Goal: Feedback & Contribution: Submit feedback/report problem

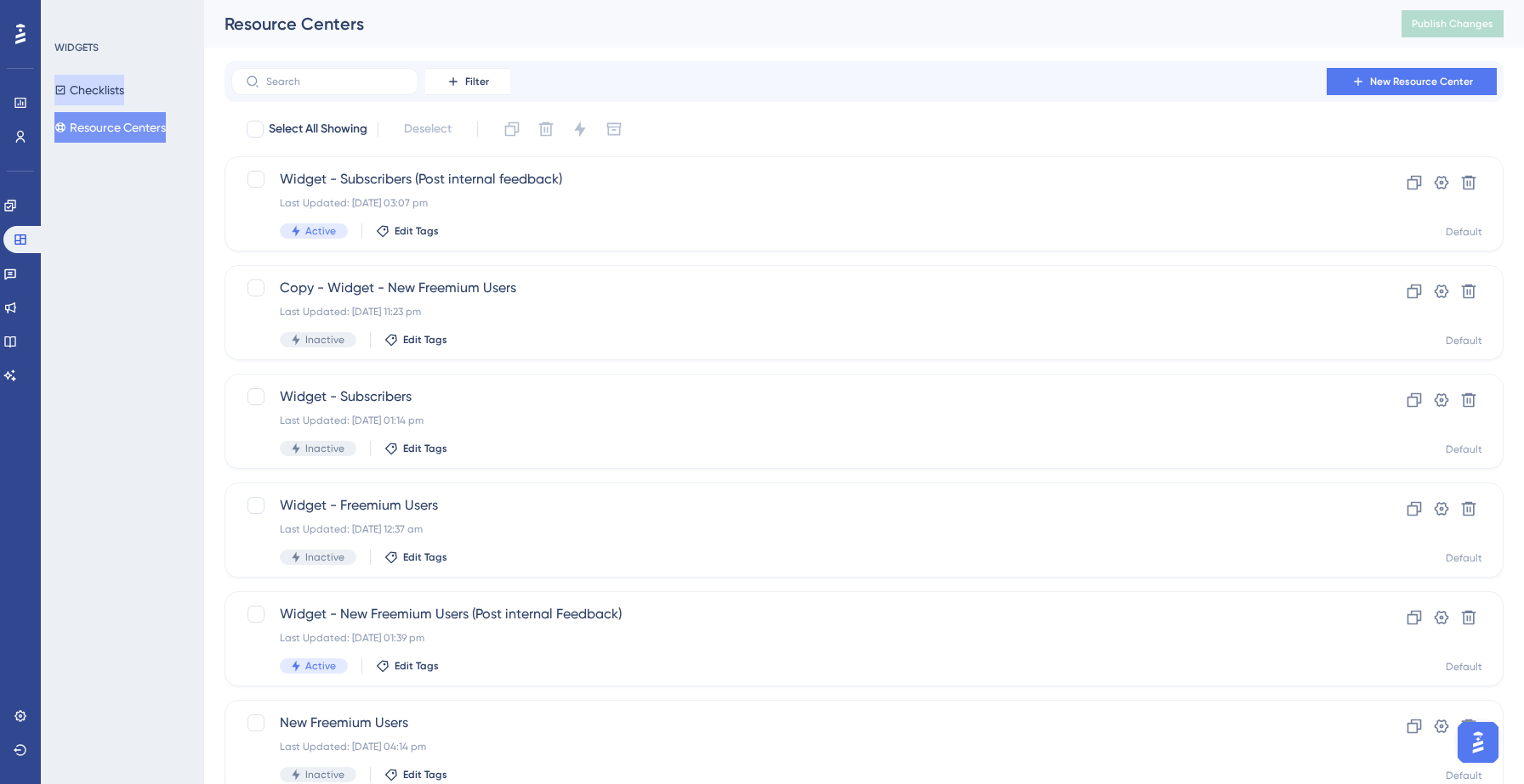
click at [121, 84] on button "Checklists" at bounding box center [89, 90] width 70 height 30
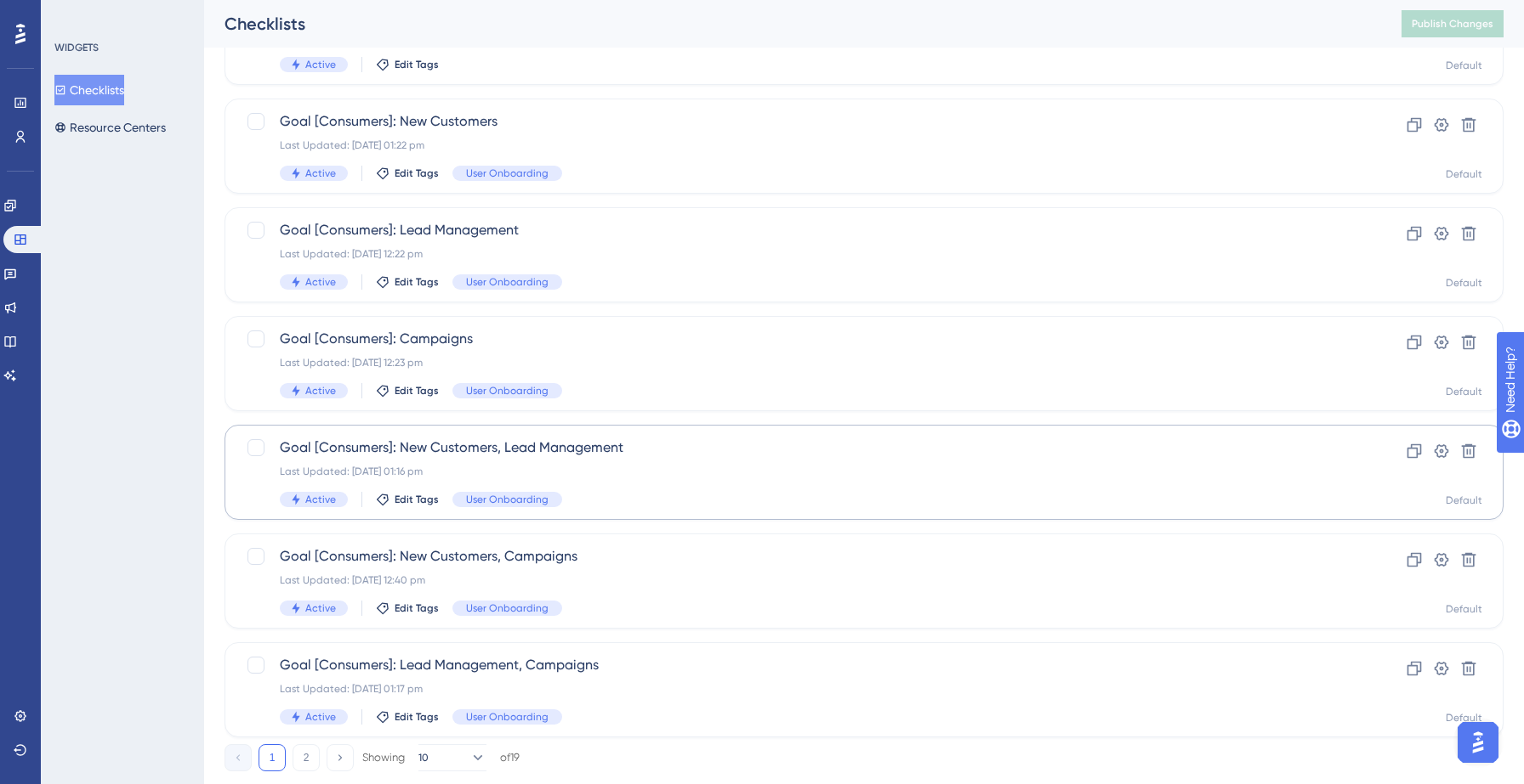
scroll to position [534, 0]
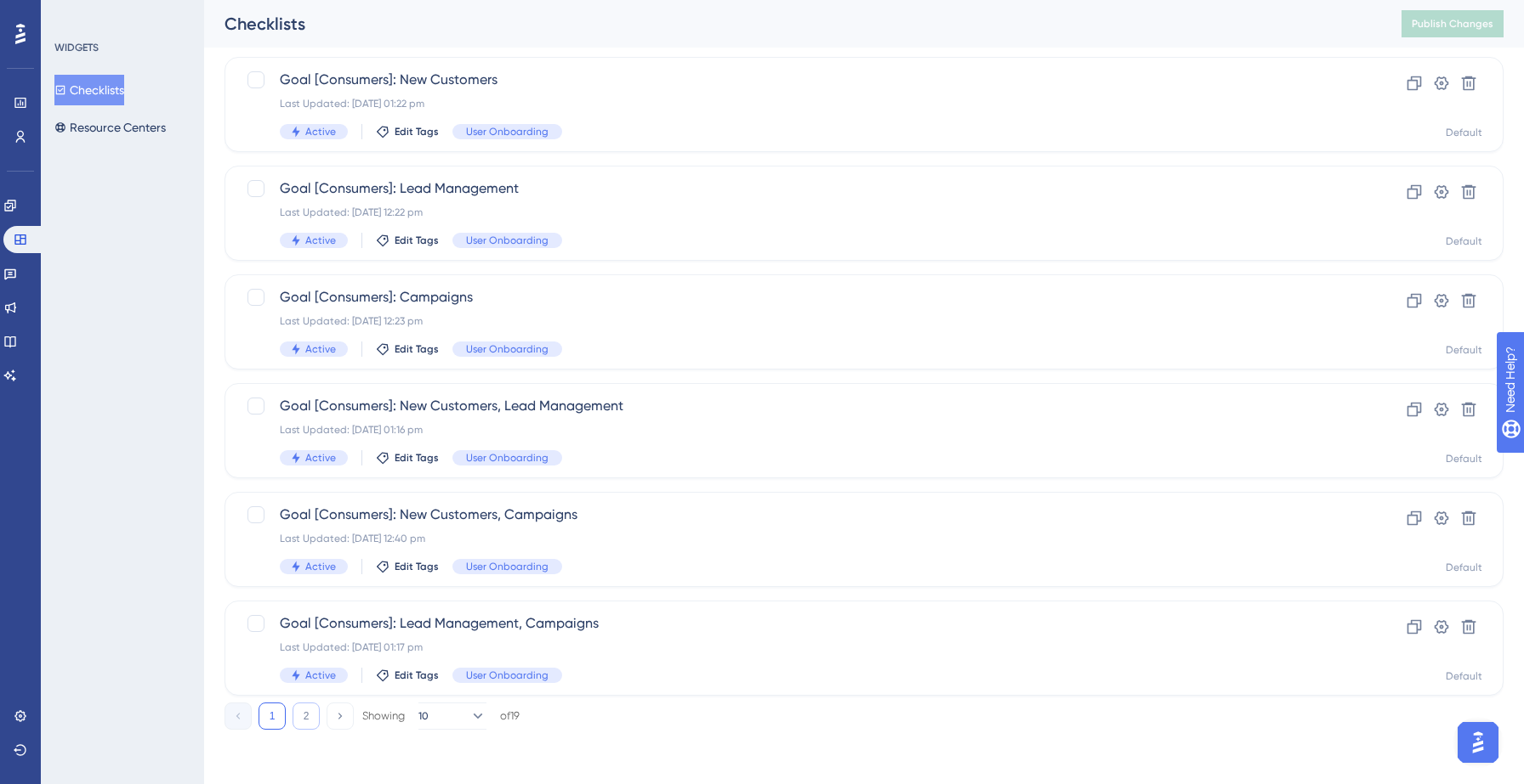
click at [310, 717] on button "2" at bounding box center [305, 716] width 27 height 27
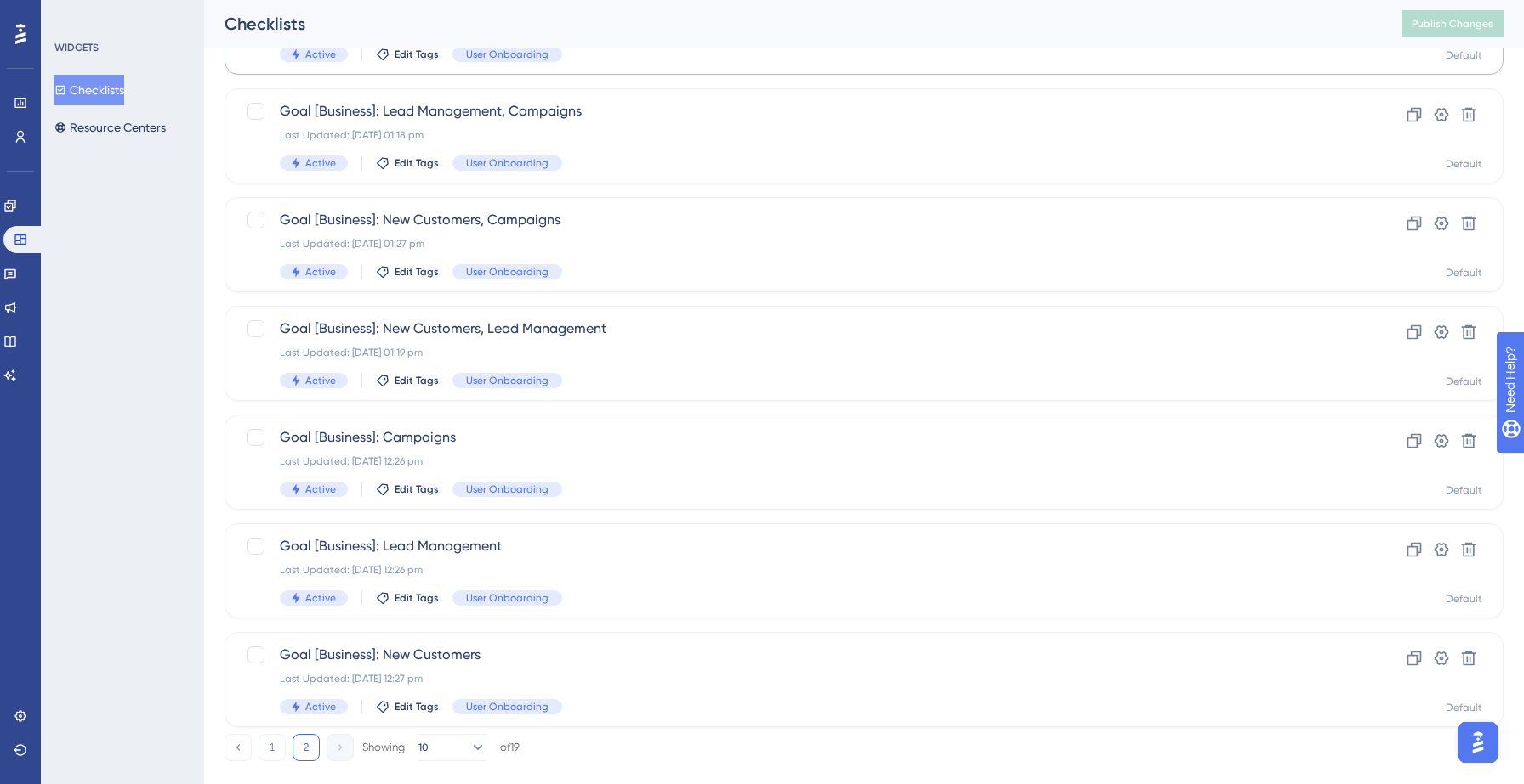
scroll to position [425, 0]
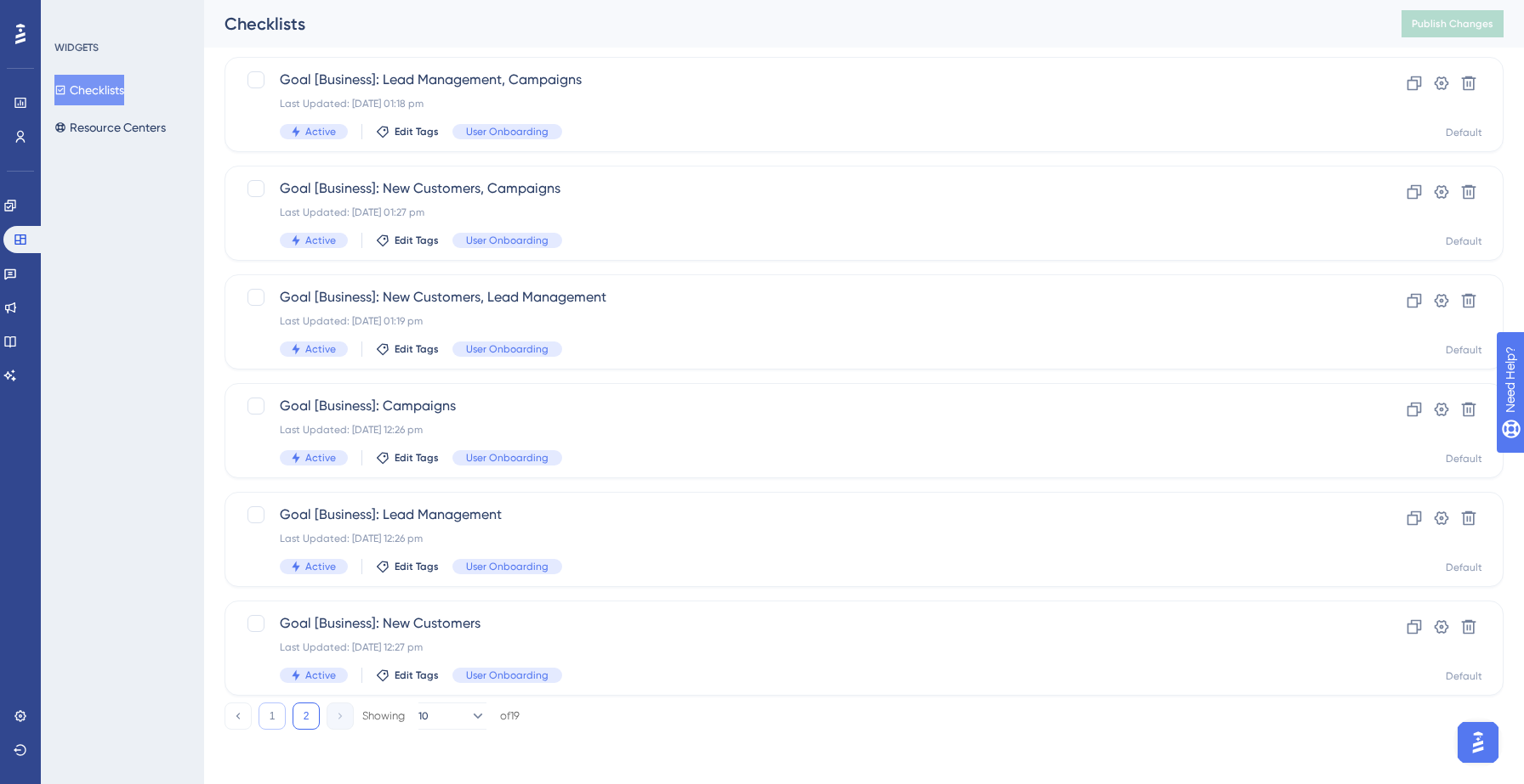
click at [263, 724] on button "1" at bounding box center [272, 716] width 27 height 27
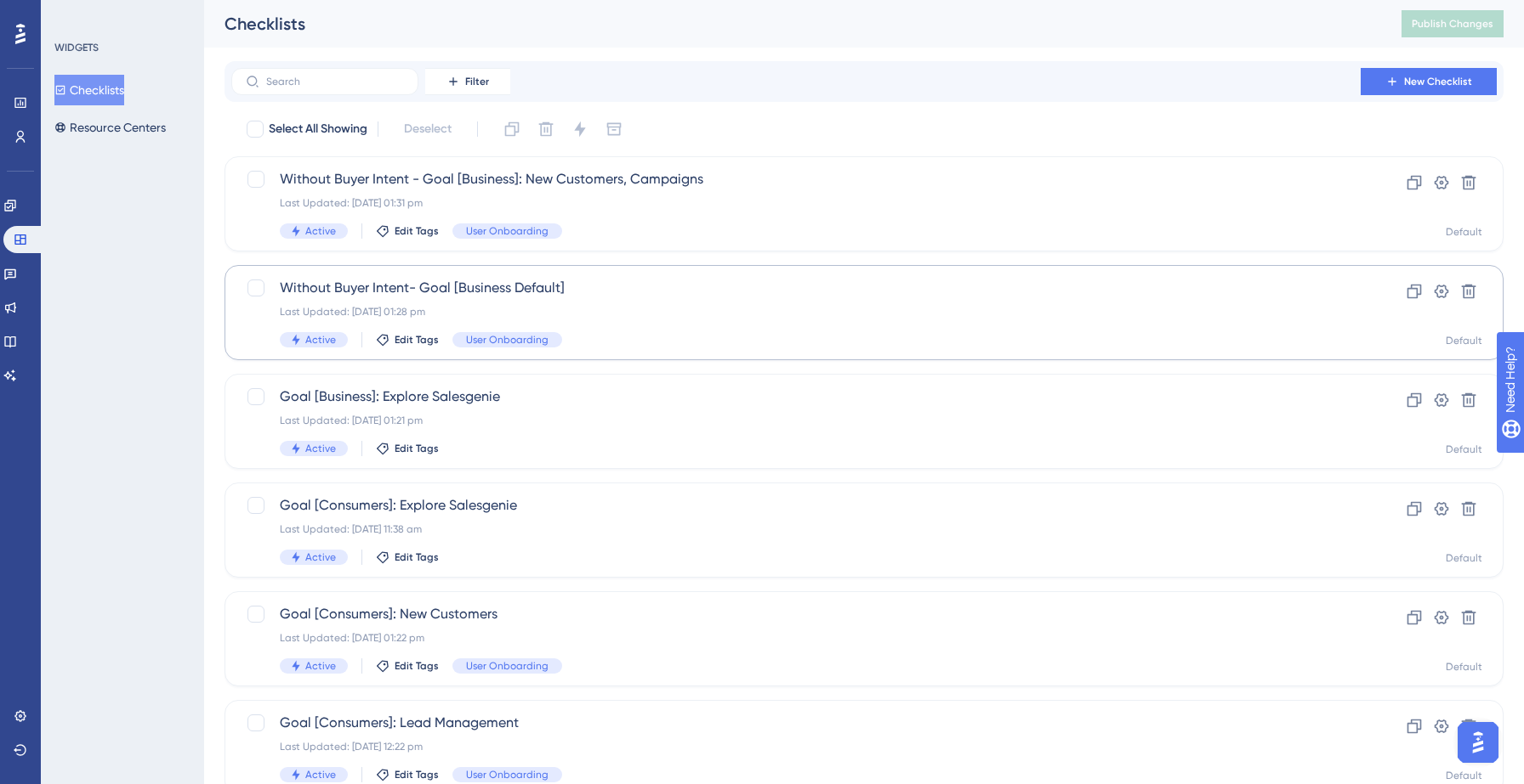
scroll to position [534, 0]
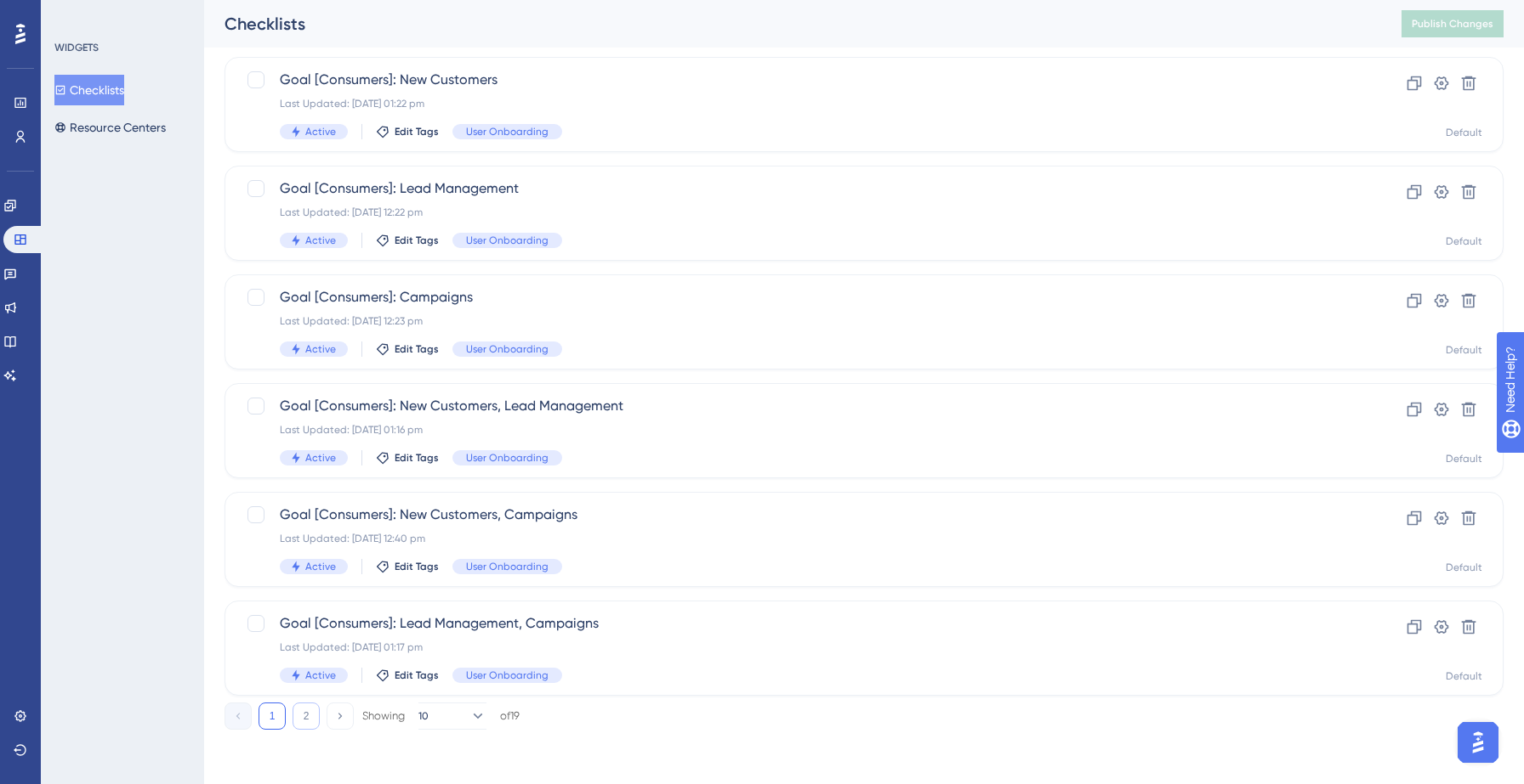
click at [310, 722] on button "2" at bounding box center [305, 716] width 27 height 27
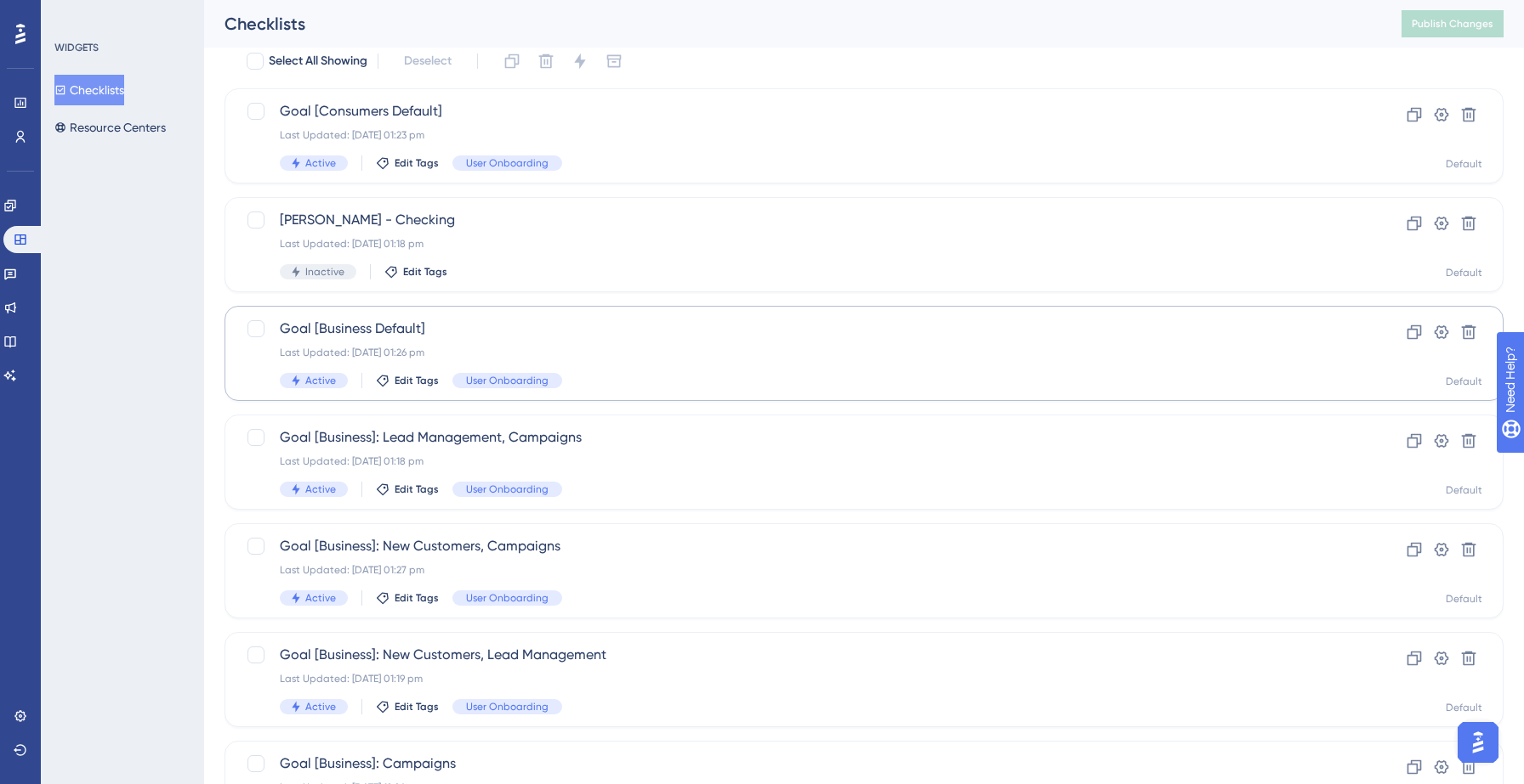
scroll to position [73, 0]
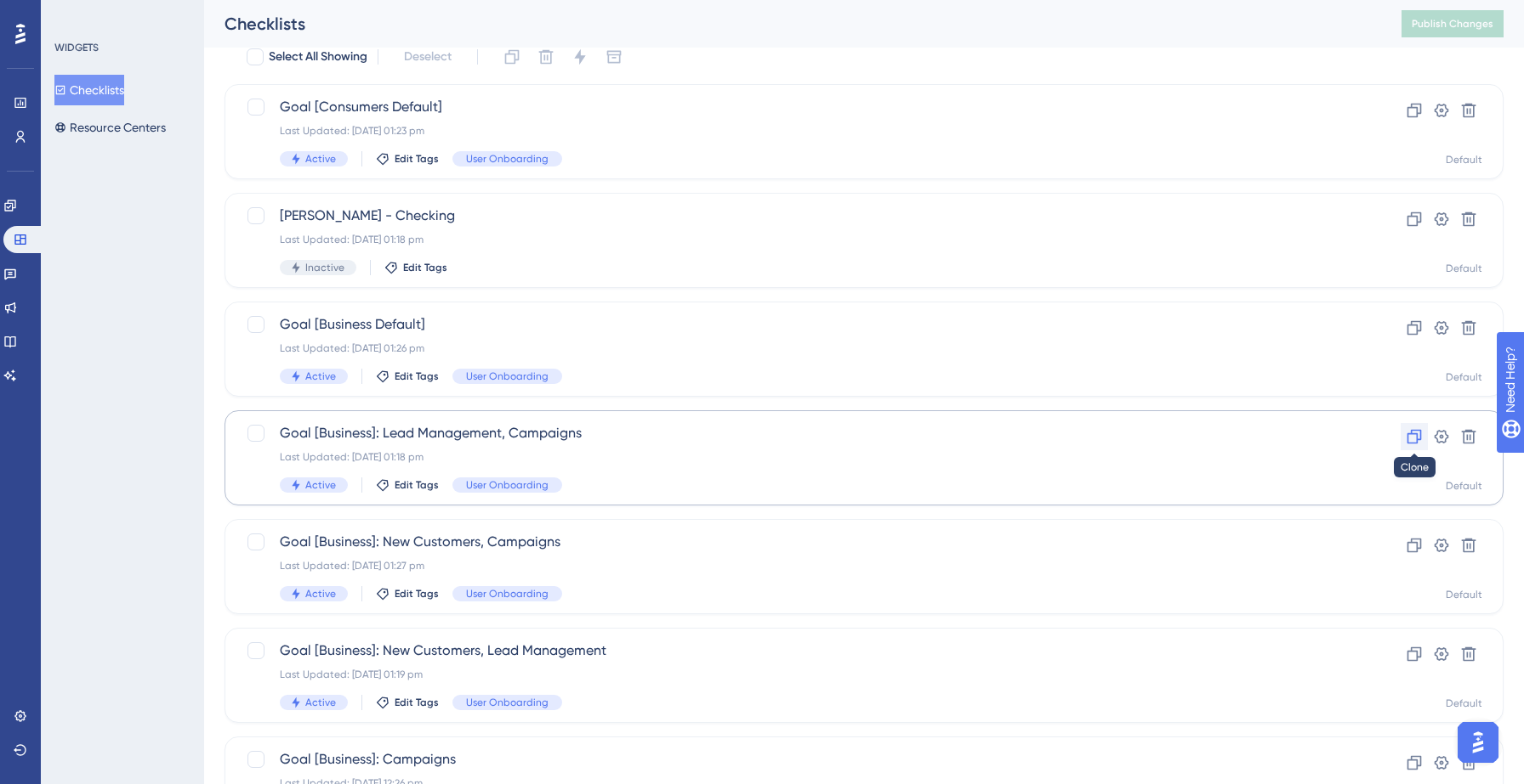
click at [1405, 443] on button at bounding box center [1413, 437] width 27 height 27
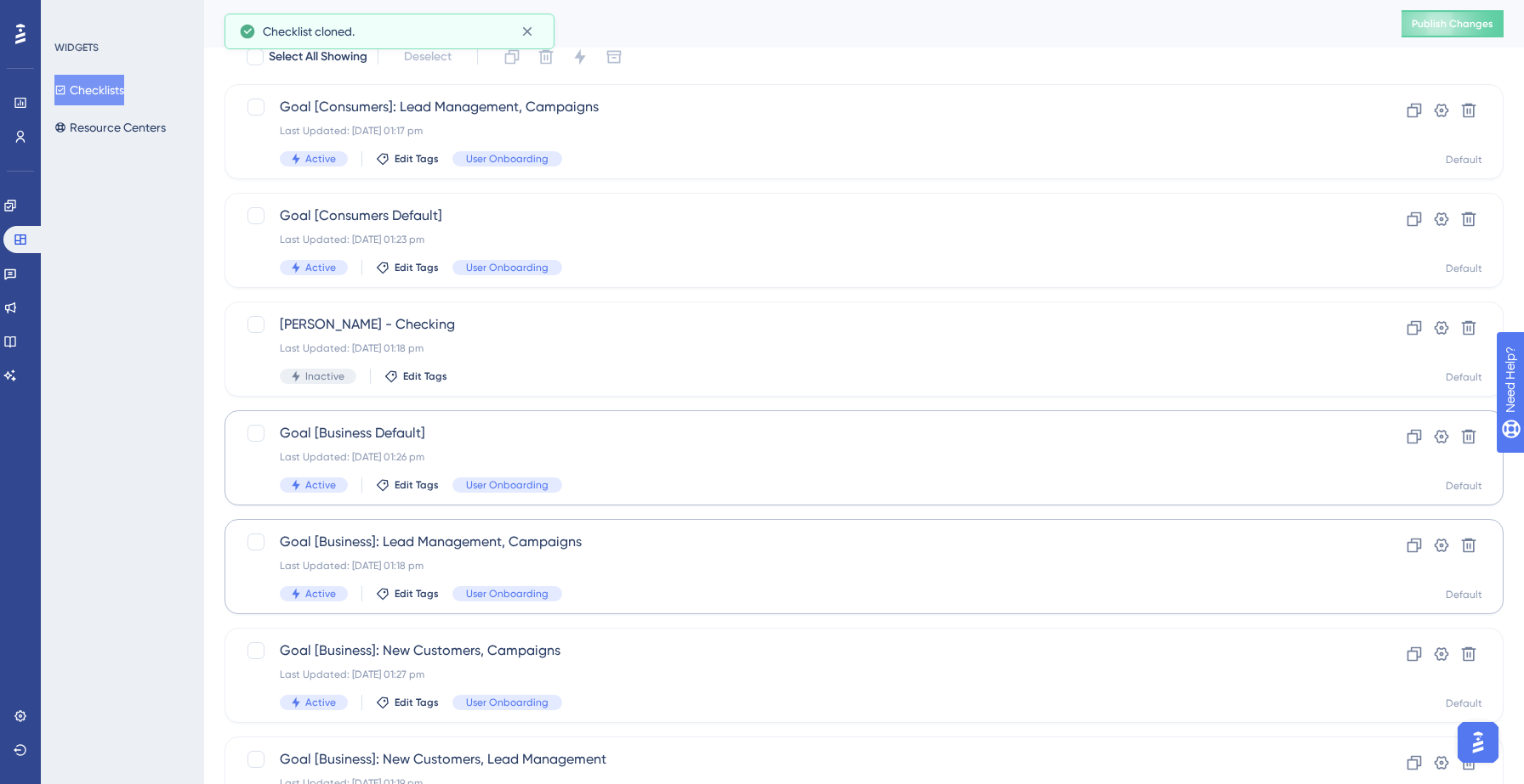
scroll to position [534, 0]
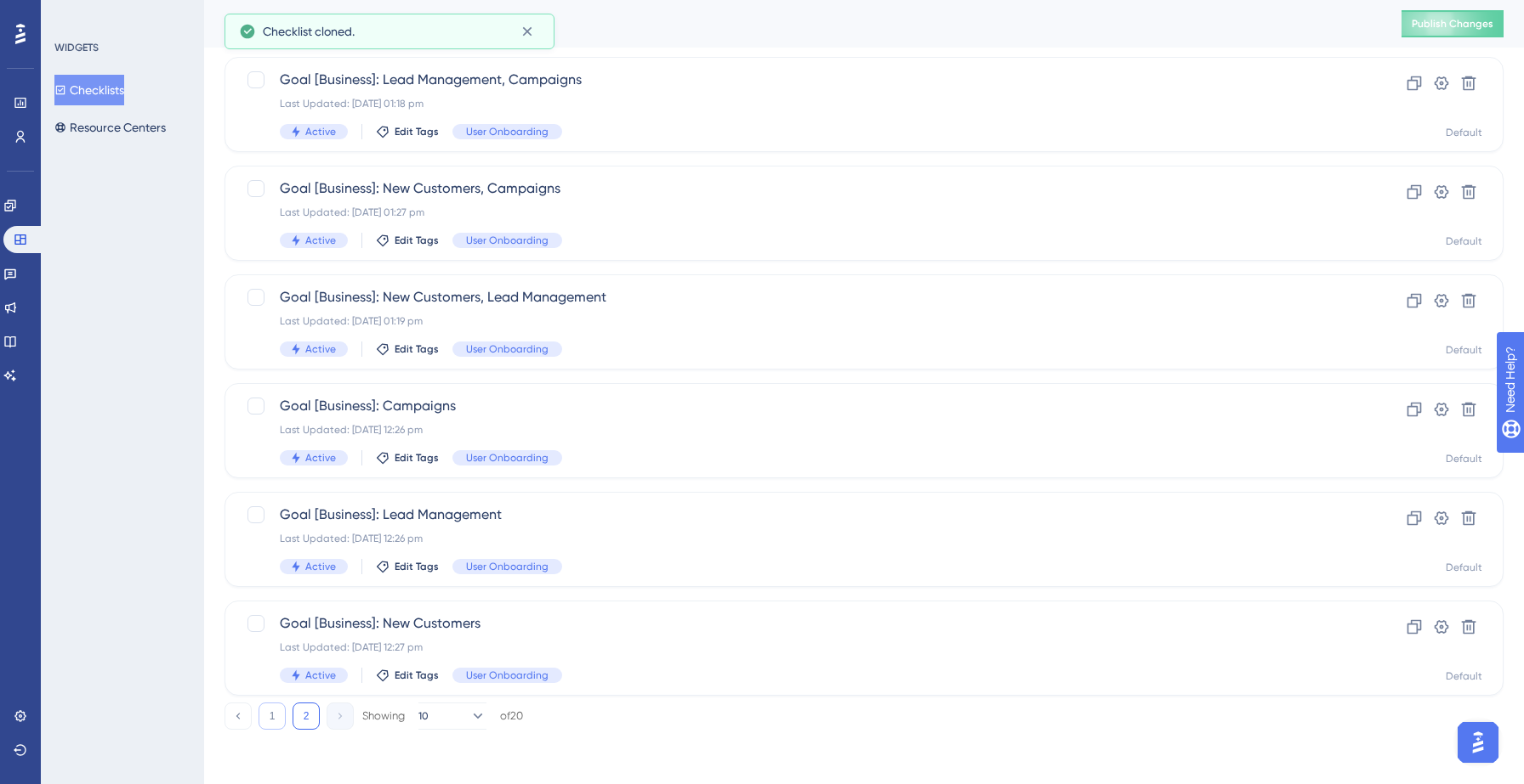
click at [269, 720] on button "1" at bounding box center [272, 716] width 27 height 27
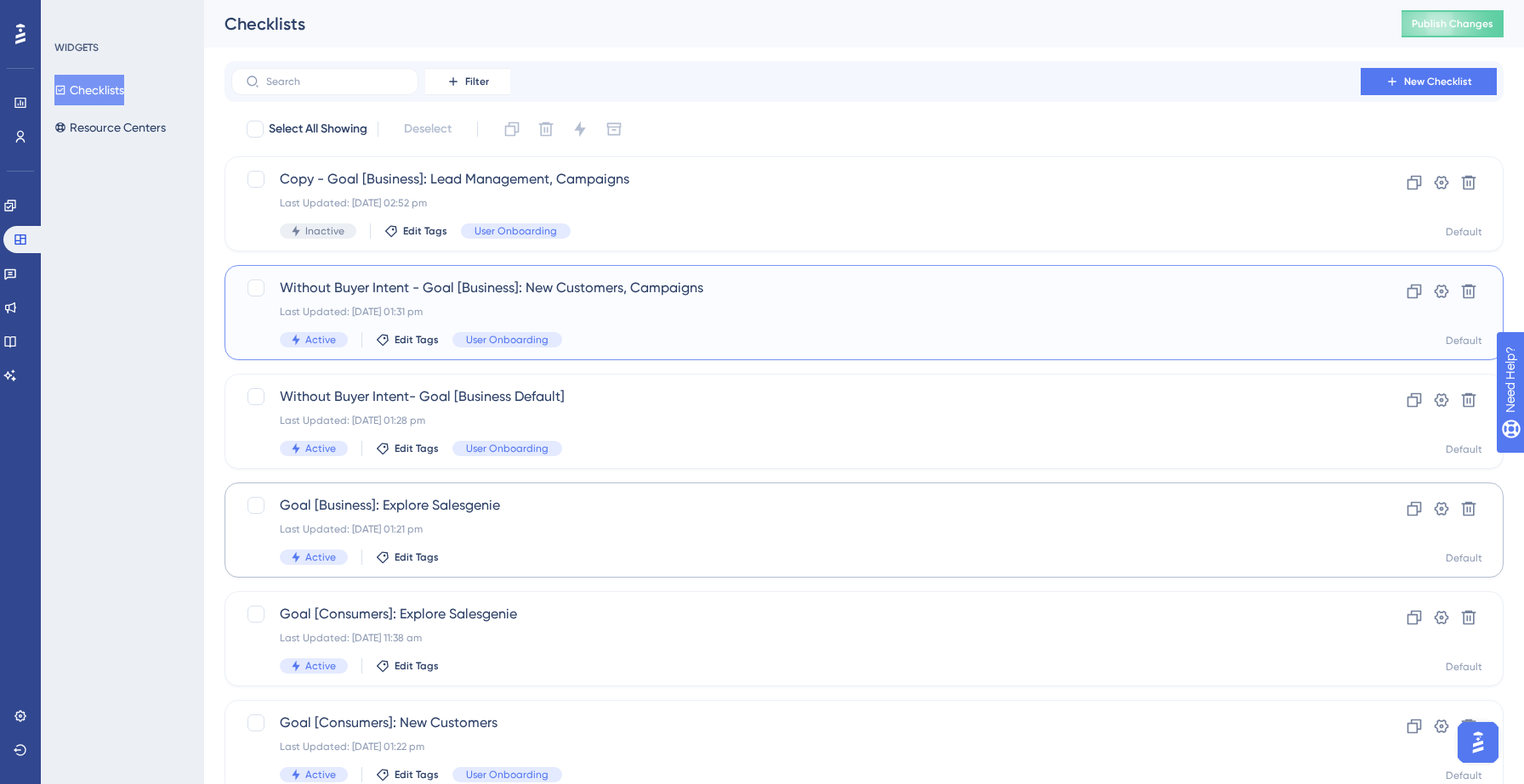
click at [652, 328] on div "Without Buyer Intent - Goal [Business]: New Customers, Campaigns Last Updated: …" at bounding box center [795, 312] width 1032 height 70
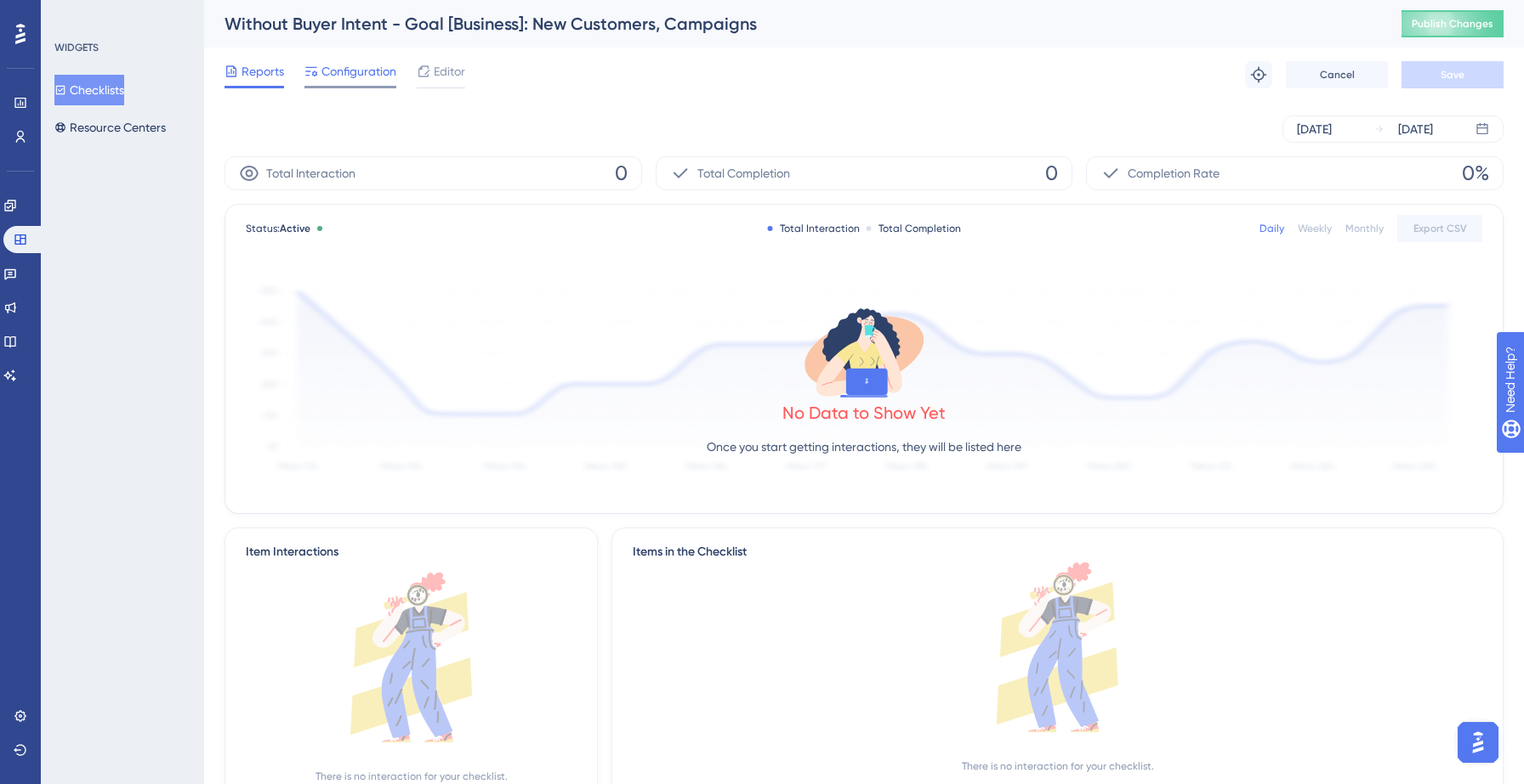
click at [368, 81] on div "Configuration" at bounding box center [350, 74] width 92 height 27
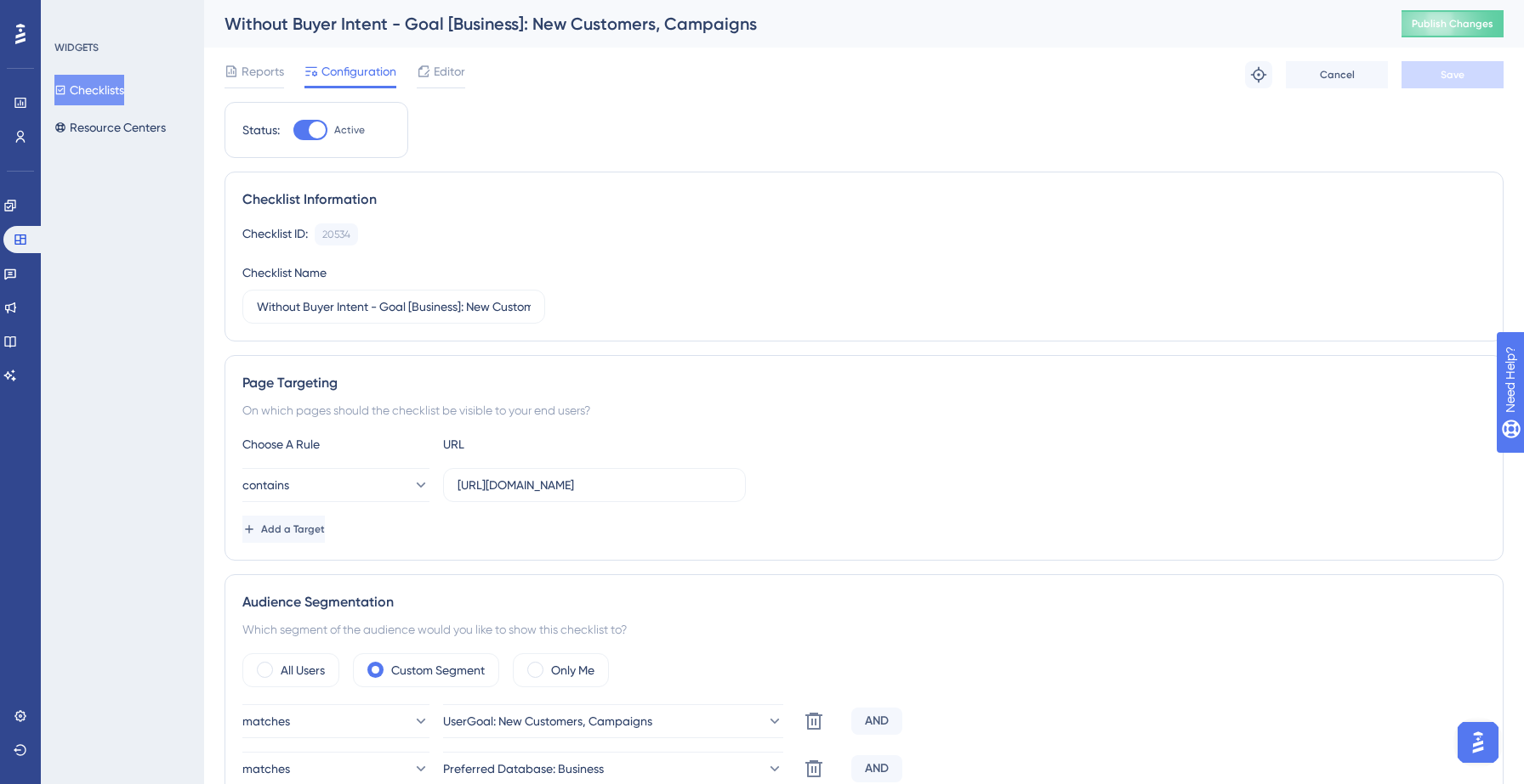
click at [122, 99] on button "Checklists" at bounding box center [89, 90] width 70 height 30
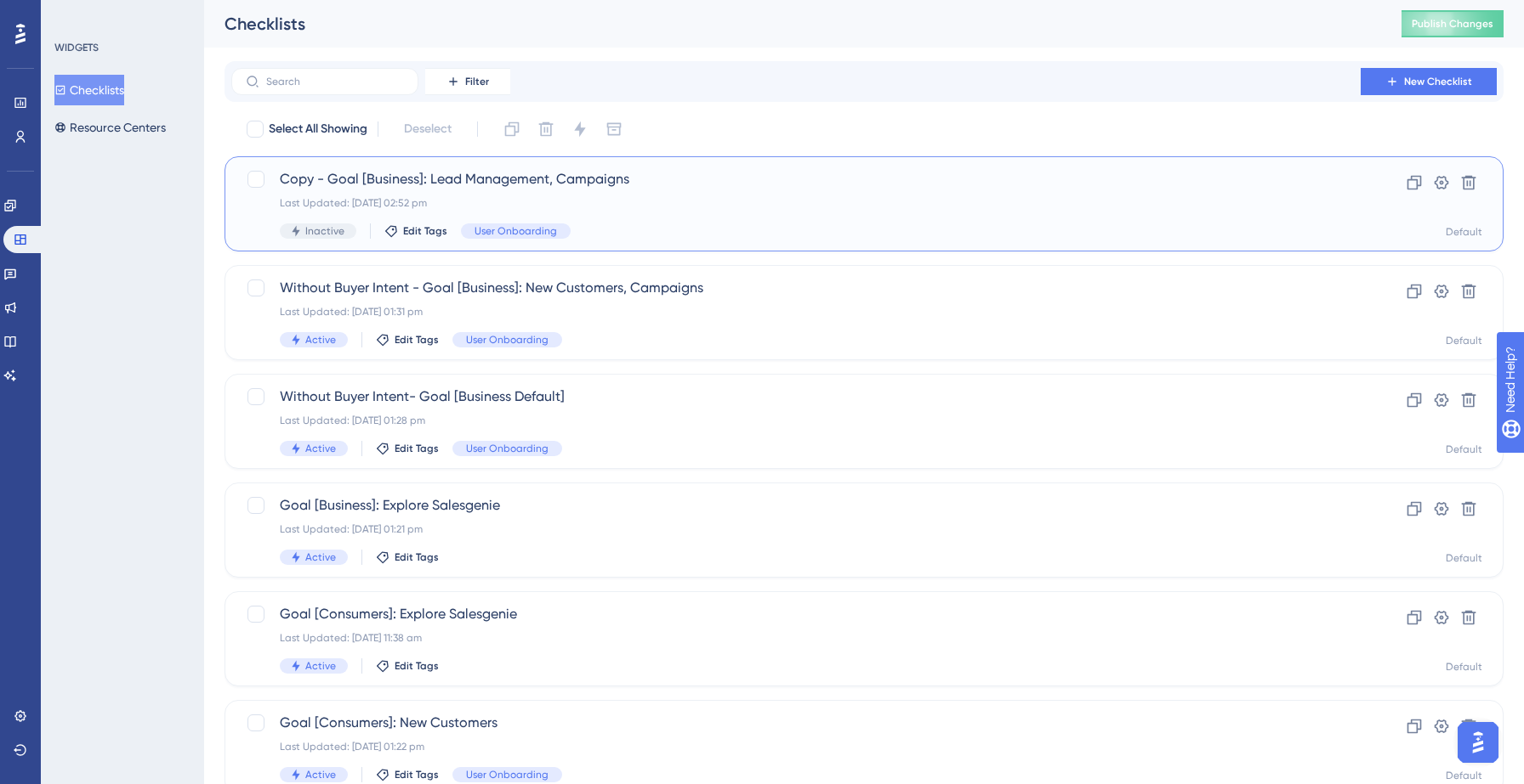
click at [745, 194] on div "Copy - Goal [Business]: Lead Management, Campaigns Last Updated: 22 Sept 2025 0…" at bounding box center [795, 204] width 1032 height 70
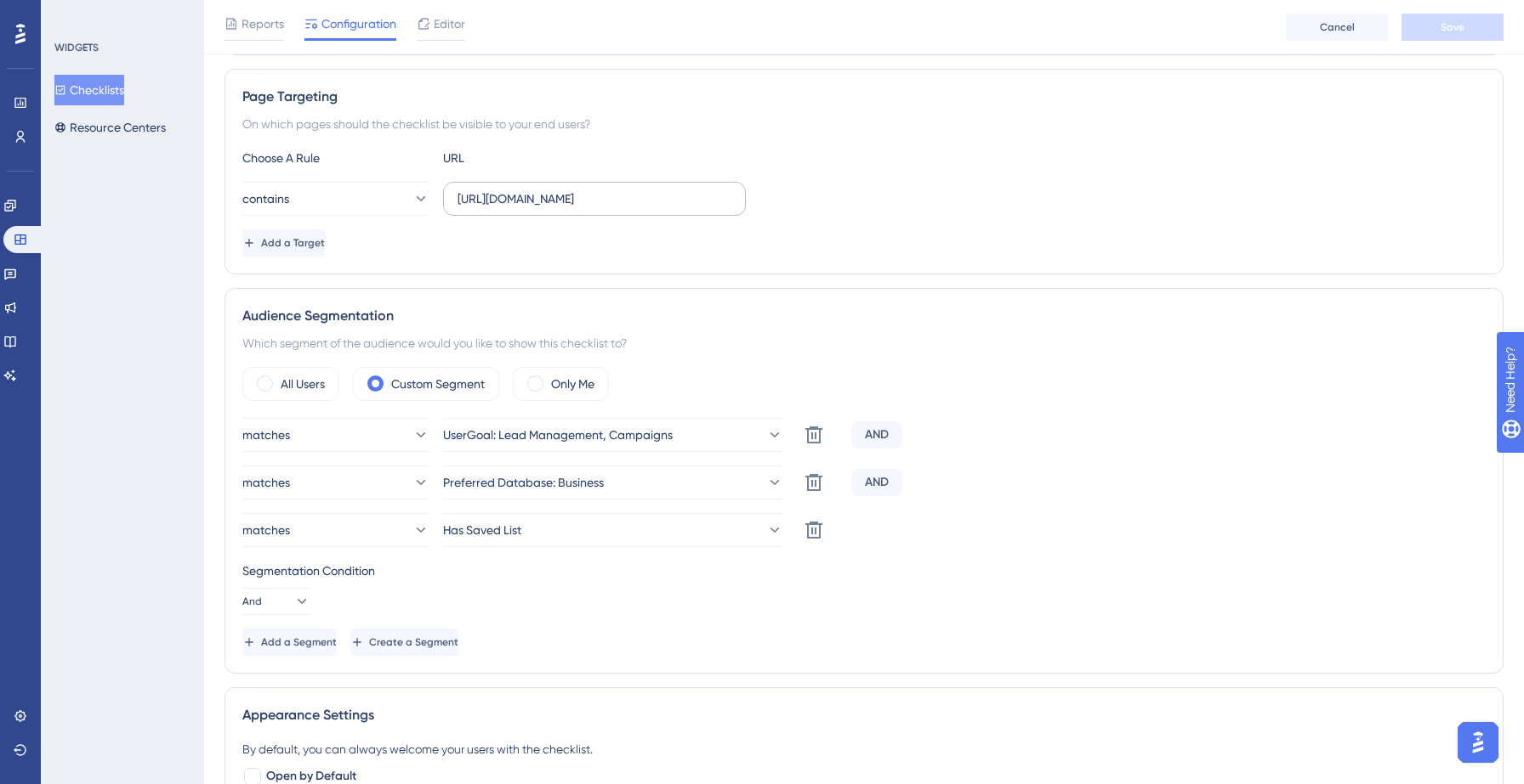
scroll to position [308, 0]
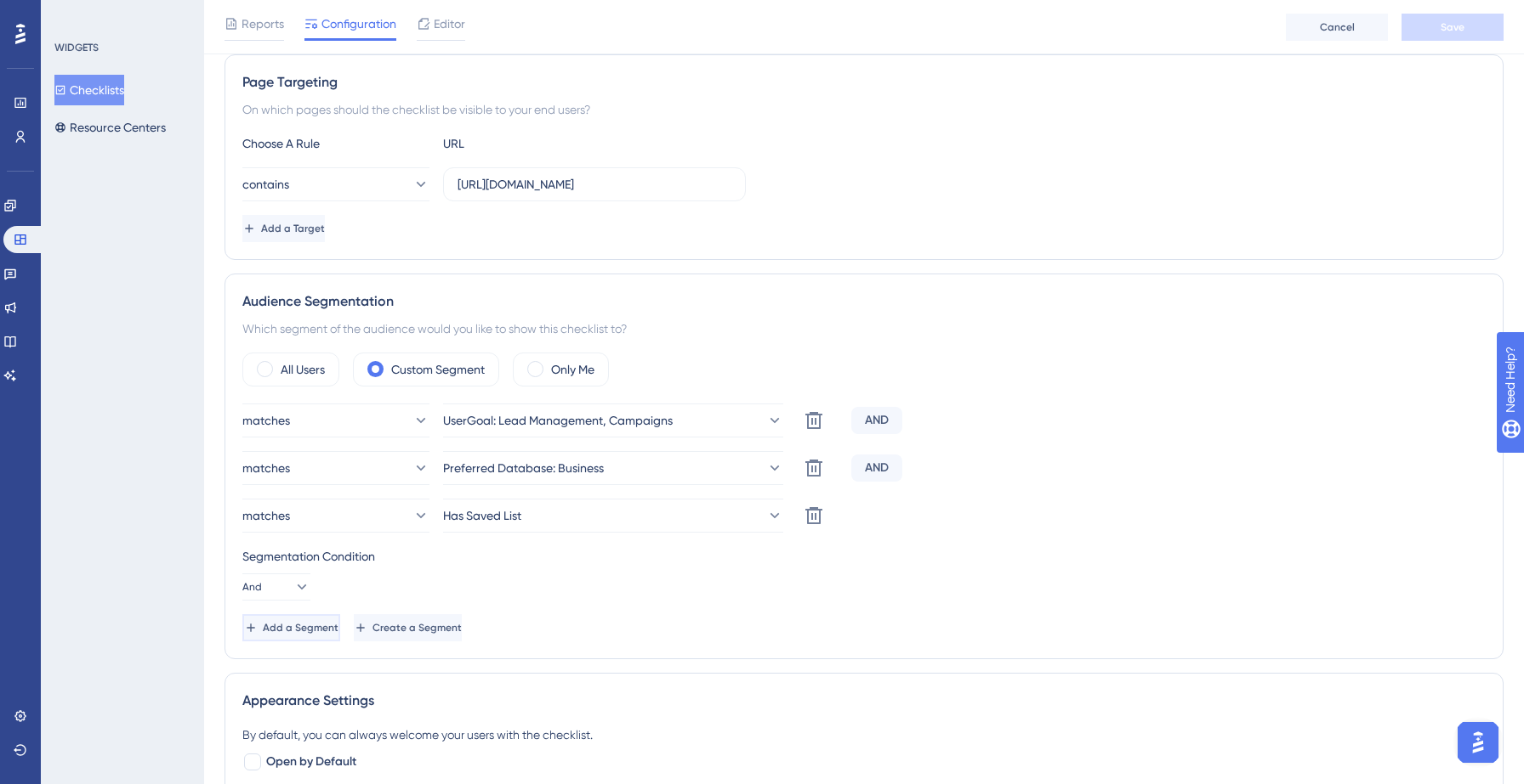
click at [311, 625] on span "Add a Segment" at bounding box center [300, 628] width 75 height 14
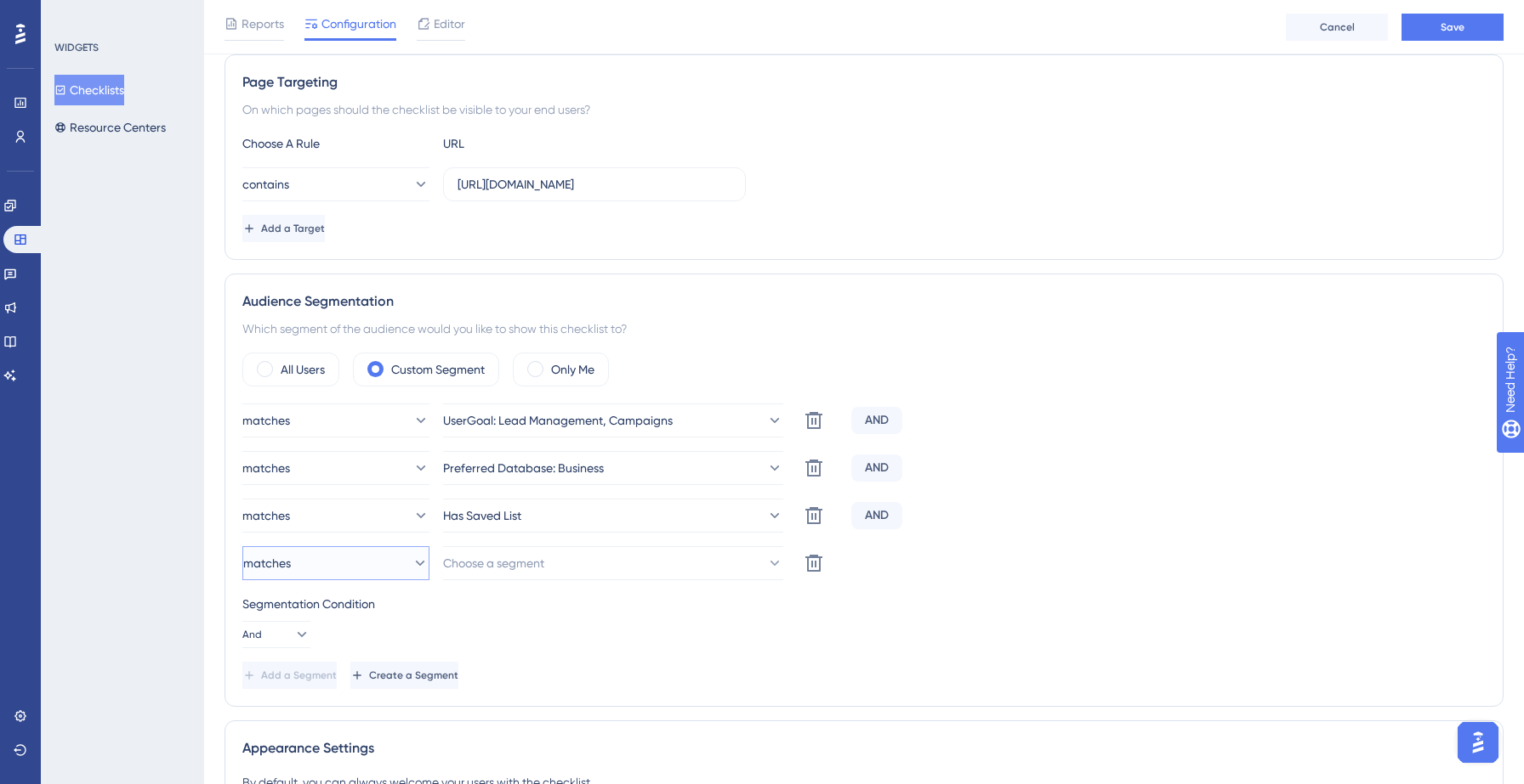
click at [387, 566] on button "matches" at bounding box center [336, 563] width 187 height 34
click at [318, 643] on span "doesn't match" at bounding box center [291, 649] width 77 height 21
click at [519, 562] on span "Choose a segment" at bounding box center [494, 564] width 101 height 21
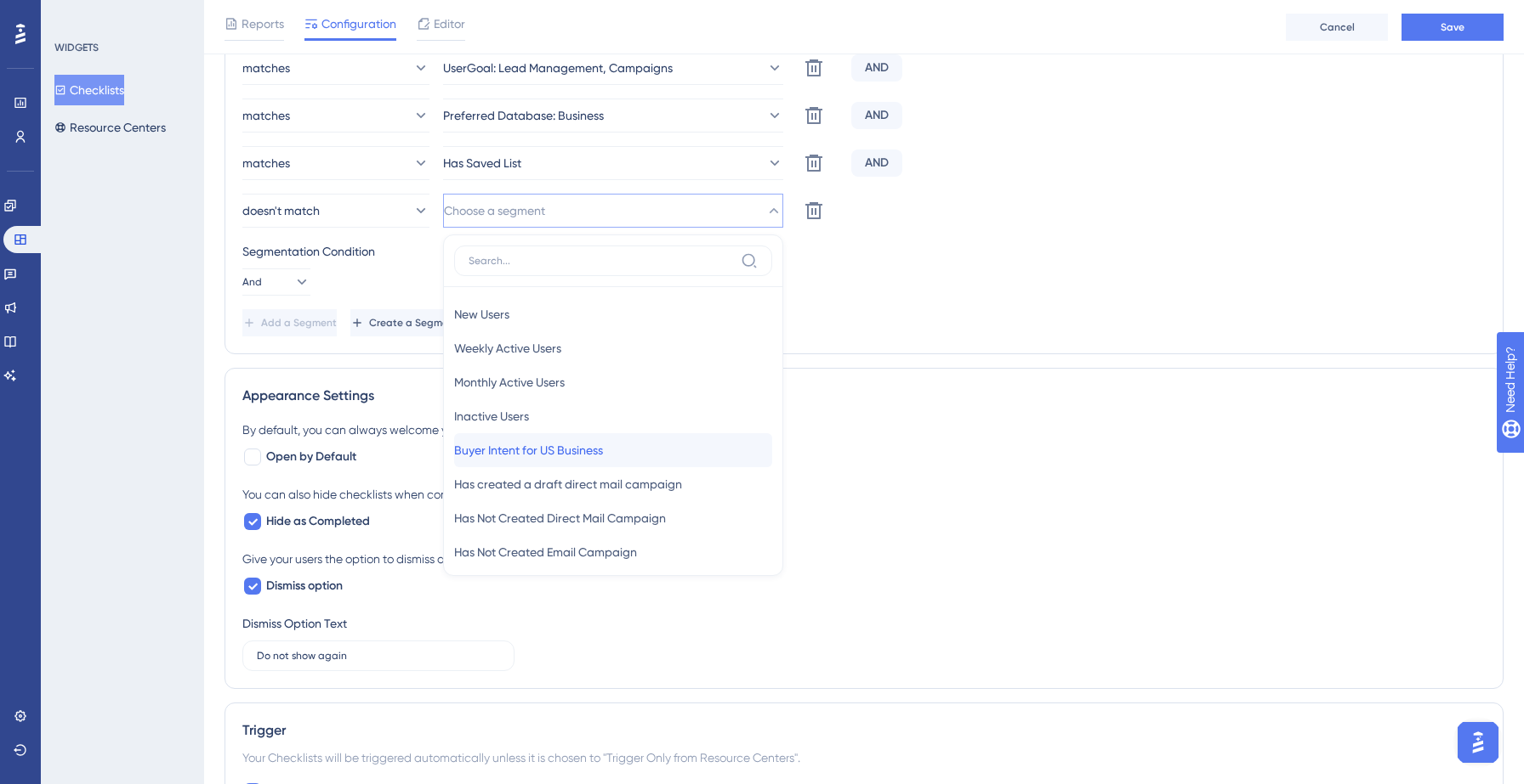
click at [539, 446] on span "Buyer Intent for US Business" at bounding box center [528, 450] width 149 height 21
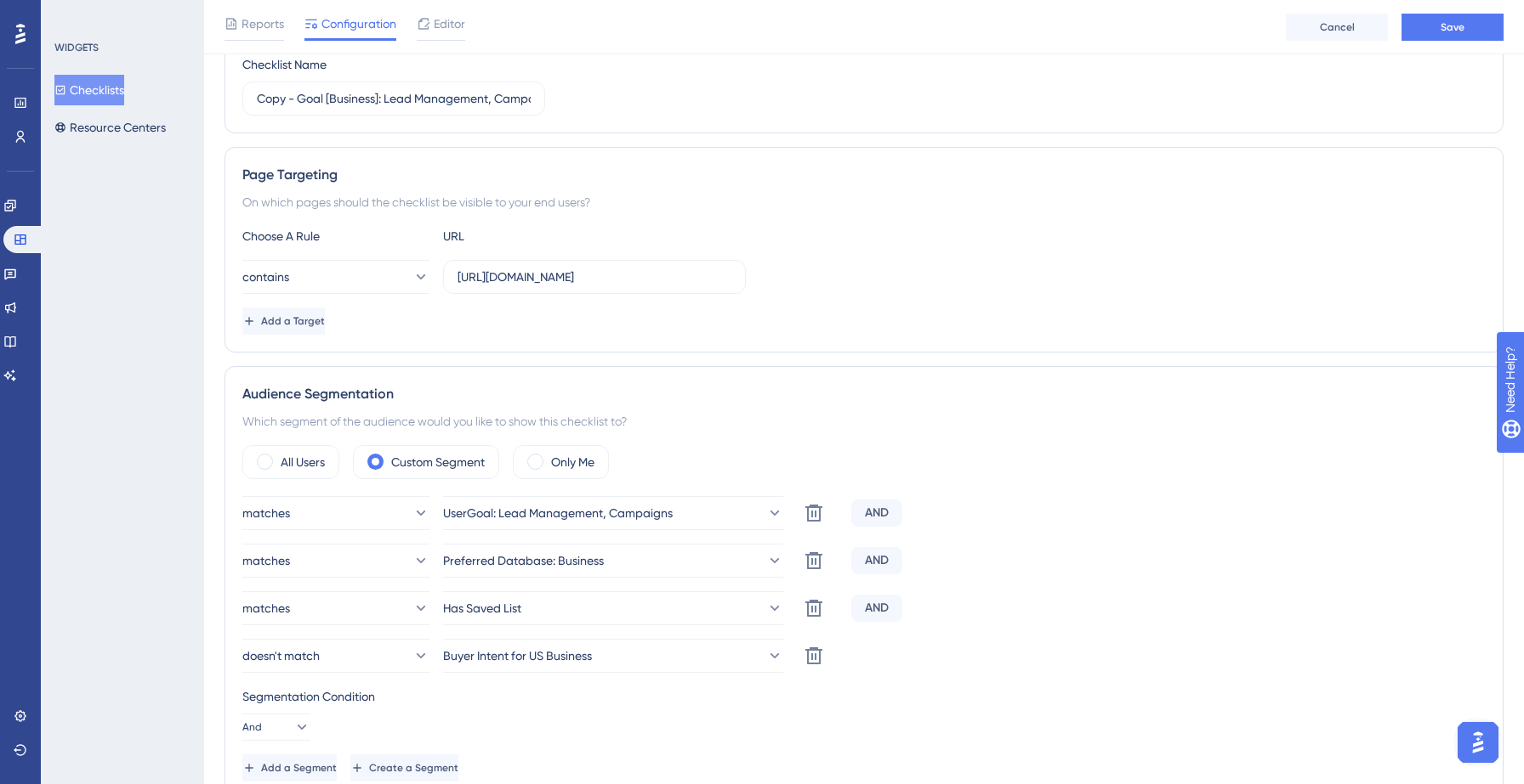
scroll to position [0, 0]
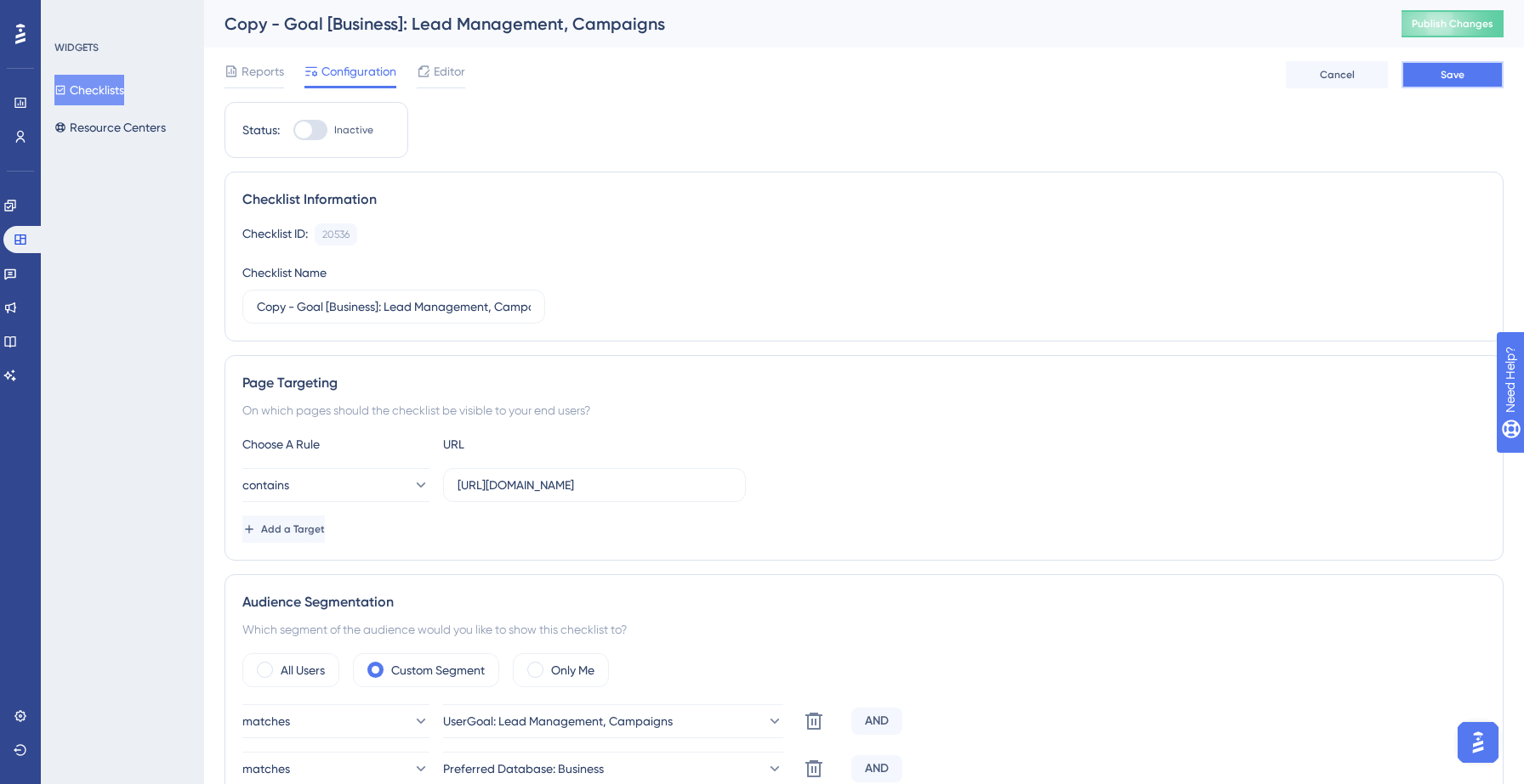
click at [1426, 75] on button "Save" at bounding box center [1452, 74] width 102 height 27
drag, startPoint x: 296, startPoint y: 309, endPoint x: 246, endPoint y: 308, distance: 50.0
click at [246, 308] on label "Copy - Goal [Business]: Lead Management, Campaigns" at bounding box center [394, 306] width 303 height 34
type input "Without Buyer Intent: Goal [Business]: Lead Management, Campaigns"
click at [1429, 77] on button "Save" at bounding box center [1452, 74] width 102 height 27
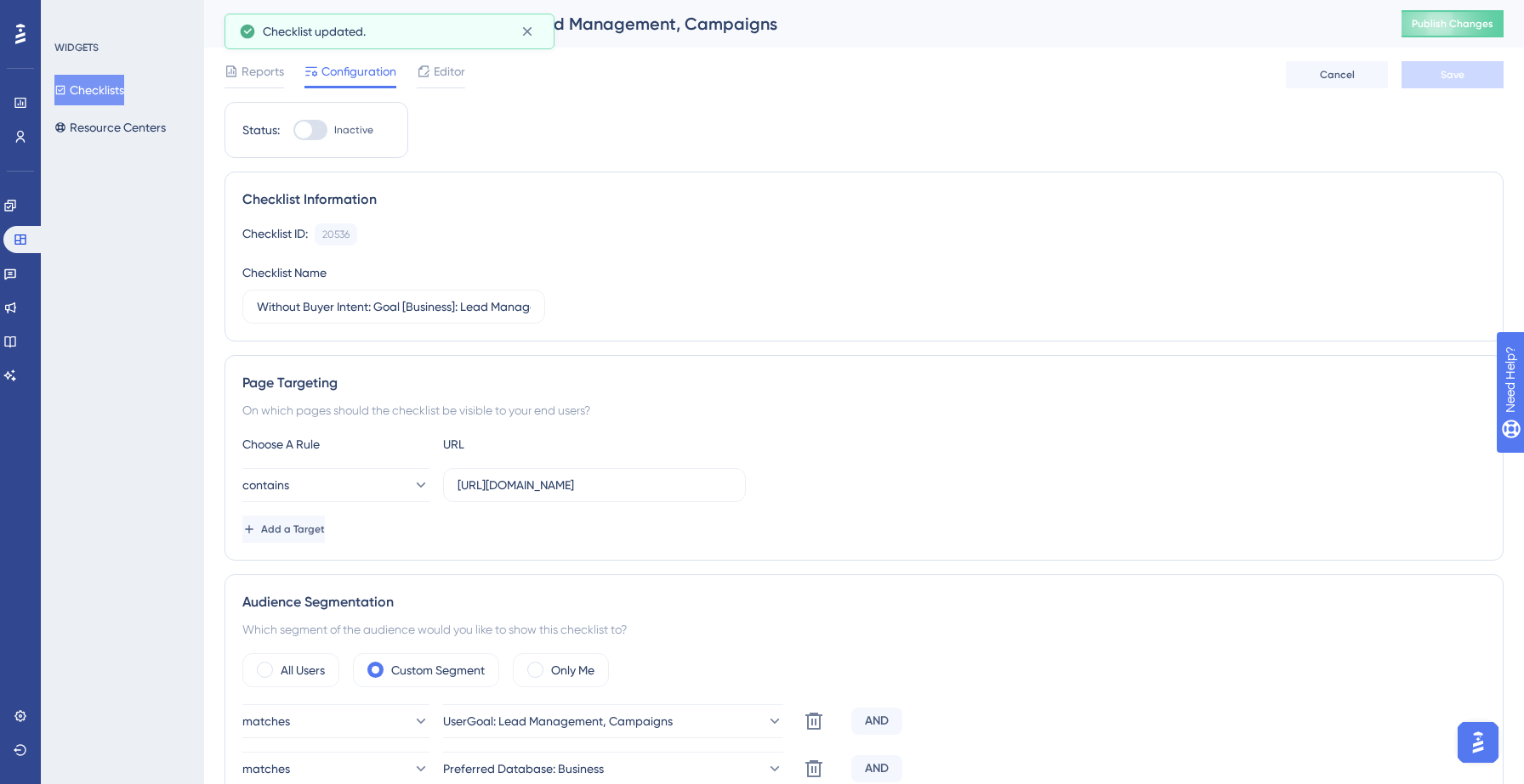
click at [312, 127] on div at bounding box center [310, 131] width 34 height 21
click at [293, 130] on input "Inactive" at bounding box center [292, 130] width 1 height 1
checkbox input "true"
click at [1454, 75] on span "Save" at bounding box center [1452, 75] width 24 height 14
click at [1435, 30] on button "Publish Changes" at bounding box center [1452, 23] width 102 height 27
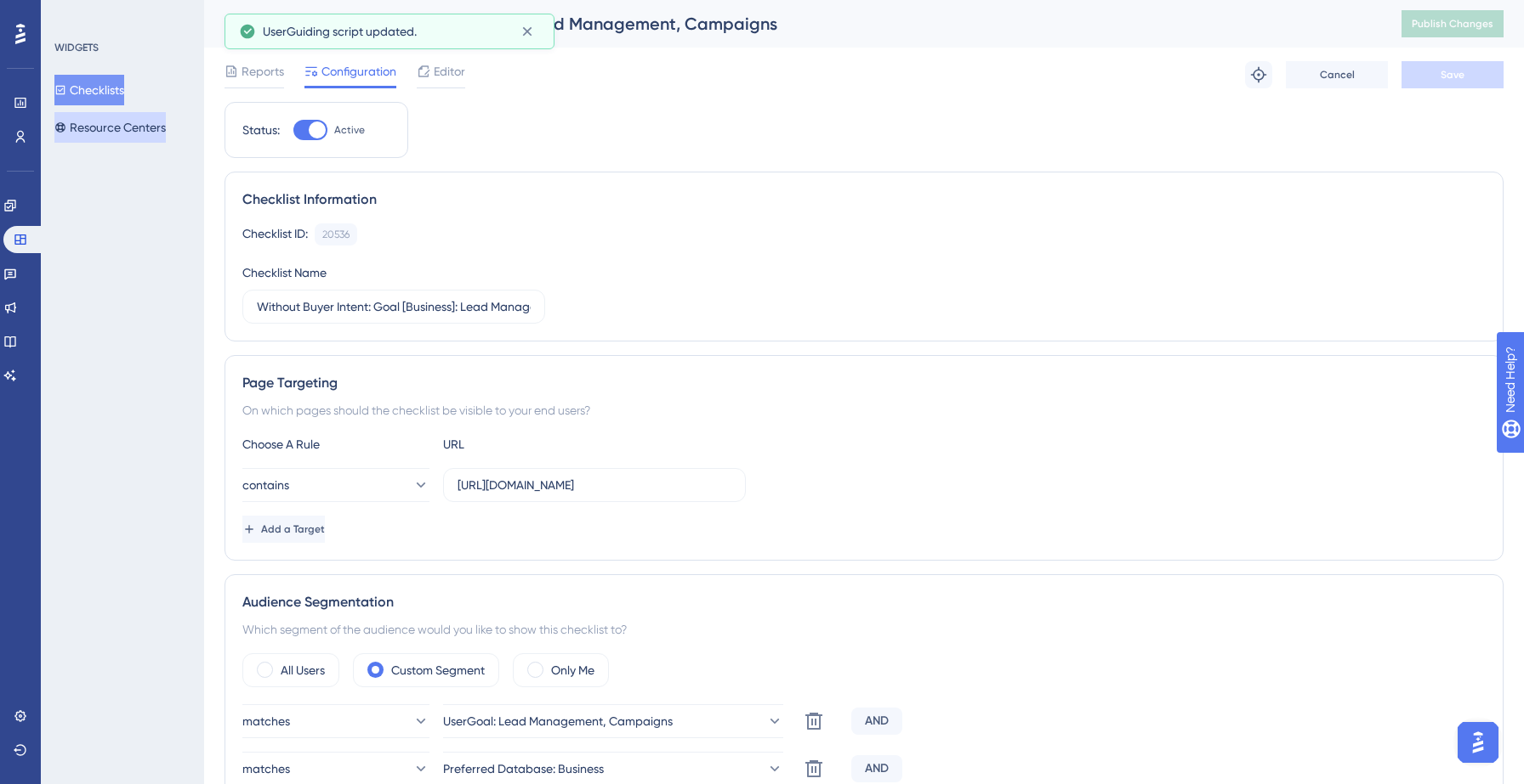
click at [95, 126] on button "Resource Centers" at bounding box center [110, 127] width 112 height 30
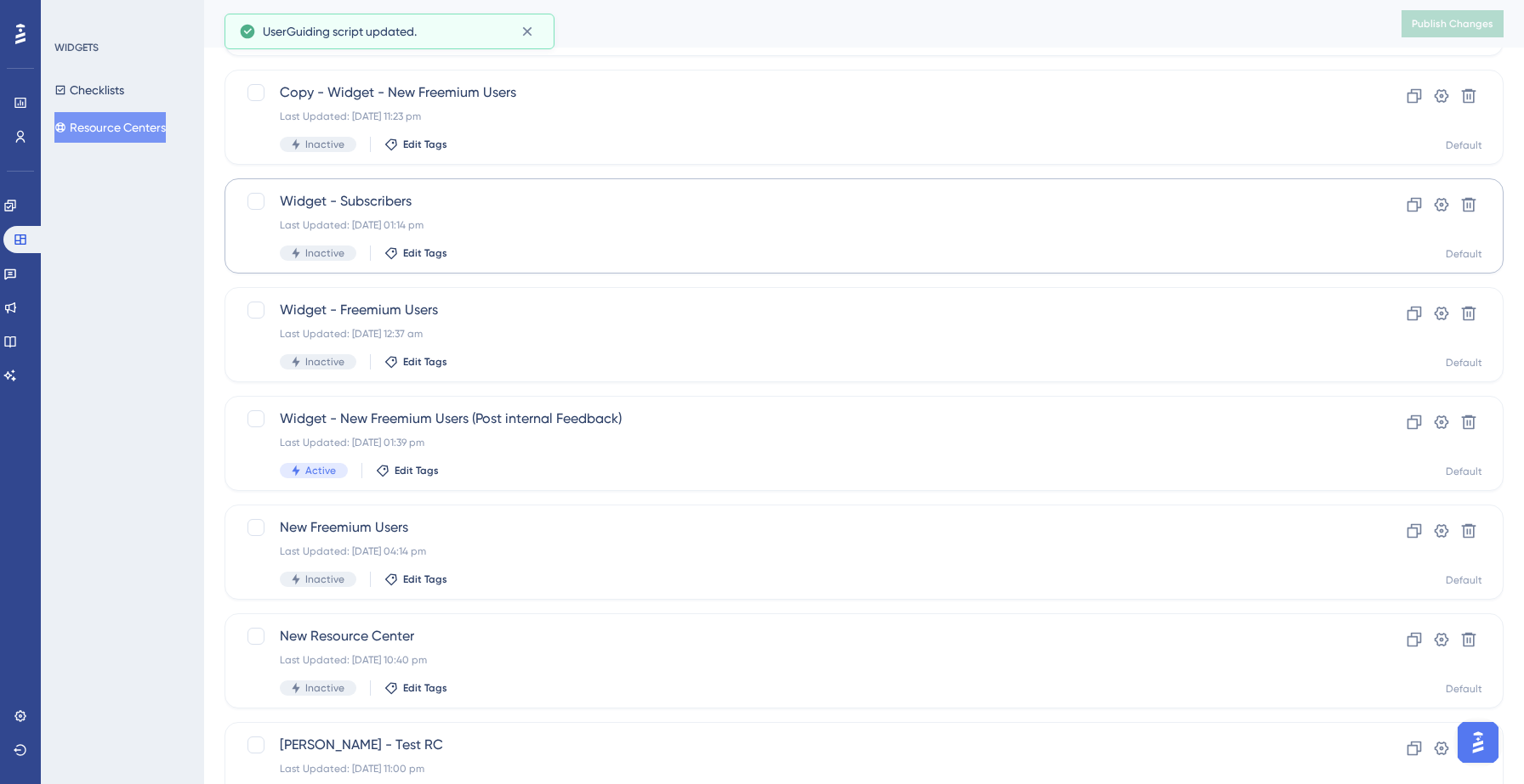
scroll to position [214, 0]
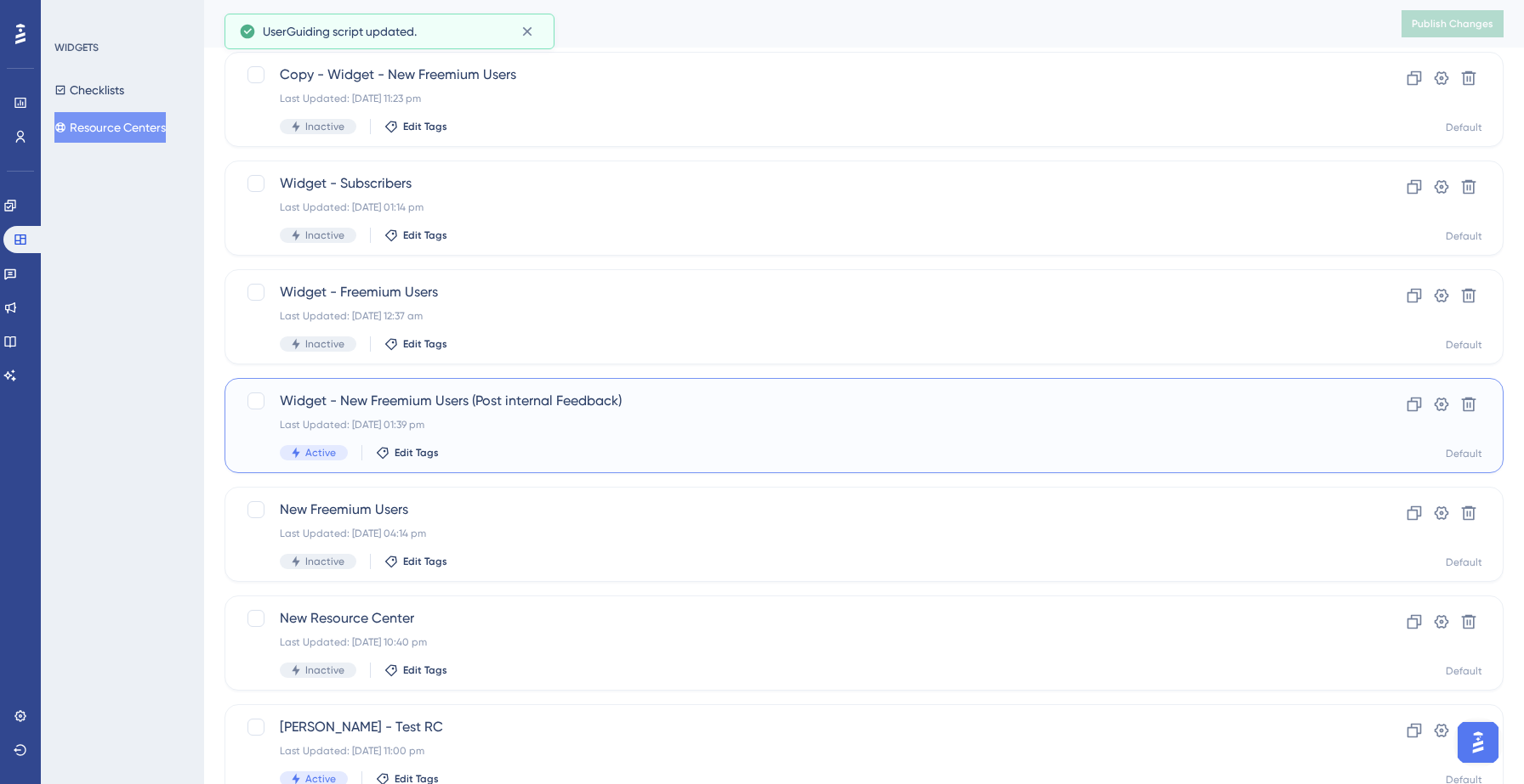
click at [568, 445] on div "Active Edit Tags" at bounding box center [795, 453] width 1032 height 16
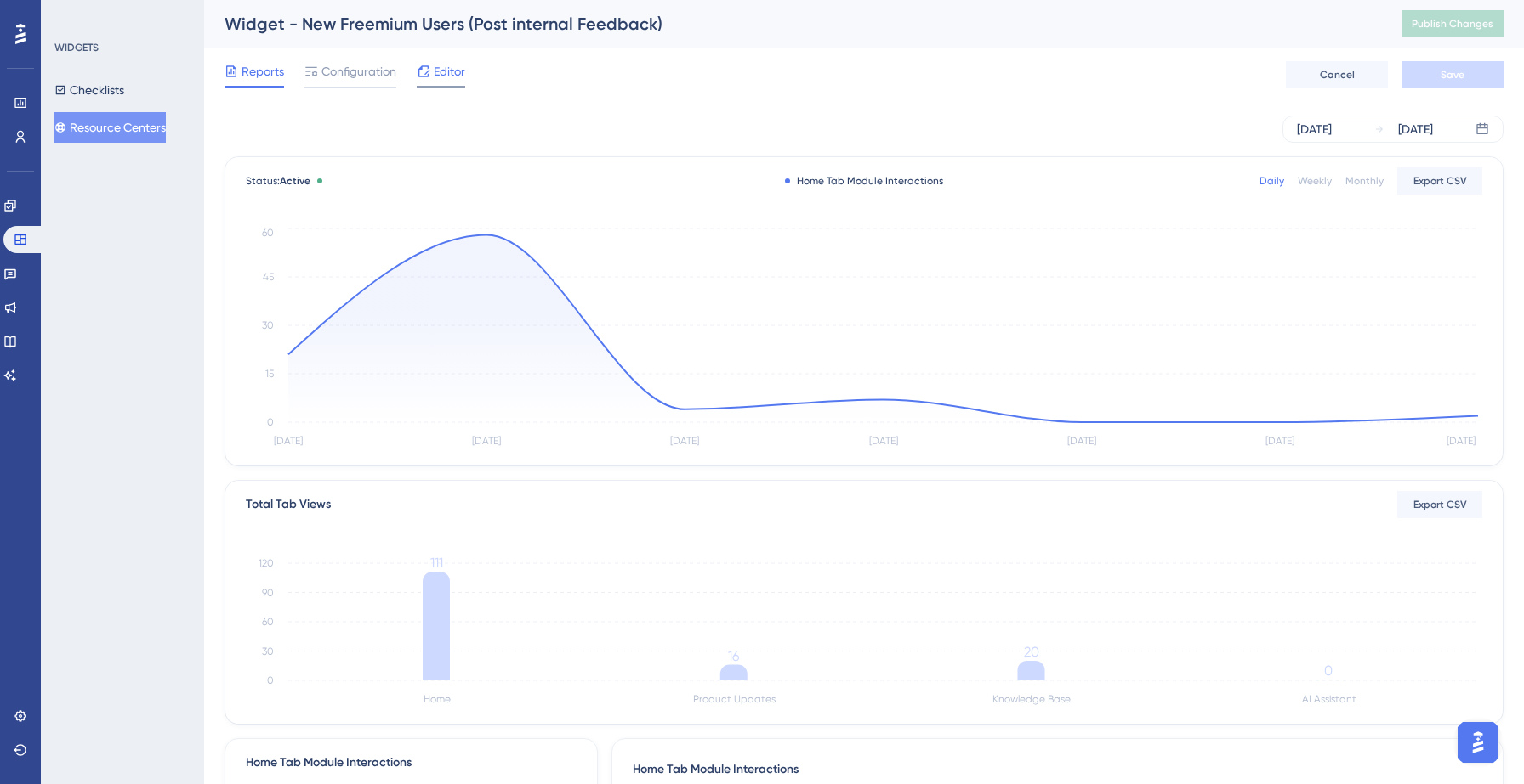
click at [427, 86] on div at bounding box center [441, 86] width 48 height 3
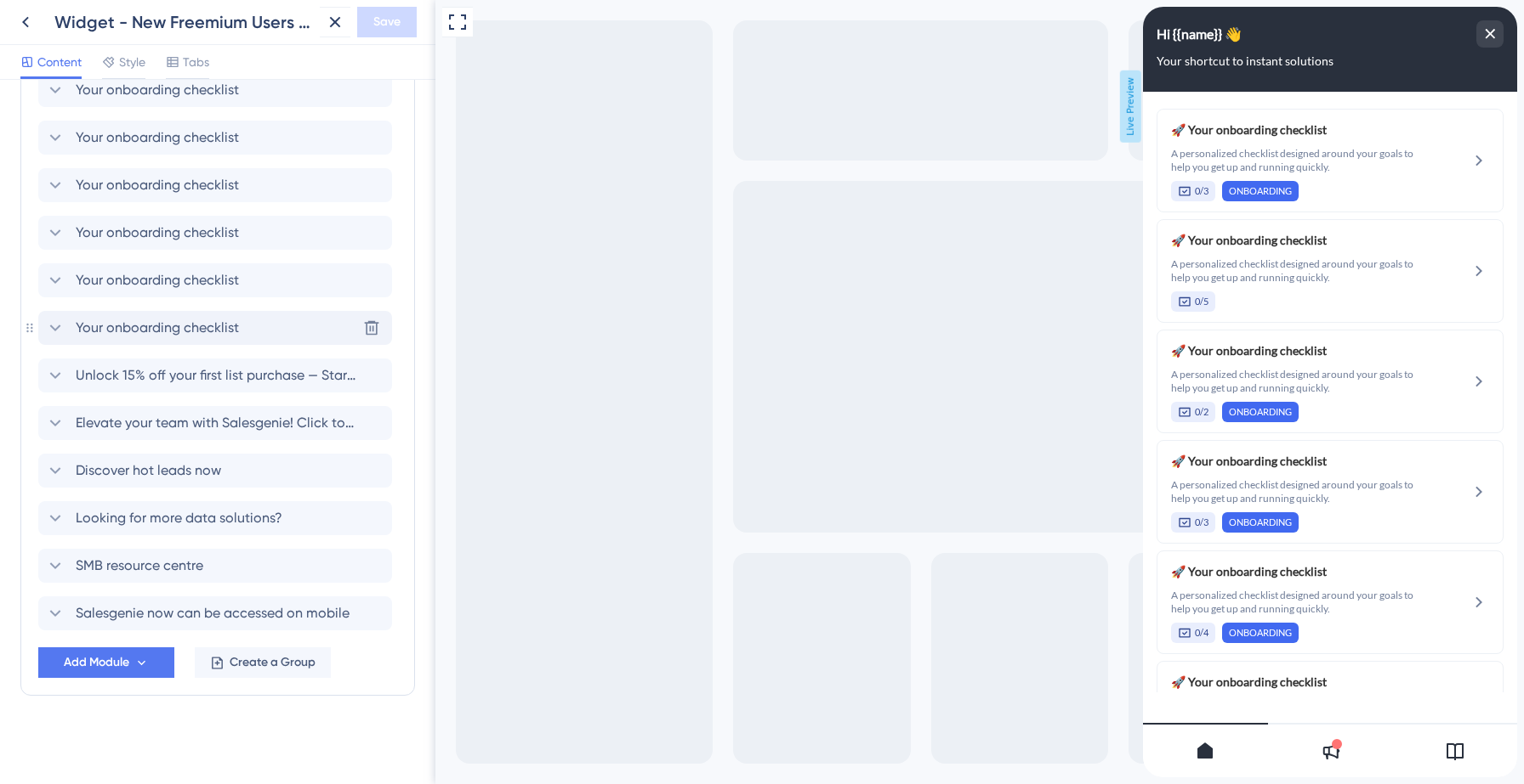
click at [157, 316] on div "Your onboarding checklist Delete" at bounding box center [215, 328] width 354 height 34
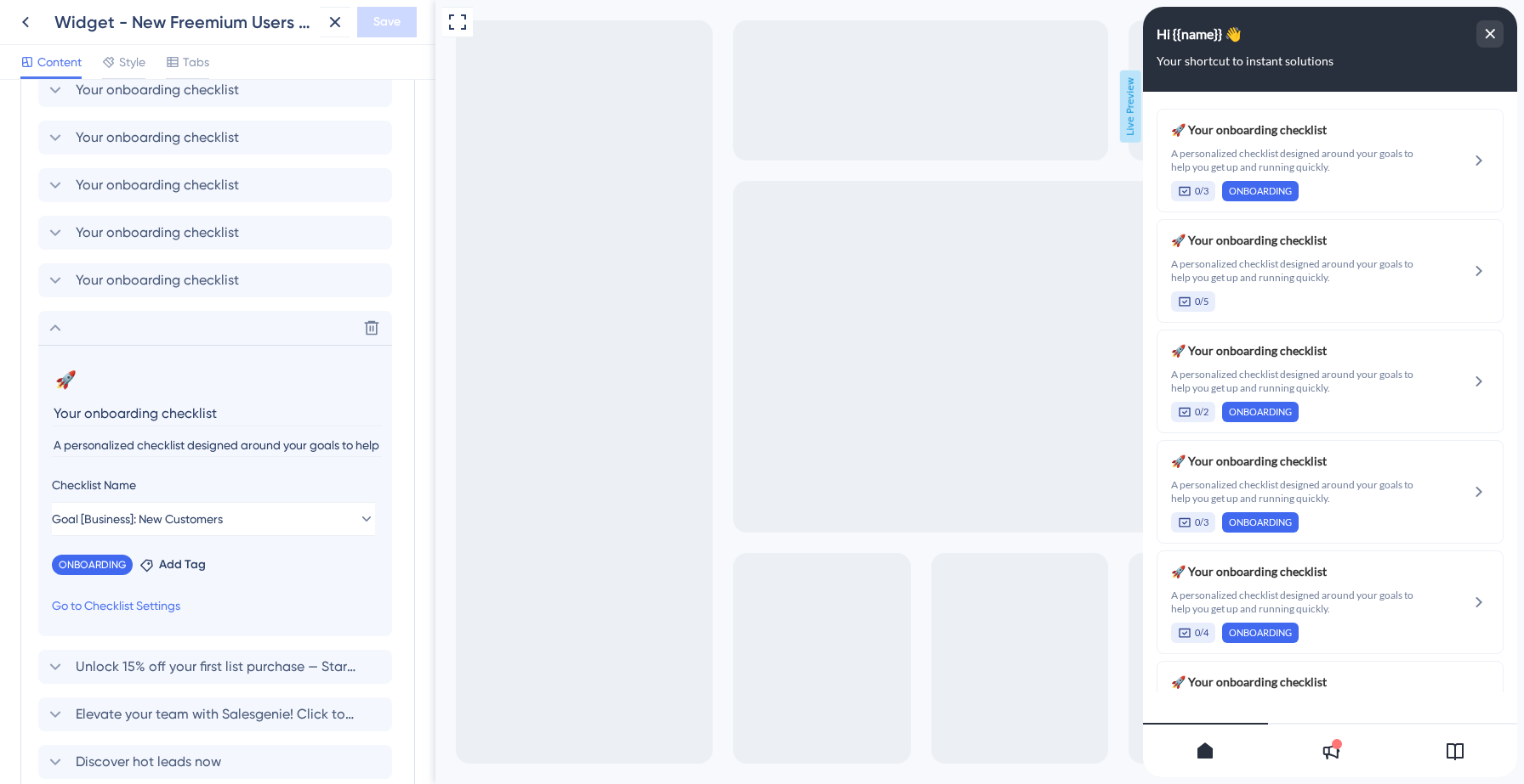
click at [125, 448] on input "A personalized checklist designed around your goals to help you get up and runn…" at bounding box center [216, 445] width 330 height 23
click at [61, 331] on icon at bounding box center [55, 328] width 21 height 21
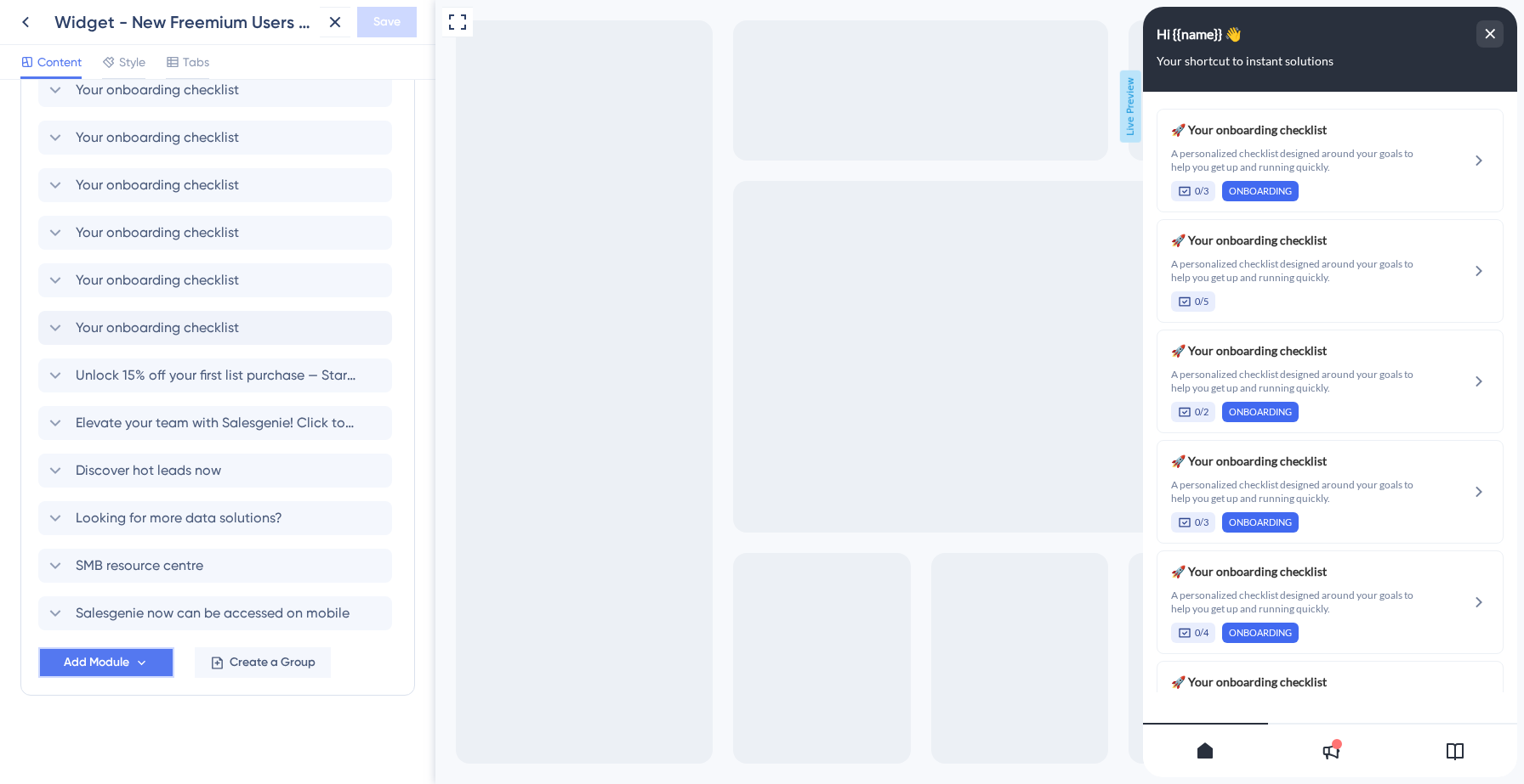
click at [100, 670] on span "Add Module" at bounding box center [97, 663] width 66 height 21
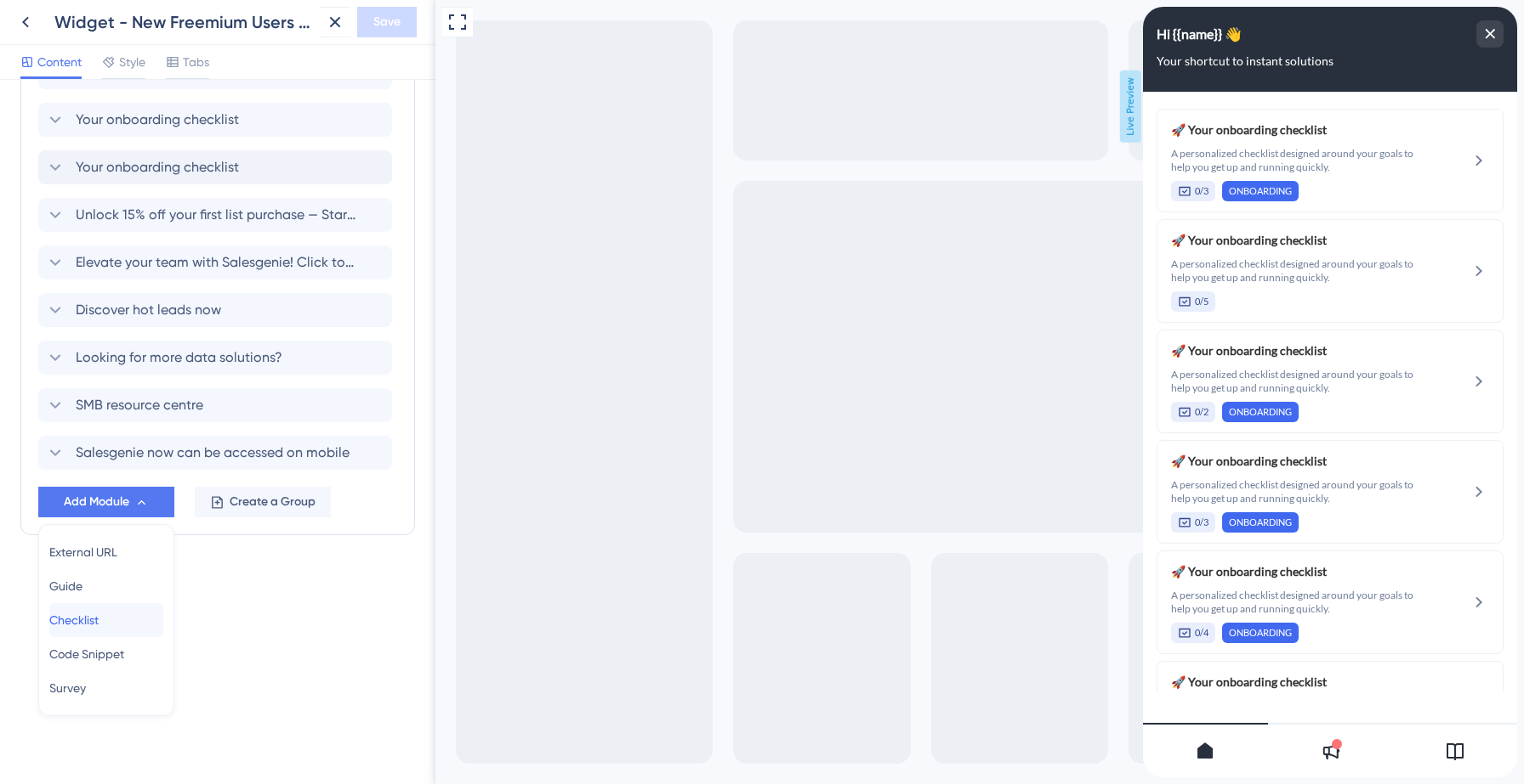
click at [99, 618] on span "Checklist" at bounding box center [74, 621] width 49 height 21
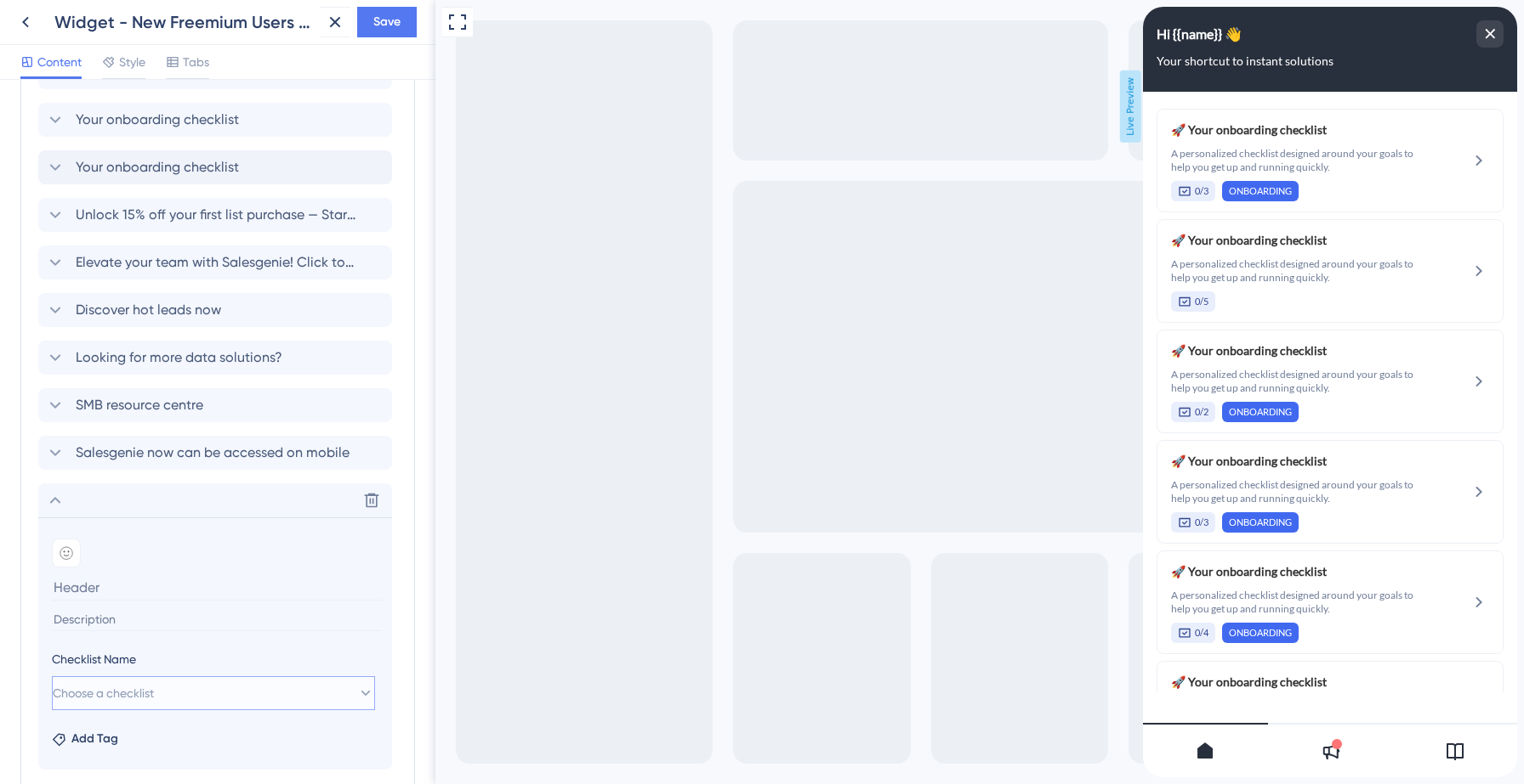
click at [139, 686] on span "Choose a checklist" at bounding box center [103, 693] width 101 height 21
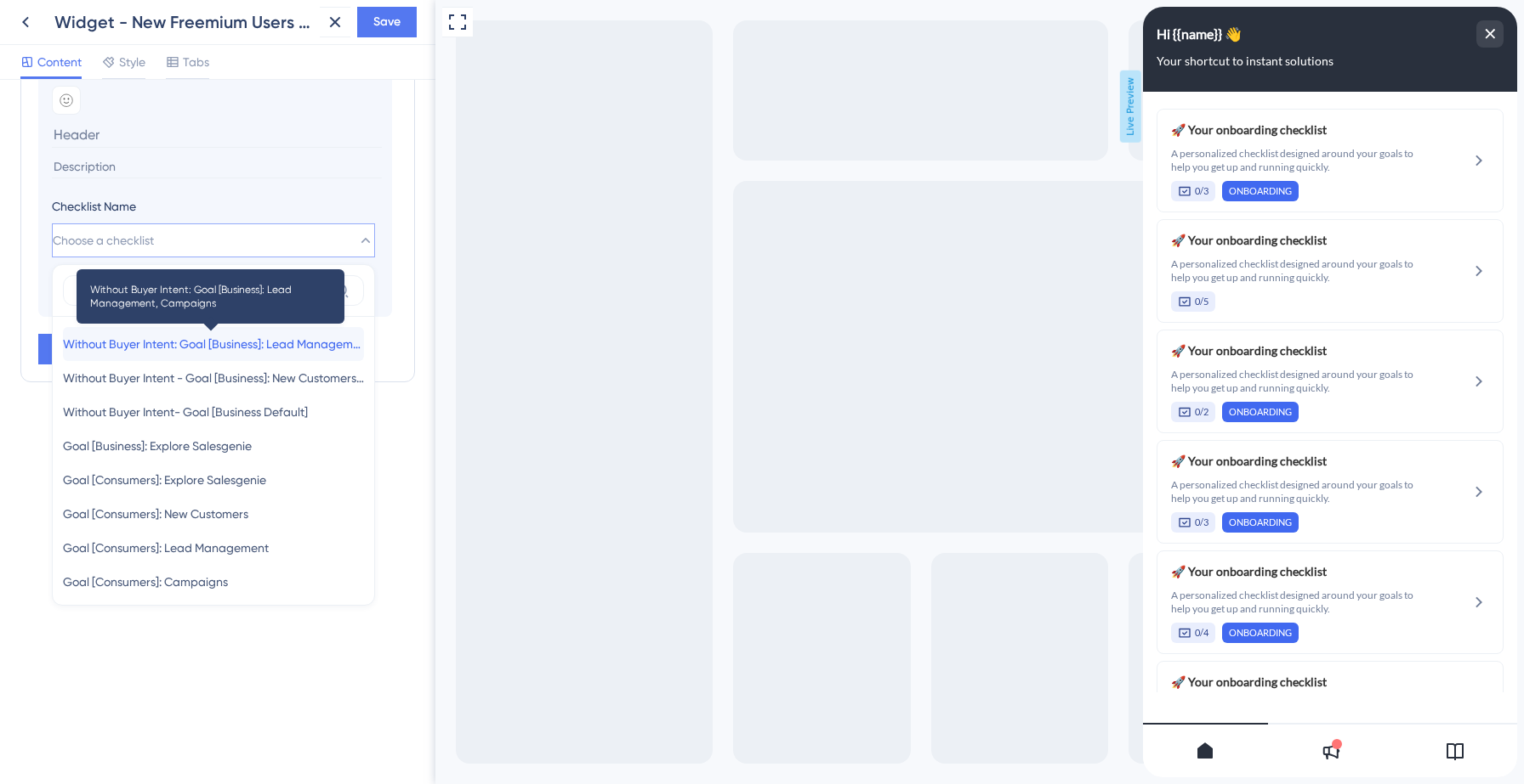
click at [238, 347] on span "Without Buyer Intent: Goal [Business]: Lead Management, Campaigns" at bounding box center [214, 344] width 301 height 21
type input "Without Buyer Intent: Goal [Business]: Lead Management, Campaigns"
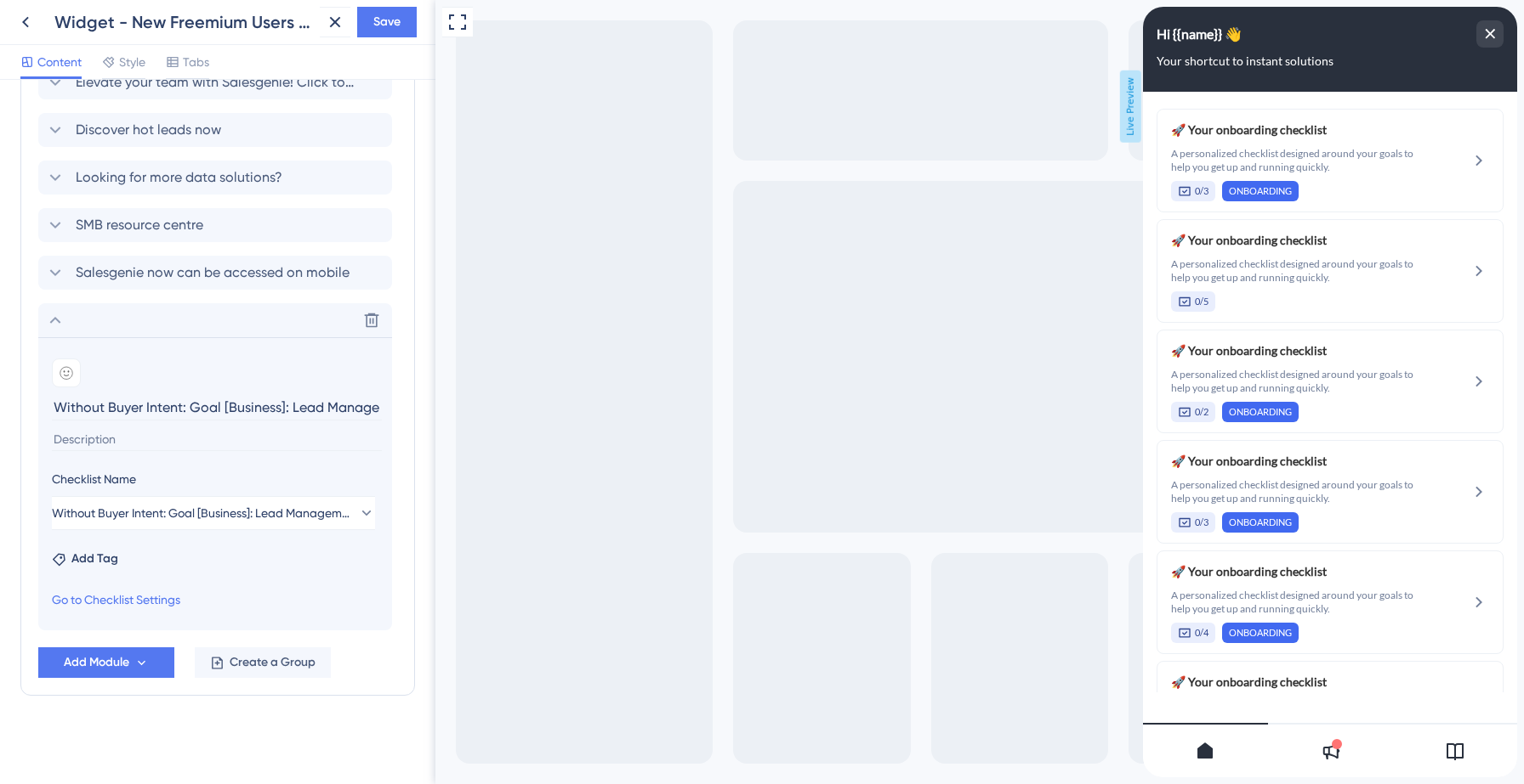
scroll to position [1168, 0]
click at [88, 558] on span "Add Tag" at bounding box center [95, 559] width 47 height 21
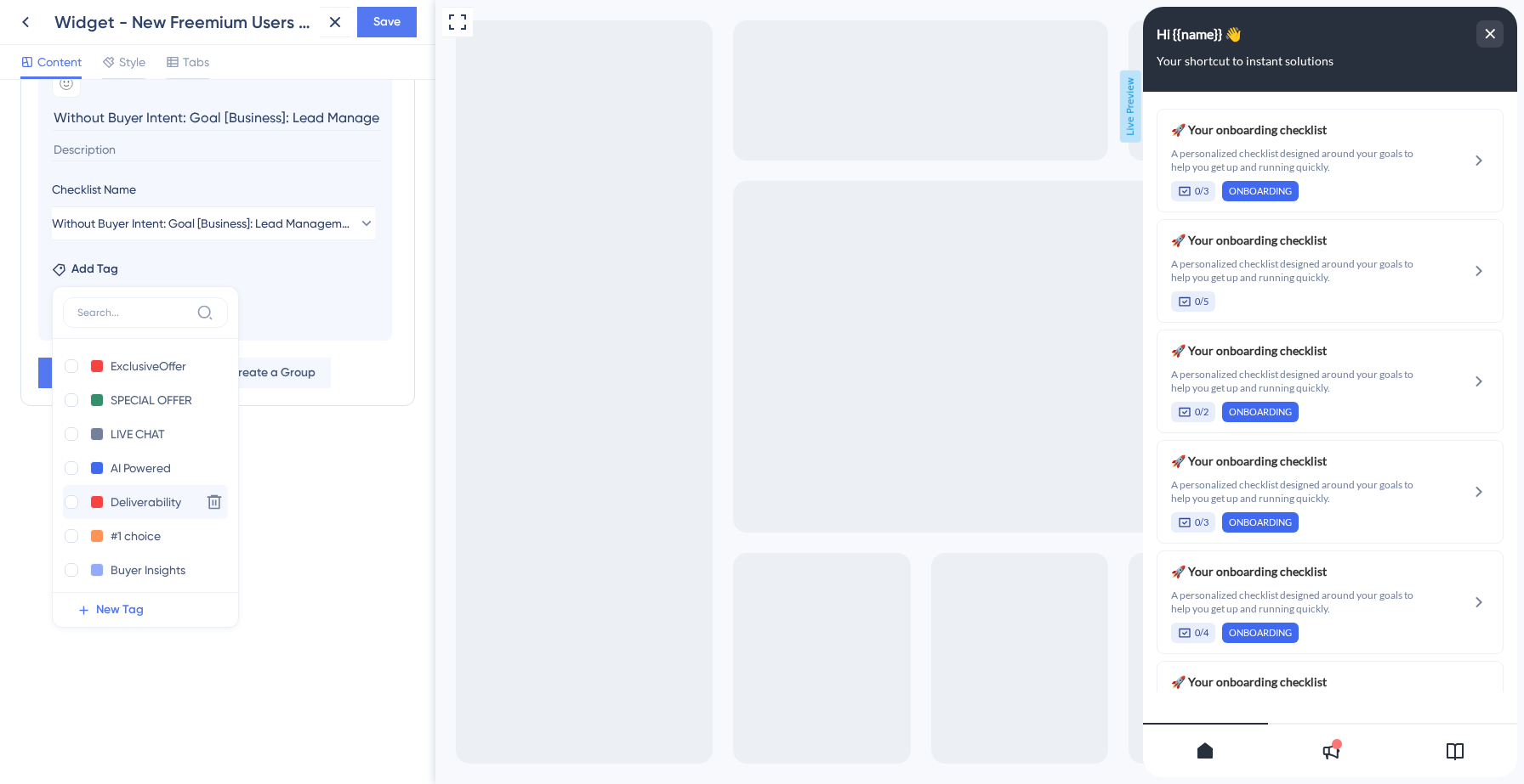
scroll to position [209, 0]
click at [69, 568] on div at bounding box center [72, 565] width 14 height 14
checkbox input "true"
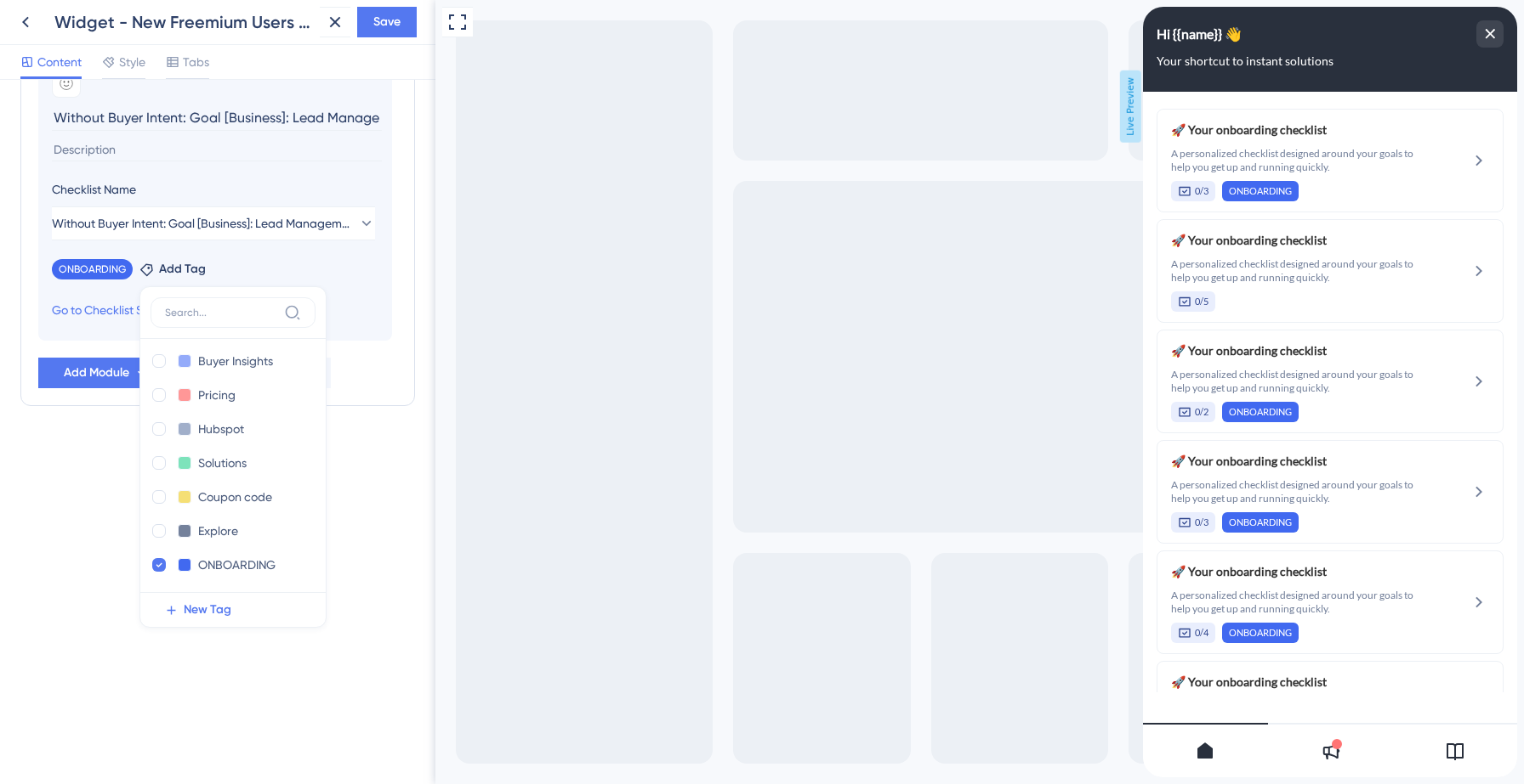
click at [187, 152] on input at bounding box center [216, 150] width 330 height 23
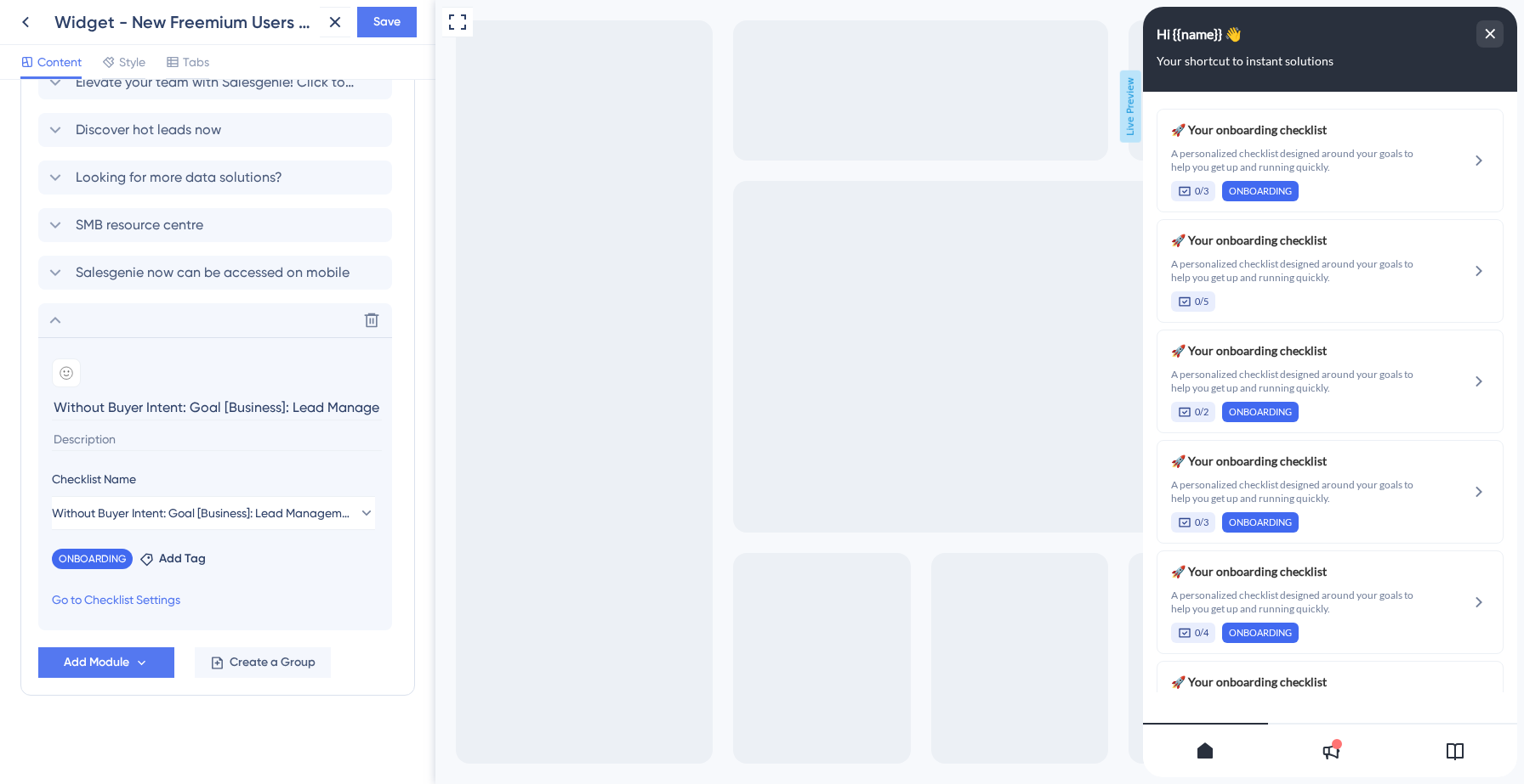
paste input "A personalized checklist designed around your goals to help you get up and runn…"
type input "A personalized checklist designed around your goals to help you get up and runn…"
click at [391, 21] on span "Save" at bounding box center [387, 22] width 27 height 21
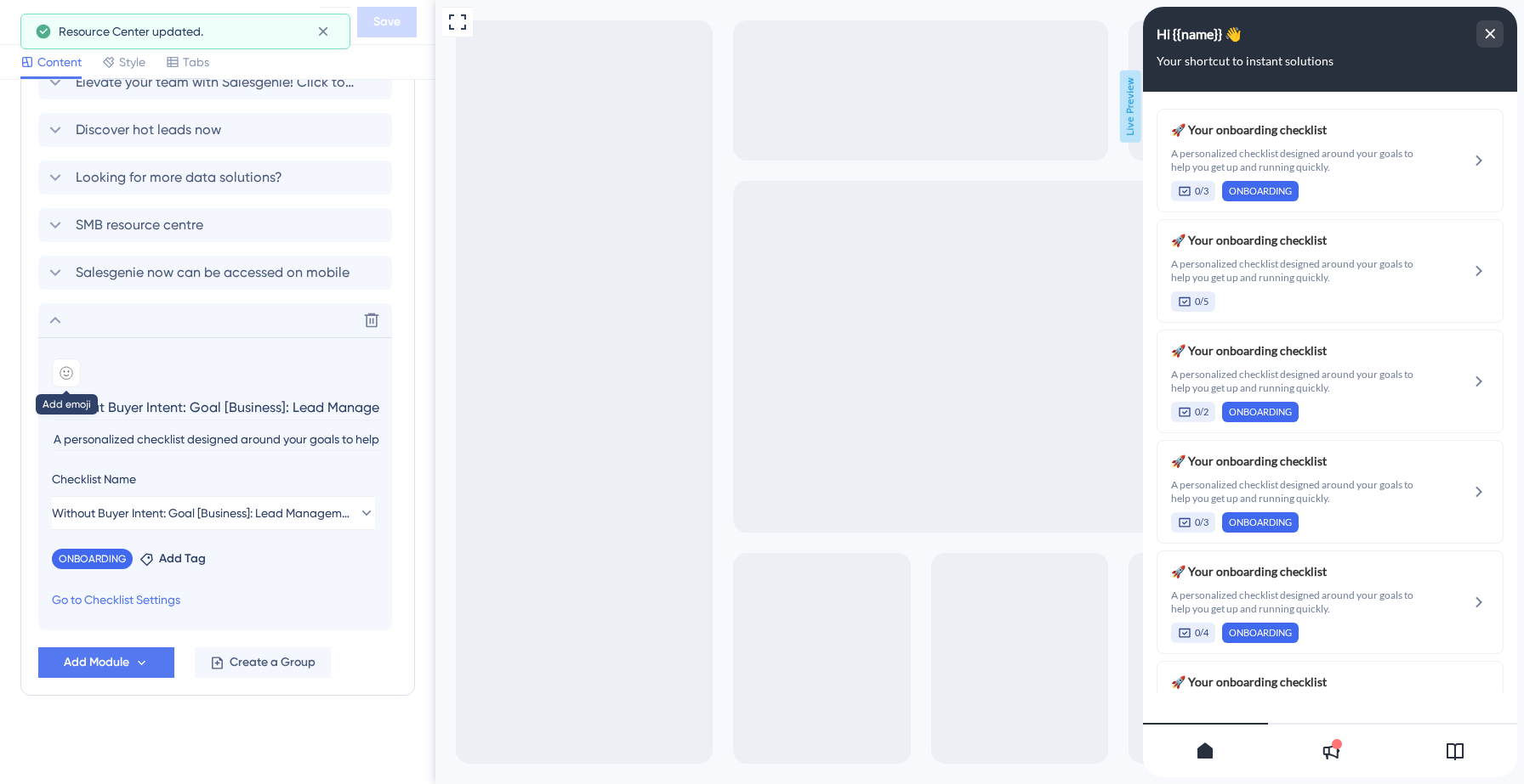
click at [64, 371] on icon at bounding box center [67, 373] width 14 height 14
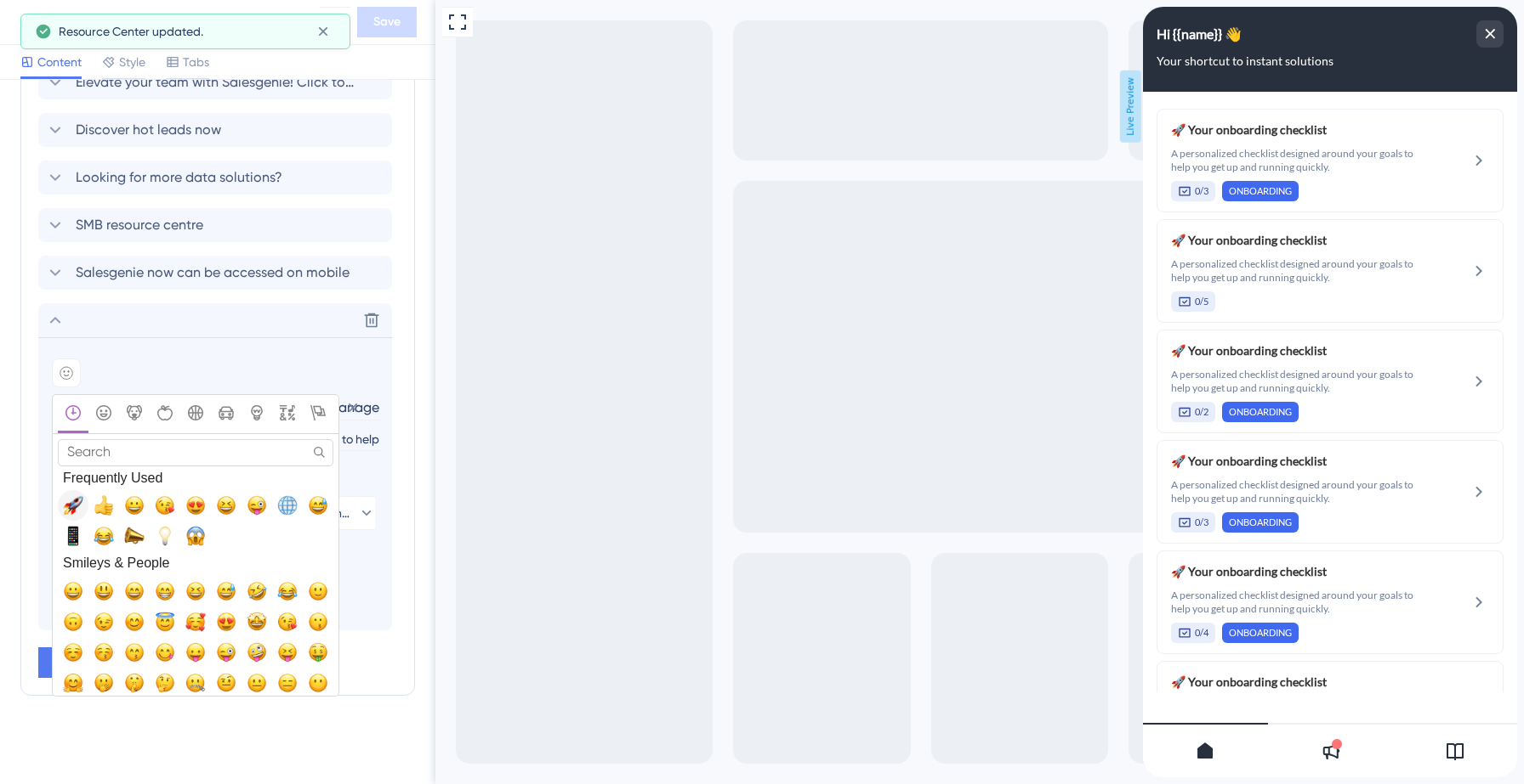
click at [74, 502] on span "🚀, rocket" at bounding box center [74, 506] width 21 height 21
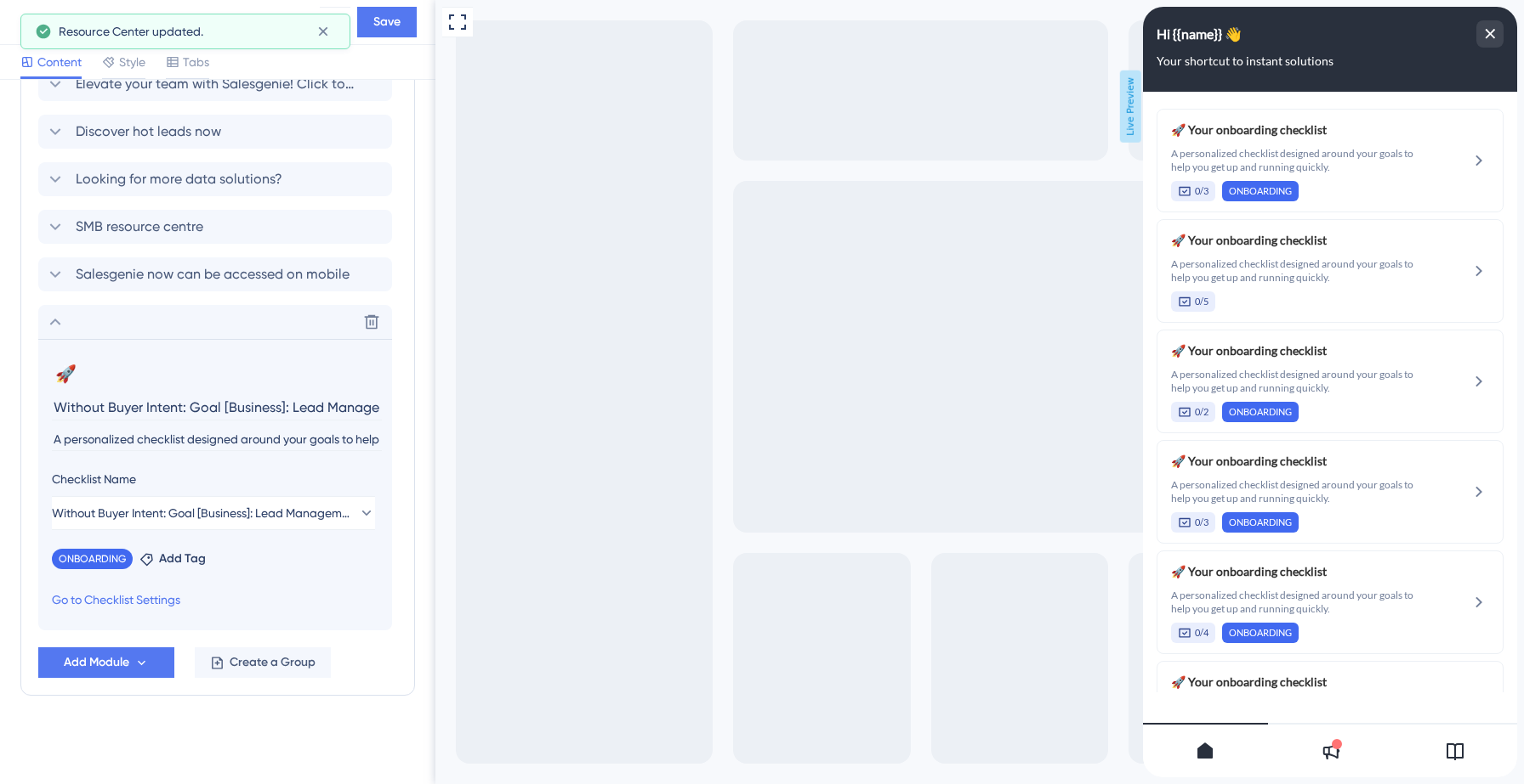
scroll to position [1166, 0]
click at [403, 20] on button "Save" at bounding box center [387, 22] width 60 height 30
click at [60, 324] on icon at bounding box center [55, 322] width 11 height 7
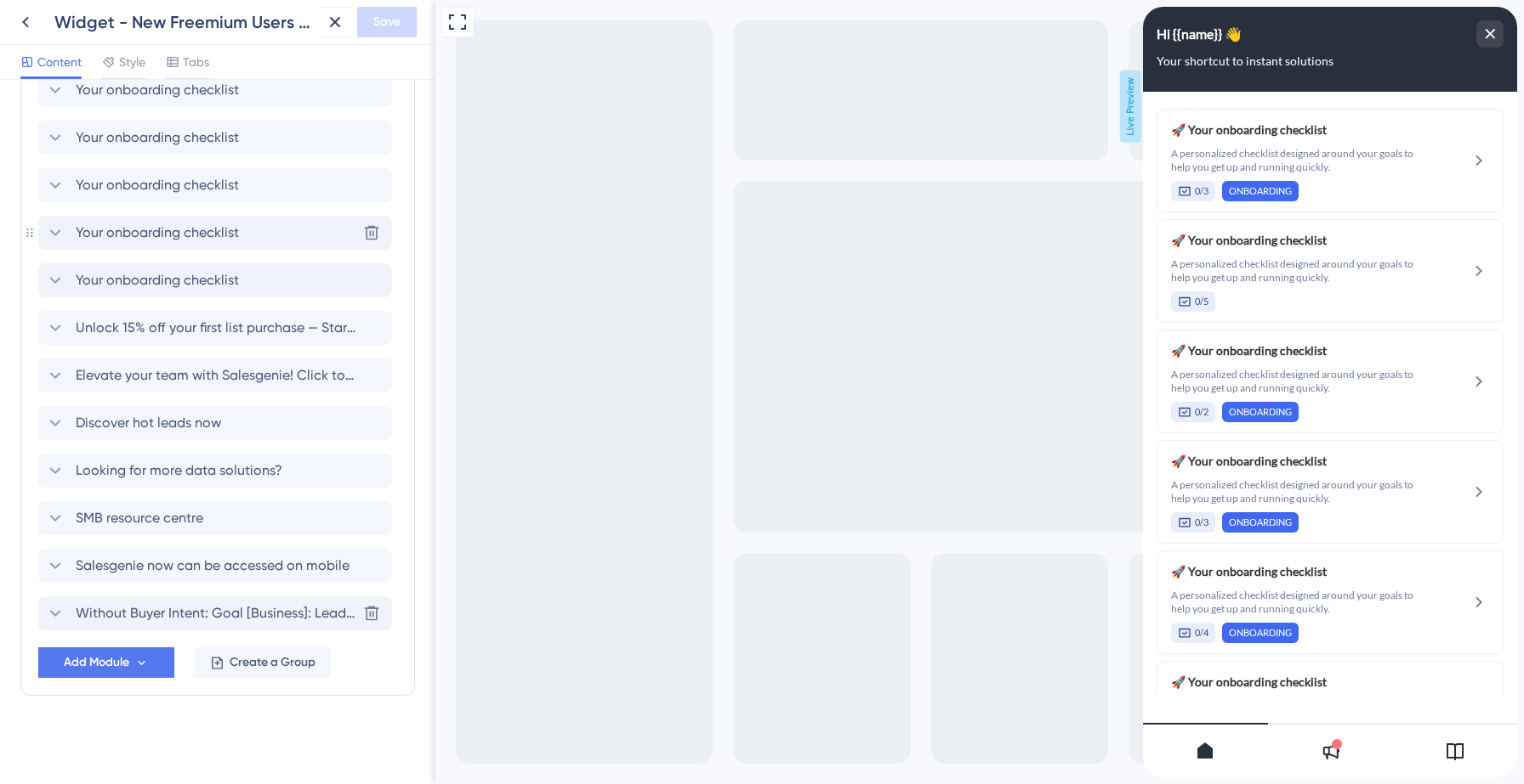
scroll to position [0, 0]
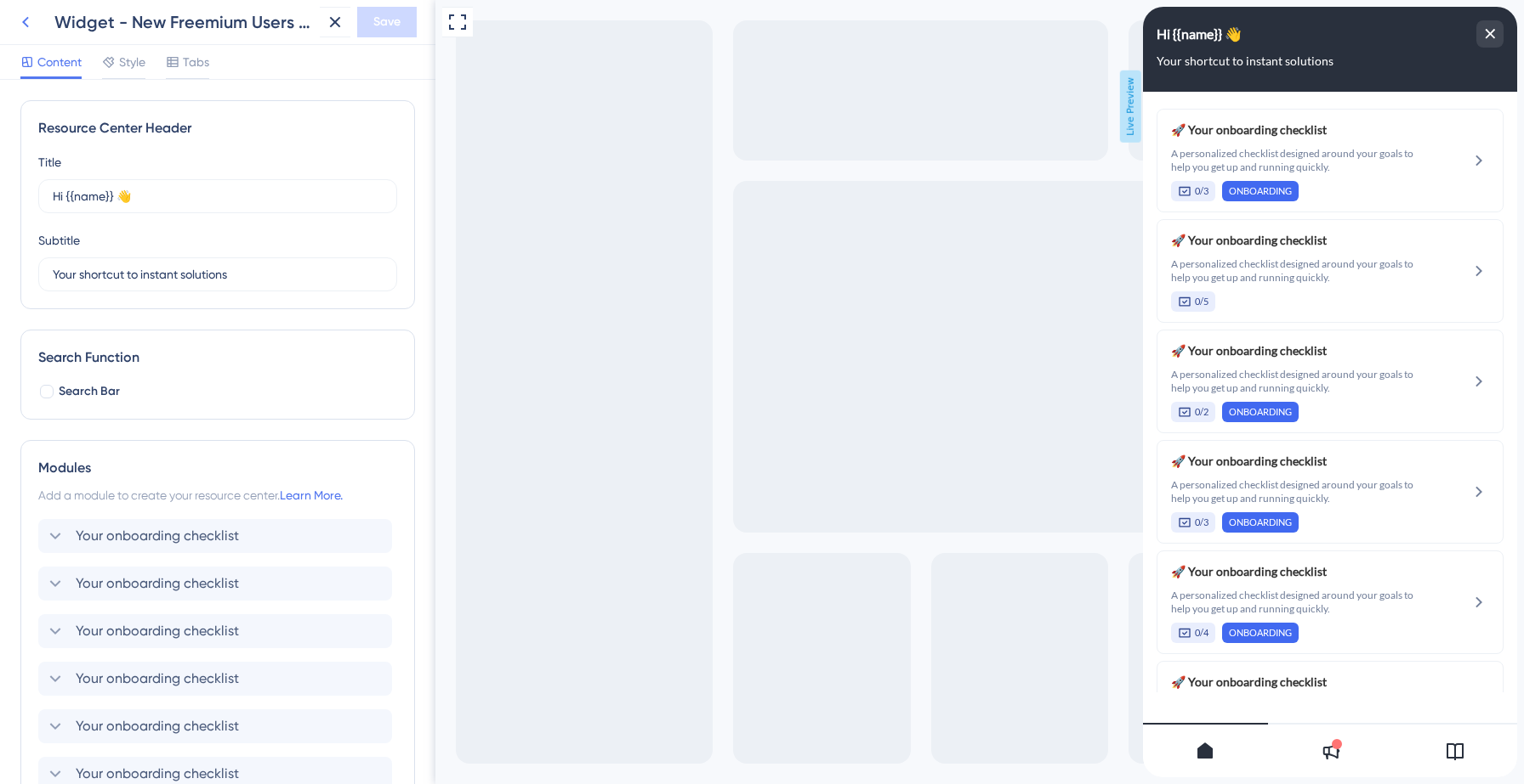
click at [28, 27] on icon at bounding box center [26, 22] width 21 height 21
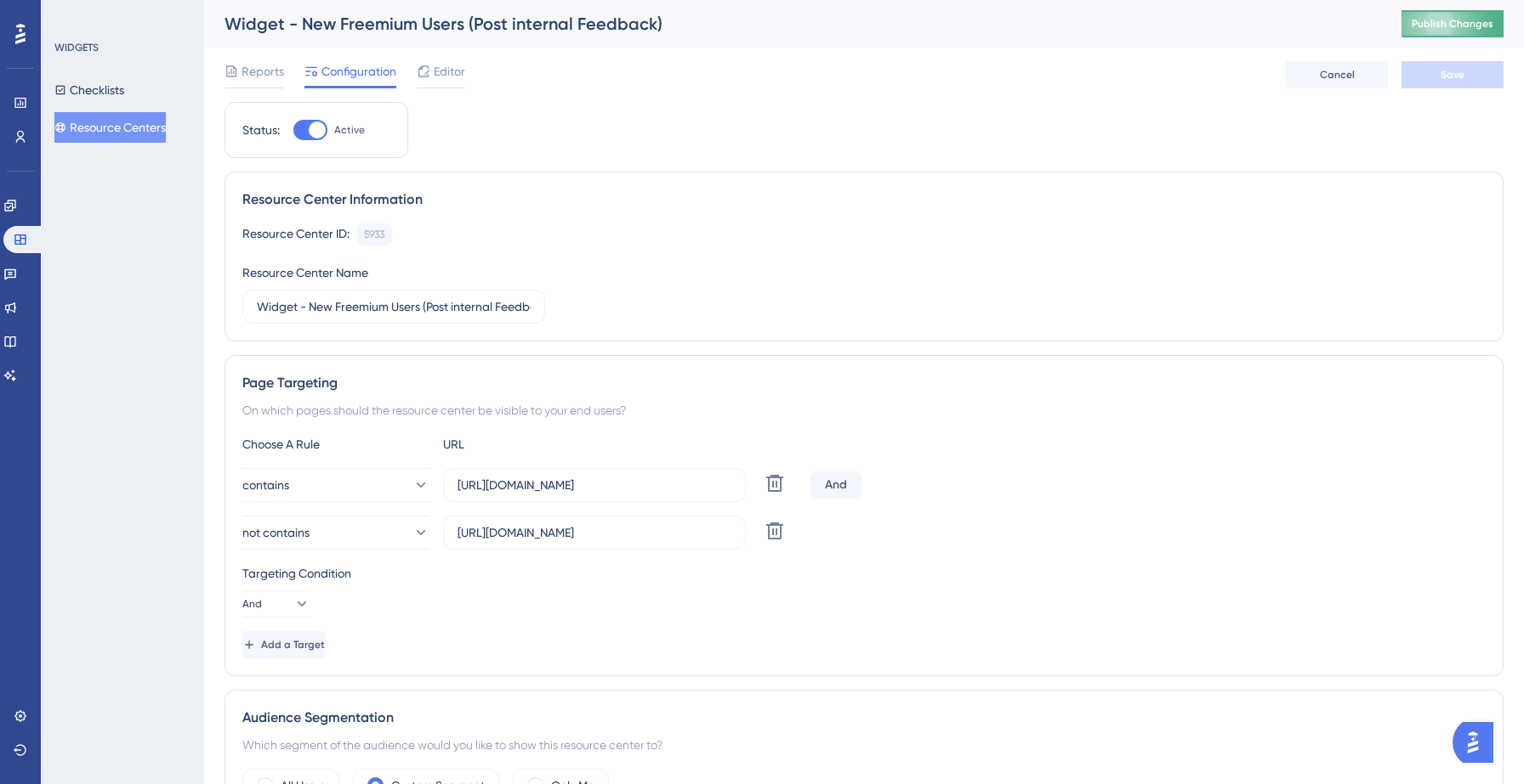
click at [1475, 27] on span "Publish Changes" at bounding box center [1452, 24] width 81 height 14
click at [125, 90] on button "Checklists" at bounding box center [89, 90] width 70 height 30
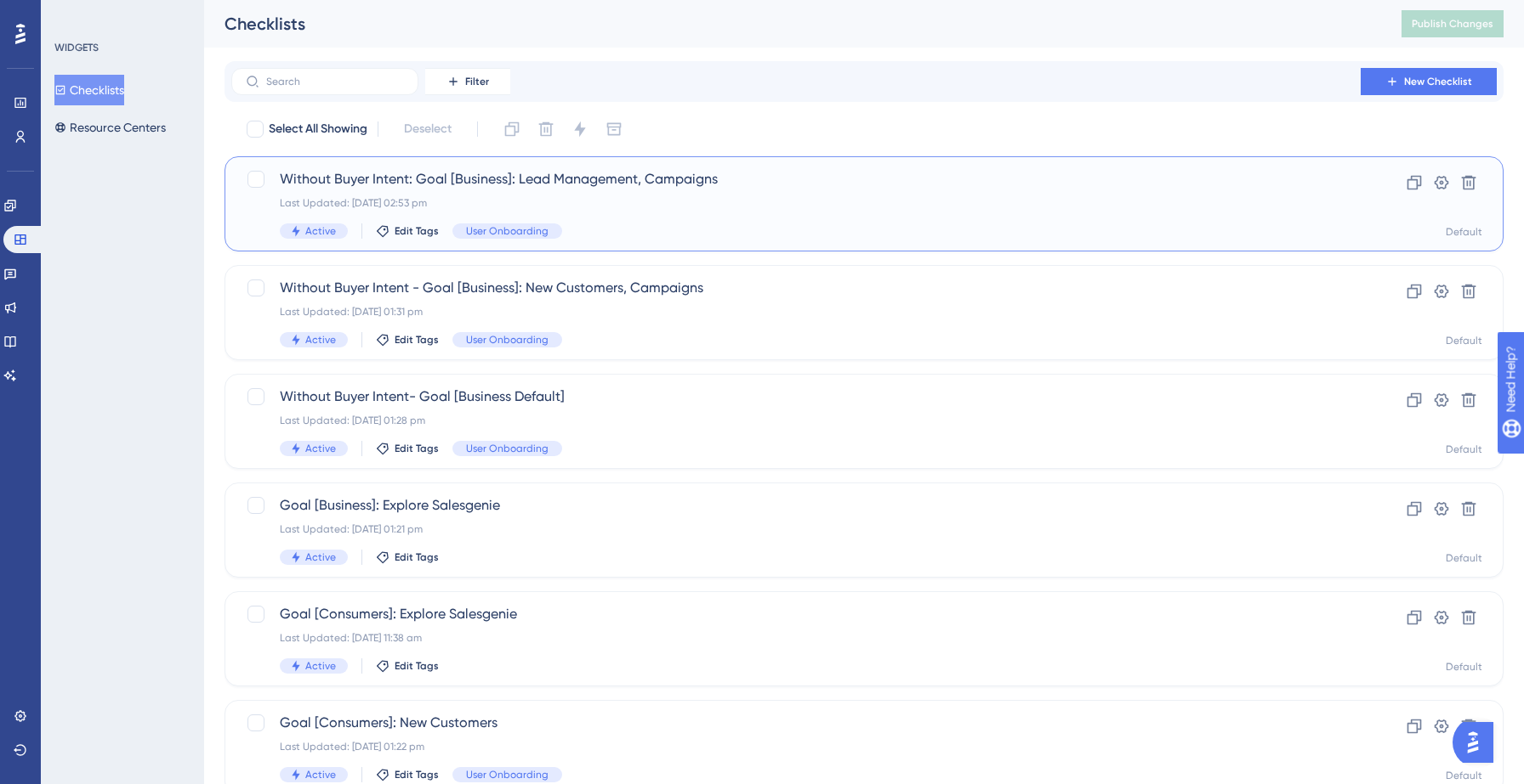
click at [553, 188] on span "Without Buyer Intent: Goal [Business]: Lead Management, Campaigns" at bounding box center [795, 180] width 1032 height 21
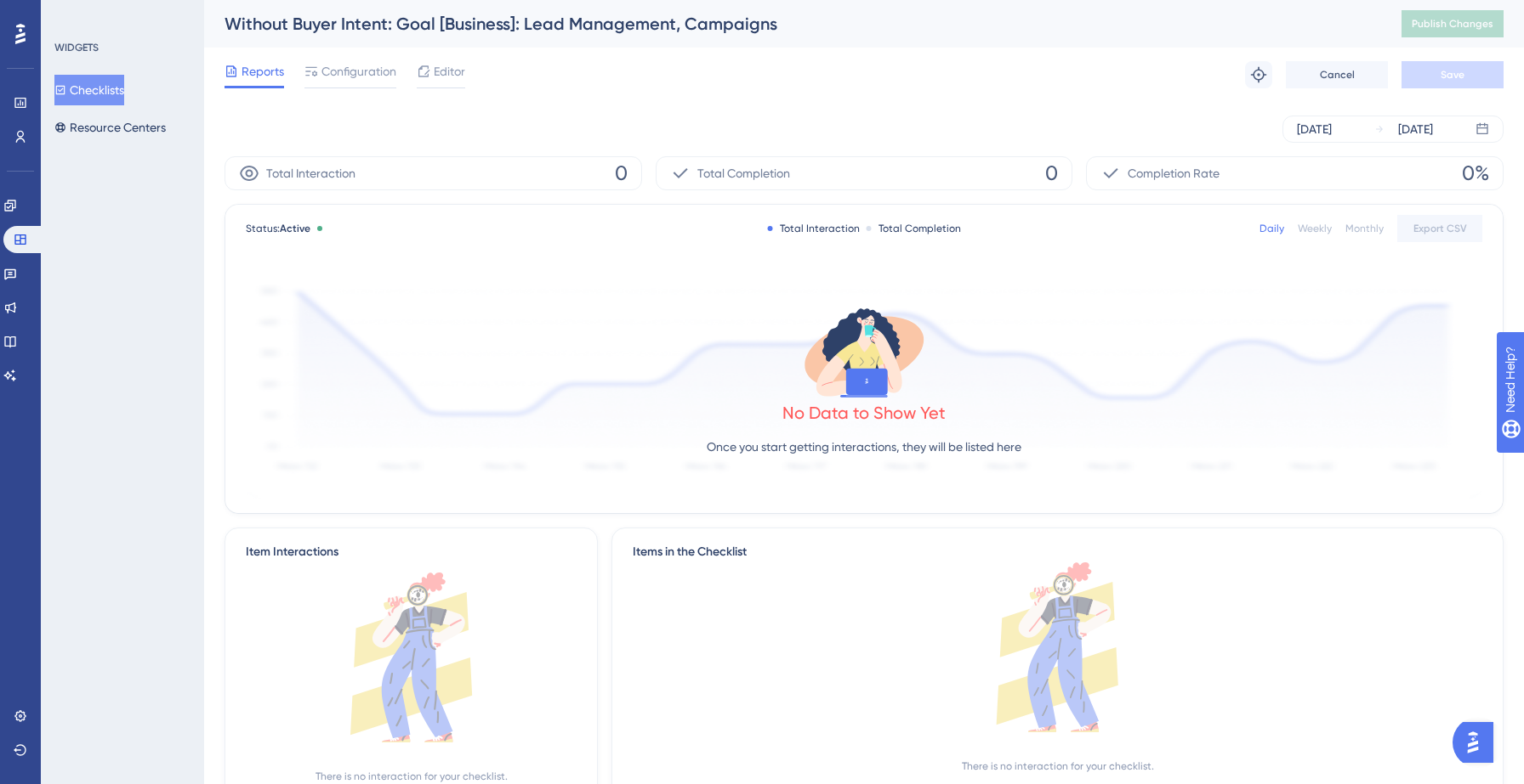
click at [468, 79] on div "Reports Configuration Editor Troubleshoot Cancel Save" at bounding box center [864, 74] width 1278 height 54
click at [442, 75] on span "Editor" at bounding box center [449, 72] width 31 height 21
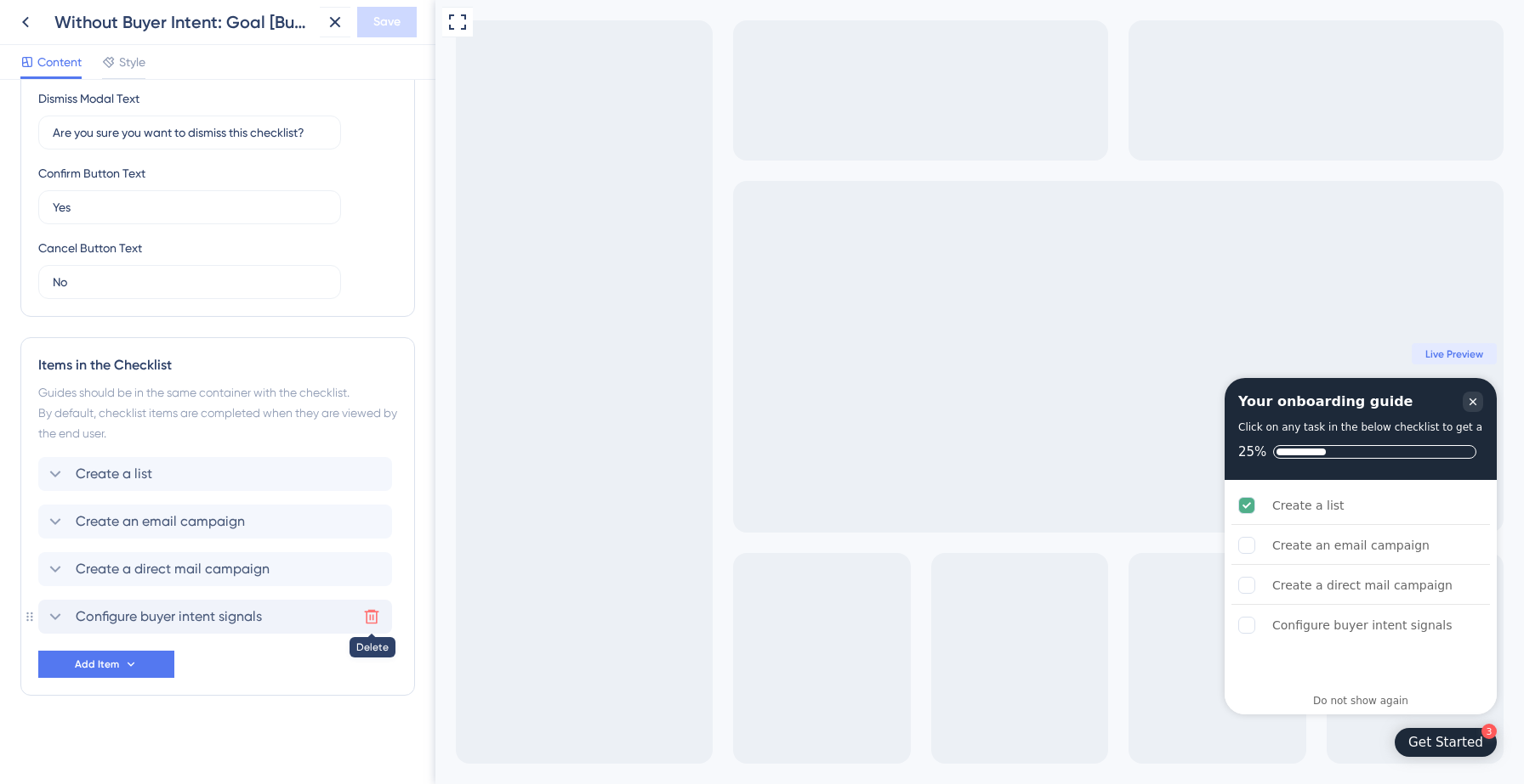
click at [370, 617] on icon at bounding box center [372, 617] width 17 height 17
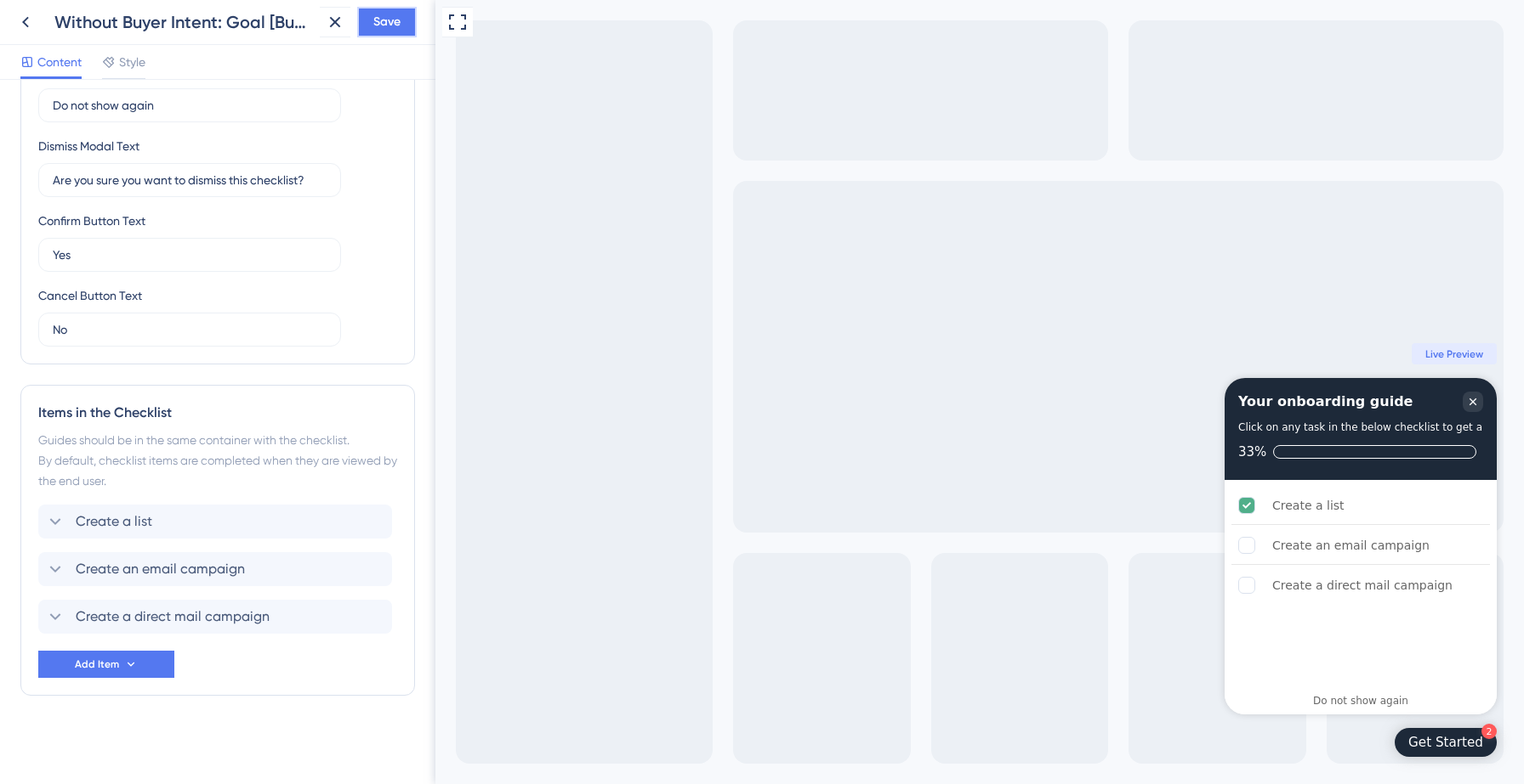
click at [384, 29] on span "Save" at bounding box center [387, 22] width 27 height 21
click at [316, 32] on icon at bounding box center [323, 32] width 17 height 17
click at [30, 22] on icon at bounding box center [26, 22] width 21 height 21
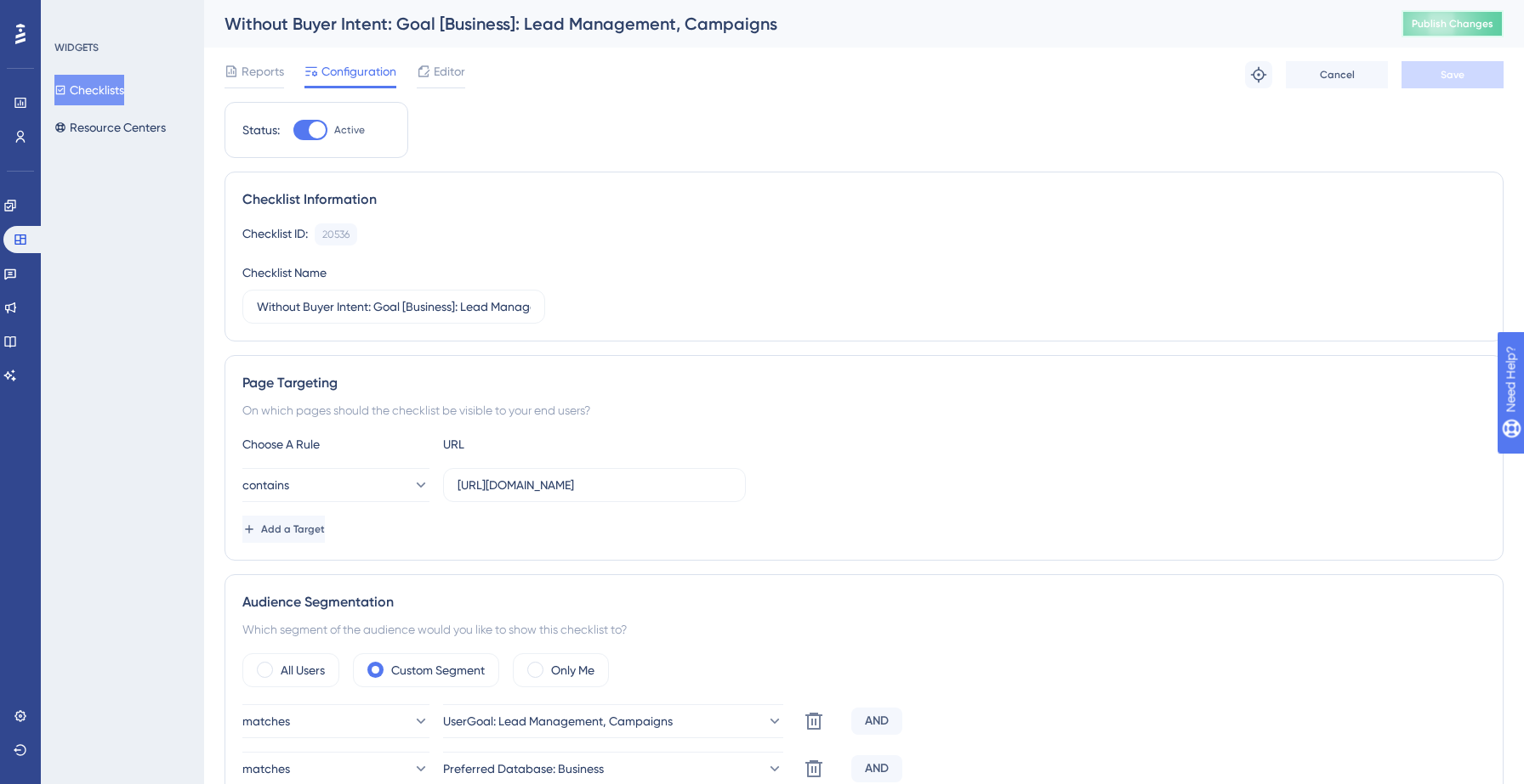
click at [1470, 27] on span "Publish Changes" at bounding box center [1452, 24] width 81 height 14
click at [89, 95] on button "Checklists" at bounding box center [89, 90] width 70 height 30
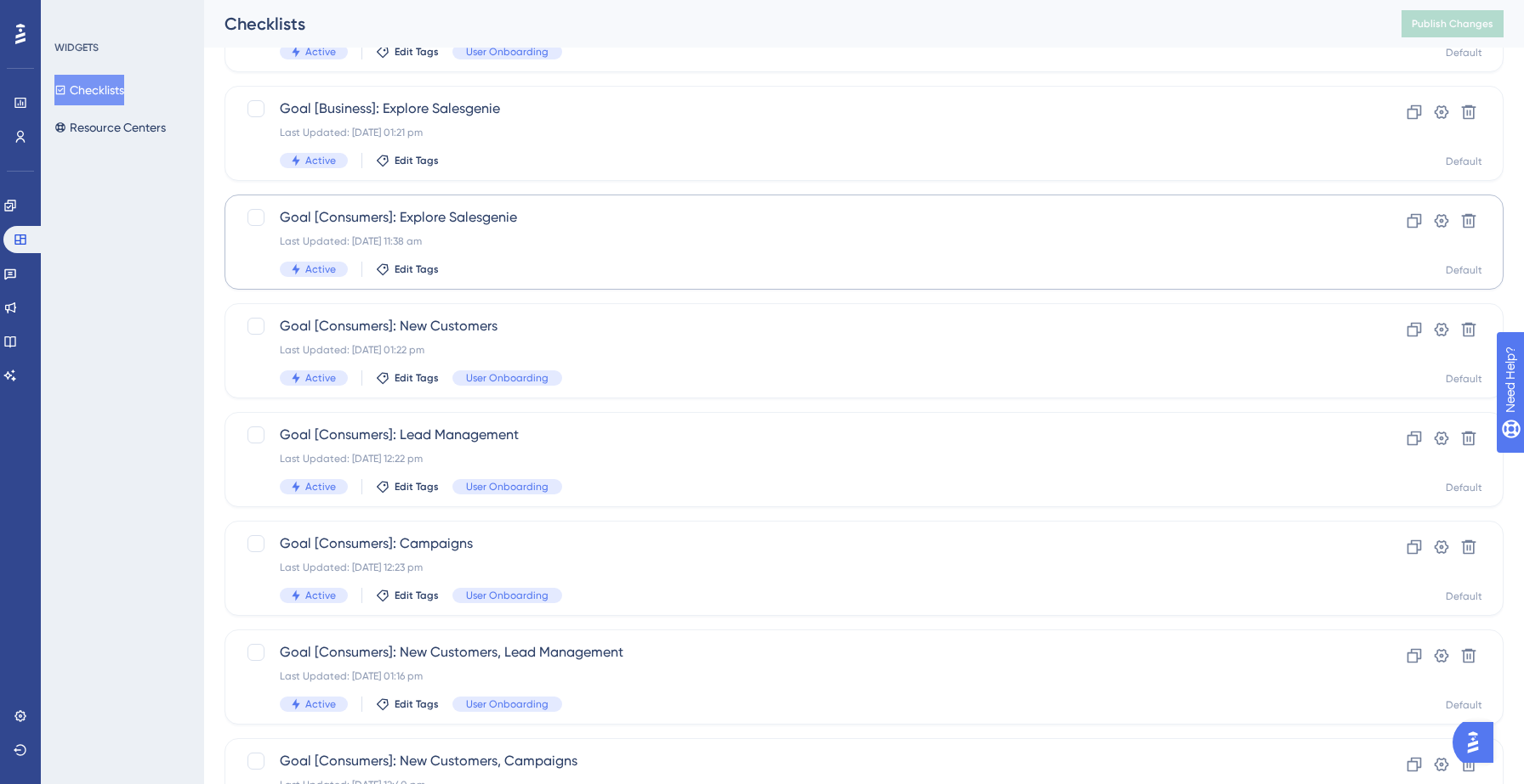
scroll to position [534, 0]
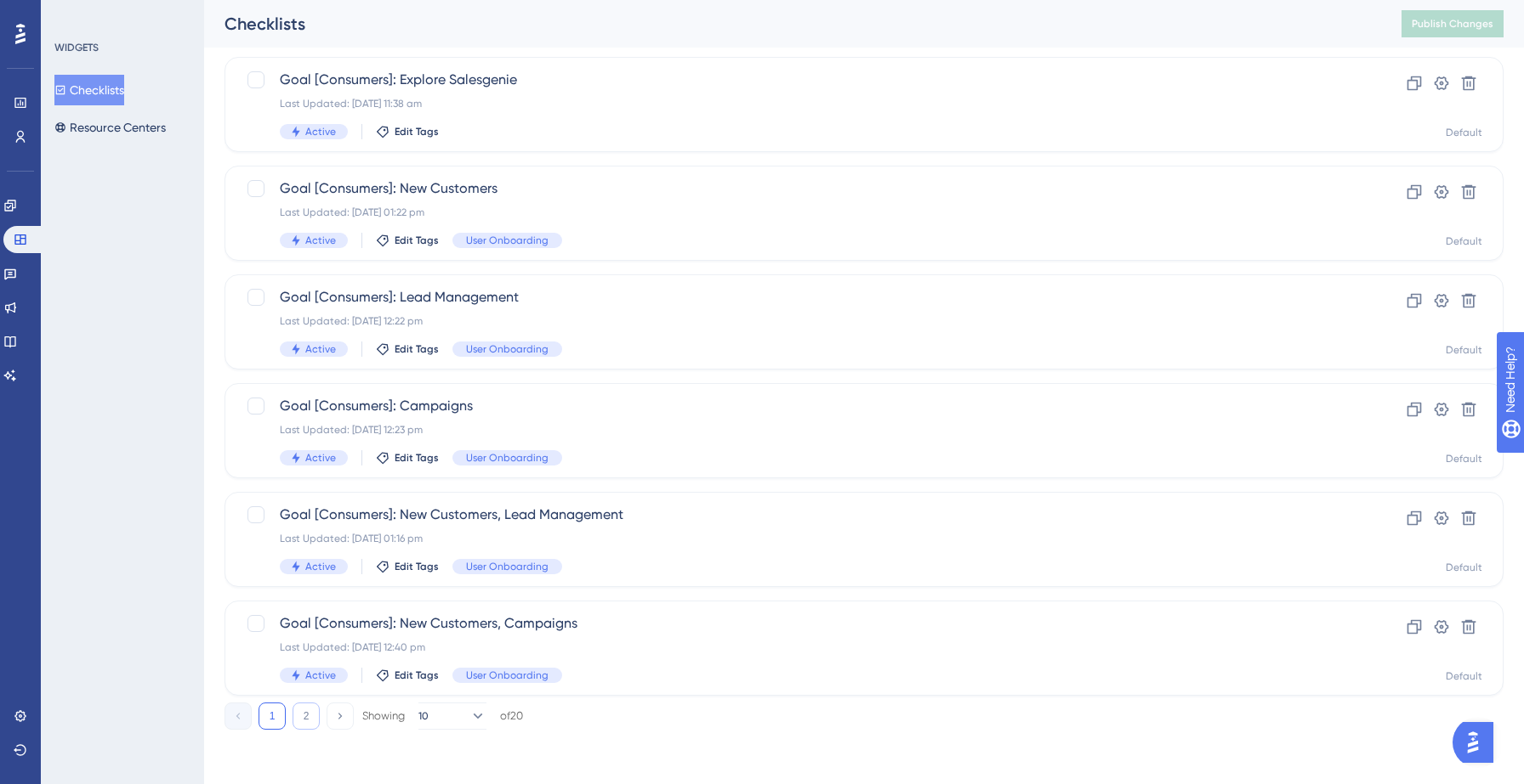
click at [304, 709] on button "2" at bounding box center [305, 716] width 27 height 27
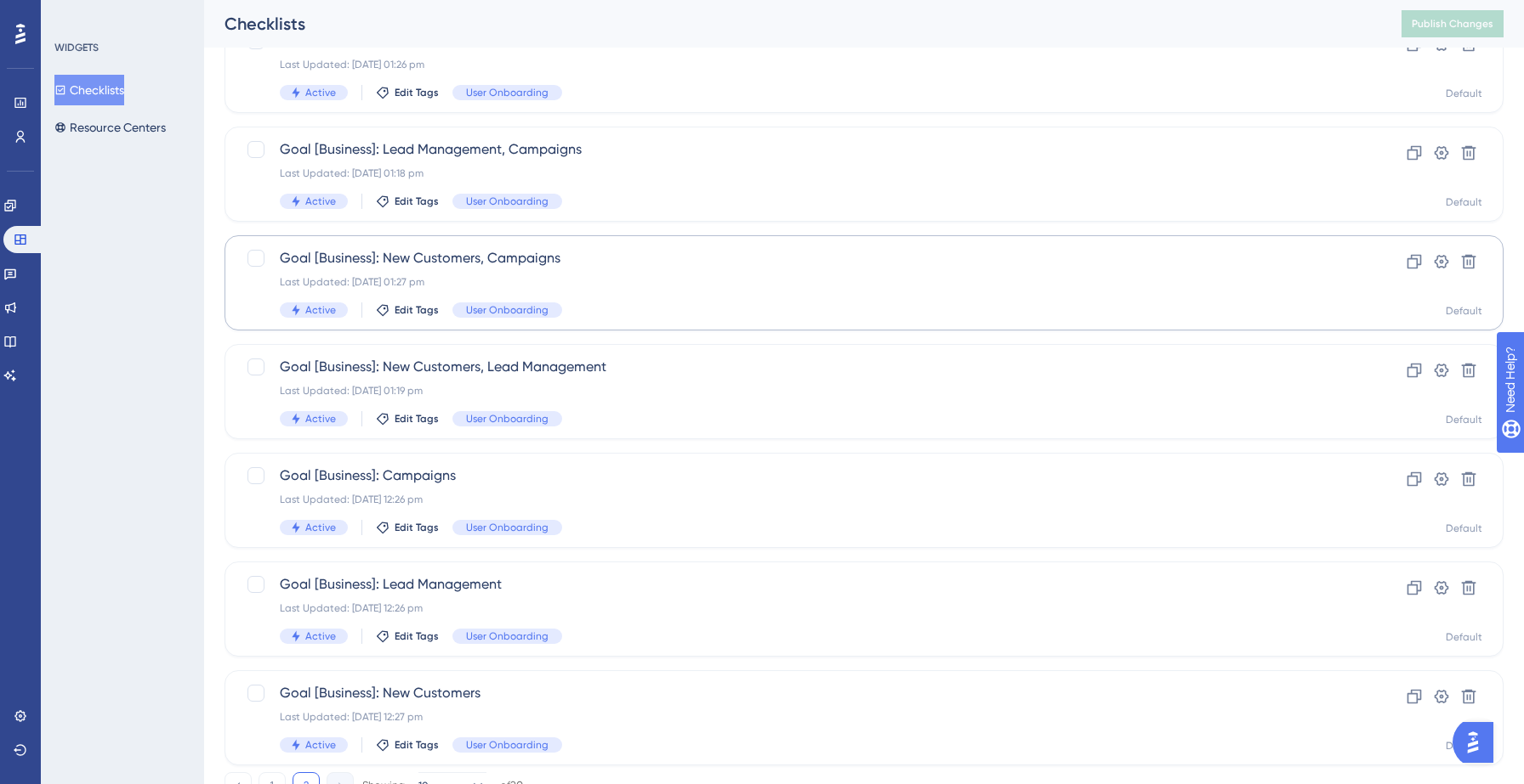
scroll to position [475, 0]
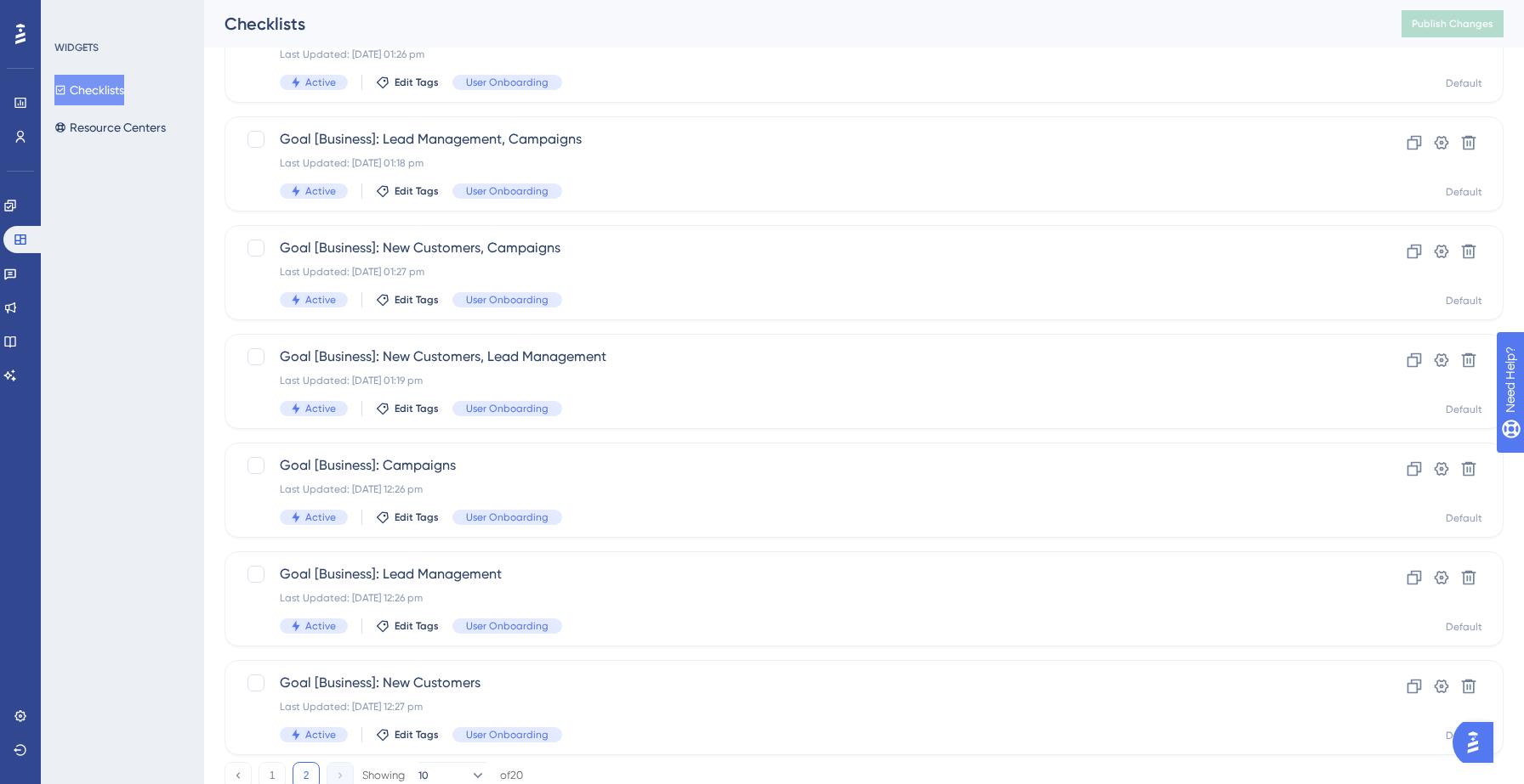
click at [94, 99] on button "Checklists" at bounding box center [89, 90] width 70 height 30
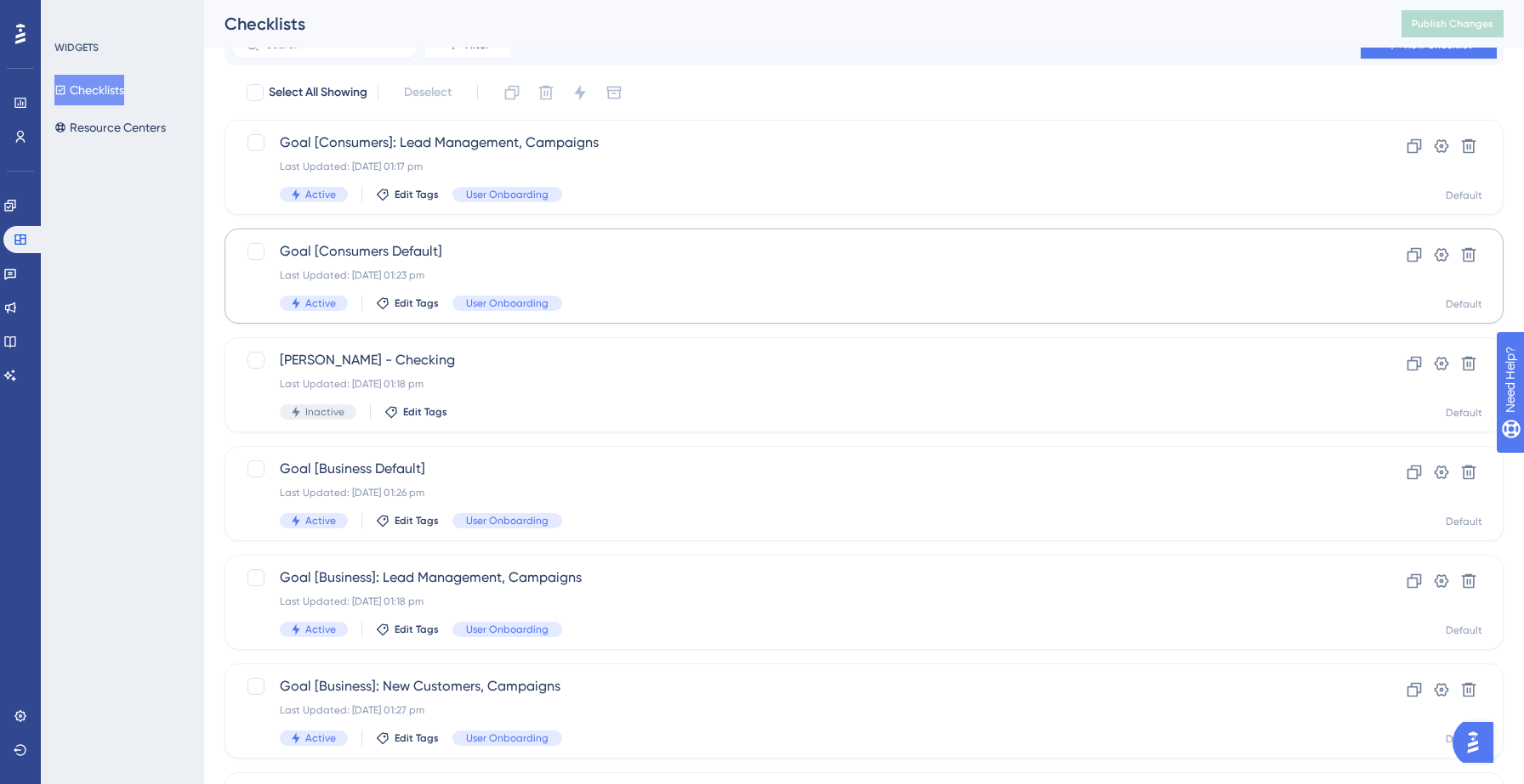
scroll to position [534, 0]
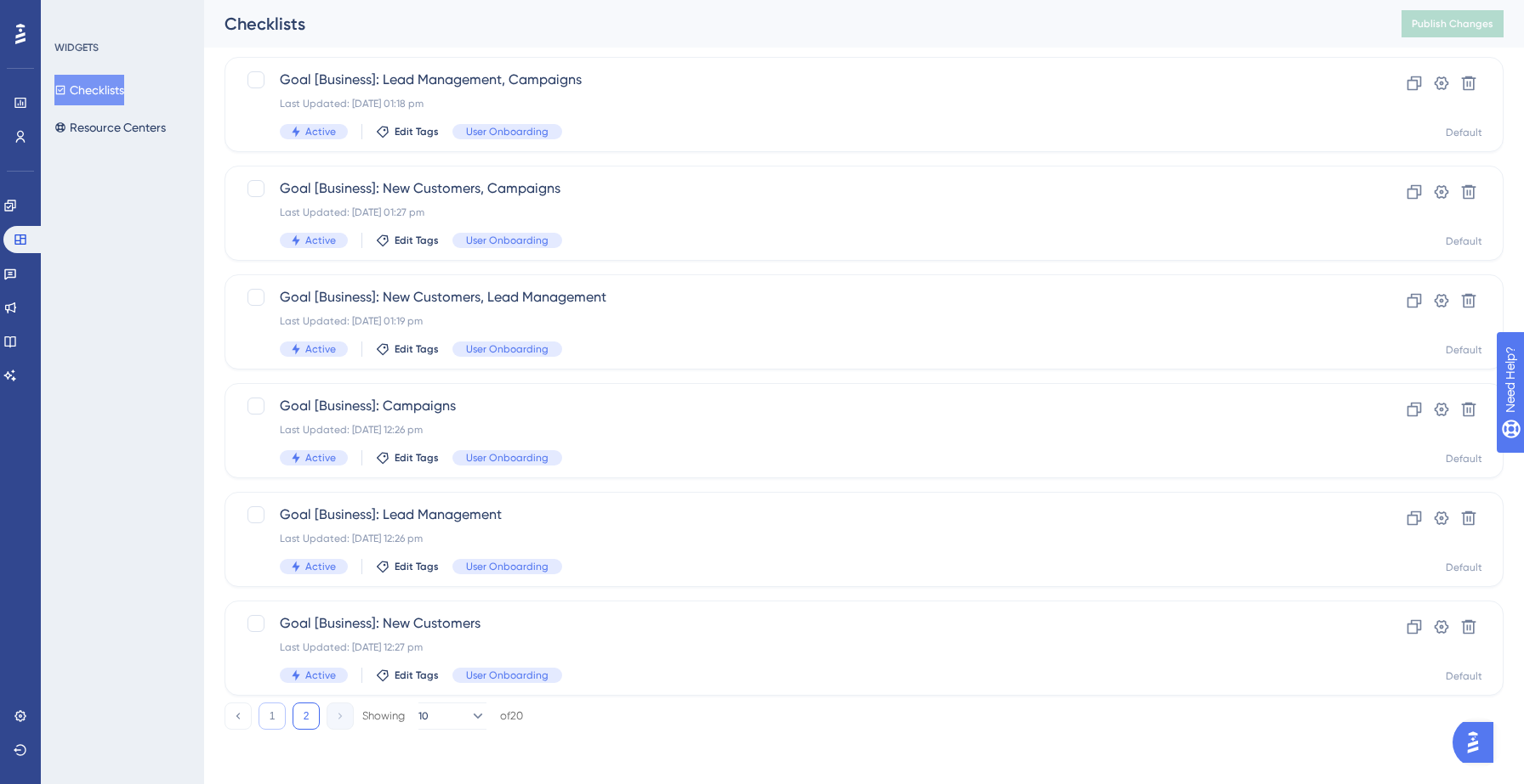
click at [266, 715] on button "1" at bounding box center [272, 716] width 27 height 27
click at [293, 719] on button "2" at bounding box center [305, 716] width 27 height 27
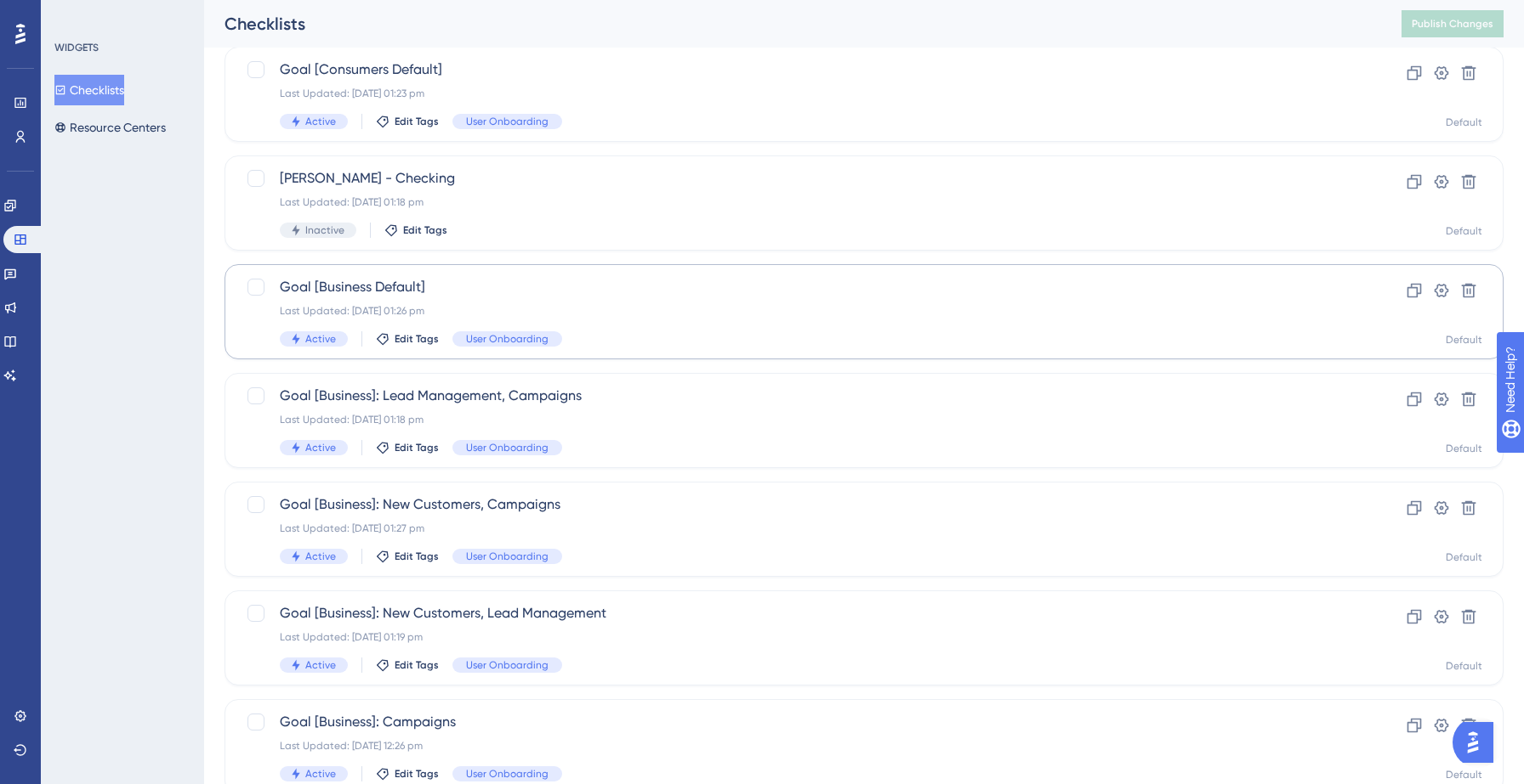
scroll to position [221, 0]
click at [619, 619] on span "Goal [Business]: New Customers, Lead Management" at bounding box center [795, 611] width 1032 height 21
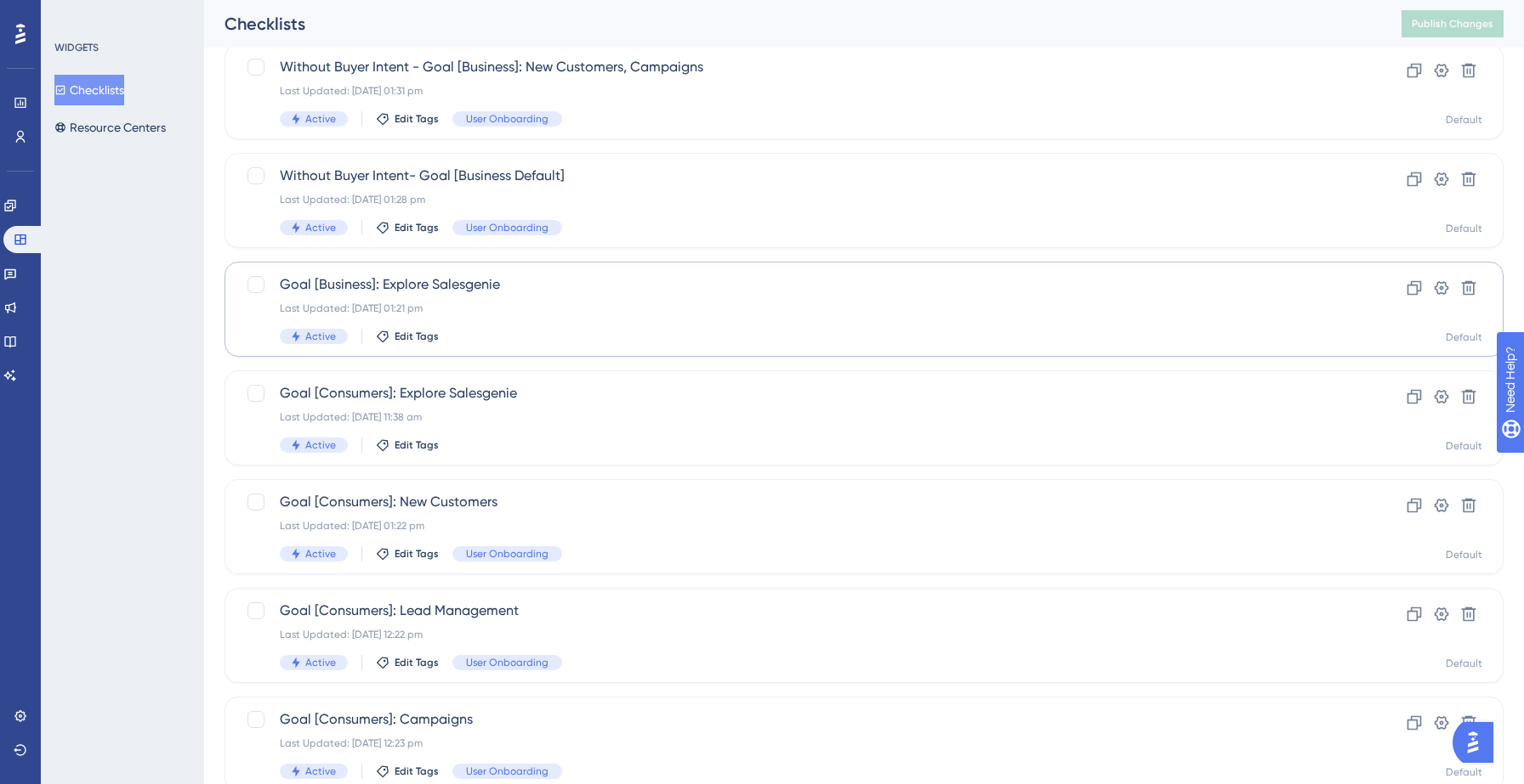
scroll to position [534, 0]
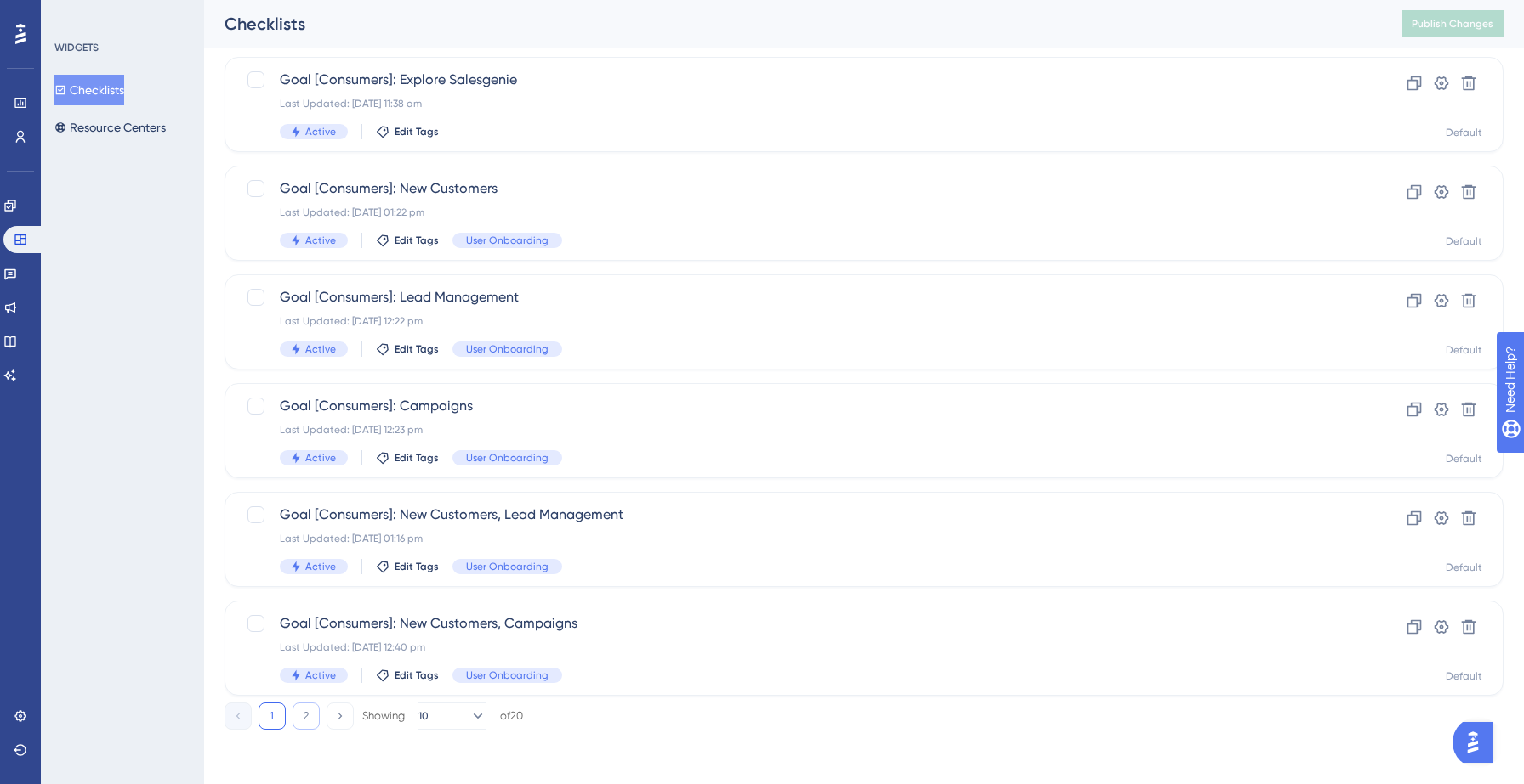
click at [304, 719] on button "2" at bounding box center [305, 716] width 27 height 27
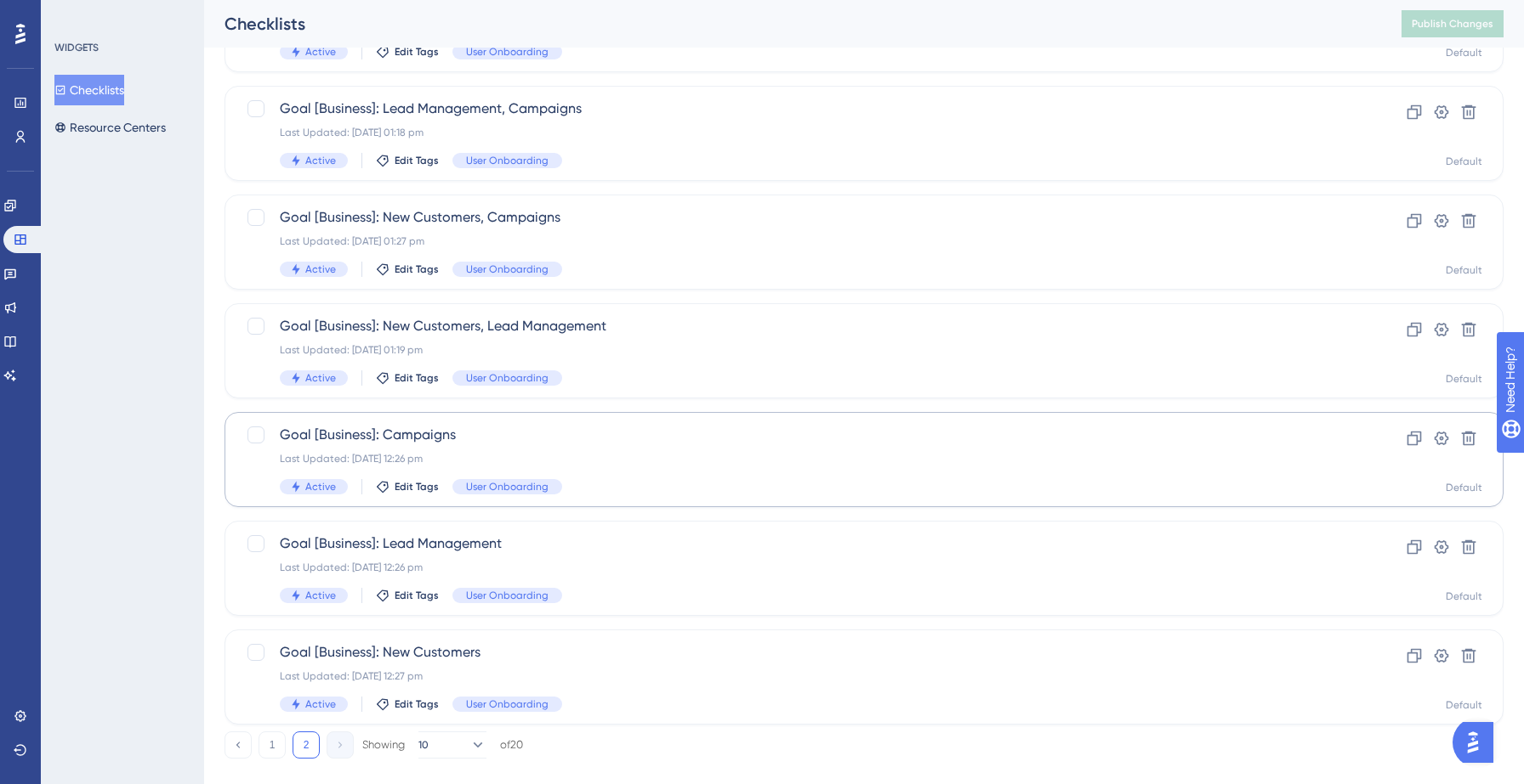
scroll to position [471, 0]
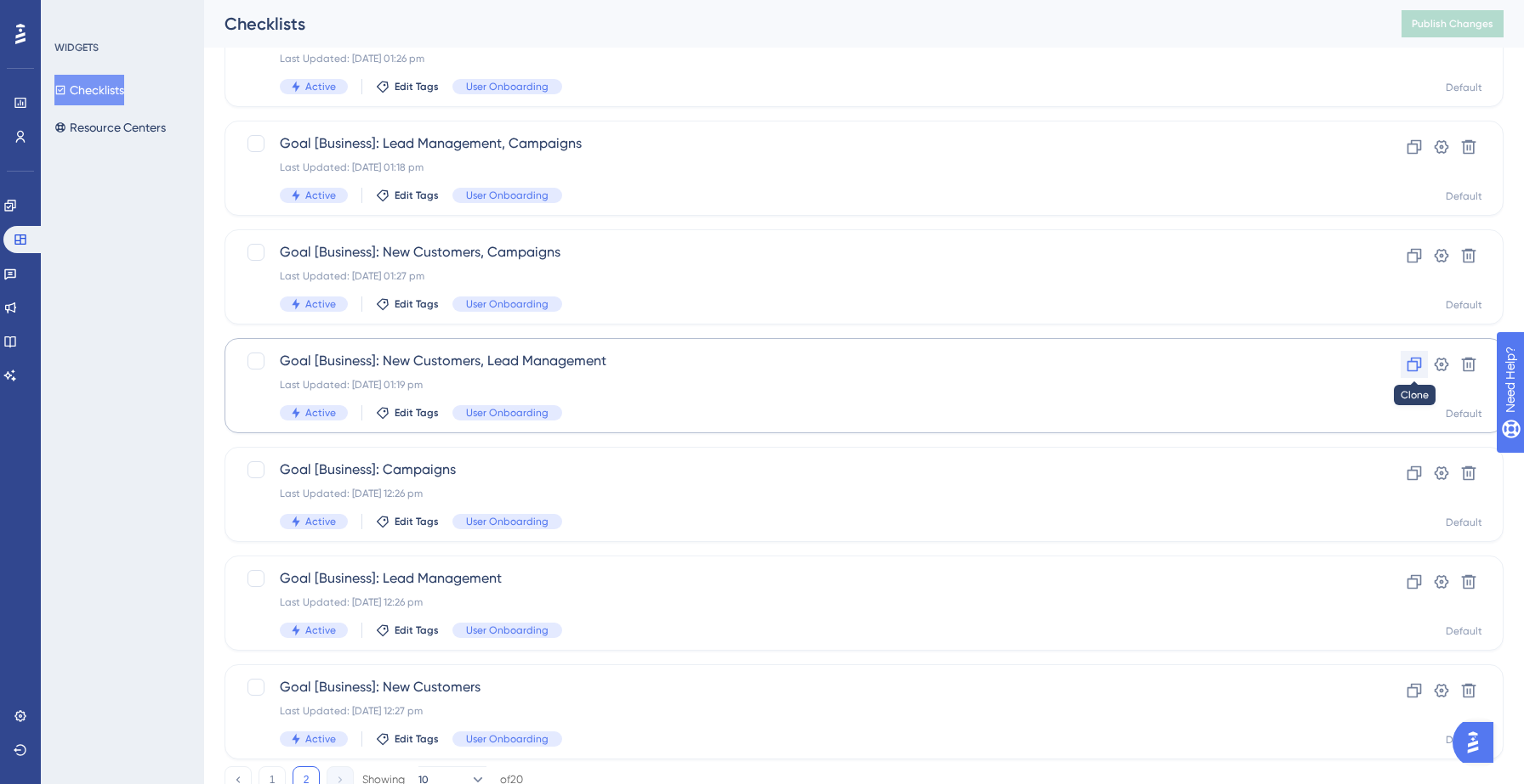
click at [1412, 360] on icon at bounding box center [1414, 365] width 17 height 17
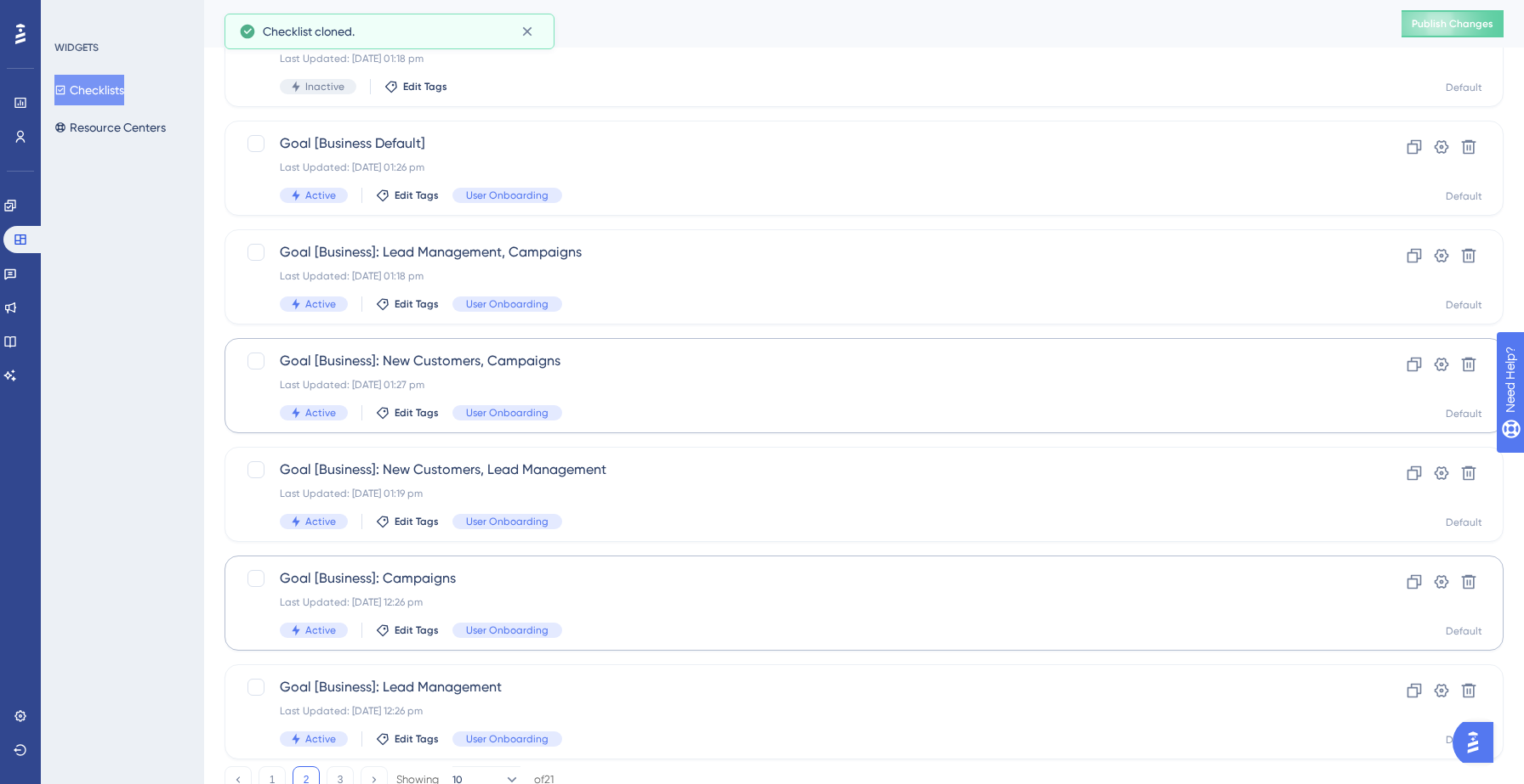
scroll to position [534, 0]
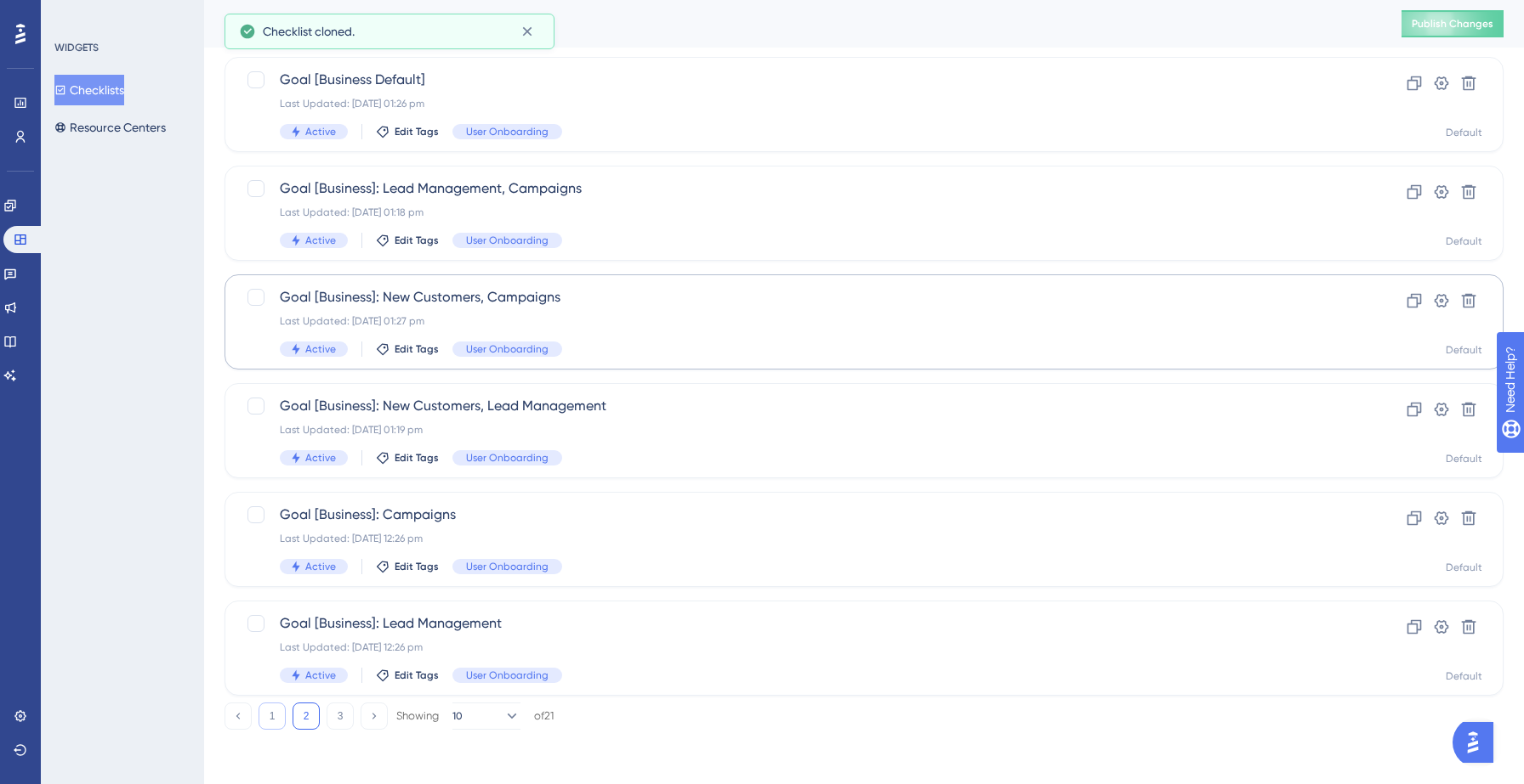
click at [266, 717] on button "1" at bounding box center [272, 716] width 27 height 27
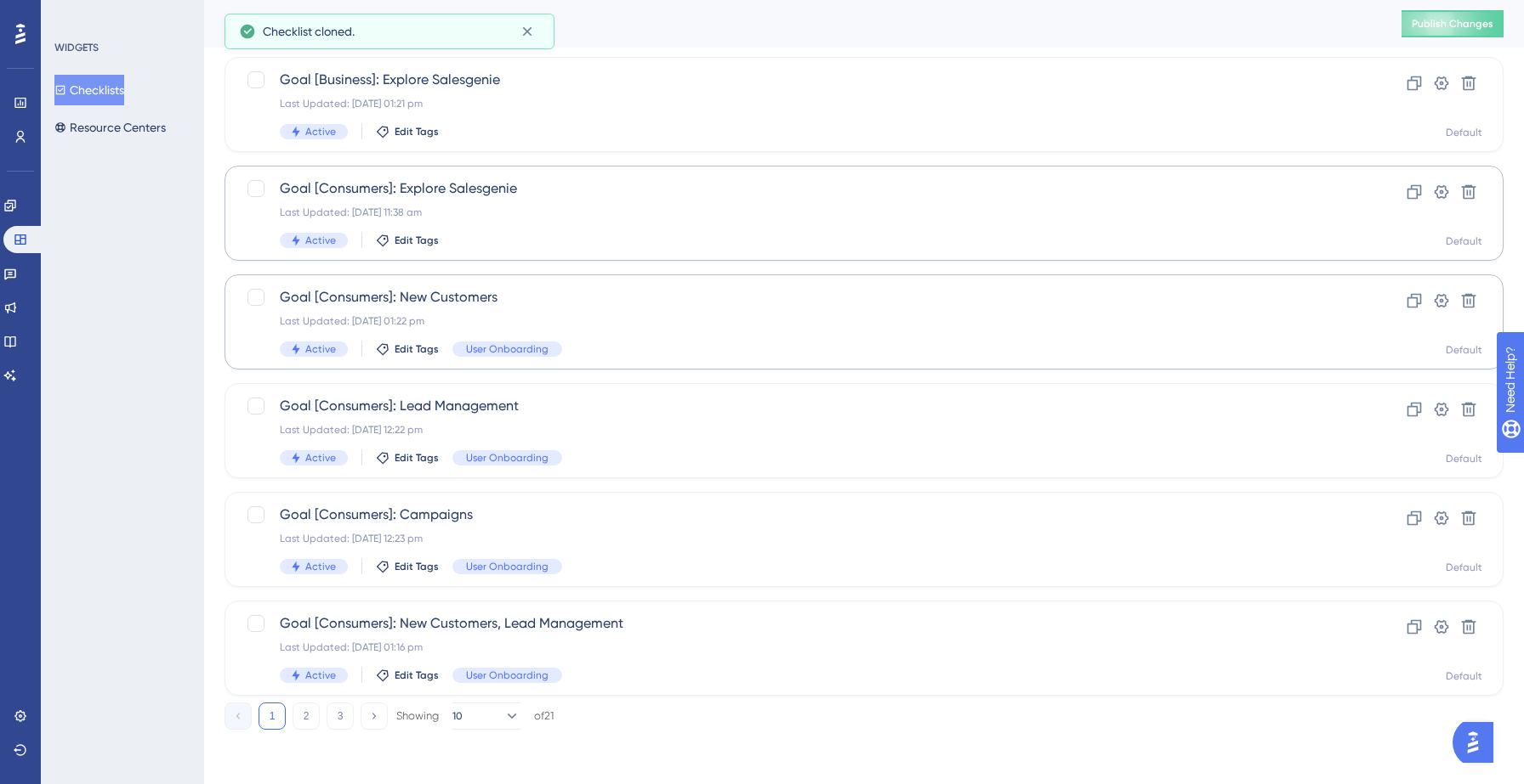
scroll to position [0, 0]
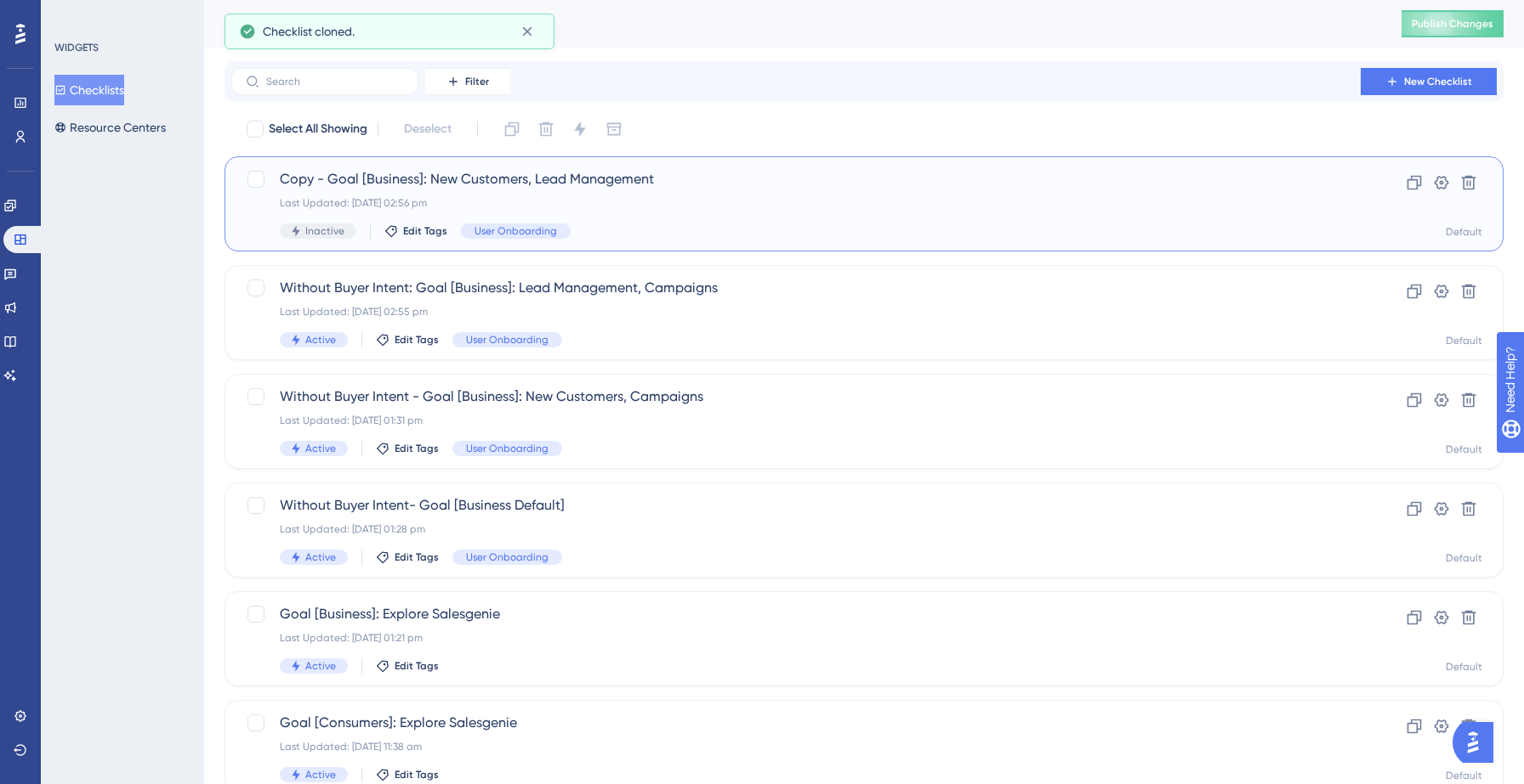
click at [559, 194] on div "Copy - Goal [Business]: New Customers, Lead Management Last Updated: 22 Sept 20…" at bounding box center [795, 204] width 1032 height 70
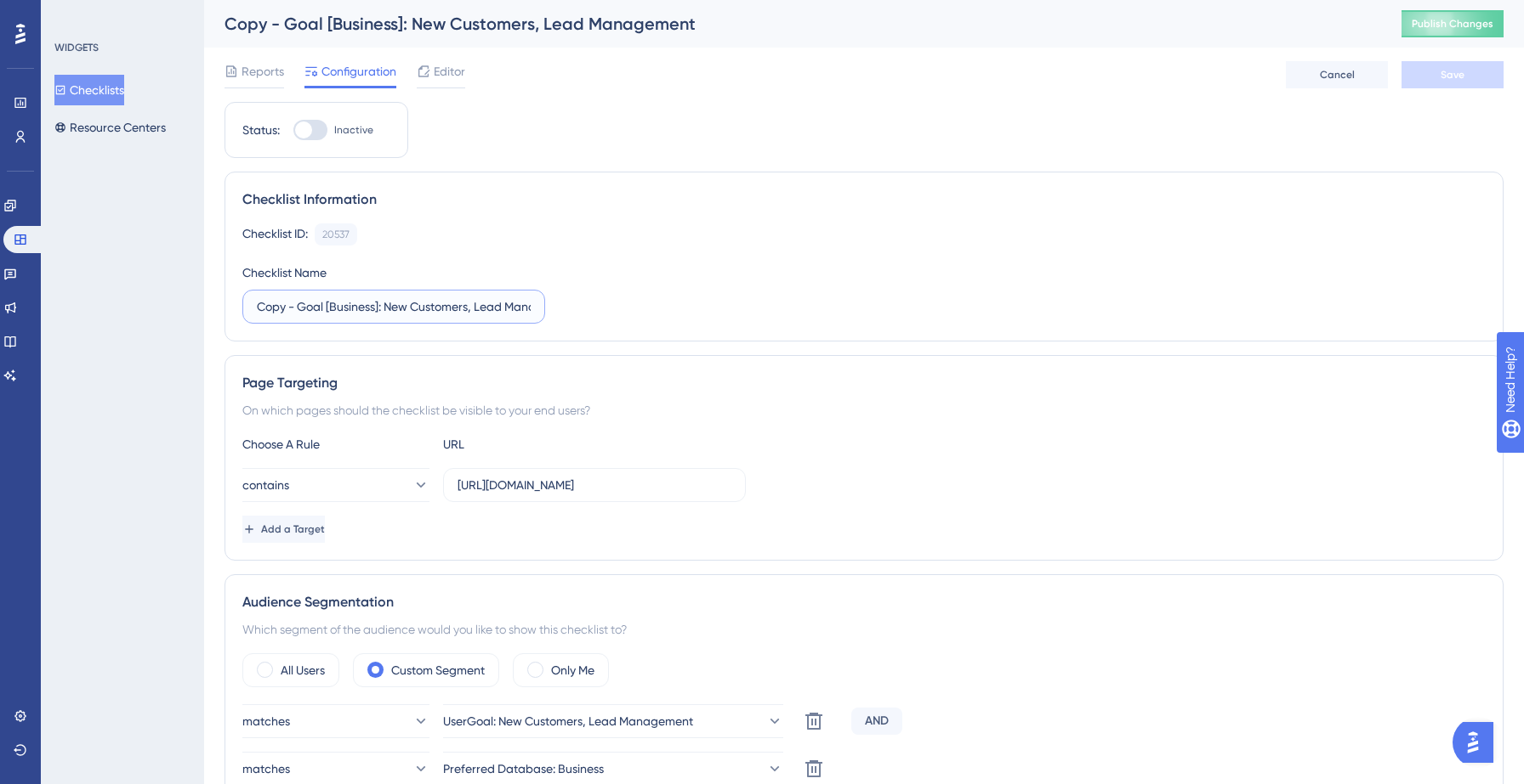
drag, startPoint x: 287, startPoint y: 309, endPoint x: 251, endPoint y: 310, distance: 36.0
click at [251, 310] on label "Copy - Goal [Business]: New Customers, Lead Management" at bounding box center [394, 306] width 303 height 34
type input "Without Buyer Intent - Goal [Business]: New Customers, Lead Management"
click at [316, 132] on div at bounding box center [310, 131] width 34 height 21
click at [293, 131] on input "Inactive" at bounding box center [292, 130] width 1 height 1
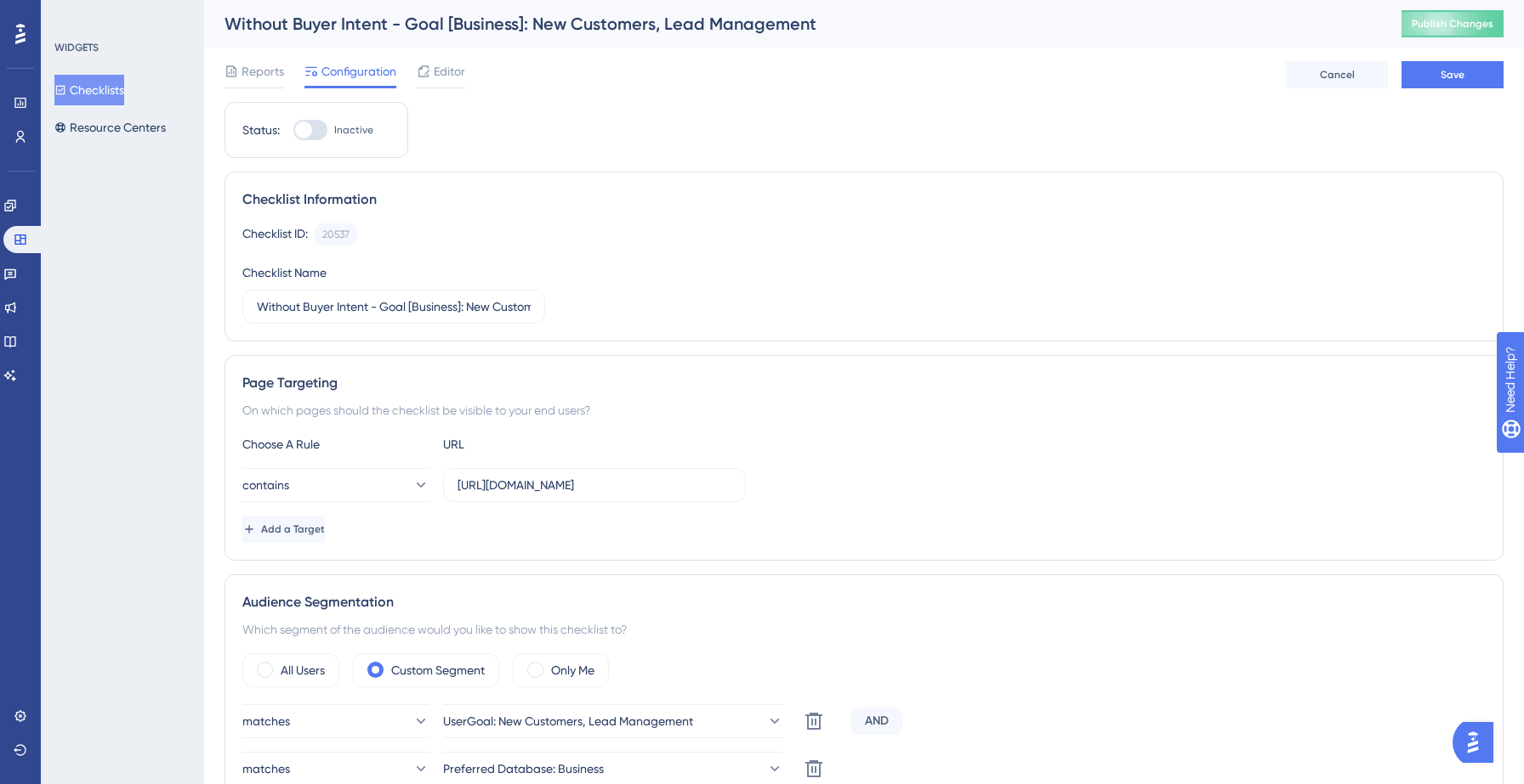
checkbox input "true"
click at [1431, 80] on button "Save" at bounding box center [1452, 74] width 102 height 27
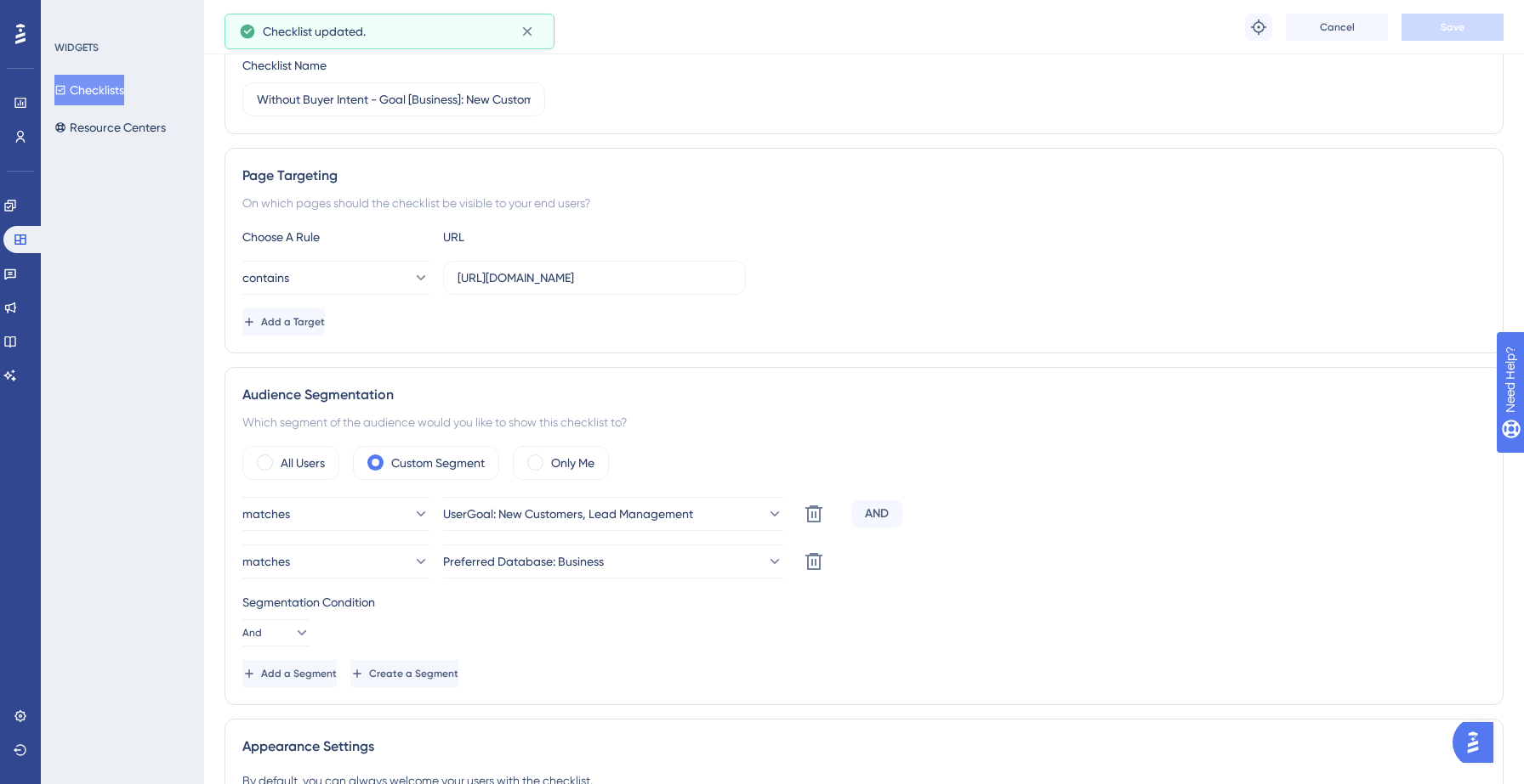
scroll to position [230, 0]
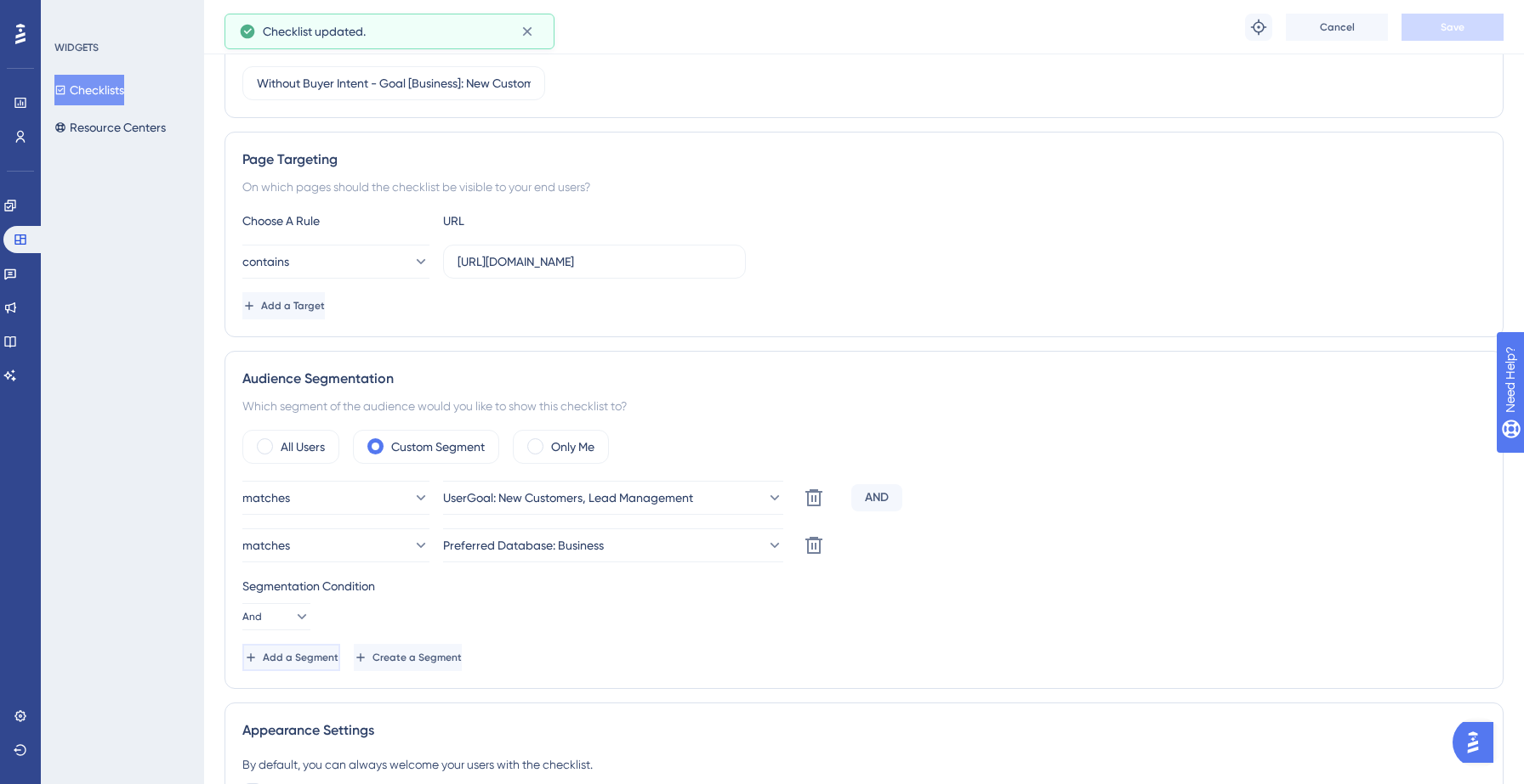
click at [303, 653] on span "Add a Segment" at bounding box center [300, 658] width 75 height 14
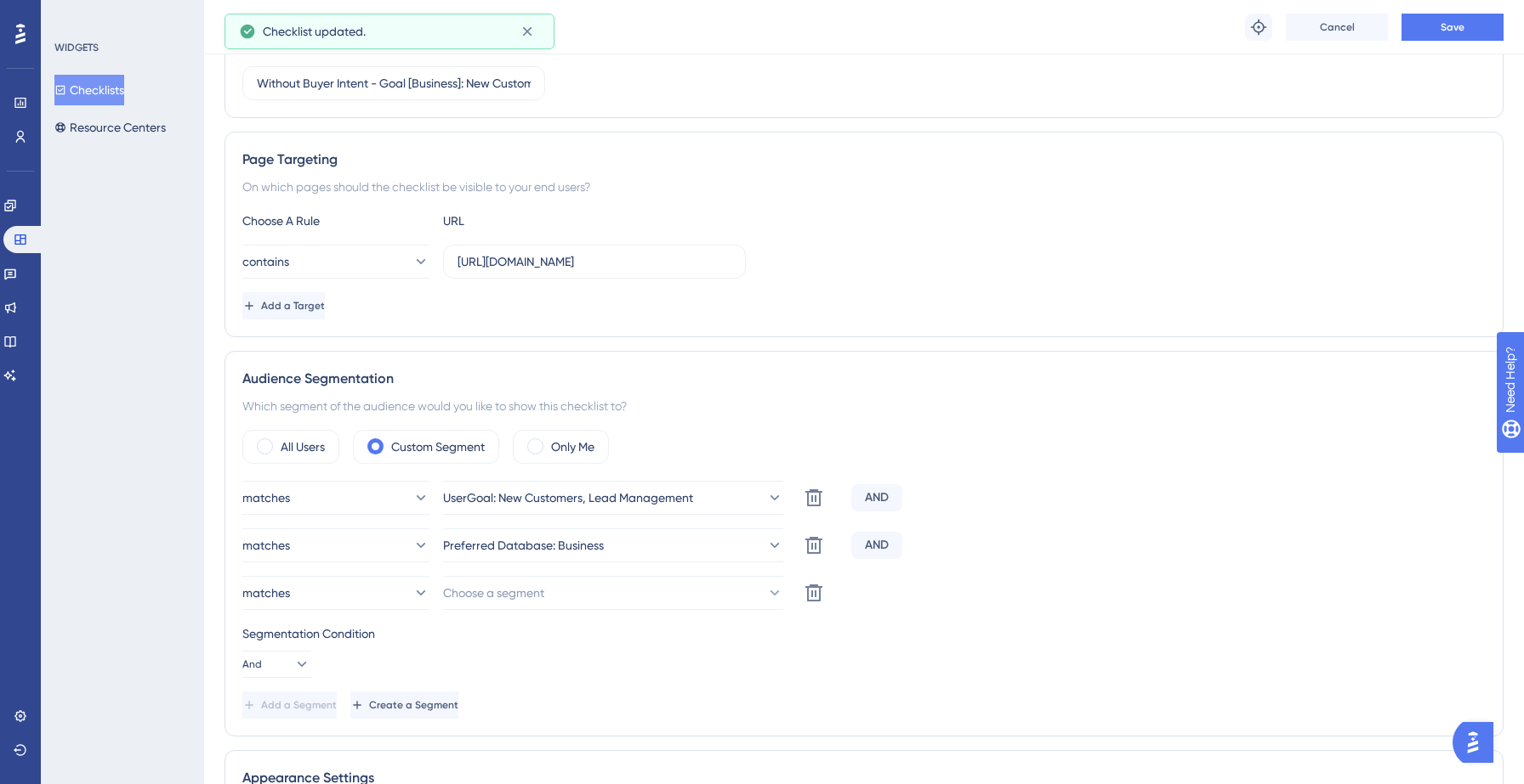
click at [314, 615] on div "matches UserGoal: New Customers, Lead Management Delete AND matches Preferred D…" at bounding box center [863, 599] width 1243 height 238
click at [337, 598] on button "matches" at bounding box center [336, 592] width 187 height 34
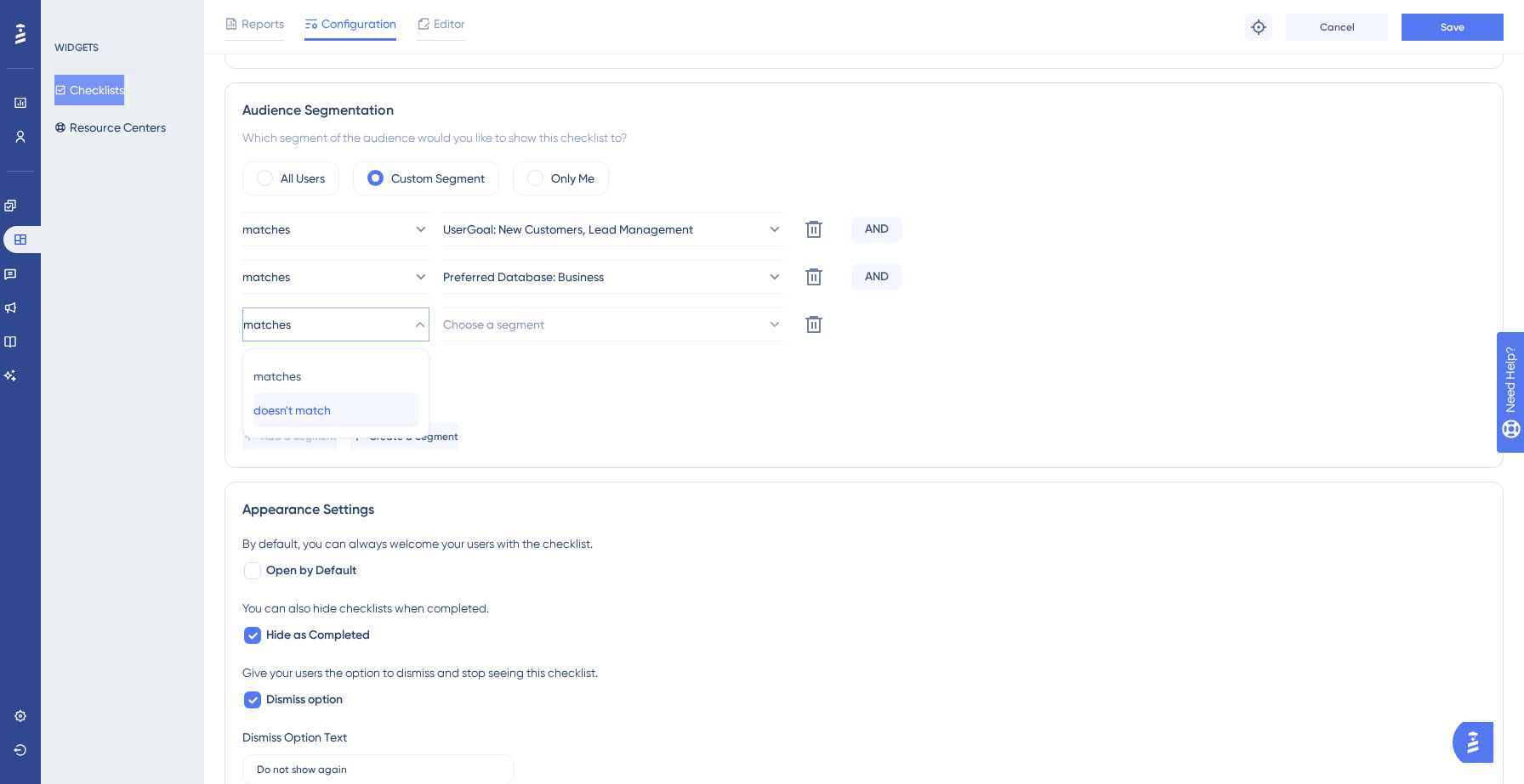
click at [352, 402] on div "doesn't match doesn't match" at bounding box center [336, 410] width 165 height 34
click at [567, 326] on button "Choose a segment" at bounding box center [612, 324] width 340 height 34
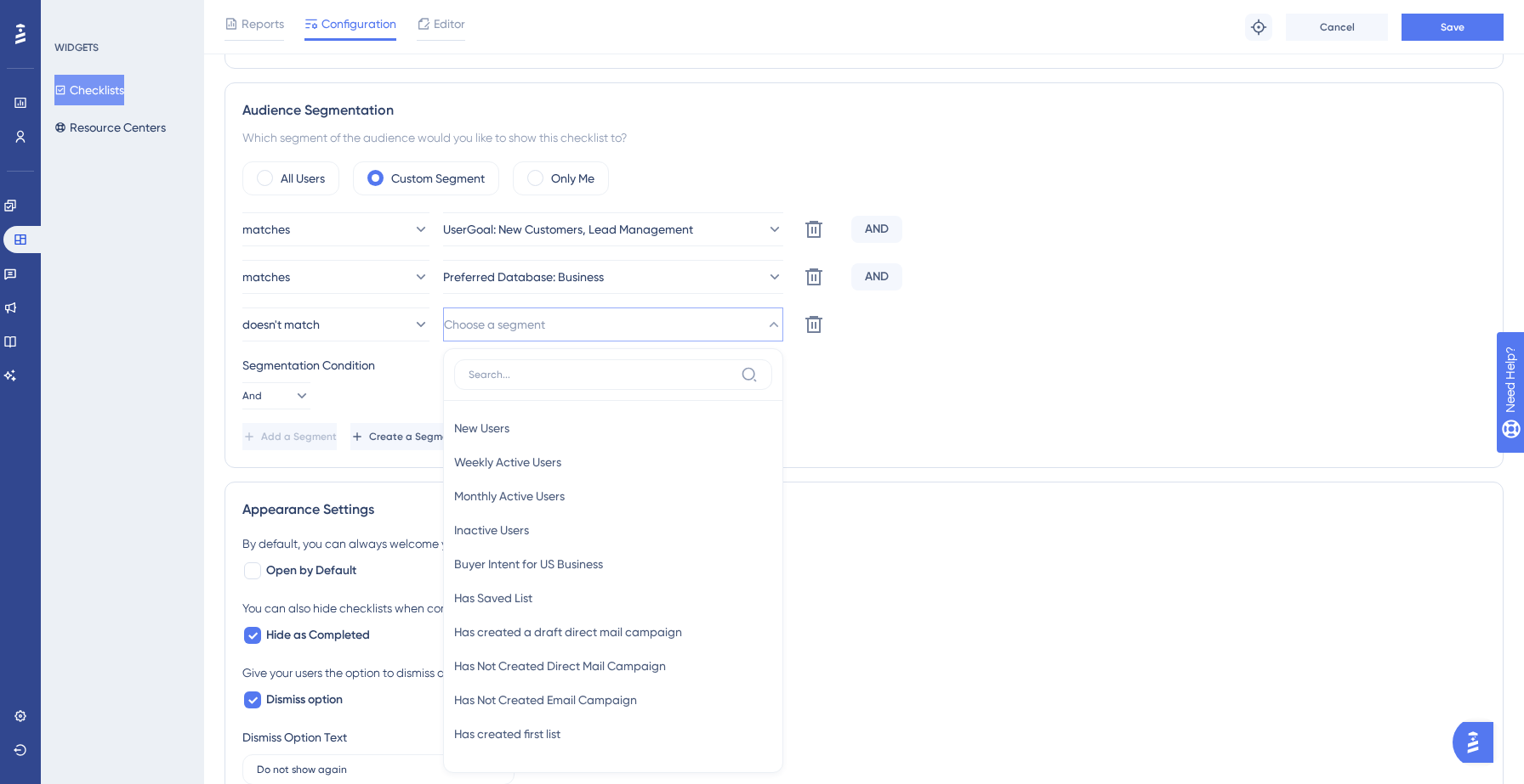
scroll to position [652, 0]
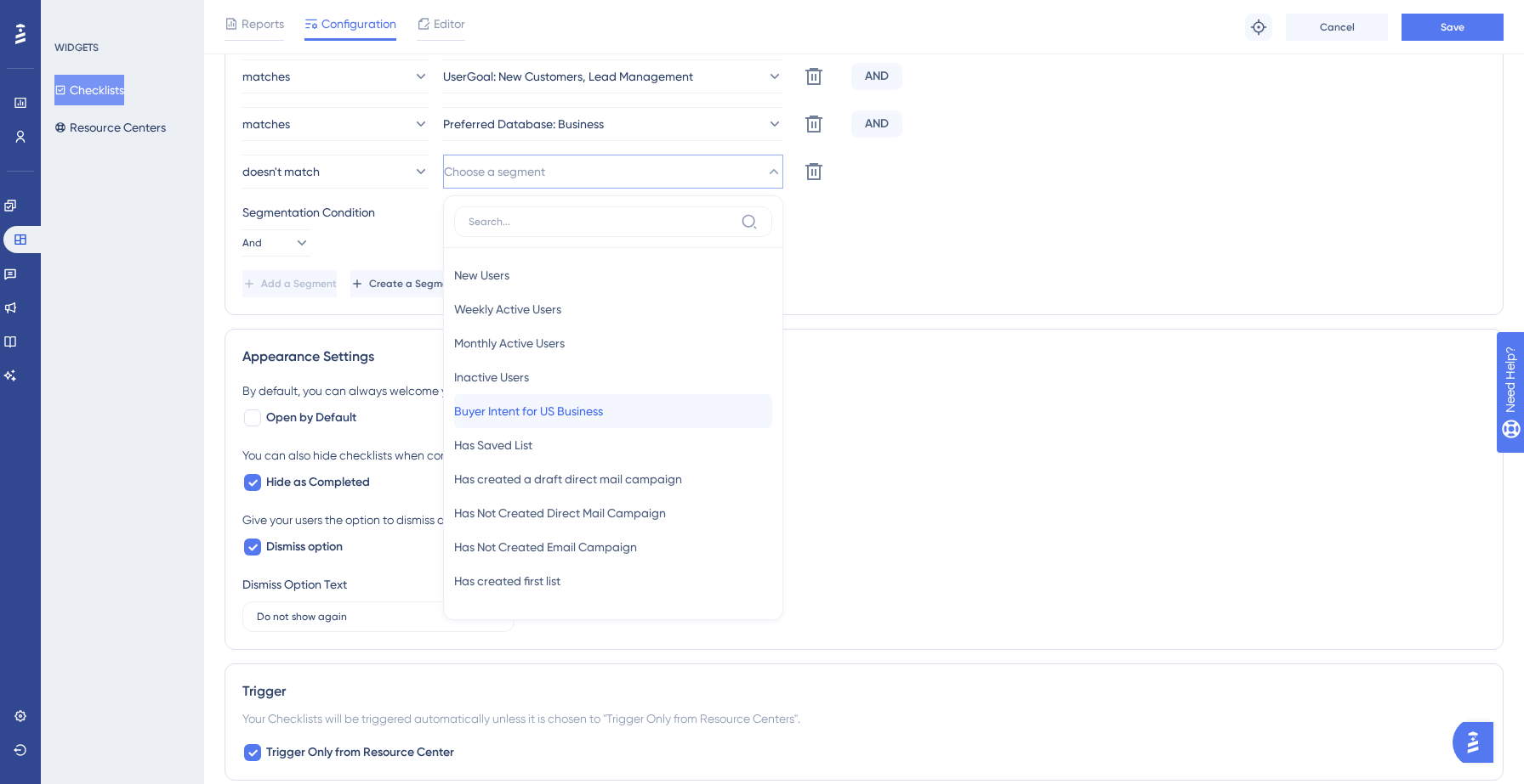
click at [548, 409] on span "Buyer Intent for US Business" at bounding box center [528, 411] width 149 height 21
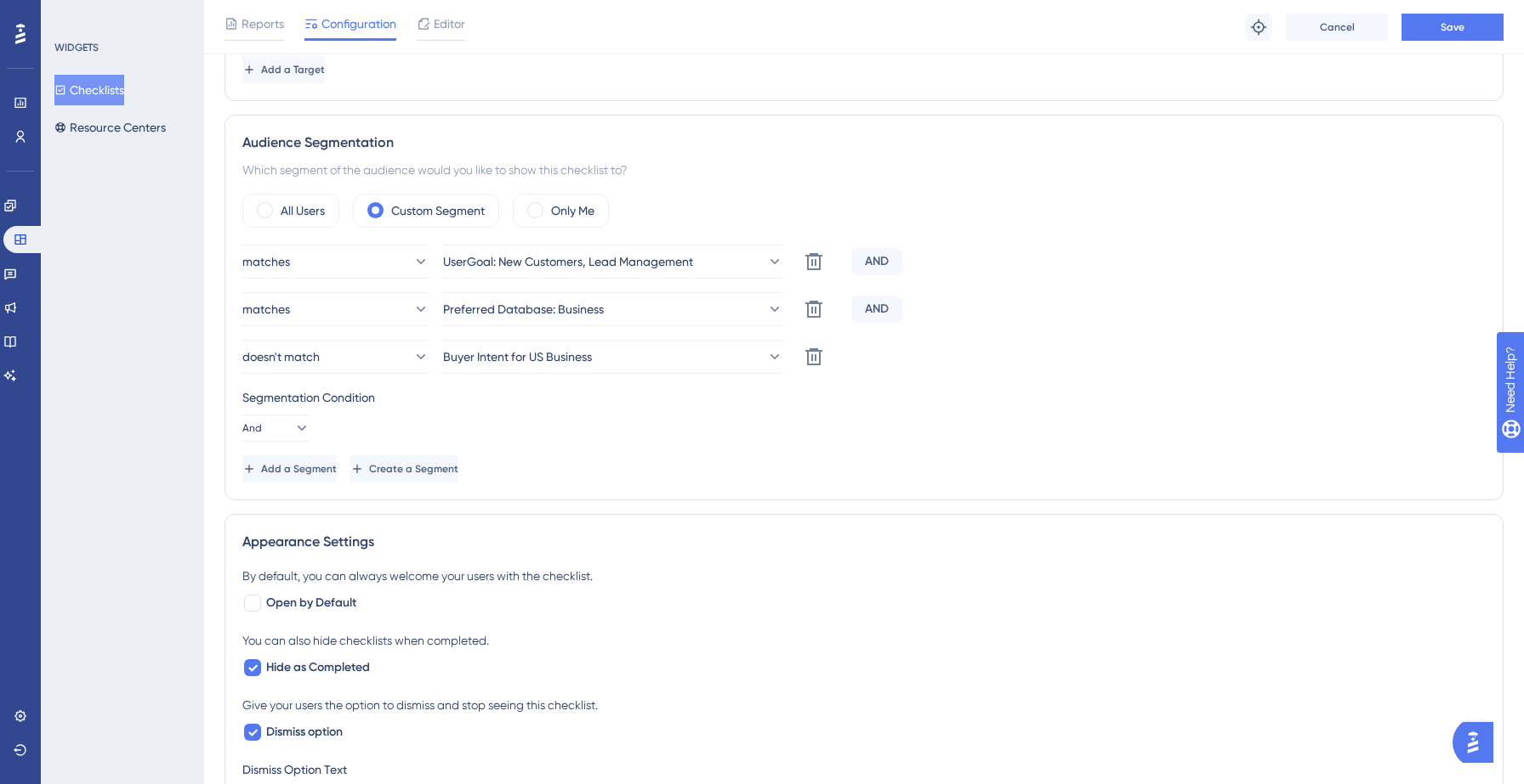
scroll to position [0, 0]
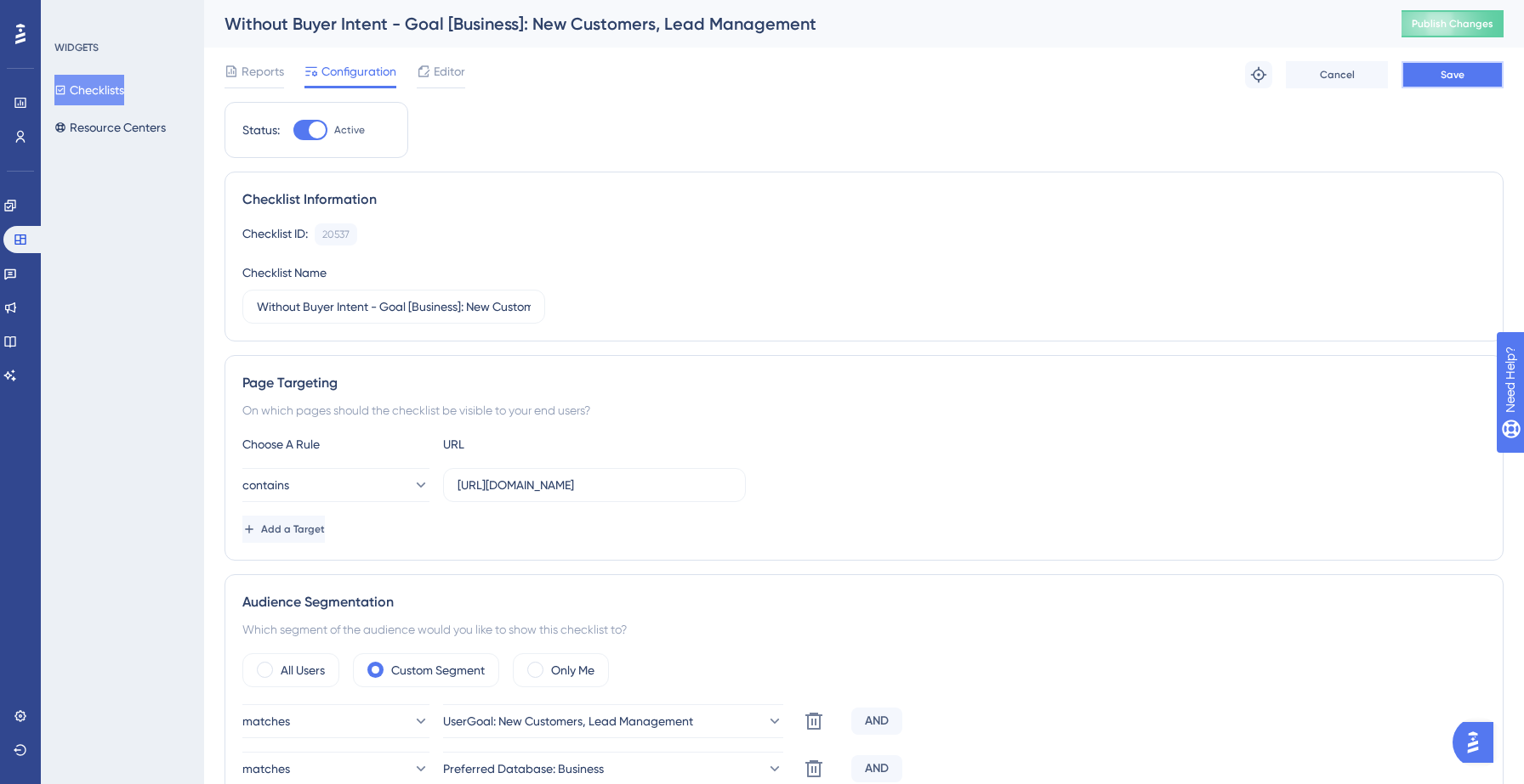
click at [1469, 75] on button "Save" at bounding box center [1452, 74] width 102 height 27
click at [444, 75] on span "Editor" at bounding box center [449, 72] width 31 height 21
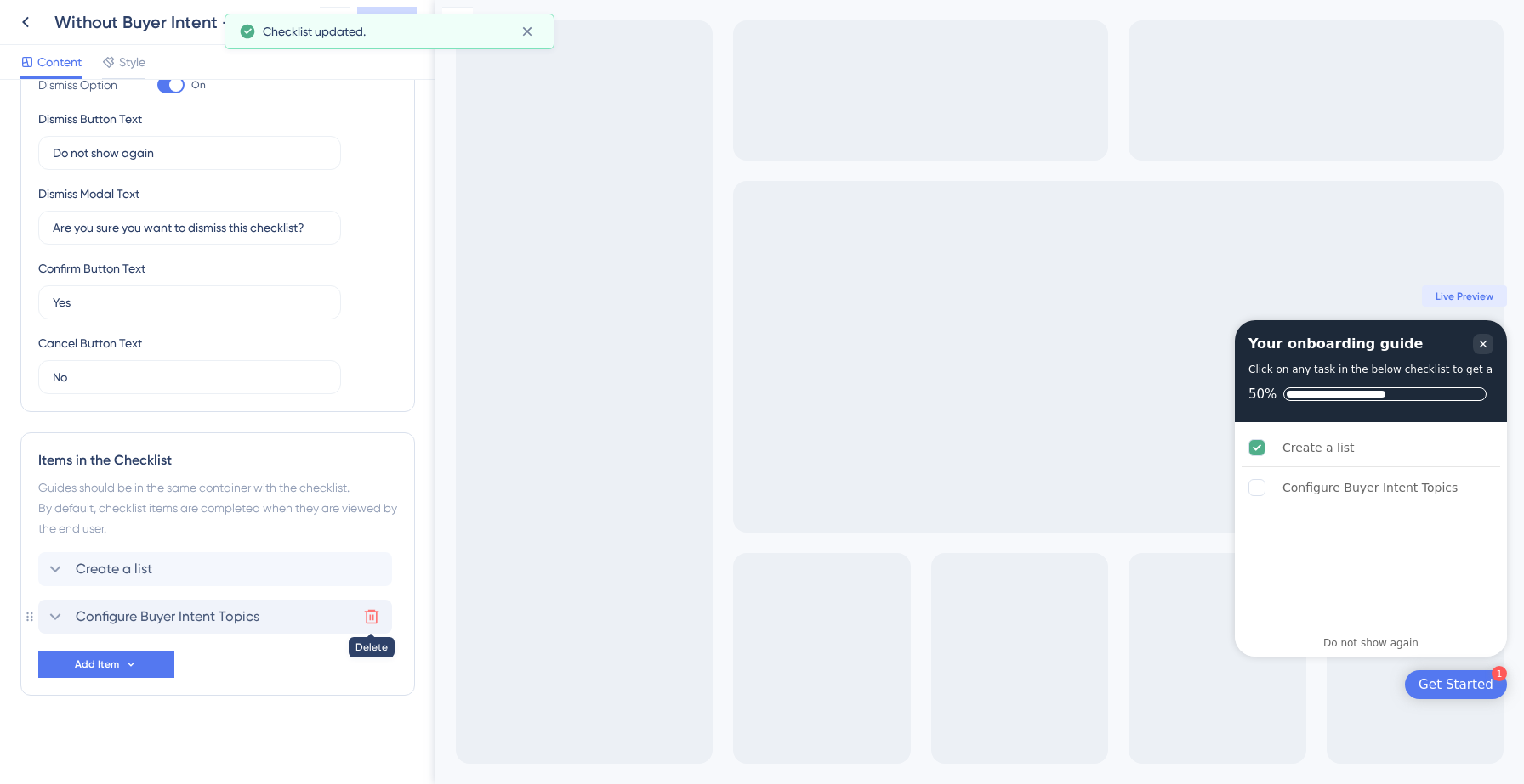
click at [372, 621] on icon at bounding box center [372, 617] width 17 height 17
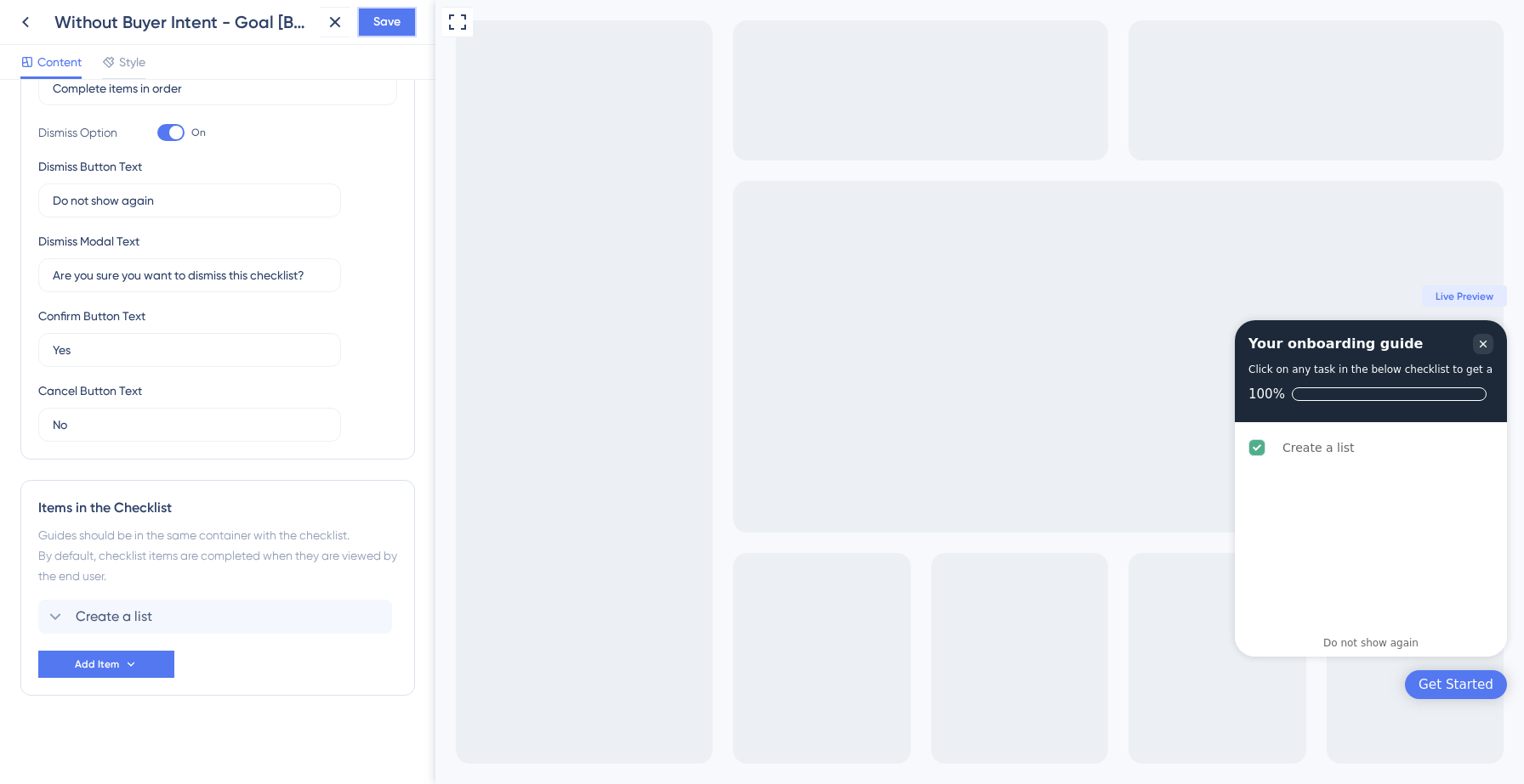
click at [381, 22] on span "Save" at bounding box center [387, 22] width 27 height 21
click at [325, 30] on icon at bounding box center [323, 32] width 17 height 17
click at [26, 23] on icon at bounding box center [26, 22] width 21 height 21
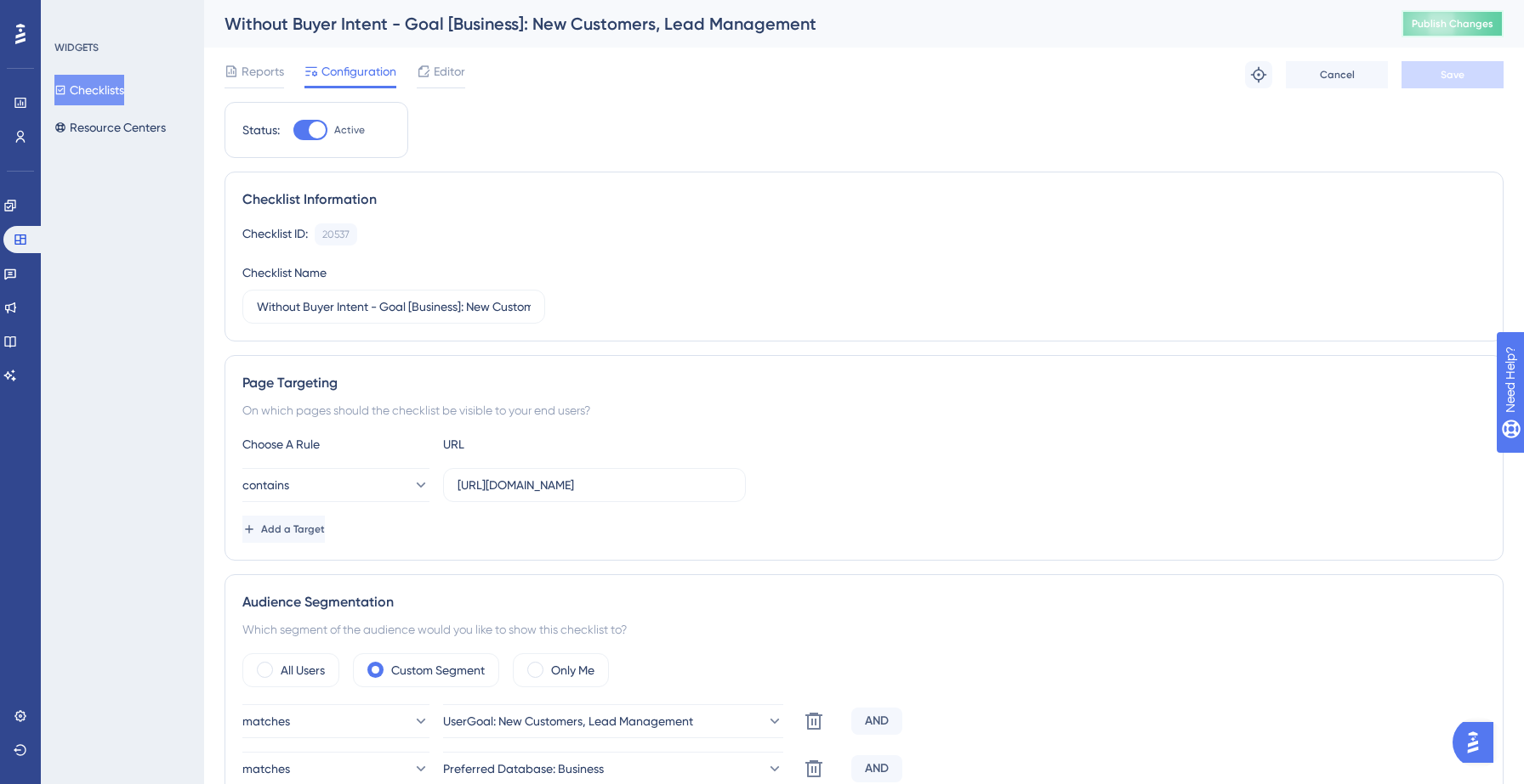
click at [1441, 29] on span "Publish Changes" at bounding box center [1452, 24] width 81 height 14
click at [528, 34] on icon at bounding box center [527, 31] width 10 height 10
click at [132, 125] on button "Resource Centers" at bounding box center [110, 127] width 112 height 30
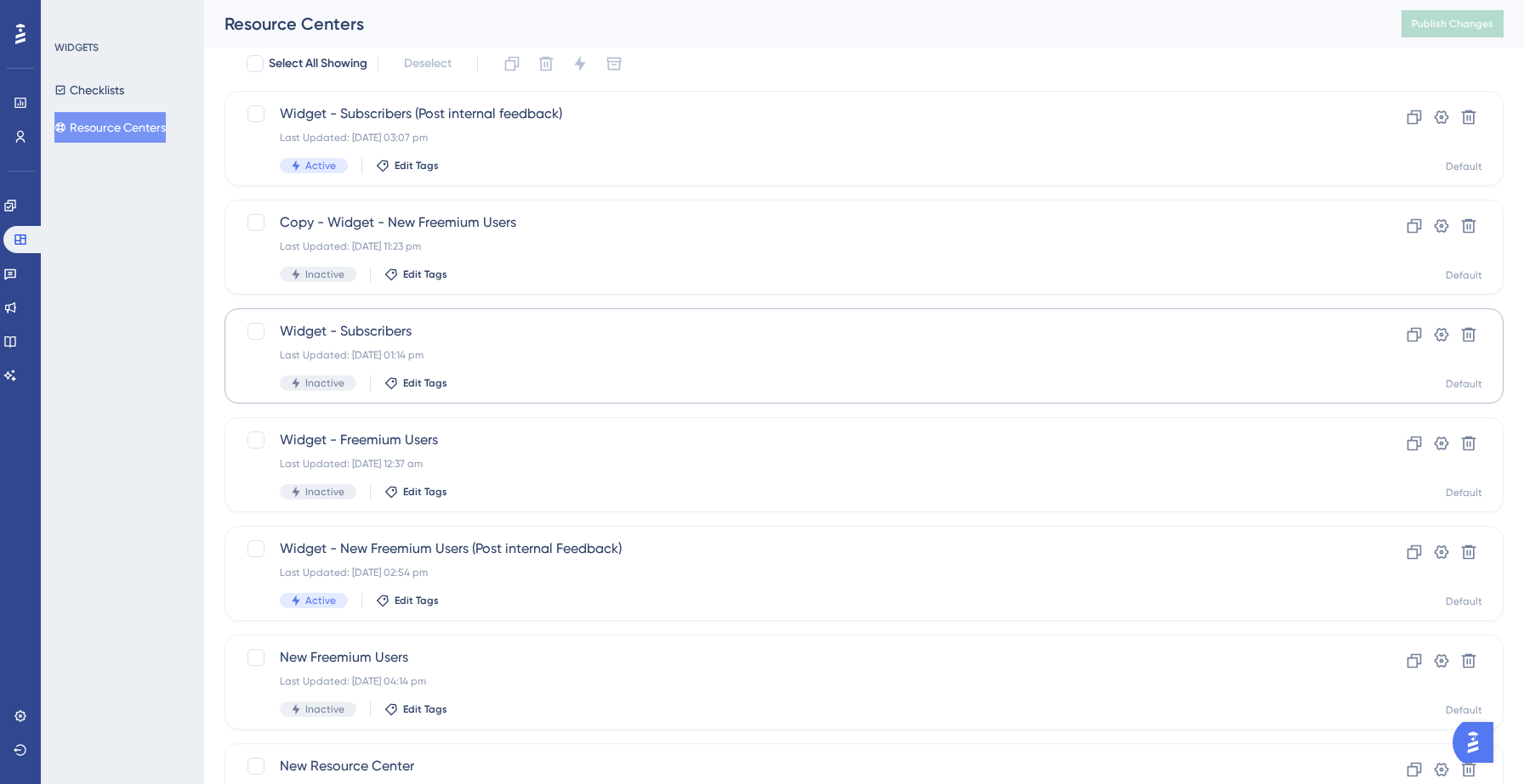
scroll to position [88, 0]
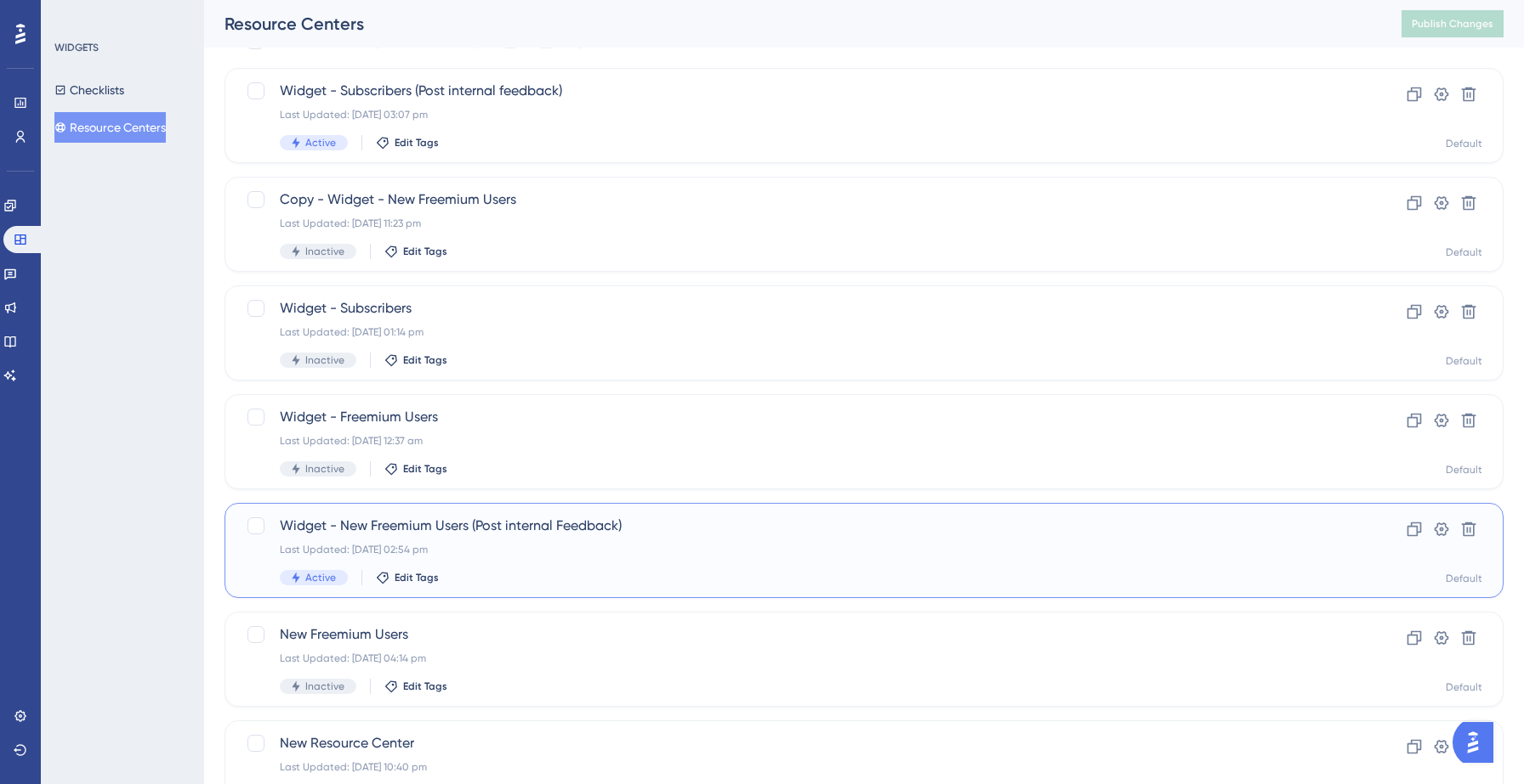
click at [530, 572] on div "Active Edit Tags" at bounding box center [795, 578] width 1032 height 16
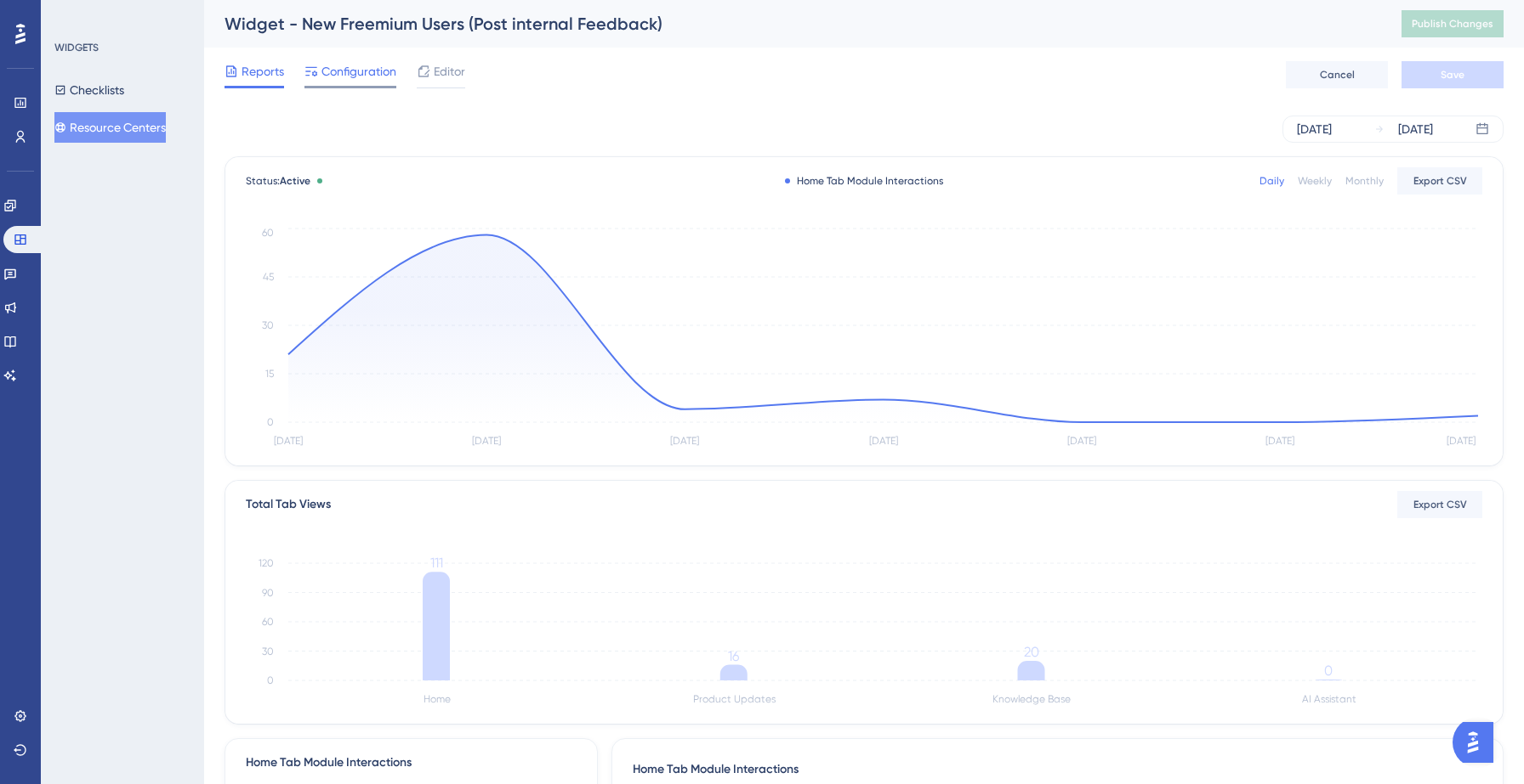
click at [380, 74] on span "Configuration" at bounding box center [359, 72] width 75 height 21
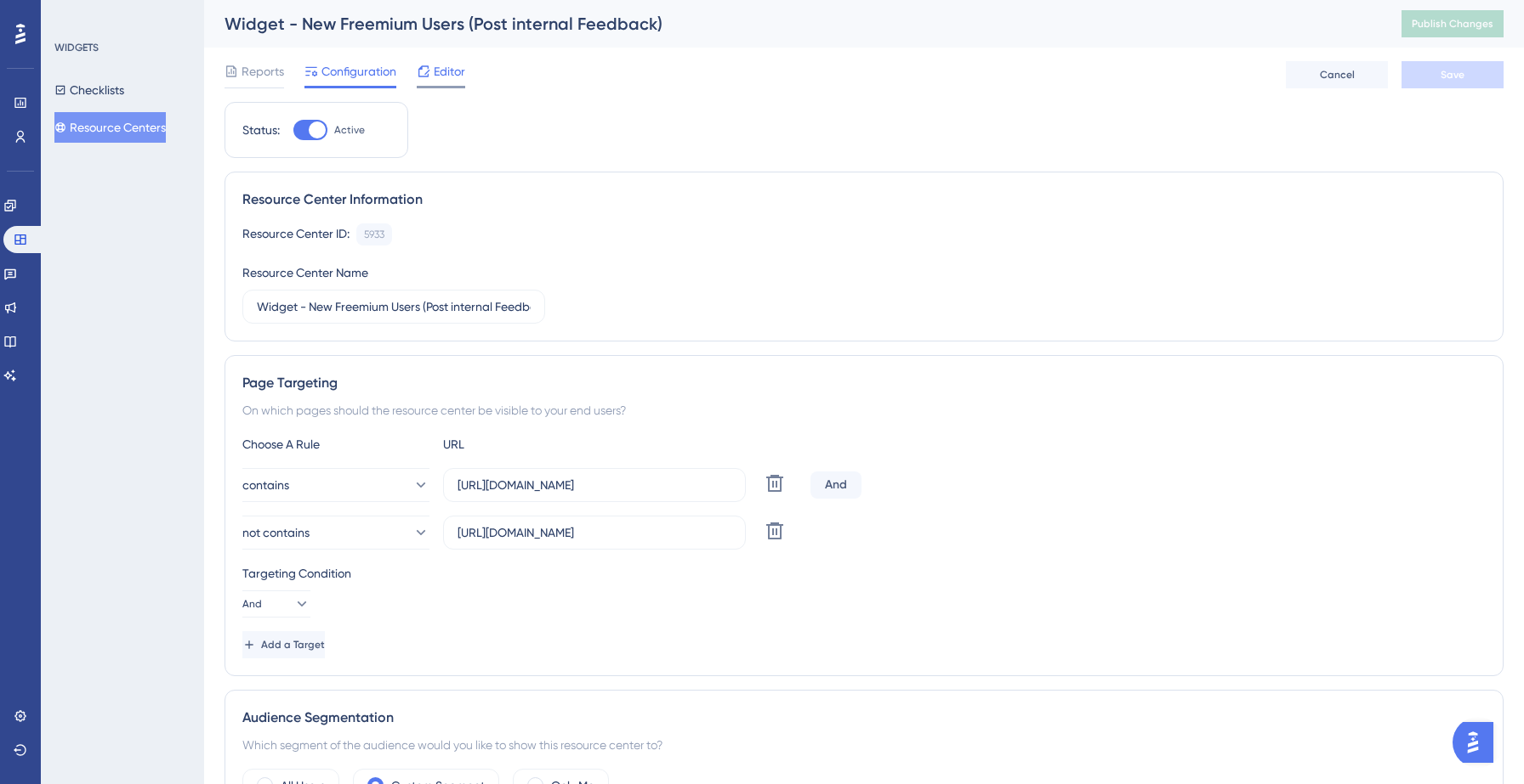
click at [451, 74] on span "Editor" at bounding box center [449, 72] width 31 height 21
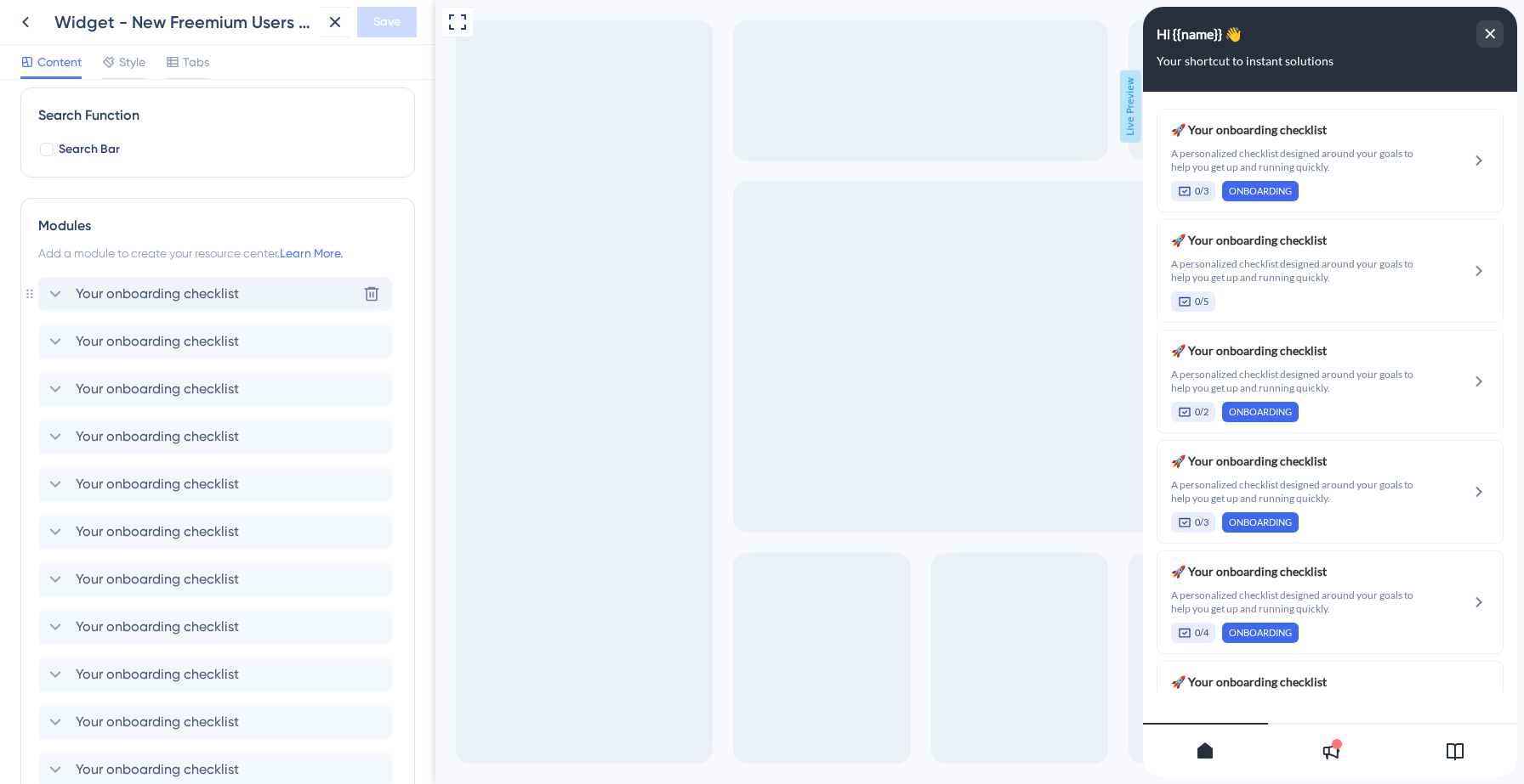
click at [218, 303] on span "Your onboarding checklist" at bounding box center [157, 294] width 163 height 21
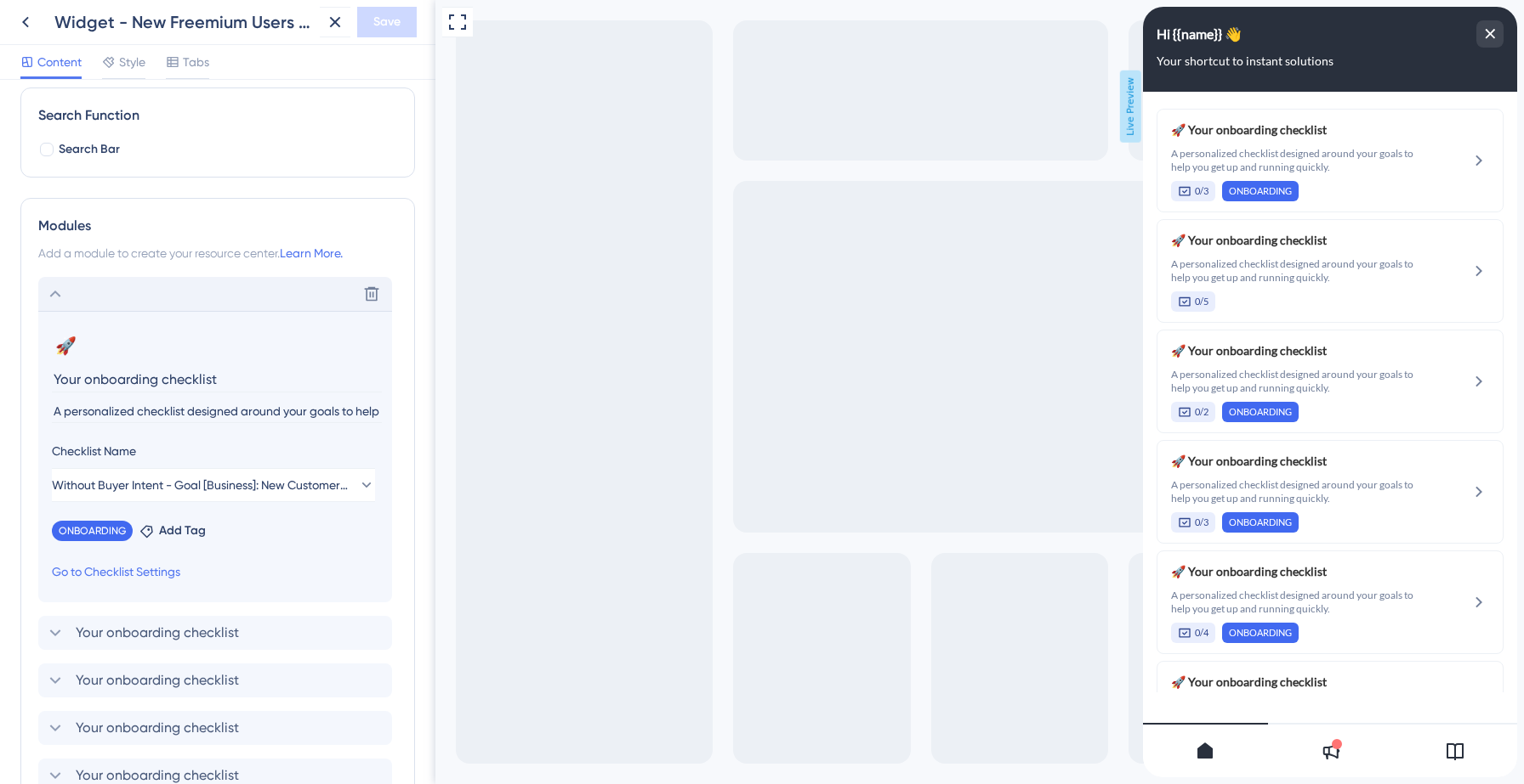
click at [180, 411] on input "A personalized checklist designed around your goals to help you get up and runn…" at bounding box center [216, 411] width 330 height 23
click at [58, 294] on icon at bounding box center [55, 294] width 11 height 7
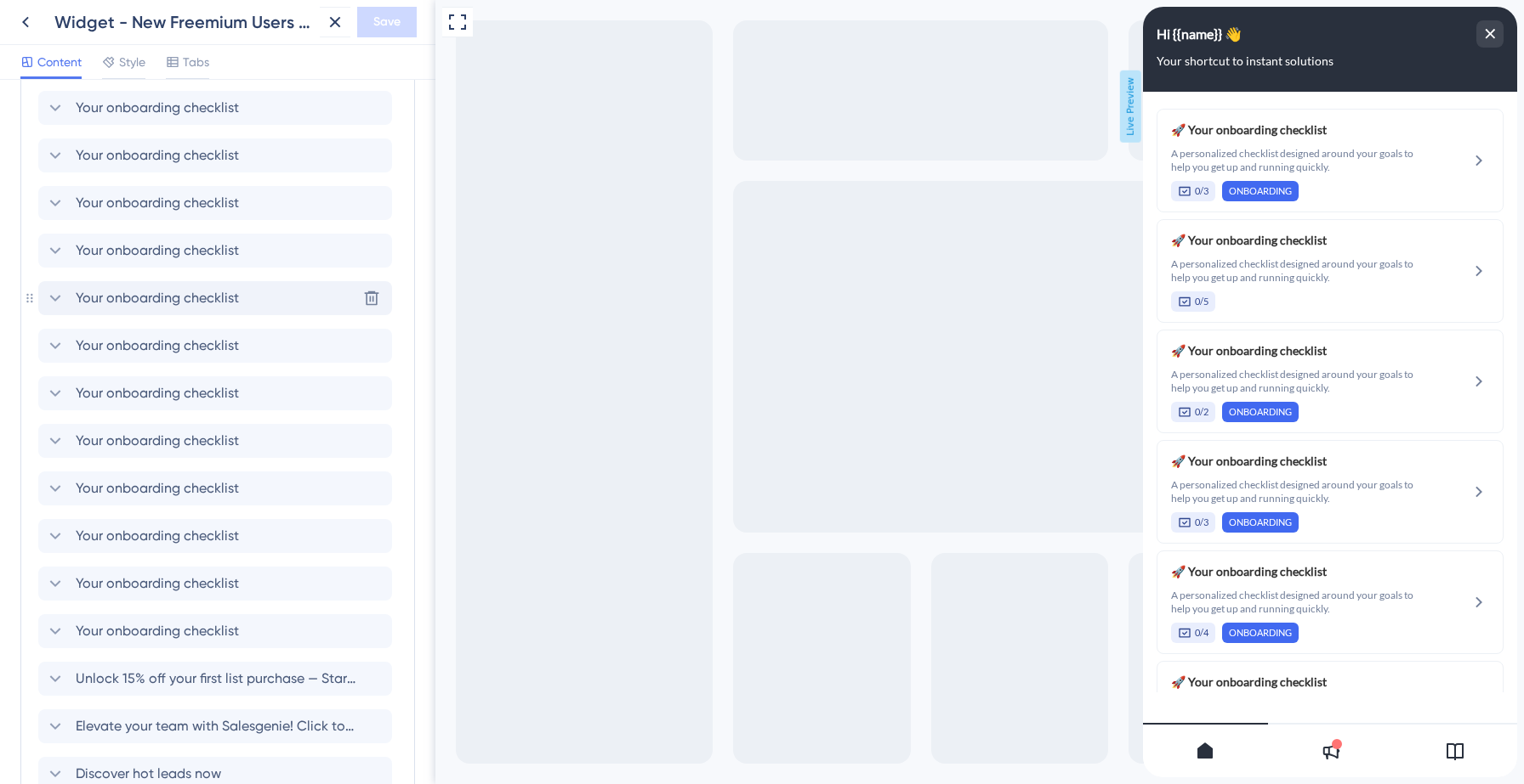
scroll to position [875, 0]
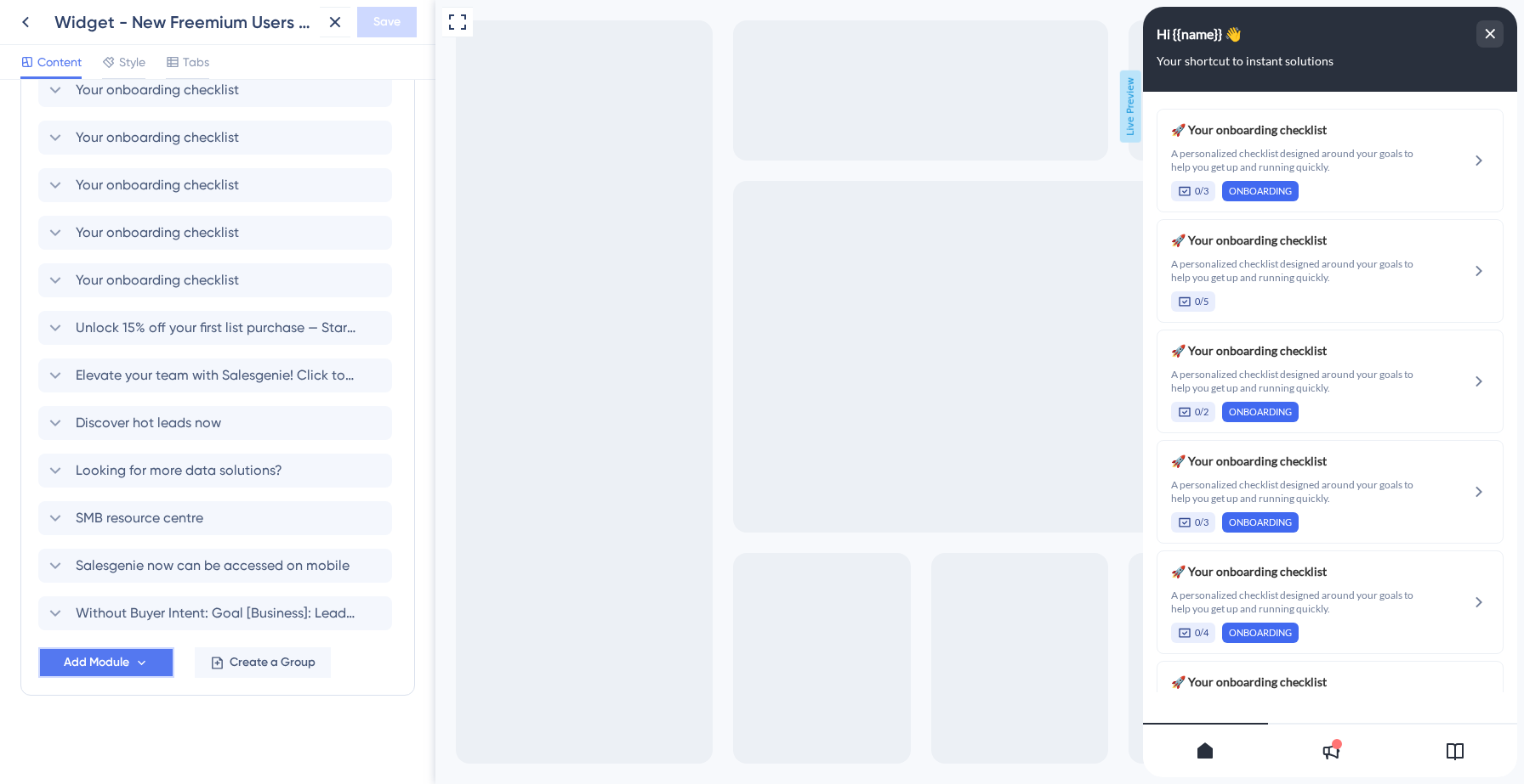
click at [131, 662] on button "Add Module" at bounding box center [106, 662] width 136 height 30
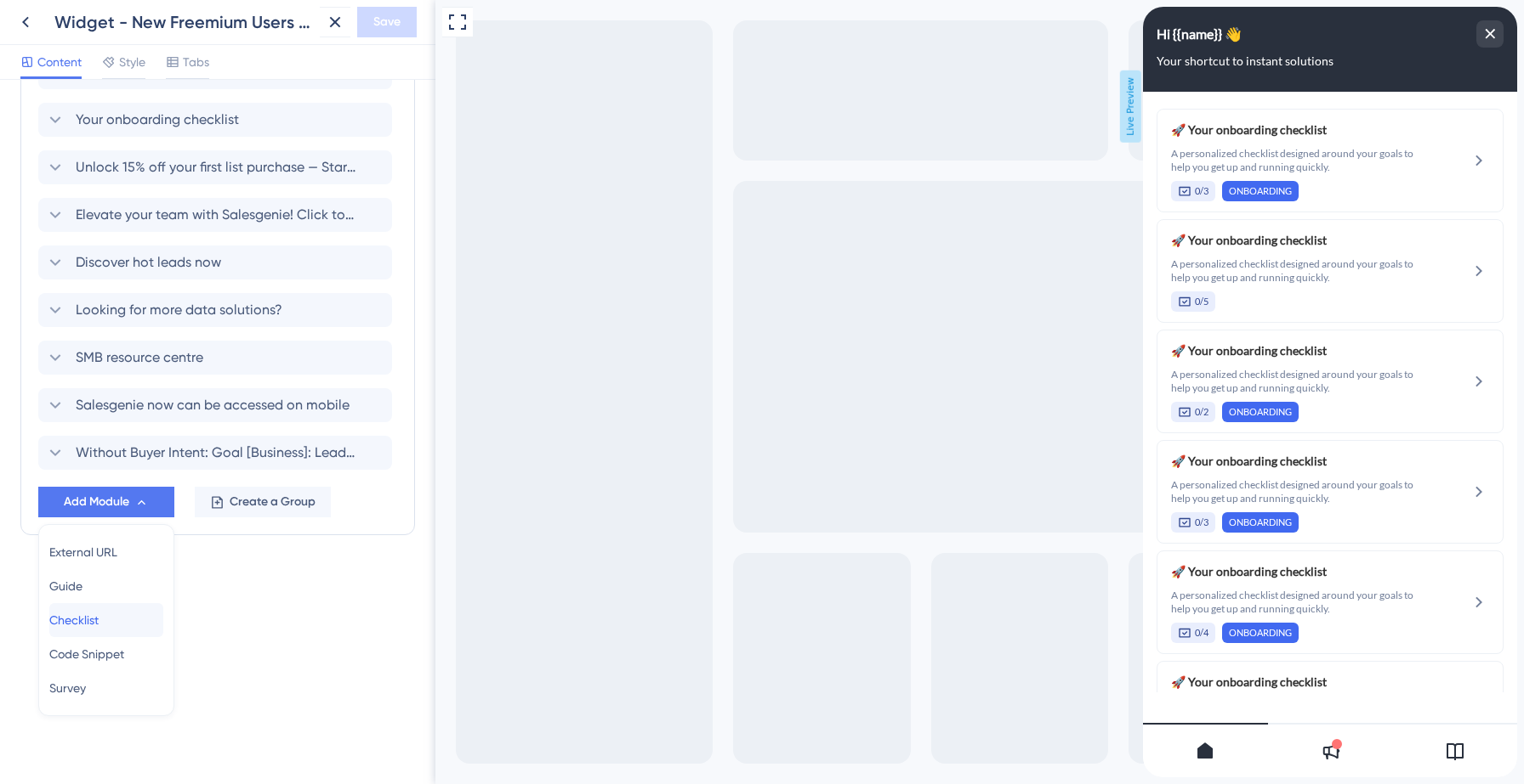
click at [99, 620] on span "Checklist" at bounding box center [74, 621] width 49 height 21
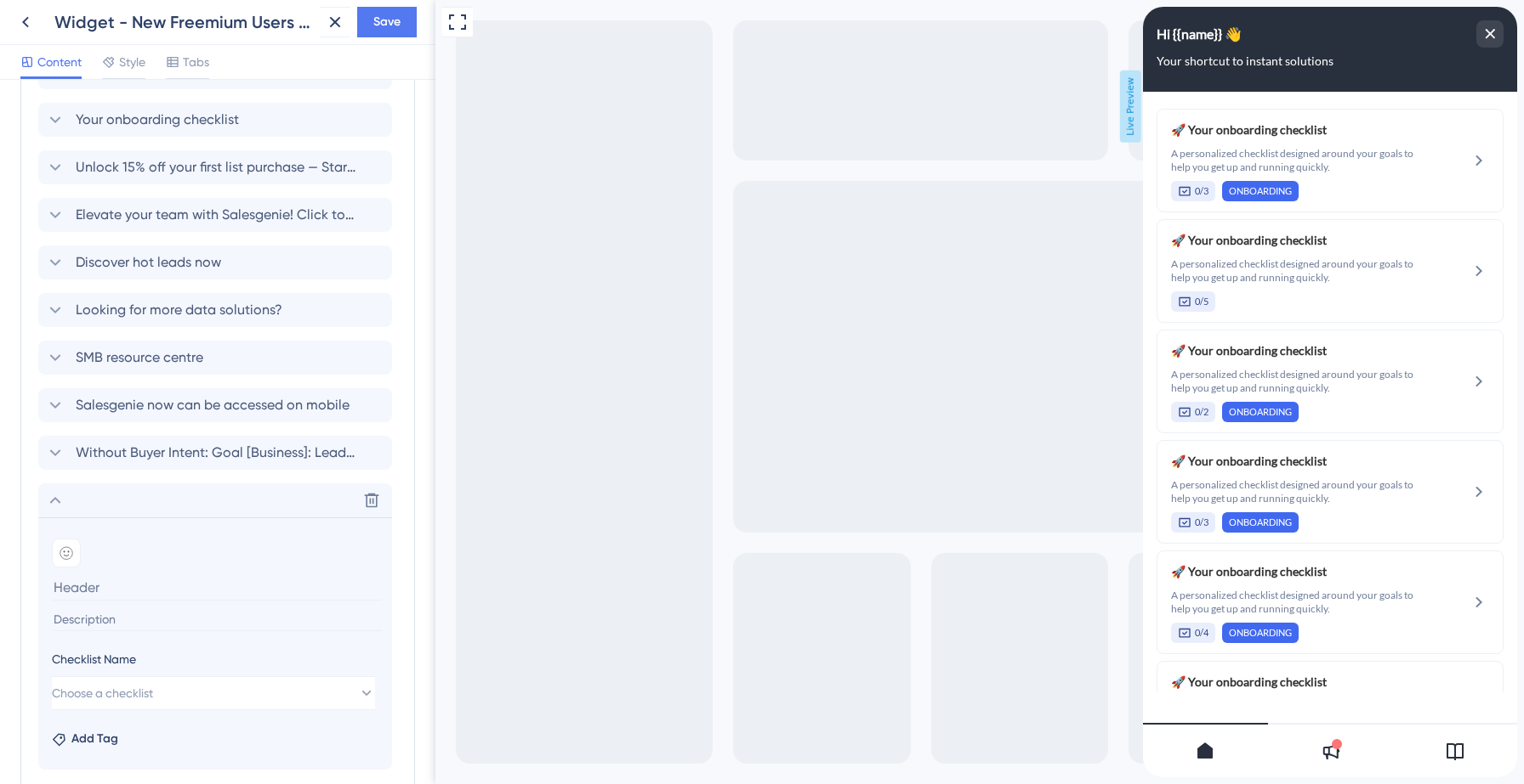
click at [117, 625] on input at bounding box center [216, 620] width 330 height 23
paste input "A personalized checklist designed around your goals to help you get up and runn…"
type input "A personalized checklist designed around your goals to help you get up and runn…"
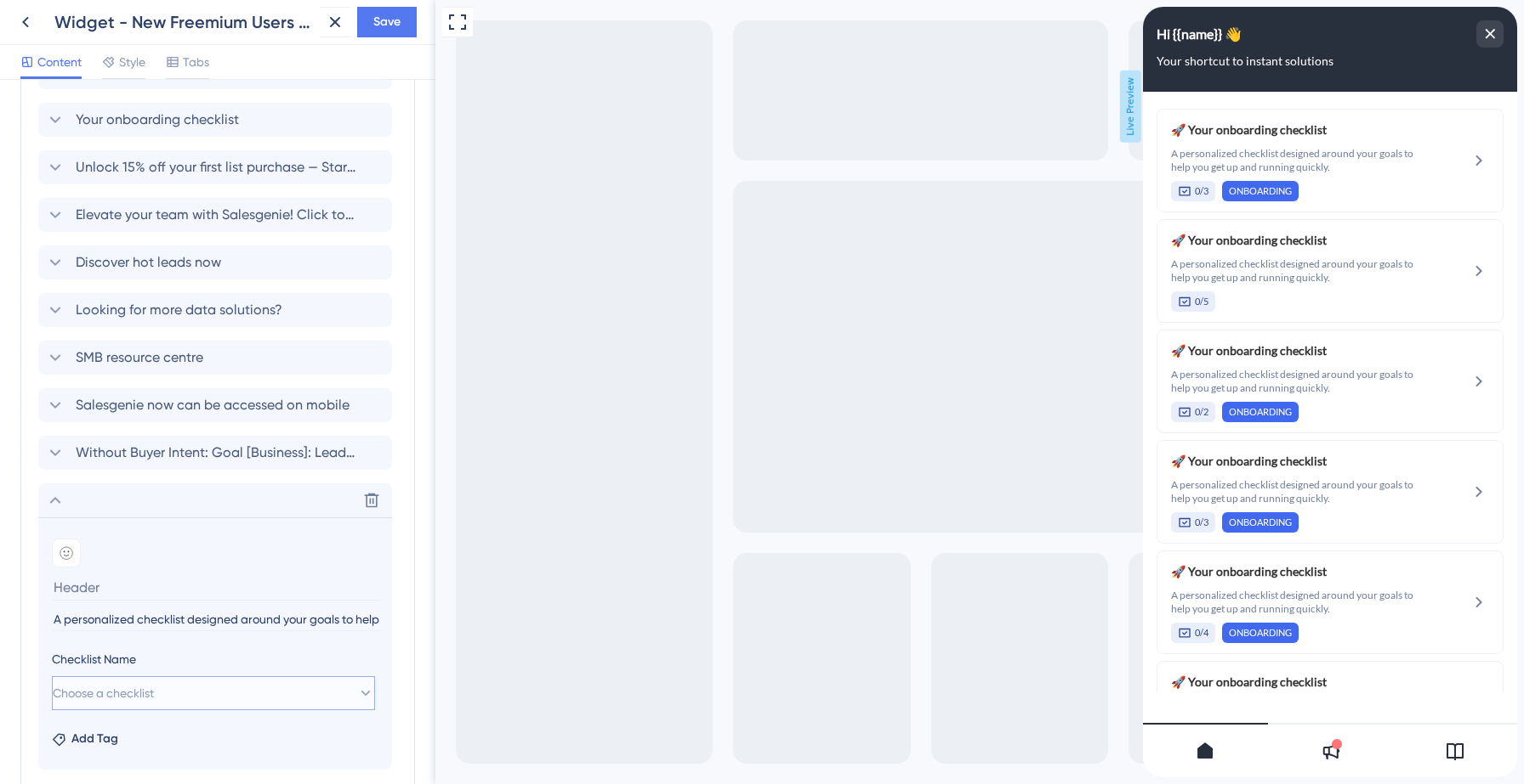
click at [124, 691] on span "Choose a checklist" at bounding box center [103, 693] width 101 height 21
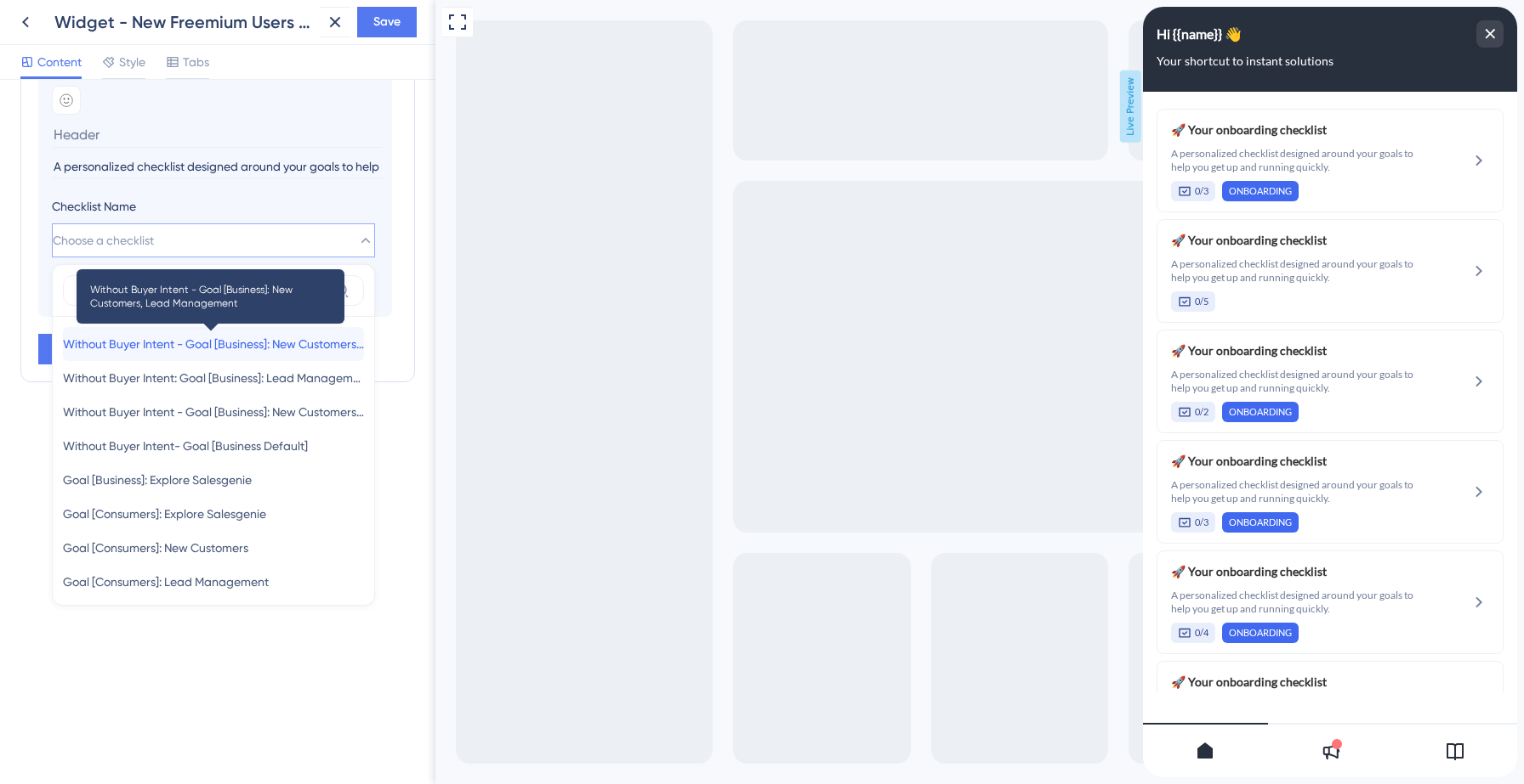
click at [160, 339] on span "Without Buyer Intent - Goal [Business]: New Customers, Lead Management" at bounding box center [214, 344] width 301 height 21
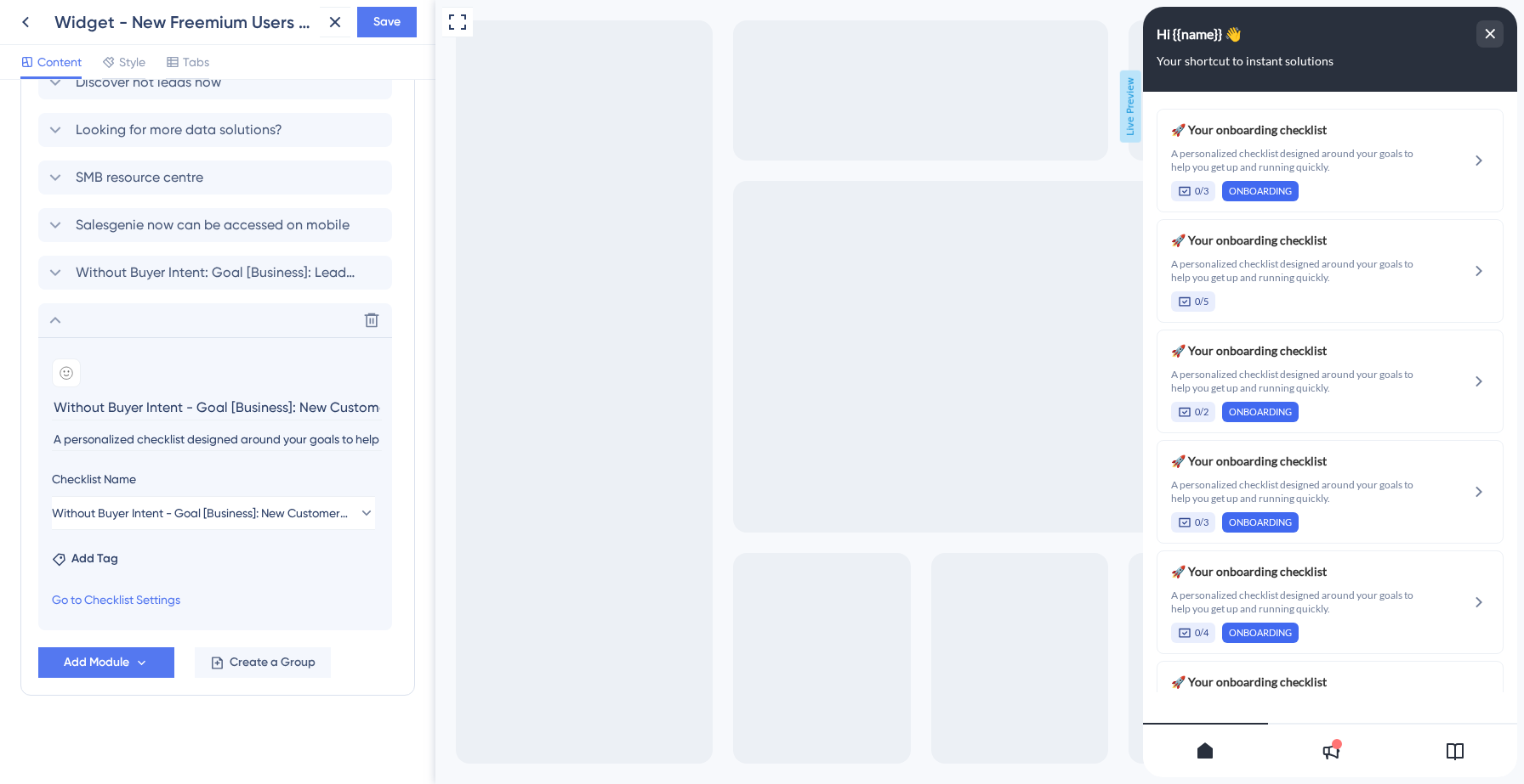
scroll to position [1215, 0]
click at [228, 510] on span "Without Buyer Intent - Goal [Business]: New Customers, Lead Management" at bounding box center [202, 513] width 298 height 21
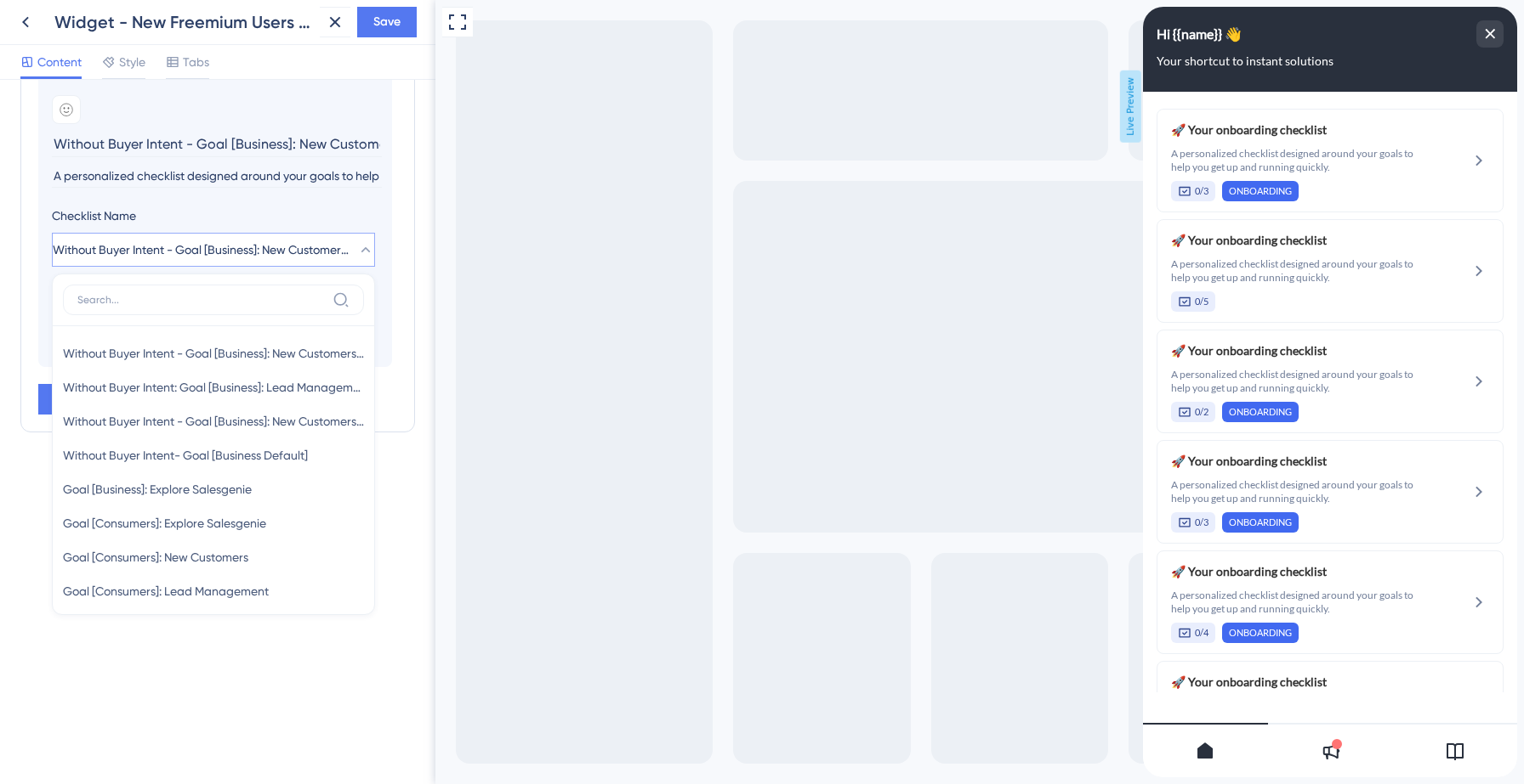
click at [292, 259] on span "Without Buyer Intent - Goal [Business]: New Customers, Lead Management" at bounding box center [202, 250] width 298 height 21
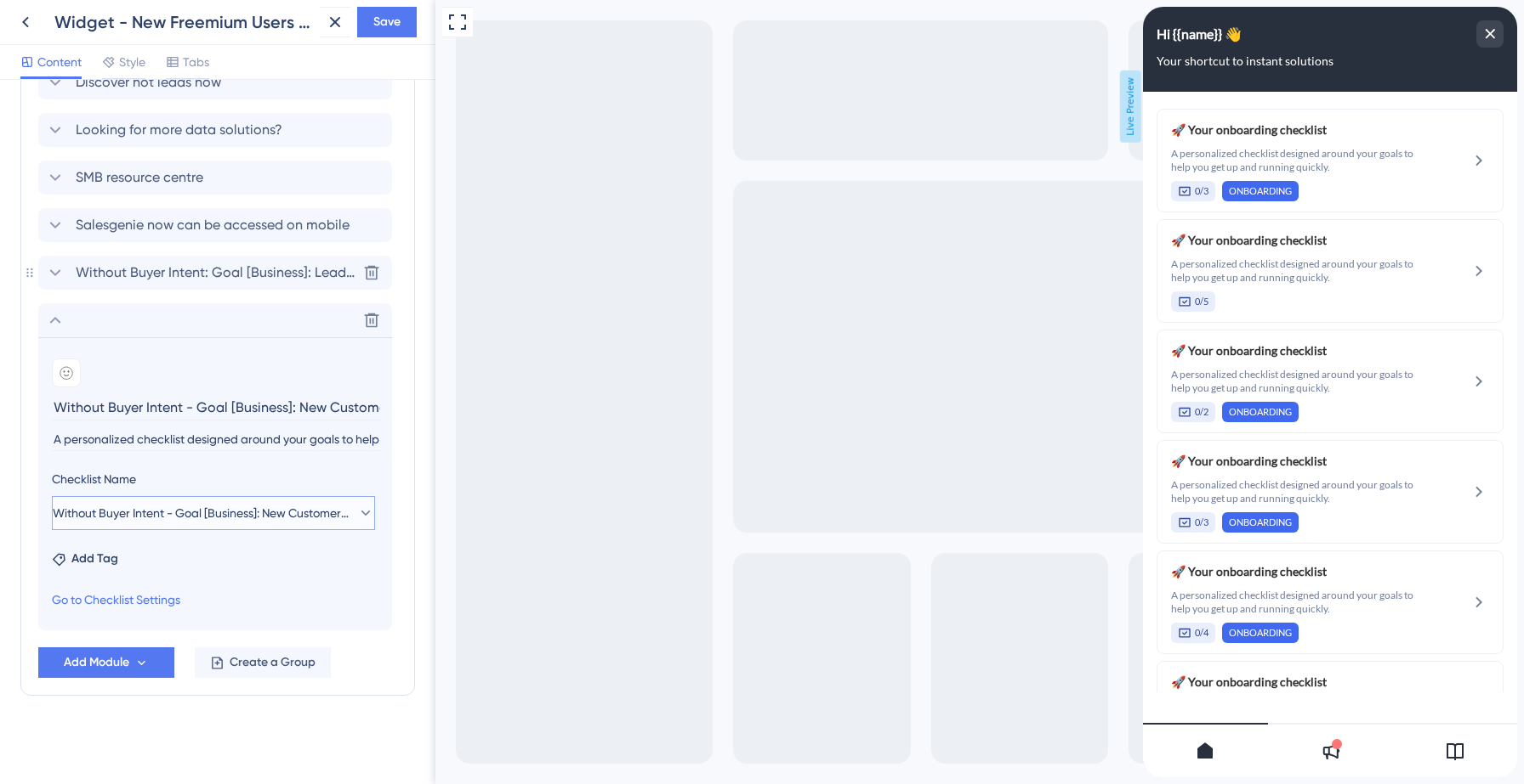
scroll to position [1215, 0]
click at [174, 405] on input "Without Buyer Intent - Goal [Business]: New Customers, Lead Management" at bounding box center [216, 407] width 330 height 26
type input "Your onboarding checklist"
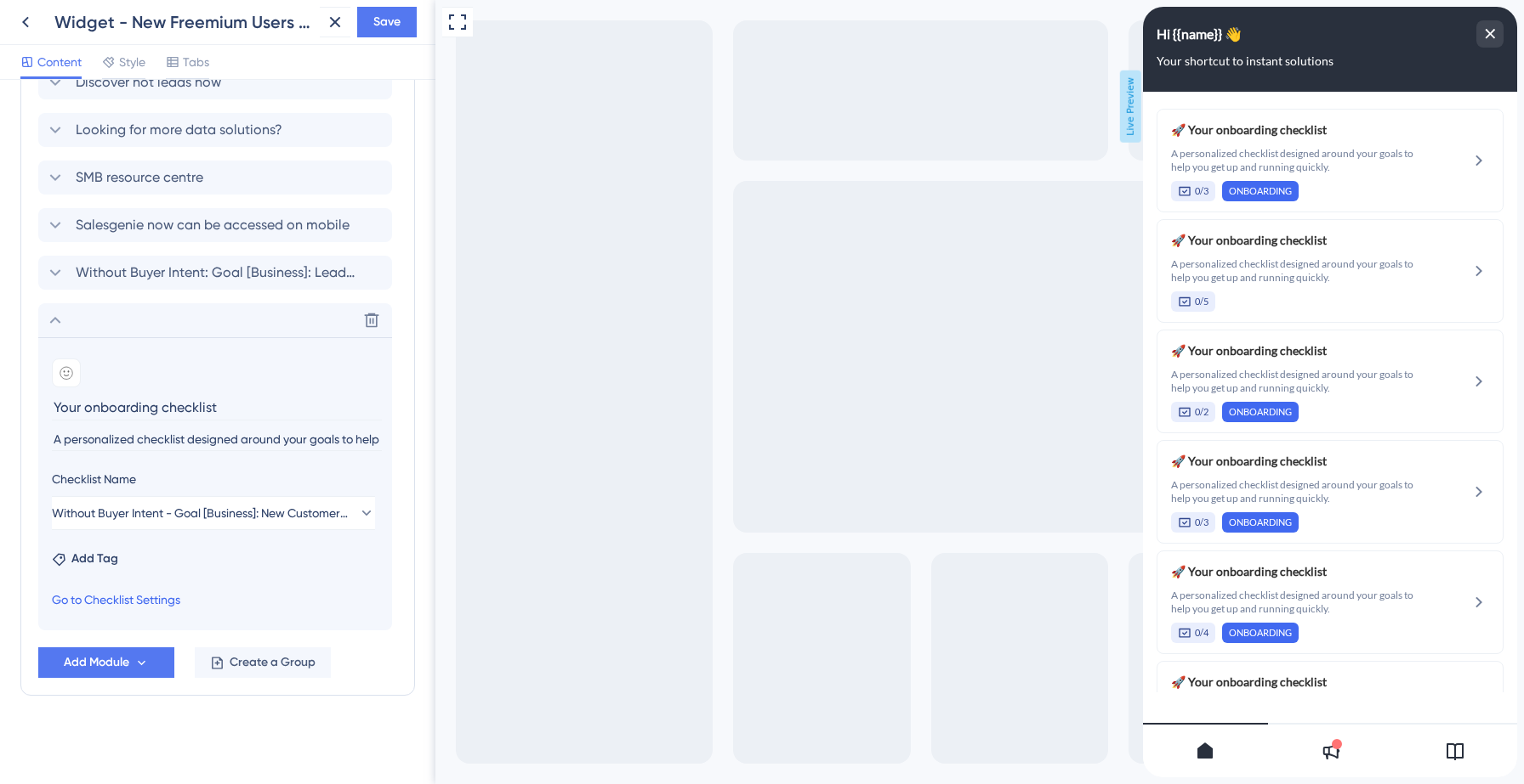
click at [90, 590] on link "Go to Checklist Settings" at bounding box center [116, 600] width 128 height 21
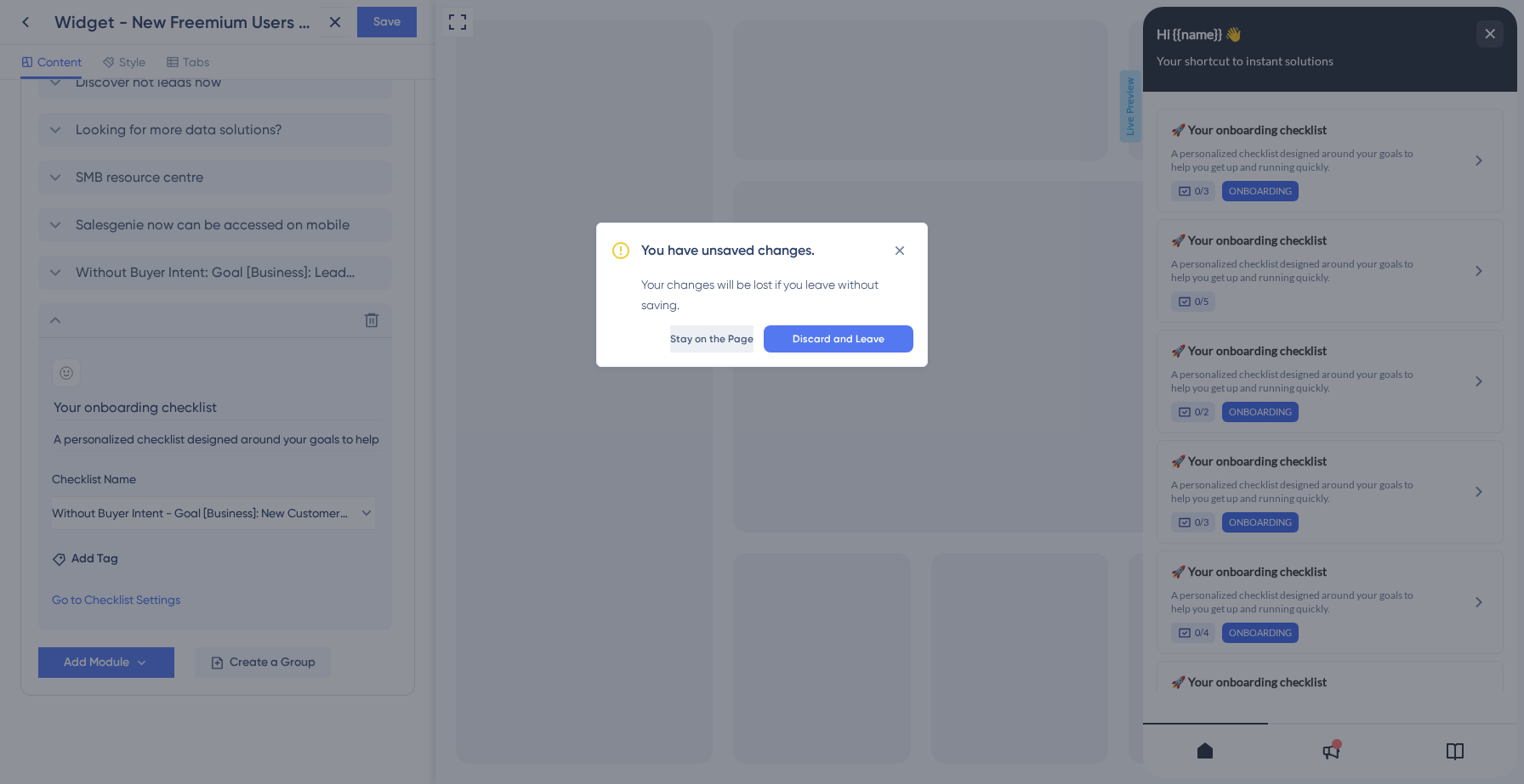
click at [670, 335] on span "Stay on the Page" at bounding box center [712, 339] width 83 height 14
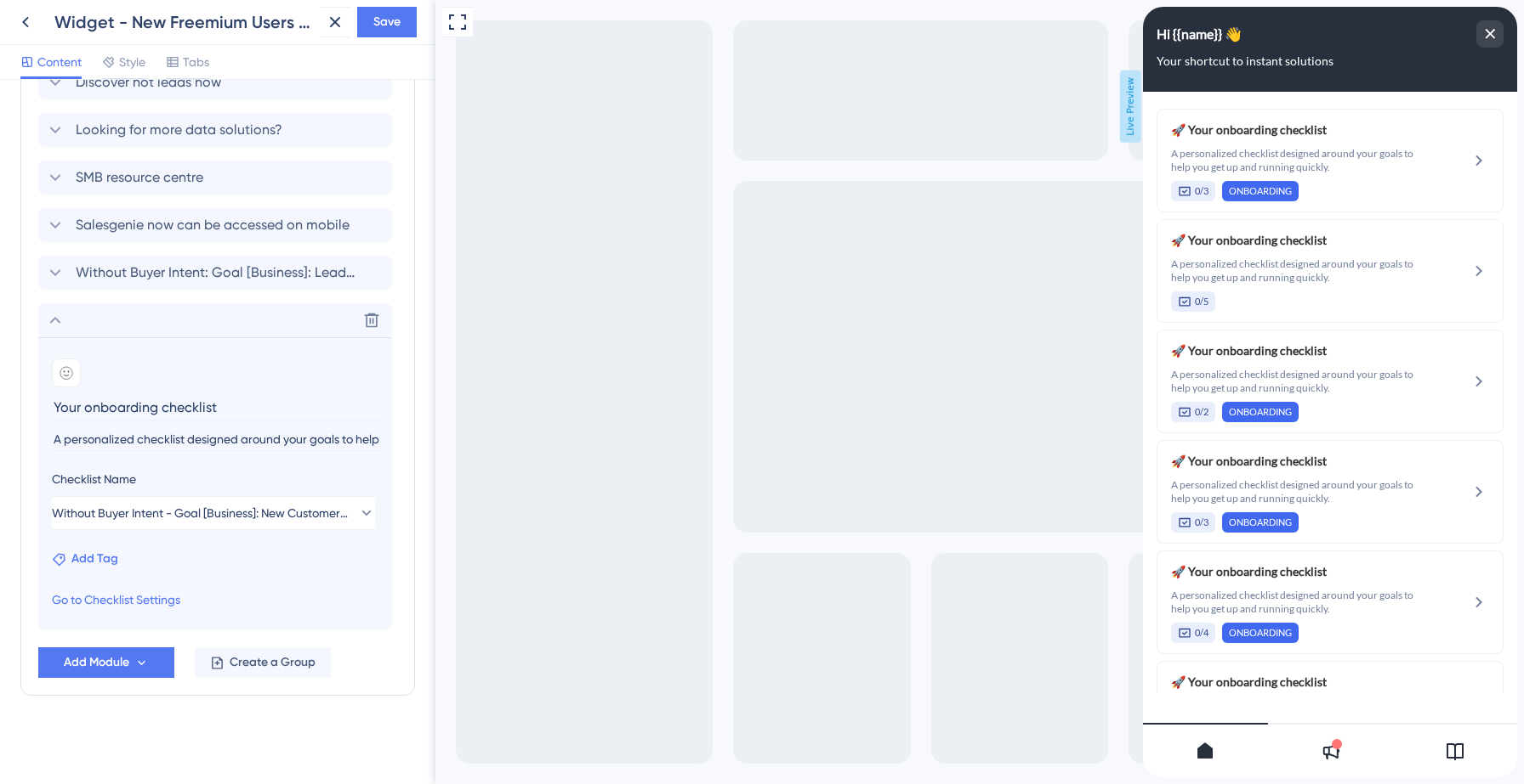
click at [114, 555] on span "Add Tag" at bounding box center [95, 559] width 47 height 21
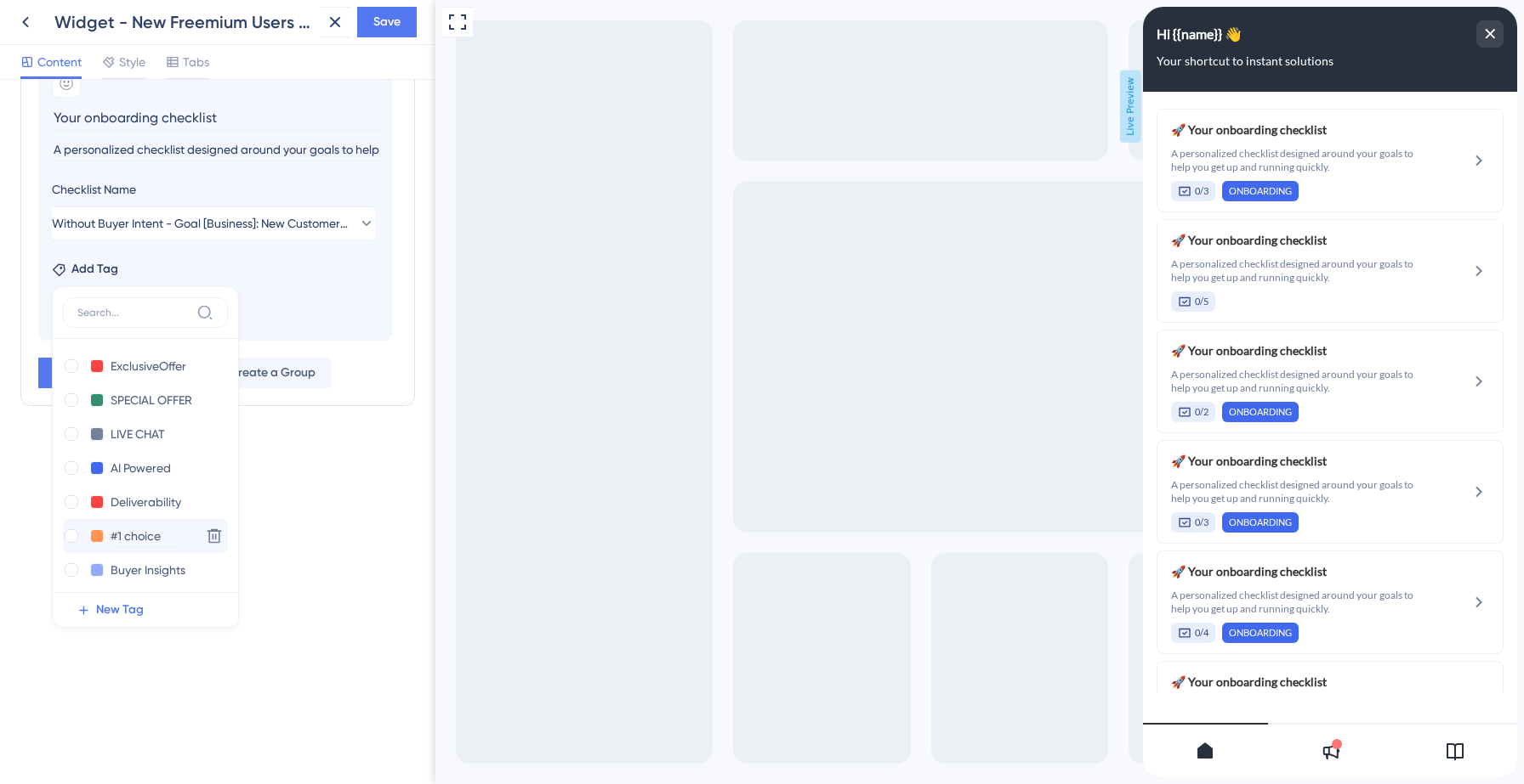
scroll to position [209, 0]
click at [69, 566] on div at bounding box center [72, 565] width 14 height 14
checkbox input "true"
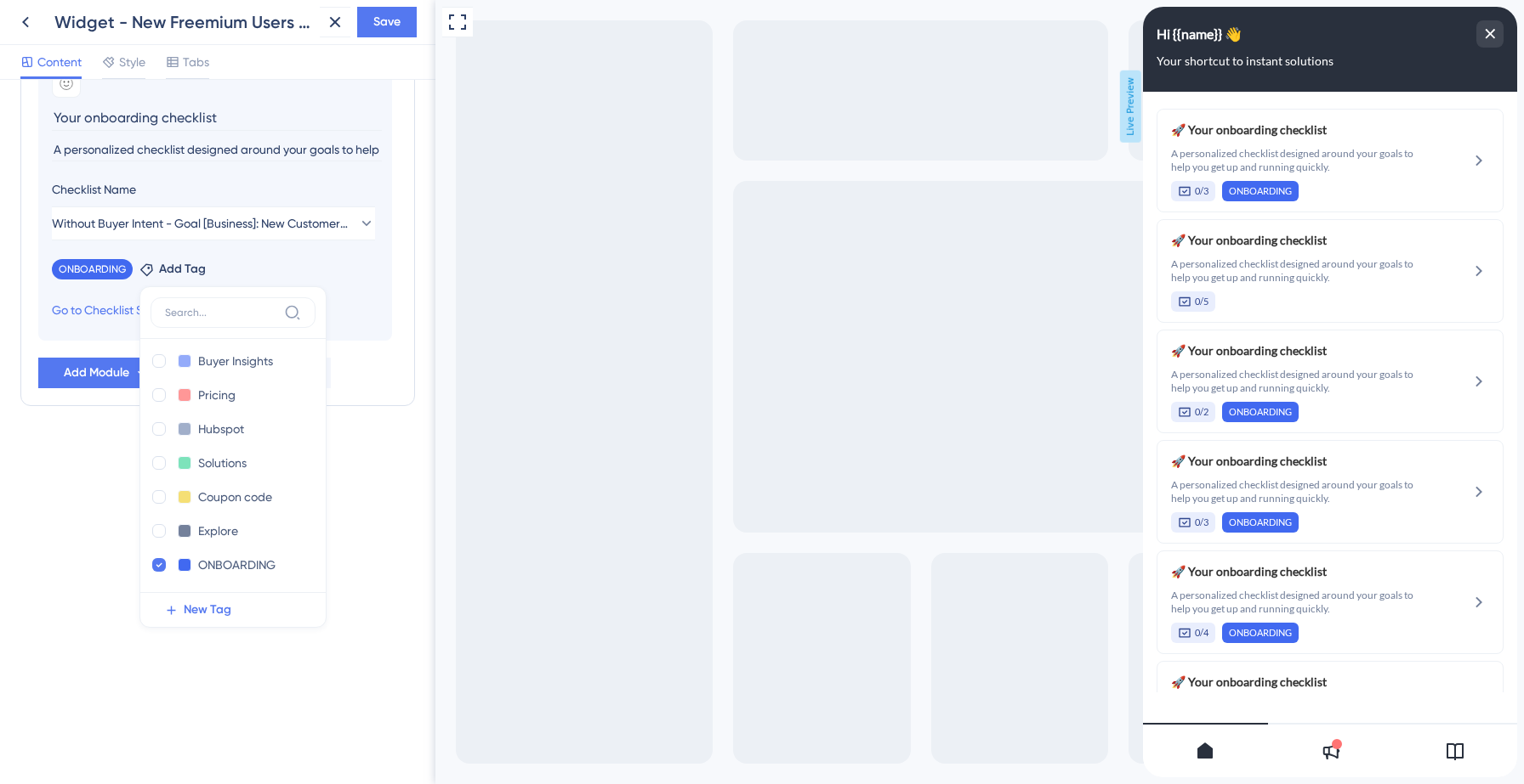
click at [48, 525] on div "Resource Center Header Title Hi {{name}} 👋 14 Hi {{name}} 👋 Subtitle Your short…" at bounding box center [217, 431] width 435 height 704
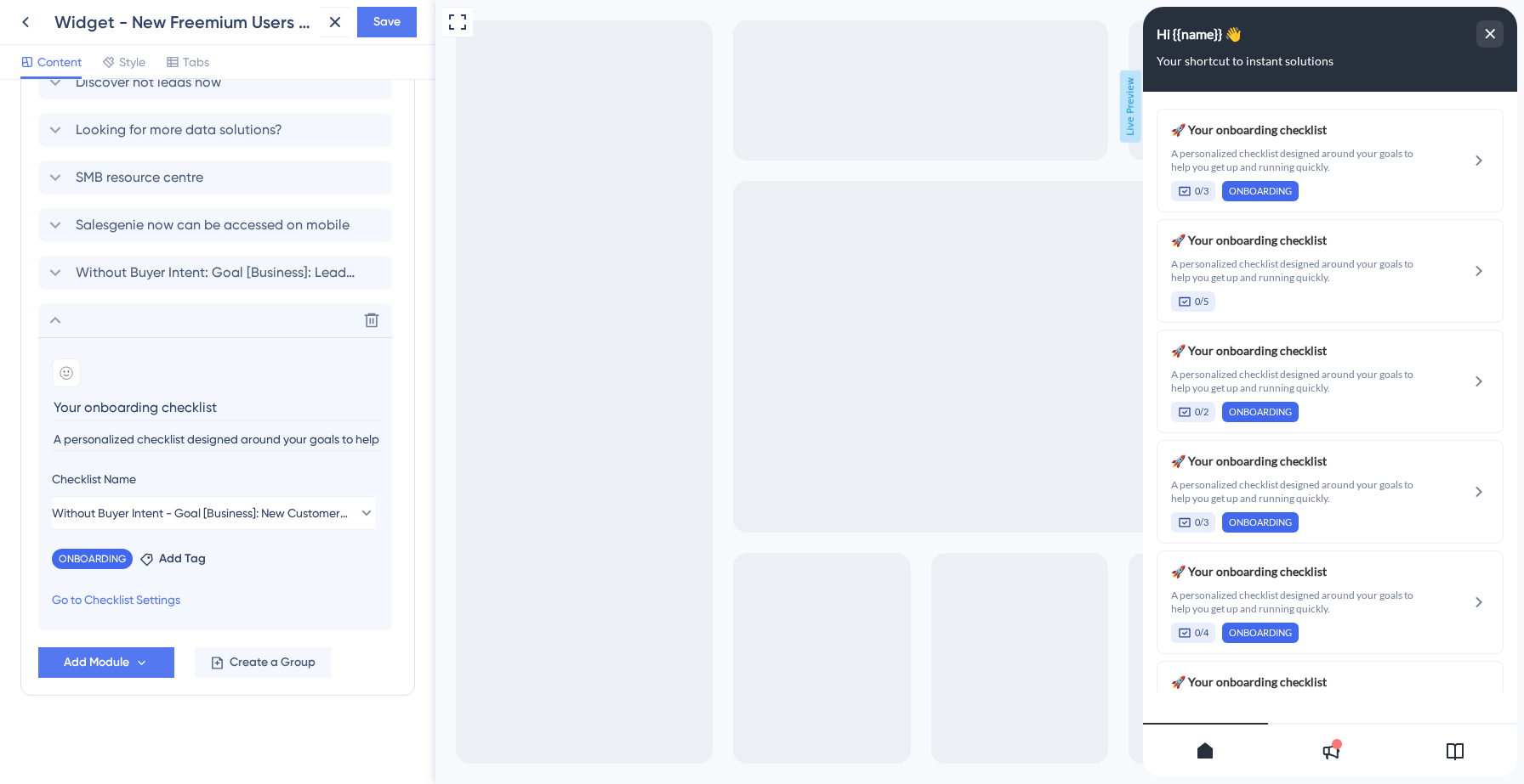
scroll to position [1215, 0]
click at [75, 372] on div at bounding box center [66, 373] width 29 height 29
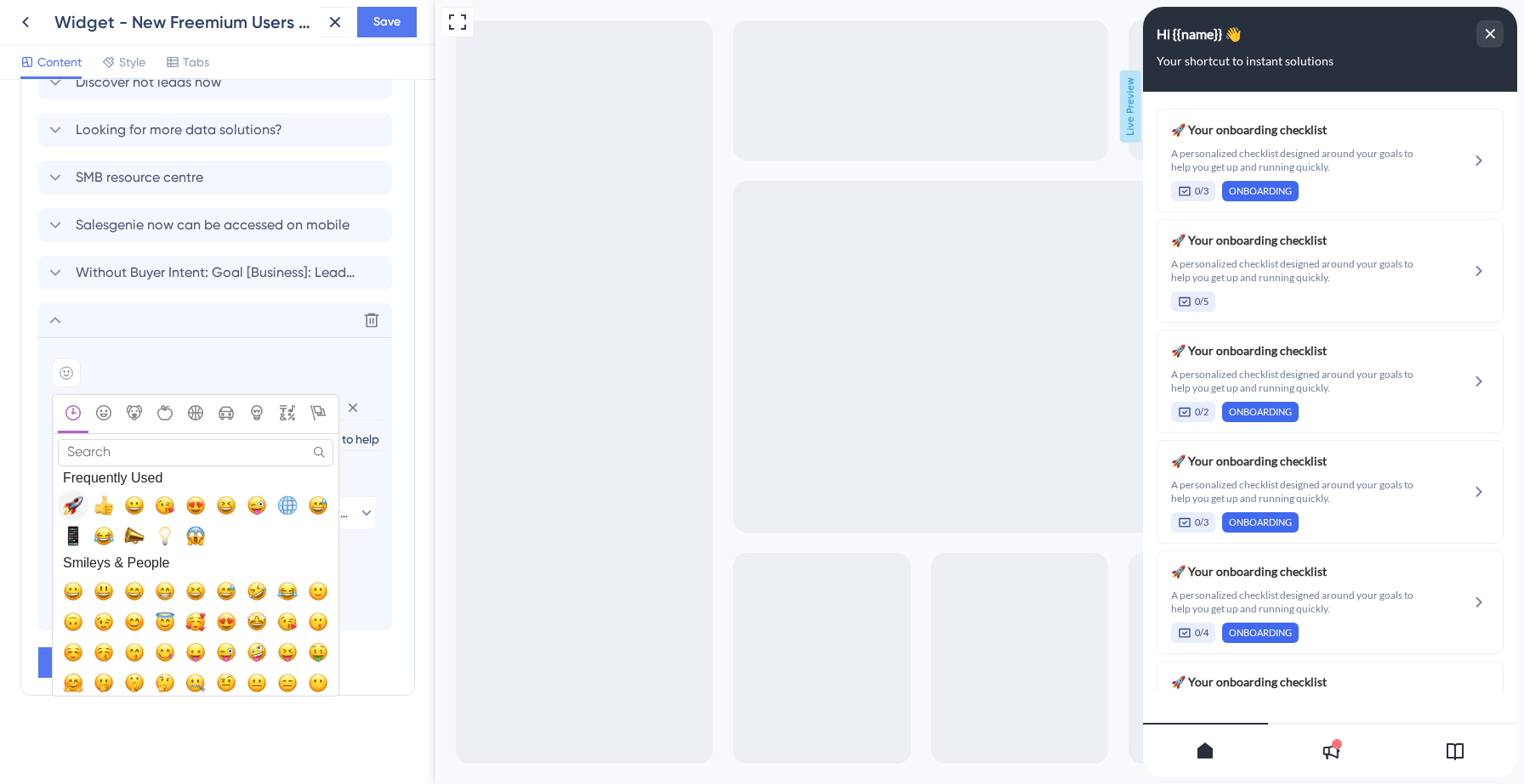
click at [72, 505] on span "🚀, rocket" at bounding box center [74, 506] width 21 height 21
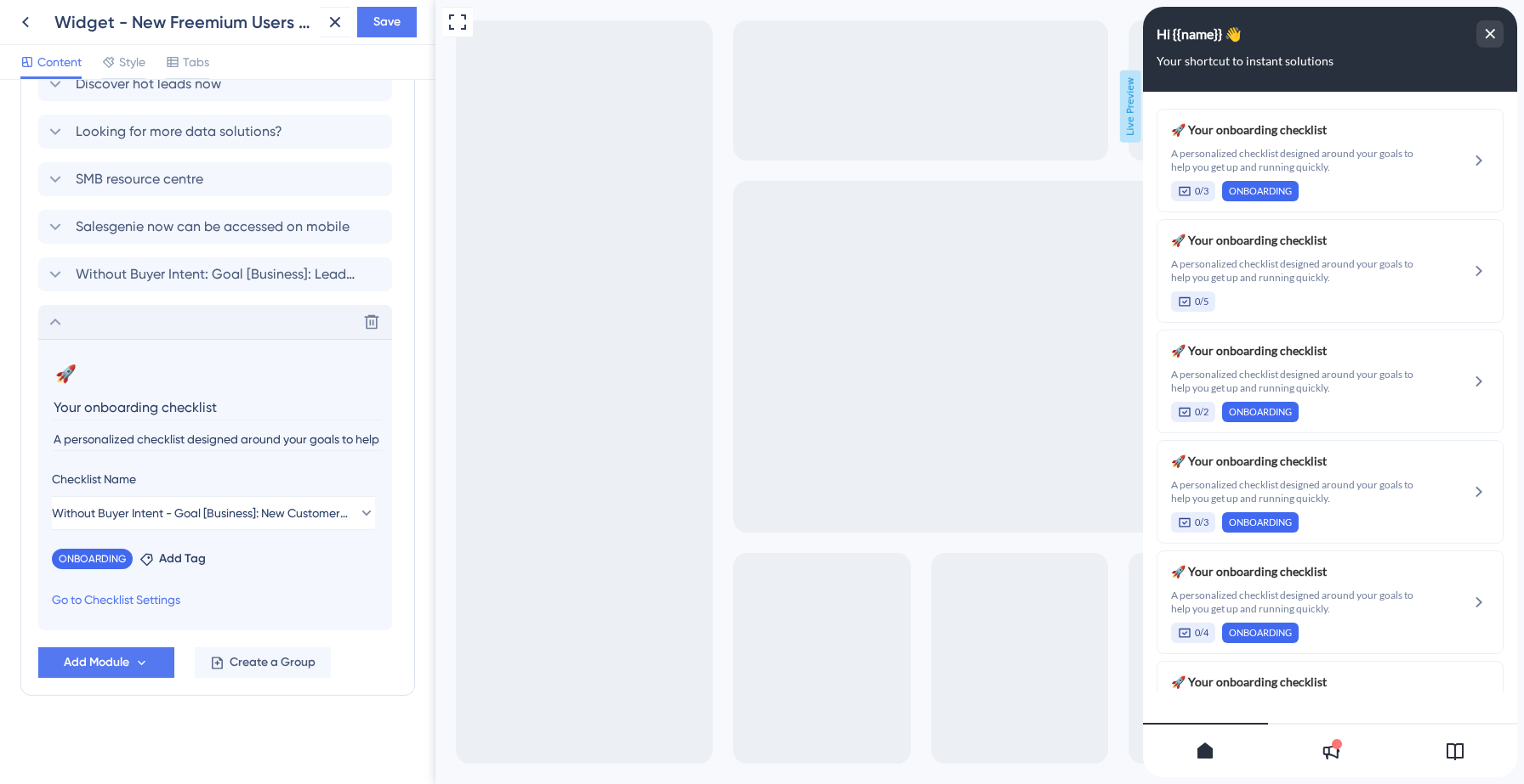
click at [59, 326] on icon at bounding box center [55, 322] width 21 height 21
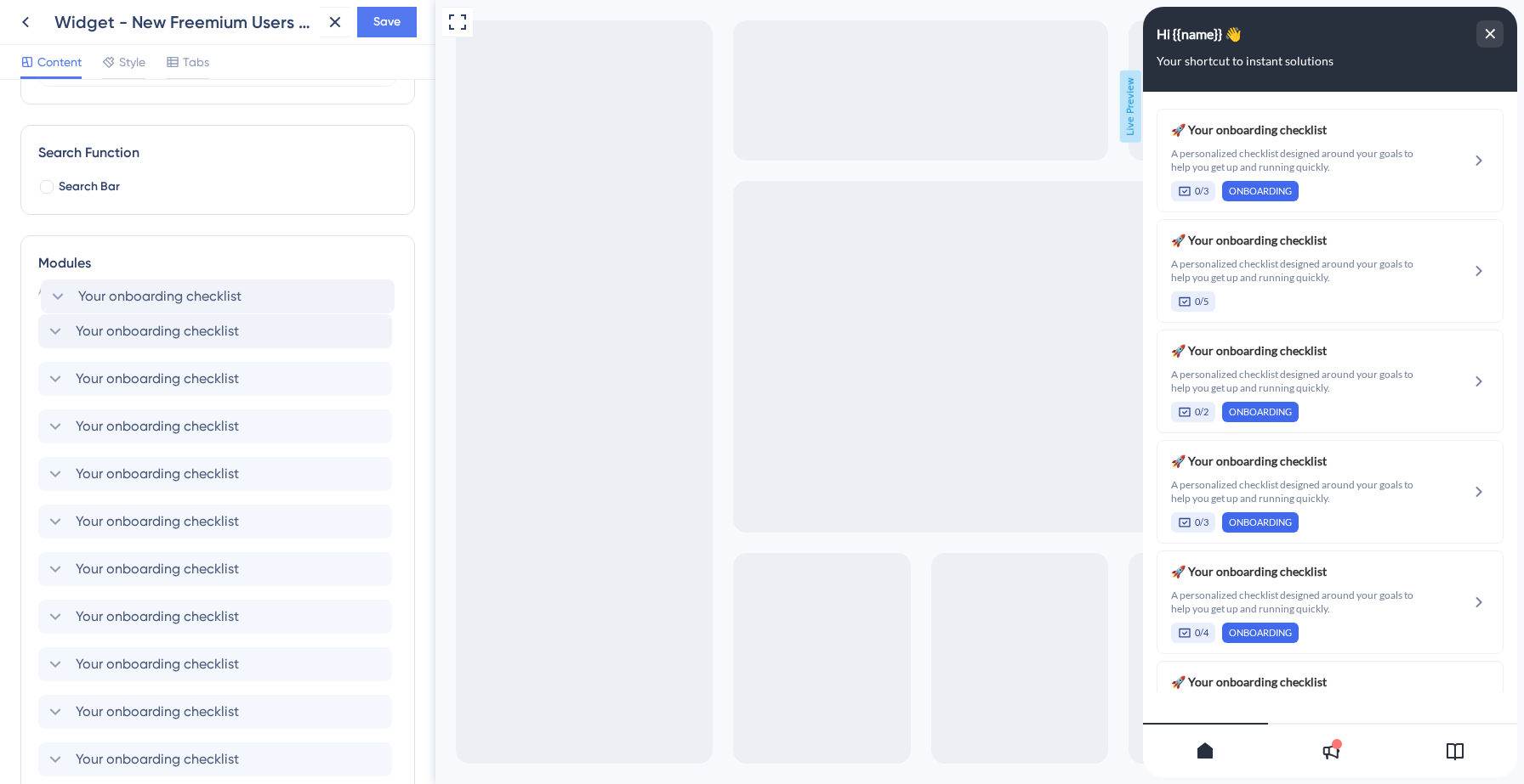
scroll to position [201, 0]
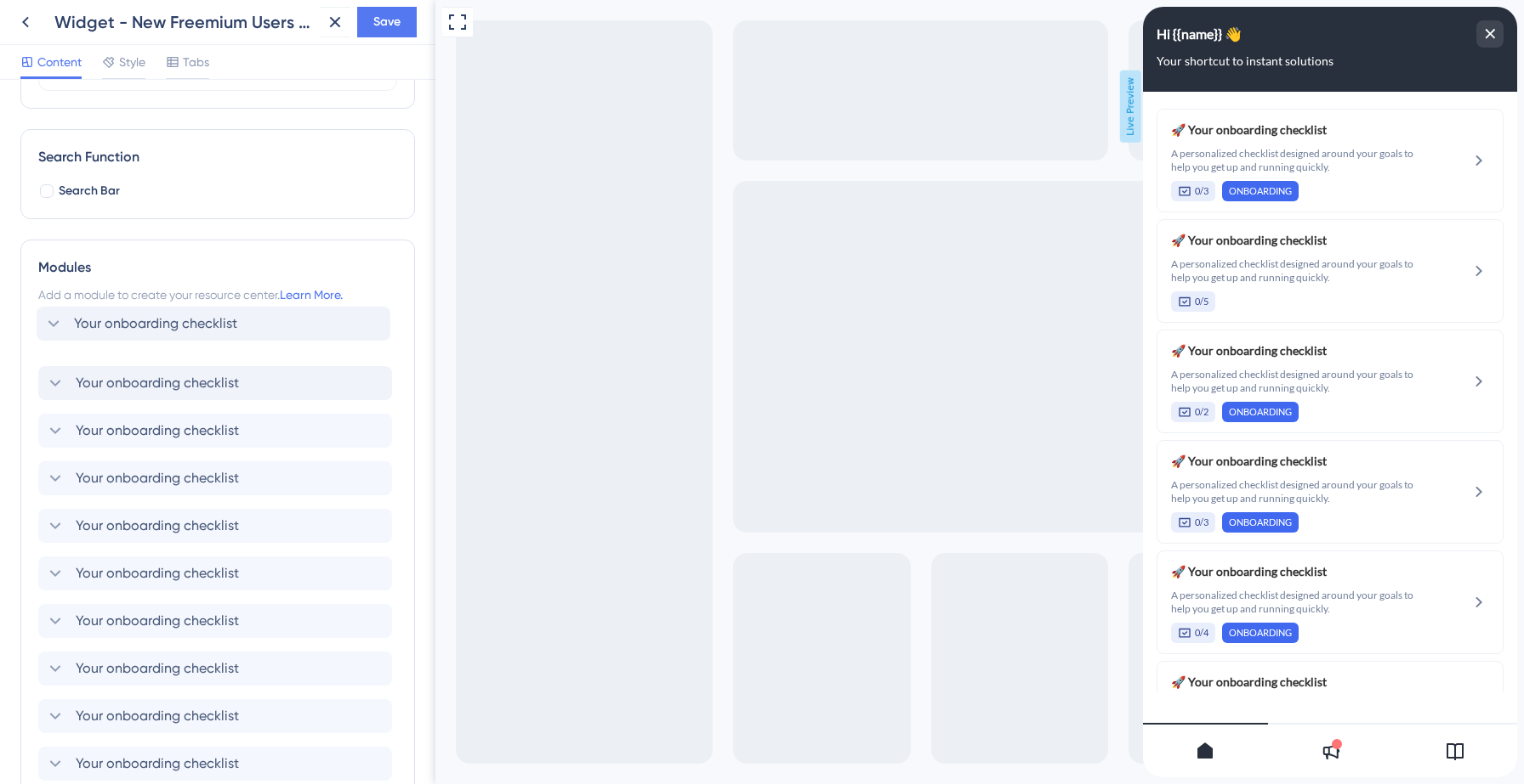
drag, startPoint x: 219, startPoint y: 608, endPoint x: 215, endPoint y: 303, distance: 305.0
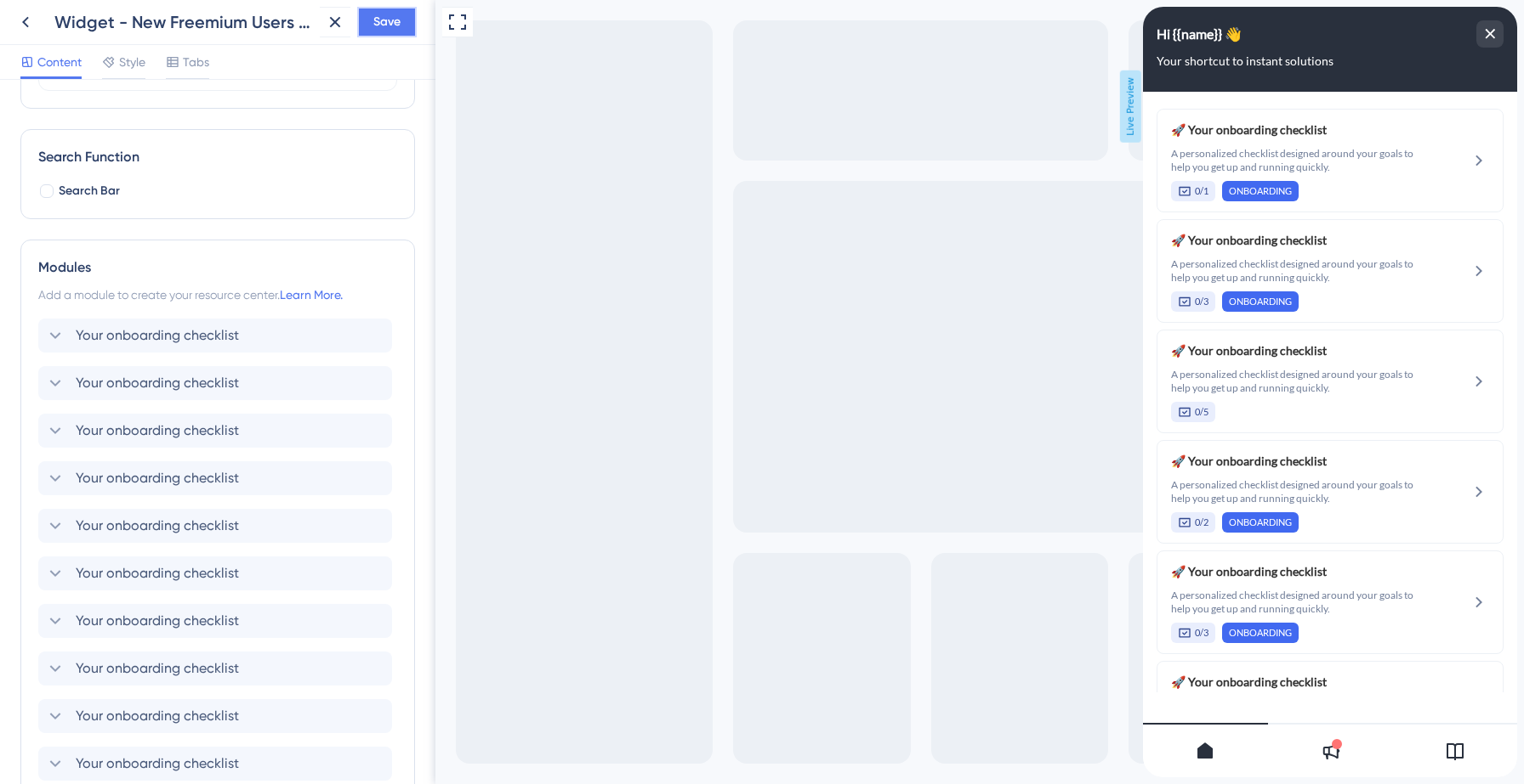
click at [392, 25] on span "Save" at bounding box center [387, 22] width 27 height 21
click at [327, 37] on icon at bounding box center [323, 32] width 17 height 17
click at [29, 34] on button at bounding box center [25, 22] width 30 height 30
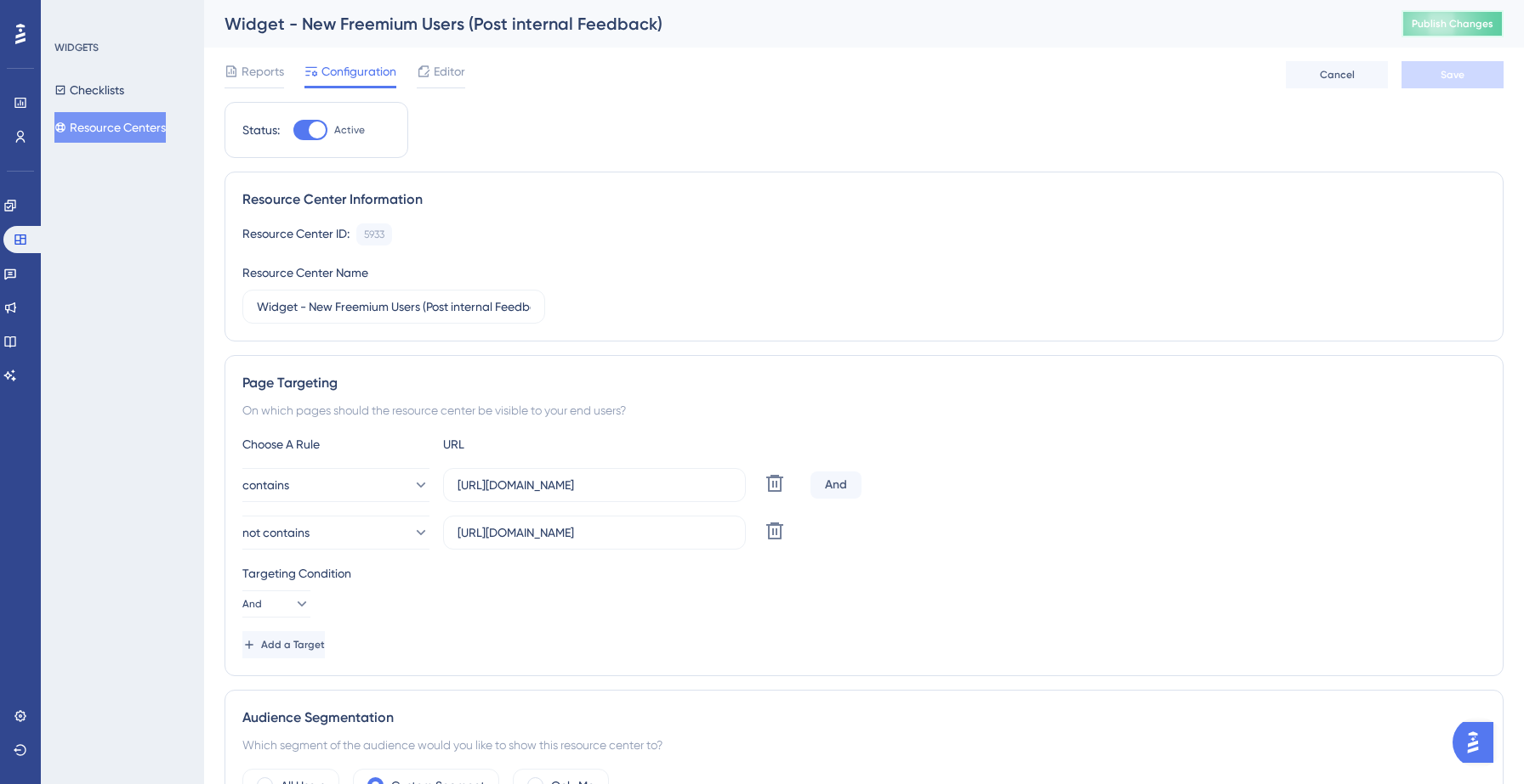
click at [1443, 22] on span "Publish Changes" at bounding box center [1452, 24] width 81 height 14
click at [125, 95] on button "Checklists" at bounding box center [89, 90] width 70 height 30
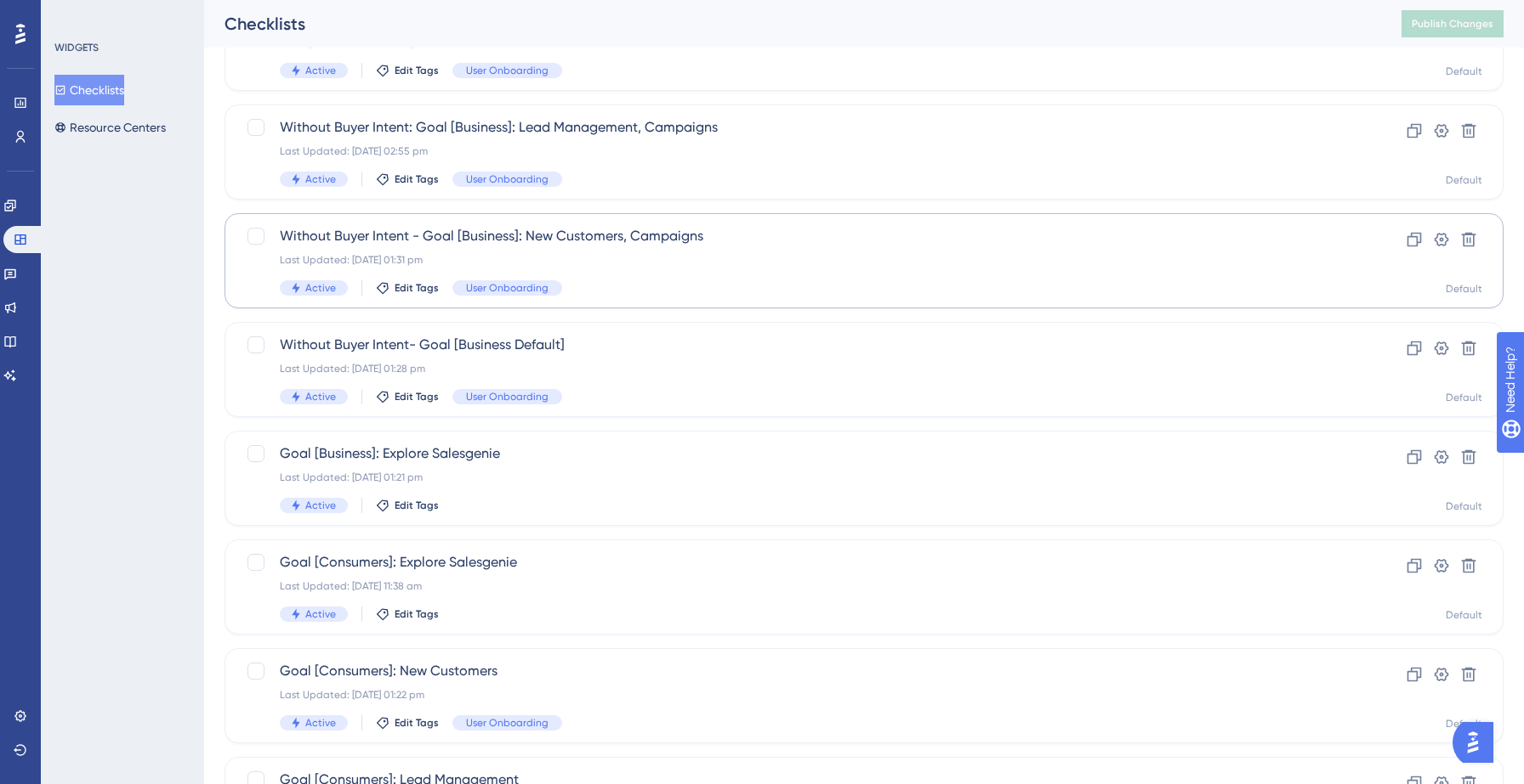
scroll to position [534, 0]
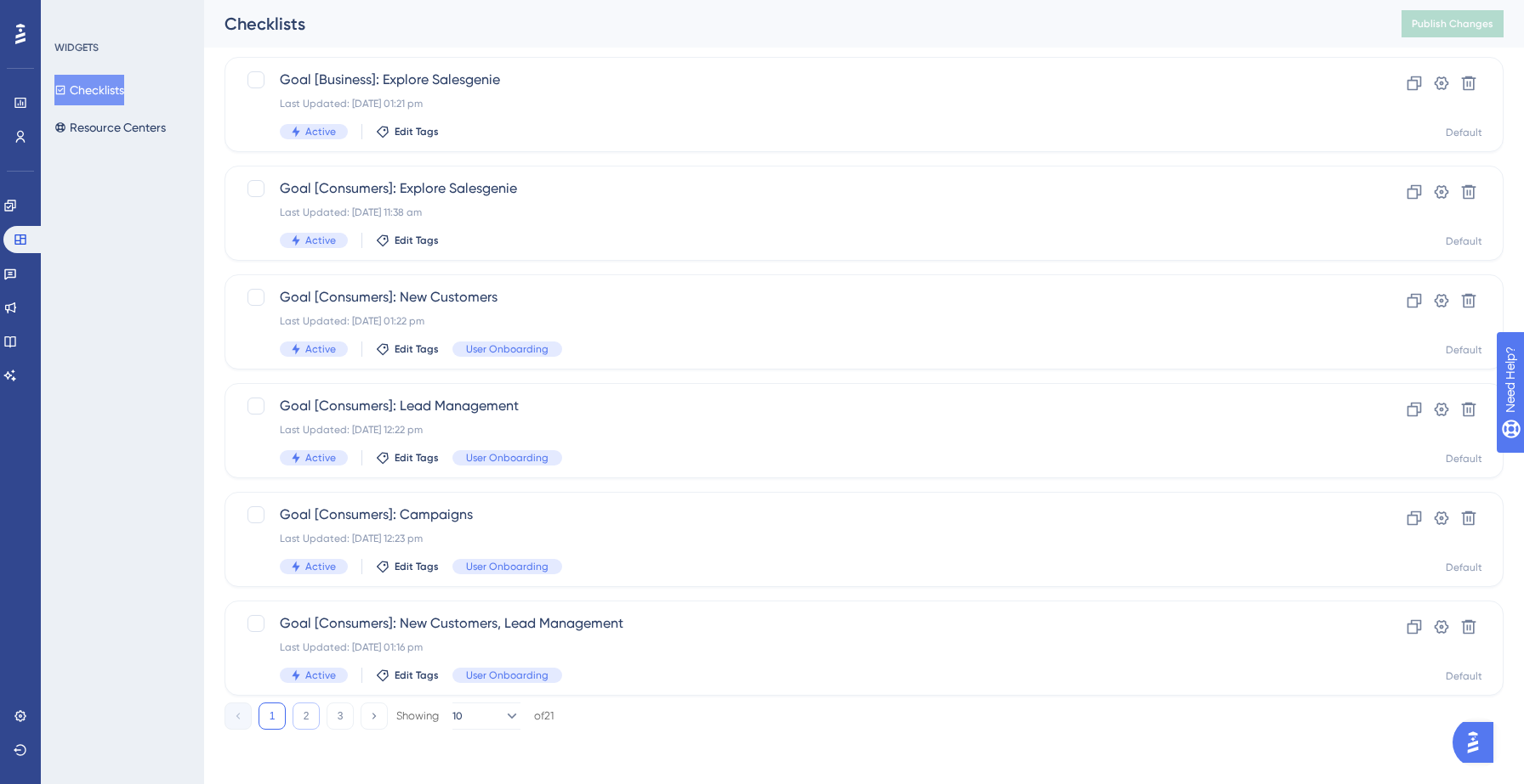
click at [309, 717] on button "2" at bounding box center [305, 716] width 27 height 27
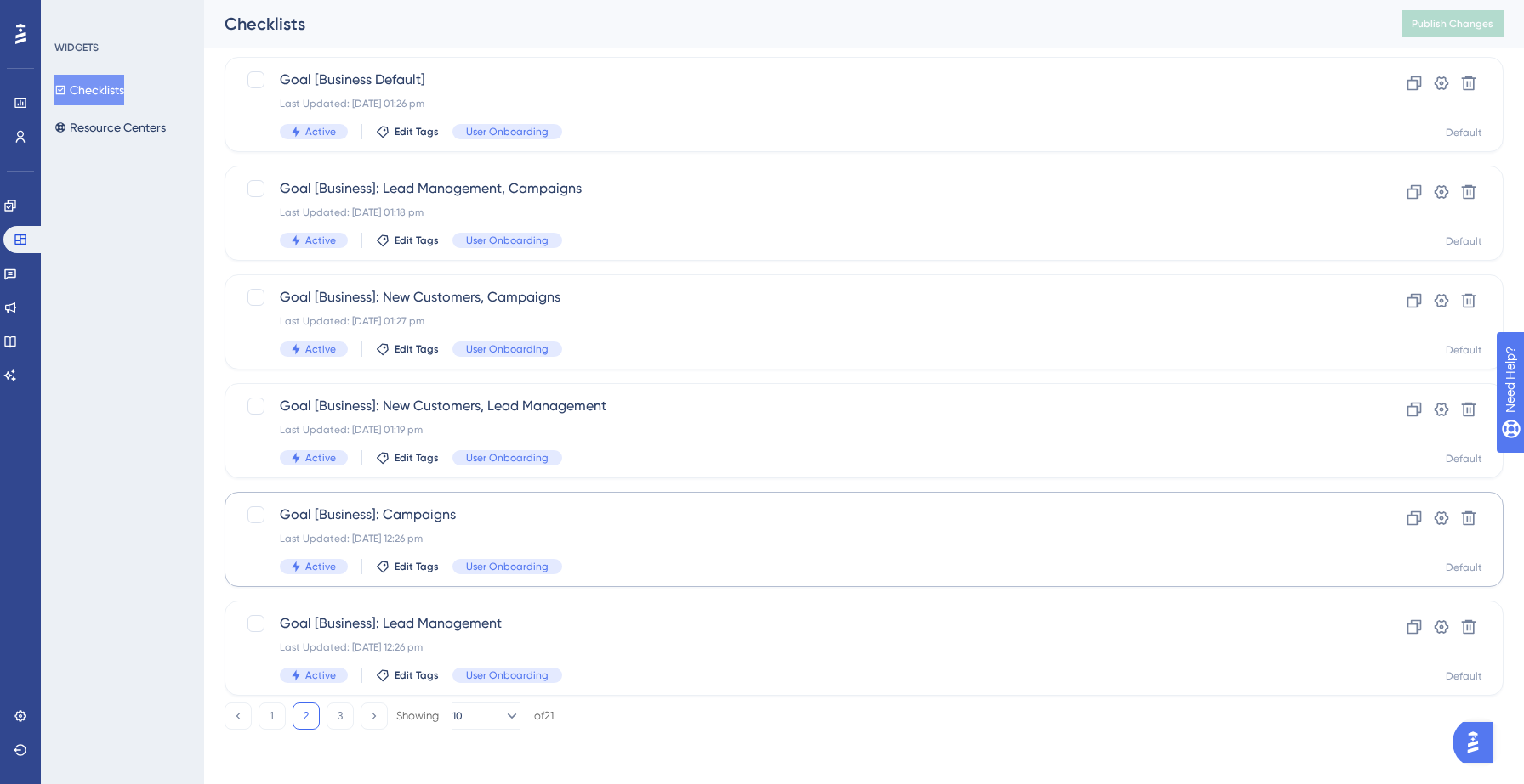
click at [509, 519] on span "Goal [Business]: Campaigns" at bounding box center [795, 515] width 1032 height 21
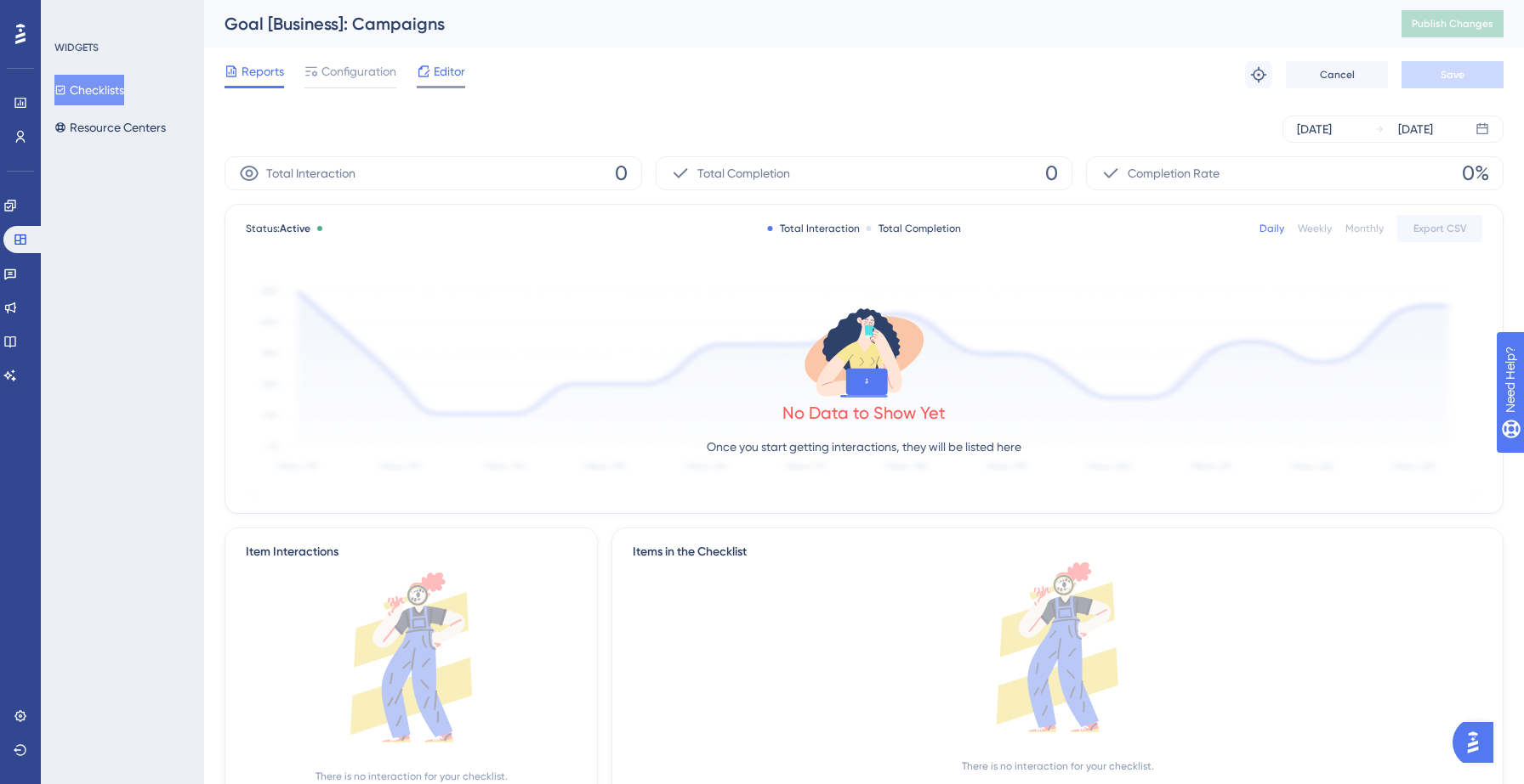
click at [433, 80] on span "Editor" at bounding box center [449, 72] width 31 height 21
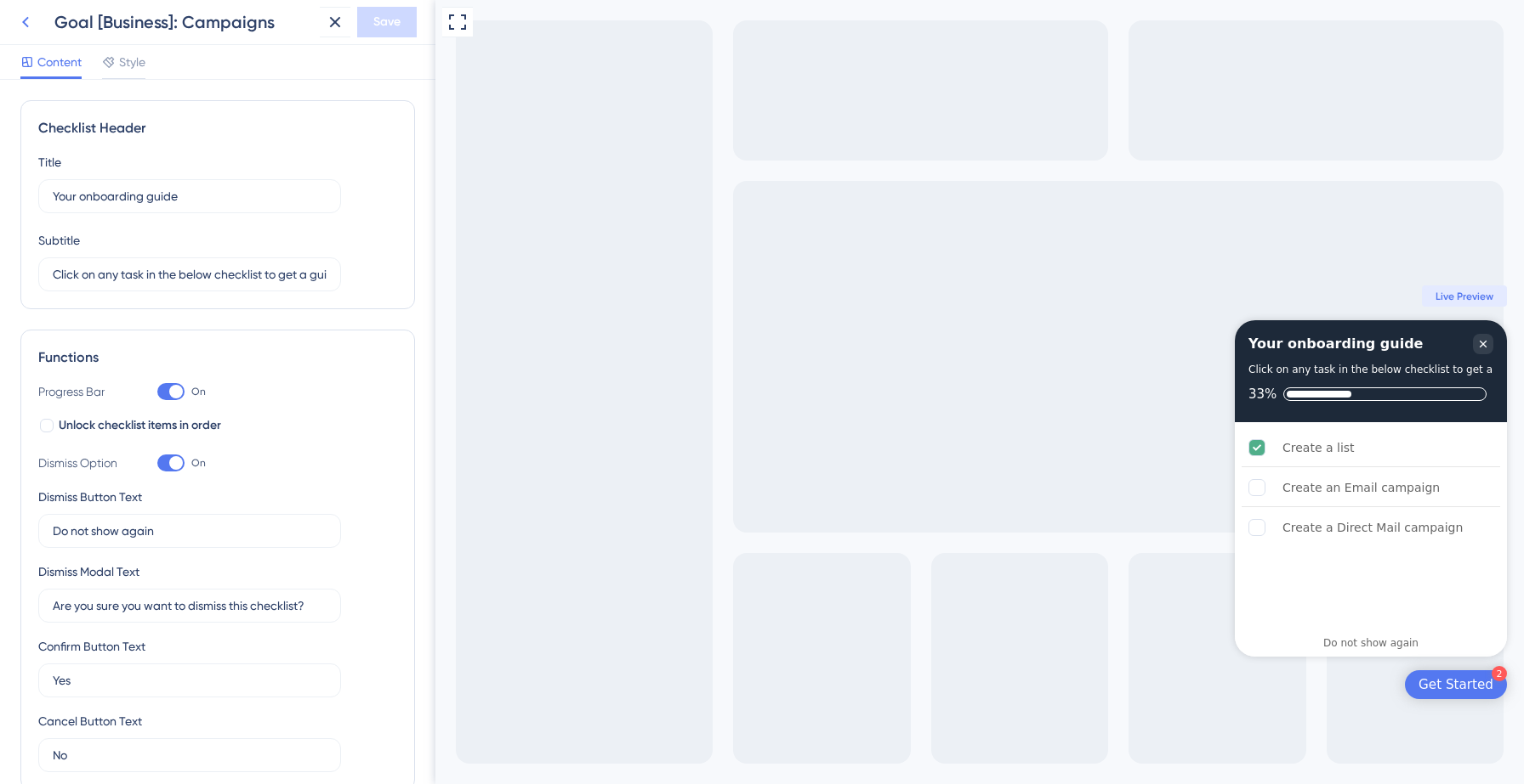
click at [27, 22] on icon at bounding box center [26, 22] width 21 height 21
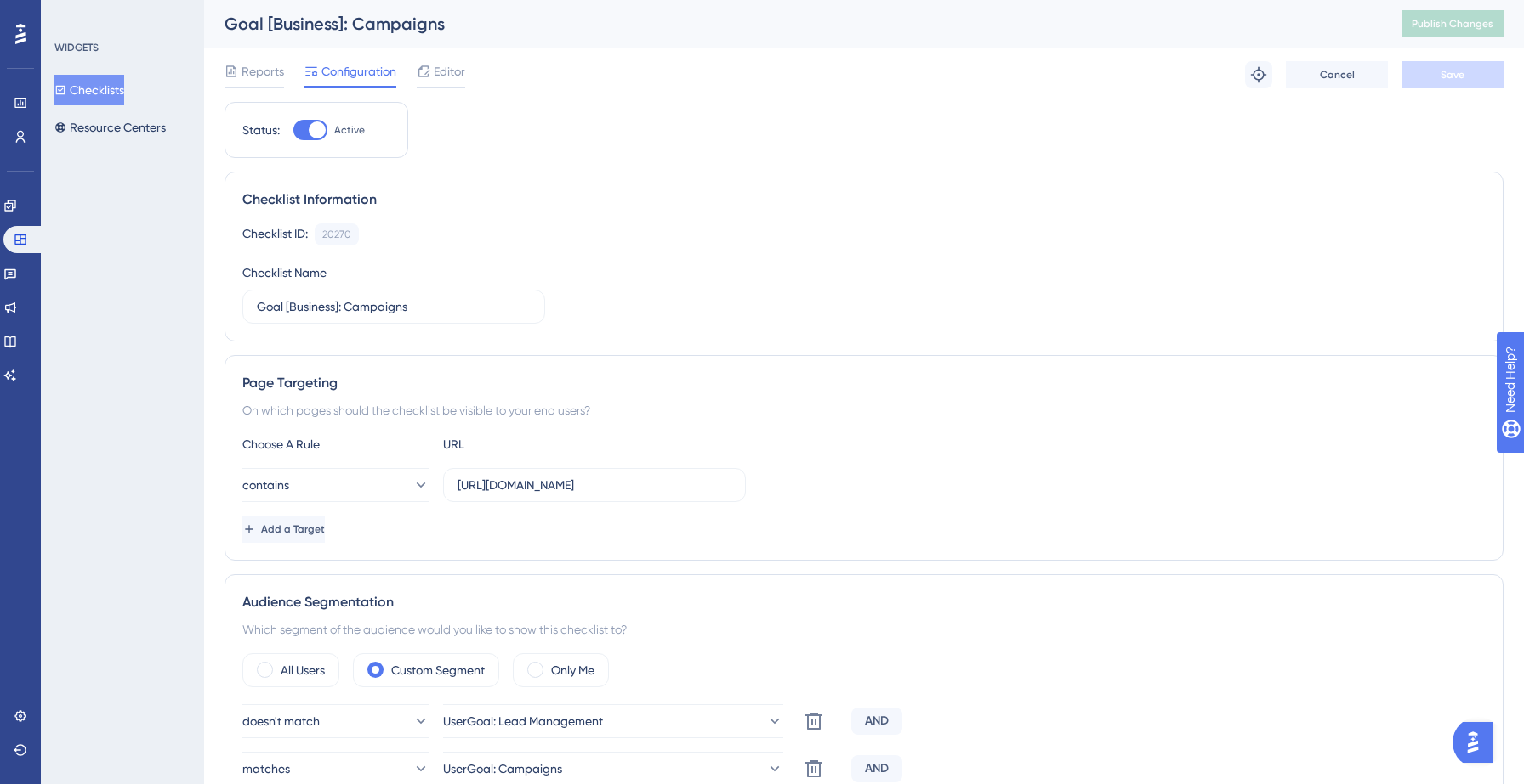
click at [116, 91] on button "Checklists" at bounding box center [89, 90] width 70 height 30
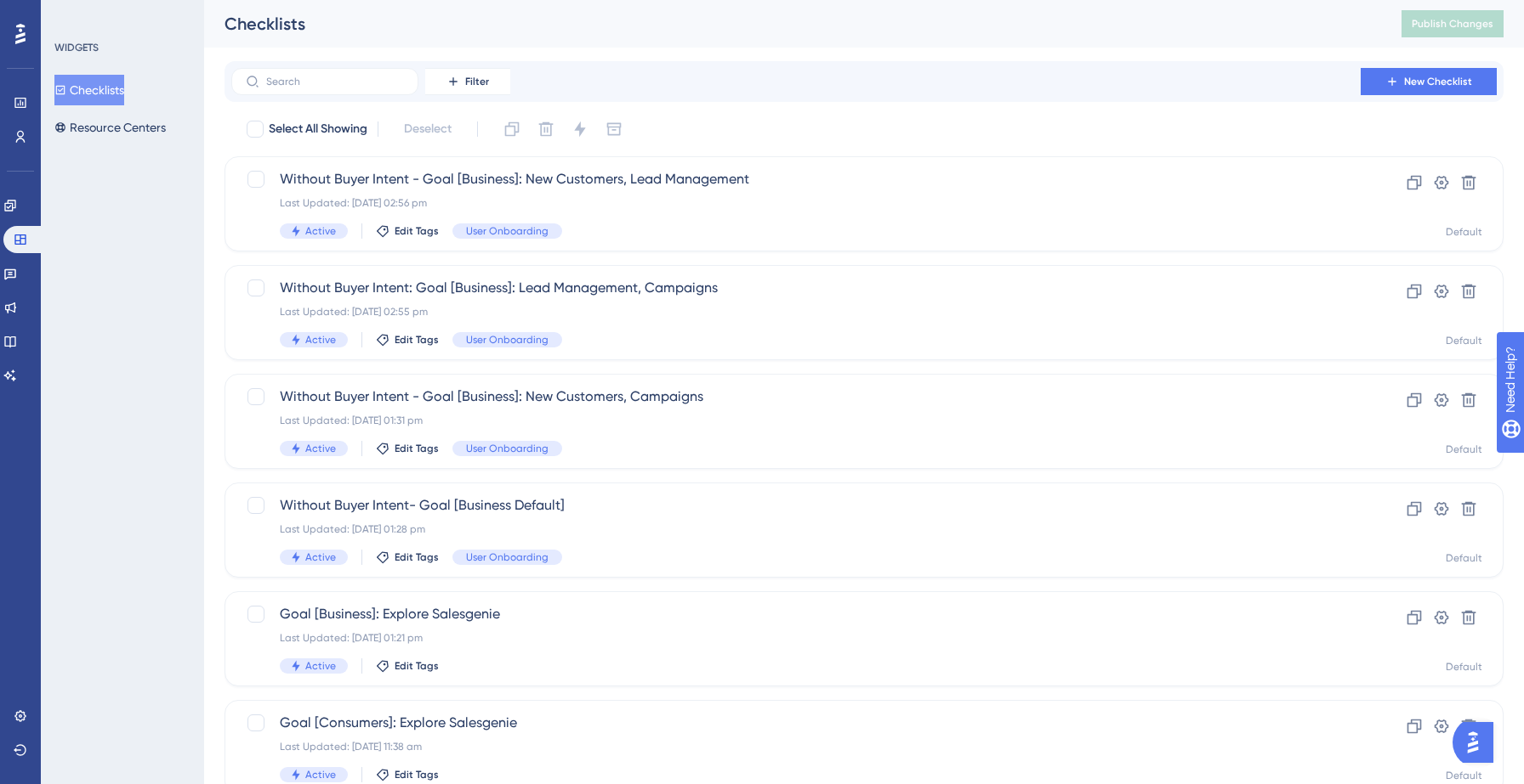
scroll to position [534, 0]
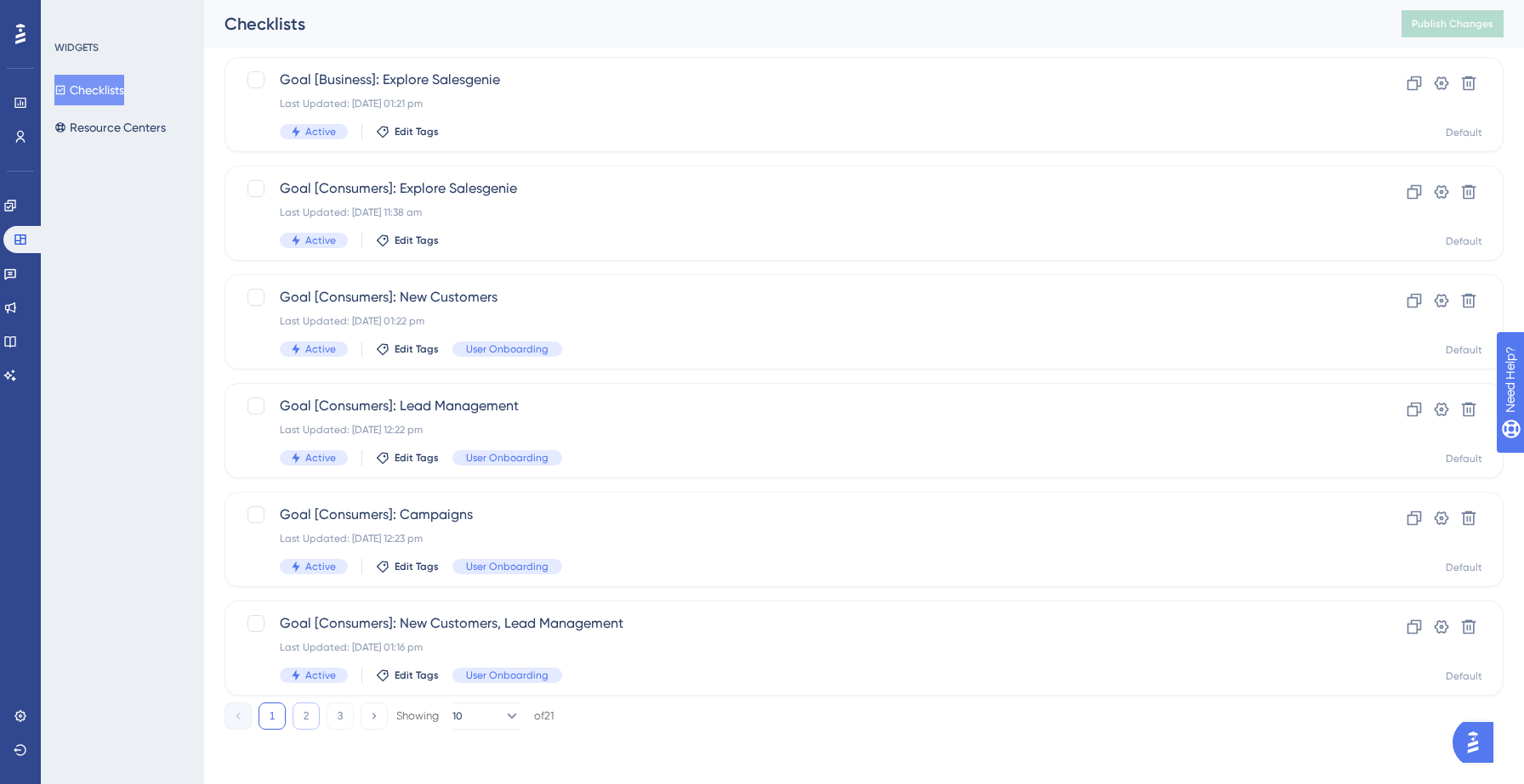
click at [307, 709] on button "2" at bounding box center [305, 716] width 27 height 27
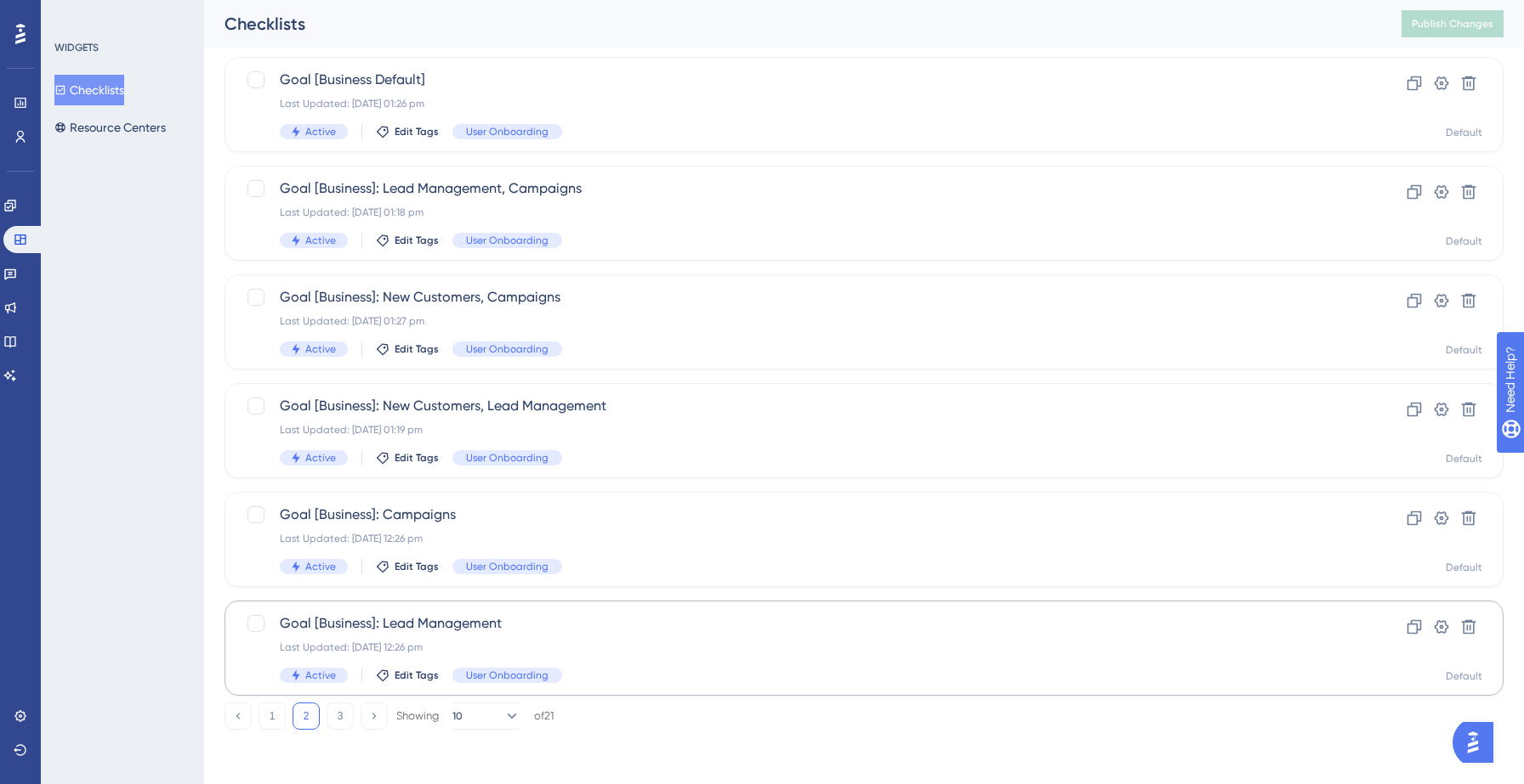
click at [617, 626] on span "Goal [Business]: Lead Management" at bounding box center [795, 624] width 1032 height 21
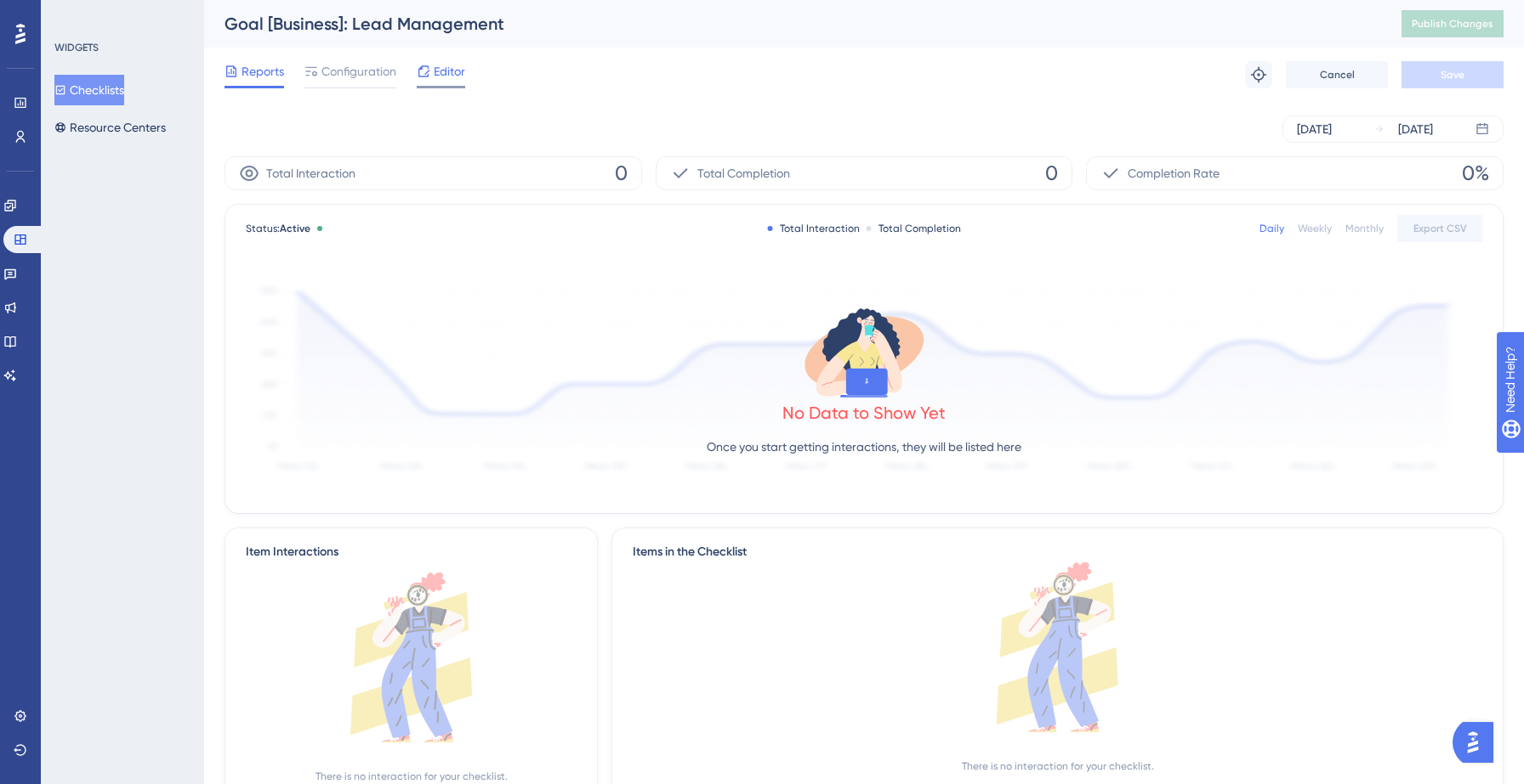
click at [443, 63] on span "Editor" at bounding box center [449, 72] width 31 height 21
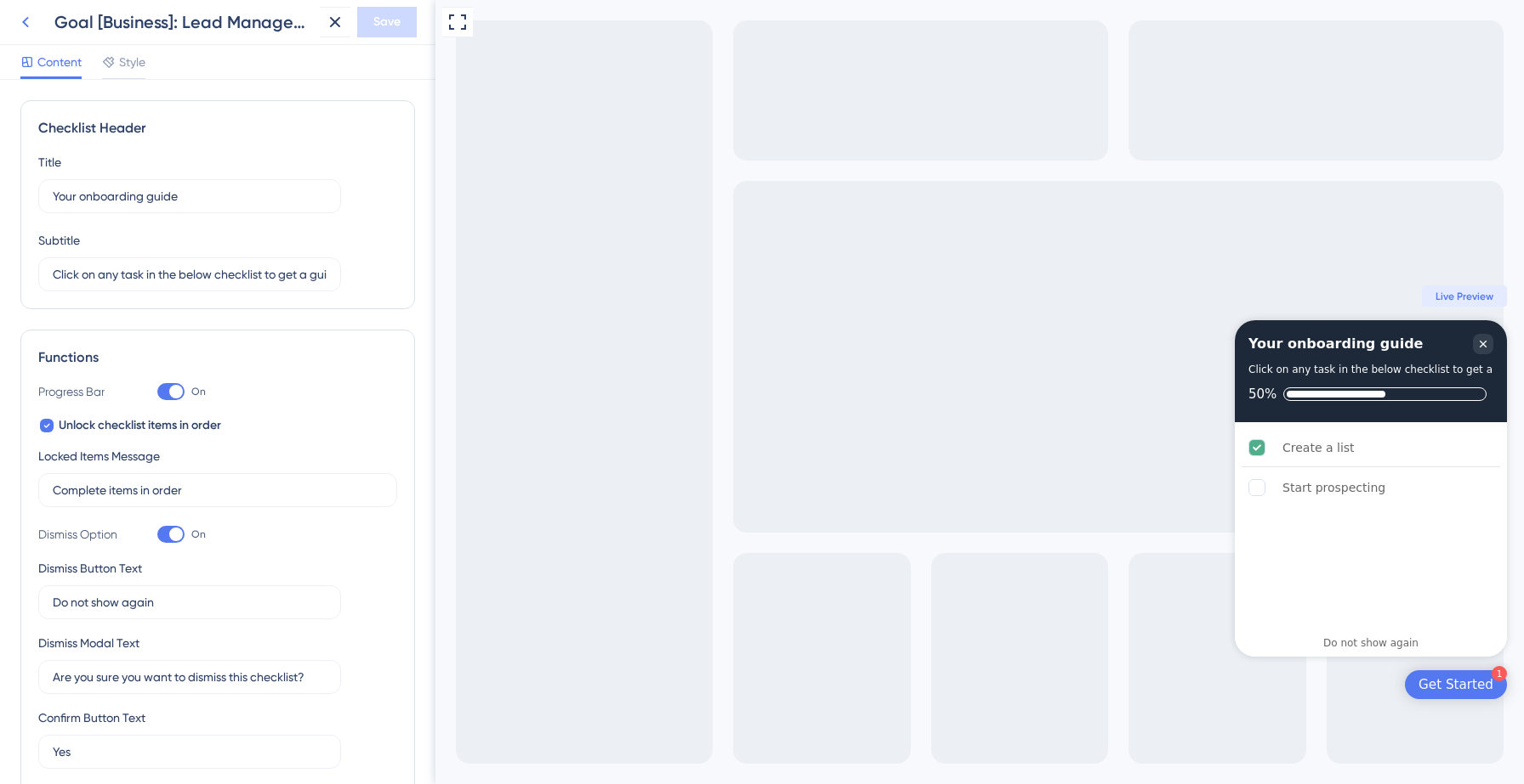
click at [28, 11] on button at bounding box center [25, 22] width 30 height 30
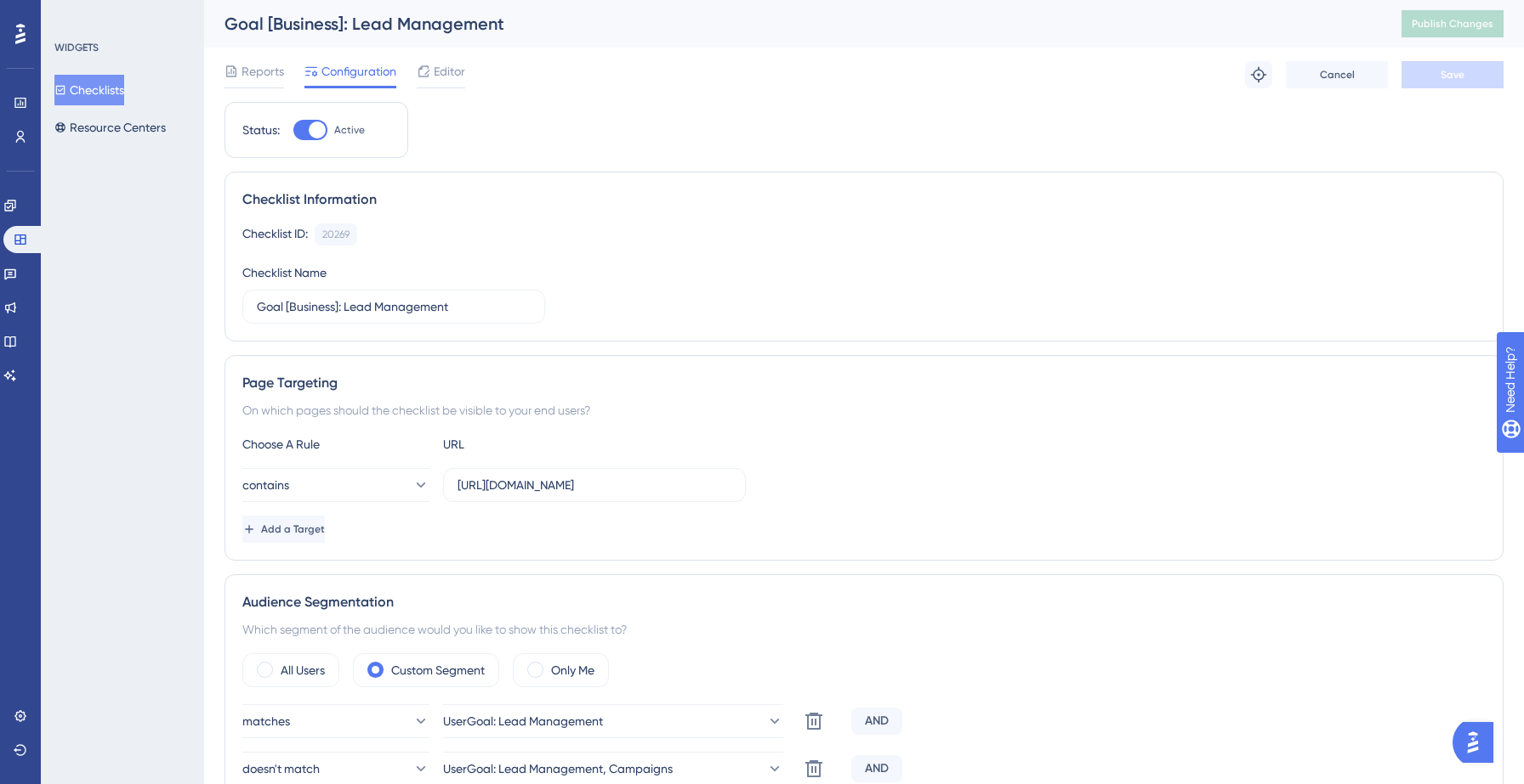
click at [81, 99] on button "Checklists" at bounding box center [89, 90] width 70 height 30
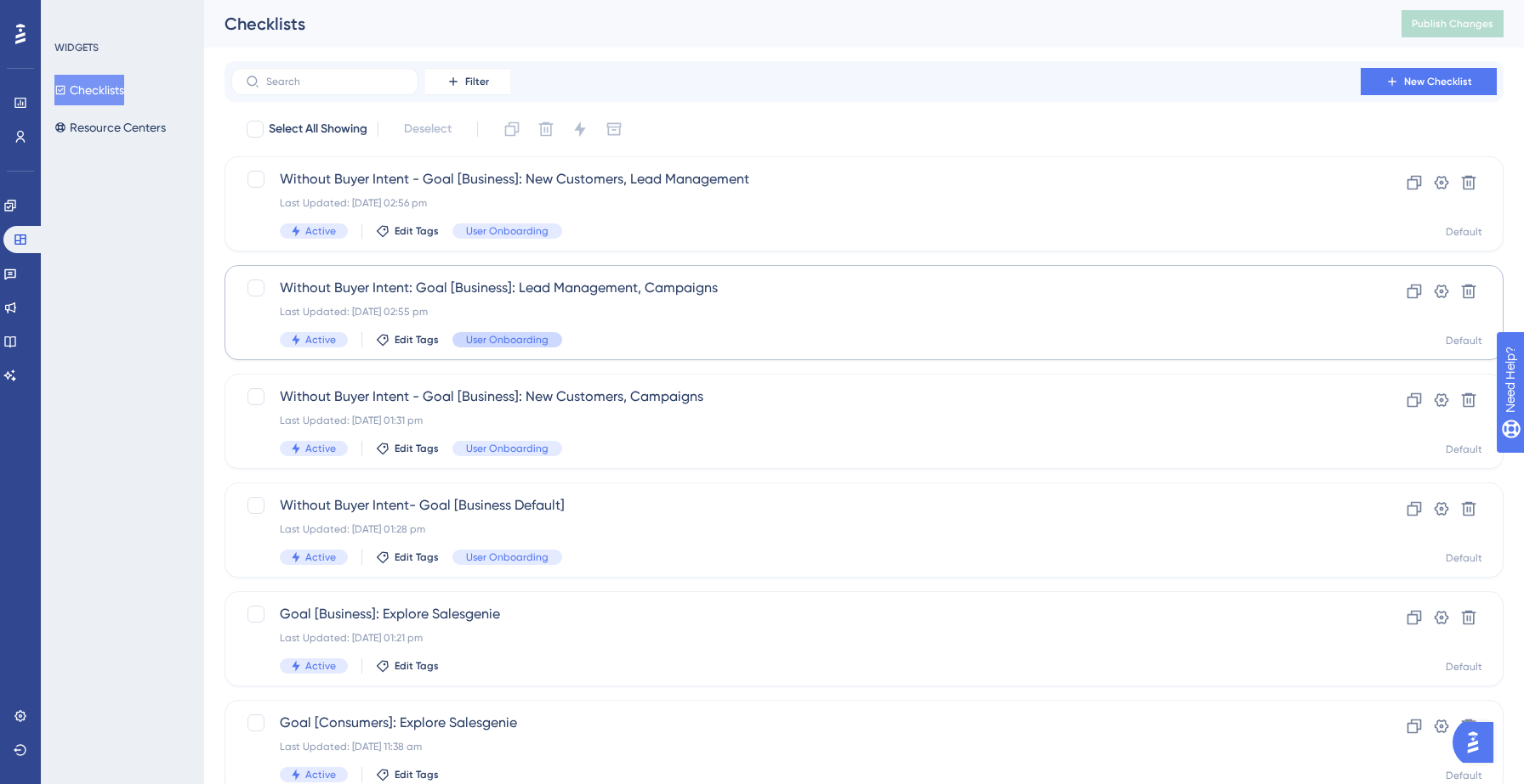
scroll to position [534, 0]
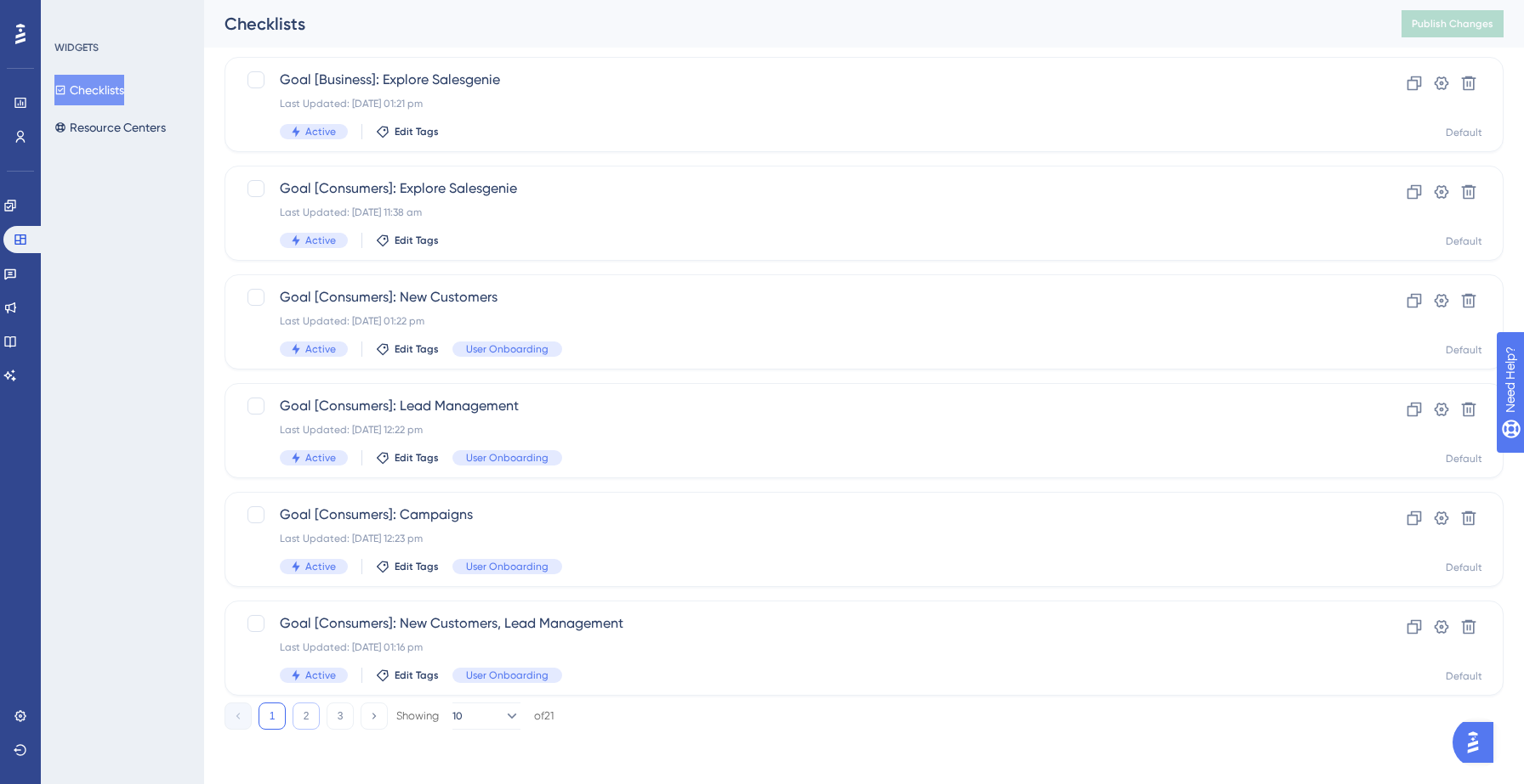
click at [311, 723] on button "2" at bounding box center [305, 716] width 27 height 27
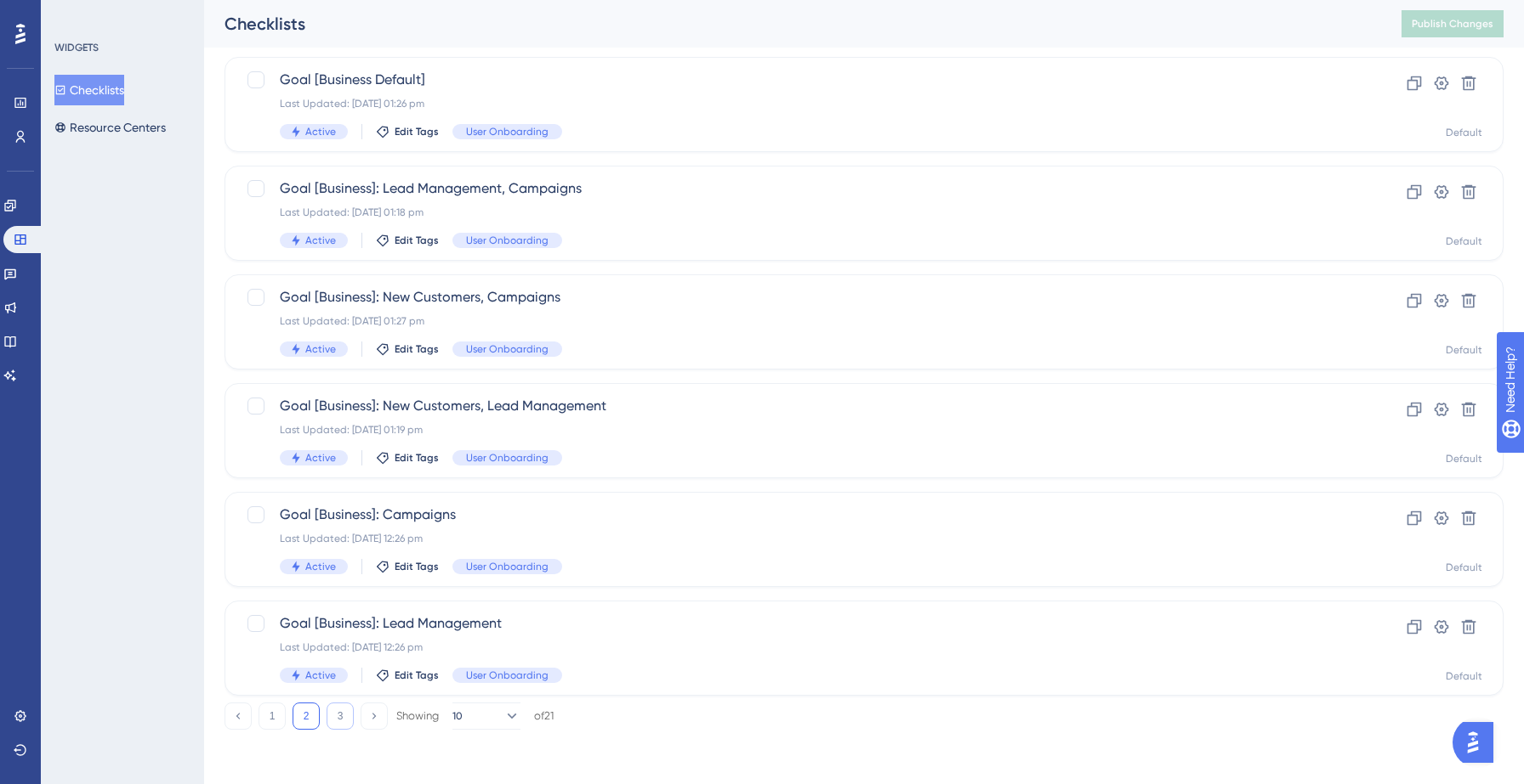
click at [334, 717] on button "3" at bounding box center [339, 716] width 27 height 27
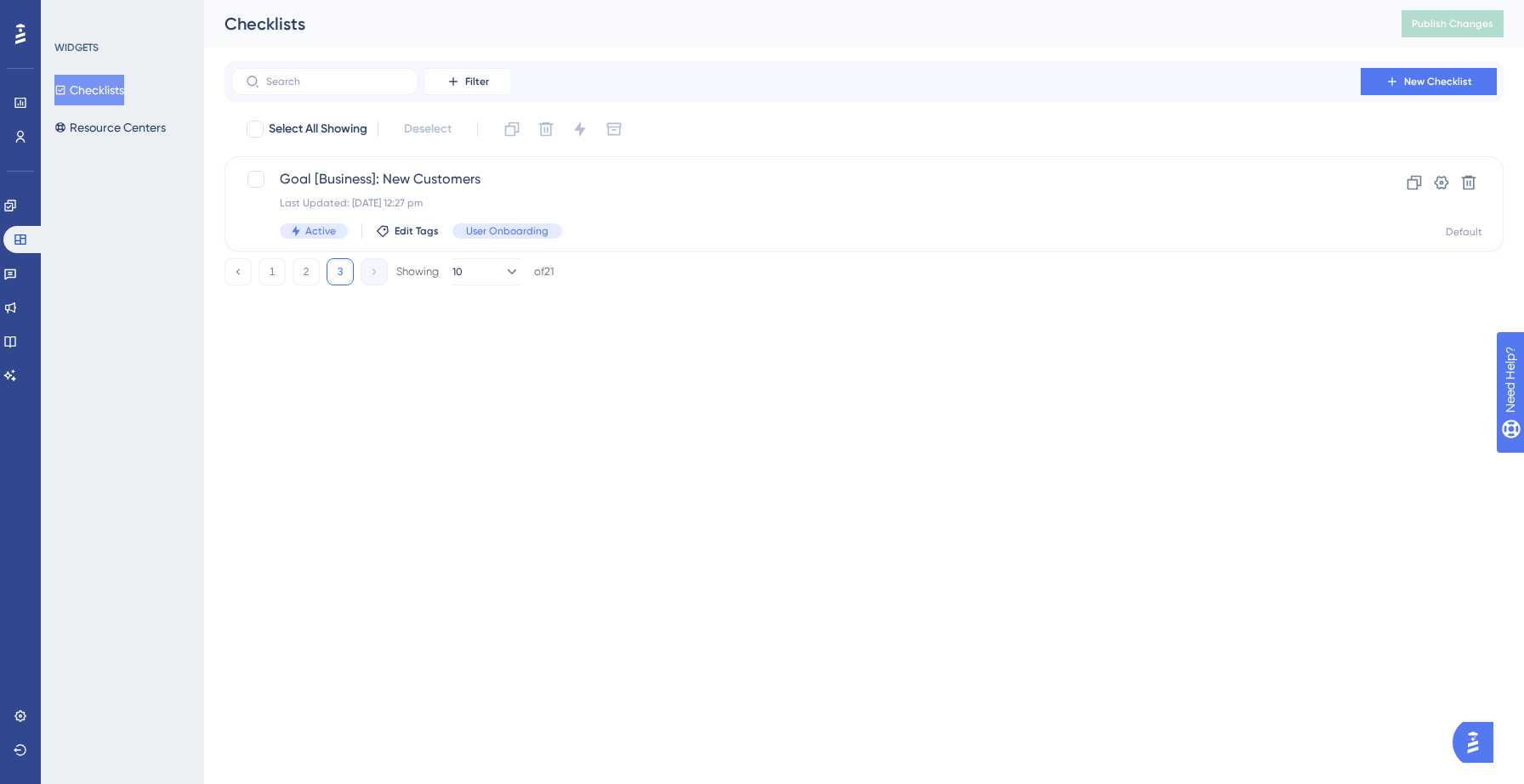
scroll to position [0, 0]
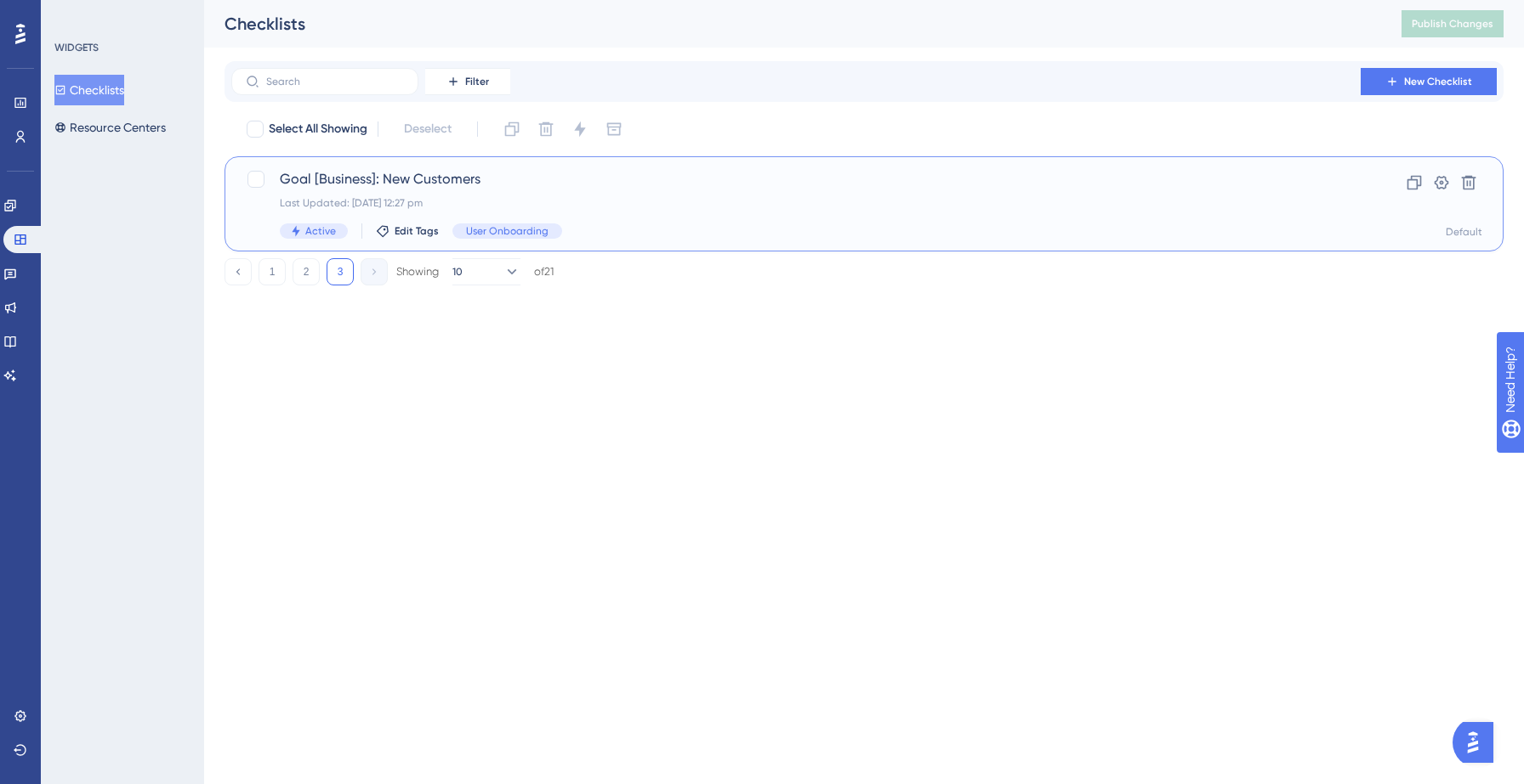
click at [596, 175] on span "Goal [Business]: New Customers" at bounding box center [795, 180] width 1032 height 21
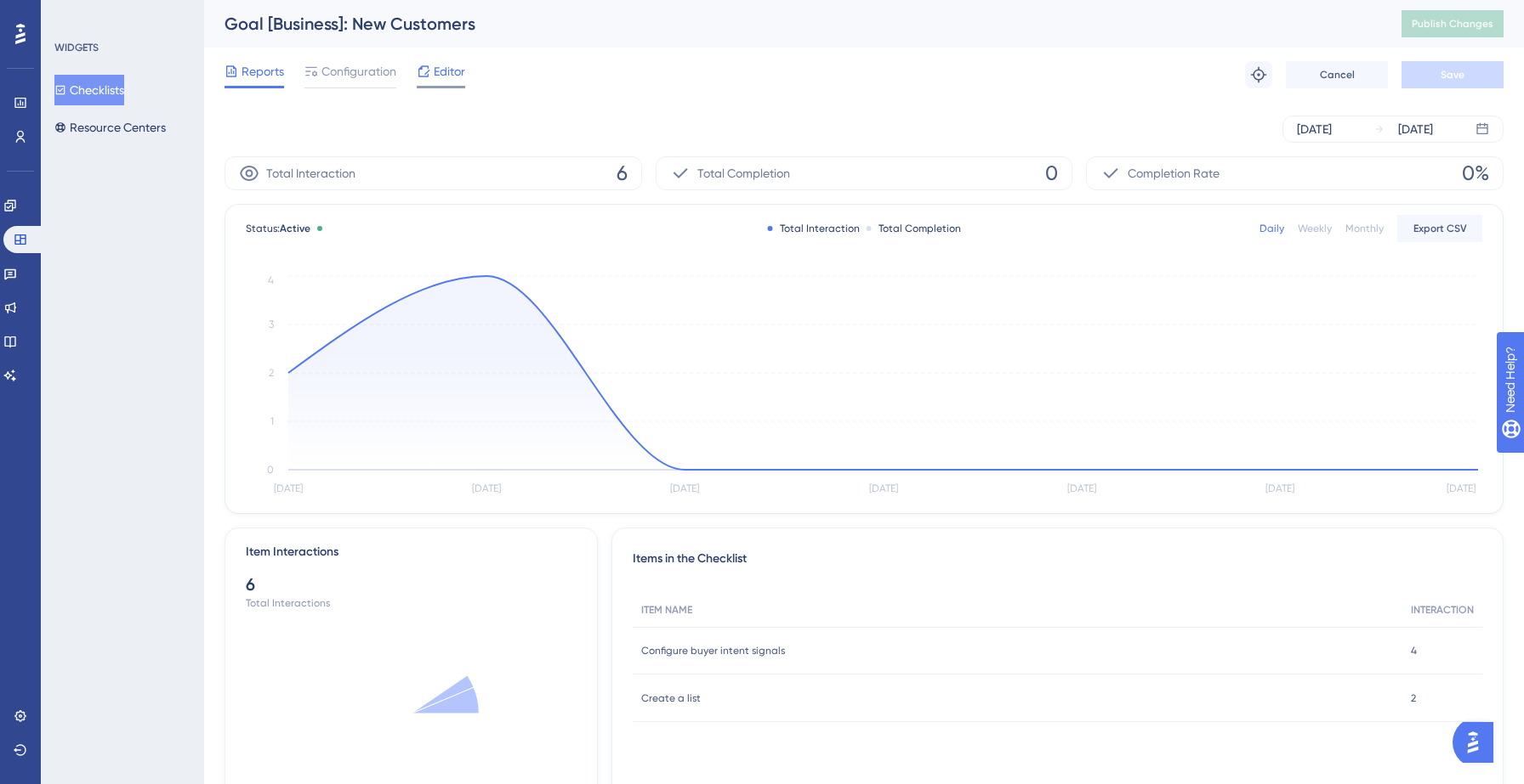
click at [440, 79] on span "Editor" at bounding box center [449, 72] width 31 height 21
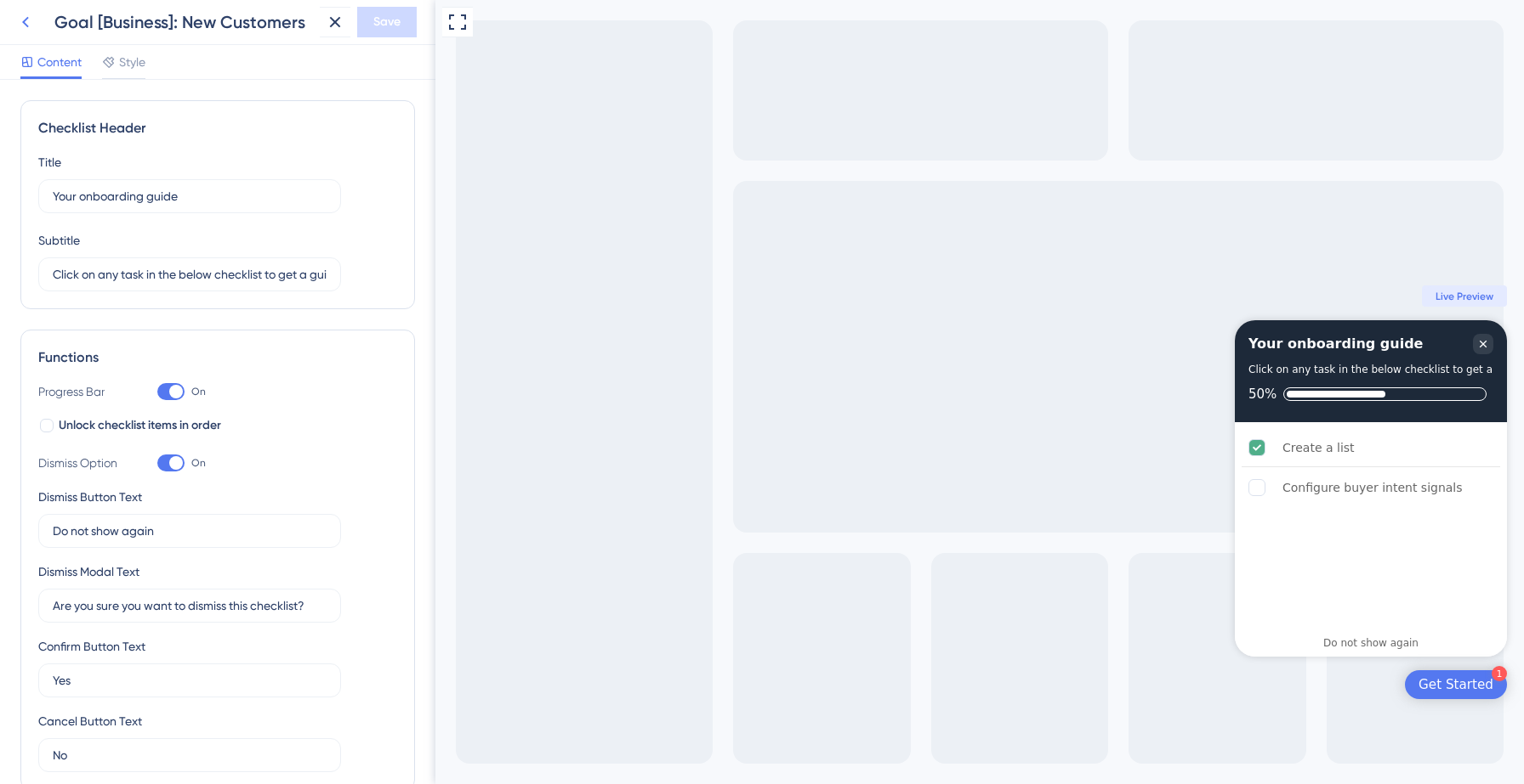
click at [19, 21] on icon at bounding box center [26, 22] width 21 height 21
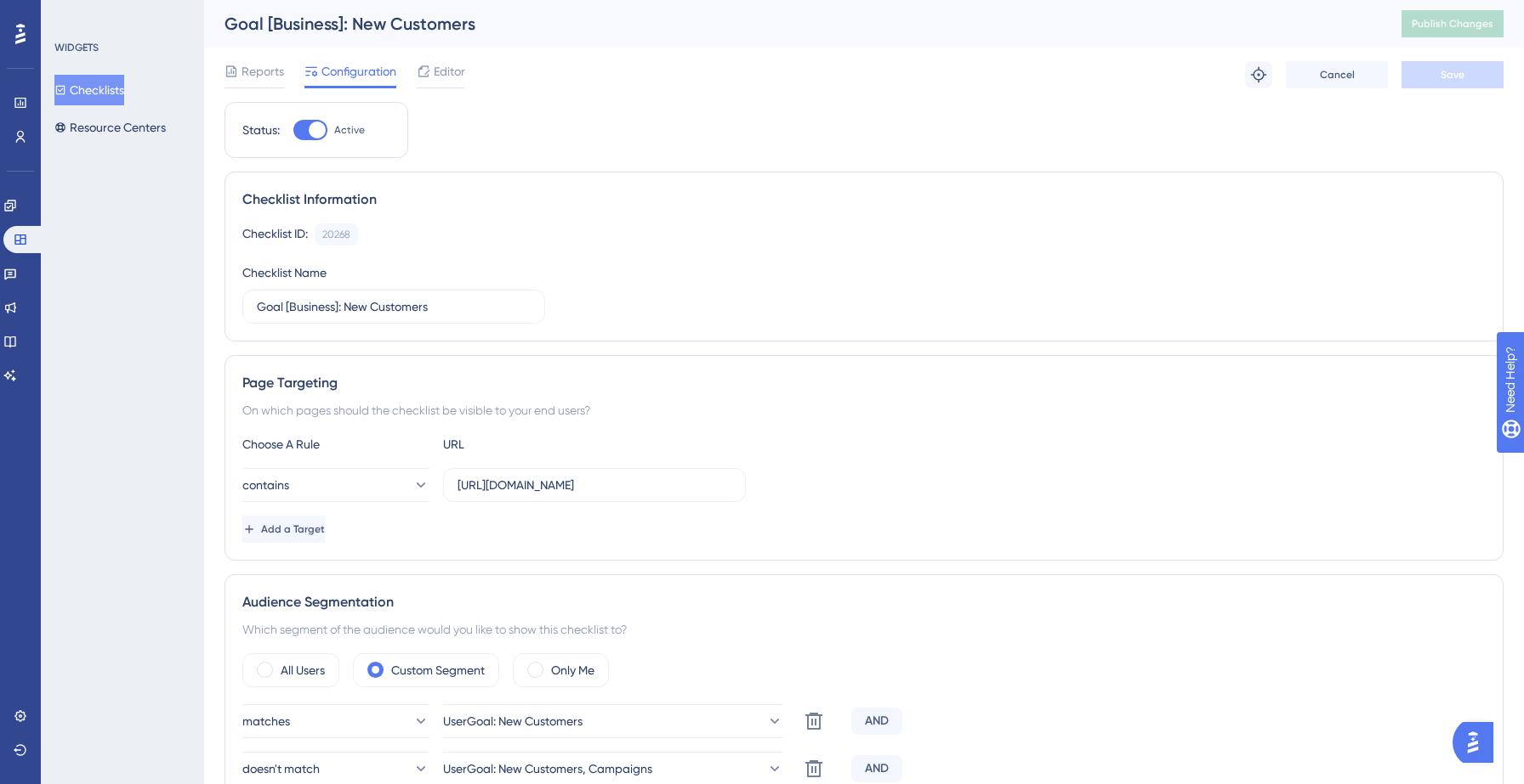
click at [106, 92] on button "Checklists" at bounding box center [89, 90] width 70 height 30
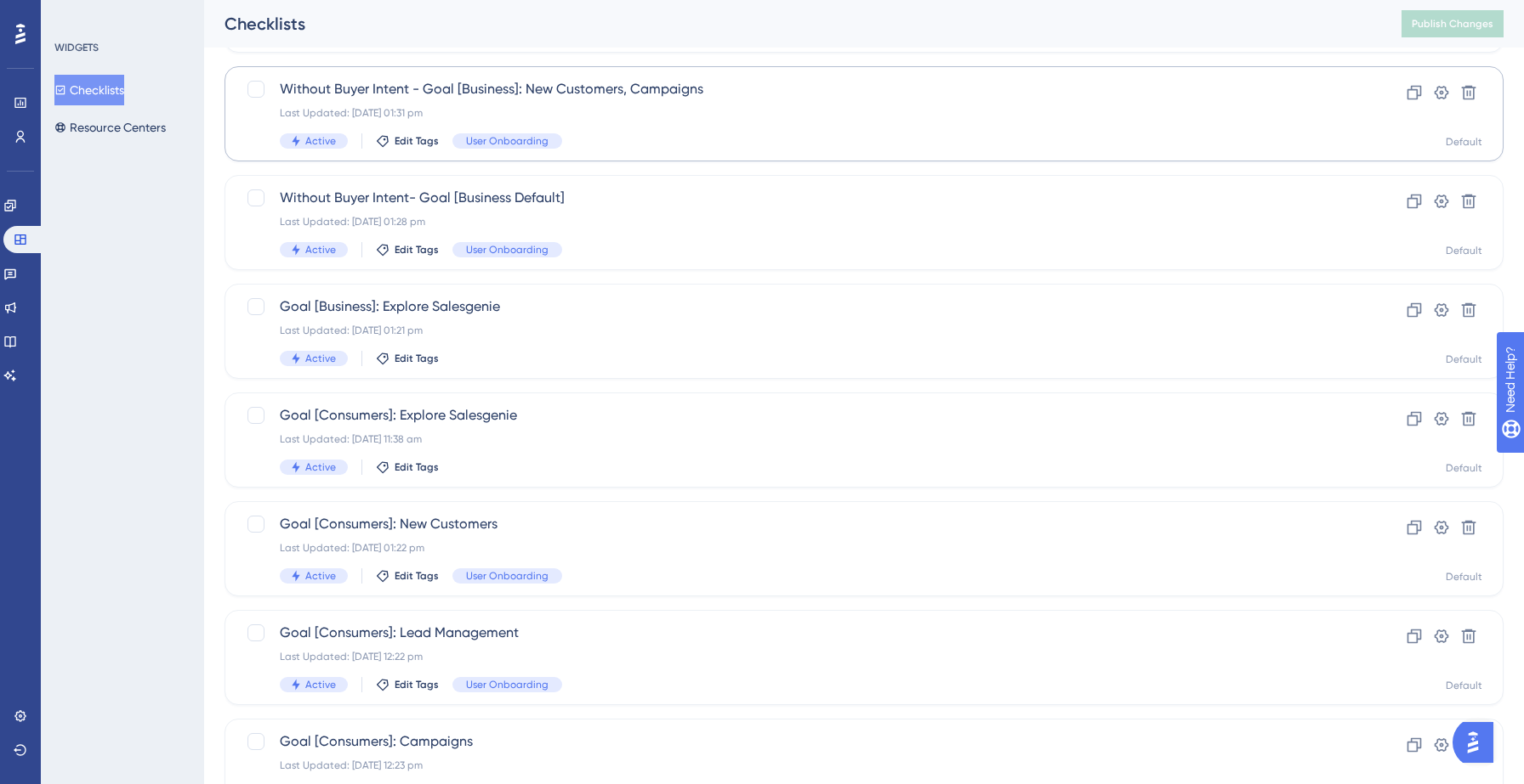
scroll to position [534, 0]
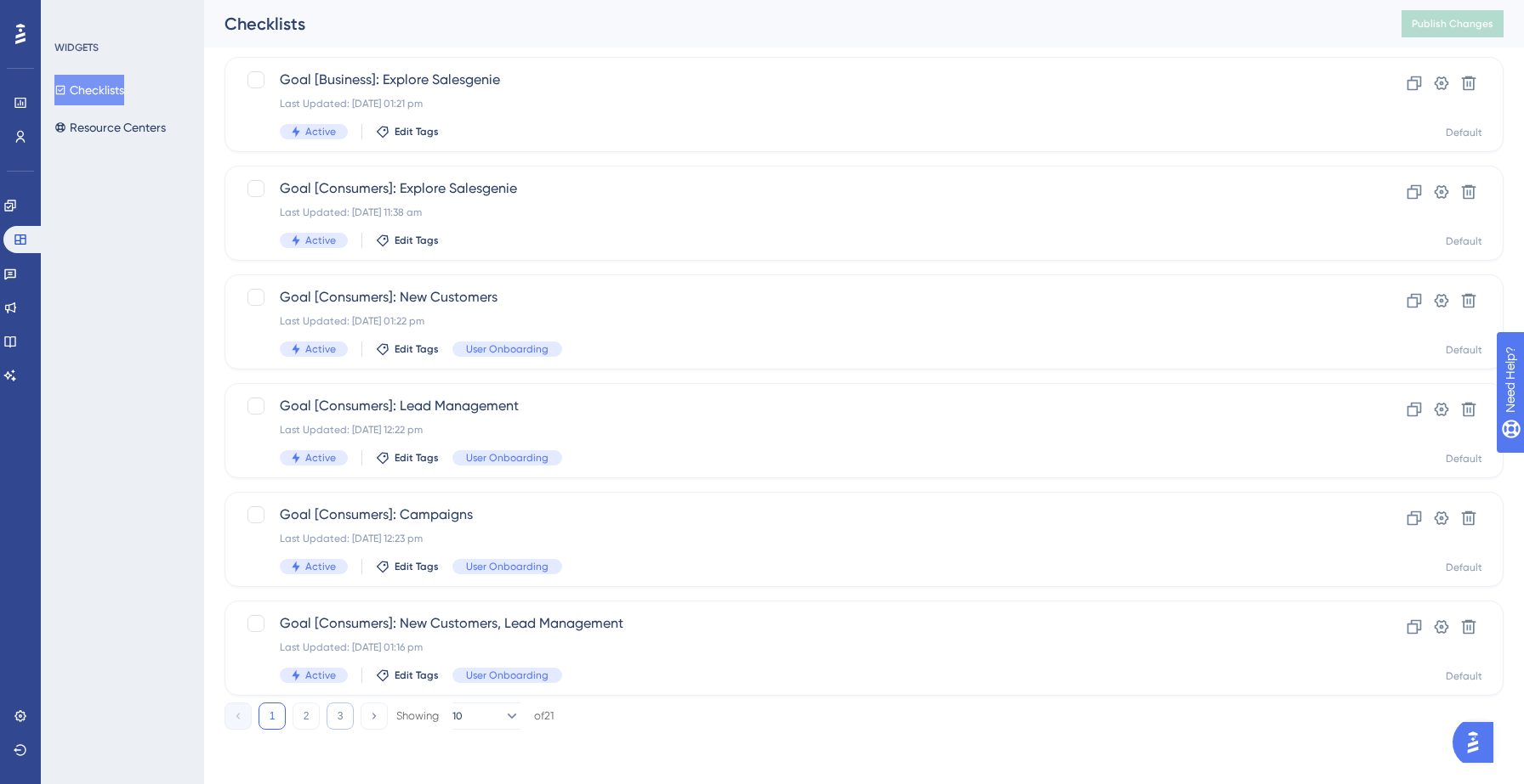
click at [340, 717] on button "3" at bounding box center [339, 716] width 27 height 27
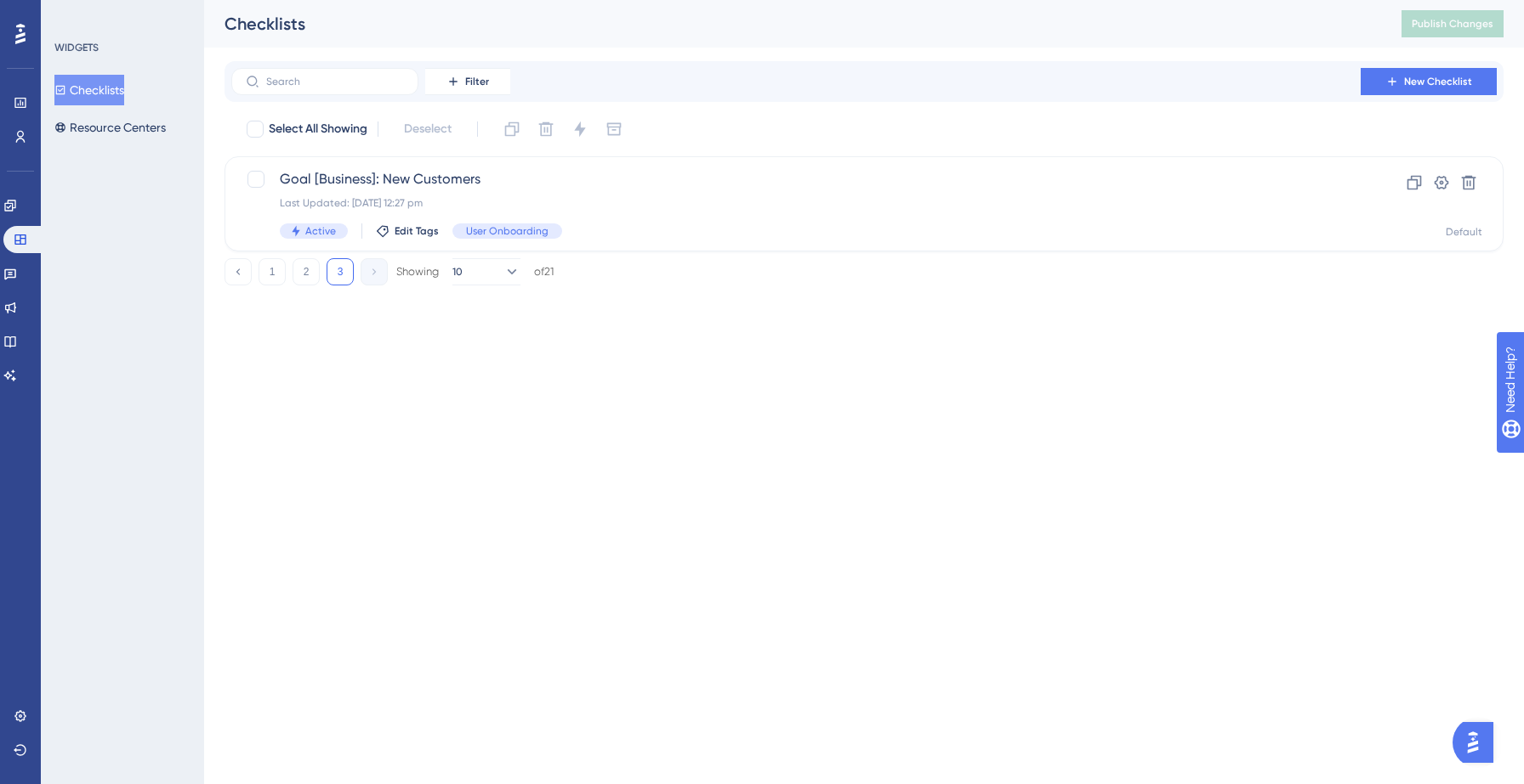
scroll to position [0, 0]
click at [1408, 179] on icon at bounding box center [1414, 182] width 15 height 15
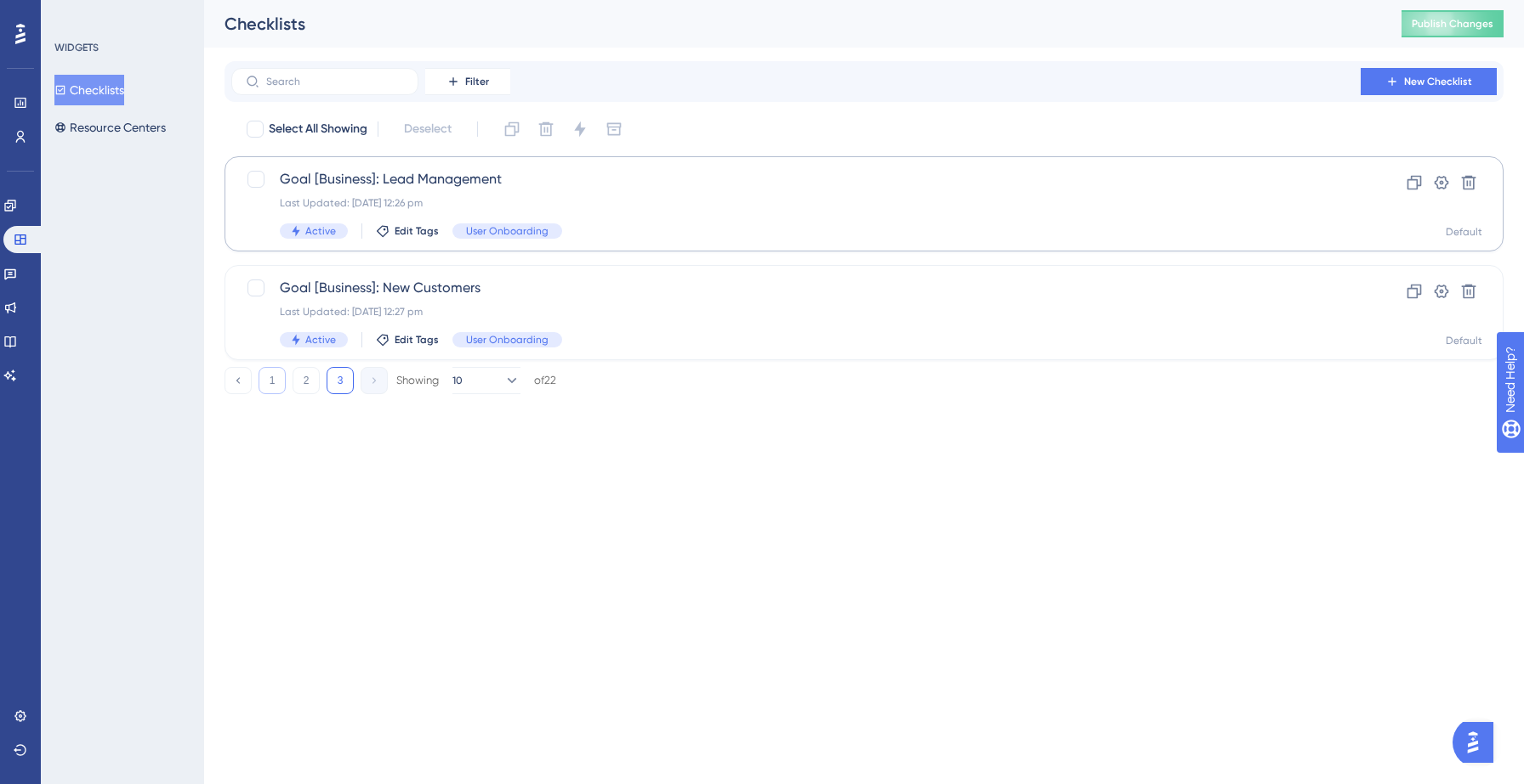
click at [267, 376] on button "1" at bounding box center [272, 380] width 27 height 27
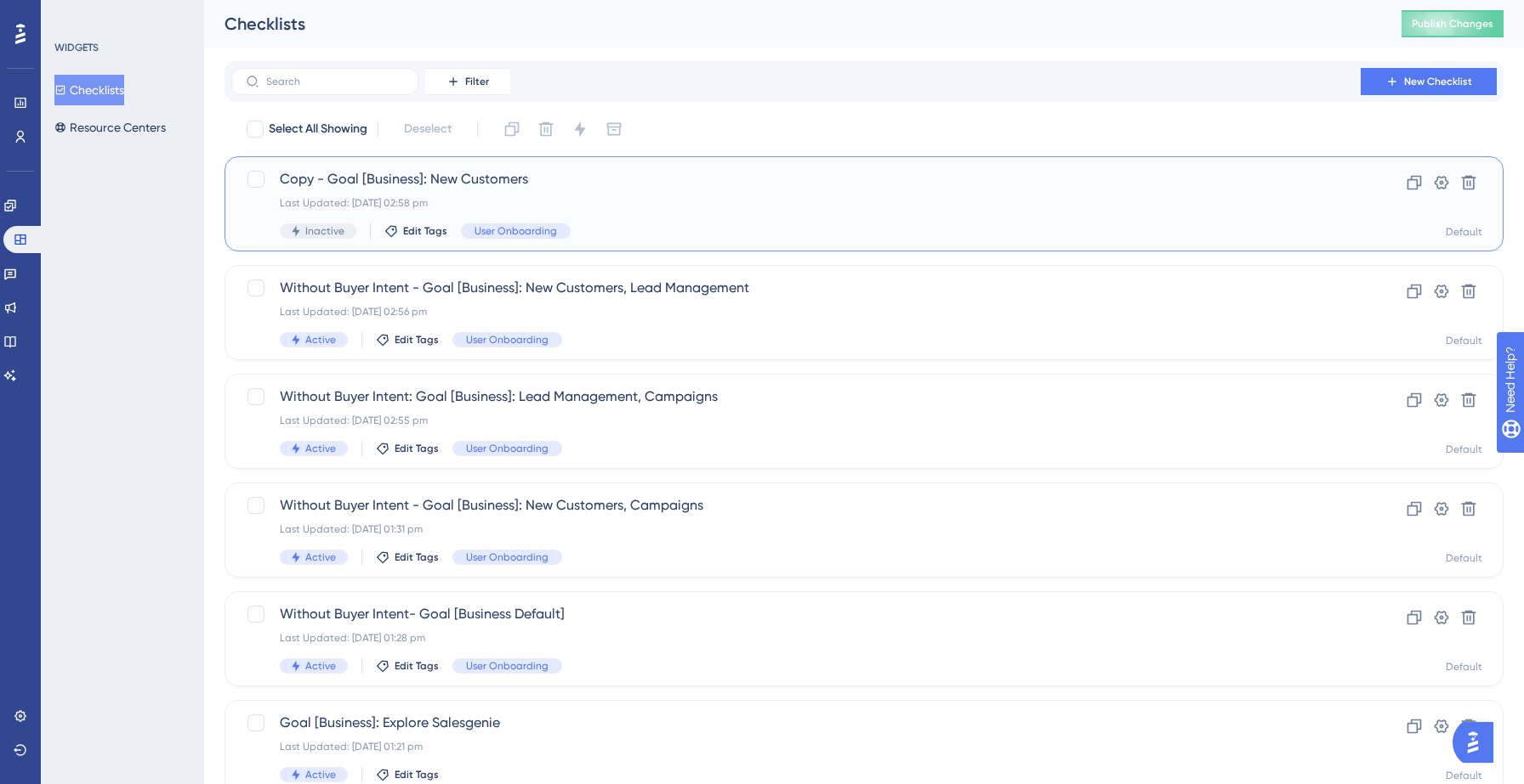
click at [310, 180] on span "Copy - Goal [Business]: New Customers" at bounding box center [795, 180] width 1032 height 21
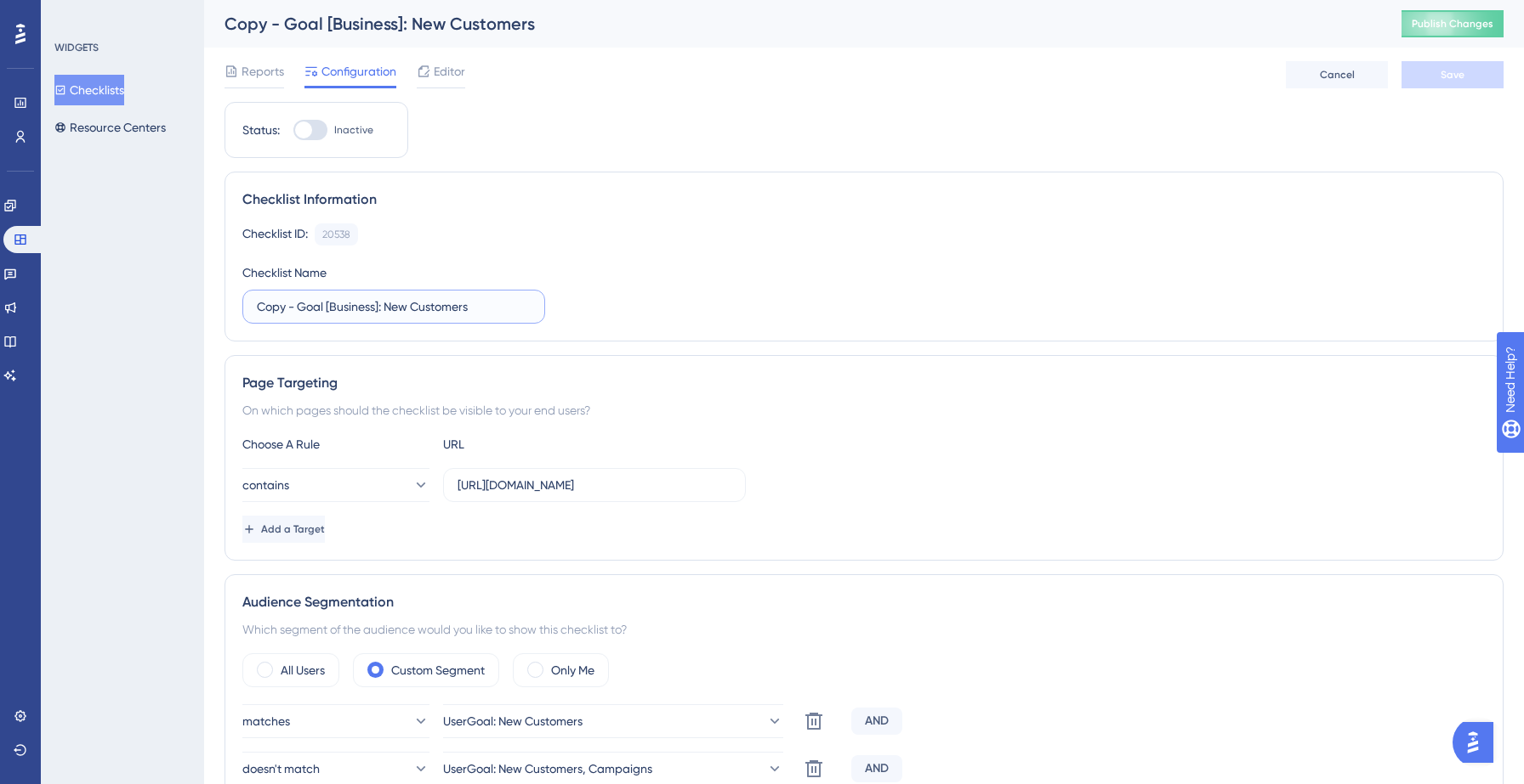
drag, startPoint x: 286, startPoint y: 309, endPoint x: 253, endPoint y: 309, distance: 33.0
click at [253, 309] on label "Copy - Goal [Business]: New Customers" at bounding box center [394, 306] width 303 height 34
type input "Without Buyer Intent - Goal [Business]: New Customers"
click at [702, 260] on div "Checklist ID: 20538 Copy Checklist Name Without Buyer Intent - Goal [Business]:…" at bounding box center [863, 274] width 1243 height 100
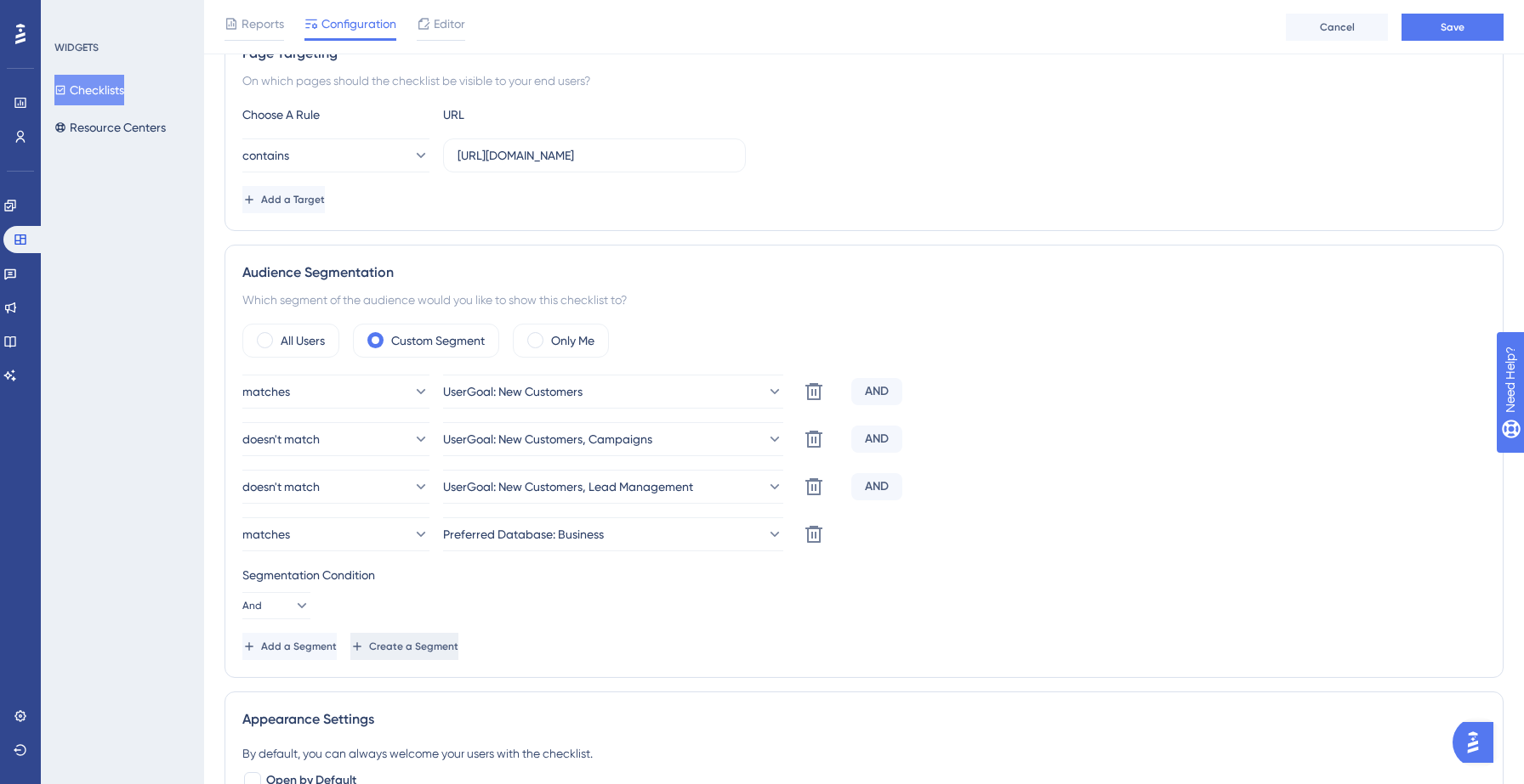
scroll to position [337, 0]
click at [304, 653] on button "Add a Segment" at bounding box center [289, 645] width 94 height 27
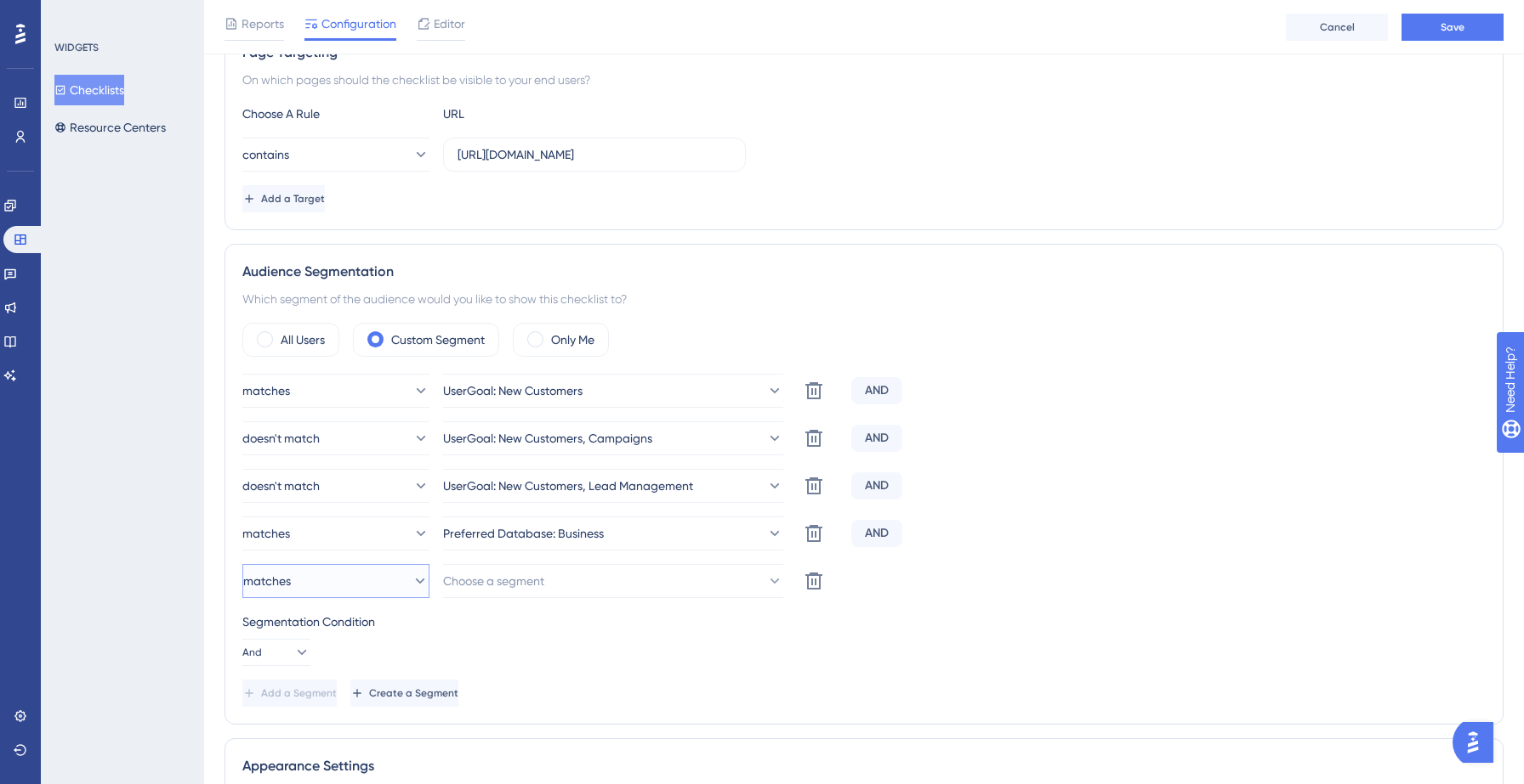
click at [340, 588] on button "matches" at bounding box center [336, 581] width 187 height 34
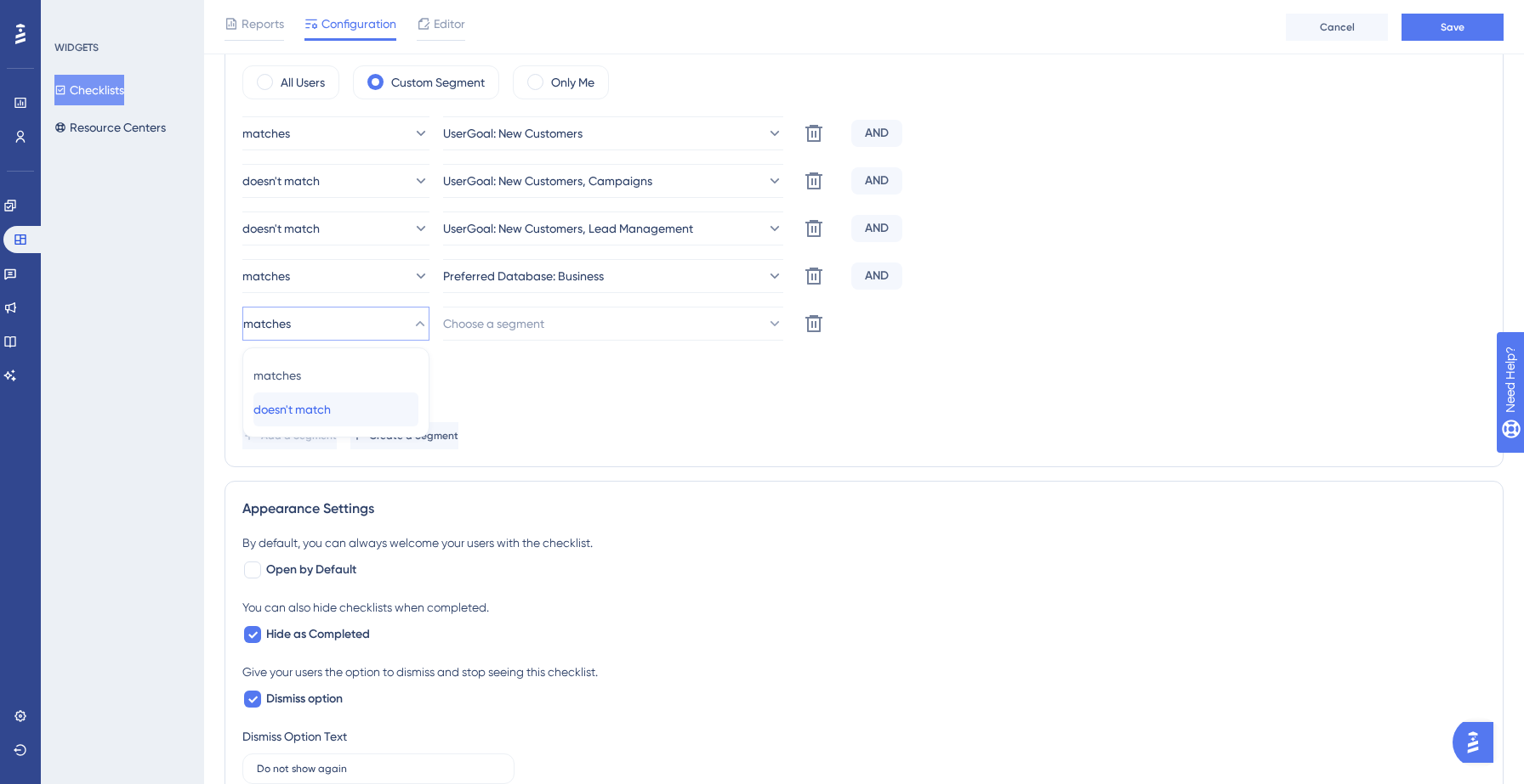
click at [330, 410] on span "doesn't match" at bounding box center [291, 410] width 77 height 21
click at [545, 323] on span "Choose a segment" at bounding box center [494, 324] width 101 height 21
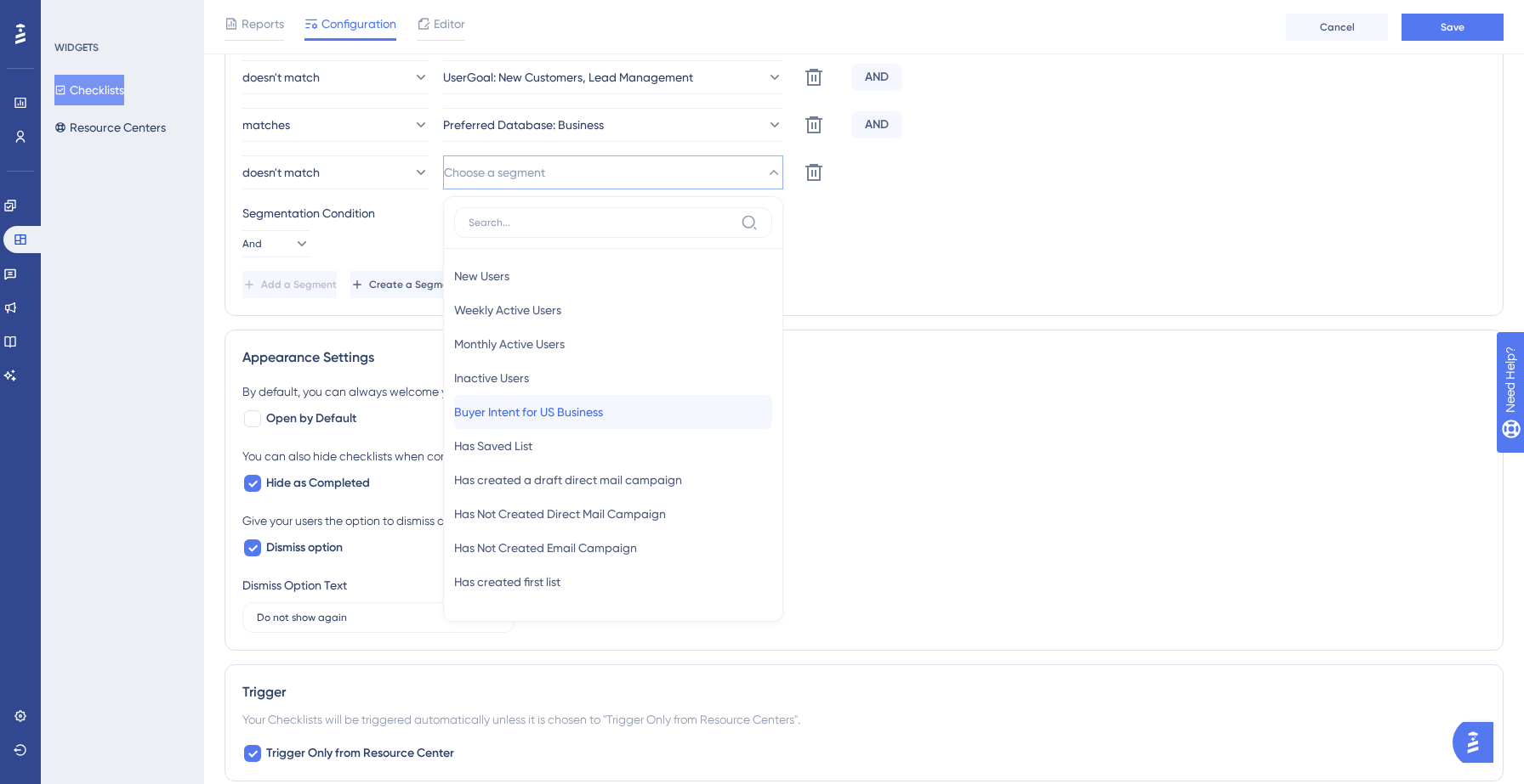
click at [535, 412] on span "Buyer Intent for US Business" at bounding box center [528, 412] width 149 height 21
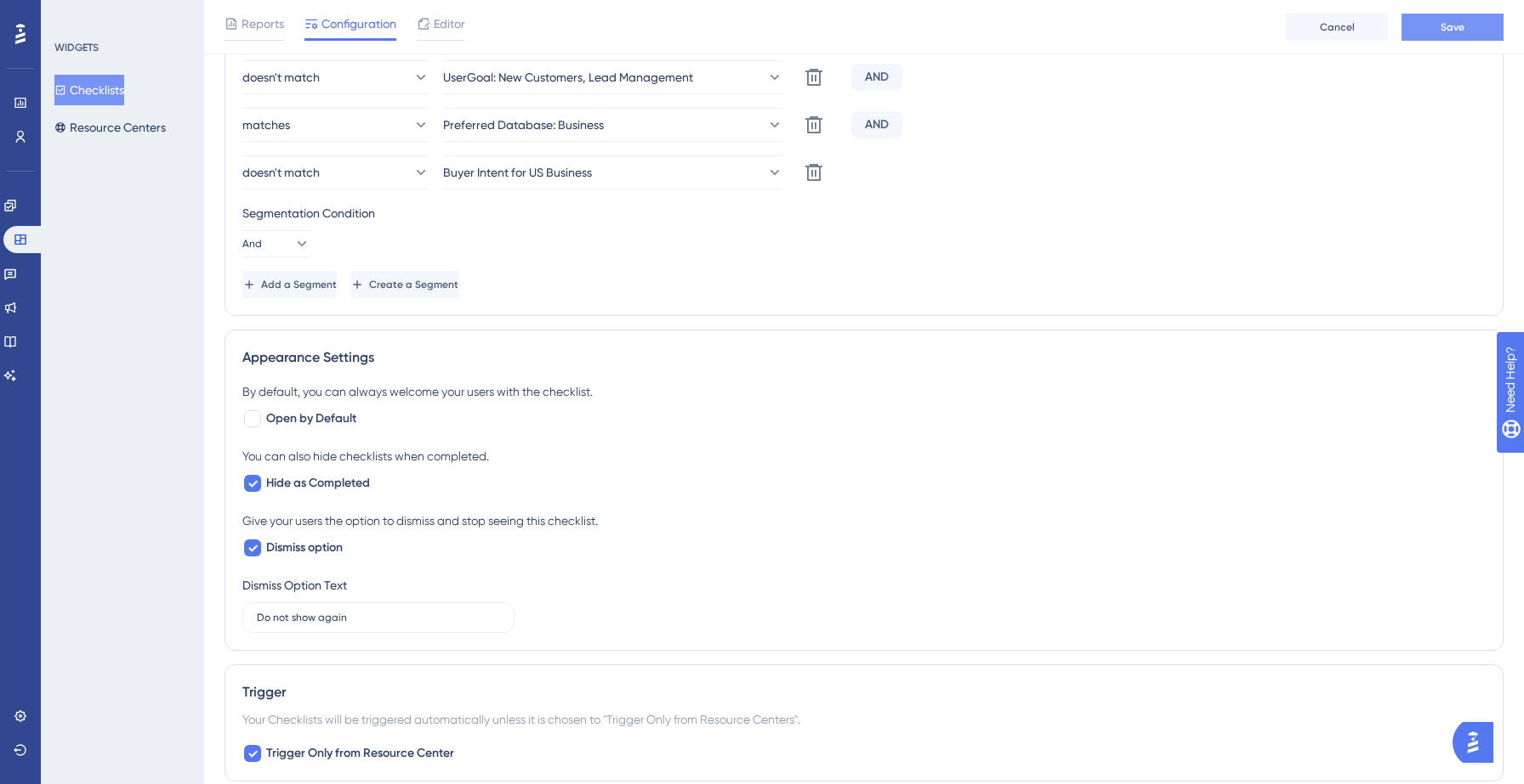
click at [1432, 25] on button "Save" at bounding box center [1452, 27] width 102 height 27
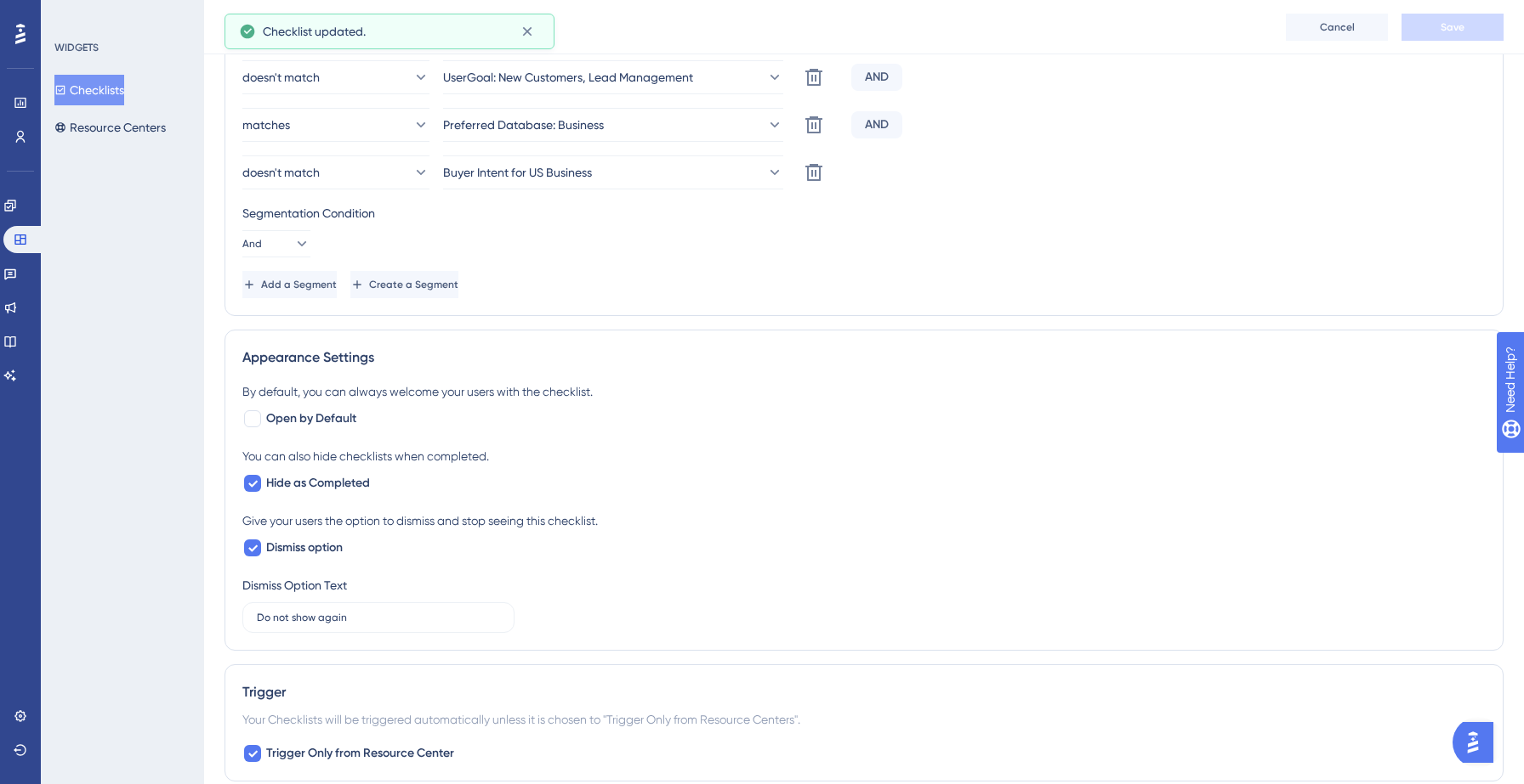
scroll to position [0, 0]
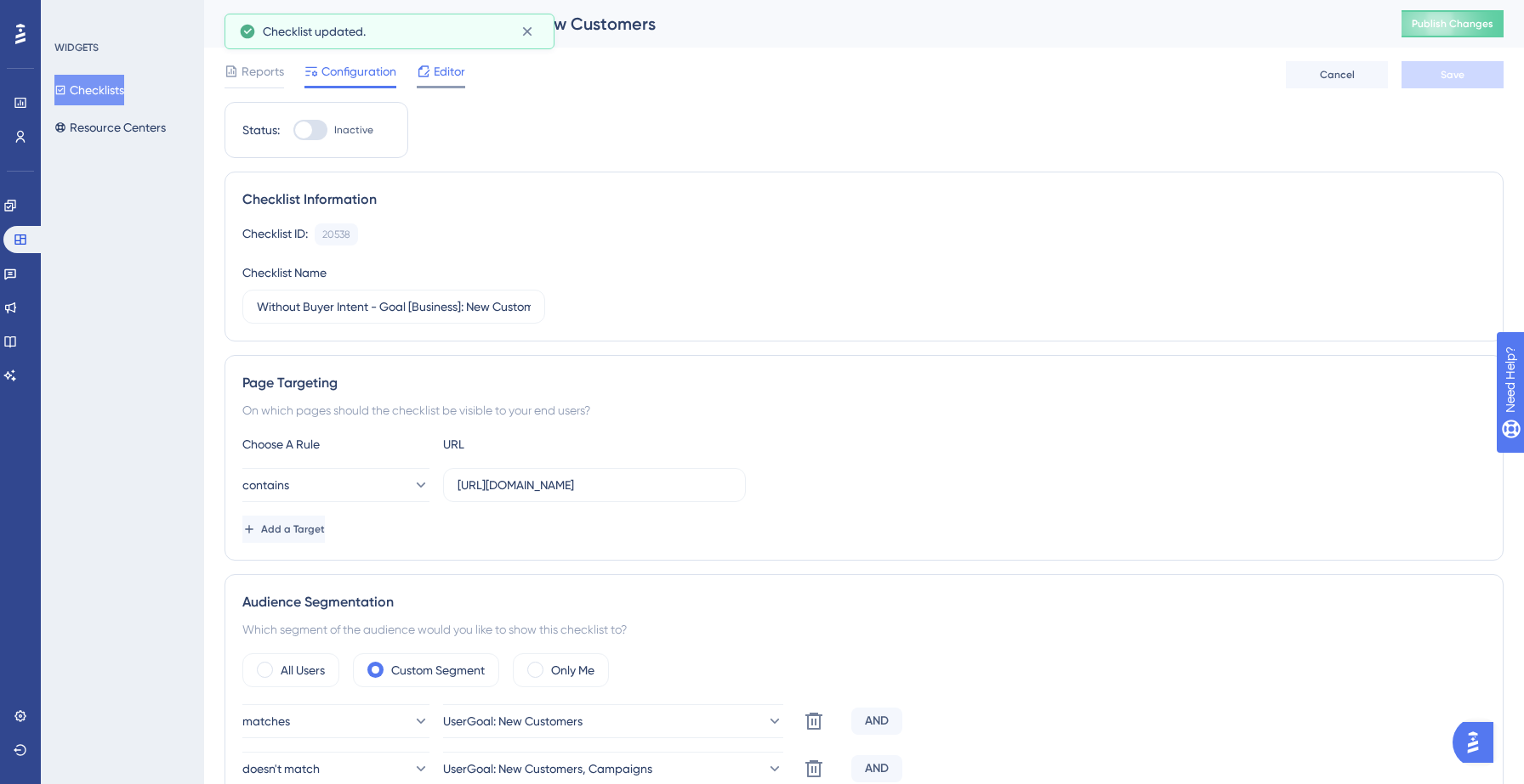
click at [431, 79] on div "Editor" at bounding box center [441, 72] width 48 height 21
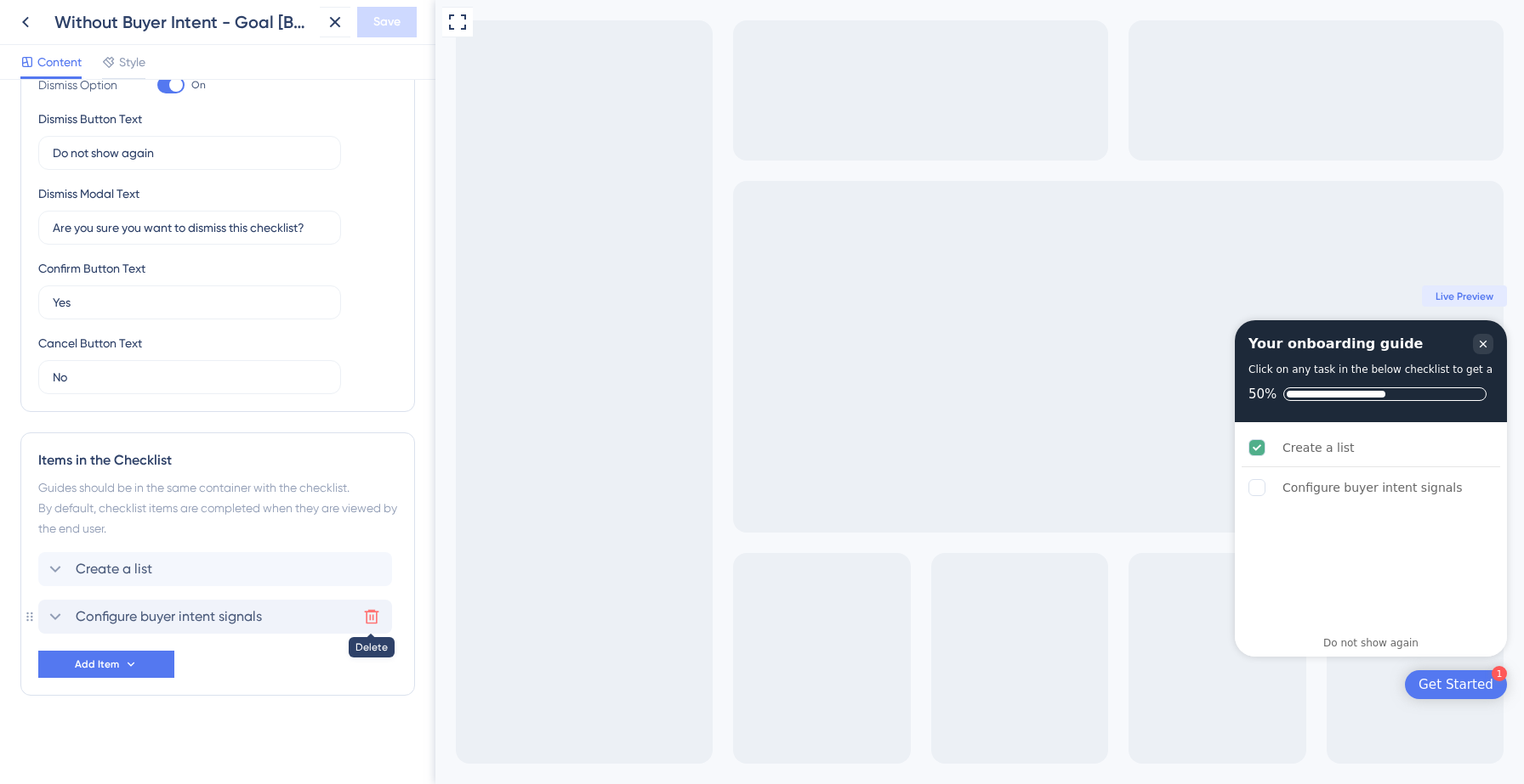
click at [368, 615] on icon at bounding box center [372, 617] width 17 height 17
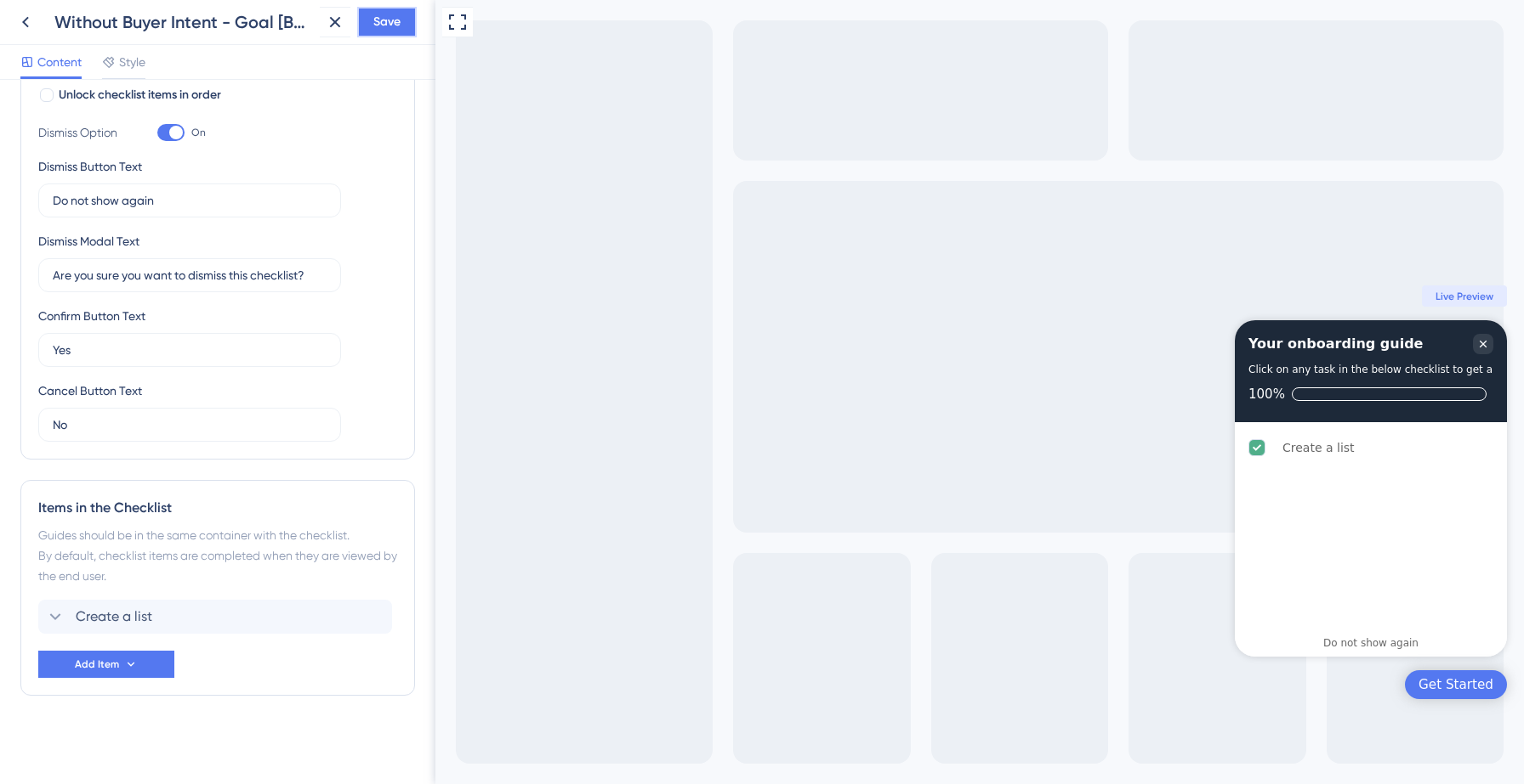
click at [387, 29] on span "Save" at bounding box center [387, 22] width 27 height 21
click at [317, 28] on icon at bounding box center [323, 32] width 17 height 17
click at [22, 28] on icon at bounding box center [26, 22] width 21 height 21
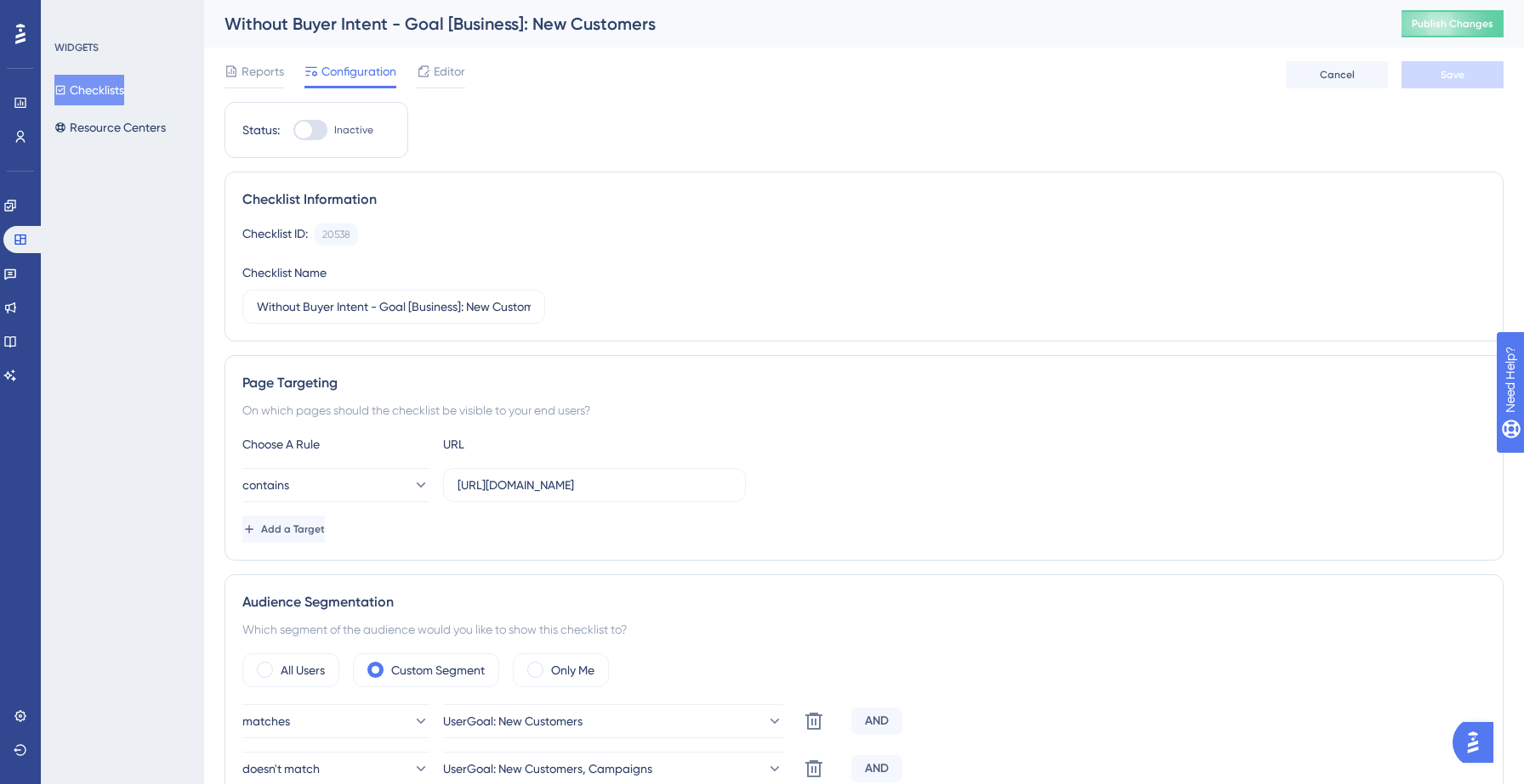
click at [305, 131] on div at bounding box center [304, 131] width 17 height 17
click at [293, 131] on input "Inactive" at bounding box center [292, 130] width 1 height 1
checkbox input "true"
click at [1450, 75] on span "Save" at bounding box center [1452, 75] width 24 height 14
click at [1444, 25] on button "Publish Changes" at bounding box center [1452, 23] width 102 height 27
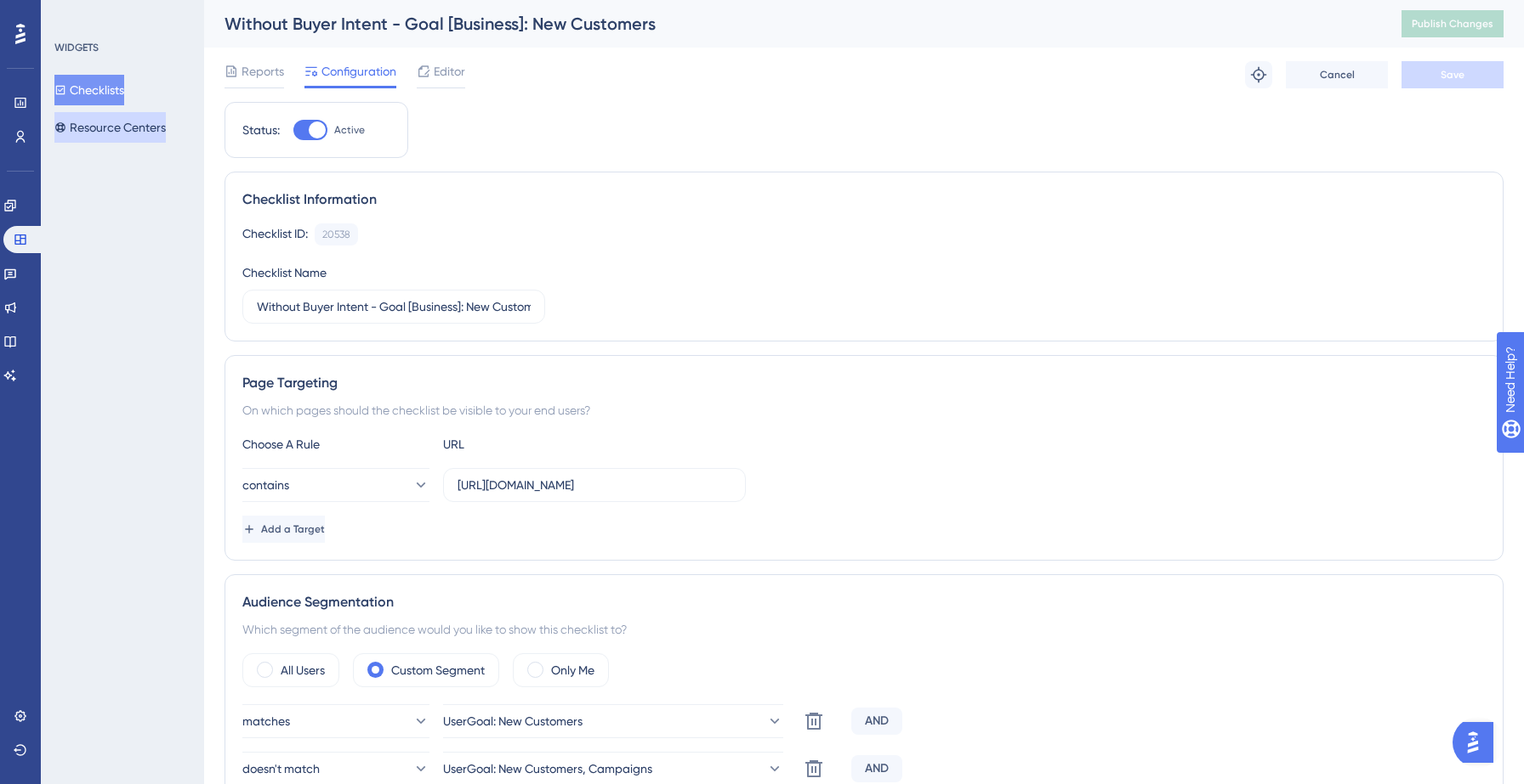
click at [112, 126] on button "Resource Centers" at bounding box center [110, 127] width 112 height 30
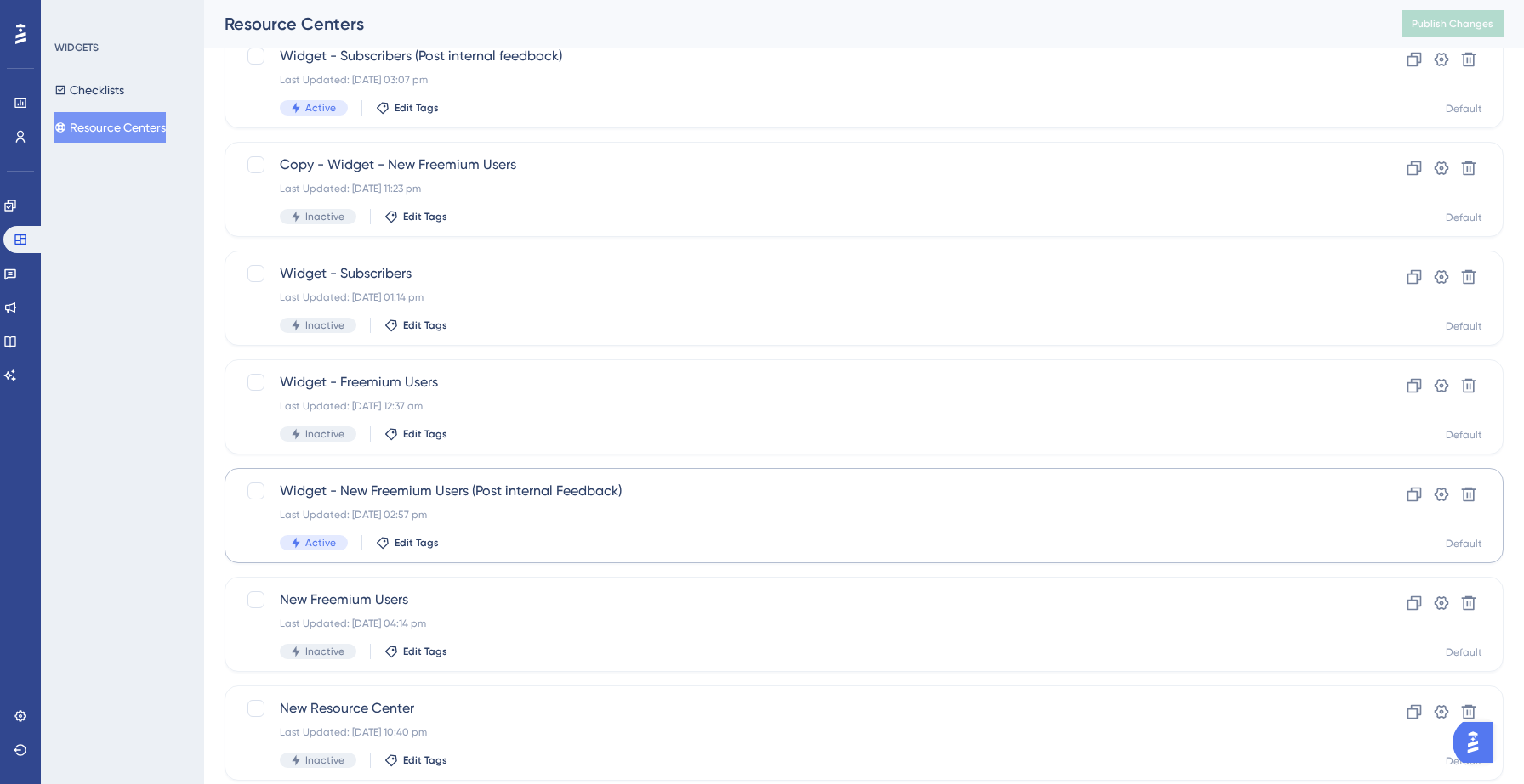
scroll to position [125, 0]
click at [574, 526] on div "Widget - New Freemium Users (Post internal Feedback) Last Updated: 22 Sept 2025…" at bounding box center [795, 513] width 1032 height 70
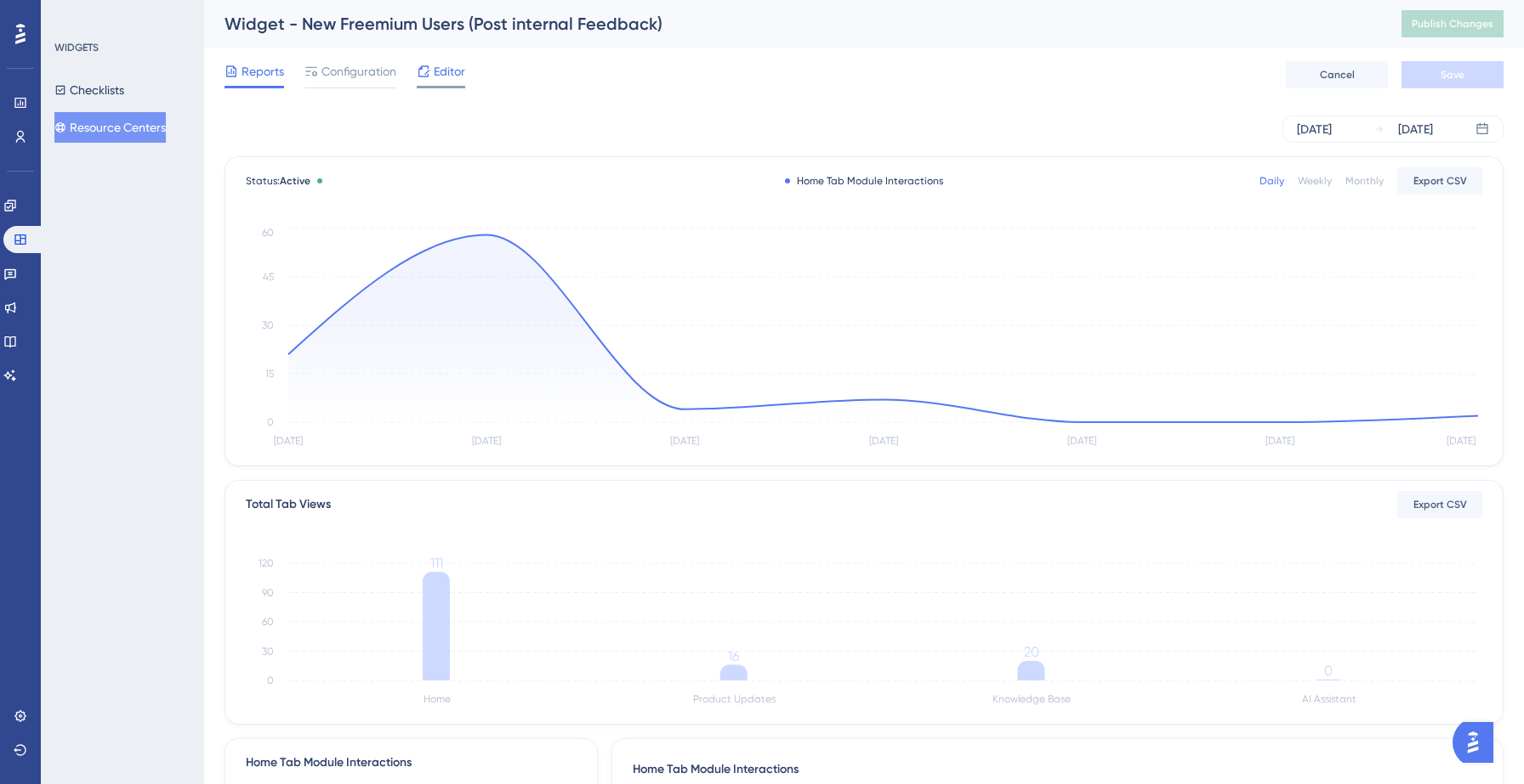
click at [459, 62] on span "Editor" at bounding box center [449, 72] width 31 height 21
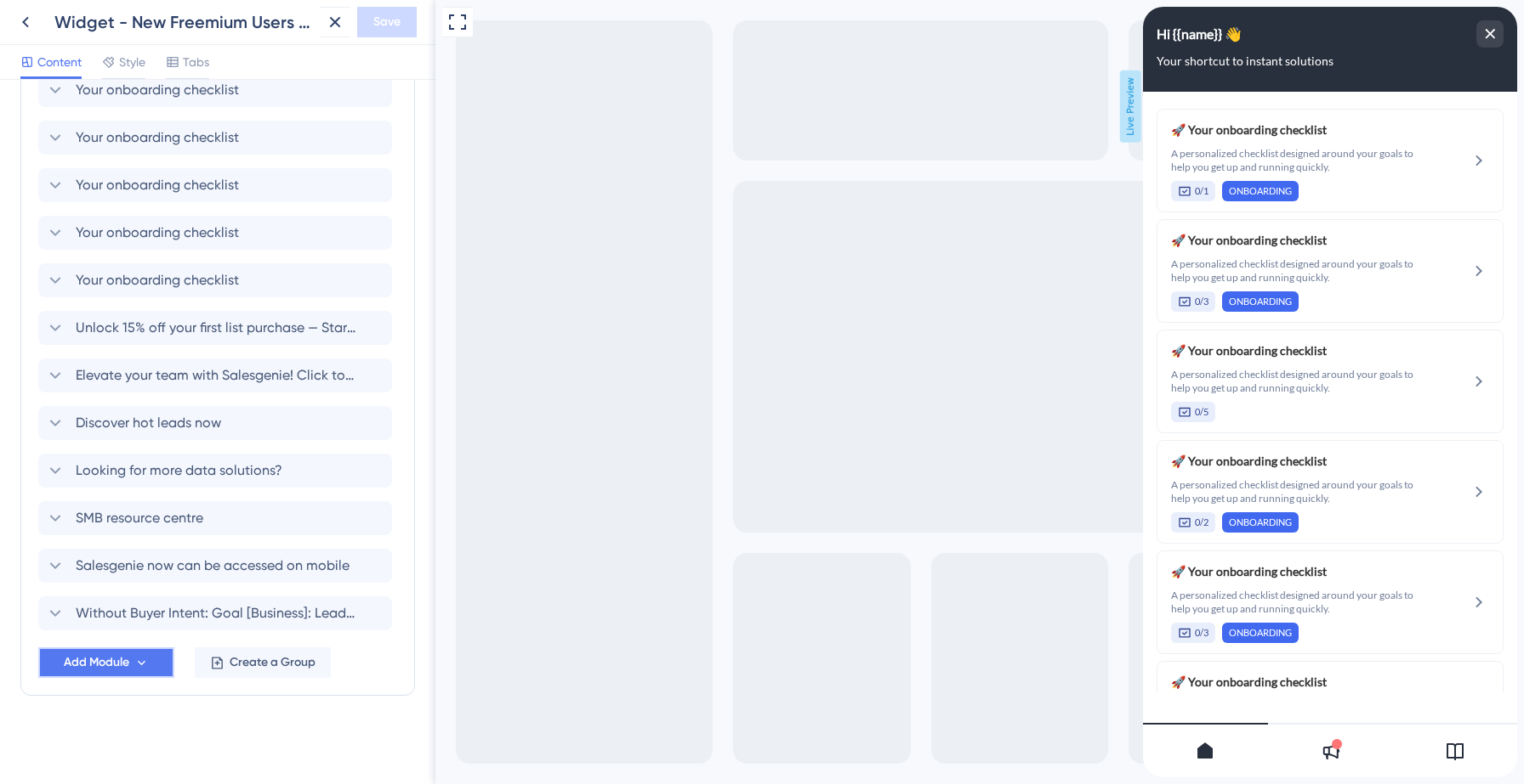
click at [106, 660] on span "Add Module" at bounding box center [97, 663] width 66 height 21
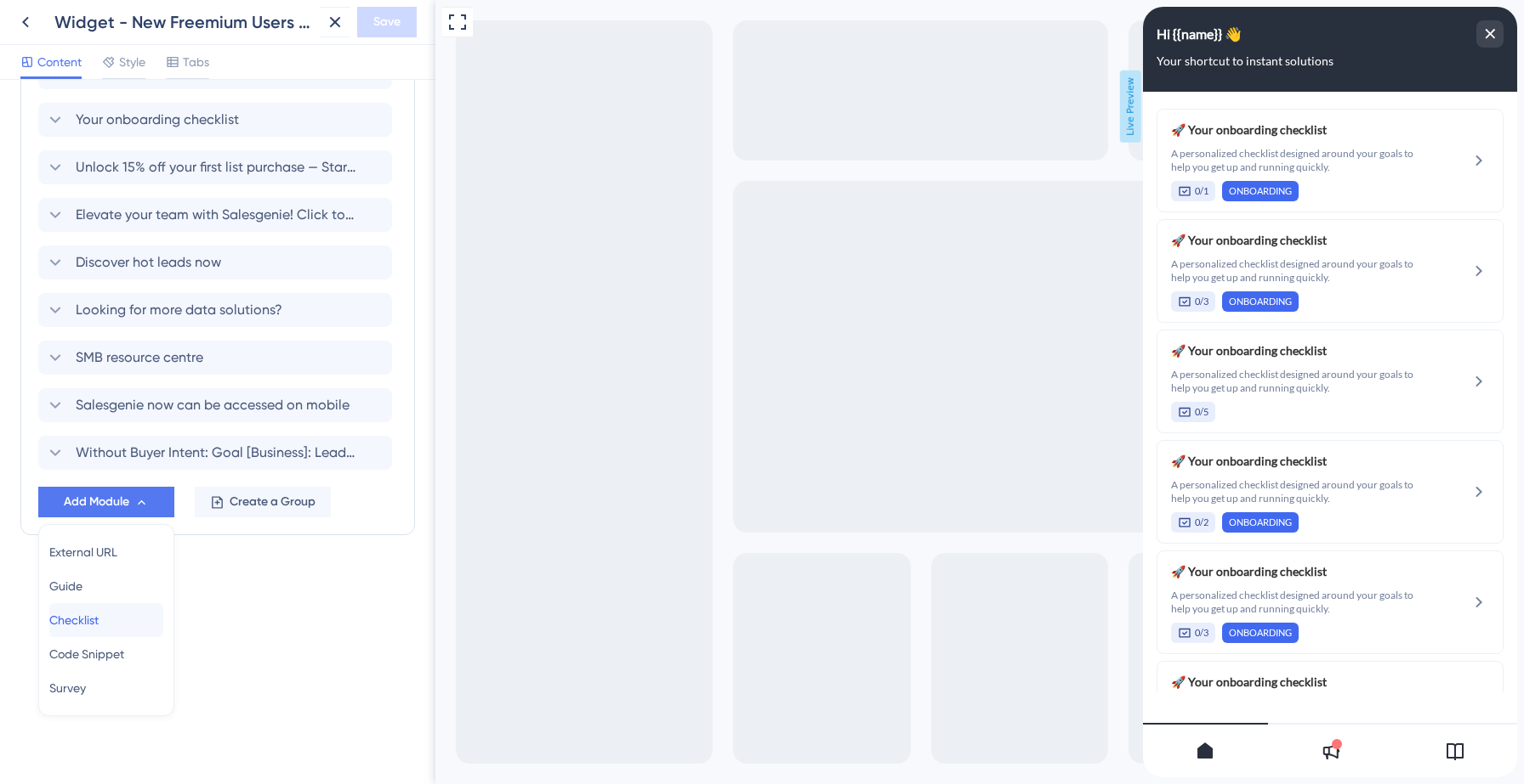
click at [99, 633] on div "Checklist Checklist" at bounding box center [106, 620] width 114 height 34
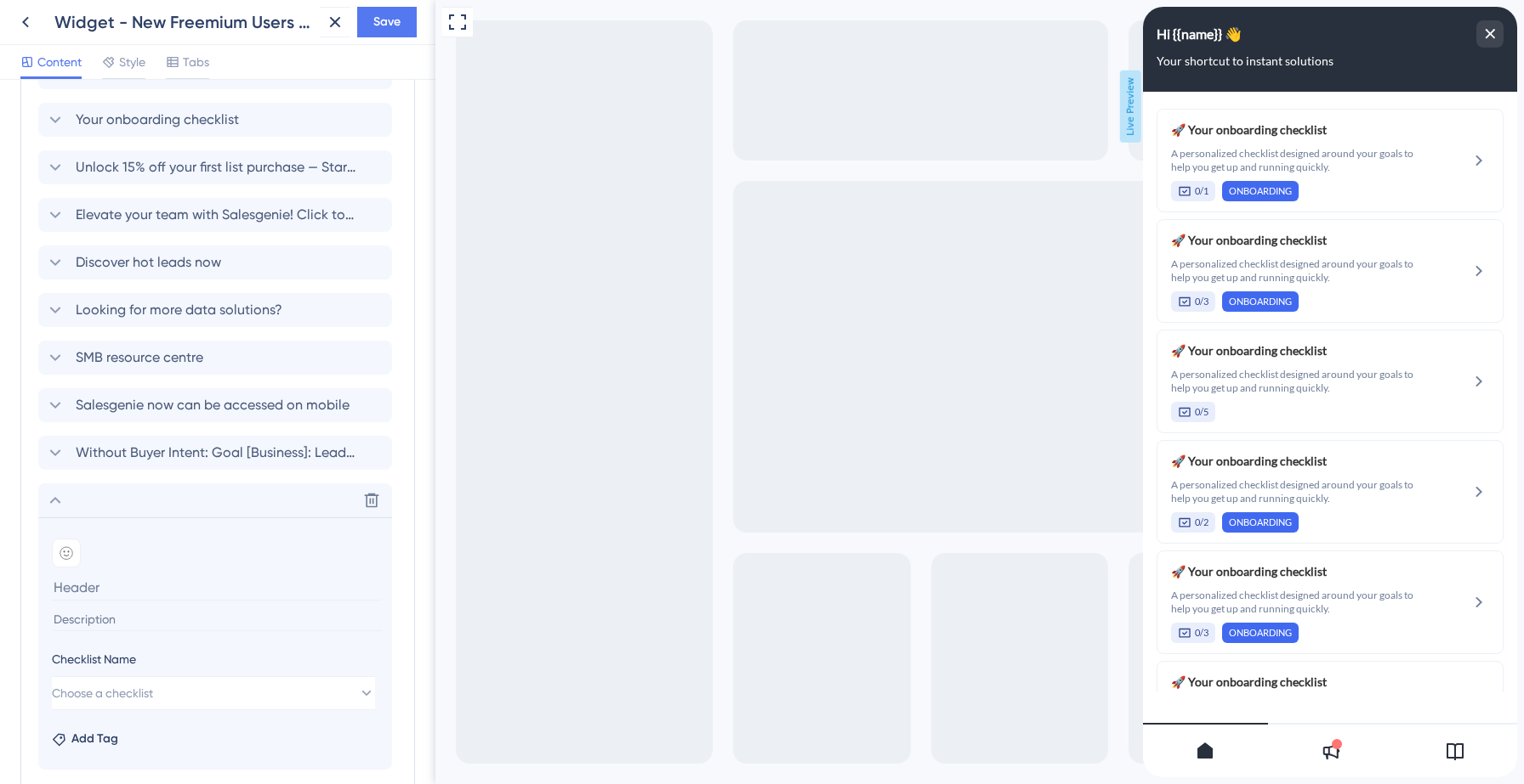
click at [119, 617] on input at bounding box center [216, 620] width 330 height 23
paste input "A personalized checklist designed around your goals to help you get up and runn…"
type input "A personalized checklist designed around your goals to help you get up and runn…"
click at [108, 701] on span "Choose a checklist" at bounding box center [103, 693] width 101 height 21
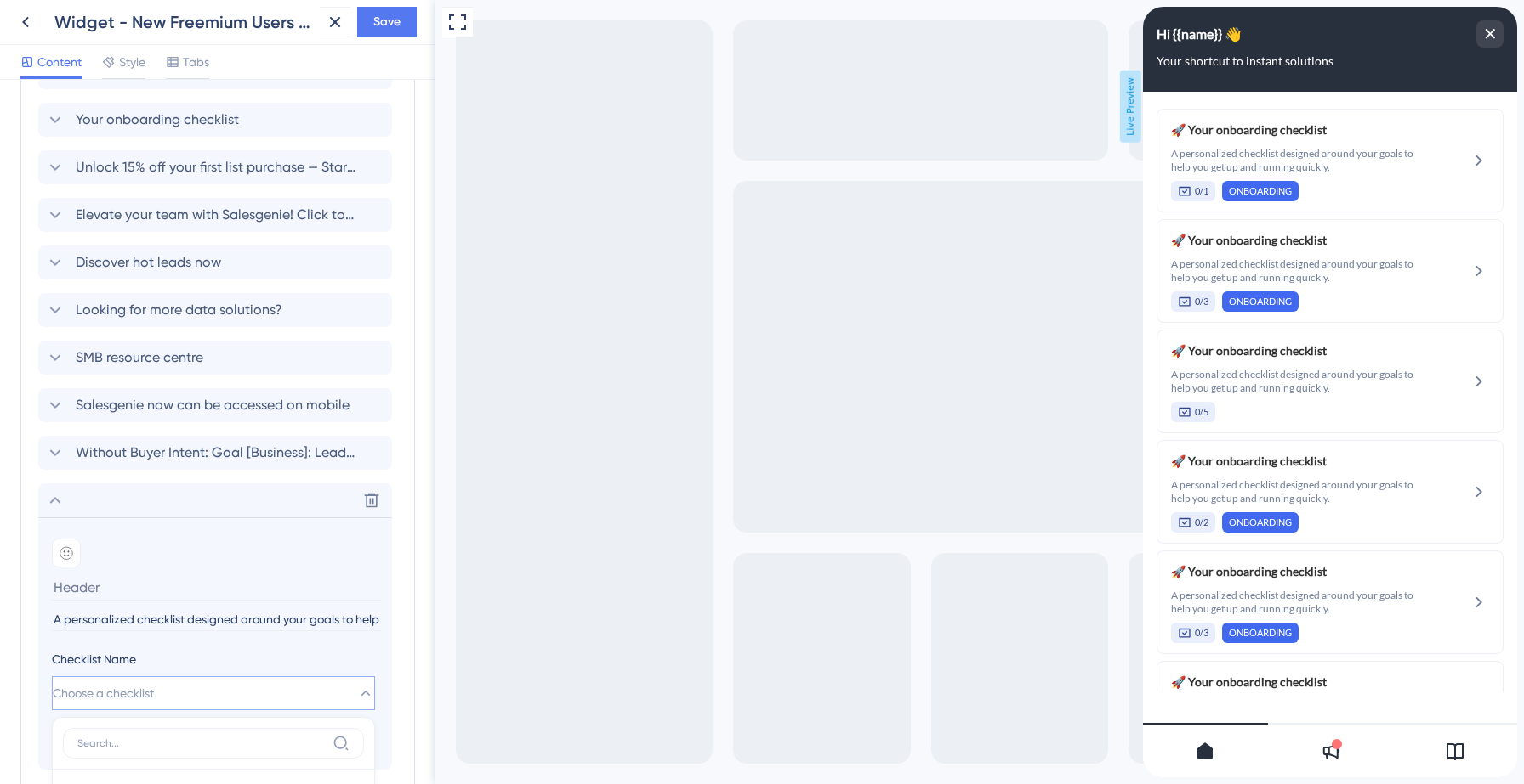
scroll to position [1534, 0]
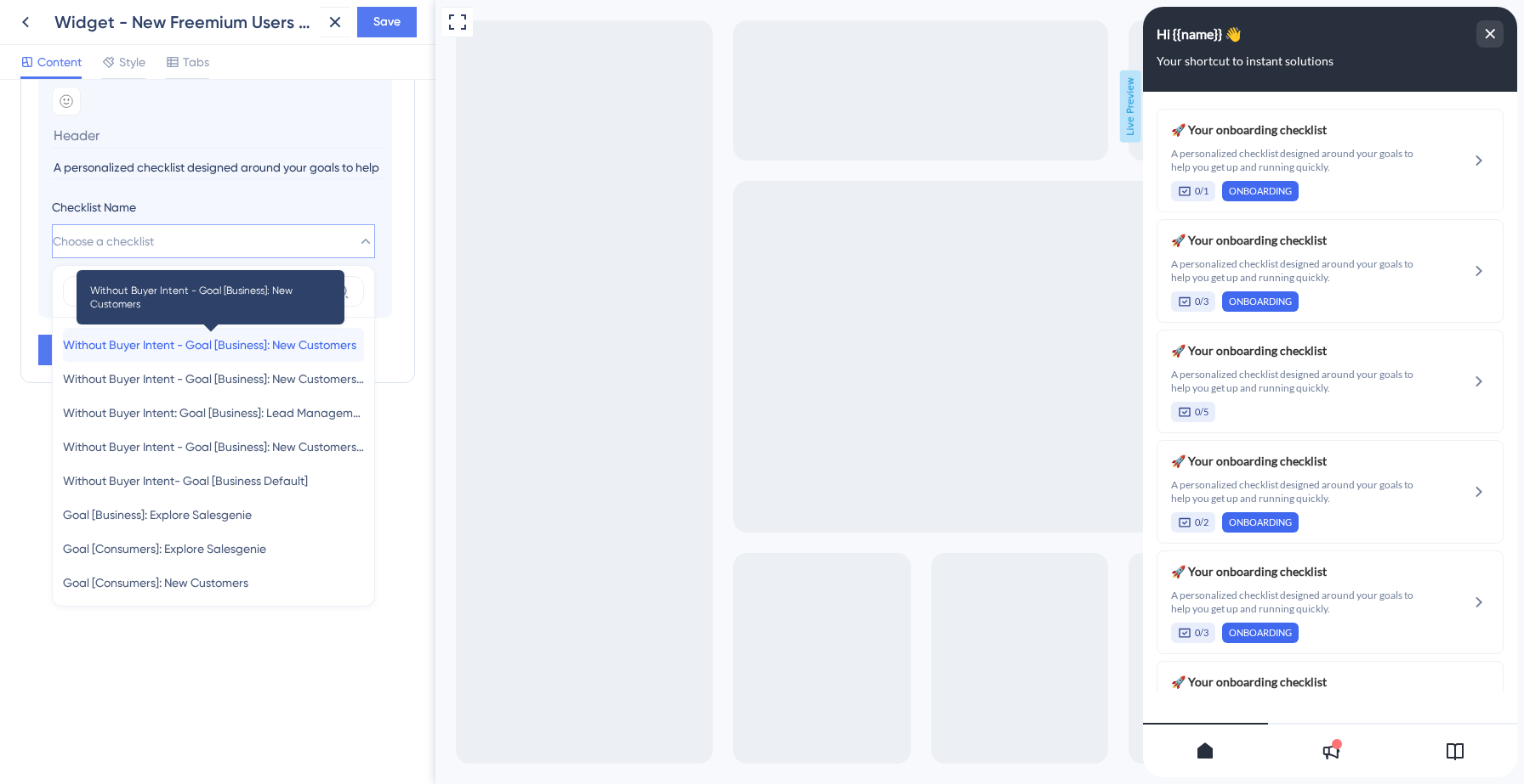
click at [275, 347] on span "Without Buyer Intent - Goal [Business]: New Customers" at bounding box center [209, 345] width 293 height 21
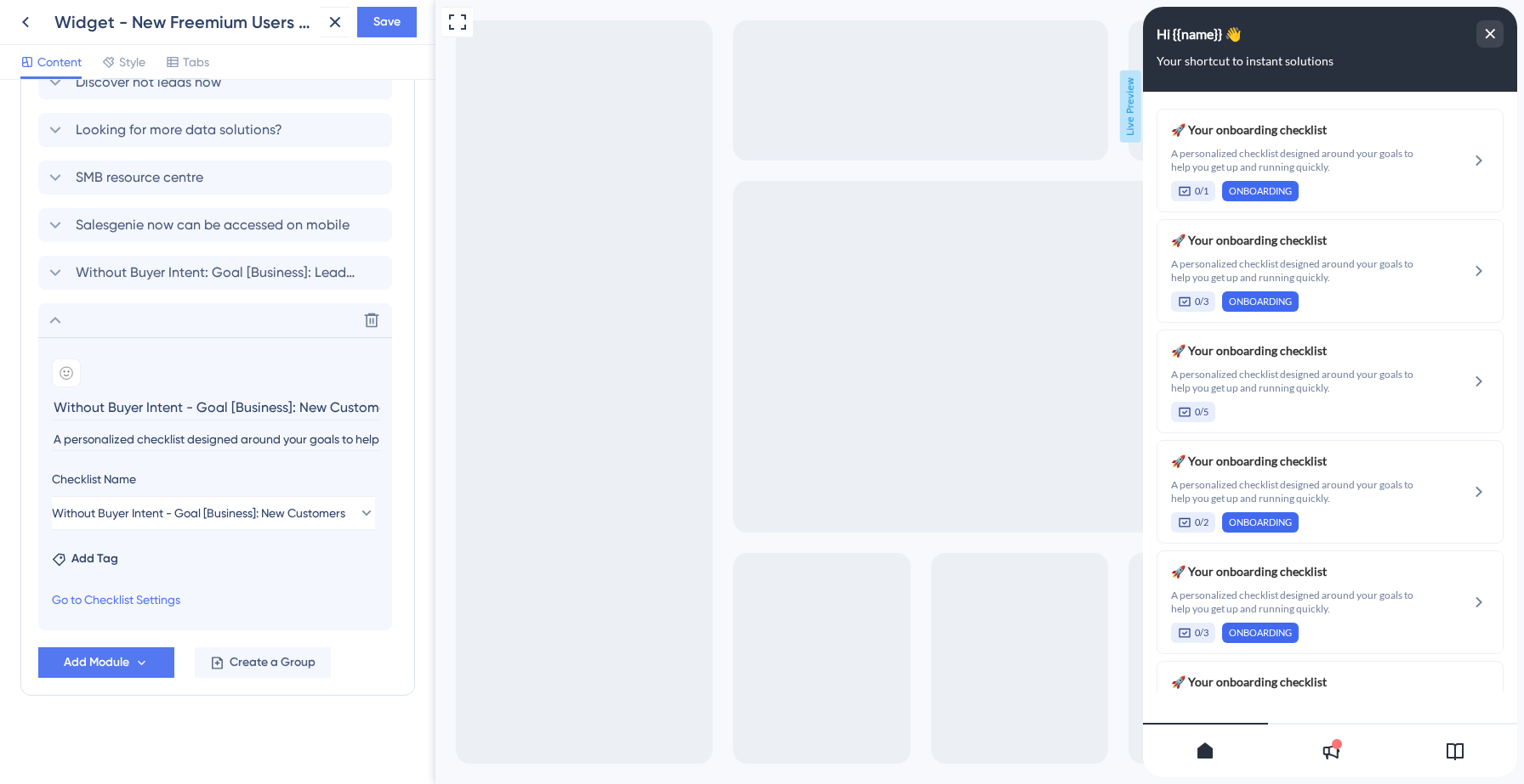
scroll to position [1263, 0]
click at [136, 404] on input "Without Buyer Intent - Goal [Business]: New Customers" at bounding box center [216, 407] width 330 height 26
type input "Your onboarding checklist"
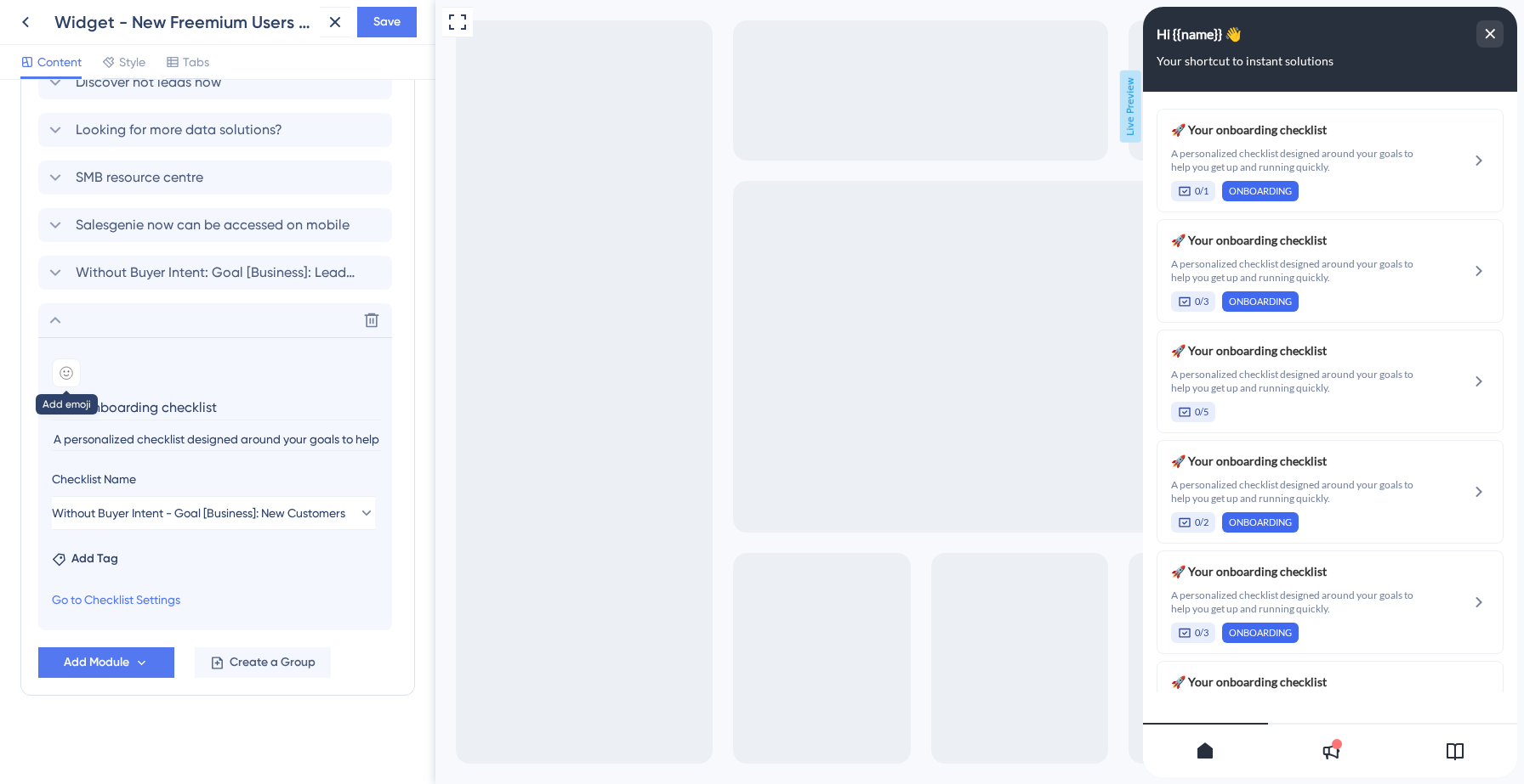
click at [65, 362] on div at bounding box center [66, 373] width 29 height 29
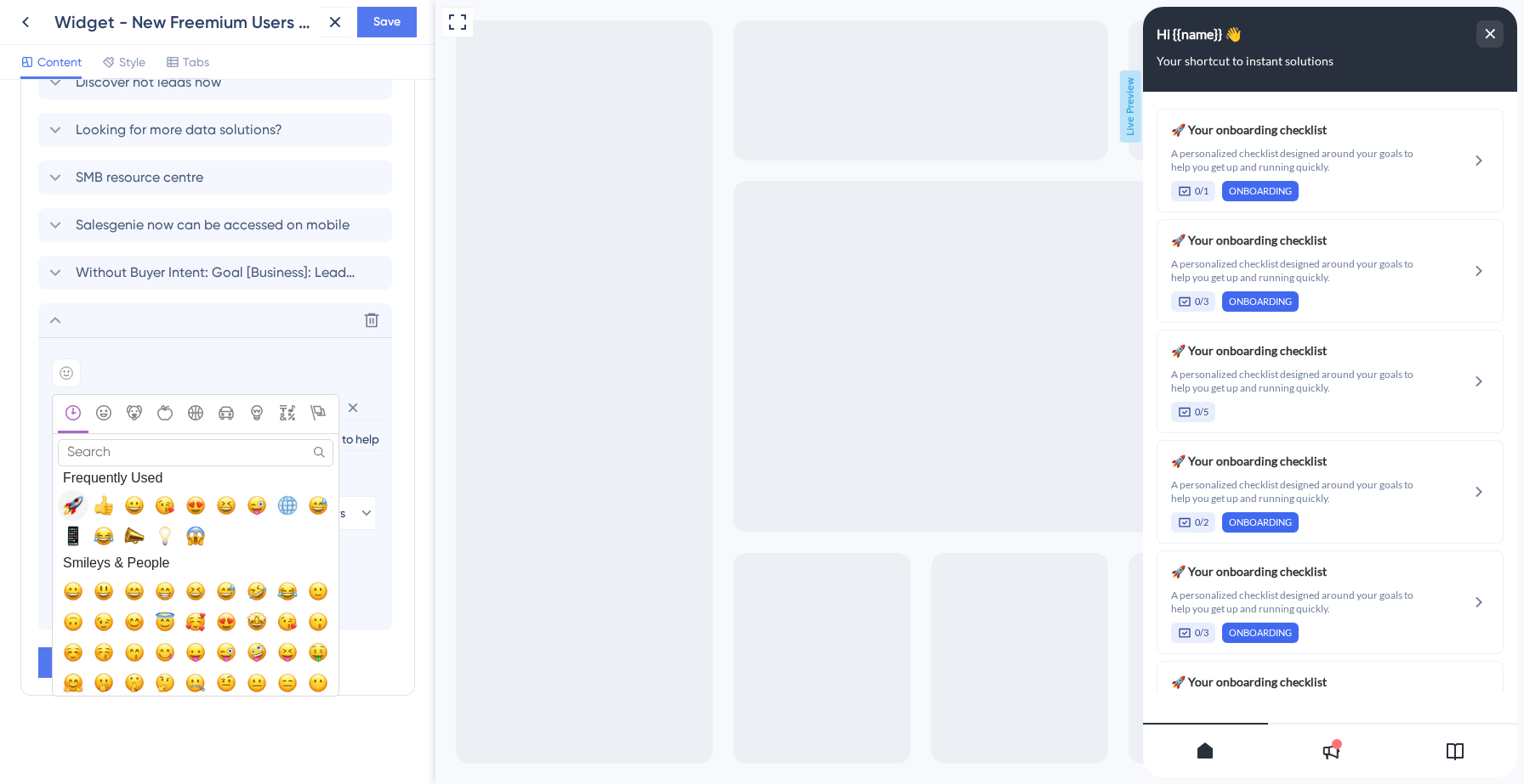
click at [72, 514] on span "🚀, rocket" at bounding box center [74, 506] width 21 height 21
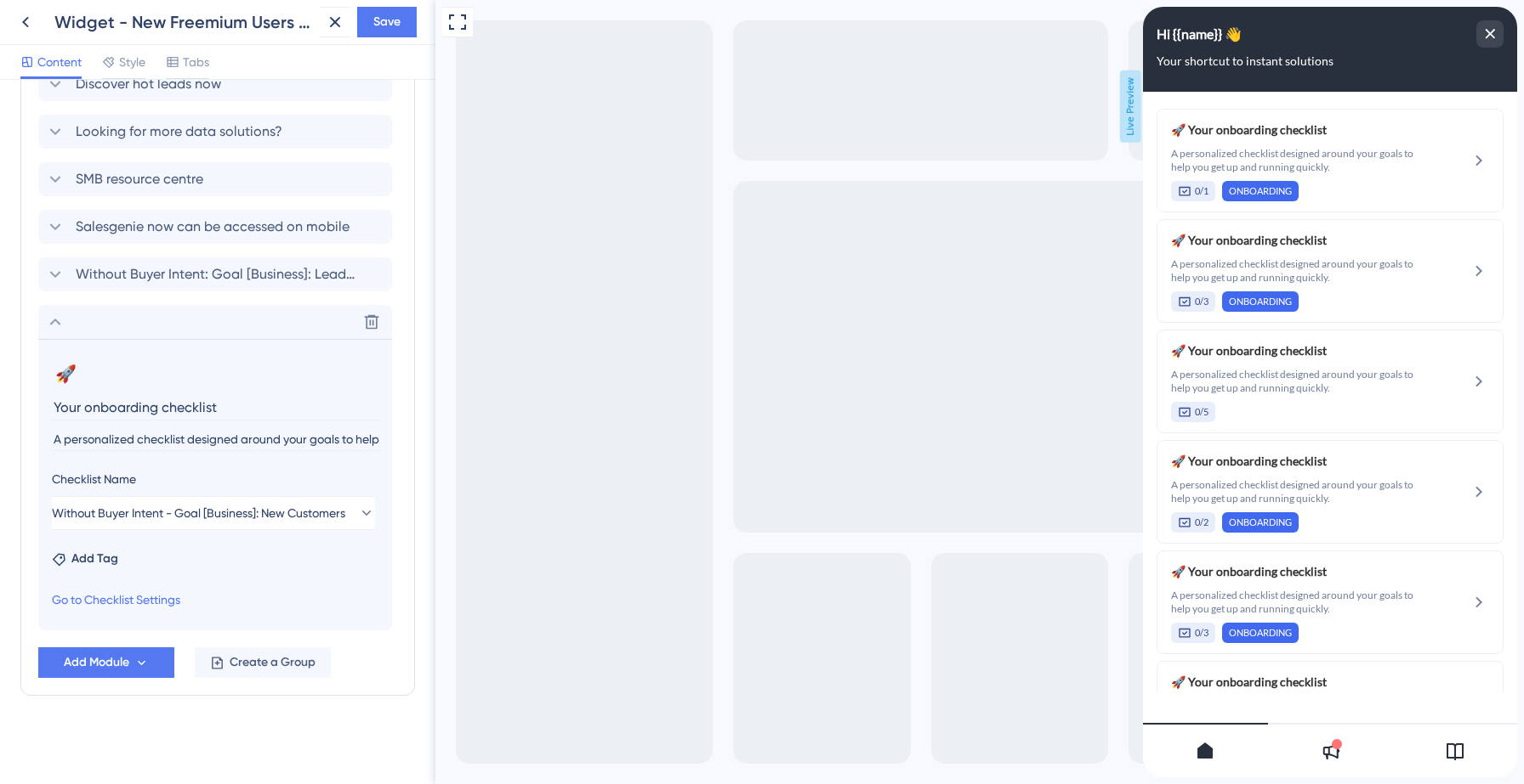
scroll to position [1261, 0]
click at [106, 558] on span "Add Tag" at bounding box center [95, 559] width 47 height 21
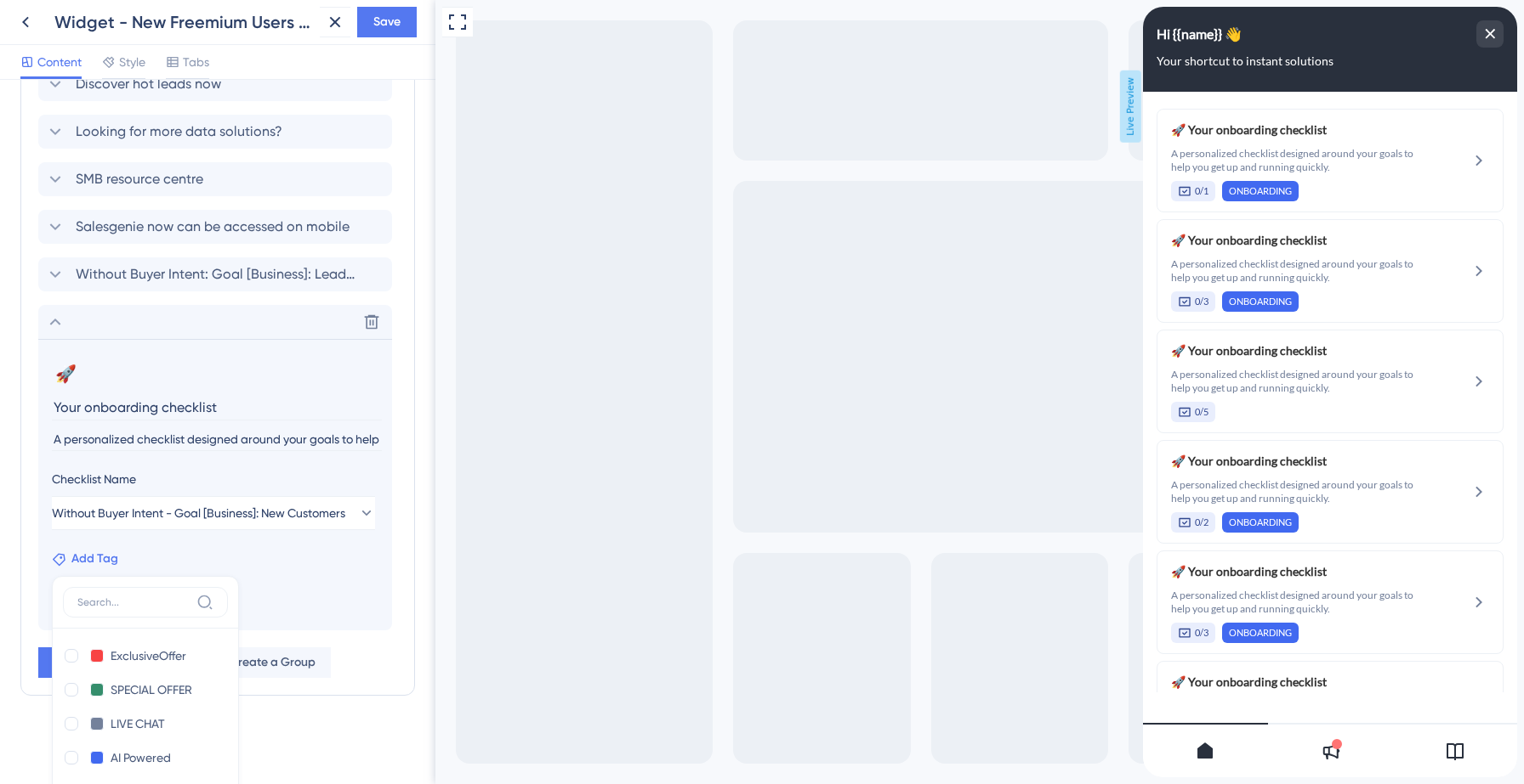
scroll to position [0, 0]
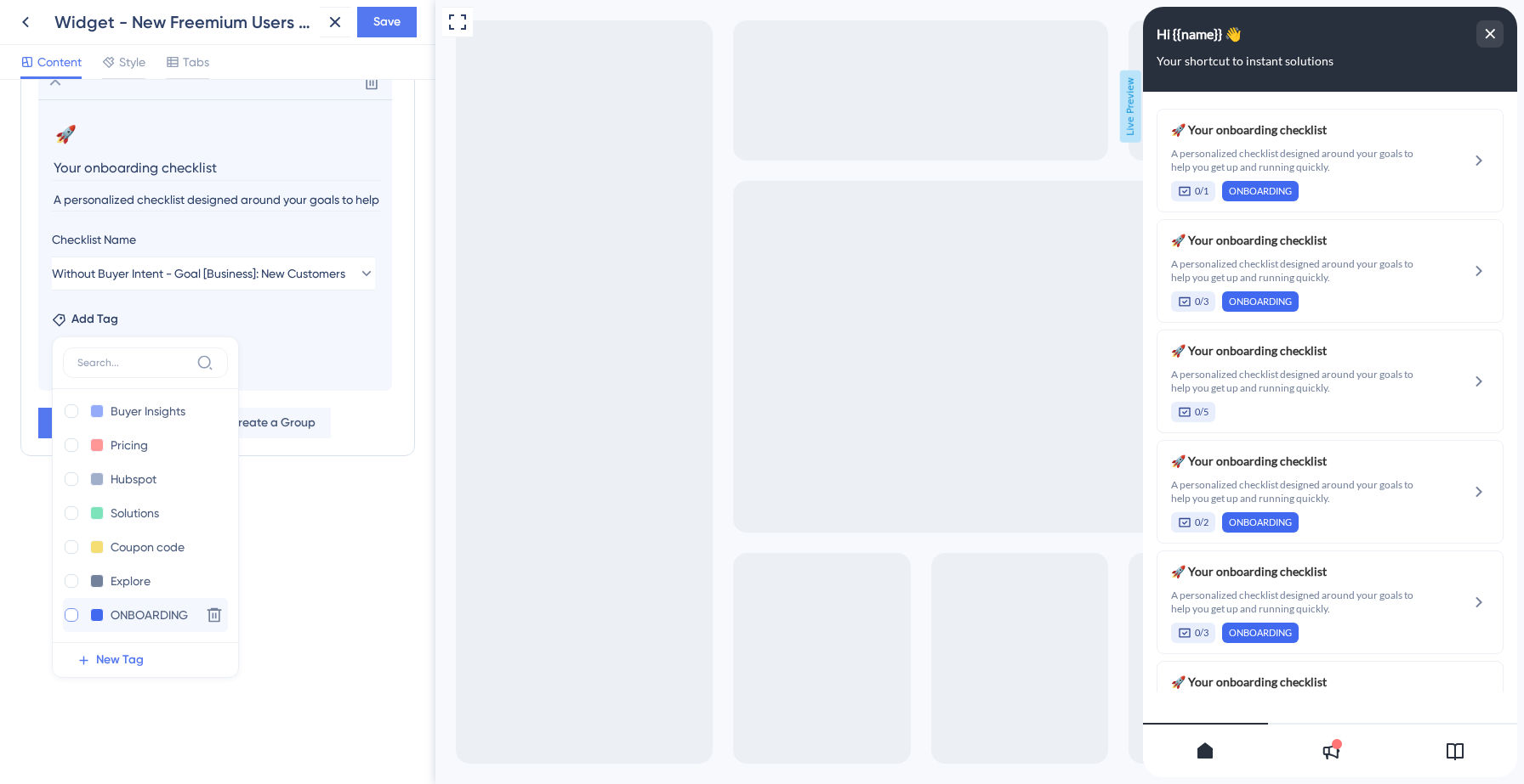
click at [71, 617] on div at bounding box center [72, 615] width 14 height 14
checkbox input "true"
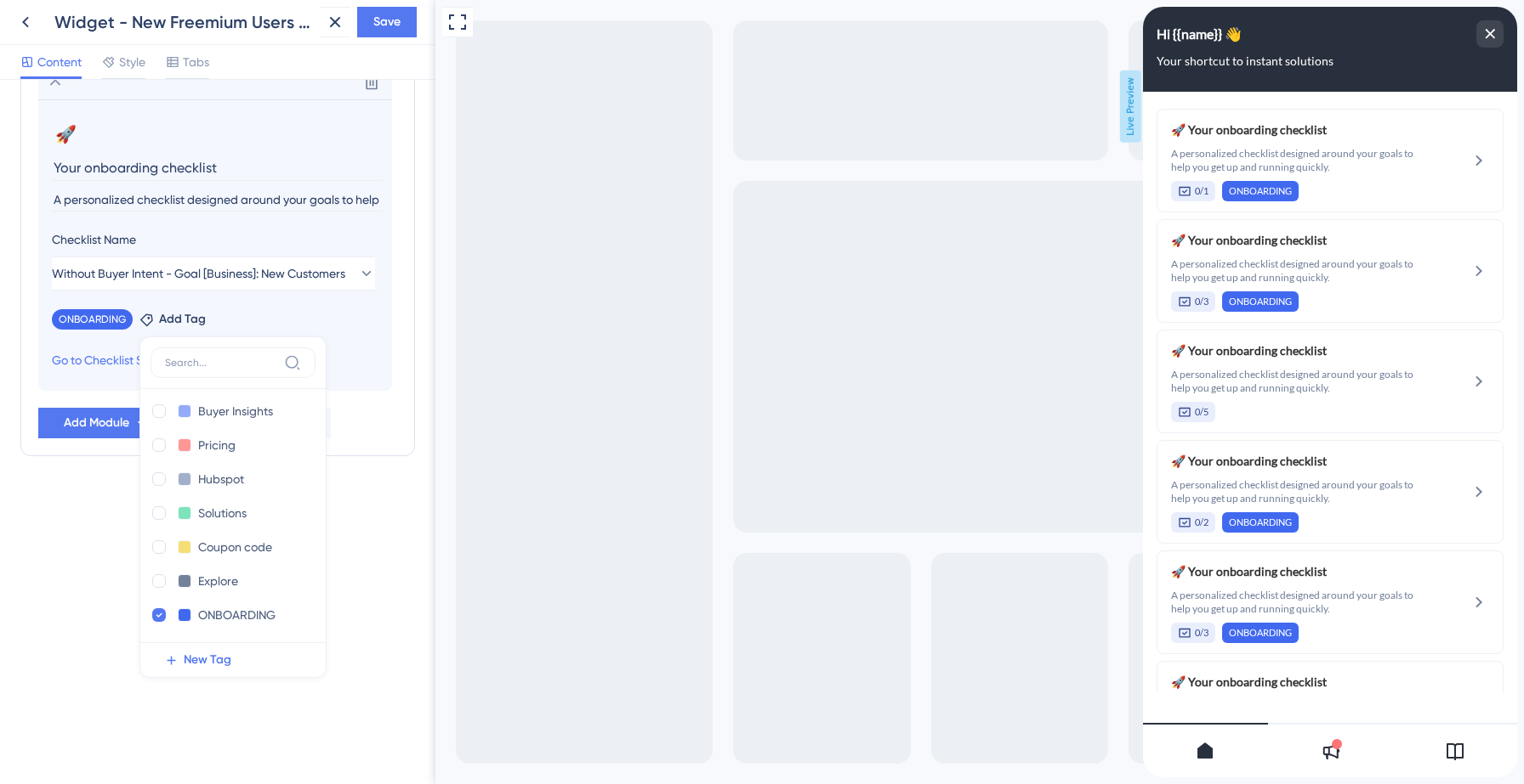
click at [372, 338] on section "🚀 Change emoji Remove emoji Your onboarding checklist A personalized checklist …" at bounding box center [215, 245] width 354 height 291
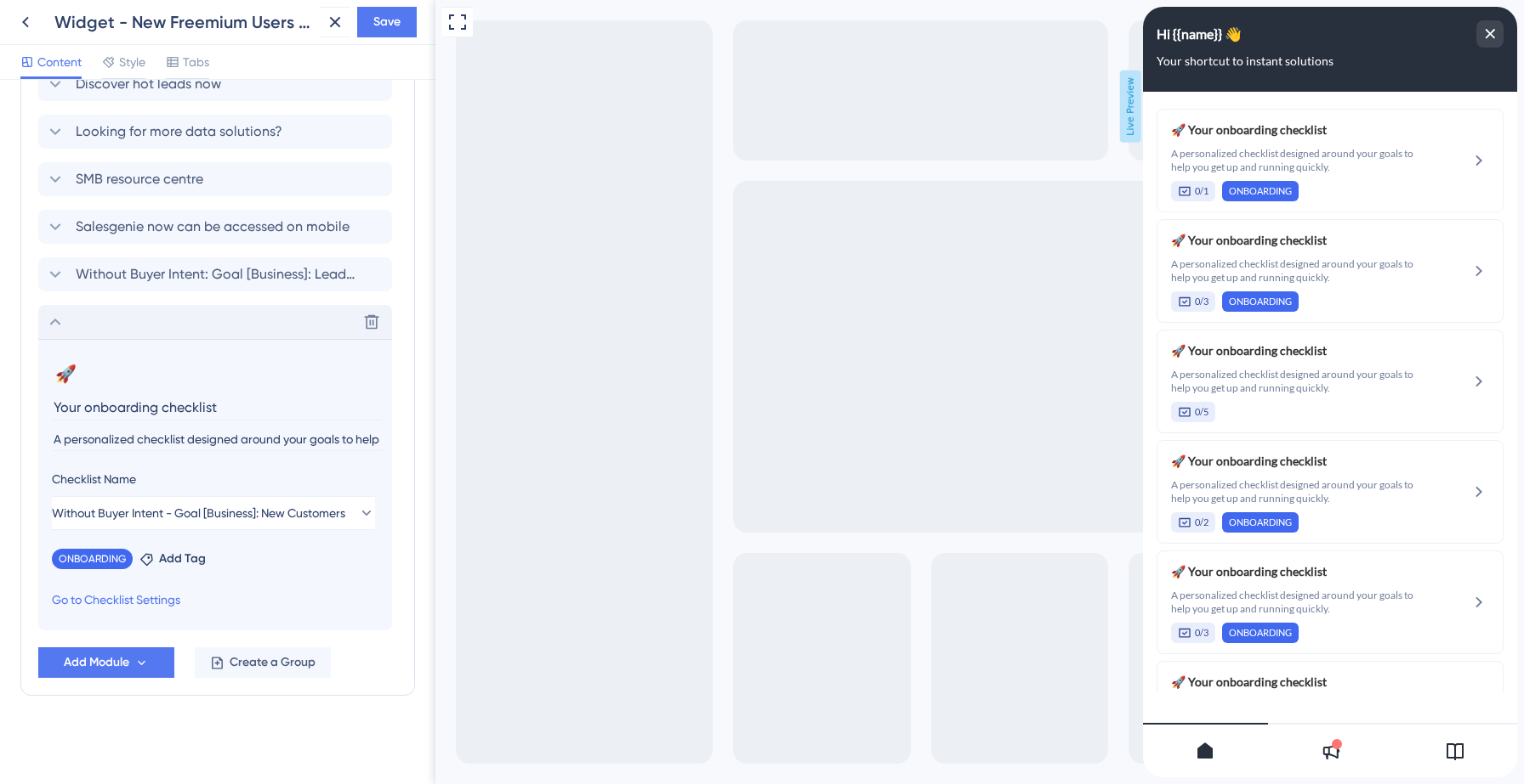
click at [54, 322] on icon at bounding box center [55, 322] width 21 height 21
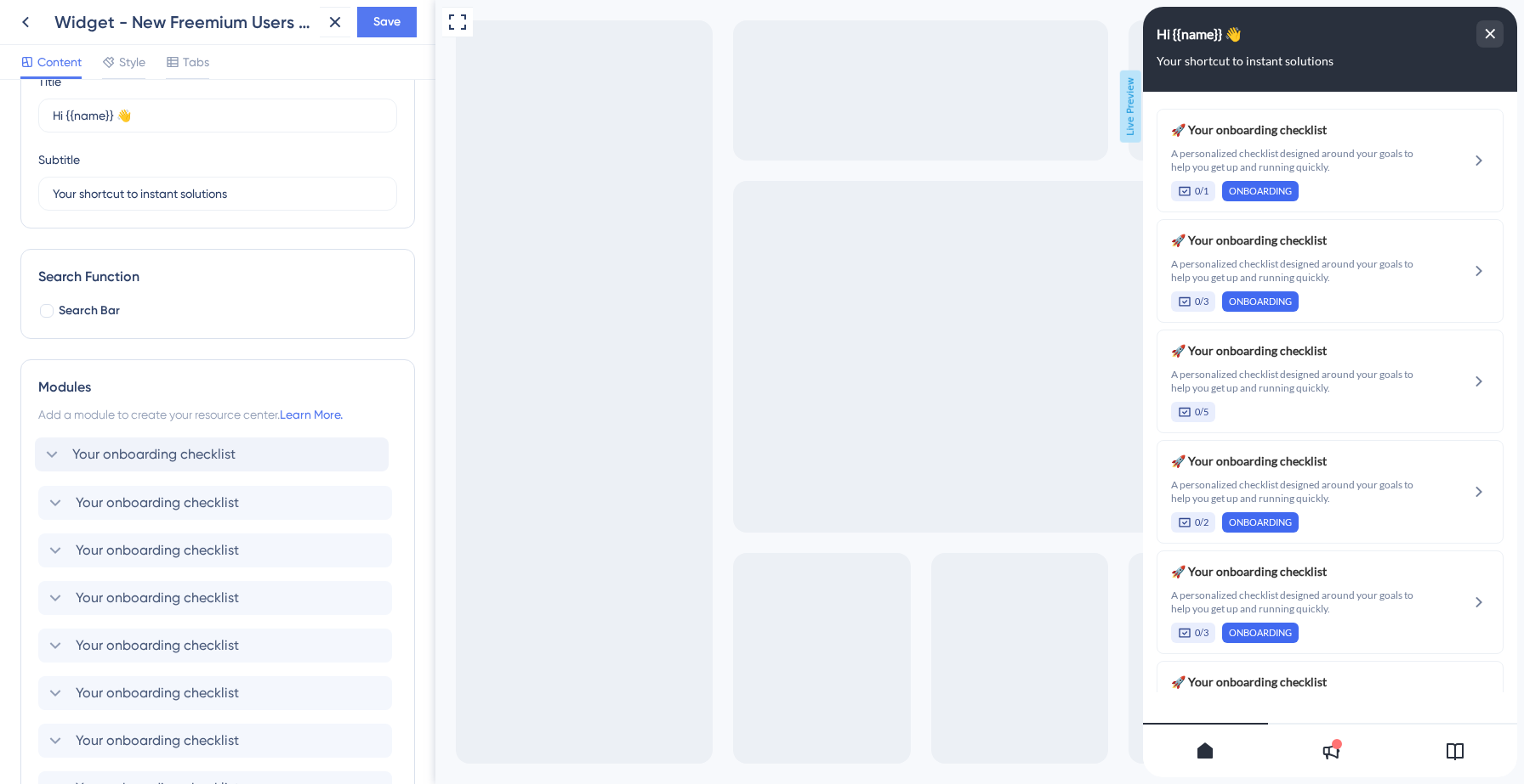
drag, startPoint x: 213, startPoint y: 614, endPoint x: 209, endPoint y: 443, distance: 171.0
click at [393, 16] on span "Save" at bounding box center [387, 22] width 27 height 21
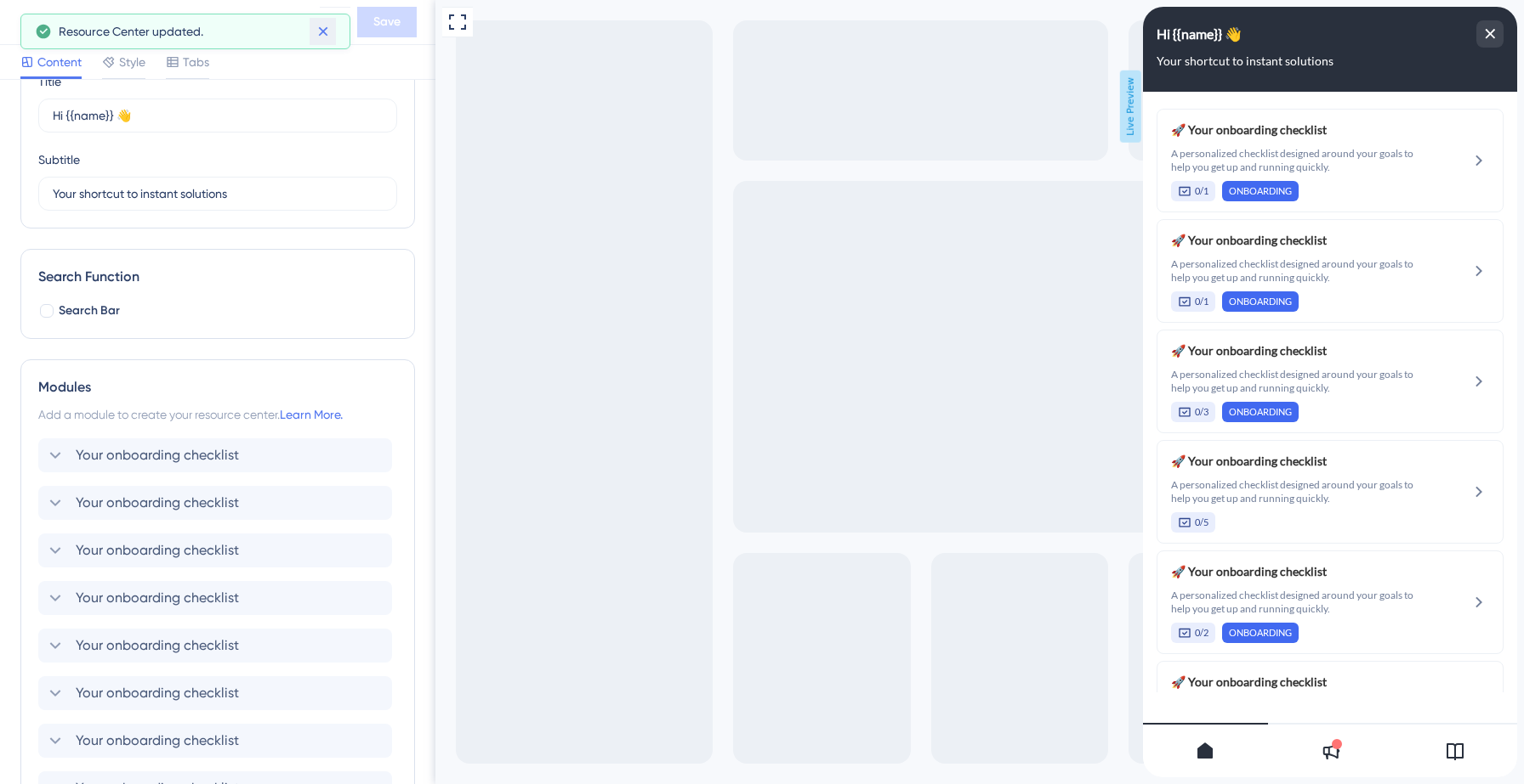
click at [323, 31] on icon at bounding box center [323, 31] width 10 height 10
click at [17, 19] on icon at bounding box center [26, 22] width 21 height 21
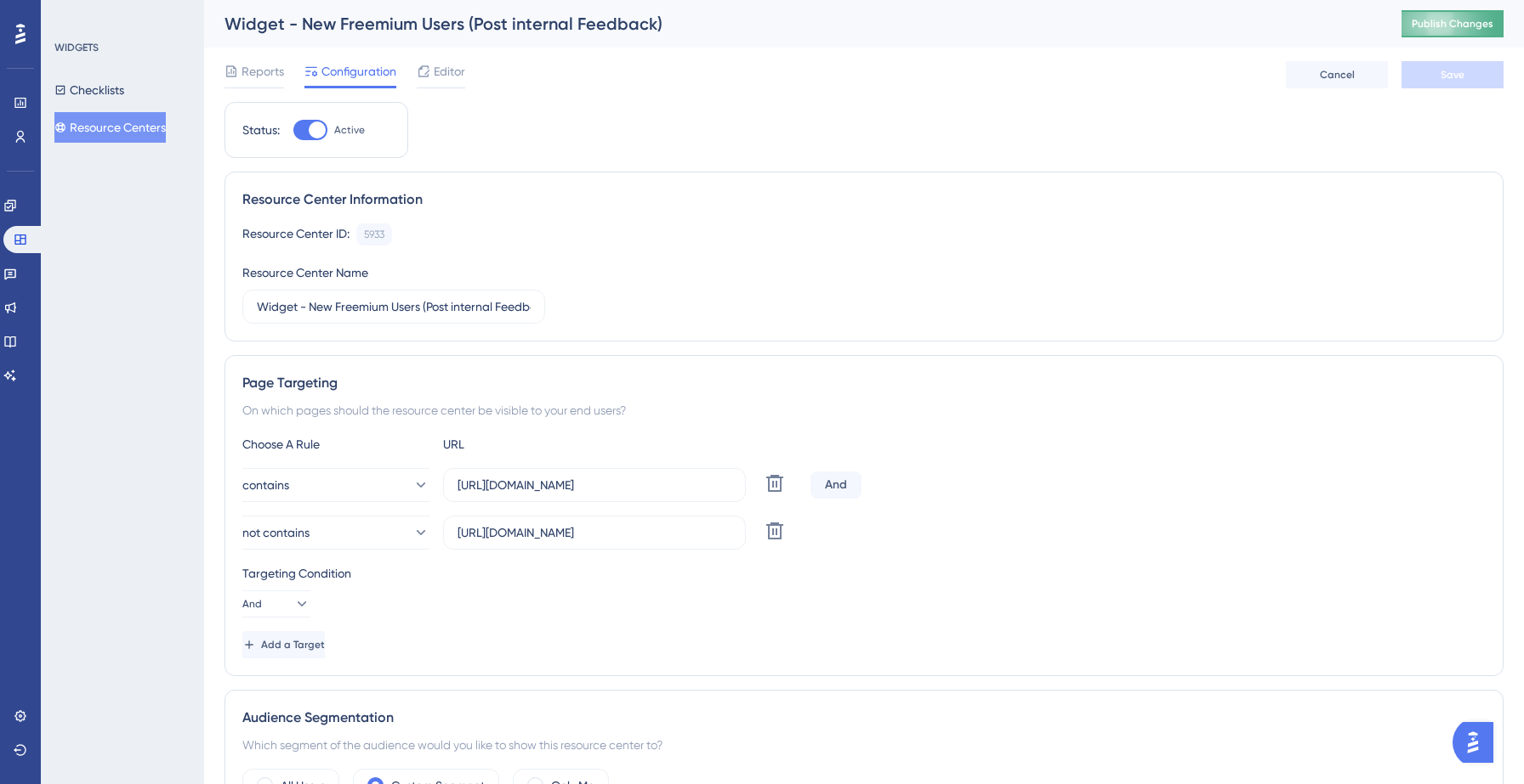
click at [1431, 22] on span "Publish Changes" at bounding box center [1452, 24] width 81 height 14
click at [115, 89] on button "Checklists" at bounding box center [89, 90] width 70 height 30
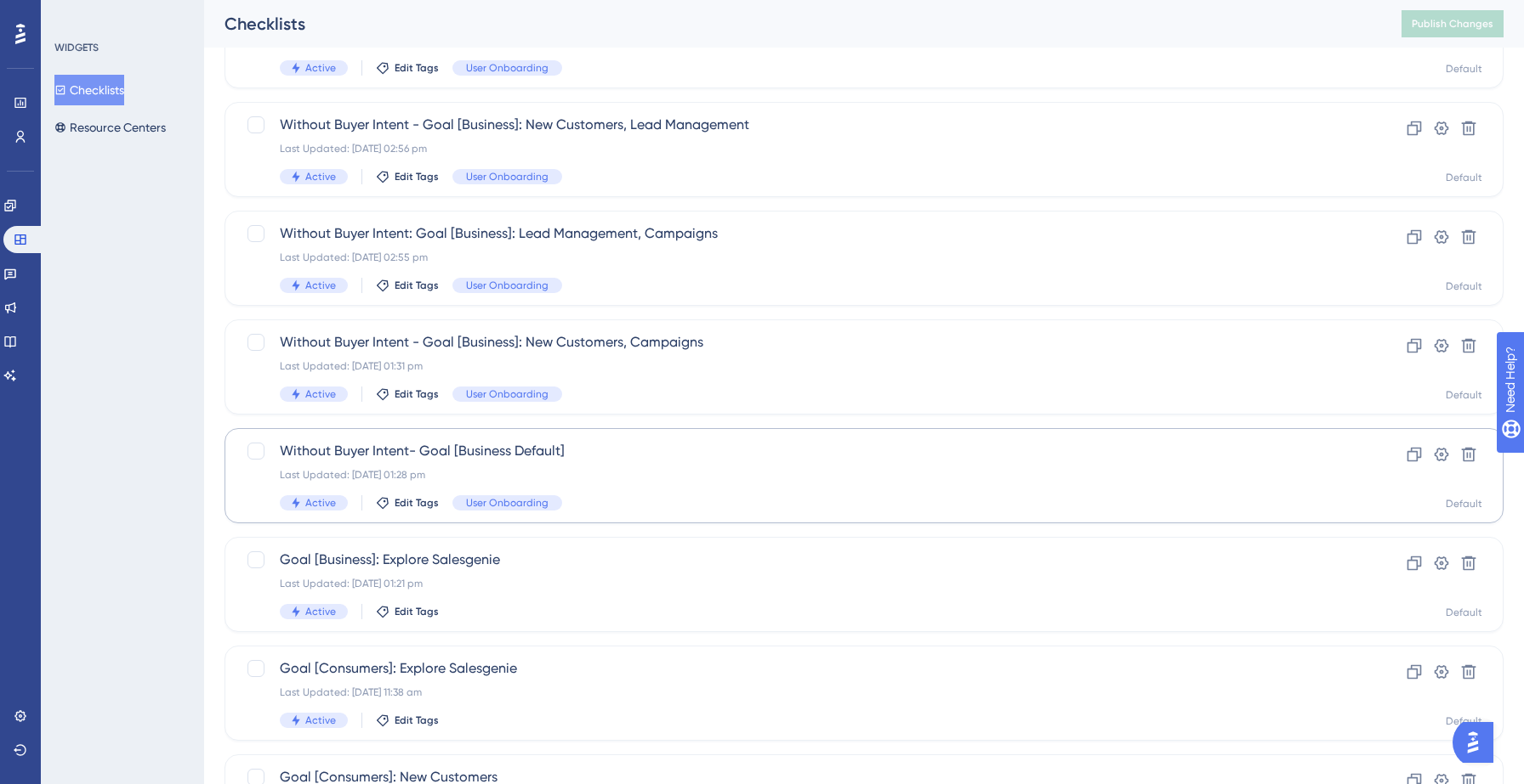
scroll to position [175, 0]
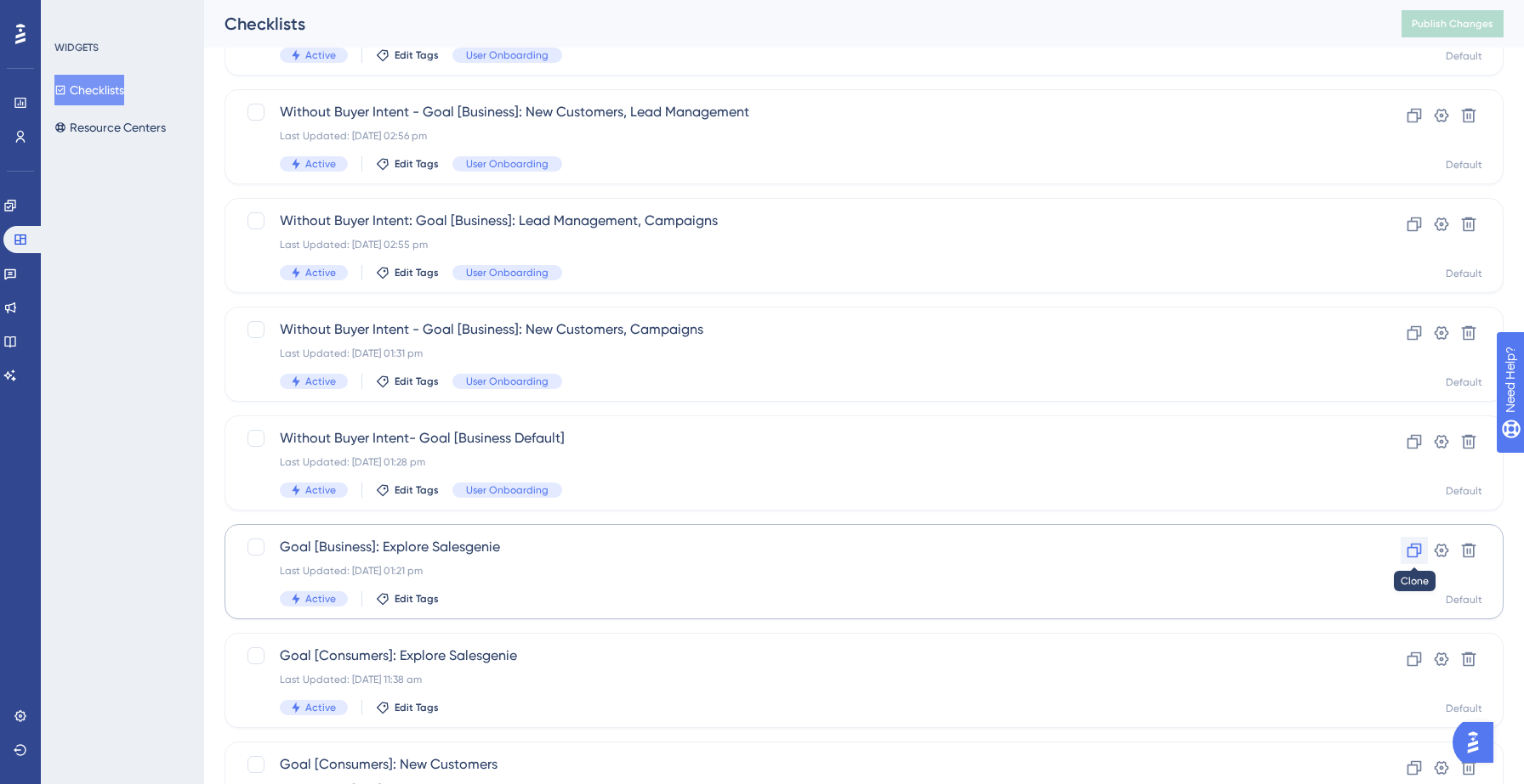
click at [1416, 547] on icon at bounding box center [1414, 551] width 15 height 15
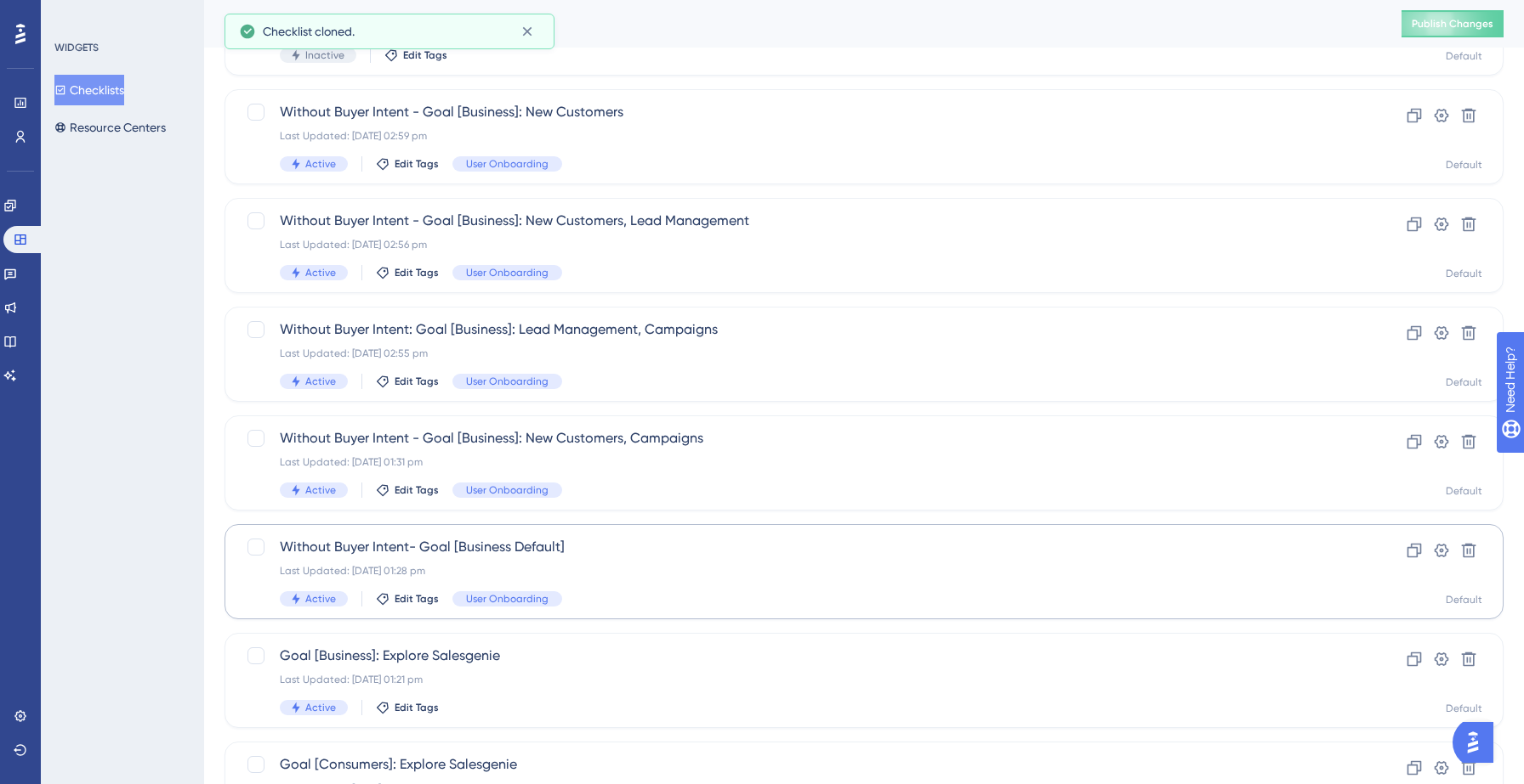
scroll to position [0, 0]
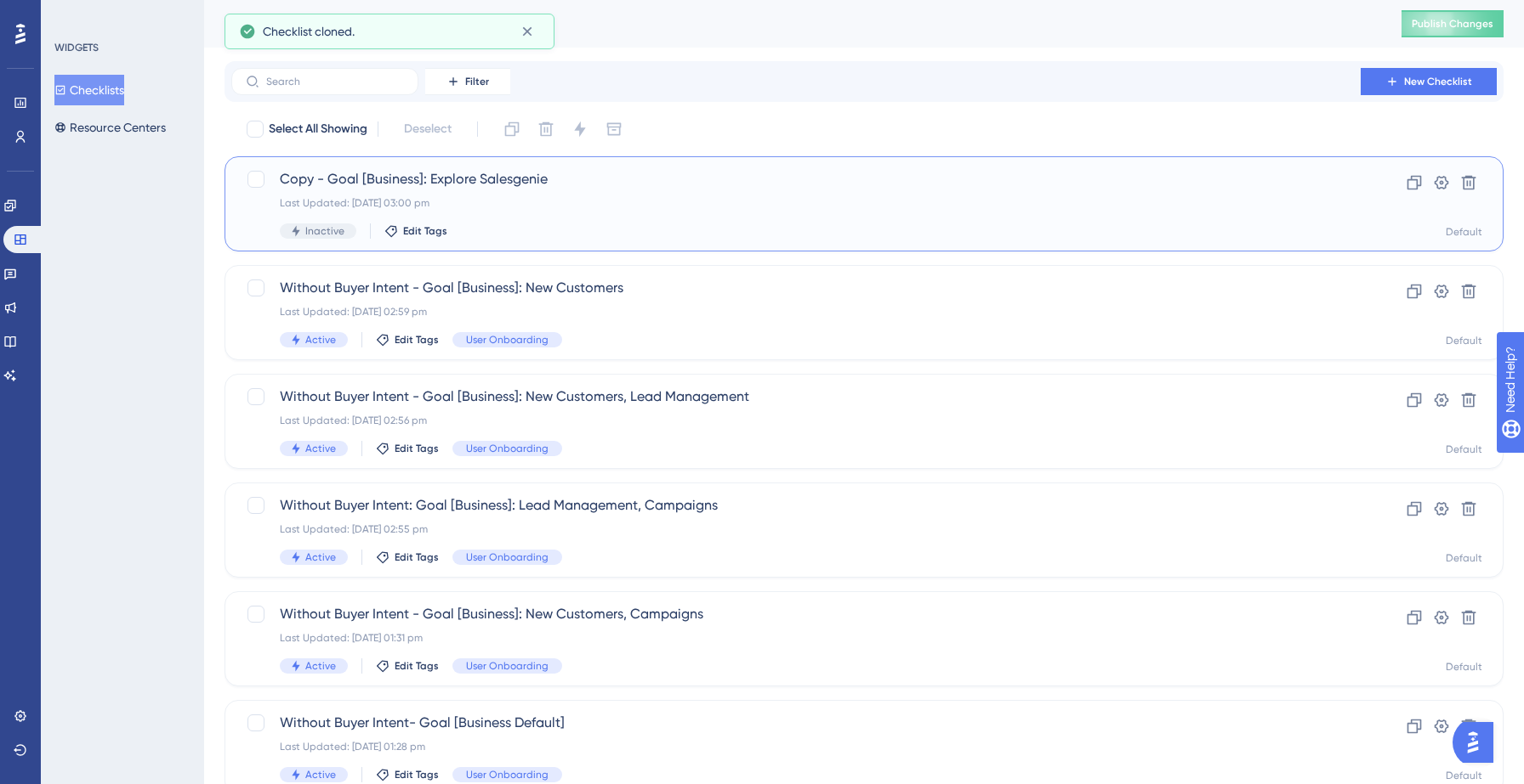
click at [495, 193] on div "Copy - Goal [Business]: Explore Salesgenie Last Updated: 22 Sept 2025 03:00 pm …" at bounding box center [795, 204] width 1032 height 70
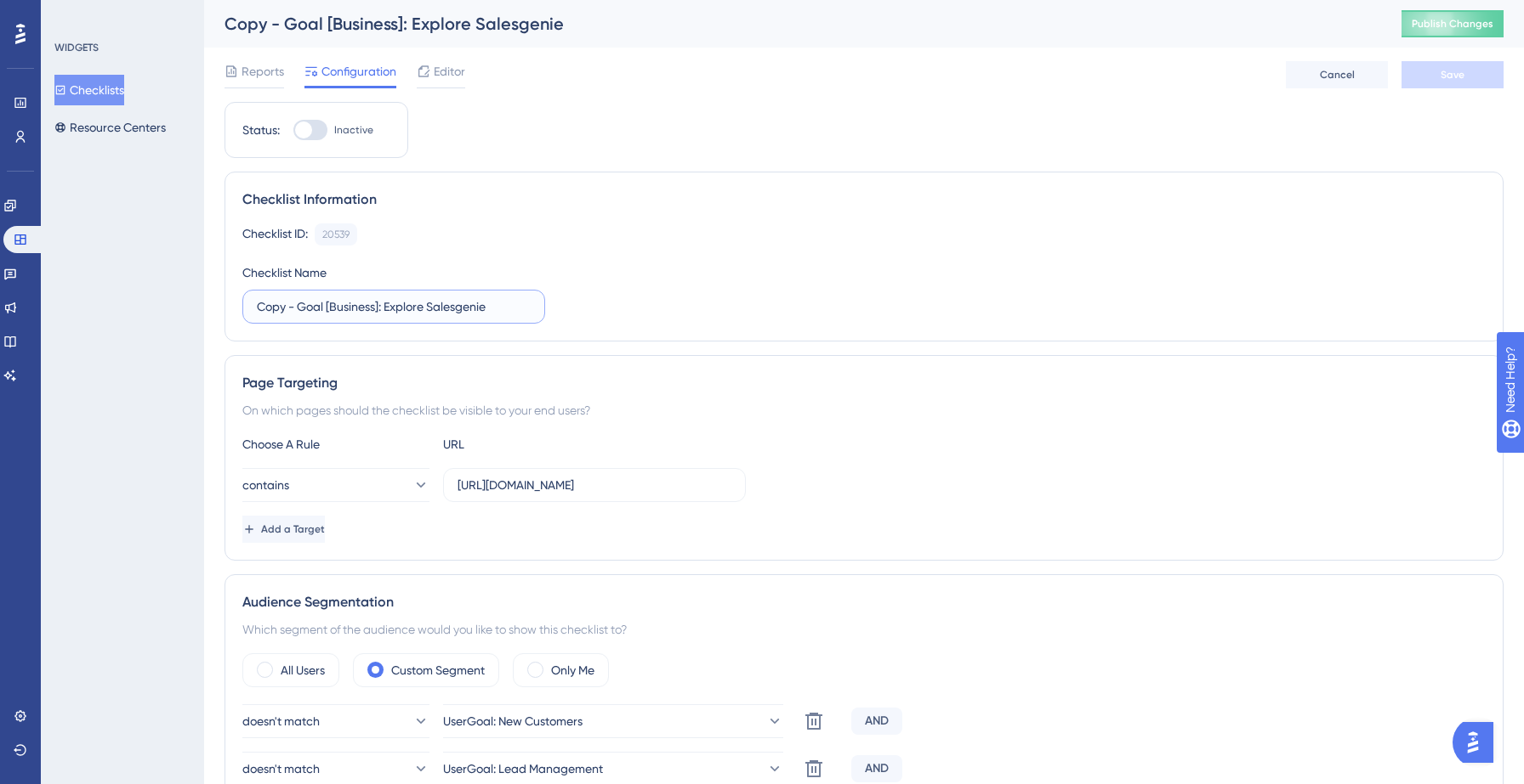
drag, startPoint x: 285, startPoint y: 303, endPoint x: 240, endPoint y: 303, distance: 45.0
click at [240, 303] on div "Checklist Information Checklist ID: 20539 Copy Checklist Name Copy - Goal [Busi…" at bounding box center [864, 257] width 1278 height 170
type input "Without Buyer Intent - Goal [Business]: Explore Salesgenie"
click at [703, 307] on div "Checklist ID: 20539 Copy Checklist Name Without Buyer Intent - Goal [Business]:…" at bounding box center [863, 274] width 1243 height 100
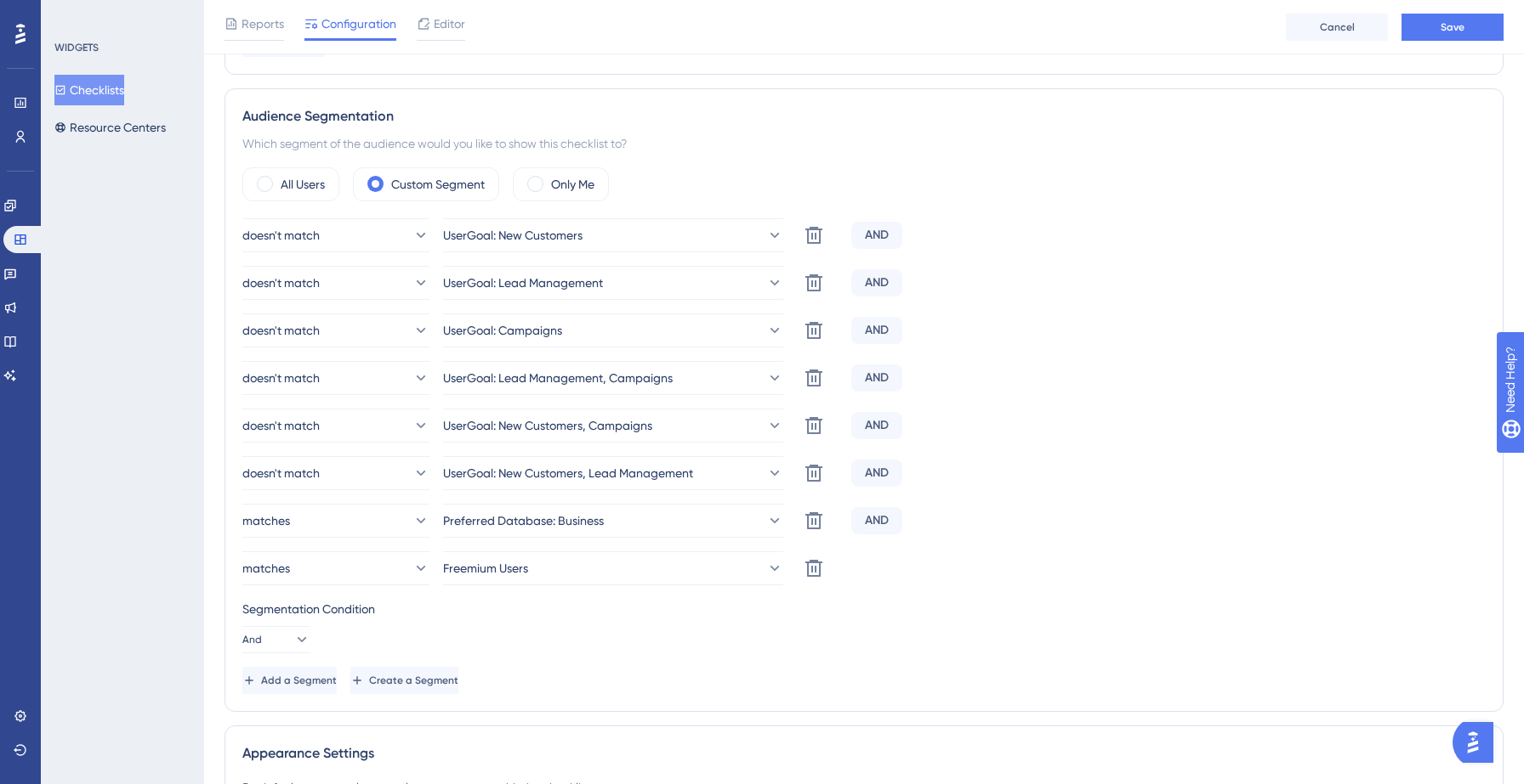
scroll to position [494, 0]
click at [297, 672] on button "Add a Segment" at bounding box center [291, 679] width 98 height 27
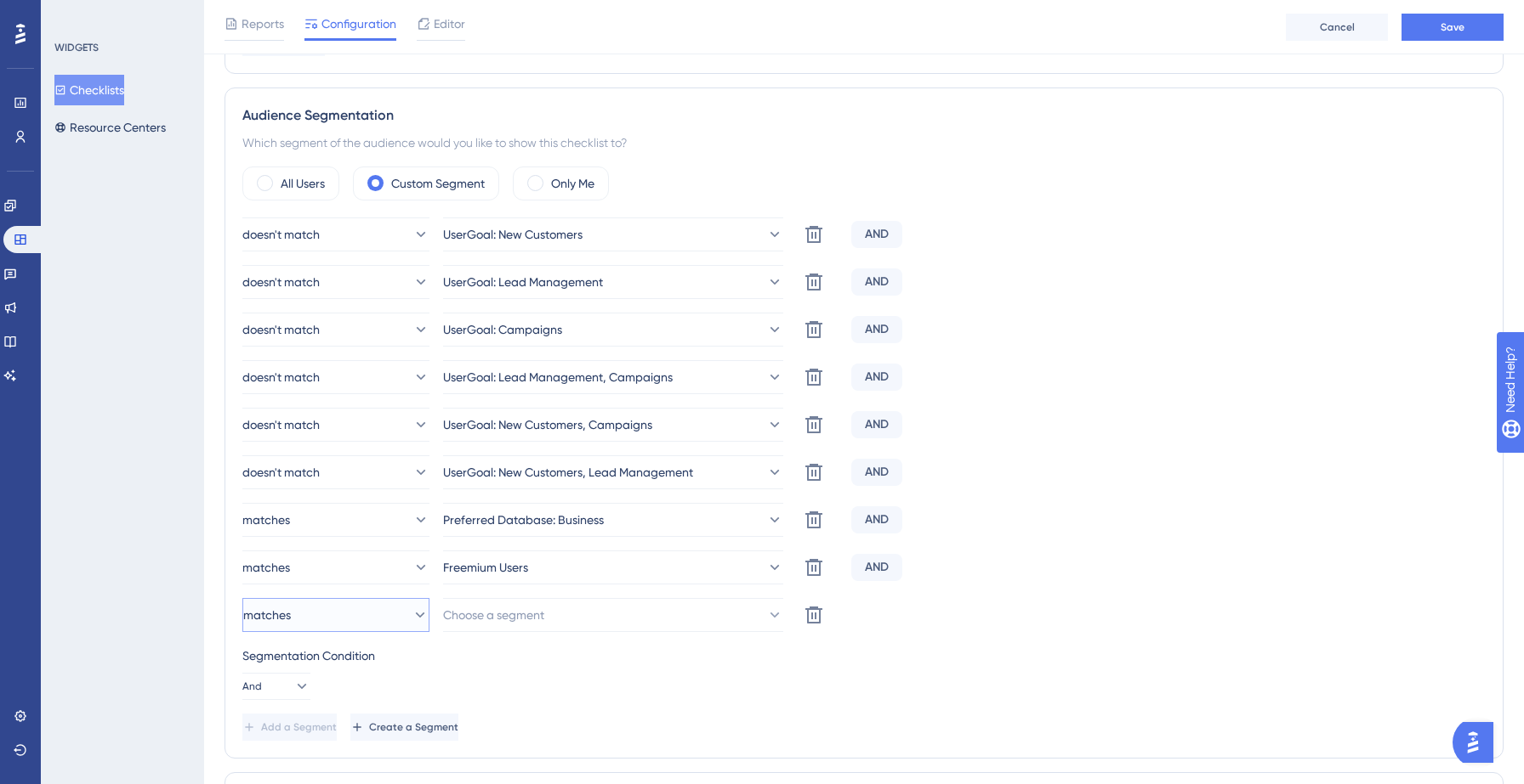
click at [353, 620] on button "matches" at bounding box center [336, 615] width 187 height 34
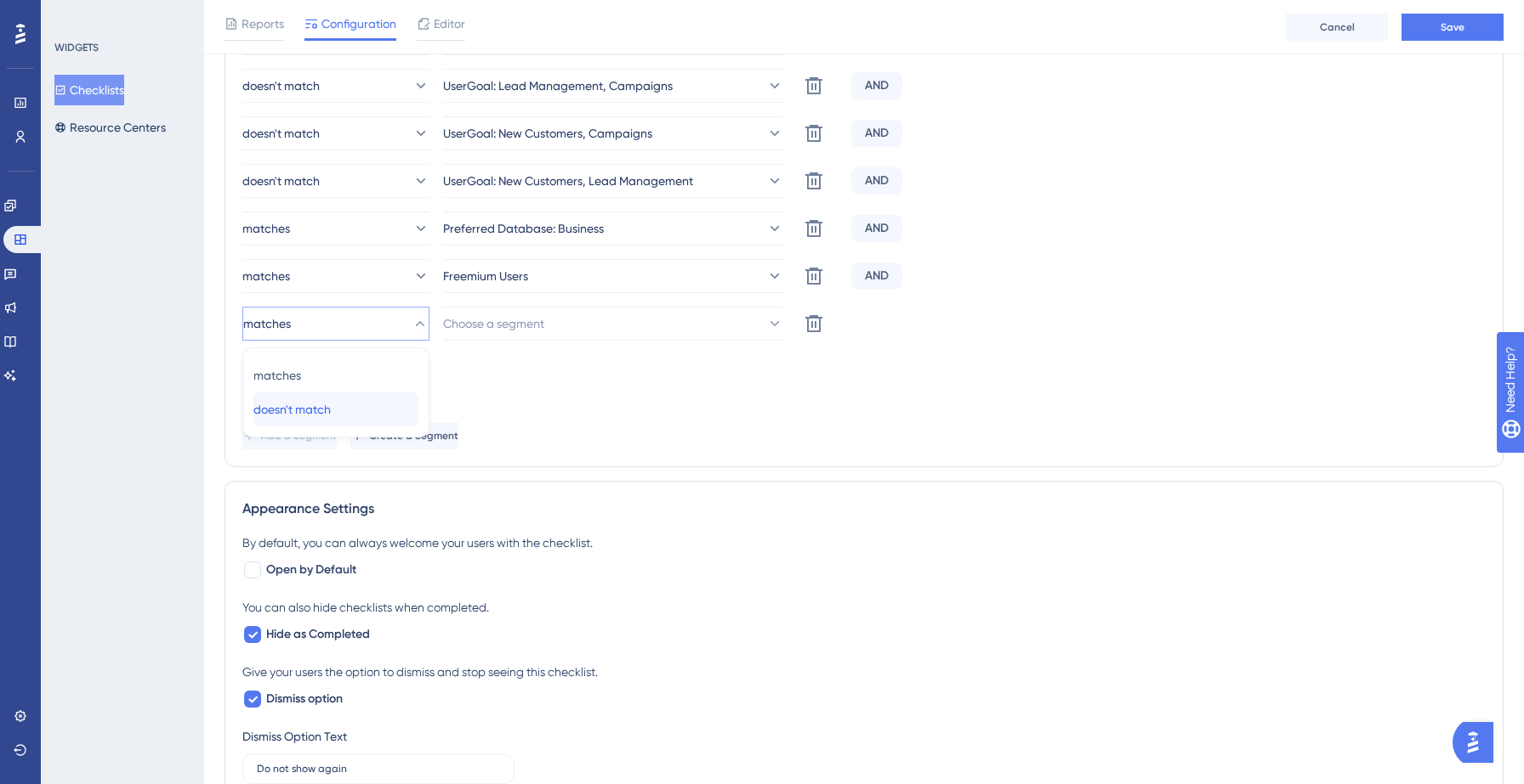
click at [330, 405] on span "doesn't match" at bounding box center [291, 410] width 77 height 21
click at [580, 324] on button "Choose a segment" at bounding box center [612, 323] width 340 height 34
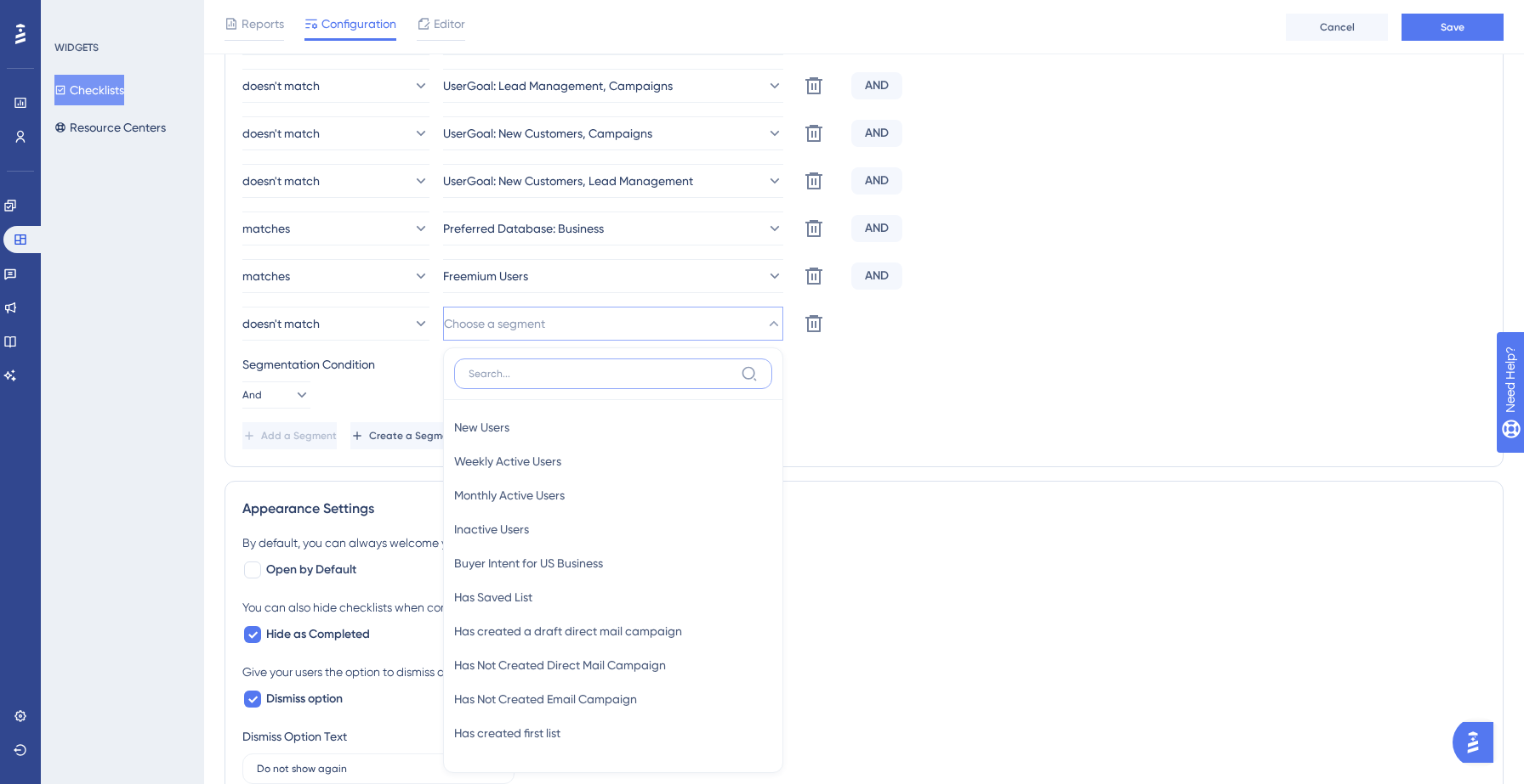
scroll to position [937, 0]
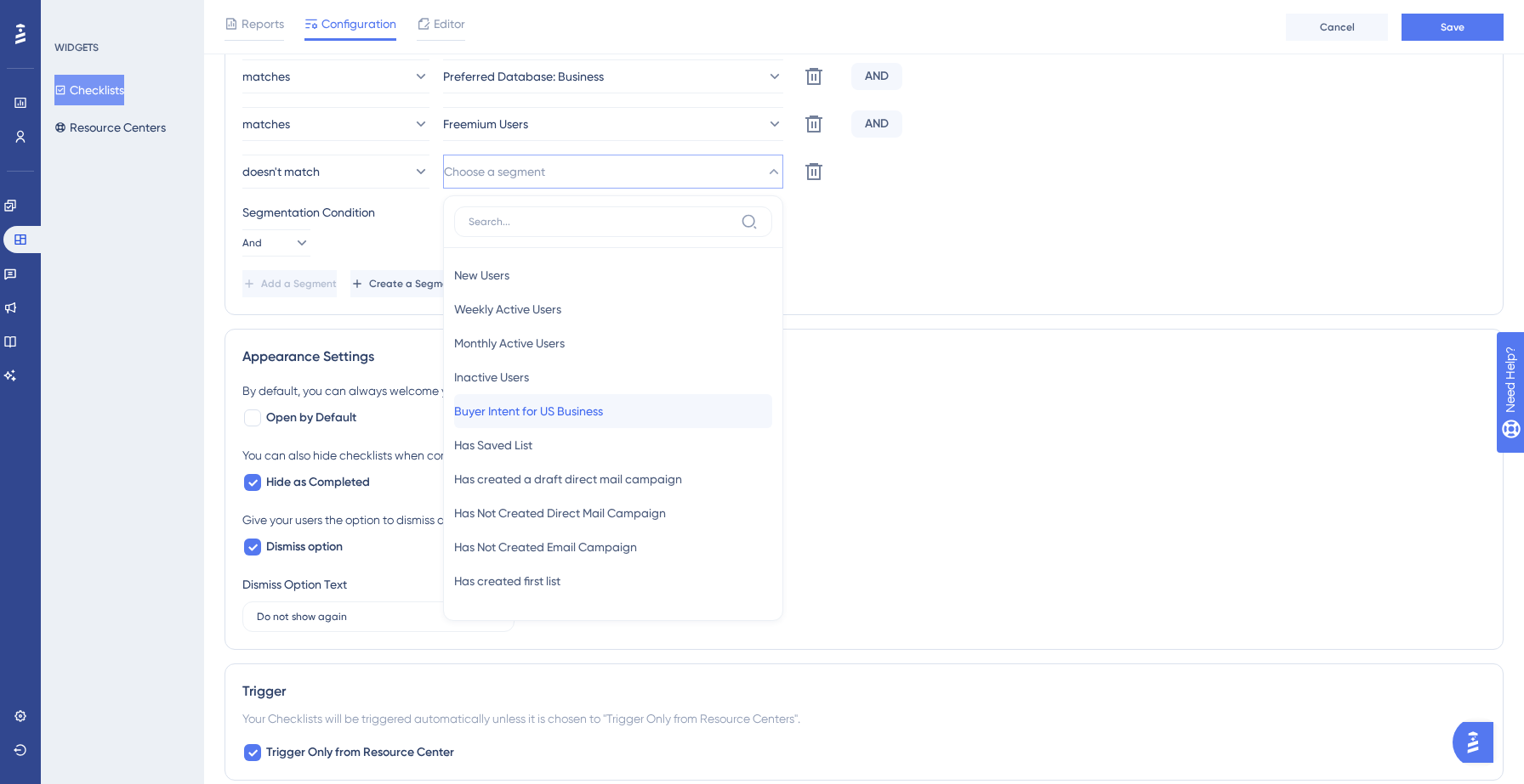
click at [555, 417] on span "Buyer Intent for US Business" at bounding box center [528, 411] width 149 height 21
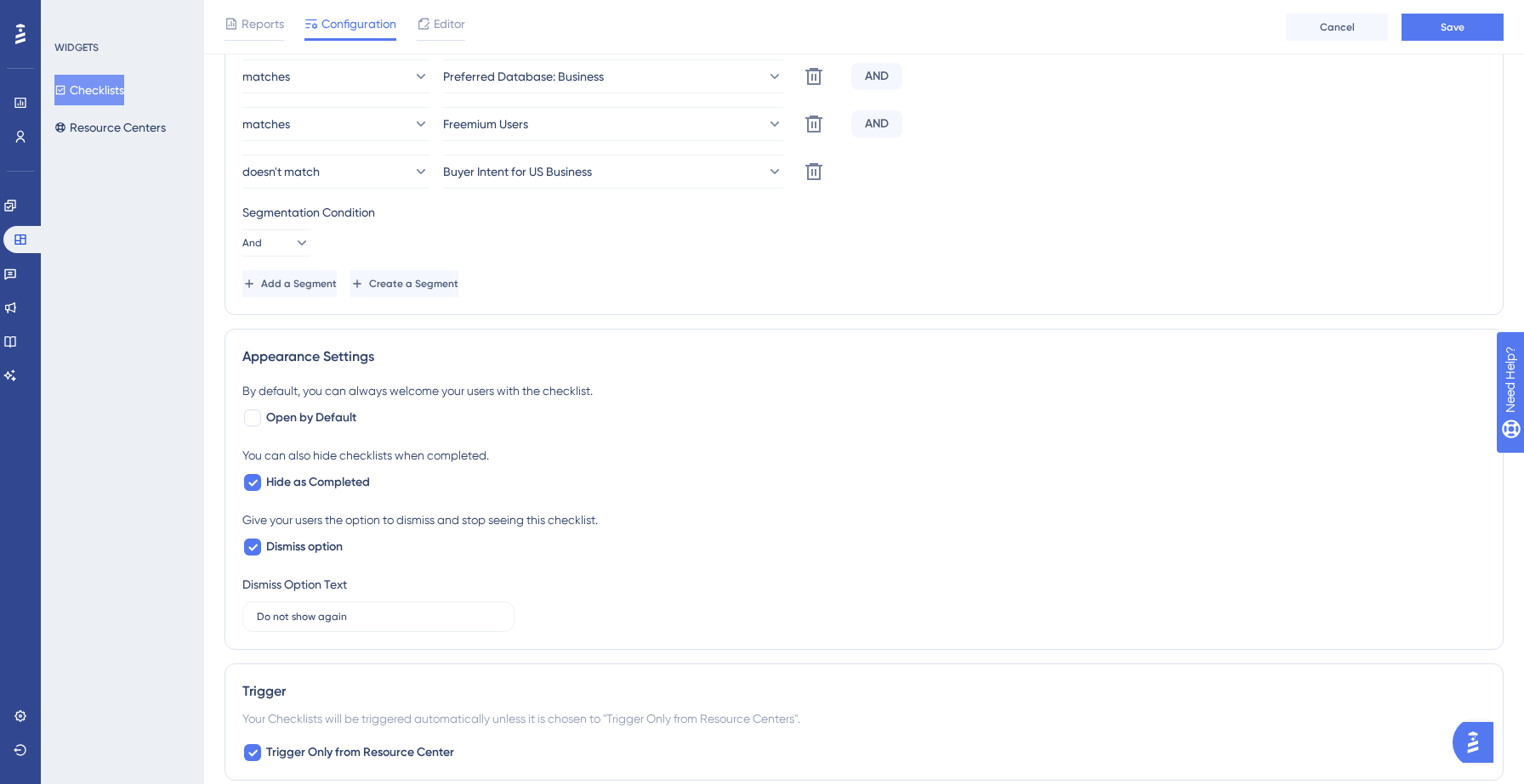
click at [1145, 207] on div "Segmentation Condition" at bounding box center [863, 213] width 1243 height 21
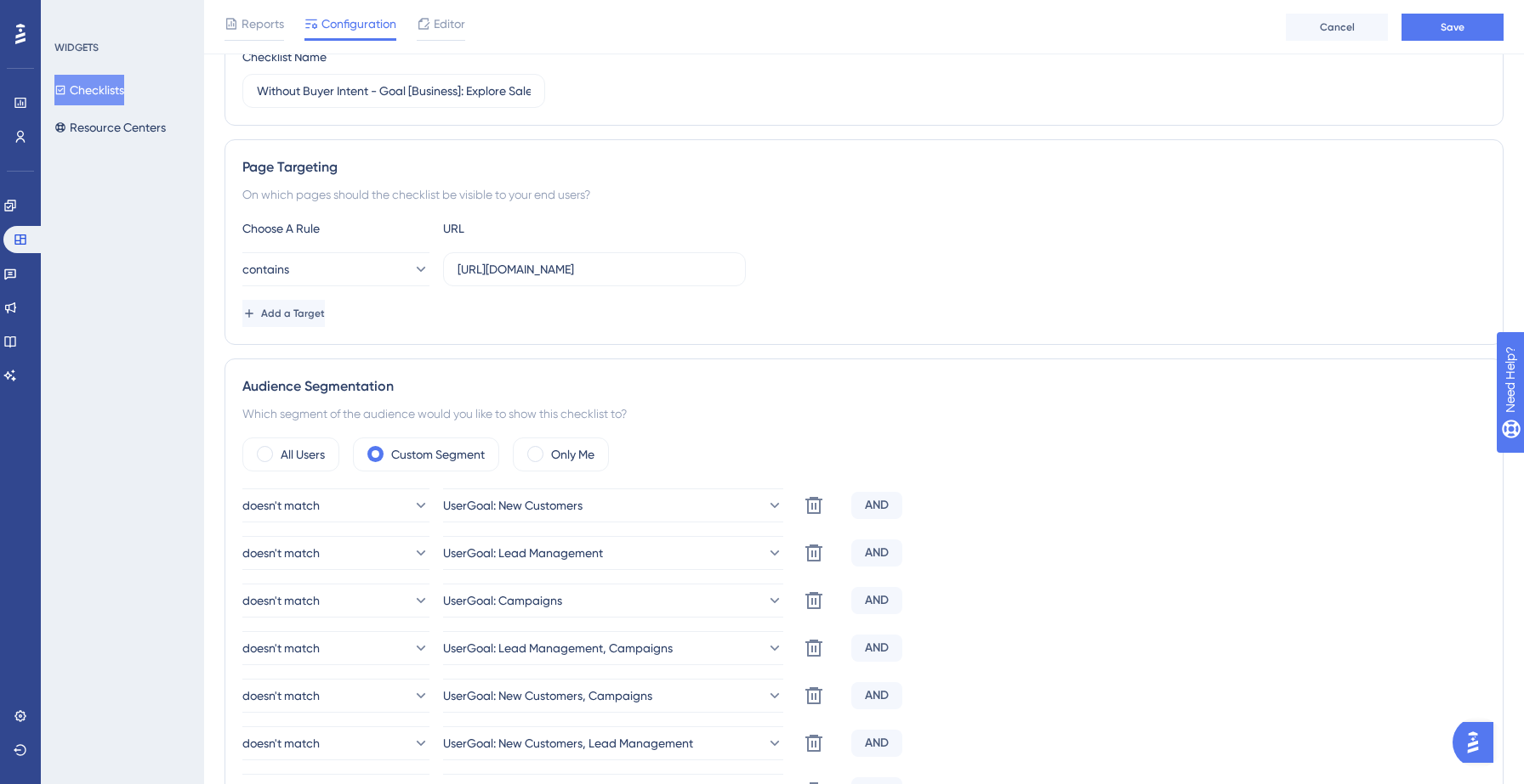
scroll to position [85, 0]
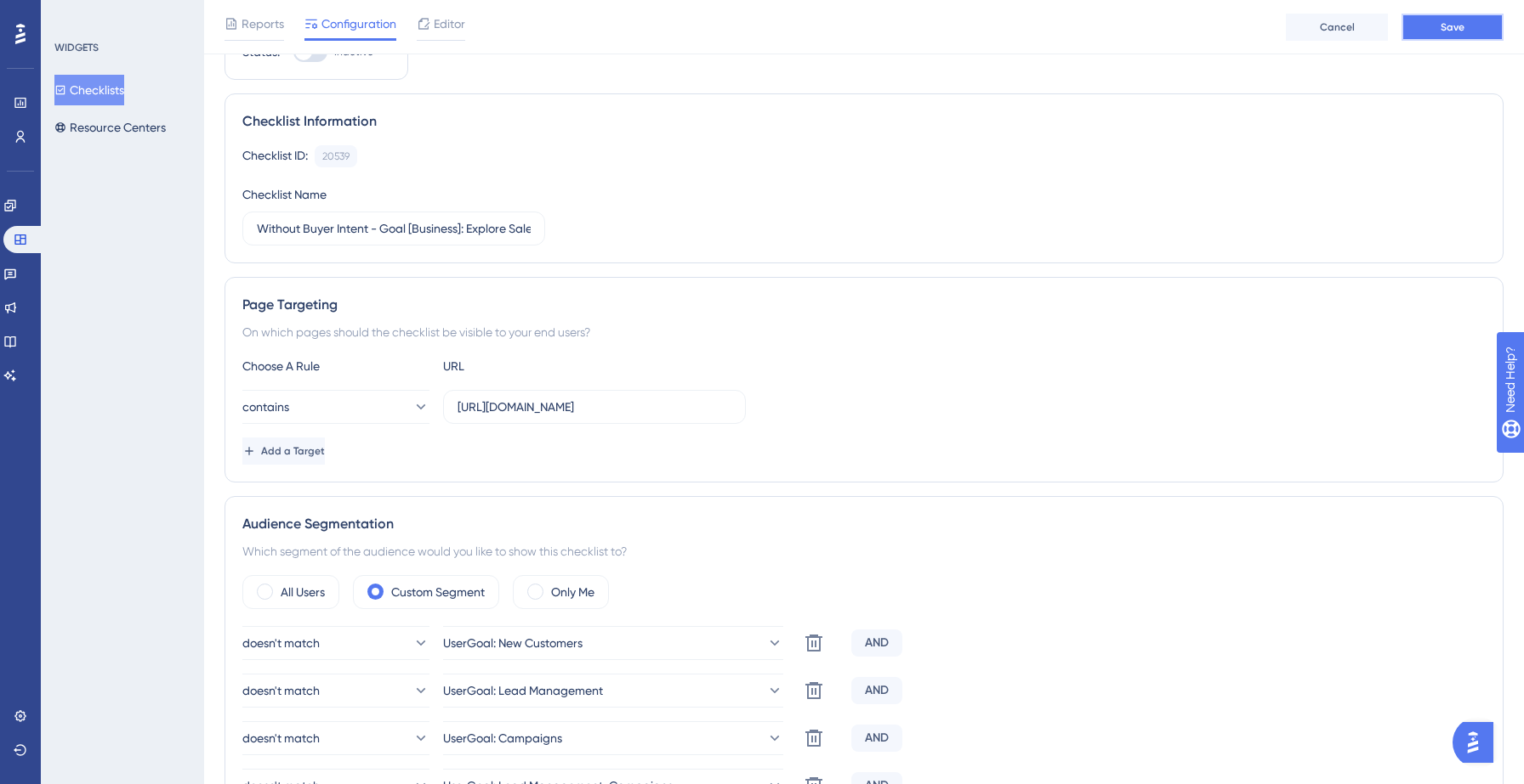
click at [1455, 35] on button "Save" at bounding box center [1452, 27] width 102 height 27
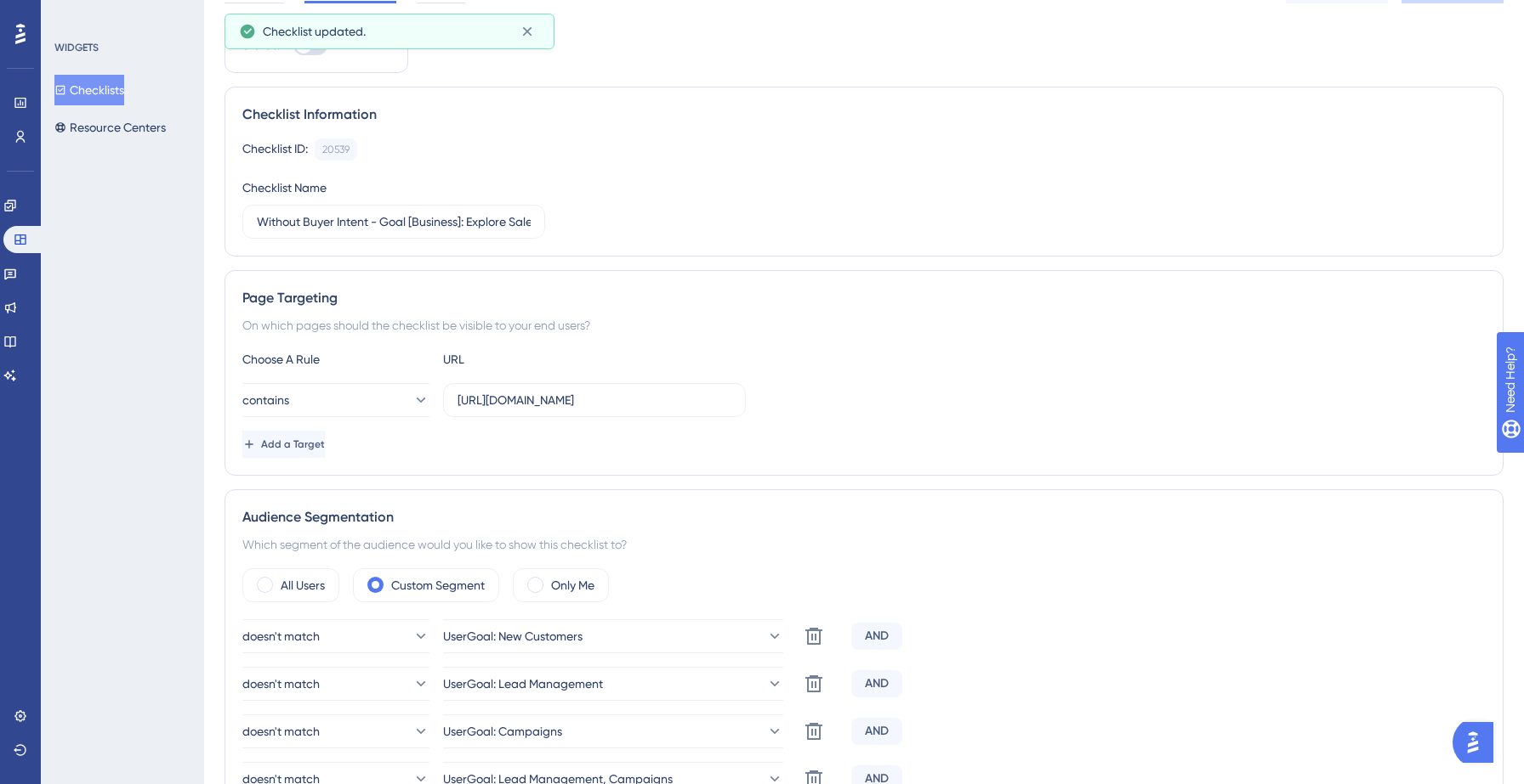
scroll to position [0, 0]
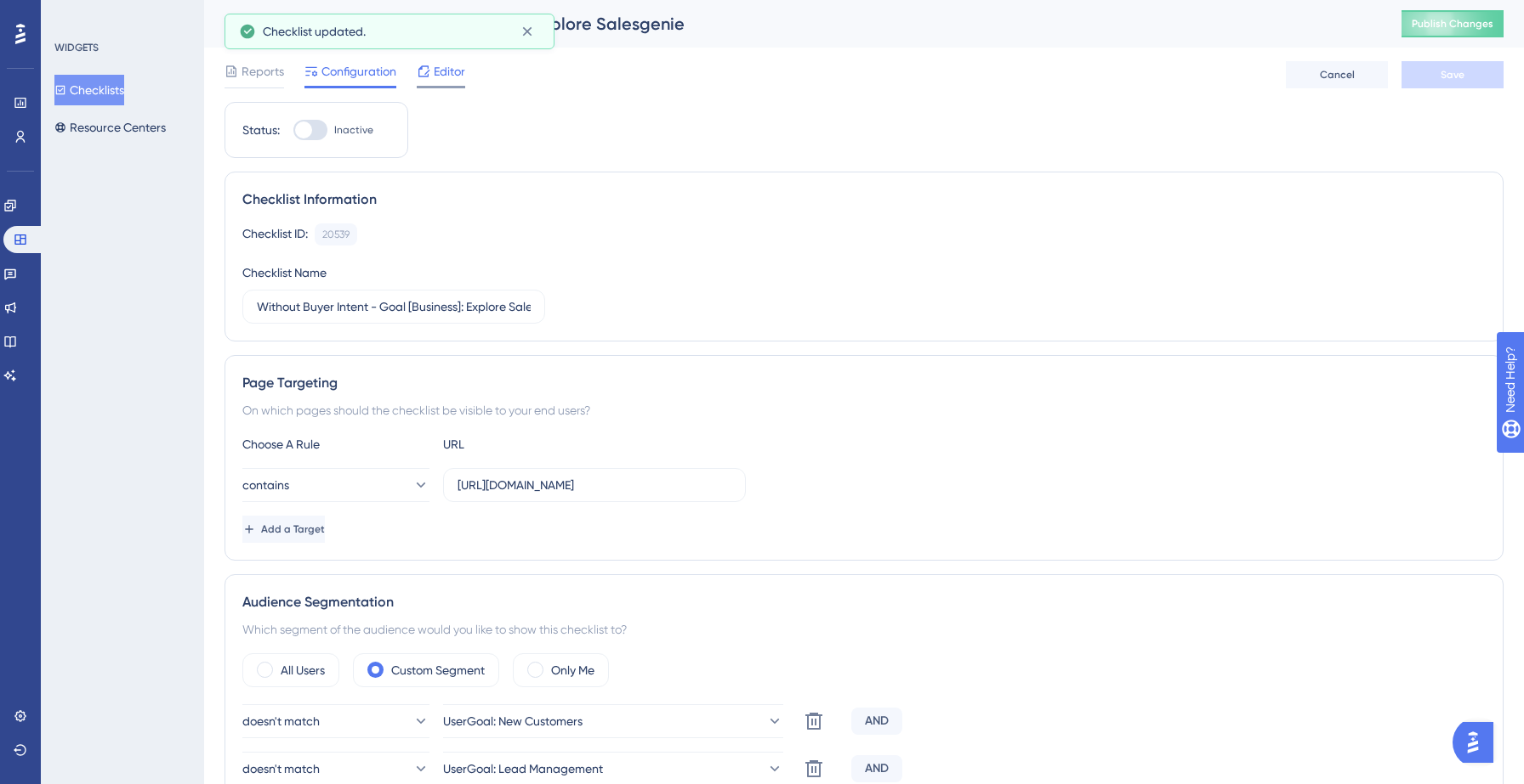
click at [441, 76] on span "Editor" at bounding box center [449, 72] width 31 height 21
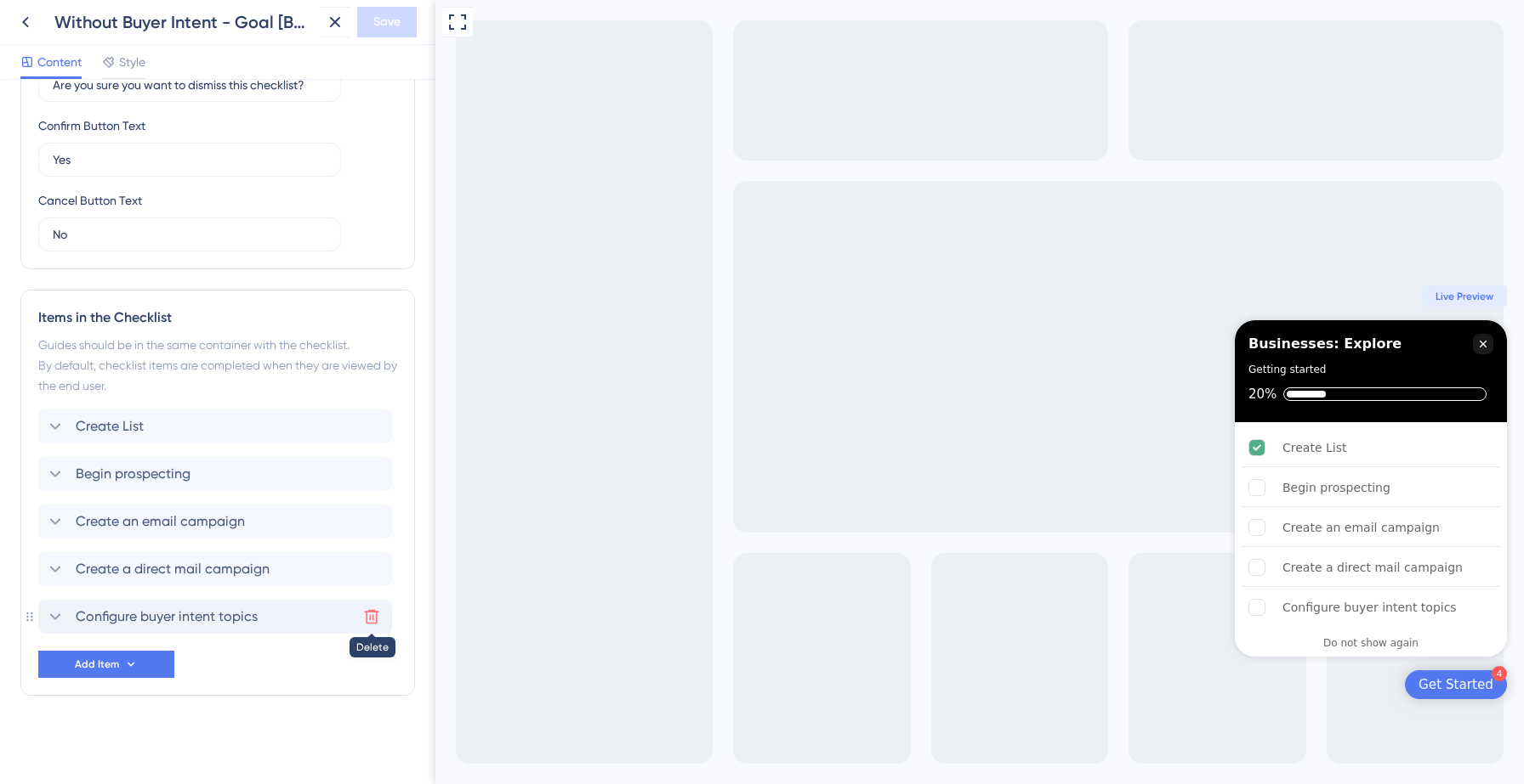
click at [369, 617] on icon at bounding box center [372, 617] width 15 height 15
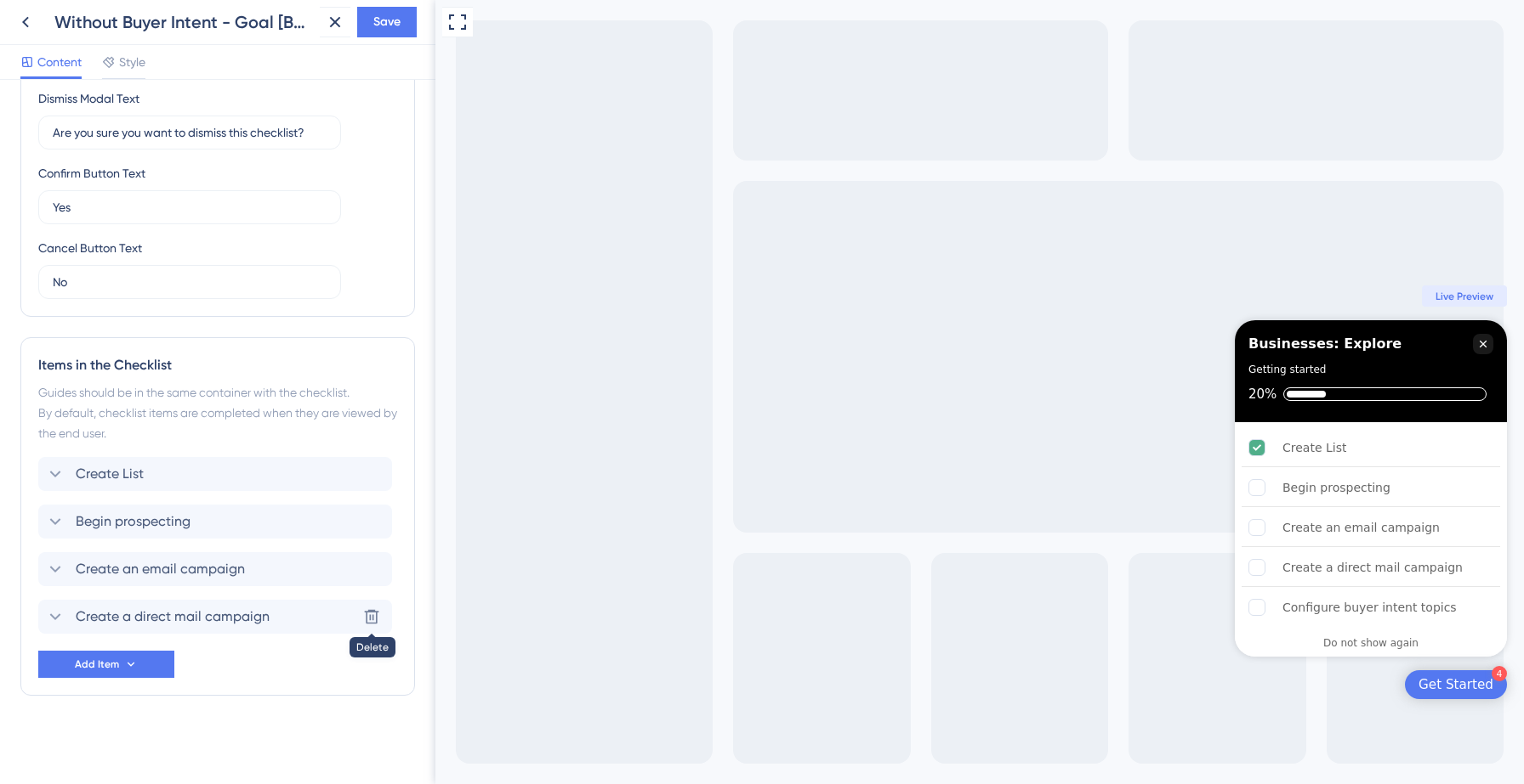
scroll to position [474, 0]
click at [381, 22] on span "Save" at bounding box center [387, 22] width 27 height 21
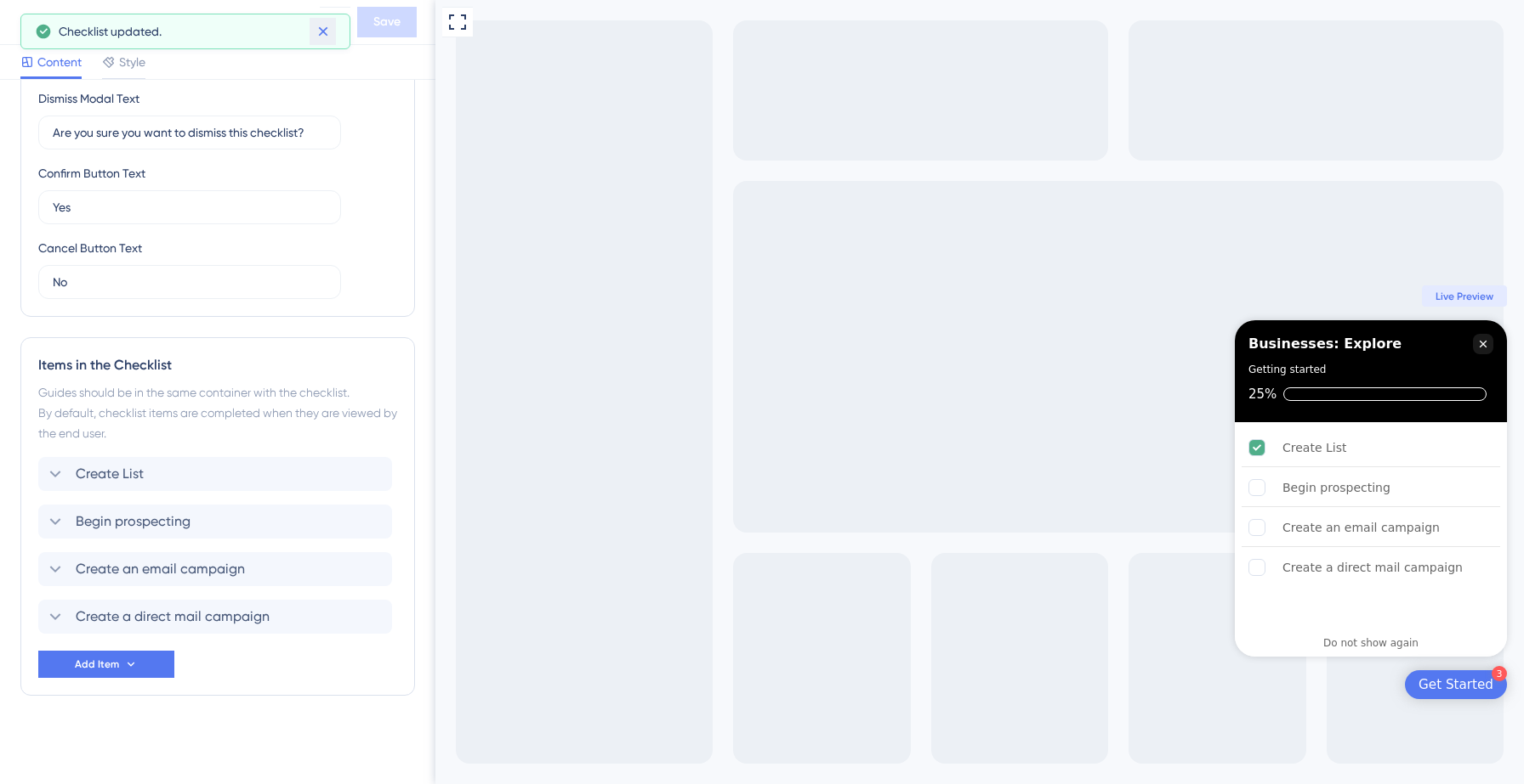
click at [318, 27] on icon at bounding box center [323, 31] width 10 height 10
click at [28, 29] on icon at bounding box center [26, 22] width 21 height 21
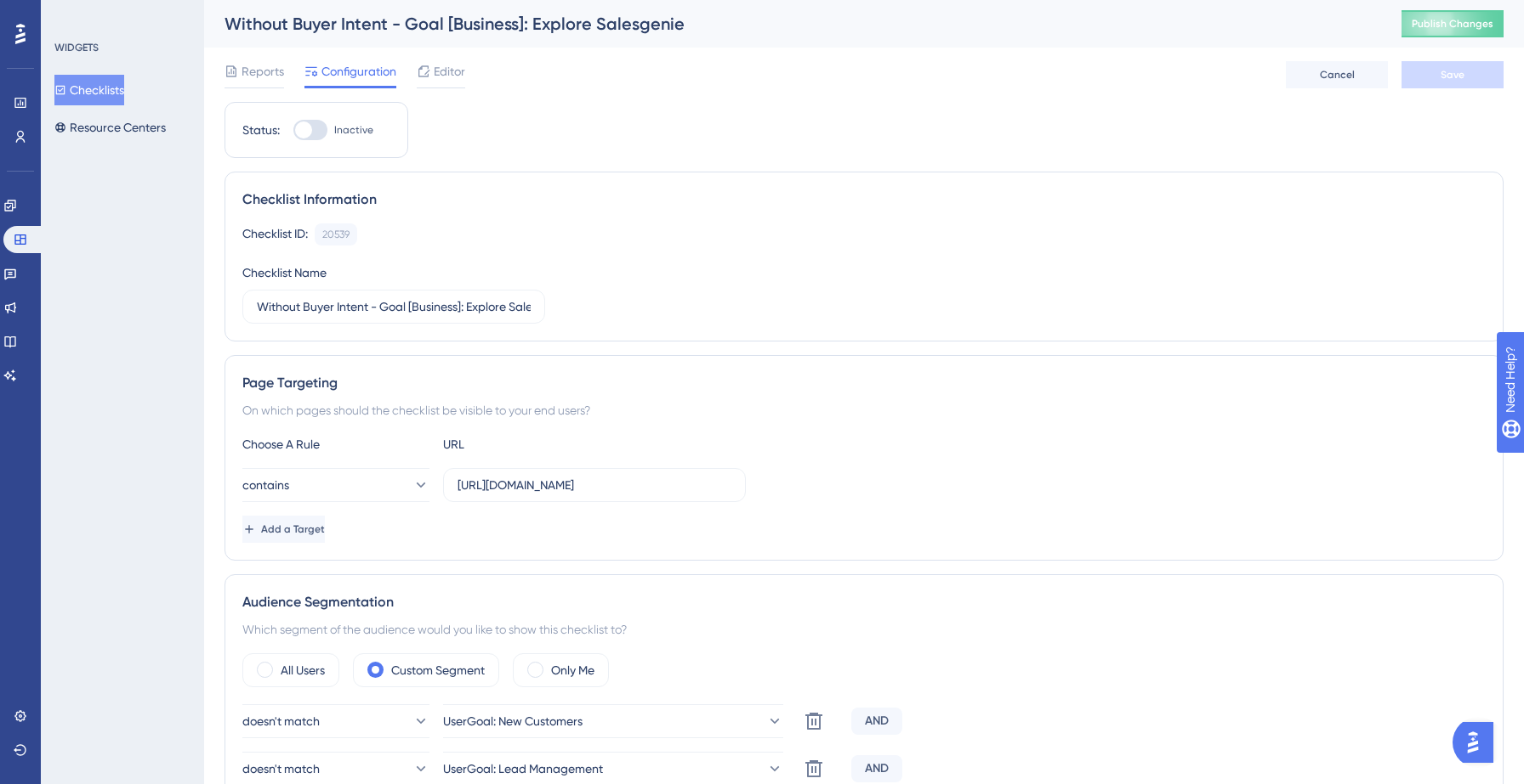
click at [313, 139] on div at bounding box center [310, 131] width 34 height 21
click at [293, 131] on input "Inactive" at bounding box center [292, 130] width 1 height 1
checkbox input "true"
click at [1437, 71] on button "Save" at bounding box center [1452, 74] width 102 height 27
click at [1460, 25] on span "Publish Changes" at bounding box center [1452, 24] width 81 height 14
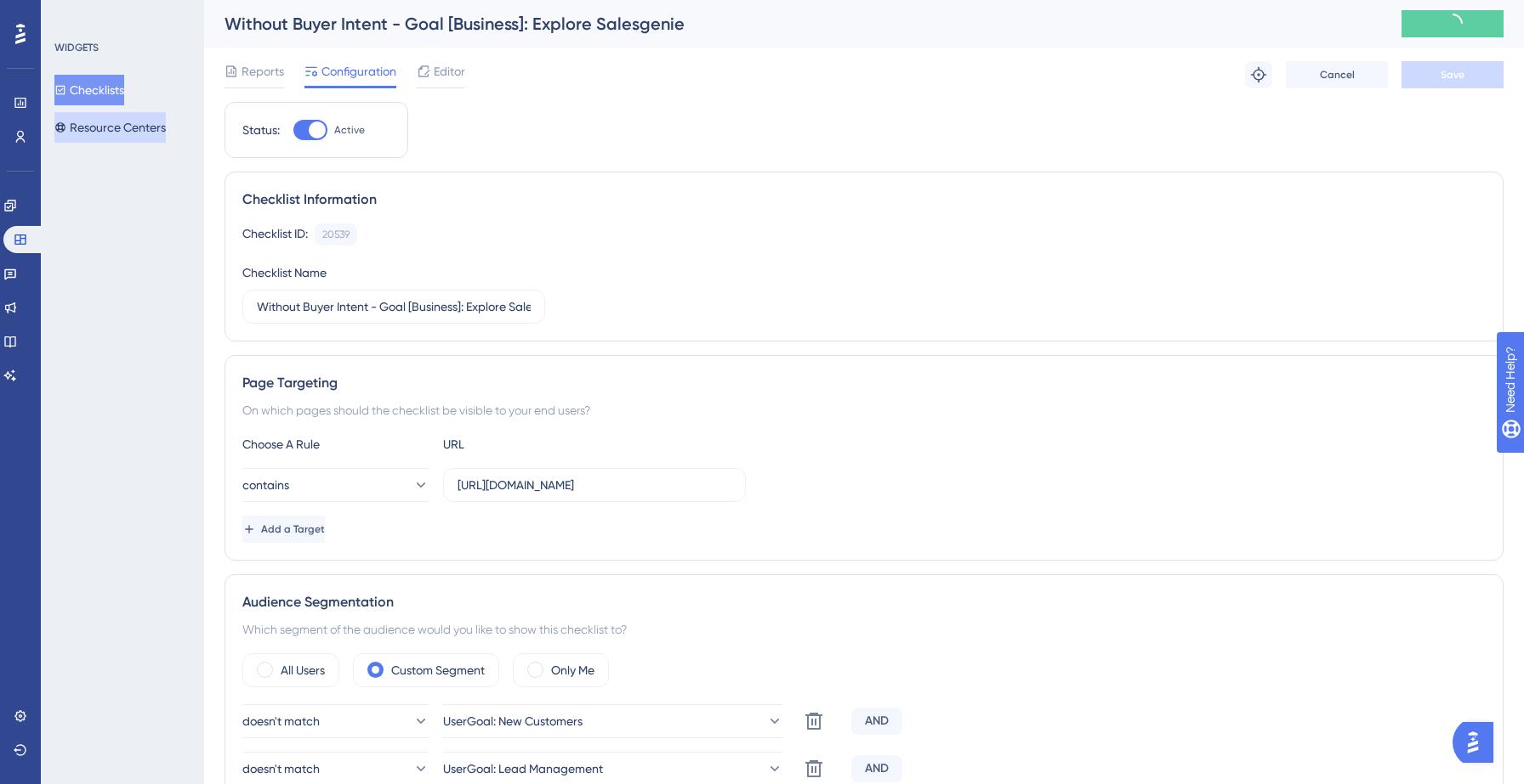
click at [125, 133] on button "Resource Centers" at bounding box center [110, 127] width 112 height 30
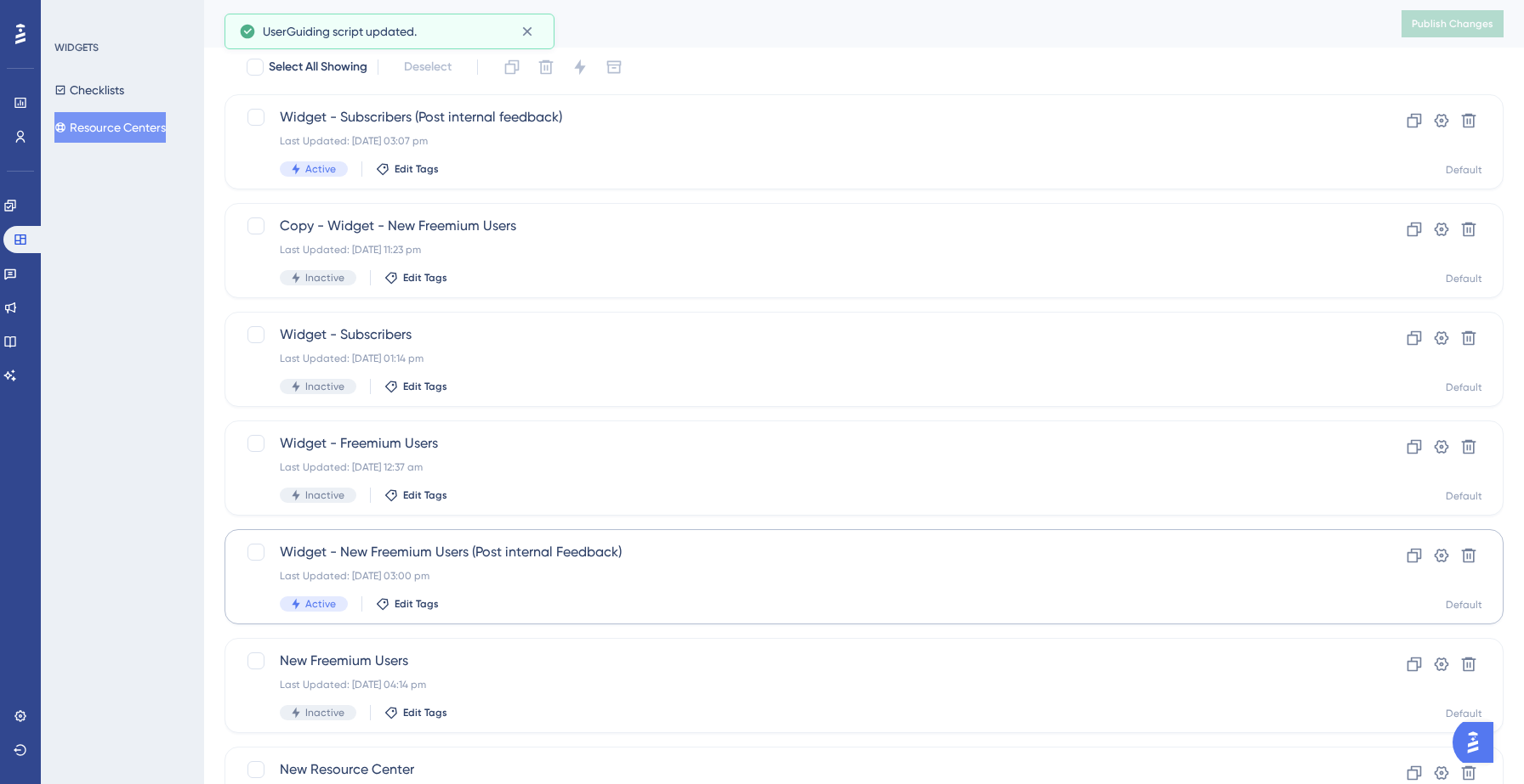
scroll to position [98, 0]
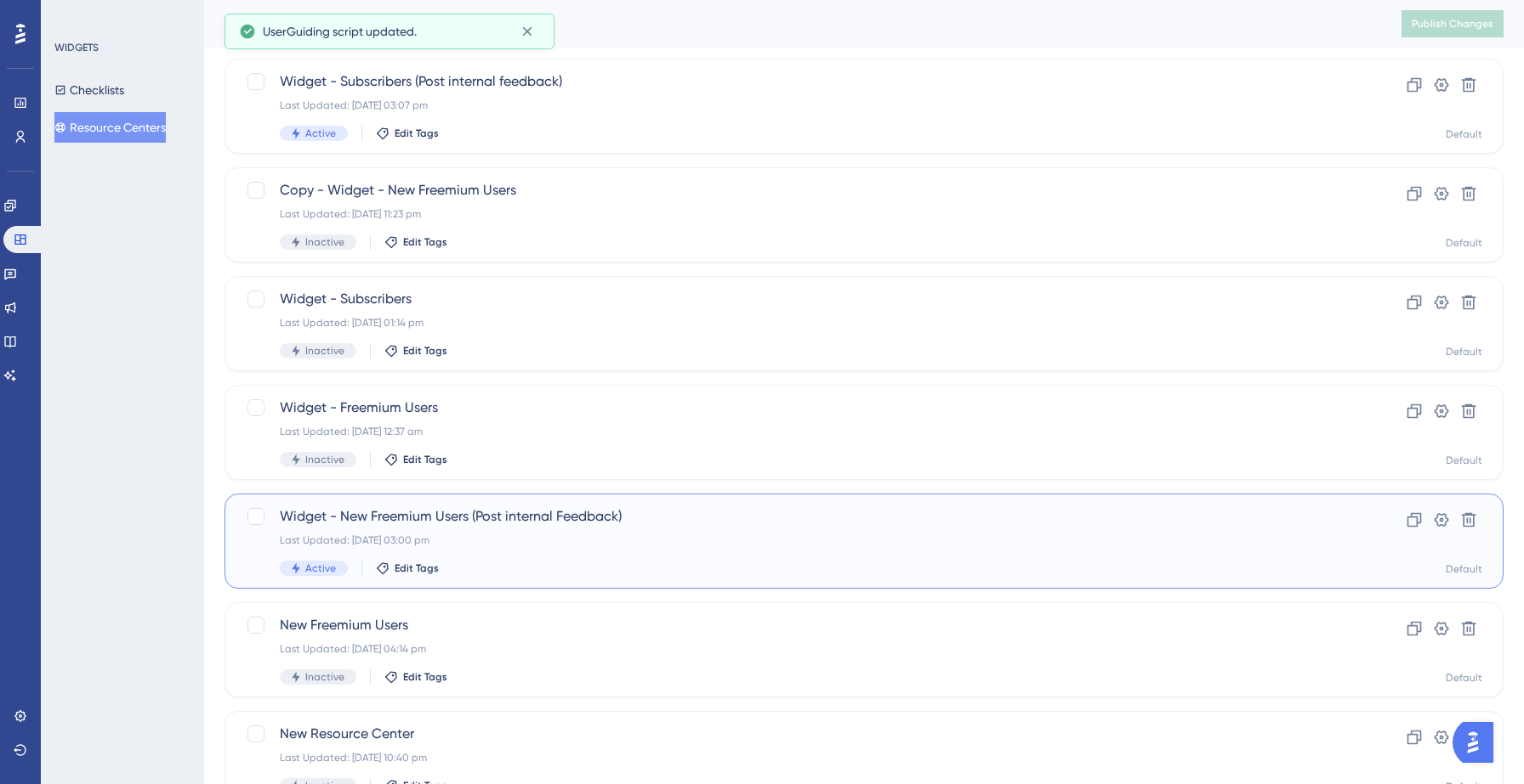
click at [528, 544] on div "Last Updated: 22 Sept 2025 03:00 pm" at bounding box center [795, 540] width 1032 height 14
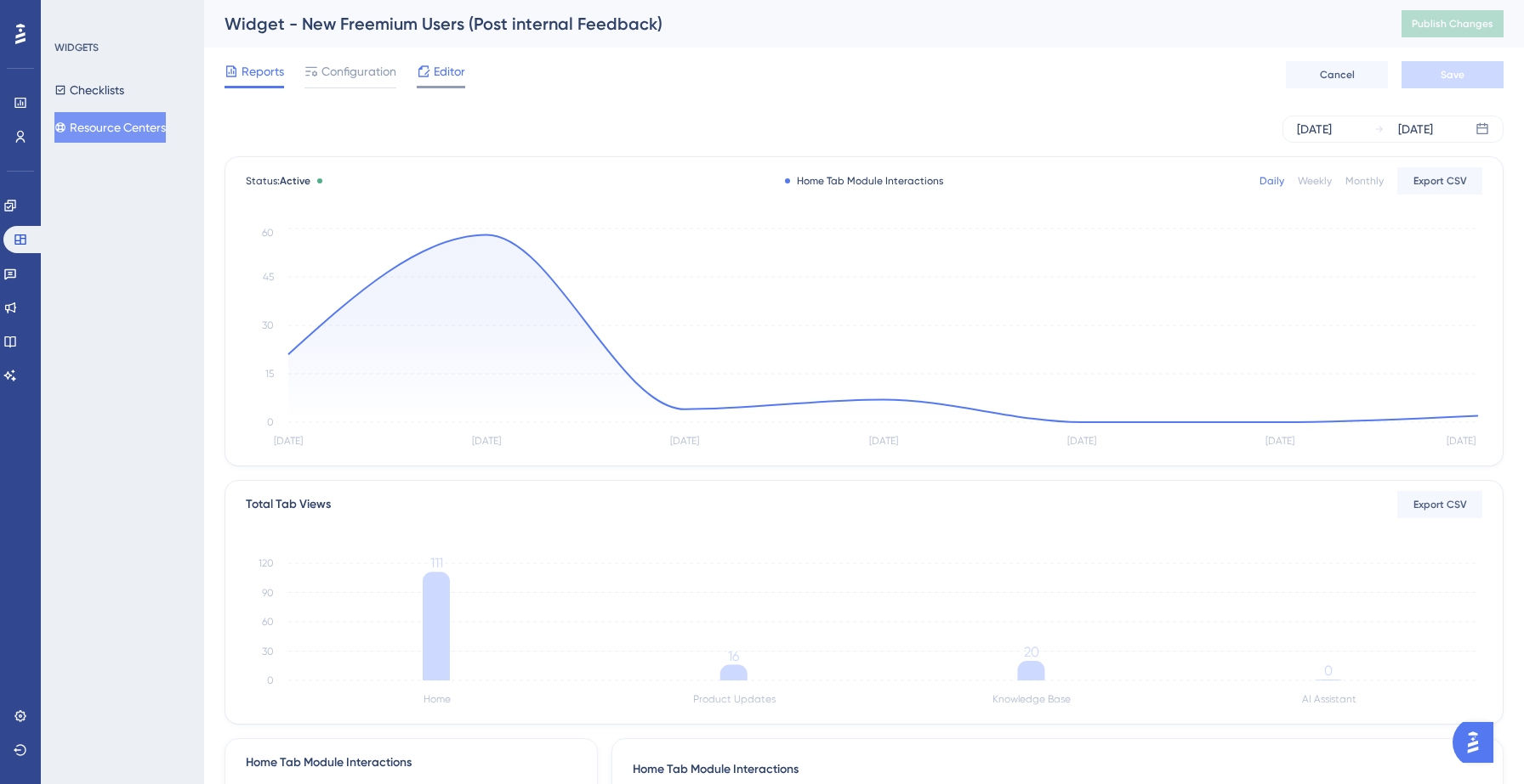
click at [442, 86] on div at bounding box center [441, 86] width 48 height 3
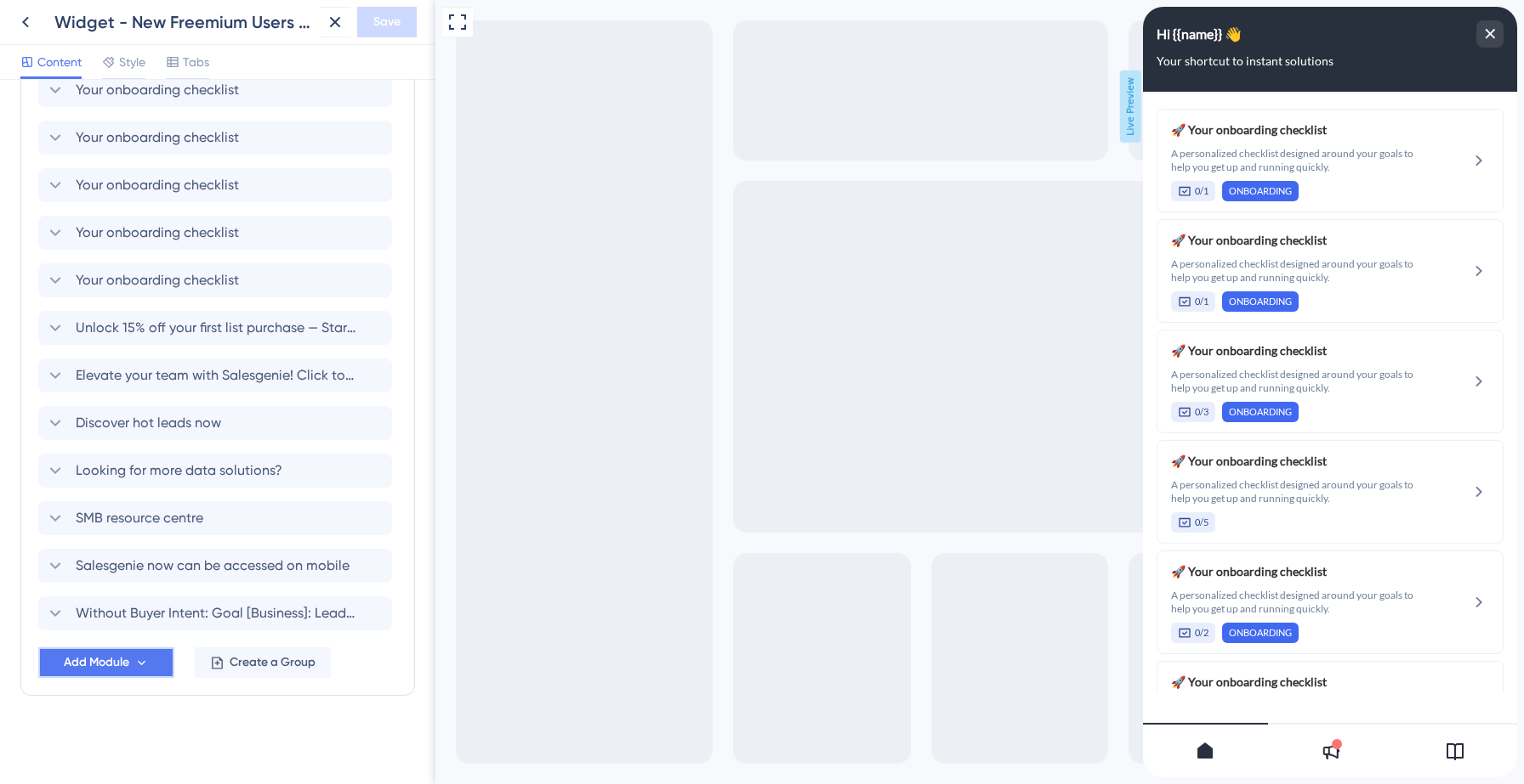
click at [86, 654] on span "Add Module" at bounding box center [97, 663] width 66 height 21
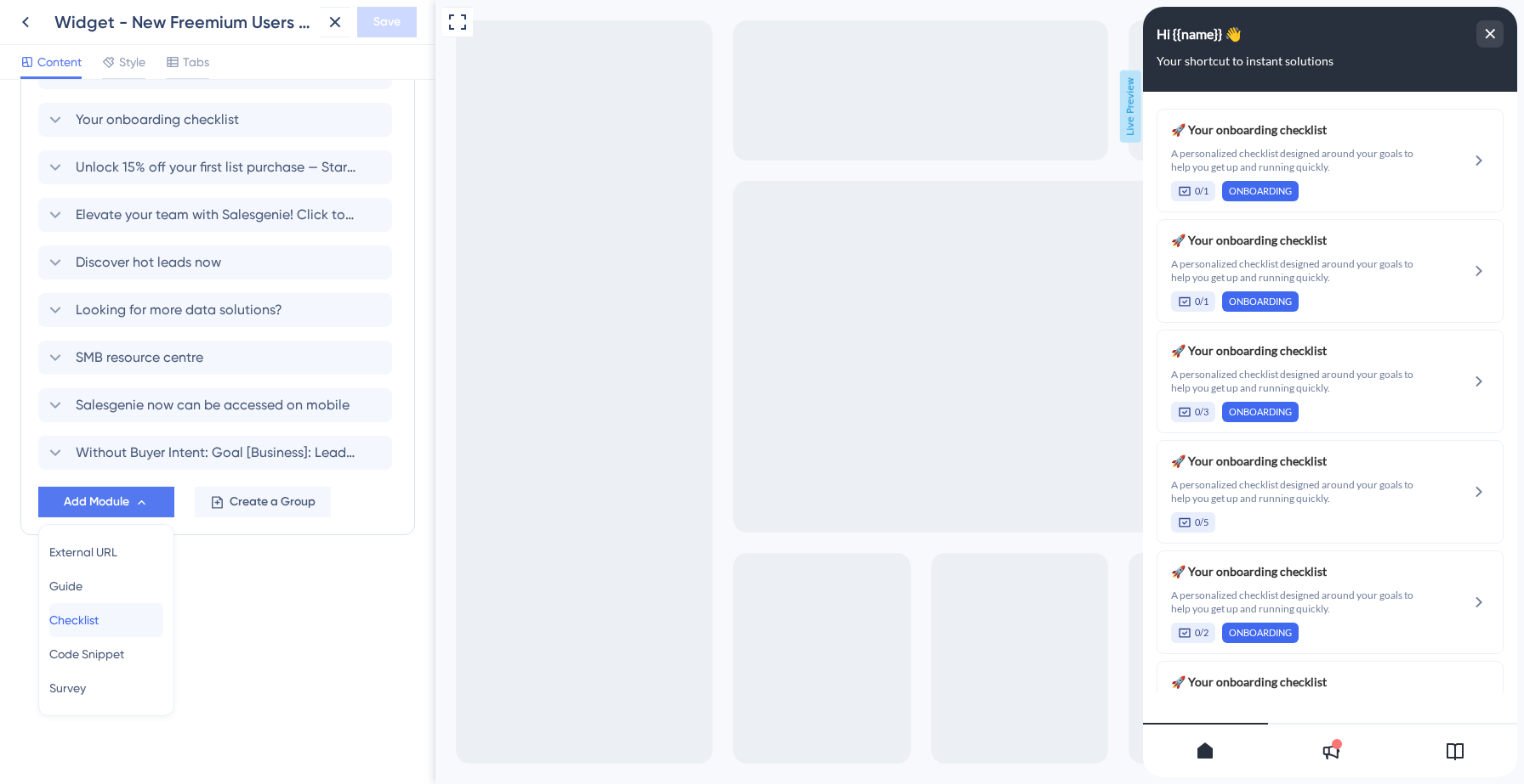
click at [96, 616] on span "Checklist" at bounding box center [74, 621] width 49 height 21
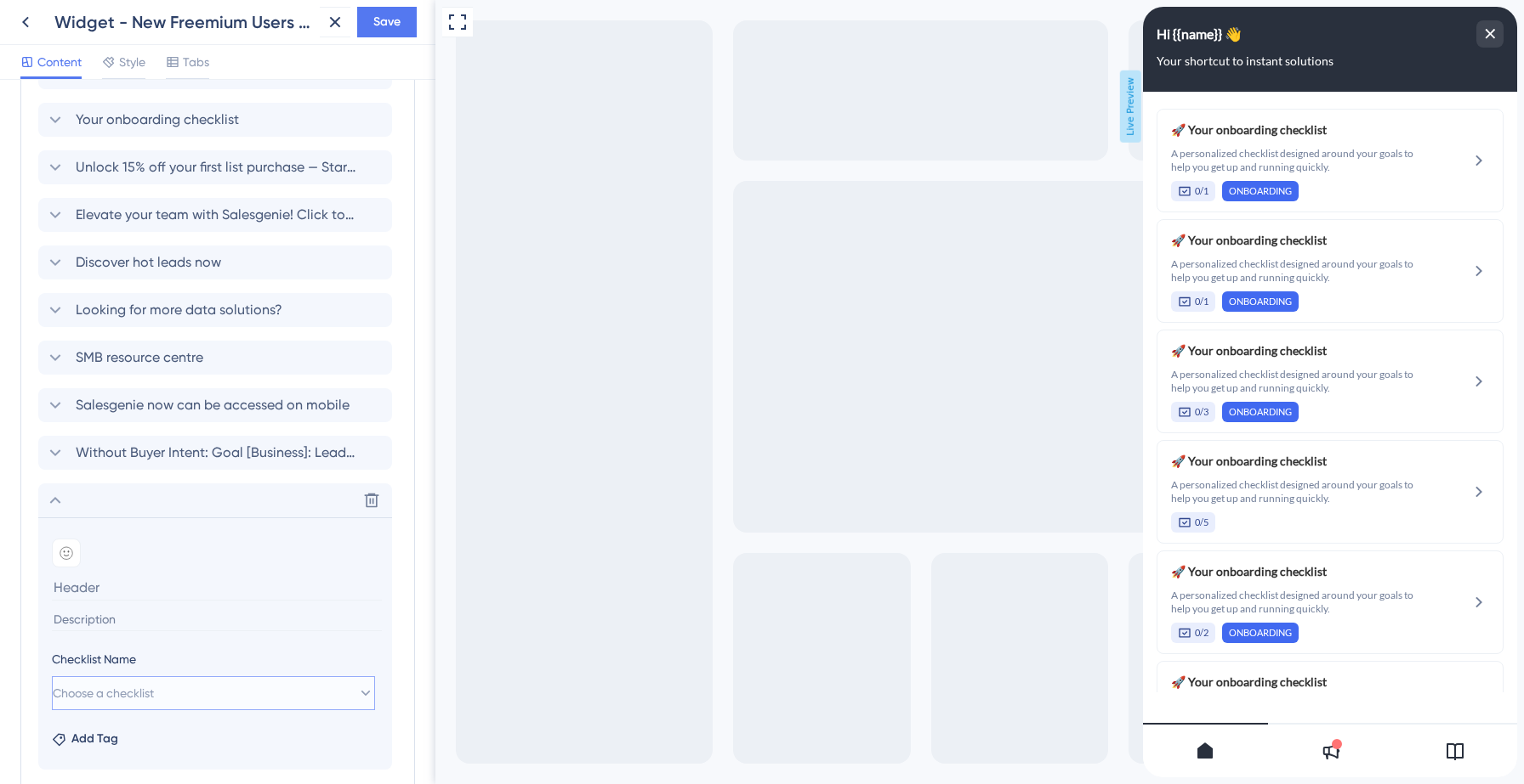
click at [131, 689] on span "Choose a checklist" at bounding box center [103, 693] width 101 height 21
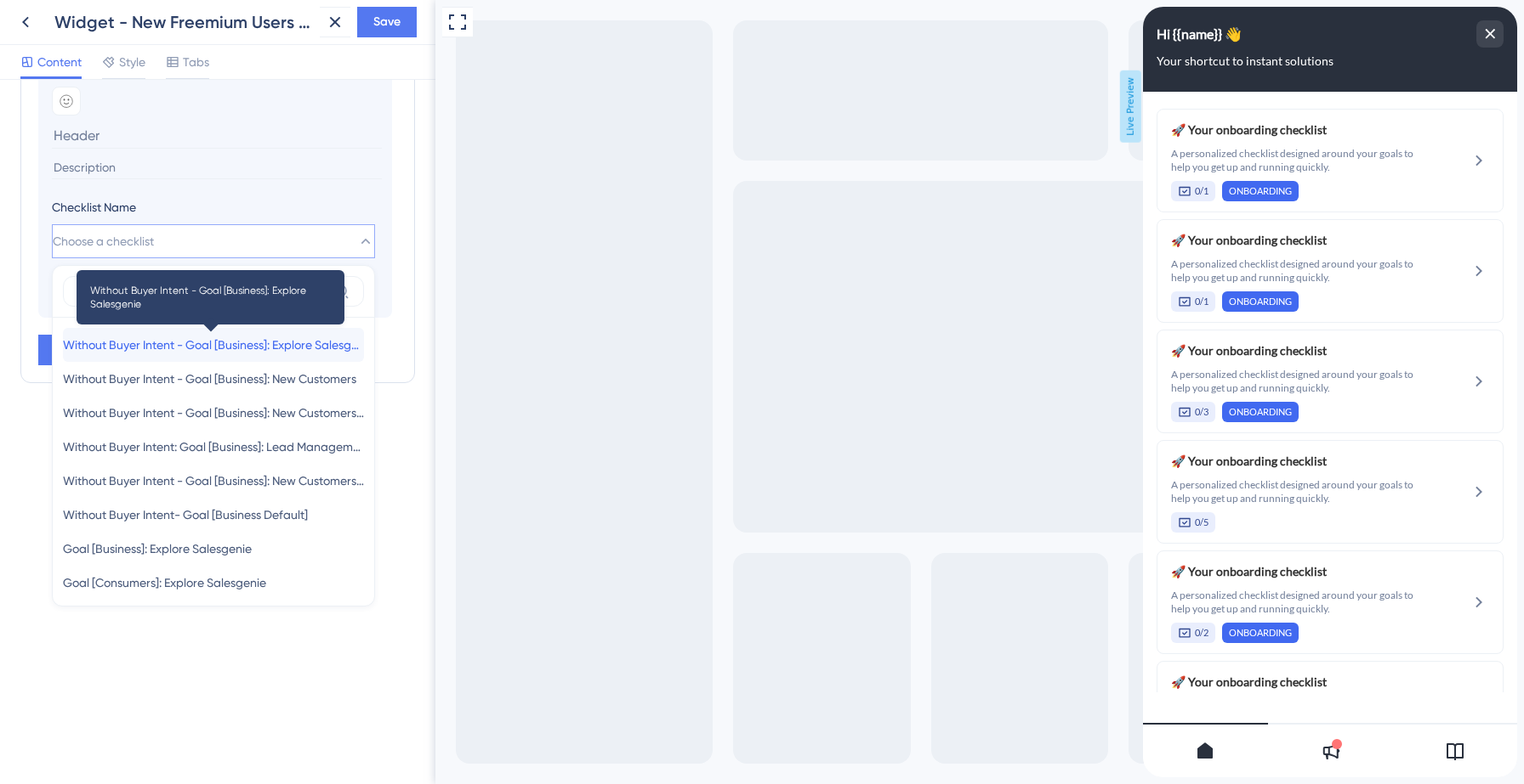
click at [261, 339] on span "Without Buyer Intent - Goal [Business]: Explore Salesgenie" at bounding box center [214, 345] width 301 height 21
type input "Without Buyer Intent - Goal [Business]: Explore Salesgenie"
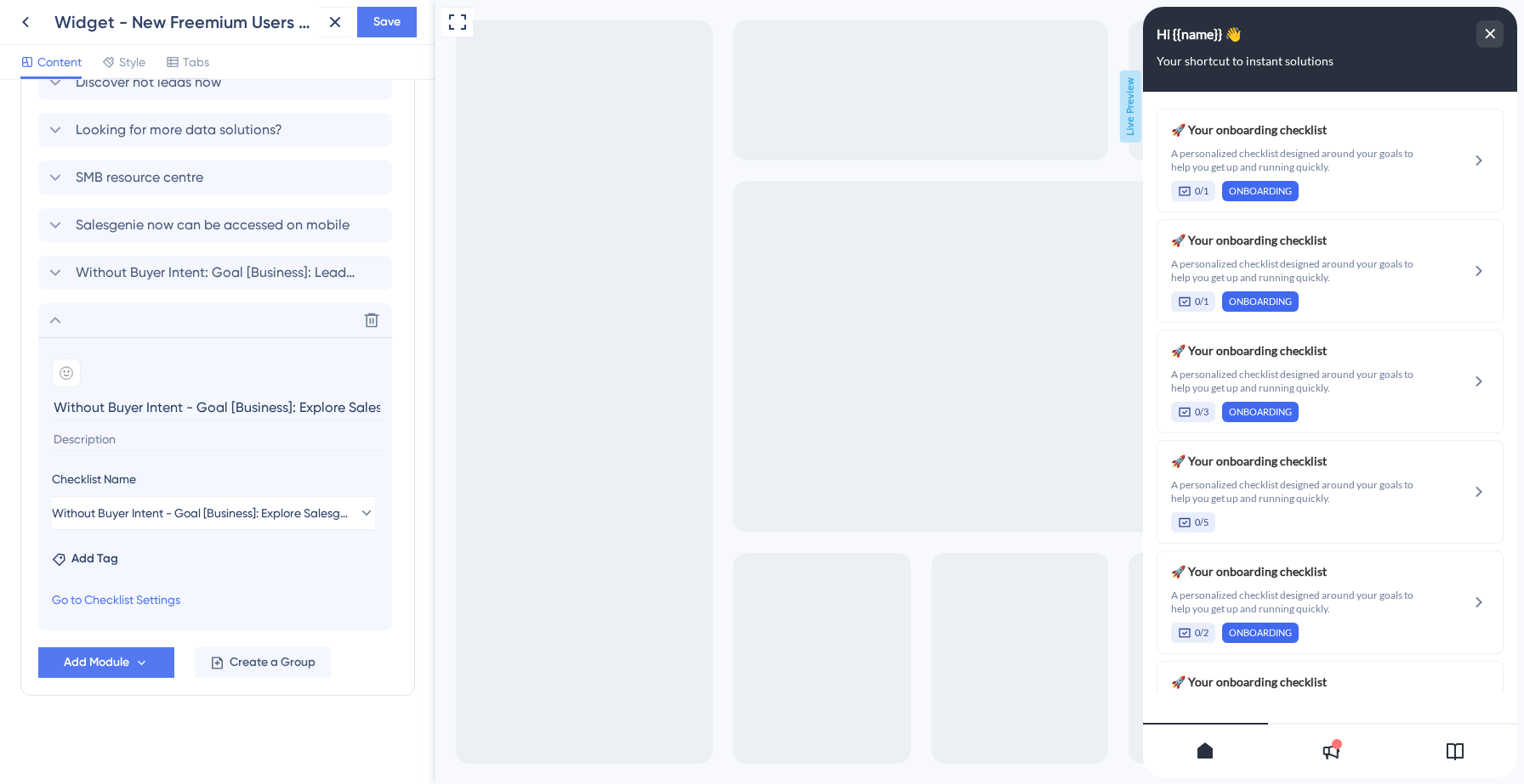
click at [99, 439] on input at bounding box center [216, 439] width 330 height 23
paste input "A personalized checklist designed around your goals to help you get up and runn…"
type input "A personalized checklist designed around your goals to help you get up and runn…"
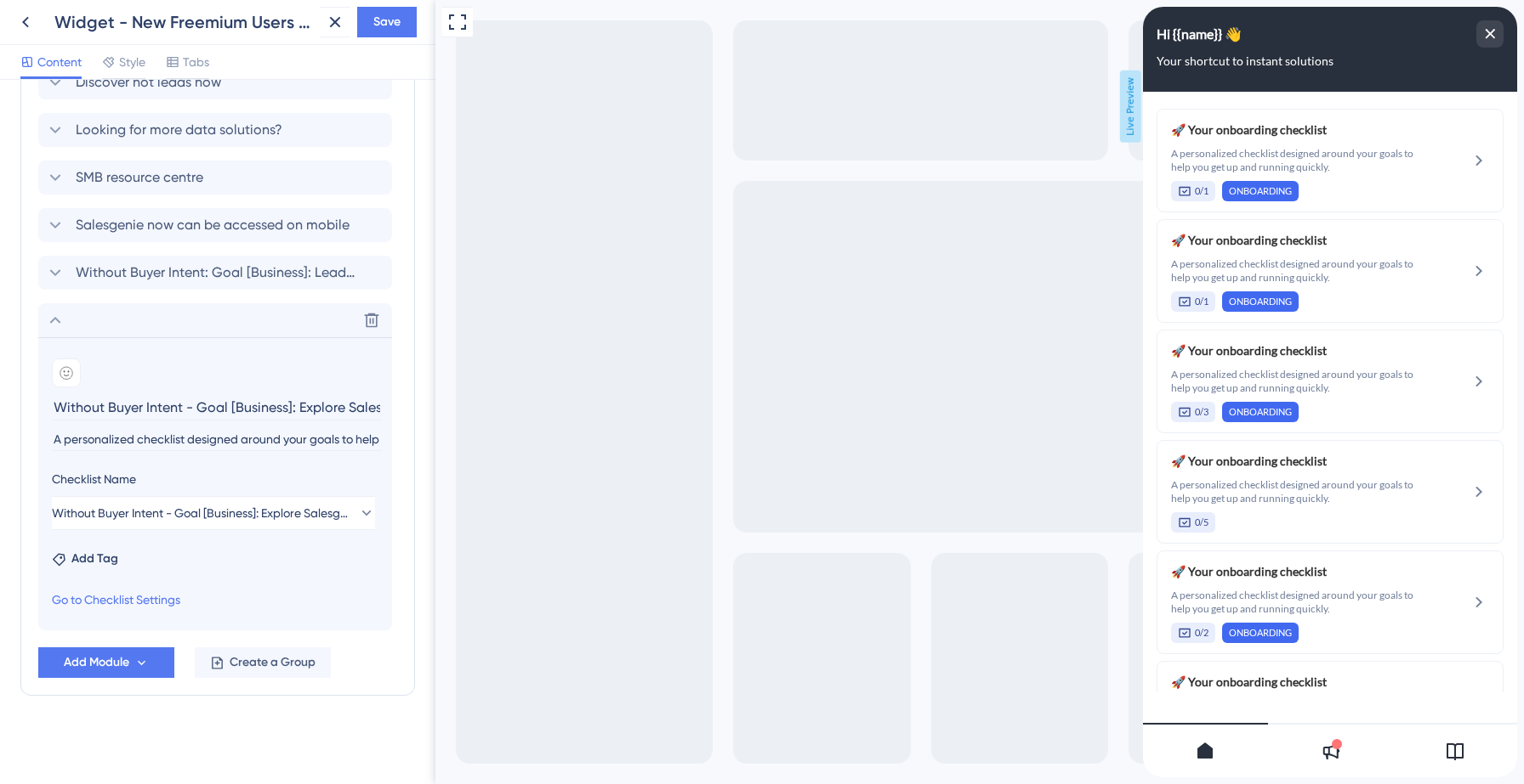
click at [125, 412] on input "Without Buyer Intent - Goal [Business]: Explore Salesgenie" at bounding box center [216, 407] width 330 height 26
type input "Your onboarding checklist"
click at [71, 375] on icon at bounding box center [67, 373] width 14 height 14
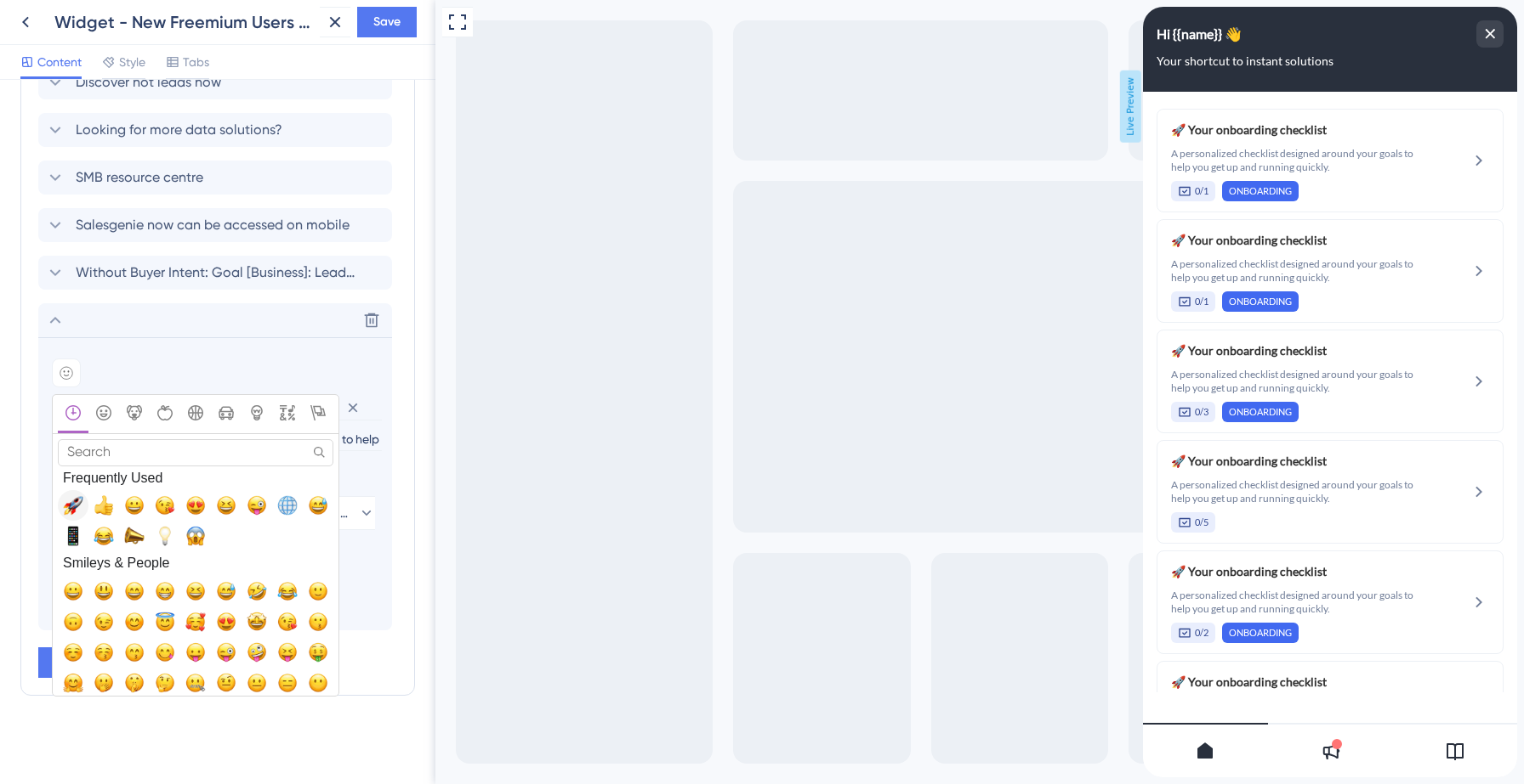
click at [76, 500] on span "🚀, rocket" at bounding box center [74, 506] width 21 height 21
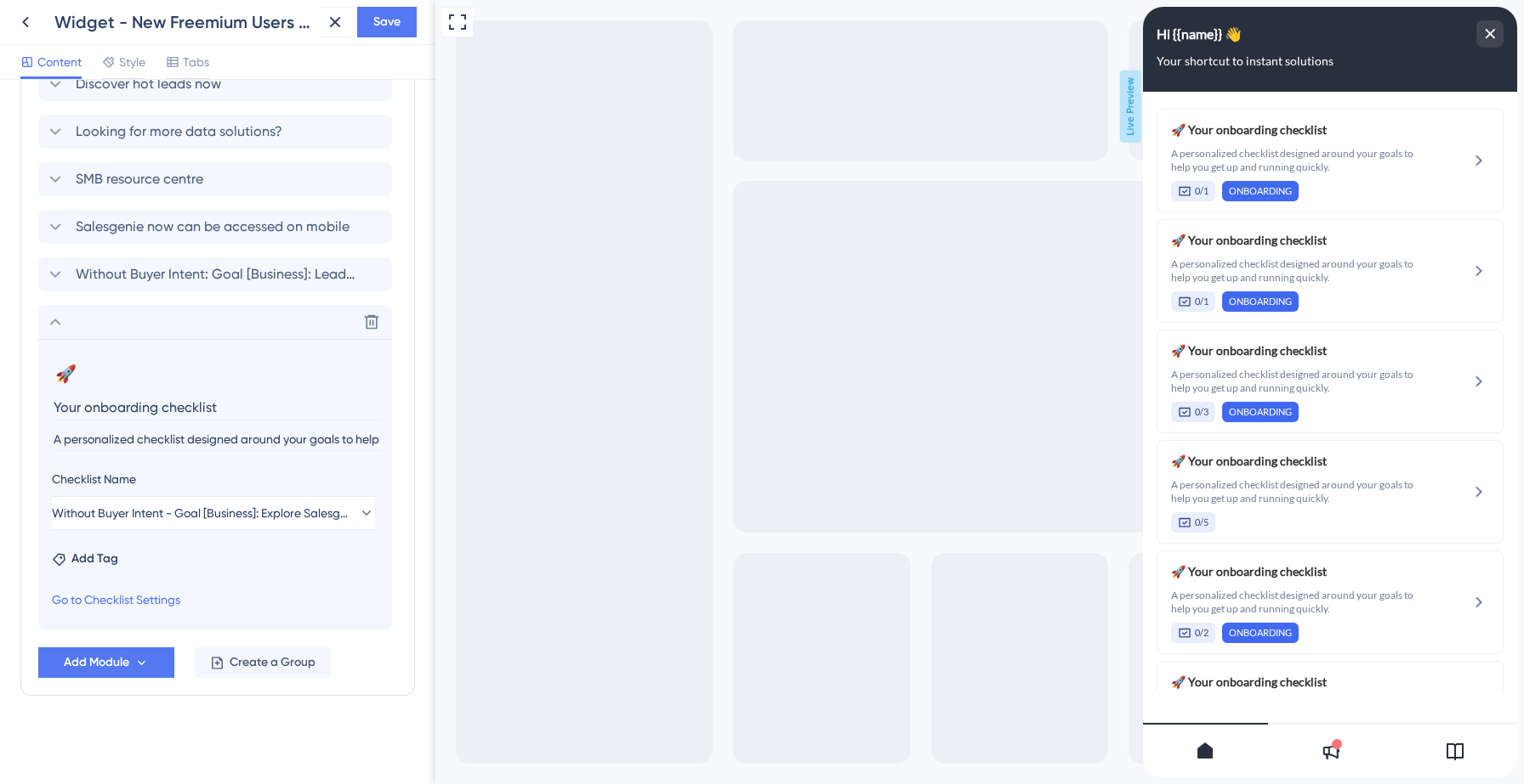
scroll to position [1309, 0]
click at [117, 558] on span "Add Tag" at bounding box center [95, 559] width 47 height 21
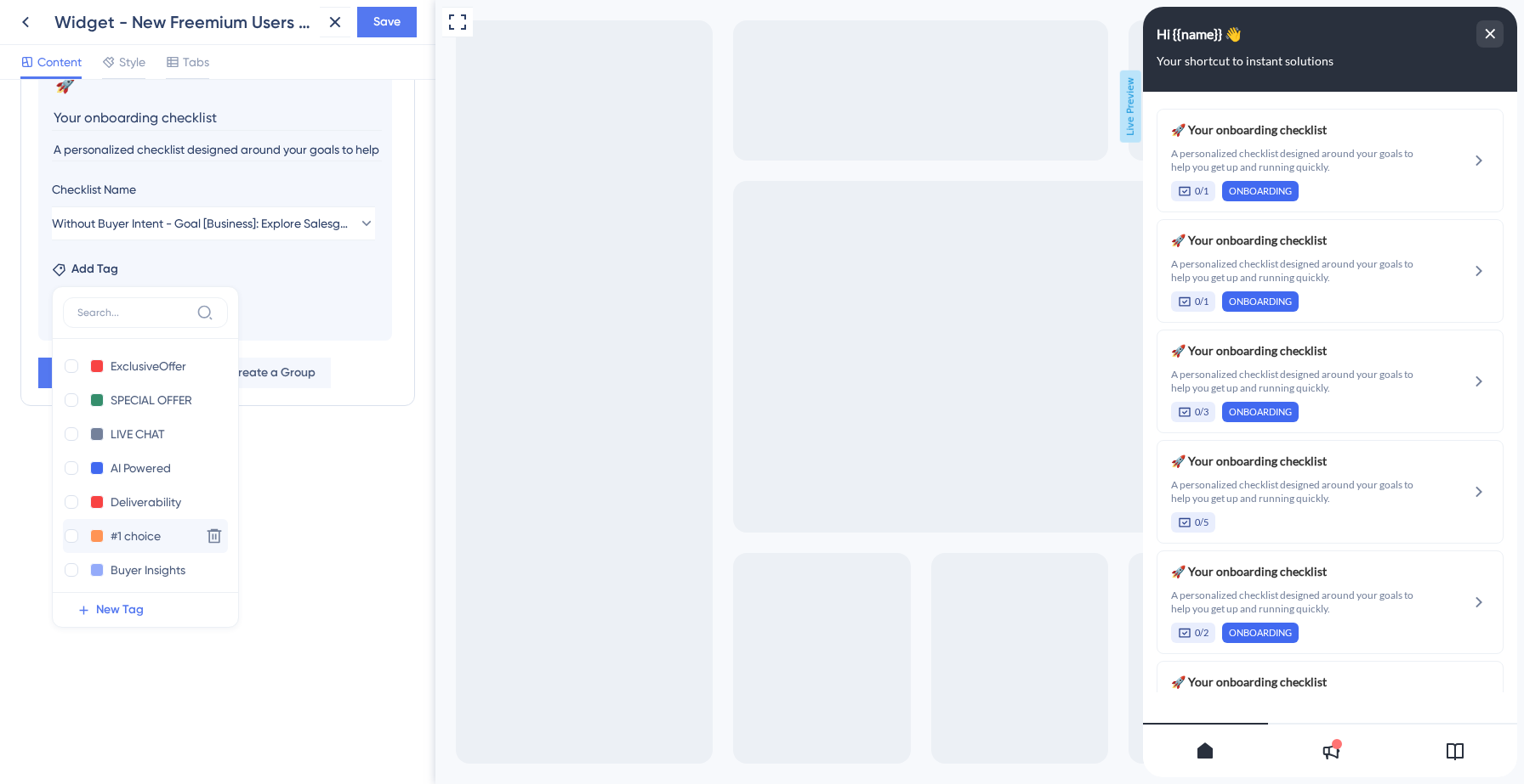
scroll to position [209, 0]
click at [74, 564] on div at bounding box center [72, 565] width 14 height 14
checkbox input "true"
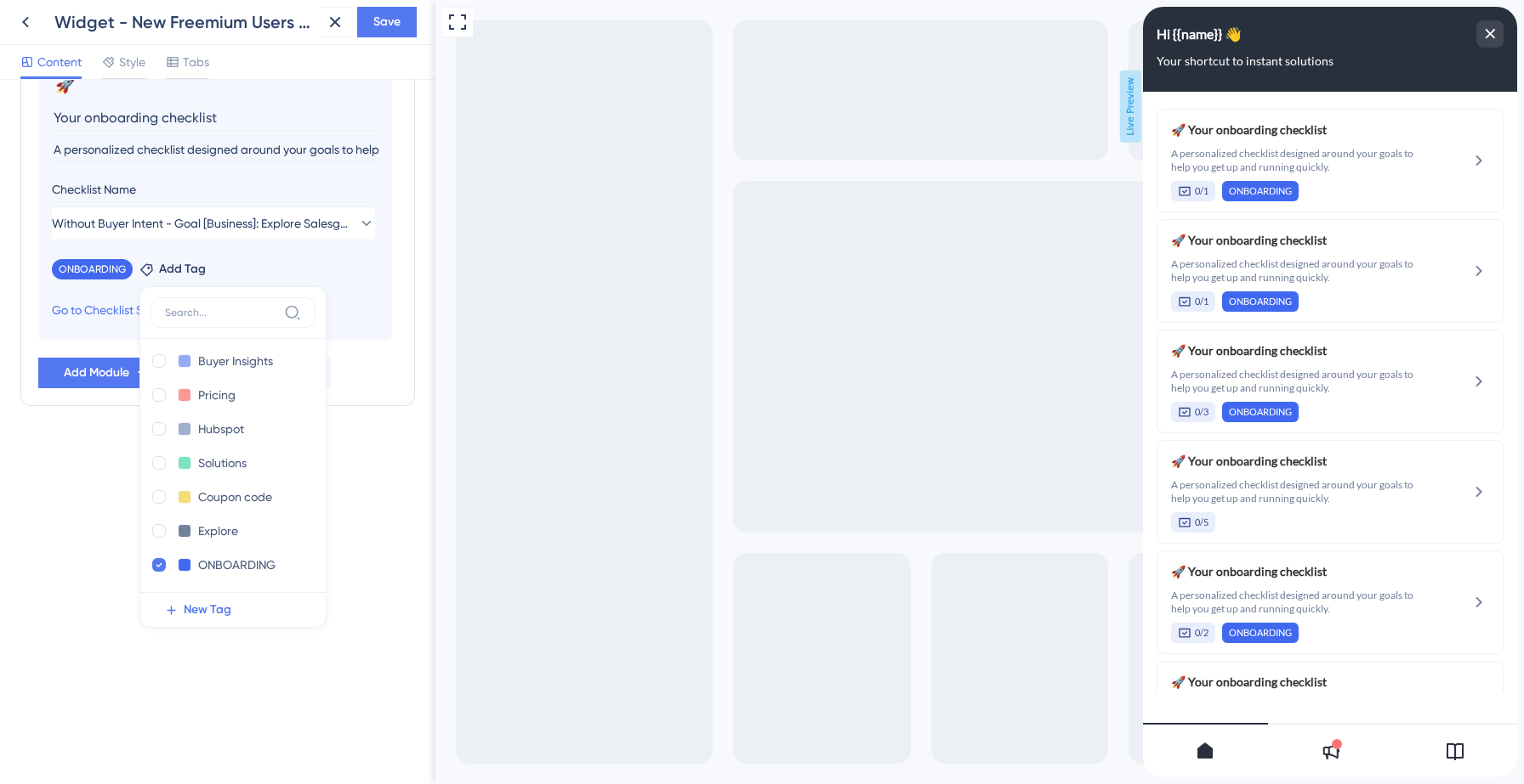
click at [377, 297] on section "🚀 Change emoji Remove emoji Your onboarding checklist A personalized checklist …" at bounding box center [215, 194] width 354 height 291
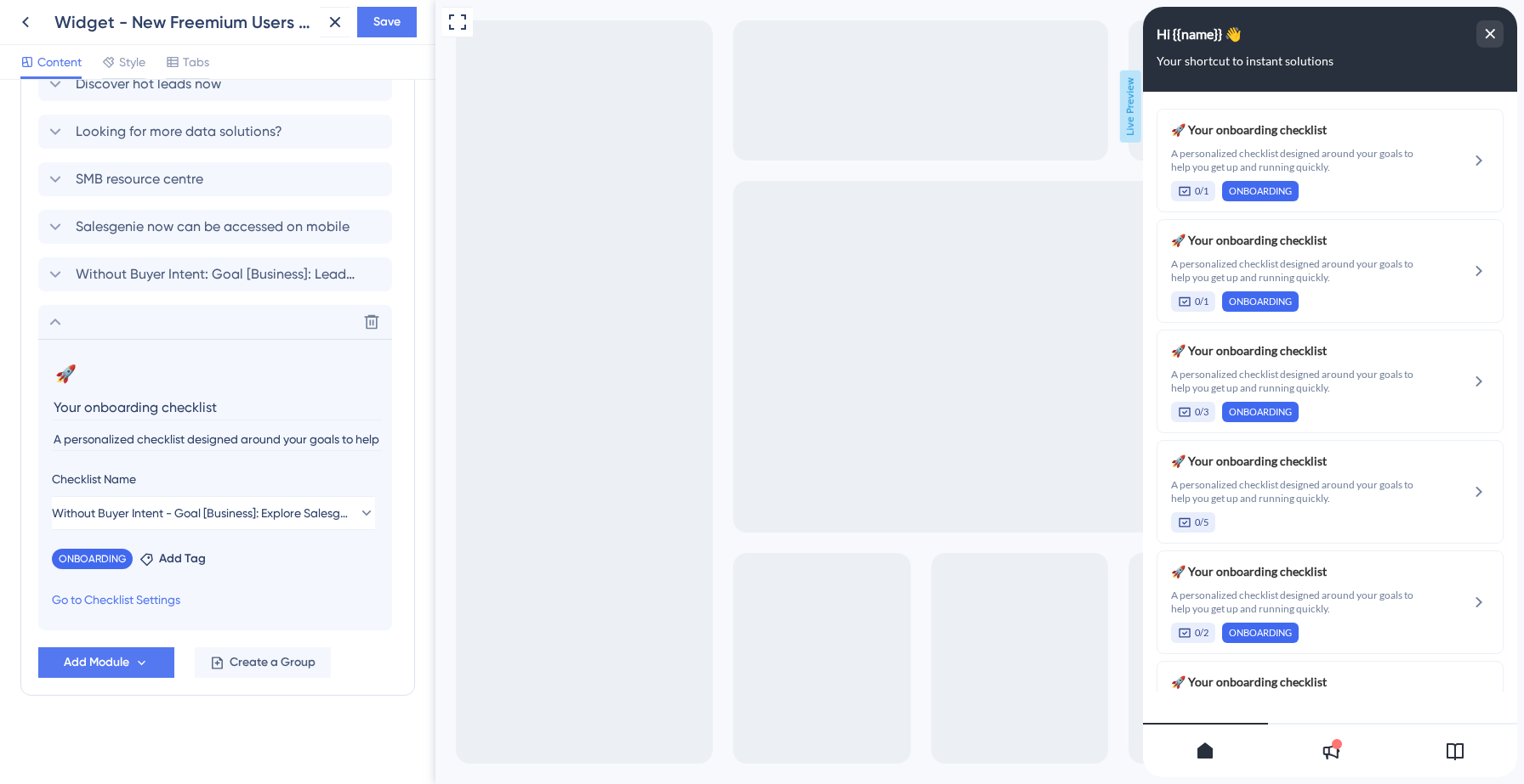
scroll to position [1309, 0]
click at [390, 29] on span "Save" at bounding box center [387, 22] width 27 height 21
click at [325, 29] on icon at bounding box center [323, 31] width 10 height 10
click at [22, 19] on icon at bounding box center [26, 22] width 21 height 21
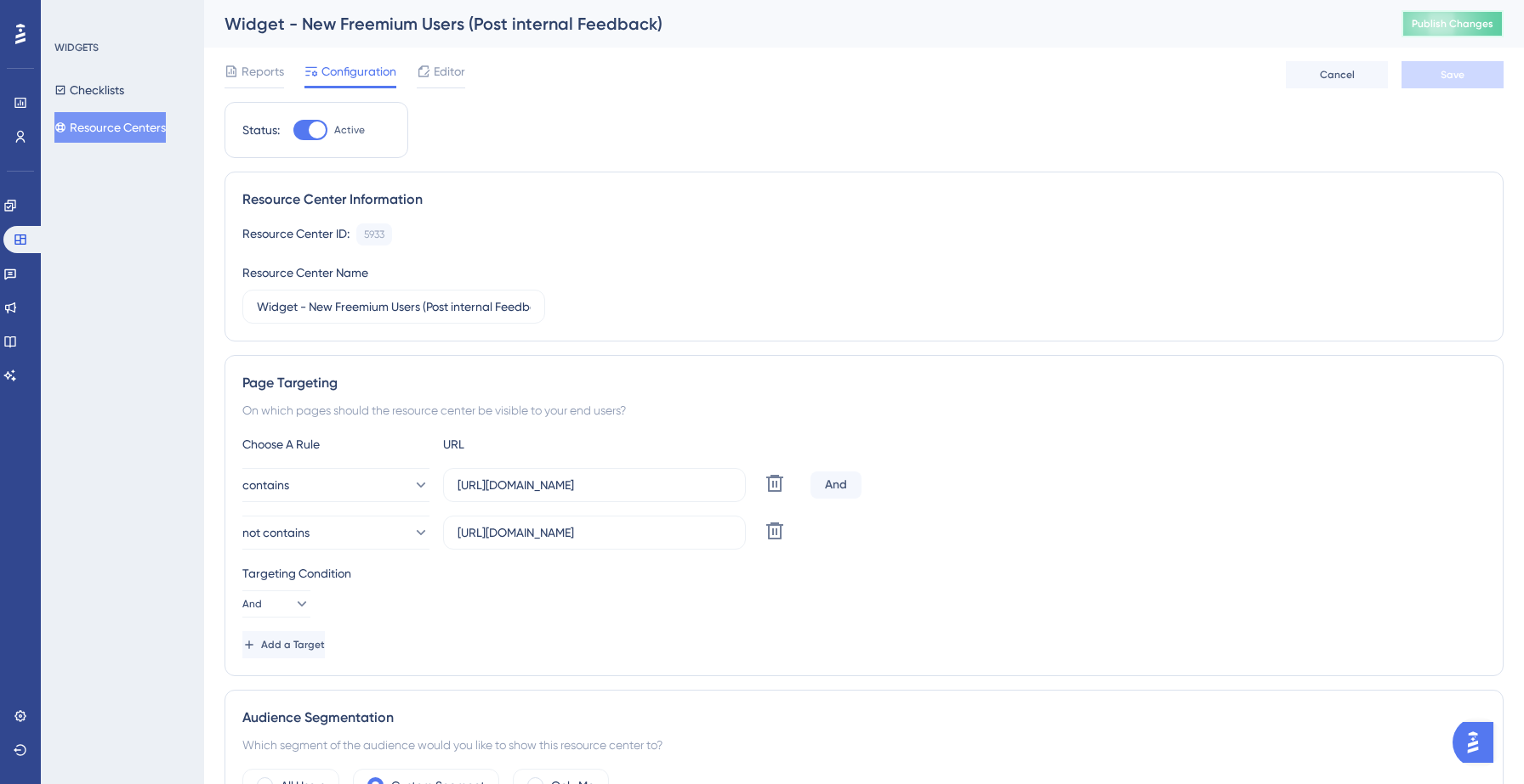
click at [1432, 25] on span "Publish Changes" at bounding box center [1452, 24] width 81 height 14
click at [523, 31] on icon at bounding box center [528, 32] width 17 height 17
click at [109, 127] on button "Resource Centers" at bounding box center [110, 127] width 112 height 30
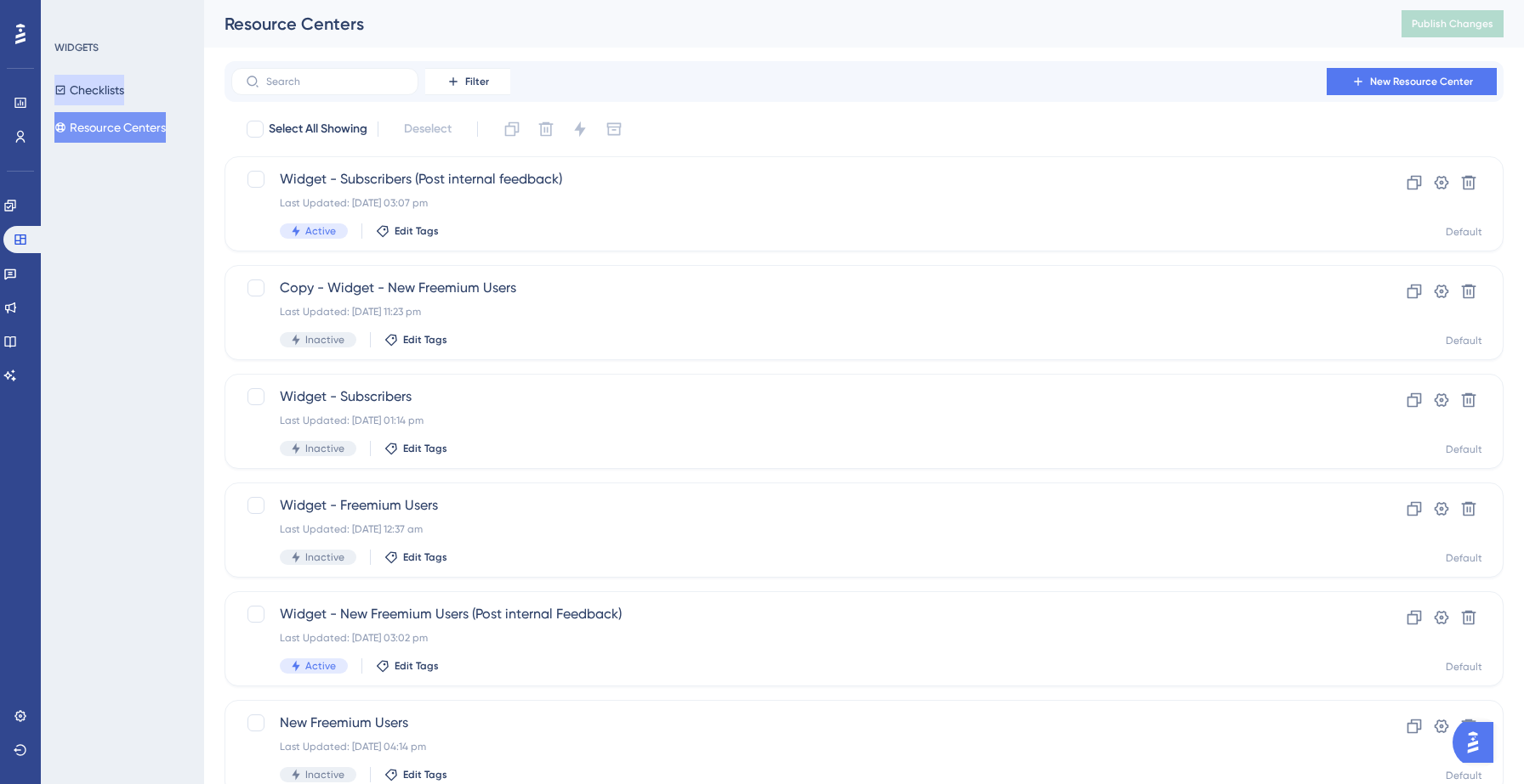
click at [116, 88] on button "Checklists" at bounding box center [89, 90] width 70 height 30
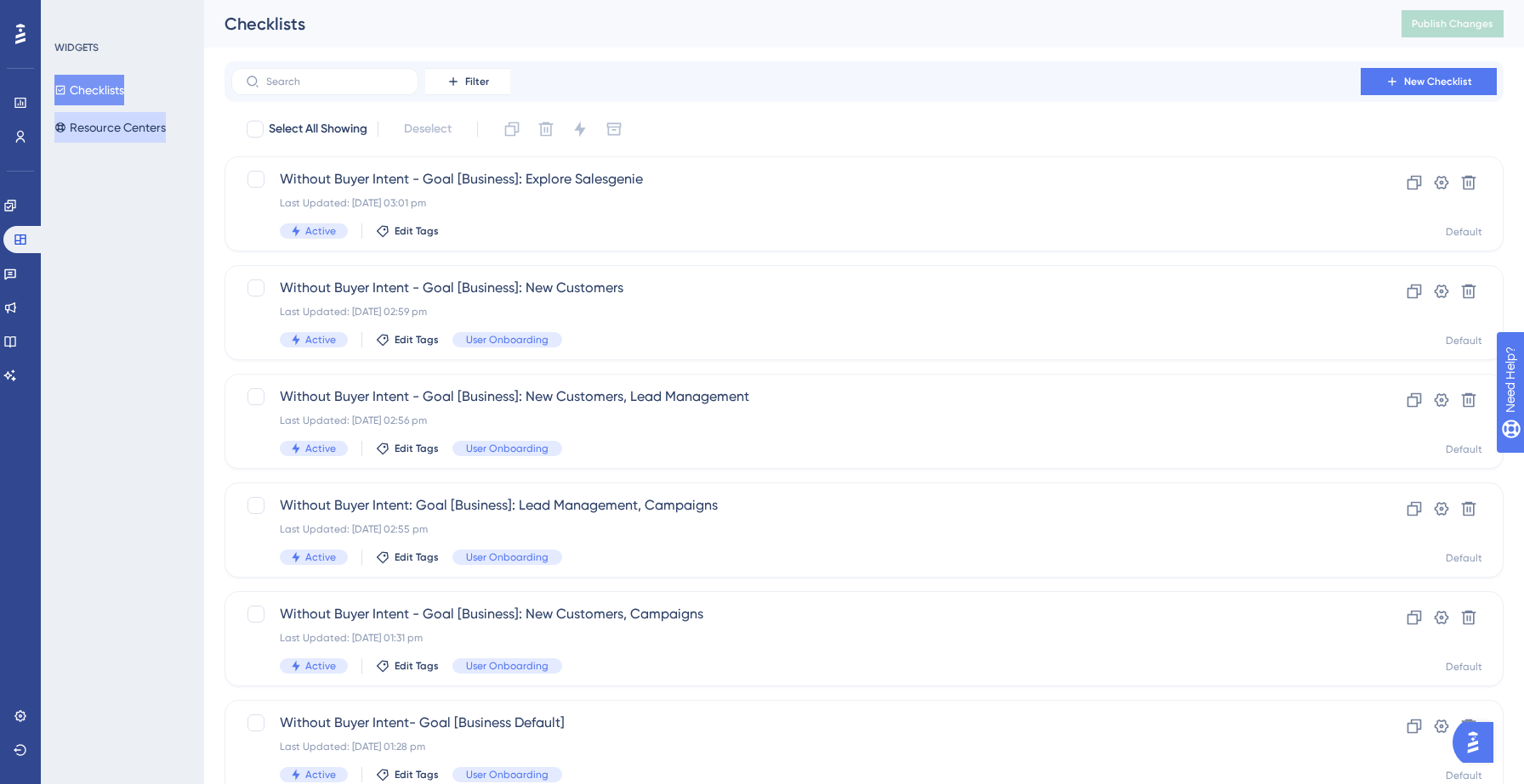
click at [124, 131] on button "Resource Centers" at bounding box center [110, 127] width 112 height 30
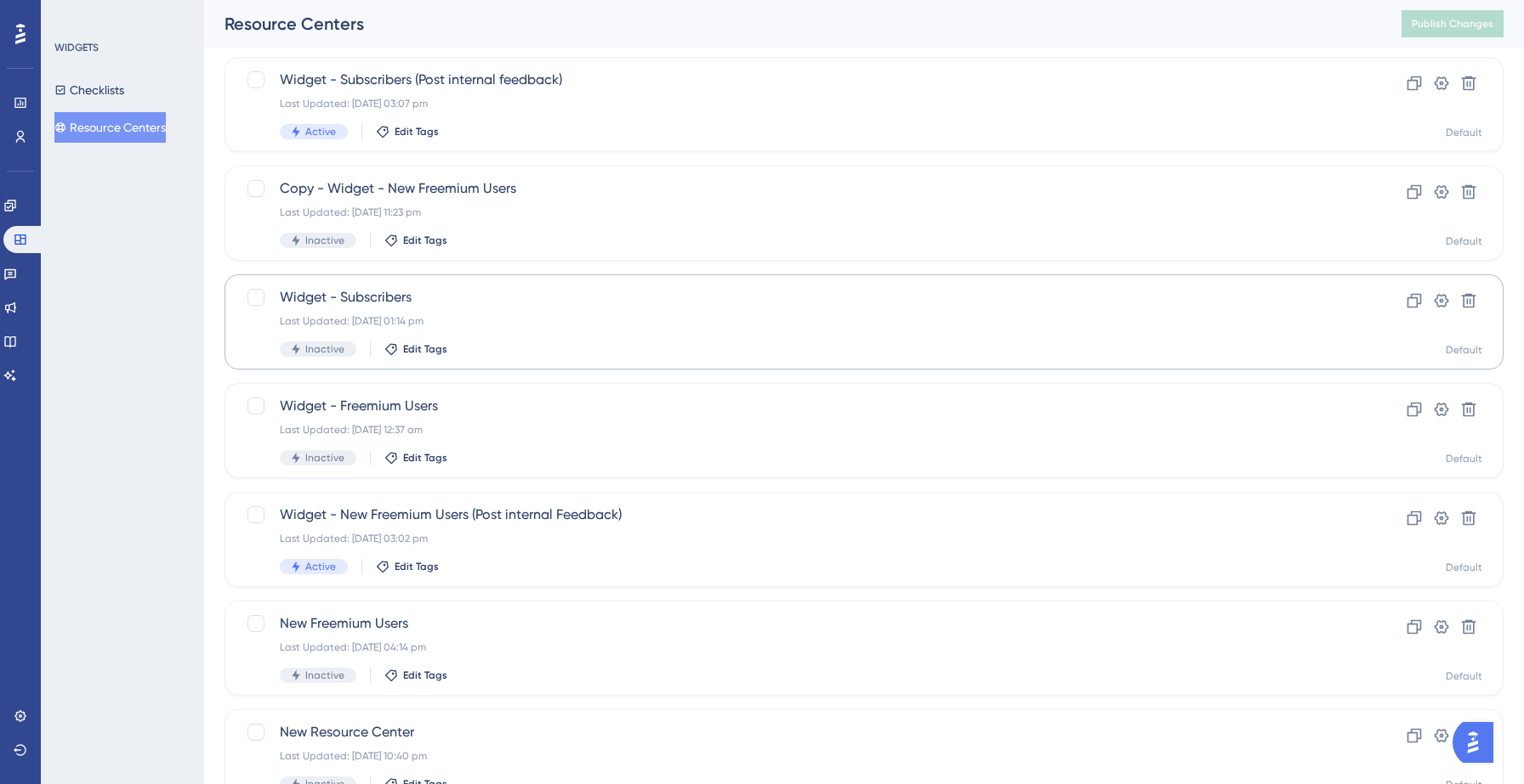
scroll to position [189, 0]
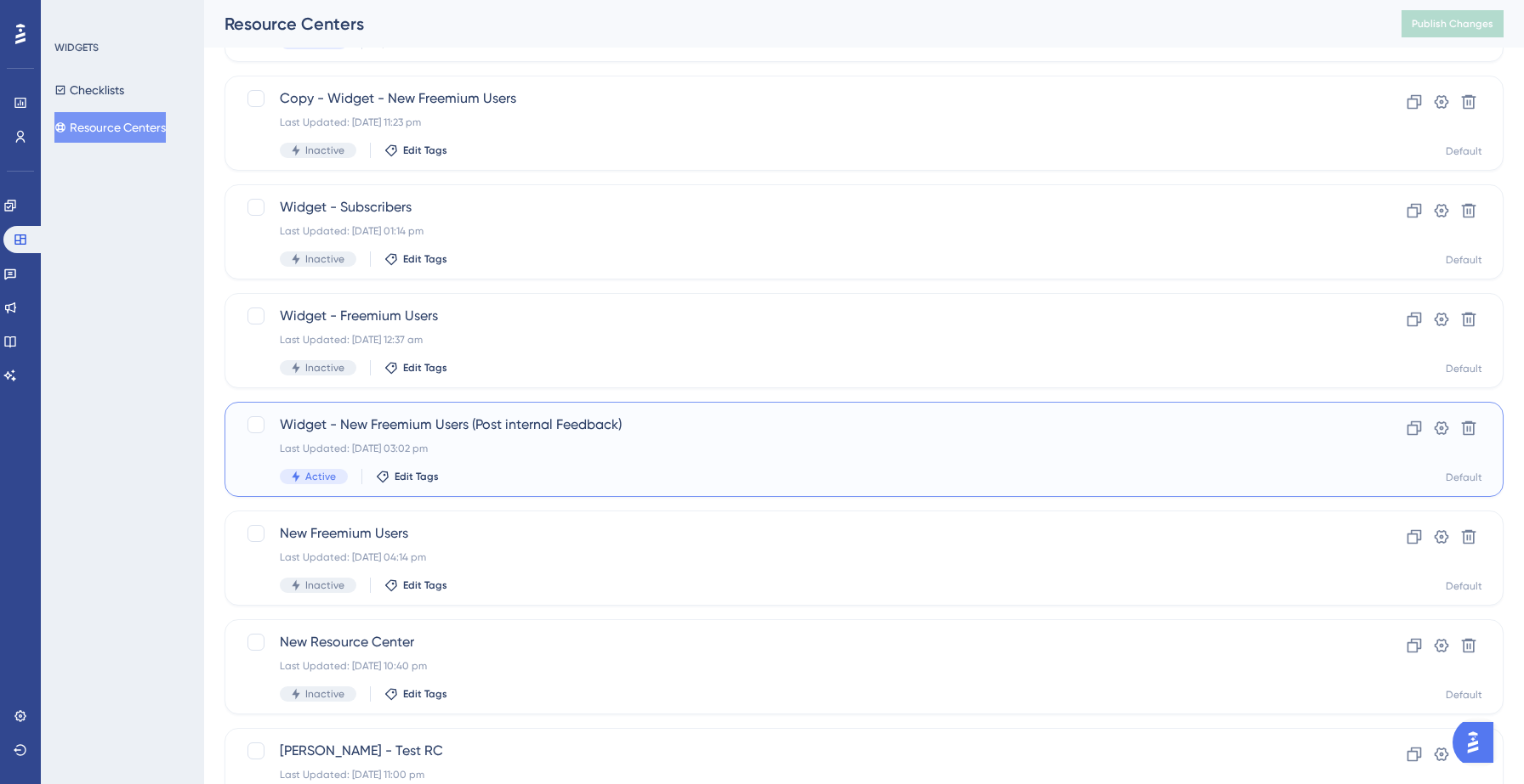
click at [595, 408] on div "Widget - New Freemium Users (Post internal Feedback) Last Updated: 22 Sept 2025…" at bounding box center [864, 449] width 1278 height 95
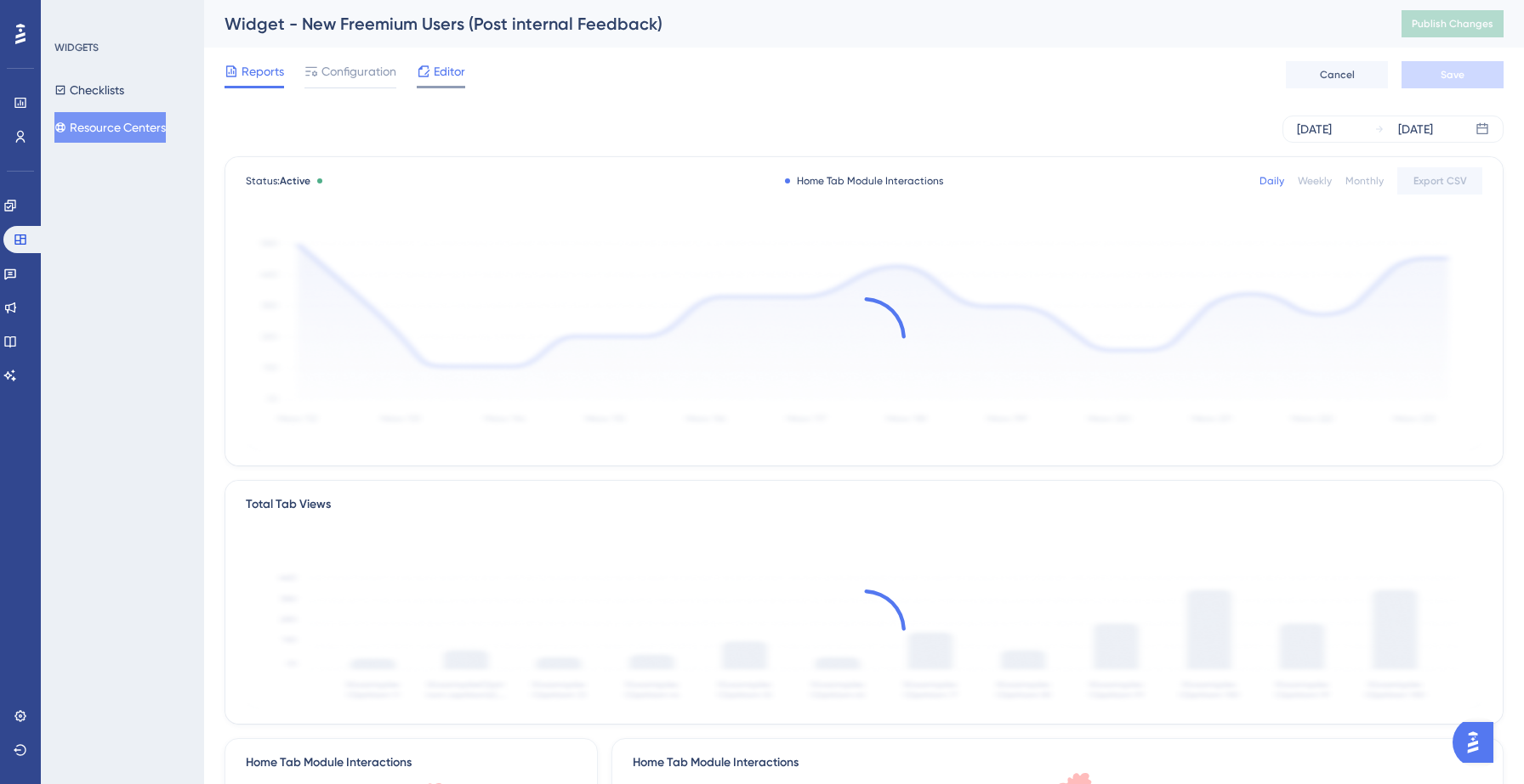
click at [439, 62] on span "Editor" at bounding box center [449, 72] width 31 height 21
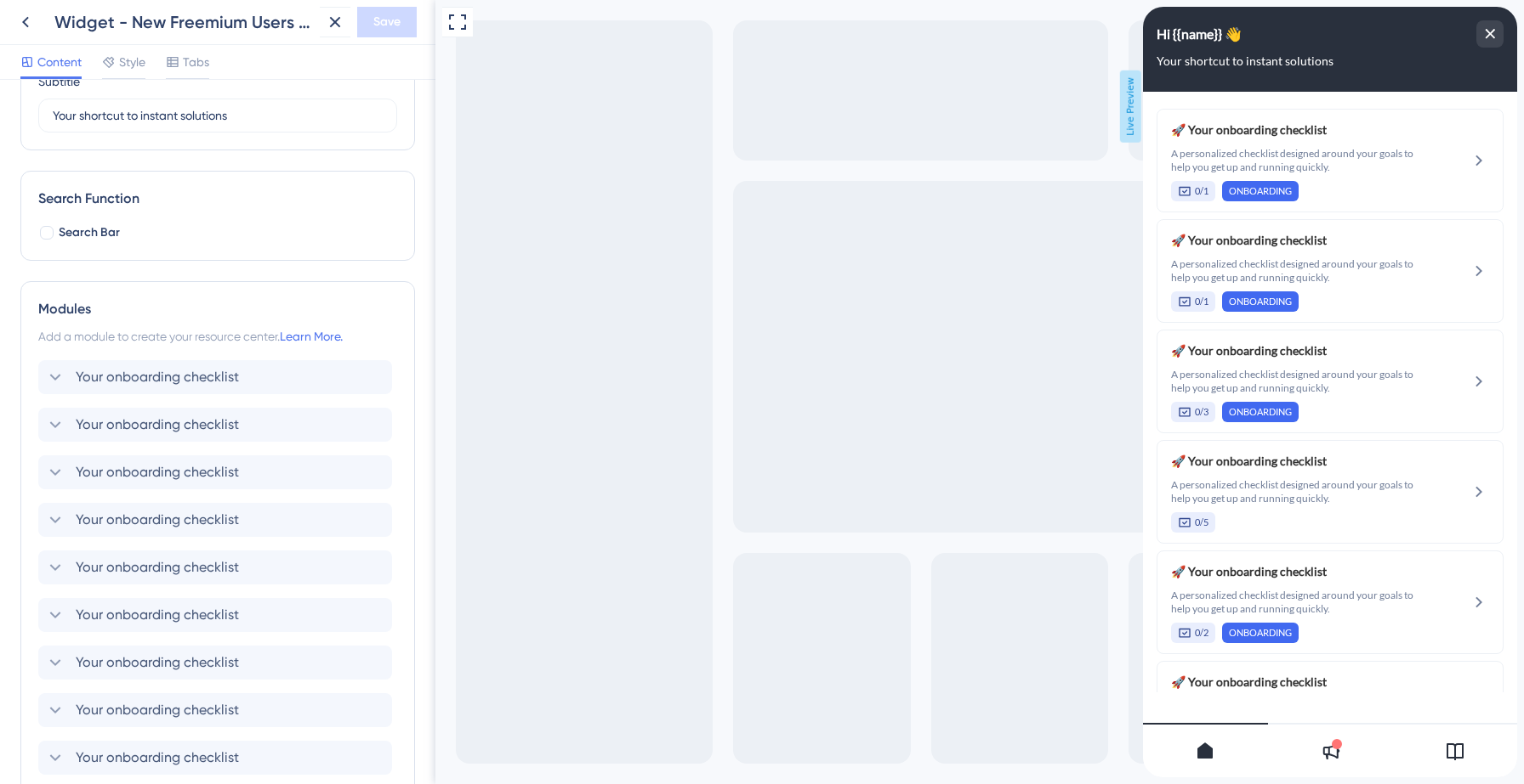
scroll to position [163, 0]
click at [252, 365] on div "Your onboarding checklist Delete" at bounding box center [215, 373] width 354 height 34
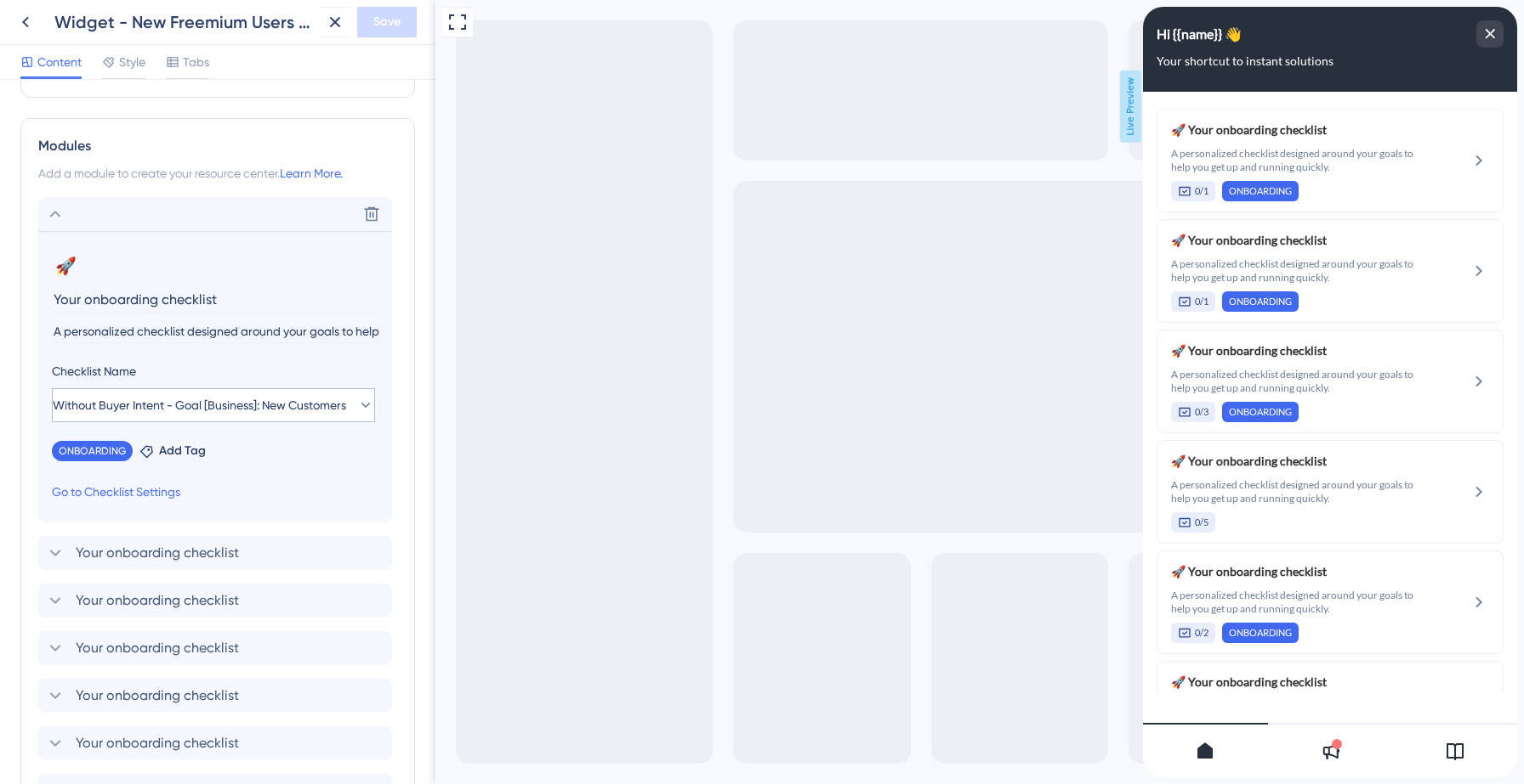
scroll to position [349, 0]
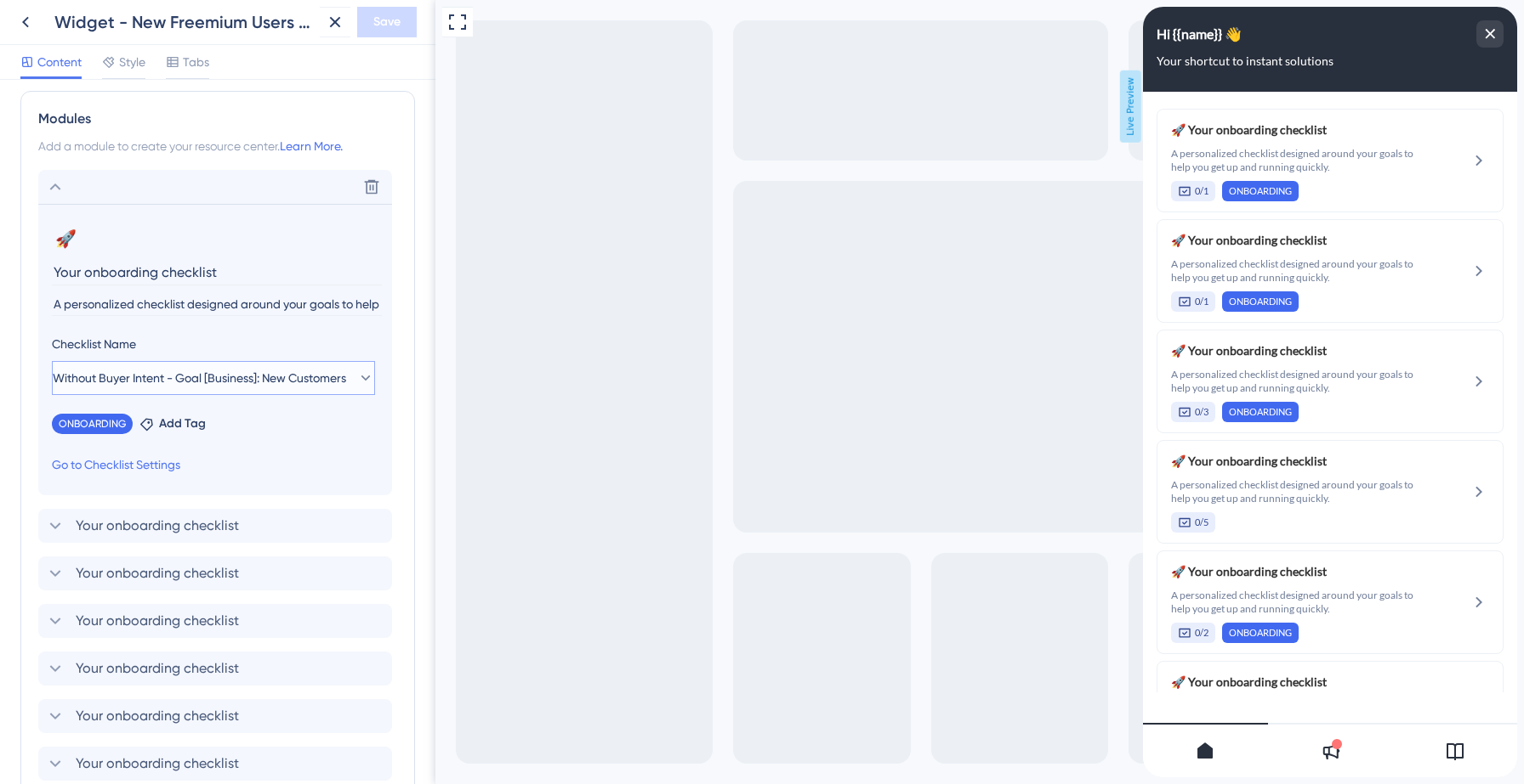
click at [326, 375] on span "Without Buyer Intent - Goal [Business]: New Customers" at bounding box center [199, 379] width 293 height 21
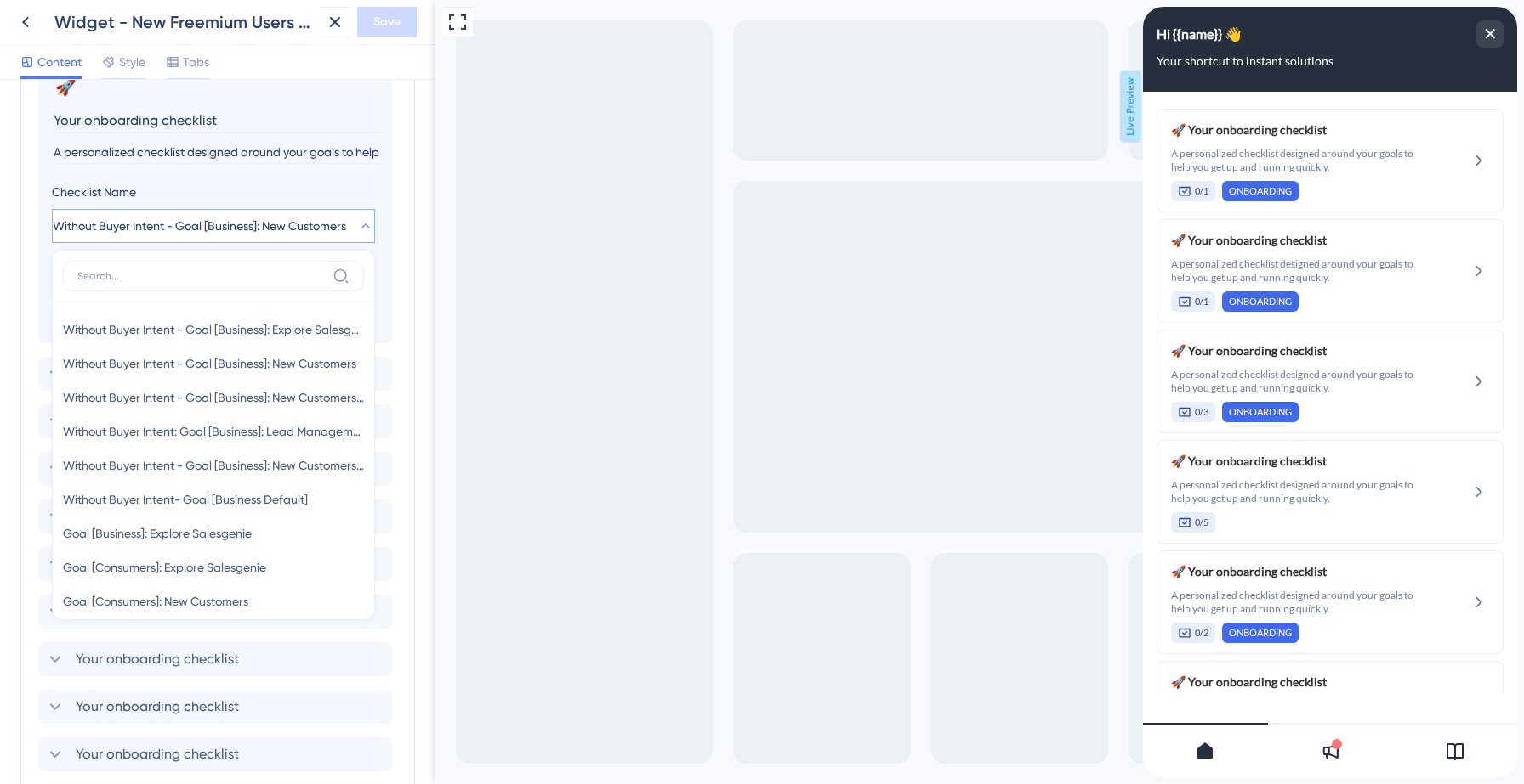
click at [607, 9] on div "Full Screen Preview Live Preview" at bounding box center [979, 411] width 1088 height 821
click at [362, 224] on icon at bounding box center [366, 226] width 10 height 5
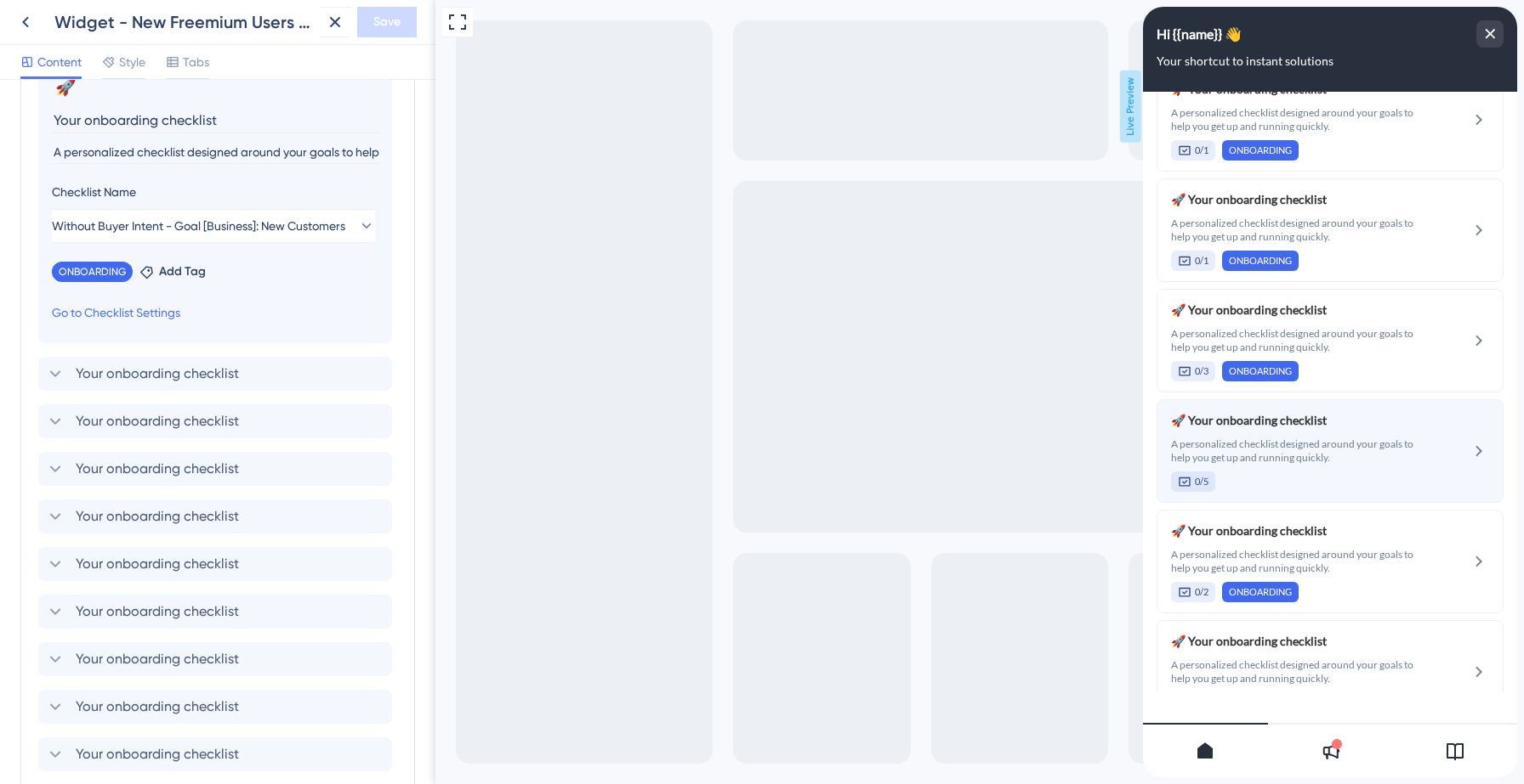
scroll to position [0, 0]
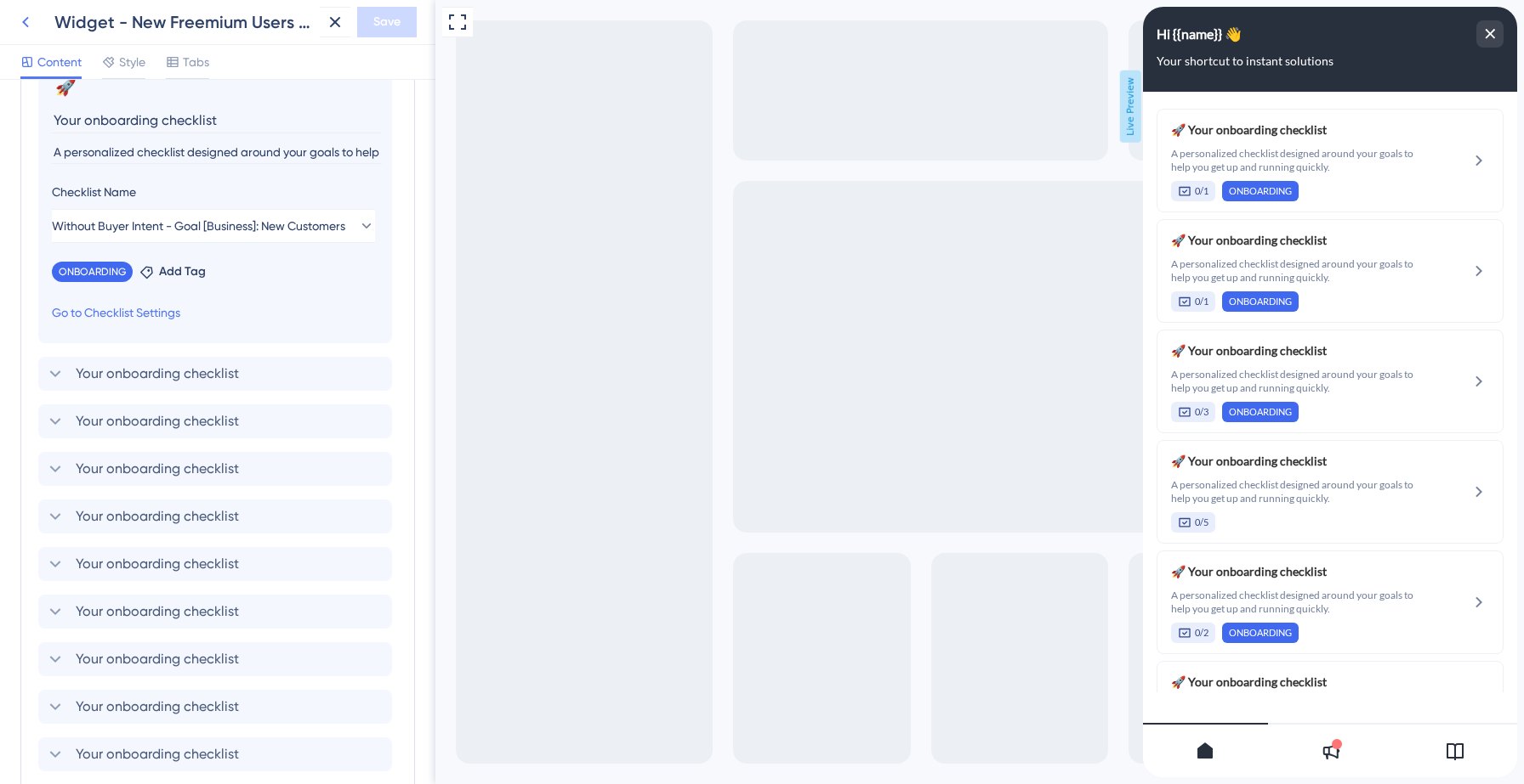
click at [24, 20] on icon at bounding box center [26, 22] width 7 height 11
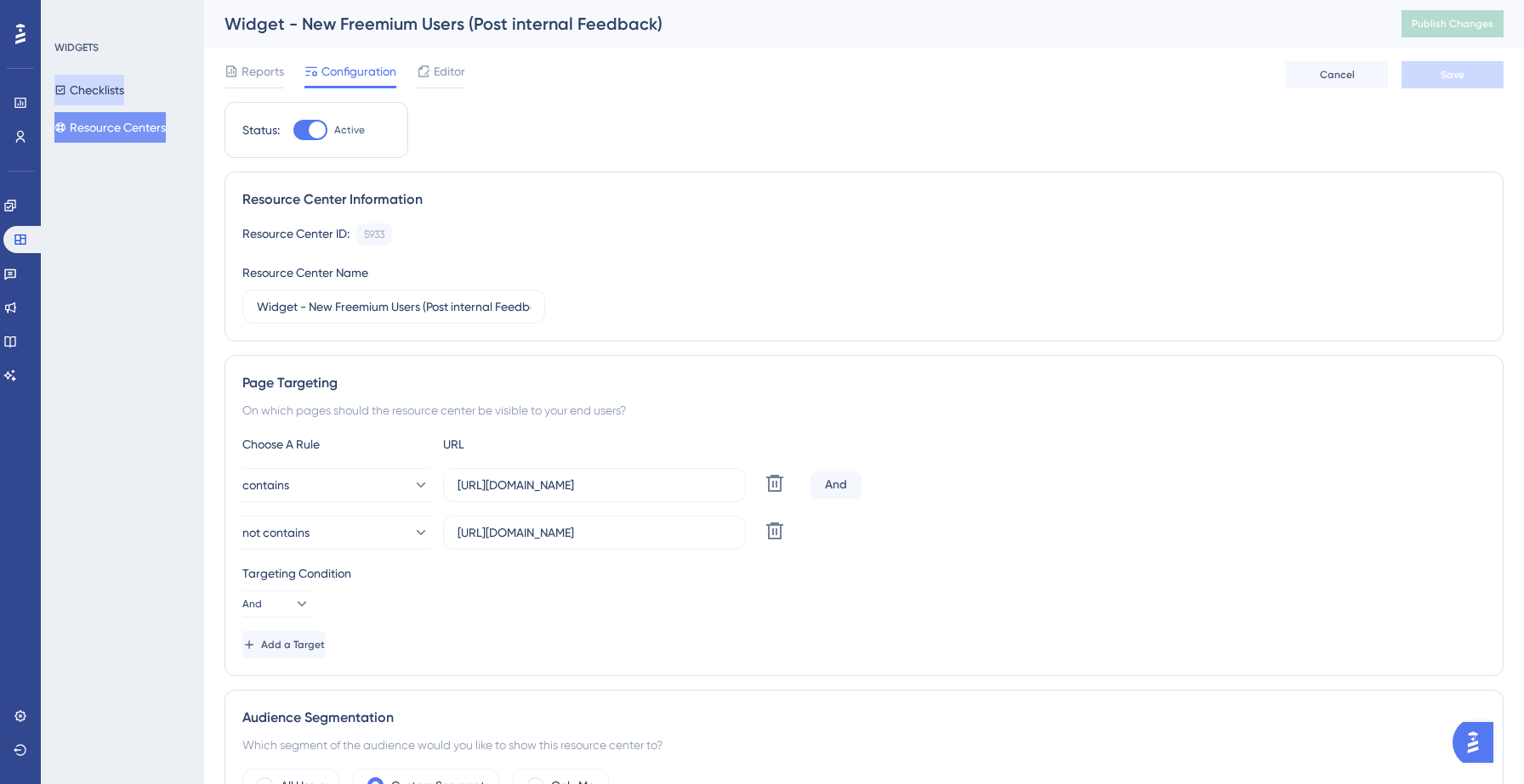
click at [75, 97] on button "Checklists" at bounding box center [89, 90] width 70 height 30
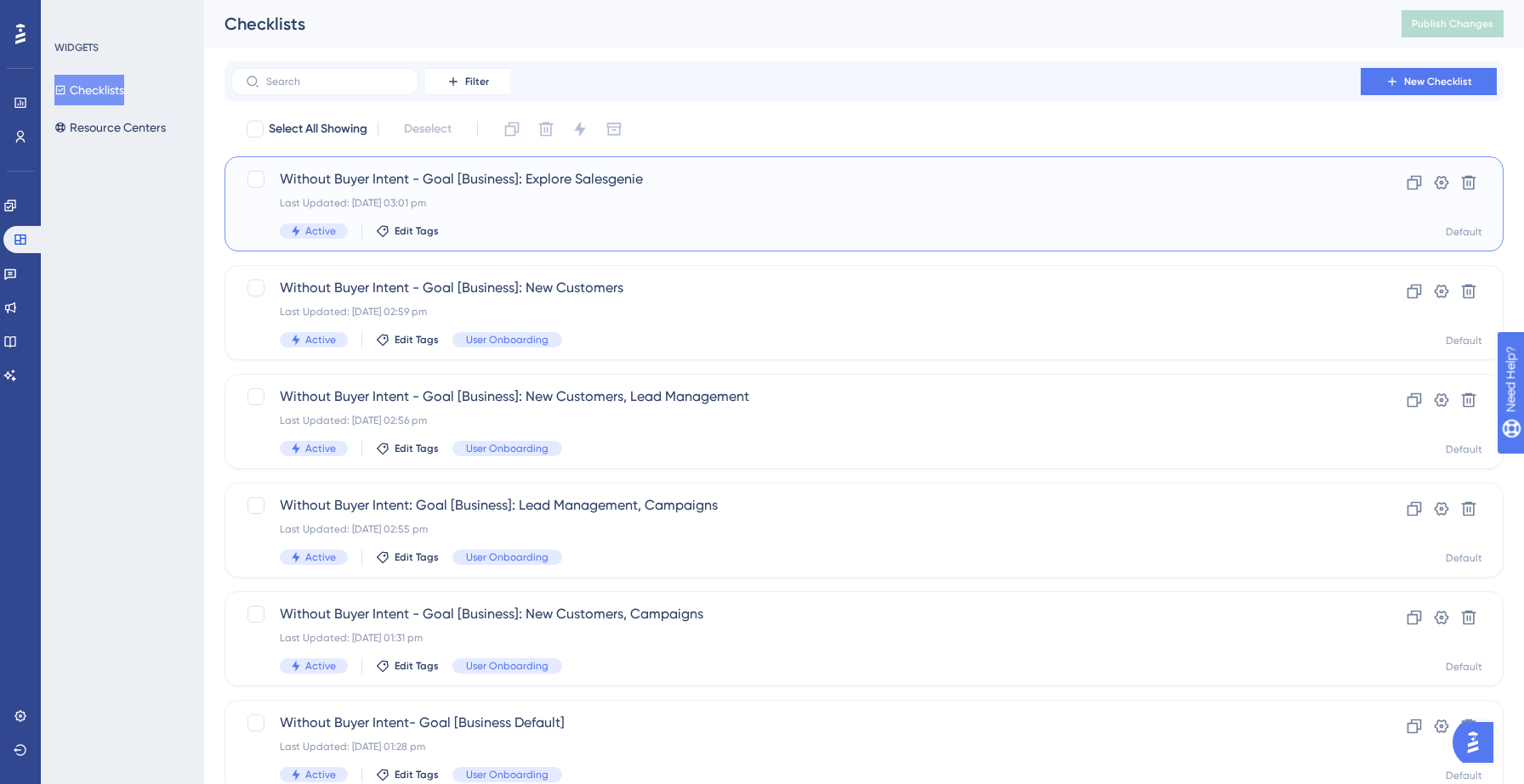
click at [620, 196] on div "Last Updated: [DATE] 03:01 pm" at bounding box center [795, 203] width 1032 height 14
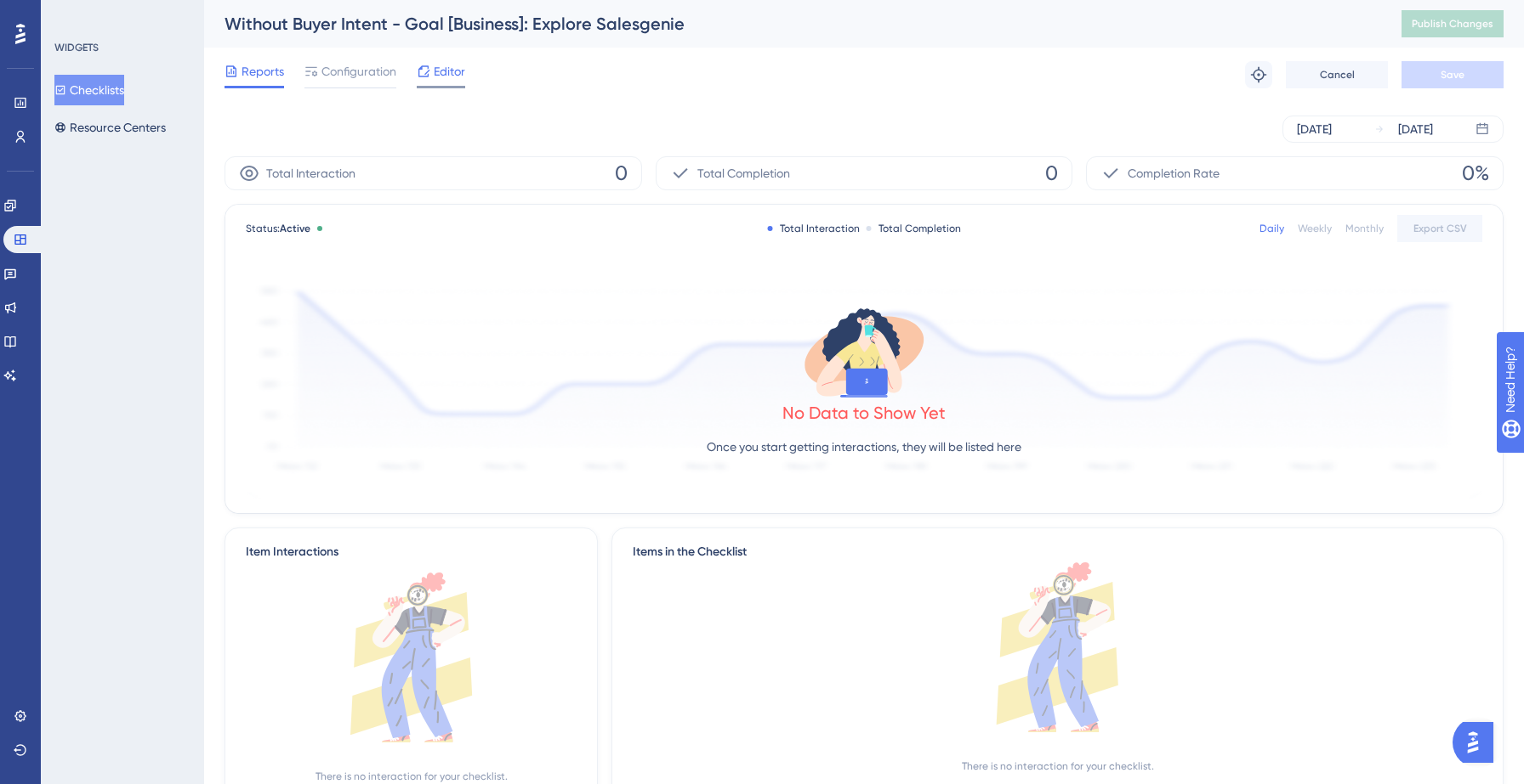
click at [433, 74] on span "Editor" at bounding box center [449, 72] width 31 height 21
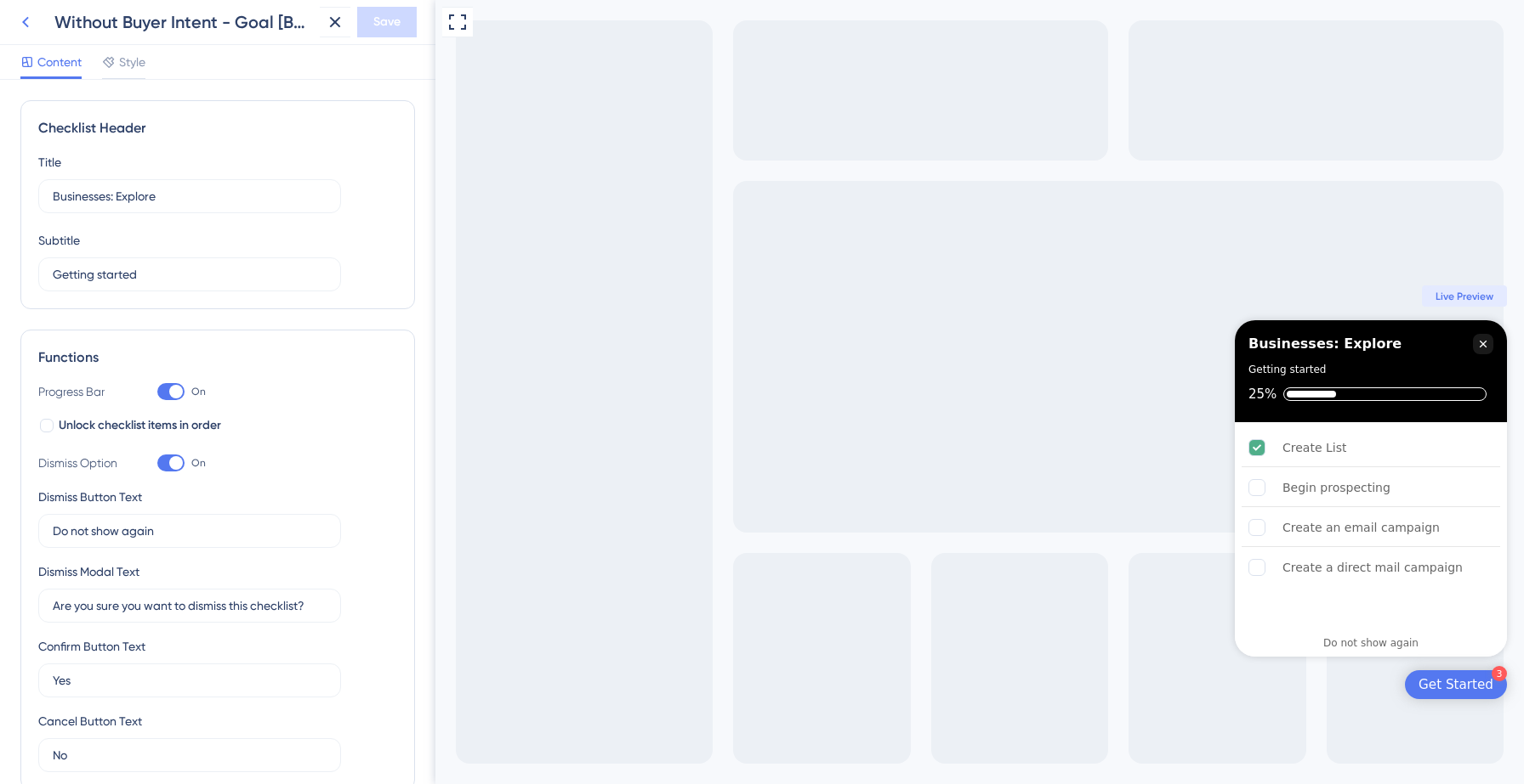
click at [24, 21] on icon at bounding box center [26, 22] width 7 height 11
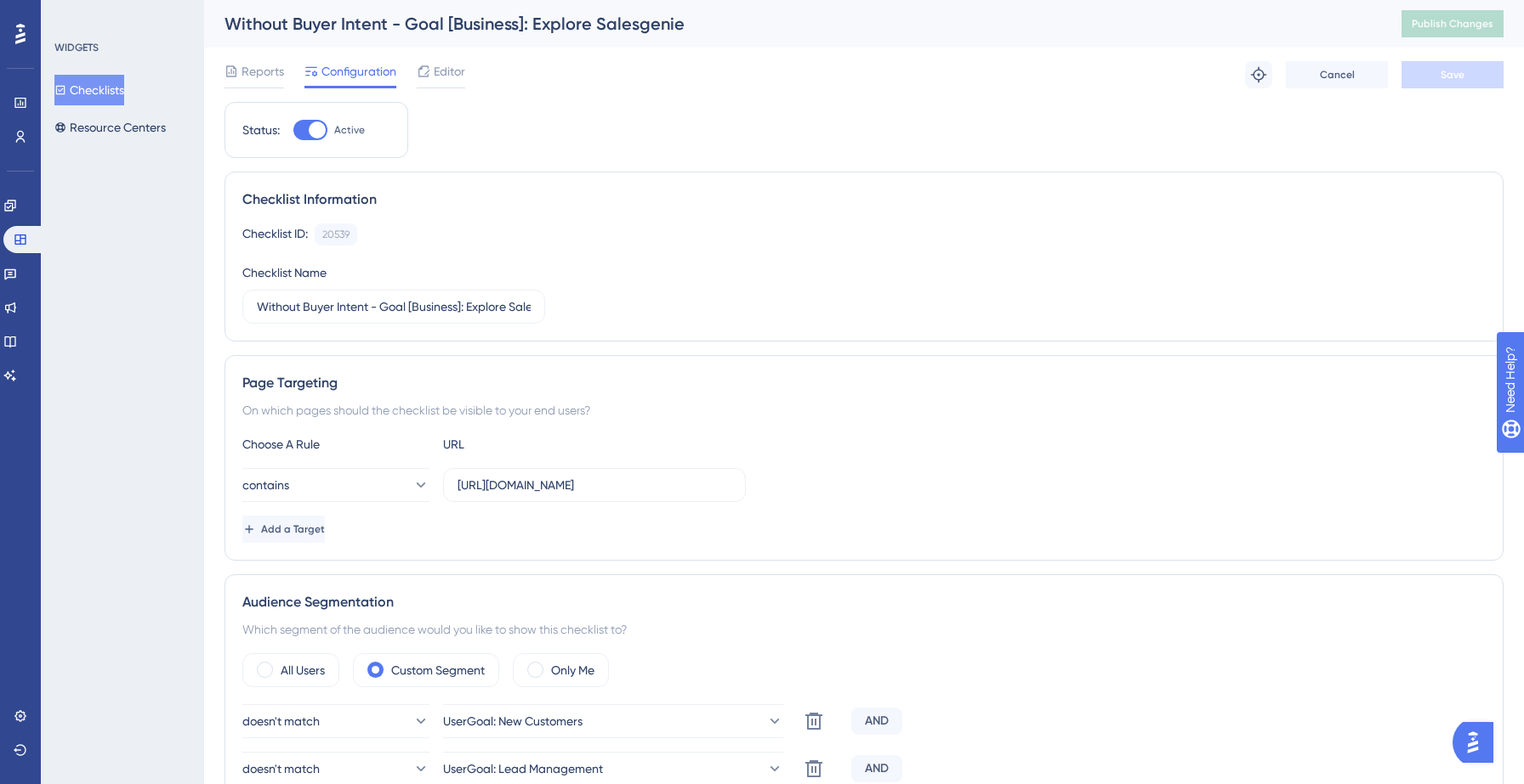
click at [104, 93] on button "Checklists" at bounding box center [89, 90] width 70 height 30
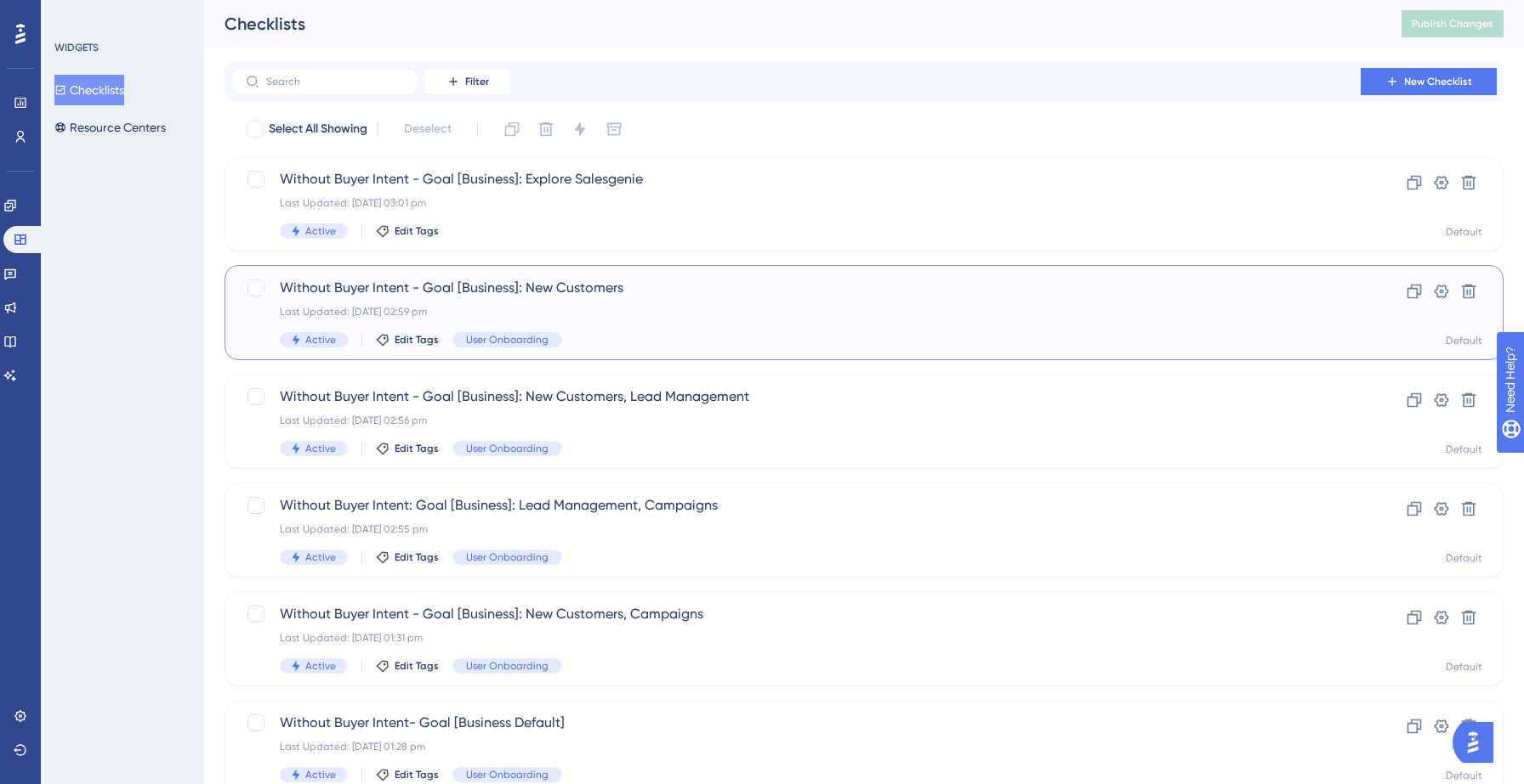
click at [658, 303] on div "Without Buyer Intent - Goal [Business]: New Customers Last Updated: 22 Sept 202…" at bounding box center [795, 312] width 1032 height 70
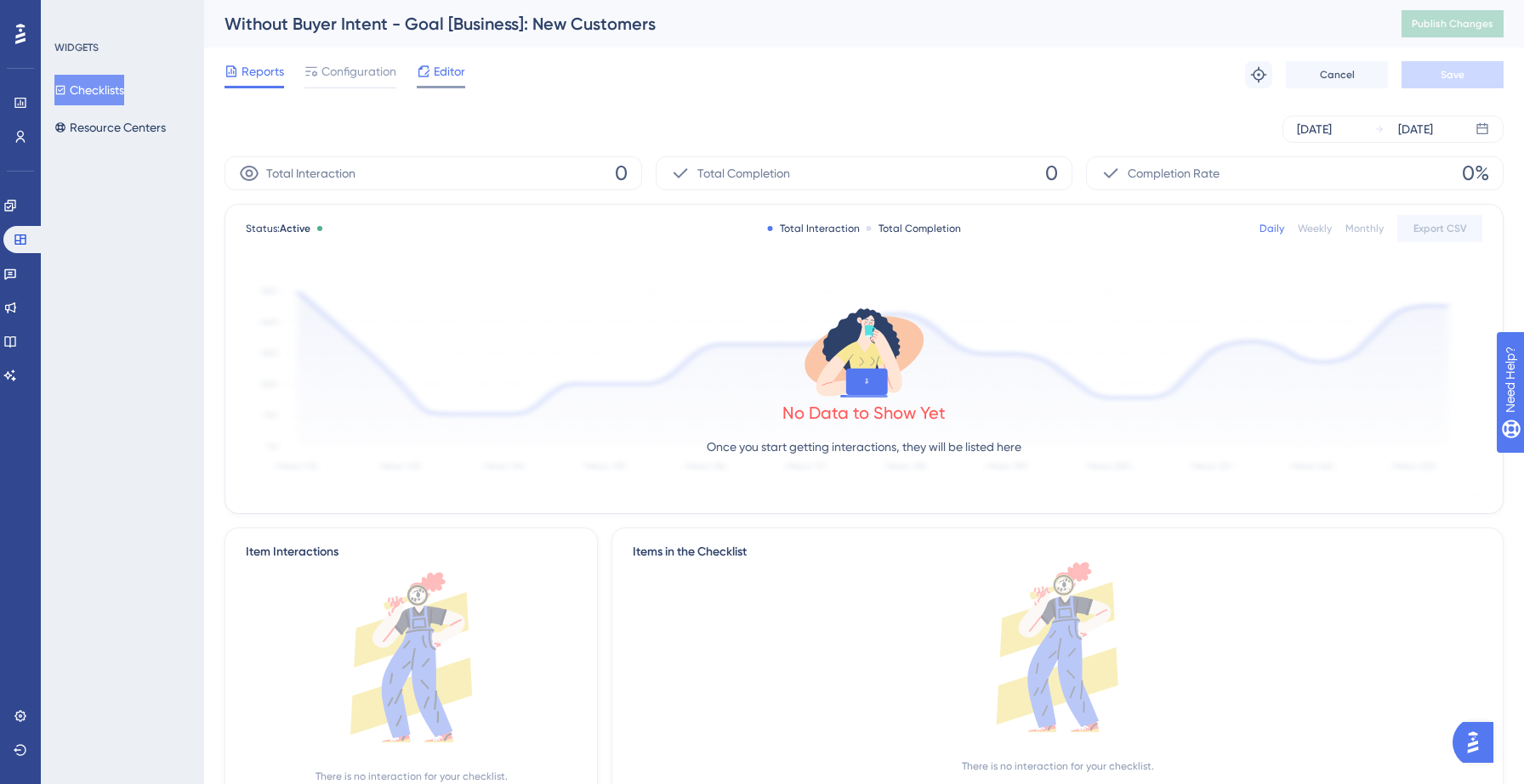
click at [444, 69] on span "Editor" at bounding box center [449, 72] width 31 height 21
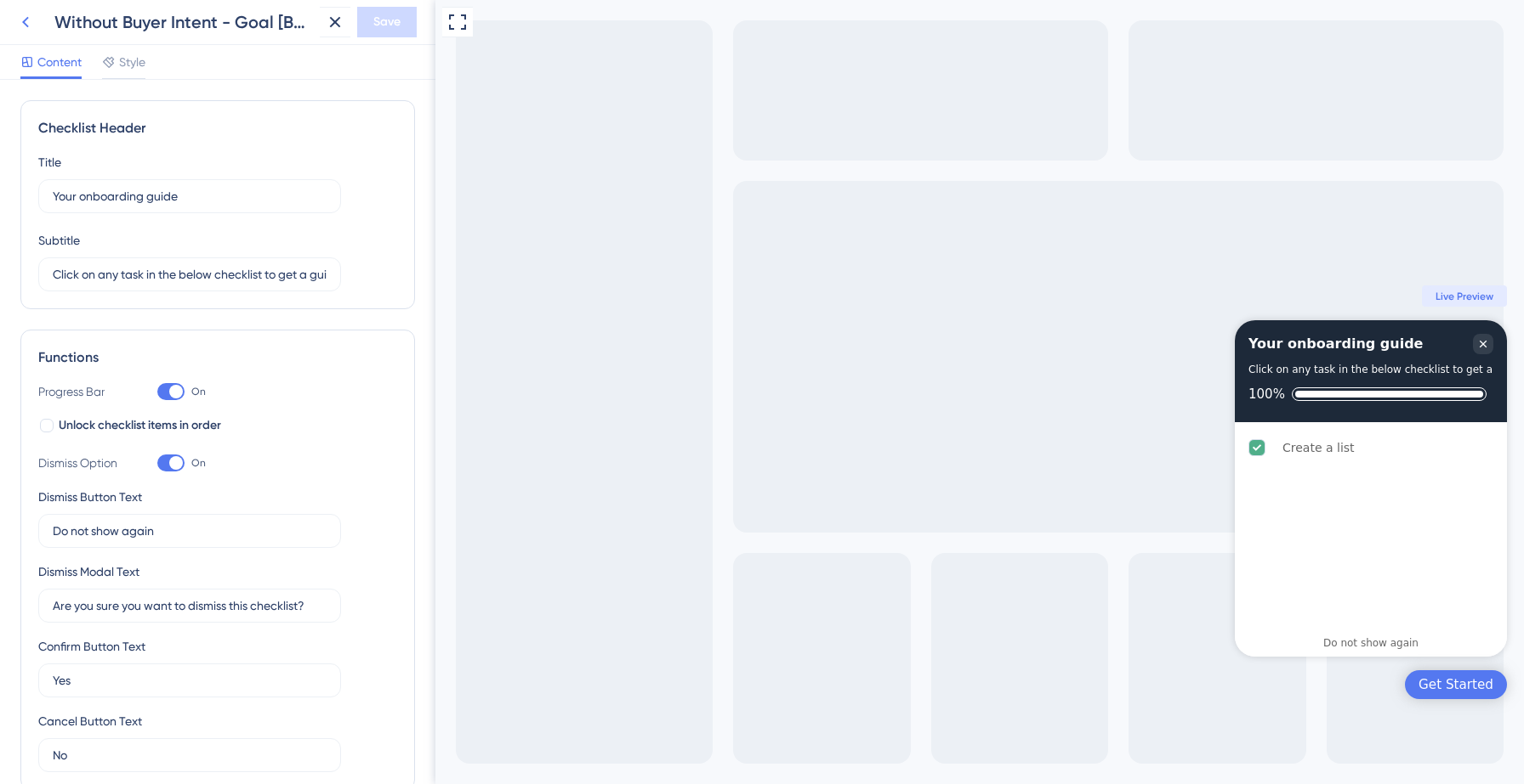
click at [24, 19] on icon at bounding box center [26, 22] width 21 height 21
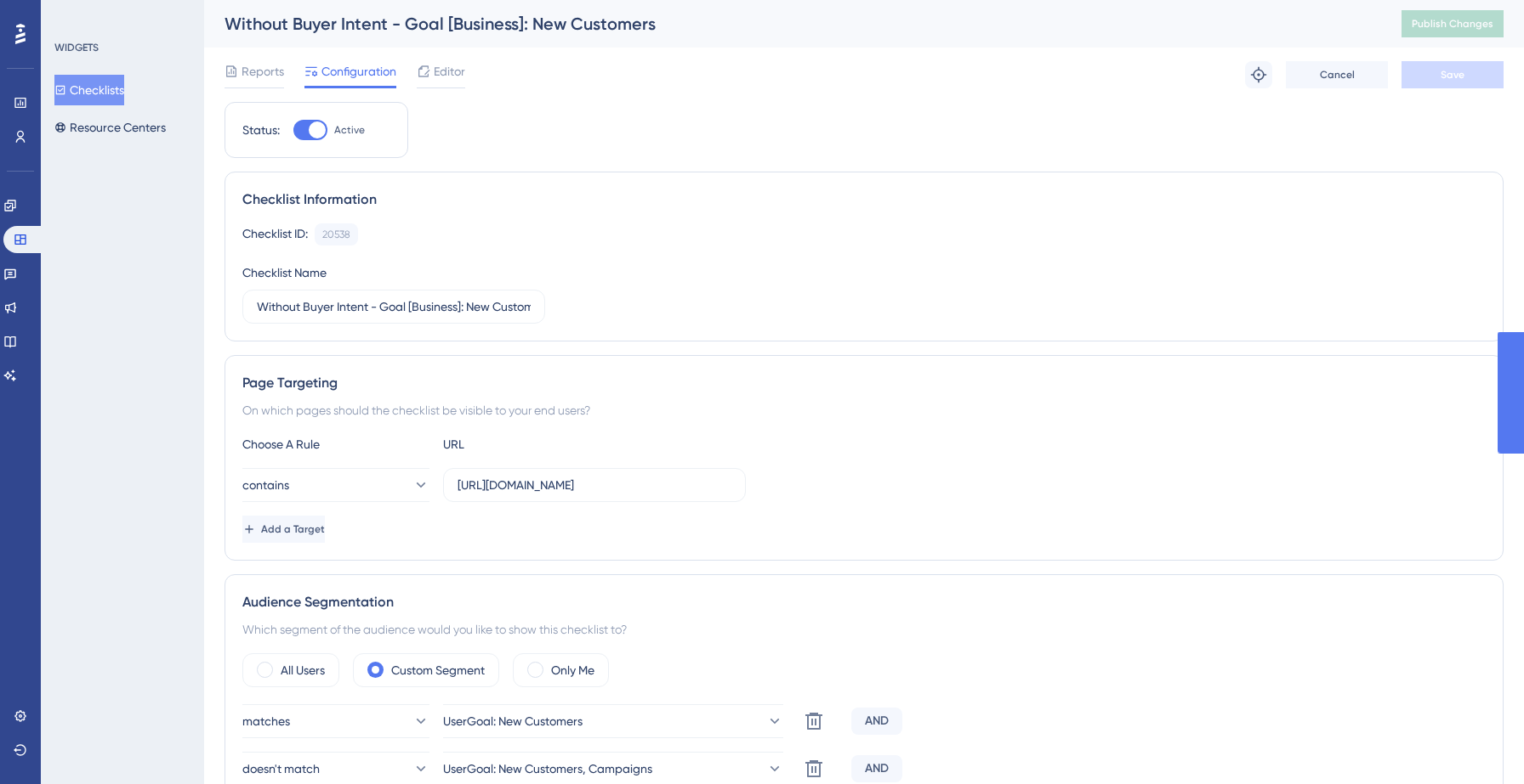
click at [106, 92] on button "Checklists" at bounding box center [89, 90] width 70 height 30
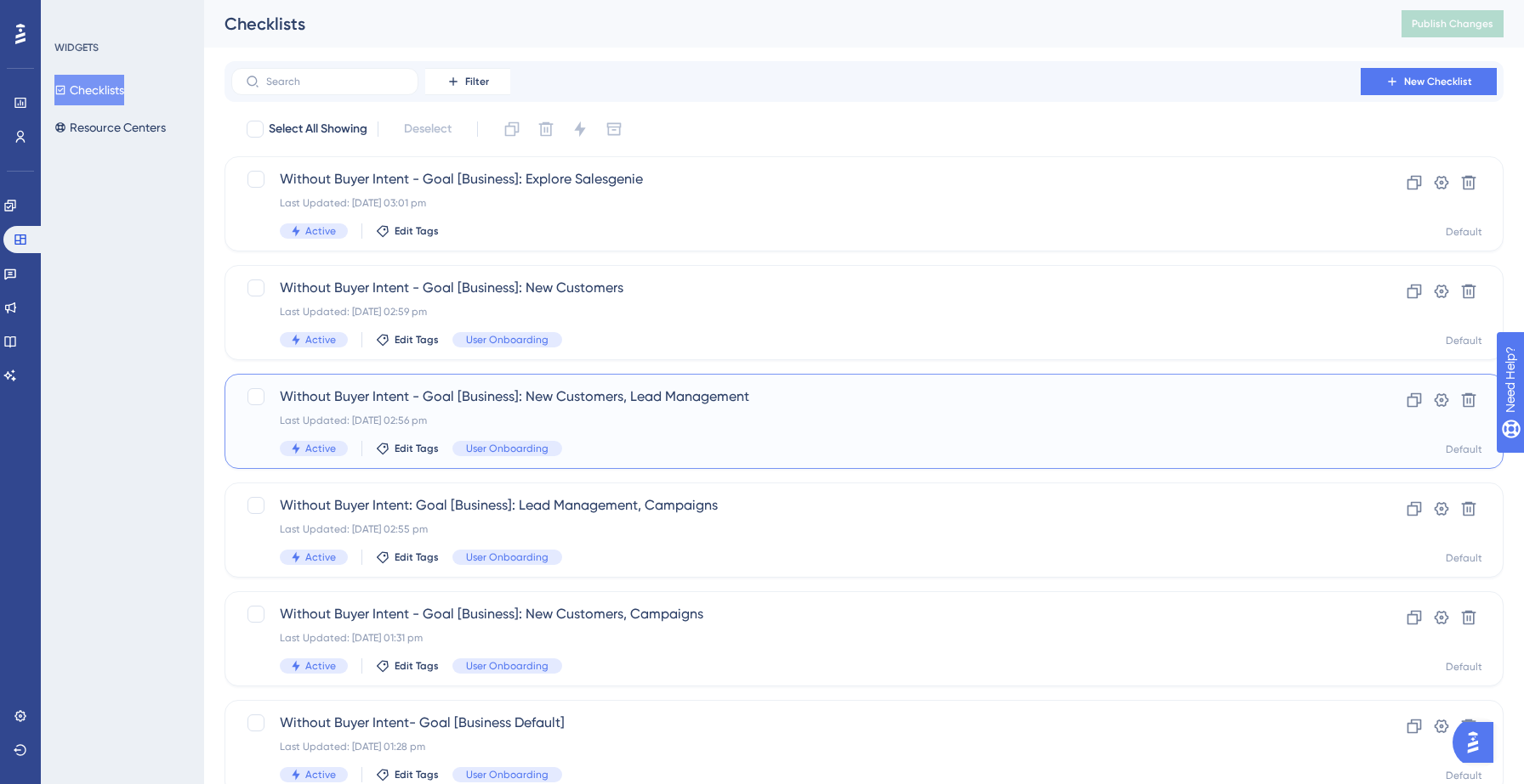
click at [458, 409] on div "Without Buyer Intent - Goal [Business]: New Customers, Lead Management Last Upd…" at bounding box center [795, 421] width 1032 height 70
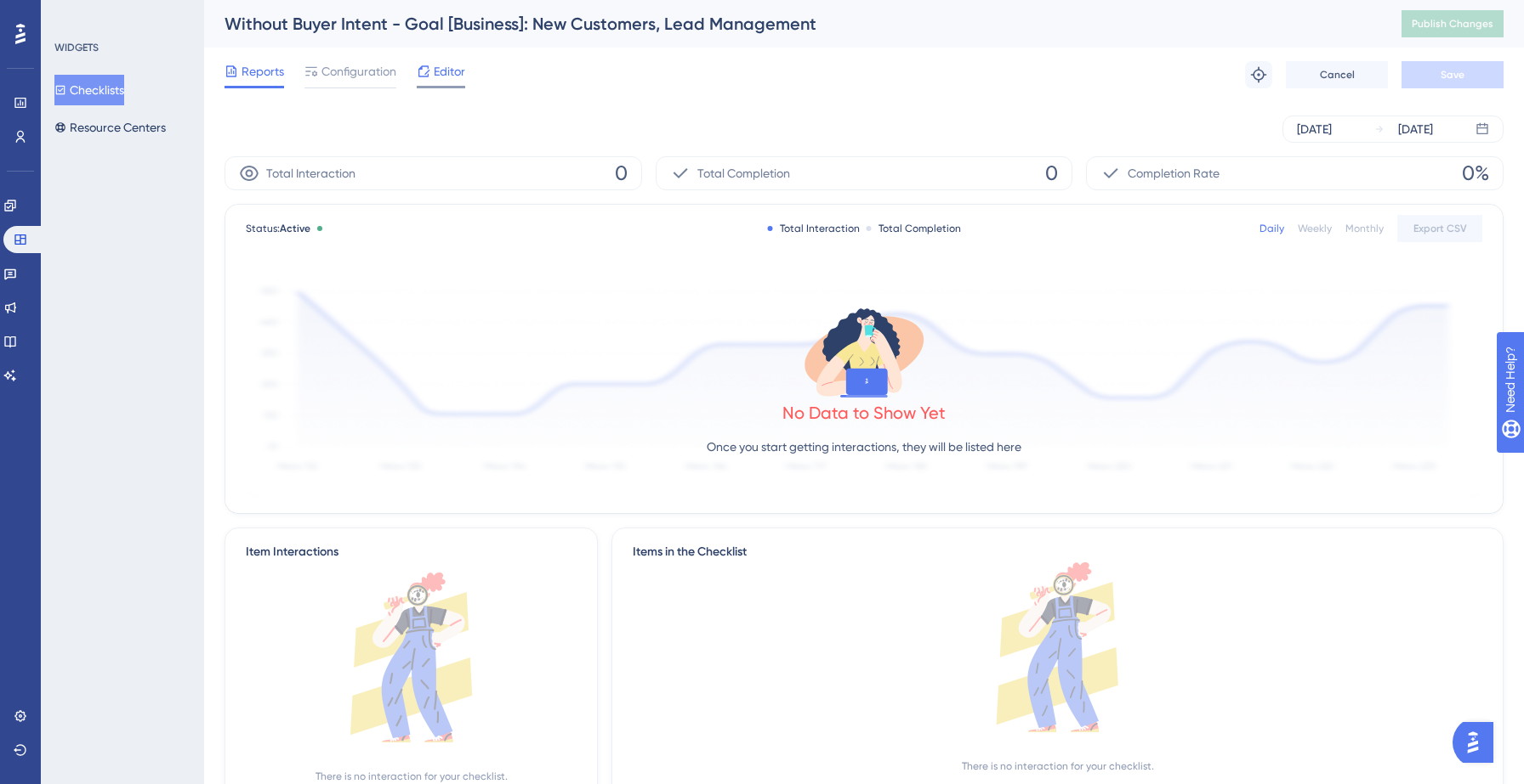
click at [438, 79] on span "Editor" at bounding box center [449, 72] width 31 height 21
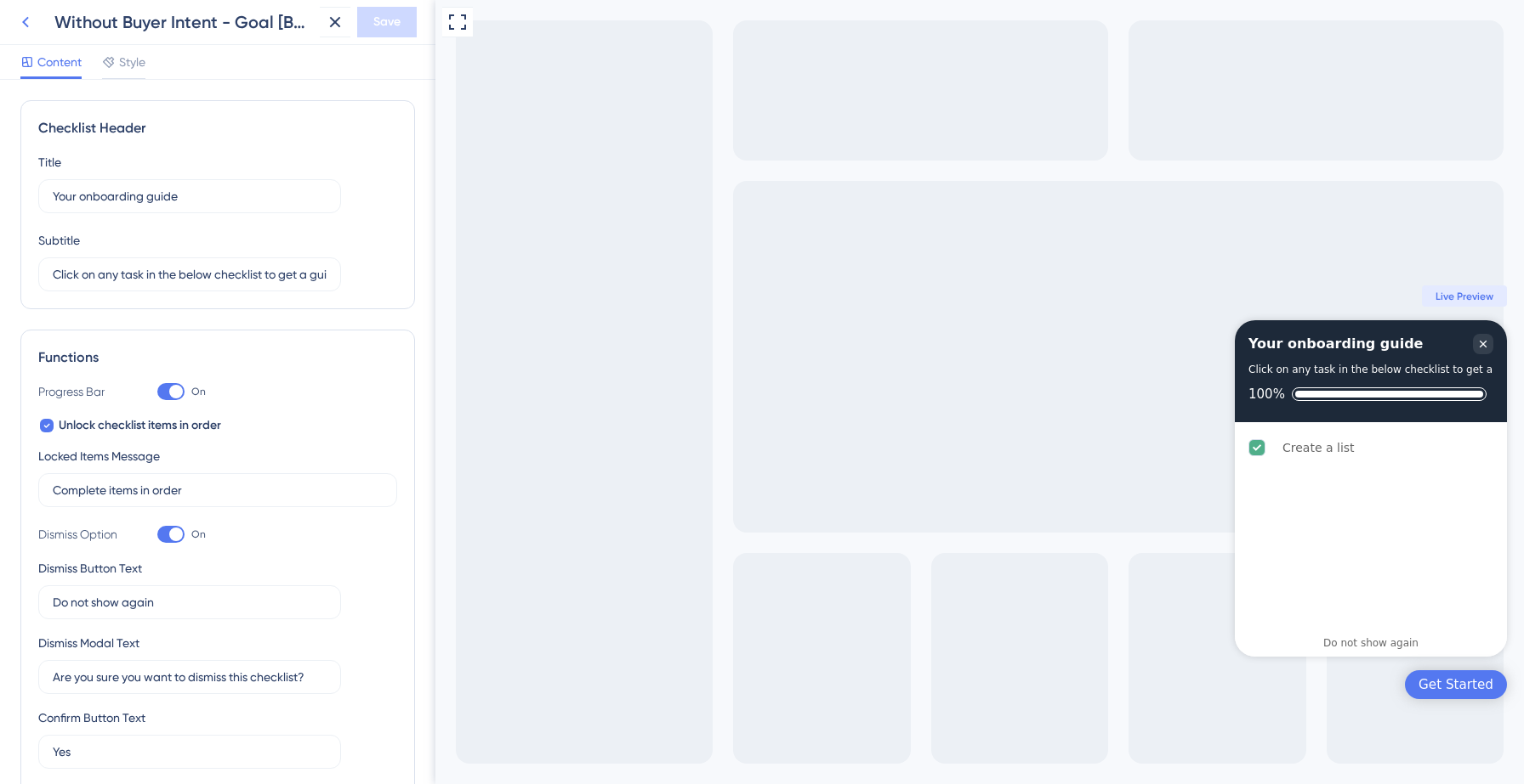
click at [30, 23] on icon at bounding box center [26, 22] width 21 height 21
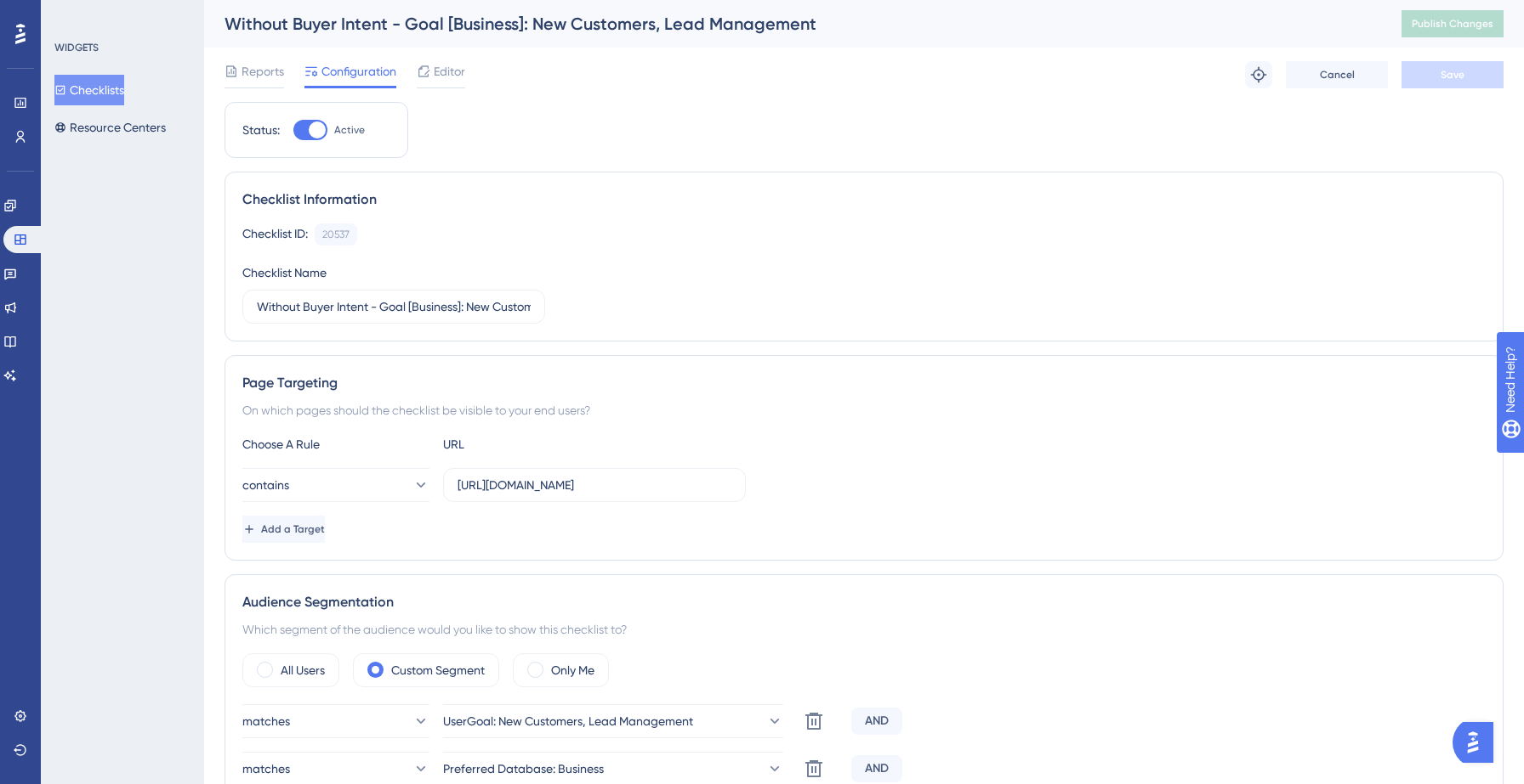
click at [88, 92] on button "Checklists" at bounding box center [89, 90] width 70 height 30
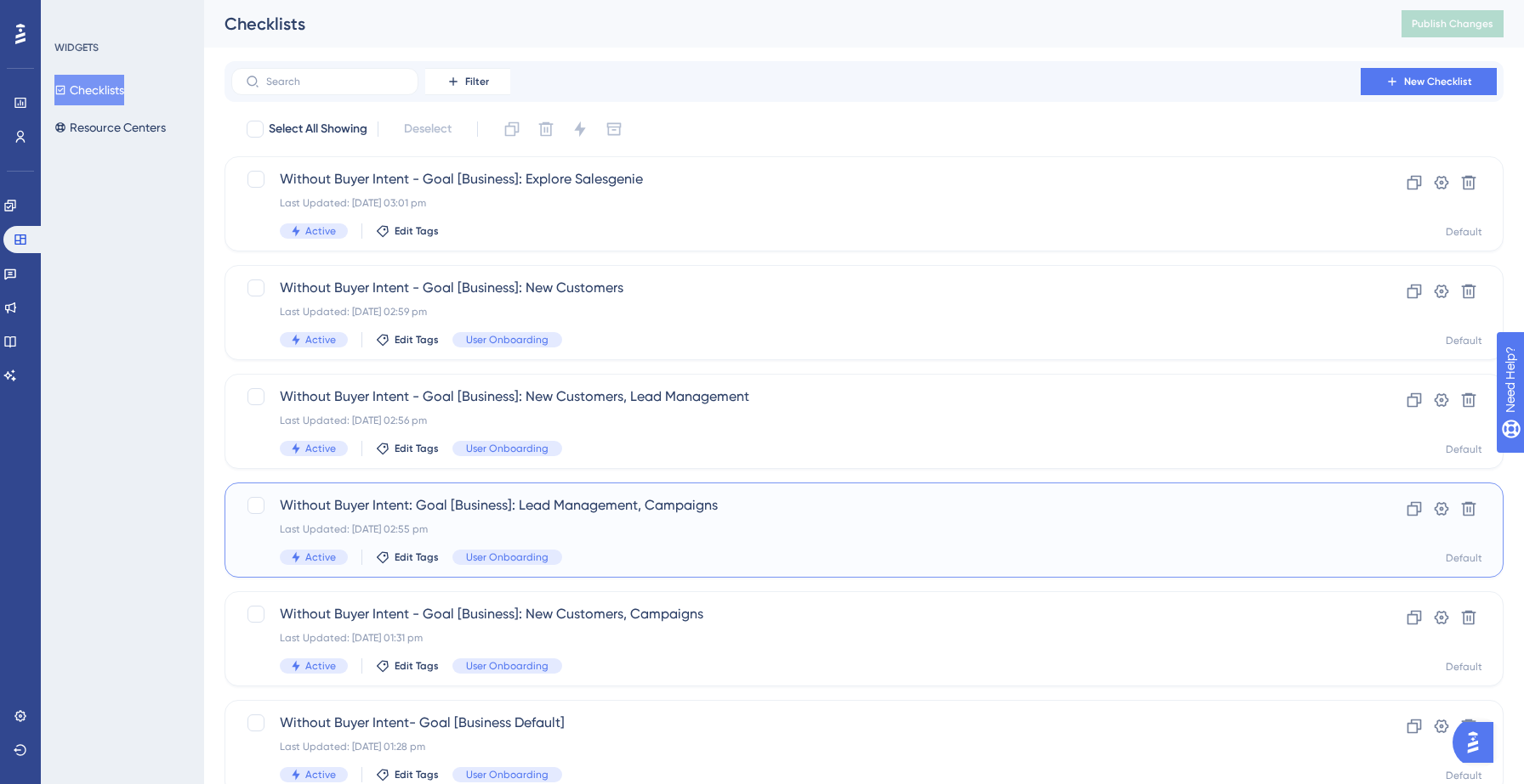
click at [446, 532] on div "Last Updated: [DATE] 02:55 pm" at bounding box center [795, 530] width 1032 height 14
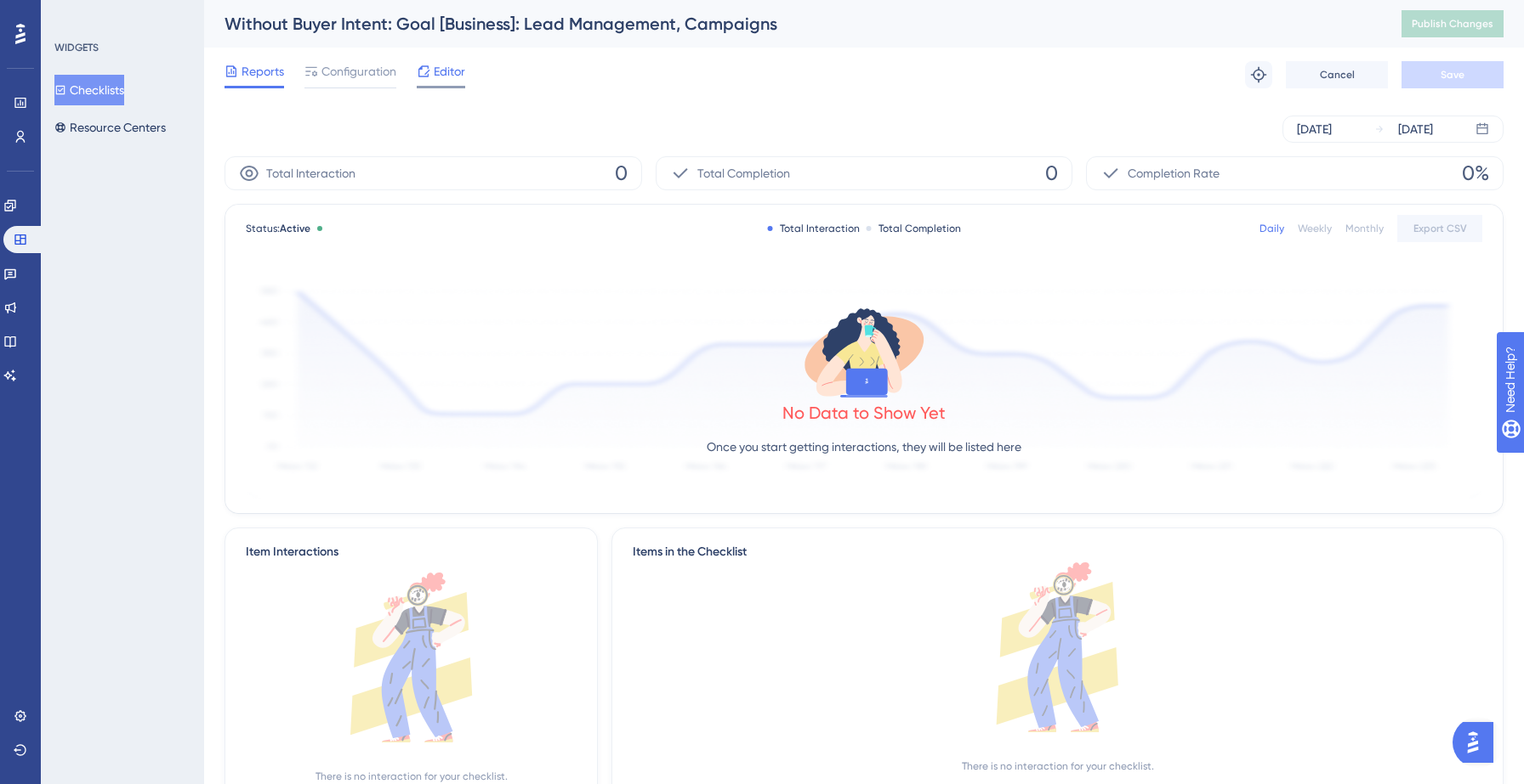
click at [458, 73] on span "Editor" at bounding box center [449, 72] width 31 height 21
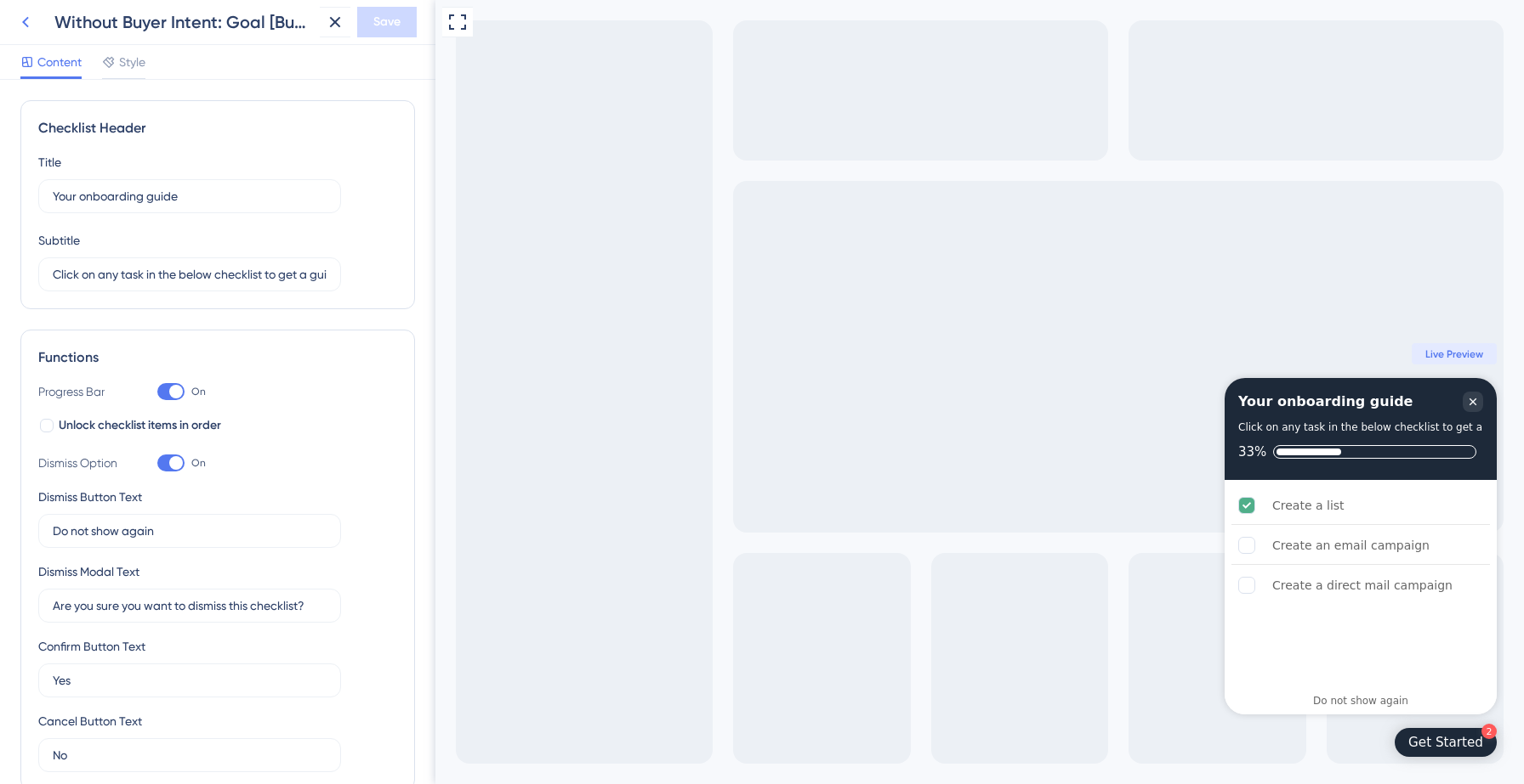
click at [29, 18] on icon at bounding box center [26, 22] width 21 height 21
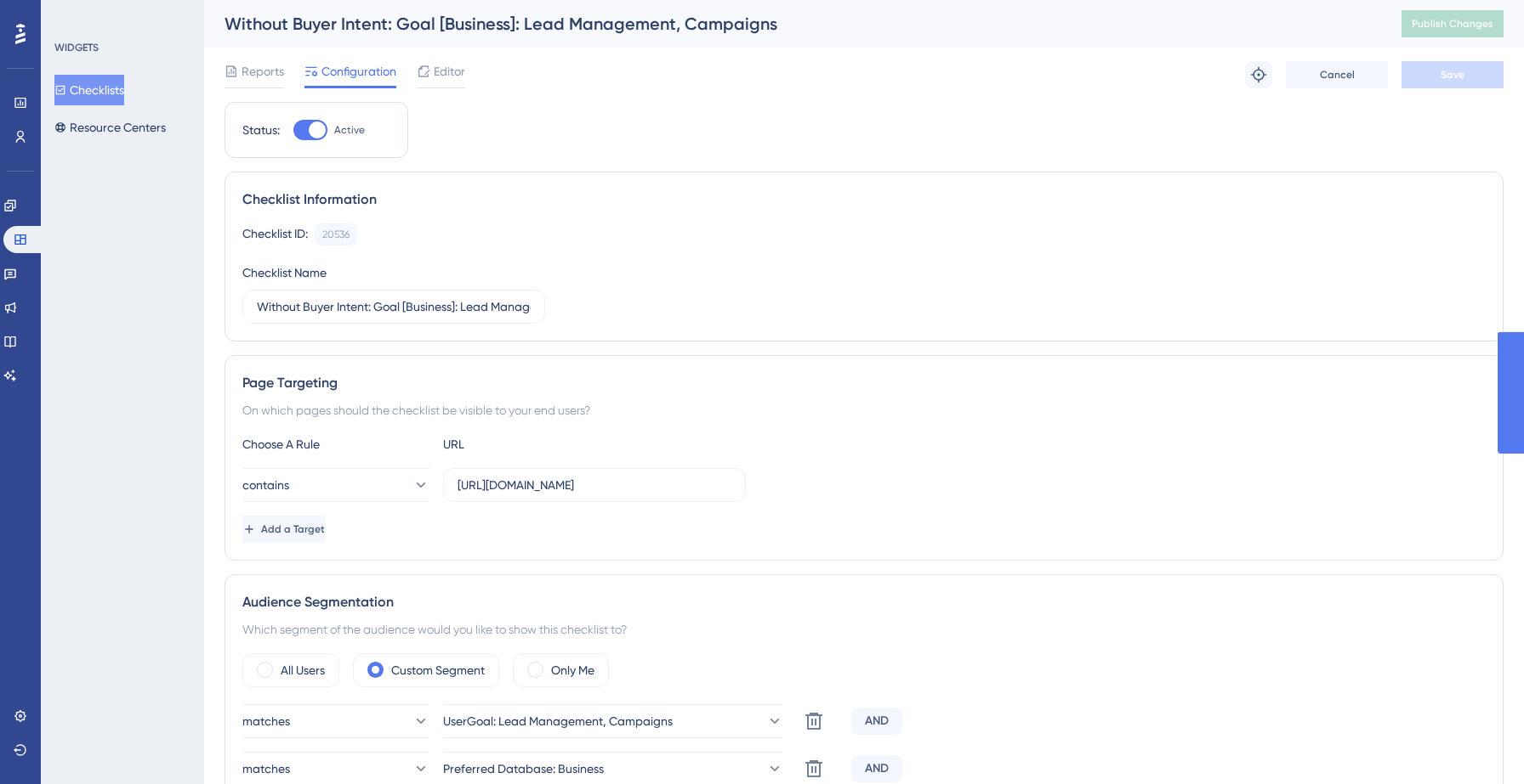
click at [97, 96] on button "Checklists" at bounding box center [89, 90] width 70 height 30
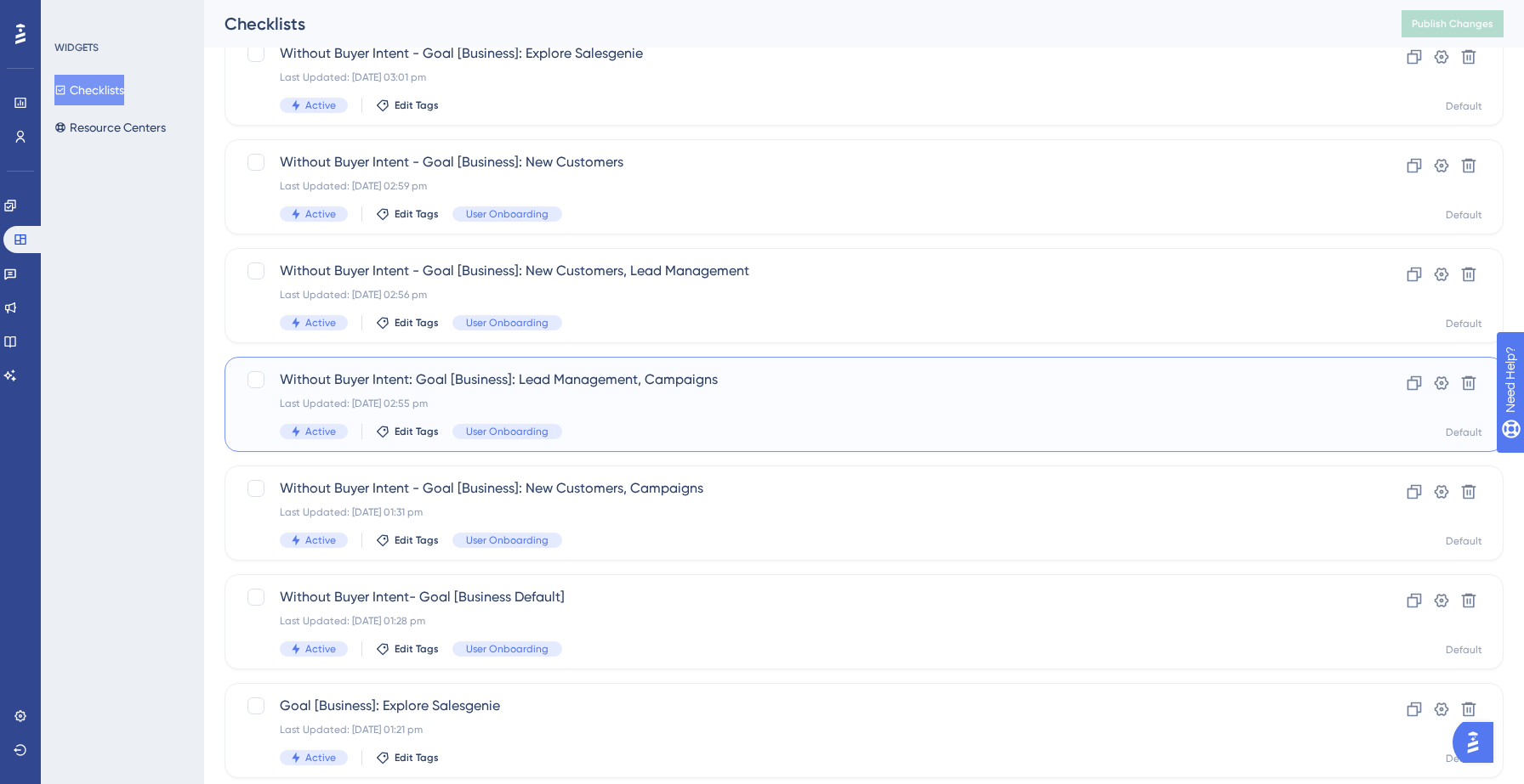
click at [420, 403] on div "Last Updated: [DATE] 02:55 pm" at bounding box center [795, 404] width 1032 height 14
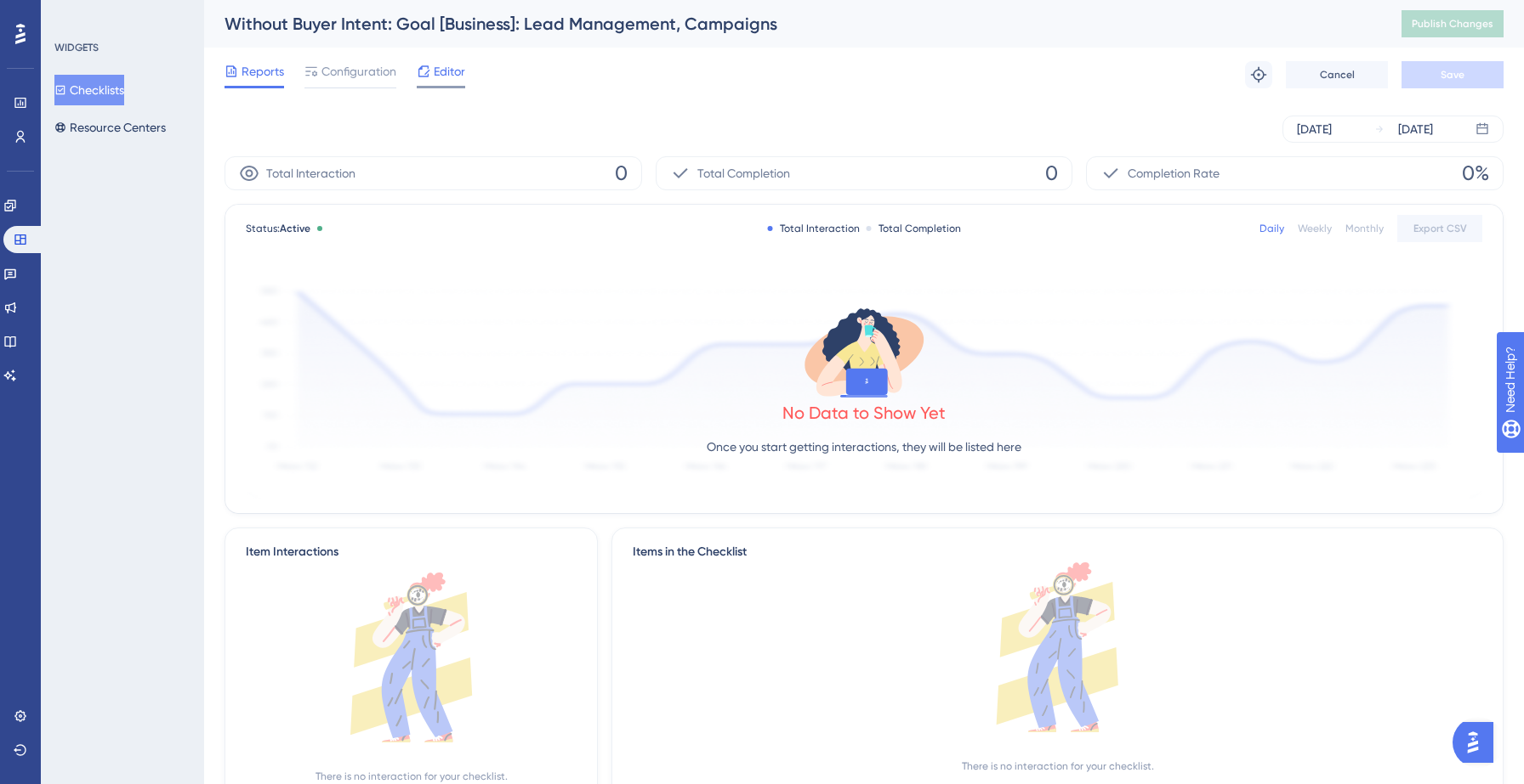
click at [435, 73] on span "Editor" at bounding box center [449, 72] width 31 height 21
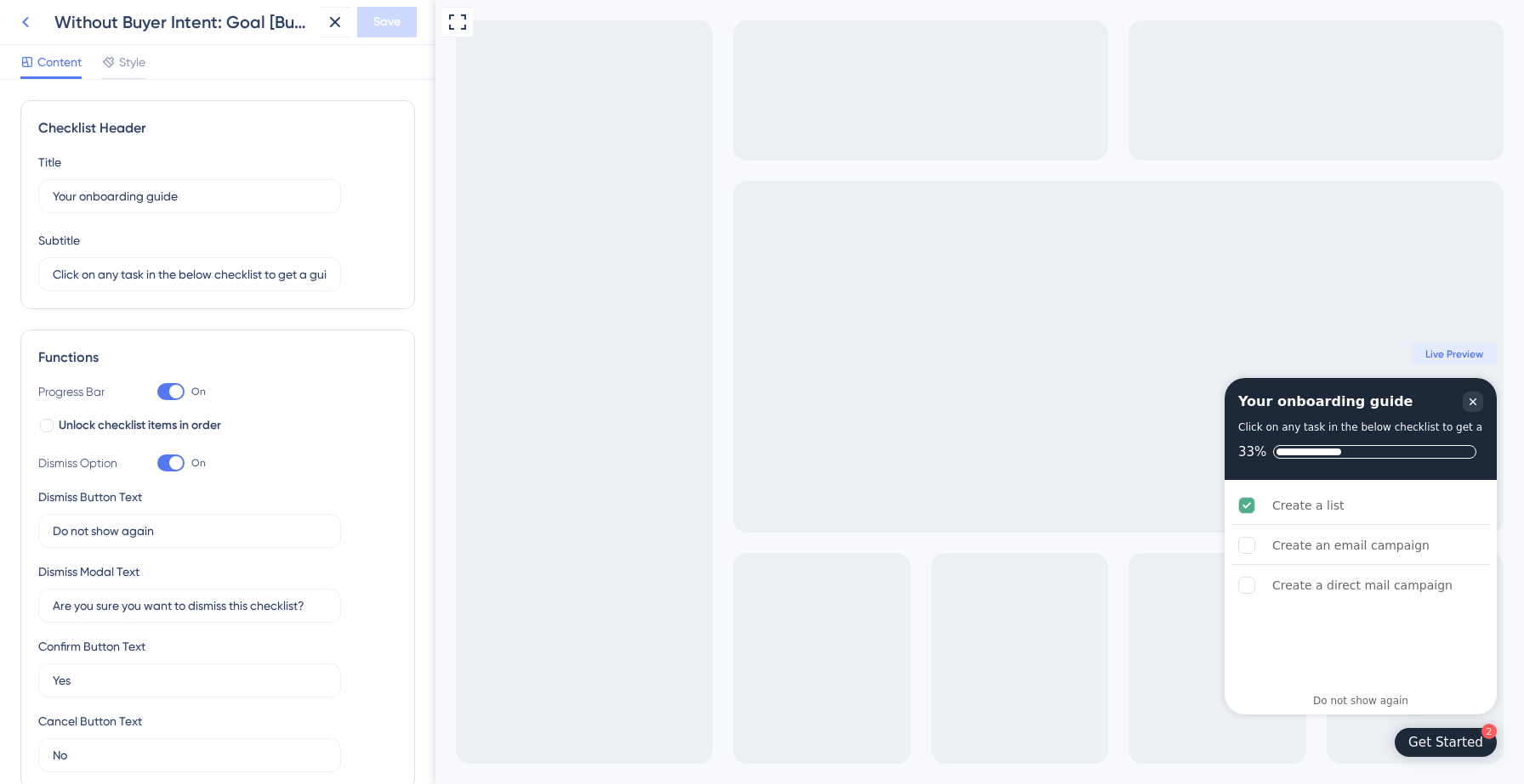
click at [29, 25] on icon at bounding box center [26, 22] width 21 height 21
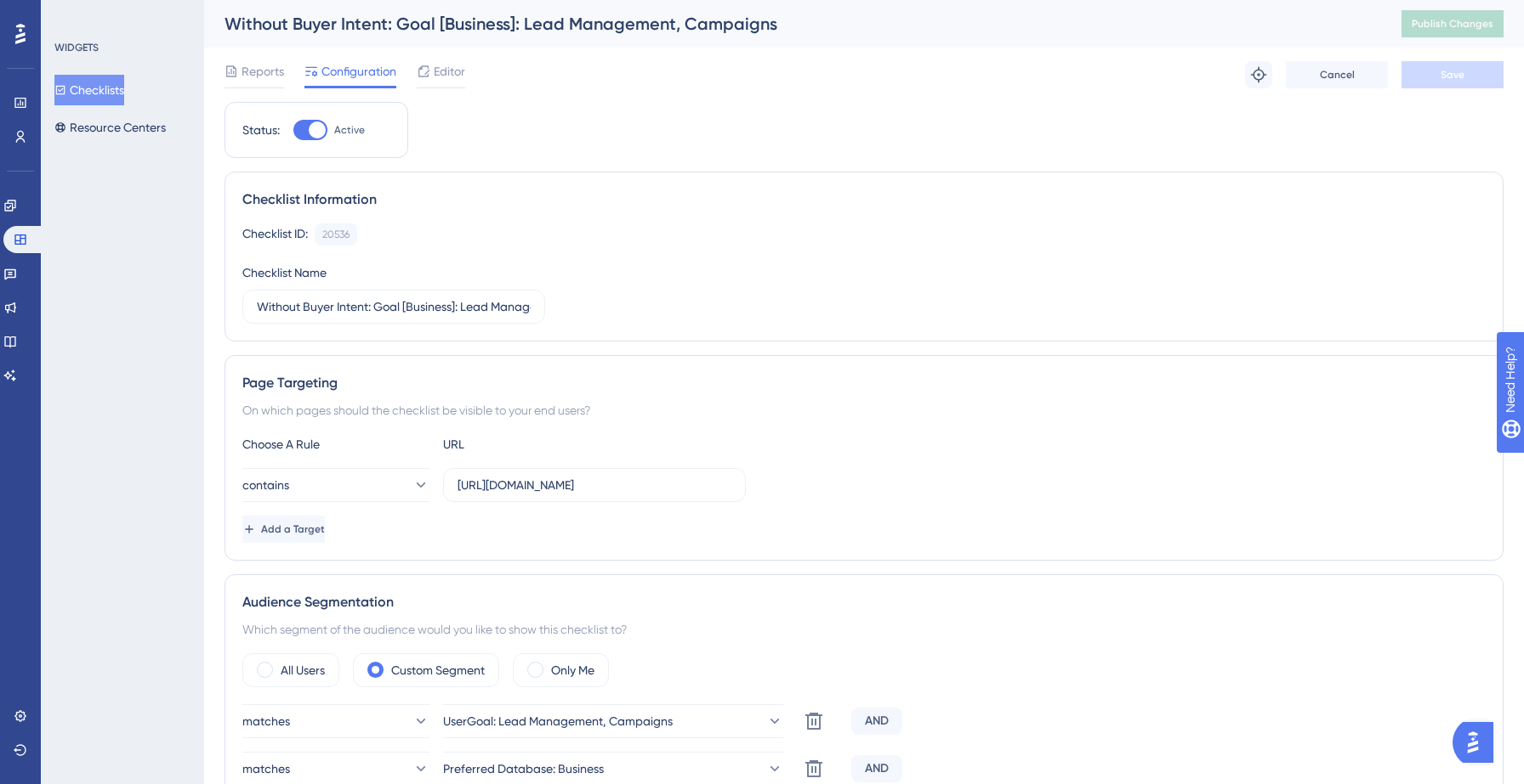
click at [89, 87] on button "Checklists" at bounding box center [89, 90] width 70 height 30
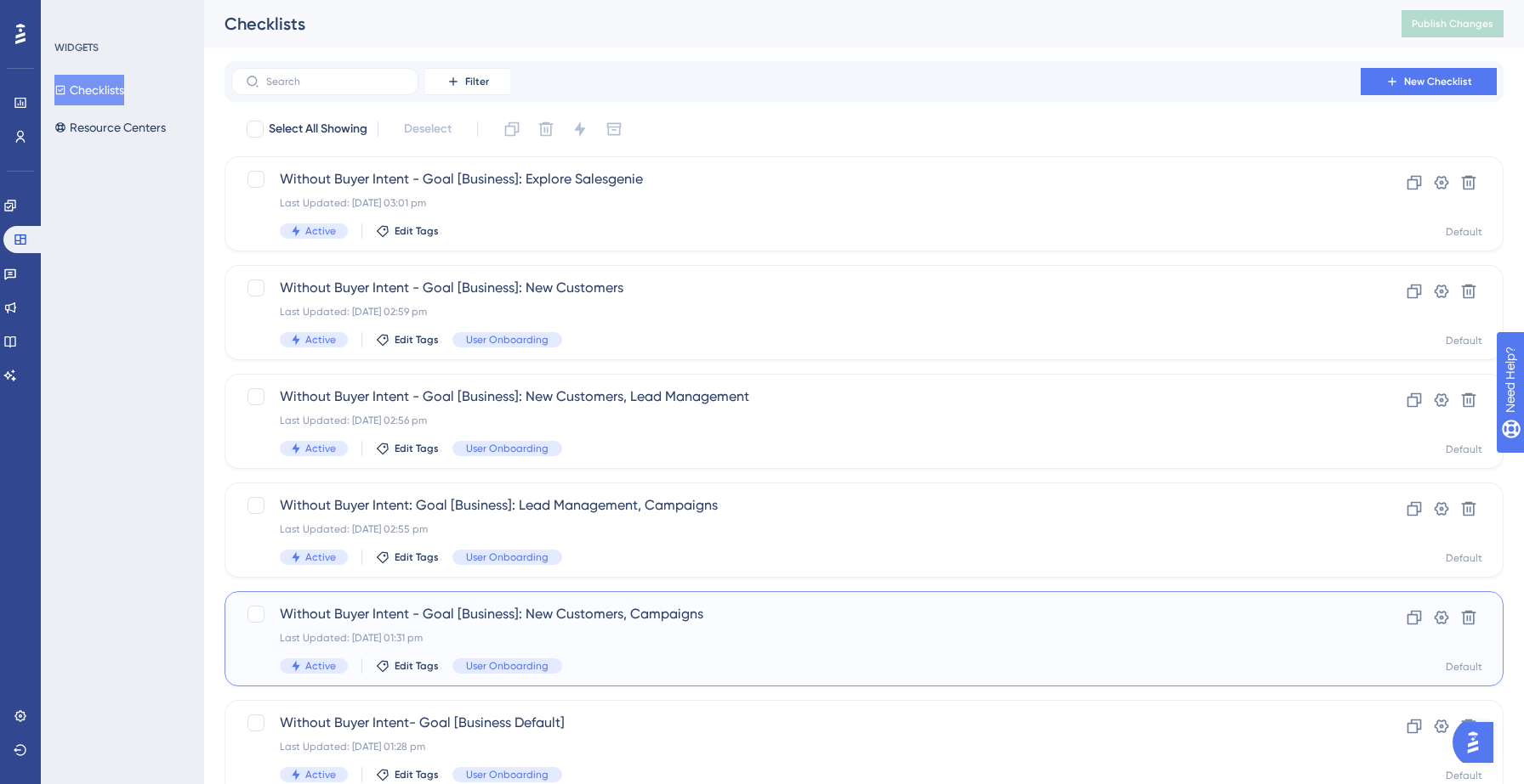
click at [365, 627] on div "Without Buyer Intent - Goal [Business]: New Customers, Campaigns Last Updated: …" at bounding box center [795, 639] width 1032 height 70
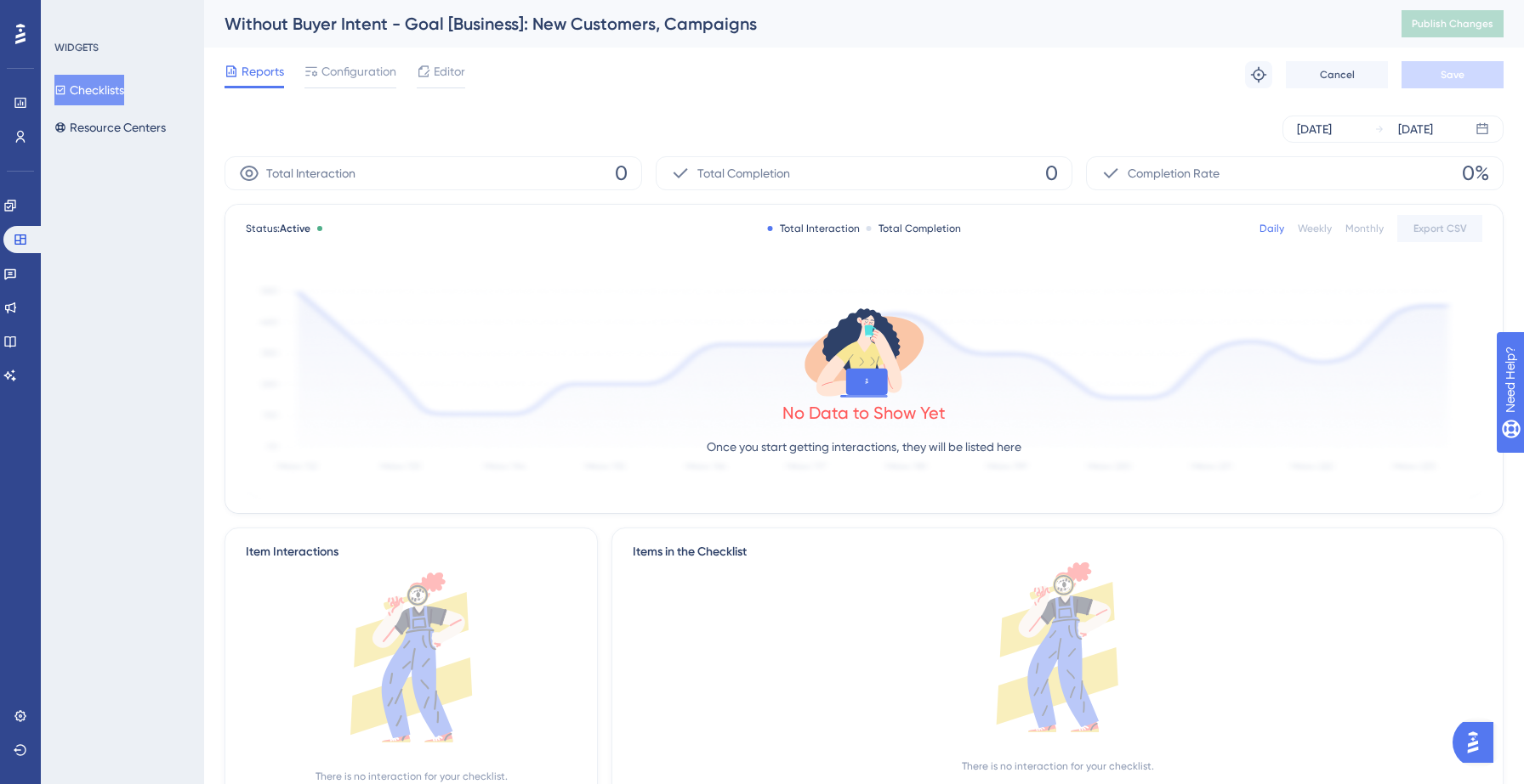
click at [457, 59] on div "Reports Configuration Editor Troubleshoot Cancel Save" at bounding box center [864, 74] width 1278 height 54
click at [456, 63] on span "Editor" at bounding box center [449, 72] width 31 height 21
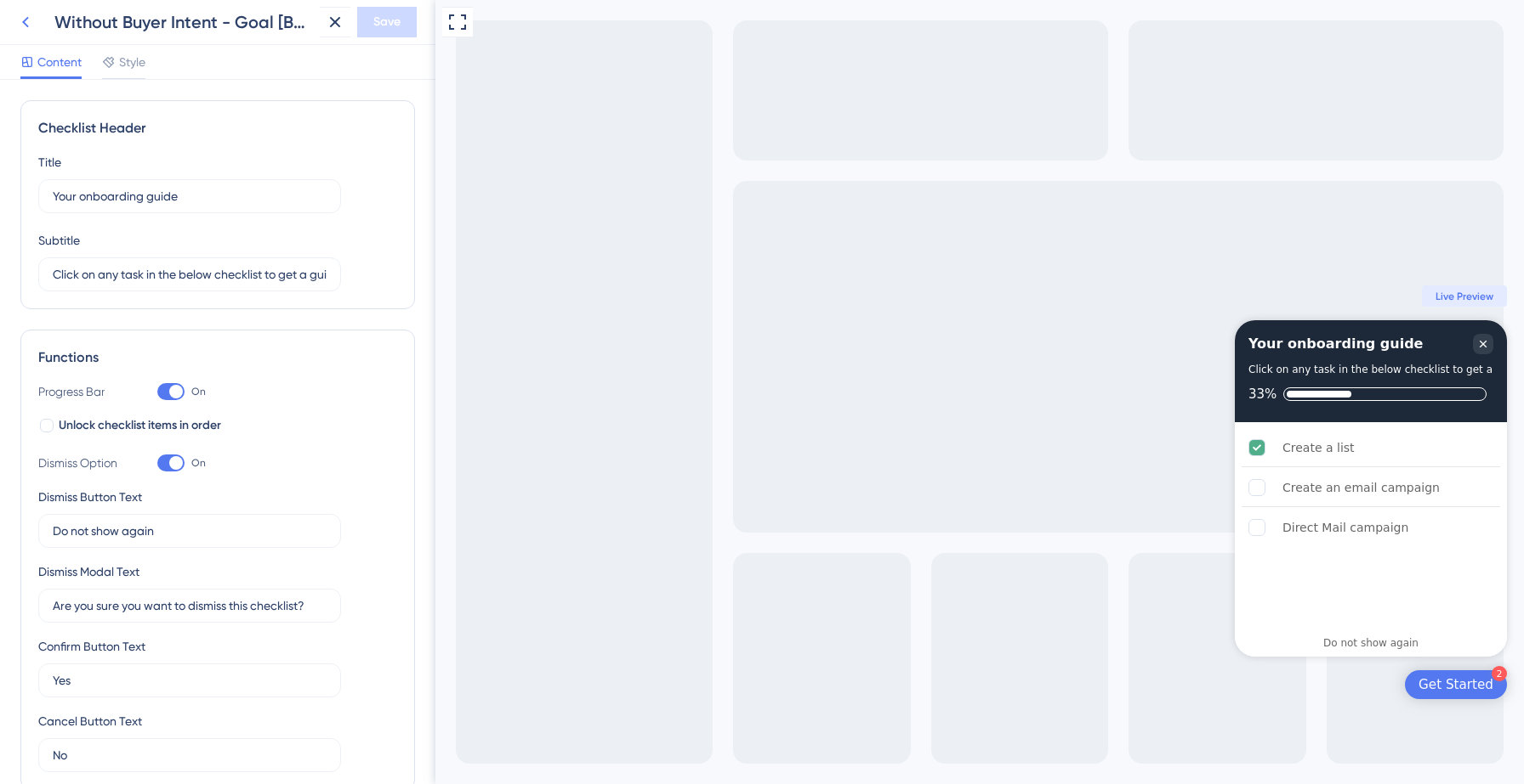
click at [22, 21] on icon at bounding box center [26, 22] width 21 height 21
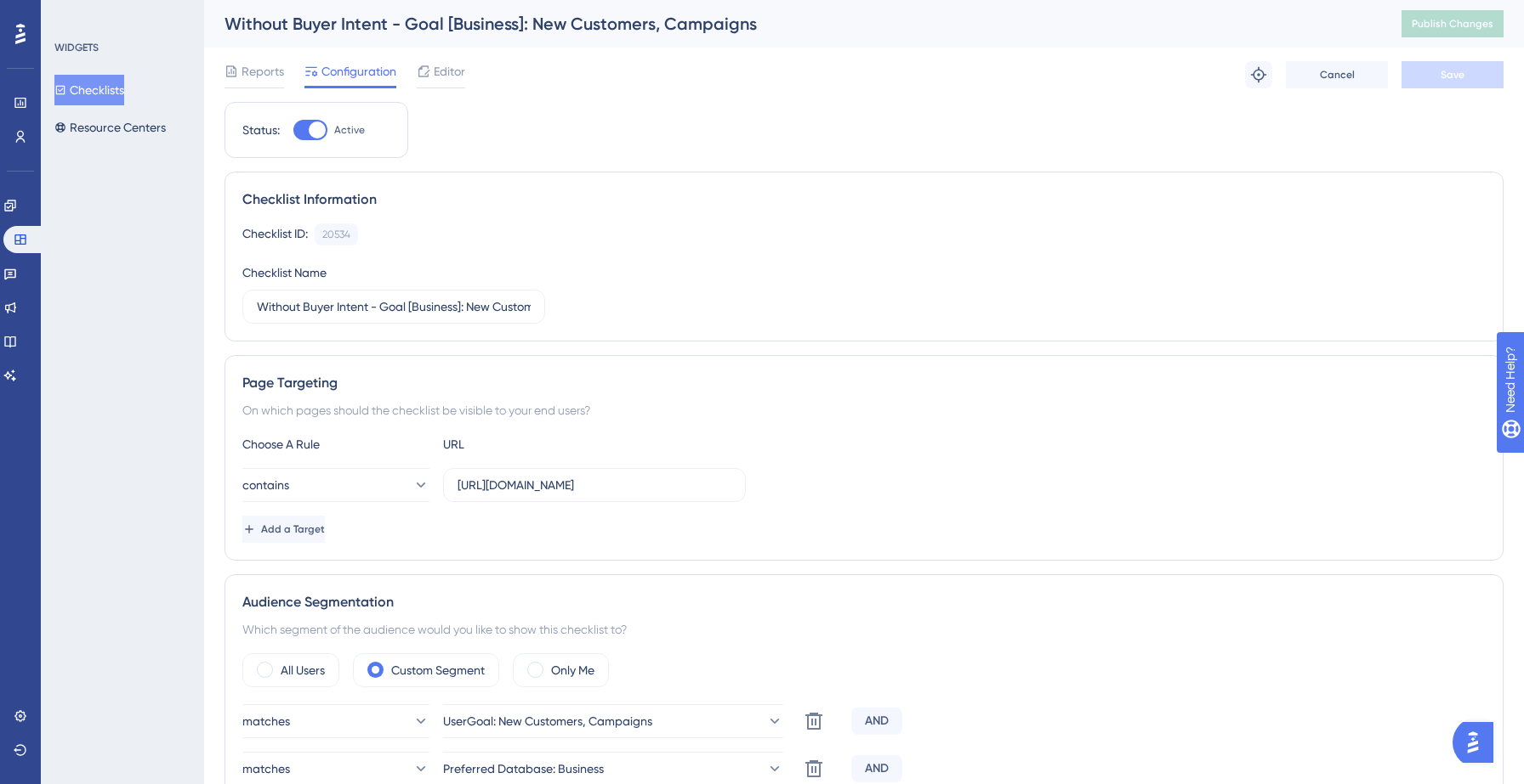
click at [85, 86] on button "Checklists" at bounding box center [89, 90] width 70 height 30
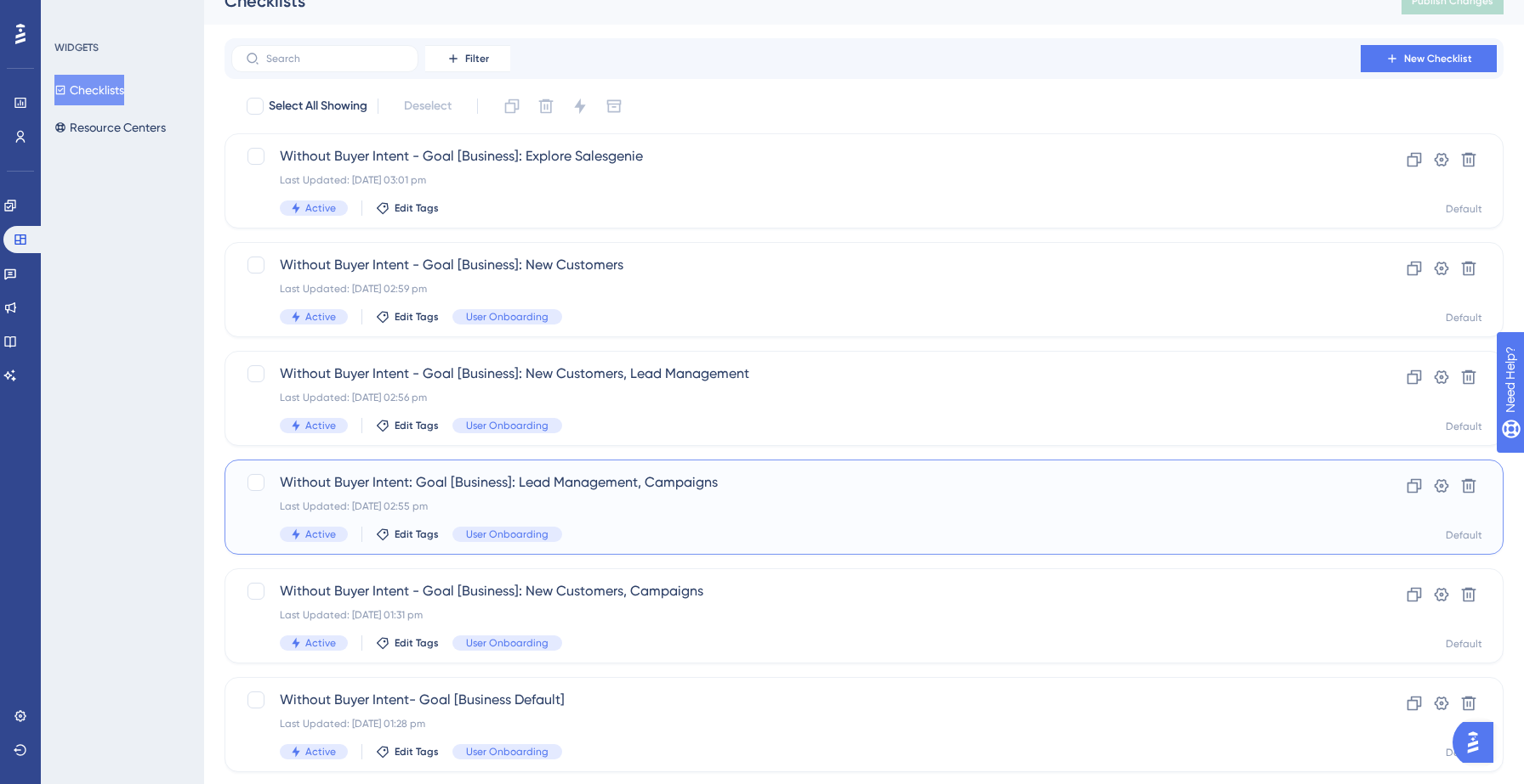
click at [601, 494] on div "Without Buyer Intent: Goal [Business]: Lead Management, Campaigns Last Updated:…" at bounding box center [795, 507] width 1032 height 70
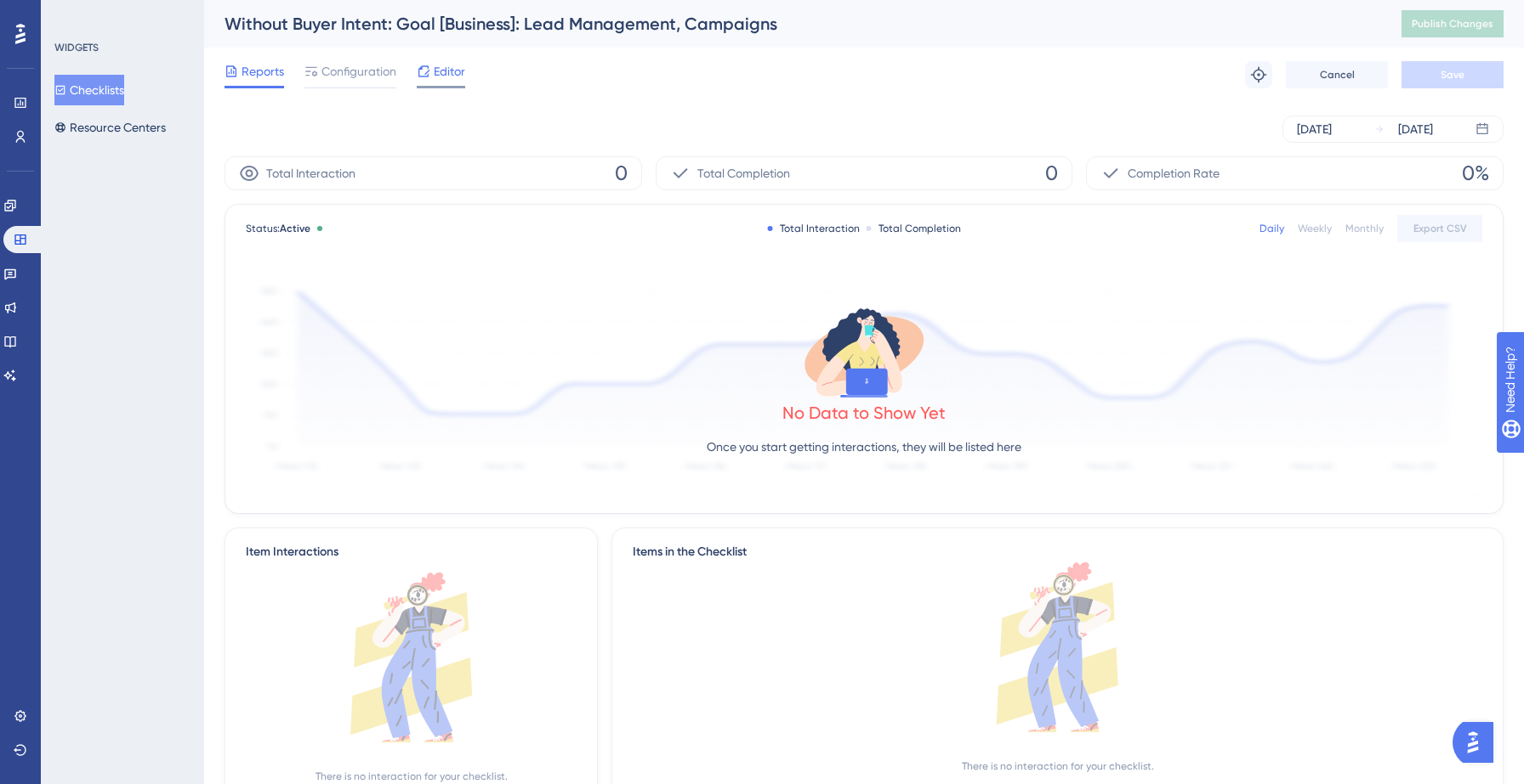
click at [453, 83] on div "Editor" at bounding box center [441, 74] width 48 height 27
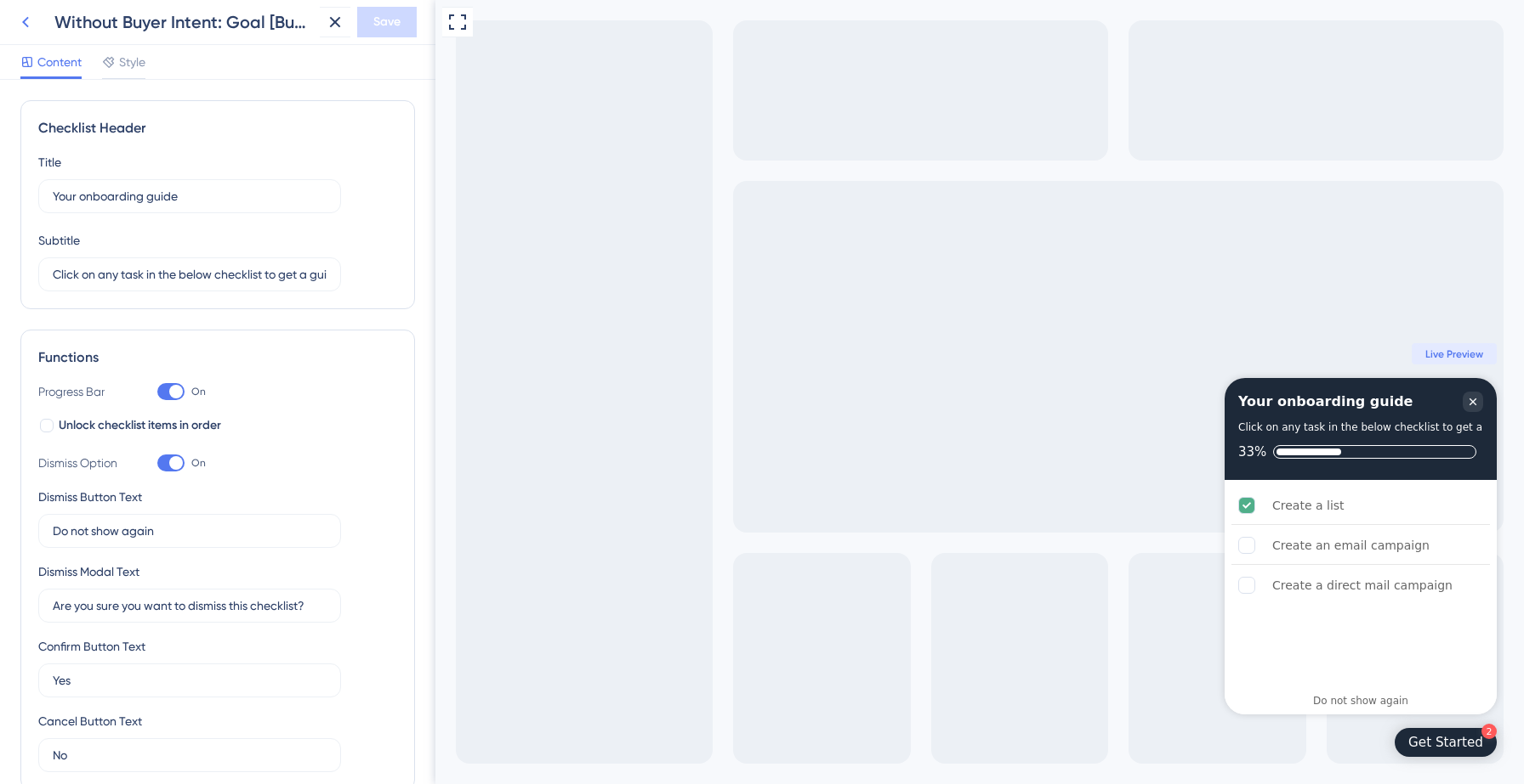
click at [26, 25] on icon at bounding box center [26, 22] width 7 height 11
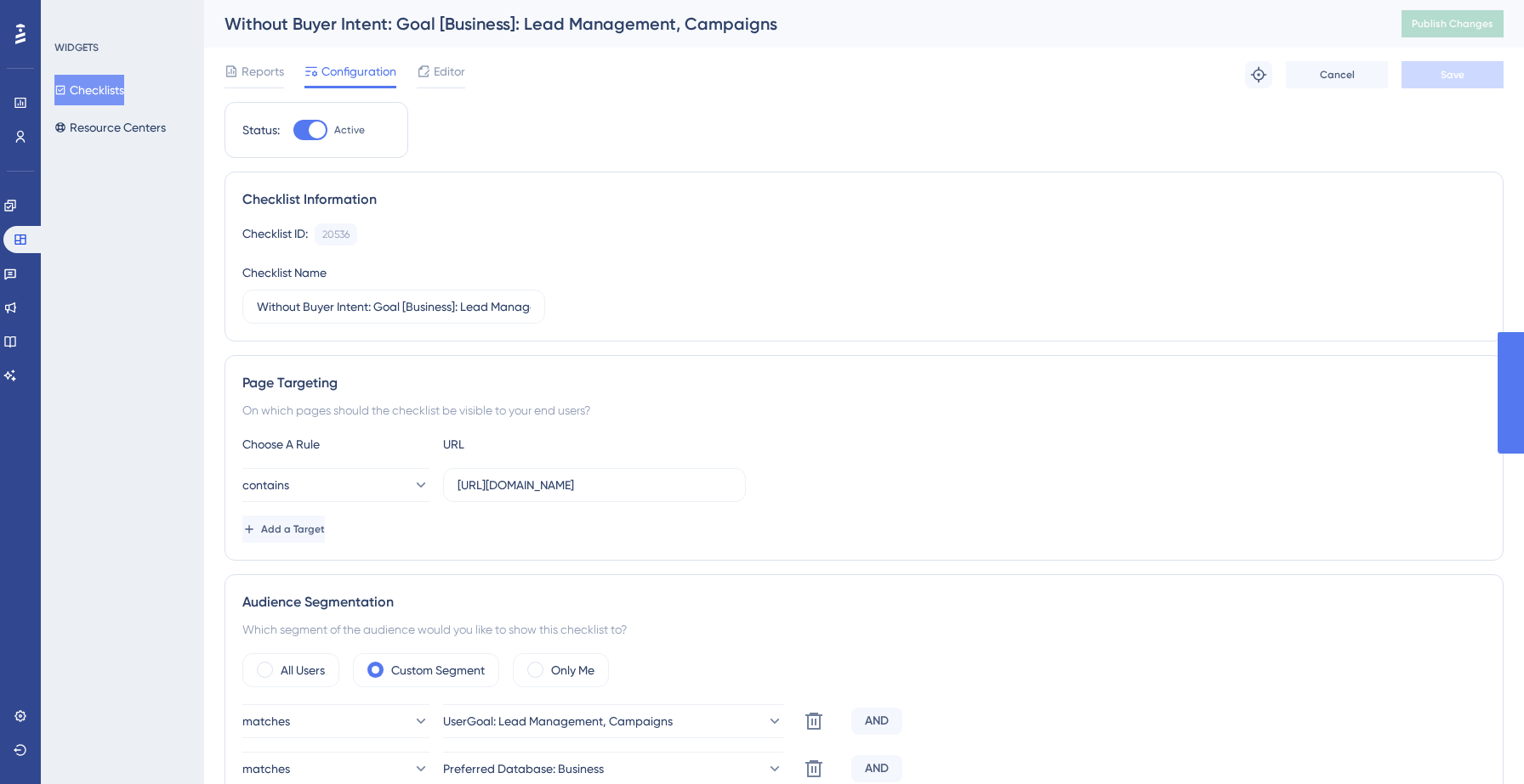
click at [93, 98] on button "Checklists" at bounding box center [89, 90] width 70 height 30
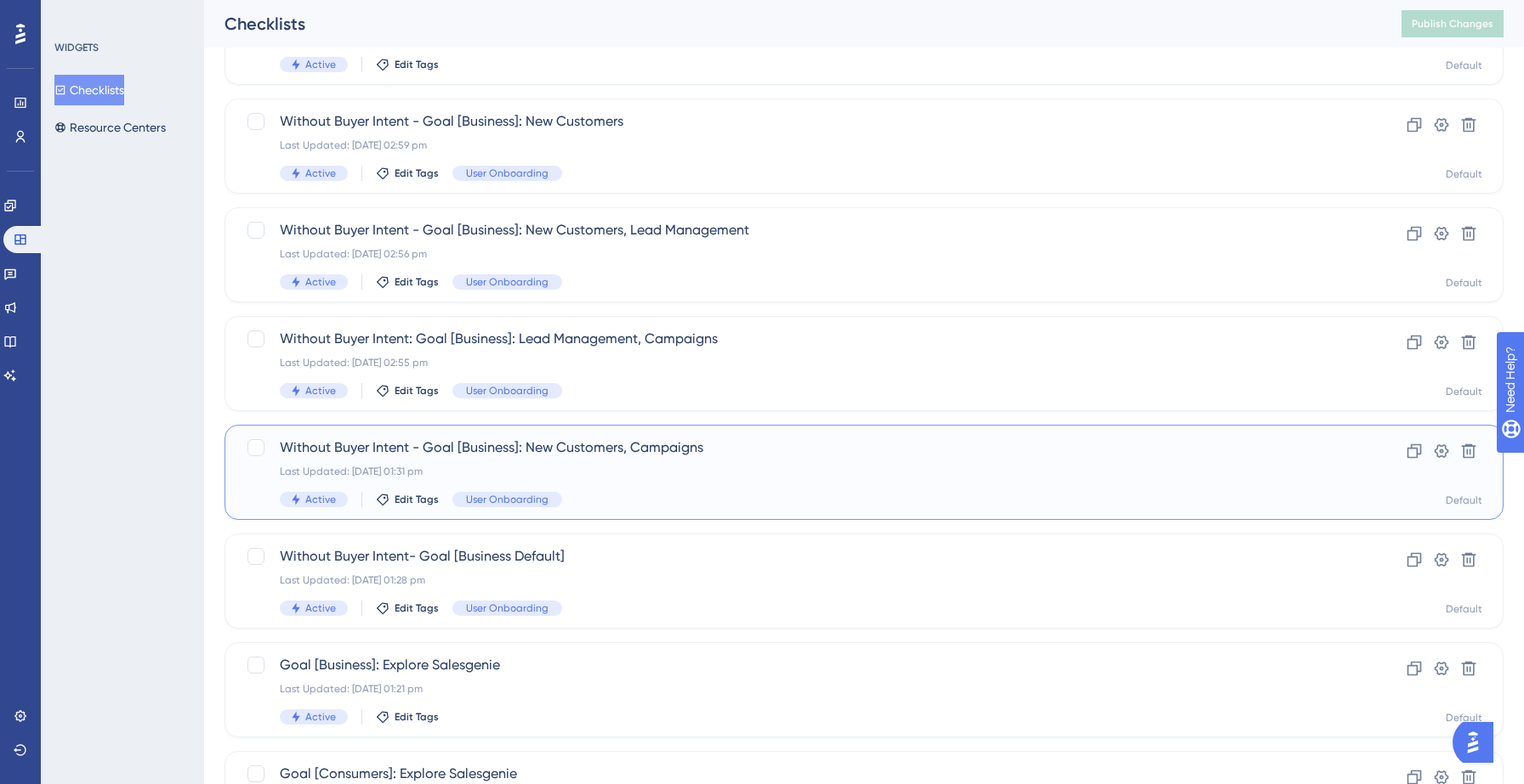
click at [421, 451] on span "Without Buyer Intent - Goal [Business]: New Customers, Campaigns" at bounding box center [795, 448] width 1032 height 21
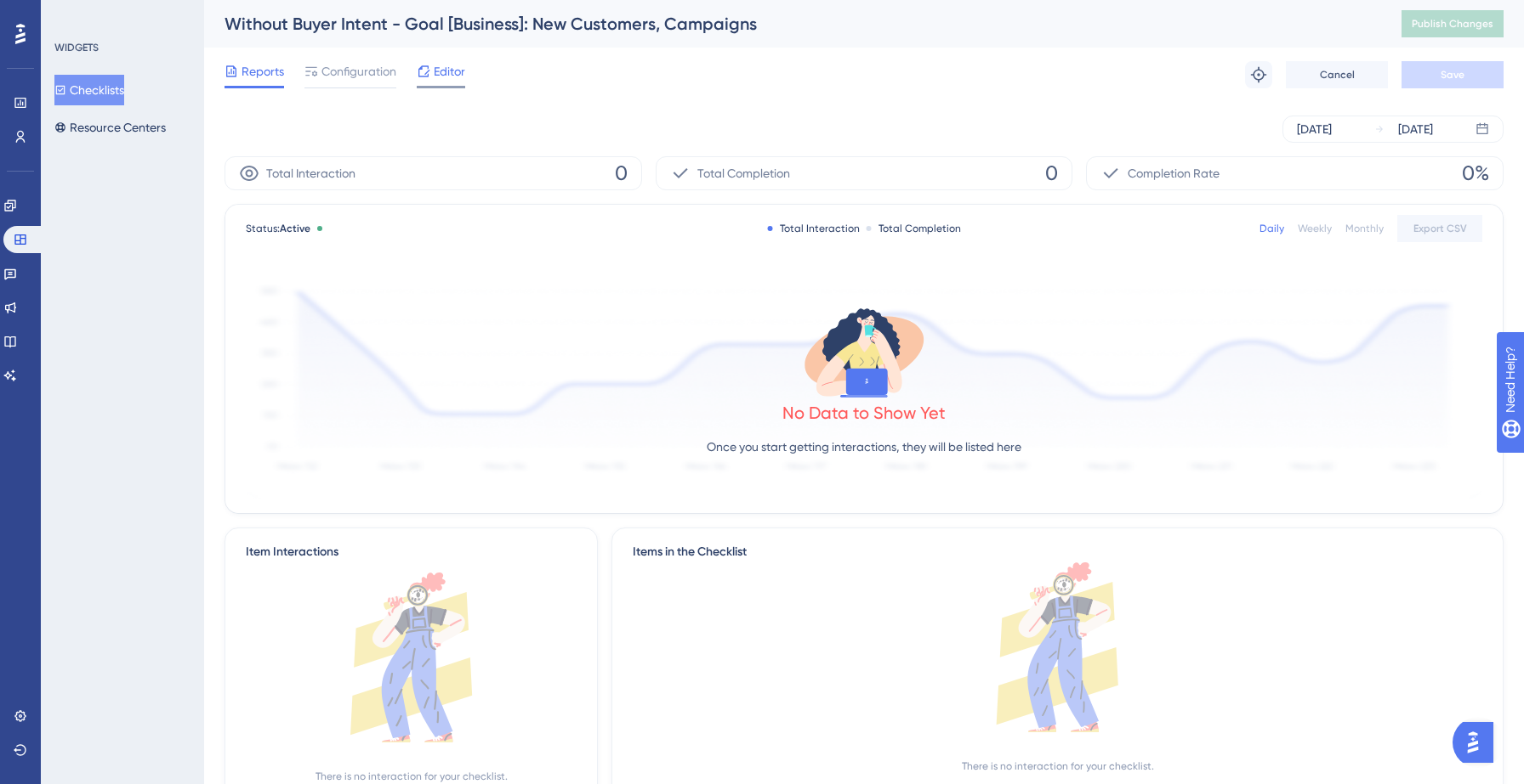
click at [443, 79] on span "Editor" at bounding box center [449, 72] width 31 height 21
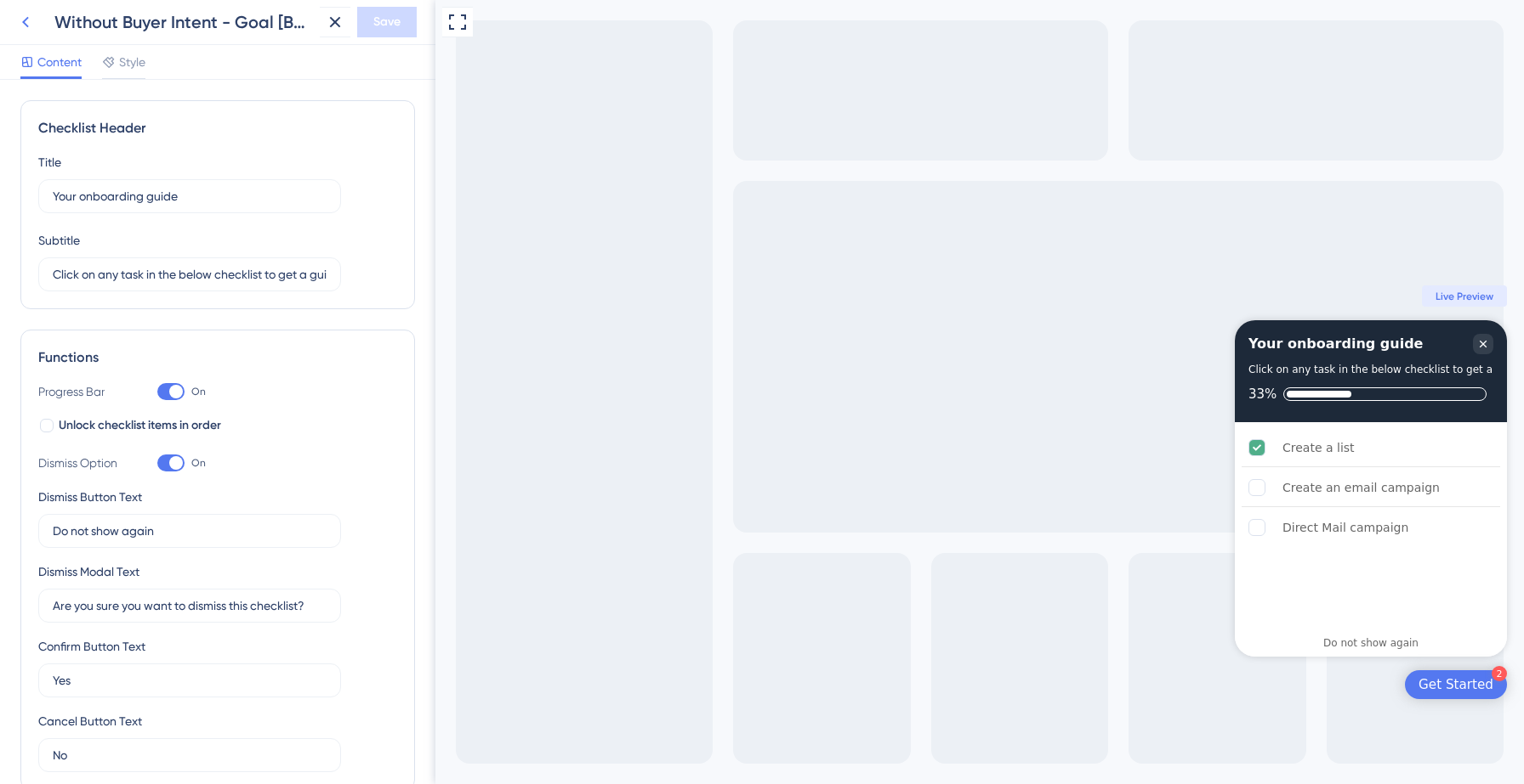
click at [16, 23] on icon at bounding box center [26, 22] width 21 height 21
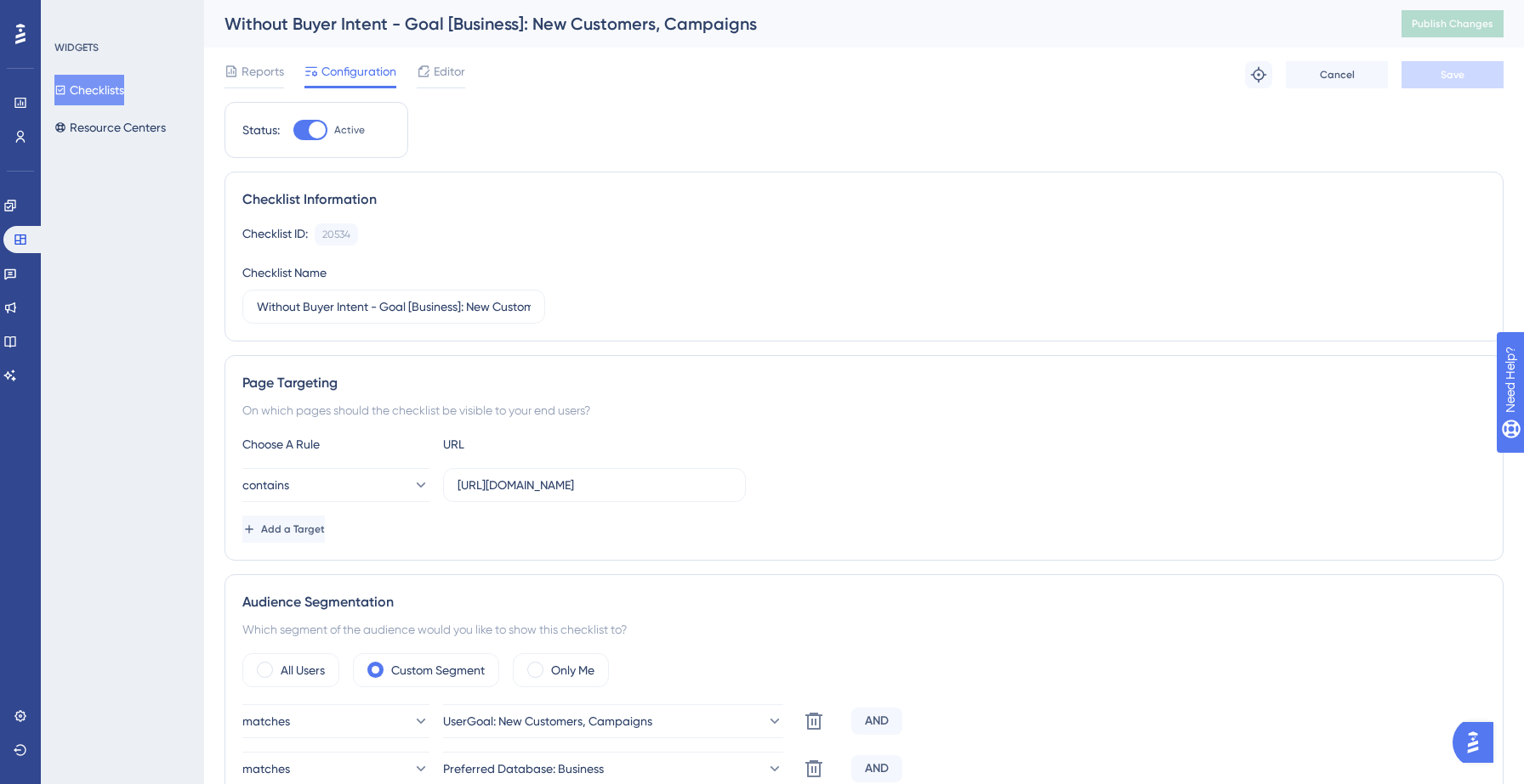
click at [75, 83] on button "Checklists" at bounding box center [89, 90] width 70 height 30
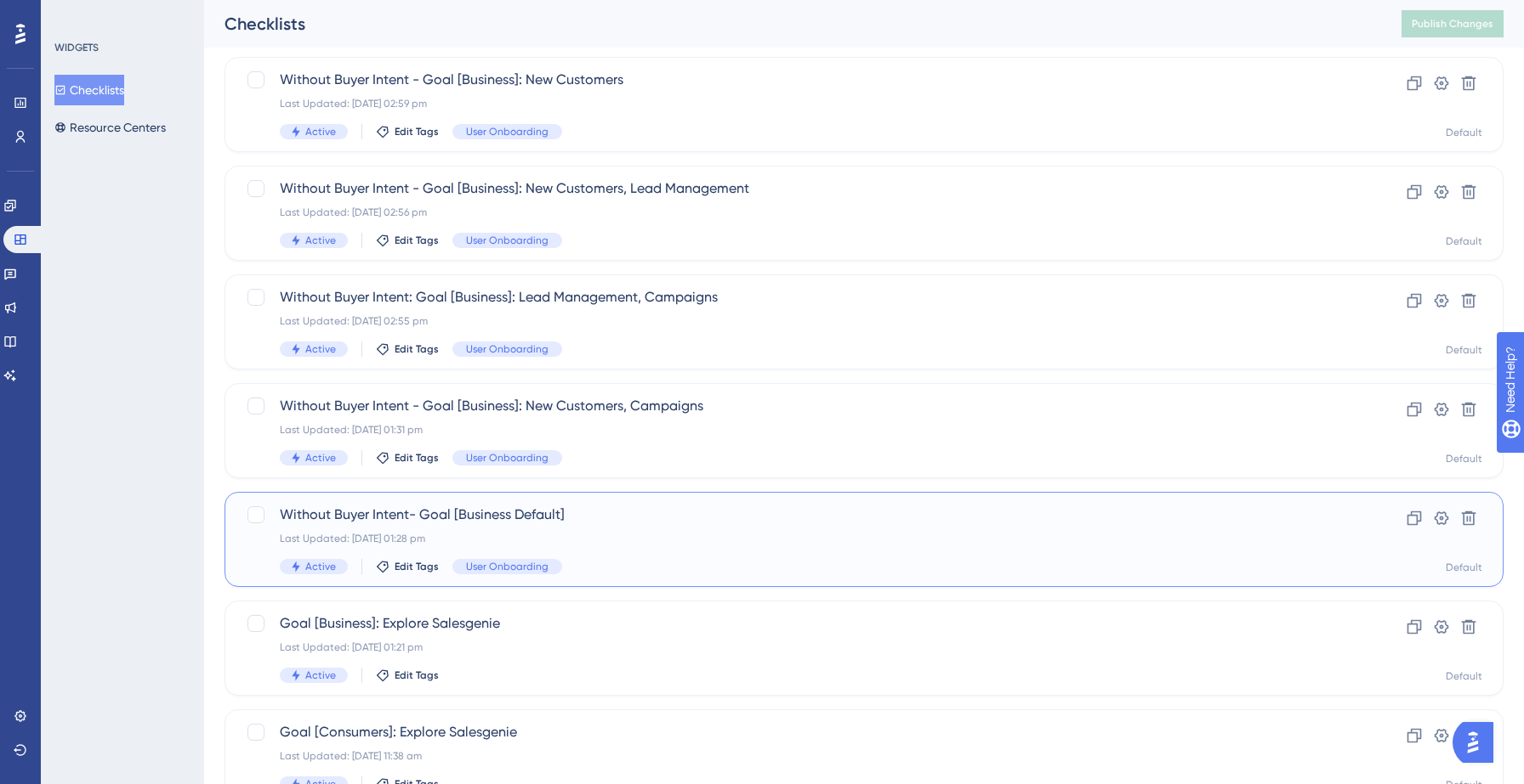
click at [596, 511] on span "Without Buyer Intent- Goal [Business Default]" at bounding box center [795, 515] width 1032 height 21
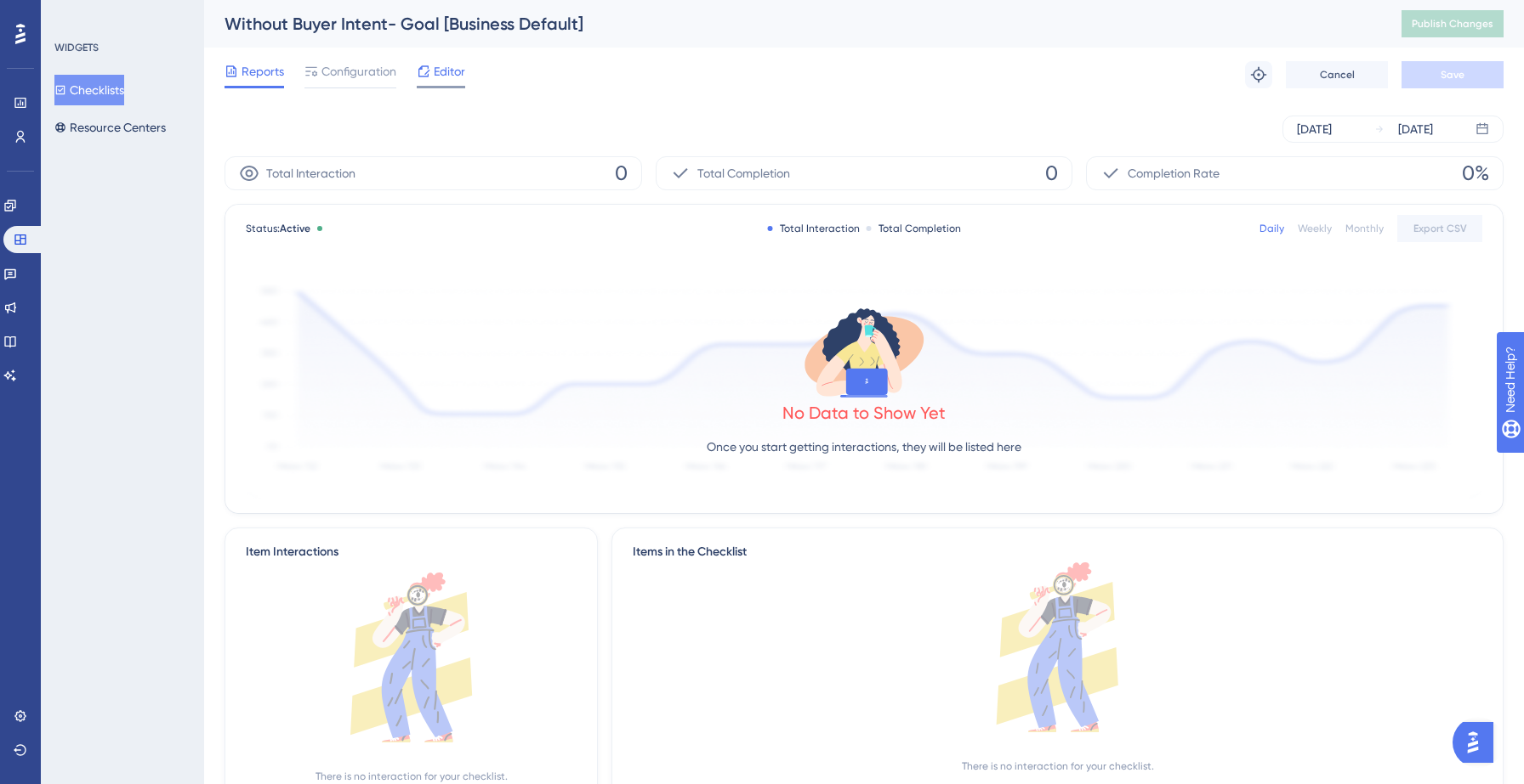
click at [447, 76] on span "Editor" at bounding box center [449, 72] width 31 height 21
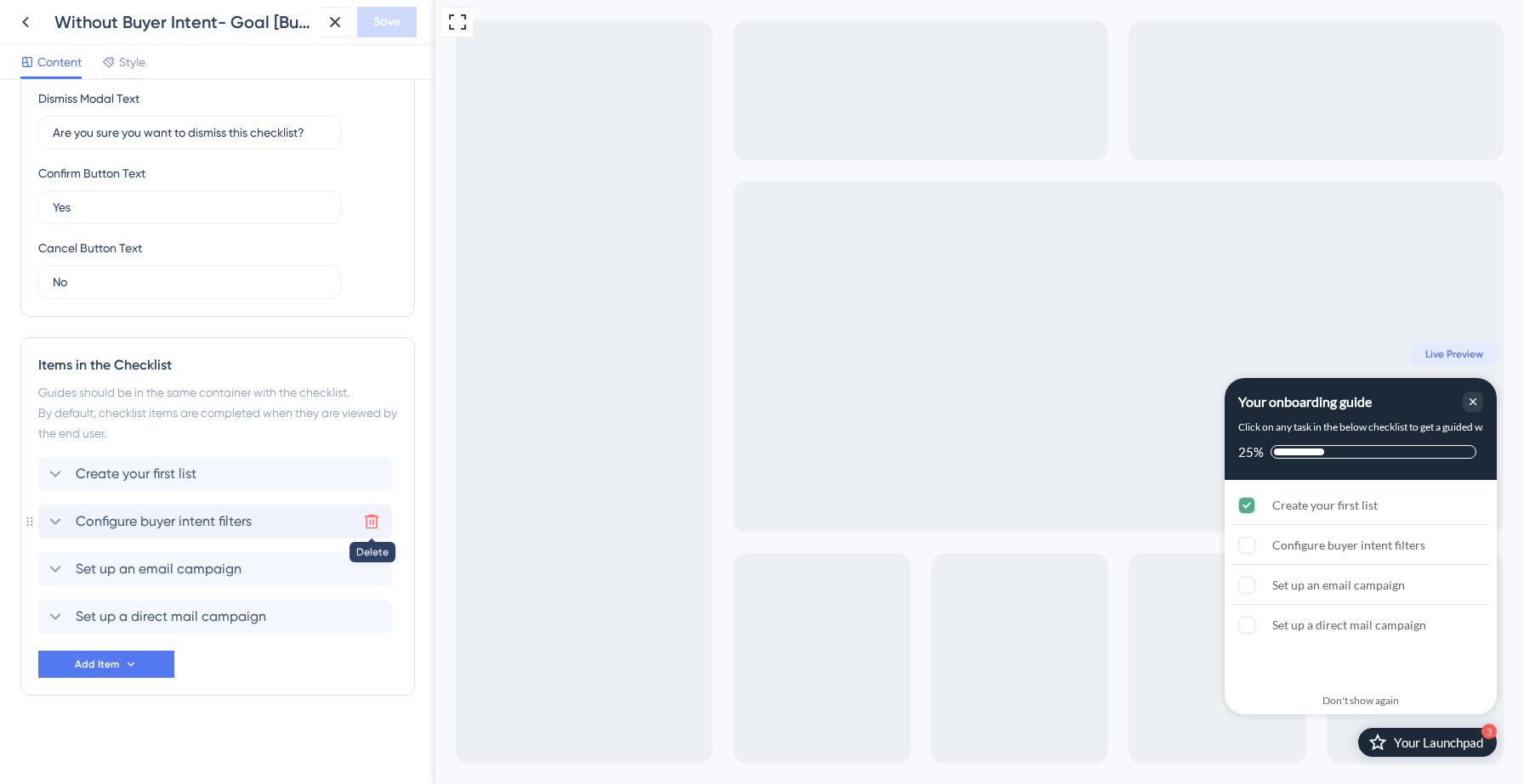
click at [362, 526] on button at bounding box center [371, 521] width 27 height 27
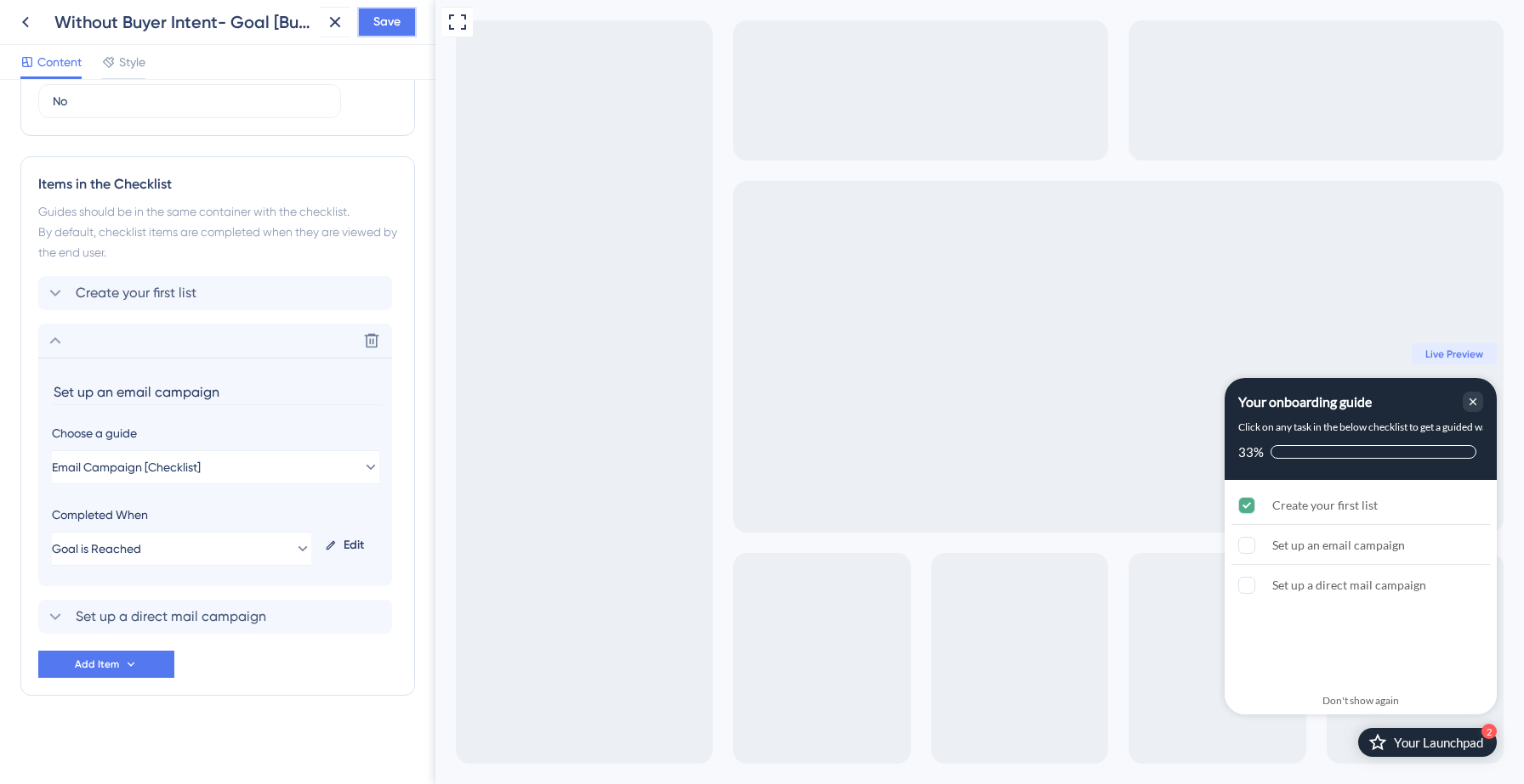
click at [399, 21] on span "Save" at bounding box center [387, 22] width 27 height 21
click at [325, 35] on icon at bounding box center [323, 32] width 17 height 17
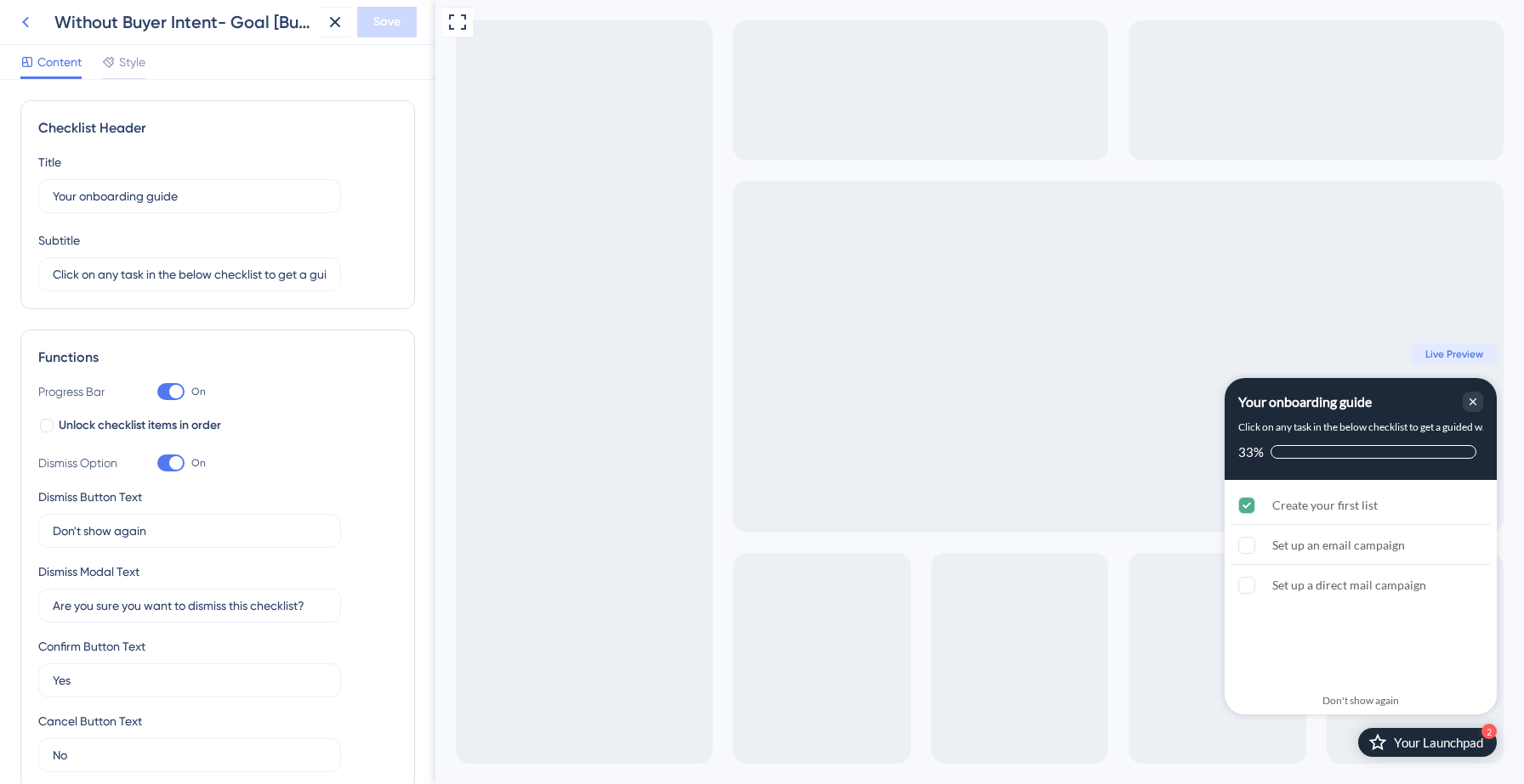
click at [23, 16] on icon at bounding box center [26, 22] width 21 height 21
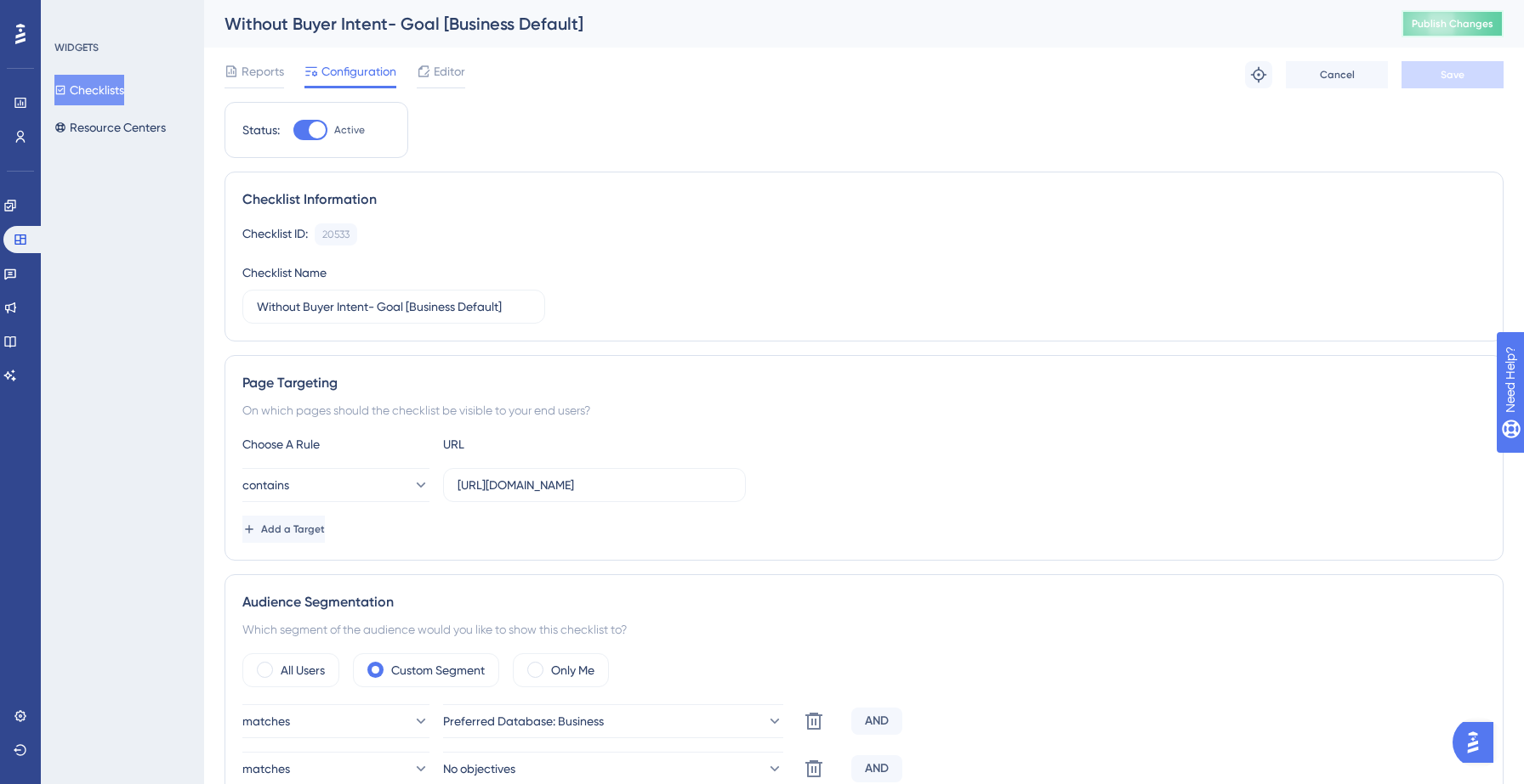
click at [1459, 36] on button "Publish Changes" at bounding box center [1452, 23] width 102 height 27
click at [118, 95] on button "Checklists" at bounding box center [89, 90] width 70 height 30
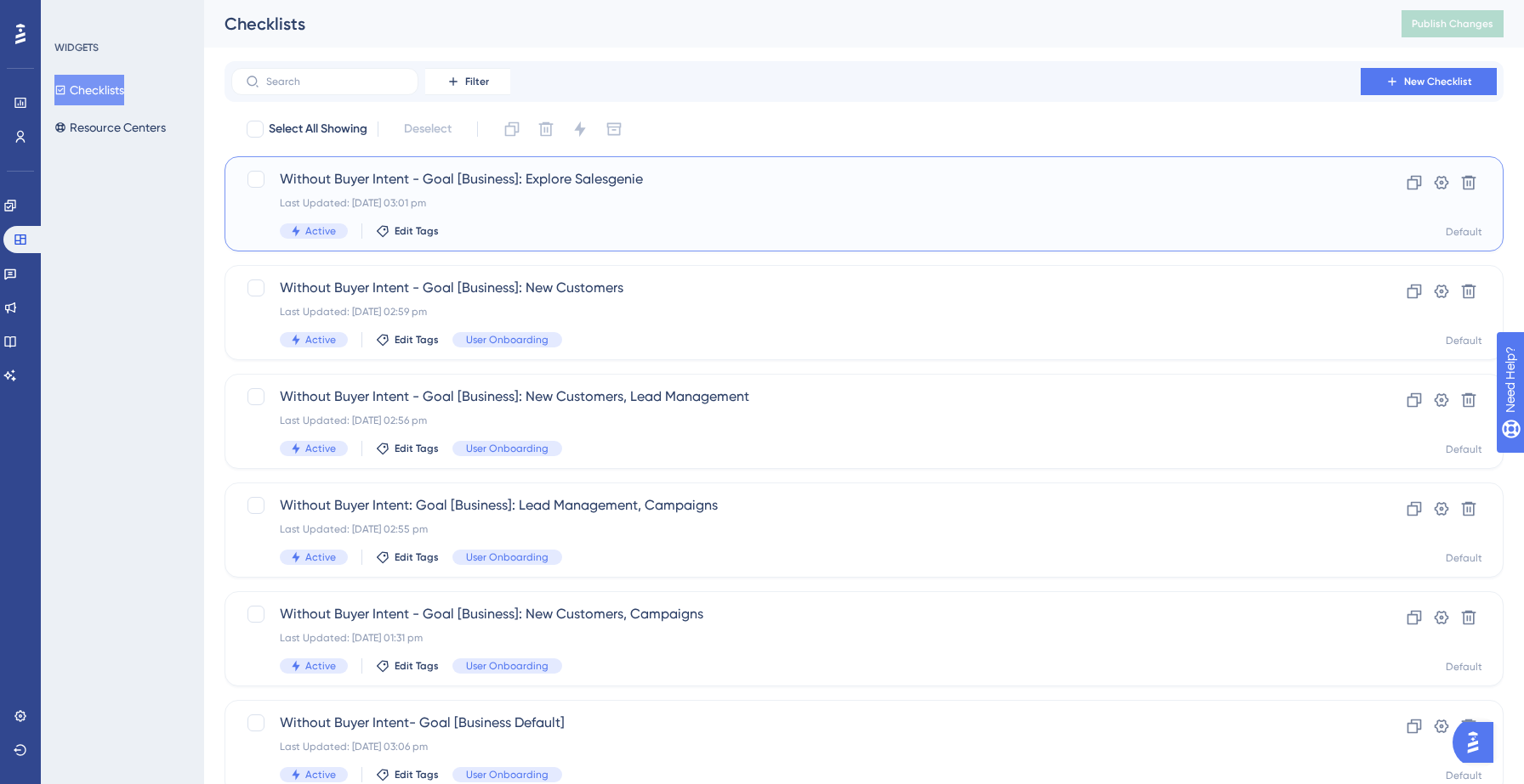
click at [528, 233] on div "Active Edit Tags" at bounding box center [795, 232] width 1032 height 16
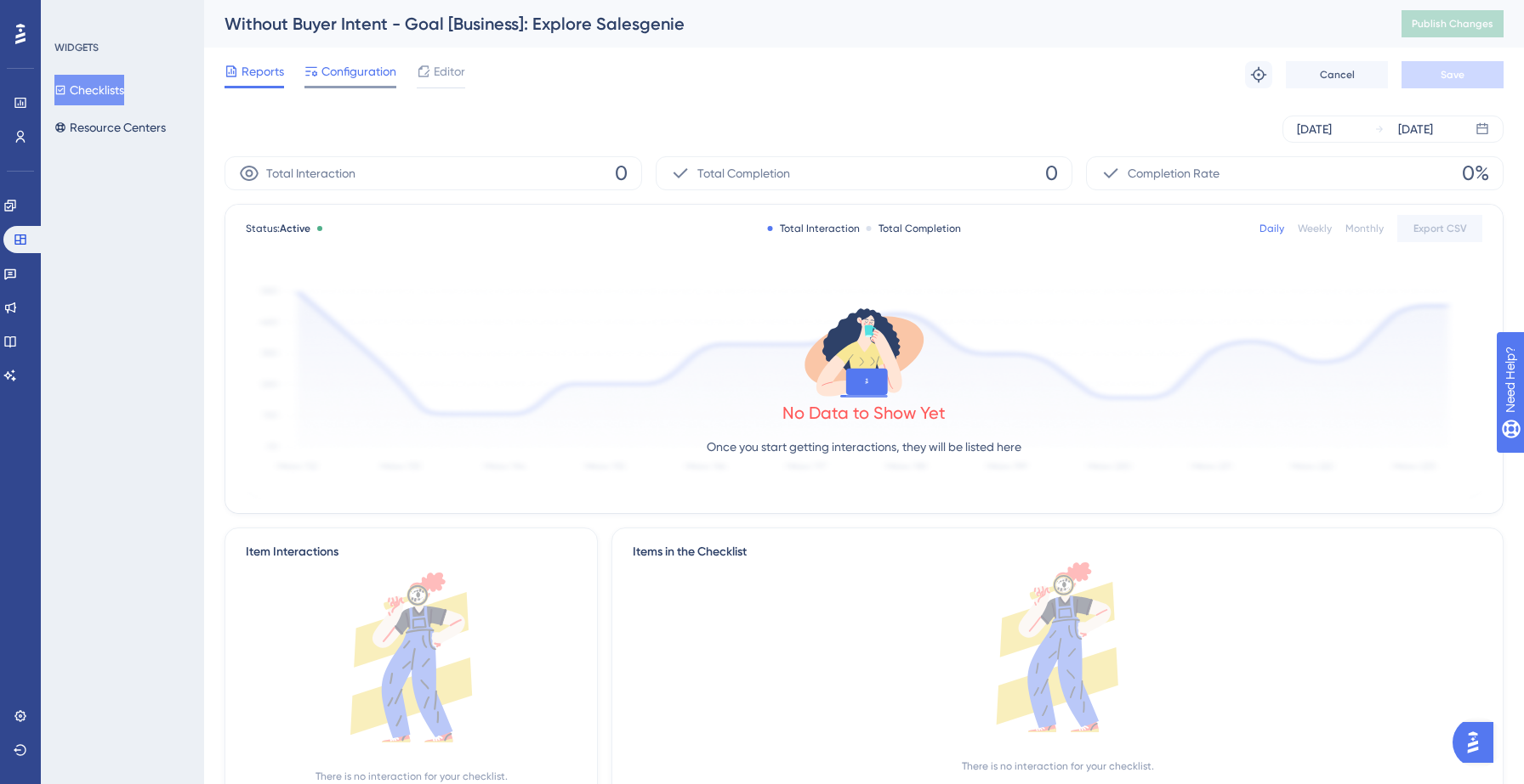
click at [364, 70] on span "Configuration" at bounding box center [359, 72] width 75 height 21
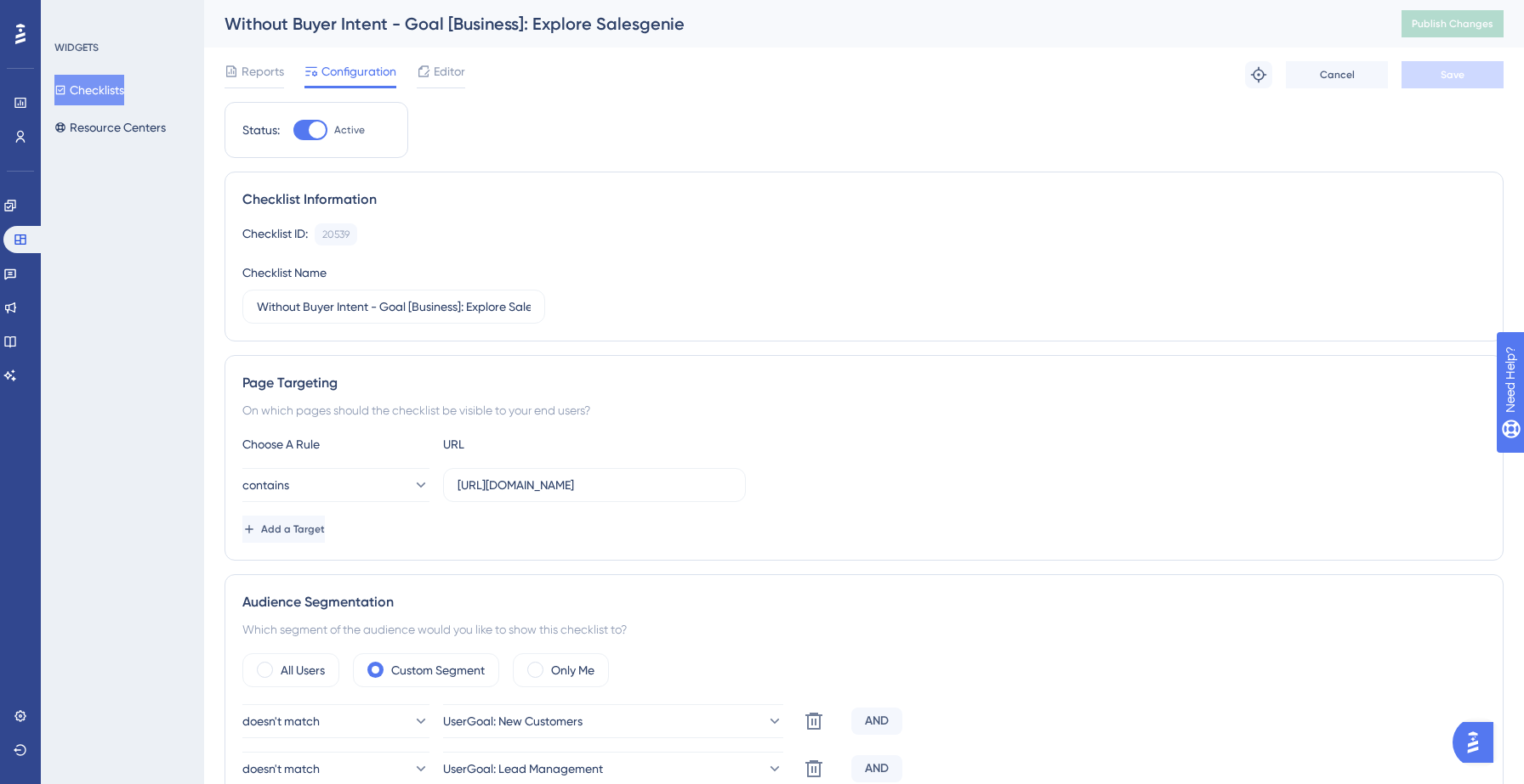
click at [110, 92] on button "Checklists" at bounding box center [89, 90] width 70 height 30
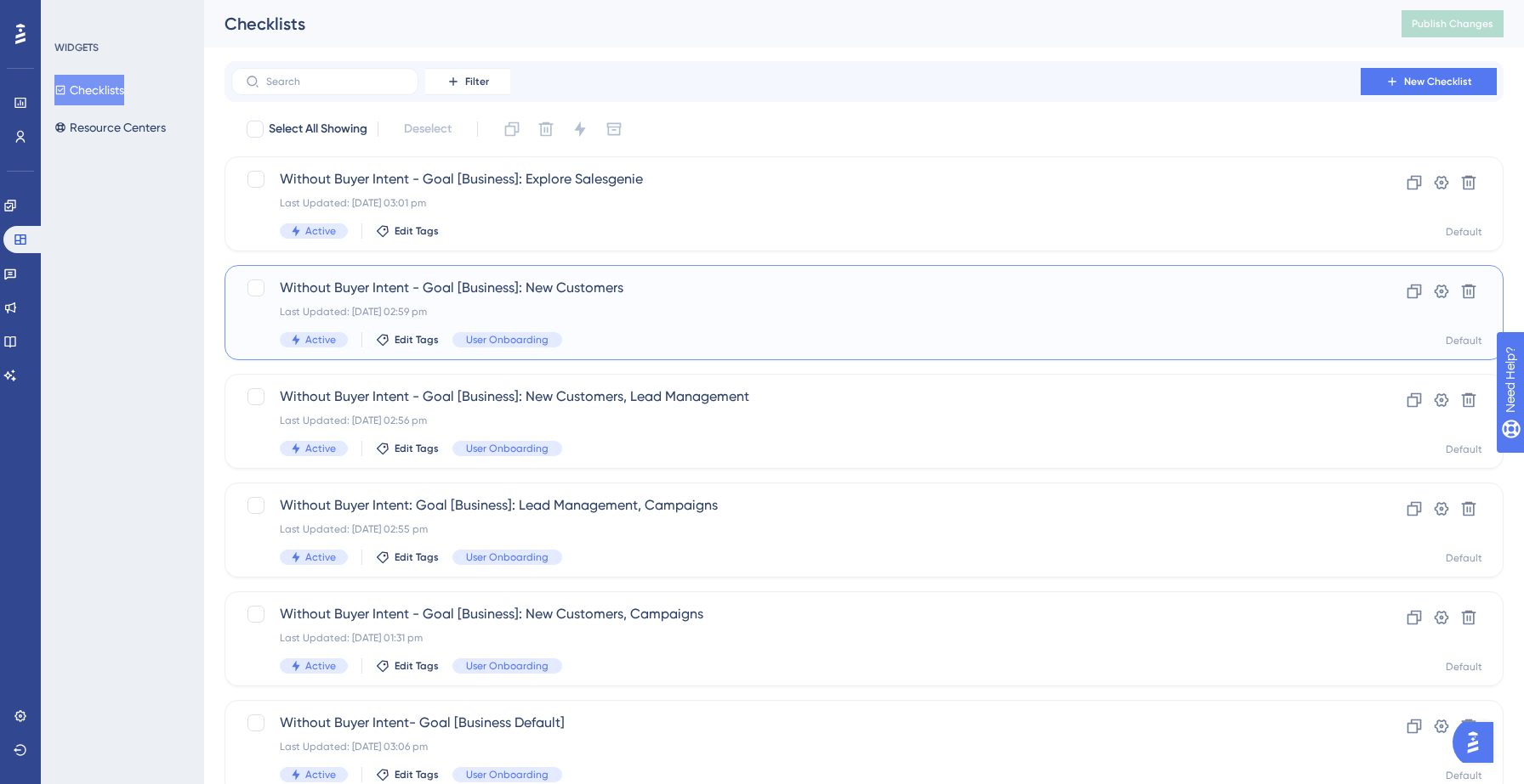
click at [604, 301] on div "Without Buyer Intent - Goal [Business]: New Customers Last Updated: 22 Sept 202…" at bounding box center [795, 312] width 1032 height 70
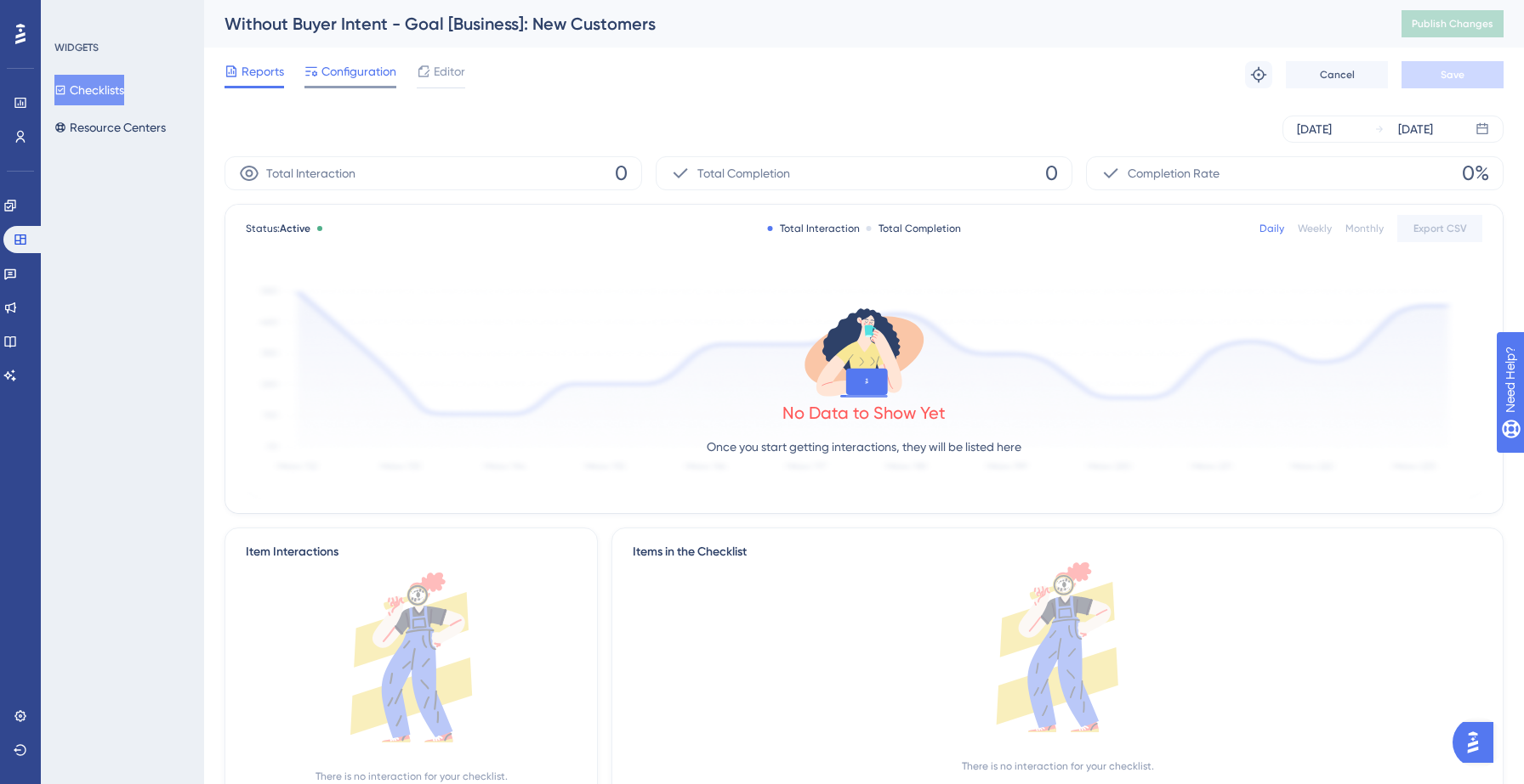
click at [347, 83] on div "Configuration" at bounding box center [350, 74] width 92 height 27
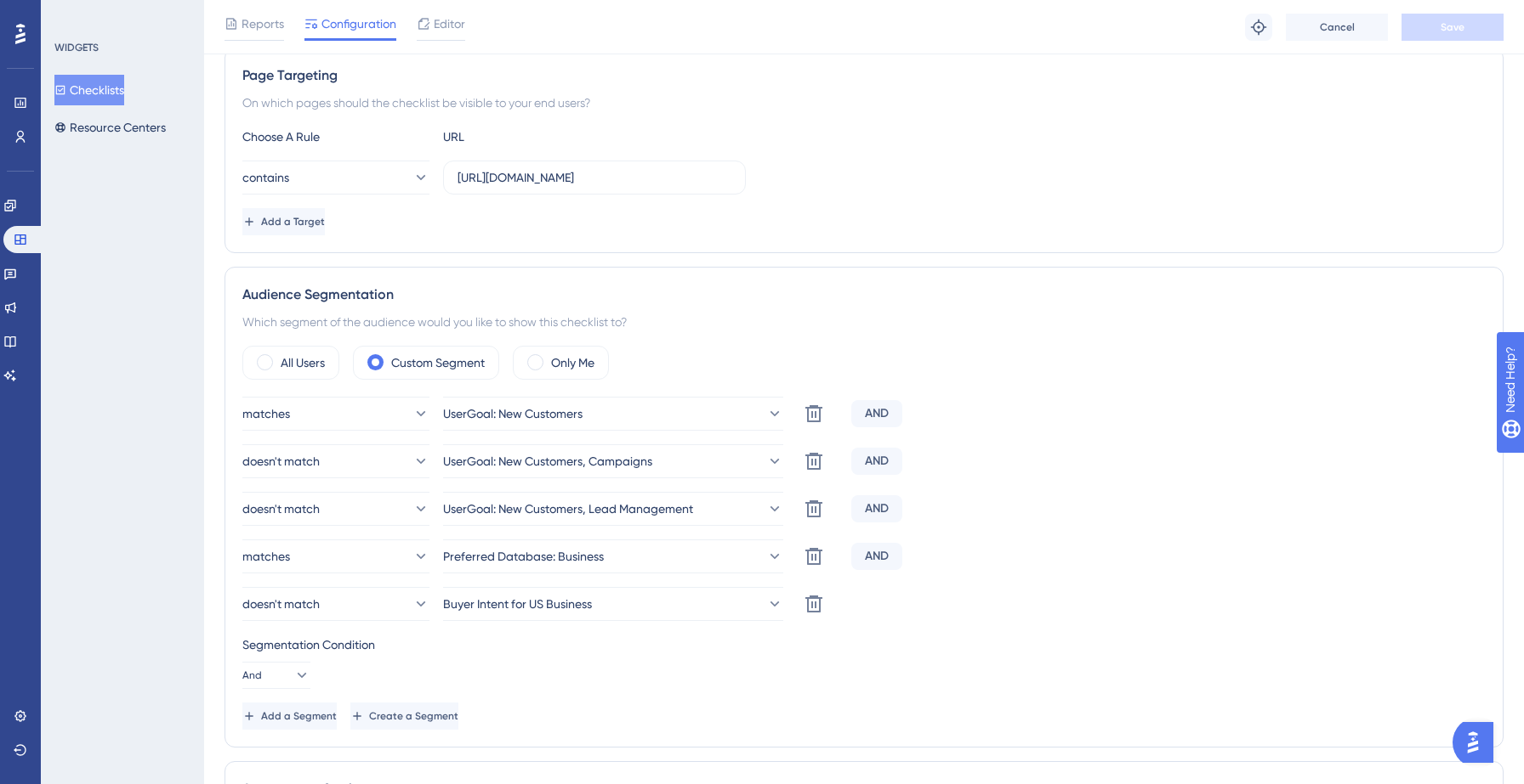
click at [117, 93] on button "Checklists" at bounding box center [89, 90] width 70 height 30
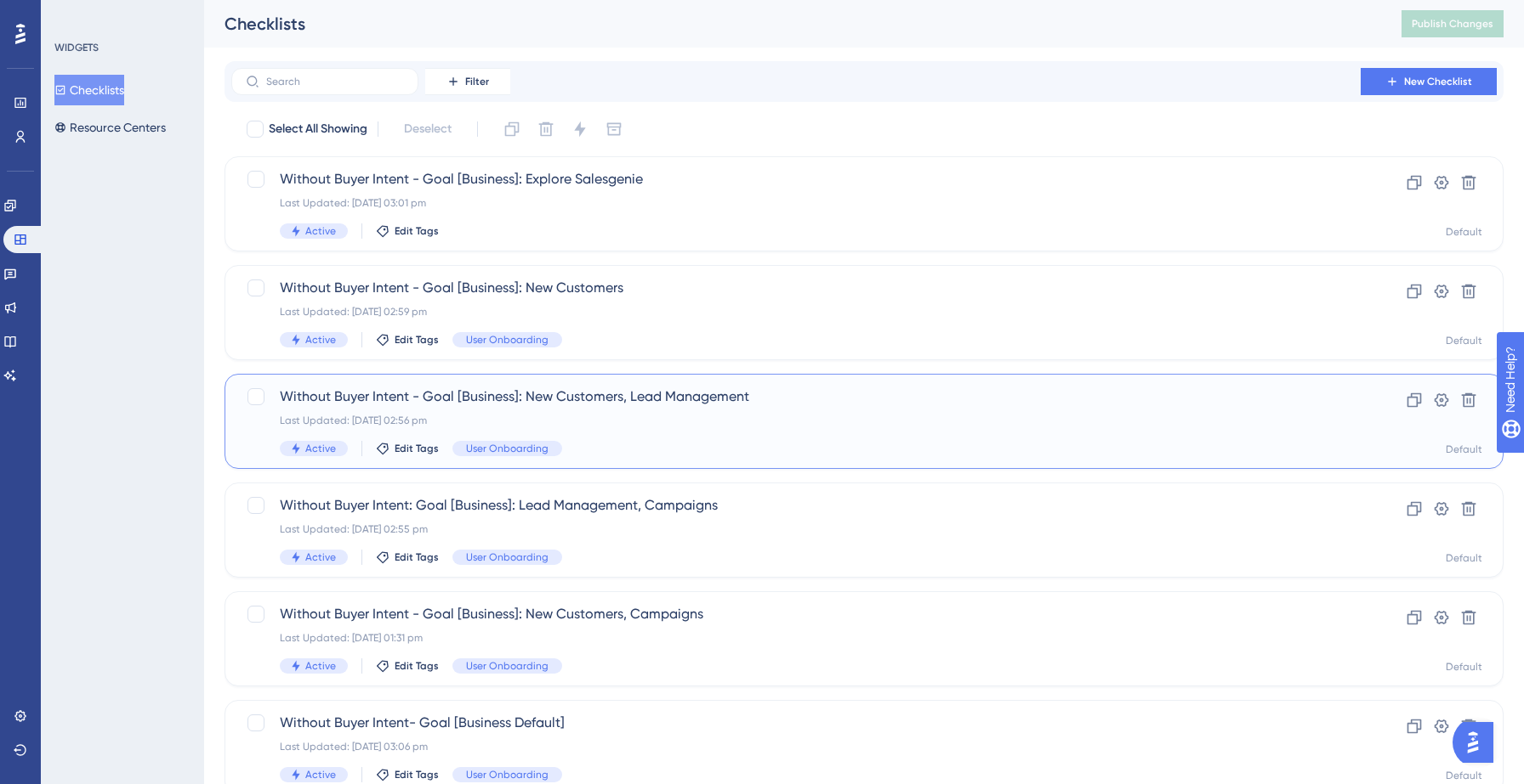
click at [650, 425] on div "Last Updated: [DATE] 02:56 pm" at bounding box center [795, 421] width 1032 height 14
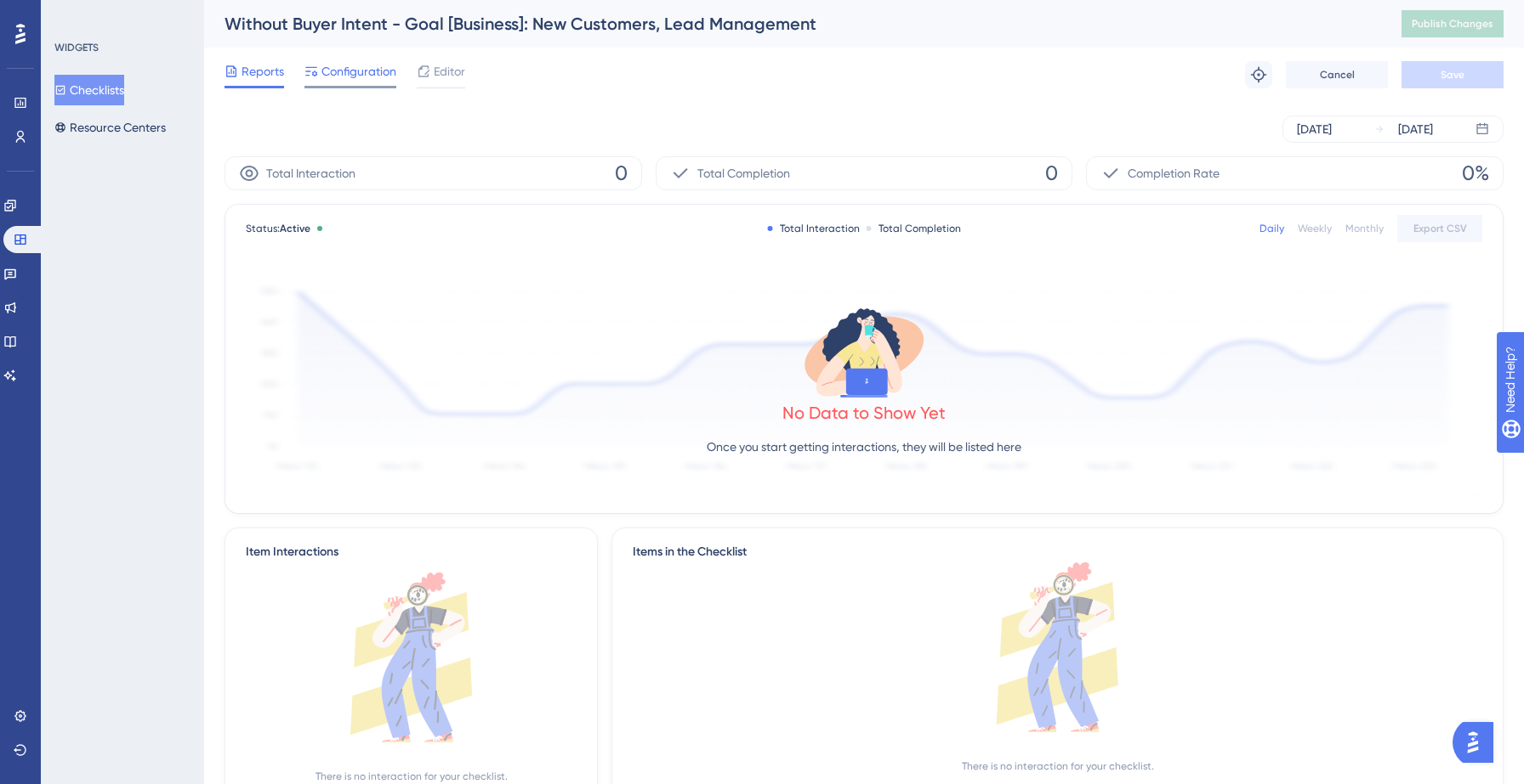
click at [362, 83] on div "Configuration" at bounding box center [350, 74] width 92 height 27
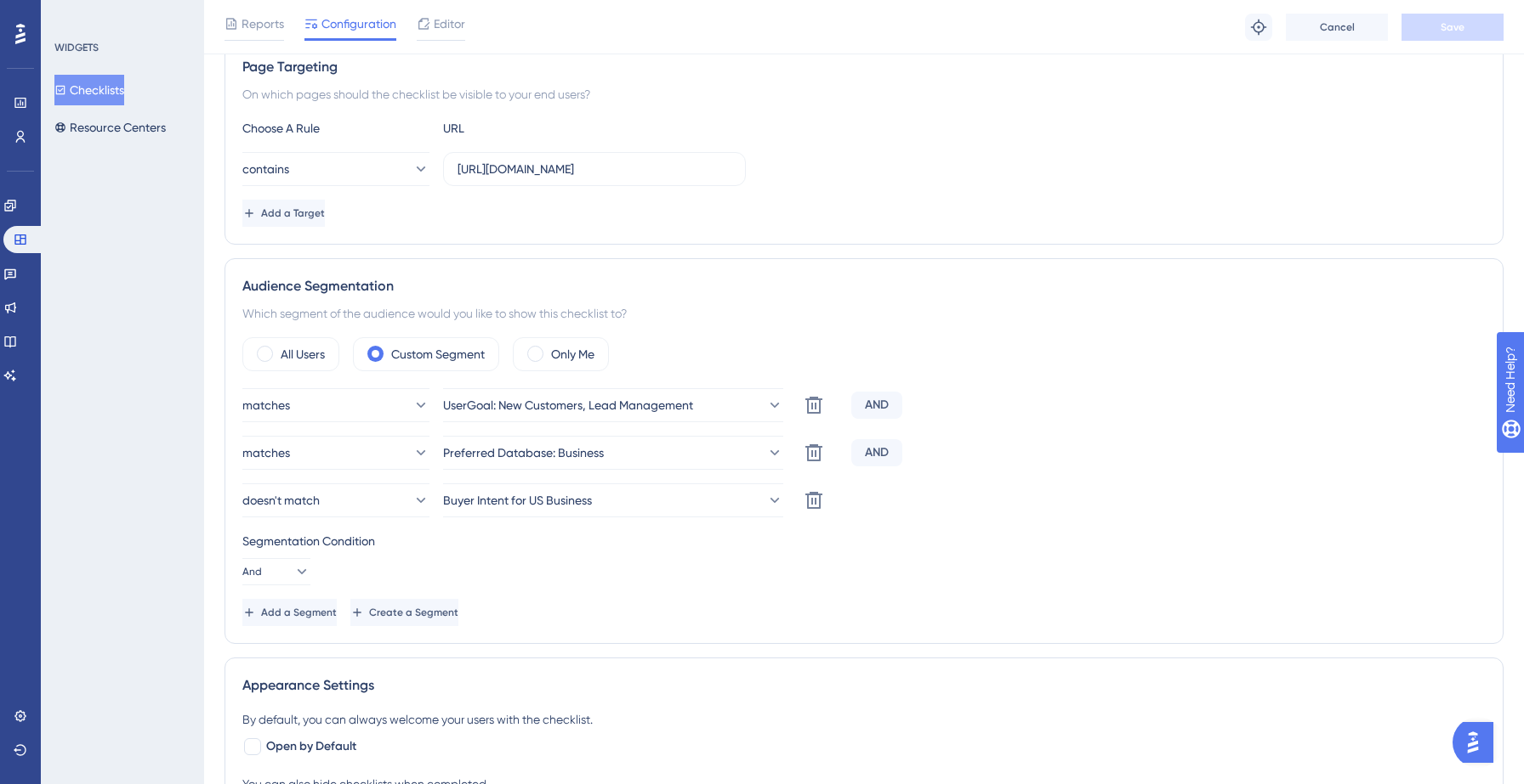
click at [112, 92] on button "Checklists" at bounding box center [89, 90] width 70 height 30
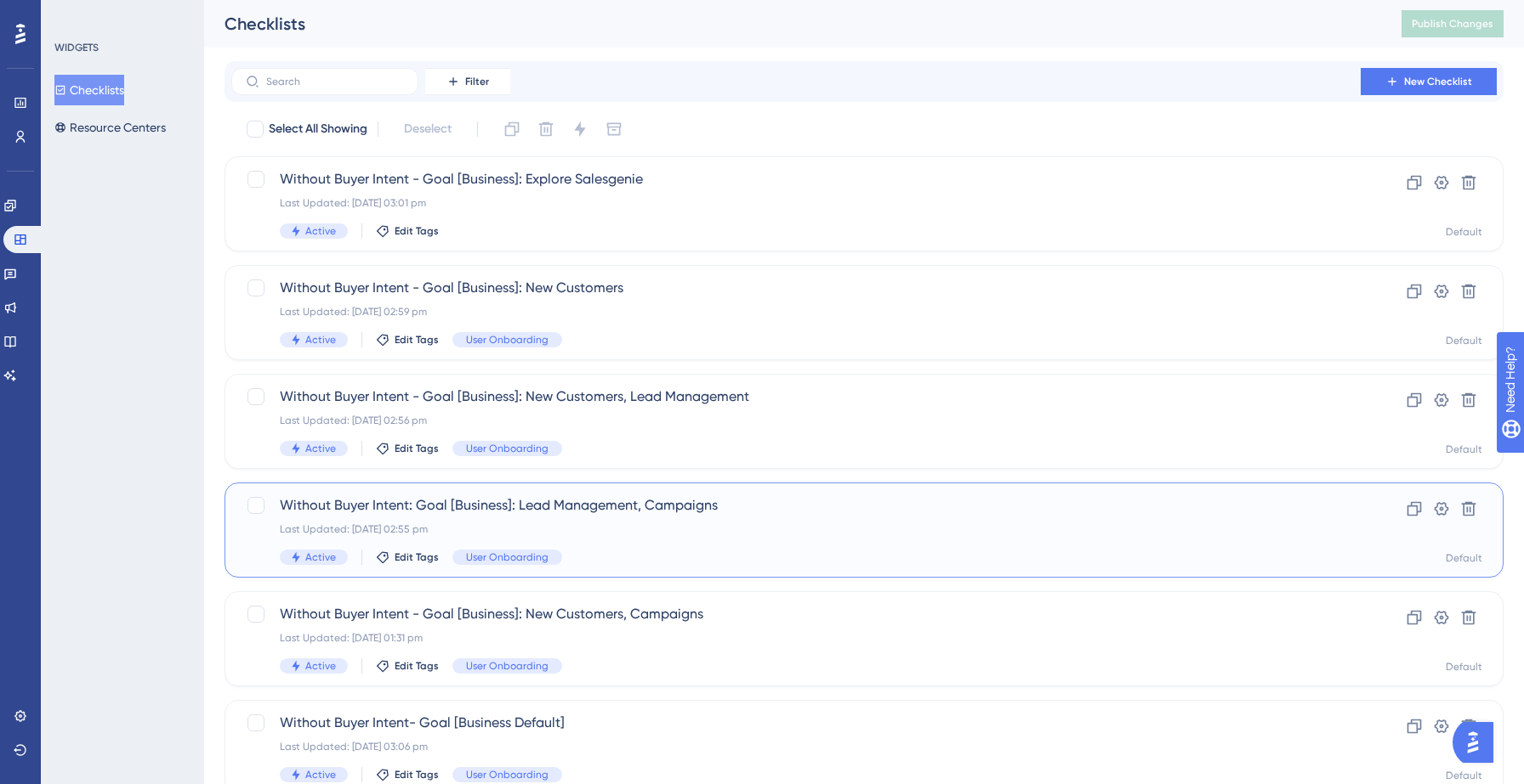
click at [717, 526] on div "Last Updated: [DATE] 02:55 pm" at bounding box center [795, 530] width 1032 height 14
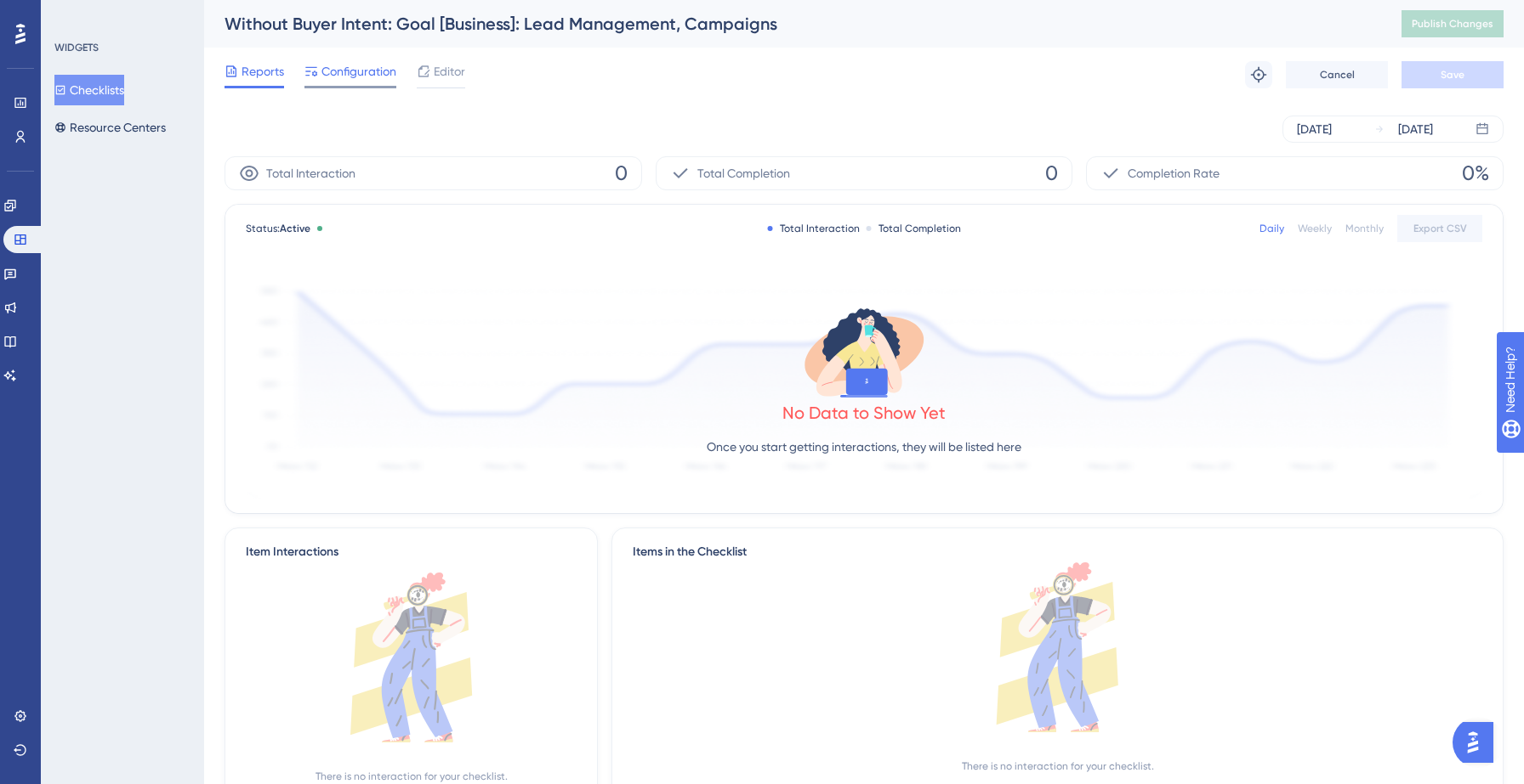
click at [339, 62] on span "Configuration" at bounding box center [359, 72] width 75 height 21
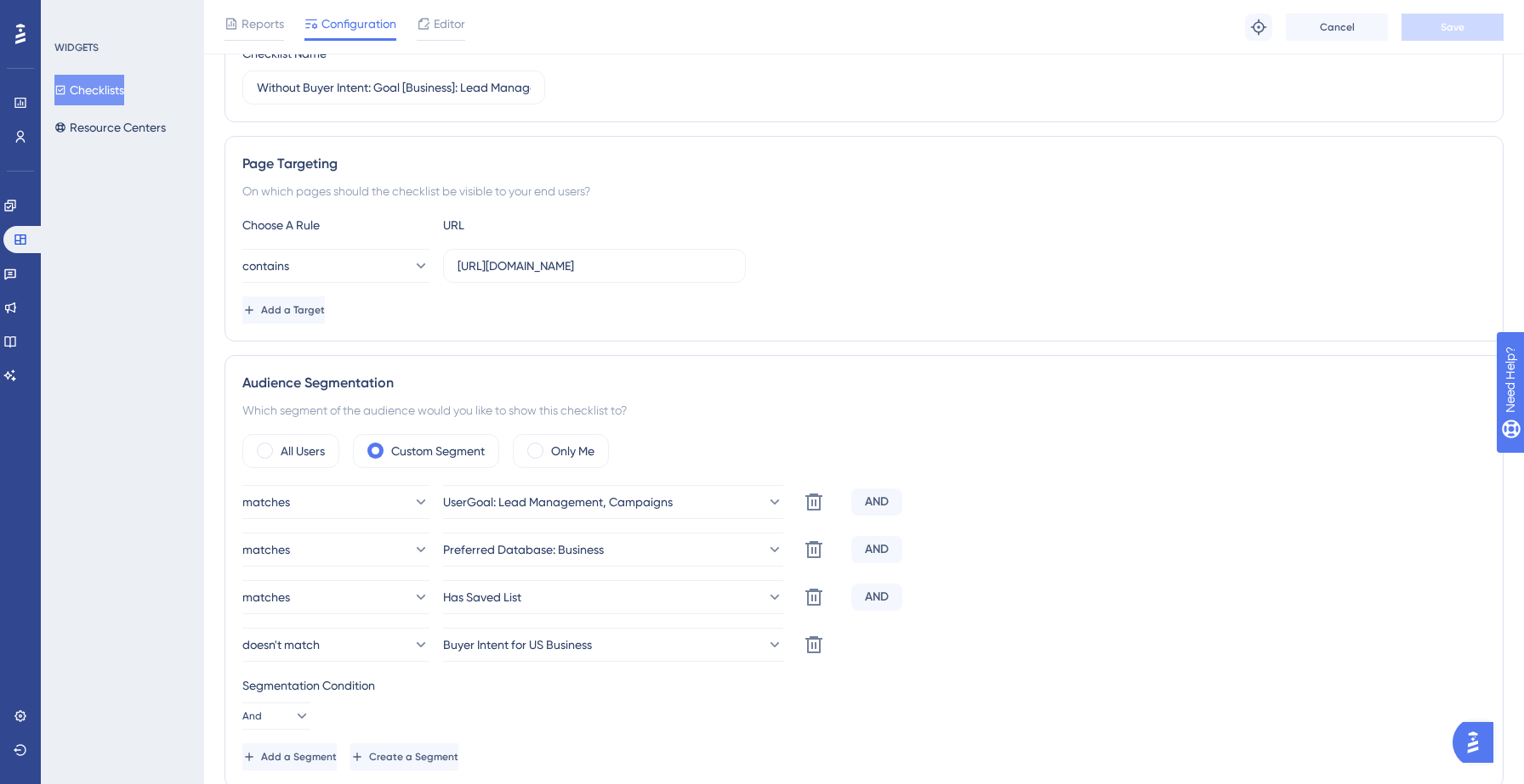
scroll to position [232, 0]
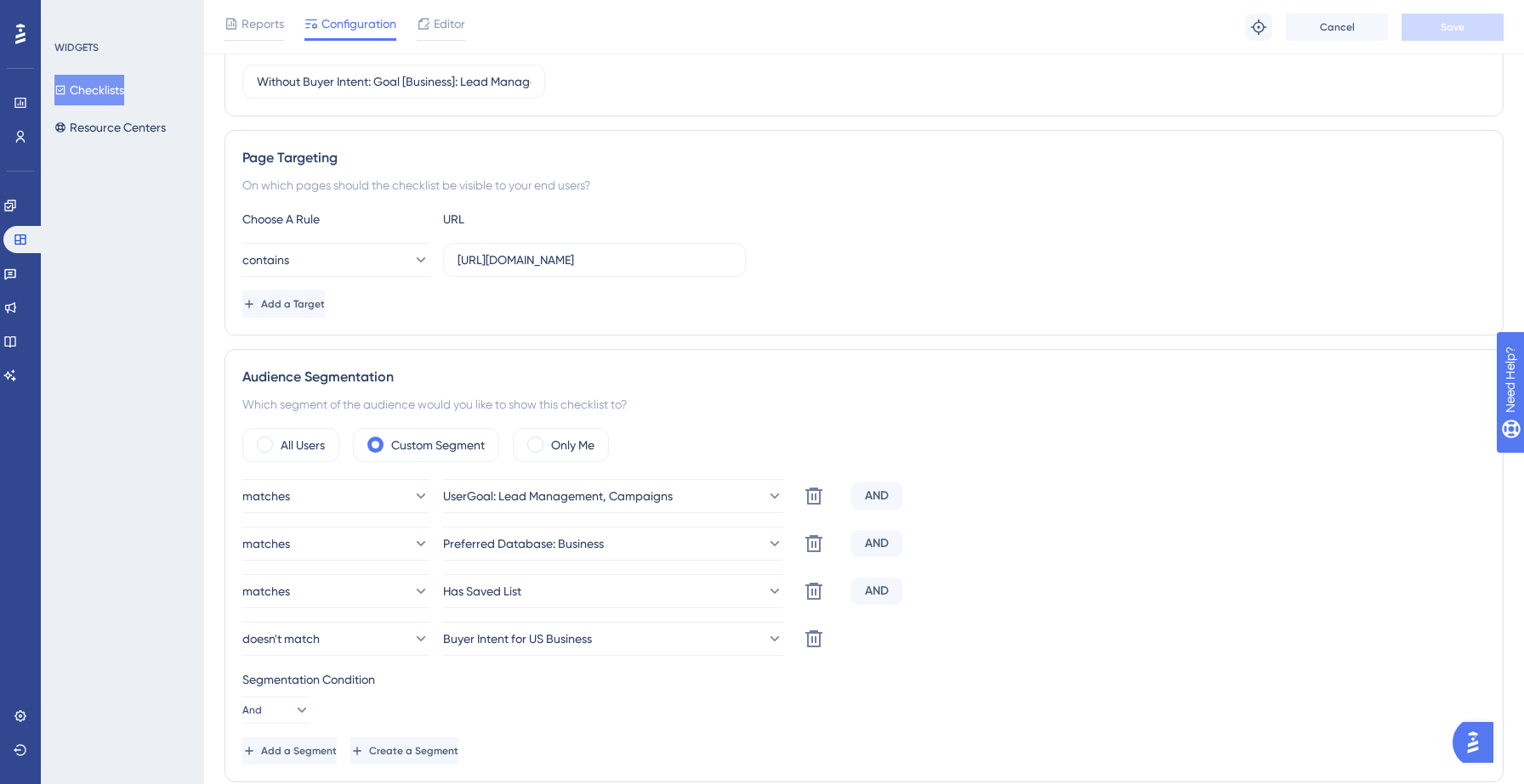
drag, startPoint x: 110, startPoint y: 91, endPoint x: 119, endPoint y: 91, distance: 9.0
click at [110, 91] on button "Checklists" at bounding box center [89, 90] width 70 height 30
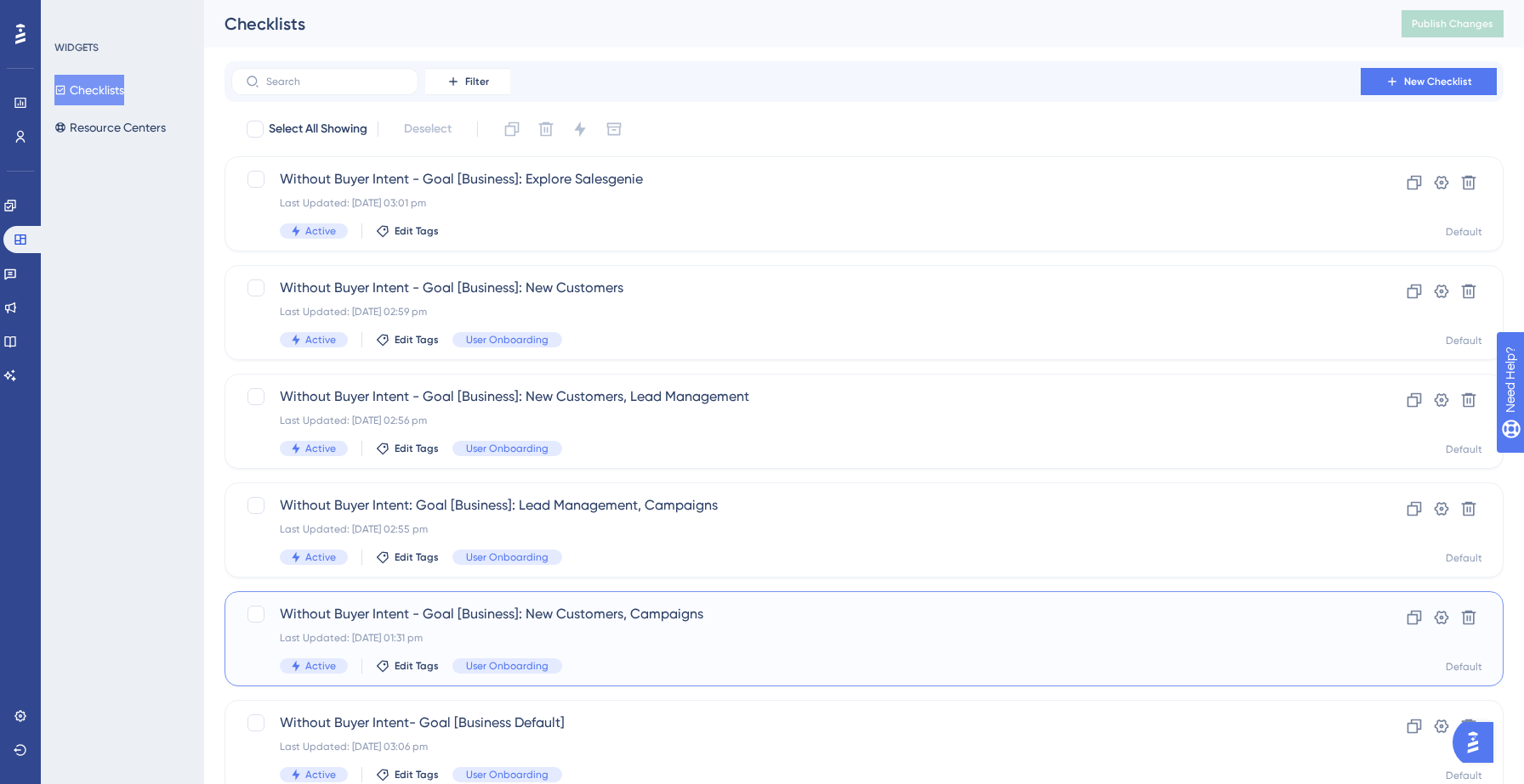
click at [622, 657] on div "Without Buyer Intent - Goal [Business]: New Customers, Campaigns Last Updated: …" at bounding box center [795, 639] width 1032 height 70
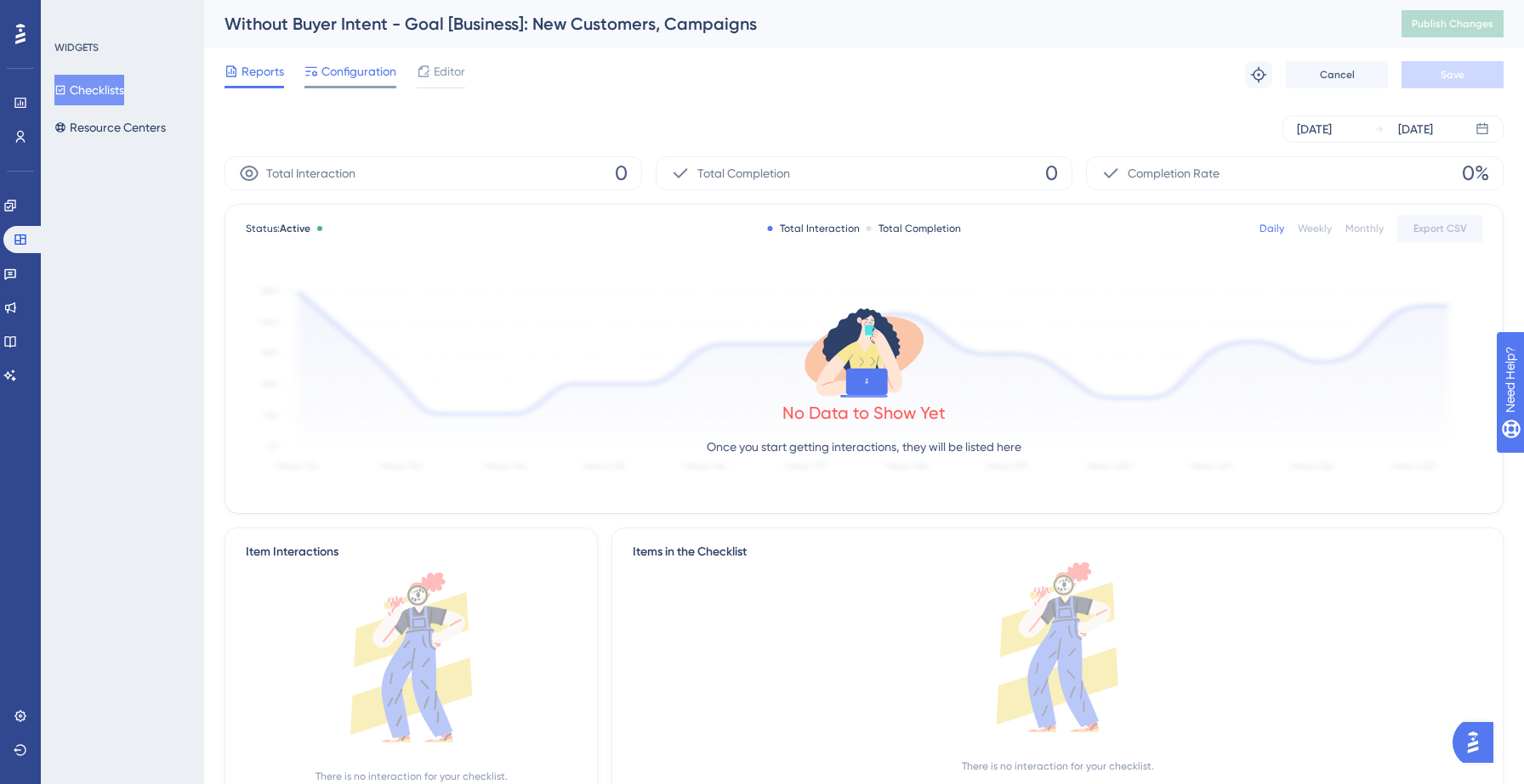
click at [357, 73] on span "Configuration" at bounding box center [359, 72] width 75 height 21
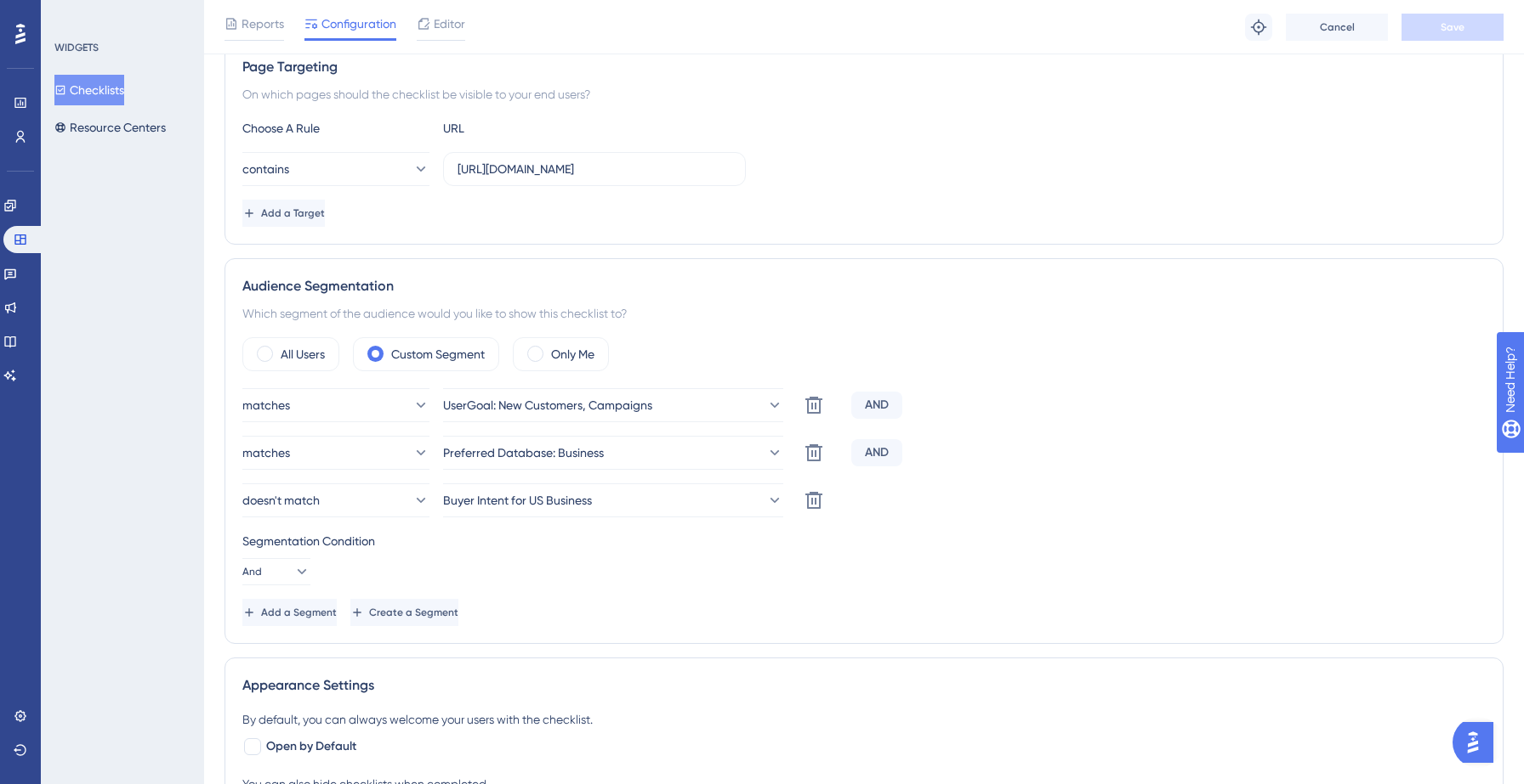
scroll to position [324, 0]
click at [80, 86] on button "Checklists" at bounding box center [89, 90] width 70 height 30
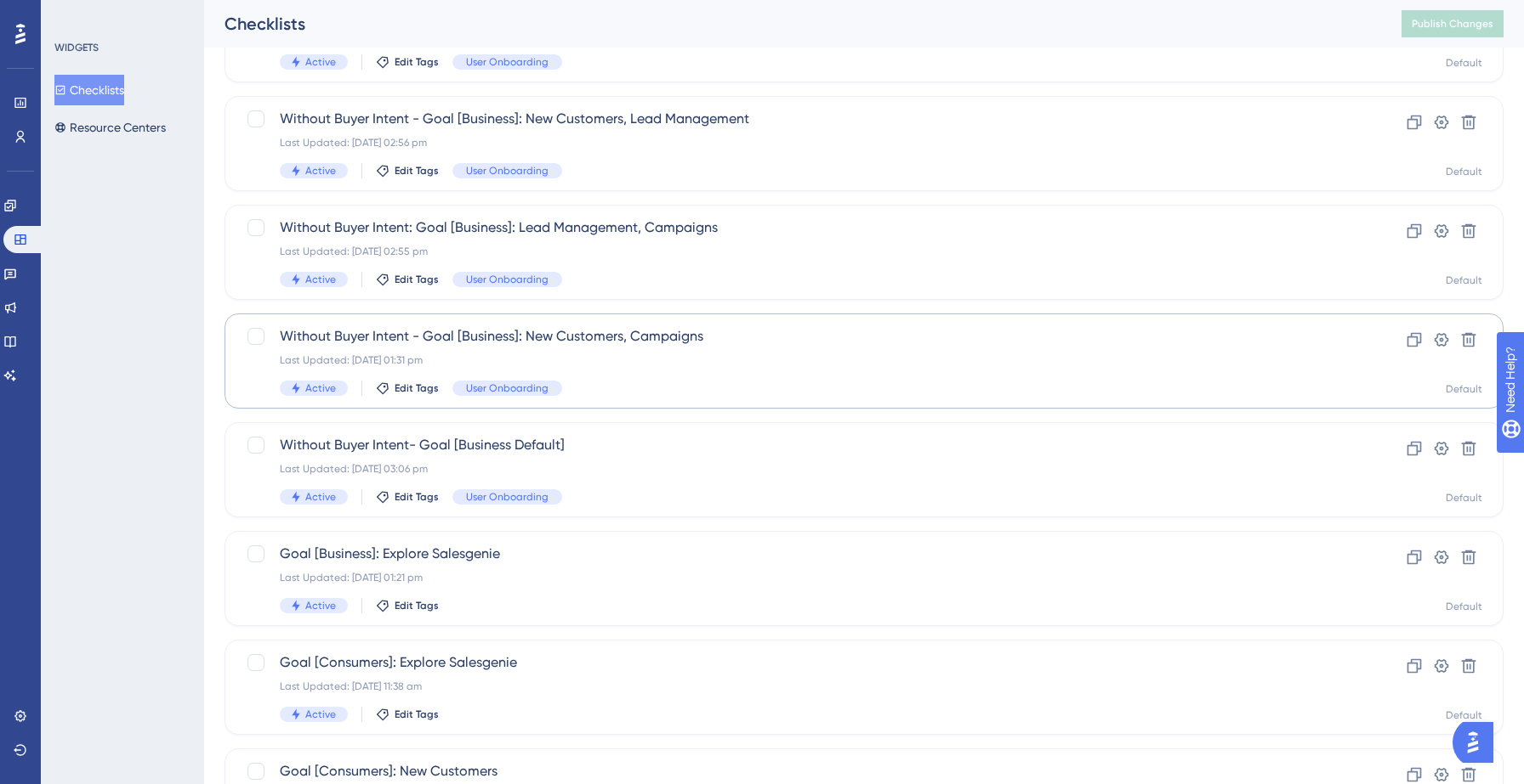
scroll to position [288, 0]
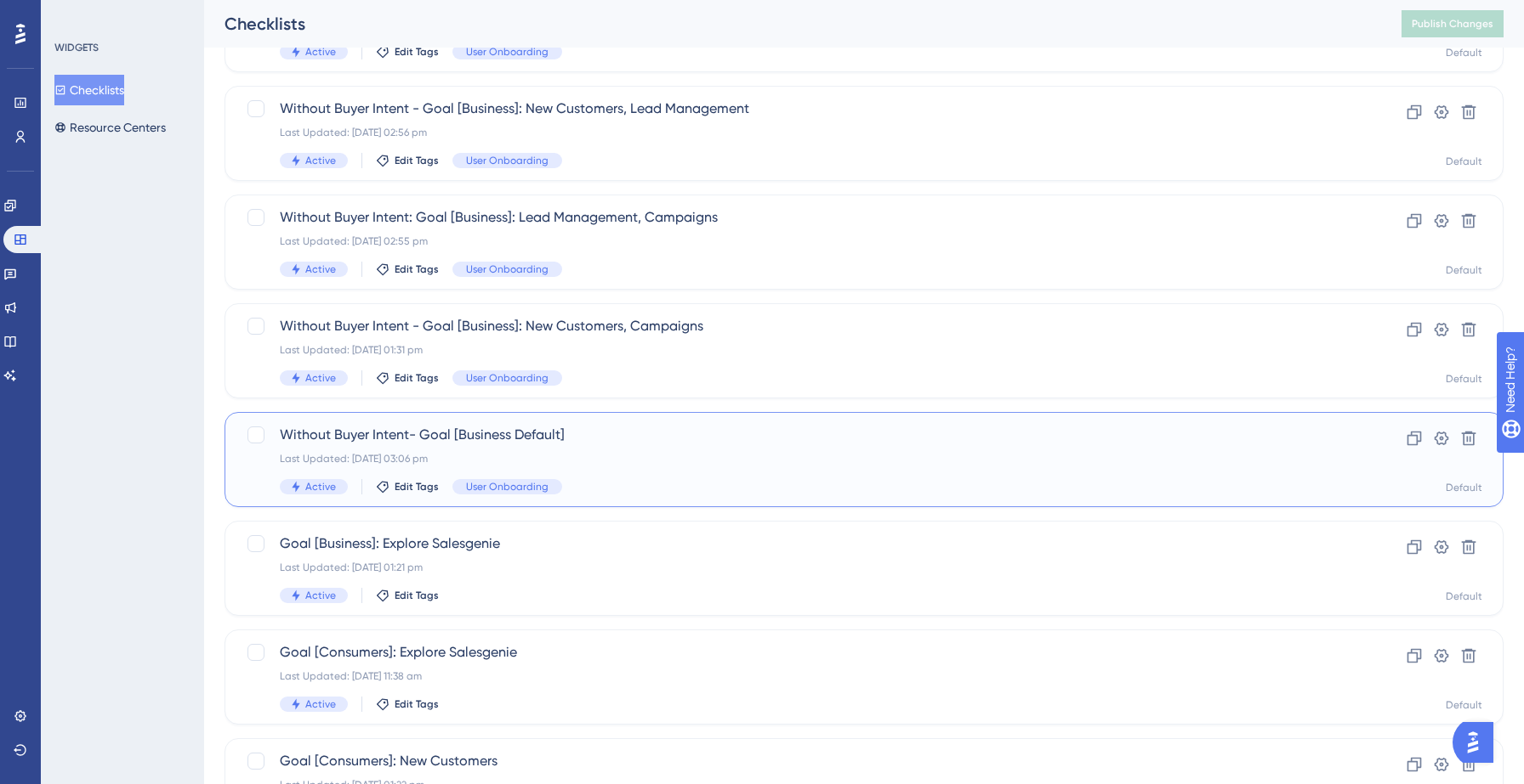
click at [664, 443] on span "Without Buyer Intent- Goal [Business Default]" at bounding box center [795, 436] width 1032 height 21
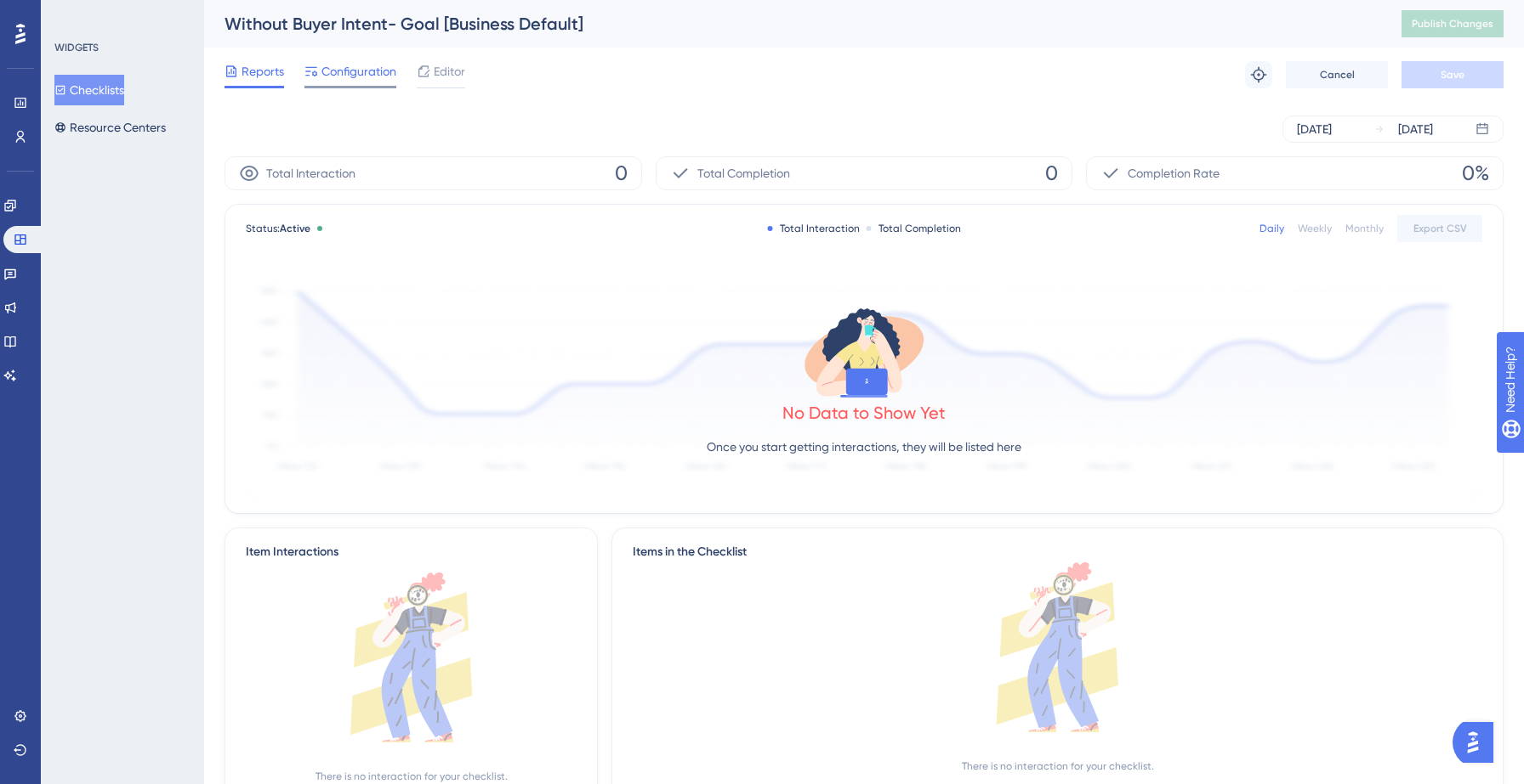
click at [371, 77] on span "Configuration" at bounding box center [359, 72] width 75 height 21
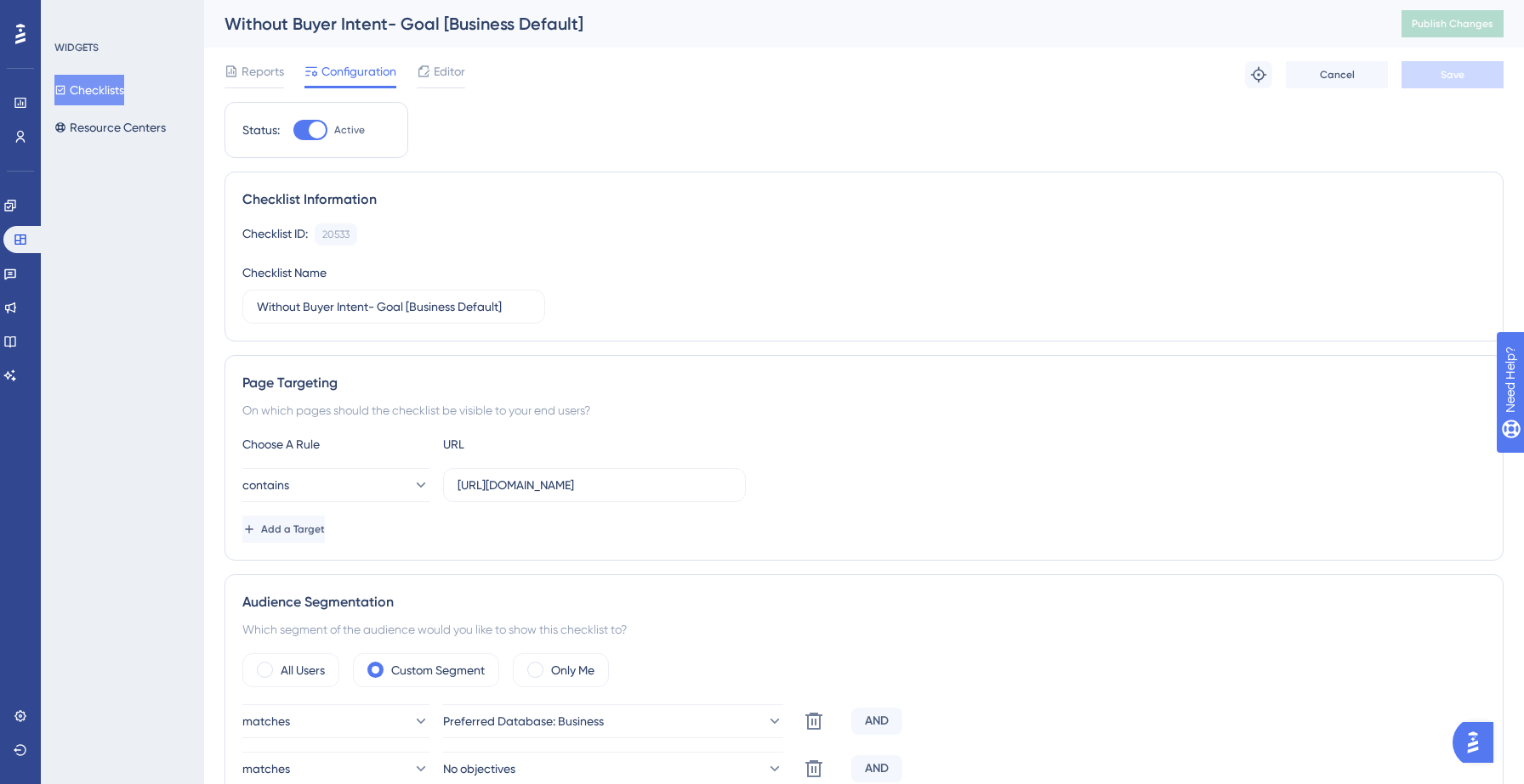
click at [100, 81] on button "Checklists" at bounding box center [89, 90] width 70 height 30
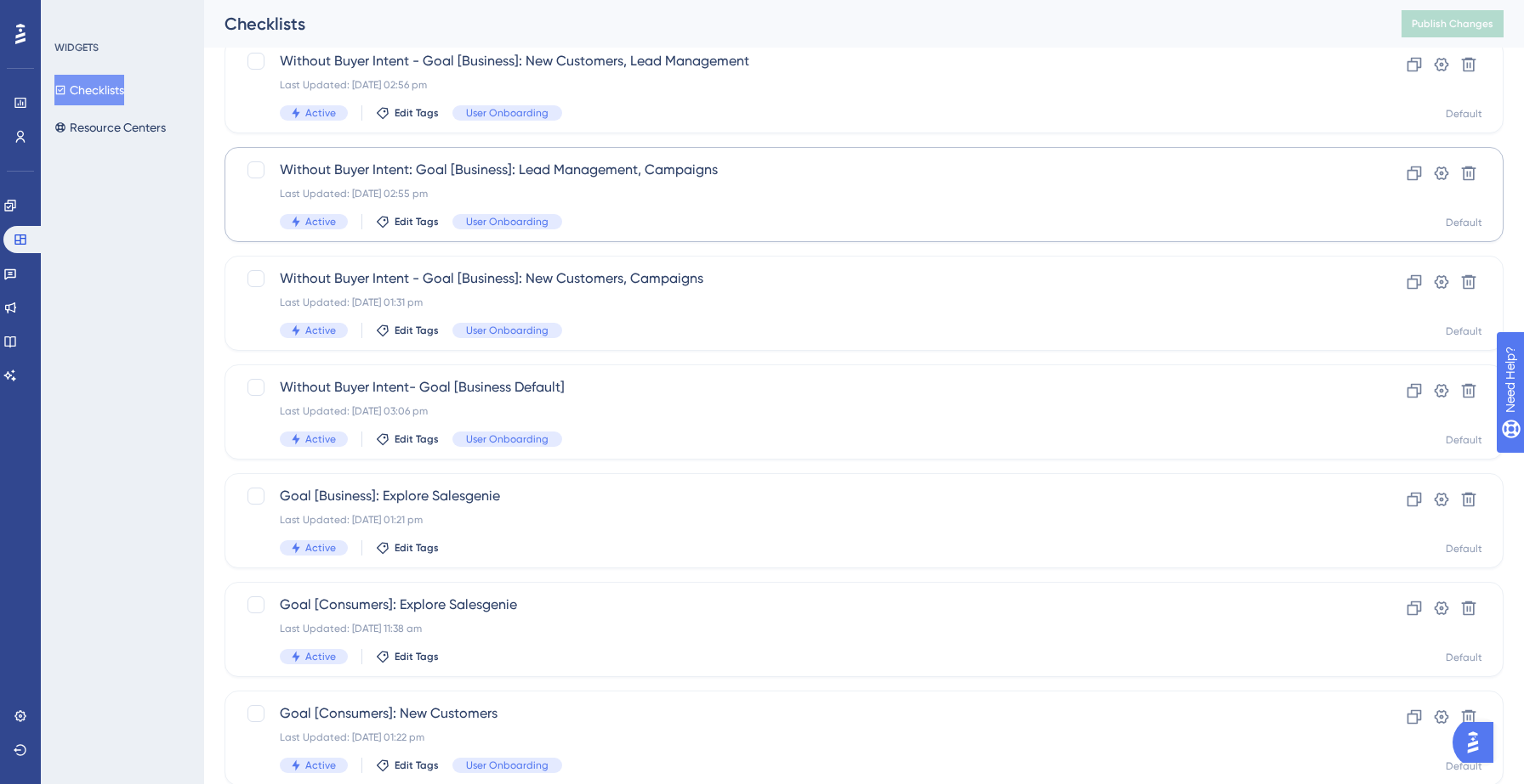
scroll to position [339, 0]
click at [700, 507] on div "Goal [Business]: Explore Salesgenie Last Updated: 22 Sept 2025 01:21 pm Active …" at bounding box center [795, 517] width 1032 height 70
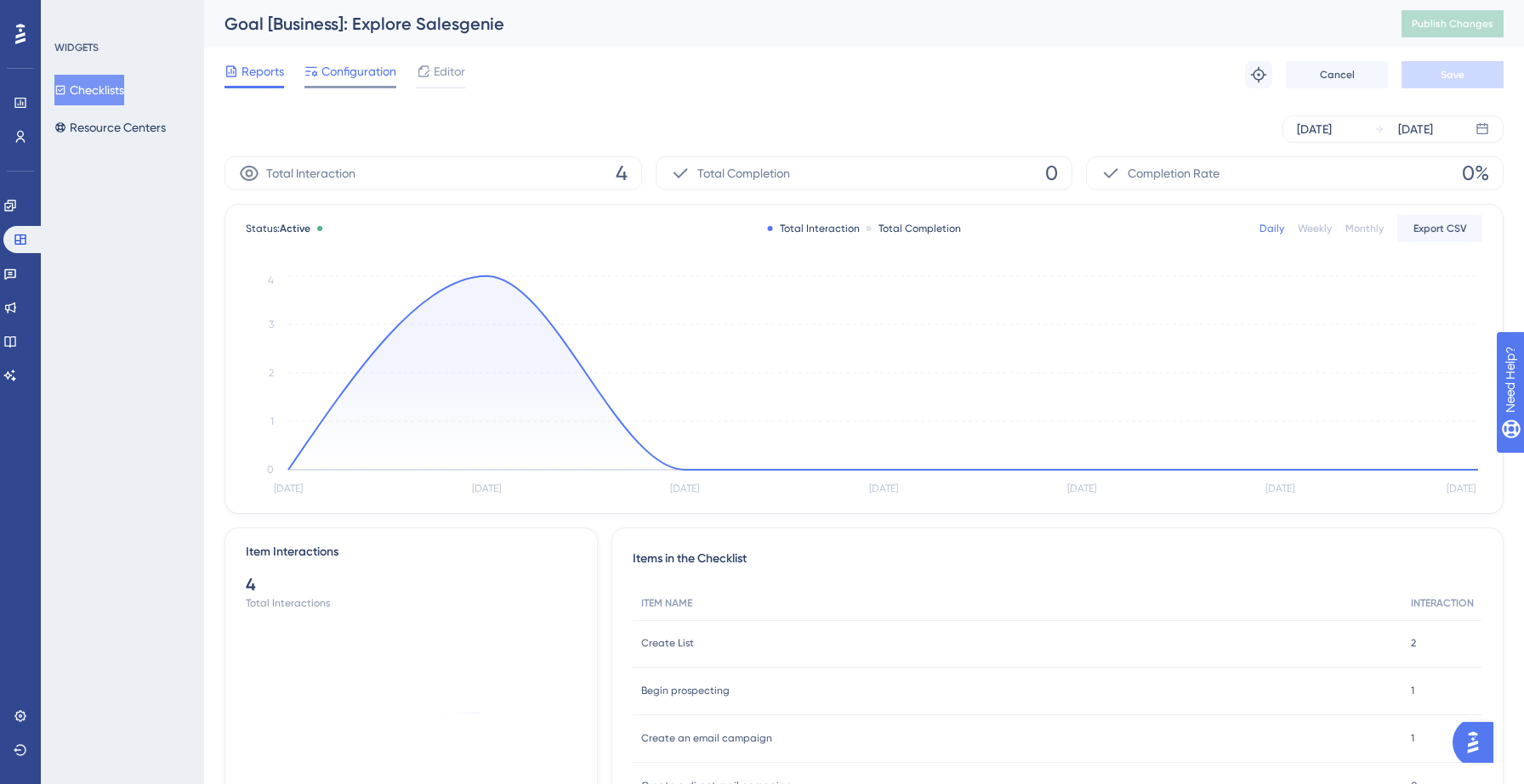
click at [338, 69] on span "Configuration" at bounding box center [359, 72] width 75 height 21
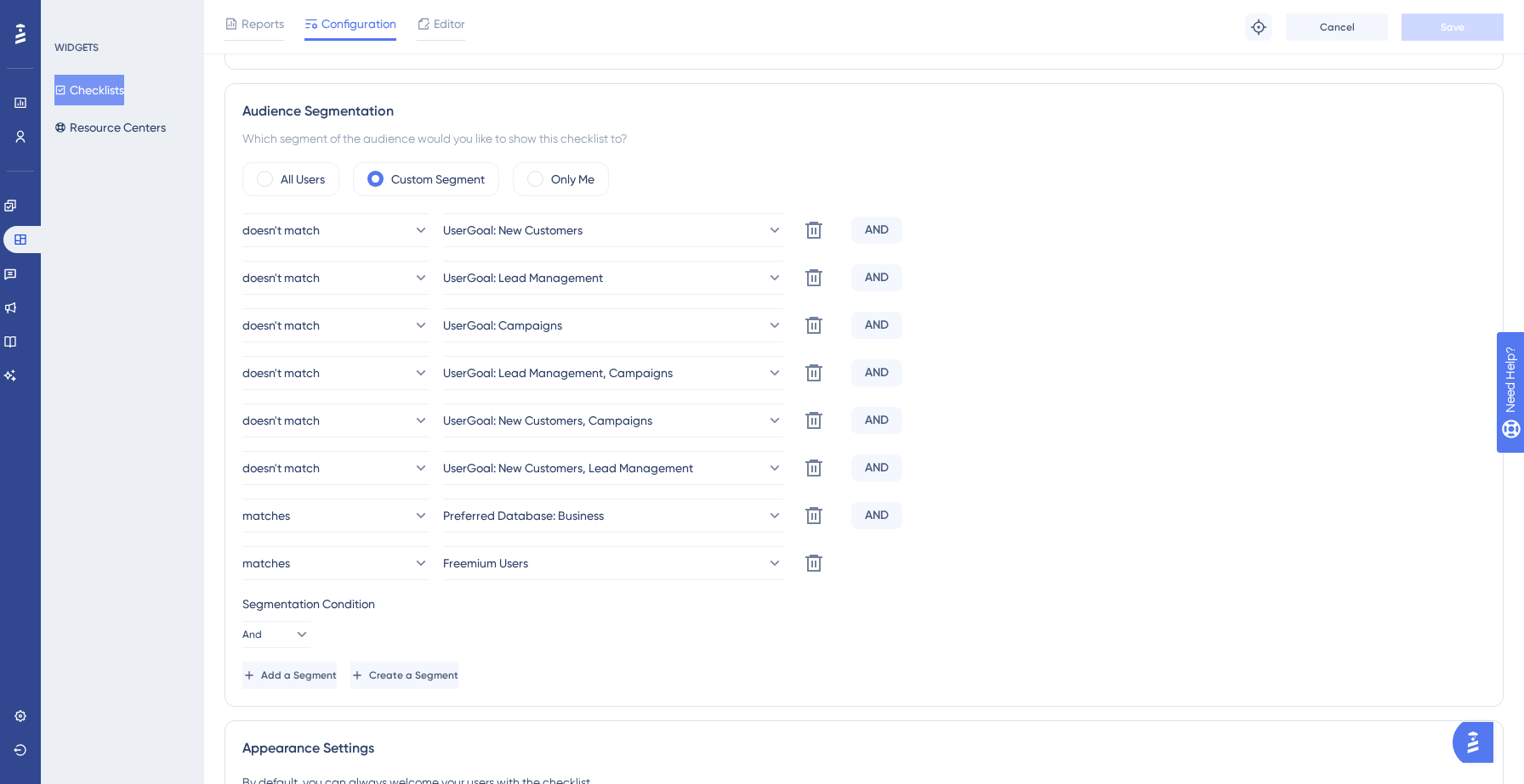
scroll to position [509, 0]
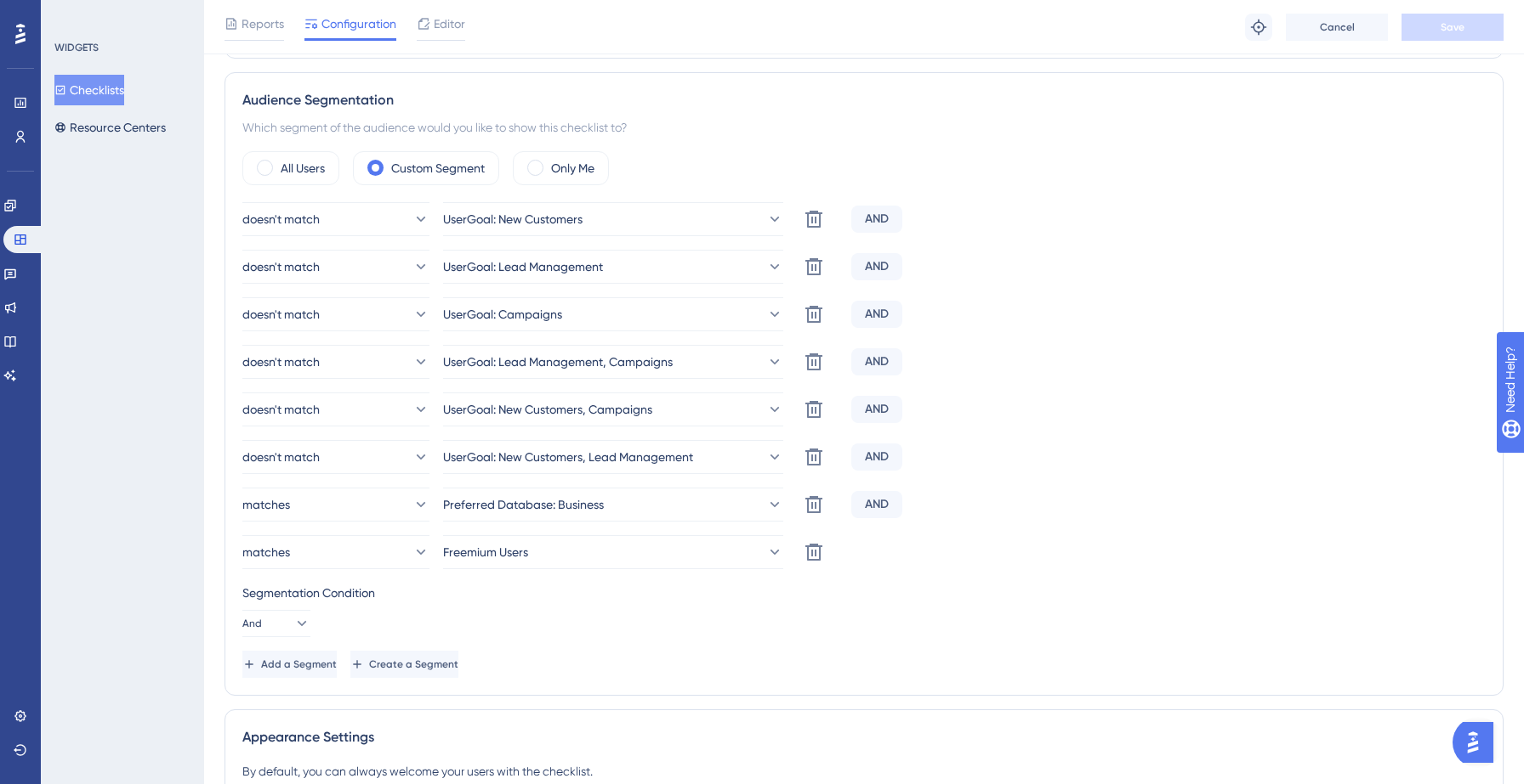
click at [108, 92] on button "Checklists" at bounding box center [89, 90] width 70 height 30
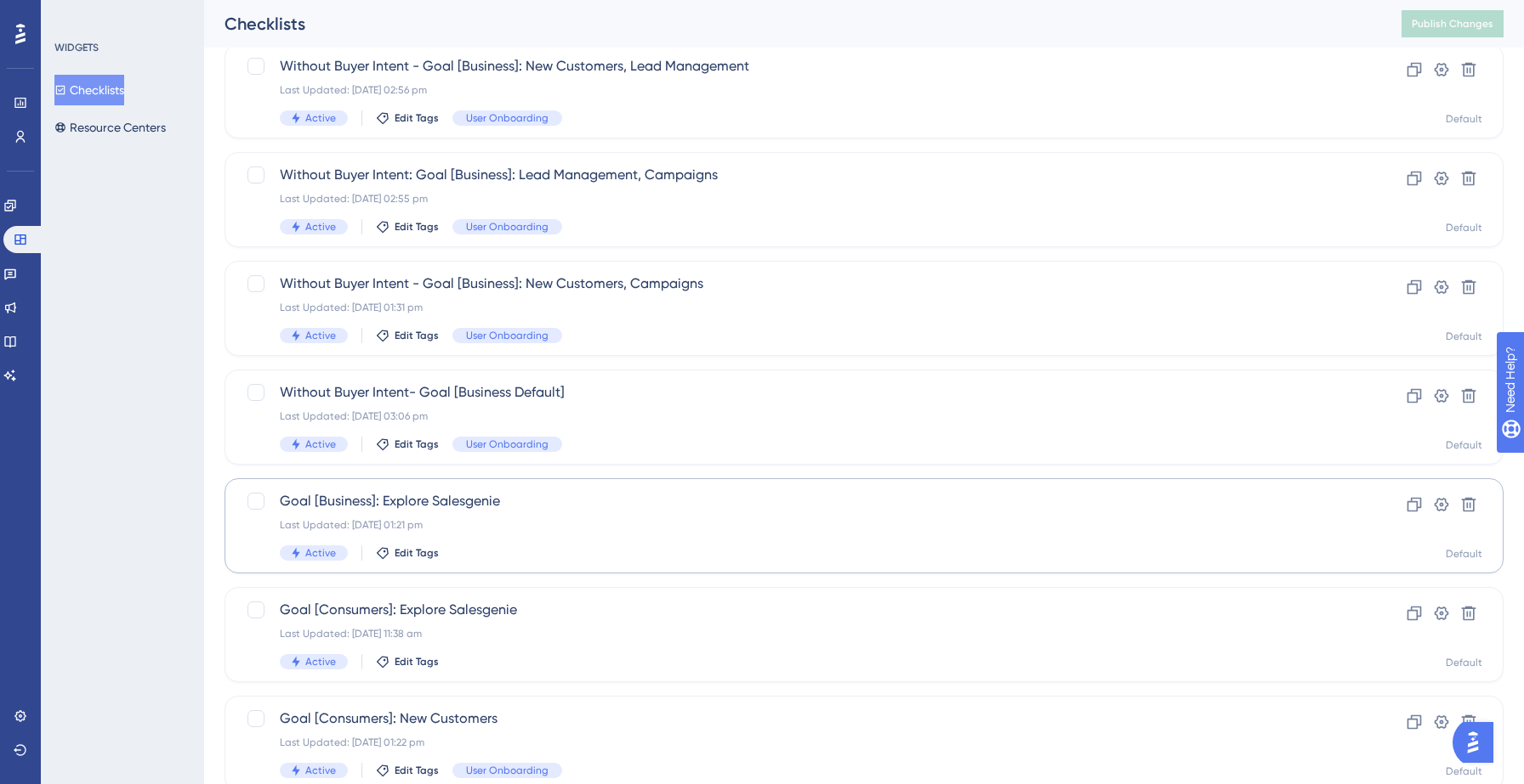
scroll to position [328, 0]
click at [657, 304] on div "Last Updated: [DATE] 01:31 pm" at bounding box center [795, 310] width 1032 height 14
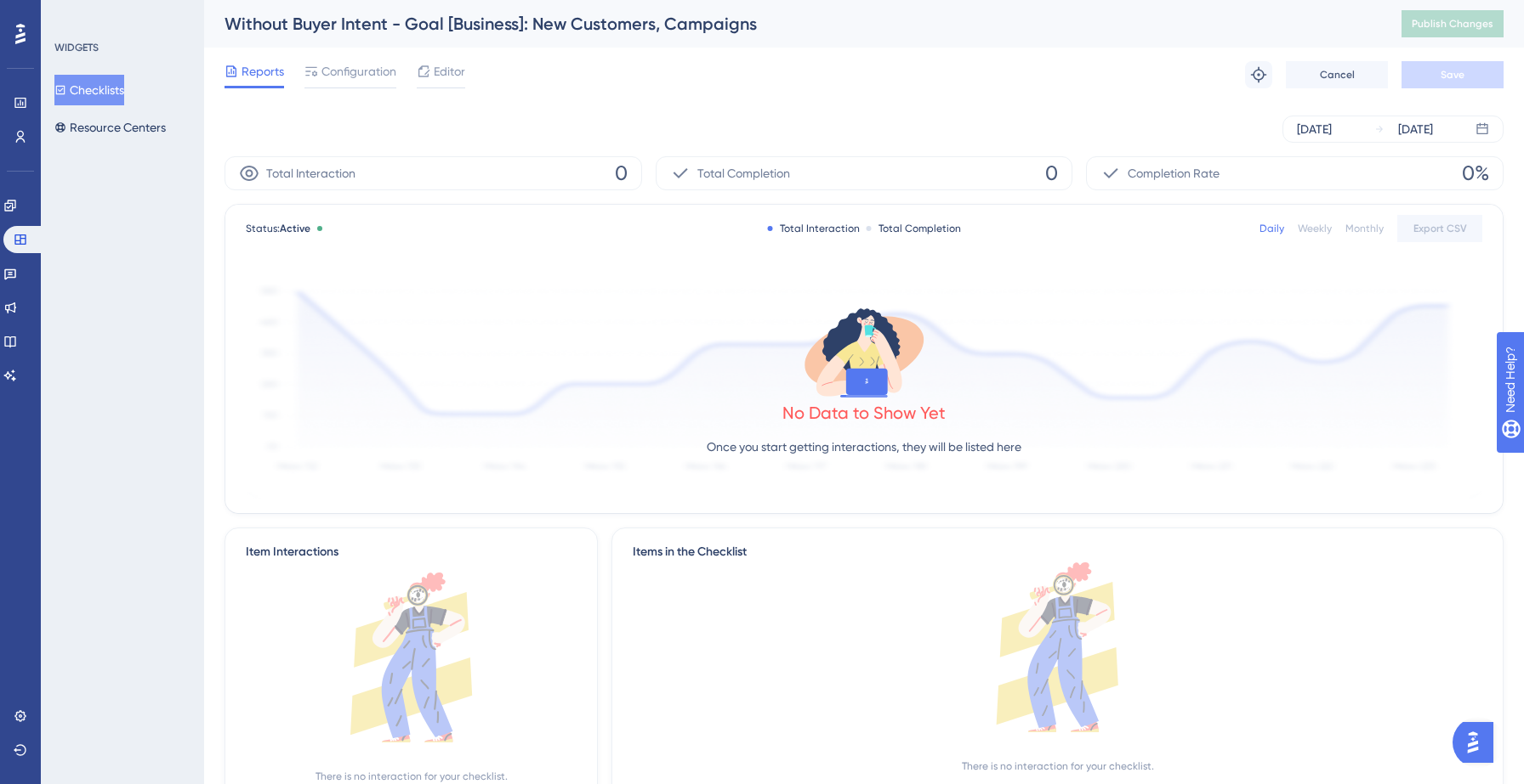
click at [117, 92] on button "Checklists" at bounding box center [89, 90] width 70 height 30
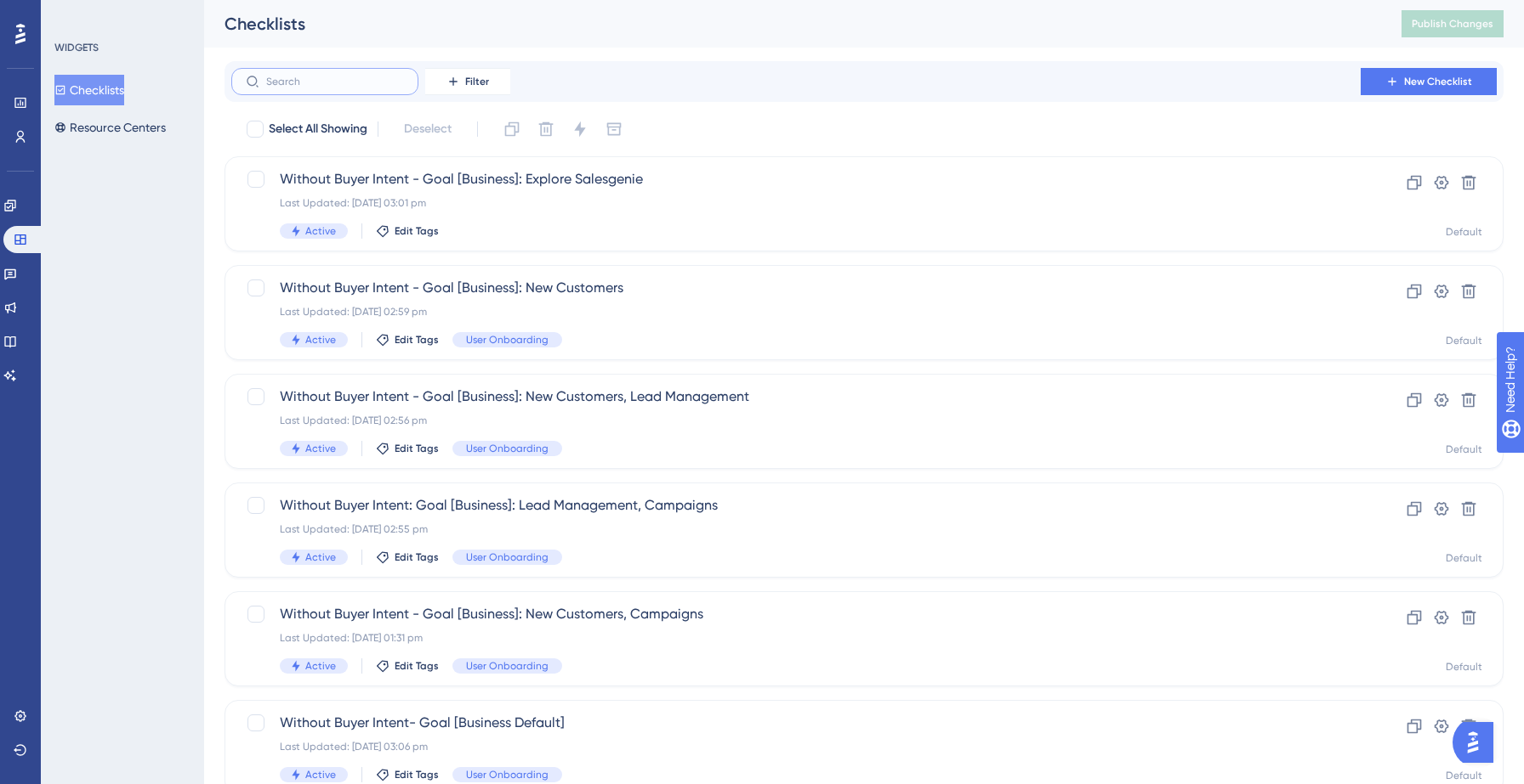
click at [365, 86] on input "text" at bounding box center [335, 81] width 138 height 12
type input "new cut"
checkbox input "true"
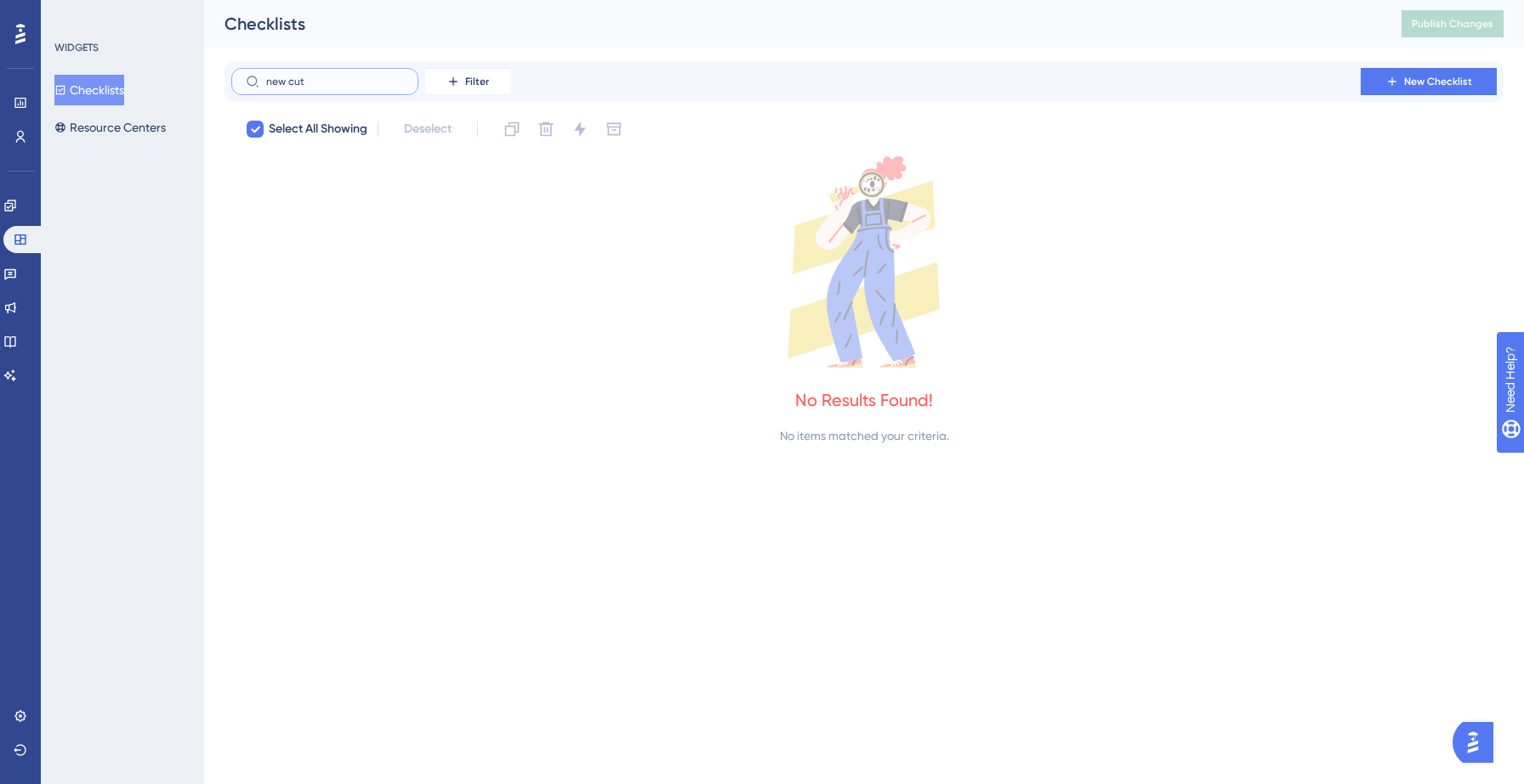
type input "new cu"
checkbox input "false"
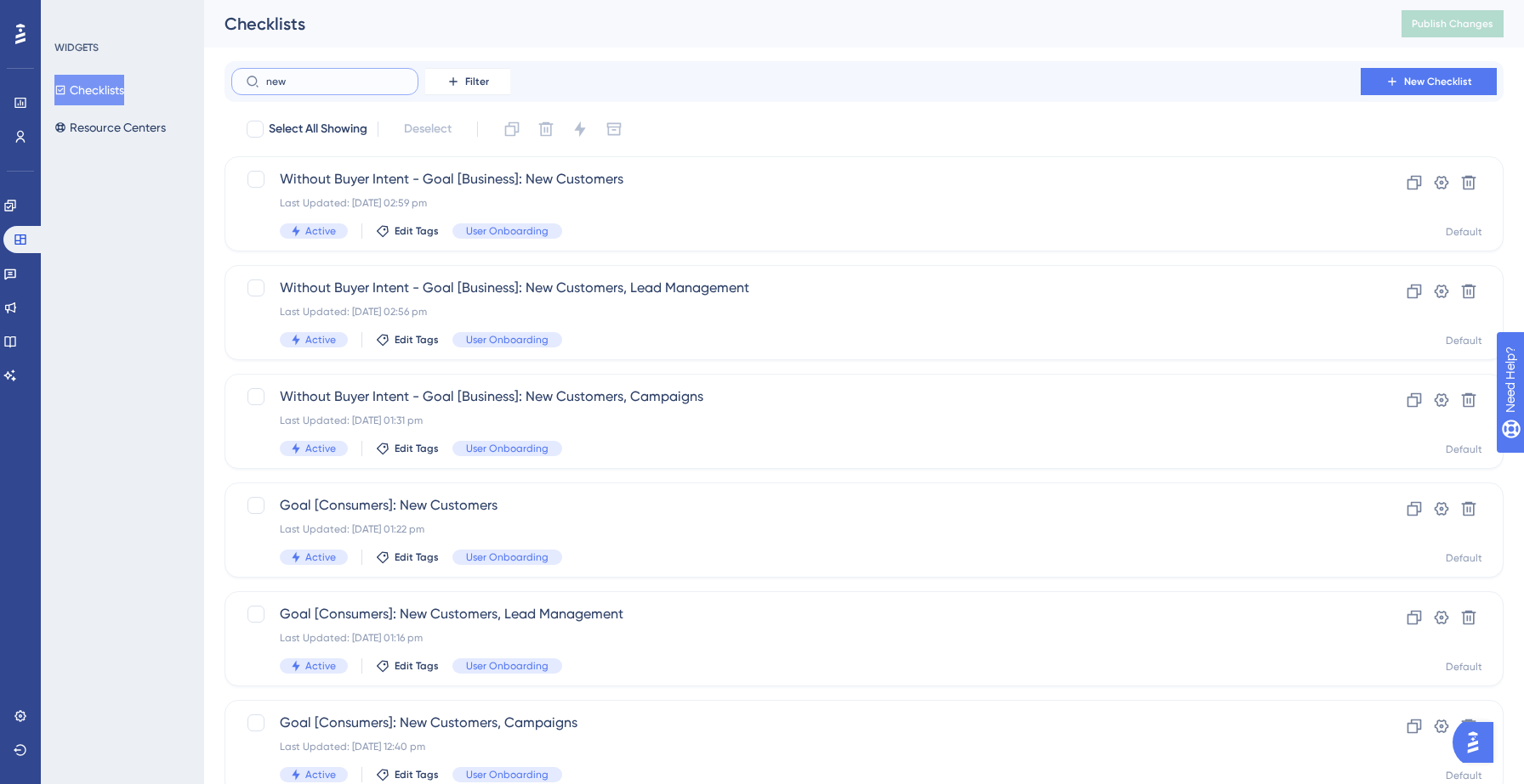
type input "new"
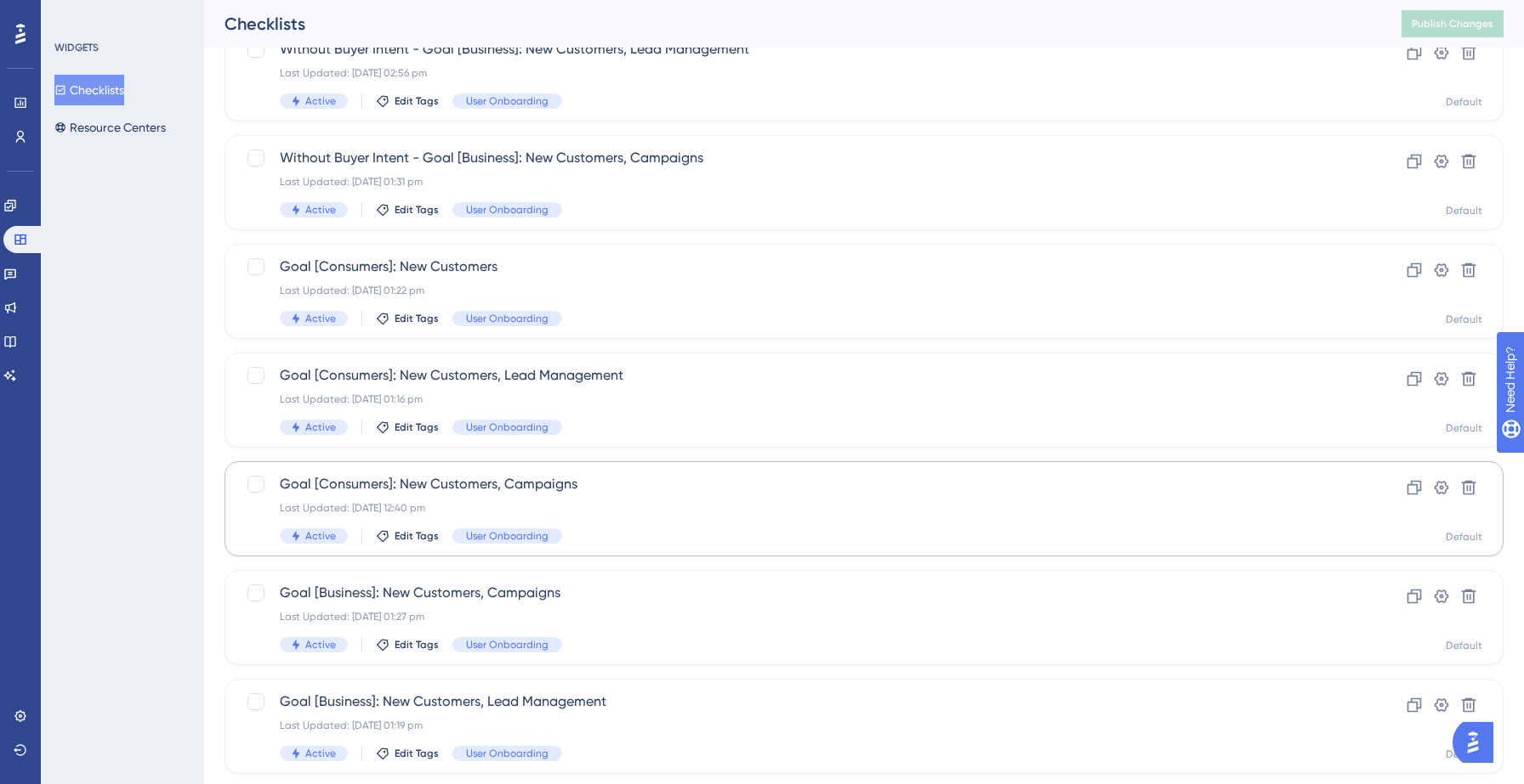
scroll to position [258, 0]
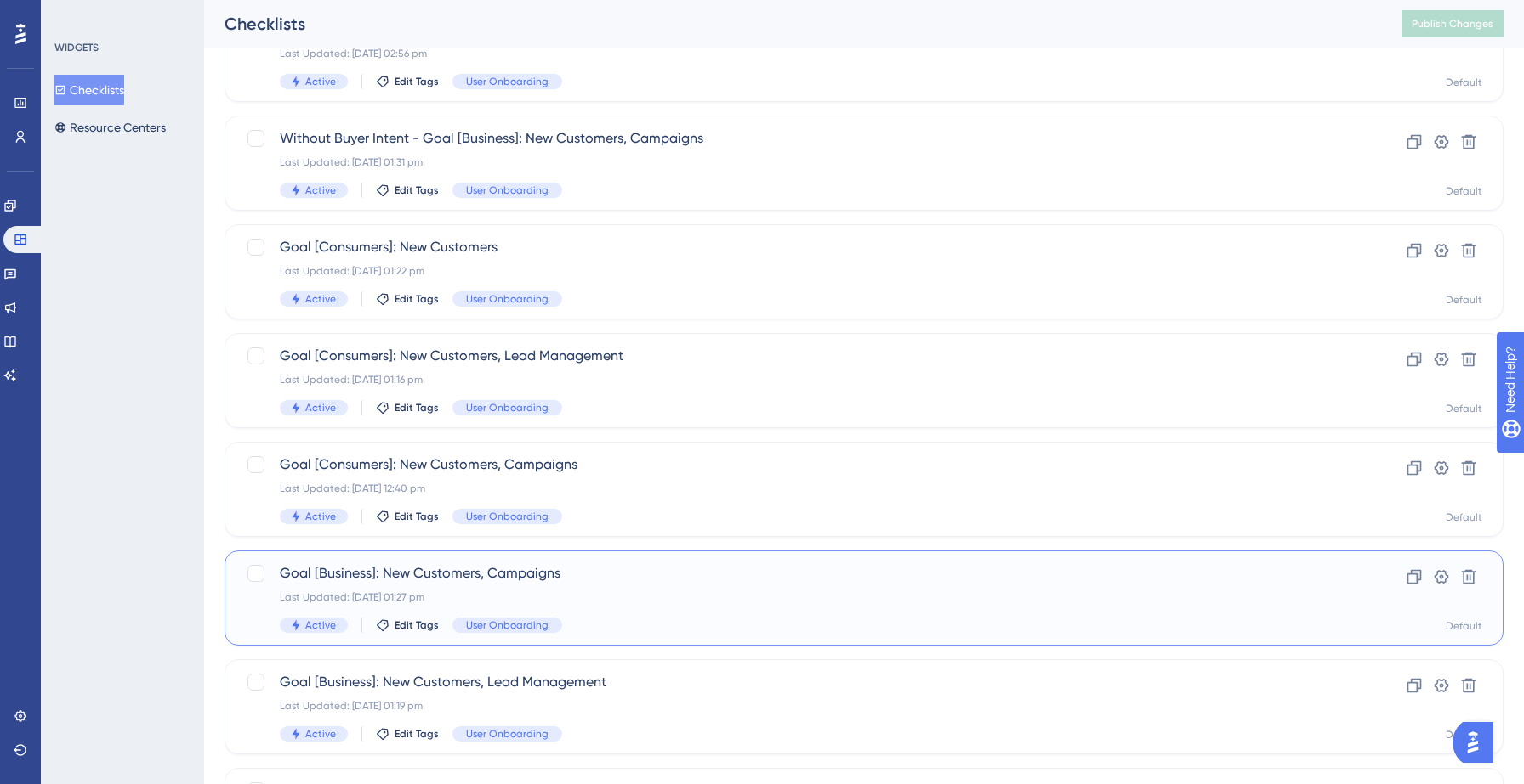
click at [692, 589] on div "Goal [Business]: New Customers, Campaigns Last Updated: 22 Sept 2025 01:27 pm A…" at bounding box center [795, 598] width 1032 height 70
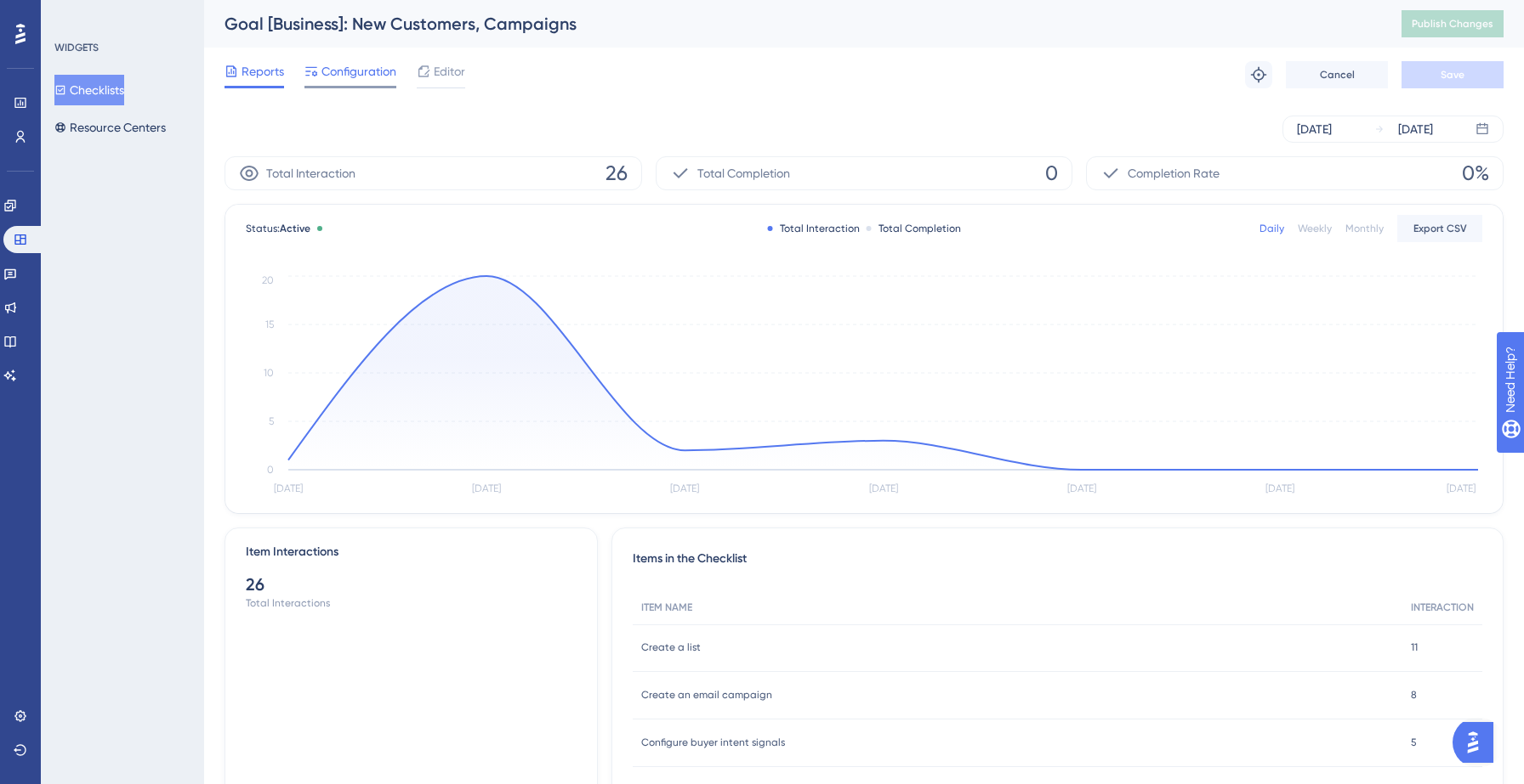
click at [372, 79] on span "Configuration" at bounding box center [359, 72] width 75 height 21
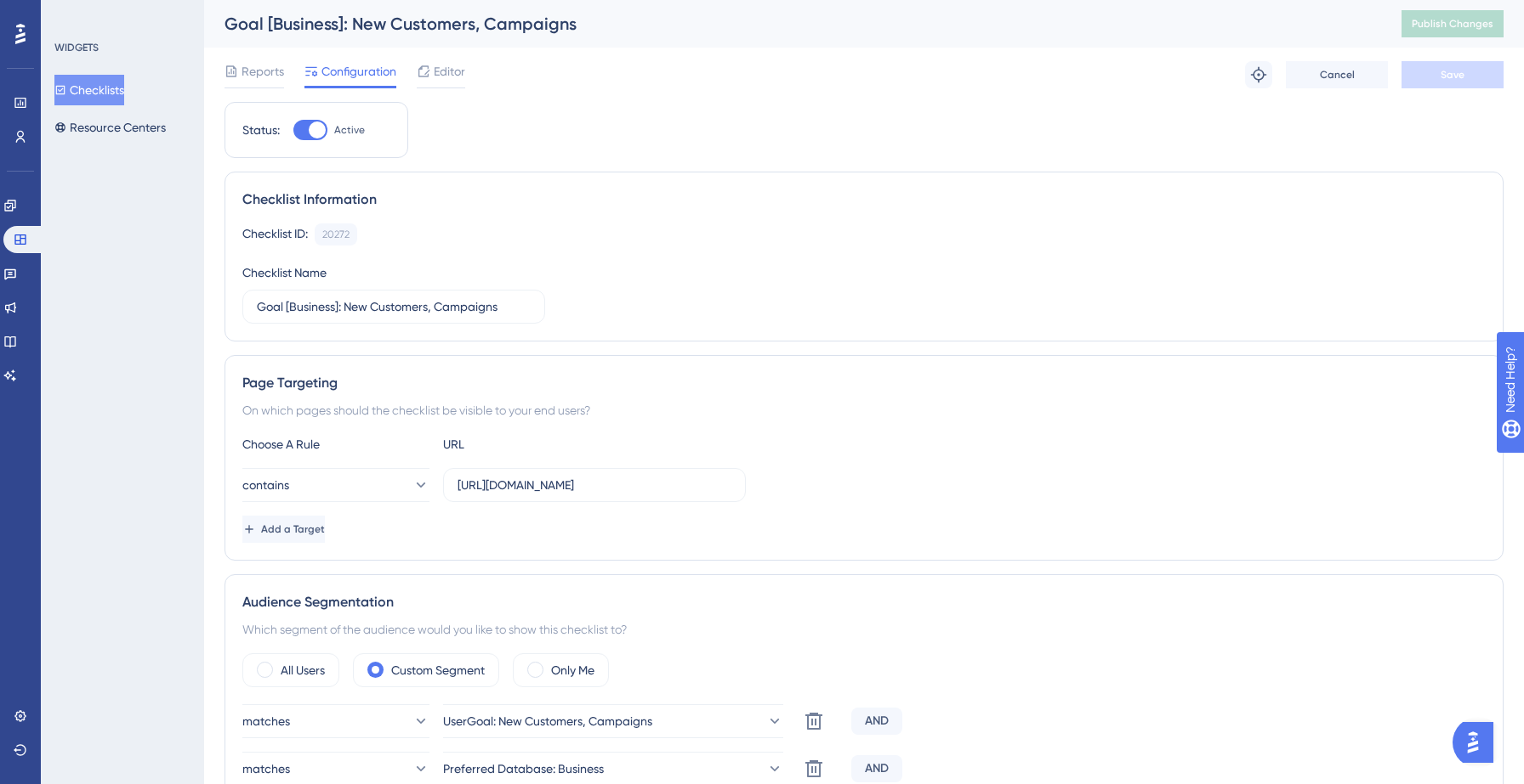
click at [99, 86] on button "Checklists" at bounding box center [89, 90] width 70 height 30
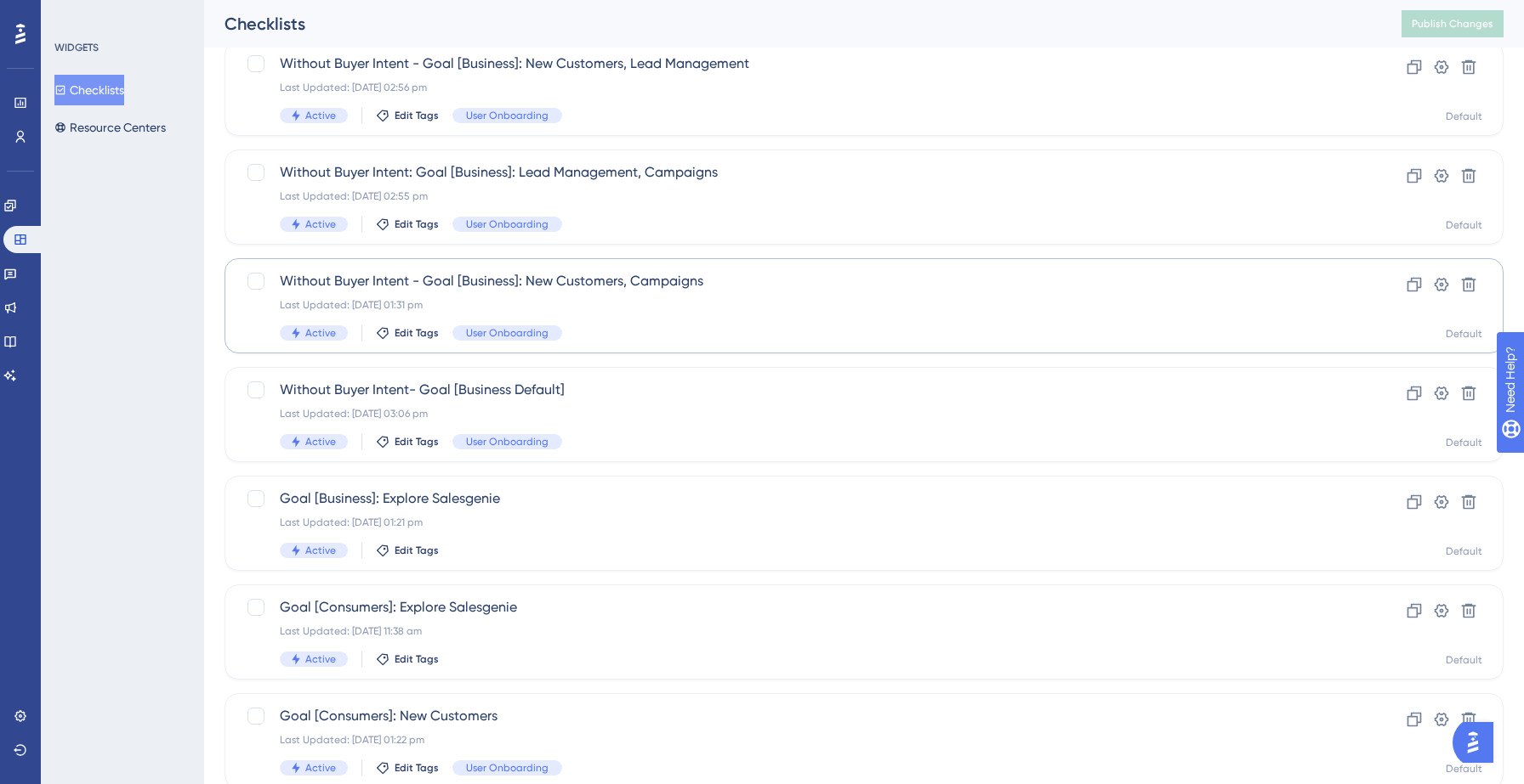
scroll to position [317, 0]
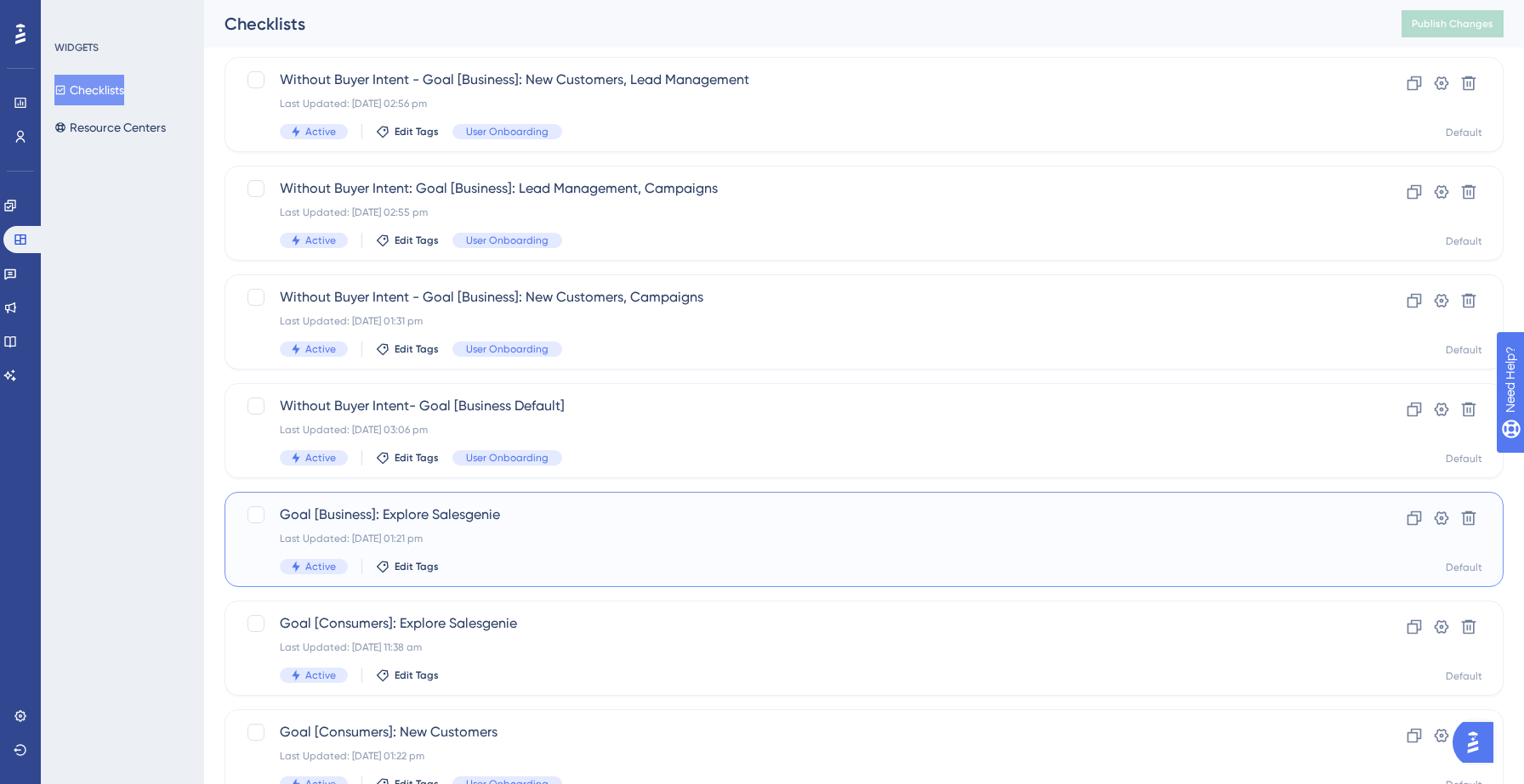
click at [515, 532] on div "Last Updated: 22 Sept 2025 01:21 pm" at bounding box center [795, 539] width 1032 height 14
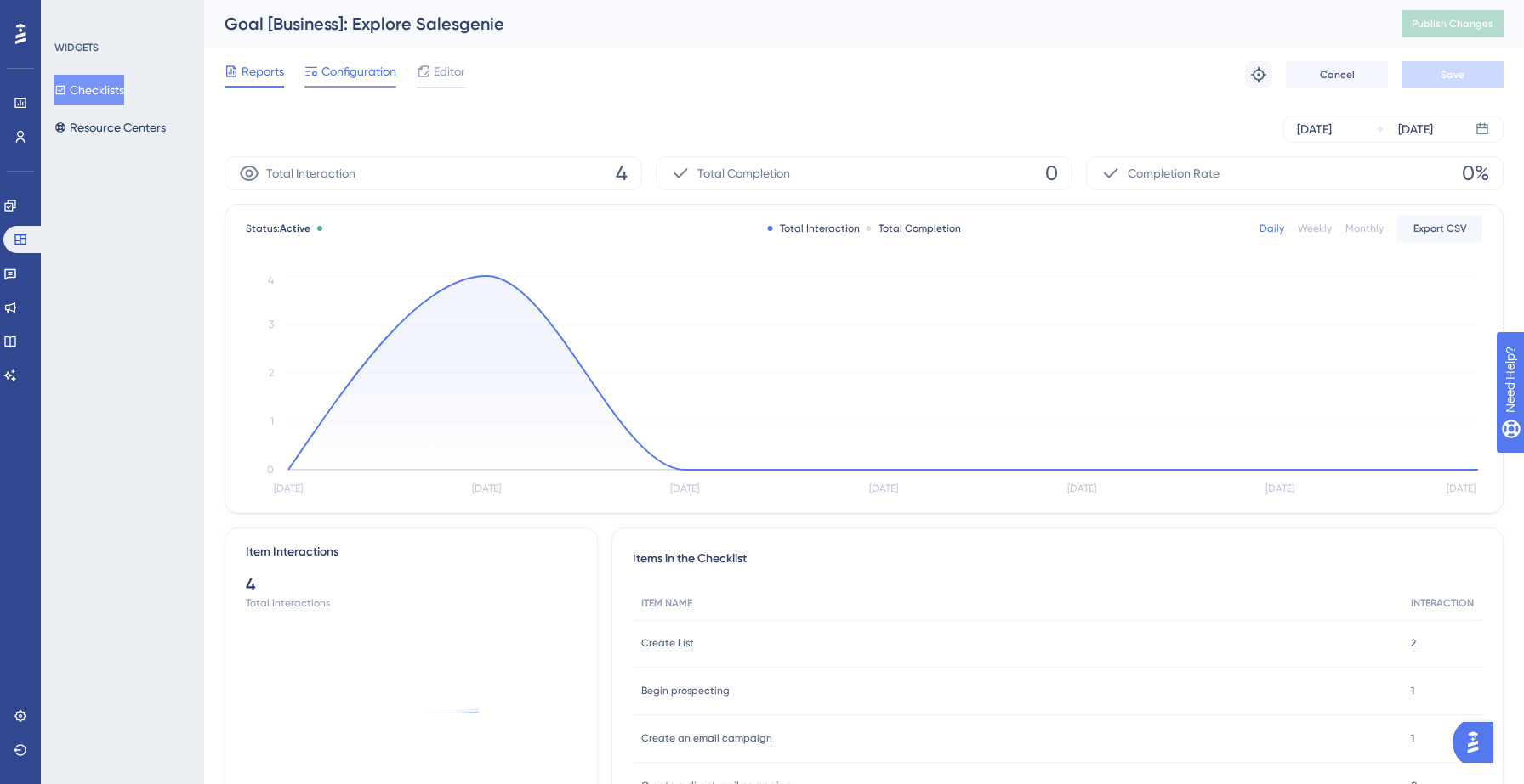
click at [364, 74] on span "Configuration" at bounding box center [359, 72] width 75 height 21
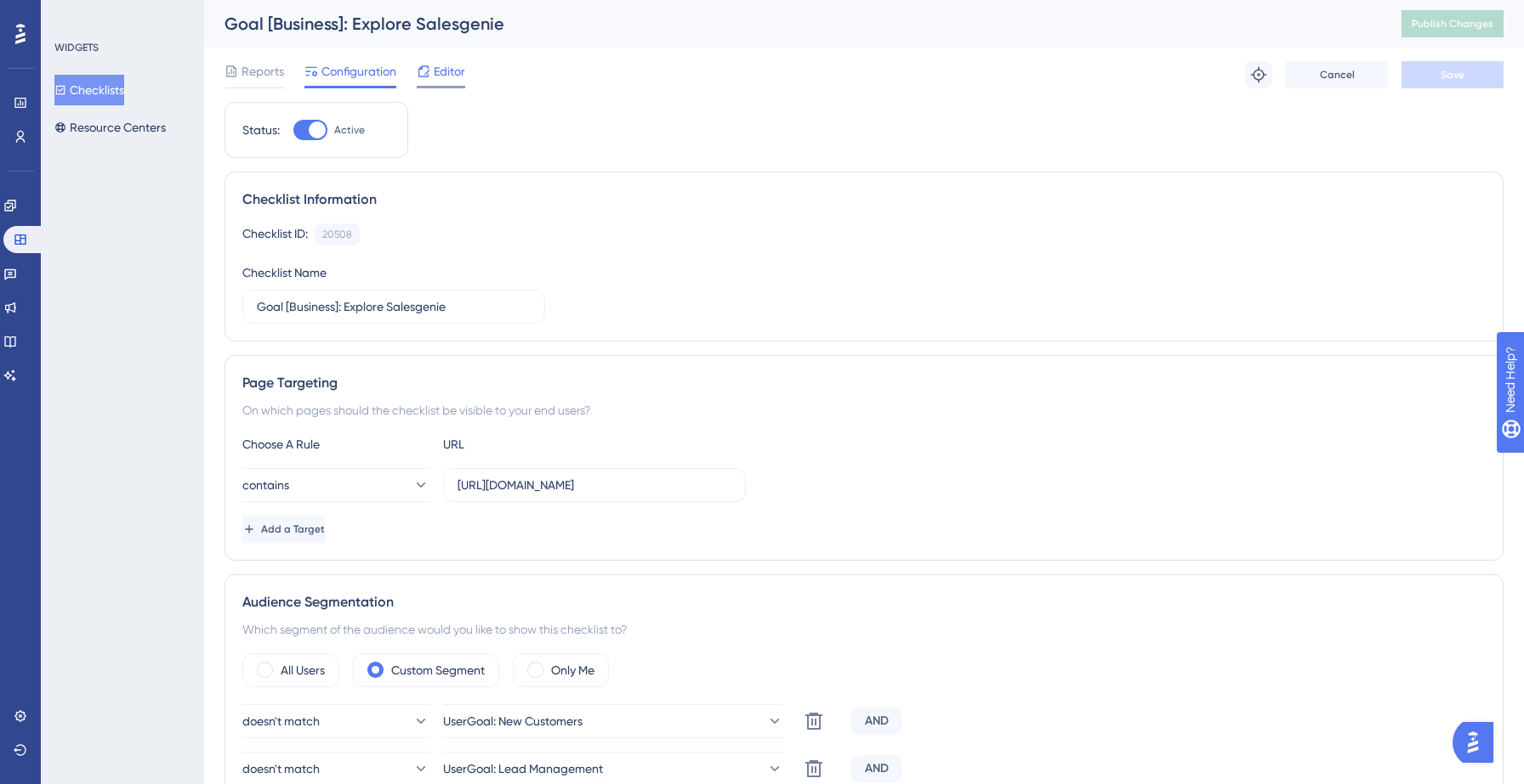
click at [439, 73] on span "Editor" at bounding box center [449, 72] width 31 height 21
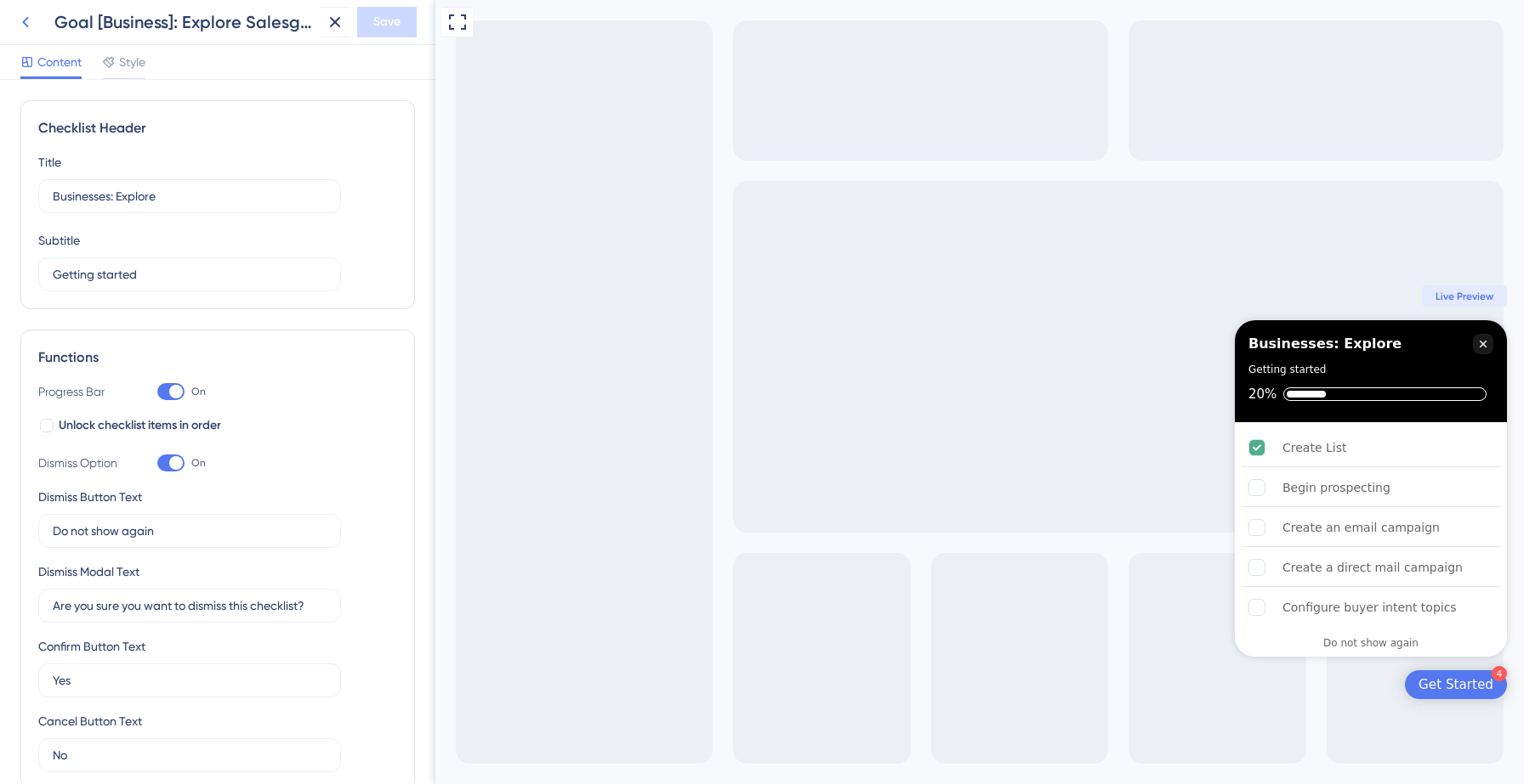
click at [29, 19] on icon at bounding box center [26, 22] width 21 height 21
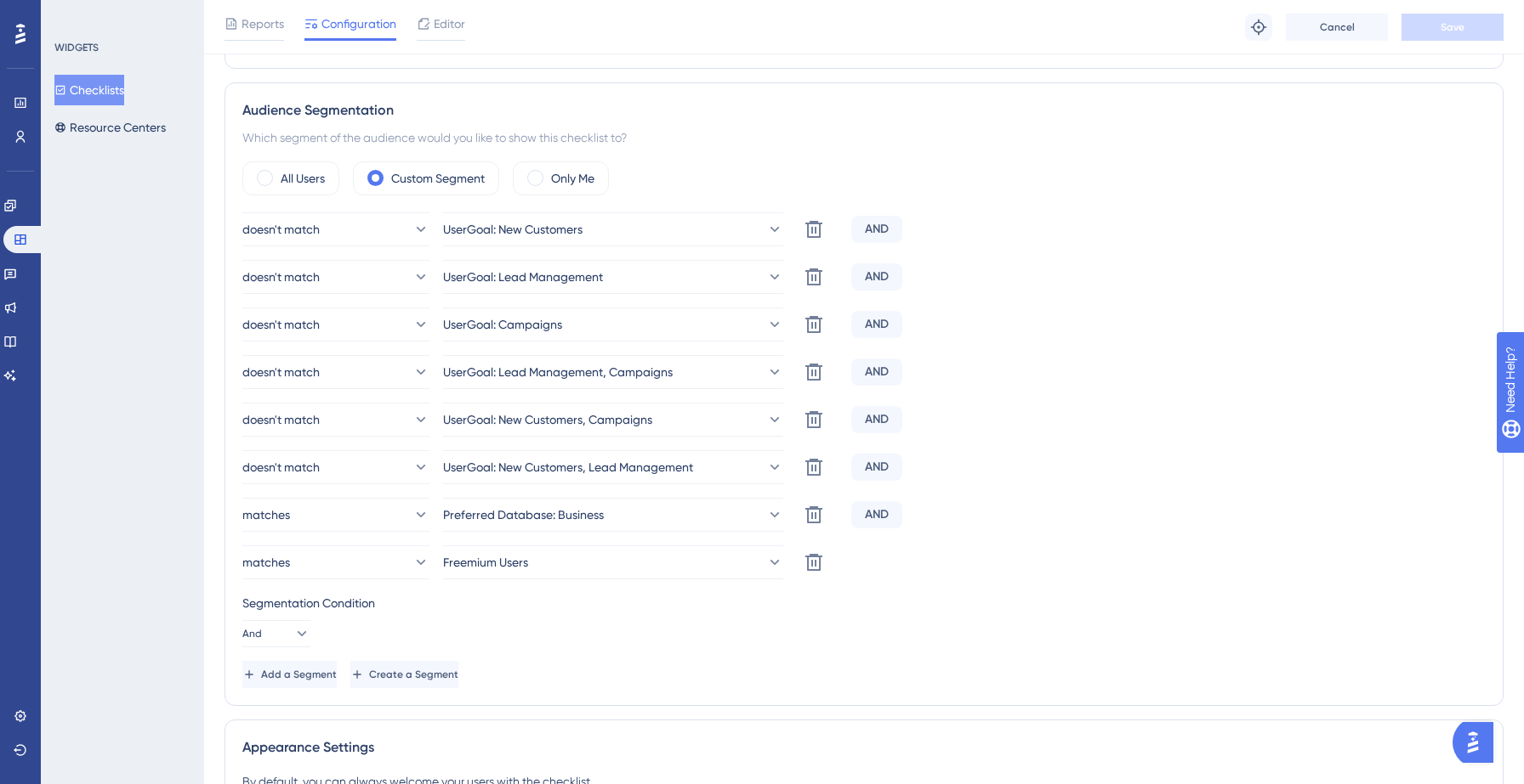
scroll to position [500, 0]
click at [340, 669] on button "Add a Segment" at bounding box center [291, 672] width 98 height 27
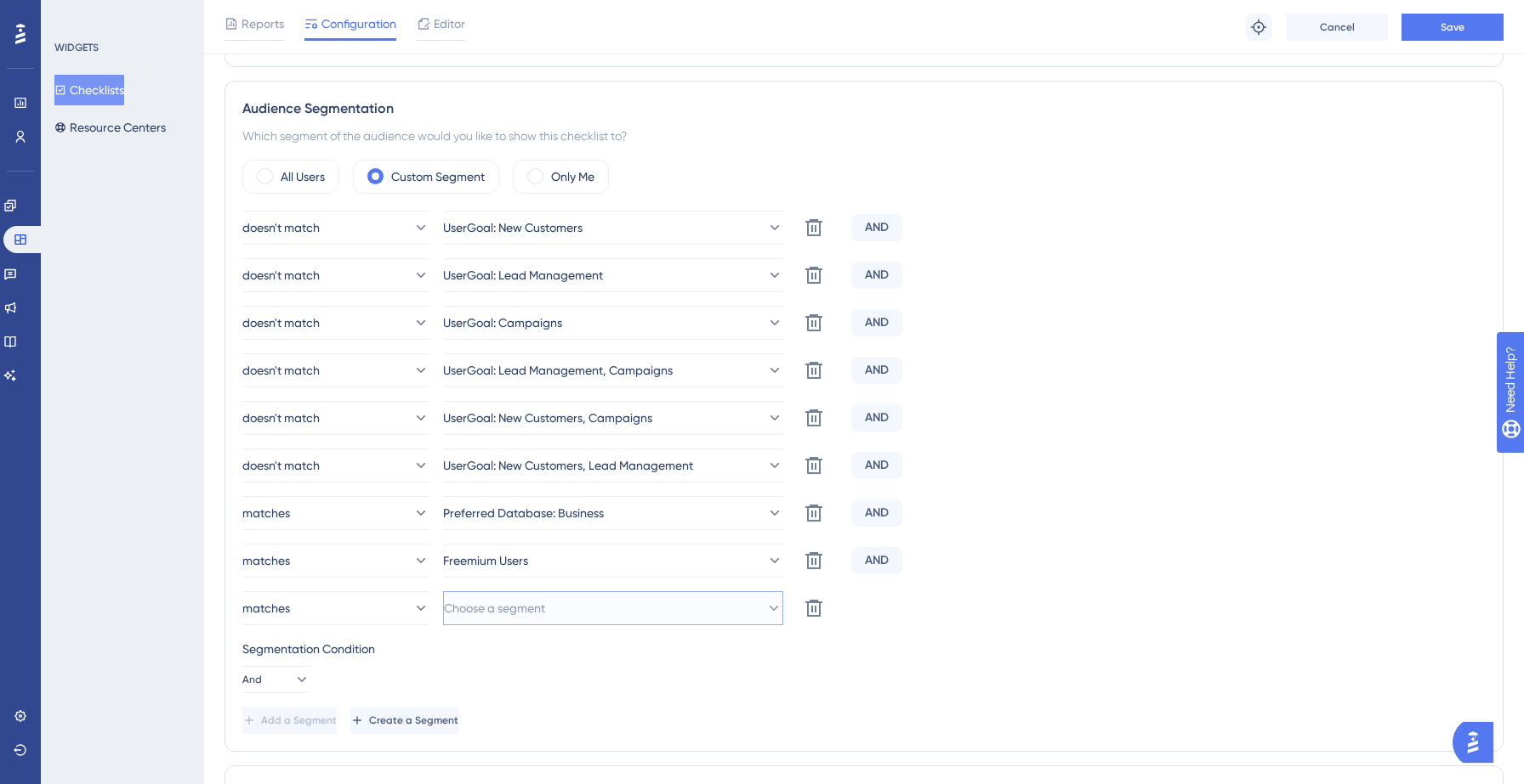
click at [545, 606] on span "Choose a segment" at bounding box center [494, 609] width 101 height 21
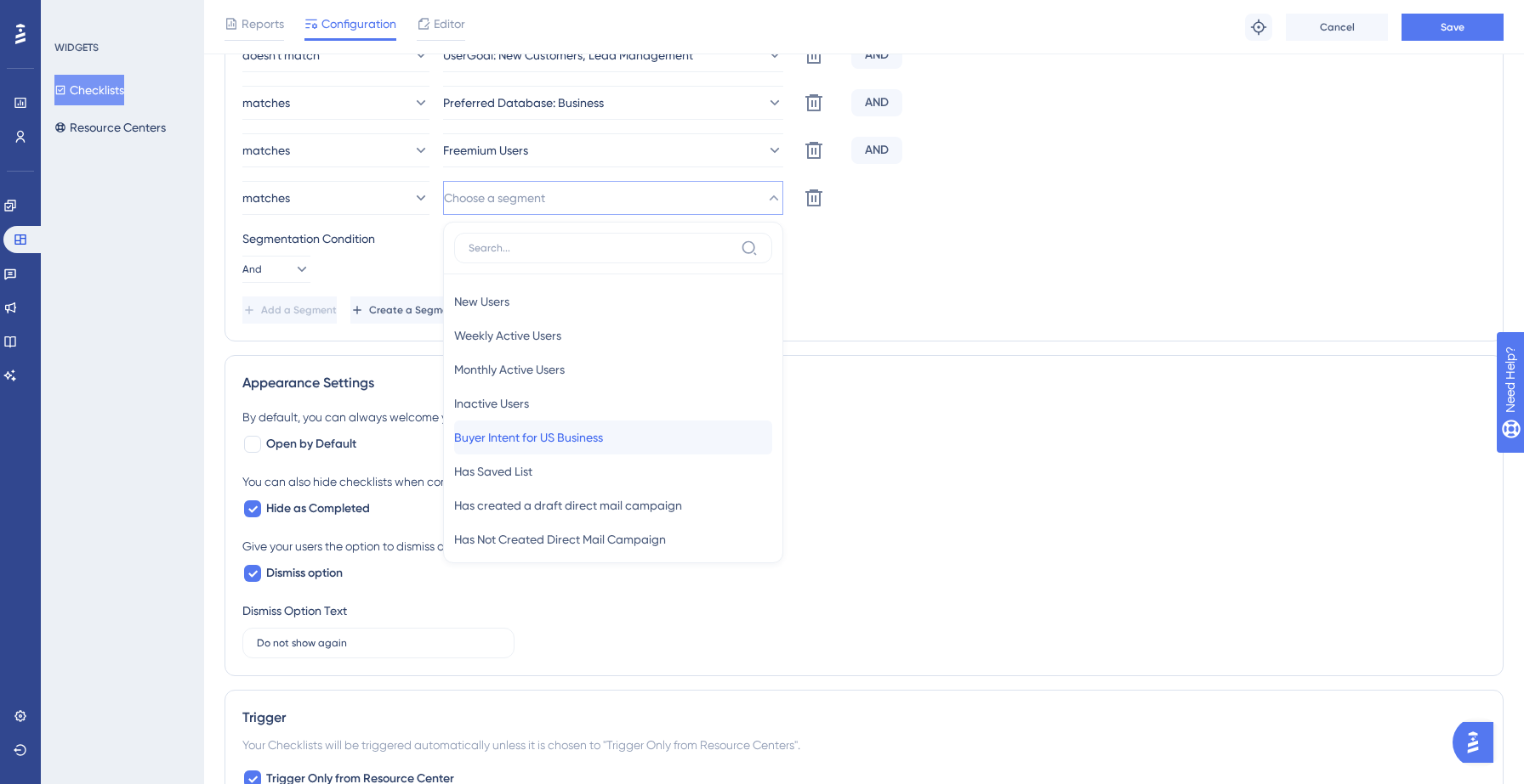
click at [576, 434] on span "Buyer Intent for US Business" at bounding box center [528, 437] width 149 height 21
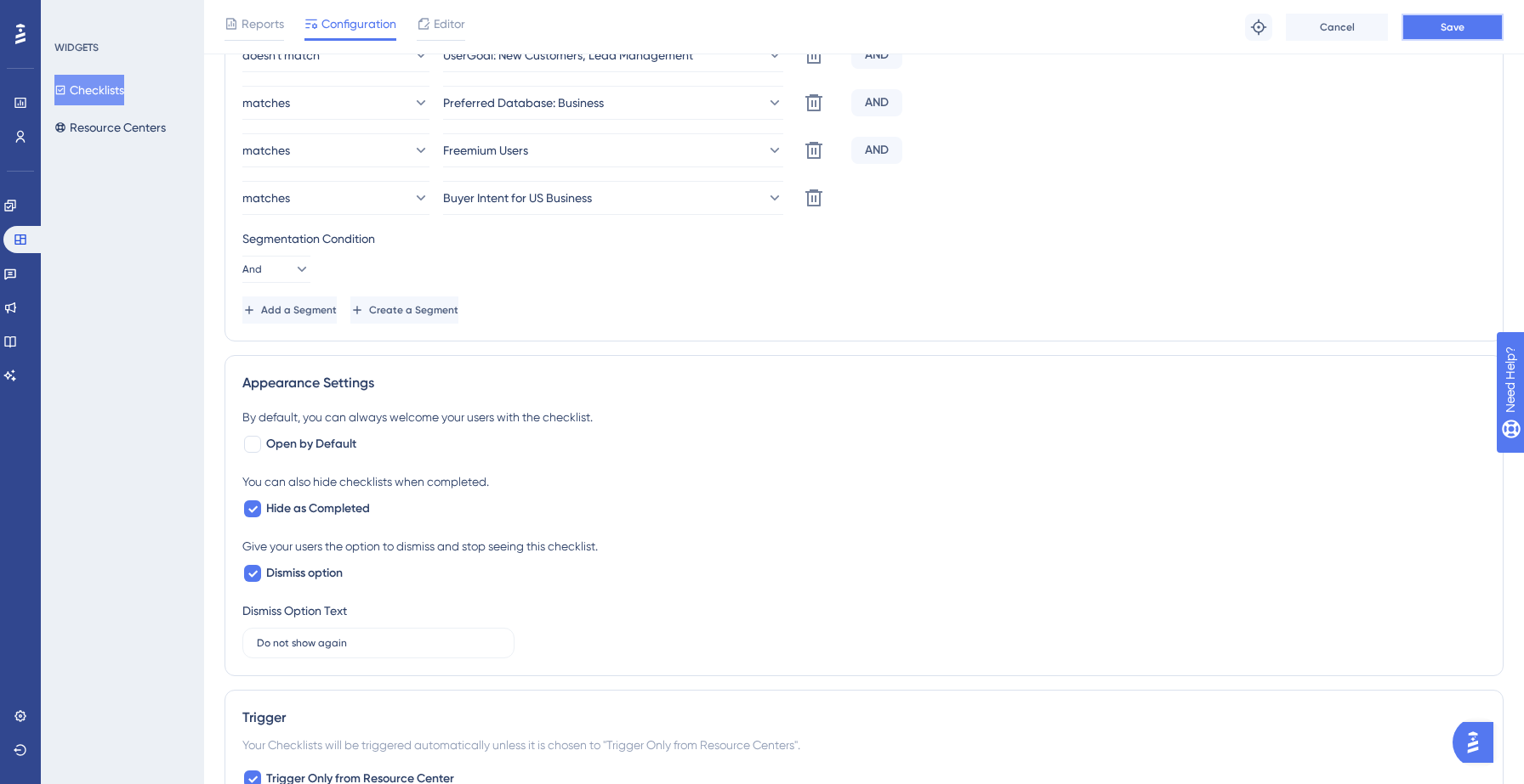
click at [1470, 20] on button "Save" at bounding box center [1452, 27] width 102 height 27
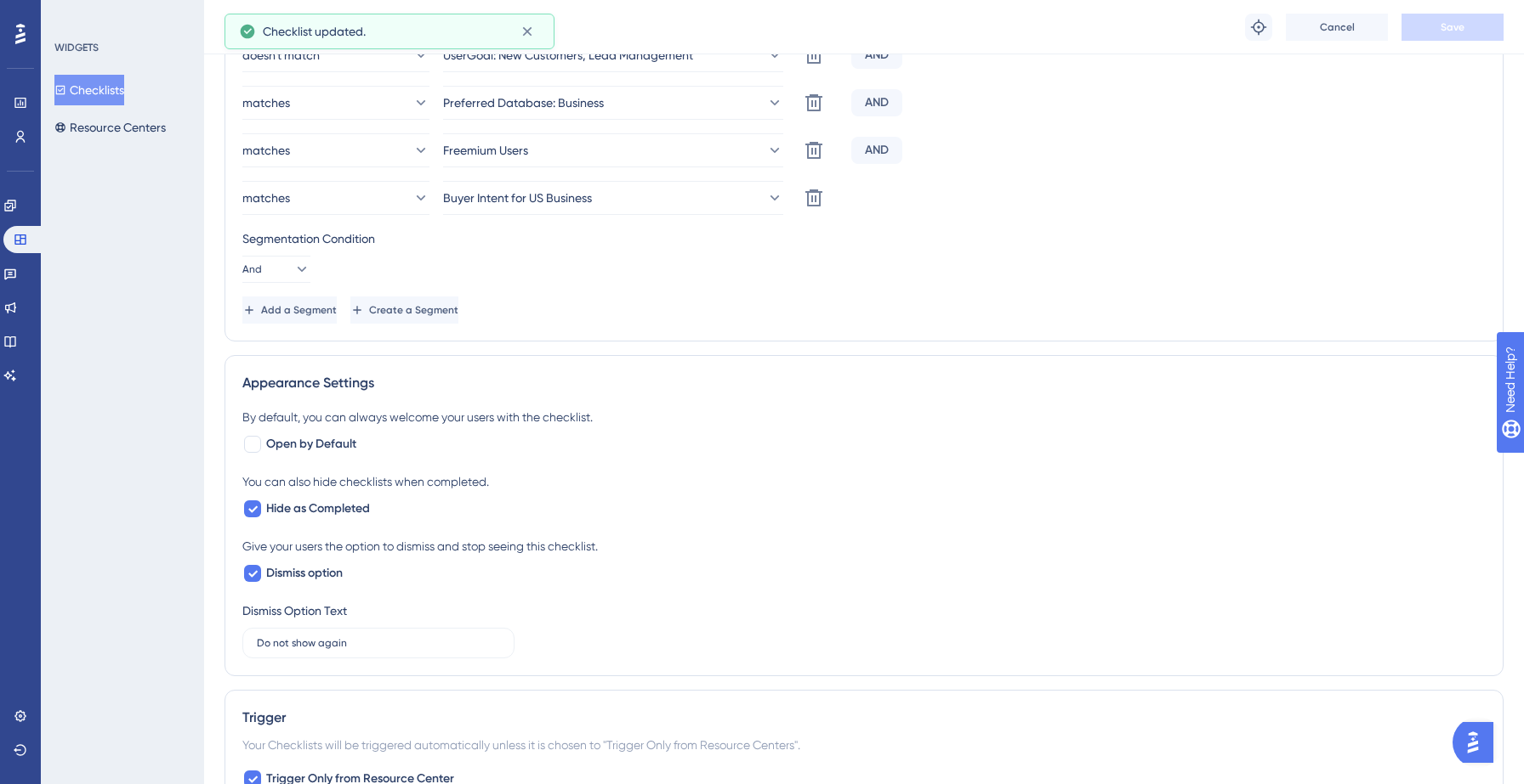
click at [92, 95] on button "Checklists" at bounding box center [89, 90] width 70 height 30
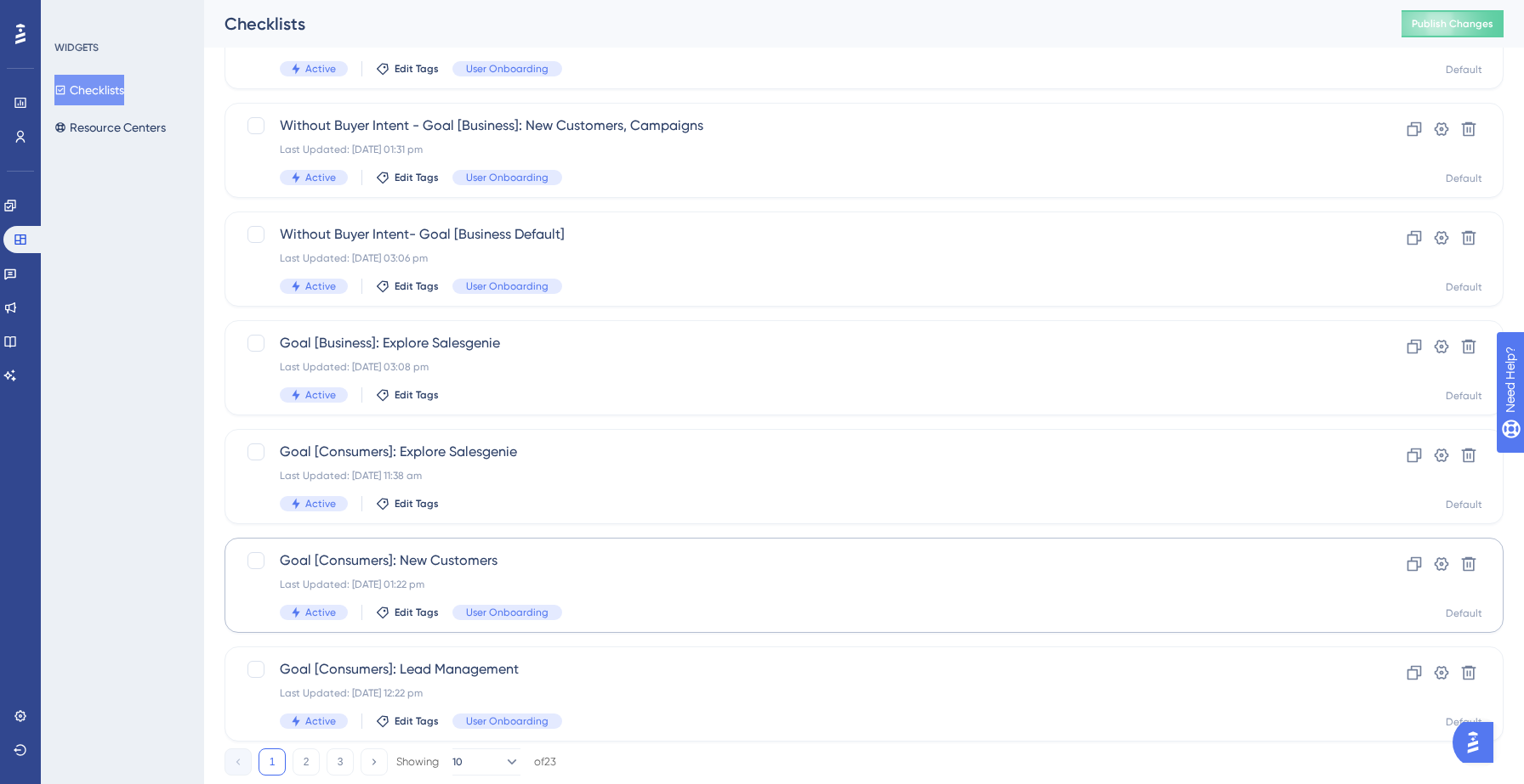
scroll to position [534, 0]
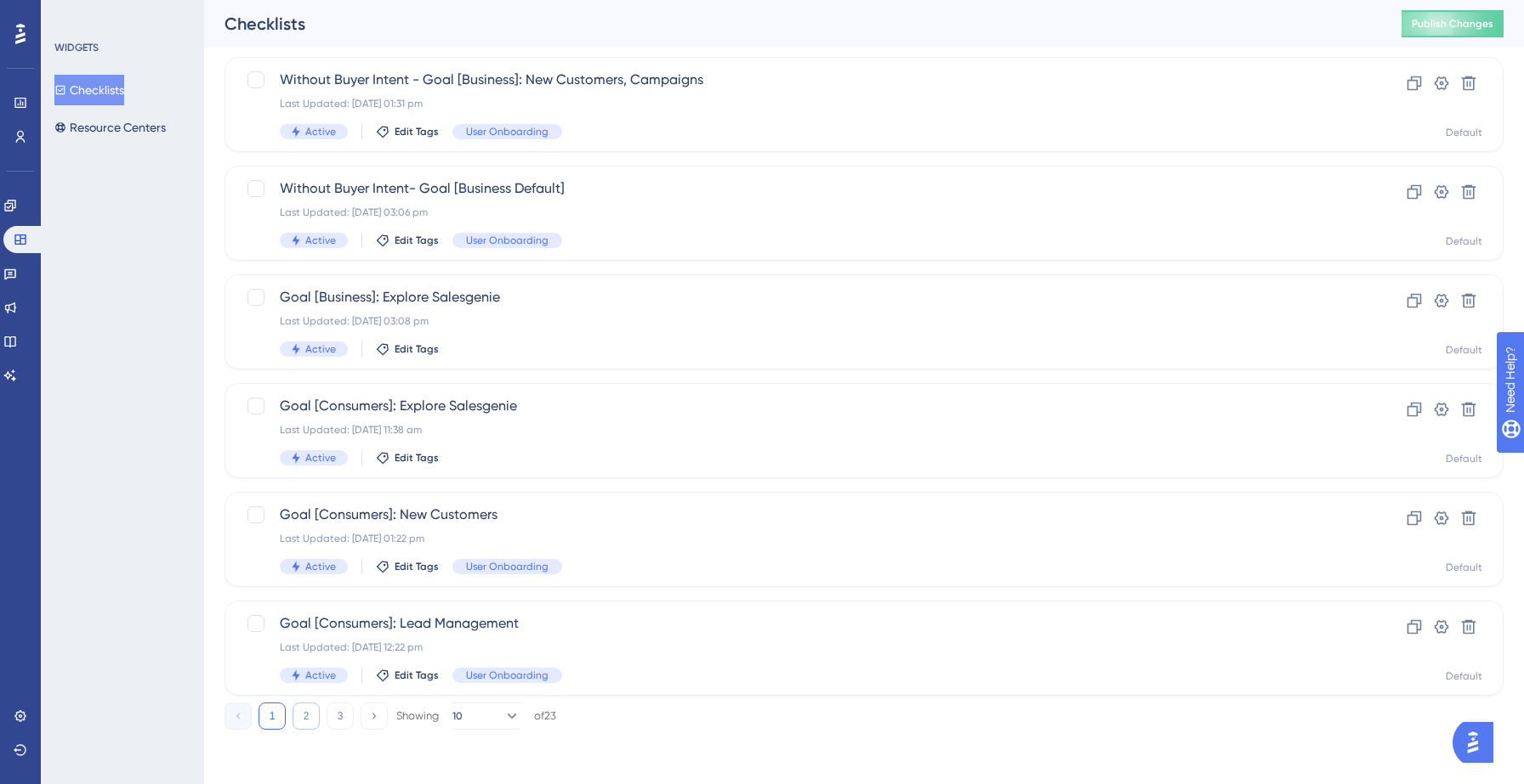
click at [302, 713] on button "2" at bounding box center [305, 716] width 27 height 27
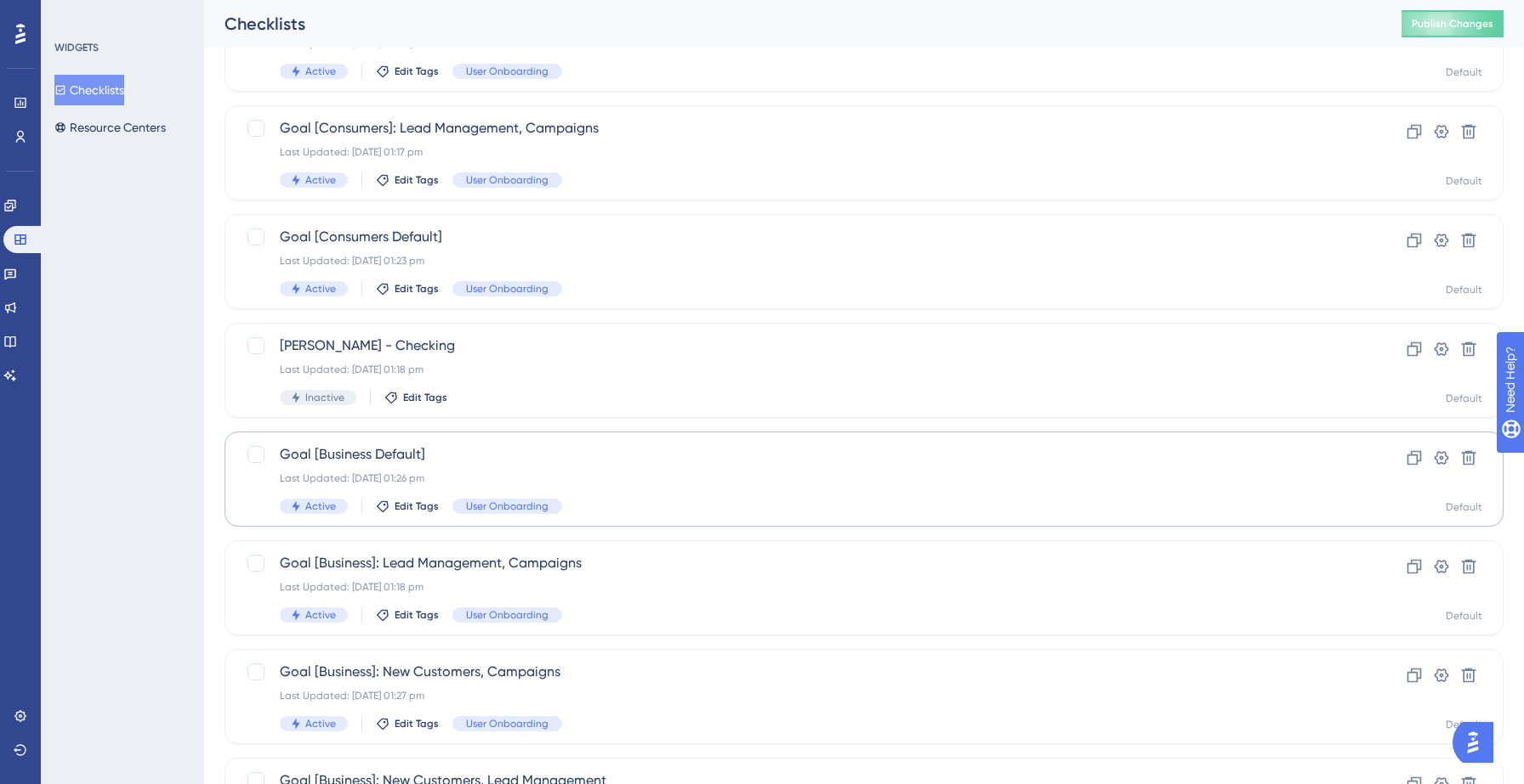
scroll to position [387, 0]
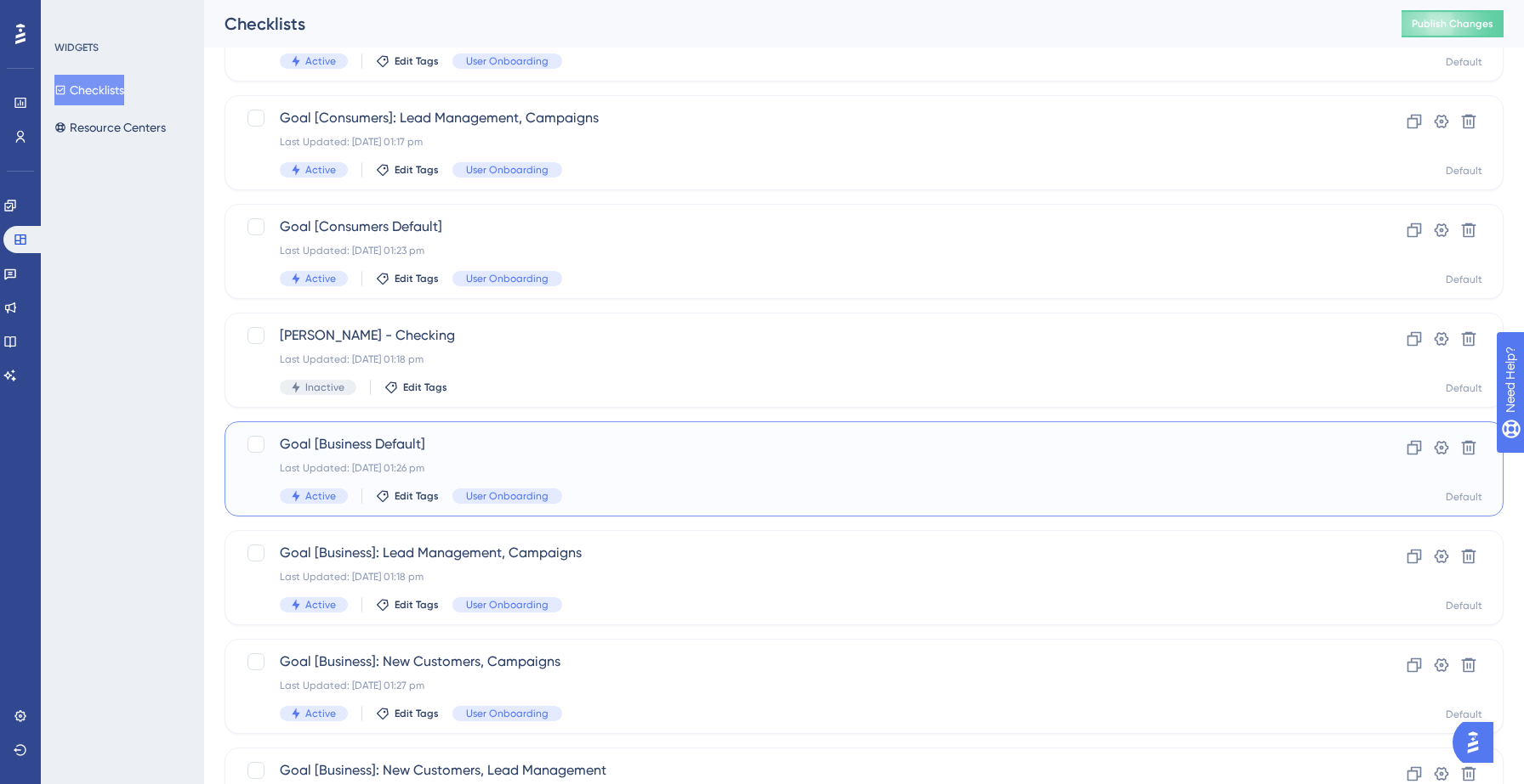
click at [612, 474] on div "Last Updated: 22 Sept 2025 01:26 pm" at bounding box center [795, 468] width 1032 height 14
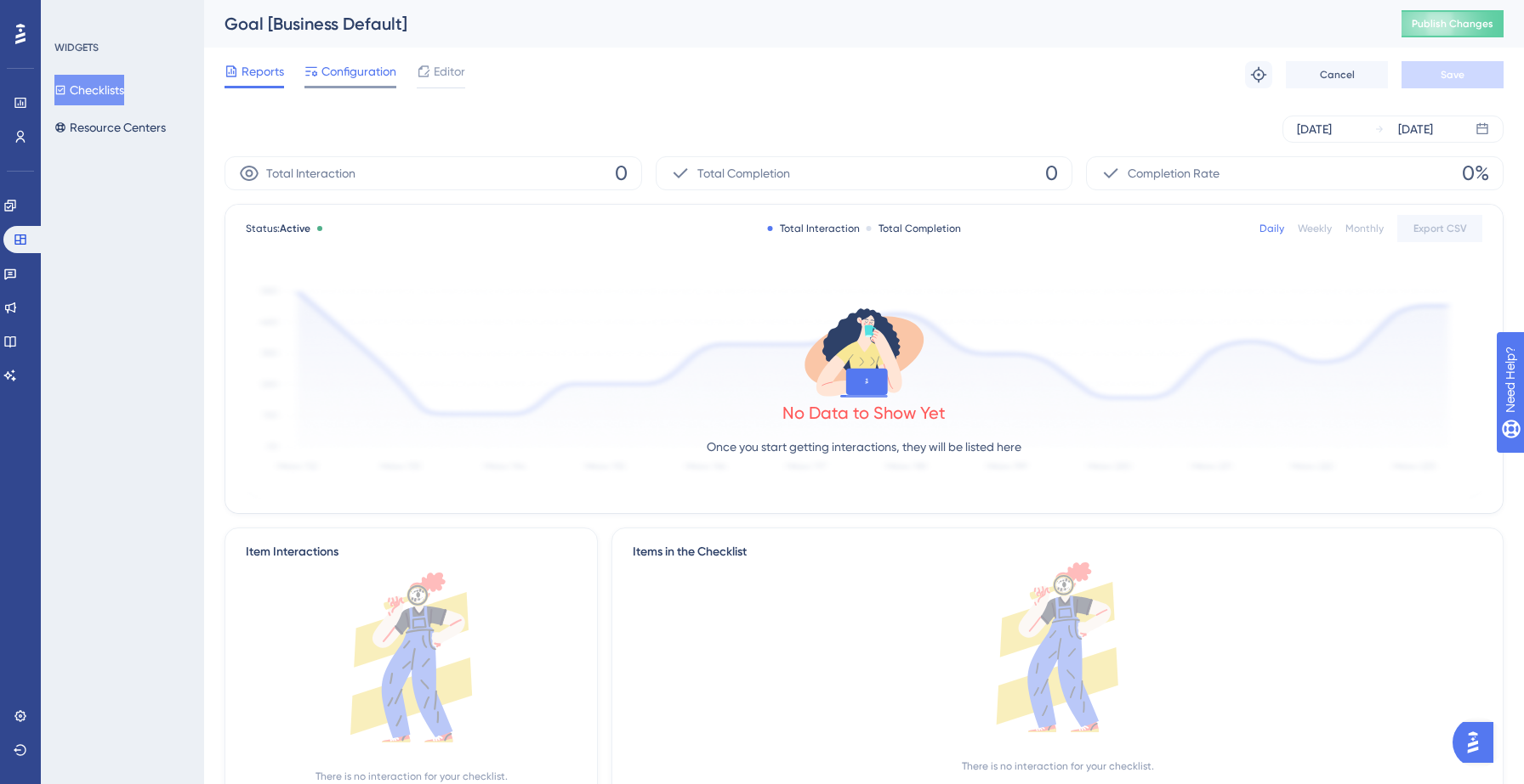
click at [349, 77] on span "Configuration" at bounding box center [359, 72] width 75 height 21
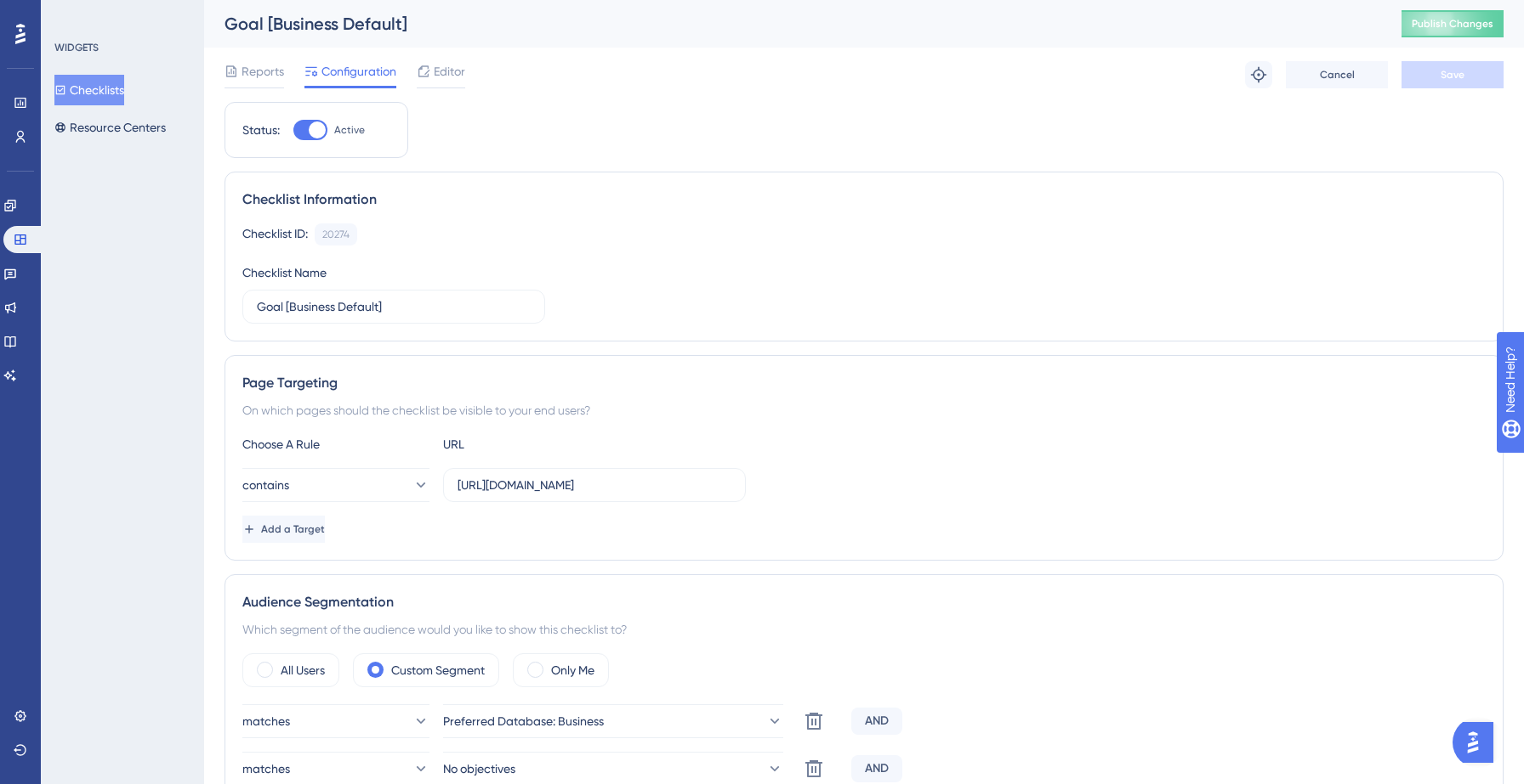
click at [114, 91] on button "Checklists" at bounding box center [89, 90] width 70 height 30
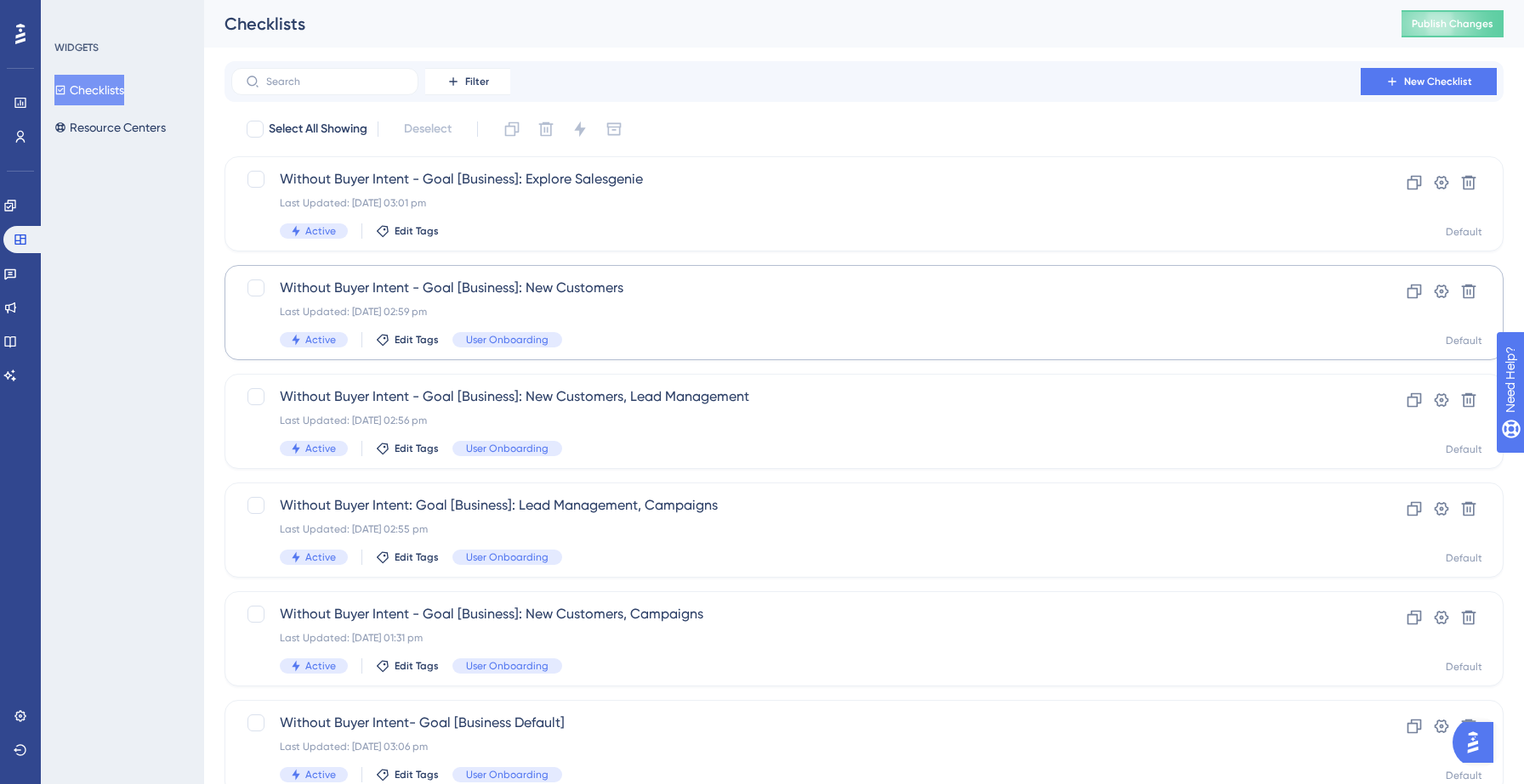
scroll to position [534, 0]
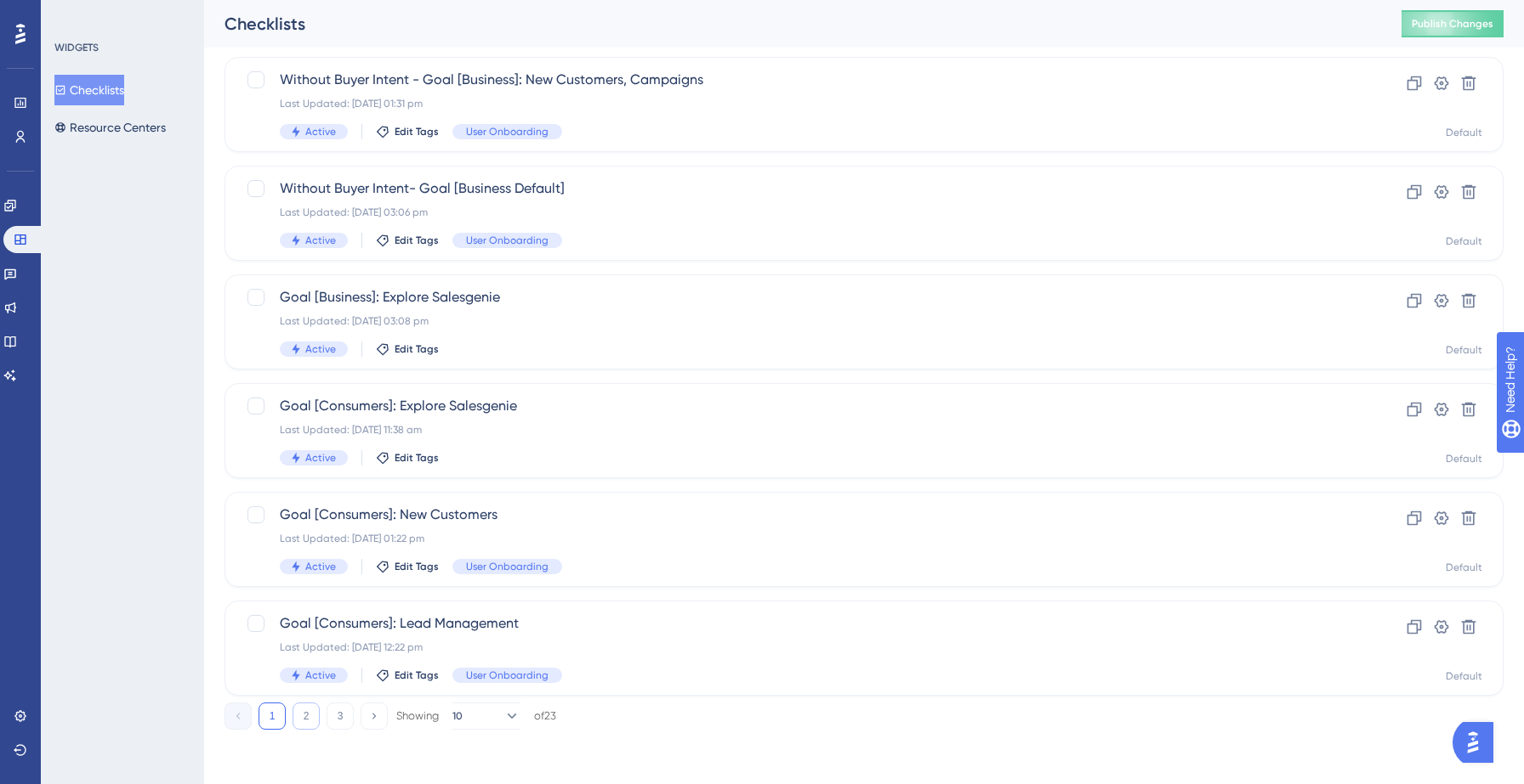
click at [317, 713] on button "2" at bounding box center [305, 716] width 27 height 27
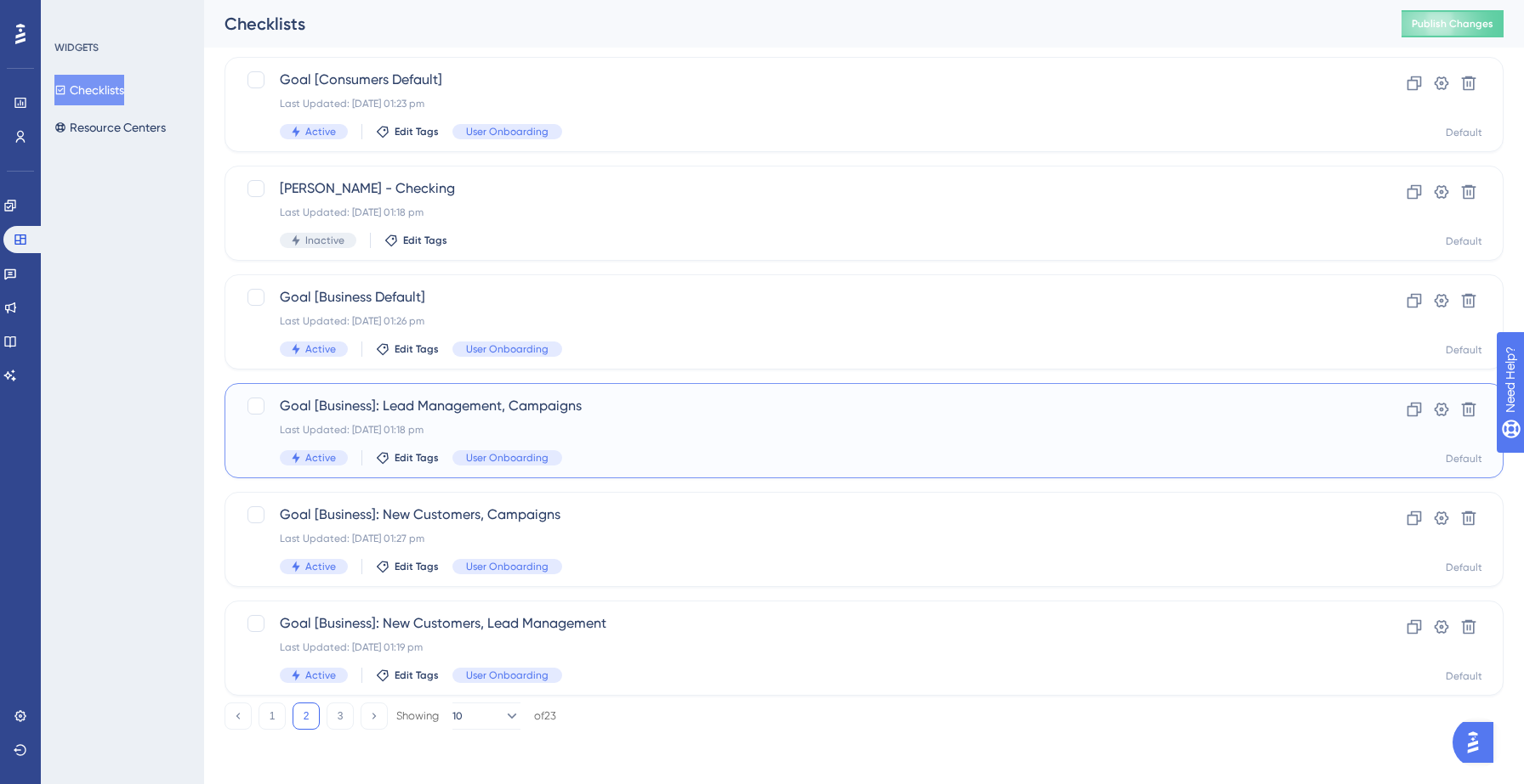
click at [651, 422] on div "Goal [Business]: Lead Management, Campaigns Last Updated: 22 Sept 2025 01:18 pm…" at bounding box center [795, 430] width 1032 height 70
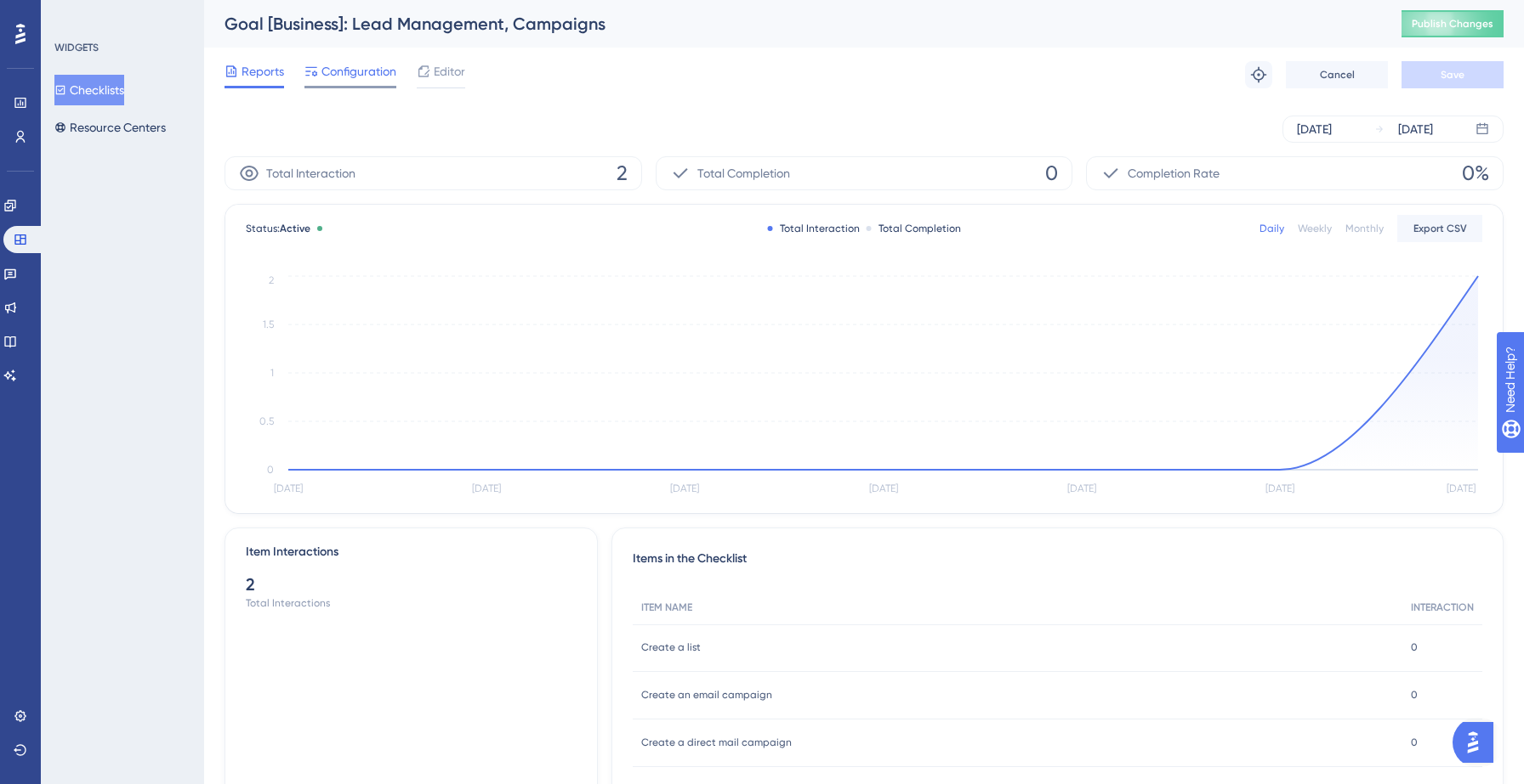
click at [355, 75] on span "Configuration" at bounding box center [359, 72] width 75 height 21
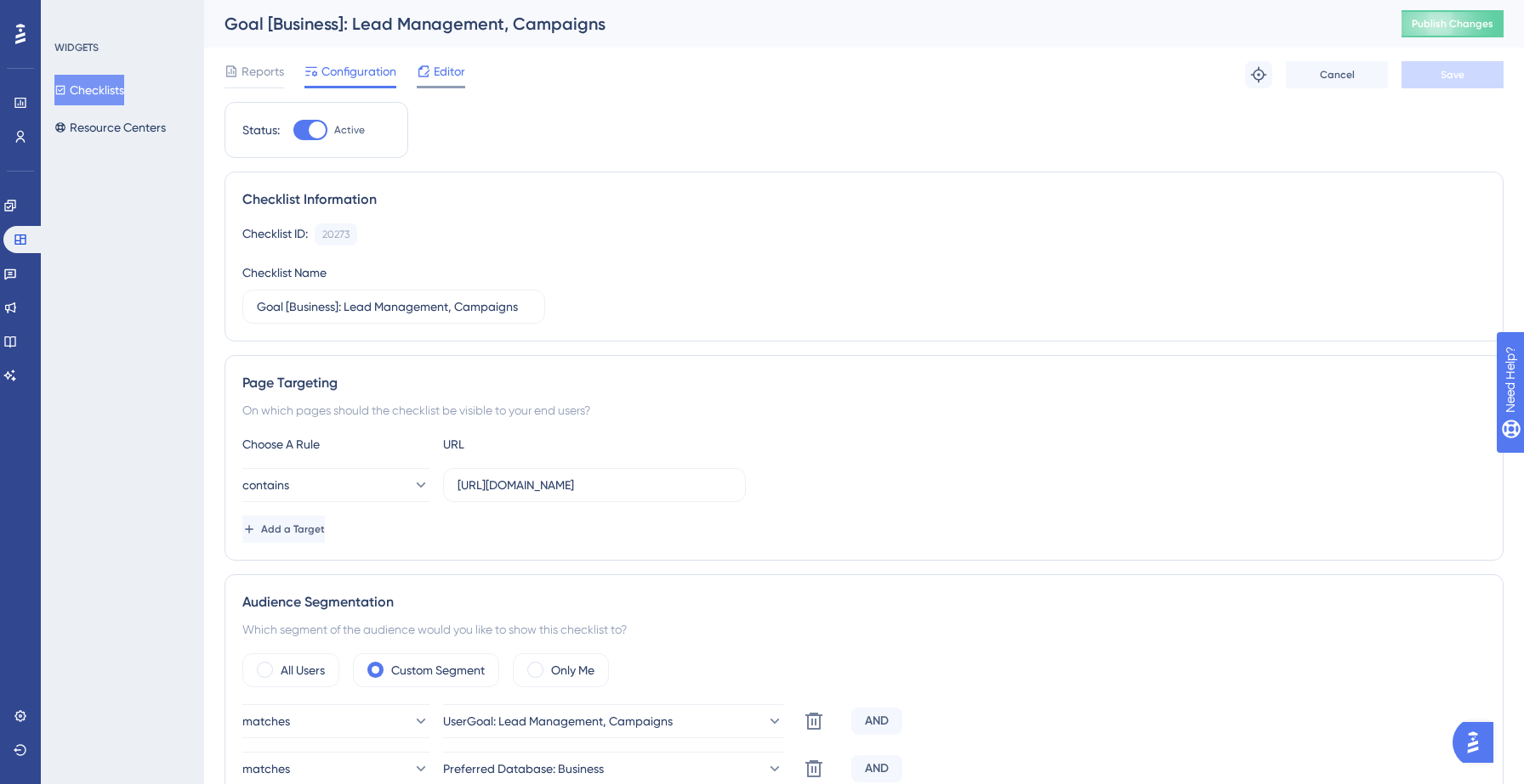
click at [451, 73] on span "Editor" at bounding box center [449, 72] width 31 height 21
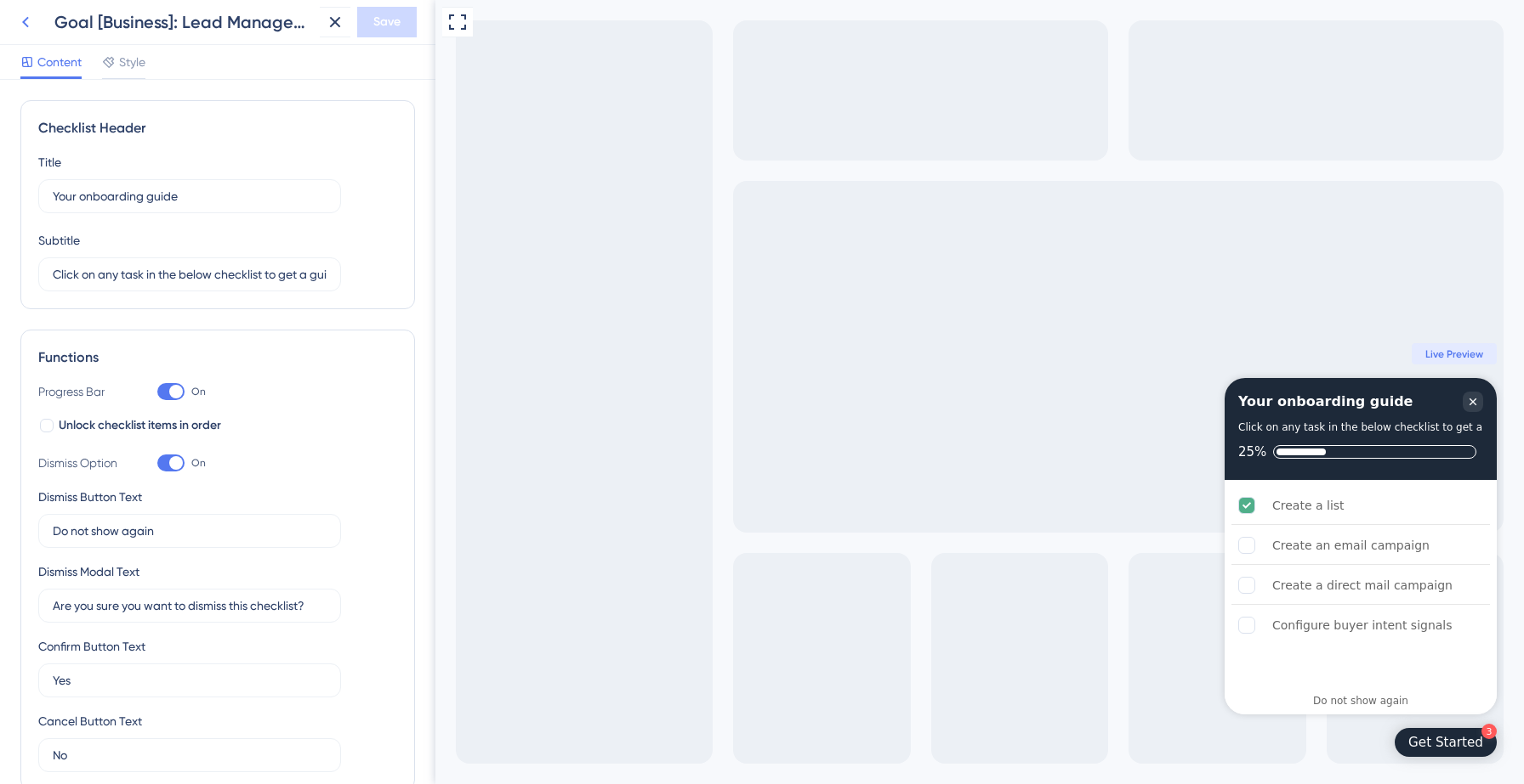
click at [26, 25] on icon at bounding box center [26, 22] width 7 height 11
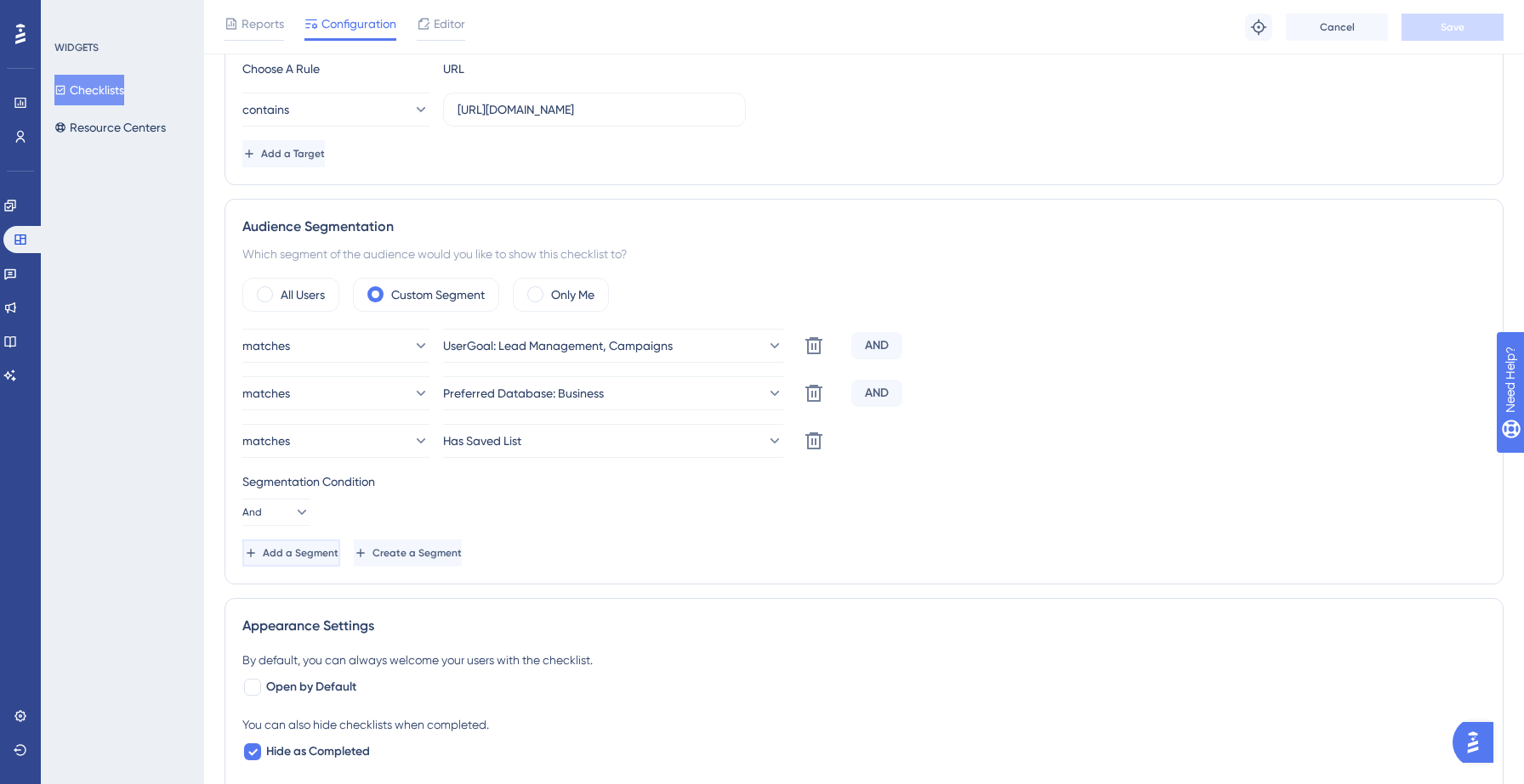
click at [304, 555] on span "Add a Segment" at bounding box center [300, 553] width 75 height 14
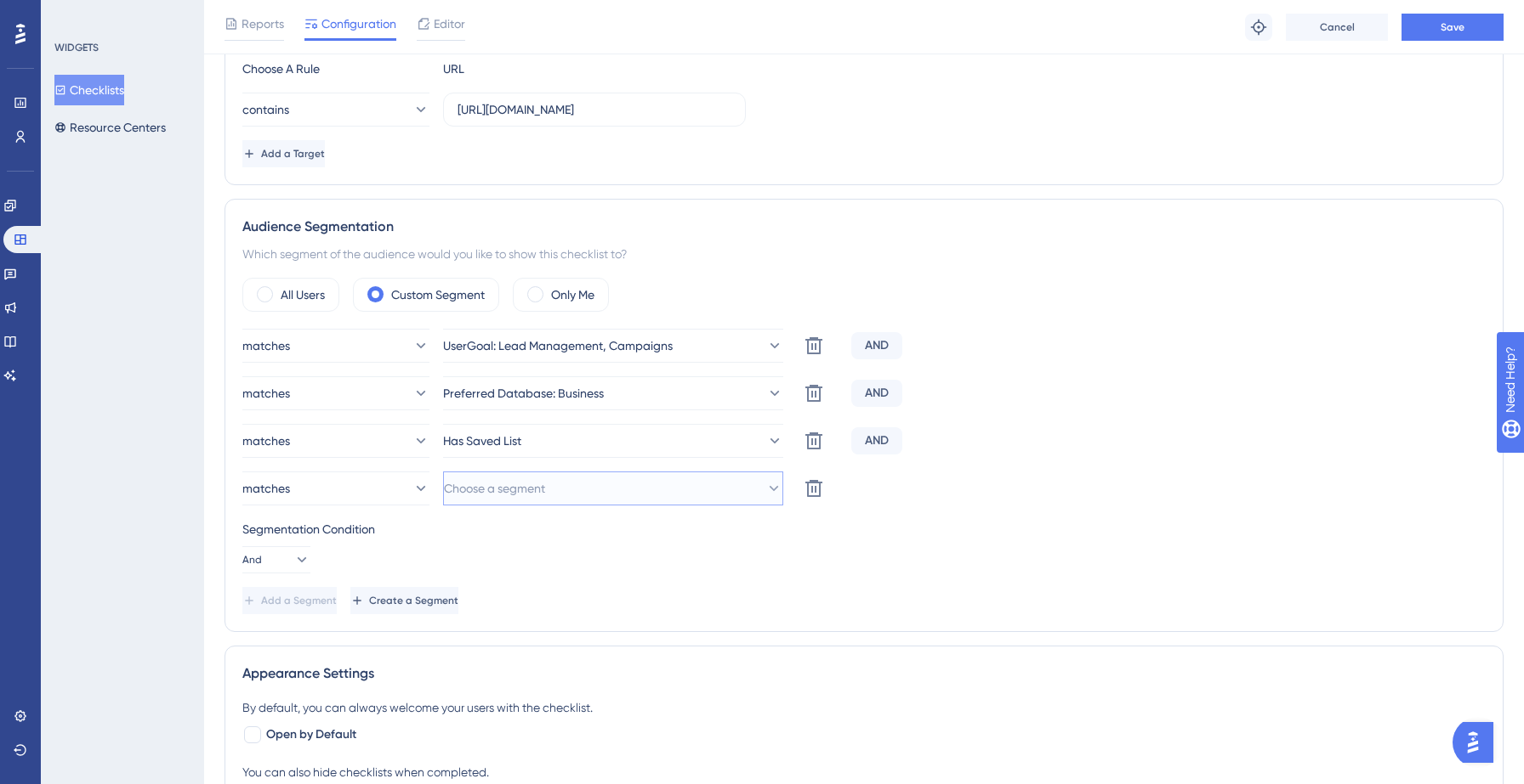
click at [503, 493] on span "Choose a segment" at bounding box center [494, 488] width 101 height 21
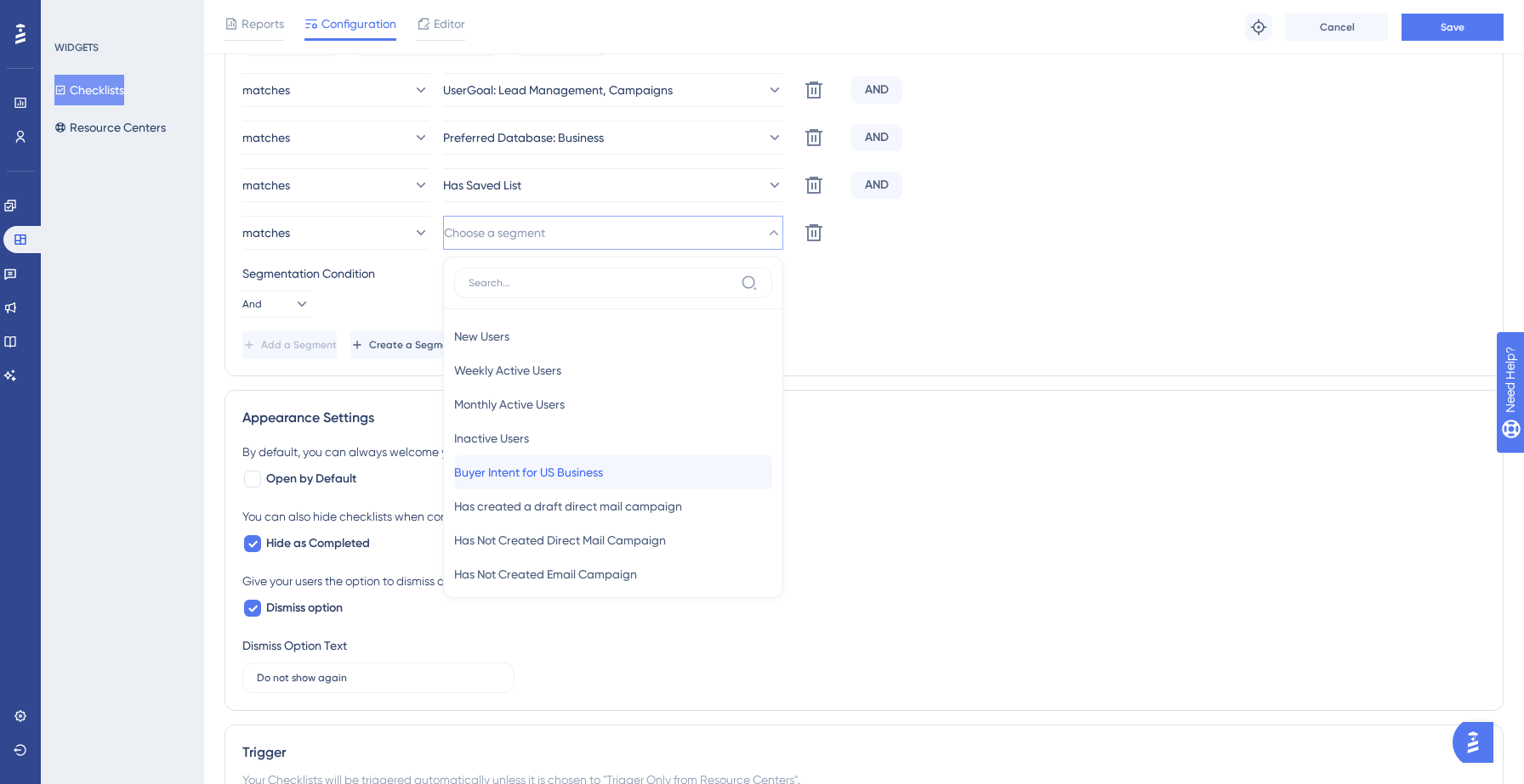
click at [567, 481] on span "Buyer Intent for US Business" at bounding box center [528, 473] width 149 height 21
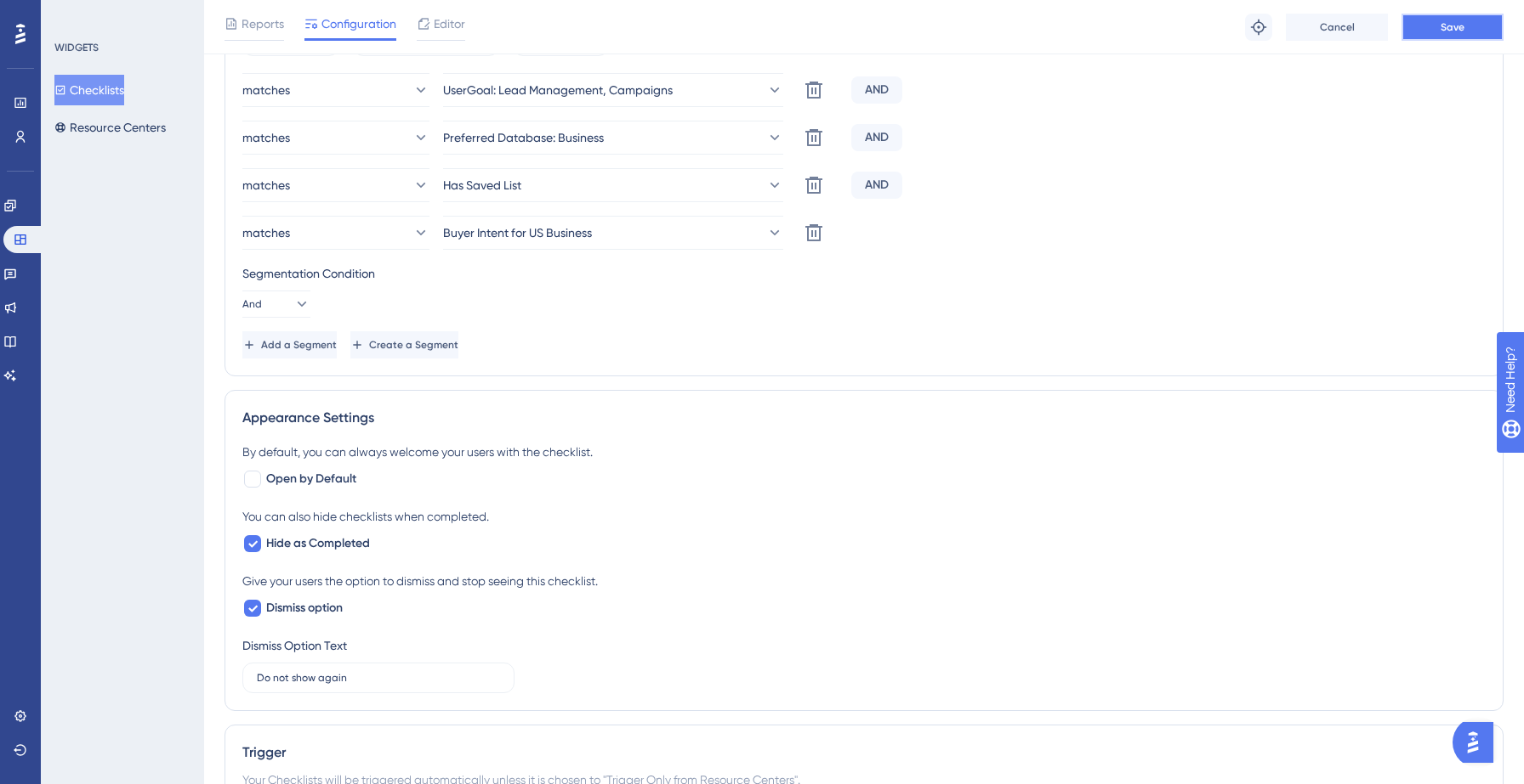
click at [1468, 34] on button "Save" at bounding box center [1452, 27] width 102 height 27
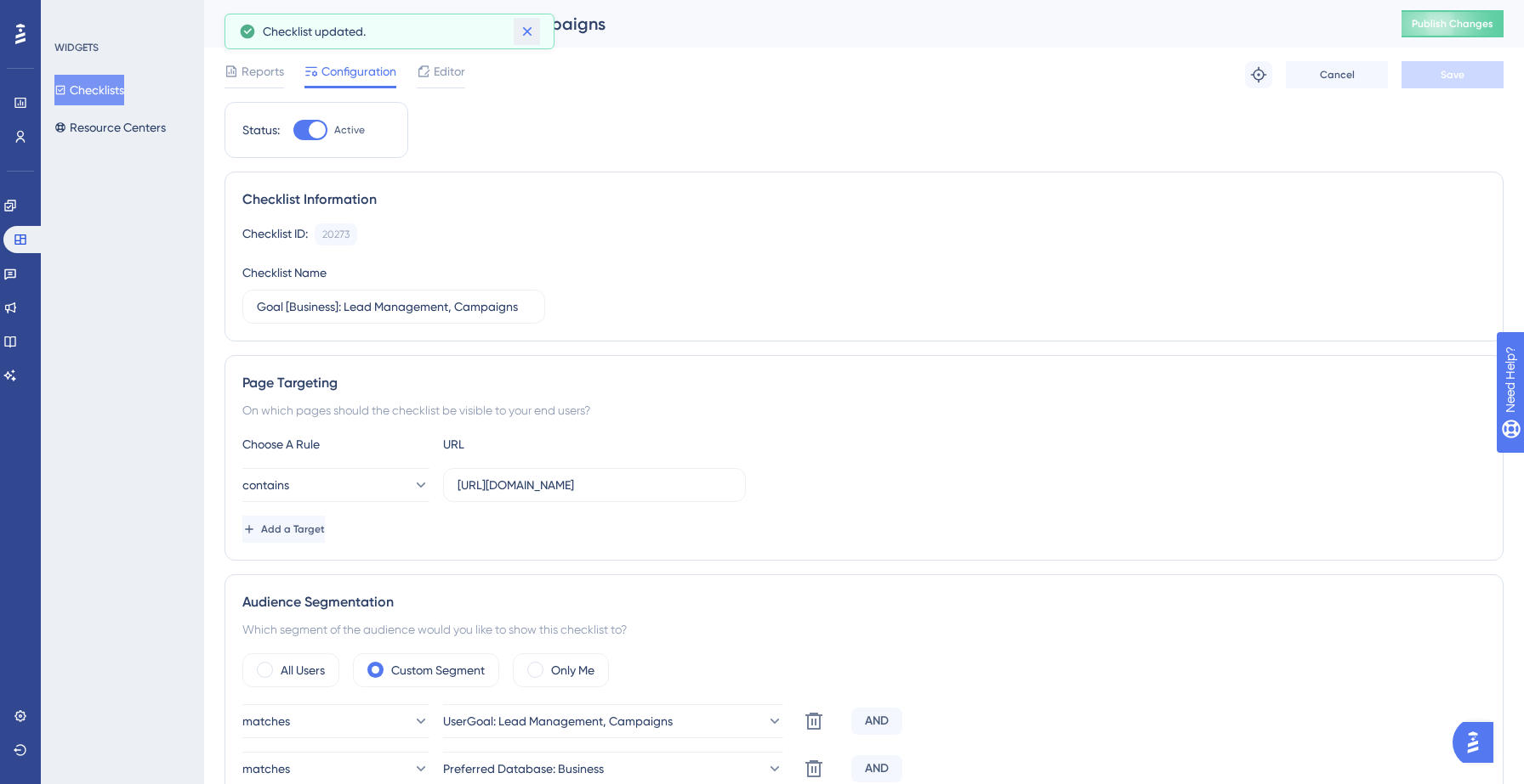
click at [528, 38] on icon at bounding box center [528, 32] width 17 height 17
click at [102, 92] on button "Checklists" at bounding box center [89, 90] width 70 height 30
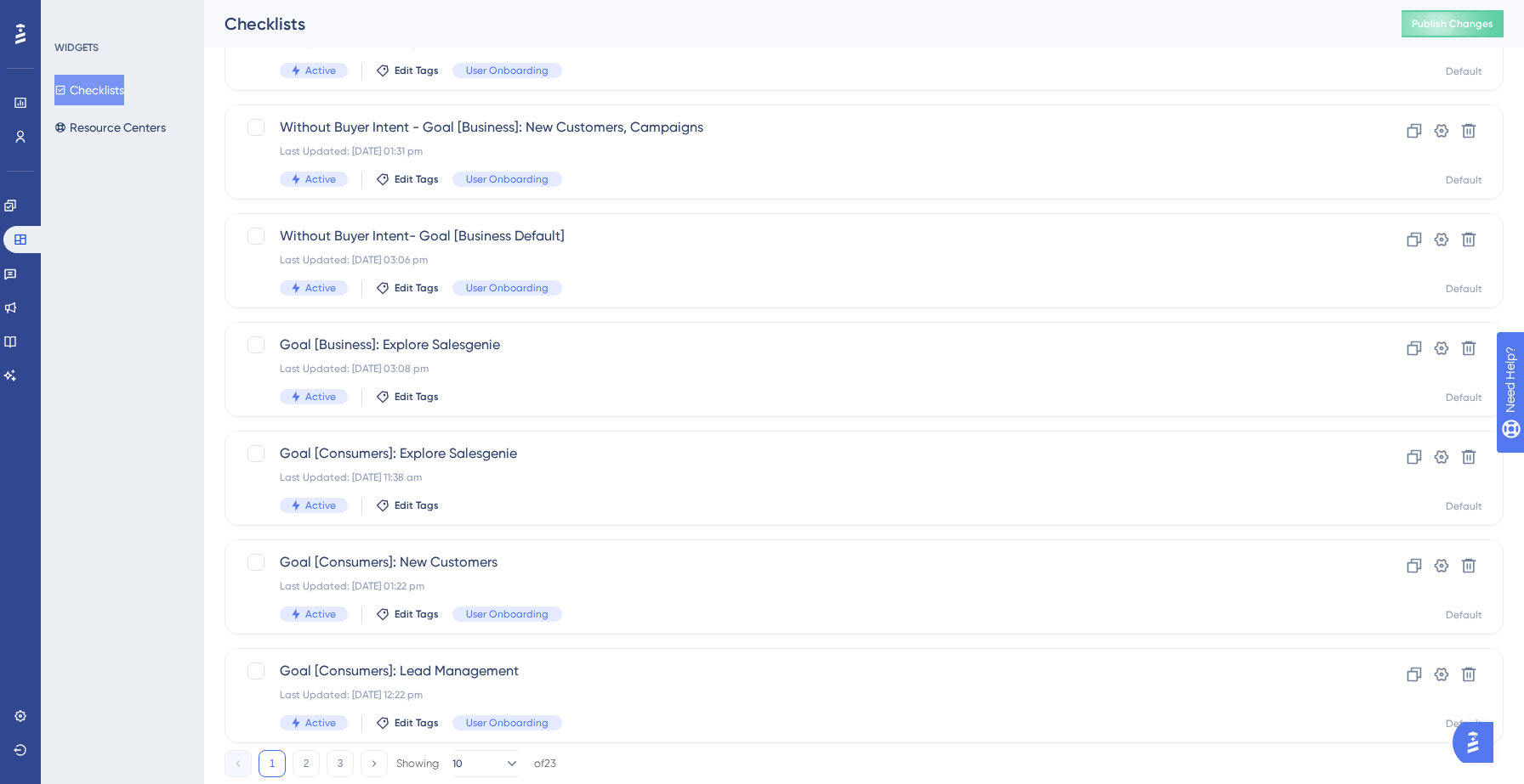
scroll to position [534, 0]
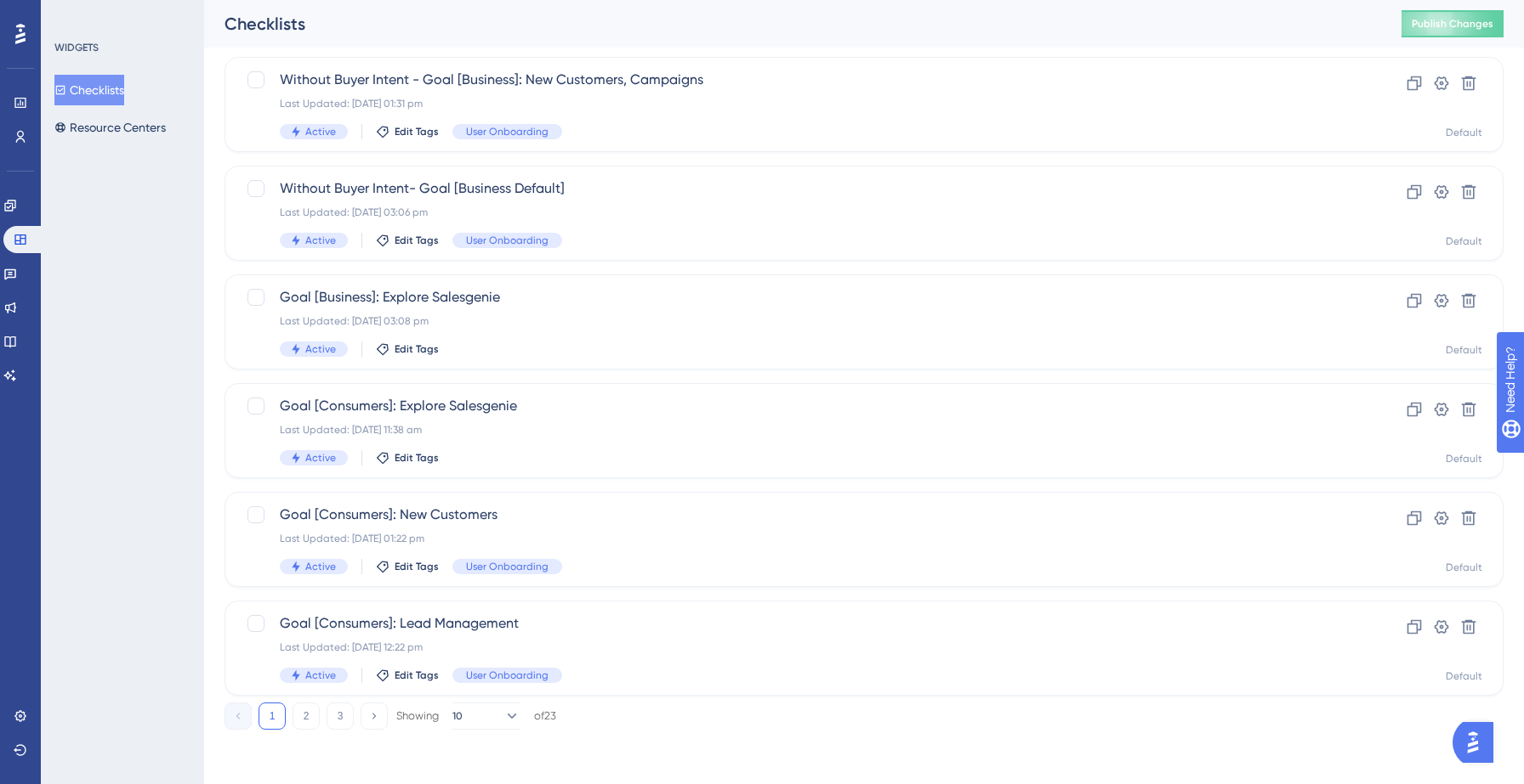
click at [291, 718] on div "1 2 3 Showing 10 of 23" at bounding box center [390, 716] width 331 height 27
click at [298, 718] on button "2" at bounding box center [305, 716] width 27 height 27
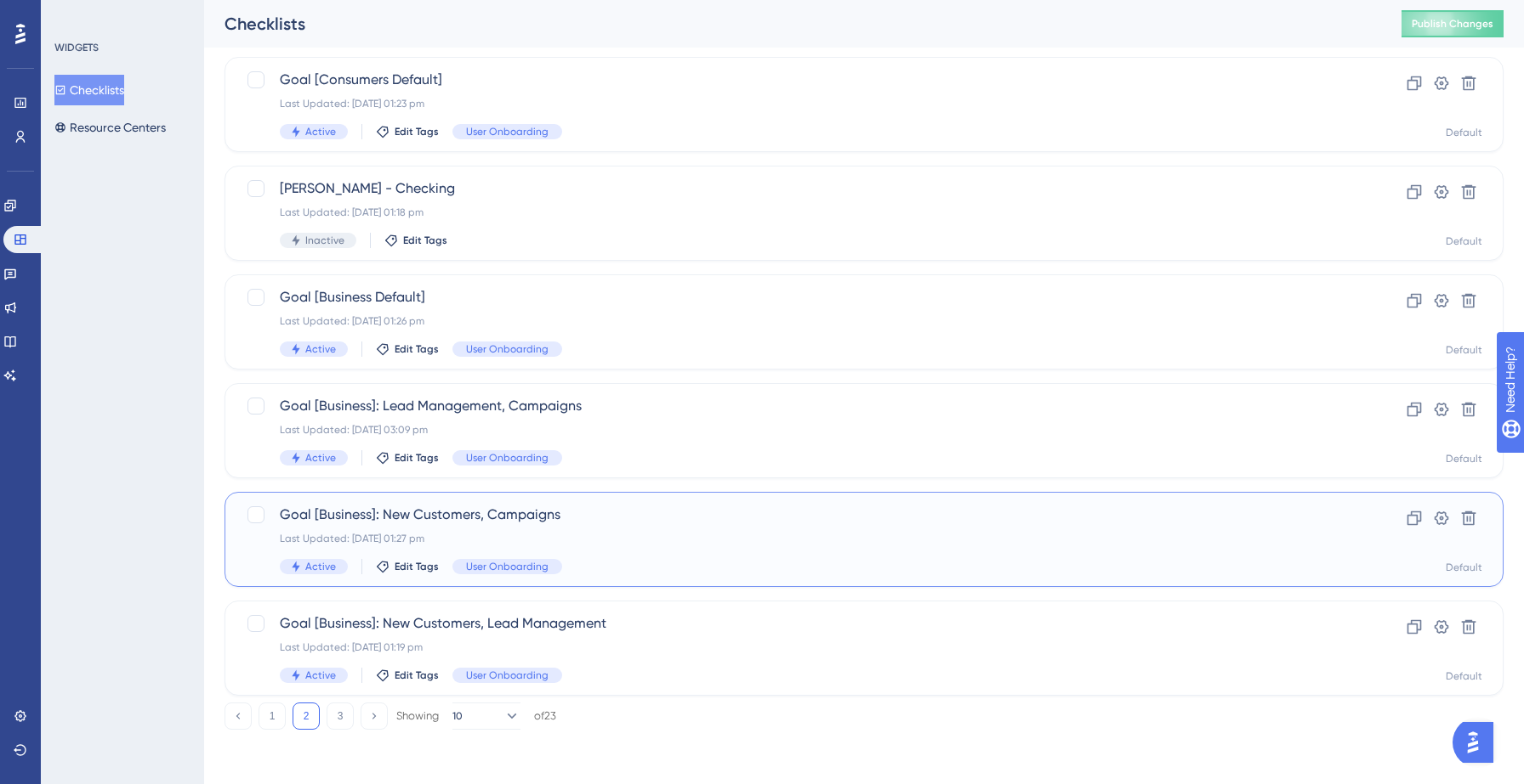
click at [612, 524] on span "Goal [Business]: New Customers, Campaigns" at bounding box center [795, 515] width 1032 height 21
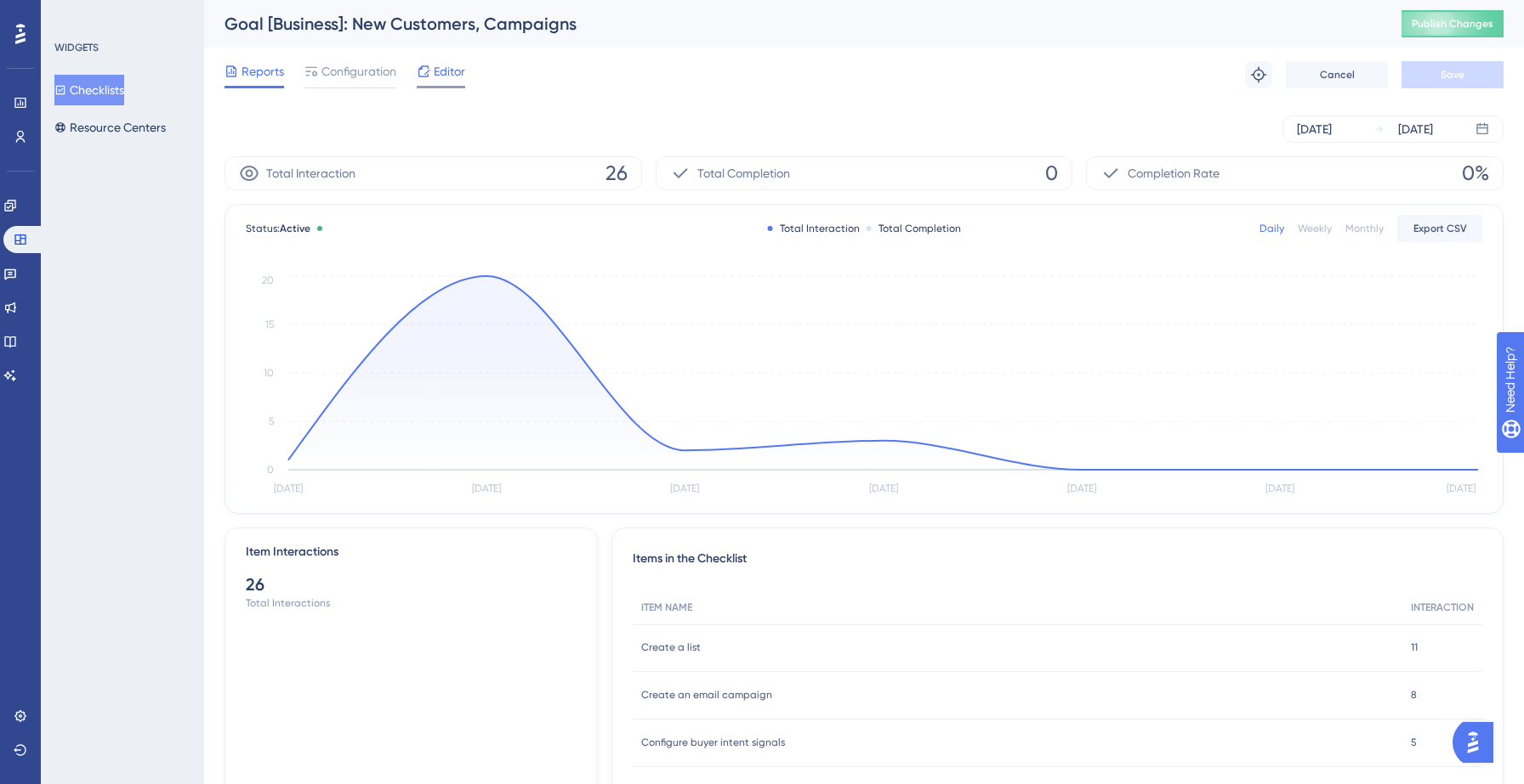
click at [462, 78] on span "Editor" at bounding box center [449, 72] width 31 height 21
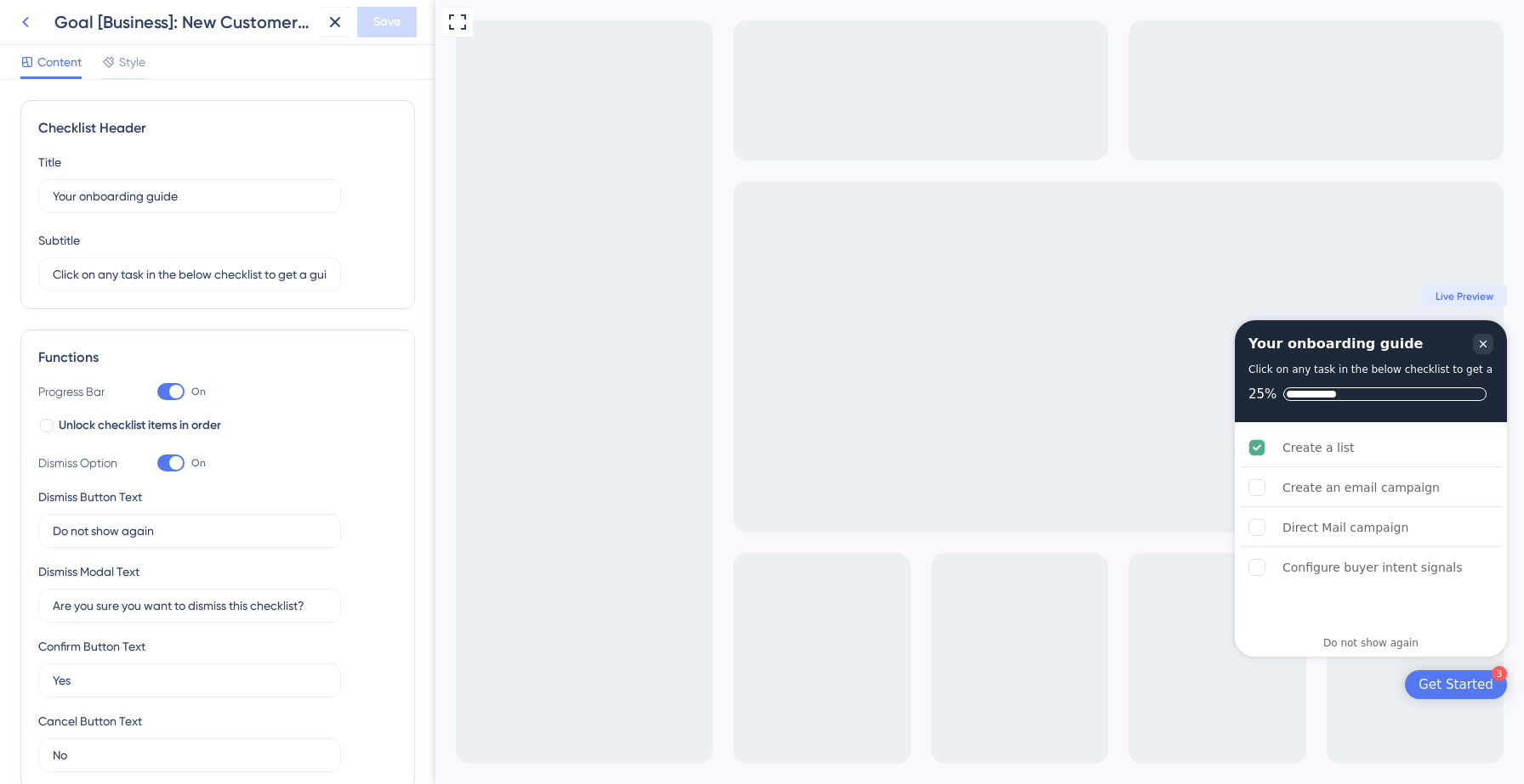
click at [21, 26] on icon at bounding box center [26, 22] width 21 height 21
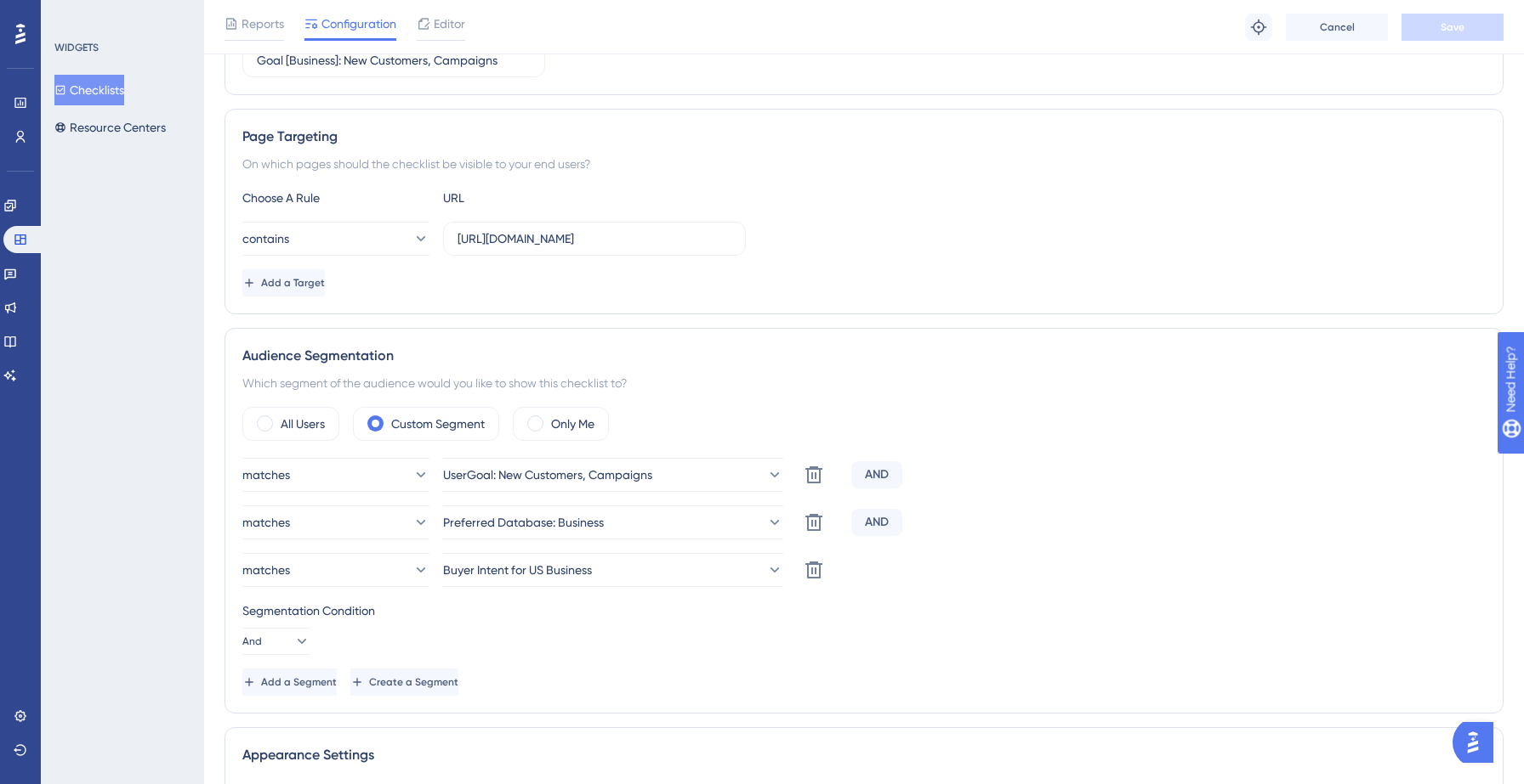
scroll to position [301, 0]
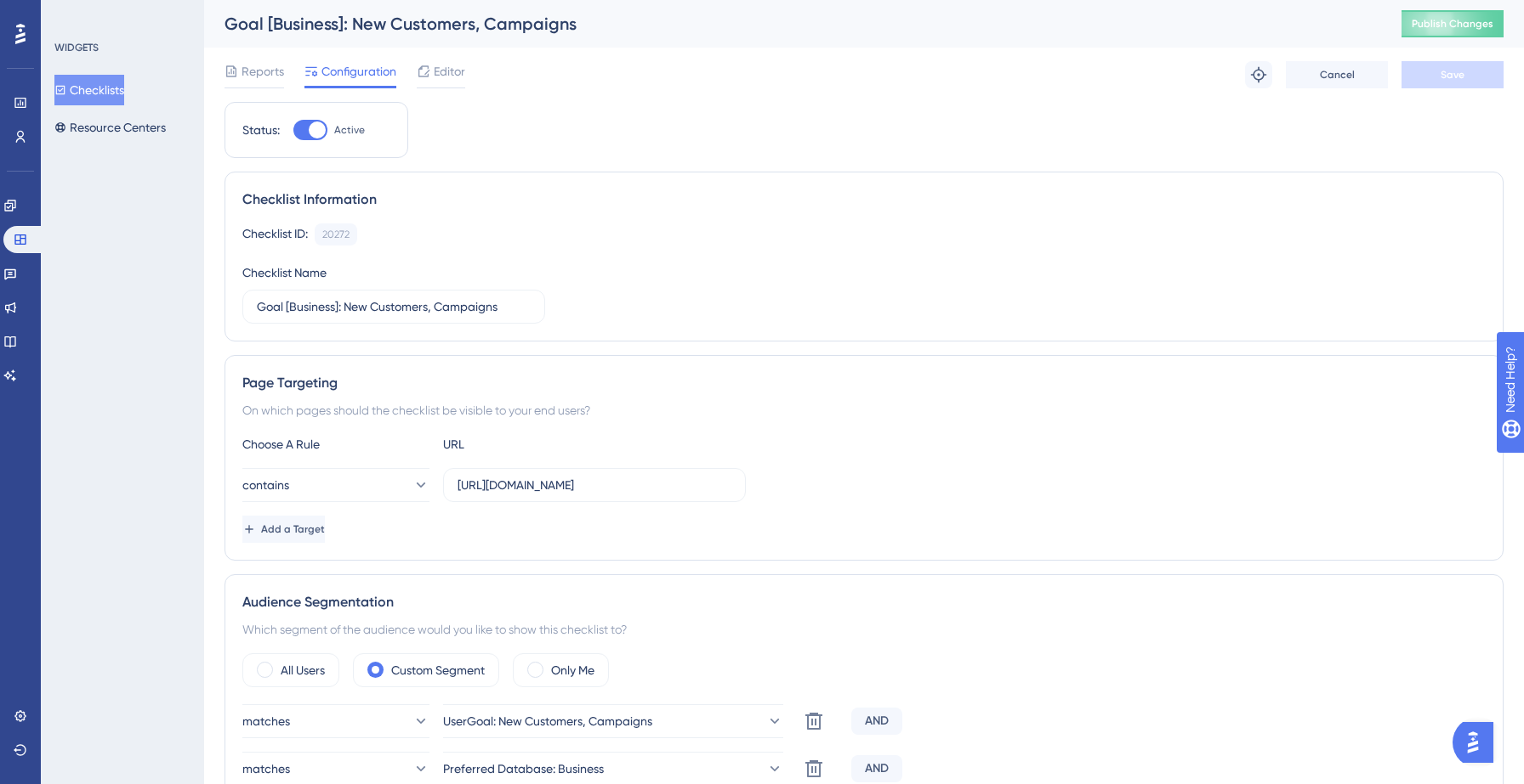
drag, startPoint x: 102, startPoint y: 91, endPoint x: 114, endPoint y: 92, distance: 12.0
click at [102, 91] on button "Checklists" at bounding box center [89, 90] width 70 height 30
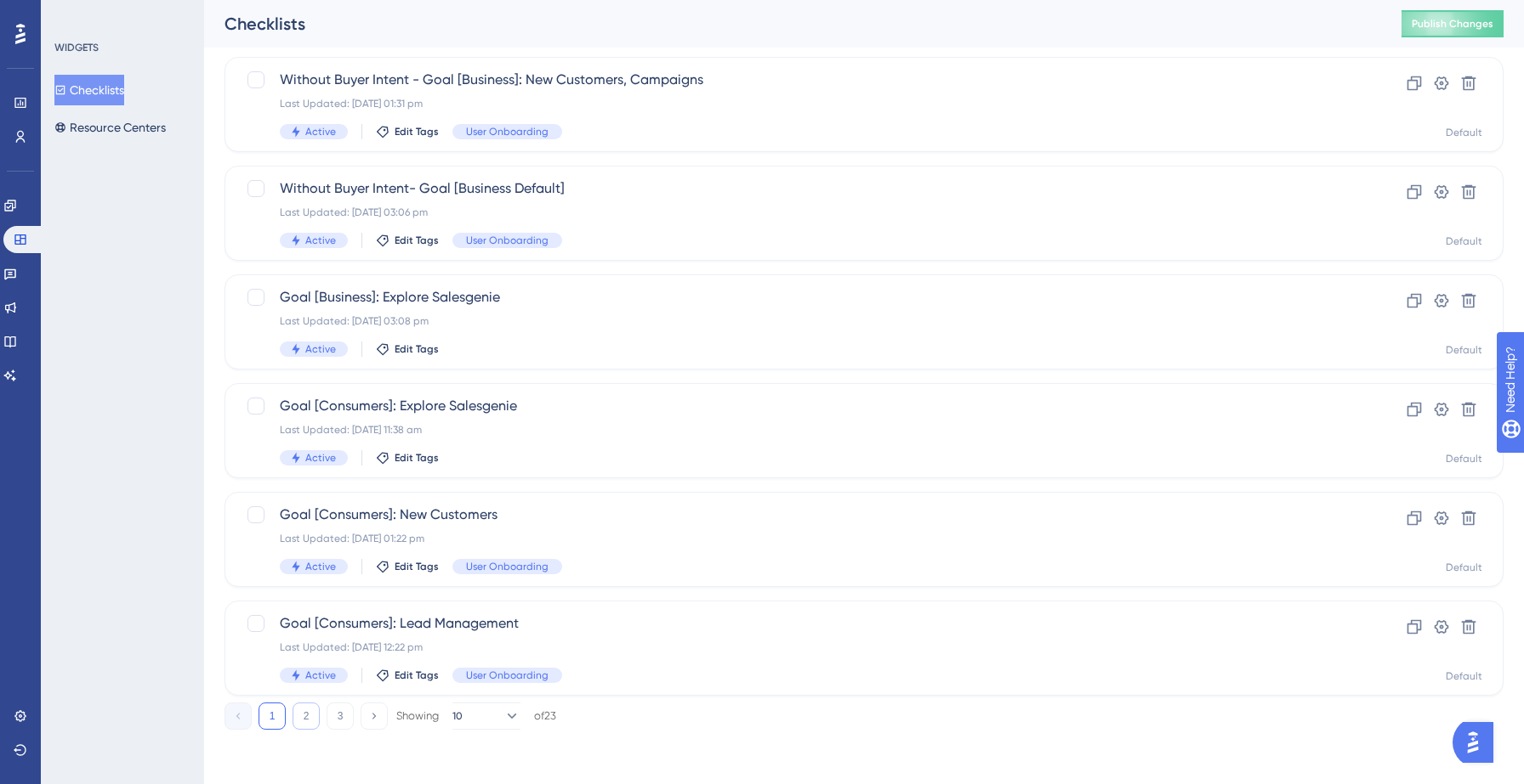
click at [303, 716] on button "2" at bounding box center [305, 716] width 27 height 27
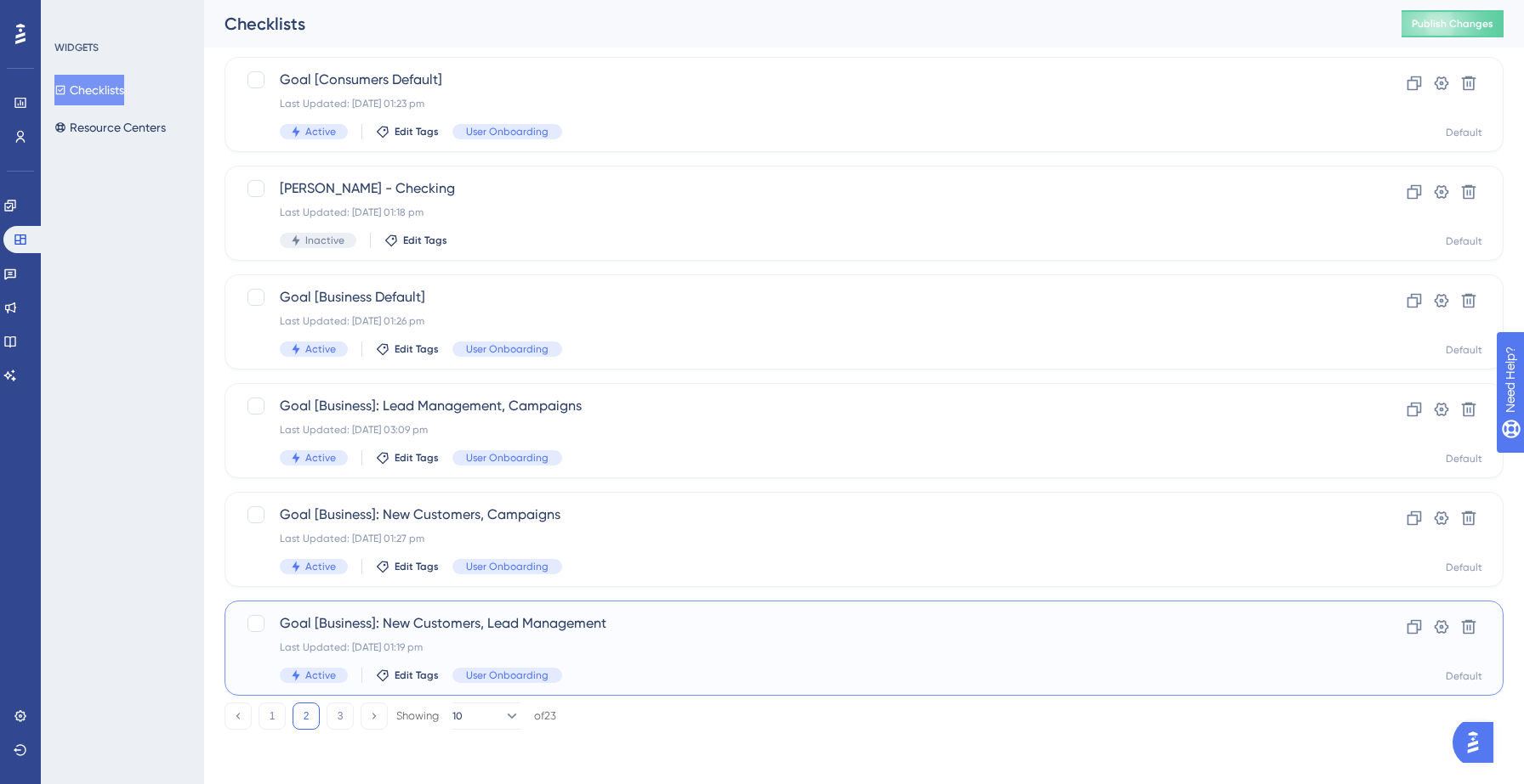
click at [672, 655] on div "Goal [Business]: New Customers, Lead Management Last Updated: 22 Sept 2025 01:1…" at bounding box center [795, 648] width 1032 height 70
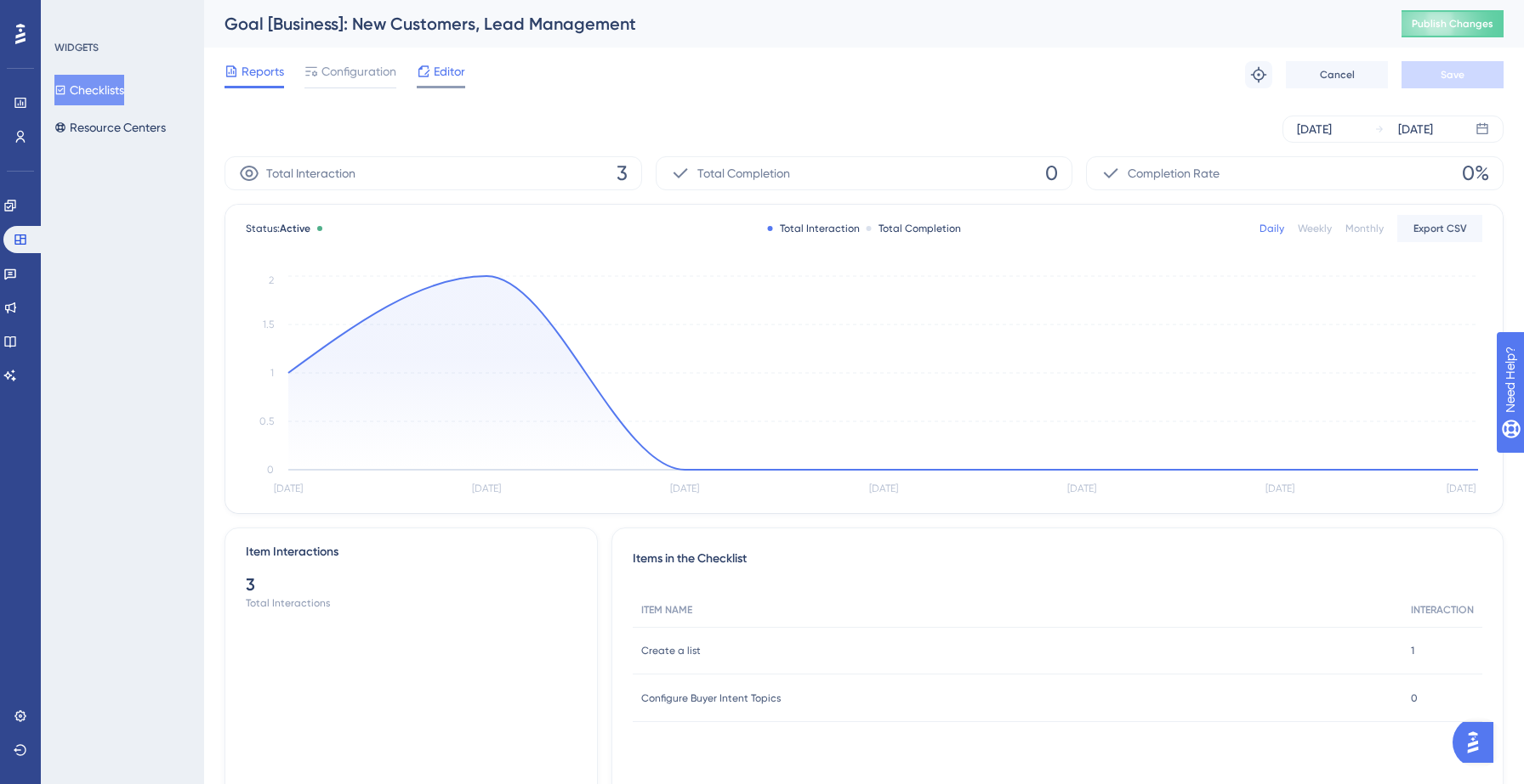
click at [443, 67] on span "Editor" at bounding box center [449, 72] width 31 height 21
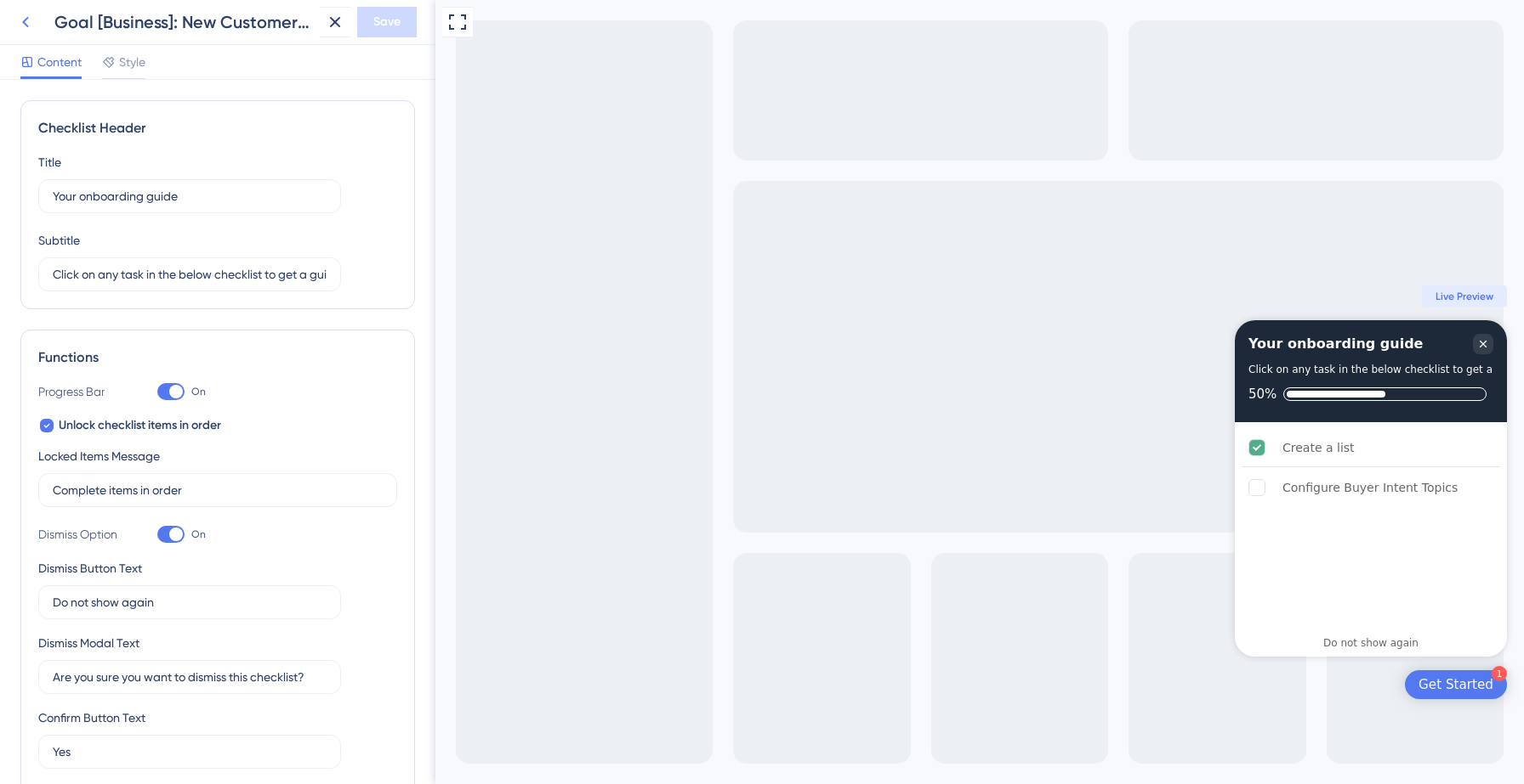
click at [33, 25] on icon at bounding box center [26, 22] width 21 height 21
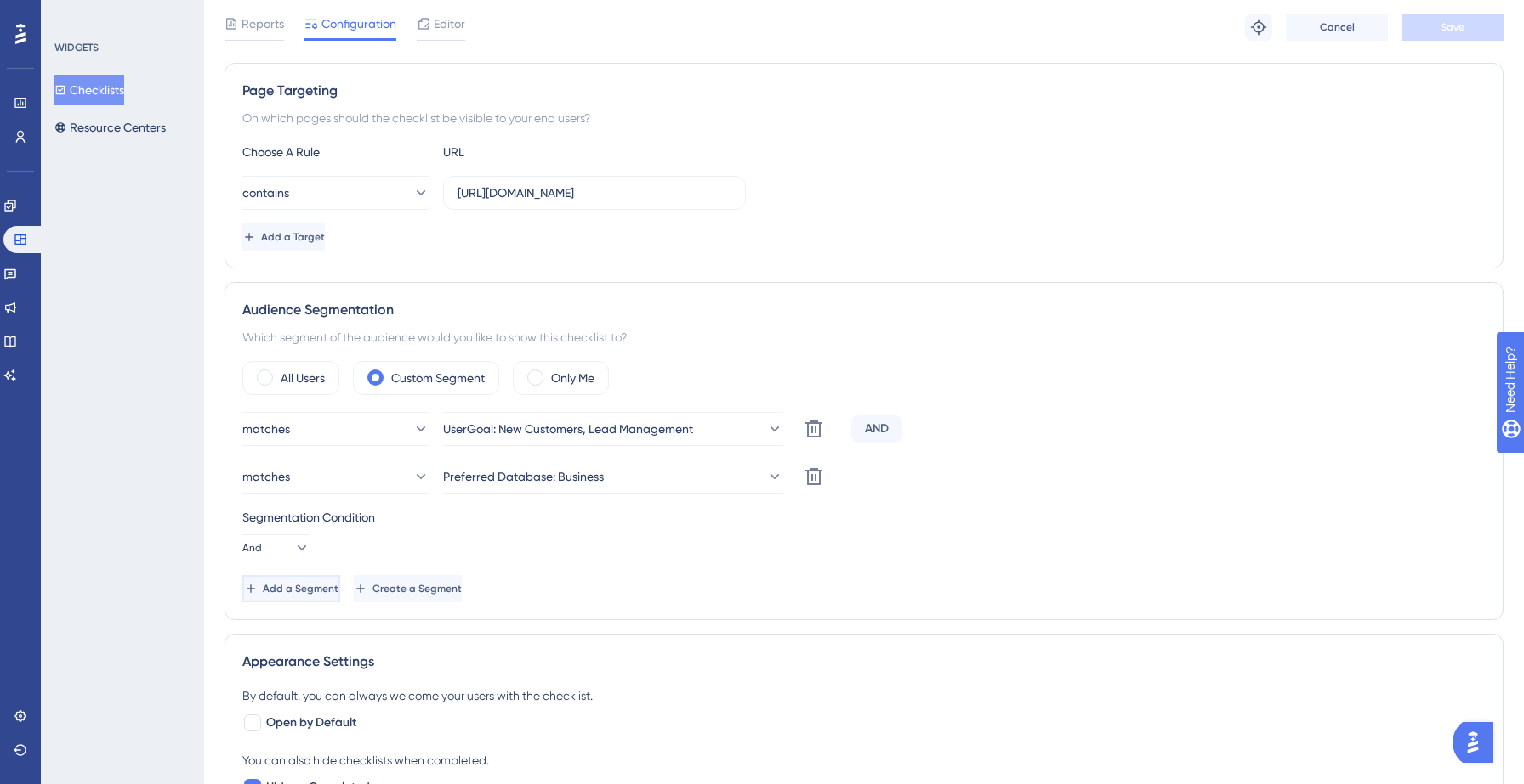
click at [298, 583] on span "Add a Segment" at bounding box center [300, 589] width 75 height 14
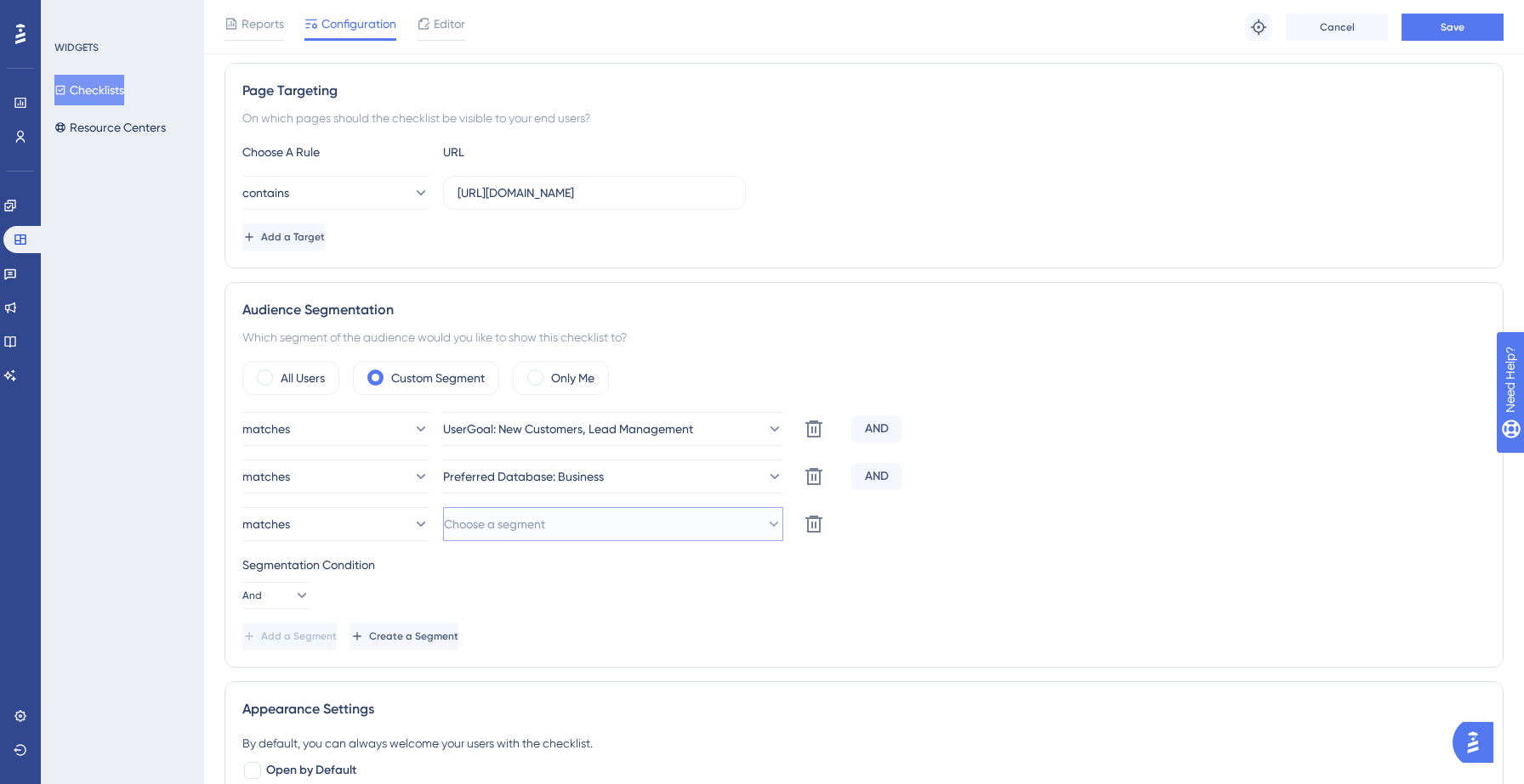
click at [519, 525] on span "Choose a segment" at bounding box center [494, 525] width 101 height 21
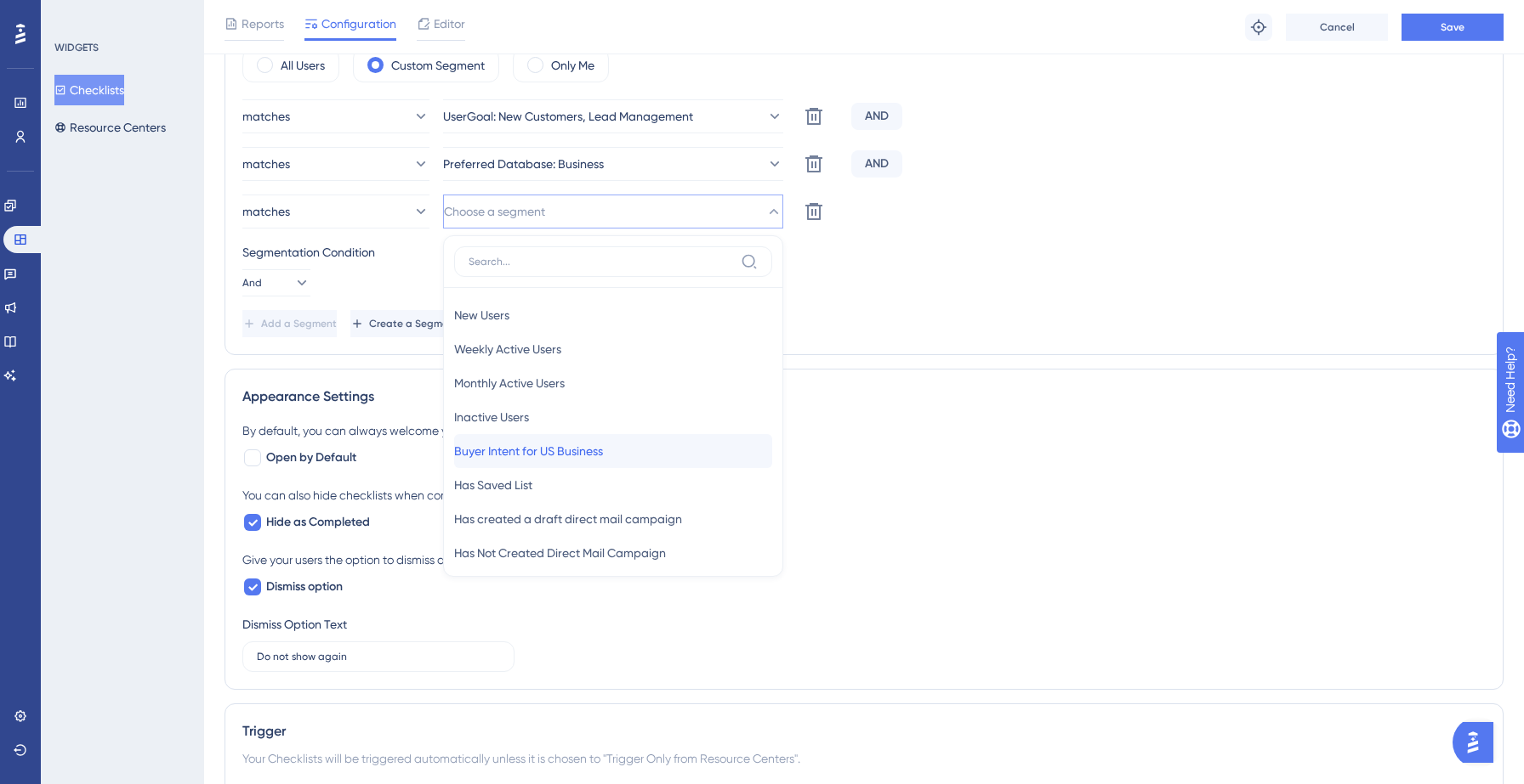
click at [528, 445] on span "Buyer Intent for US Business" at bounding box center [528, 451] width 149 height 21
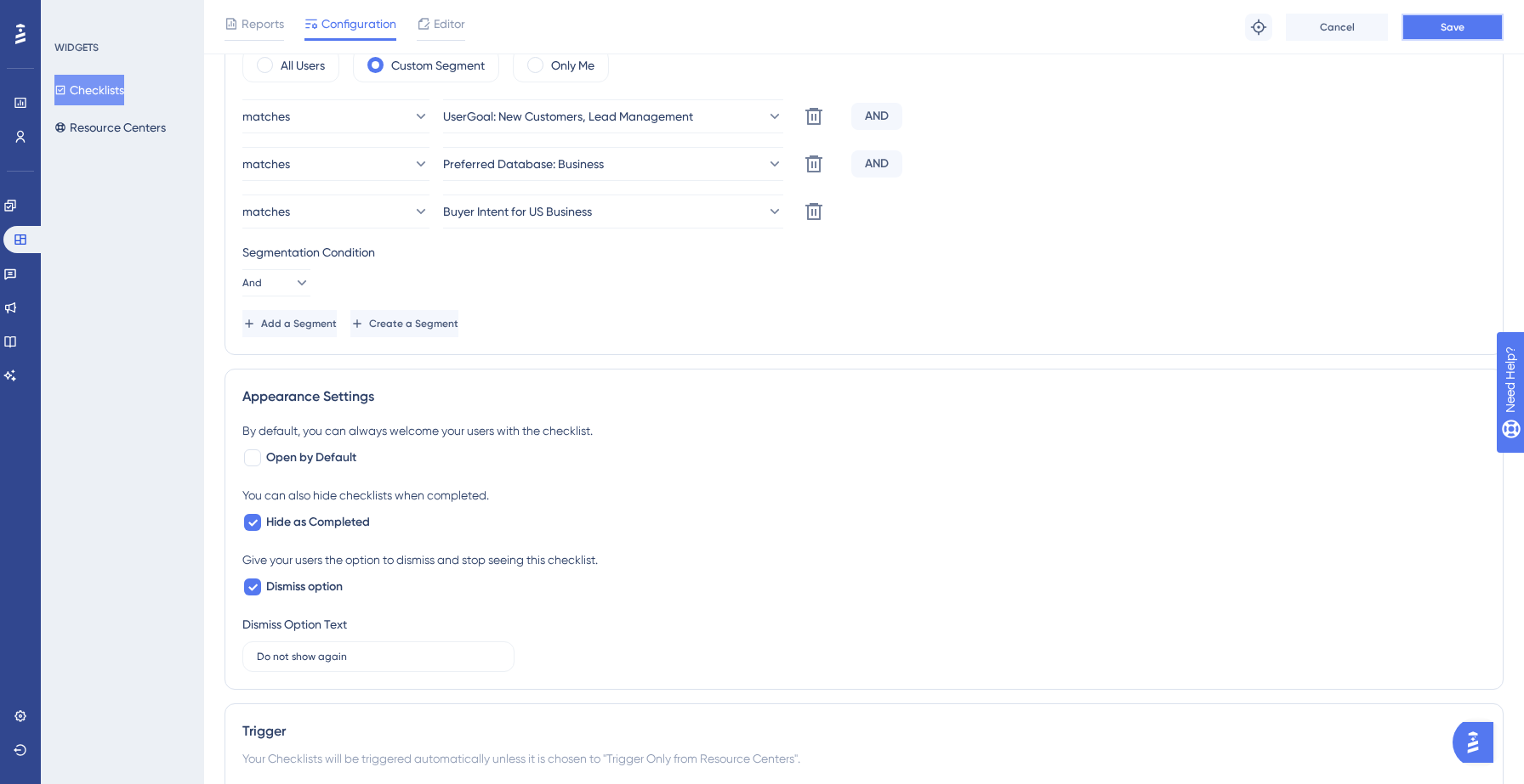
click at [1445, 25] on span "Save" at bounding box center [1452, 28] width 24 height 14
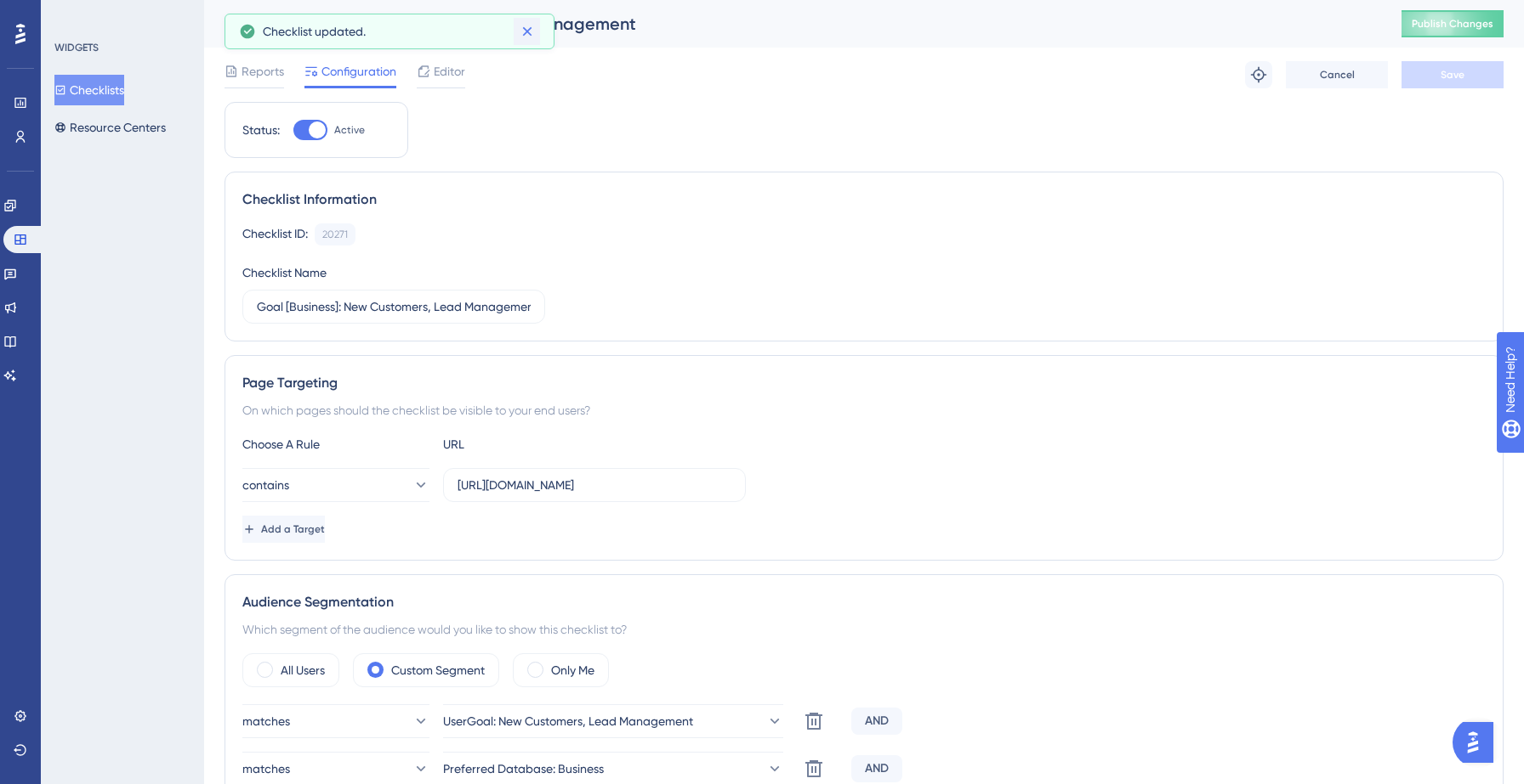
click at [532, 31] on icon at bounding box center [528, 32] width 17 height 17
click at [92, 86] on button "Checklists" at bounding box center [89, 90] width 70 height 30
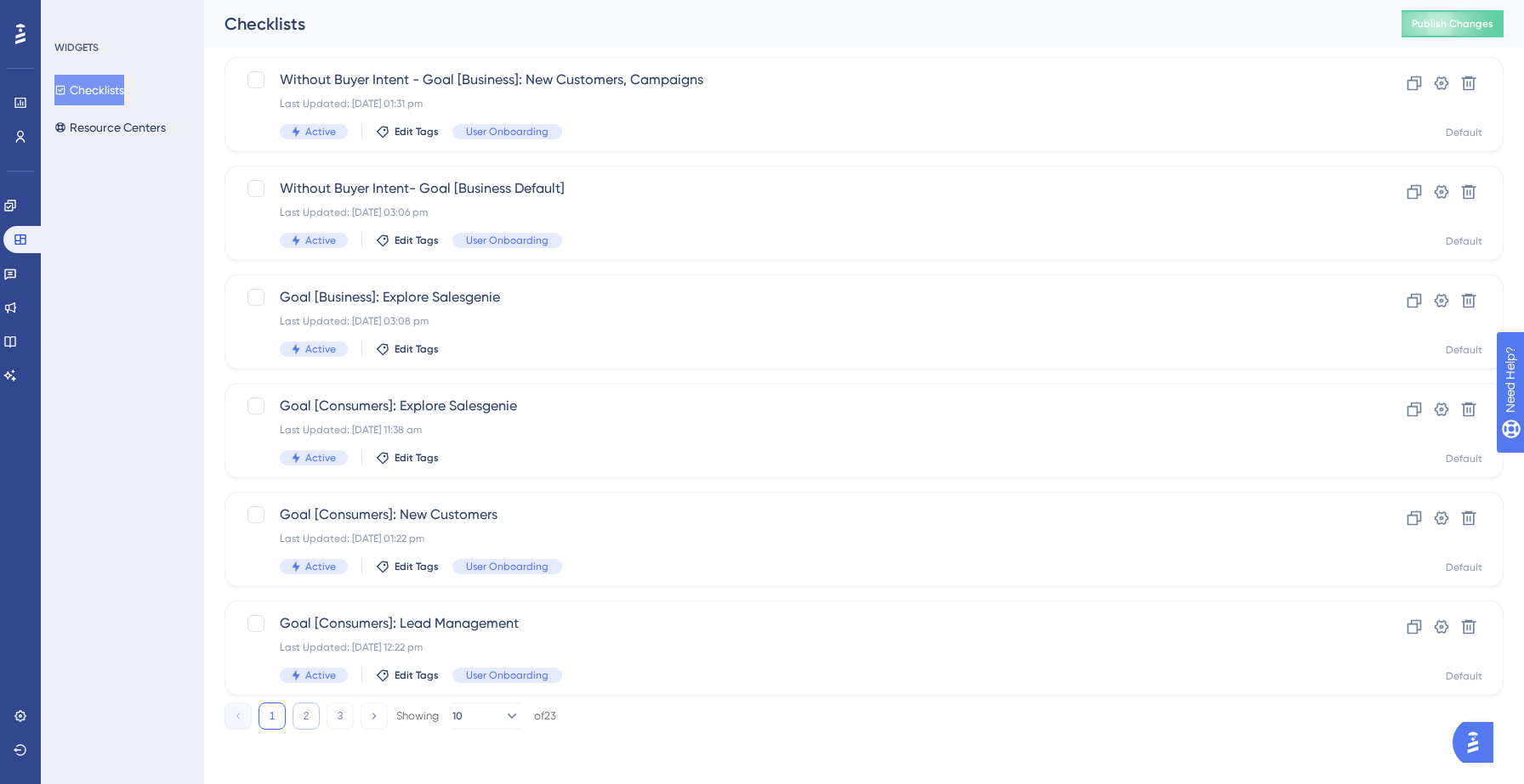
click at [309, 722] on button "2" at bounding box center [305, 716] width 27 height 27
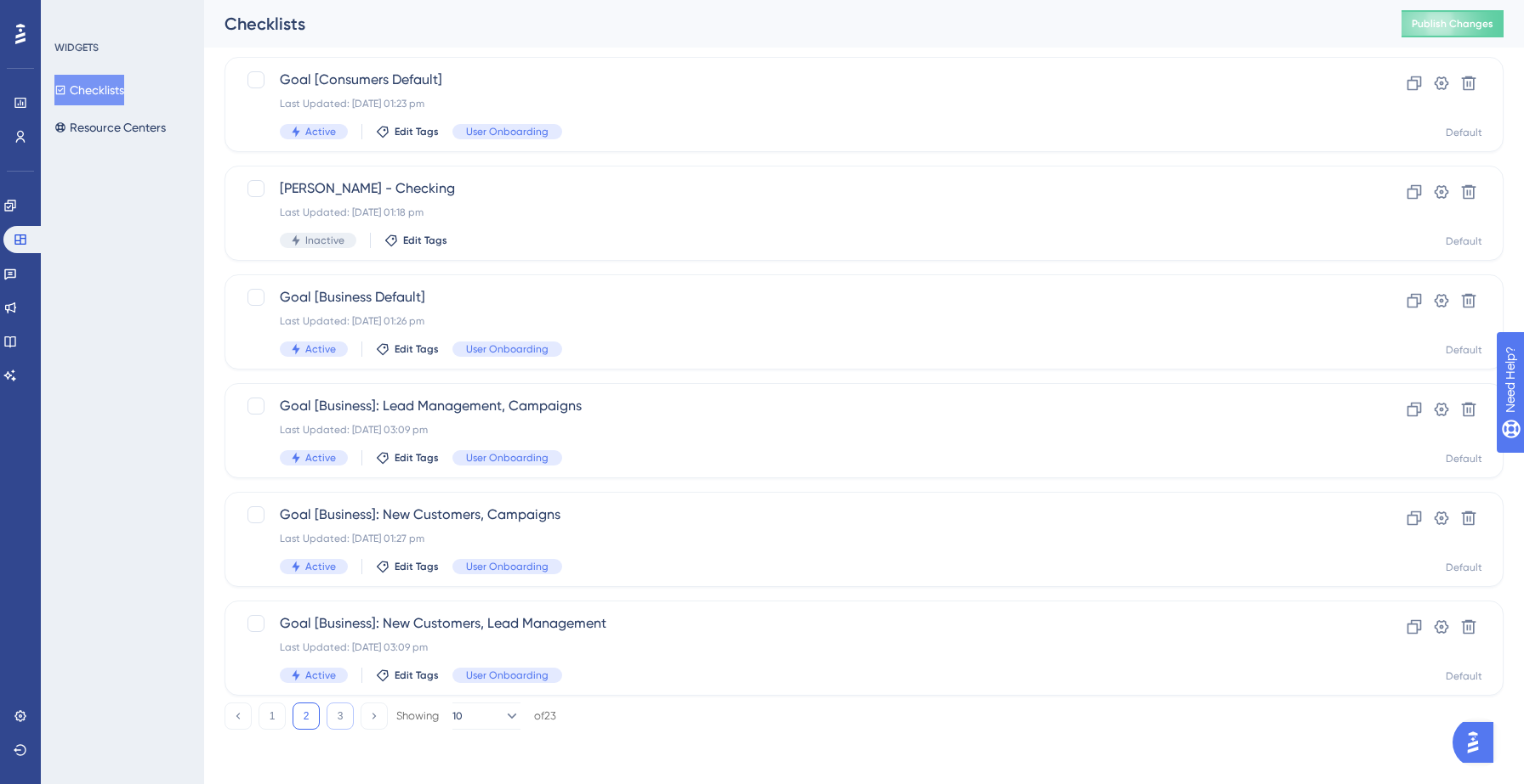
click at [343, 717] on button "3" at bounding box center [339, 716] width 27 height 27
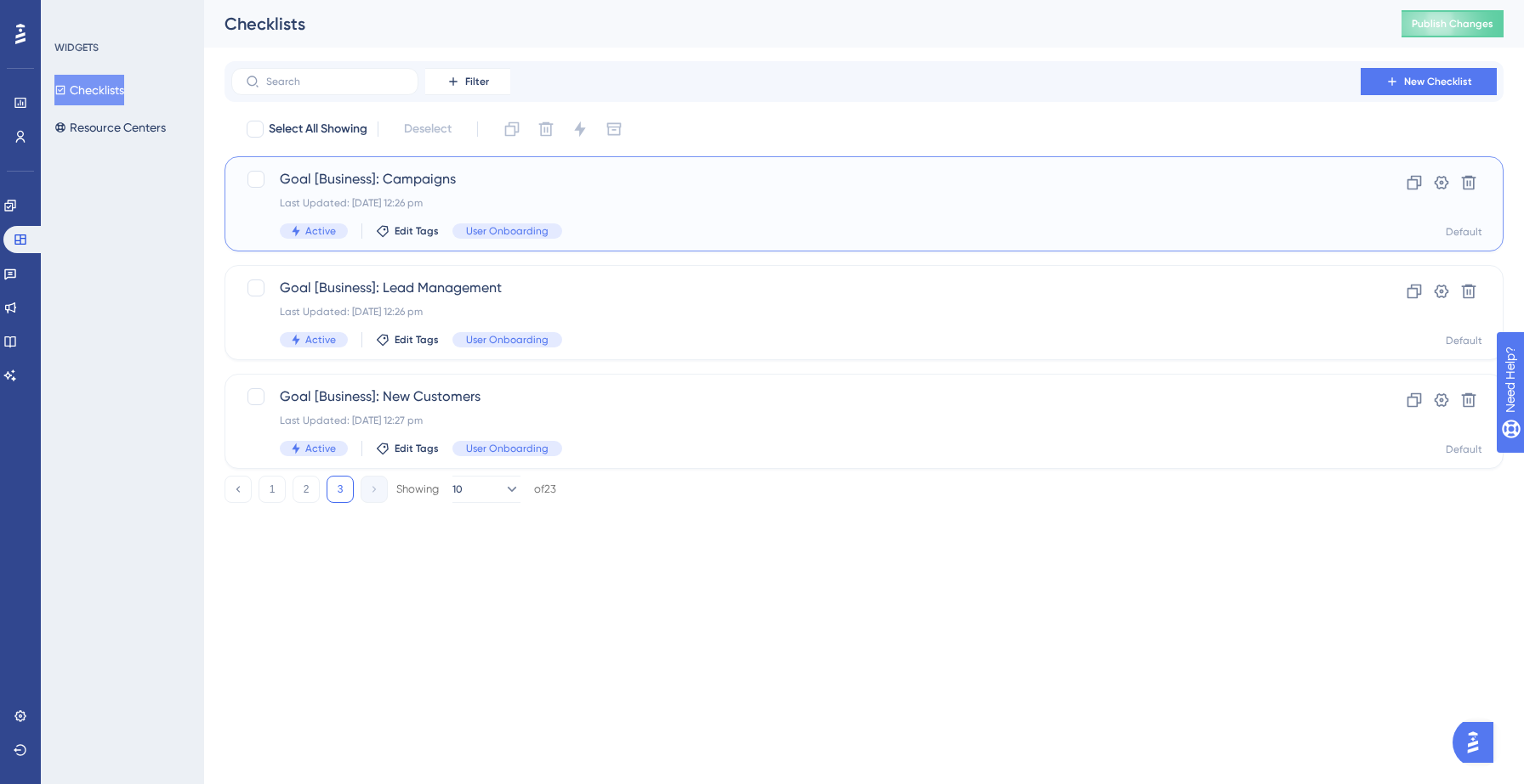
click at [534, 181] on span "Goal [Business]: Campaigns" at bounding box center [795, 180] width 1032 height 21
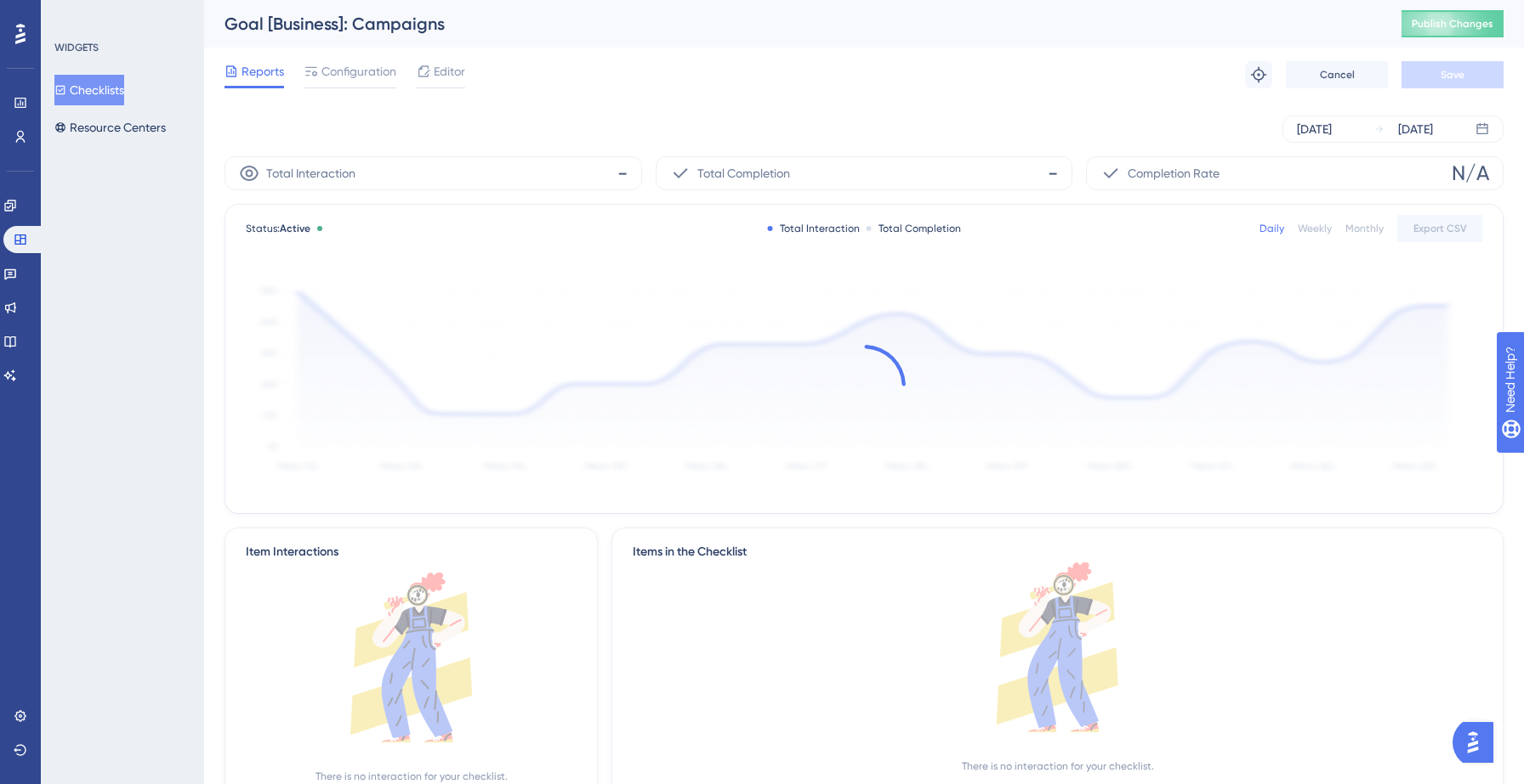
click at [428, 61] on div "Reports Configuration Editor Troubleshoot Cancel Save" at bounding box center [864, 74] width 1278 height 54
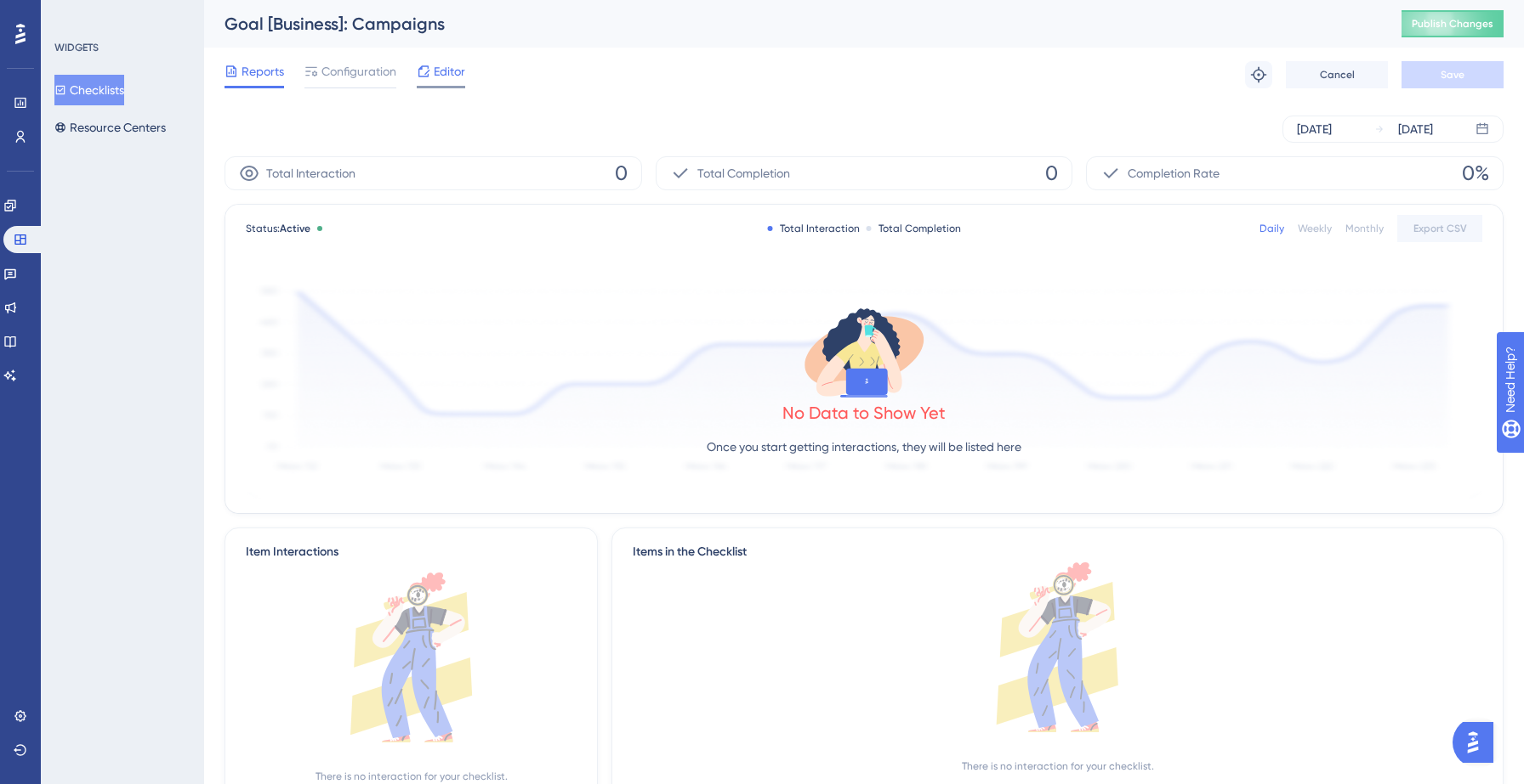
click at [431, 68] on div "Editor" at bounding box center [441, 72] width 48 height 21
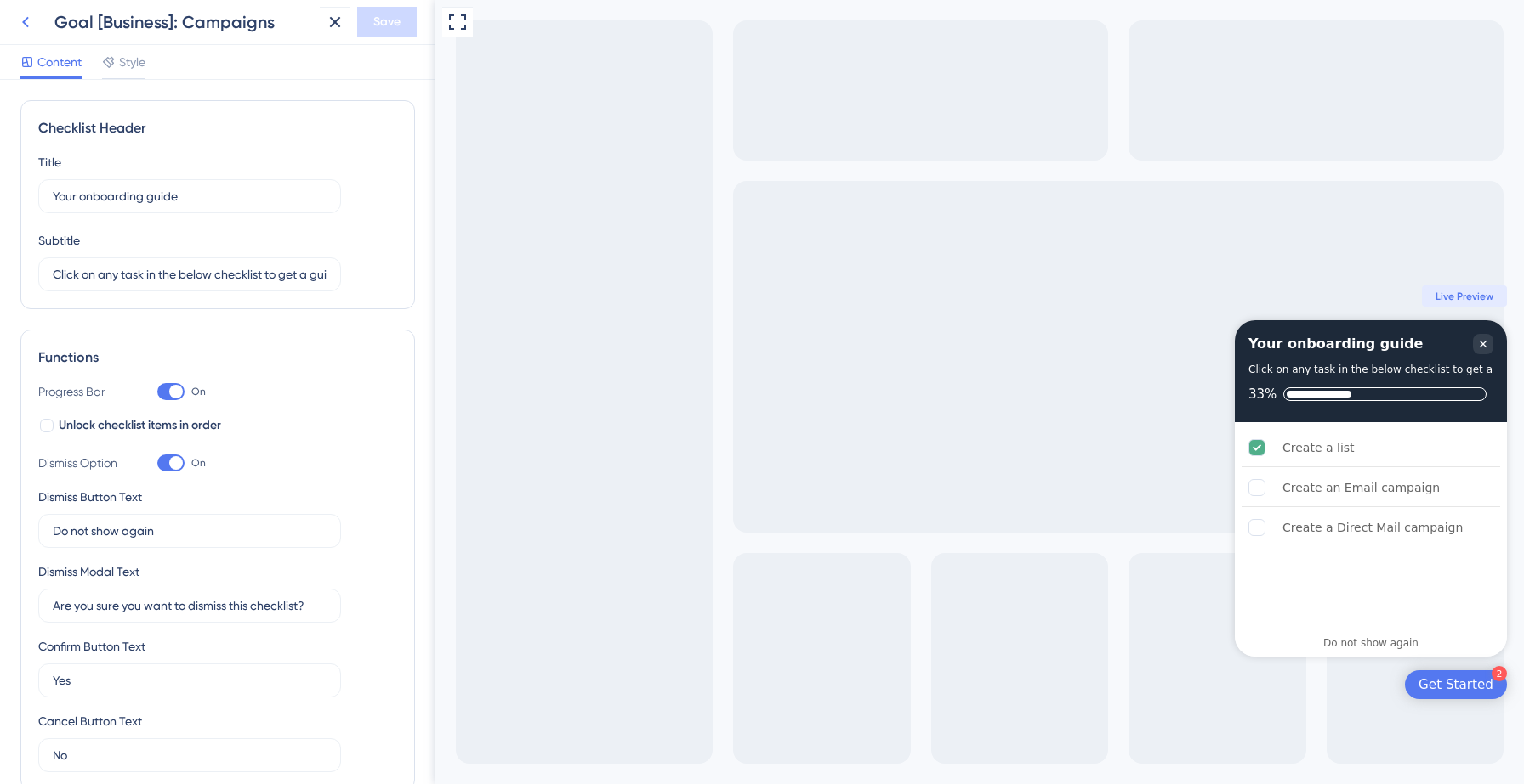
click at [30, 29] on icon at bounding box center [26, 22] width 21 height 21
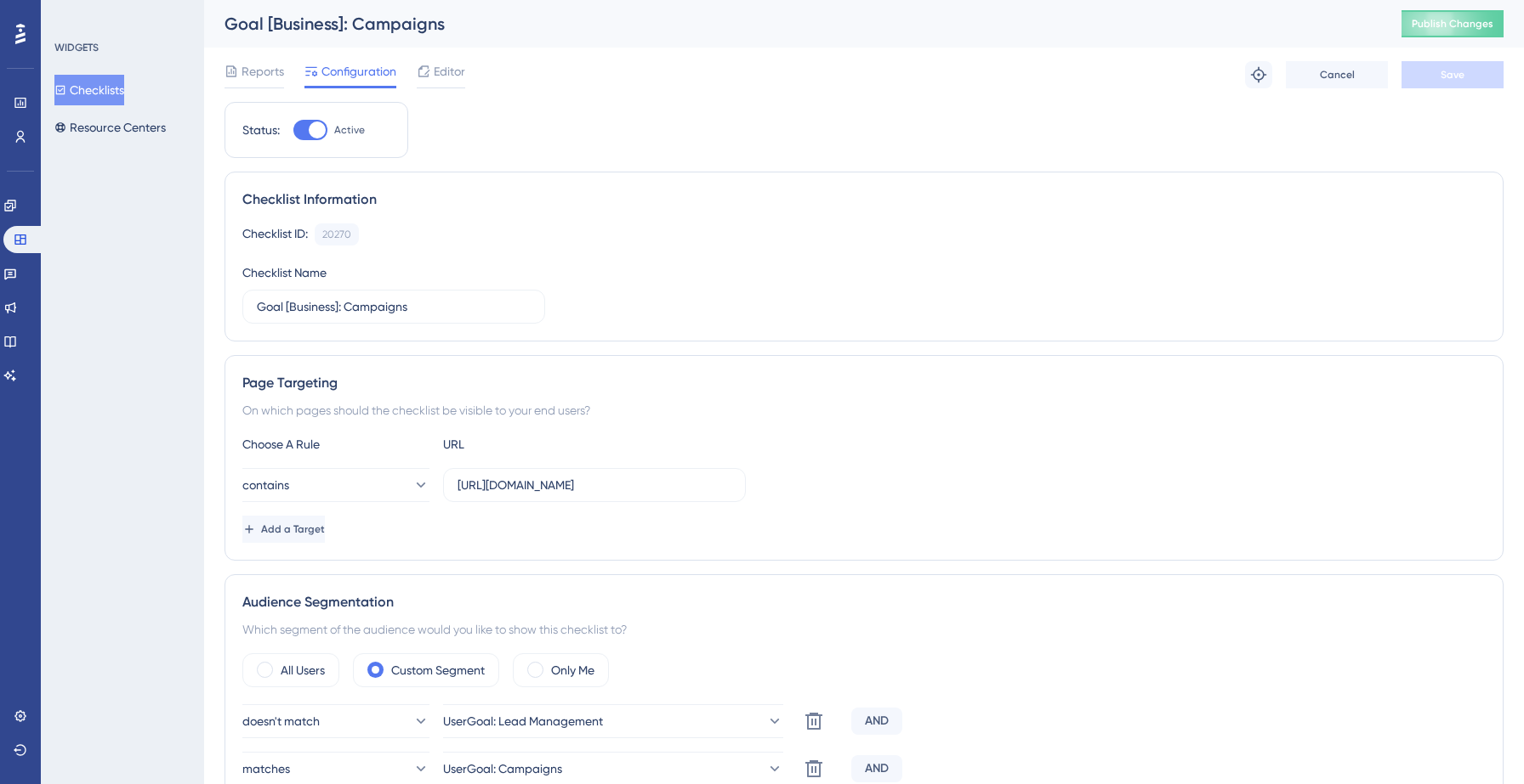
click at [101, 99] on button "Checklists" at bounding box center [89, 90] width 70 height 30
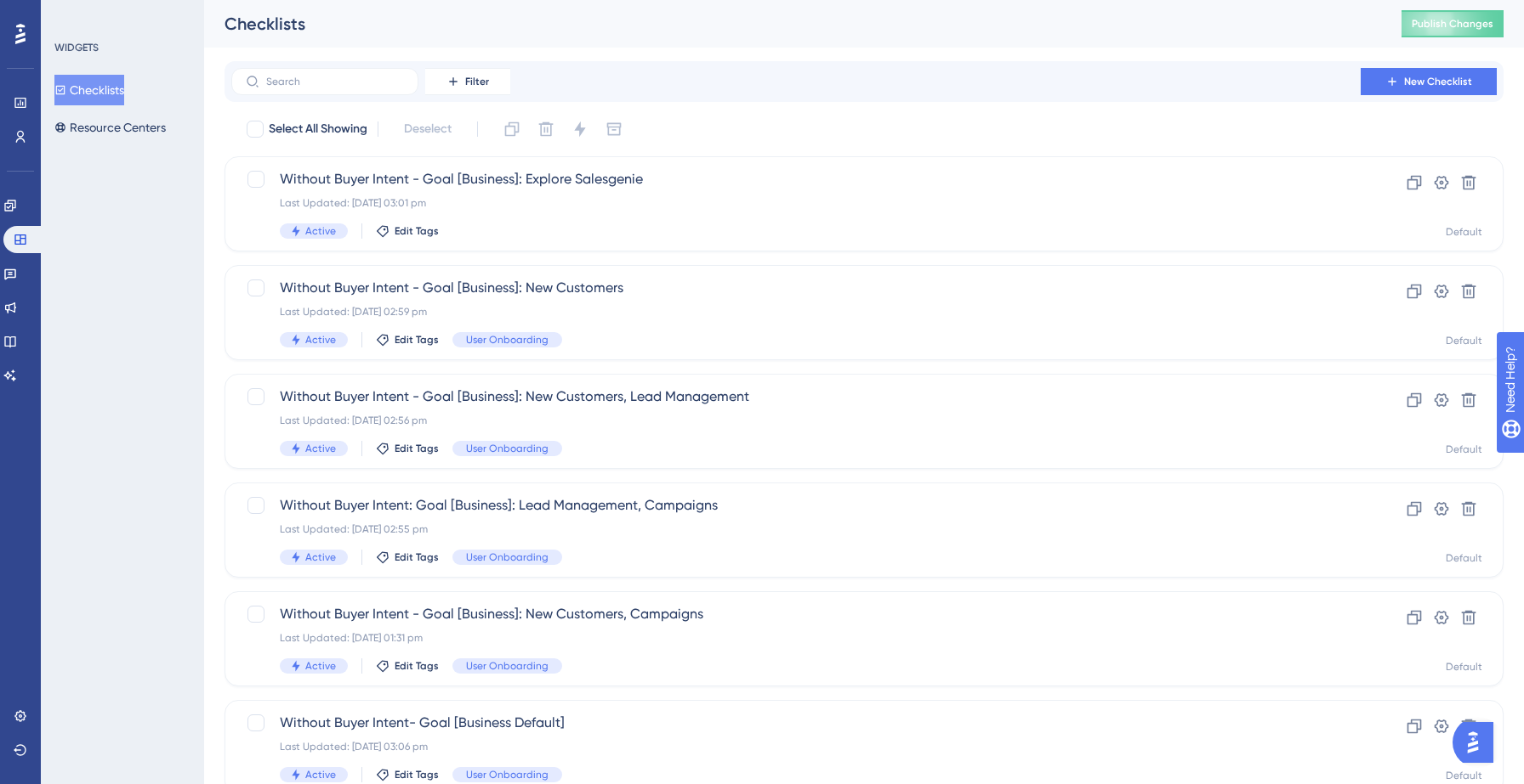
scroll to position [534, 0]
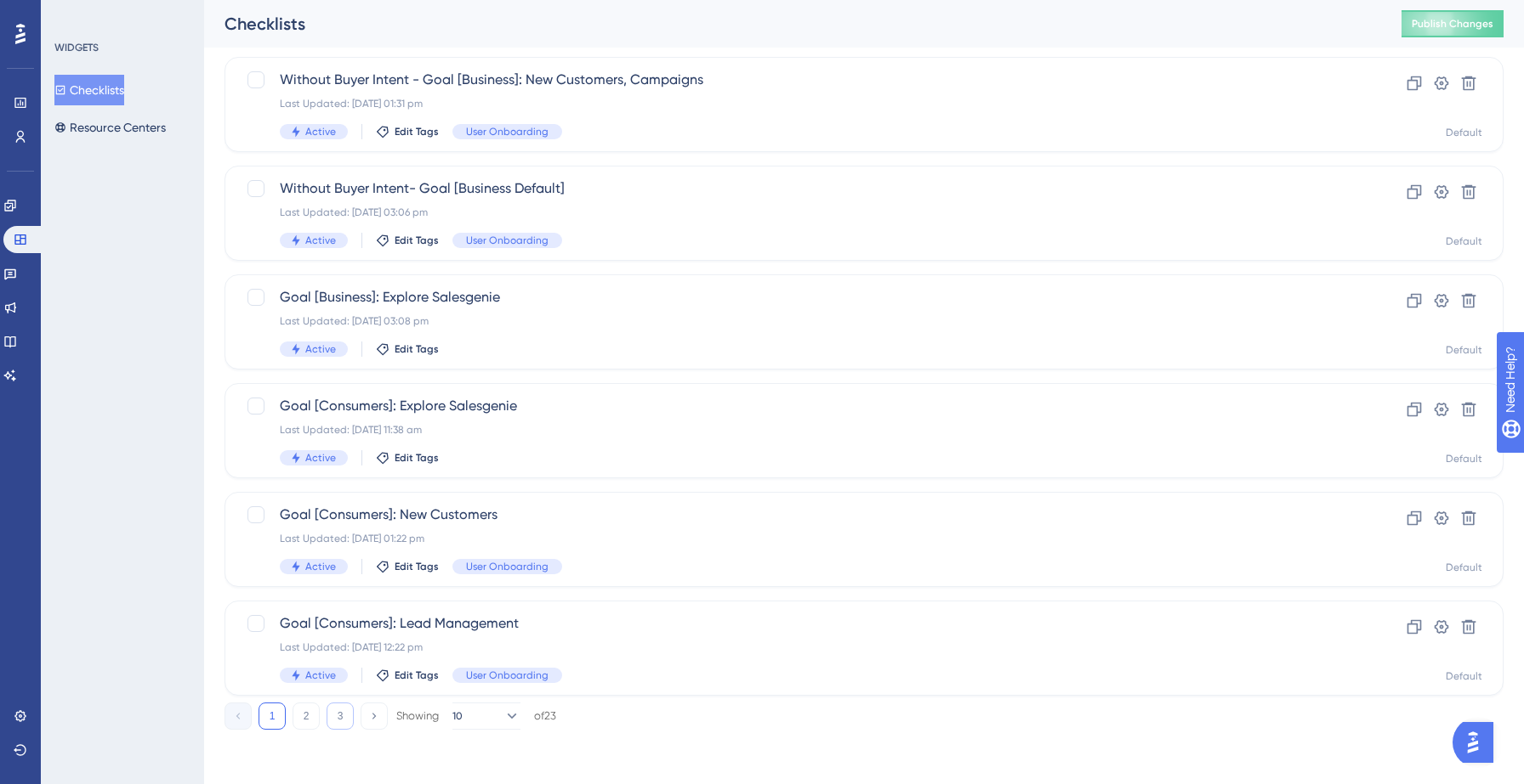
click at [335, 720] on button "3" at bounding box center [339, 716] width 27 height 27
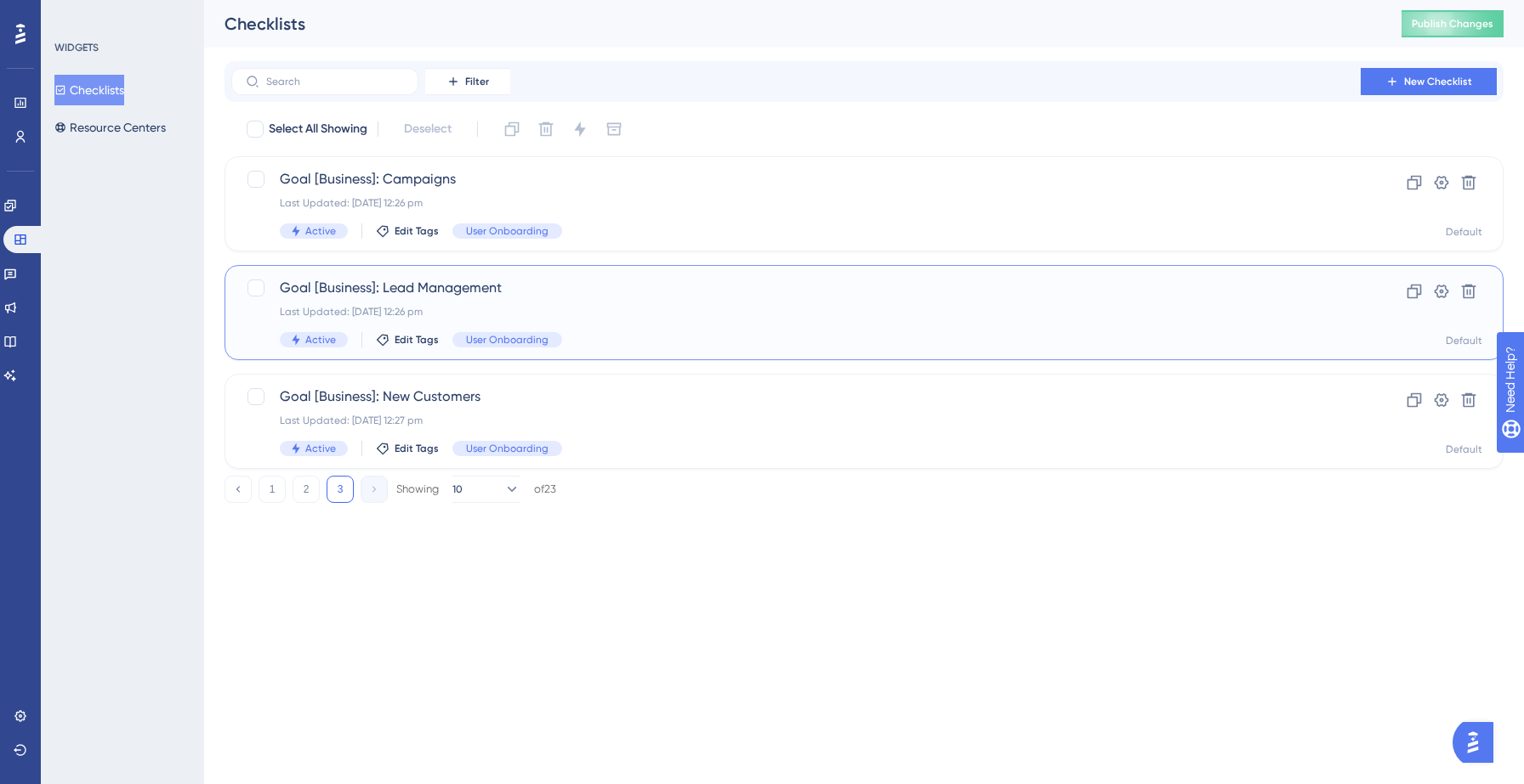
click at [609, 319] on div "Goal [Business]: Lead Management Last Updated: 17 Sept 2025 12:26 pm Active Edi…" at bounding box center [795, 312] width 1032 height 70
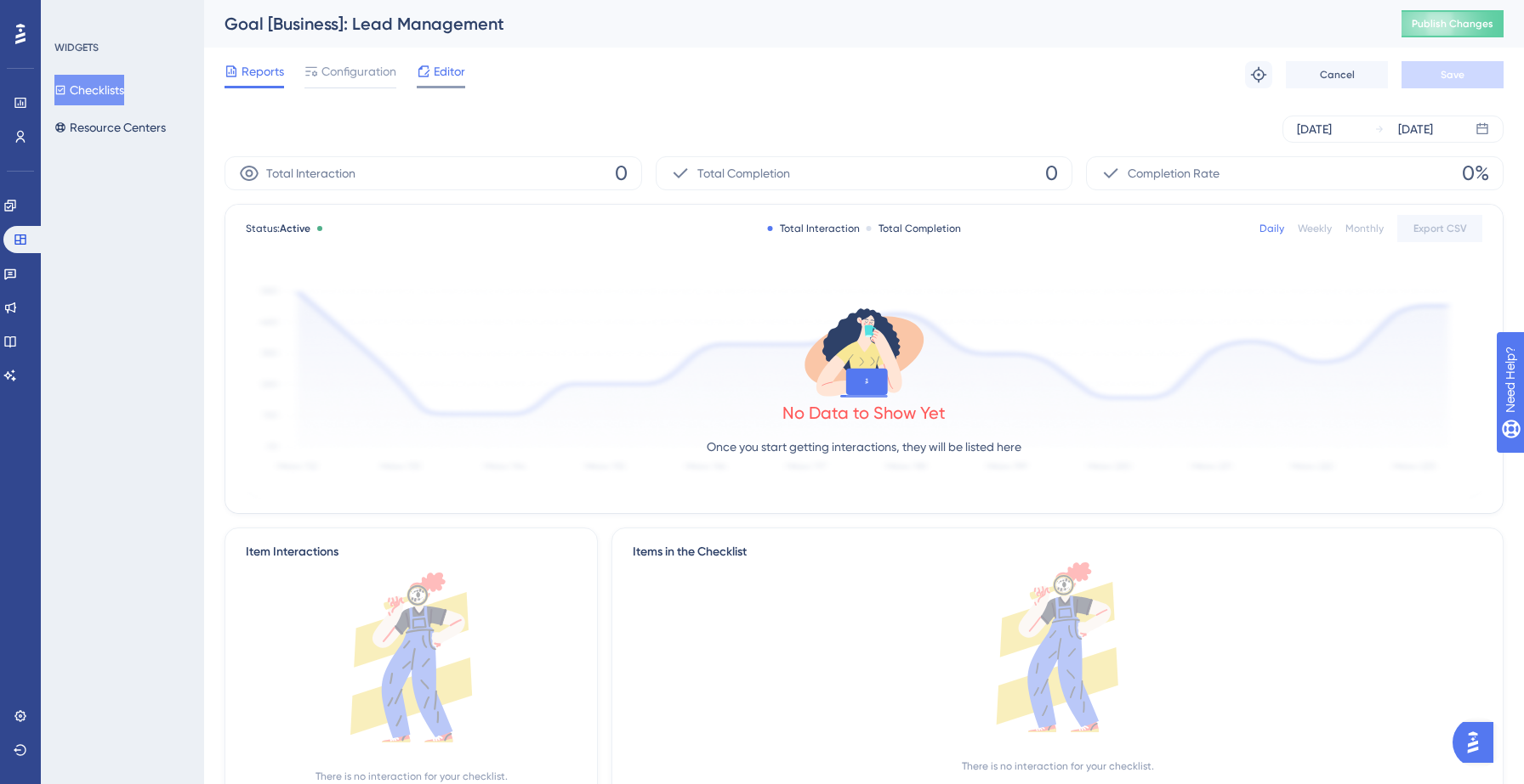
click at [445, 73] on span "Editor" at bounding box center [449, 72] width 31 height 21
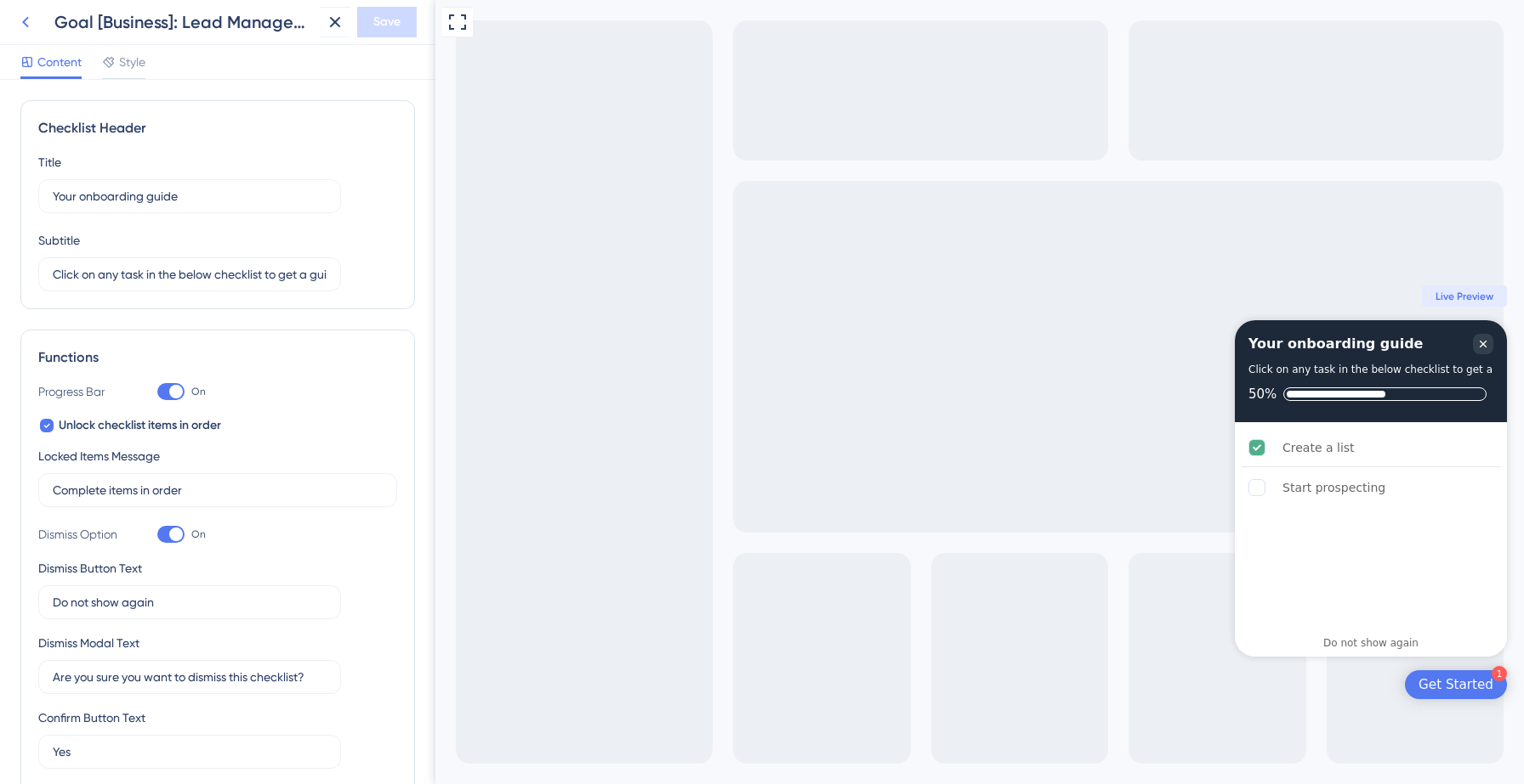
click at [25, 16] on icon at bounding box center [26, 22] width 21 height 21
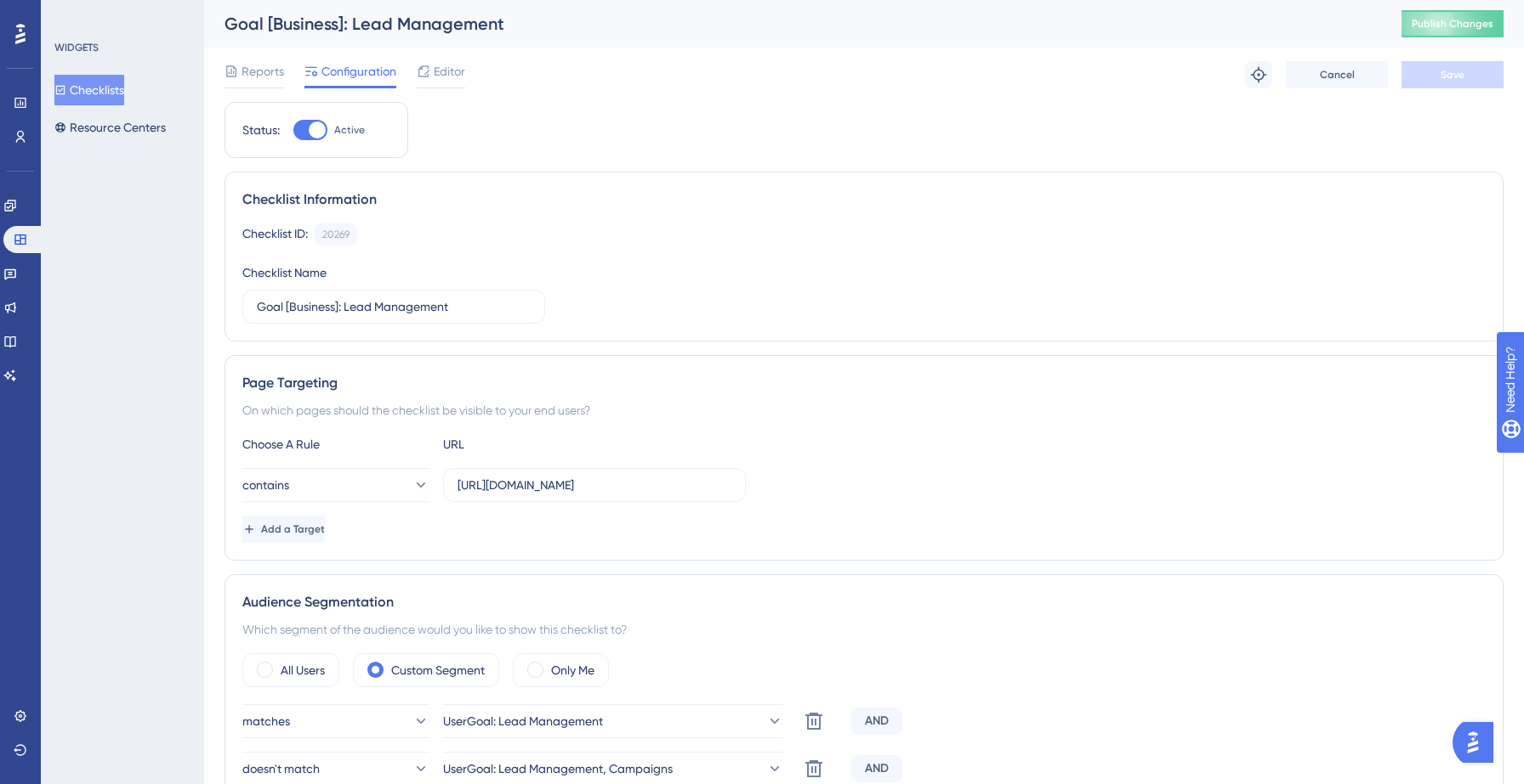
click at [92, 84] on button "Checklists" at bounding box center [89, 90] width 70 height 30
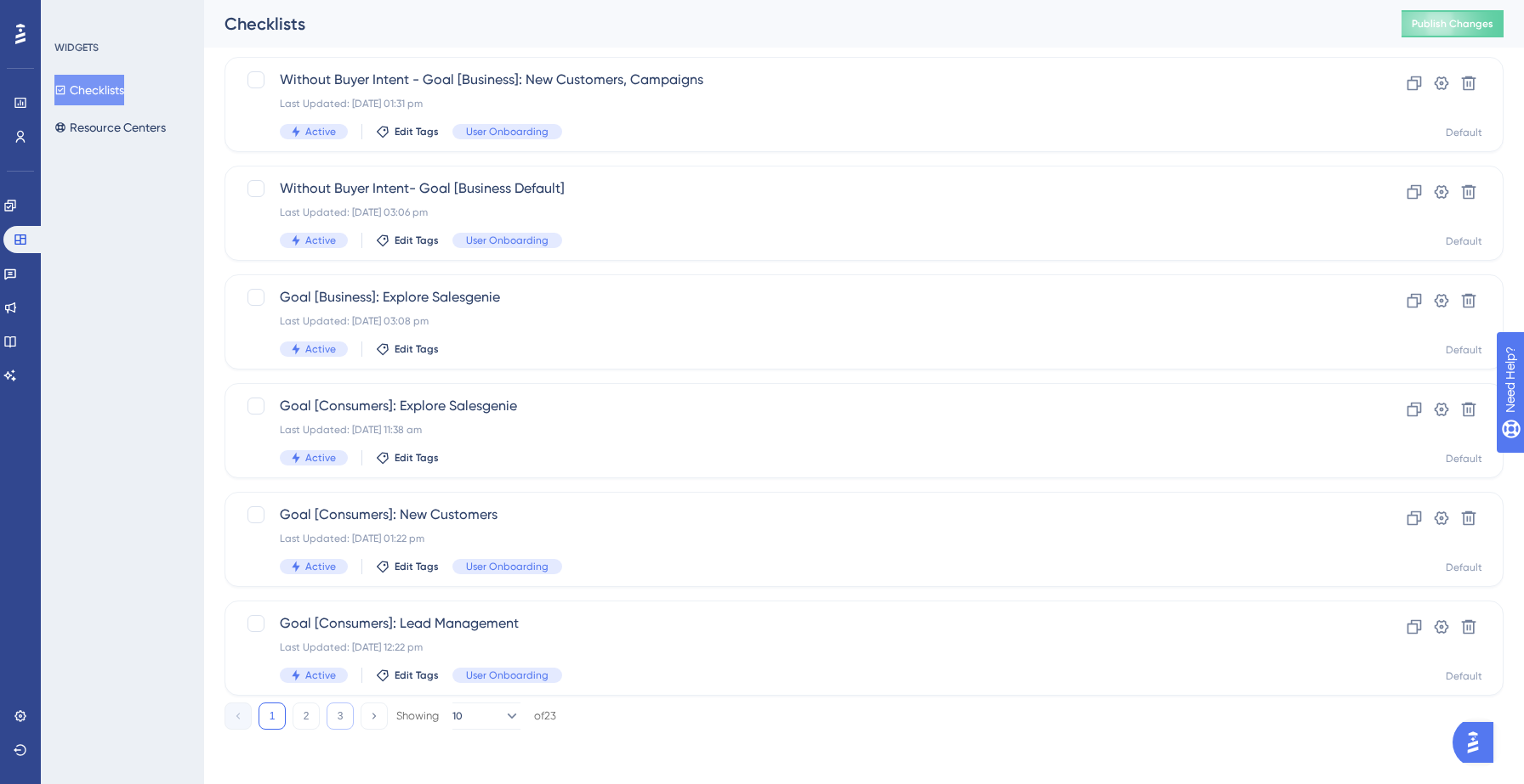
click at [345, 717] on button "3" at bounding box center [339, 716] width 27 height 27
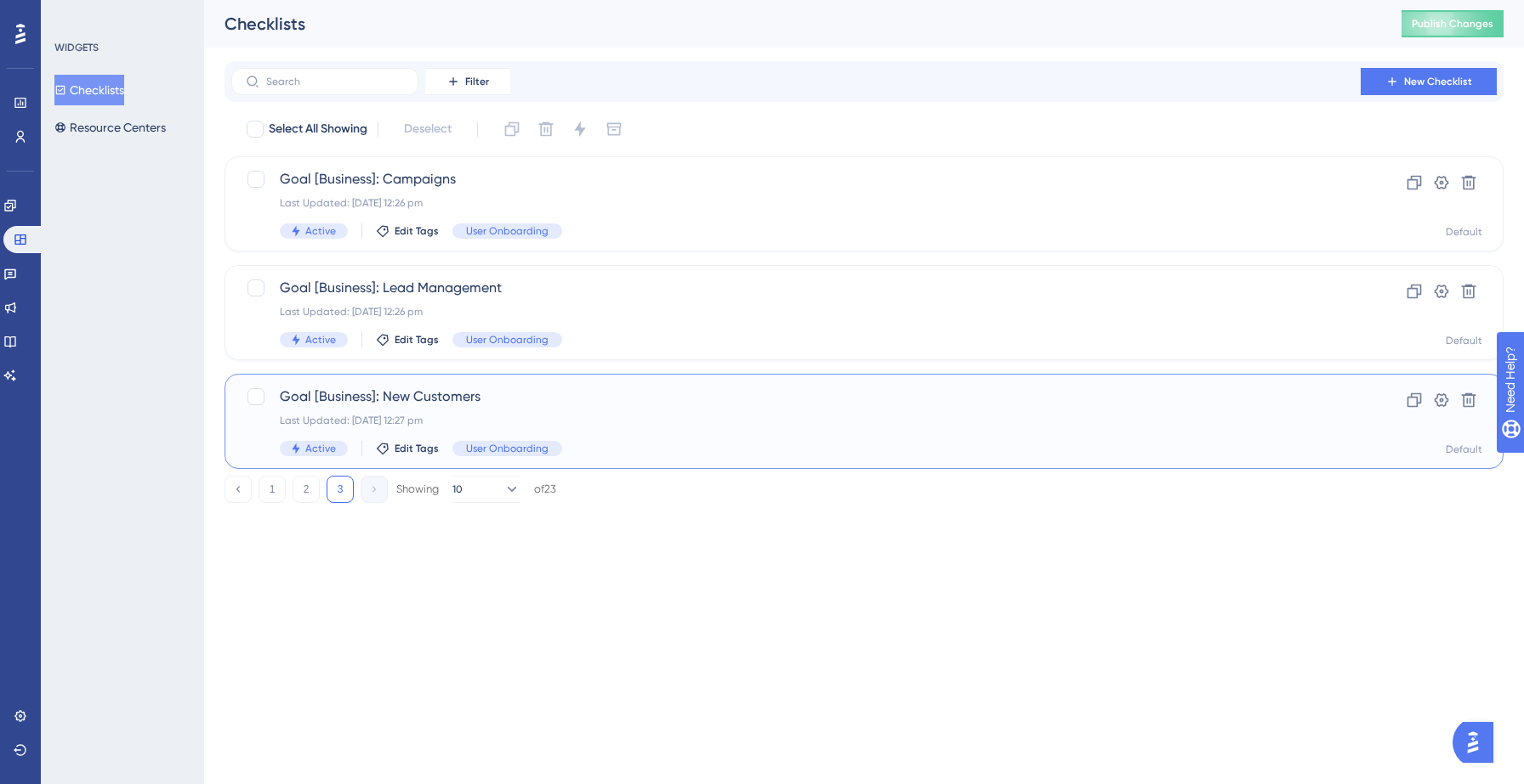
click at [596, 442] on div "Active Edit Tags User Onboarding" at bounding box center [795, 449] width 1032 height 16
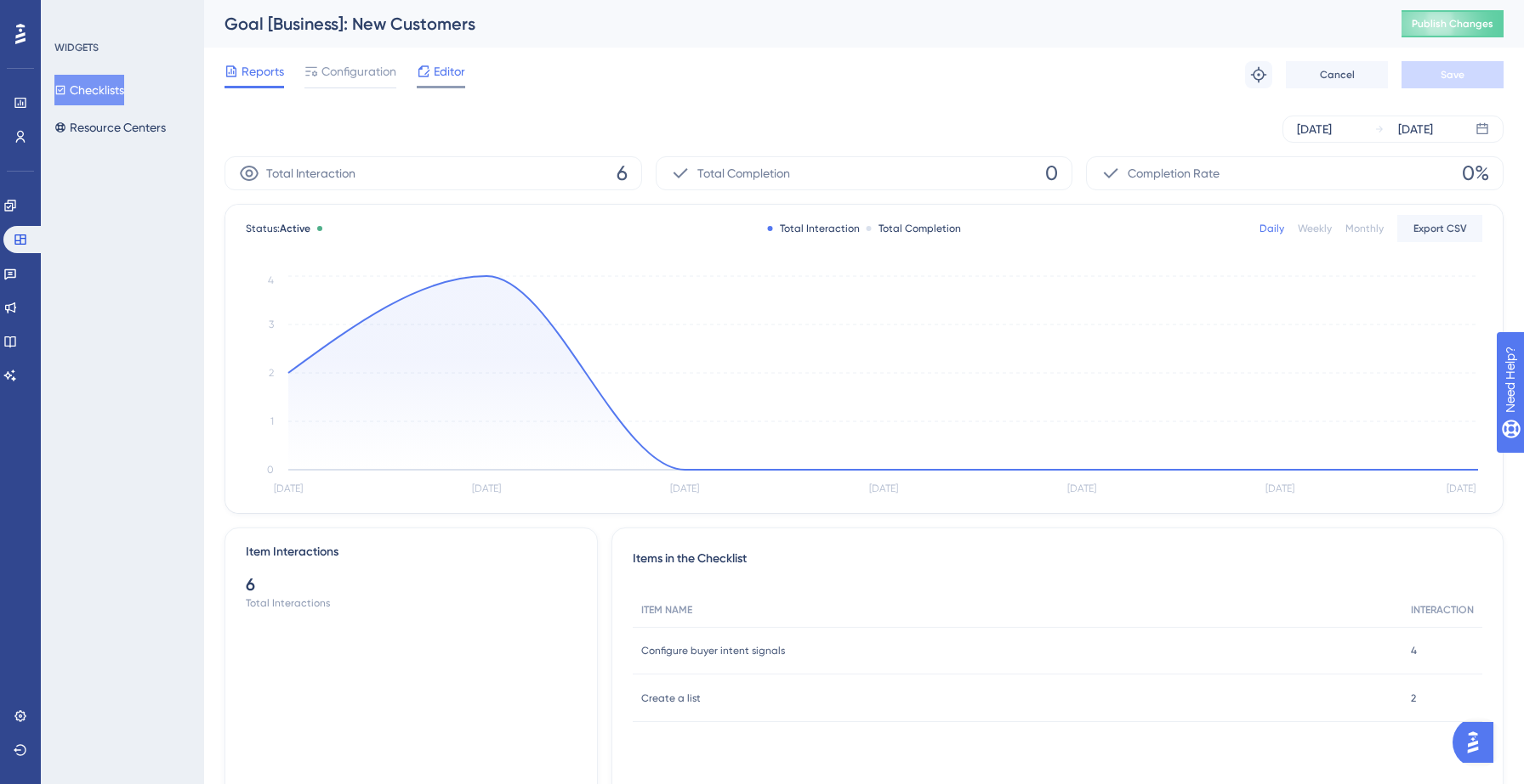
click at [444, 78] on span "Editor" at bounding box center [449, 72] width 31 height 21
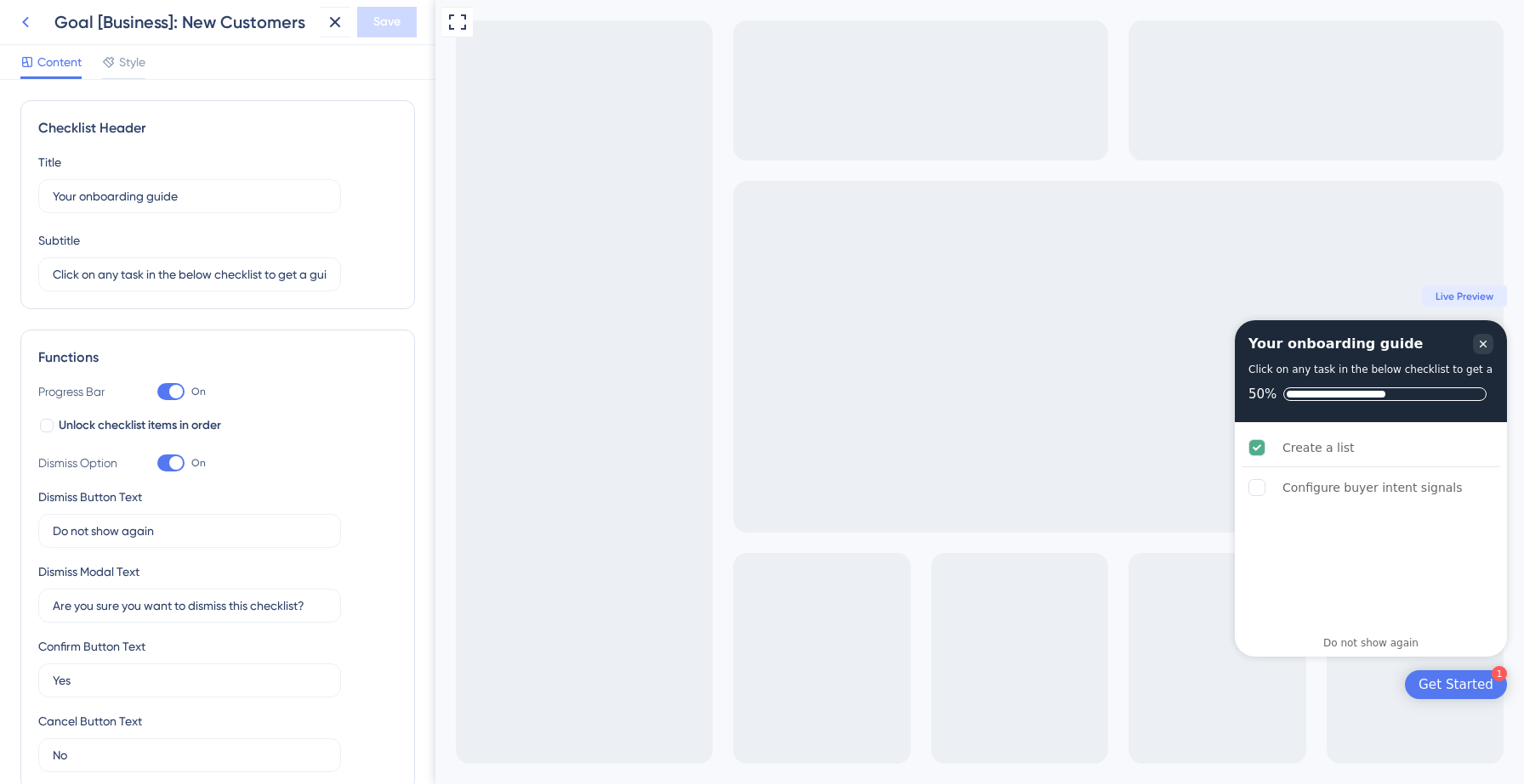
click at [28, 29] on icon at bounding box center [26, 22] width 21 height 21
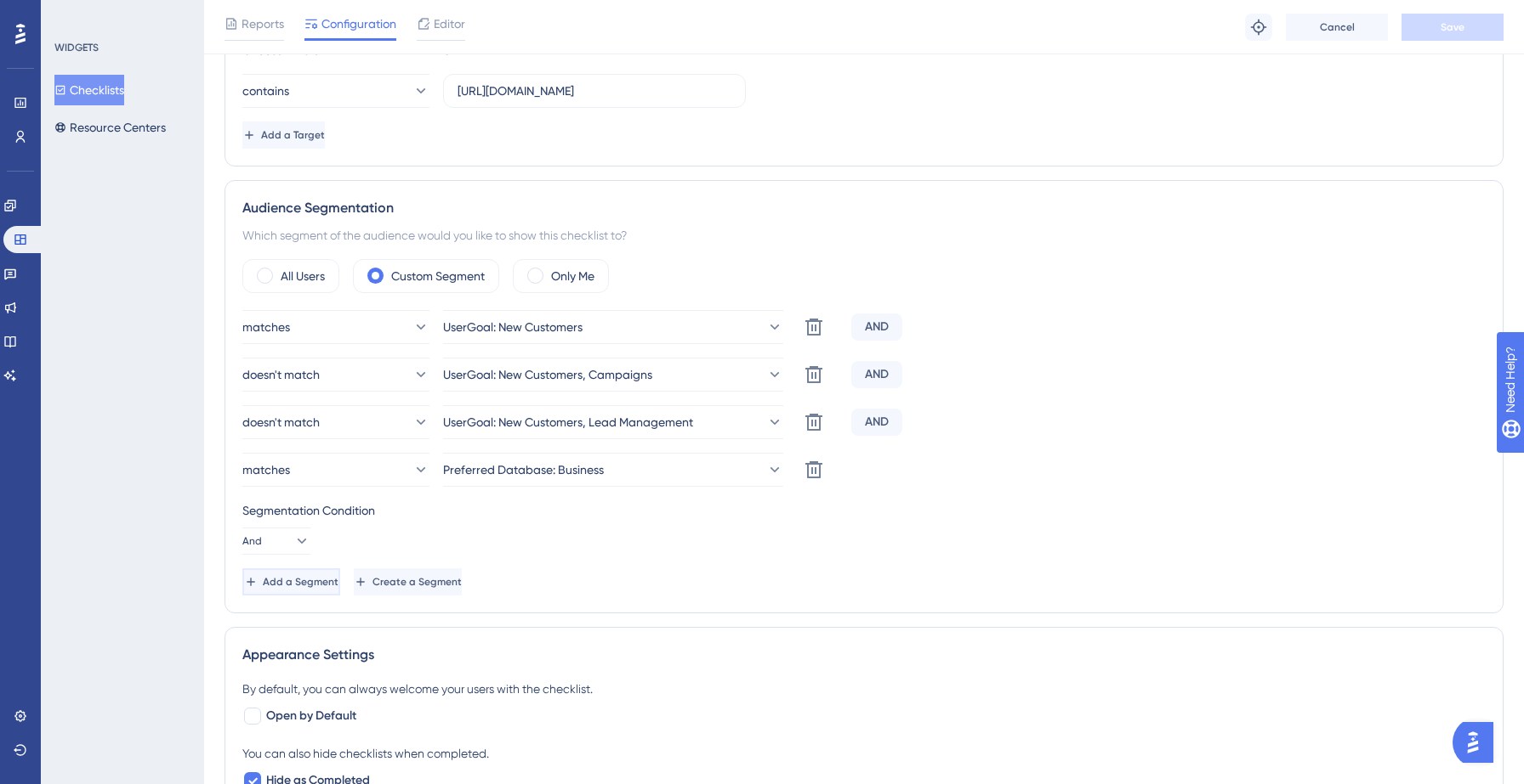
click at [293, 589] on button "Add a Segment" at bounding box center [291, 582] width 98 height 27
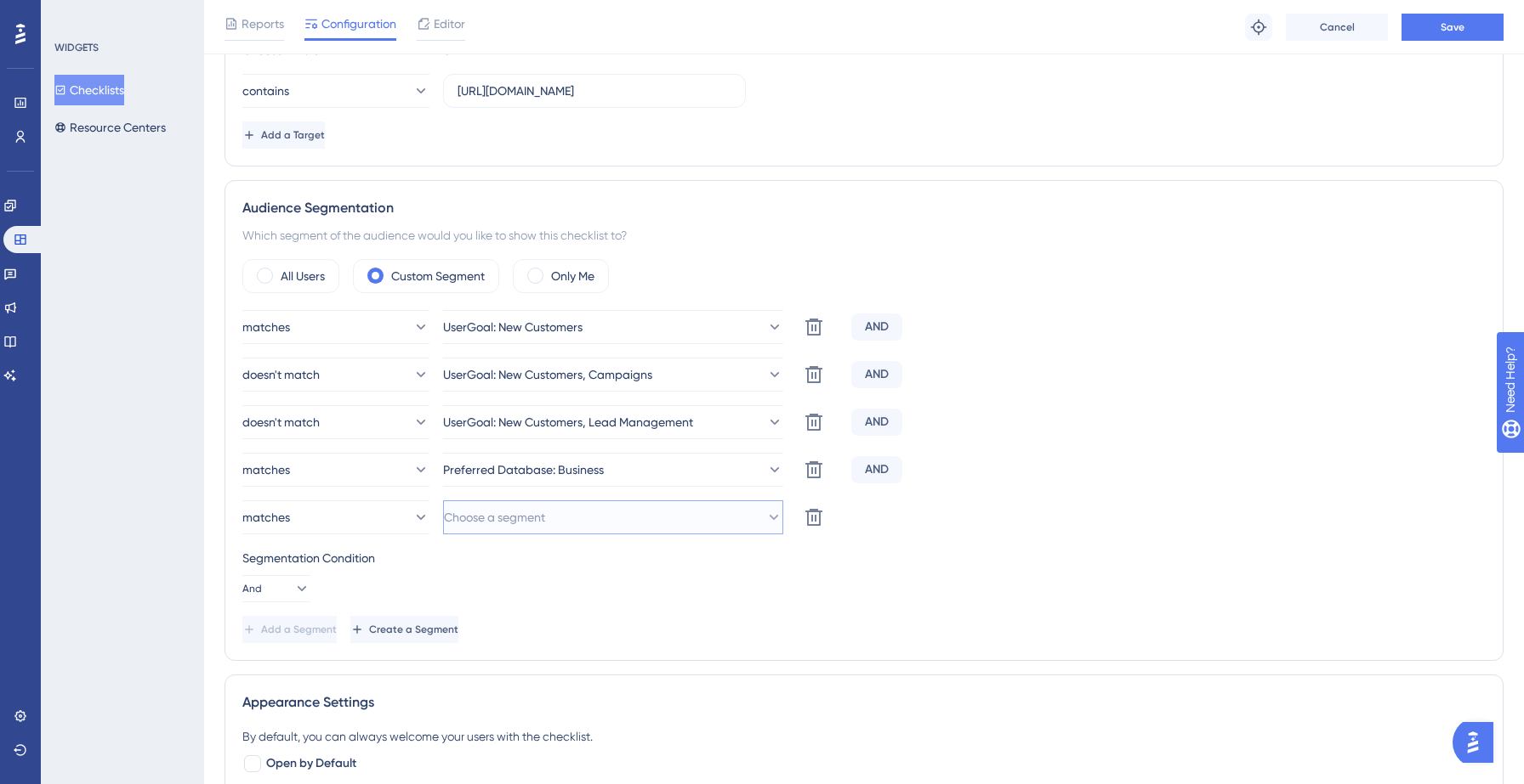
click at [497, 523] on span "Choose a segment" at bounding box center [494, 518] width 101 height 21
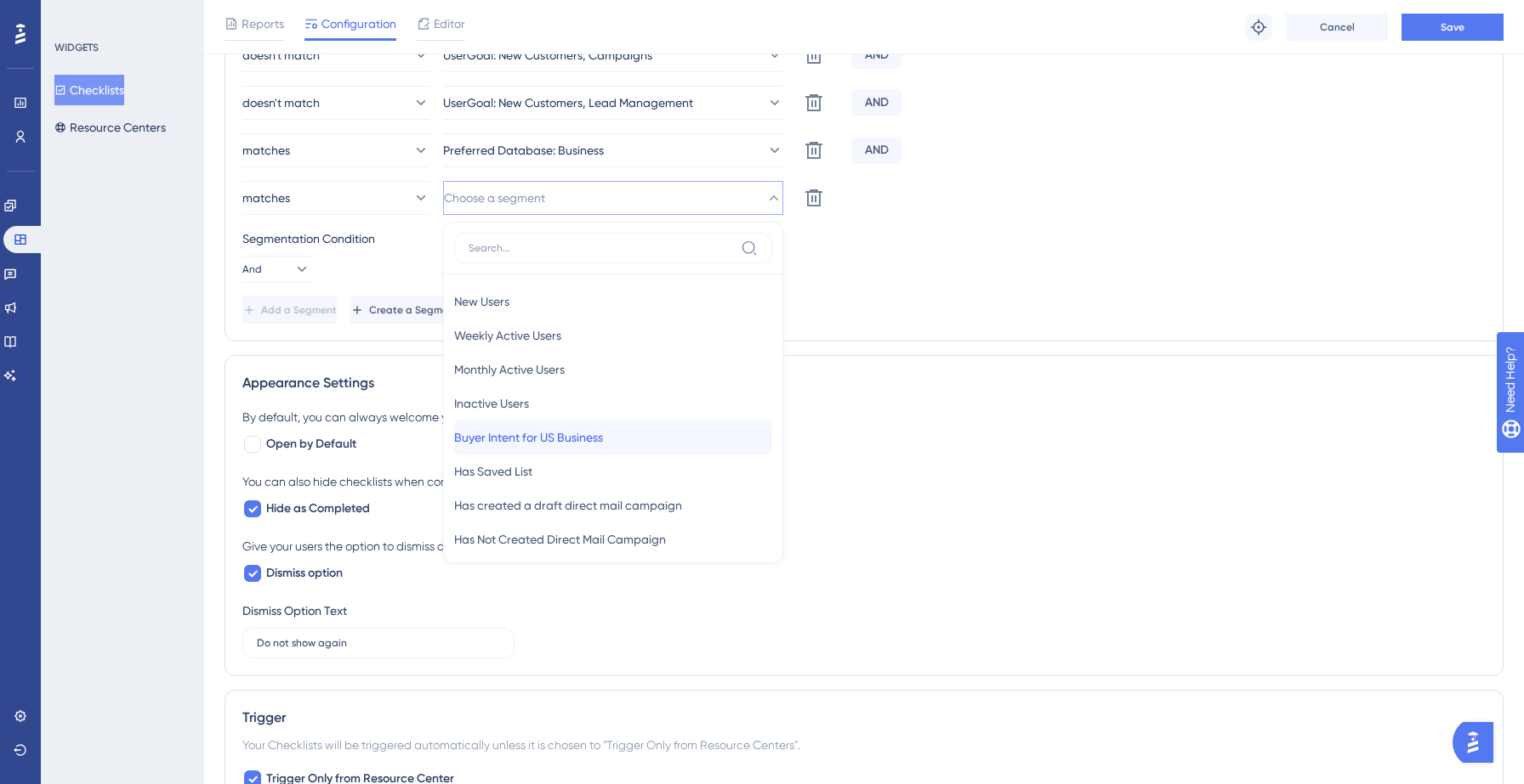
click at [537, 437] on span "Buyer Intent for US Business" at bounding box center [528, 437] width 149 height 21
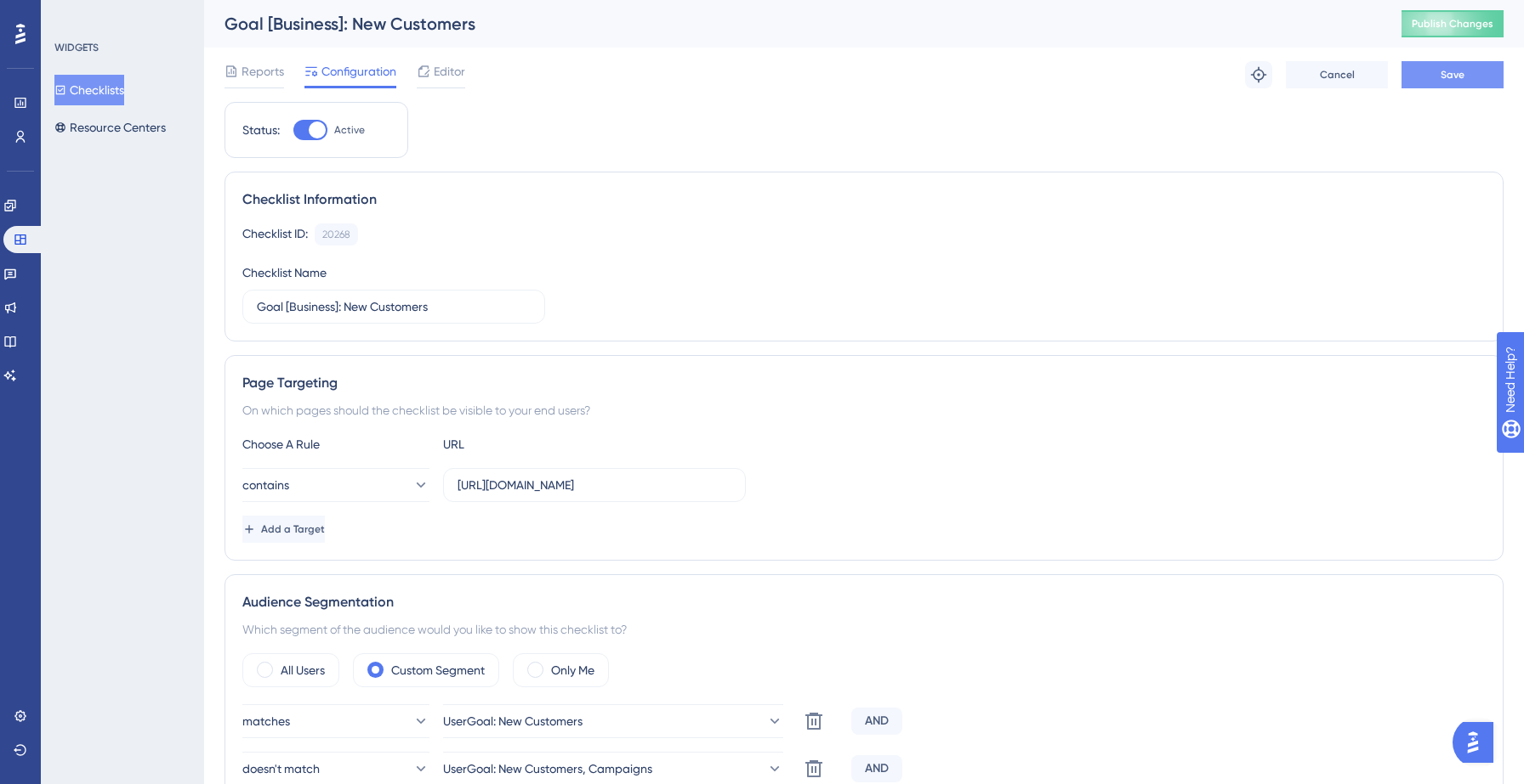
click at [1443, 72] on span "Save" at bounding box center [1452, 75] width 24 height 14
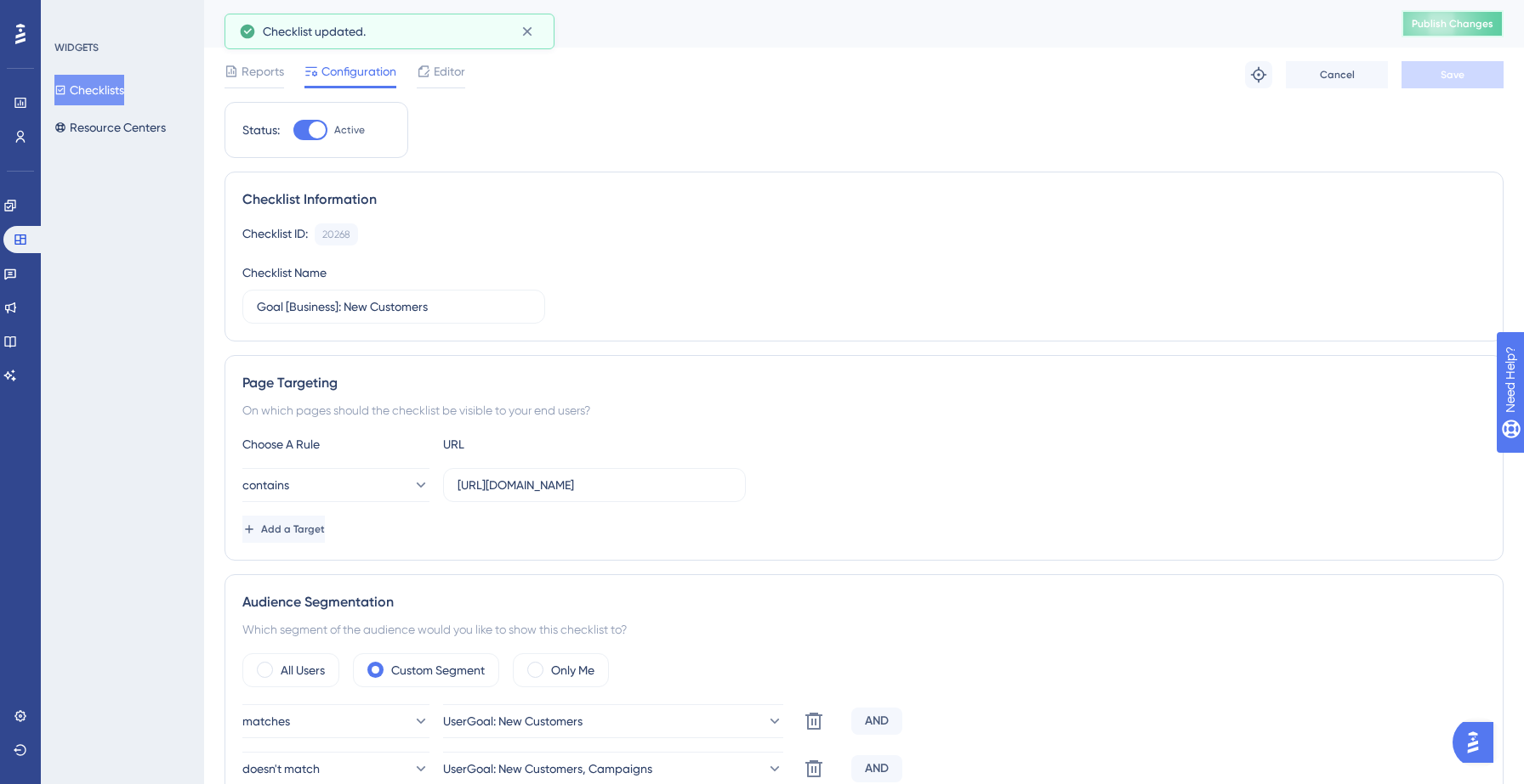
click at [1438, 27] on span "Publish Changes" at bounding box center [1452, 24] width 81 height 14
click at [535, 34] on icon at bounding box center [528, 32] width 17 height 17
click at [125, 127] on button "Resource Centers" at bounding box center [110, 127] width 112 height 30
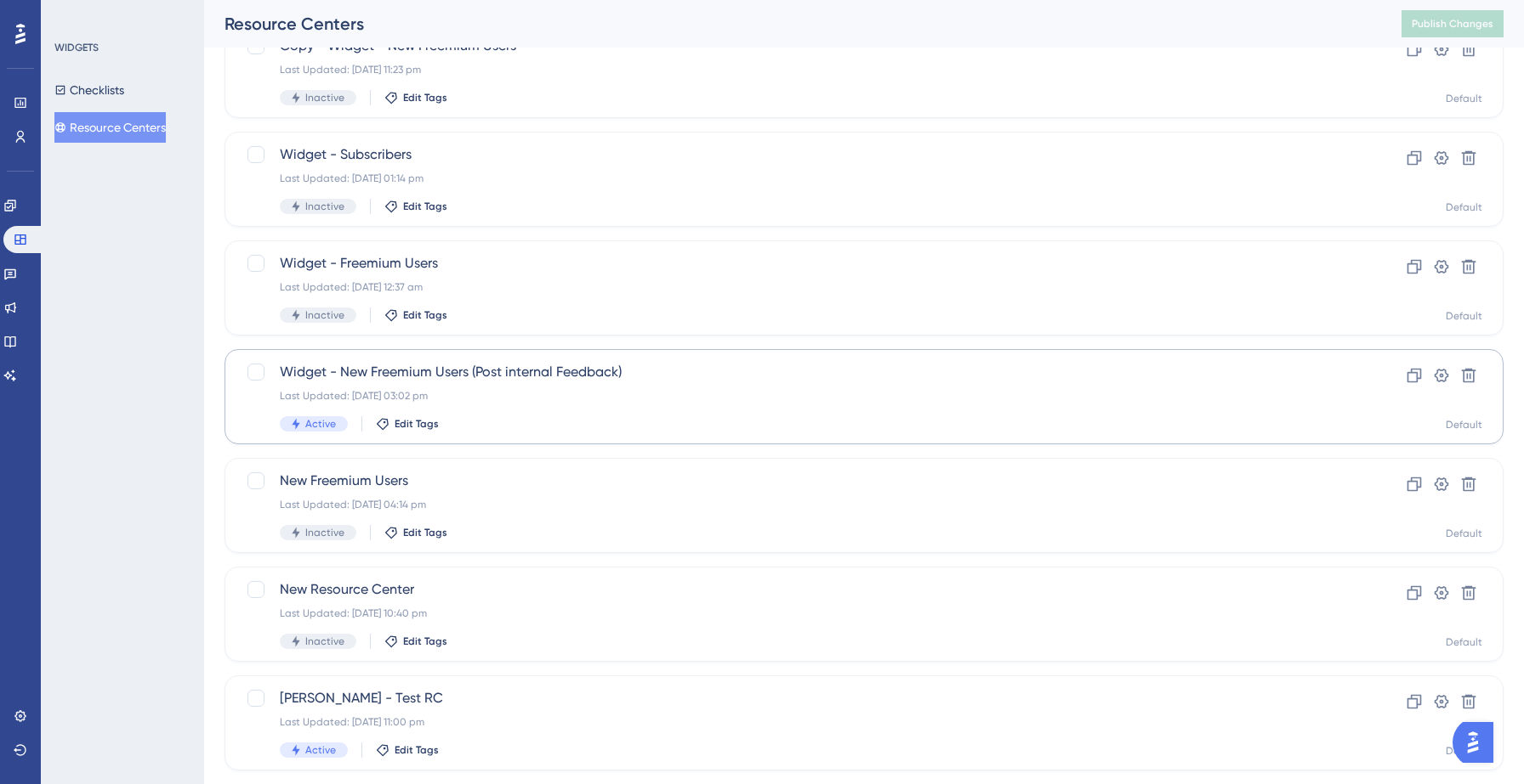
scroll to position [204, 0]
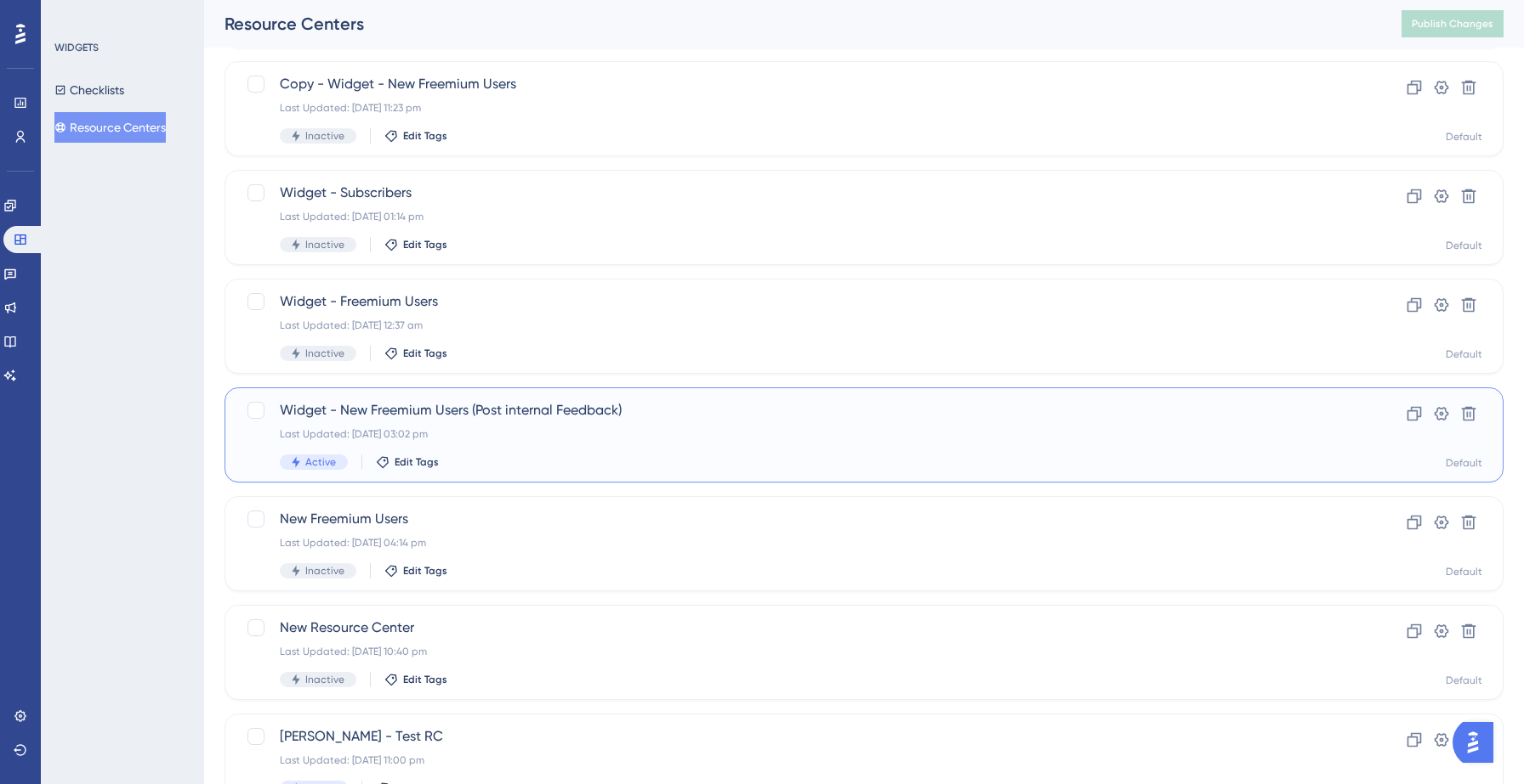
click at [541, 423] on div "Widget - New Freemium Users (Post internal Feedback) Last Updated: 22 Sept 2025…" at bounding box center [795, 435] width 1032 height 70
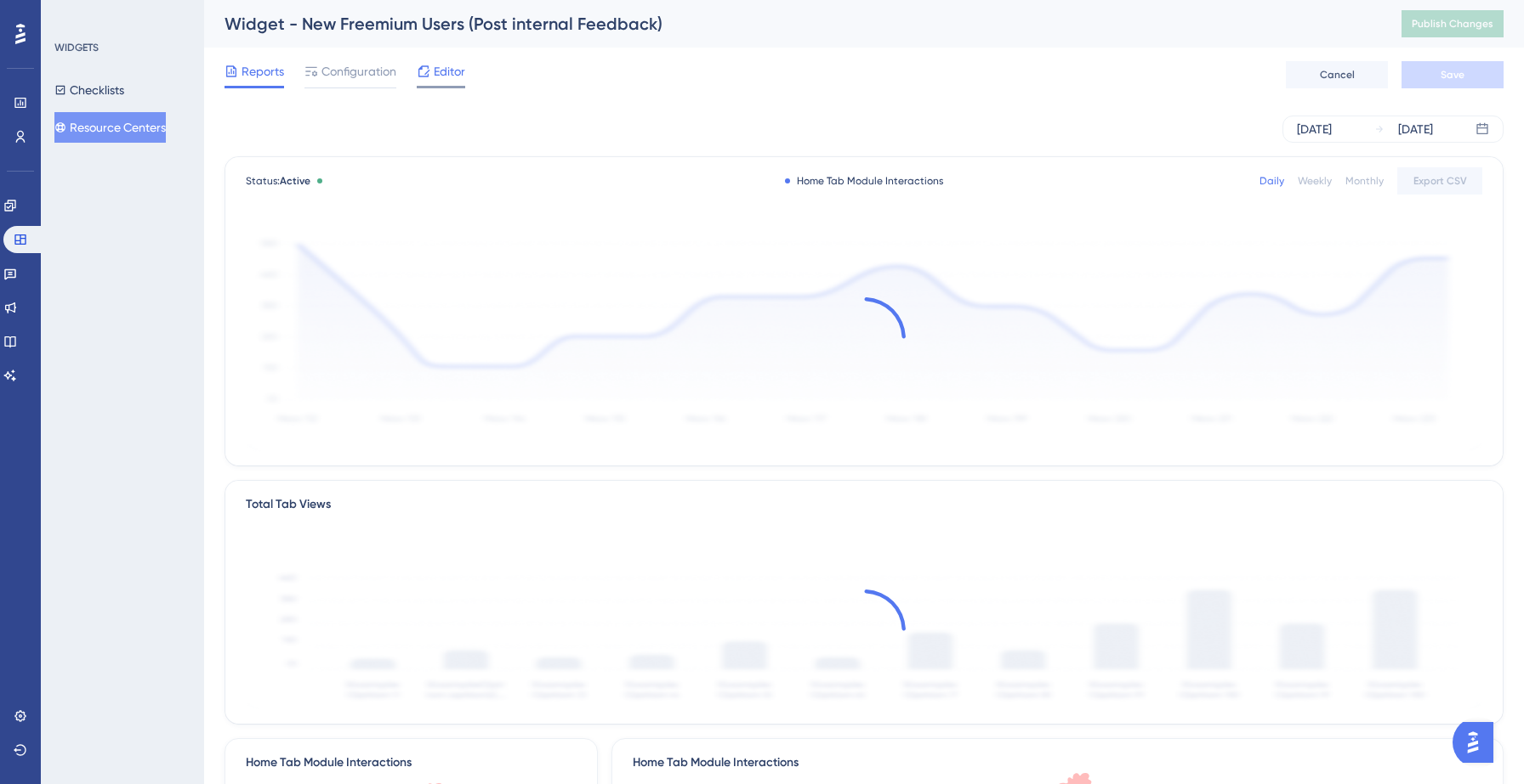
click at [439, 71] on span "Editor" at bounding box center [449, 72] width 31 height 21
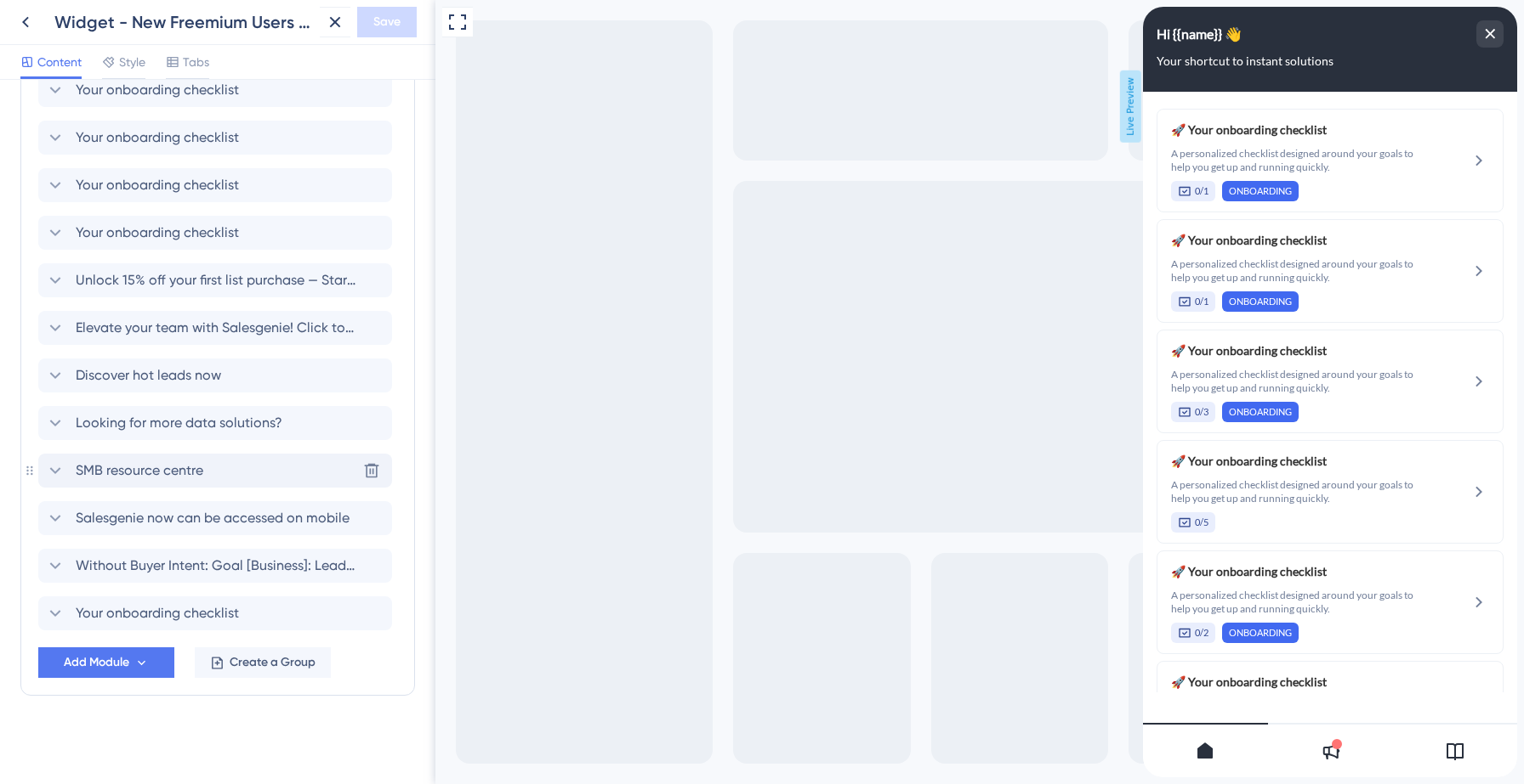
click at [182, 472] on span "SMB resource centre" at bounding box center [138, 471] width 127 height 21
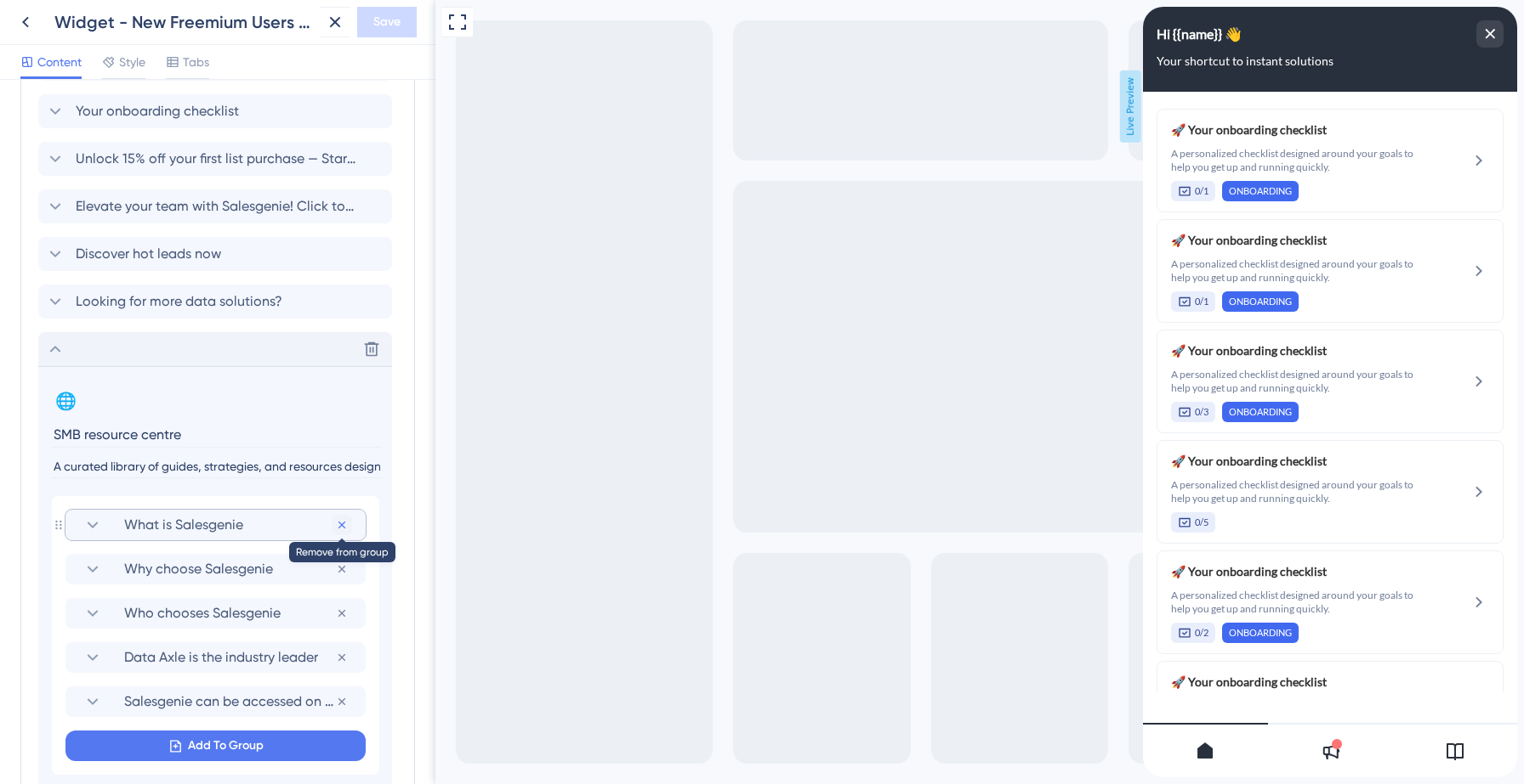
scroll to position [1157, 0]
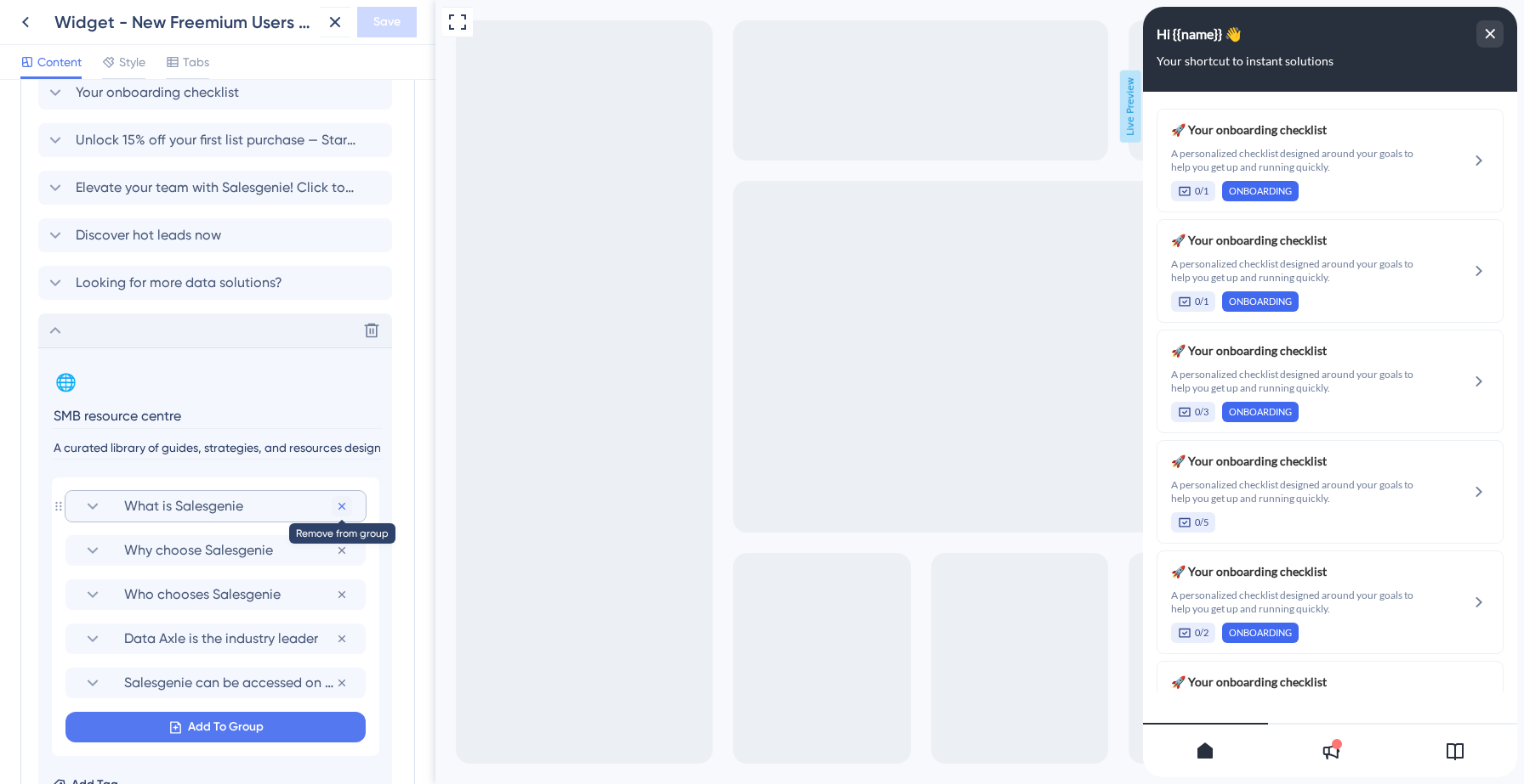
click at [339, 503] on icon at bounding box center [342, 507] width 14 height 14
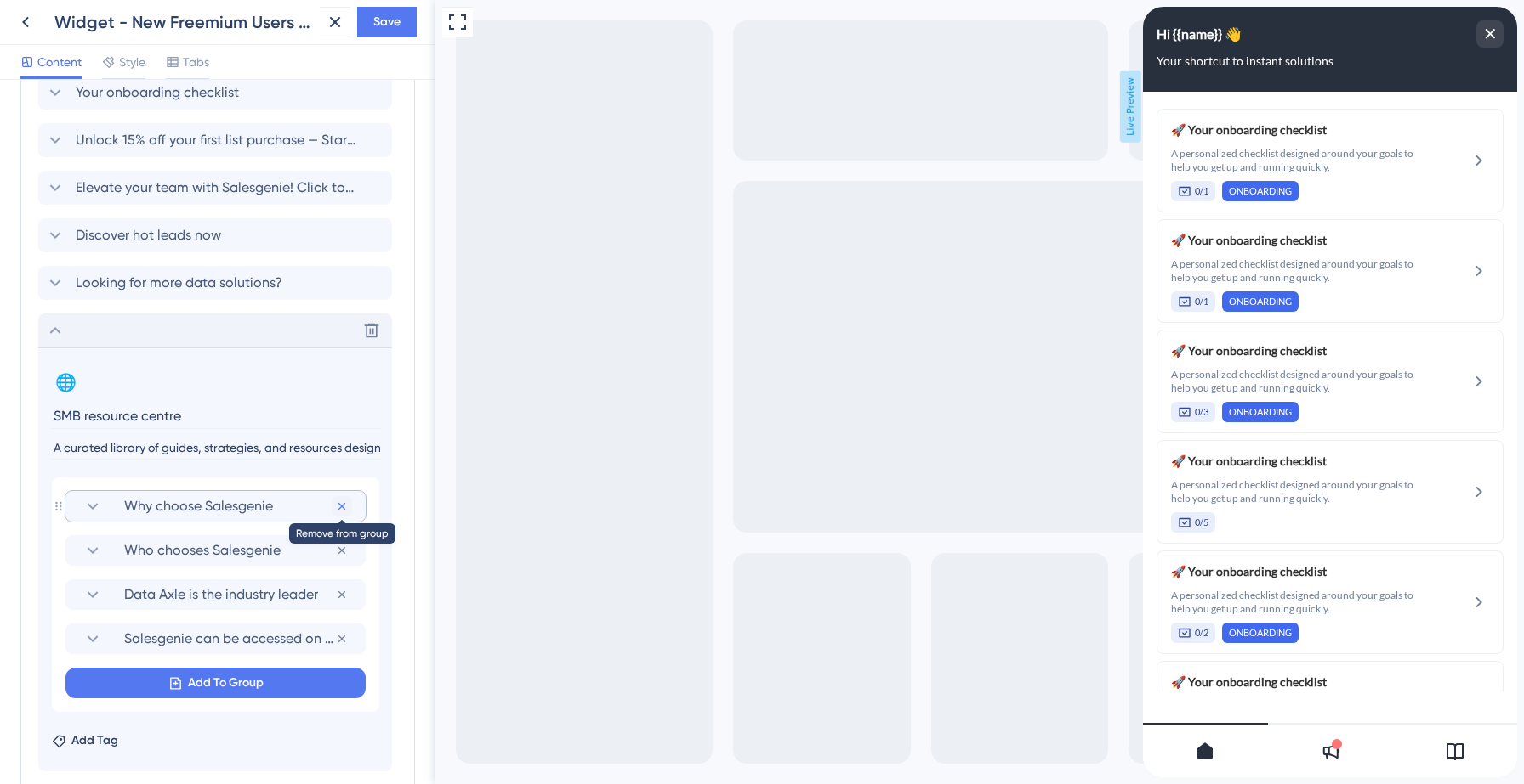
click at [341, 505] on icon at bounding box center [342, 507] width 7 height 7
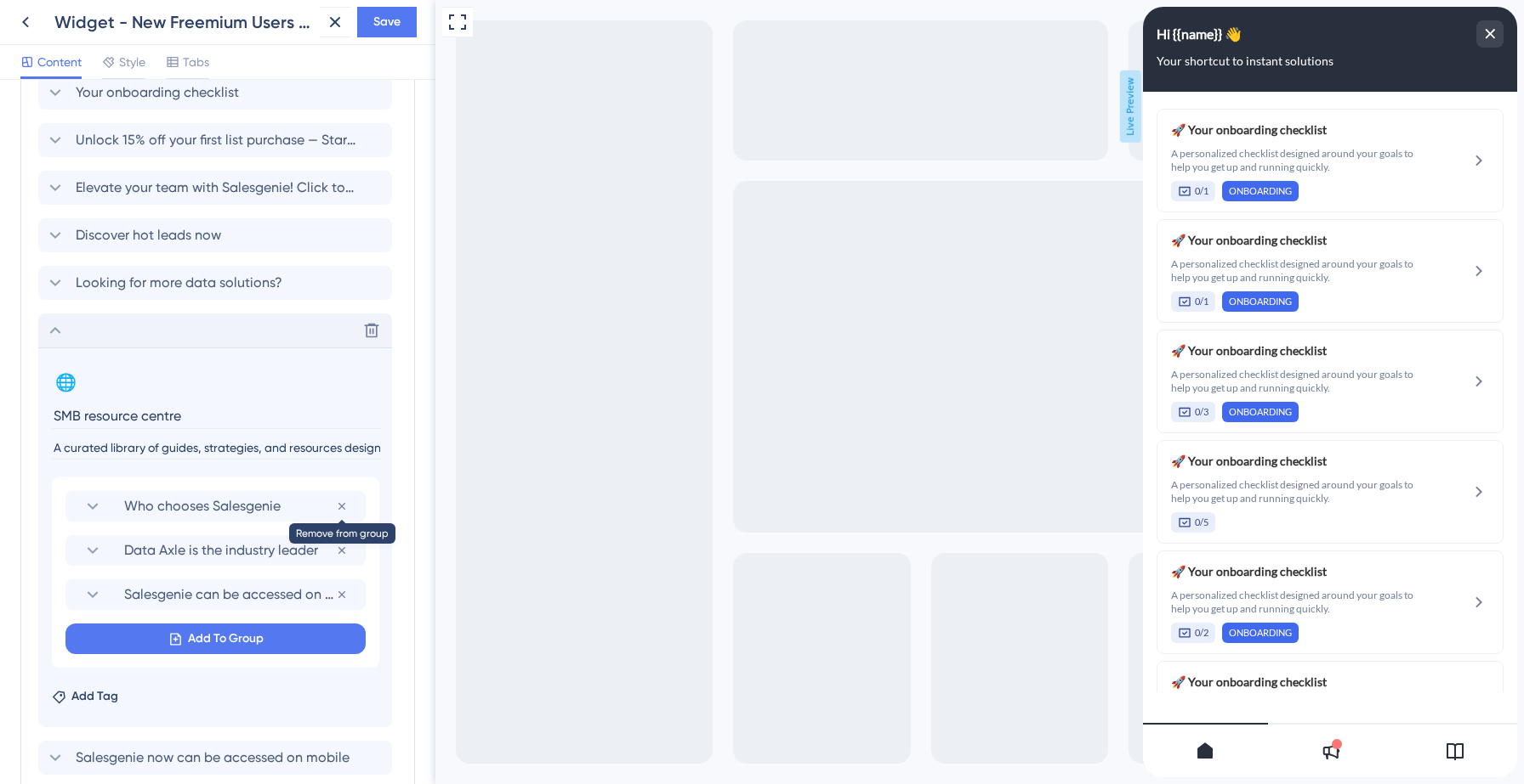
click at [341, 505] on icon at bounding box center [342, 507] width 7 height 7
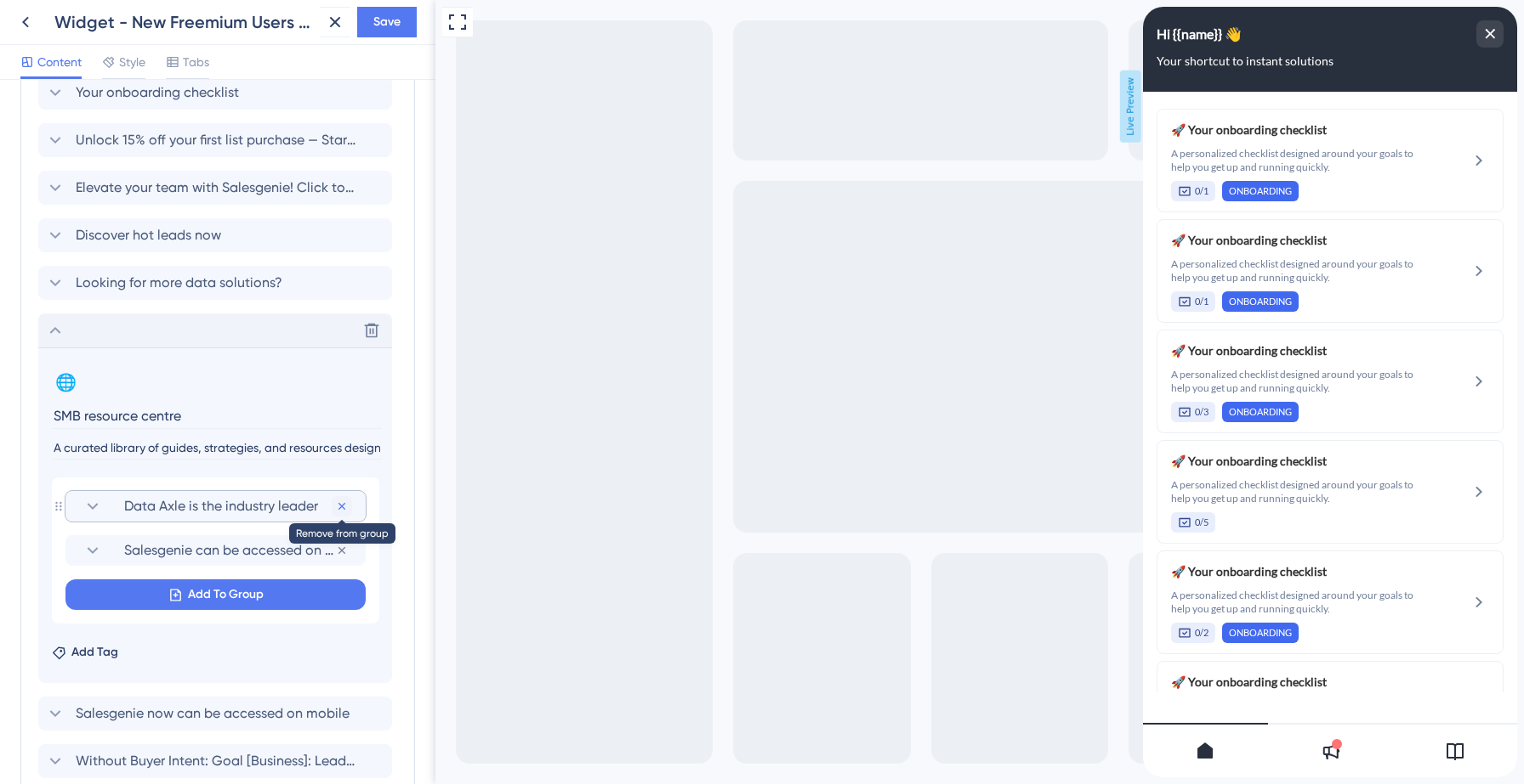
click at [341, 506] on icon at bounding box center [342, 507] width 7 height 7
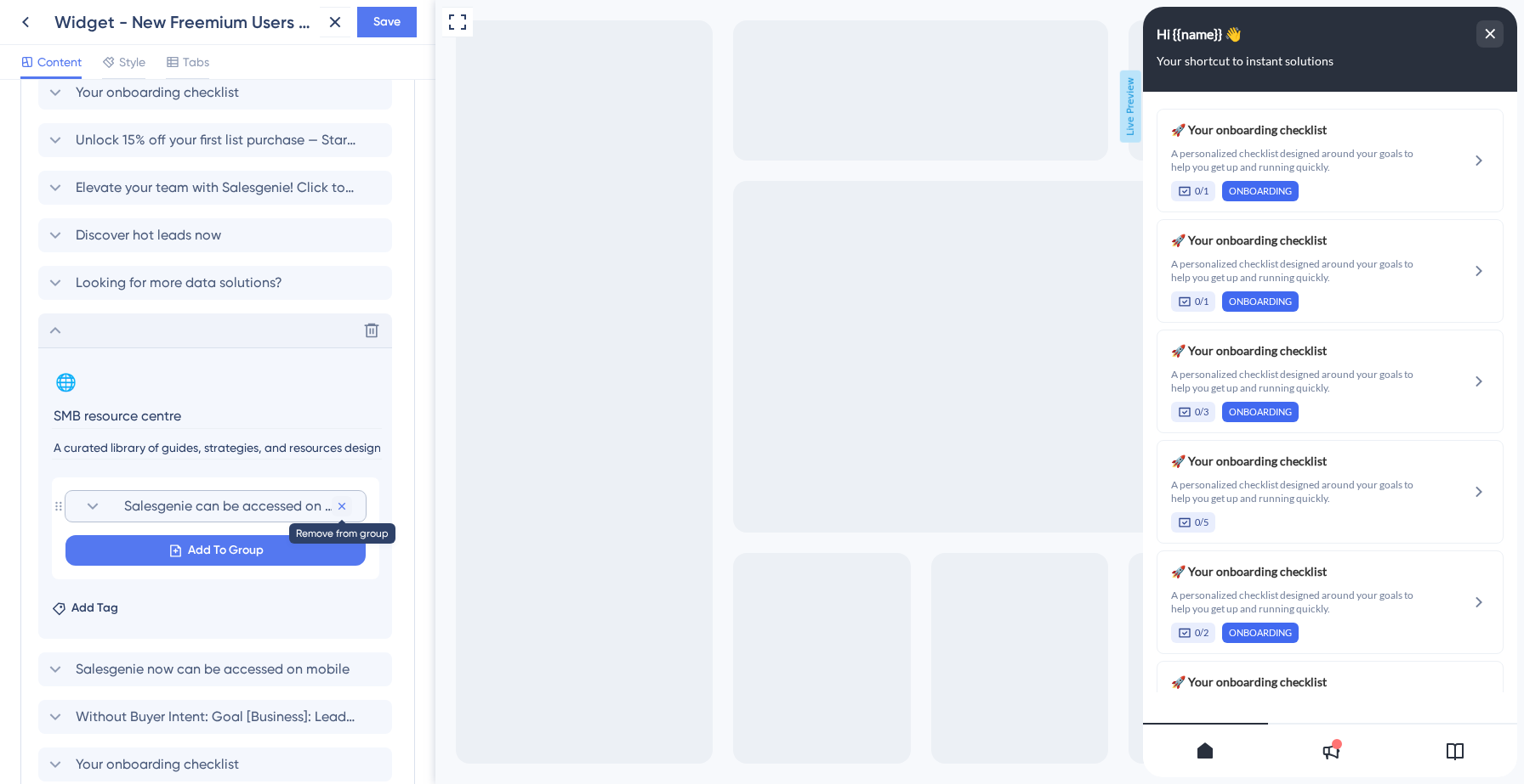
click at [341, 507] on icon at bounding box center [342, 507] width 7 height 7
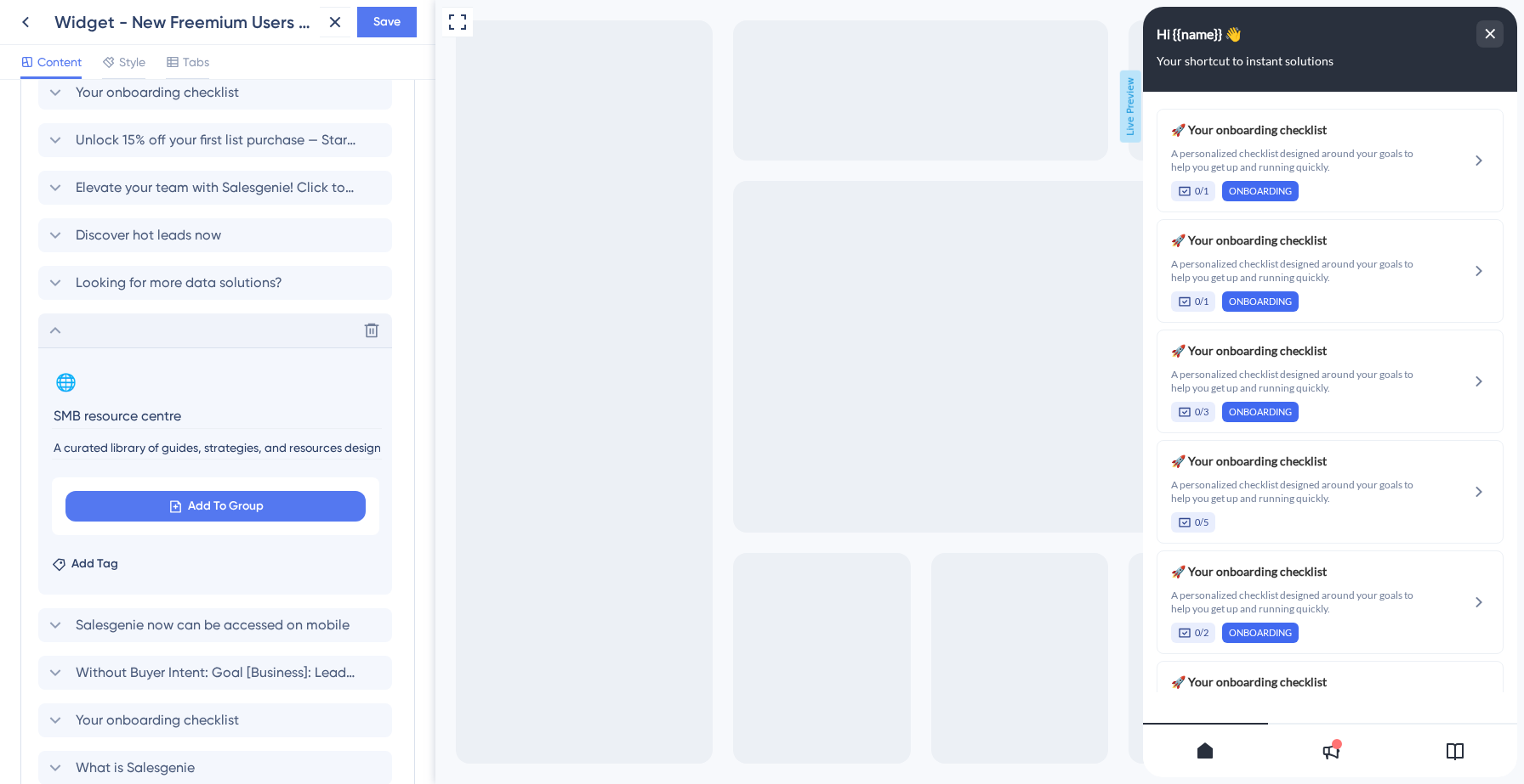
click at [265, 451] on input "A curated library of guides, strategies, and resources designed to empower smal…" at bounding box center [216, 448] width 330 height 23
click at [375, 330] on icon at bounding box center [372, 331] width 17 height 17
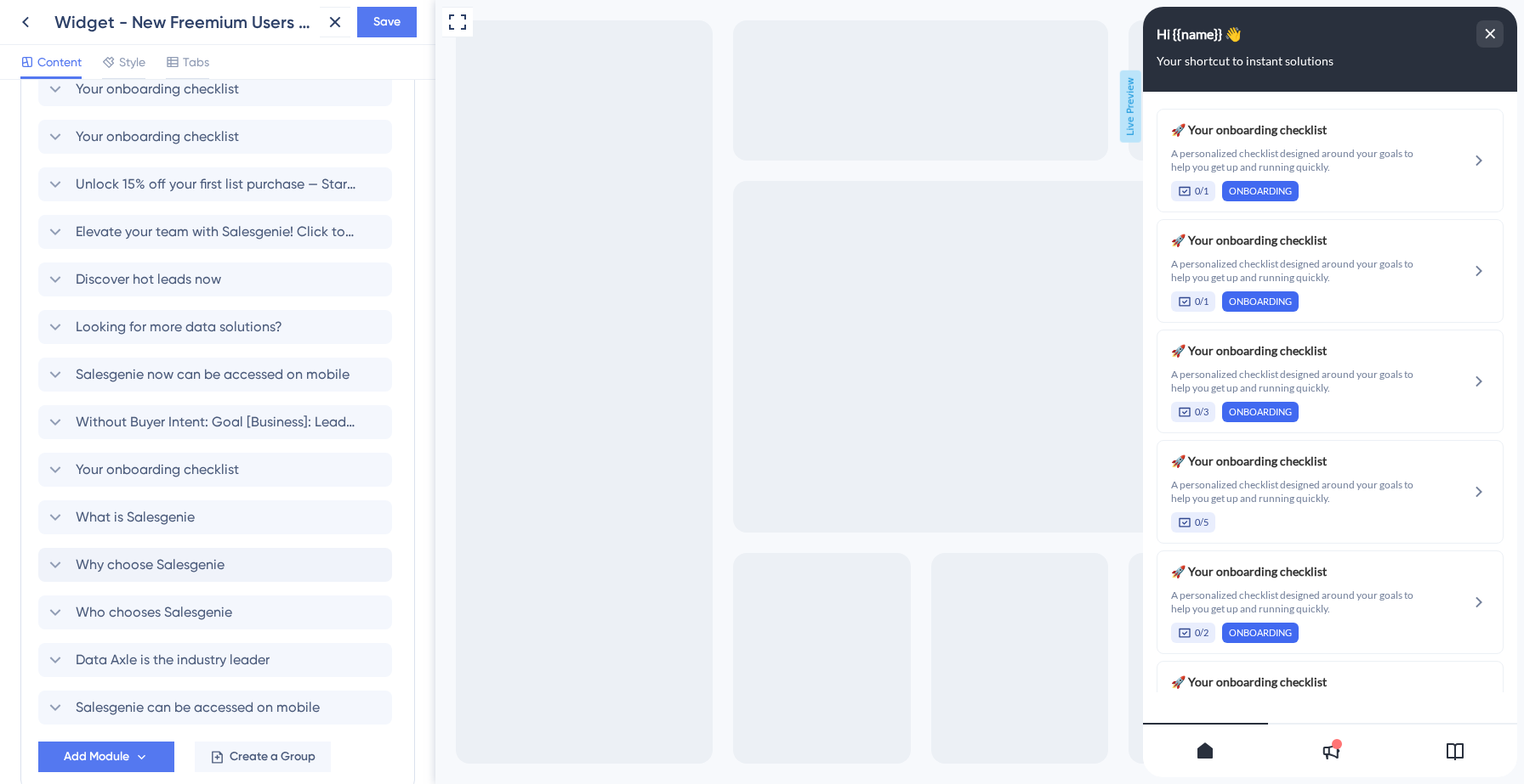
scroll to position [1112, 0]
click at [110, 752] on span "Add Module" at bounding box center [97, 758] width 66 height 21
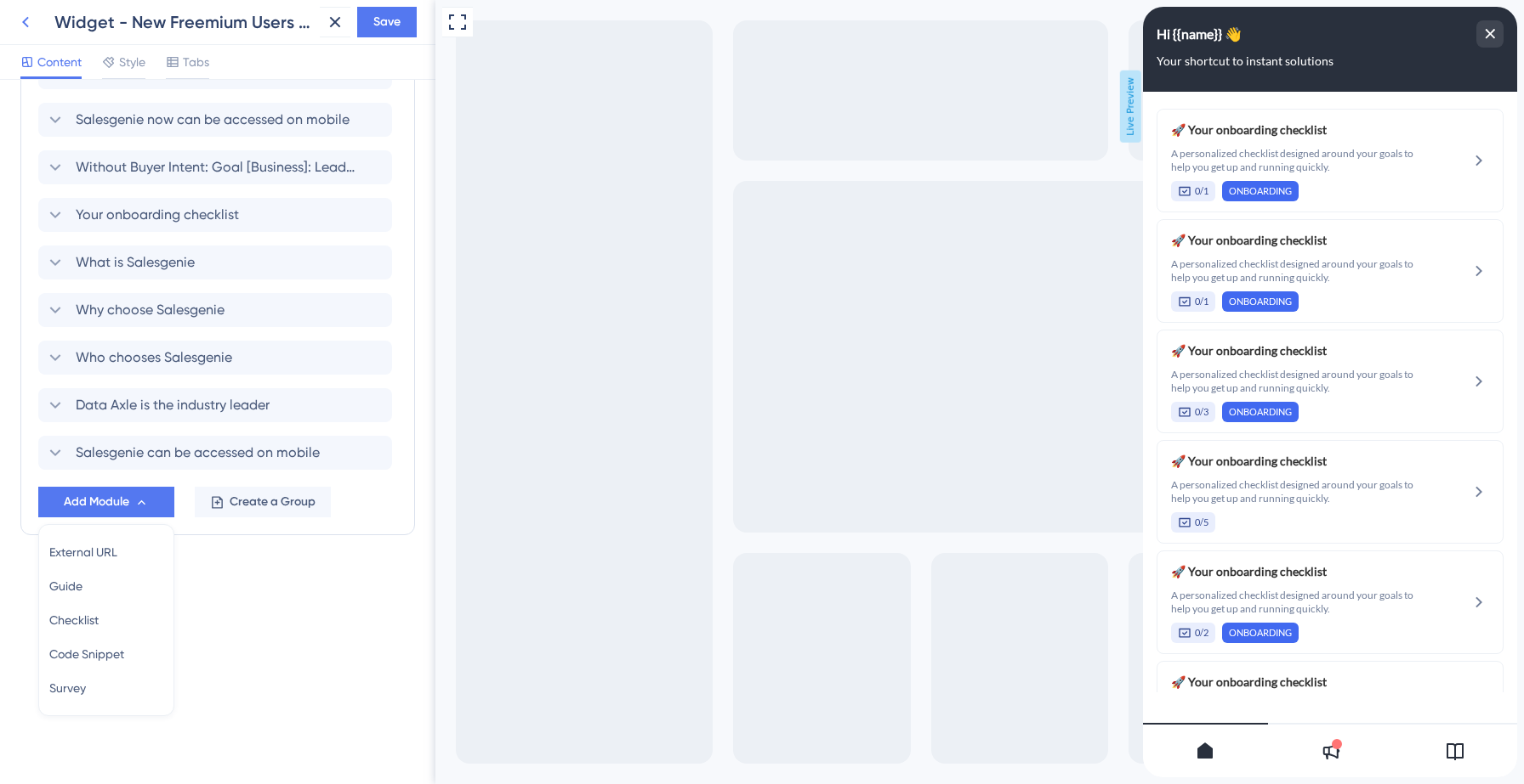
click at [29, 26] on icon at bounding box center [26, 22] width 21 height 21
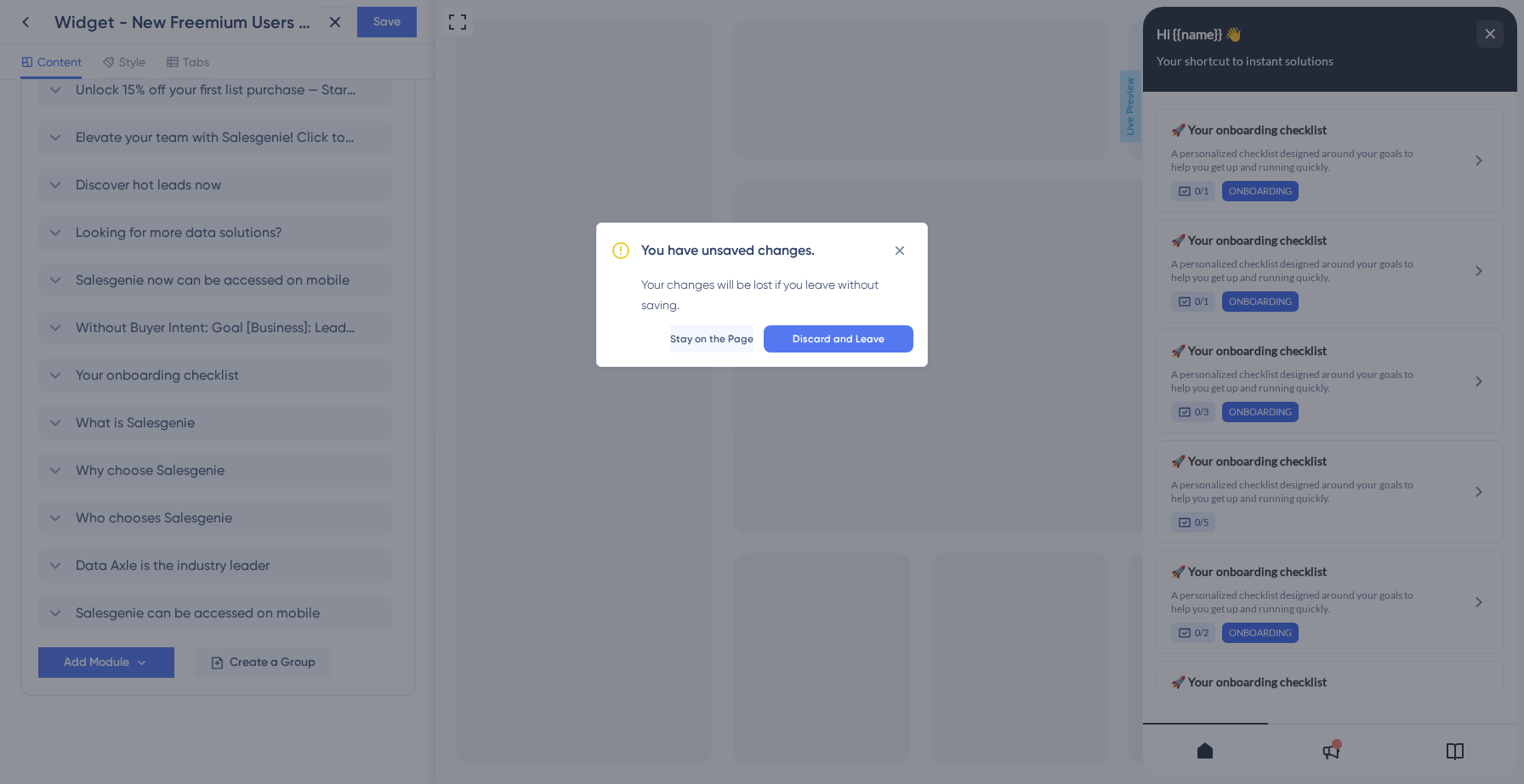
scroll to position [1208, 0]
click at [804, 335] on span "Discard and Leave" at bounding box center [838, 339] width 92 height 14
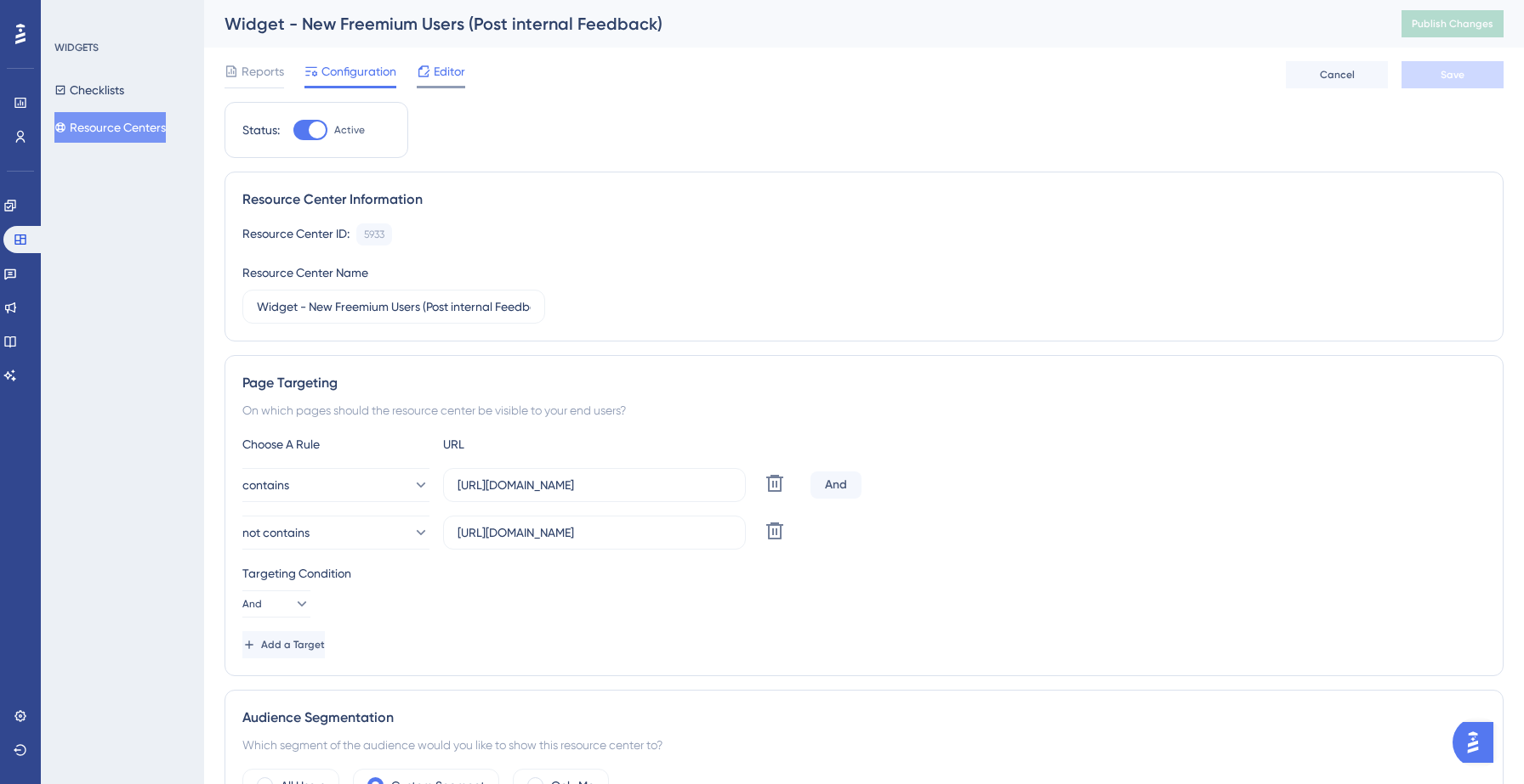
click at [439, 73] on span "Editor" at bounding box center [449, 72] width 31 height 21
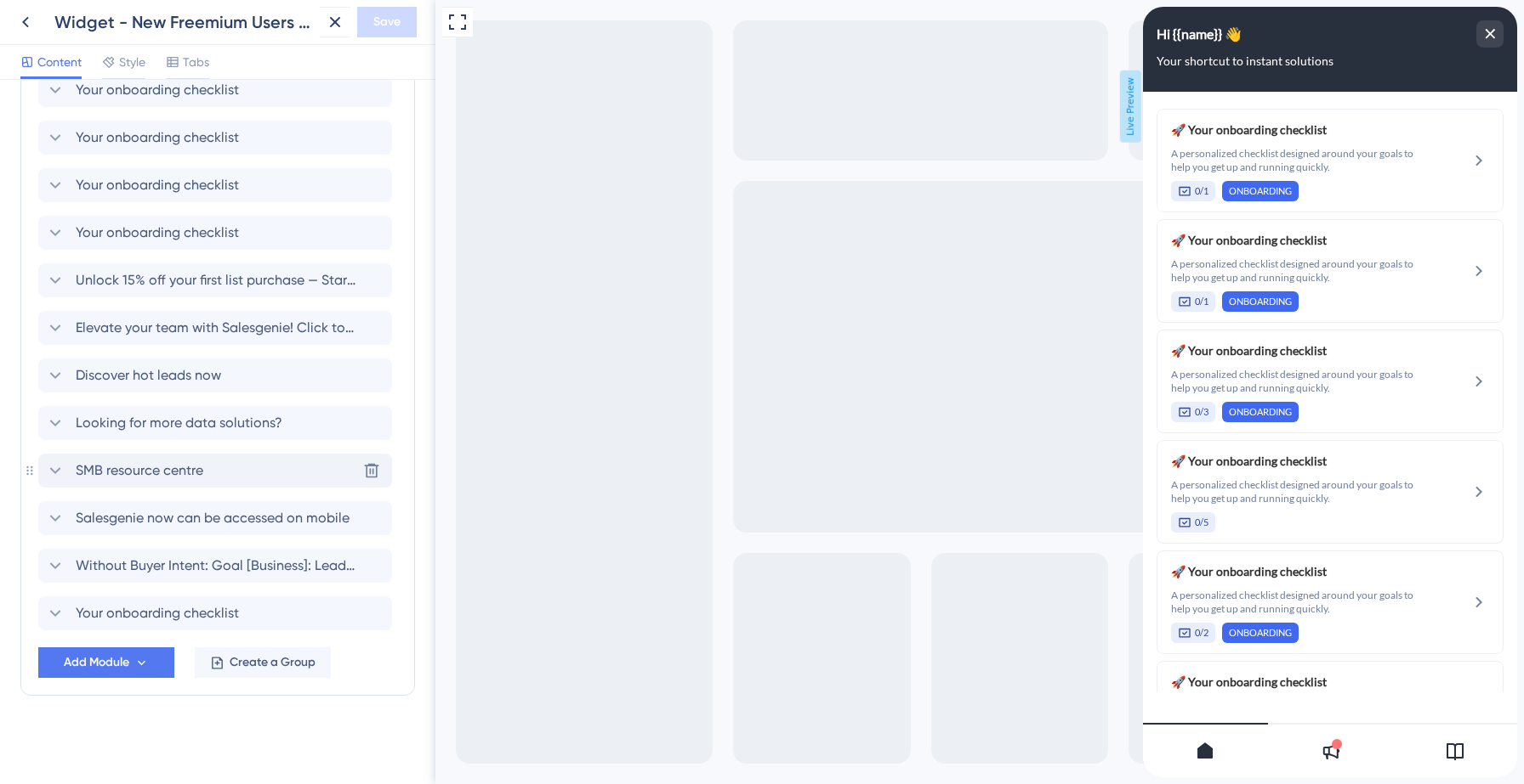
click at [58, 469] on icon at bounding box center [55, 471] width 11 height 7
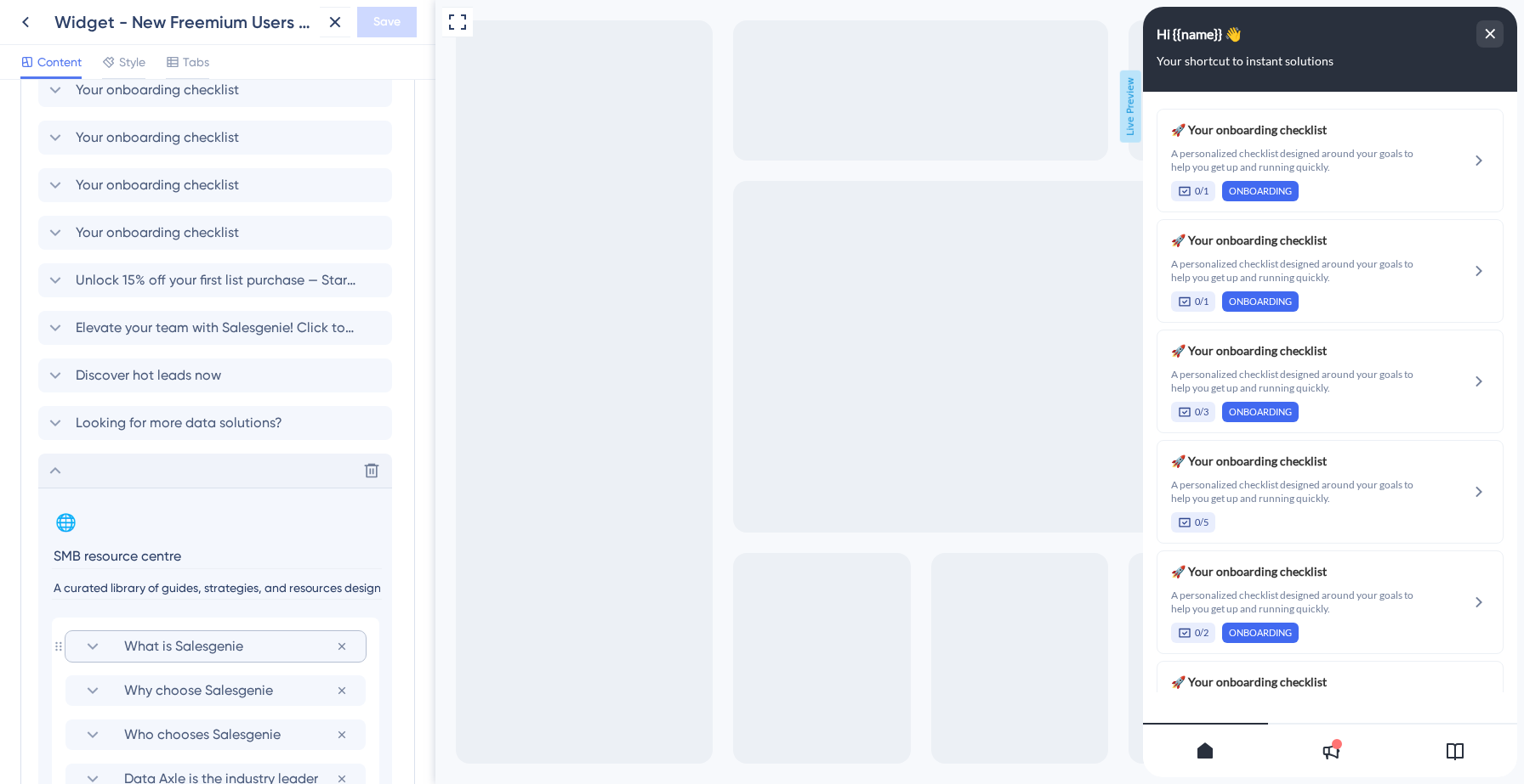
click at [95, 647] on icon at bounding box center [93, 647] width 11 height 7
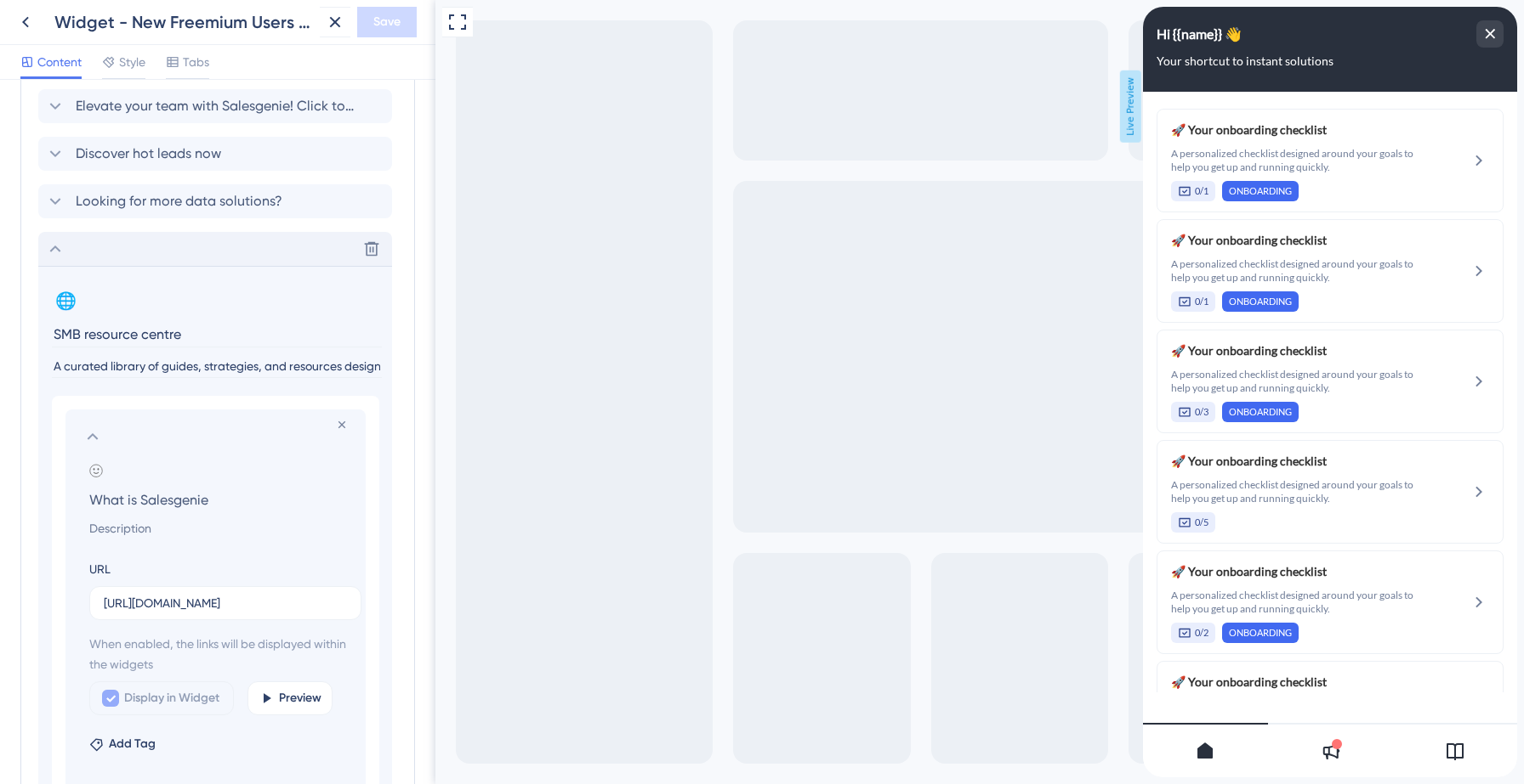
scroll to position [1251, 0]
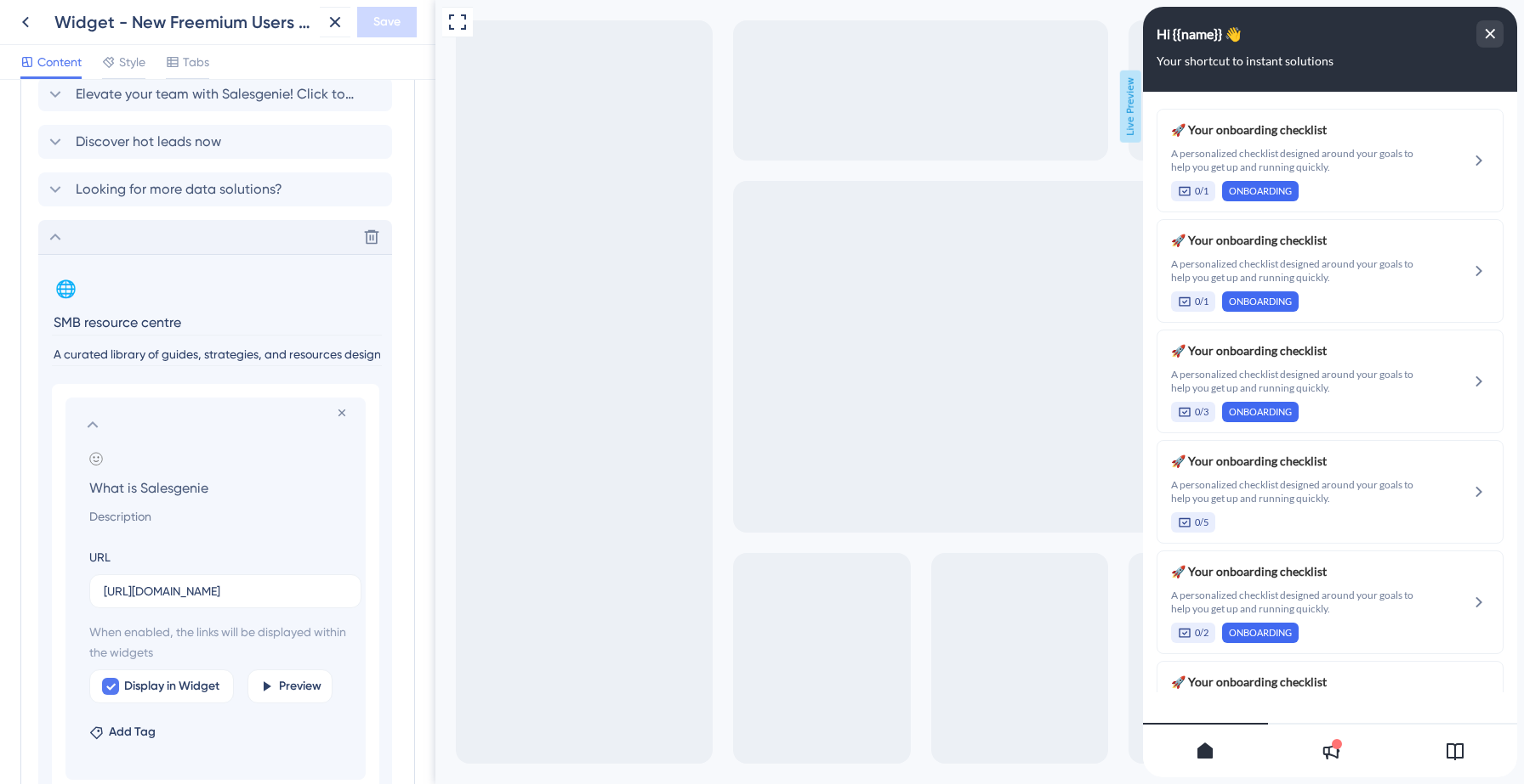
click at [94, 421] on icon at bounding box center [93, 425] width 21 height 21
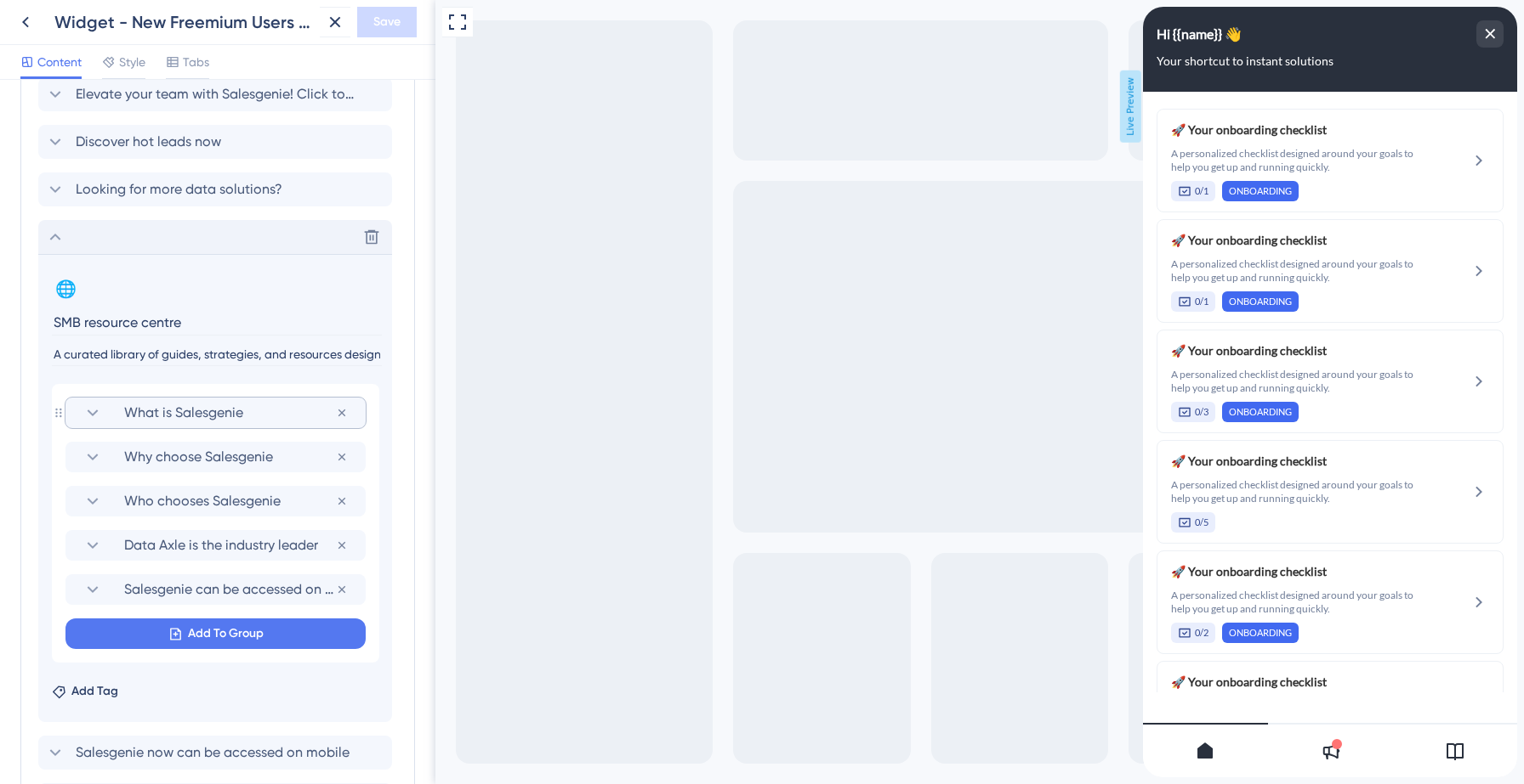
click at [54, 239] on icon at bounding box center [55, 237] width 21 height 21
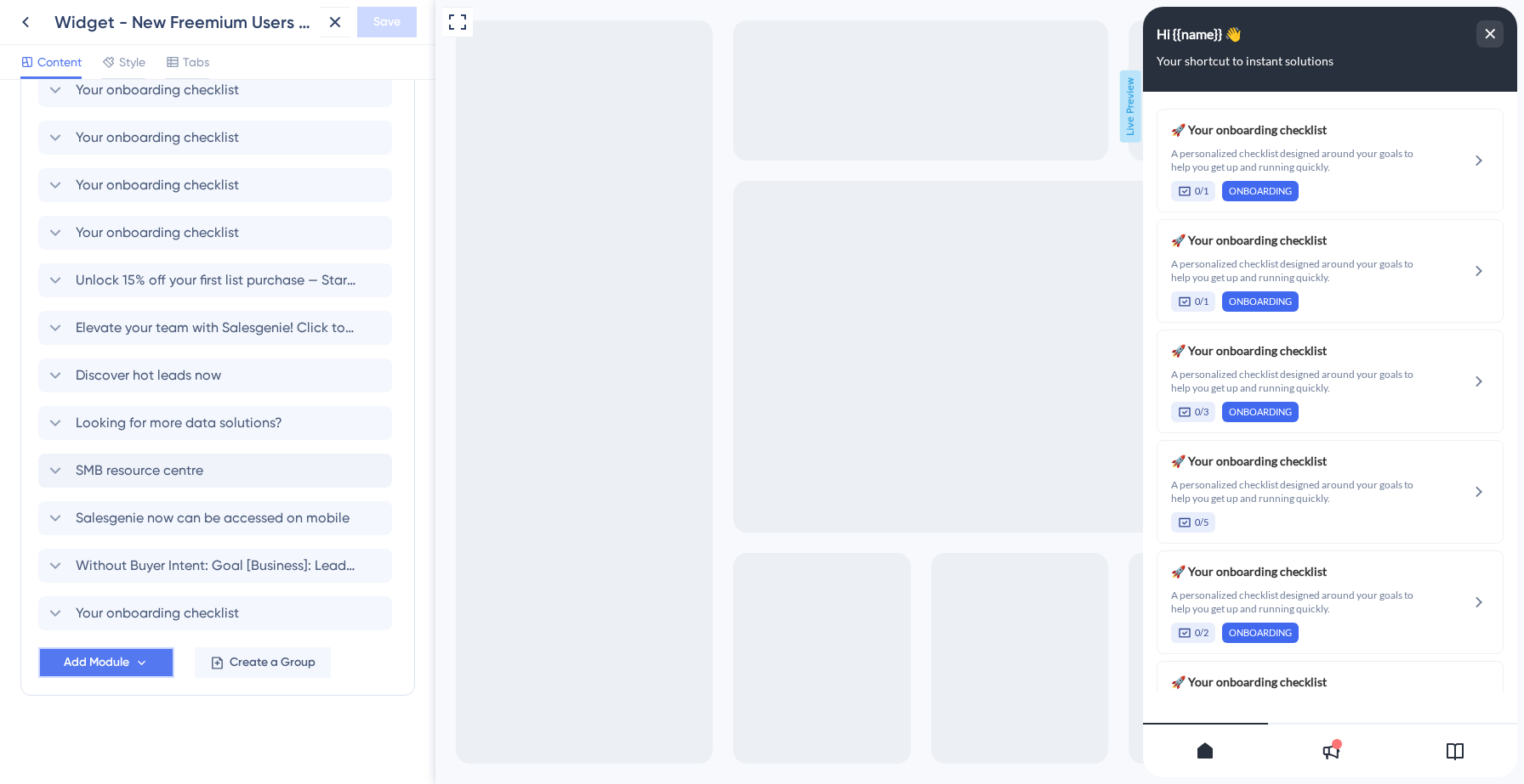
click at [110, 665] on span "Add Module" at bounding box center [97, 663] width 66 height 21
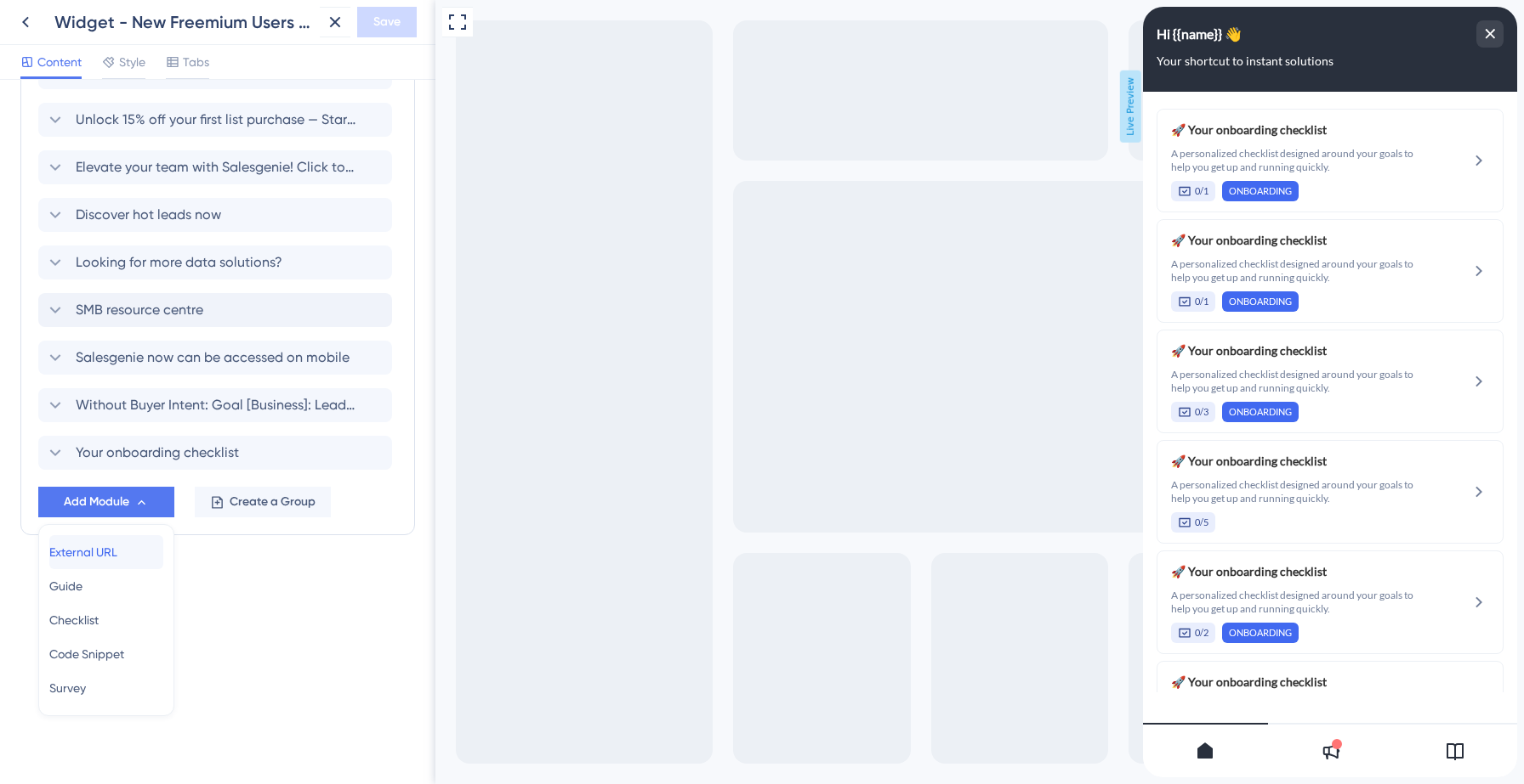
click at [118, 555] on span "External URL" at bounding box center [83, 552] width 68 height 21
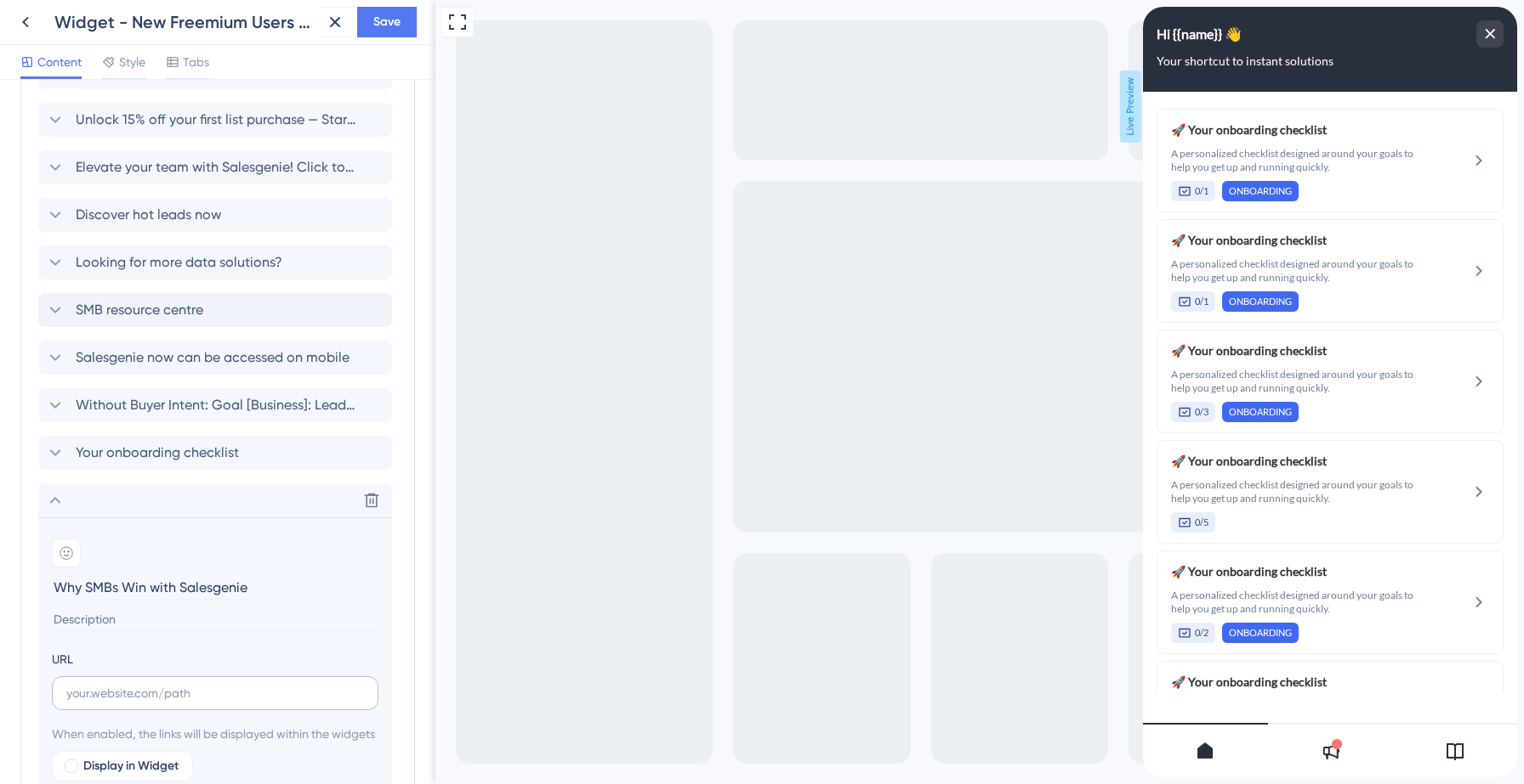
type input "Why SMBs Win with Salesgenie"
click at [131, 698] on input "text" at bounding box center [215, 693] width 298 height 19
click at [124, 615] on input at bounding box center [216, 620] width 330 height 23
paste input "Learn how our innovative tools, reliable data, and user-friendly platform give …"
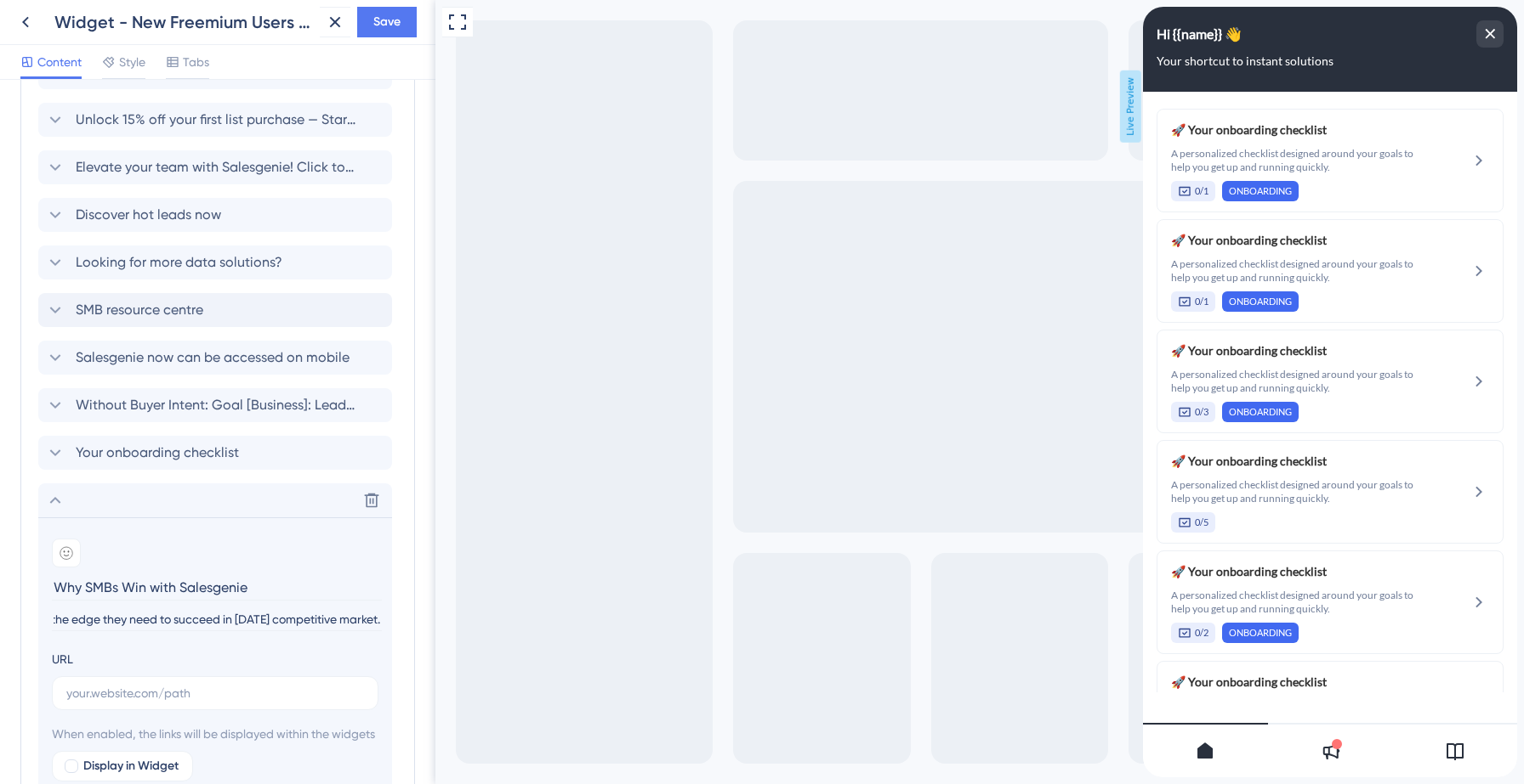
type input "Learn how our innovative tools, reliable data, and user-friendly platform give …"
click at [161, 584] on input "Why SMBs Win with Salesgenie" at bounding box center [216, 588] width 330 height 26
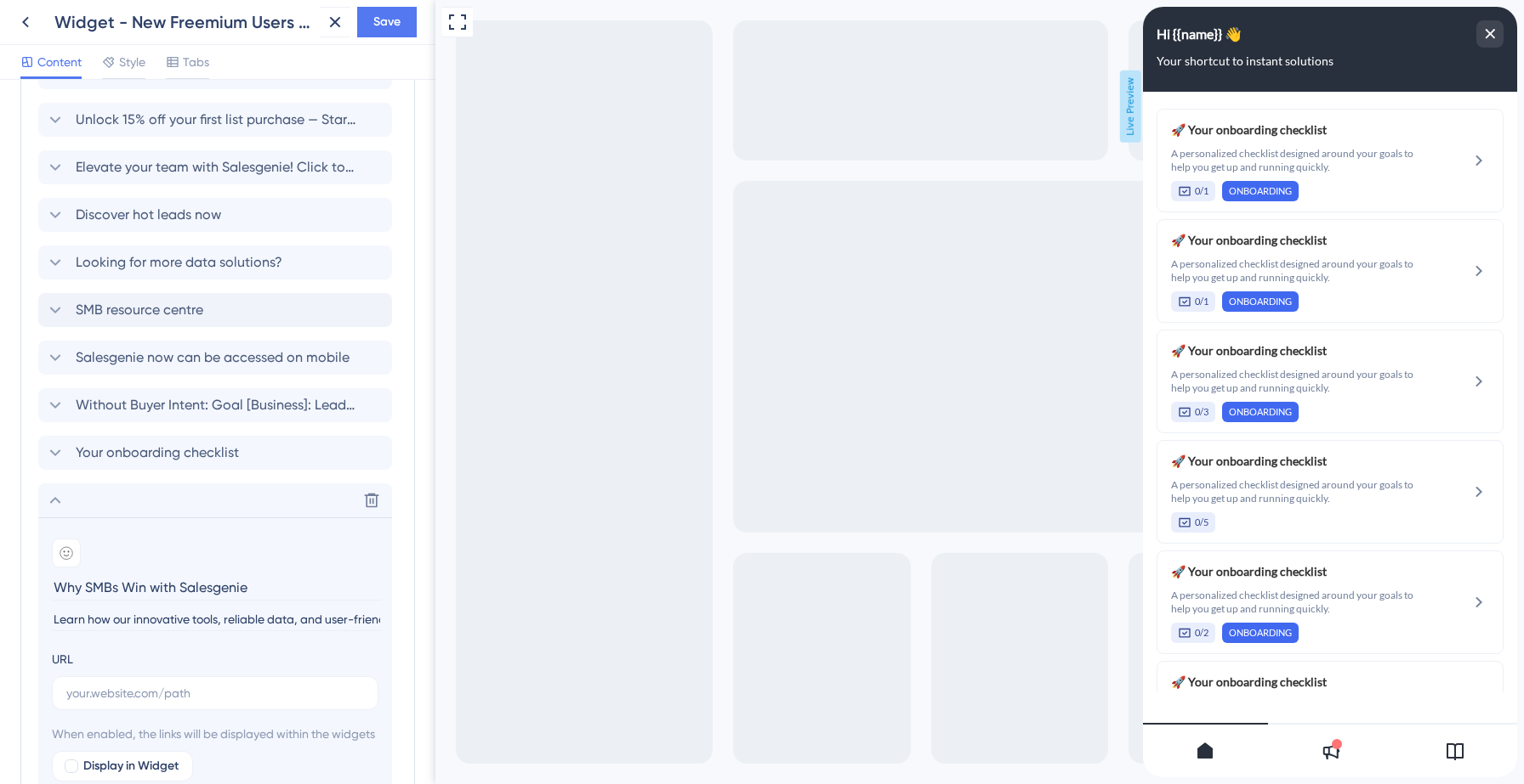
click at [161, 584] on input "Why SMBs Win with Salesgenie" at bounding box center [216, 588] width 330 height 26
paste input "10 Best ZoomInfo Alternatives and Competitors for SMBs"
type input "Why SMBs Win w 10 Best ZoomInfo Alternatives and Competitors for SMBs ith Sales…"
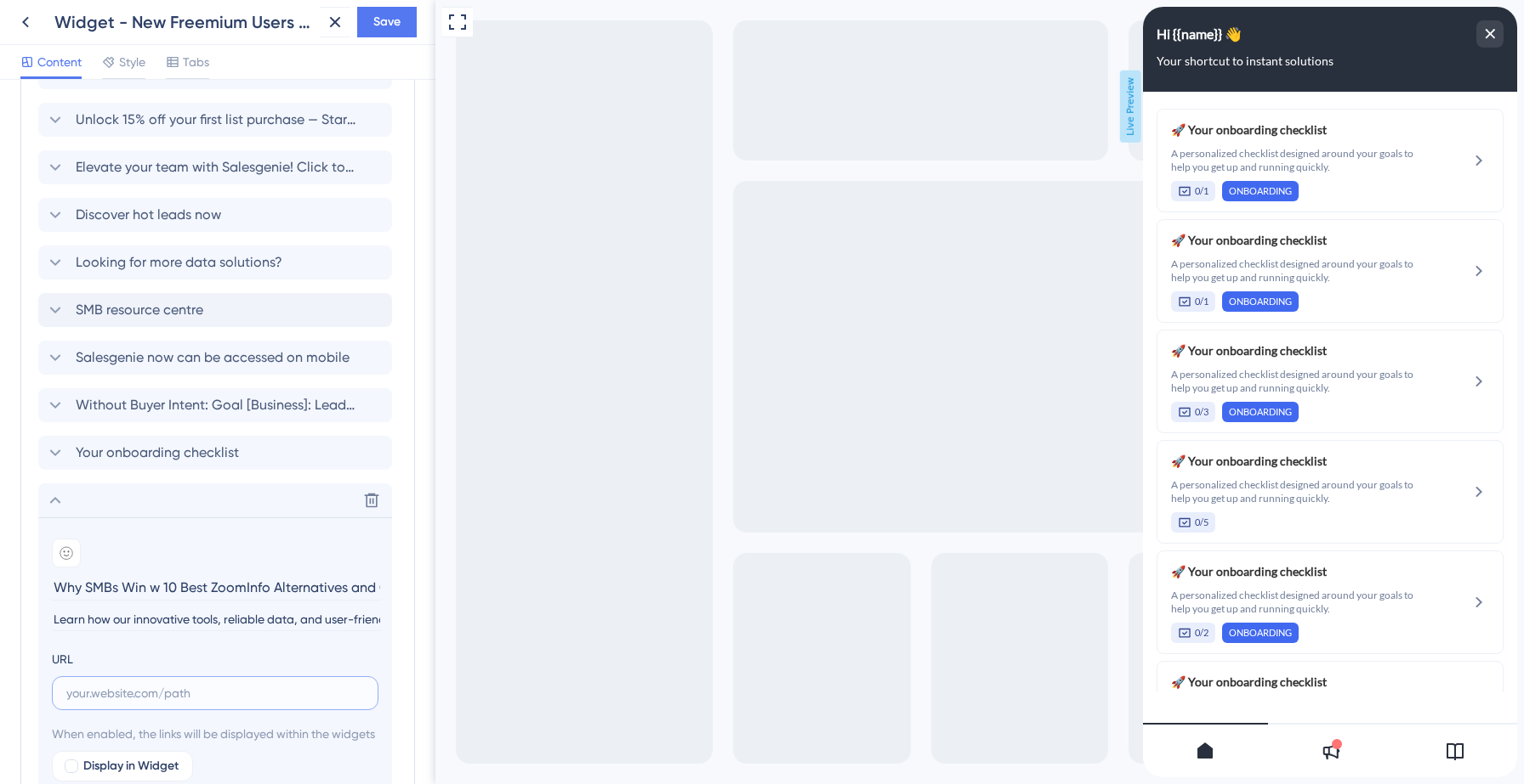
click at [155, 687] on input "text" at bounding box center [215, 693] width 298 height 19
paste input "[URL][DOMAIN_NAME]"
type input "[URL][DOMAIN_NAME]"
click at [141, 620] on input "Learn how our innovative tools, reliable data, and user-friendly platform give …" at bounding box center [216, 620] width 330 height 23
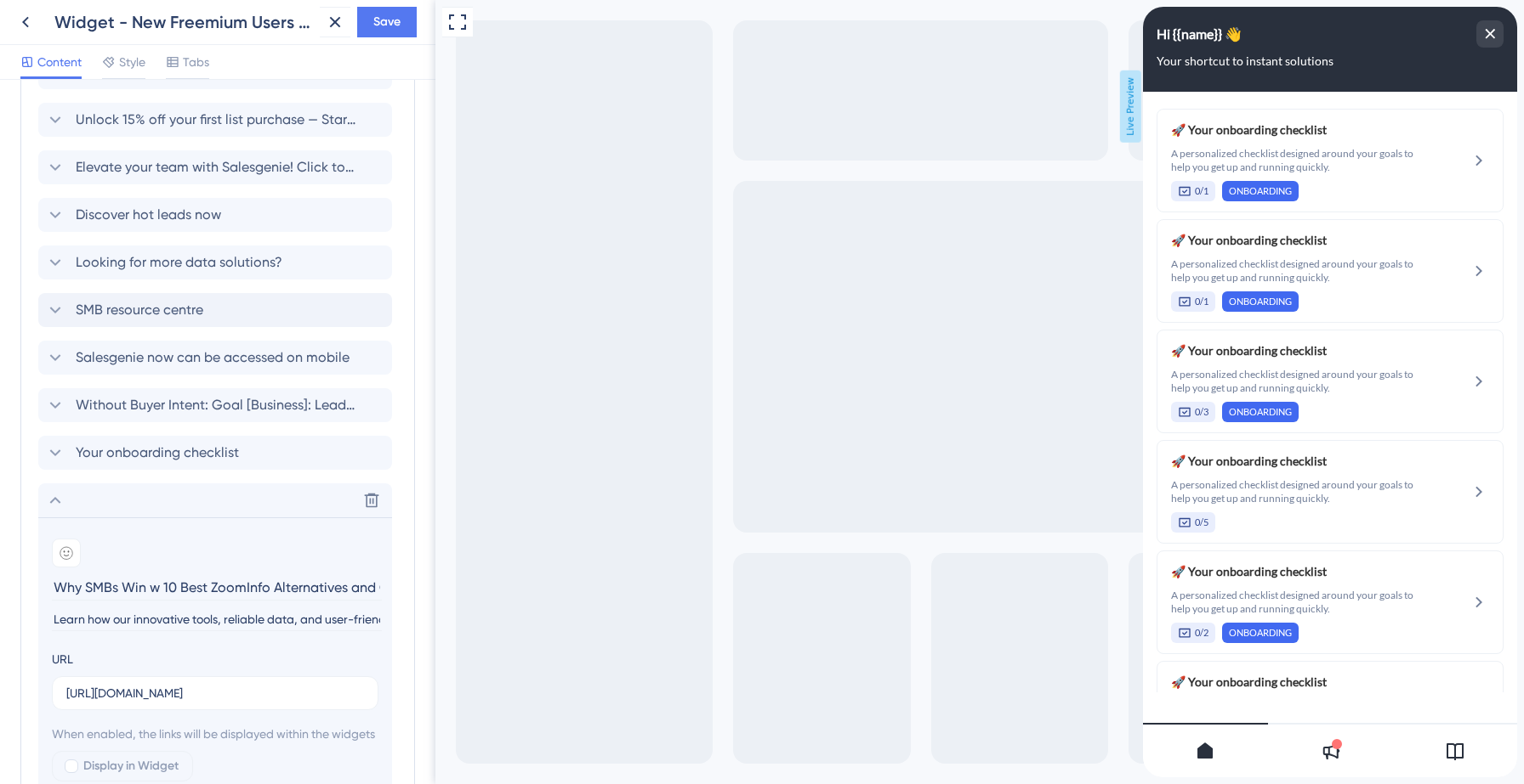
scroll to position [0, 0]
click at [141, 620] on input "Learn how our innovative tools, reliable data, and user-friendly platform give …" at bounding box center [216, 620] width 330 height 23
drag, startPoint x: 163, startPoint y: 589, endPoint x: 35, endPoint y: 564, distance: 130.4
click at [35, 564] on div "Modules Add a module to create your resource center. Learn More. Your onboardin…" at bounding box center [218, 85] width 394 height 1644
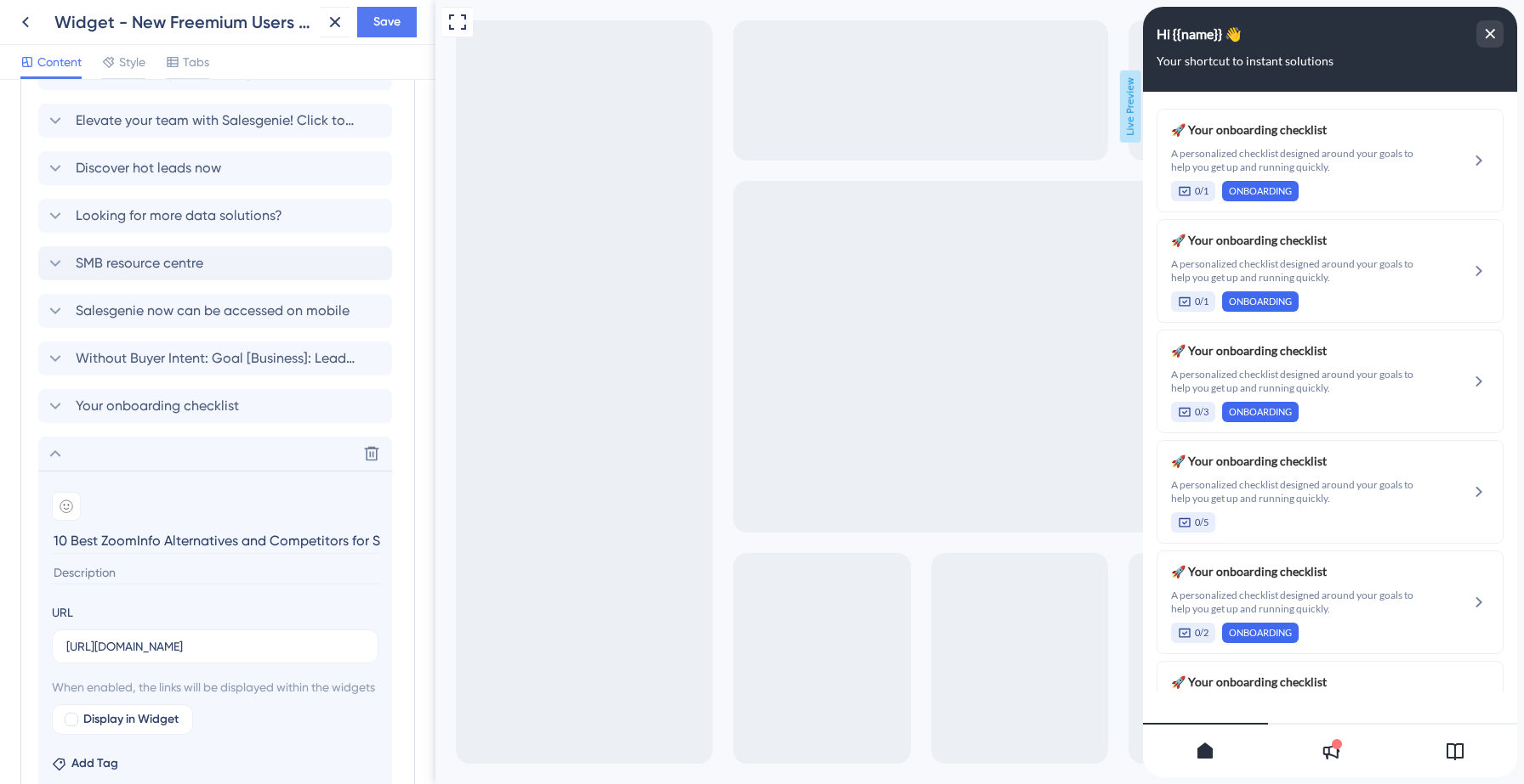
scroll to position [1257, 0]
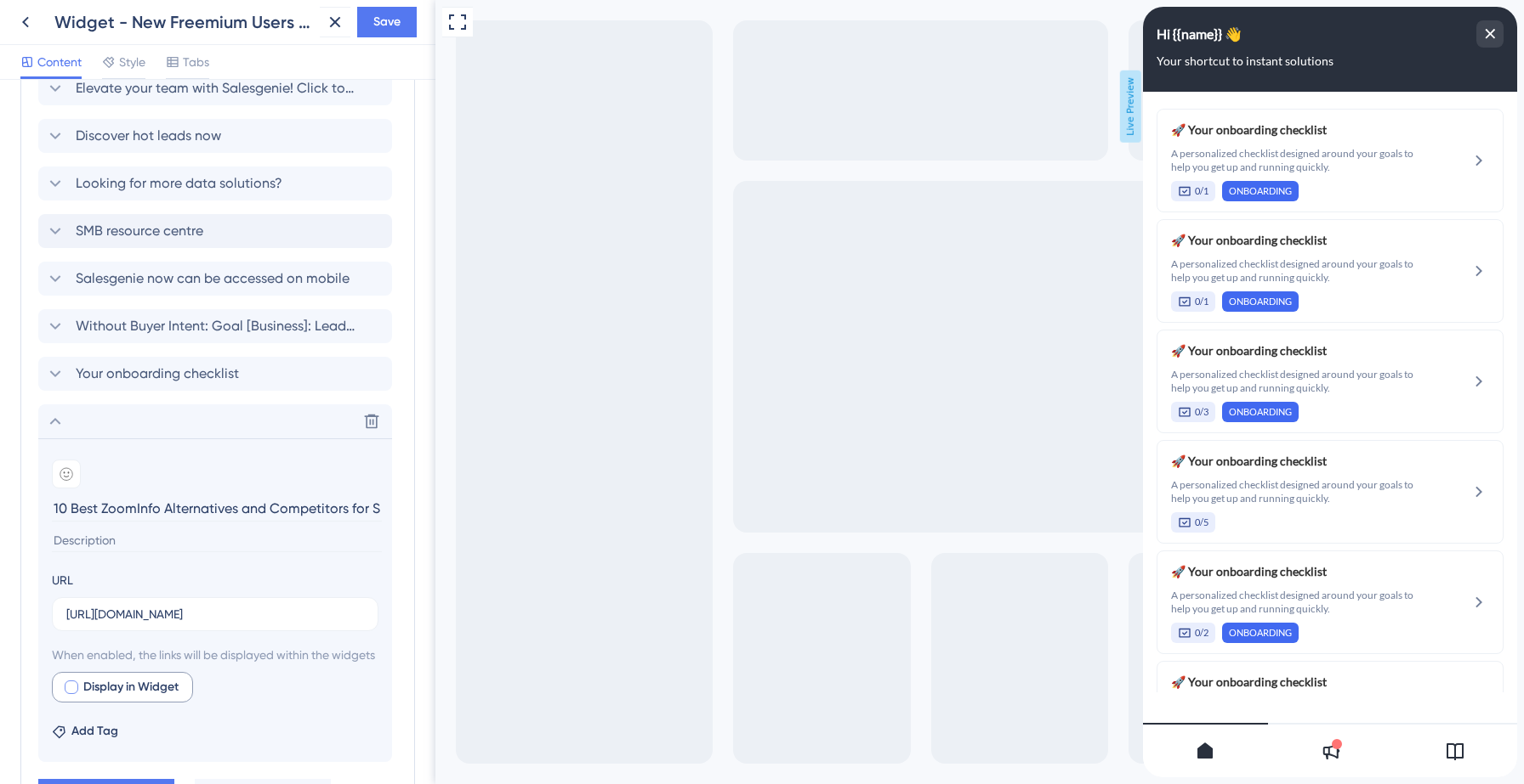
type input "10 Best ZoomInfo Alternatives and Competitors for SMBs ith Salesgenie"
click at [72, 694] on div at bounding box center [72, 687] width 14 height 14
checkbox input "true"
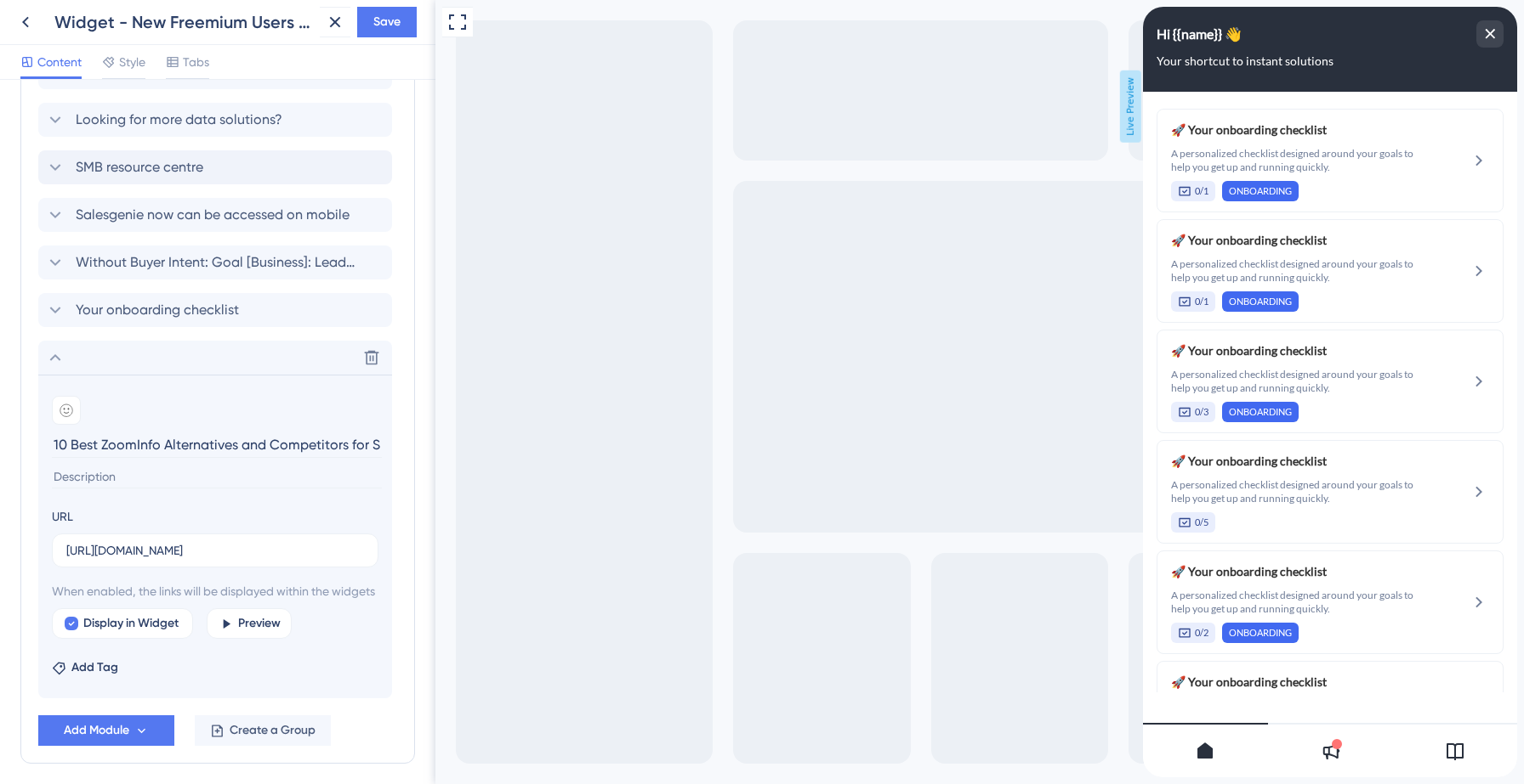
scroll to position [1327, 0]
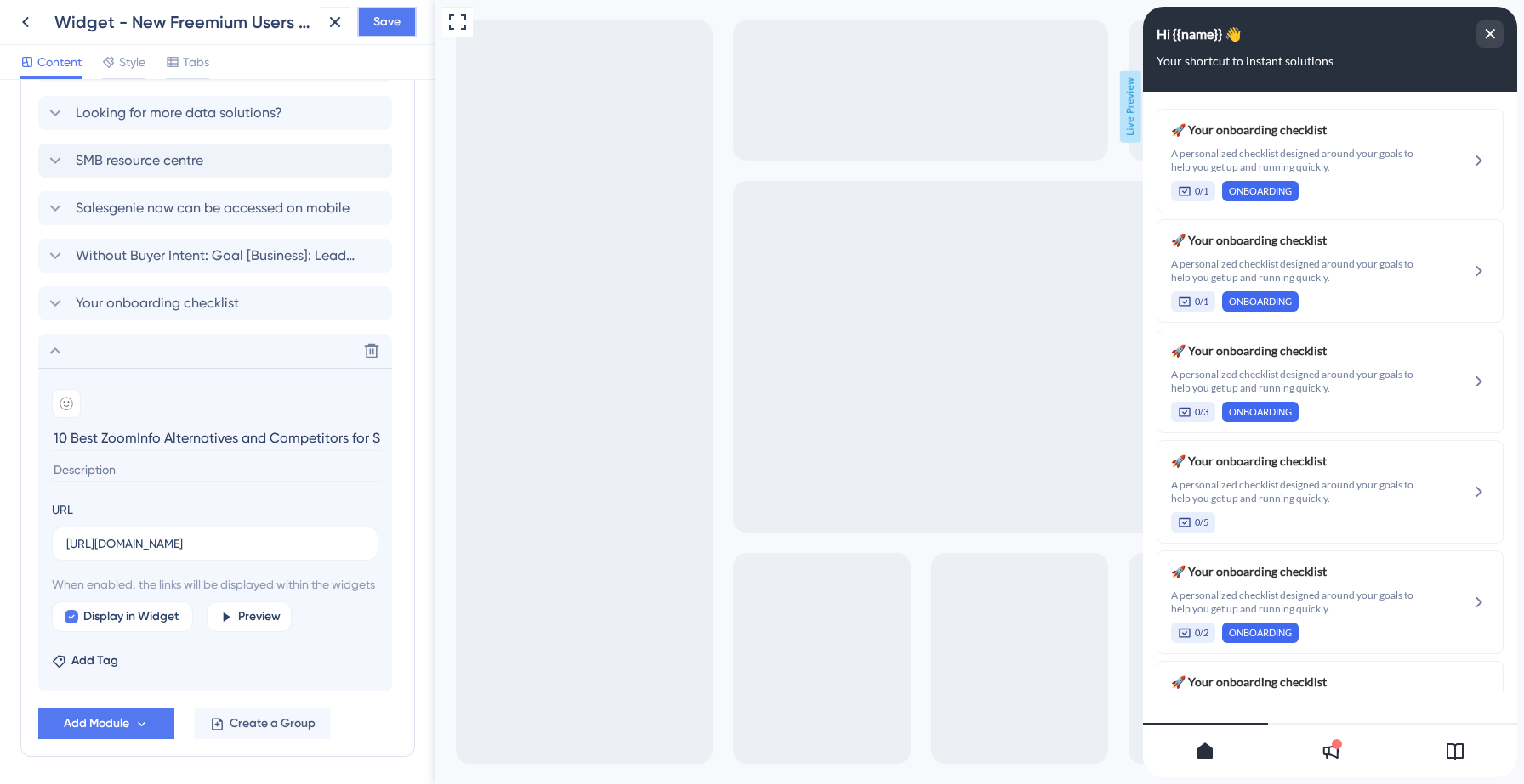
click at [391, 29] on span "Save" at bounding box center [387, 22] width 27 height 21
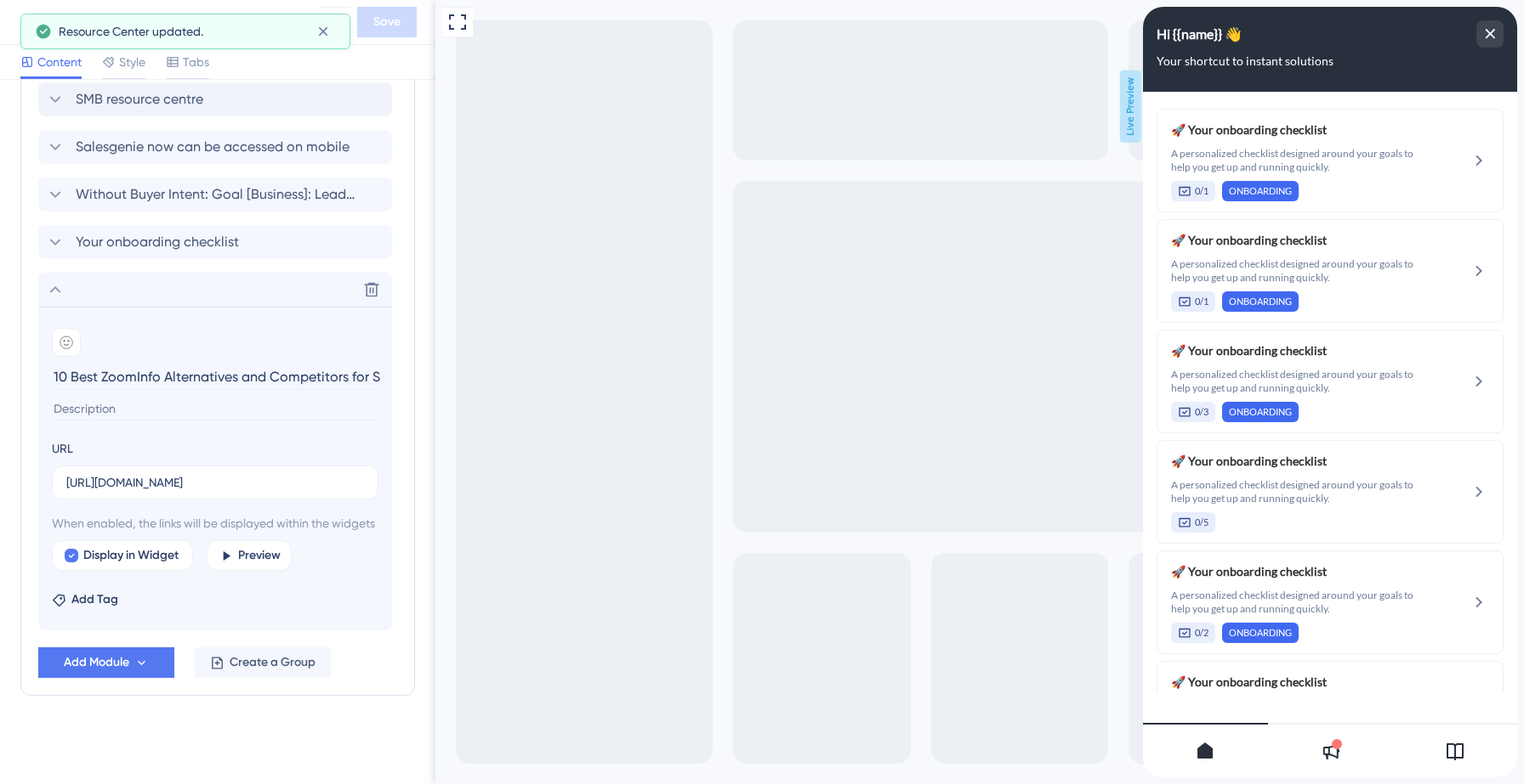
scroll to position [1409, 0]
click at [108, 663] on span "Add Module" at bounding box center [97, 663] width 66 height 21
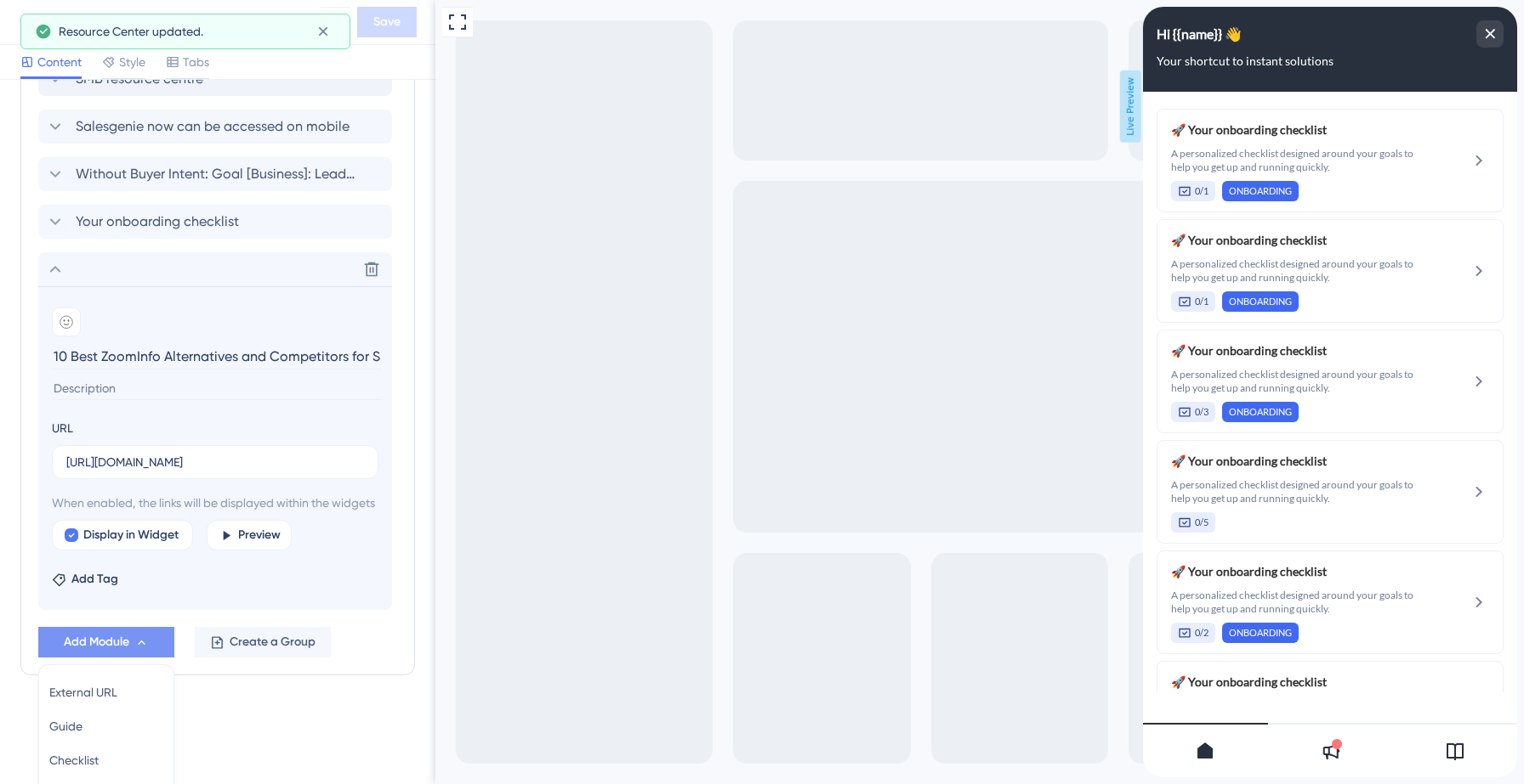
scroll to position [1570, 0]
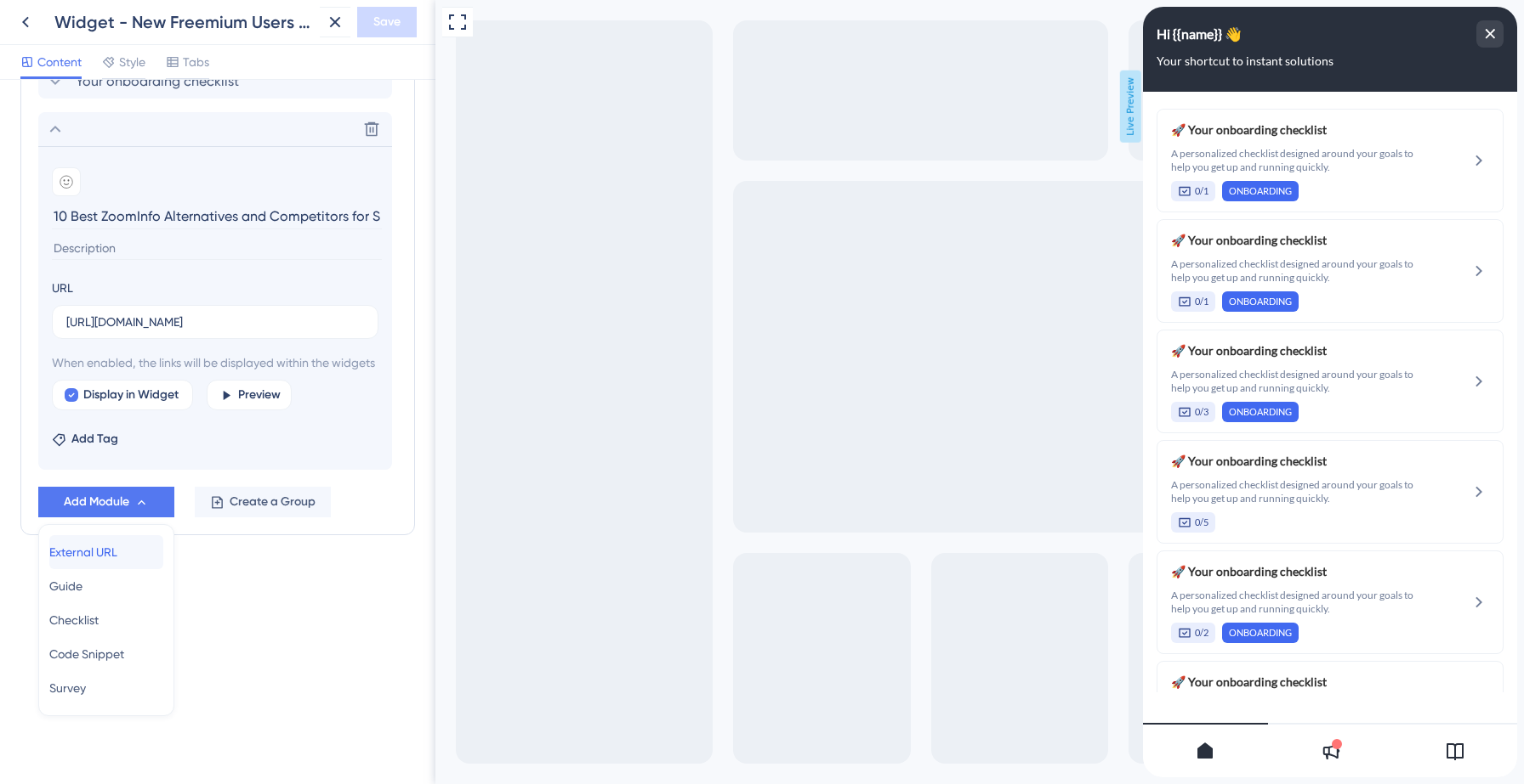
click at [101, 557] on span "External URL" at bounding box center [83, 552] width 68 height 21
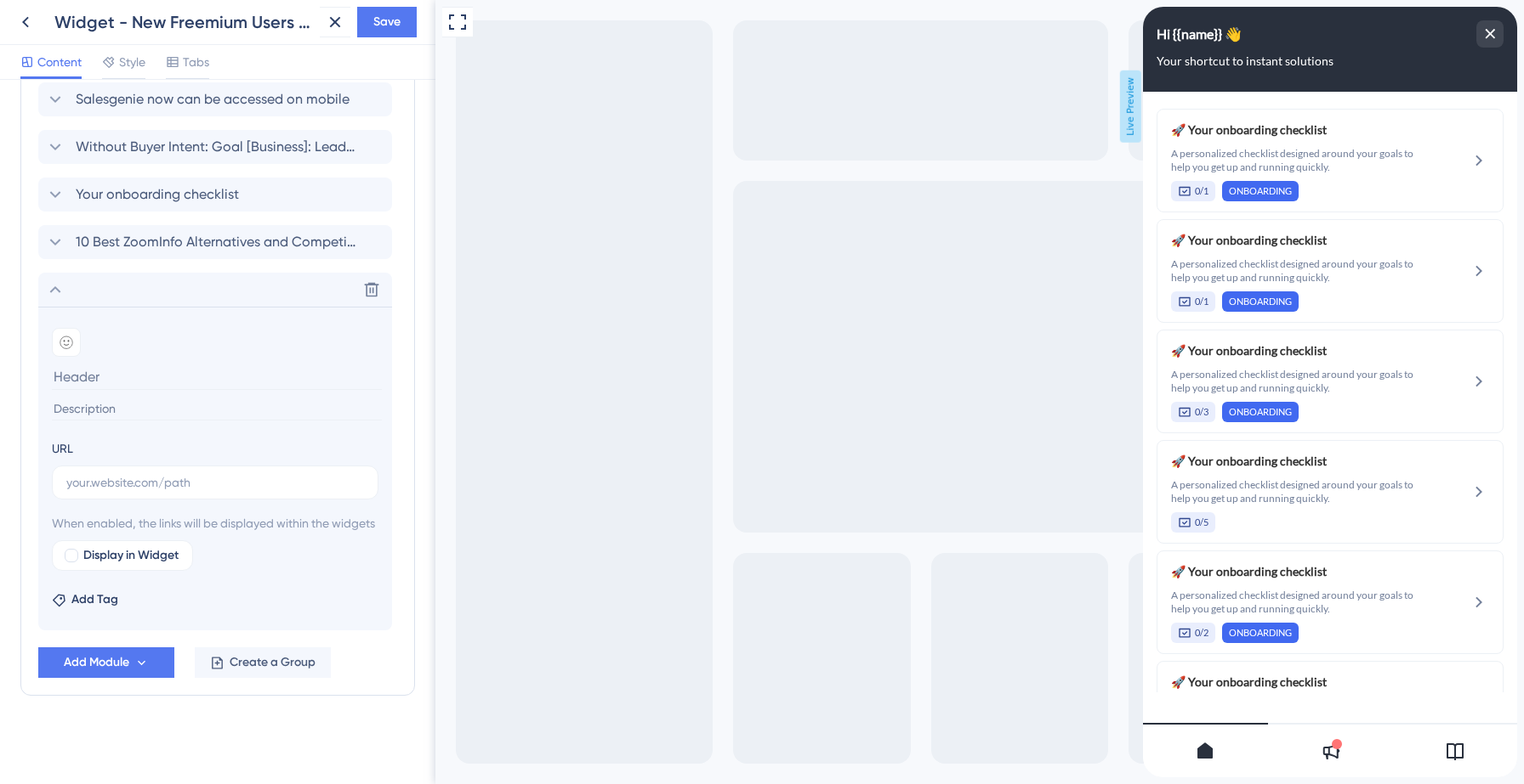
scroll to position [1456, 0]
click at [118, 474] on input "text" at bounding box center [215, 483] width 298 height 19
paste input "https://www.salesgenie.com/resources/Apollo-Alternative/"
type input "https://www.salesgenie.com/resources/Apollo-Alternative/"
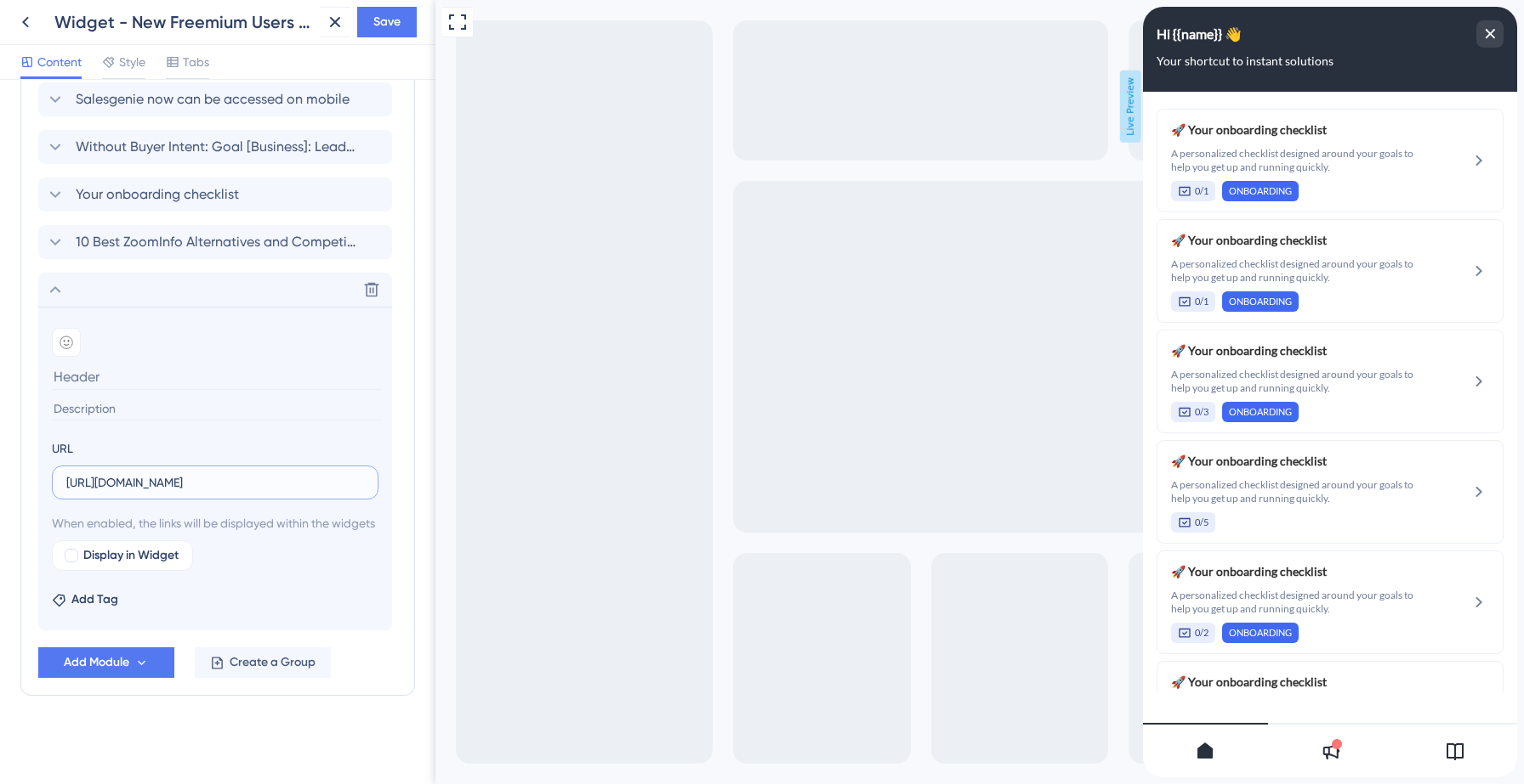
scroll to position [0, 0]
click at [172, 398] on input at bounding box center [216, 409] width 330 height 23
click at [180, 364] on input at bounding box center [216, 377] width 330 height 26
paste input "10 Best Apollo.io Alternatives and Competitors for SMBs"
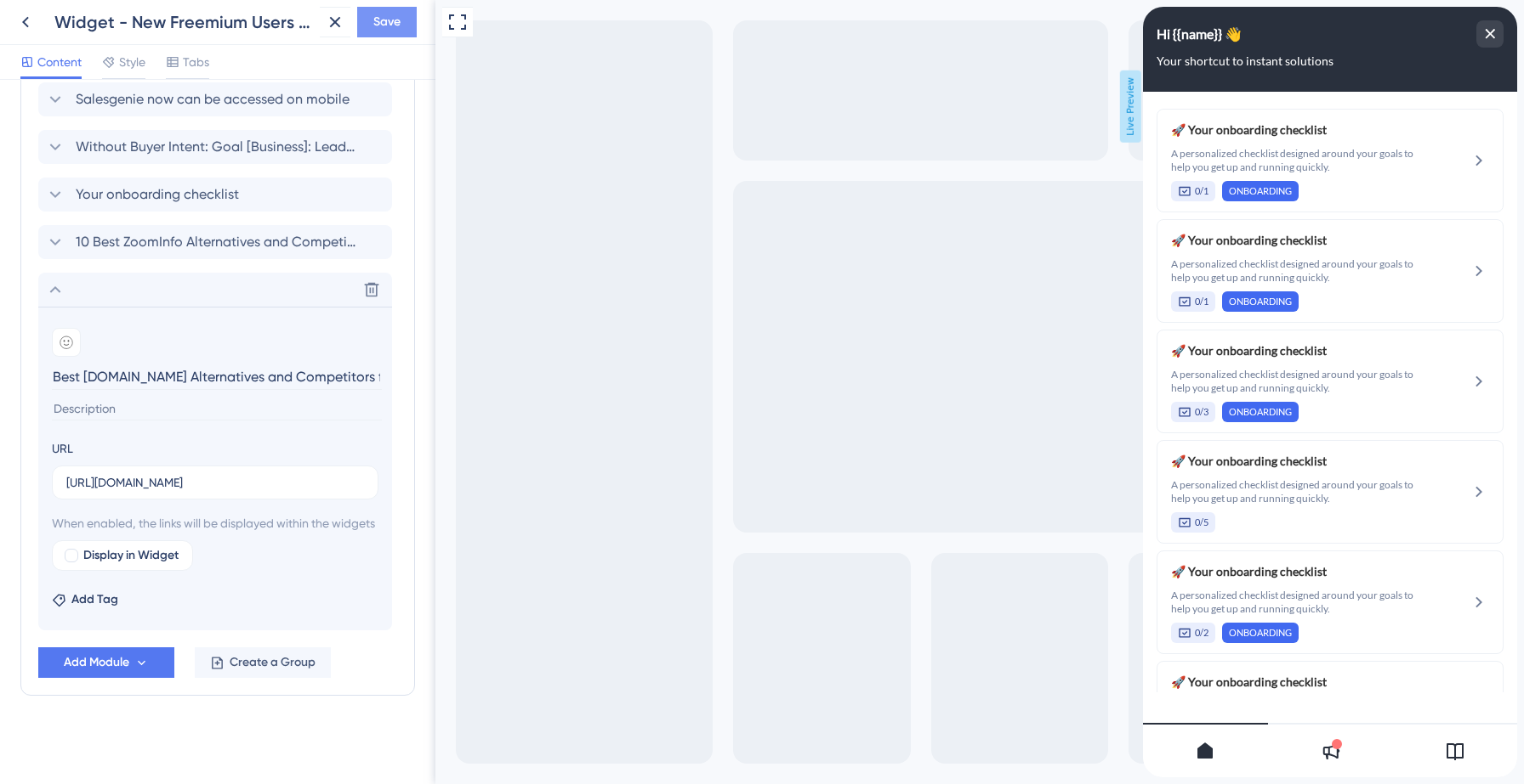
type input "10 Best Apollo.io Alternatives and Competitors for SMBs"
click at [387, 25] on span "Save" at bounding box center [387, 22] width 27 height 21
click at [73, 559] on div at bounding box center [72, 556] width 14 height 14
checkbox input "true"
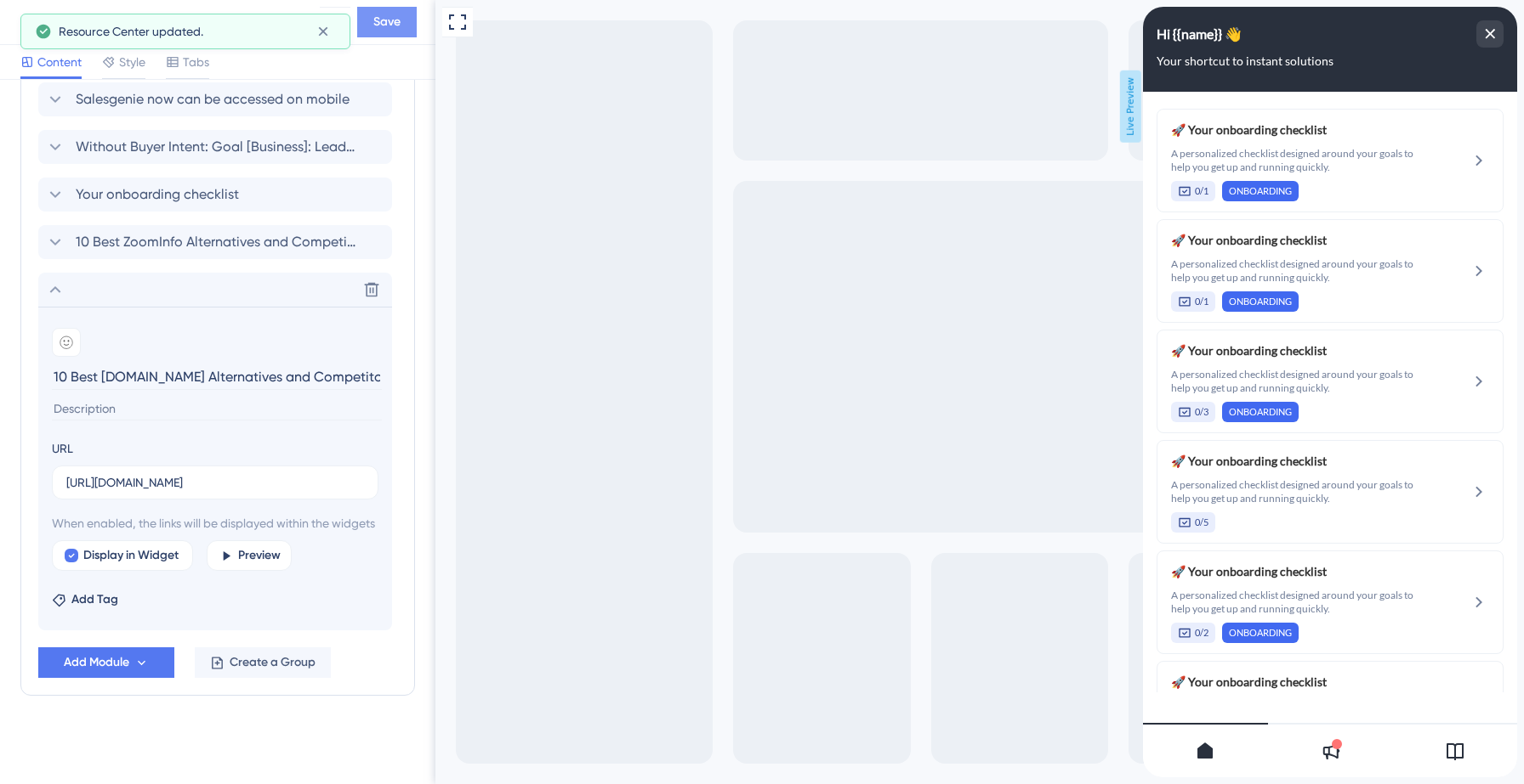
click at [380, 20] on span "Save" at bounding box center [387, 22] width 27 height 21
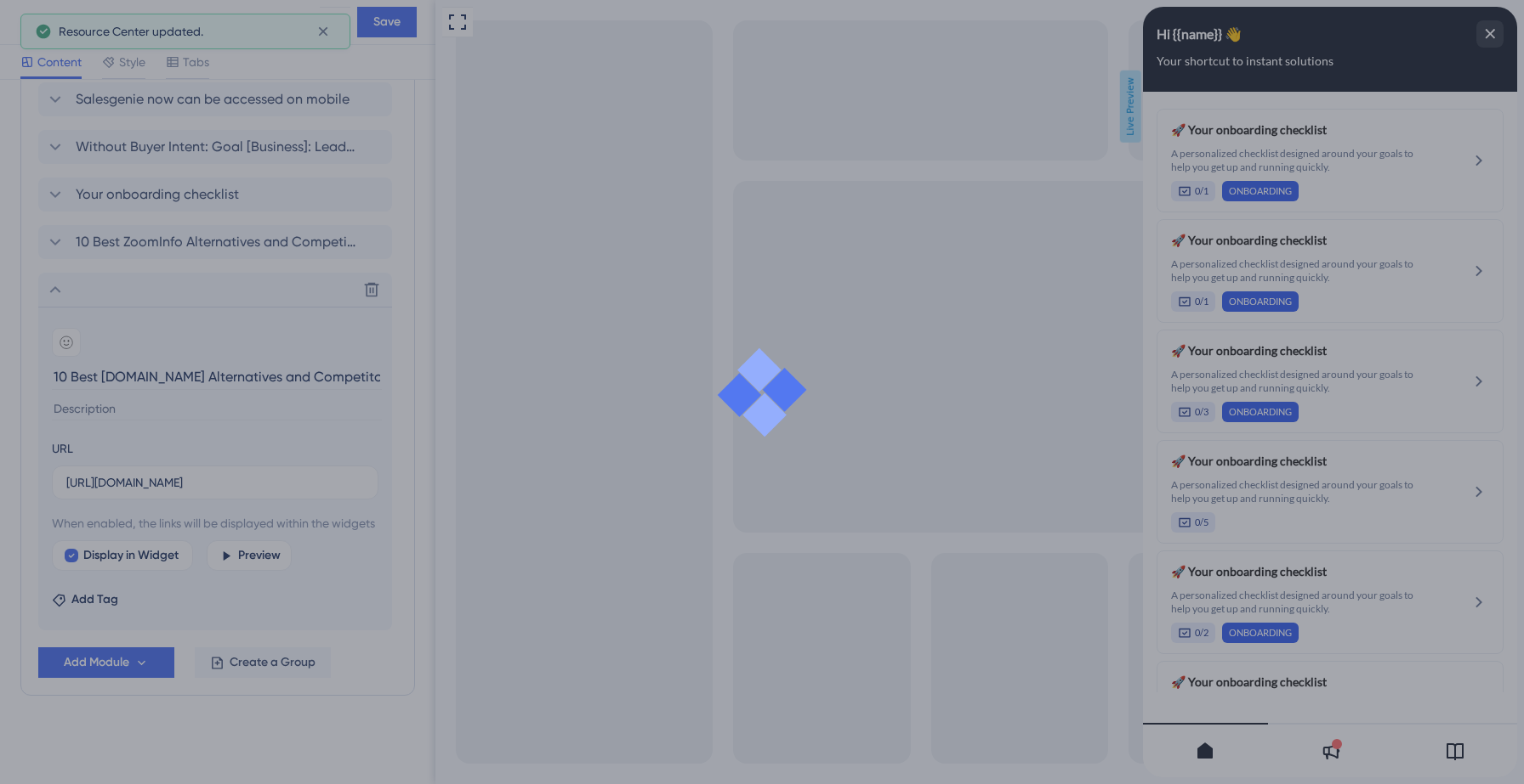
click at [137, 669] on div at bounding box center [762, 392] width 1524 height 784
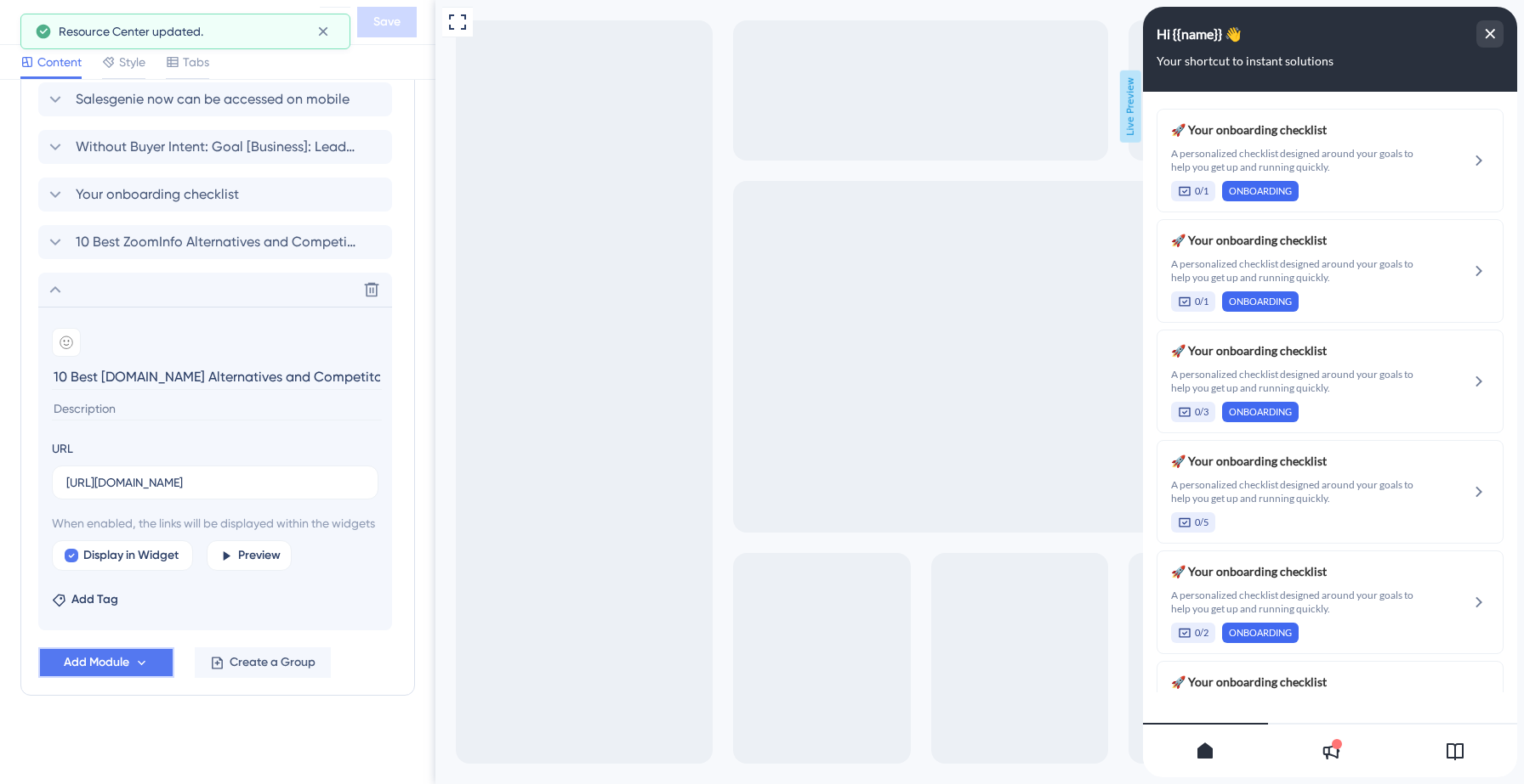
click at [140, 665] on icon at bounding box center [141, 663] width 15 height 15
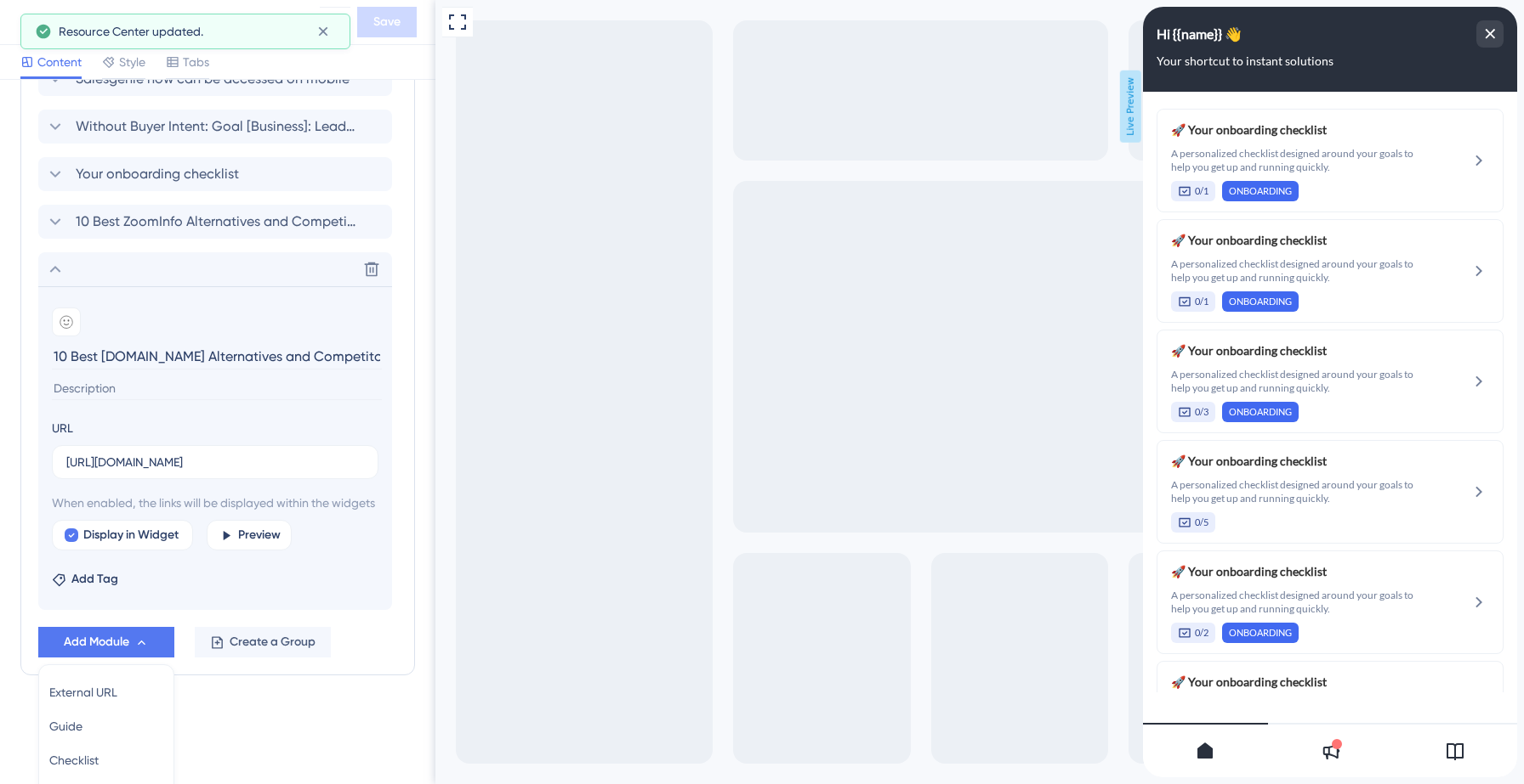
scroll to position [1617, 0]
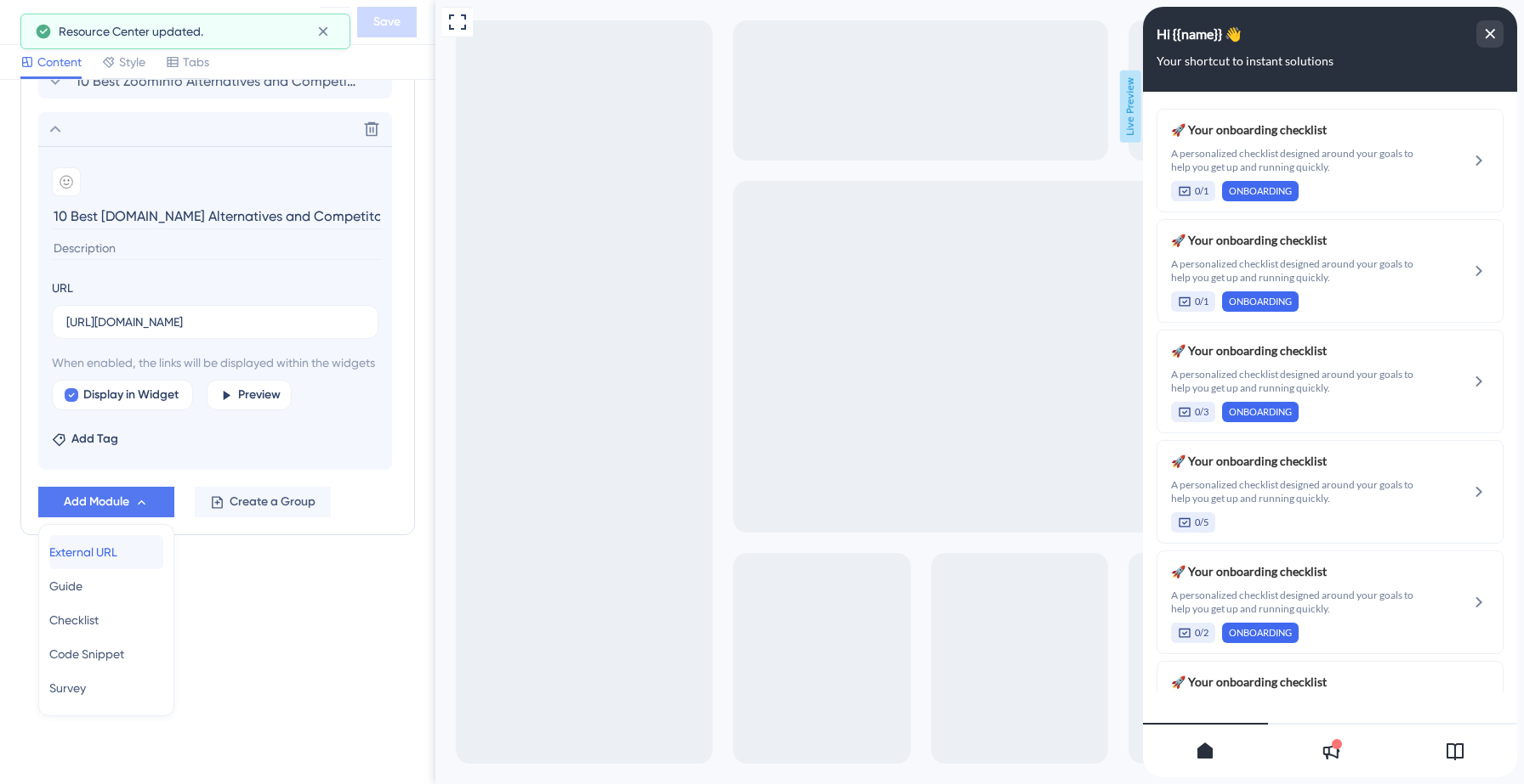
click at [106, 551] on span "External URL" at bounding box center [83, 552] width 68 height 21
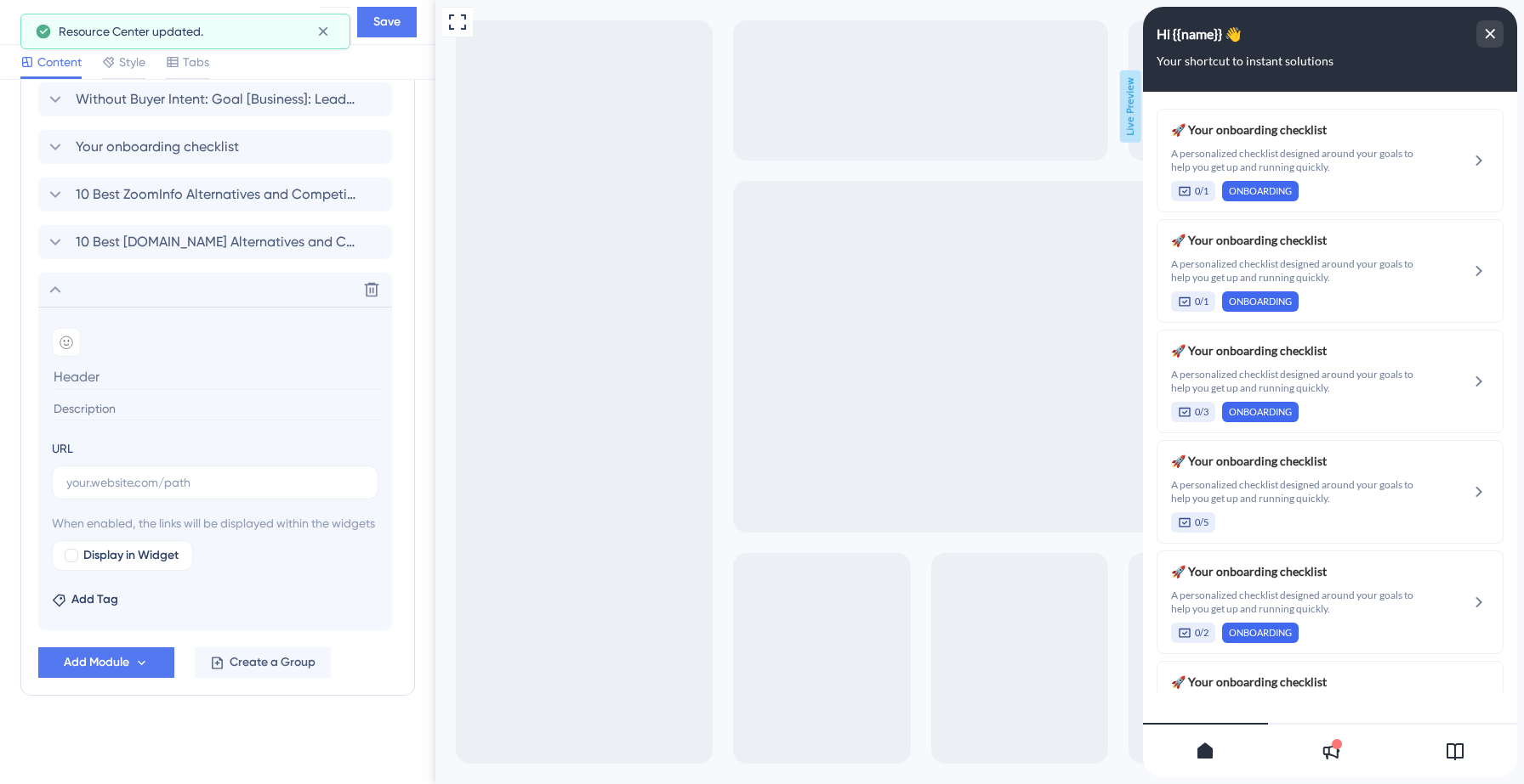
scroll to position [1504, 0]
paste input "How Salesgenie Changed One Customer’s Sales Success"
click at [119, 364] on input "How Salesgenie Changed One Customer’s Sales Success" at bounding box center [216, 377] width 330 height 26
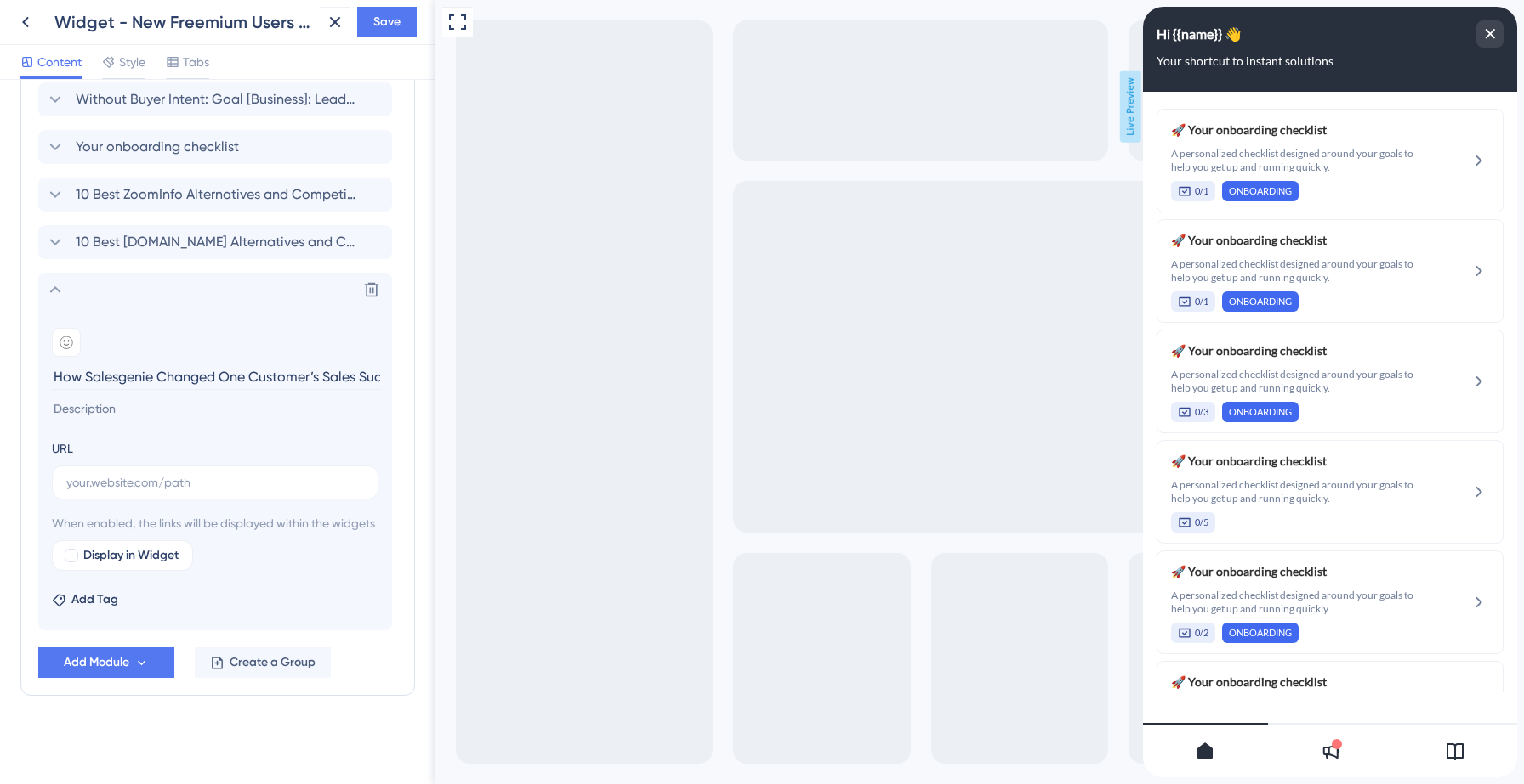
type input "How Salesgenie Changed One Customer’s Sales Success"
click at [130, 474] on input "text" at bounding box center [215, 483] width 298 height 19
paste input "https://www.salesgenie.com/blog/this-is-how-salesgenie-changed-their-sales-succ…"
type input "https://www.salesgenie.com/blog/this-is-how-salesgenie-changed-their-sales-succ…"
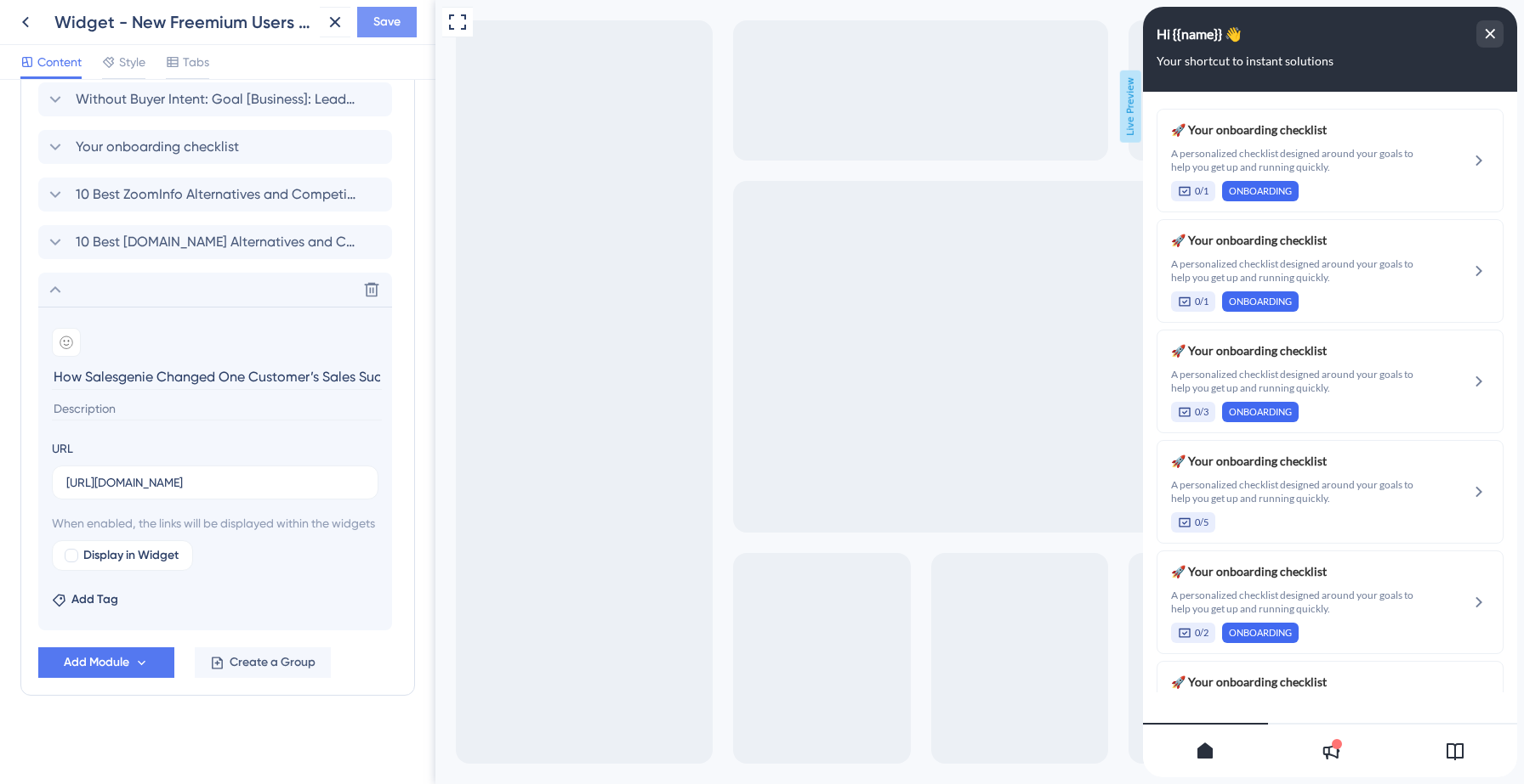
click at [379, 27] on span "Save" at bounding box center [387, 22] width 27 height 21
click at [58, 232] on icon at bounding box center [55, 242] width 21 height 21
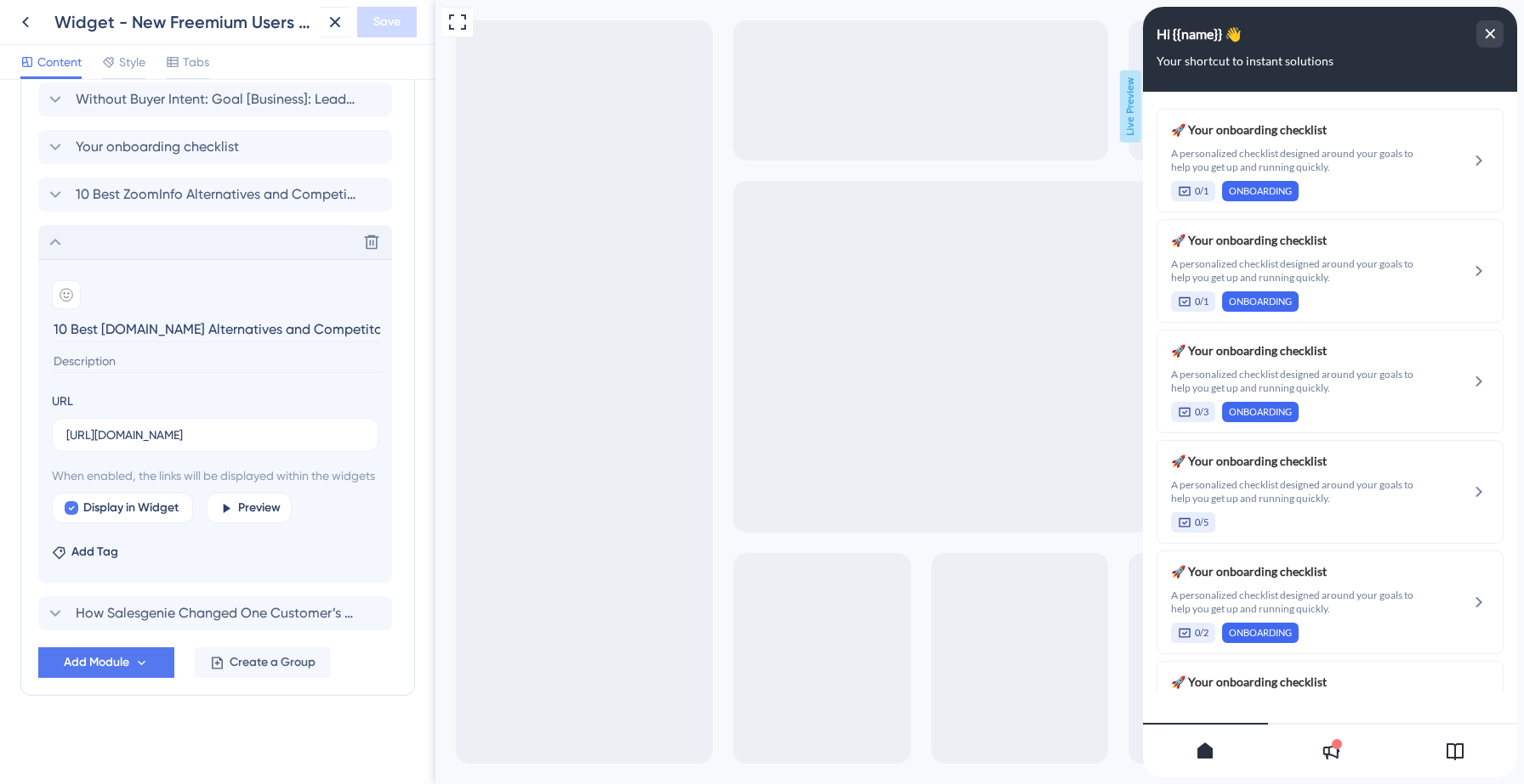
click at [56, 232] on icon at bounding box center [55, 242] width 21 height 21
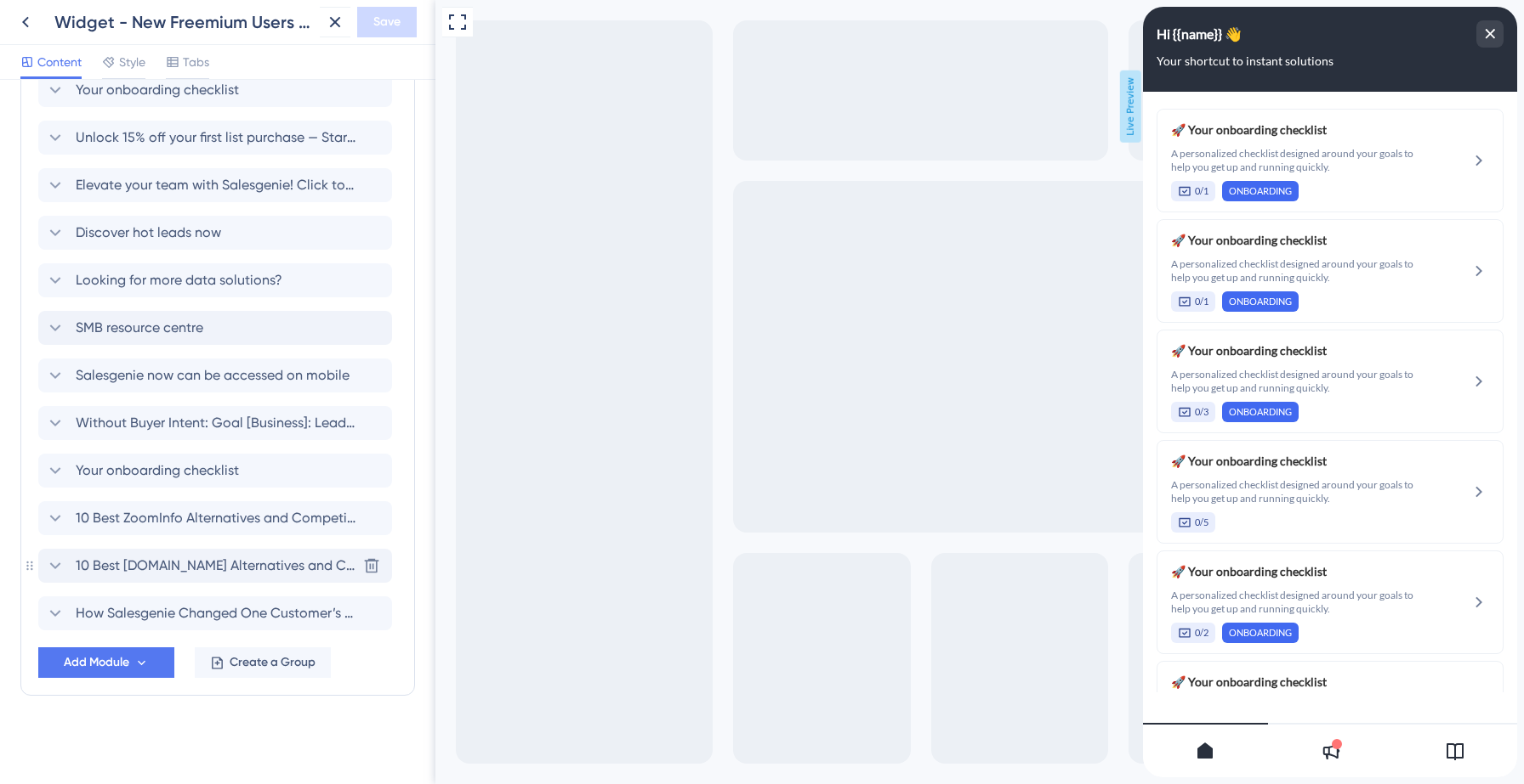
click at [54, 570] on icon at bounding box center [55, 566] width 21 height 21
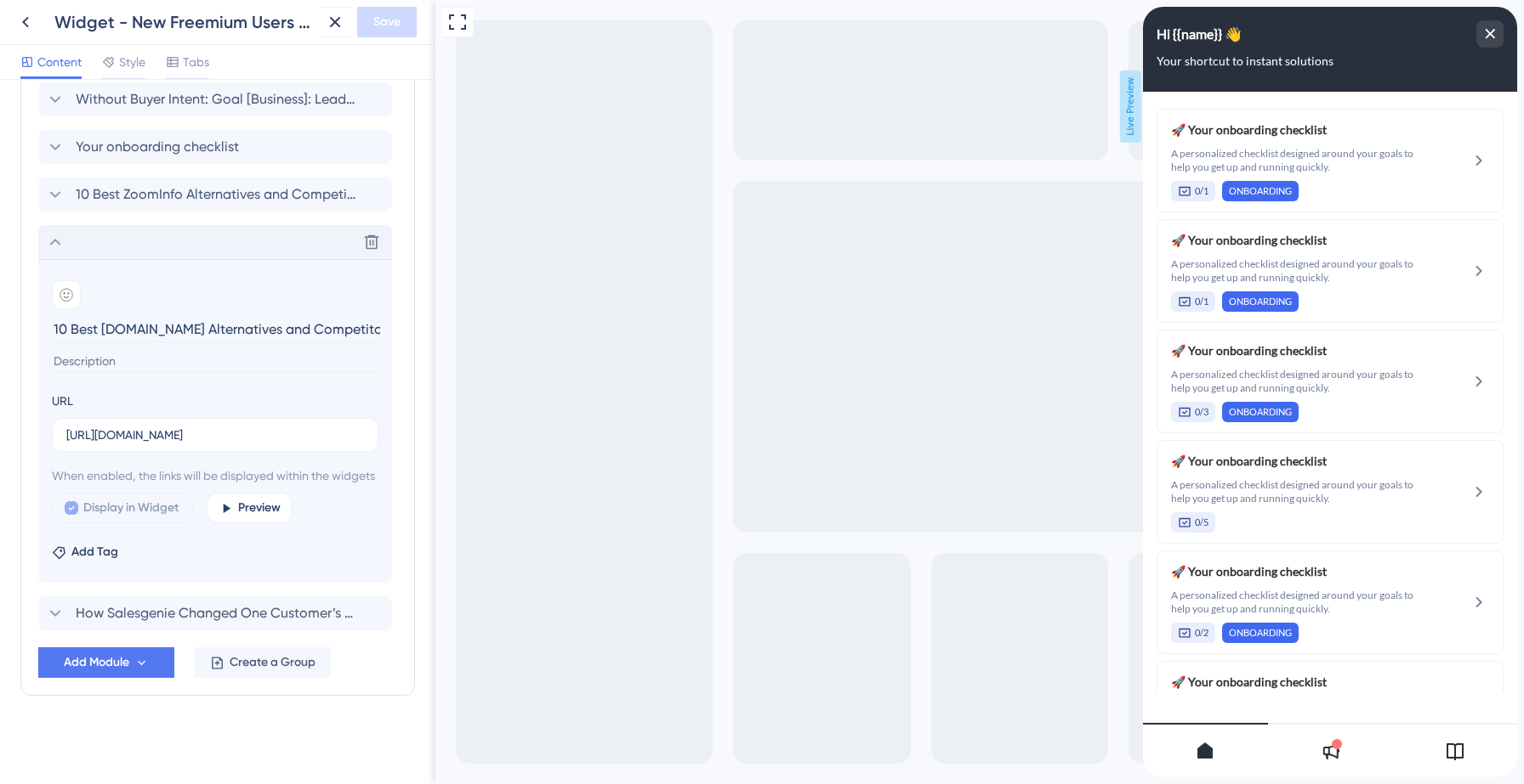
scroll to position [0, 18]
click at [185, 317] on input "10 Best Apollo.io Alternatives and Competitors for SMBs" at bounding box center [216, 329] width 330 height 26
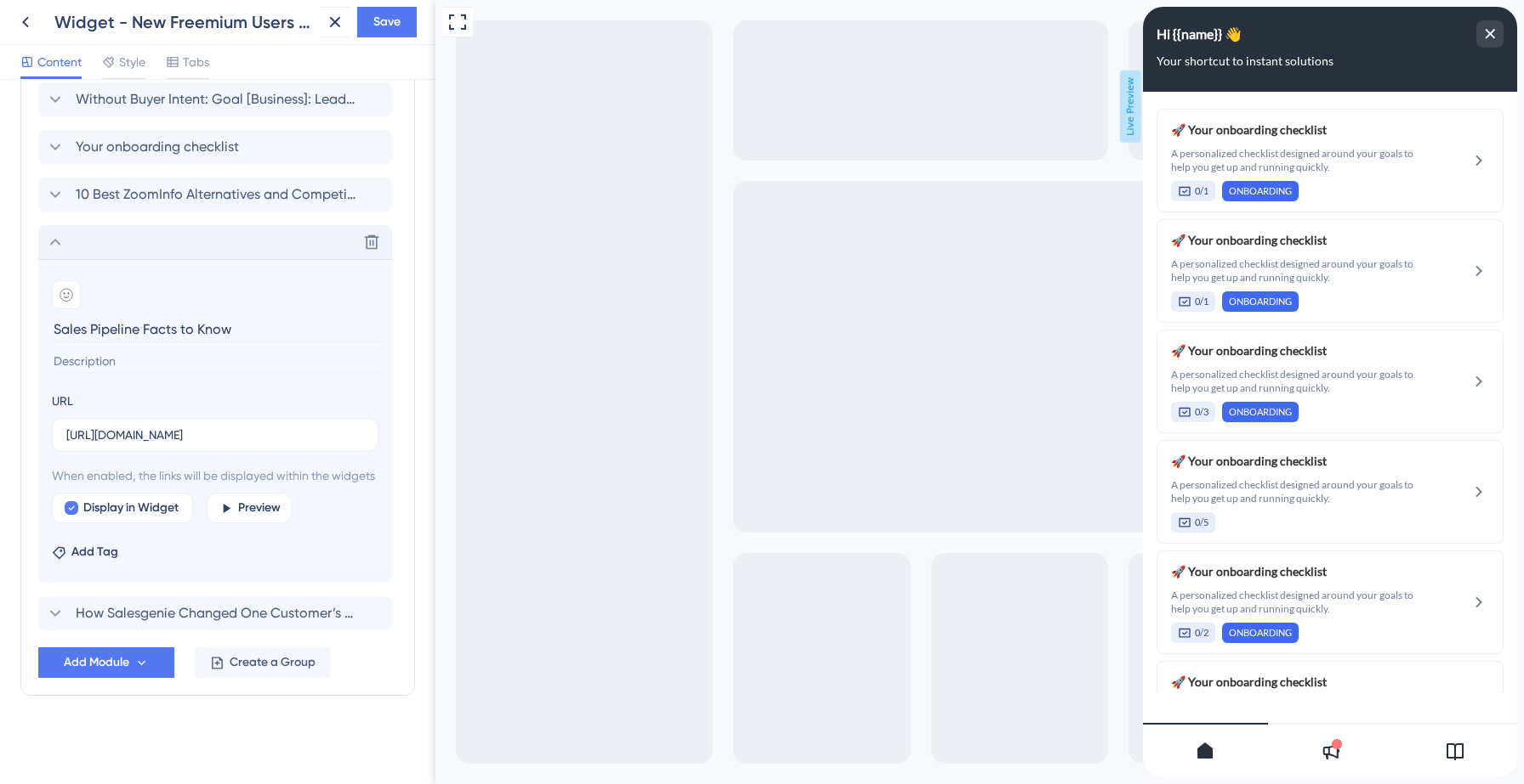
type input "Sales Pipeline Facts to Know"
click at [167, 425] on input "https://www.salesgenie.com/resources/Apollo-Alternative/" at bounding box center [215, 435] width 298 height 19
paste input "blog/sales-pipeline-coverag"
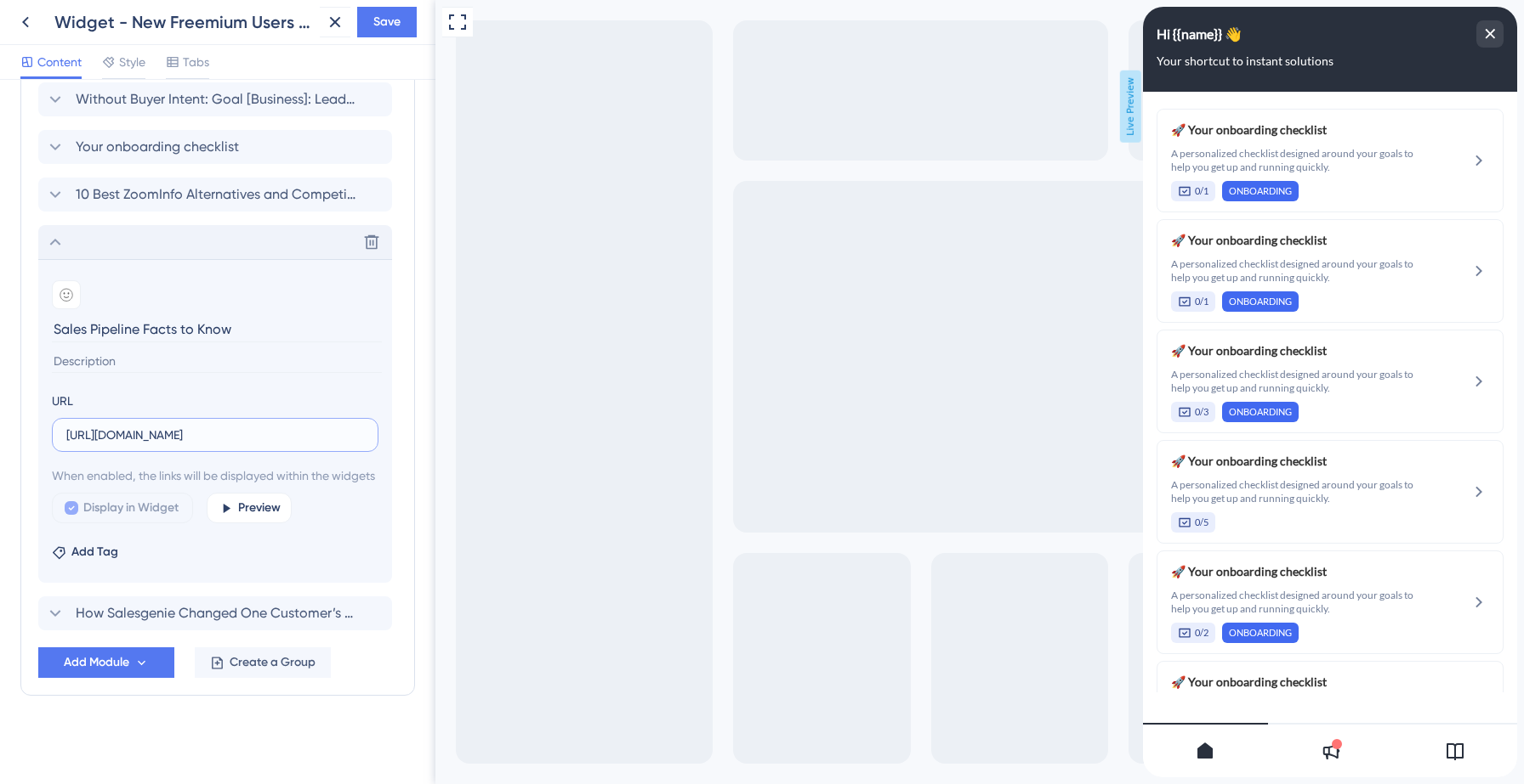
scroll to position [0, 37]
type input "[URL][DOMAIN_NAME]"
click at [394, 23] on span "Save" at bounding box center [387, 22] width 27 height 21
click at [57, 232] on icon at bounding box center [55, 242] width 21 height 21
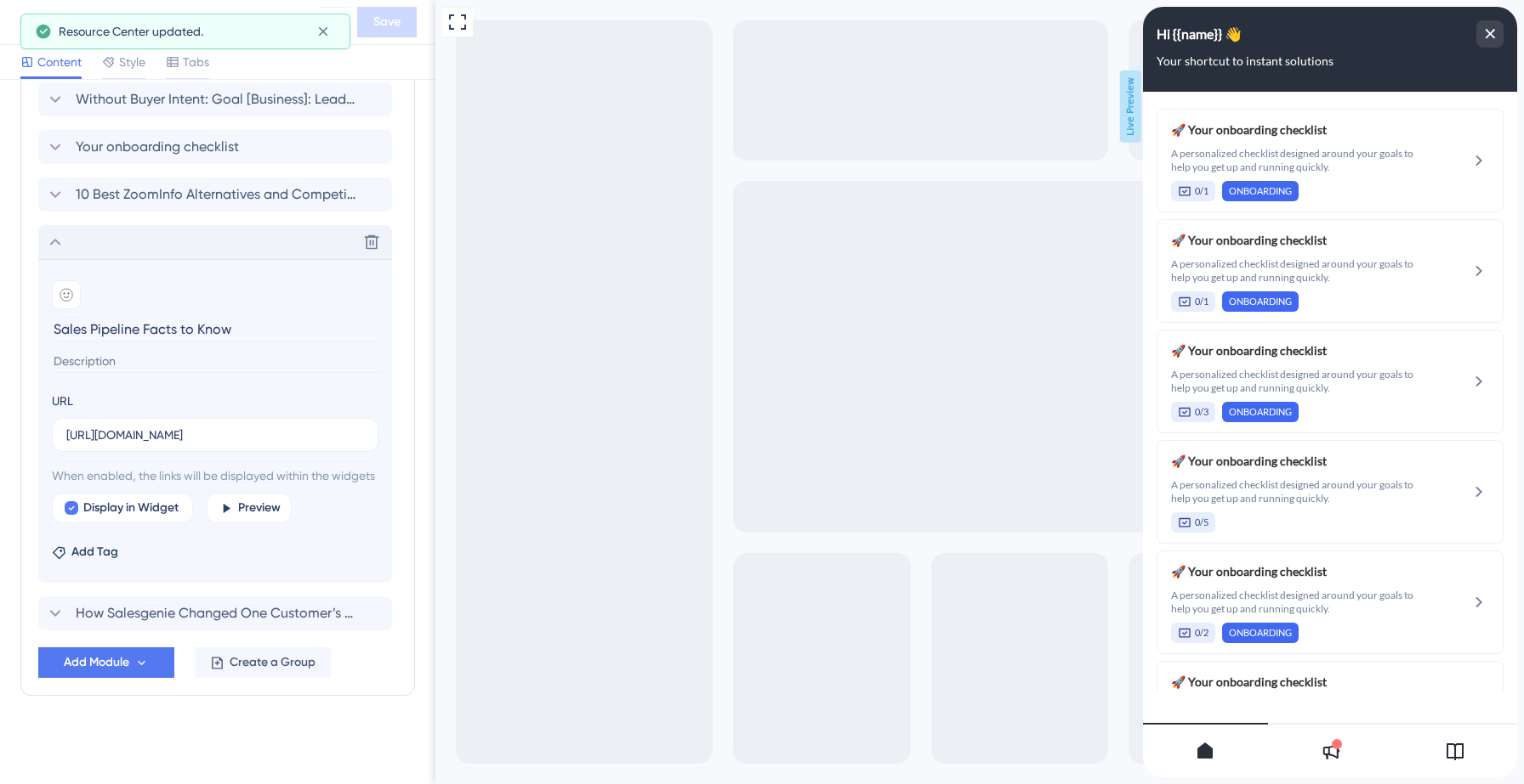
scroll to position [1160, 0]
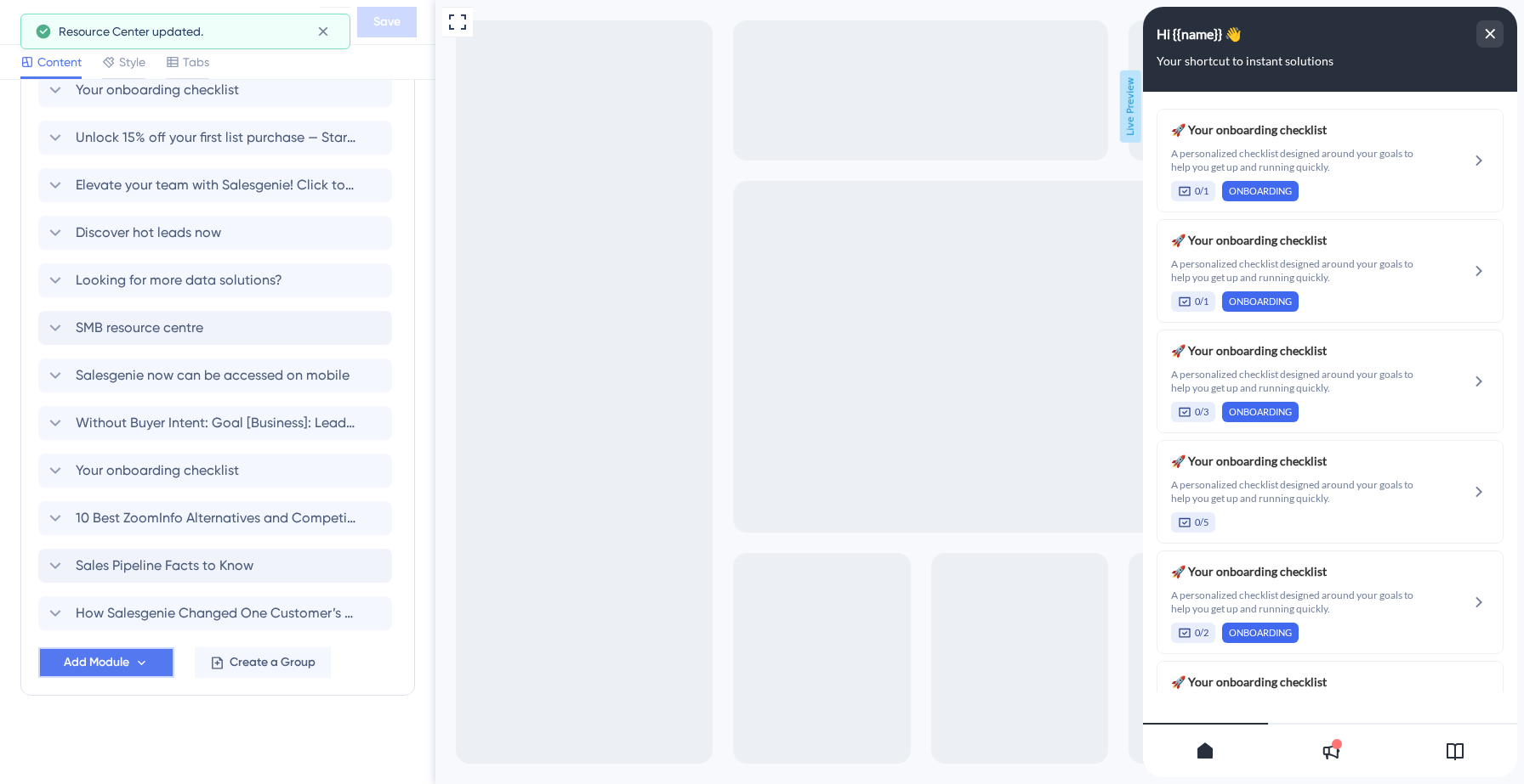
click at [95, 667] on span "Add Module" at bounding box center [97, 663] width 66 height 21
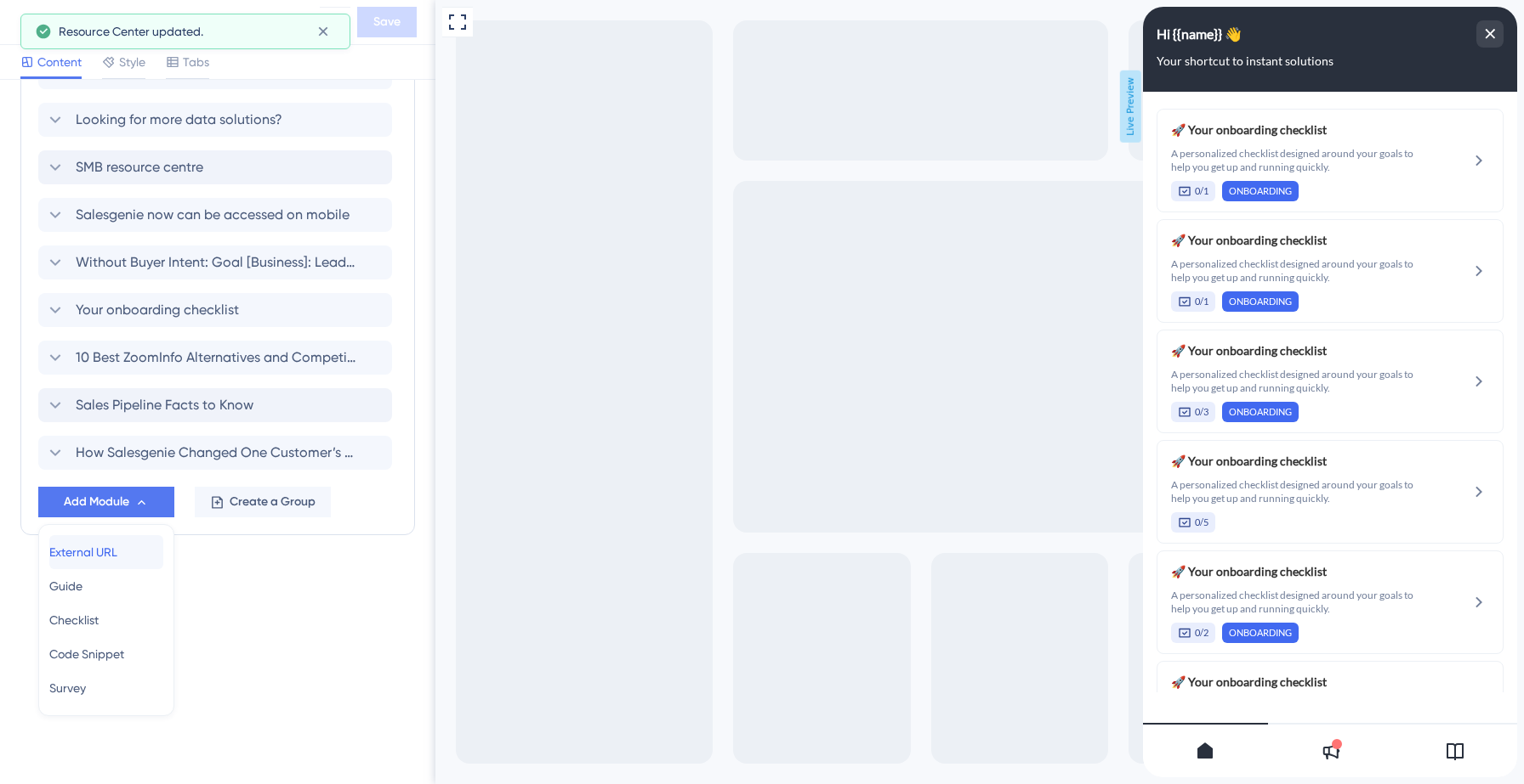
click at [106, 549] on span "External URL" at bounding box center [83, 552] width 68 height 21
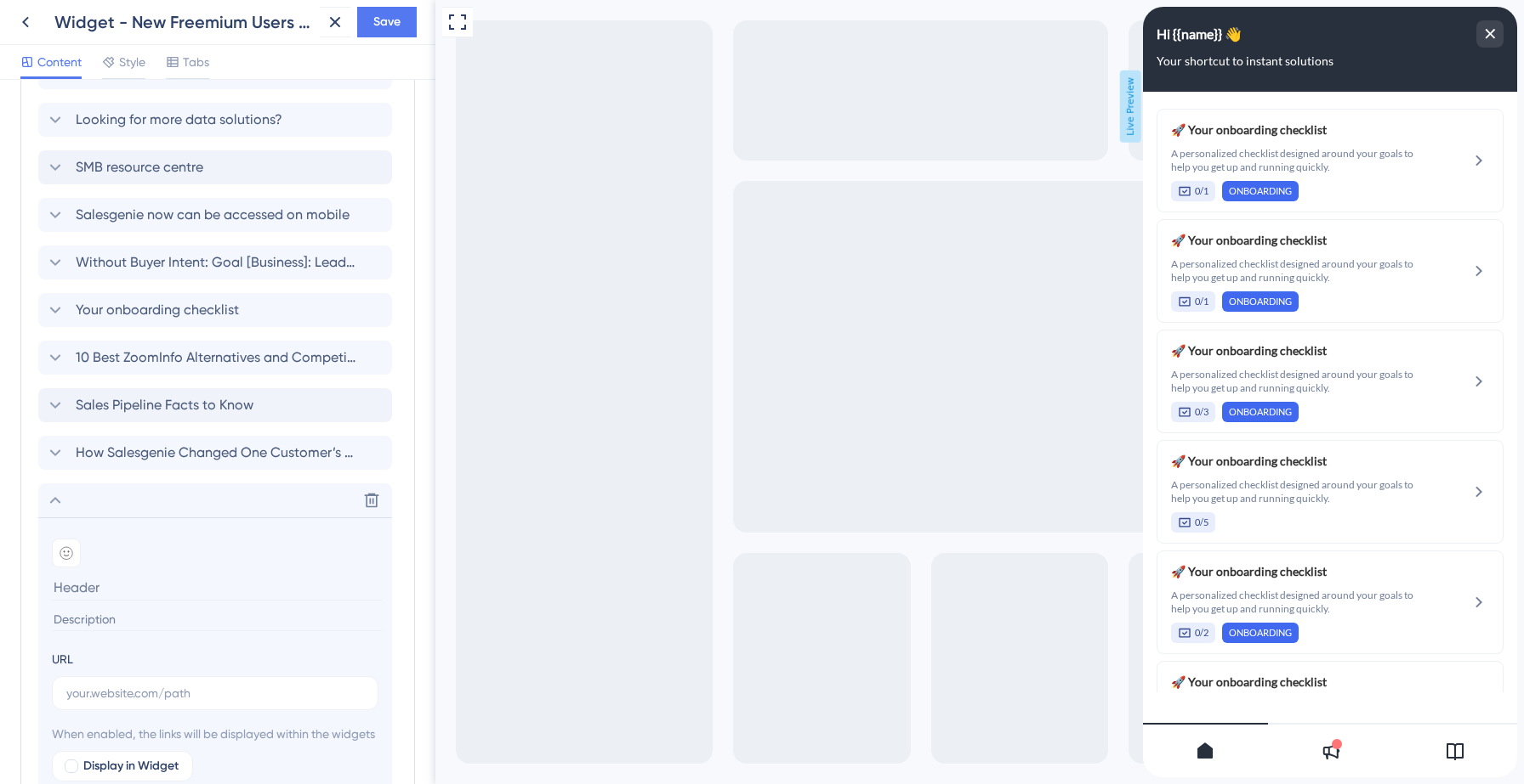
paste input "9 Ways to Earn Quick Wins in Sales"
type input "9 Ways to Earn Quick Wins in Sales"
click at [184, 689] on input "text" at bounding box center [215, 693] width 298 height 19
paste input "[URL][DOMAIN_NAME]"
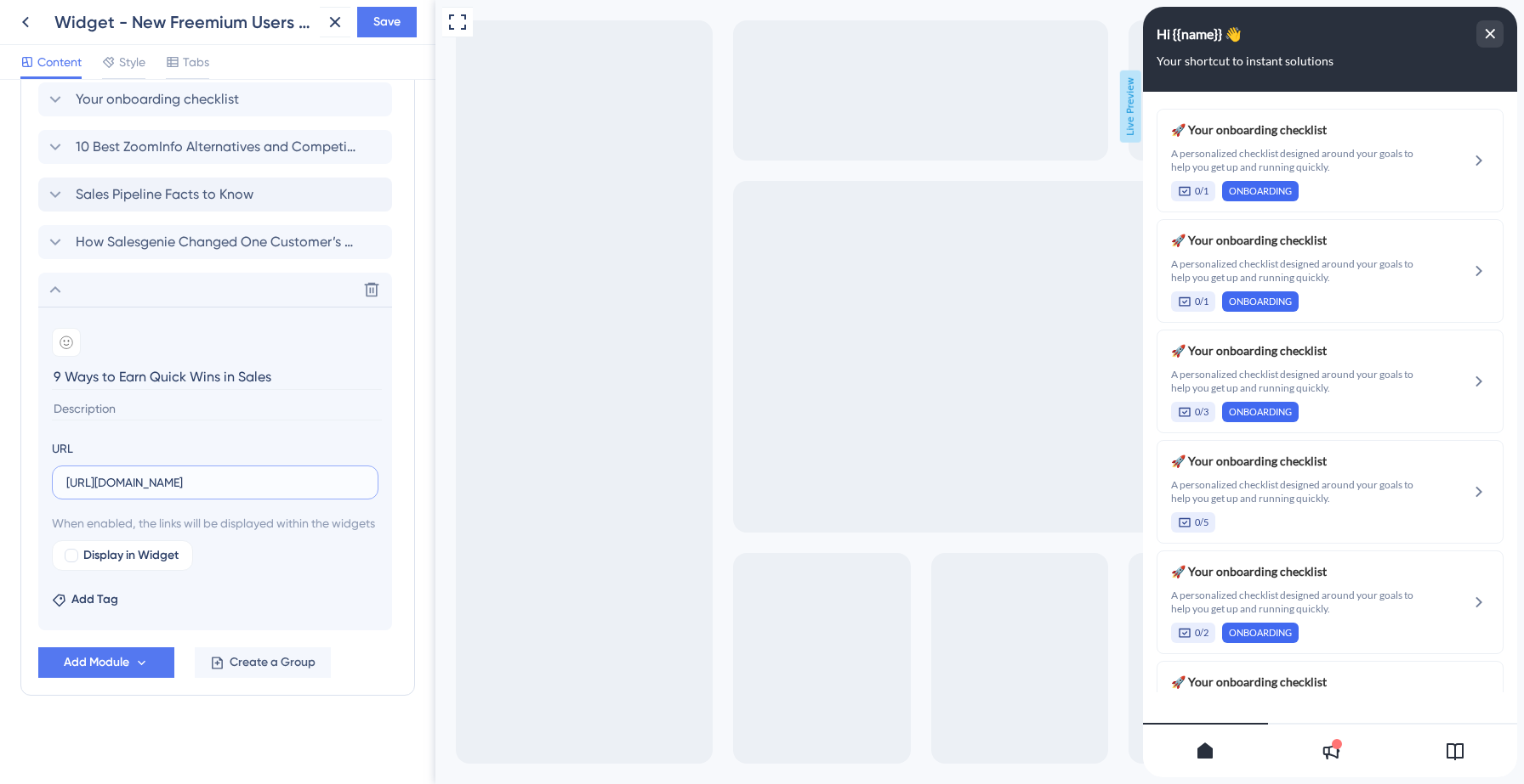
scroll to position [1550, 0]
type input "[URL][DOMAIN_NAME]"
click at [69, 551] on div at bounding box center [72, 556] width 14 height 14
checkbox input "true"
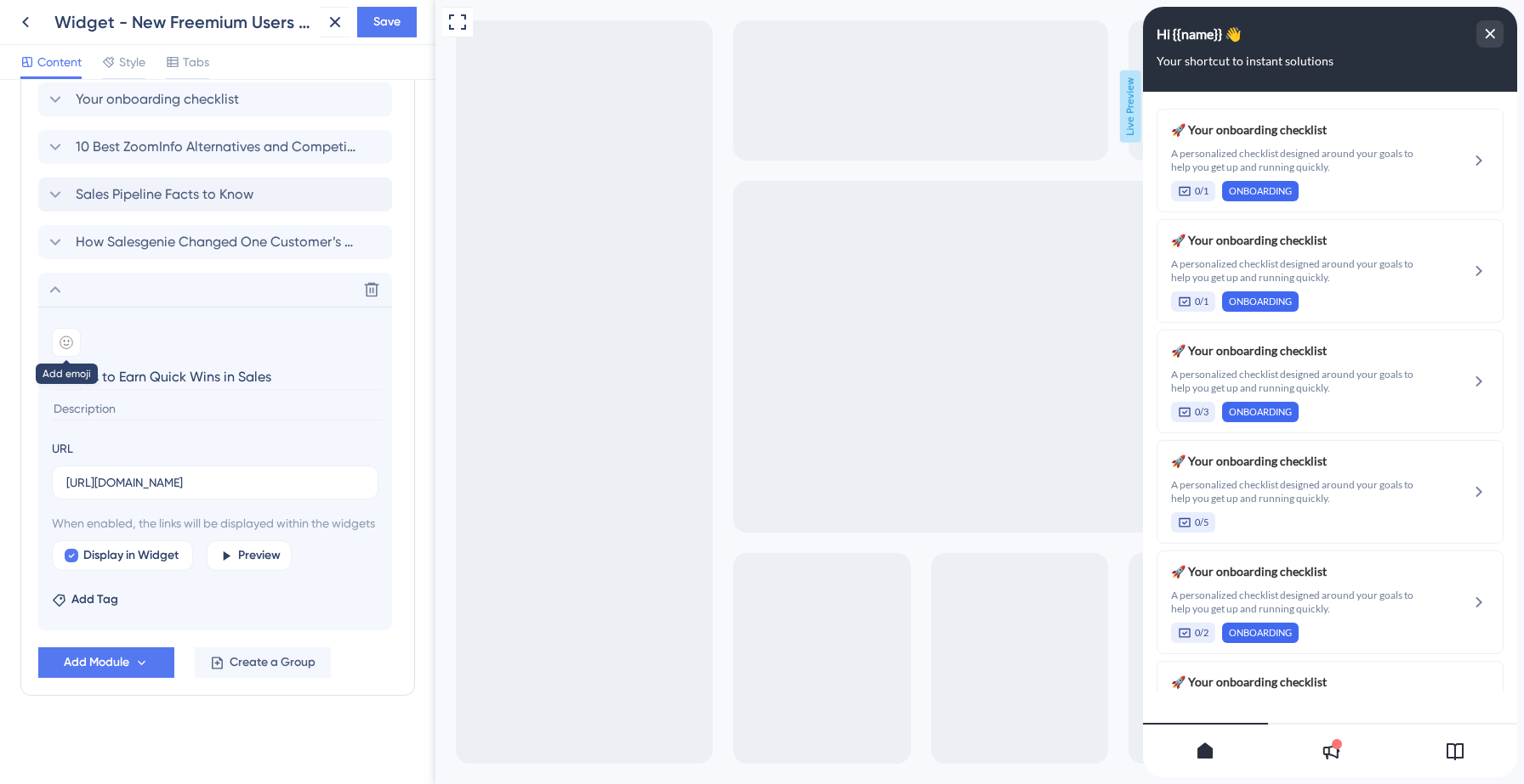
click at [70, 336] on icon at bounding box center [67, 342] width 12 height 12
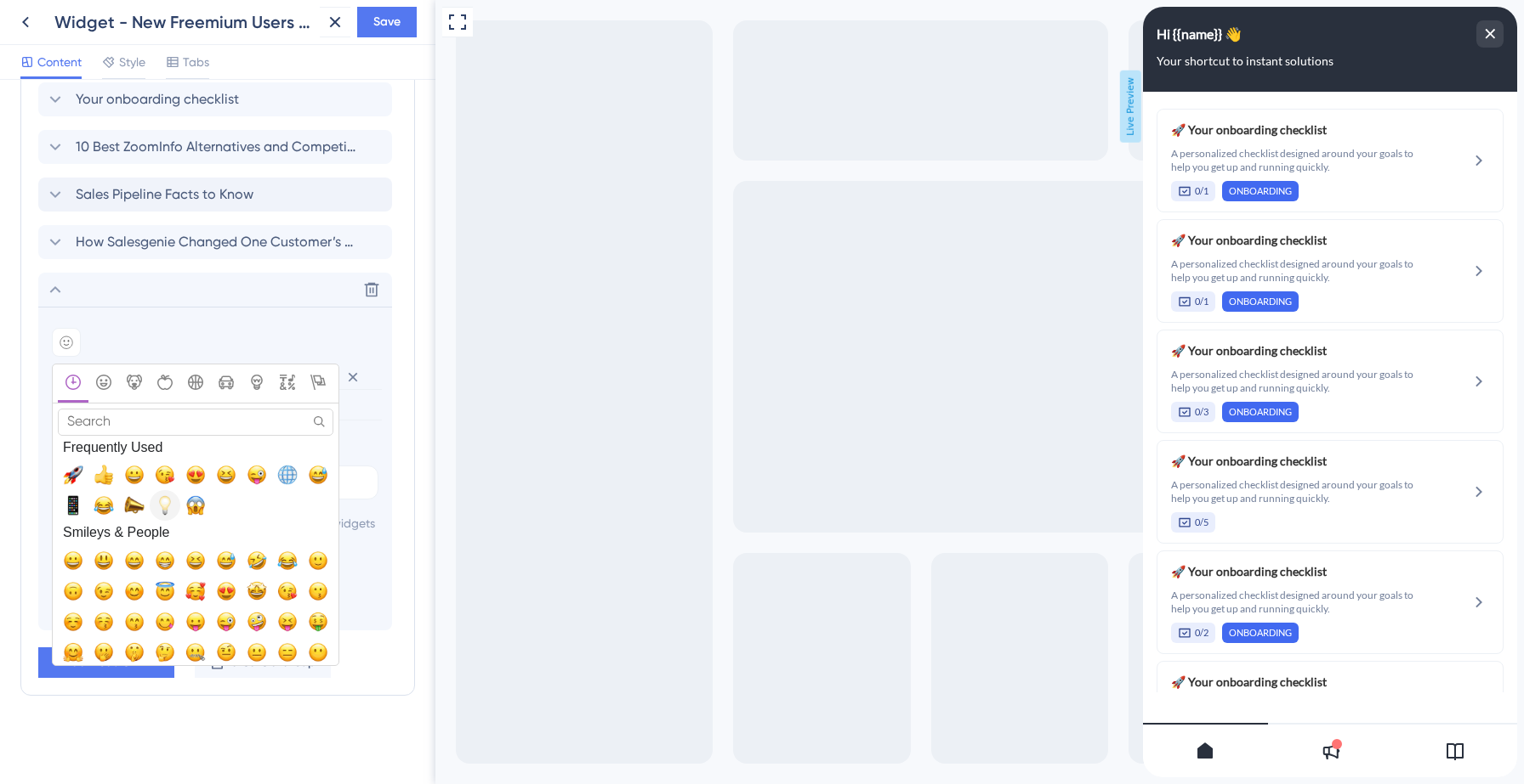
click at [170, 495] on span "💡, bulb" at bounding box center [165, 506] width 21 height 21
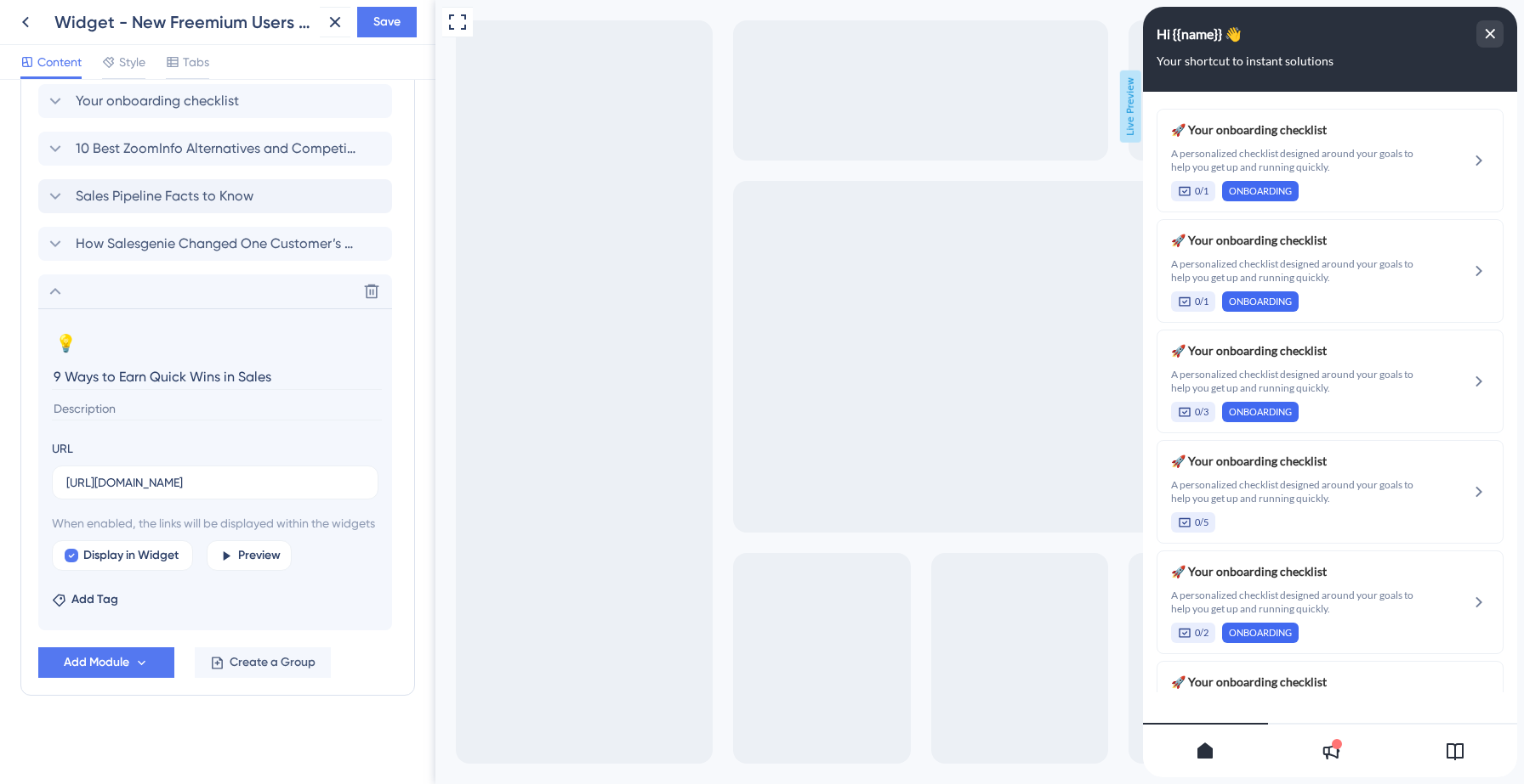
scroll to position [1495, 0]
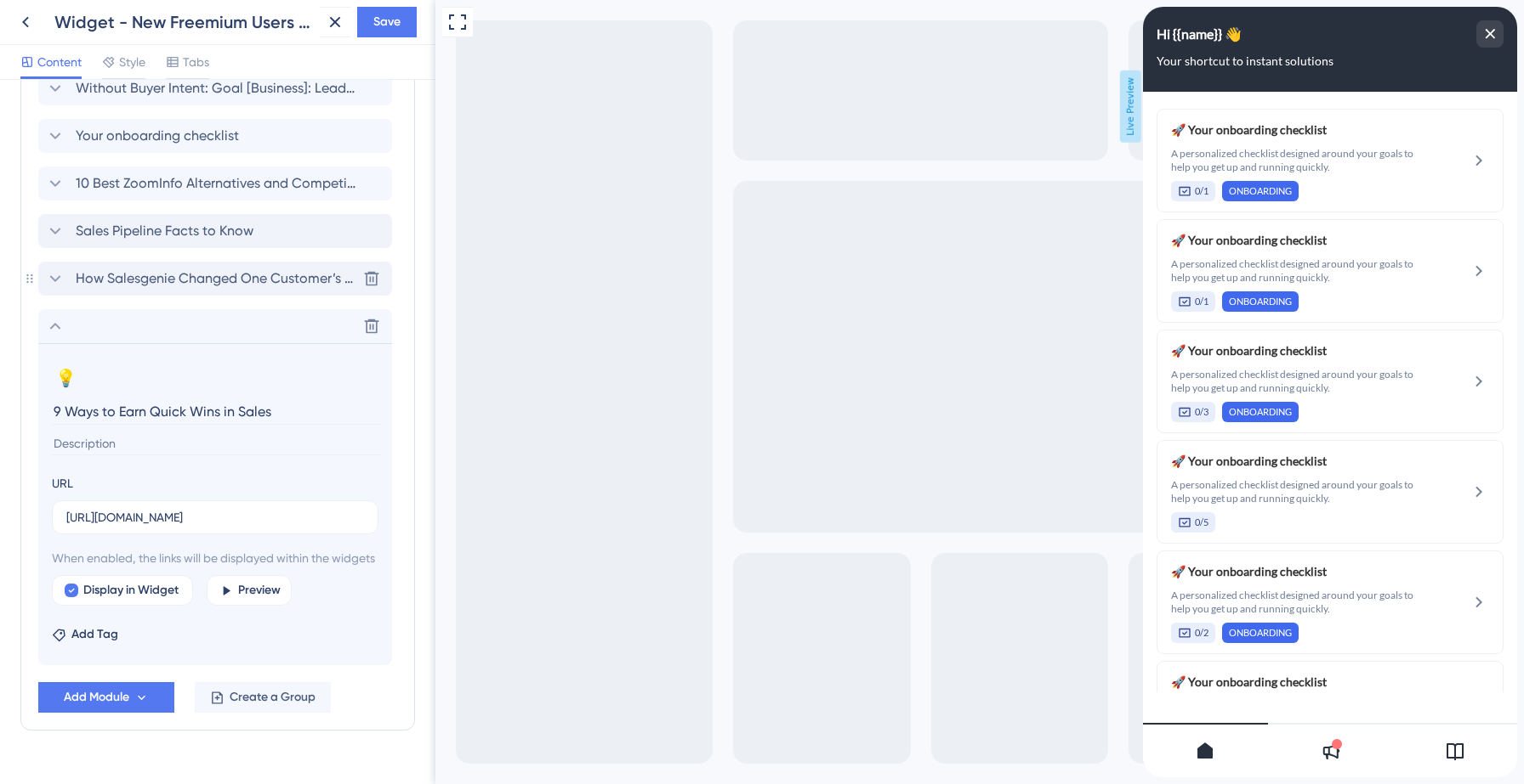
click at [55, 275] on icon at bounding box center [55, 279] width 21 height 21
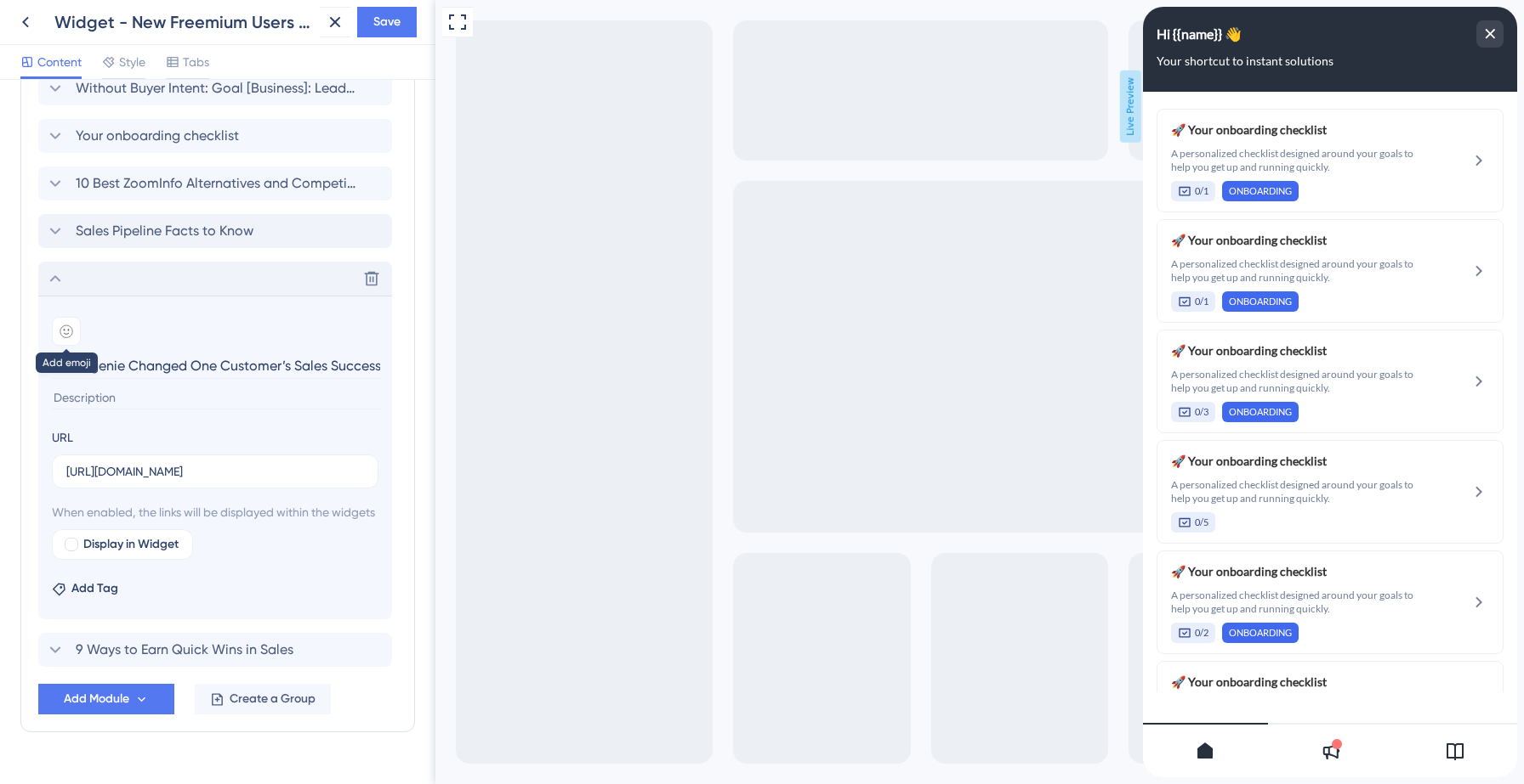
scroll to position [0, 0]
click at [64, 329] on icon at bounding box center [67, 331] width 6 height 5
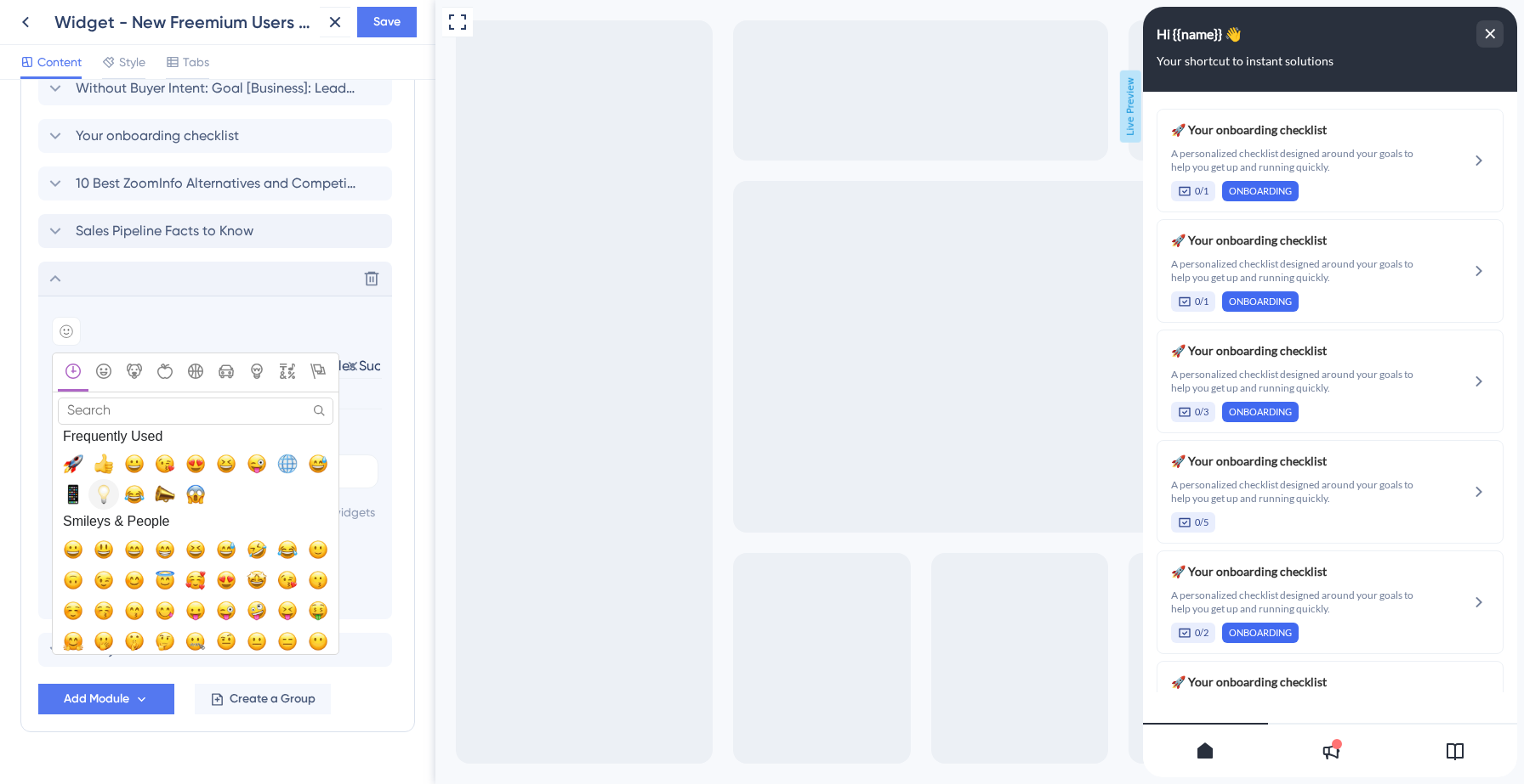
click at [100, 494] on span "💡, bulb" at bounding box center [104, 494] width 21 height 21
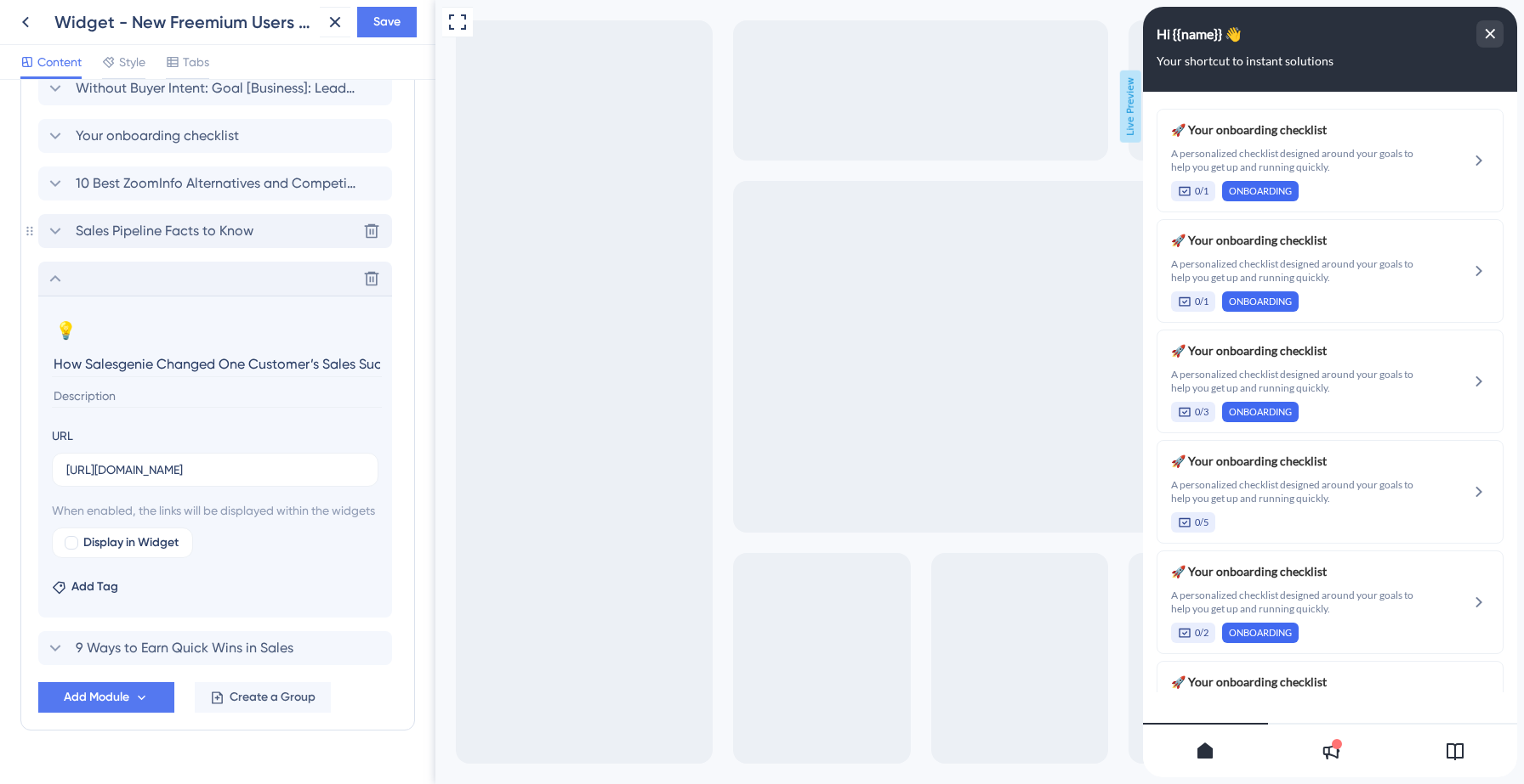
click at [56, 228] on icon at bounding box center [55, 232] width 21 height 21
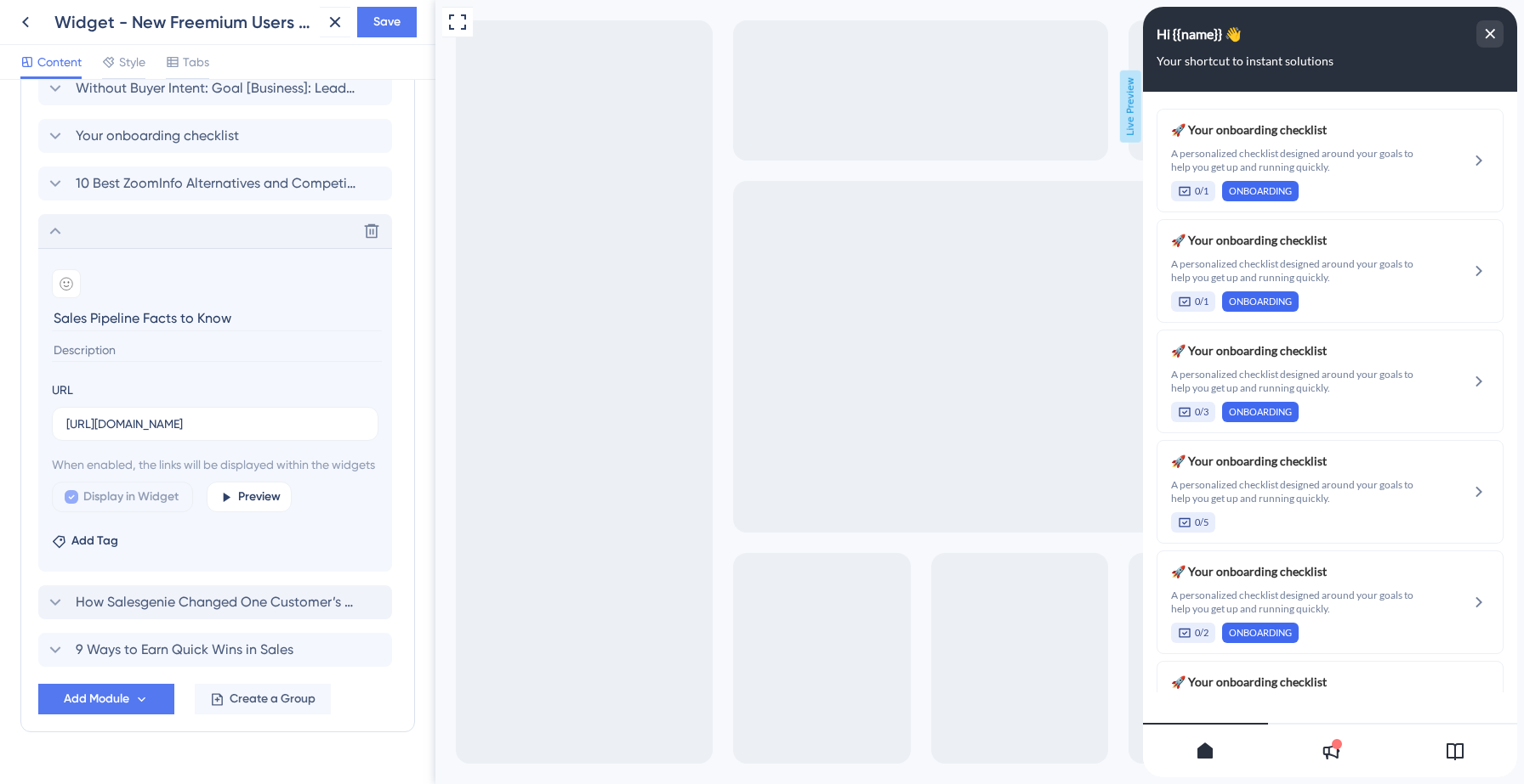
click at [65, 328] on input "Sales Pipeline Facts to Know" at bounding box center [216, 318] width 330 height 26
click at [63, 283] on icon at bounding box center [67, 284] width 14 height 14
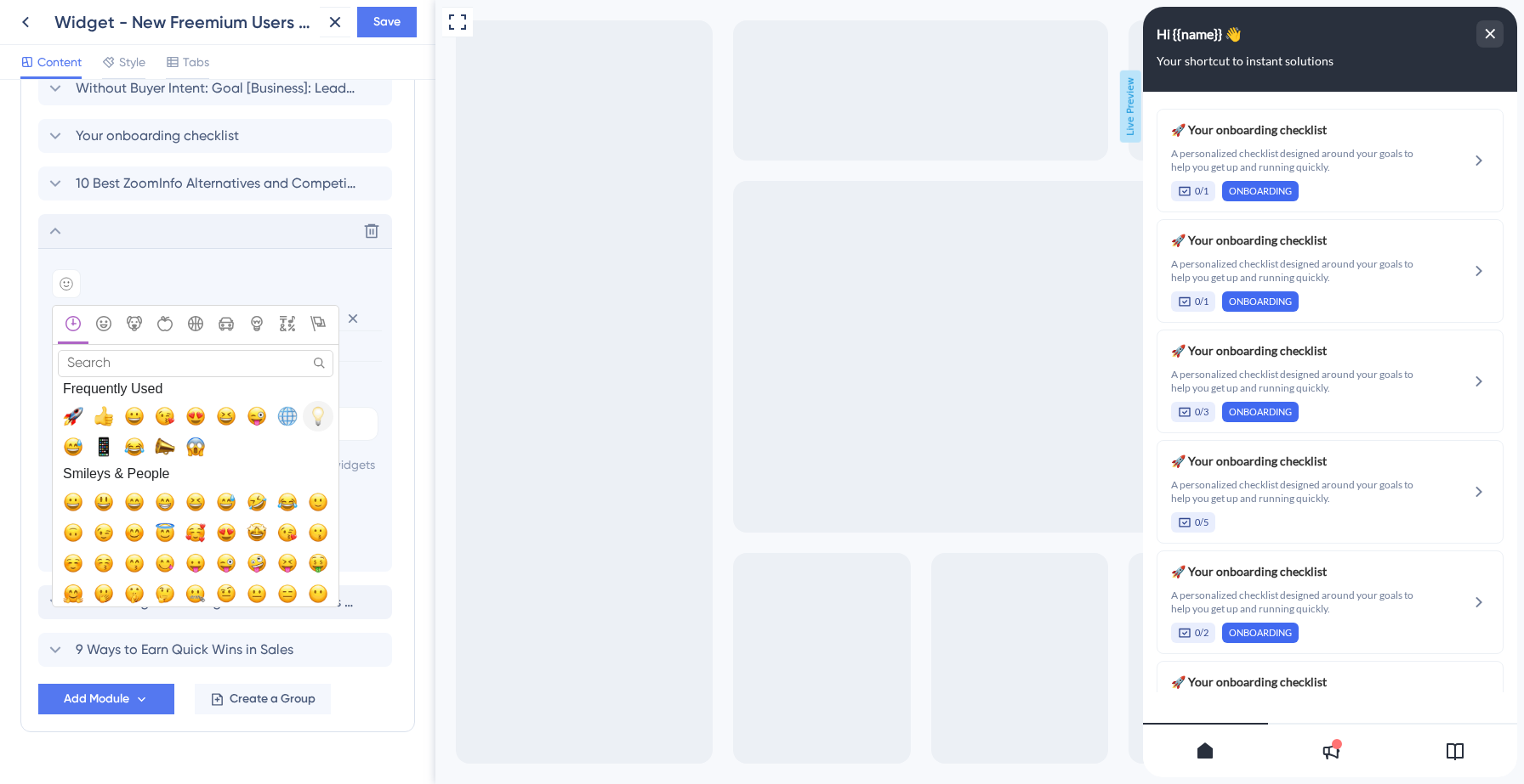
click at [310, 417] on span "💡, bulb" at bounding box center [318, 417] width 21 height 21
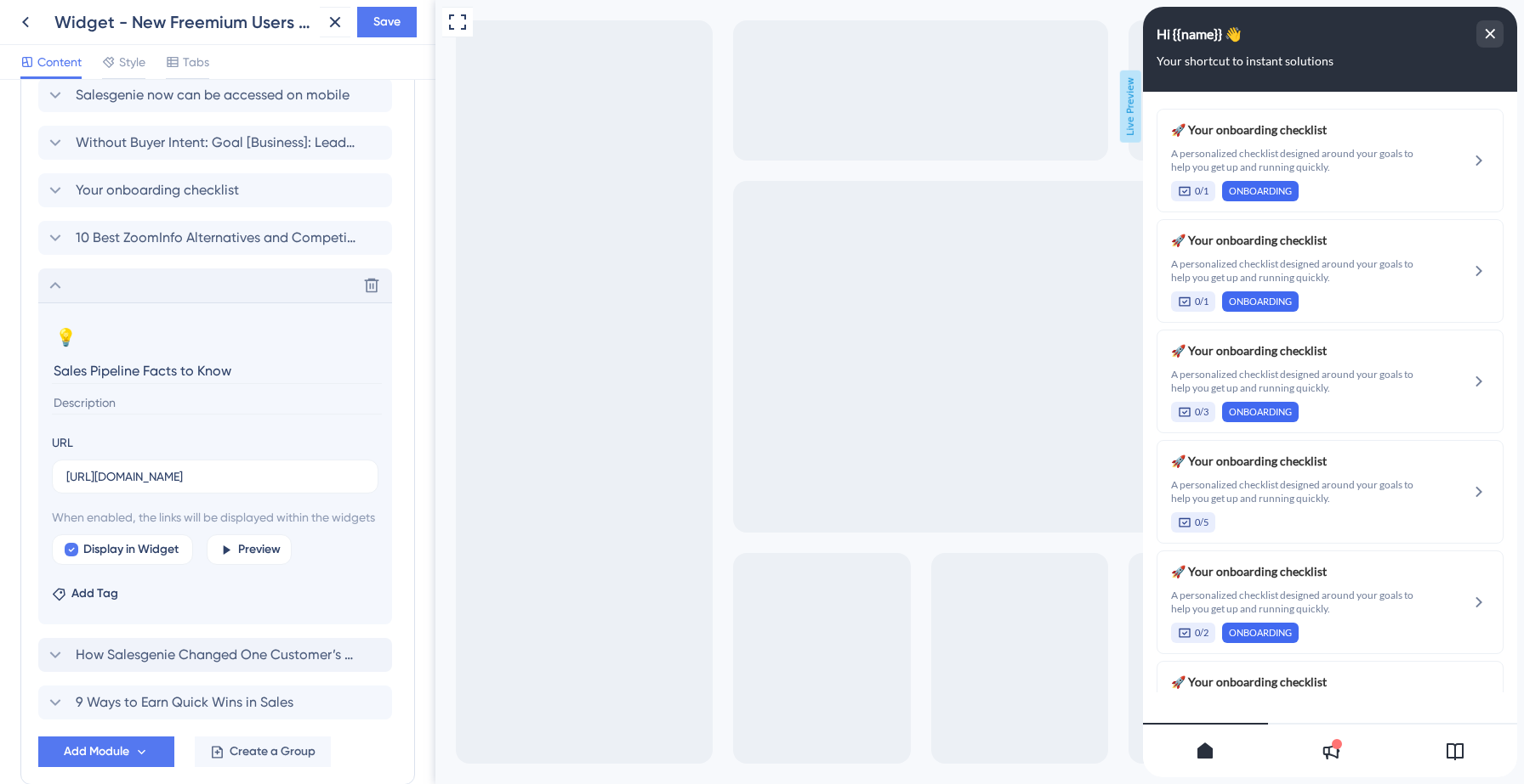
scroll to position [1437, 0]
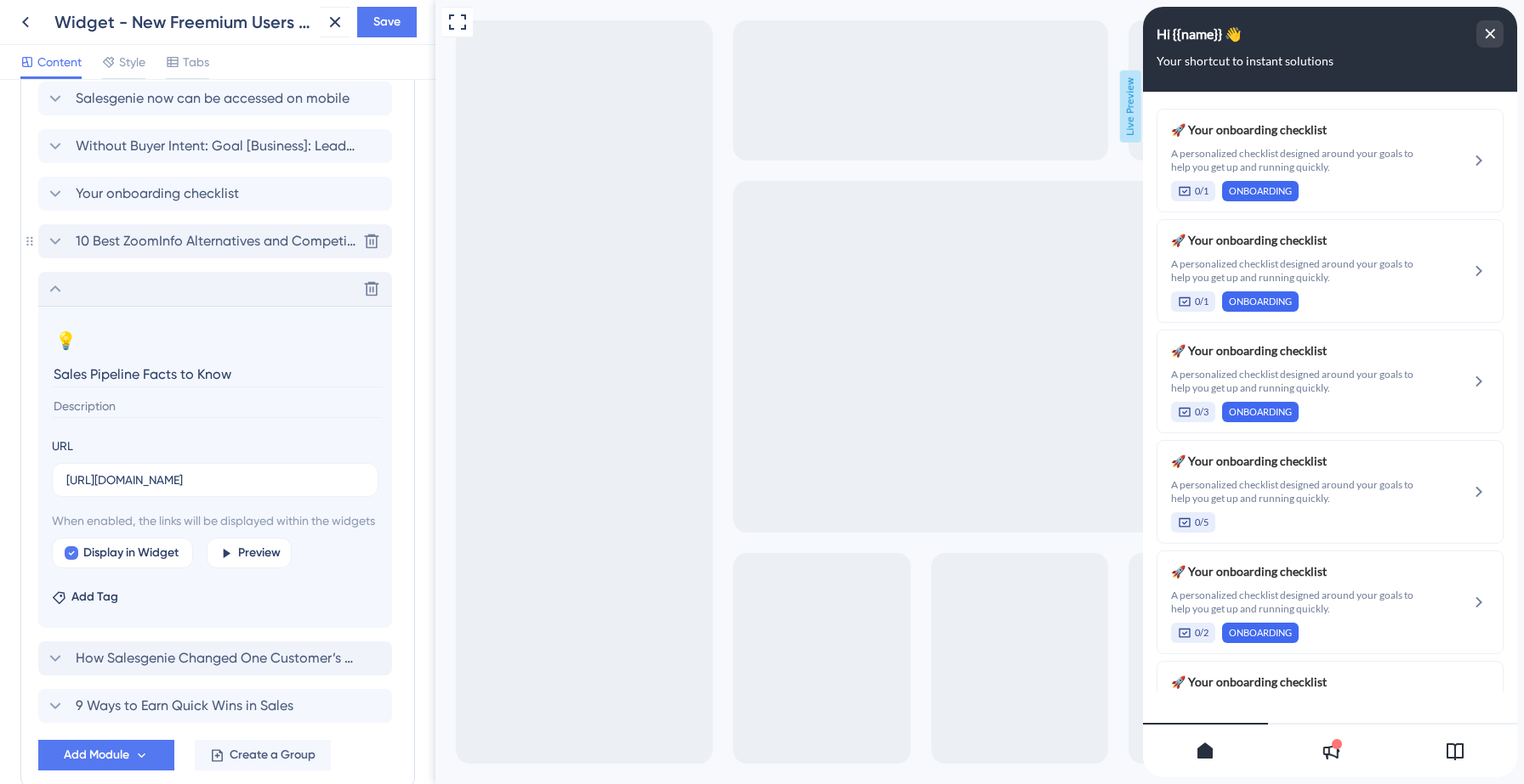
click at [53, 239] on icon at bounding box center [55, 241] width 11 height 7
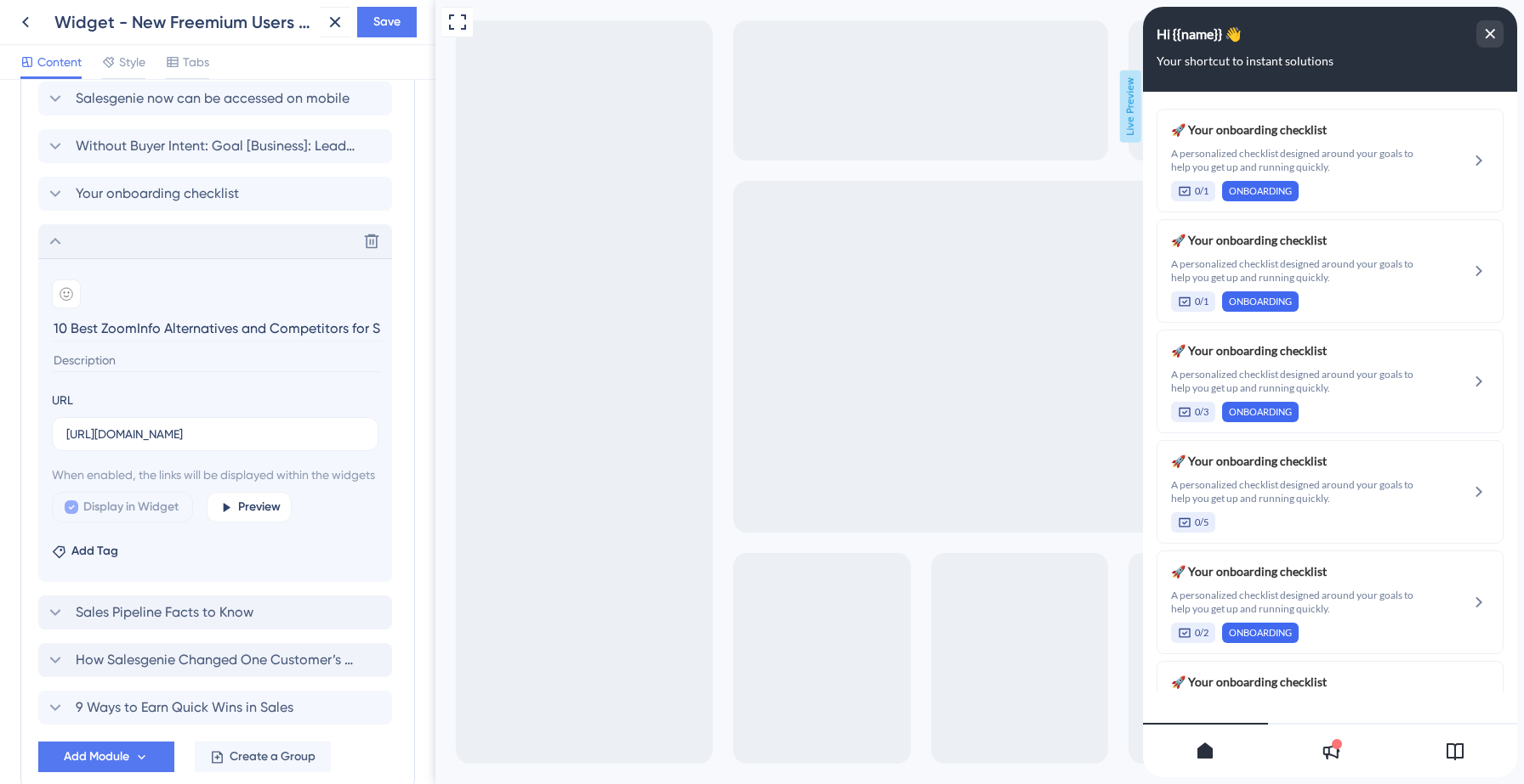
scroll to position [0, 113]
click at [74, 288] on div at bounding box center [66, 293] width 29 height 29
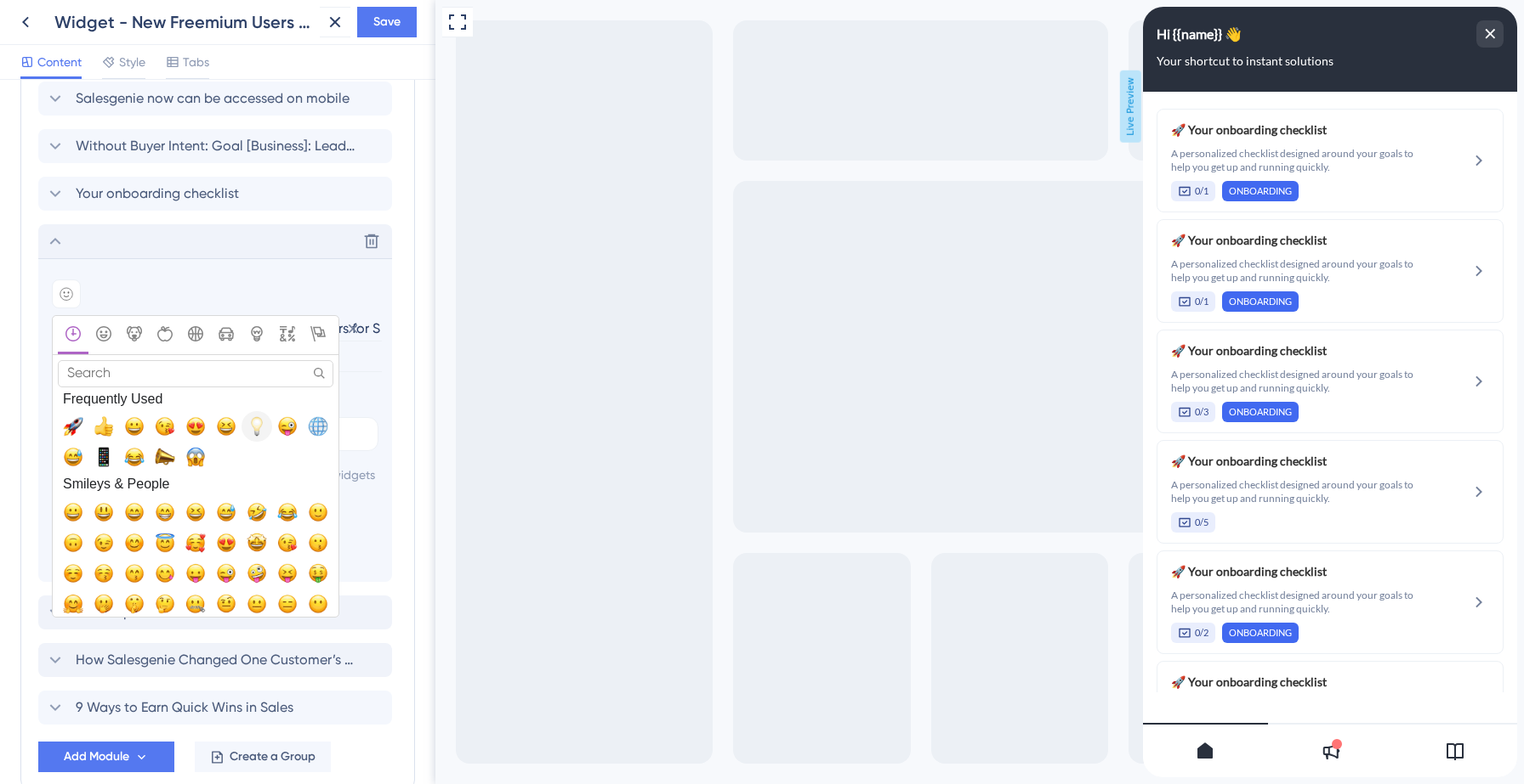
click at [253, 424] on span "💡, bulb" at bounding box center [257, 427] width 21 height 21
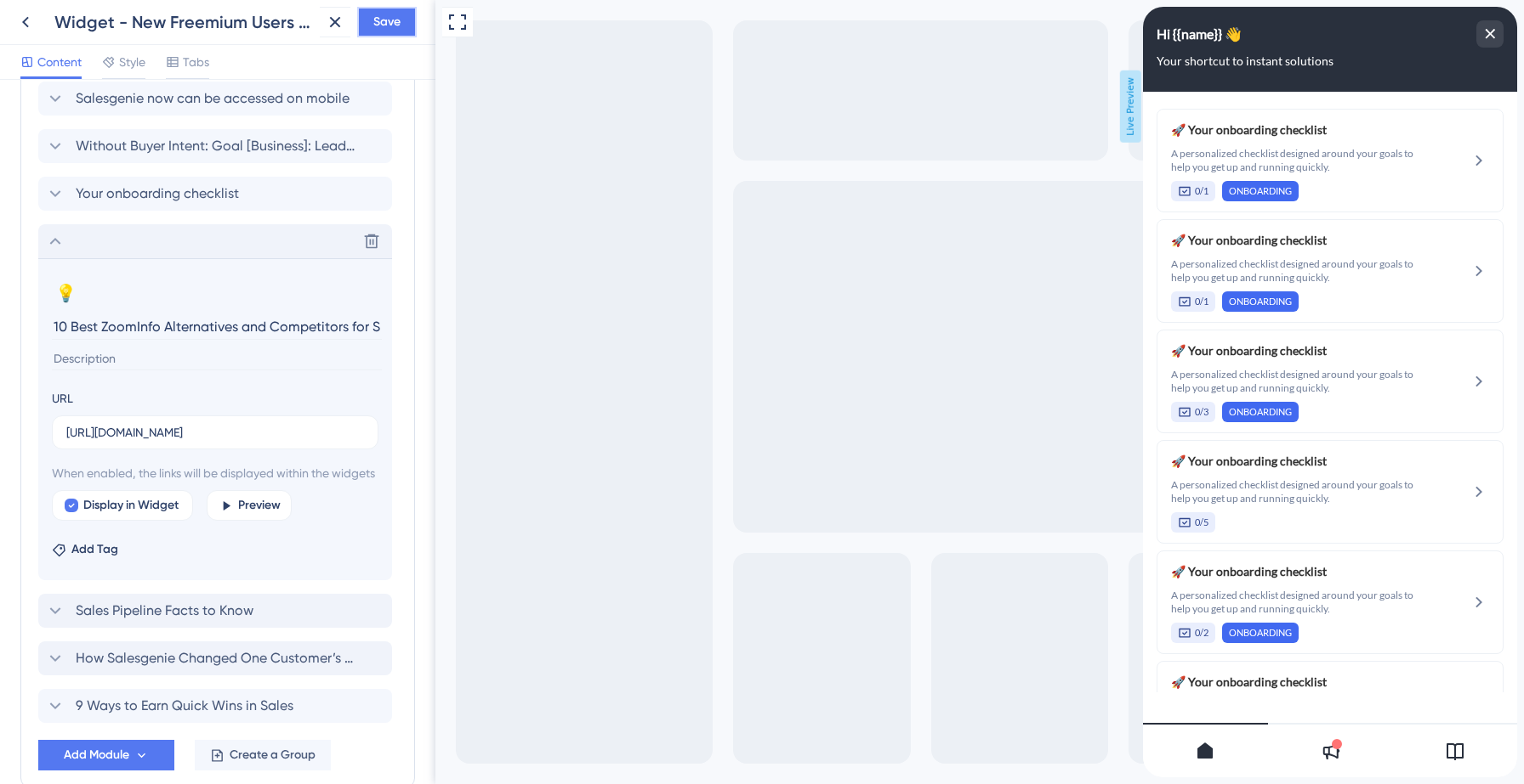
click at [400, 23] on span "Save" at bounding box center [387, 22] width 27 height 21
click at [56, 236] on icon at bounding box center [55, 241] width 21 height 21
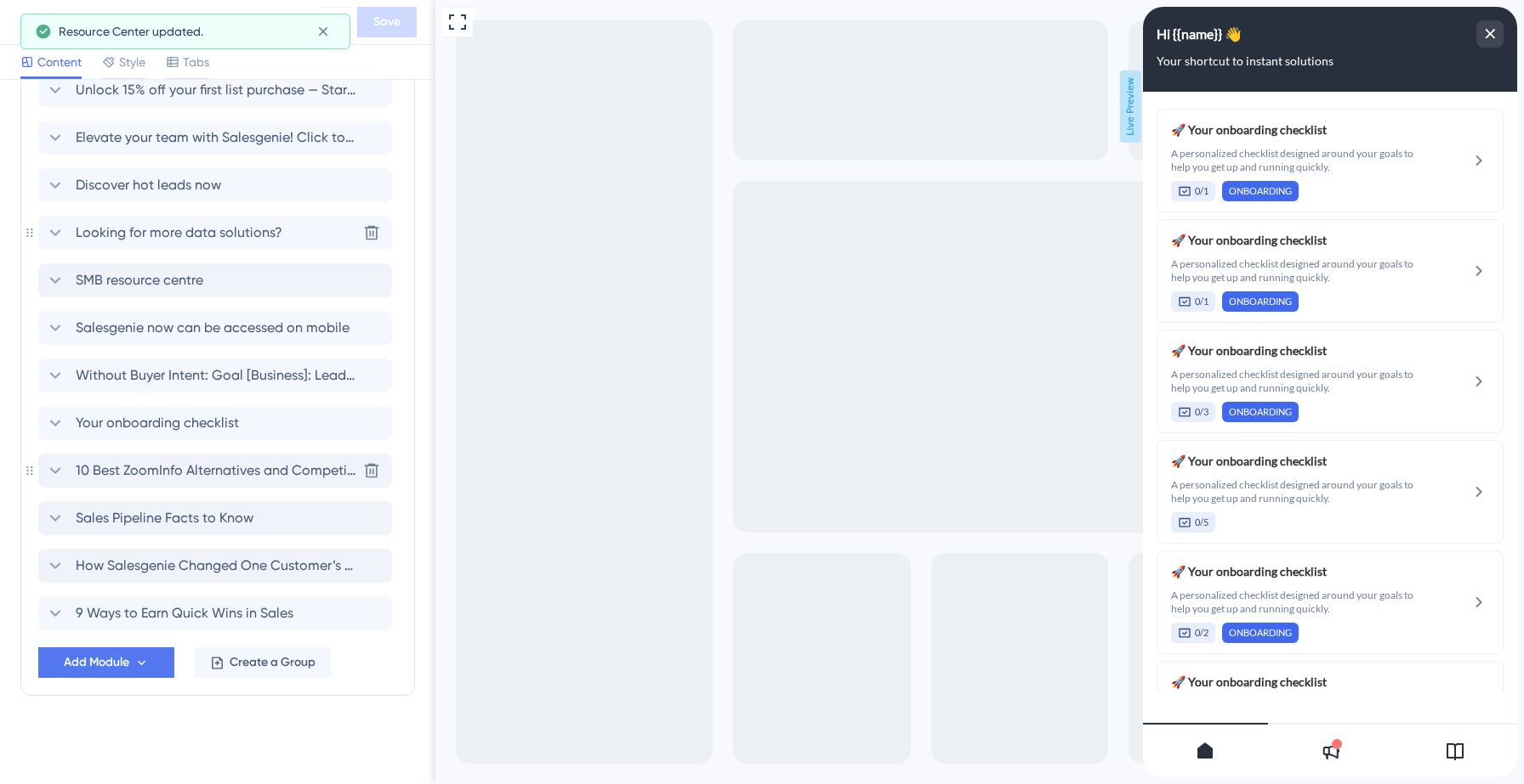
scroll to position [1208, 0]
click at [106, 659] on span "Add Module" at bounding box center [97, 663] width 66 height 21
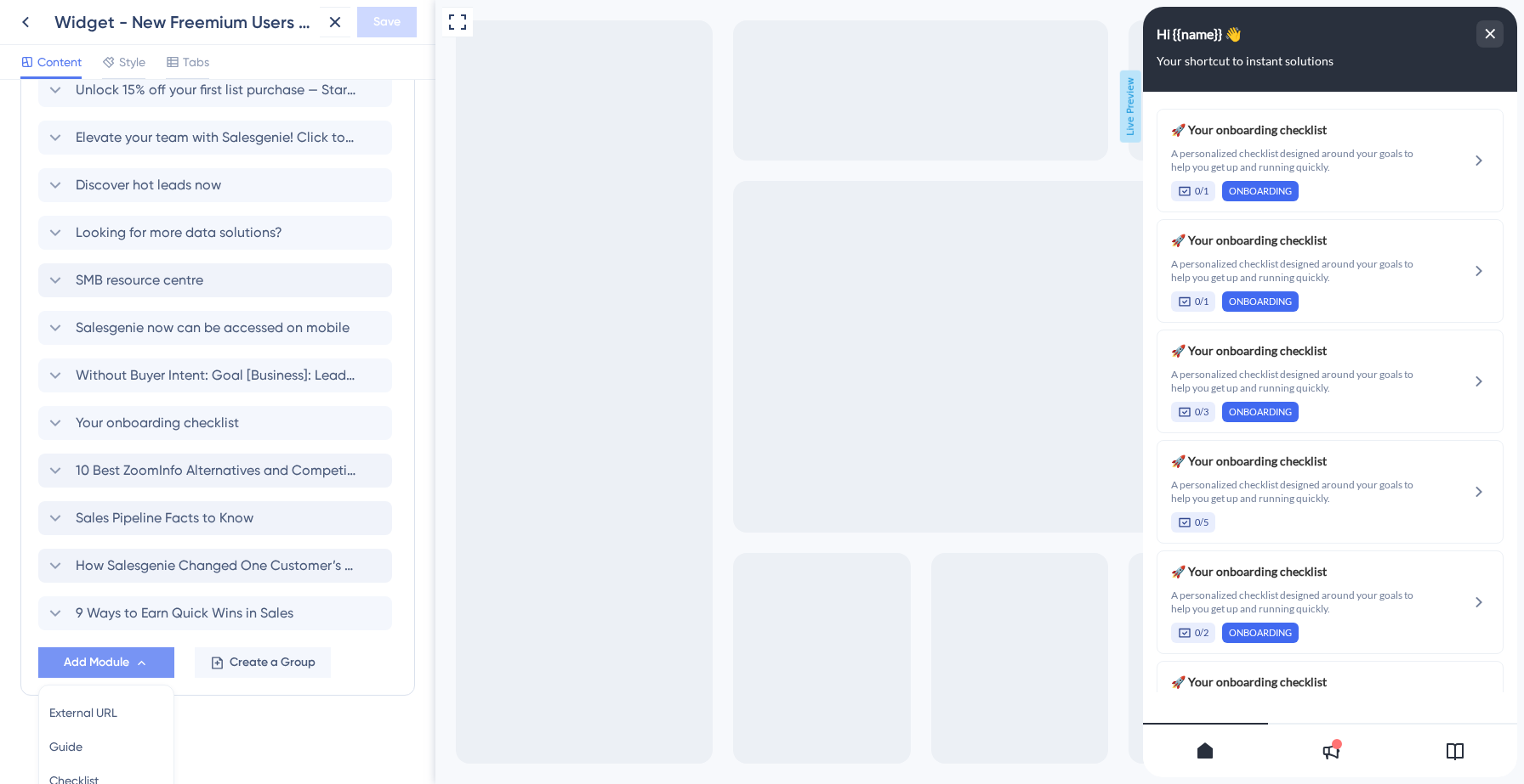
scroll to position [1368, 0]
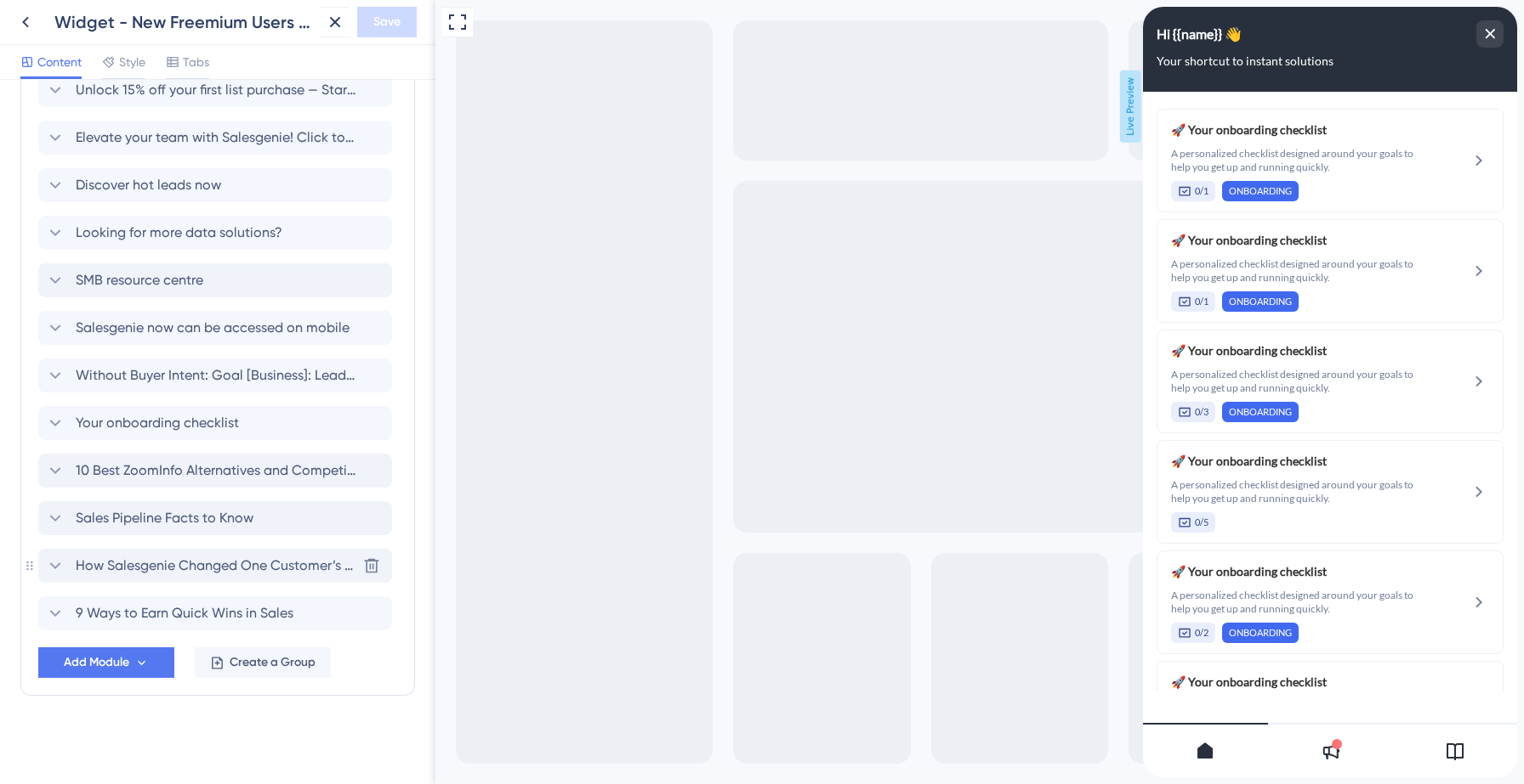
scroll to position [1208, 0]
click at [250, 659] on span "Create a Group" at bounding box center [272, 663] width 86 height 21
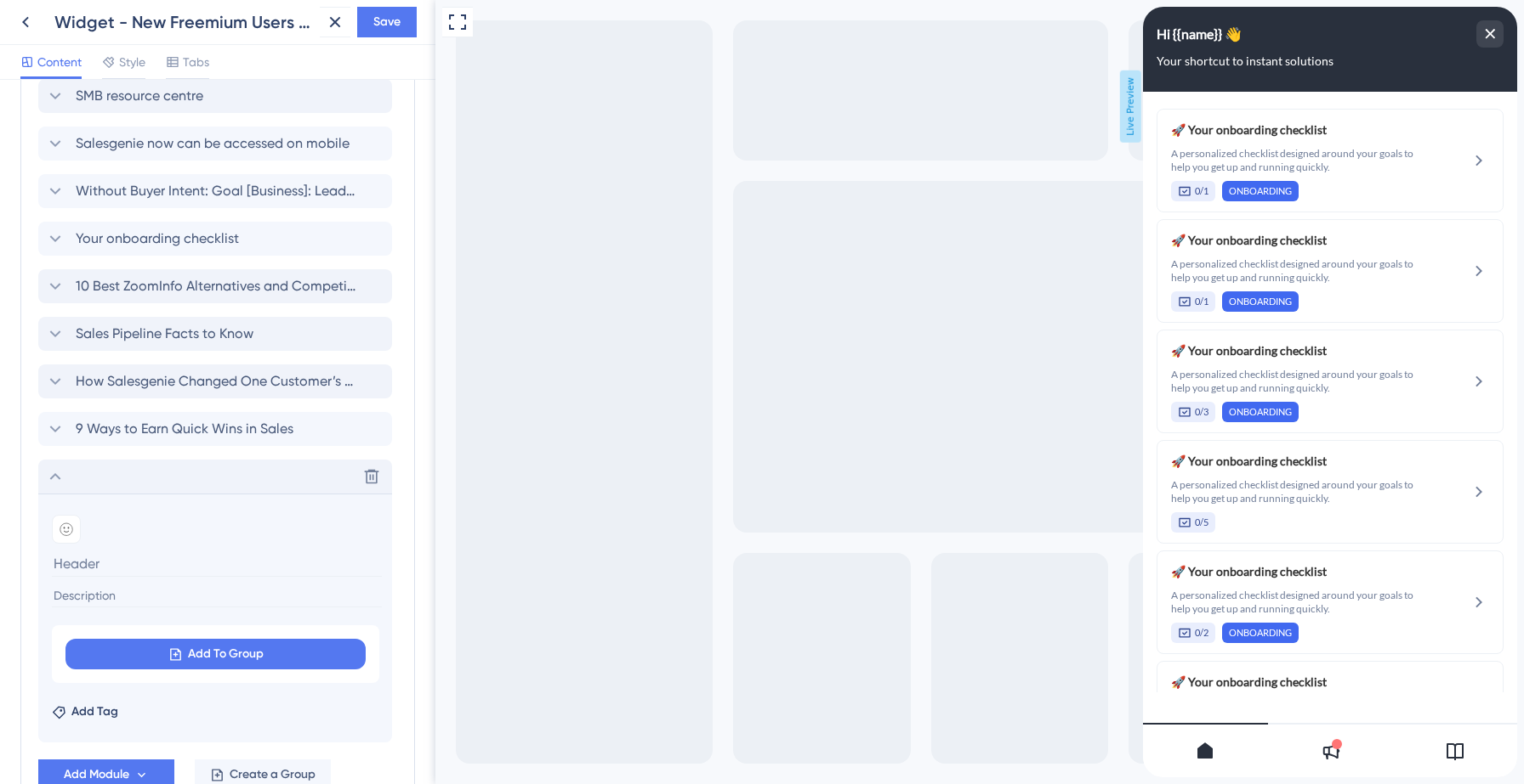
scroll to position [1393, 0]
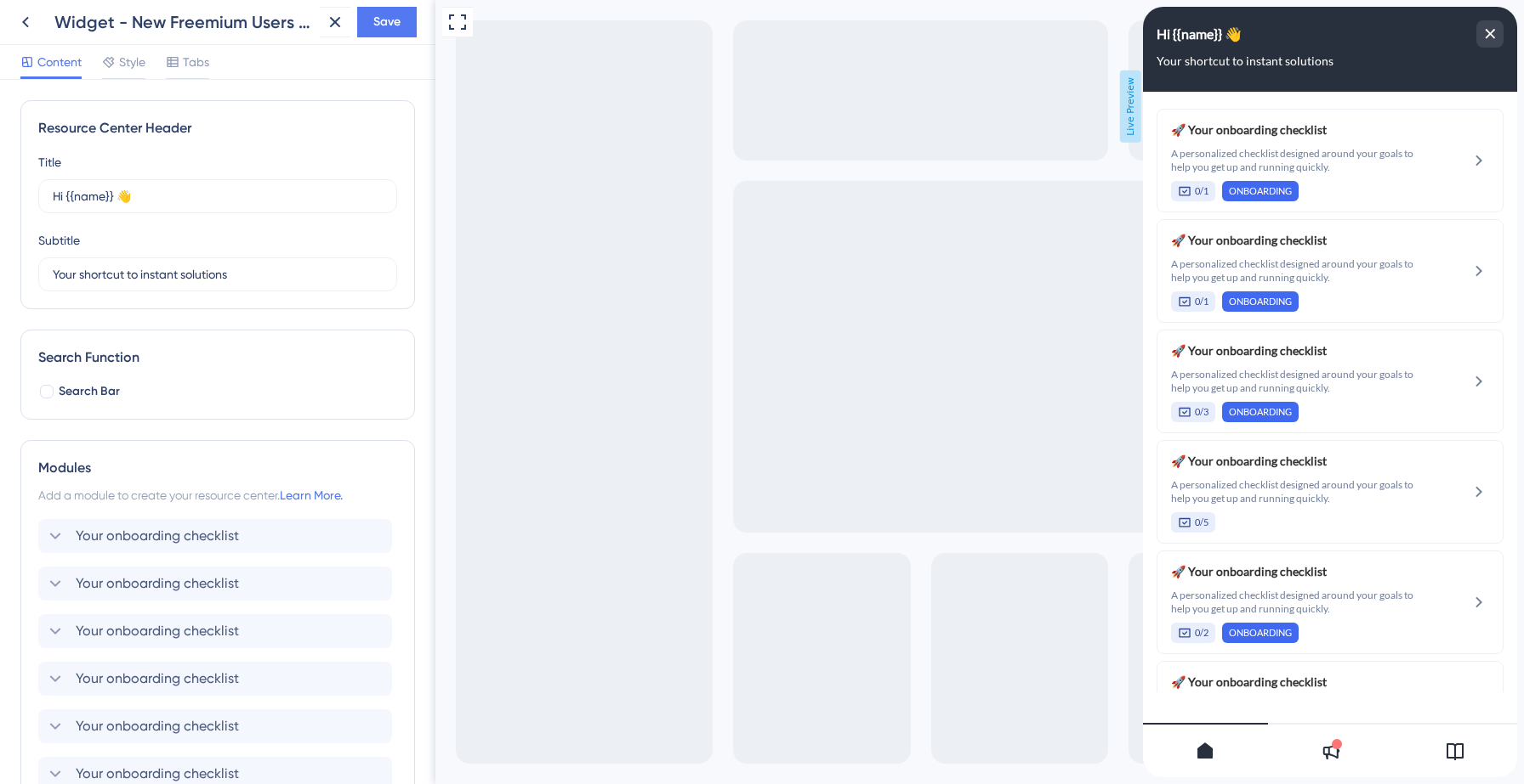
scroll to position [1393, 0]
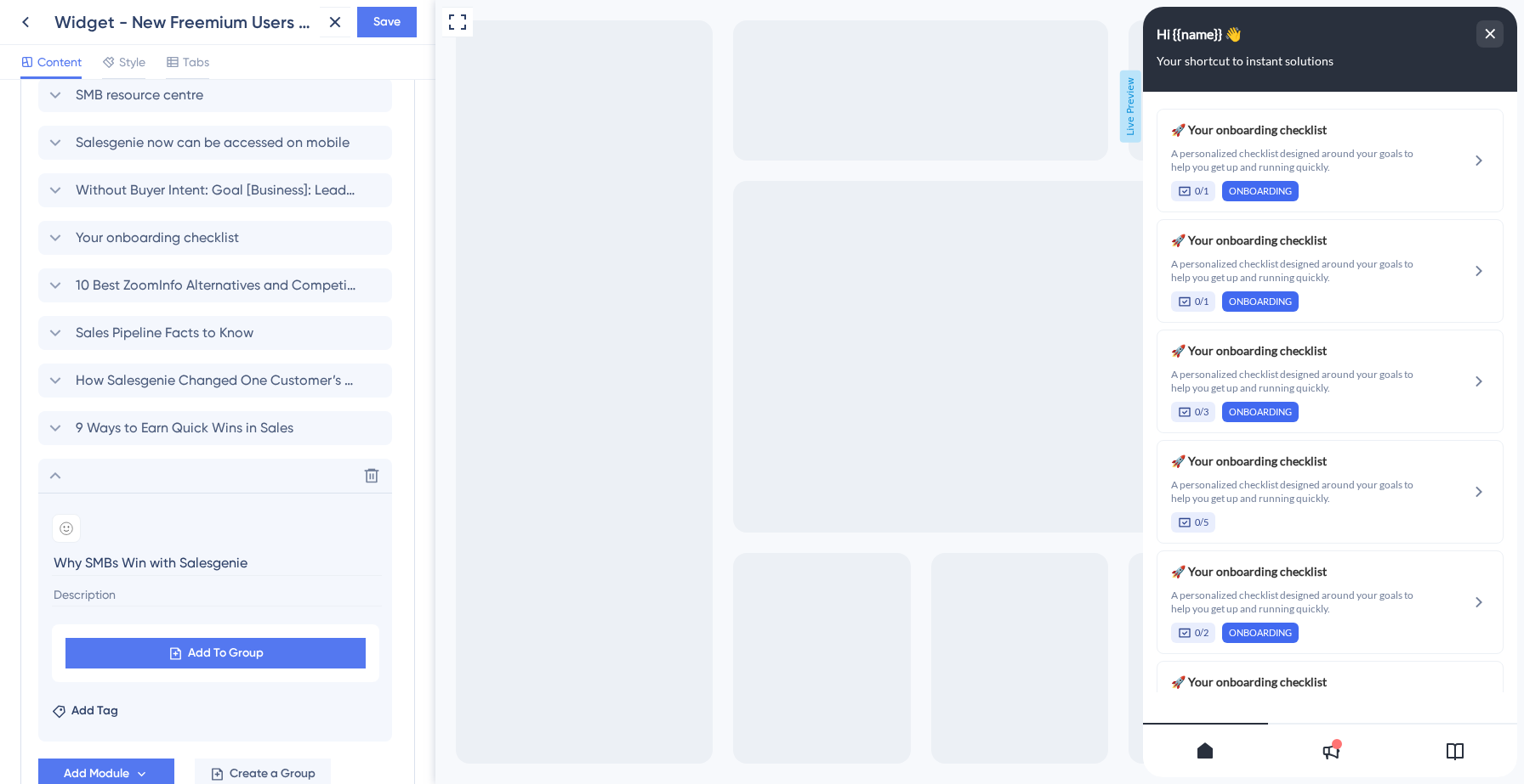
type input "Why SMBs Win with Salesgenie"
click at [97, 597] on input at bounding box center [216, 595] width 330 height 23
paste input "Learn how our innovative tools, reliable data, and user-friendly platform give …"
type input "Learn how our innovative tools, reliable data, and user-friendly platform give …"
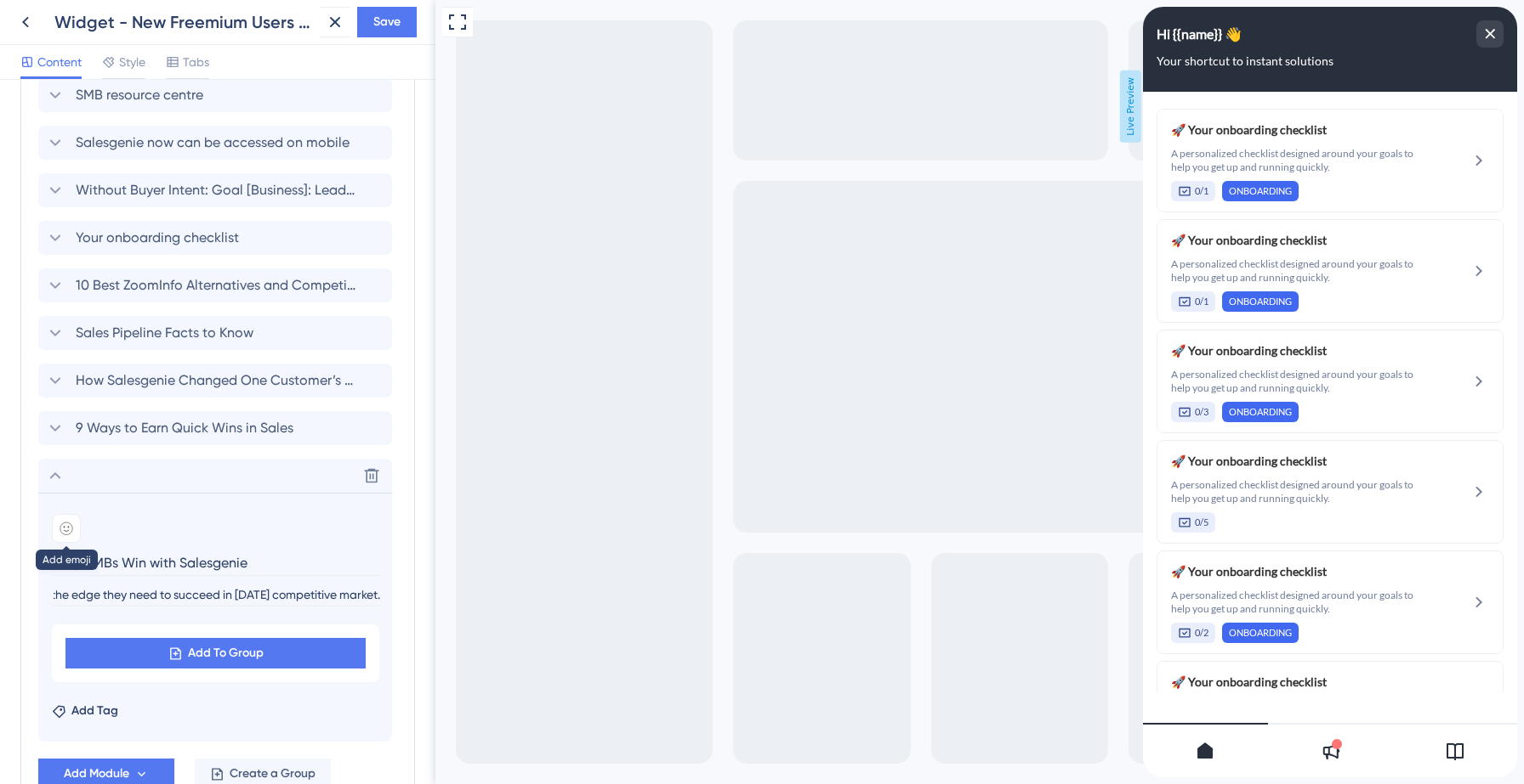
click at [65, 526] on icon at bounding box center [67, 529] width 14 height 14
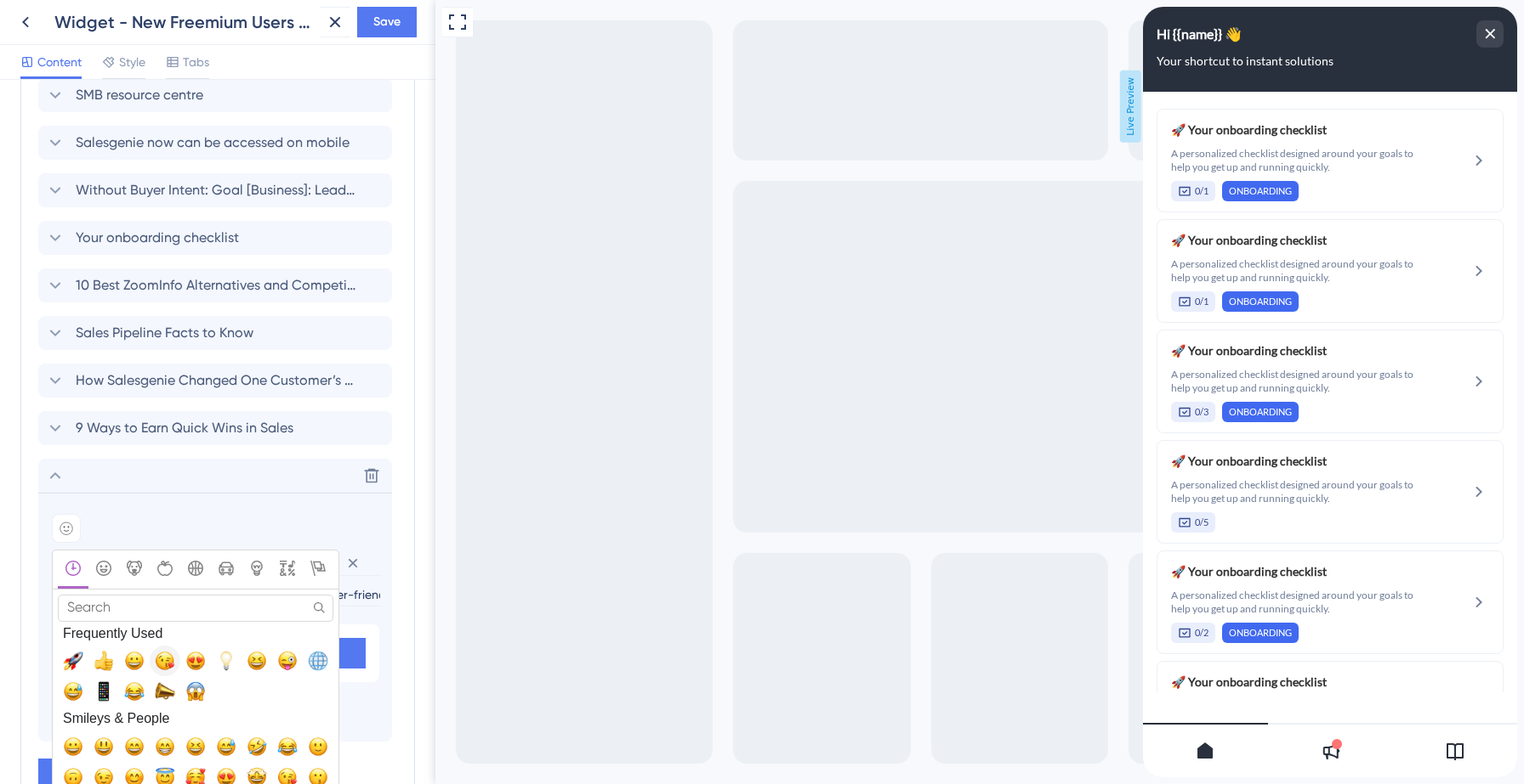
scroll to position [1459, 0]
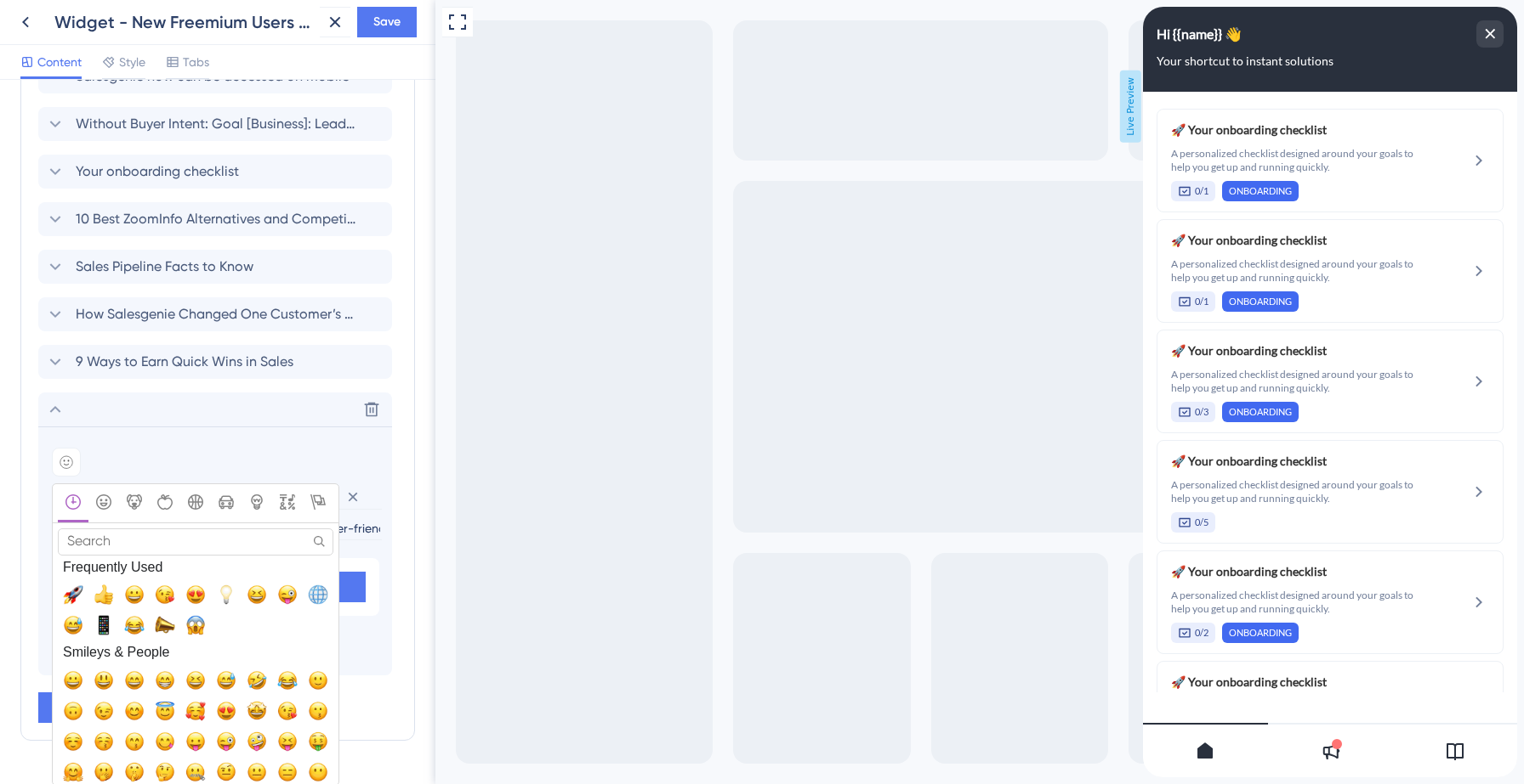
click at [163, 532] on input "Search" at bounding box center [195, 541] width 275 height 26
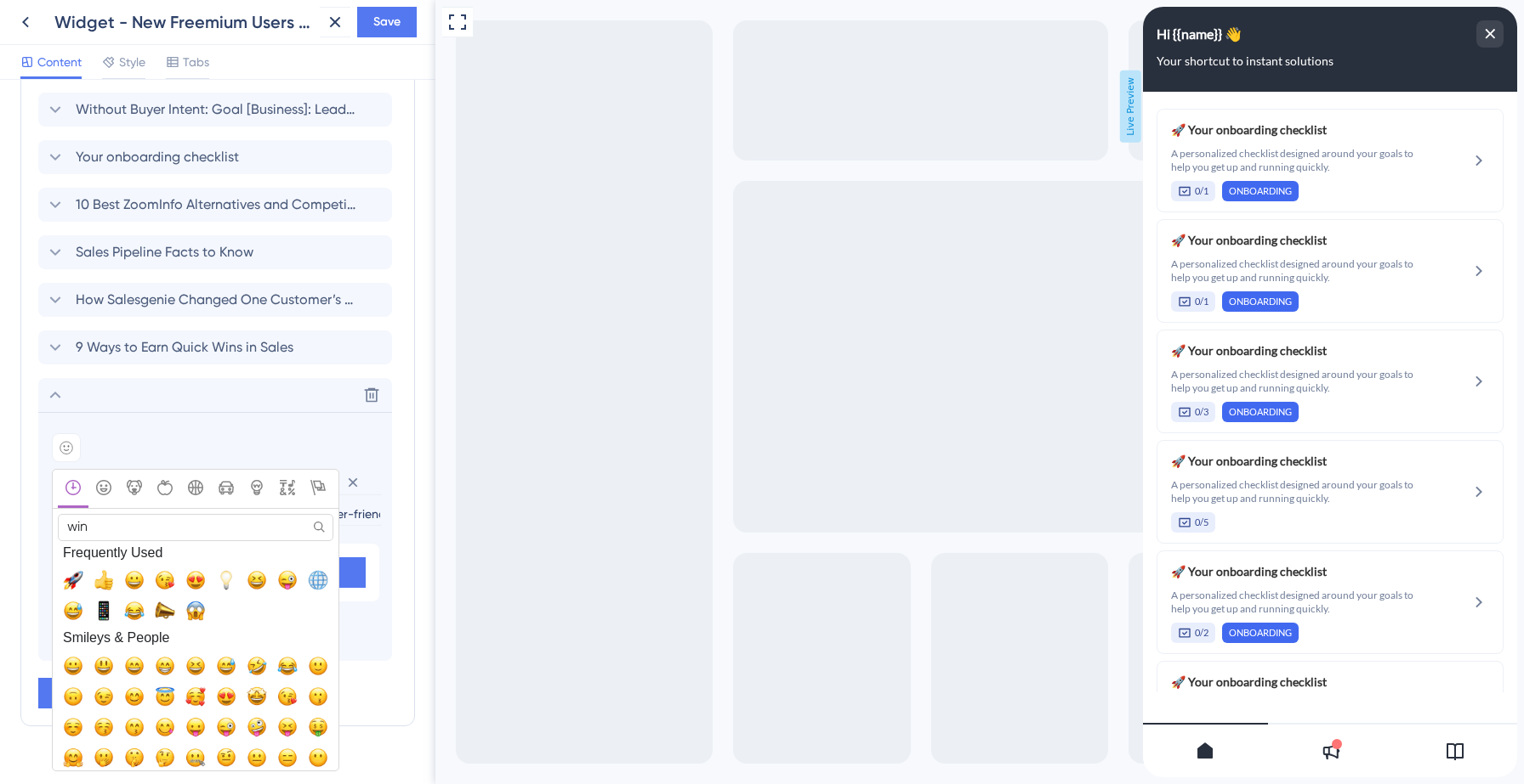
type input "win"
click at [319, 488] on icon "Flags" at bounding box center [318, 488] width 16 height 16
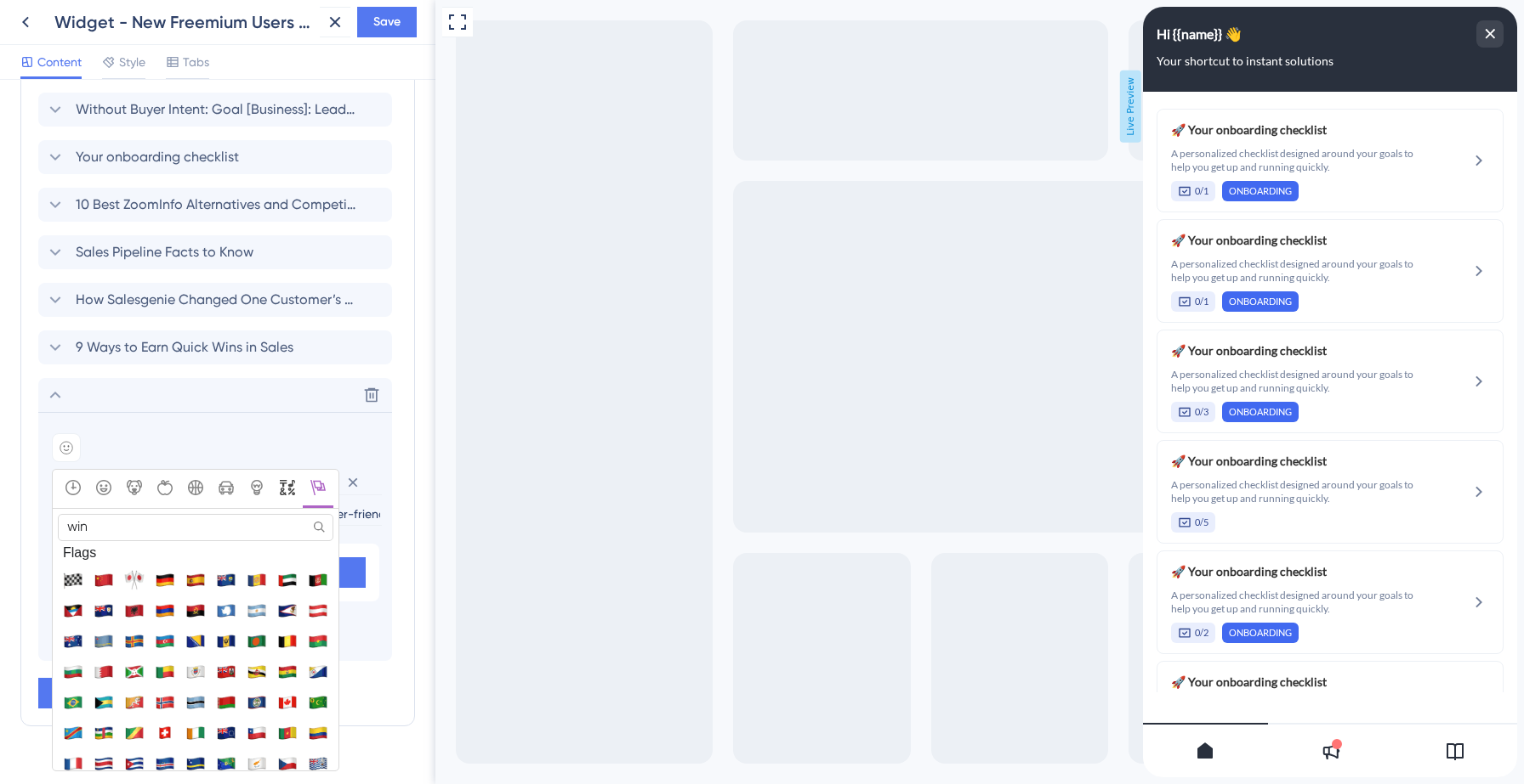
click at [285, 481] on icon "Symbols" at bounding box center [287, 488] width 16 height 16
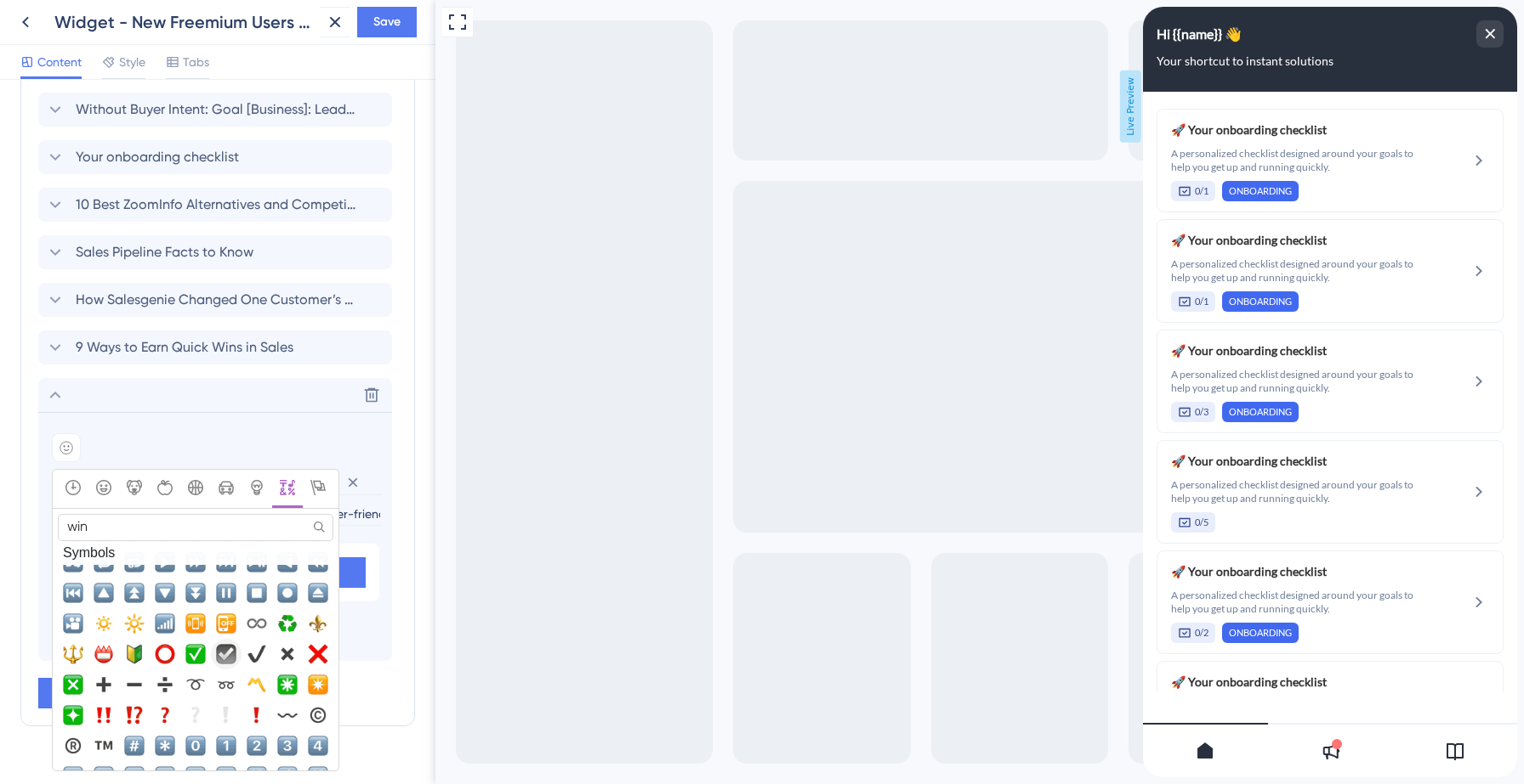
scroll to position [4839, 0]
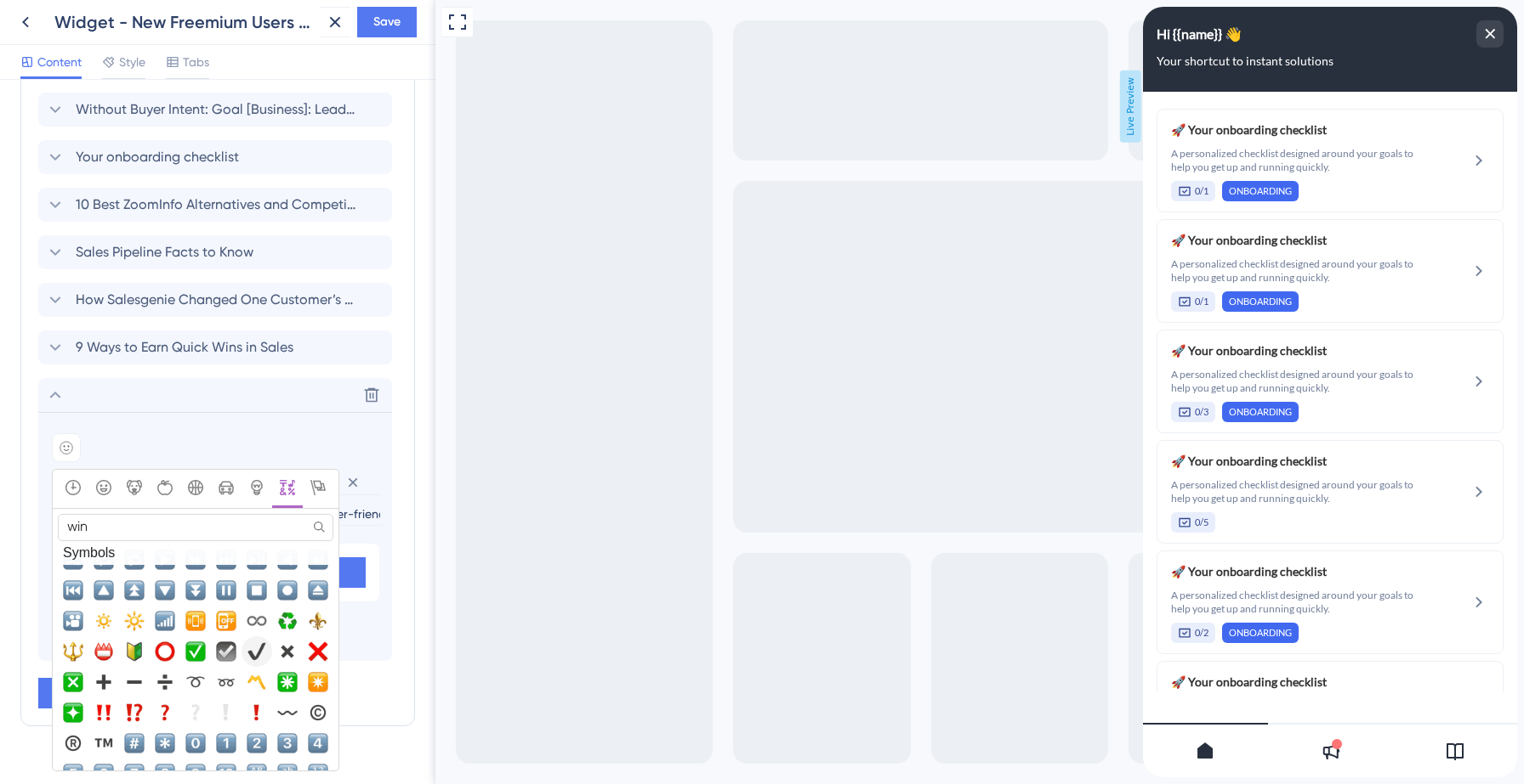
click at [257, 643] on span "✔️, heavy_check_mark" at bounding box center [257, 652] width 21 height 21
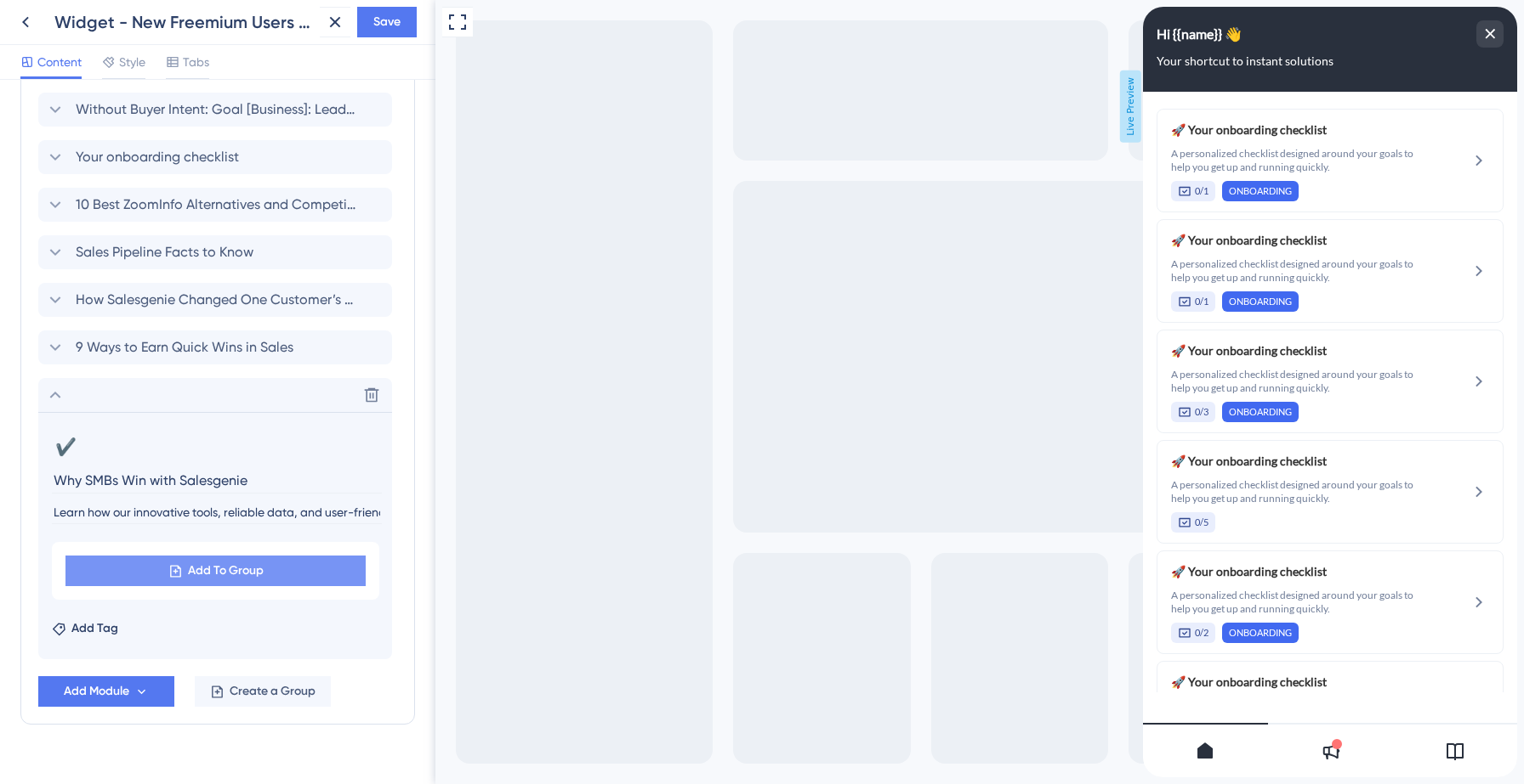
click at [190, 564] on span "Add To Group" at bounding box center [225, 571] width 75 height 21
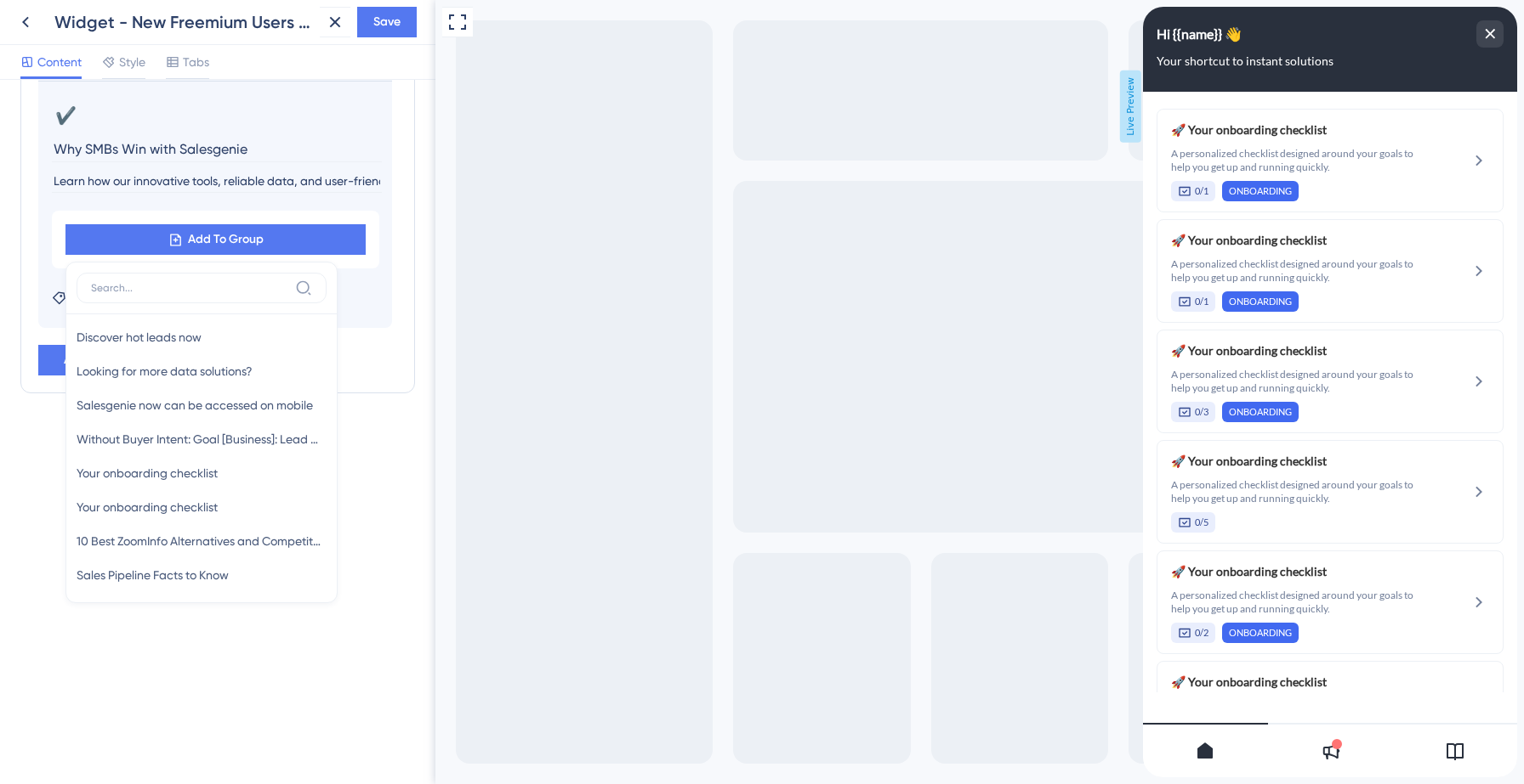
scroll to position [660, 0]
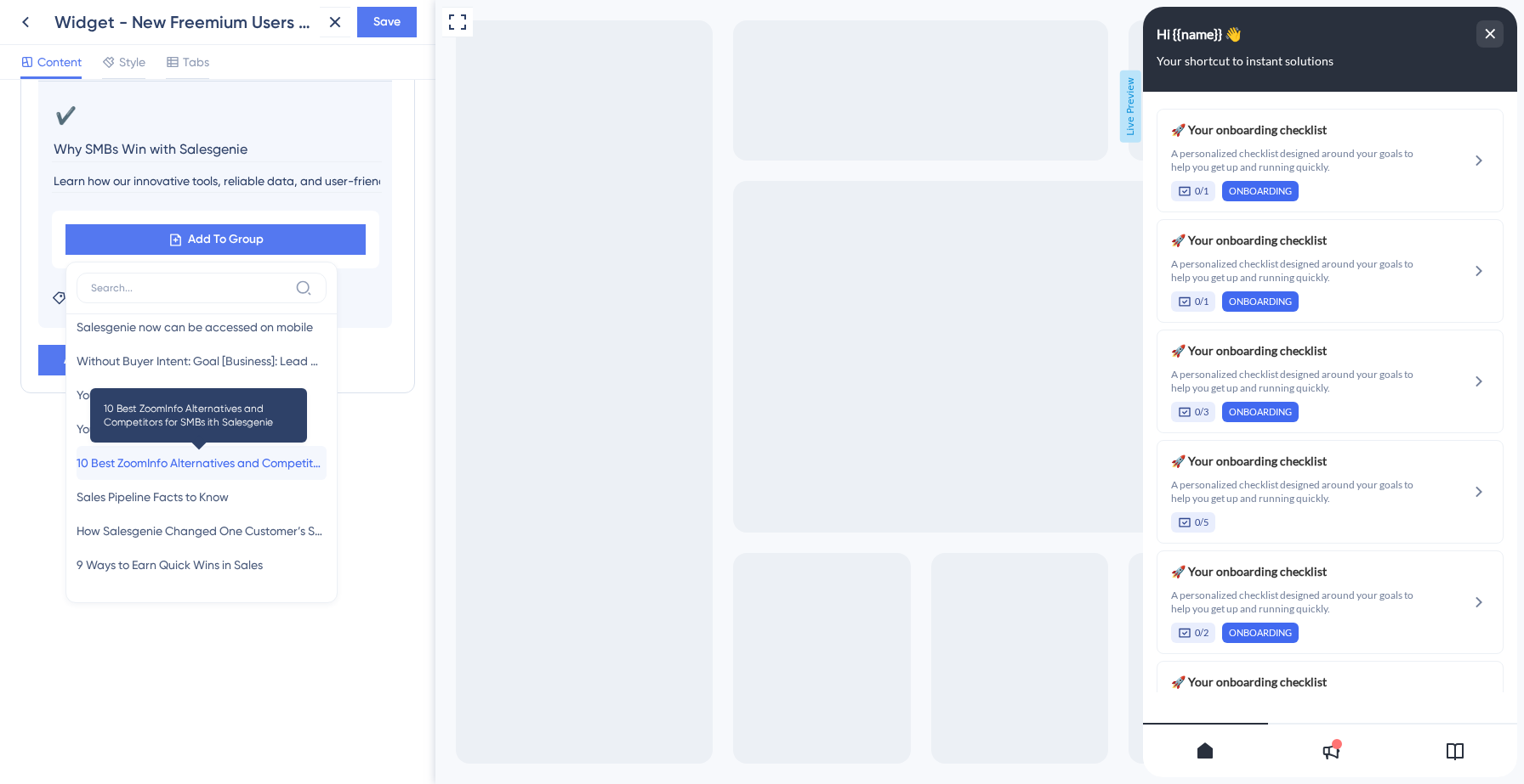
click at [169, 462] on span "10 Best ZoomInfo Alternatives and Competitors for SMBs ith Salesgenie" at bounding box center [201, 463] width 250 height 21
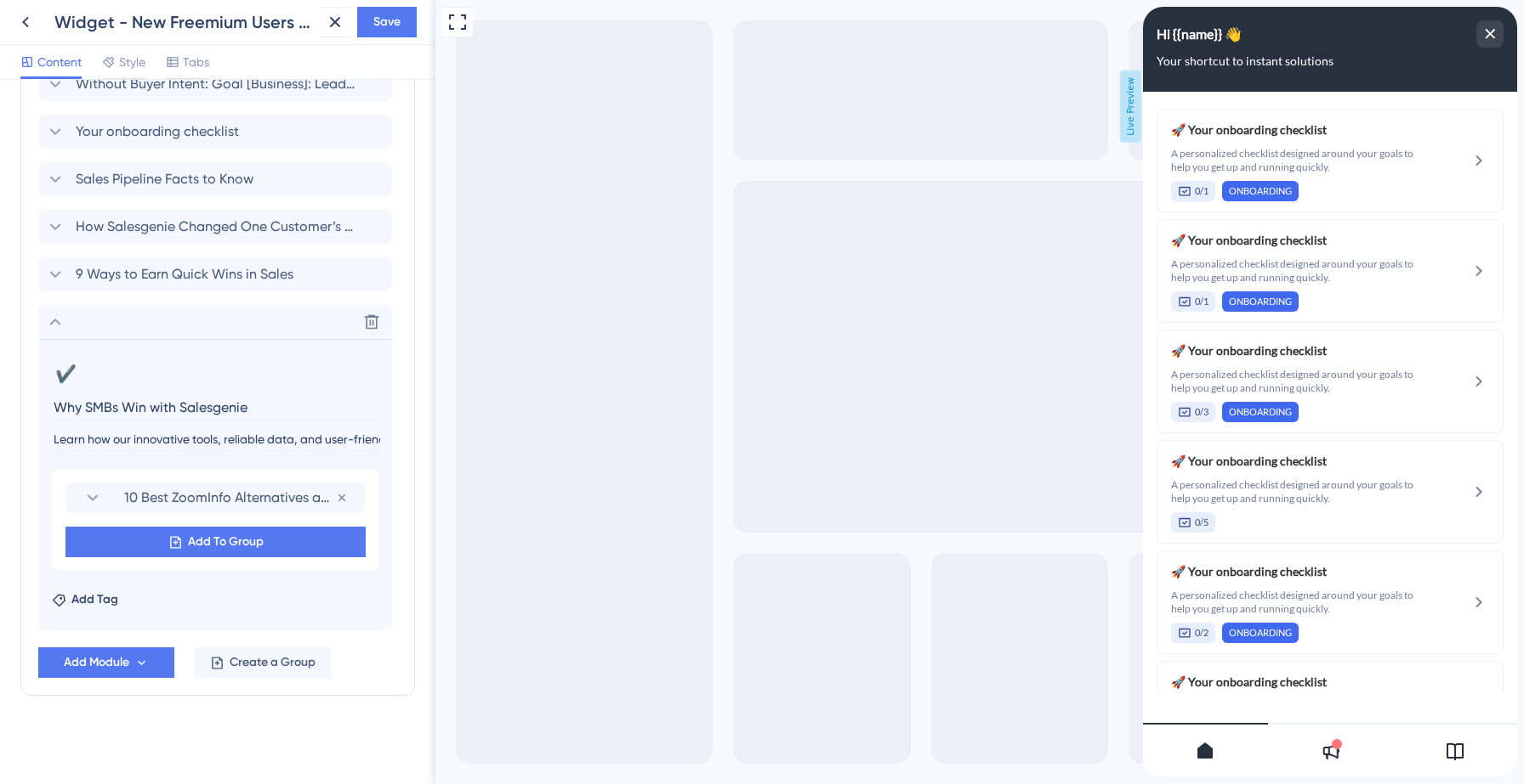
scroll to position [1499, 0]
click at [211, 533] on span "Add To Group" at bounding box center [225, 542] width 75 height 21
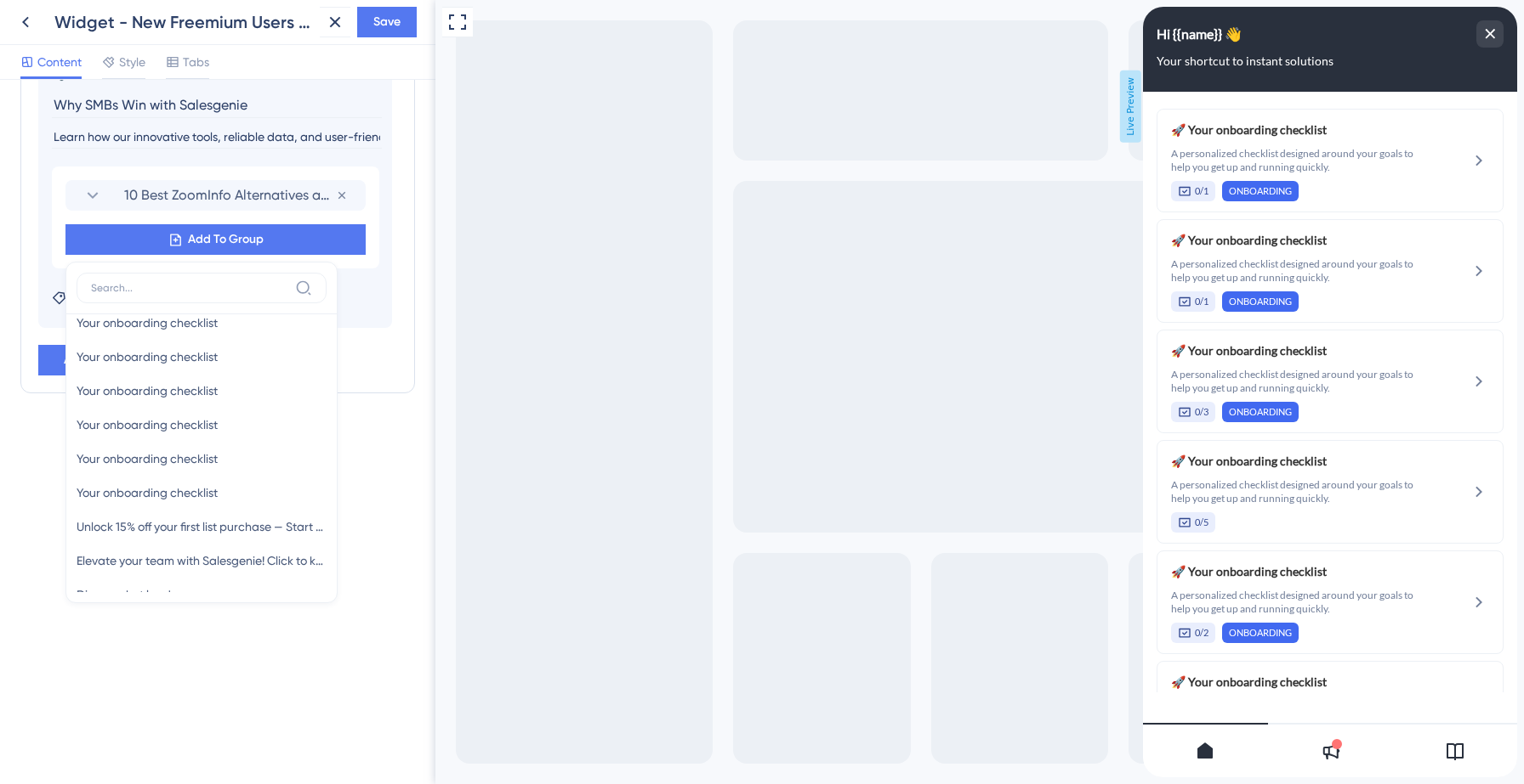
scroll to position [626, 0]
click at [161, 497] on span "Sales Pipeline Facts to Know" at bounding box center [152, 497] width 152 height 21
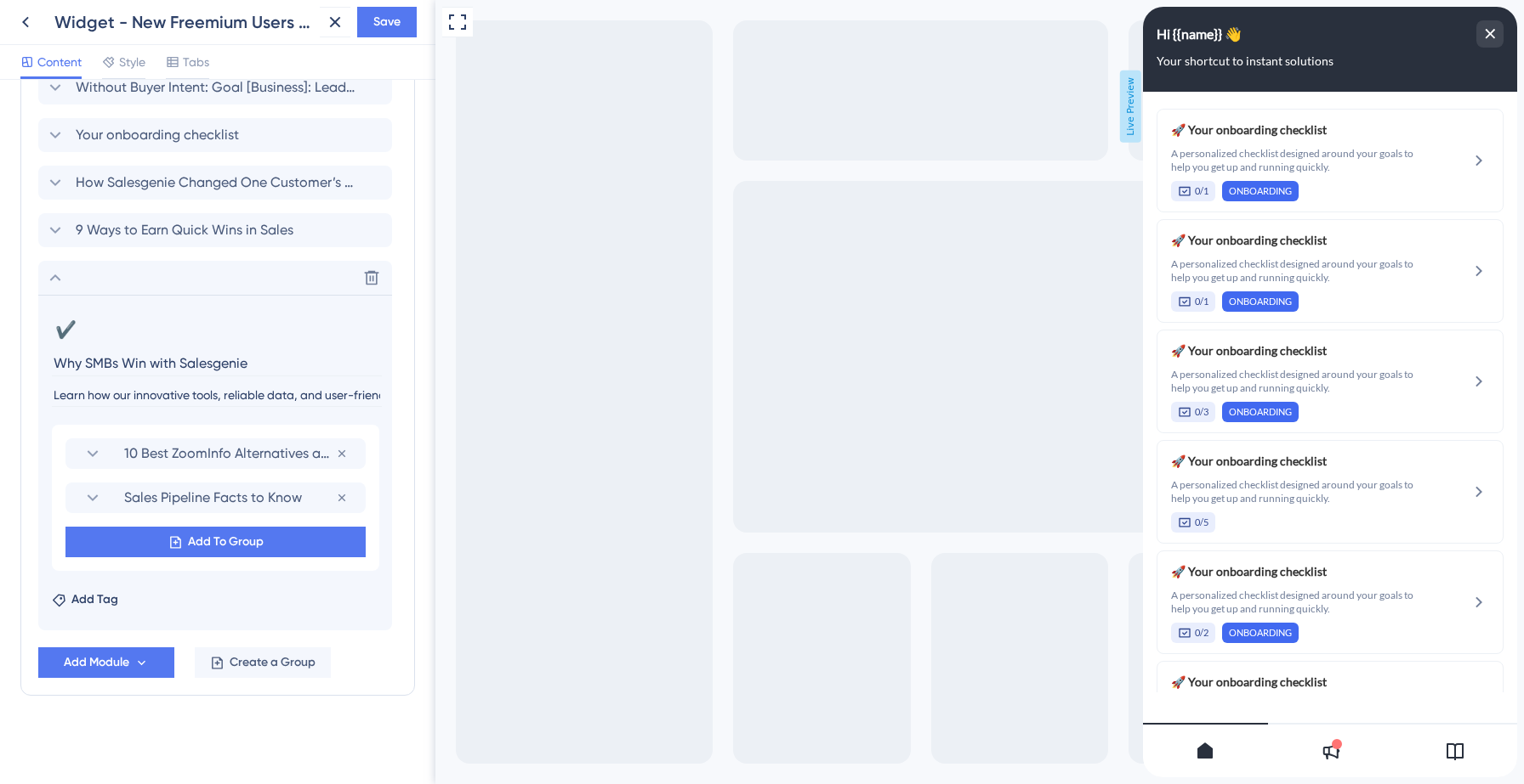
scroll to position [1495, 0]
click at [242, 543] on span "Add To Group" at bounding box center [225, 542] width 75 height 21
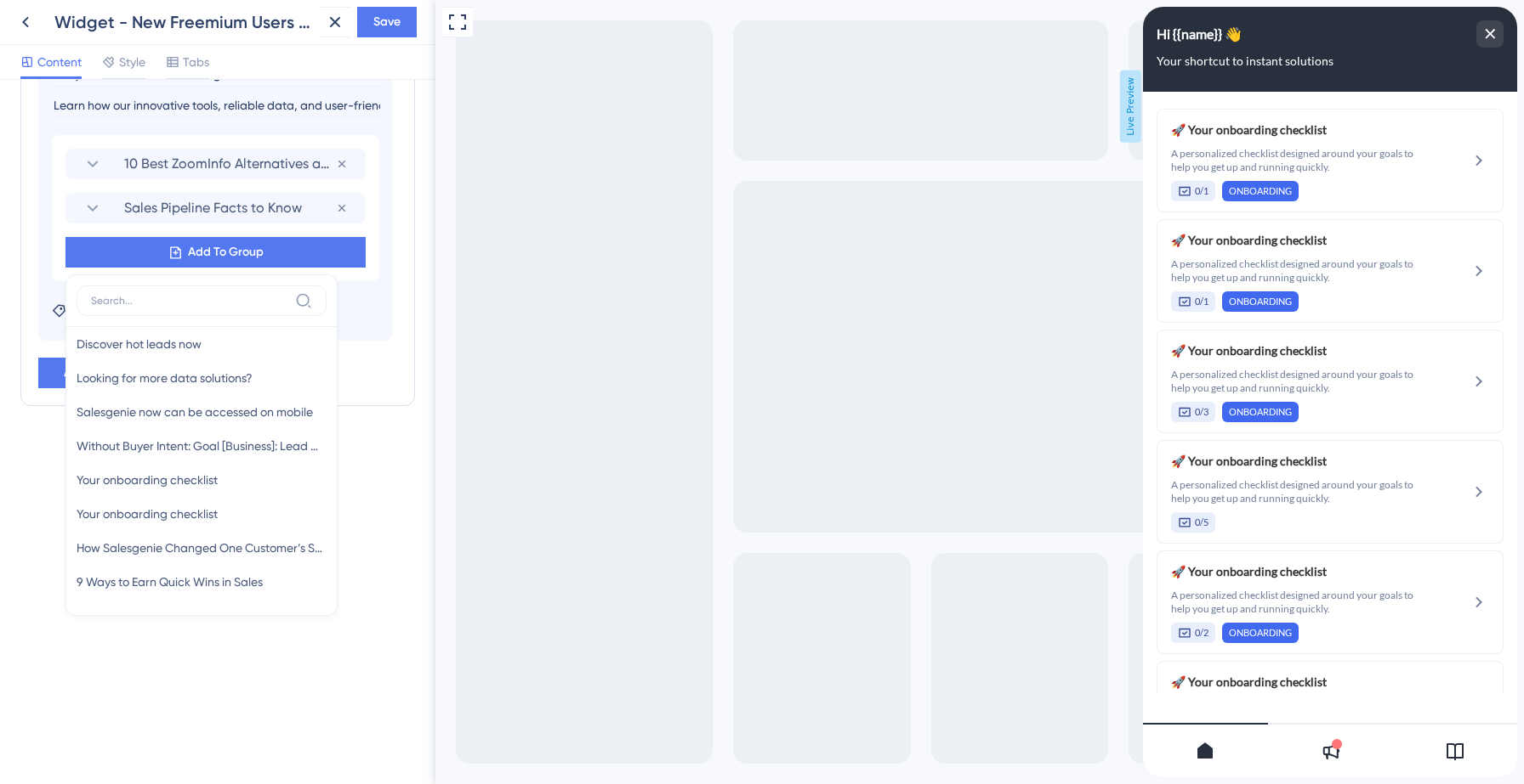
scroll to position [592, 0]
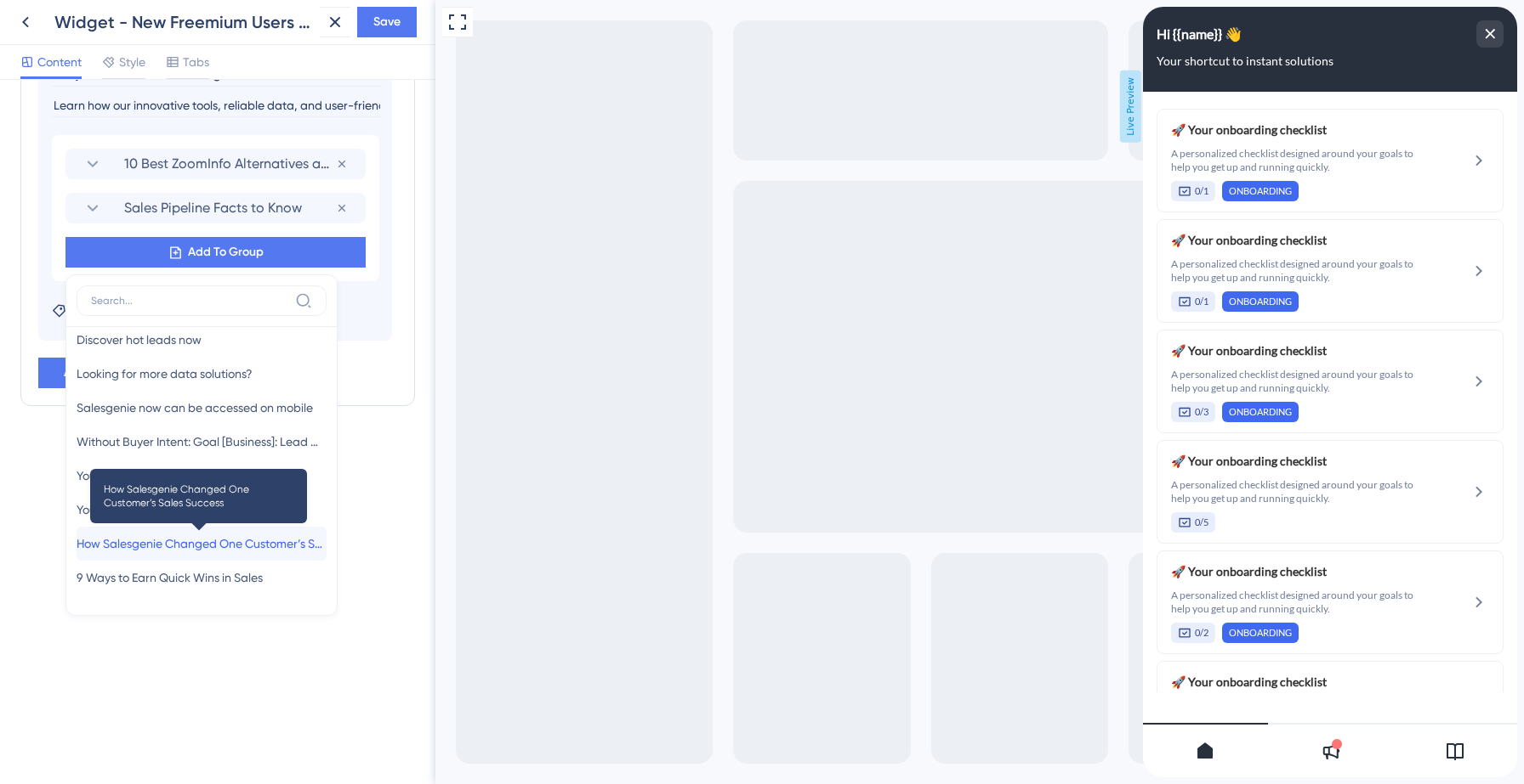
click at [188, 539] on span "How Salesgenie Changed One Customer’s Sales Success" at bounding box center [201, 544] width 250 height 21
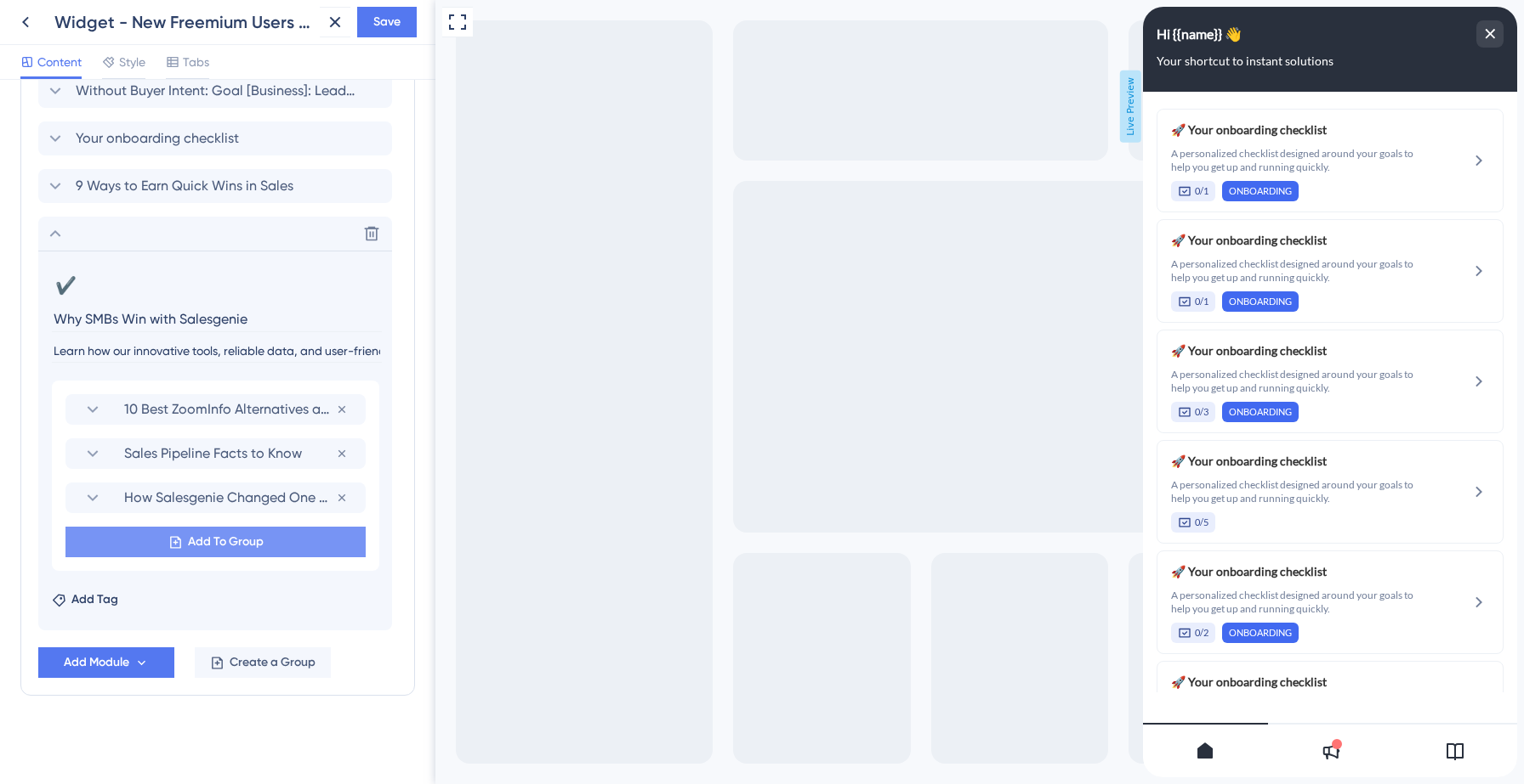
click at [257, 537] on span "Add To Group" at bounding box center [225, 542] width 75 height 21
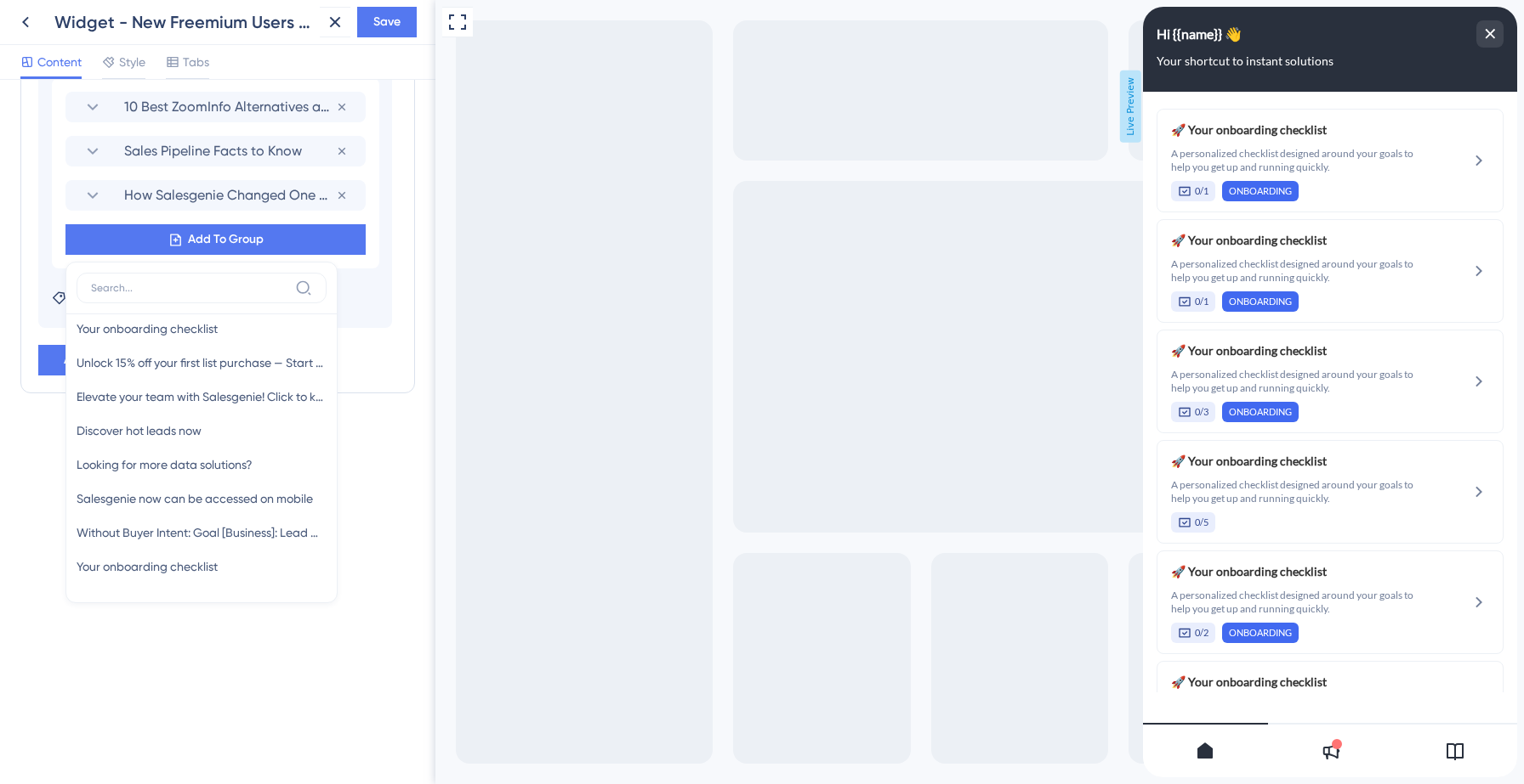
scroll to position [558, 0]
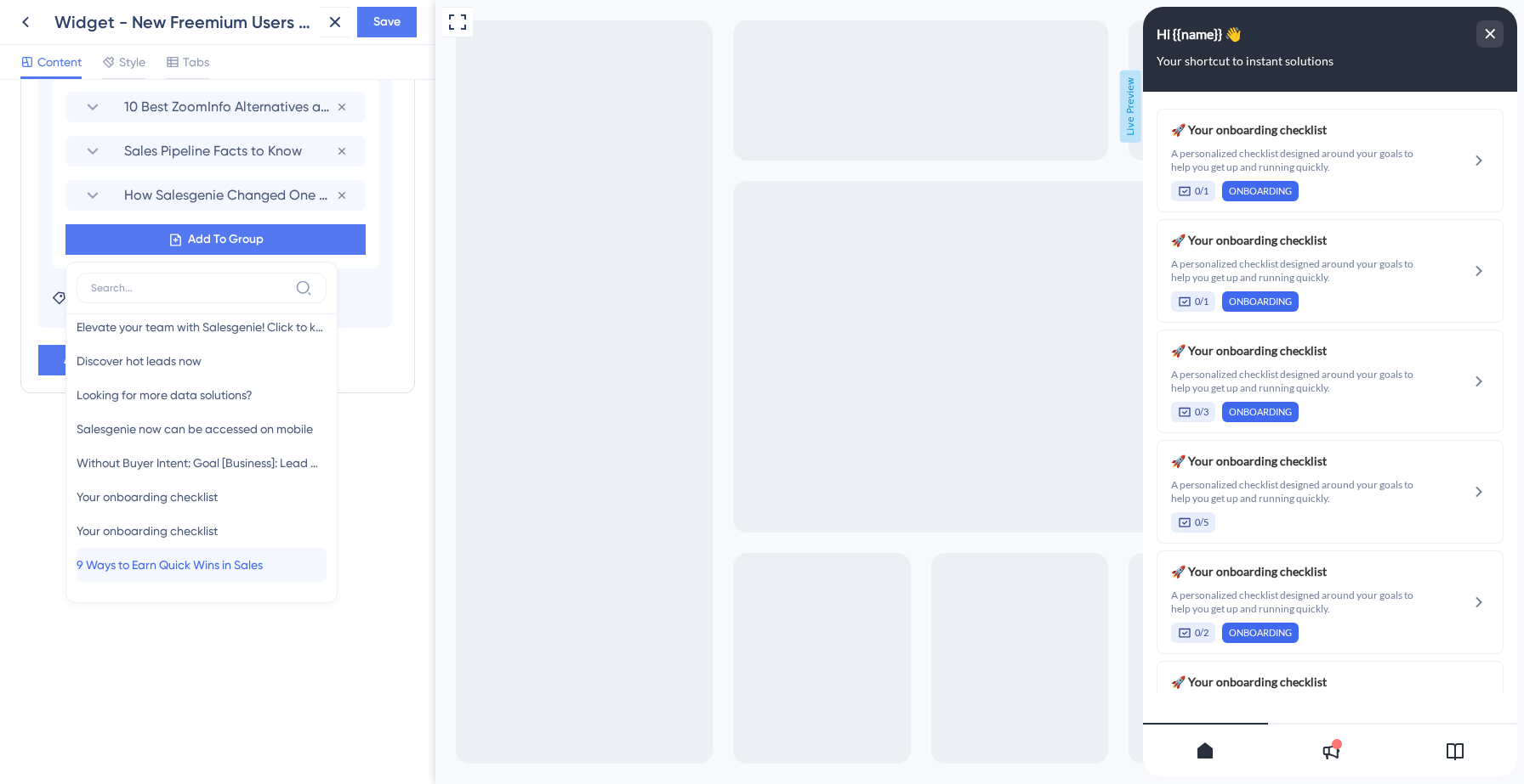
click at [176, 564] on span "9 Ways to Earn Quick Wins in Sales" at bounding box center [169, 565] width 186 height 21
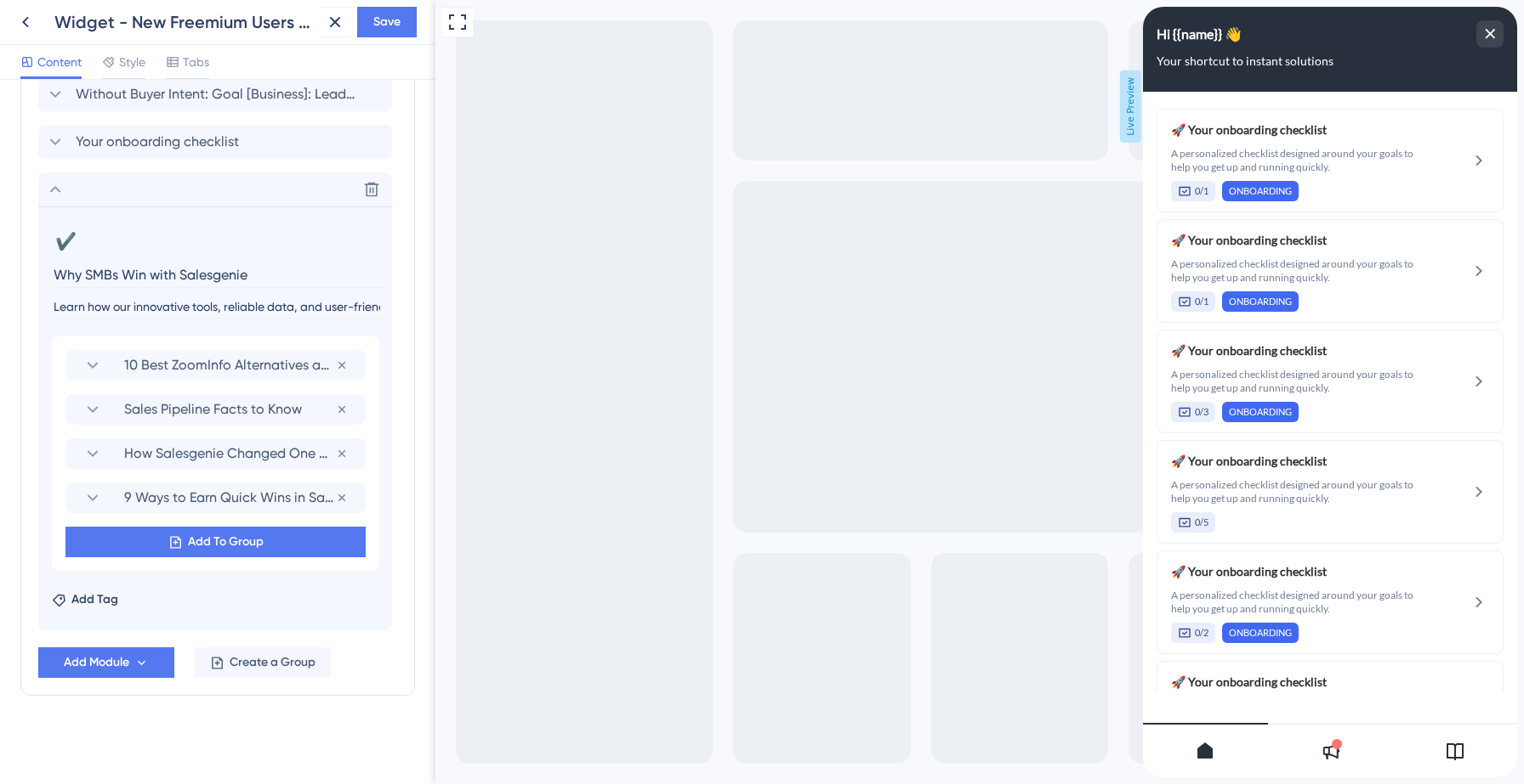
scroll to position [1488, 0]
click at [101, 599] on span "Add Tag" at bounding box center [95, 600] width 47 height 21
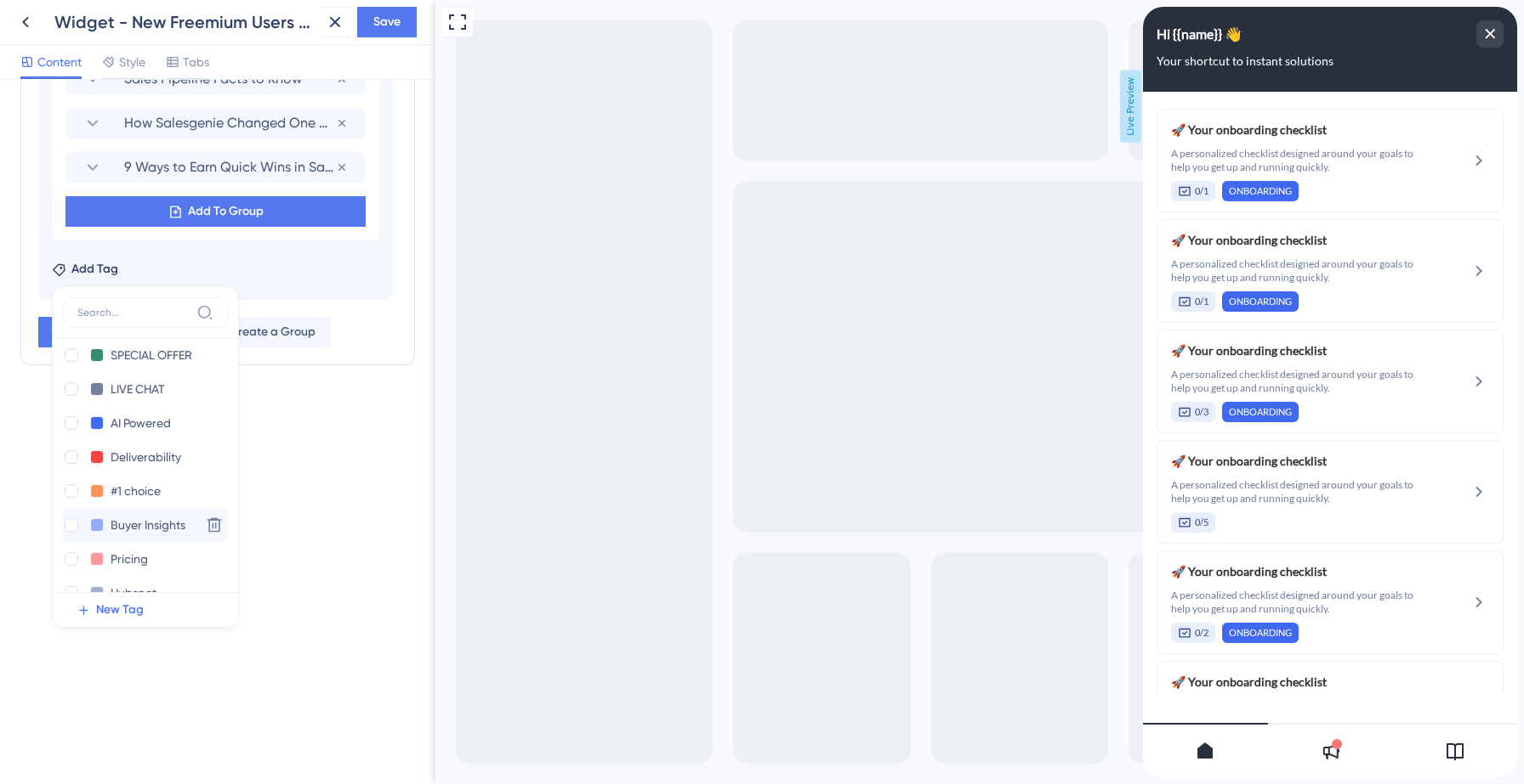
scroll to position [0, 0]
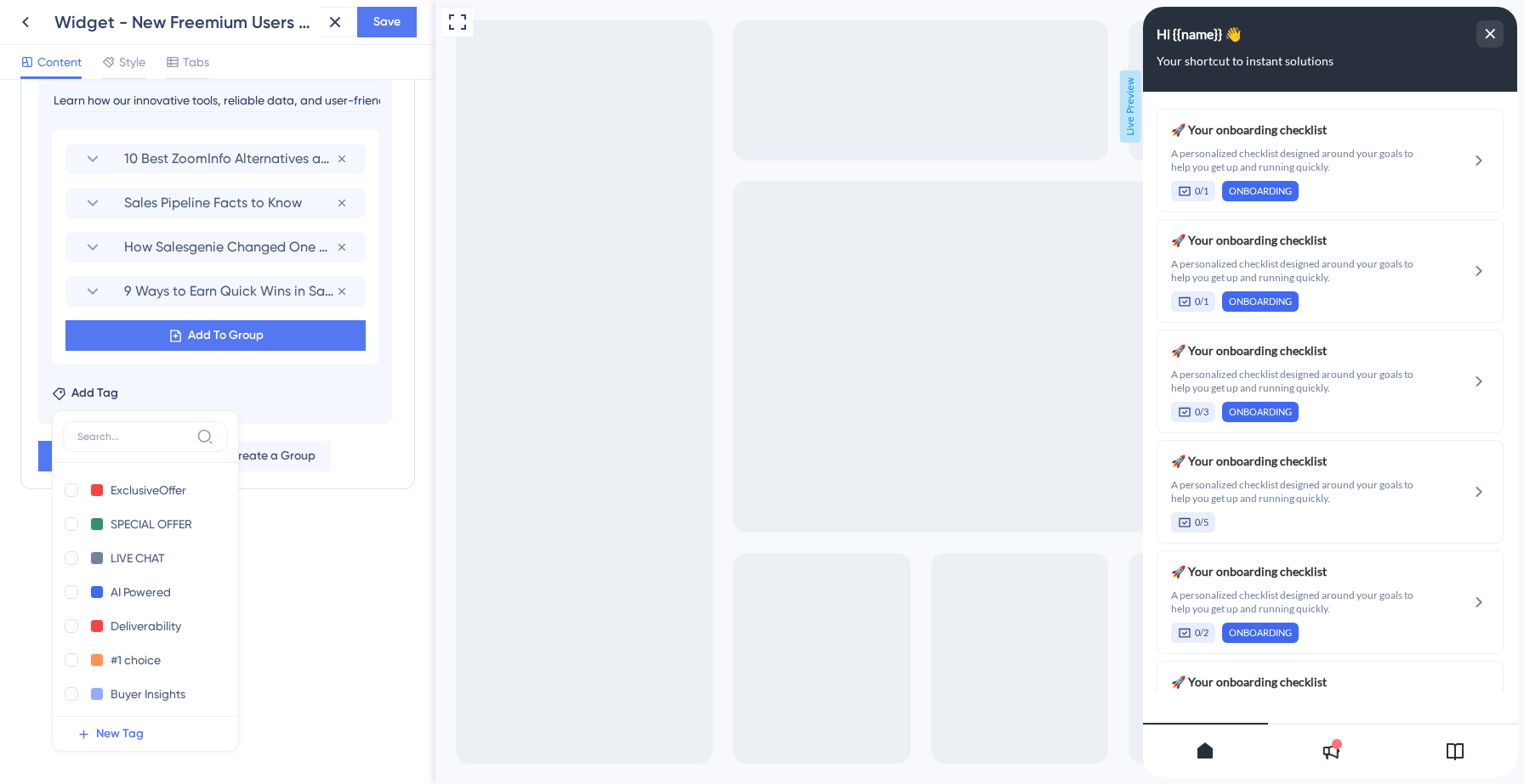
click at [304, 582] on div "Resource Center Header Title Hi {{name}} 👋 14 Hi {{name}} 👋 Subtitle Your short…" at bounding box center [217, 431] width 435 height 704
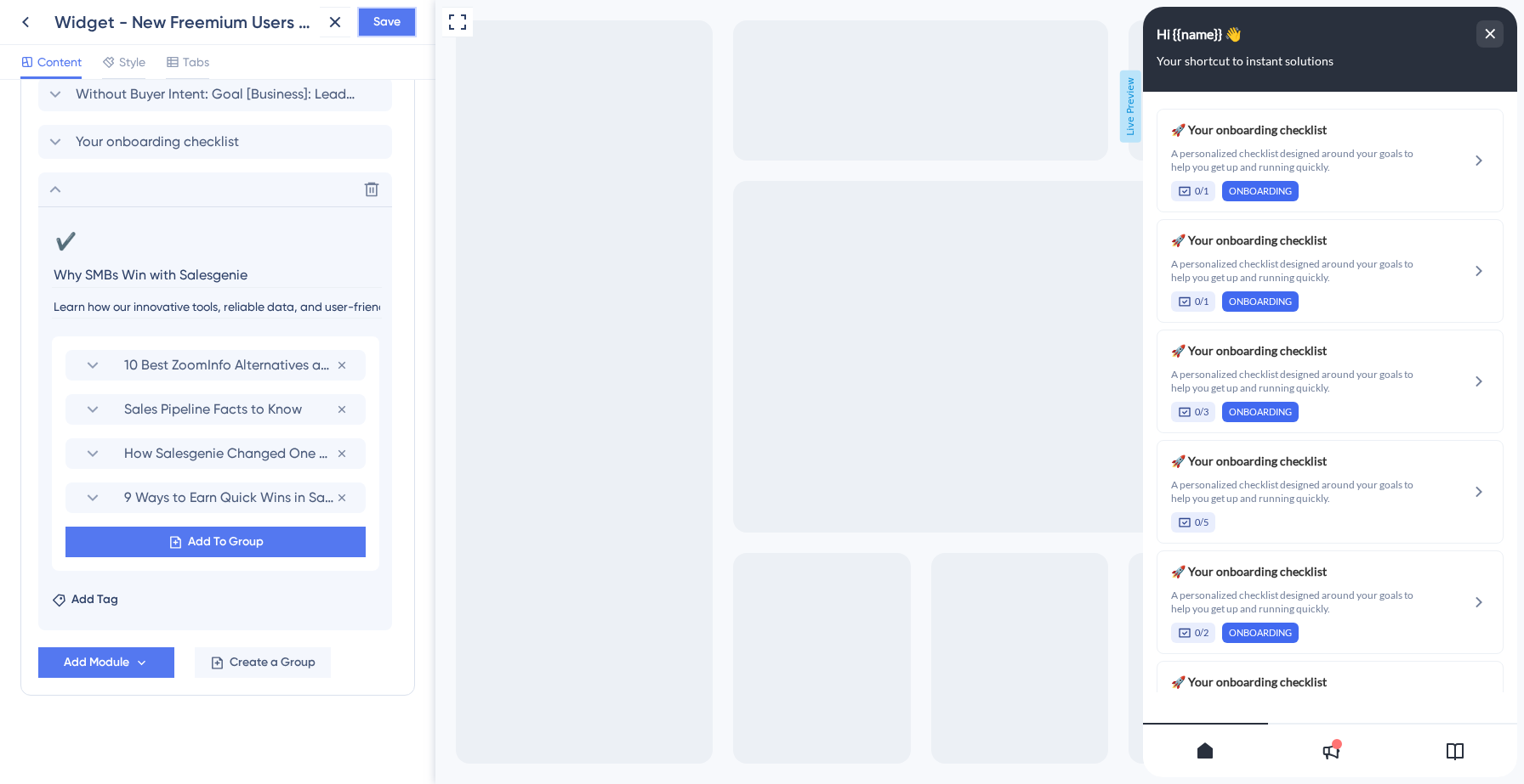
click at [393, 22] on span "Save" at bounding box center [387, 22] width 27 height 21
click at [58, 186] on icon at bounding box center [55, 189] width 21 height 21
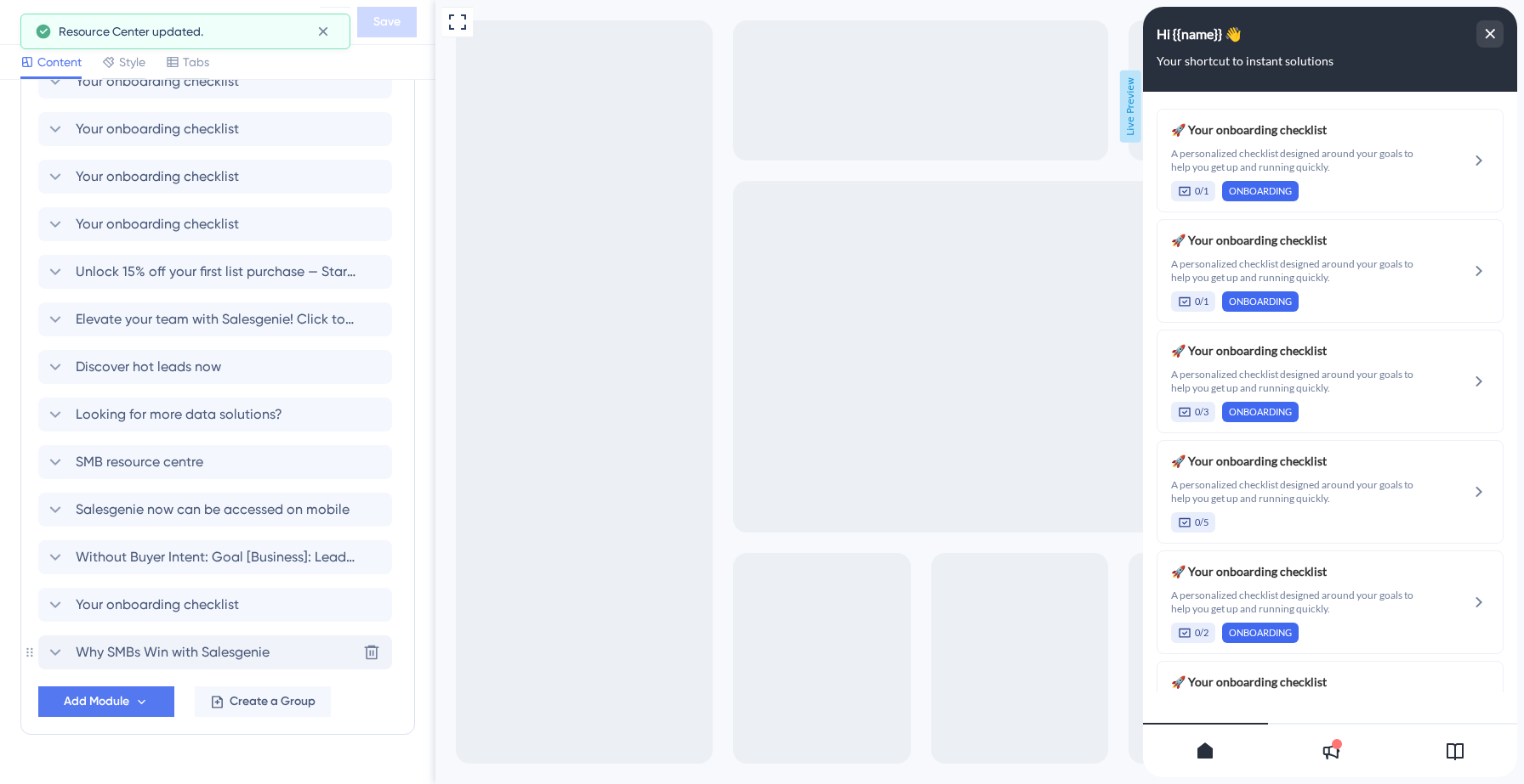
scroll to position [1065, 0]
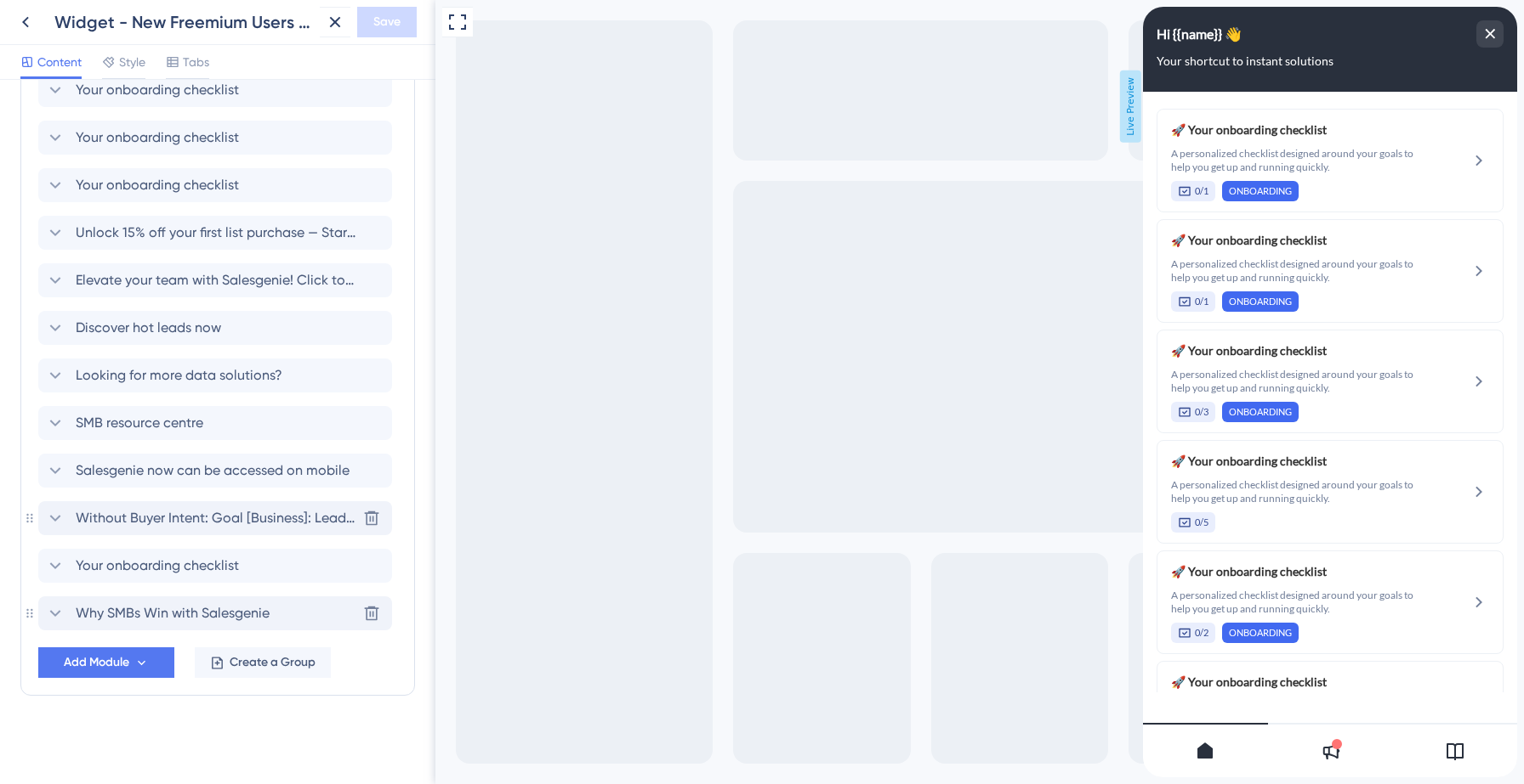
click at [61, 522] on icon at bounding box center [55, 519] width 21 height 21
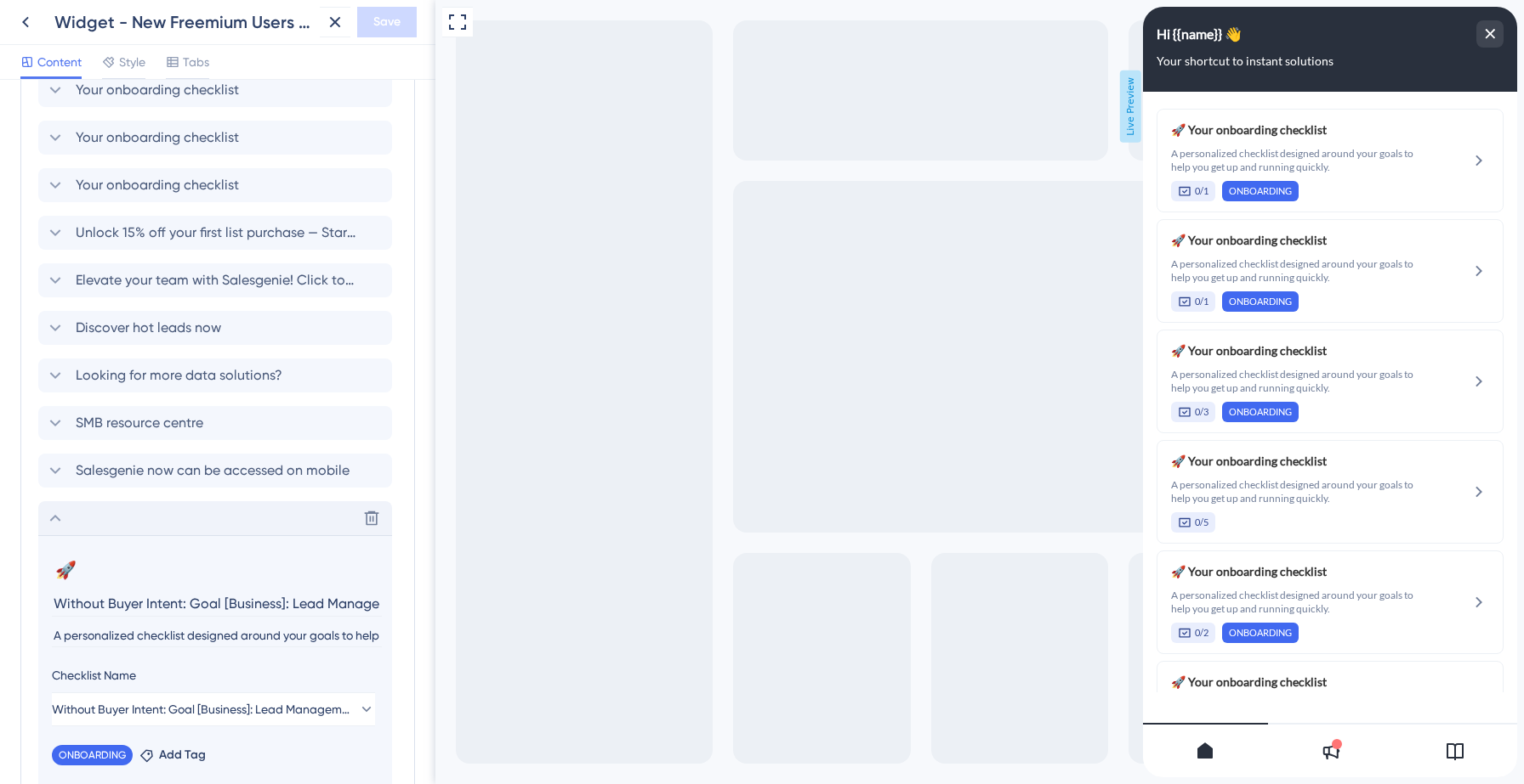
scroll to position [0, 109]
click at [169, 598] on input "Without Buyer Intent: Goal [Business]: Lead Management, Campaigns" at bounding box center [216, 603] width 330 height 26
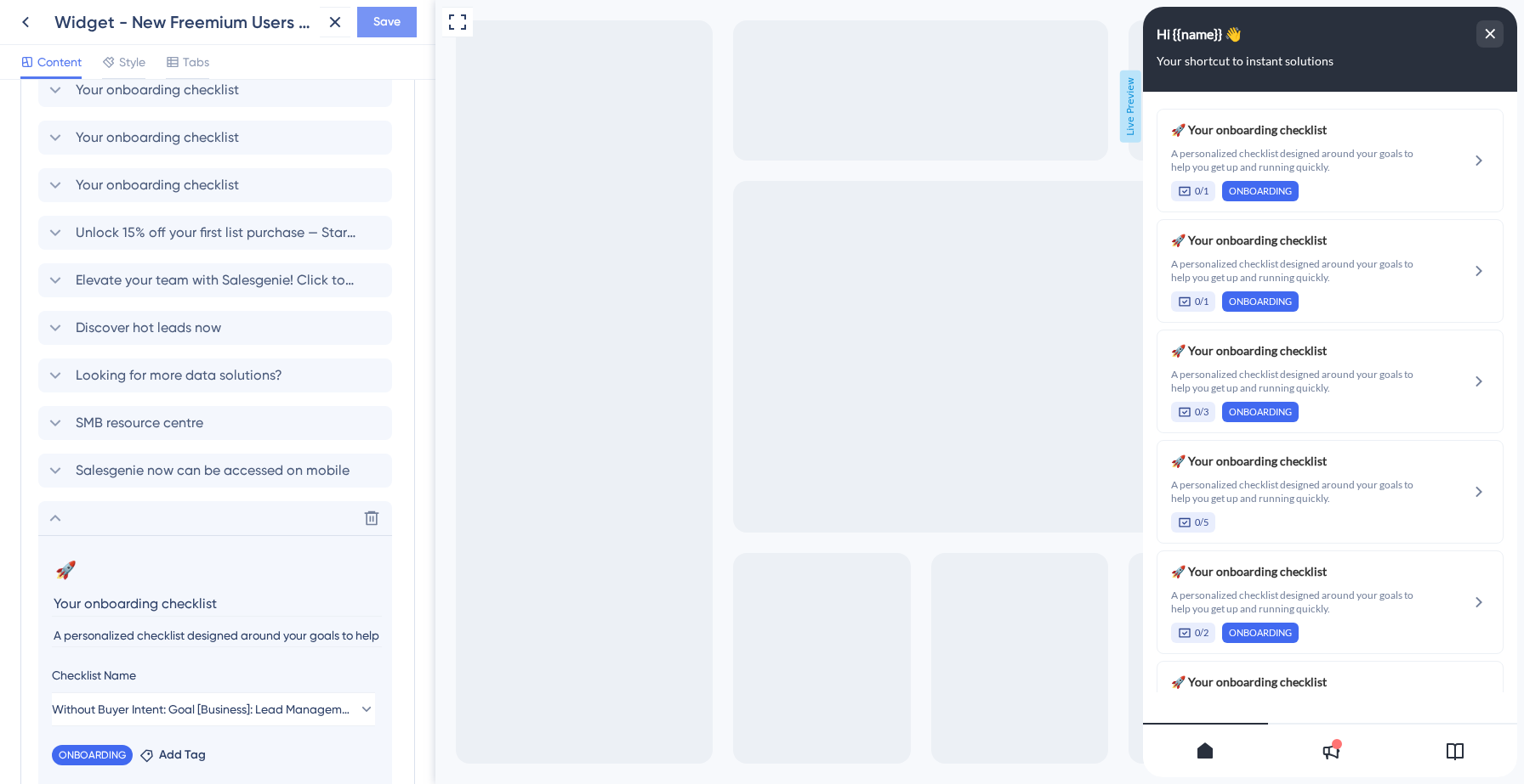
type input "Your onboarding checklist"
click at [394, 16] on span "Save" at bounding box center [387, 22] width 27 height 21
click at [50, 521] on icon at bounding box center [55, 519] width 21 height 21
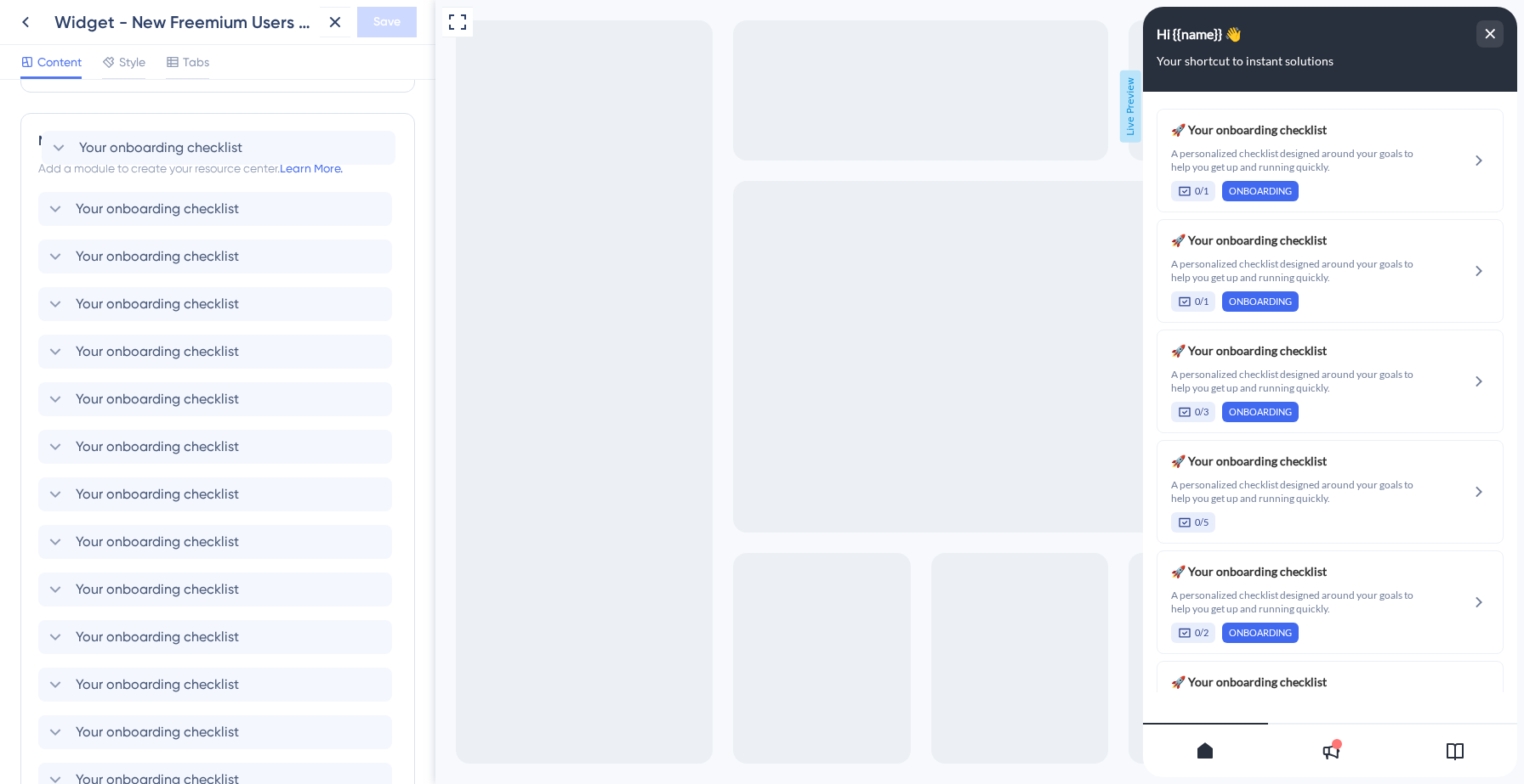
scroll to position [241, 0]
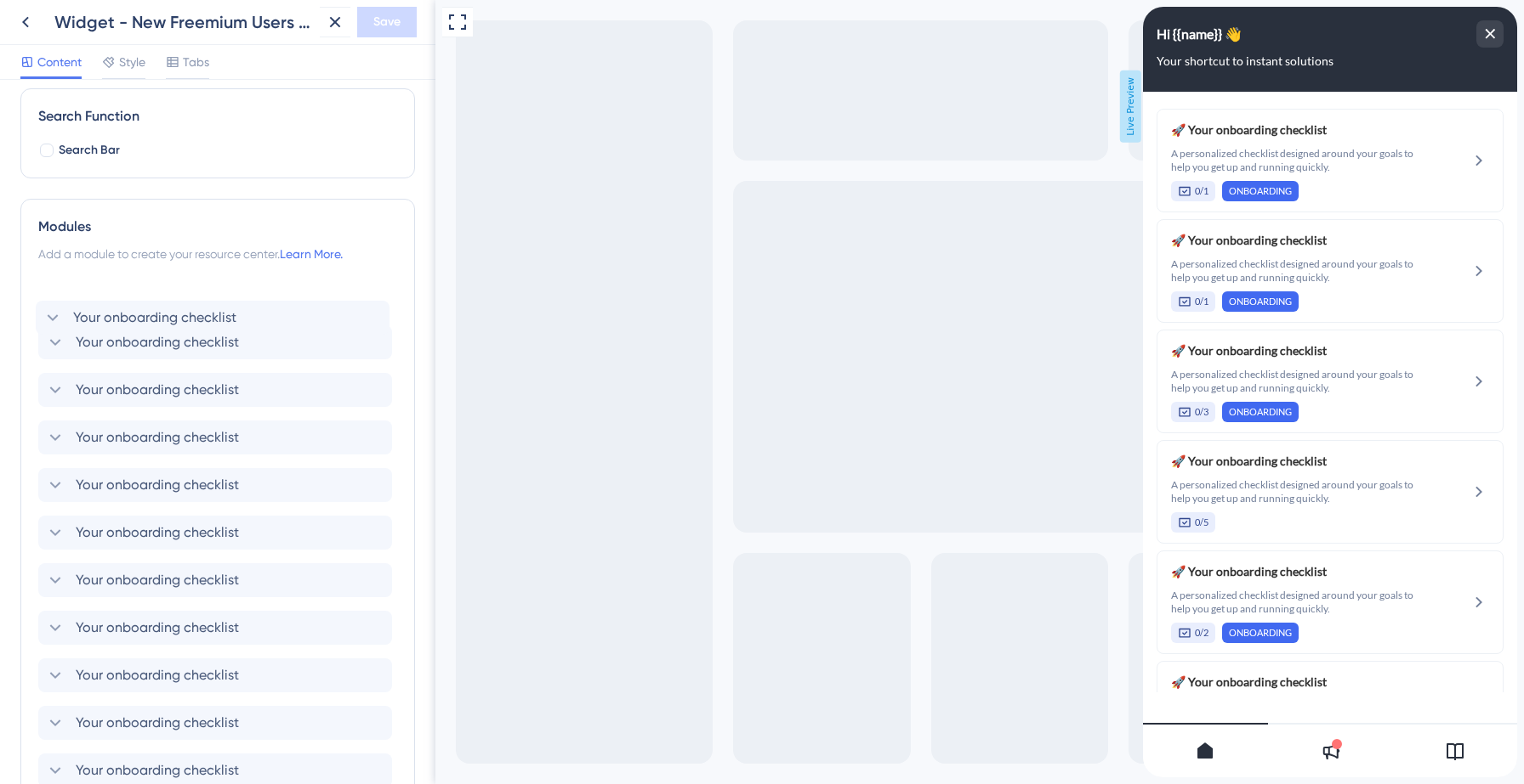
drag, startPoint x: 200, startPoint y: 522, endPoint x: 200, endPoint y: 295, distance: 227.0
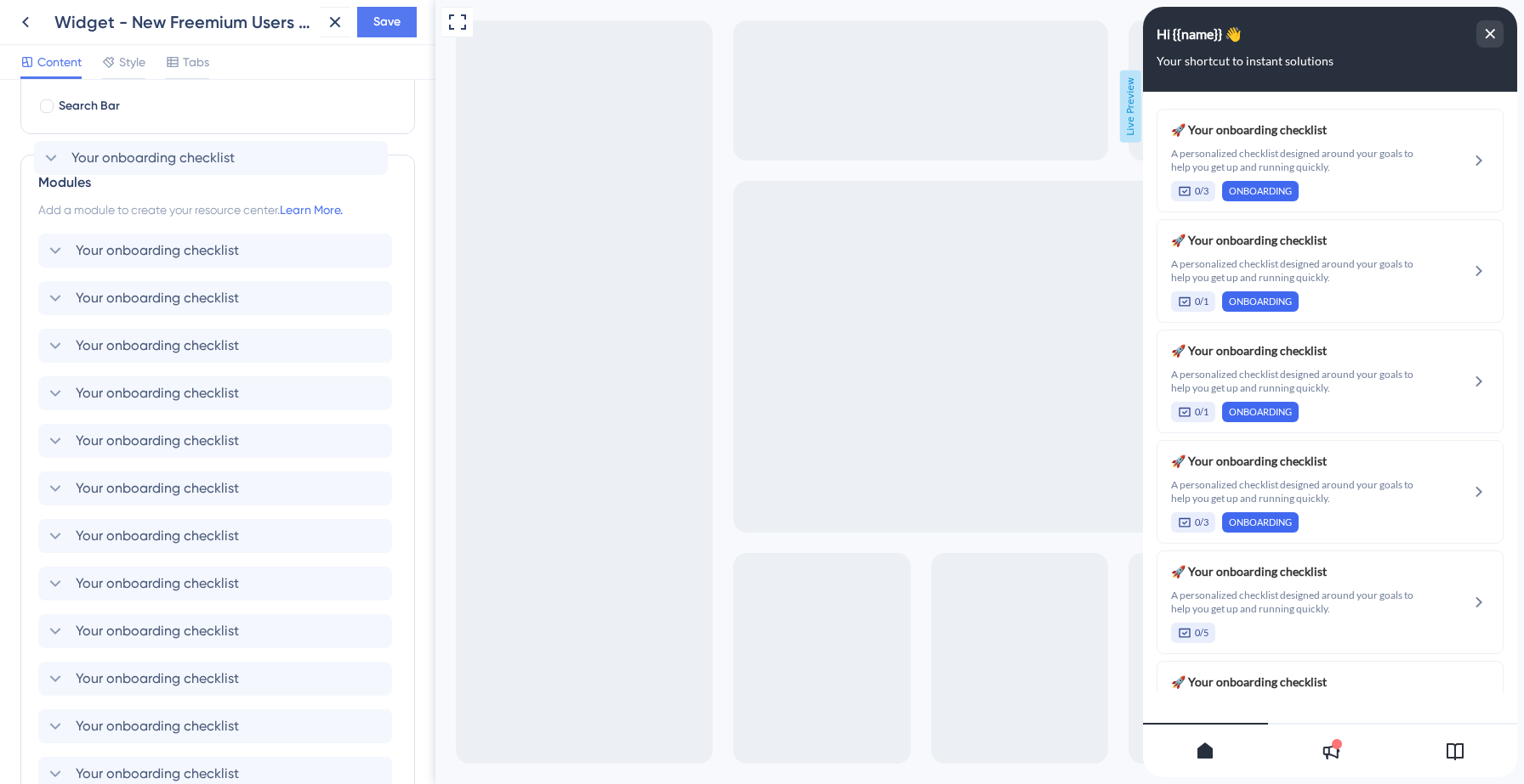
scroll to position [247, 0]
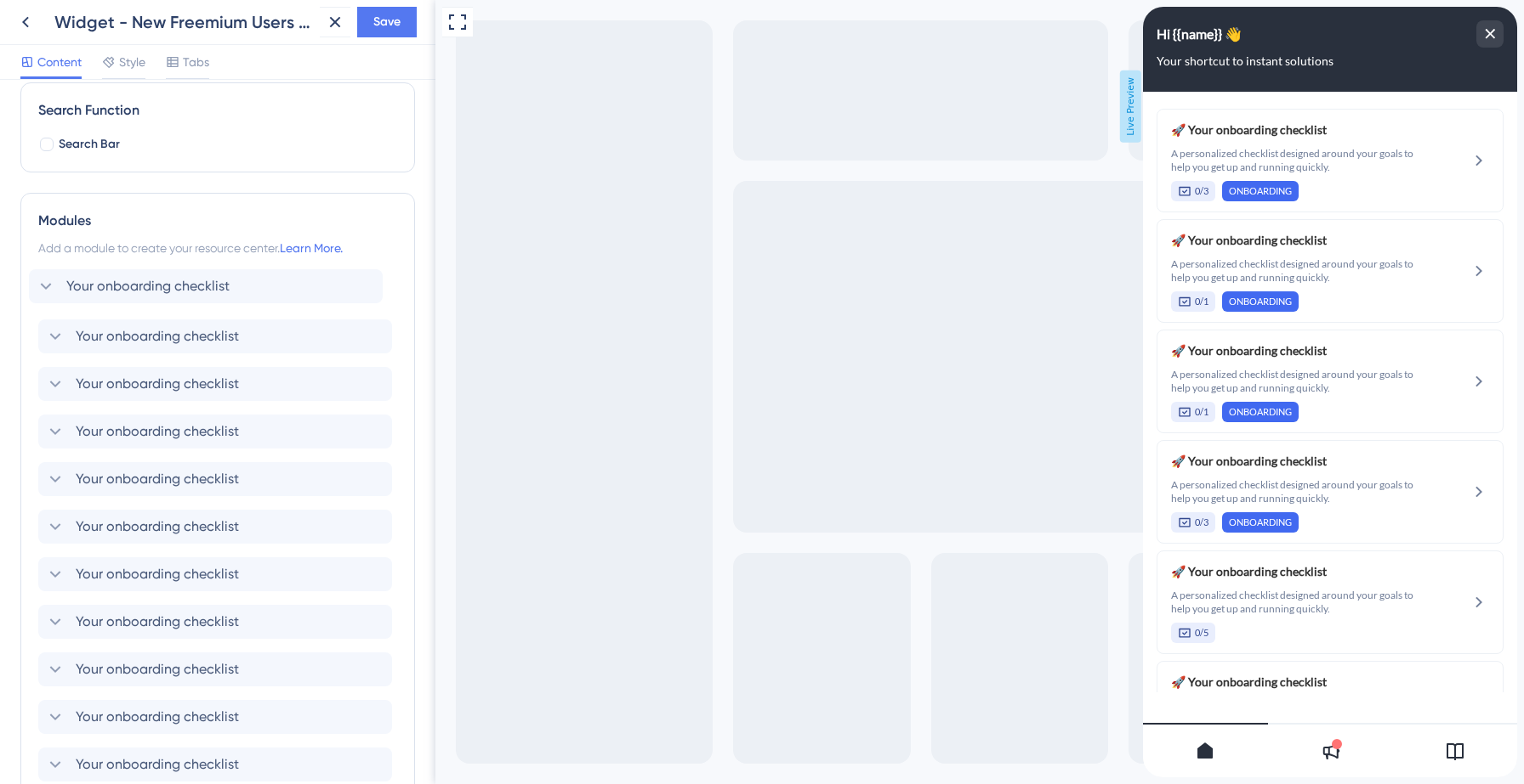
drag, startPoint x: 182, startPoint y: 562, endPoint x: 173, endPoint y: 274, distance: 288.1
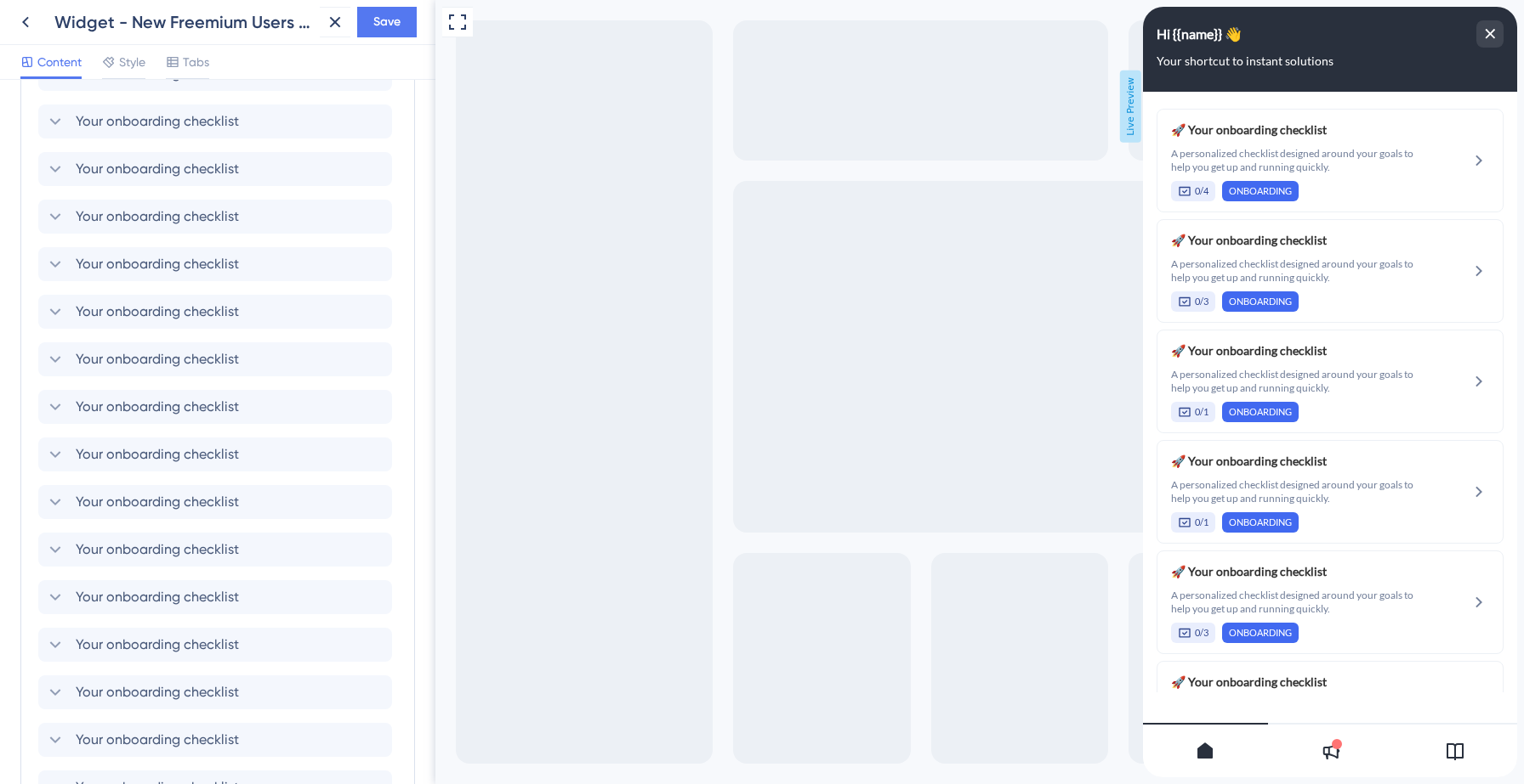
scroll to position [1065, 0]
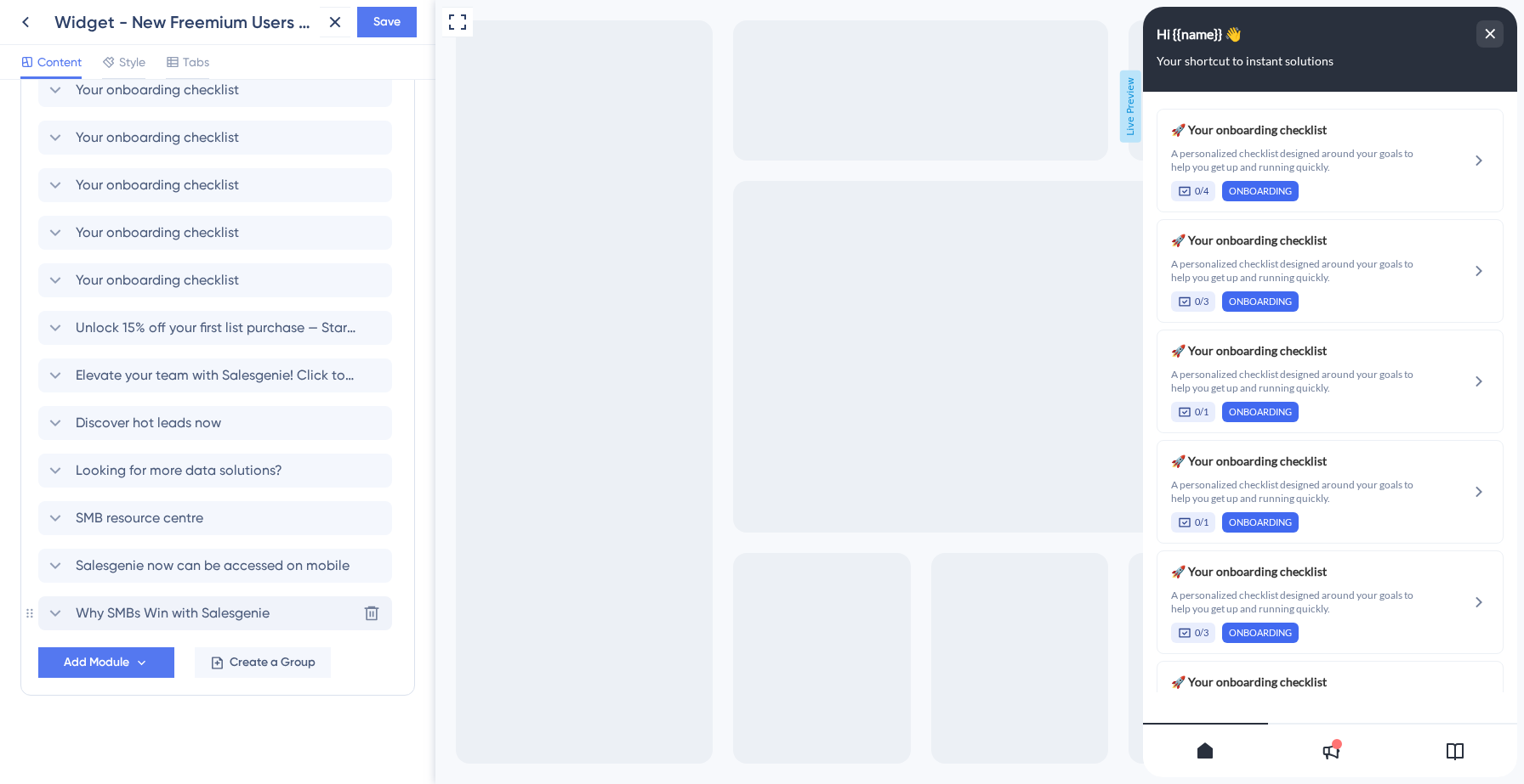
click at [60, 613] on icon at bounding box center [55, 614] width 21 height 21
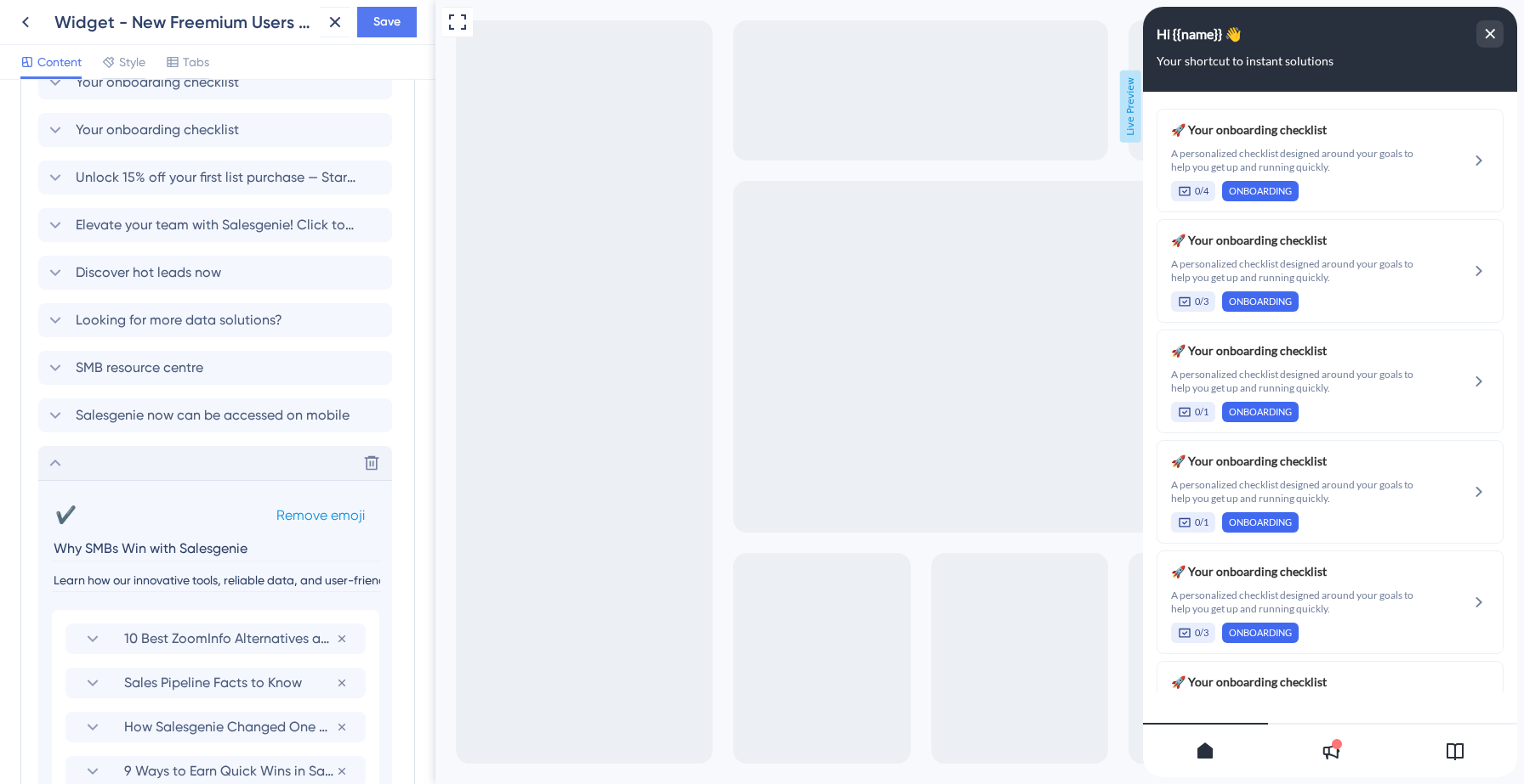
scroll to position [1227, 0]
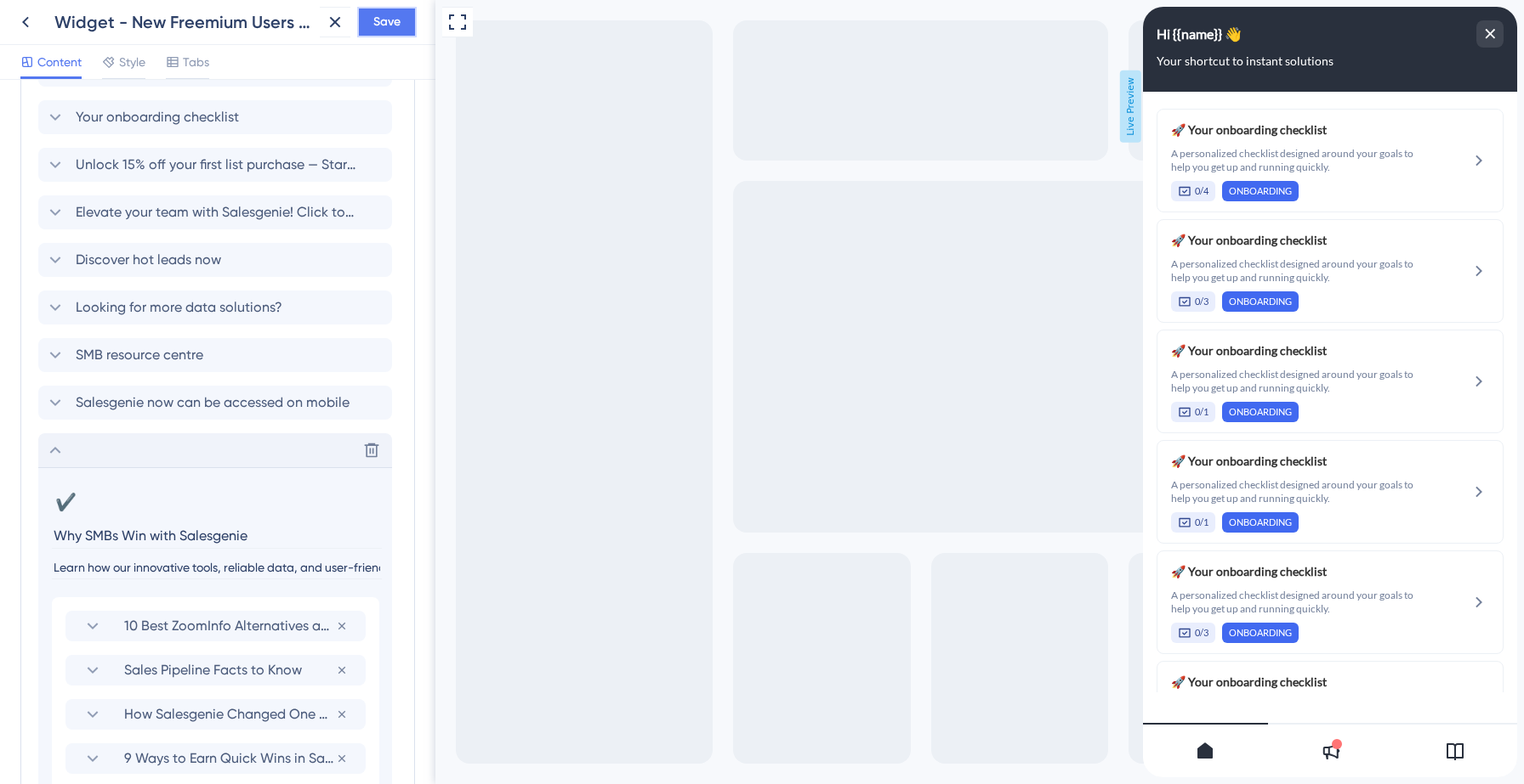
click at [392, 31] on span "Save" at bounding box center [387, 22] width 27 height 21
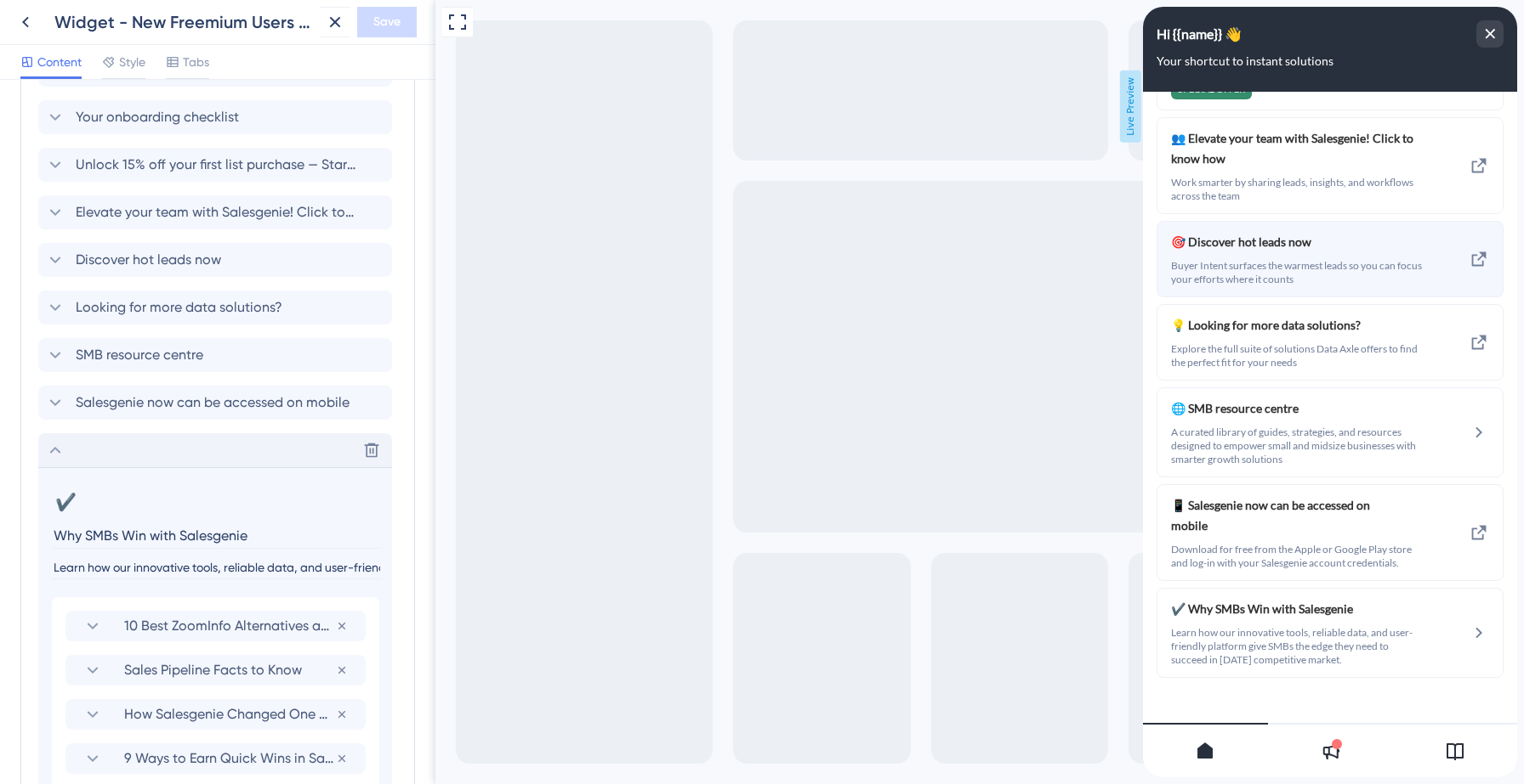
scroll to position [2137, 0]
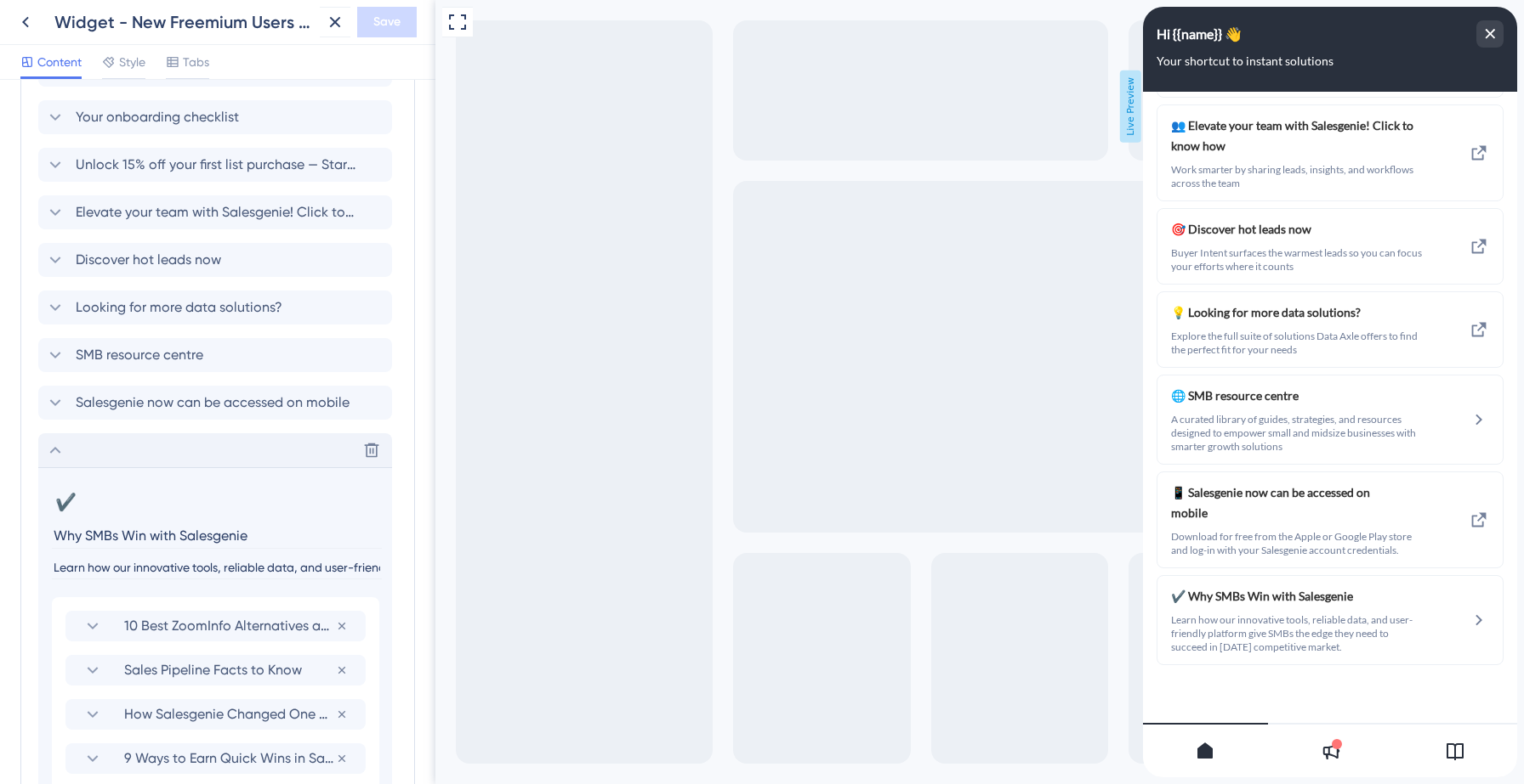
click at [55, 449] on icon at bounding box center [55, 450] width 21 height 21
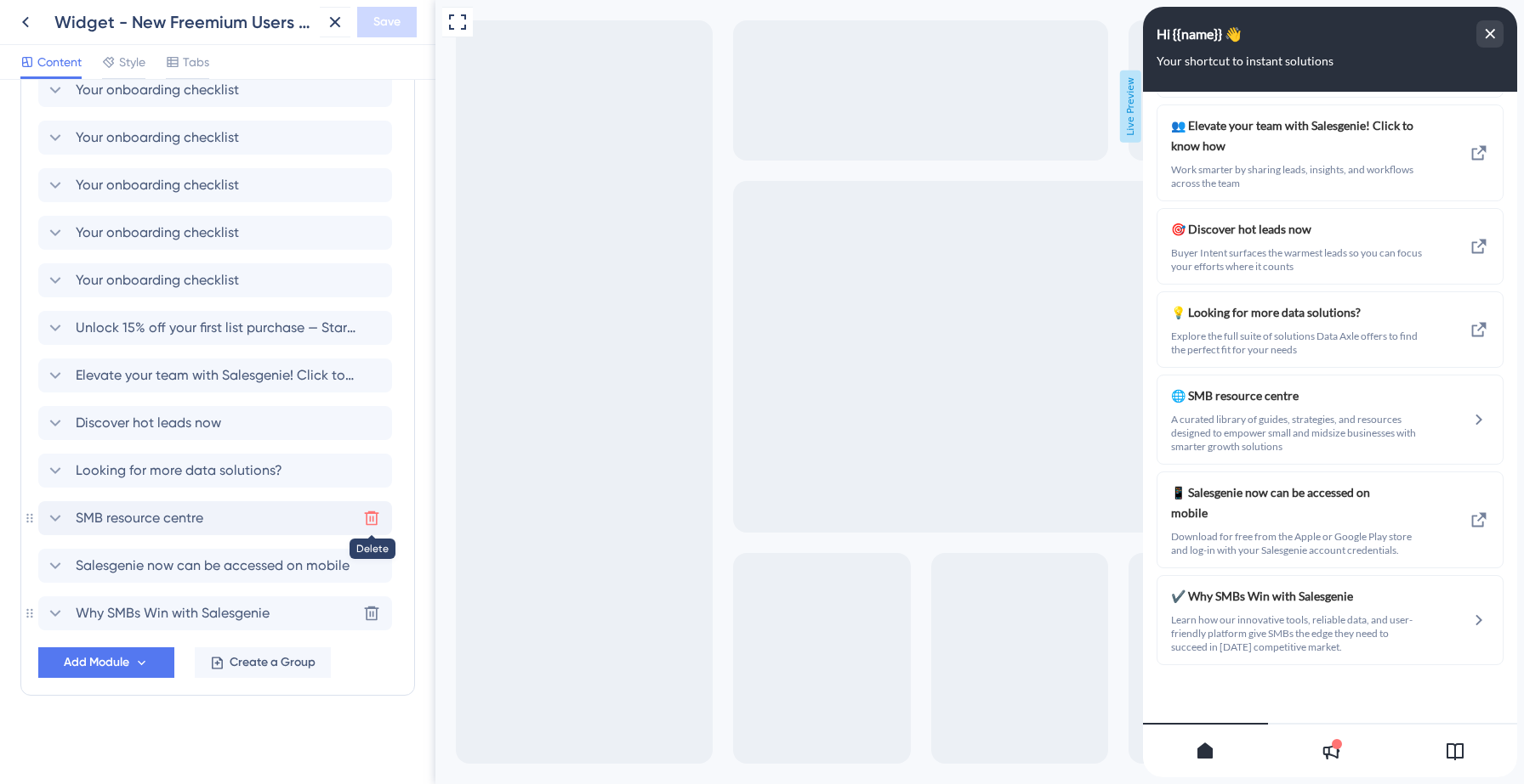
click at [374, 519] on icon at bounding box center [372, 519] width 17 height 17
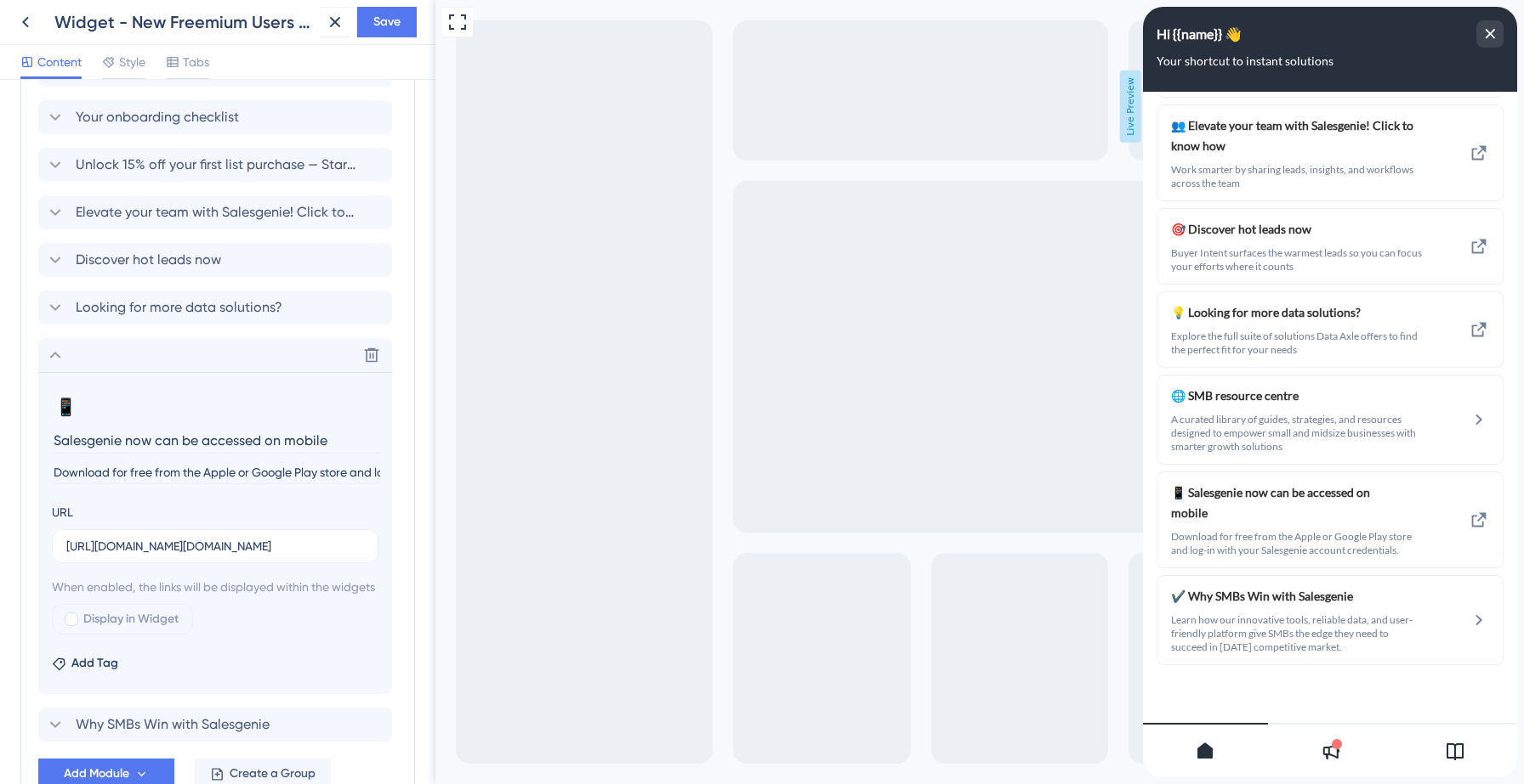
scroll to position [2040, 0]
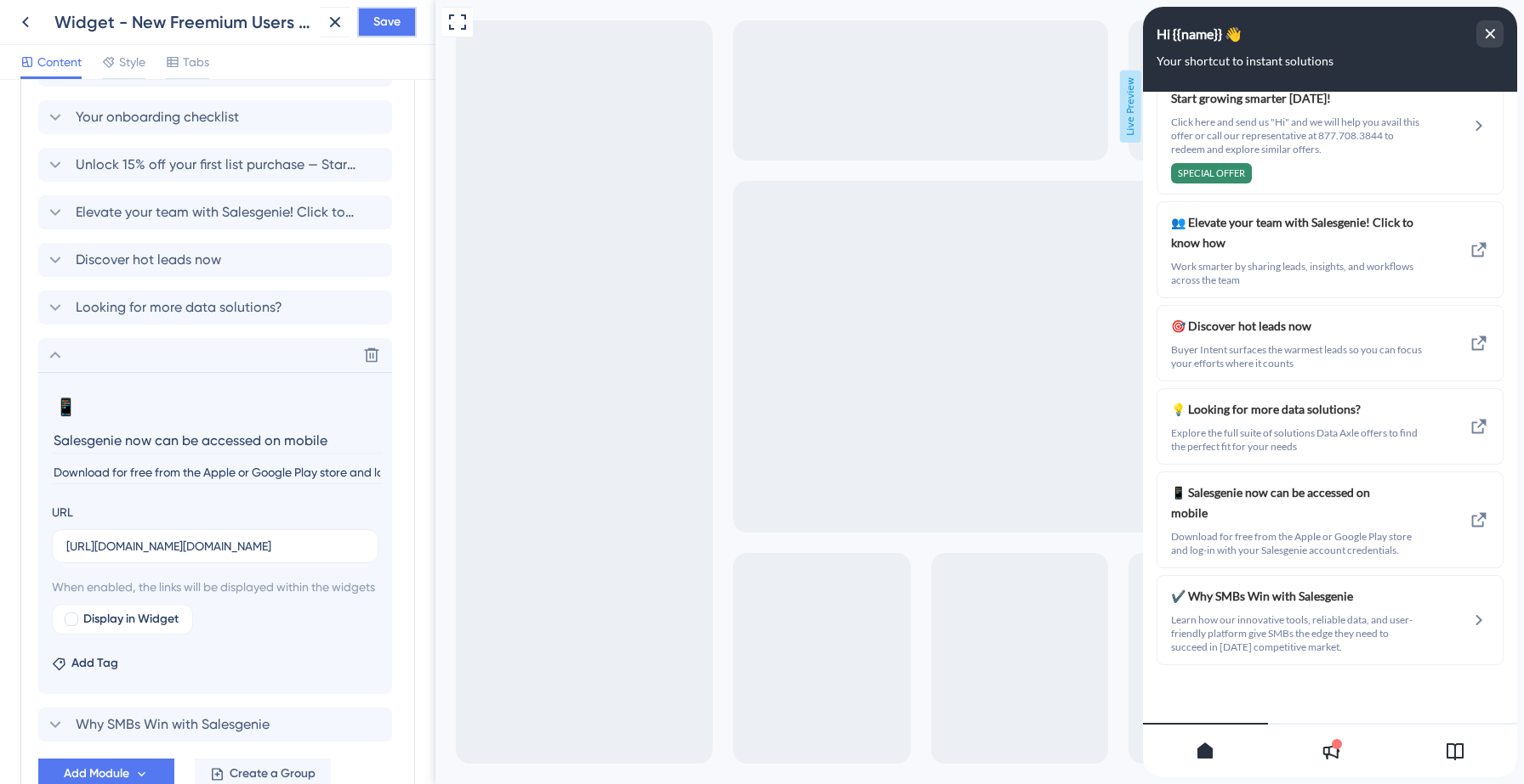
click at [381, 18] on span "Save" at bounding box center [387, 22] width 27 height 21
click at [315, 35] on icon at bounding box center [323, 32] width 17 height 17
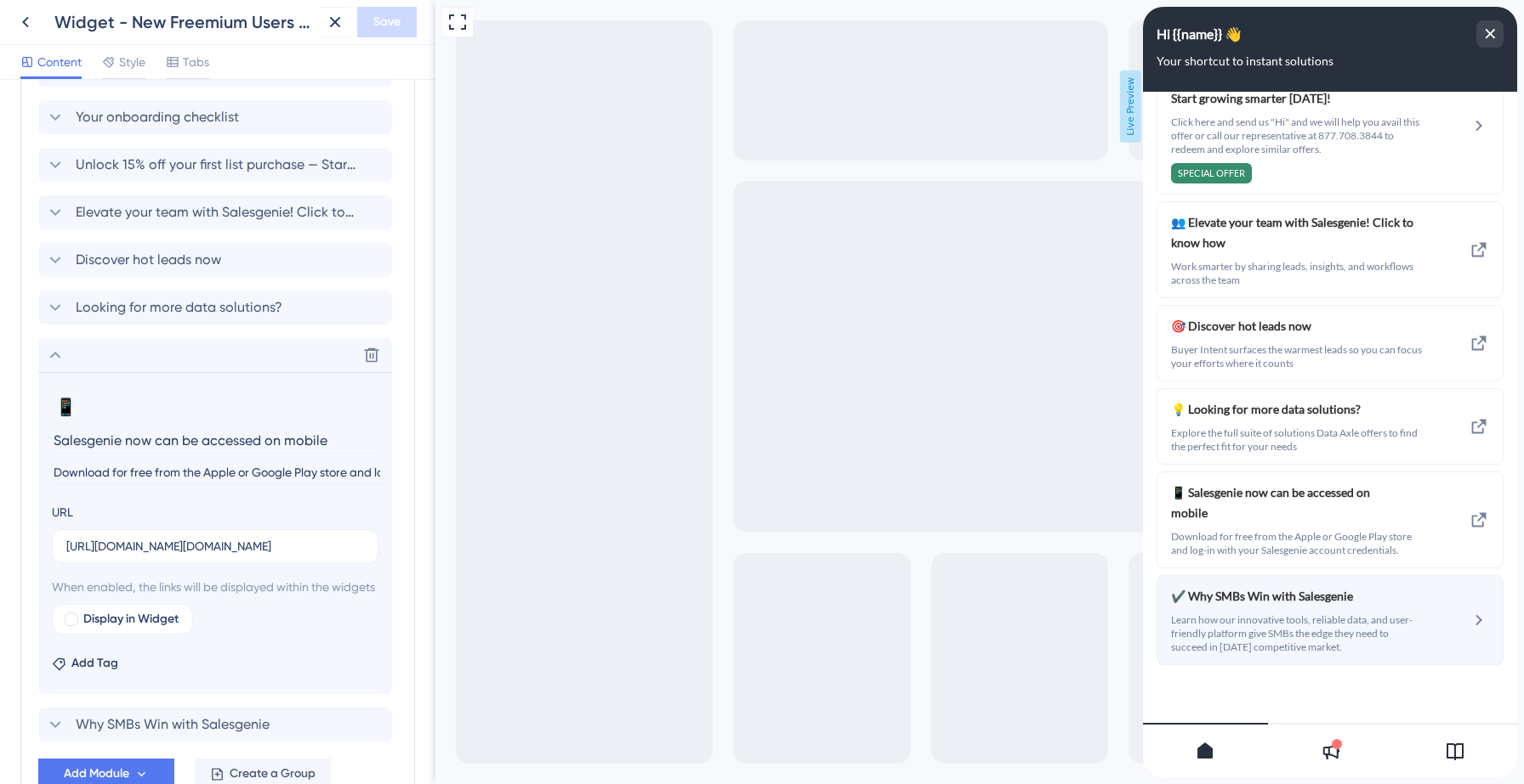
click at [1462, 606] on div "✔️ Why SMBs Win with Salesgenie Learn how our innovative tools, reliable data, …" at bounding box center [1329, 620] width 347 height 90
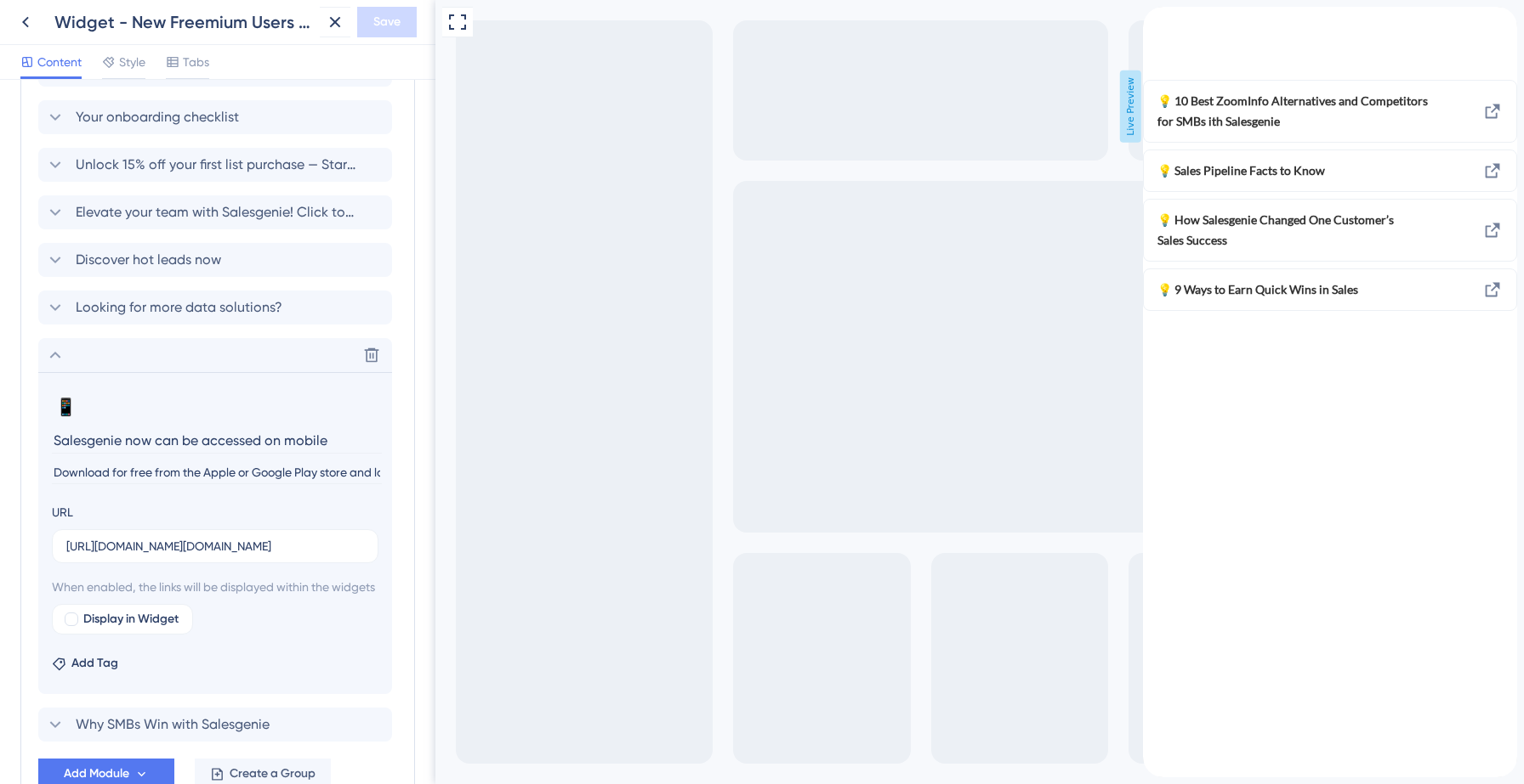
click at [1170, 23] on div "back to header" at bounding box center [1156, 15] width 27 height 16
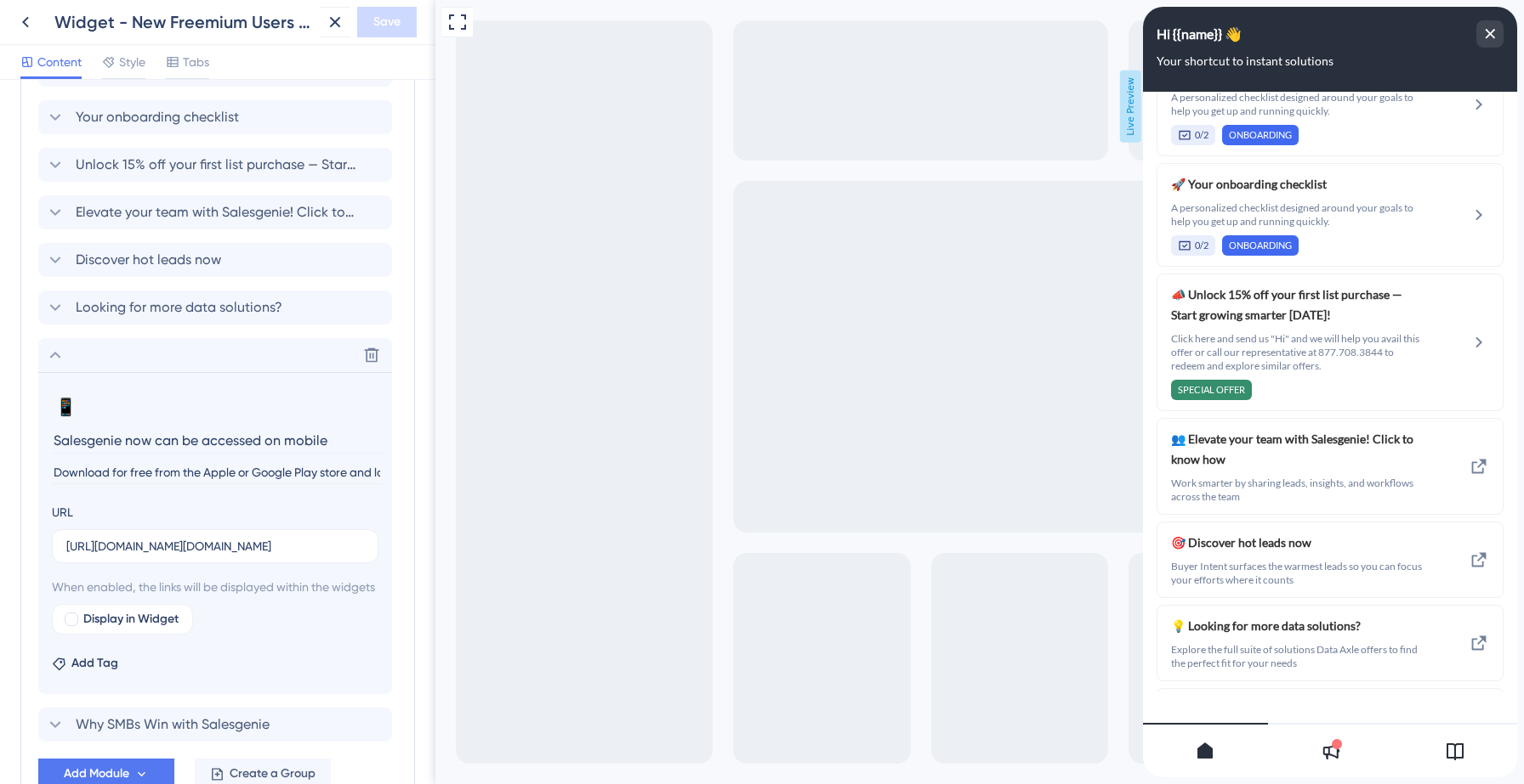
scroll to position [2040, 0]
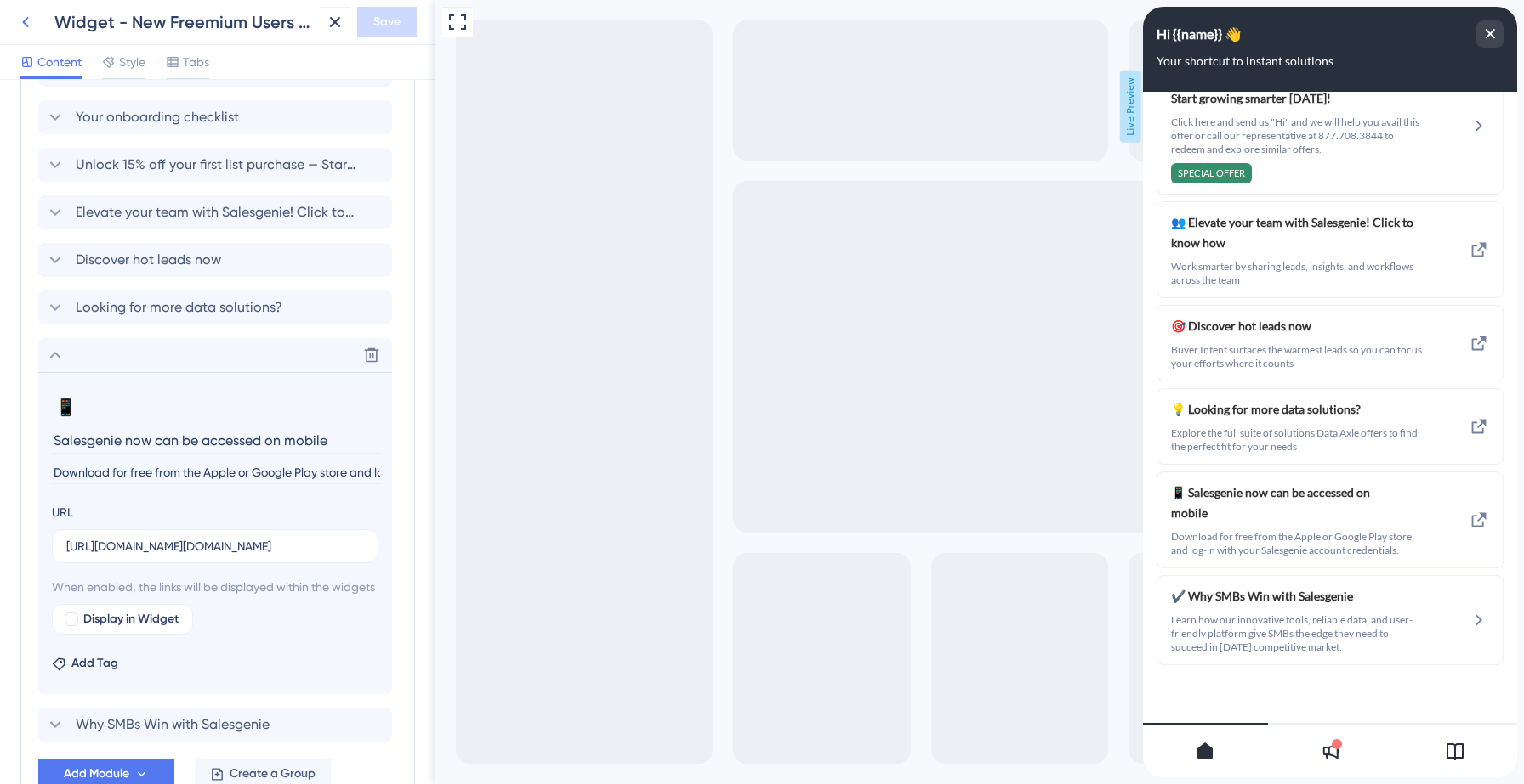
click at [20, 25] on icon at bounding box center [26, 22] width 21 height 21
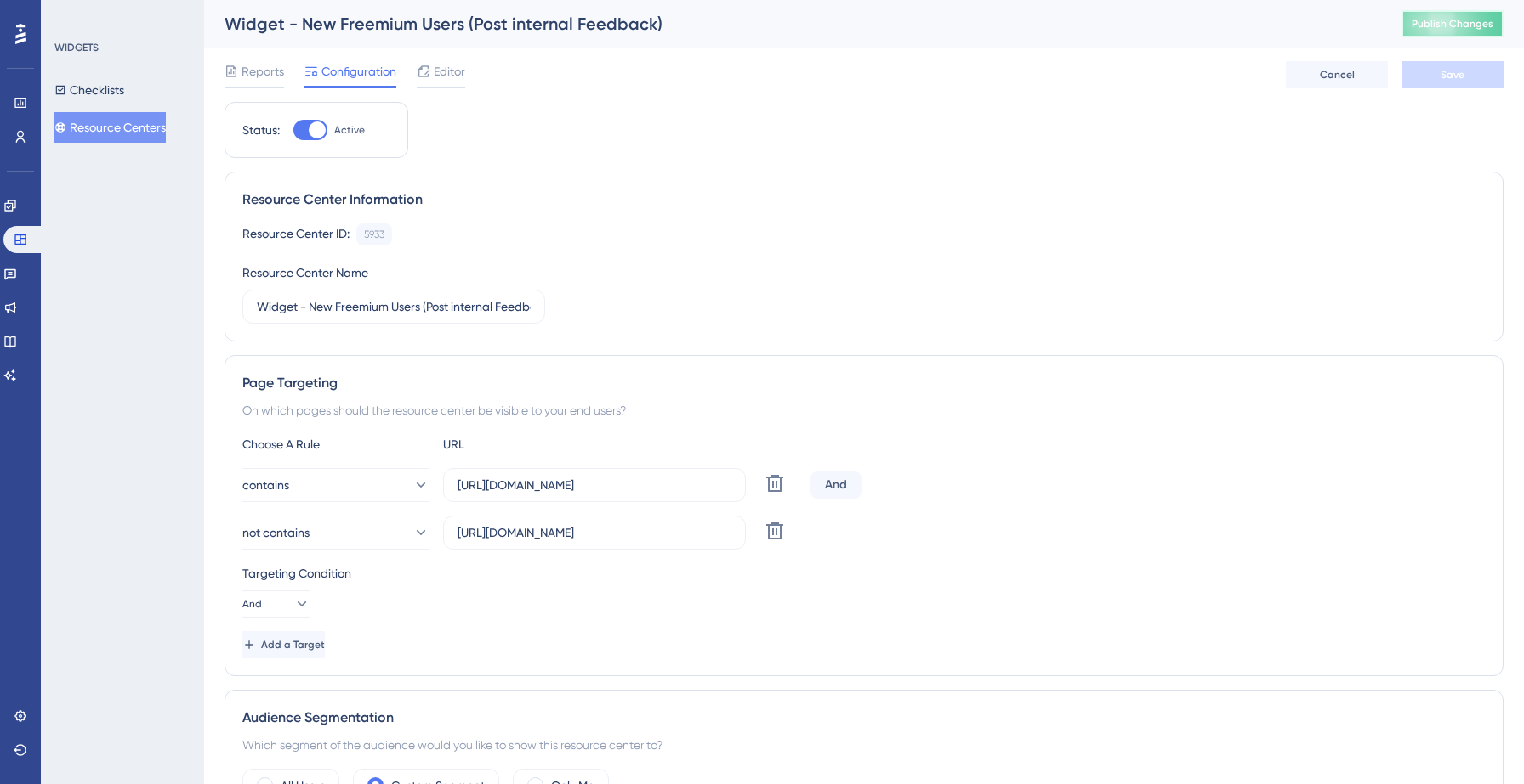
click at [1431, 22] on span "Publish Changes" at bounding box center [1452, 24] width 81 height 14
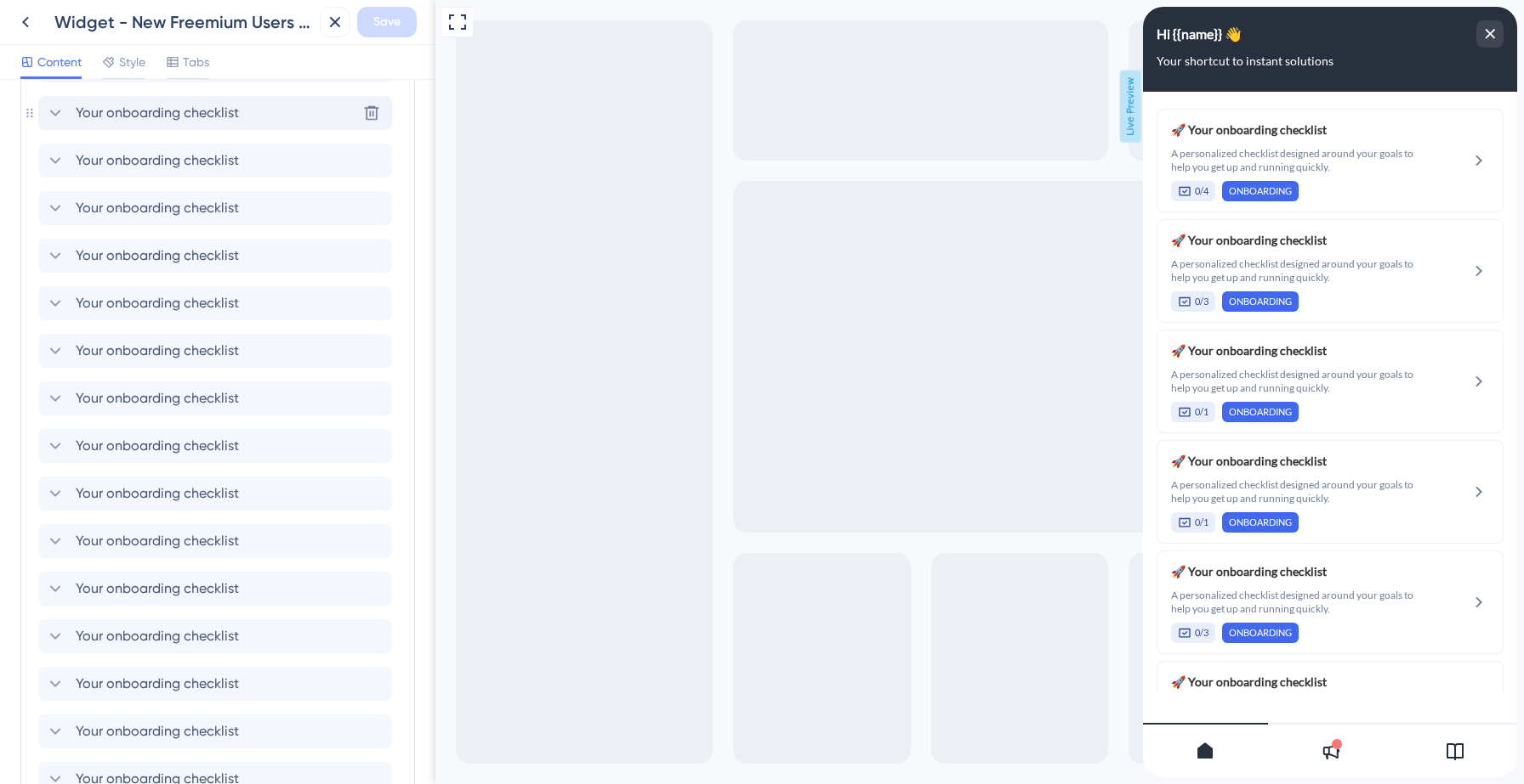
scroll to position [1017, 0]
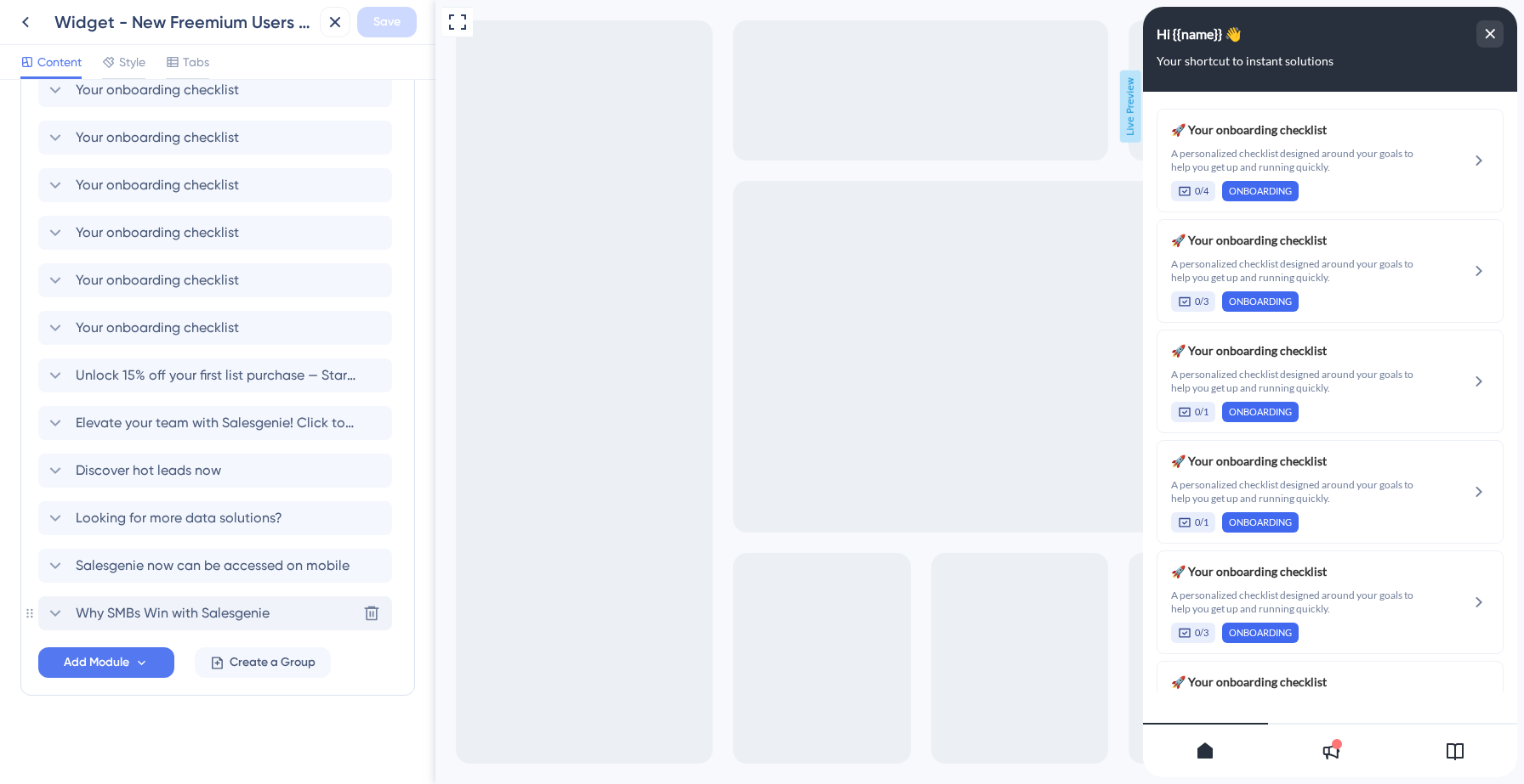
click at [60, 612] on icon at bounding box center [55, 614] width 11 height 7
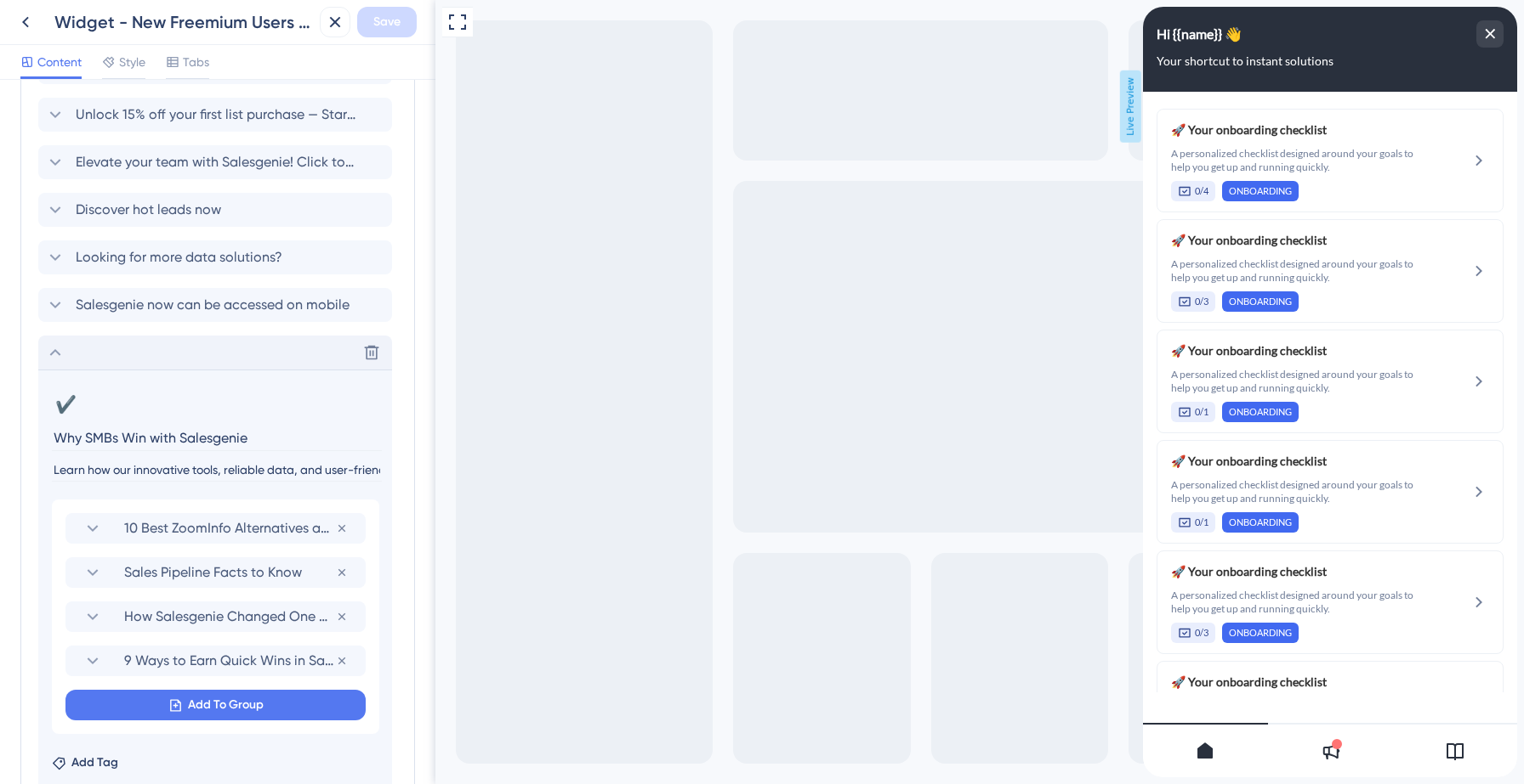
scroll to position [1286, 0]
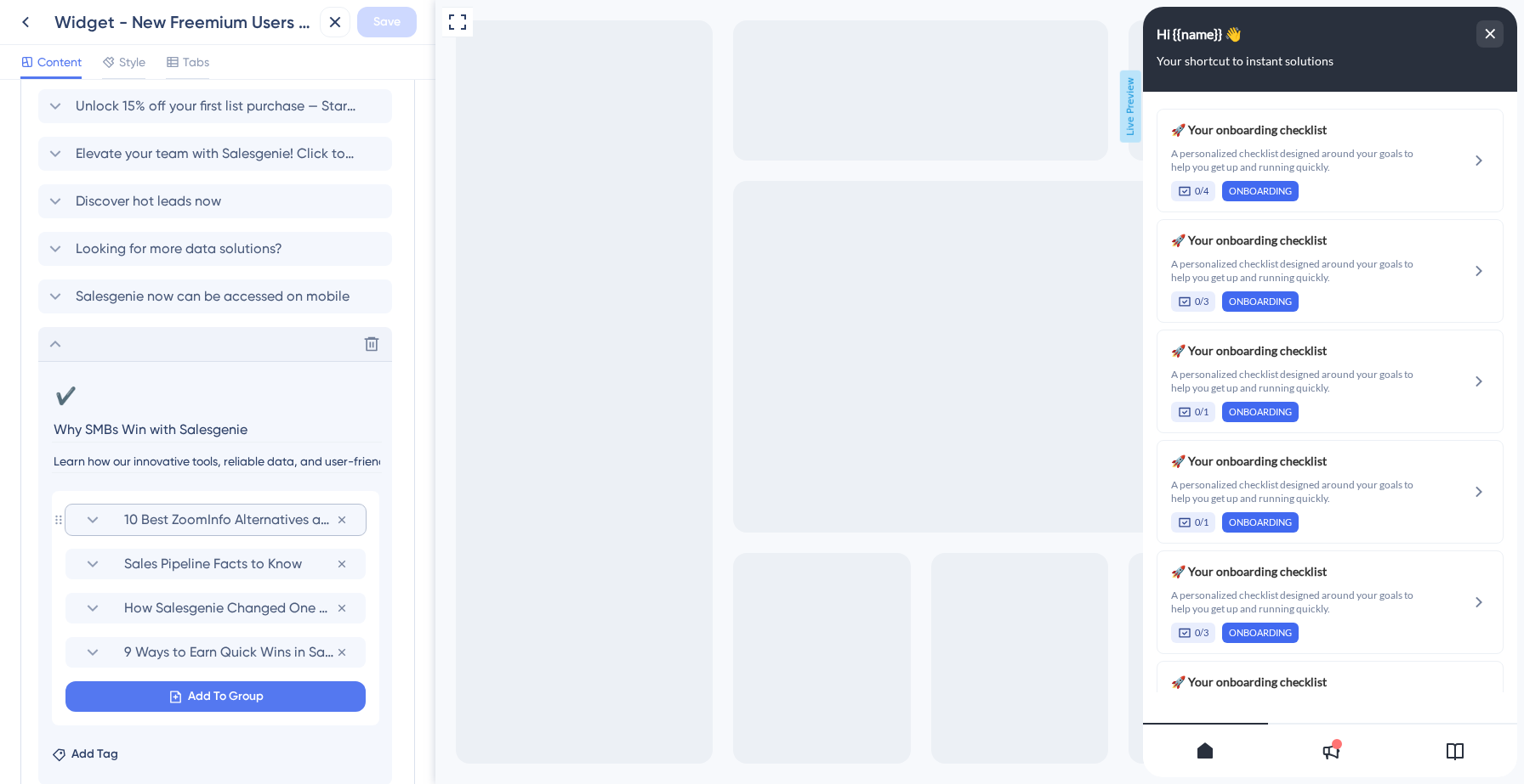
click at [93, 523] on icon at bounding box center [93, 520] width 21 height 21
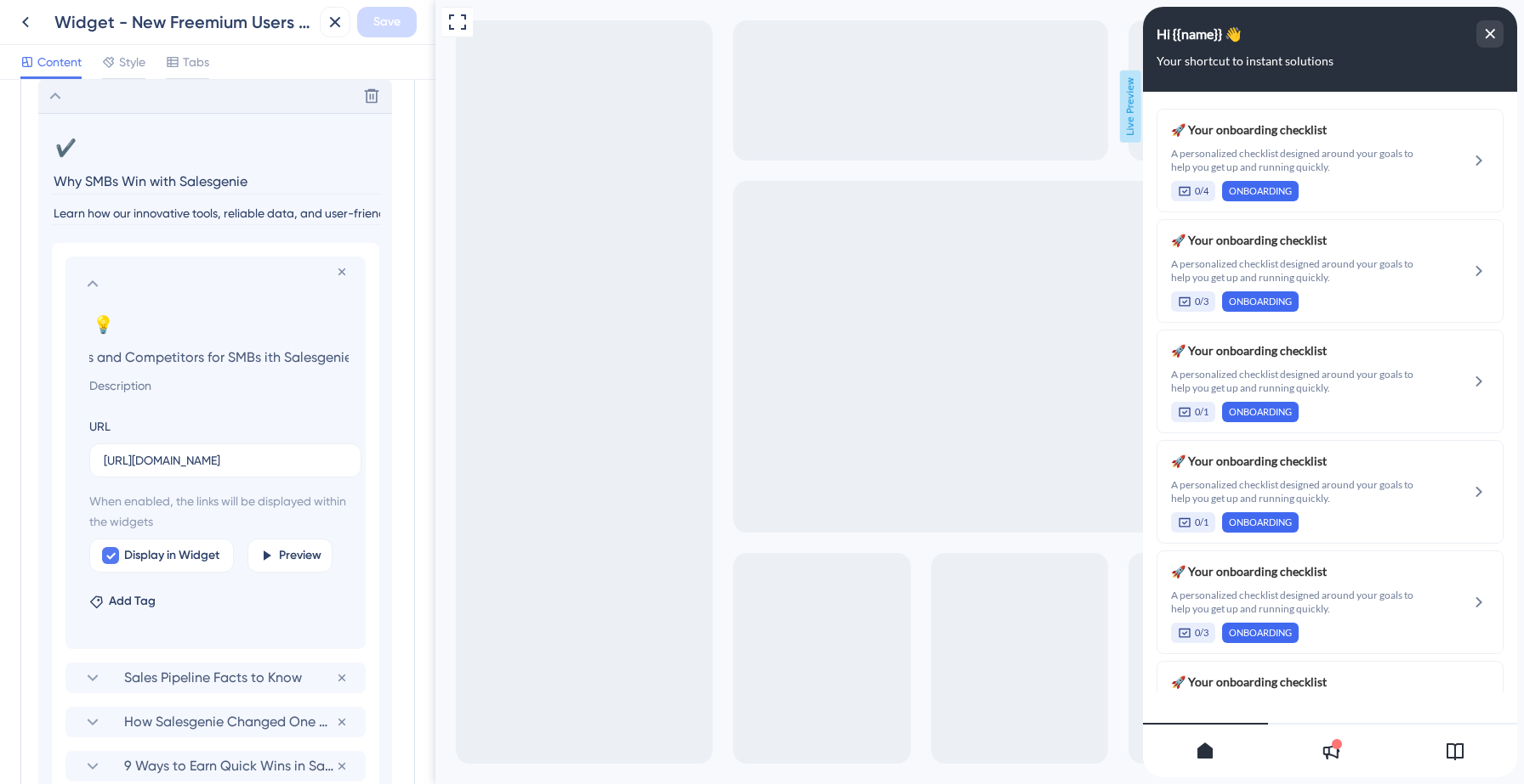
scroll to position [1550, 0]
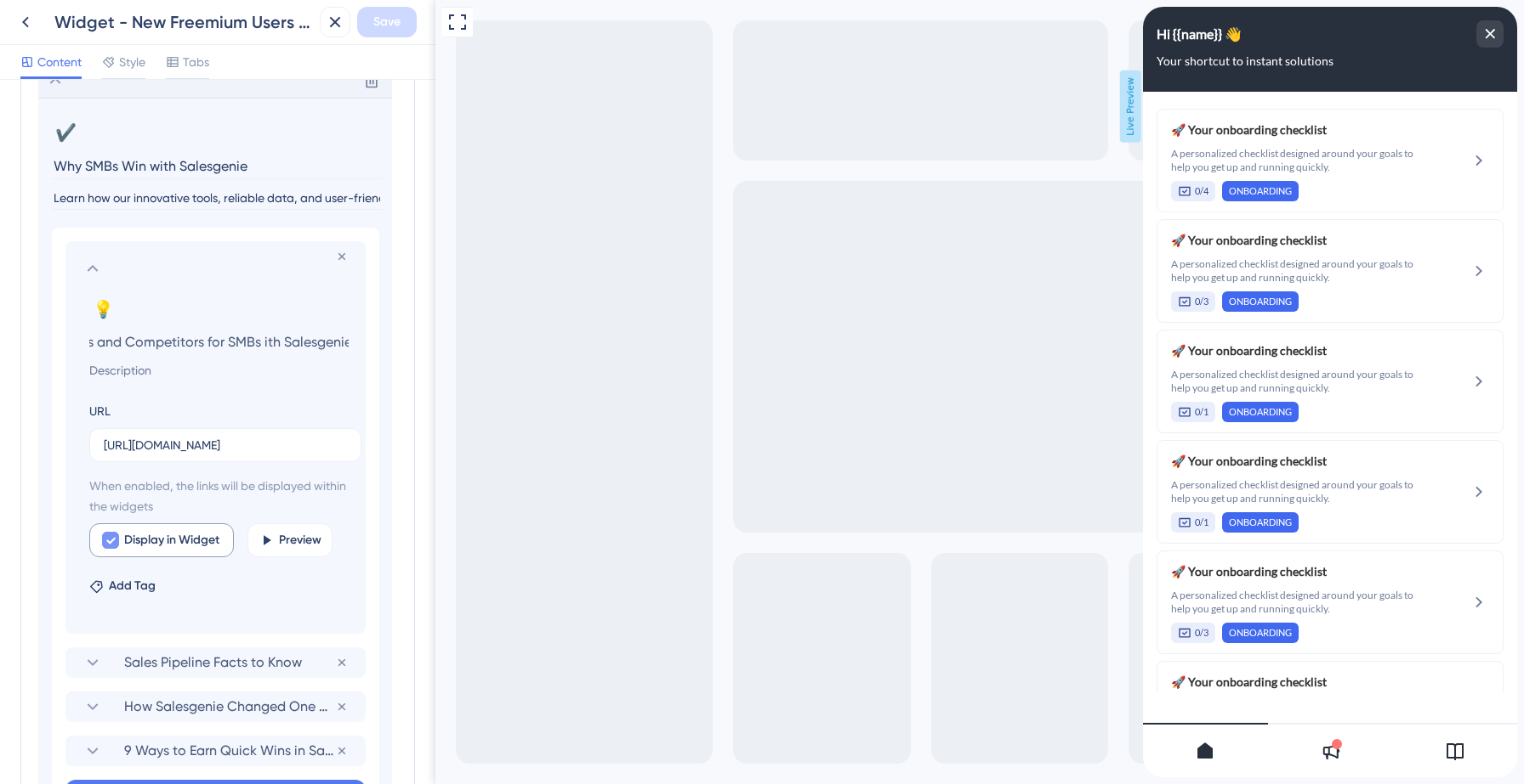
click at [114, 541] on icon at bounding box center [111, 540] width 10 height 14
checkbox input "false"
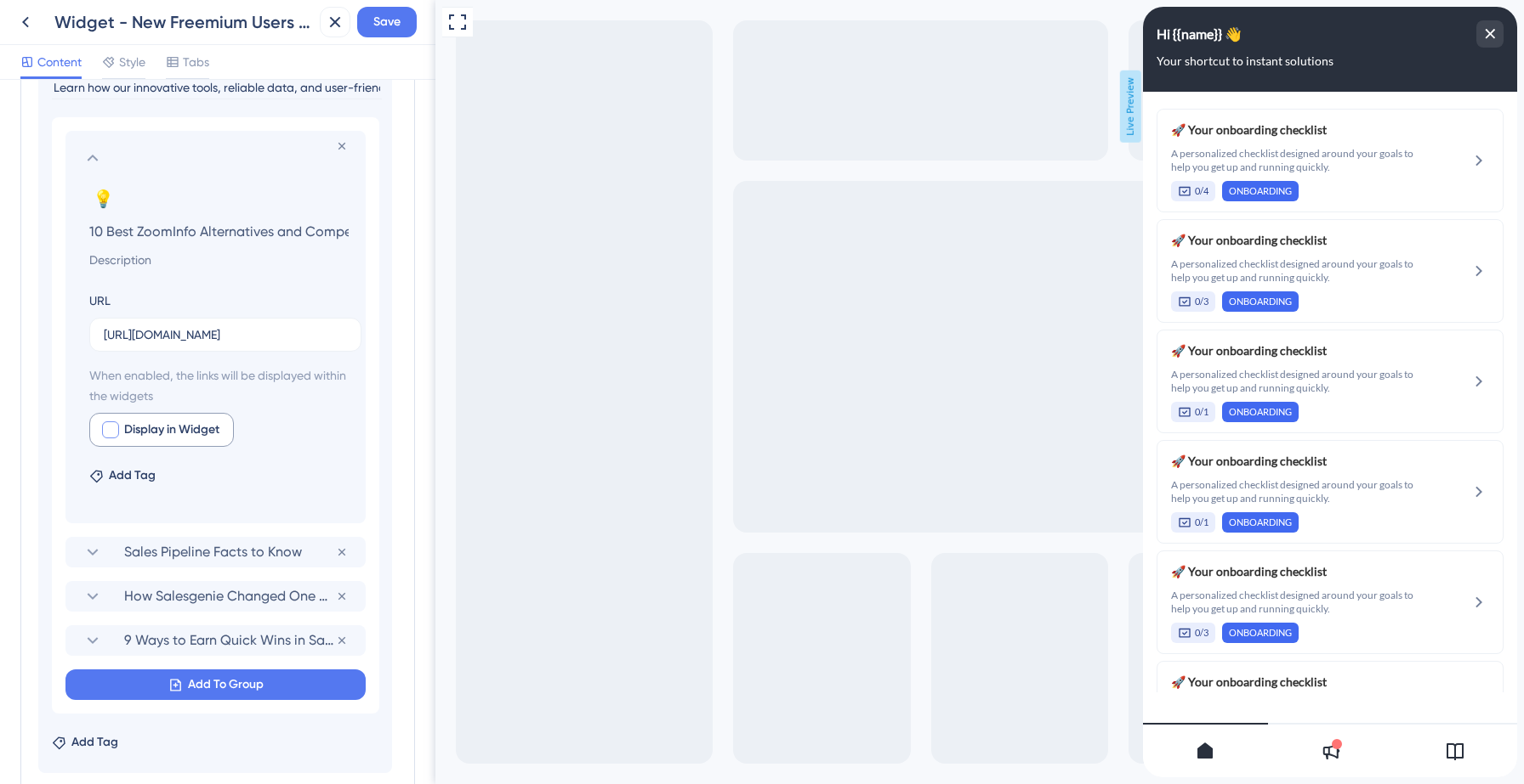
scroll to position [1675, 0]
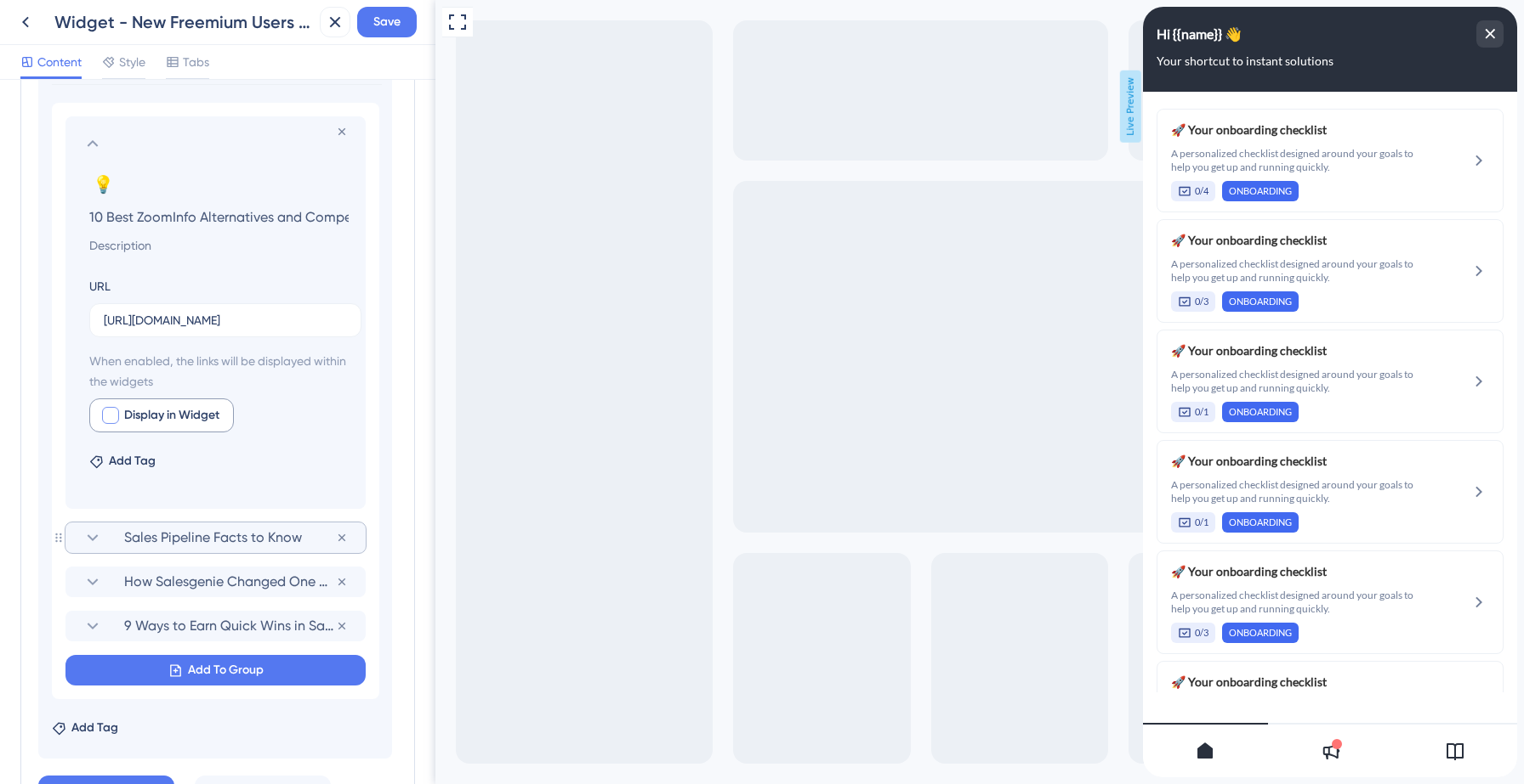
click at [87, 532] on icon at bounding box center [93, 538] width 21 height 21
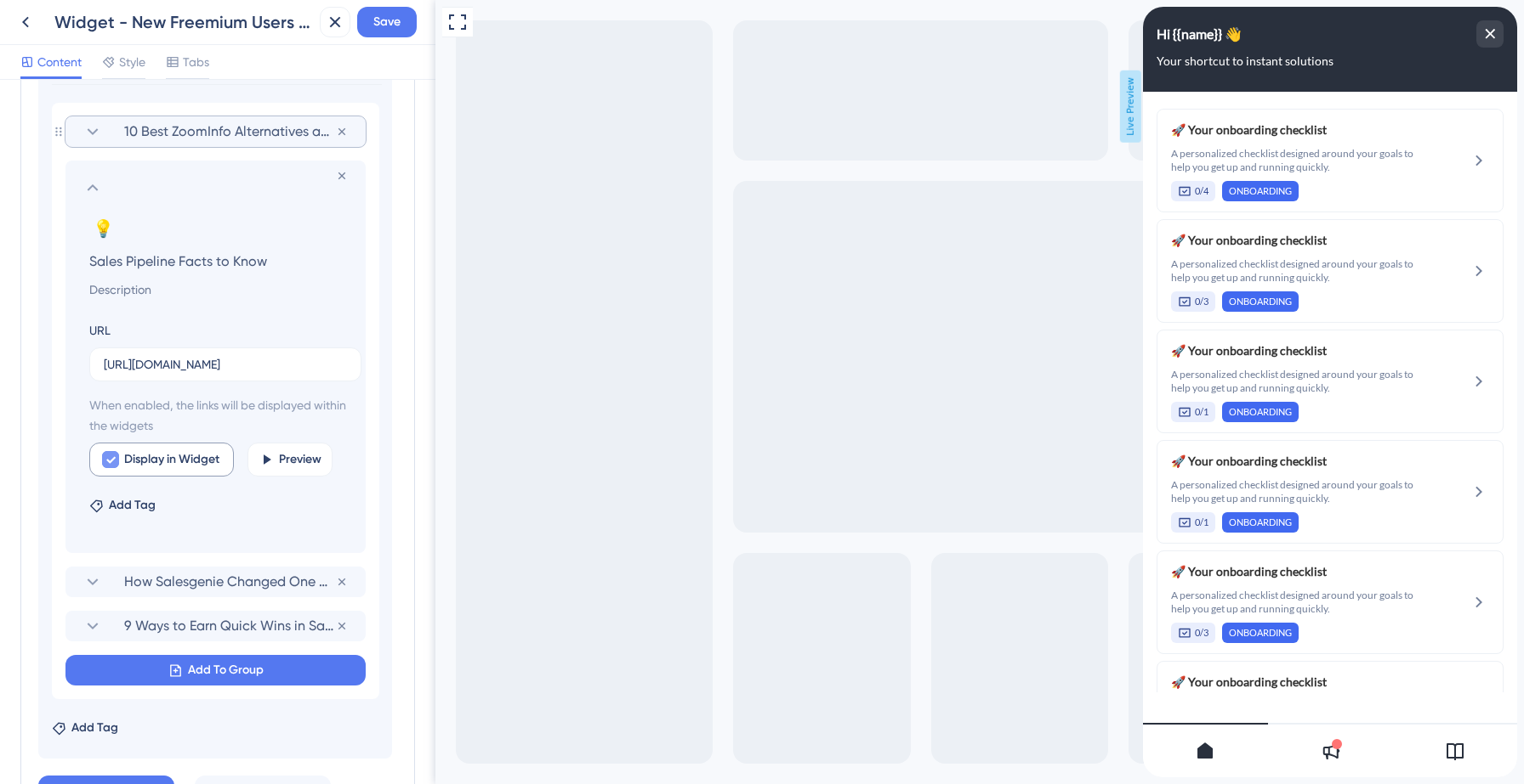
click at [112, 465] on icon at bounding box center [111, 460] width 10 height 14
checkbox input "false"
click at [92, 585] on icon at bounding box center [93, 583] width 21 height 21
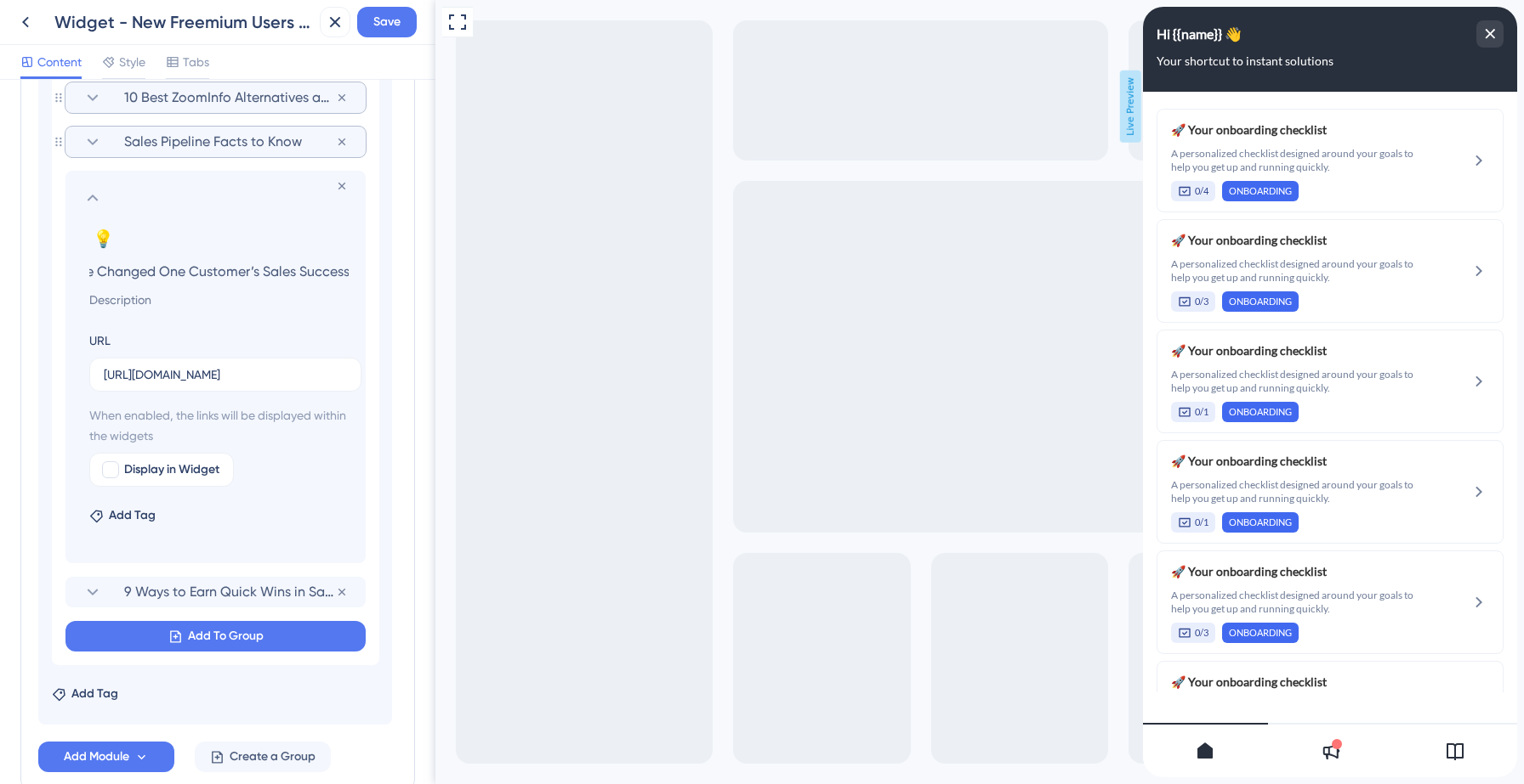
scroll to position [1717, 0]
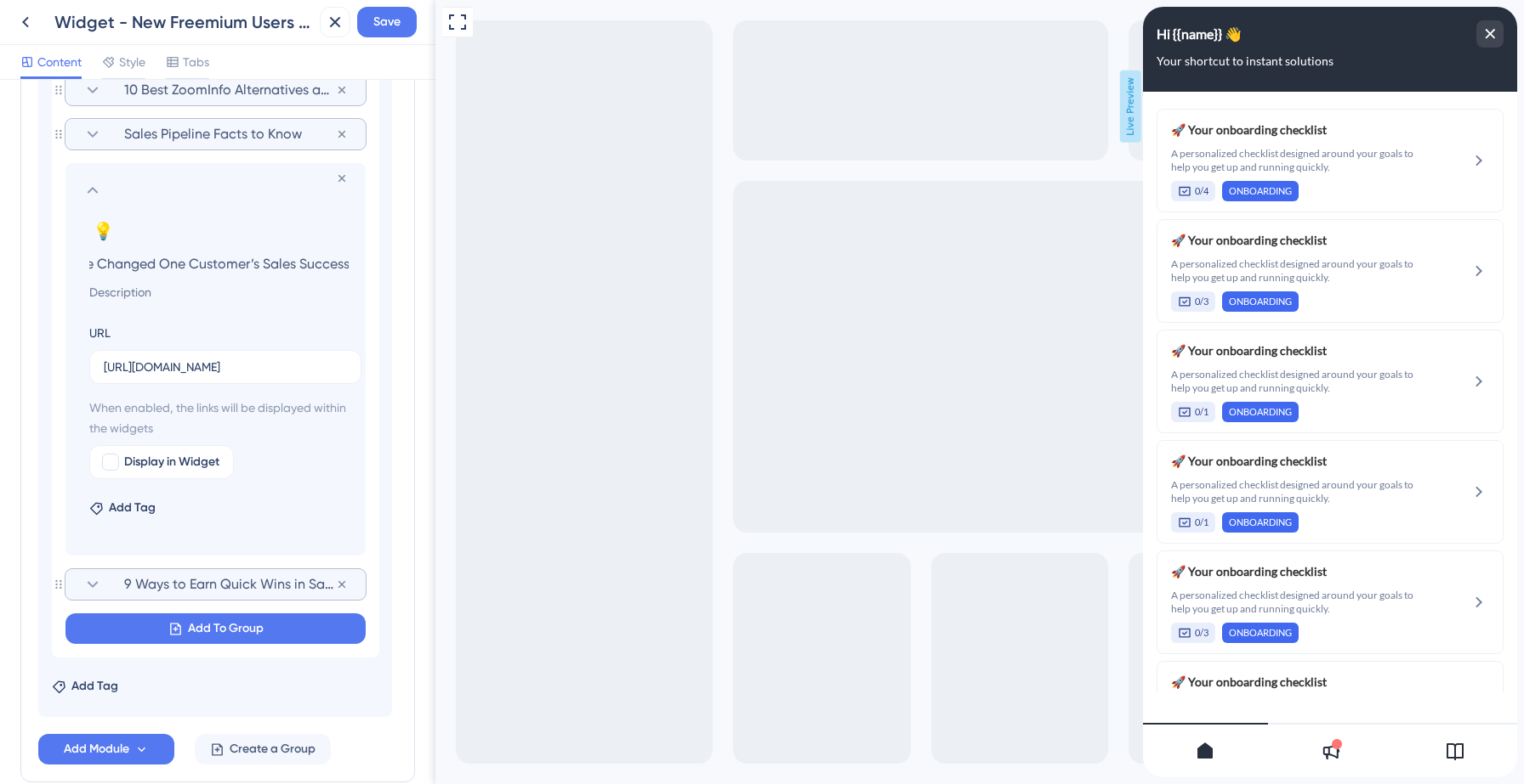
click at [91, 585] on icon at bounding box center [93, 584] width 11 height 7
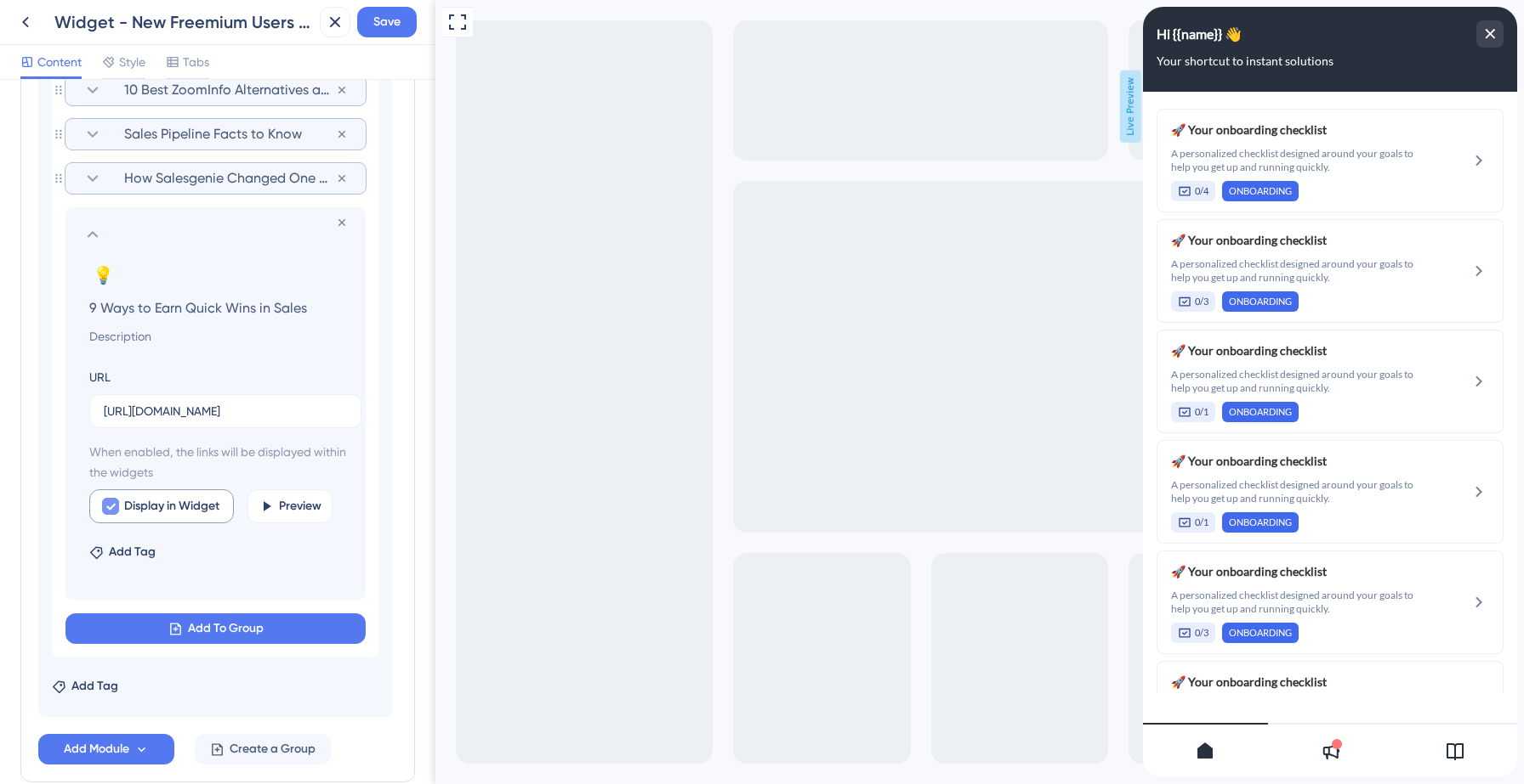
click at [106, 513] on icon at bounding box center [111, 507] width 10 height 14
checkbox input "false"
click at [391, 24] on span "Save" at bounding box center [387, 22] width 27 height 21
click at [316, 29] on icon at bounding box center [323, 32] width 17 height 17
click at [25, 21] on icon at bounding box center [26, 22] width 21 height 21
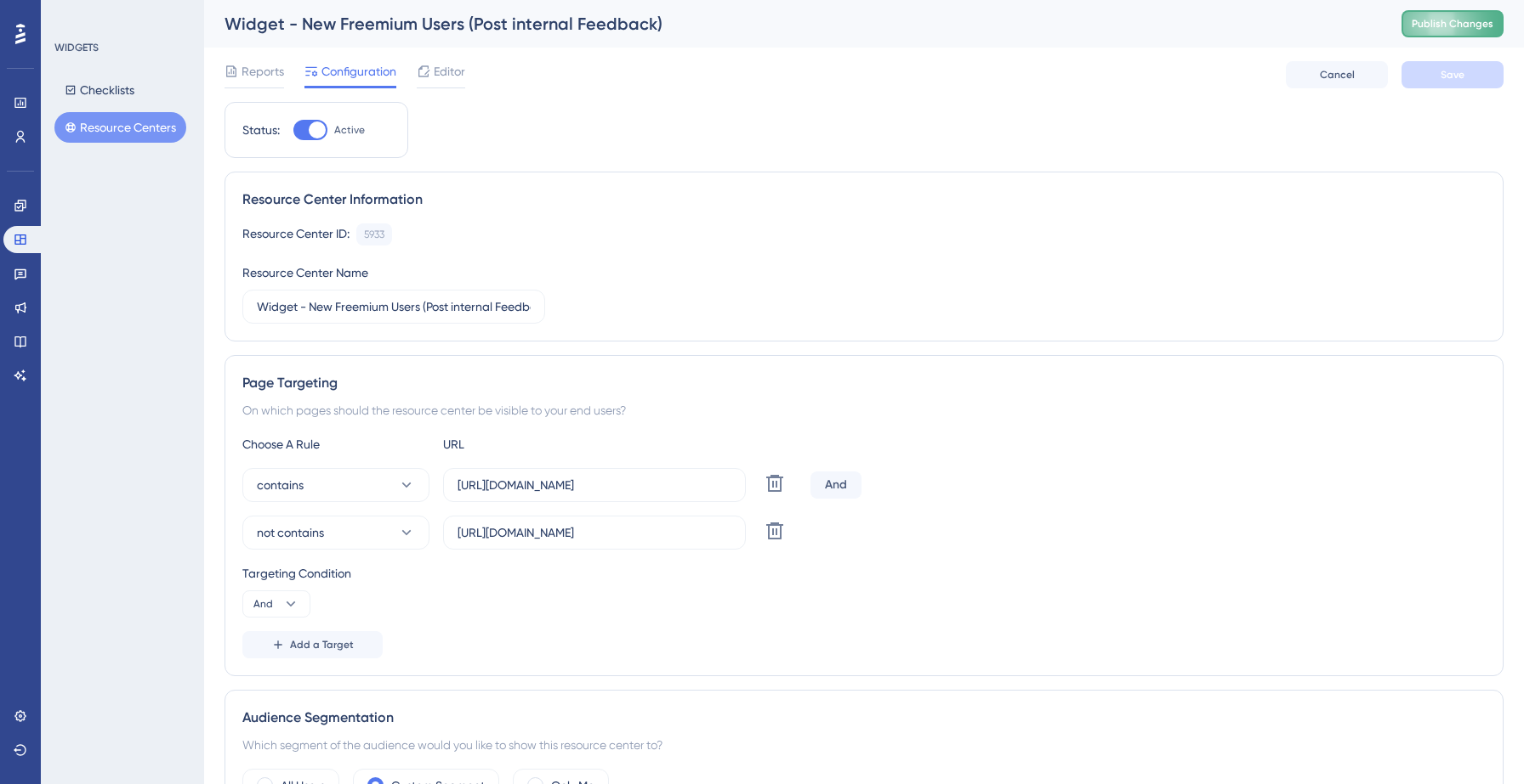
click at [1440, 29] on span "Publish Changes" at bounding box center [1452, 24] width 81 height 14
click at [22, 335] on icon at bounding box center [21, 341] width 14 height 14
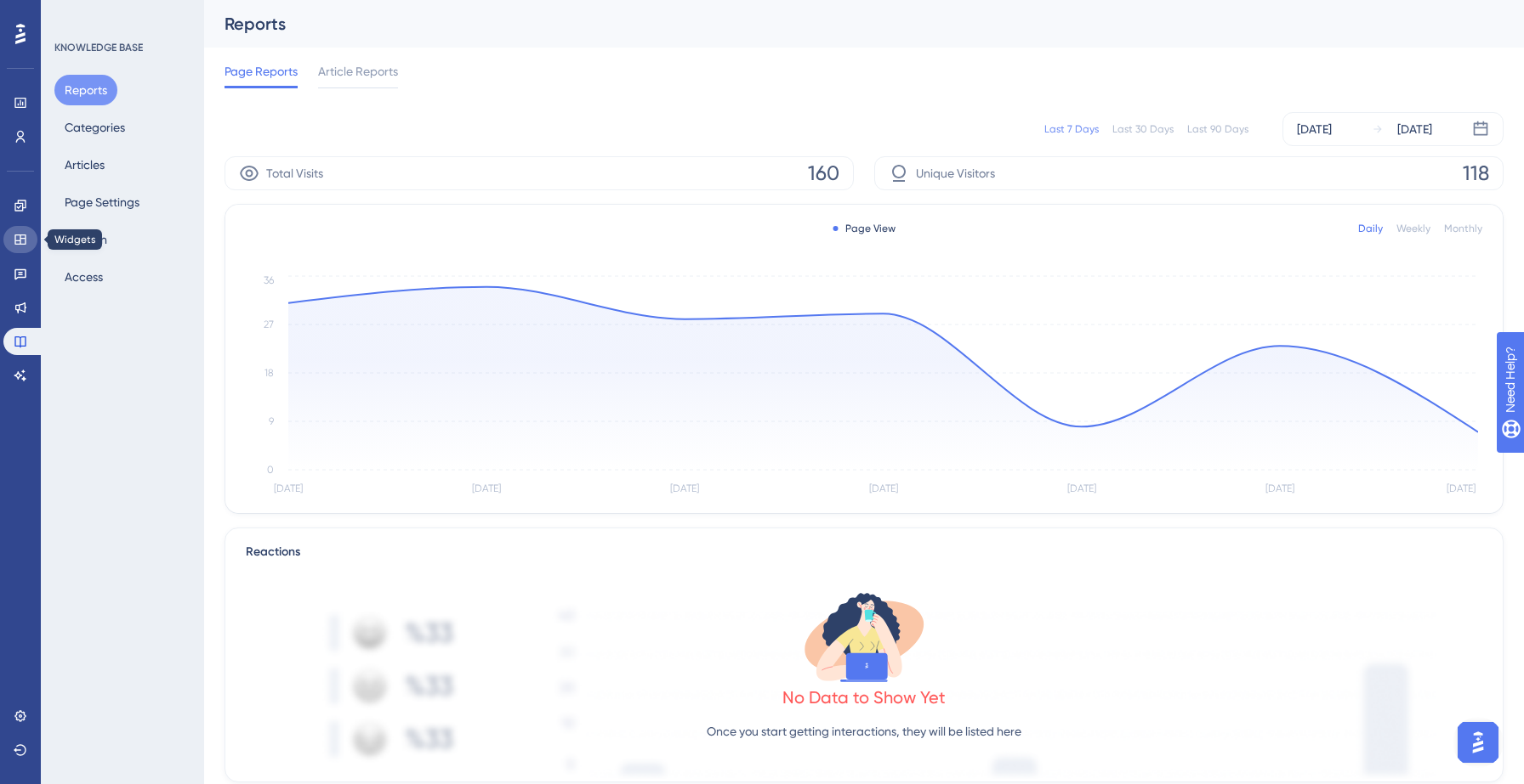
click at [19, 239] on icon at bounding box center [21, 239] width 14 height 14
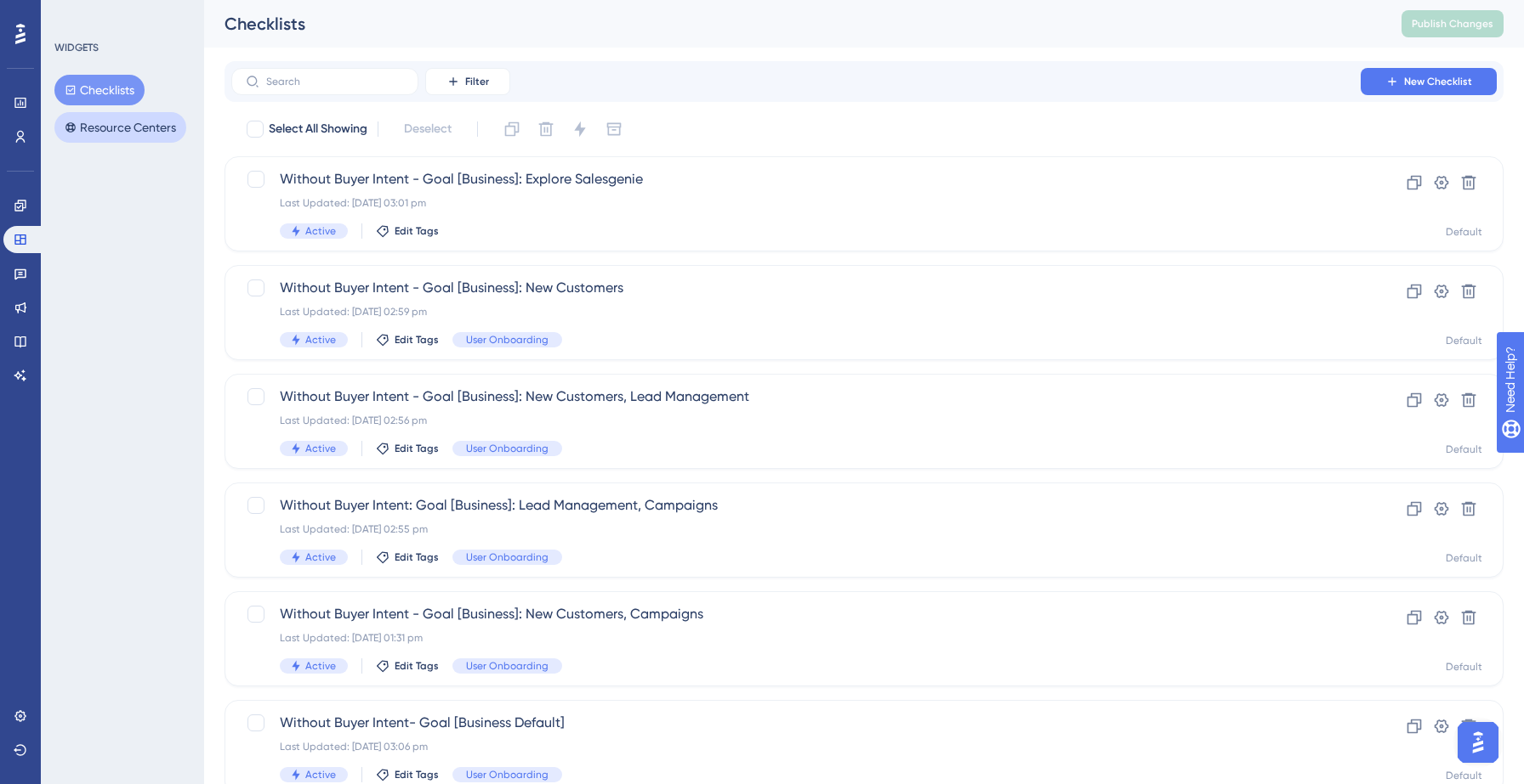
click at [132, 122] on button "Resource Centers" at bounding box center [120, 127] width 131 height 30
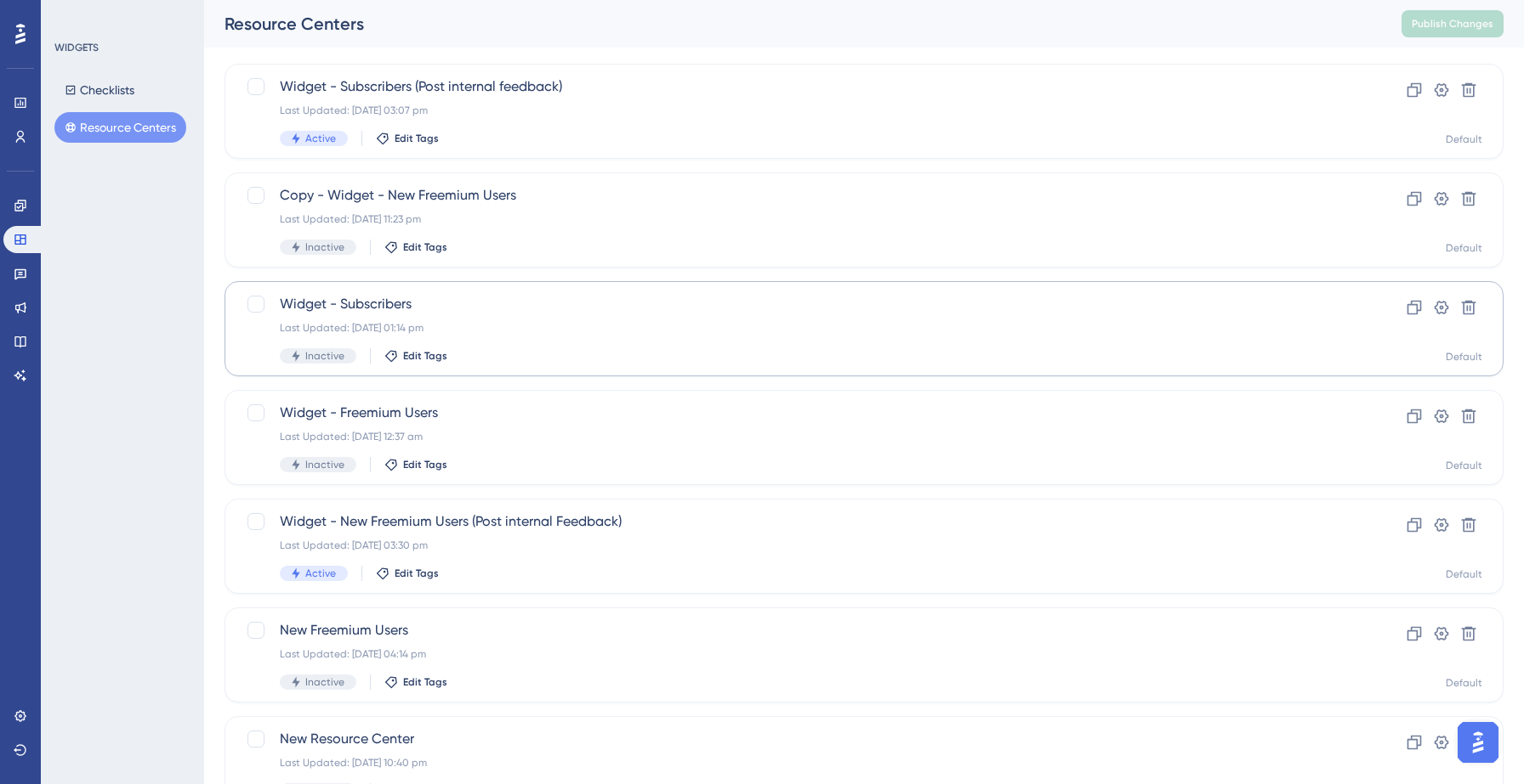
scroll to position [105, 0]
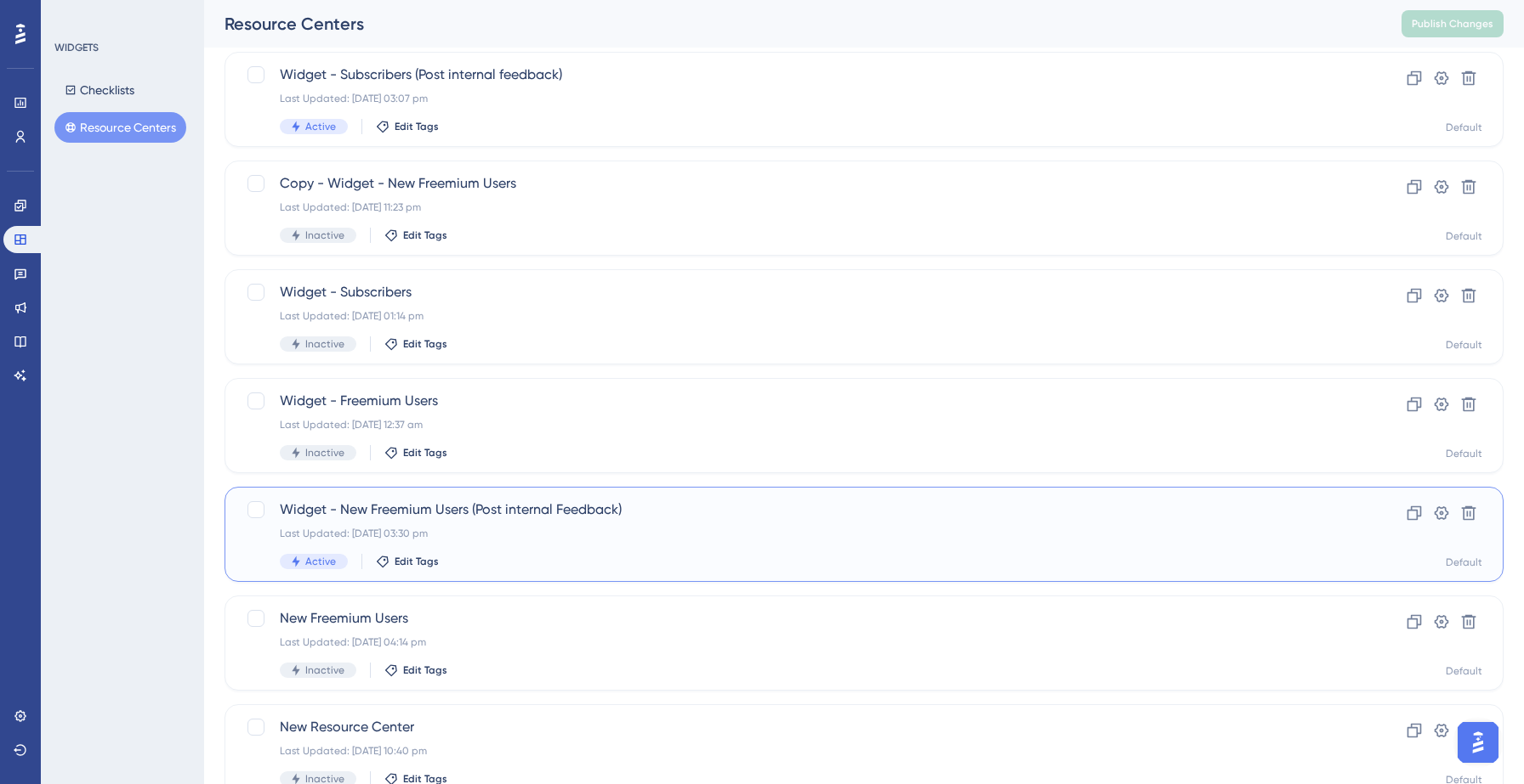
click at [572, 532] on div "Last Updated: 22 Sept 2025 03:30 pm" at bounding box center [795, 533] width 1032 height 14
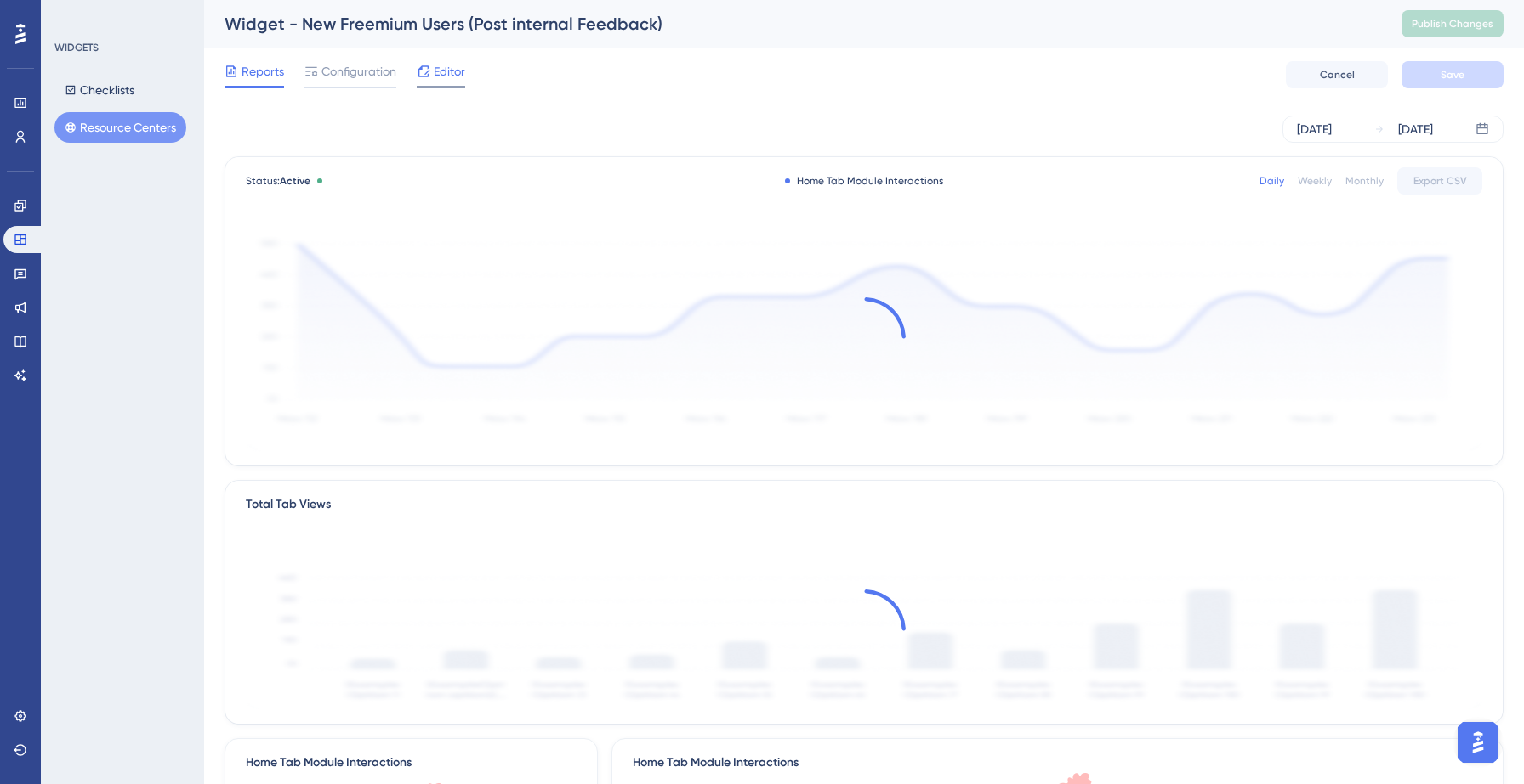
click at [442, 80] on span "Editor" at bounding box center [449, 72] width 31 height 21
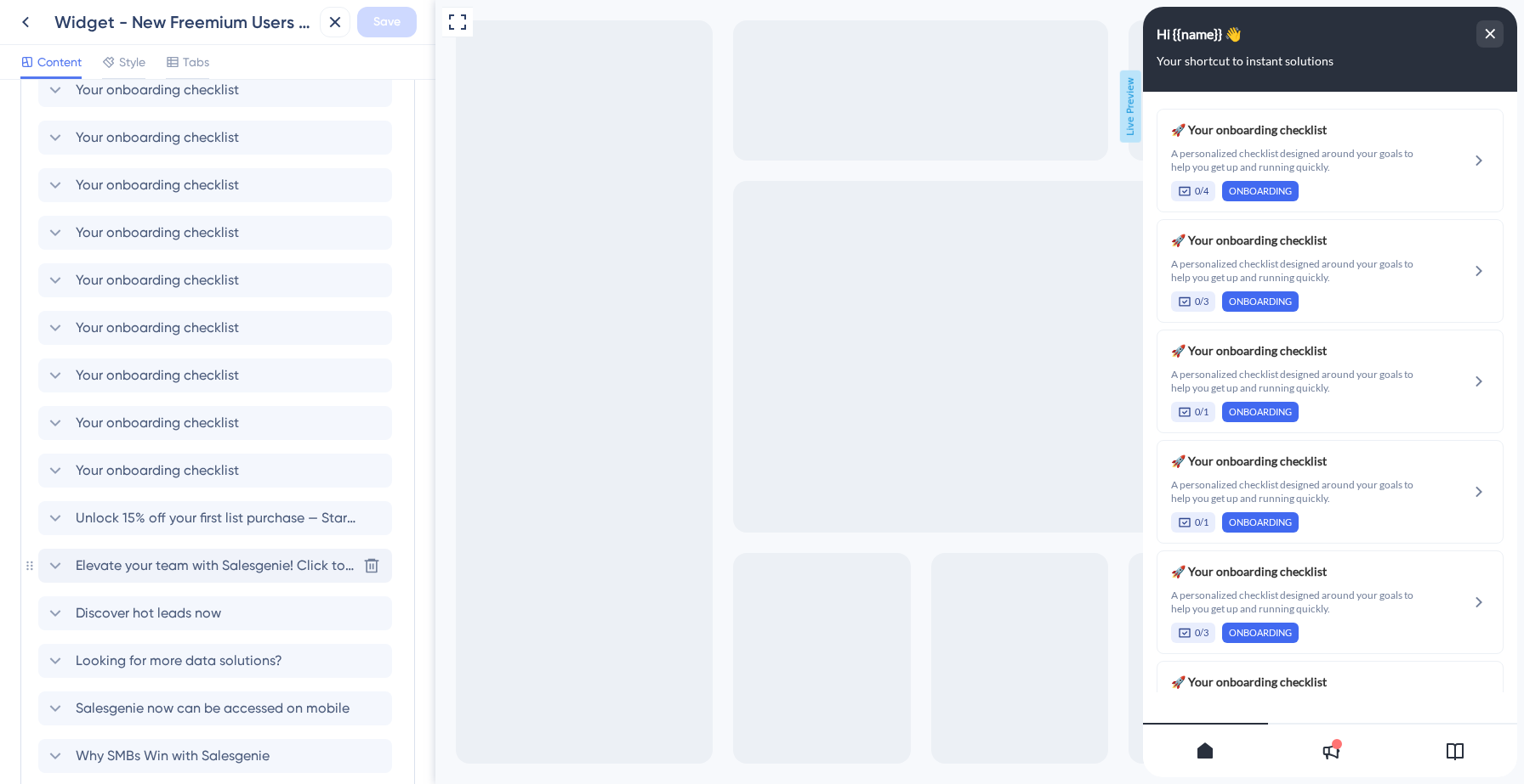
click at [175, 569] on span "Elevate your team with Salesgenie! Click to know how" at bounding box center [215, 566] width 280 height 21
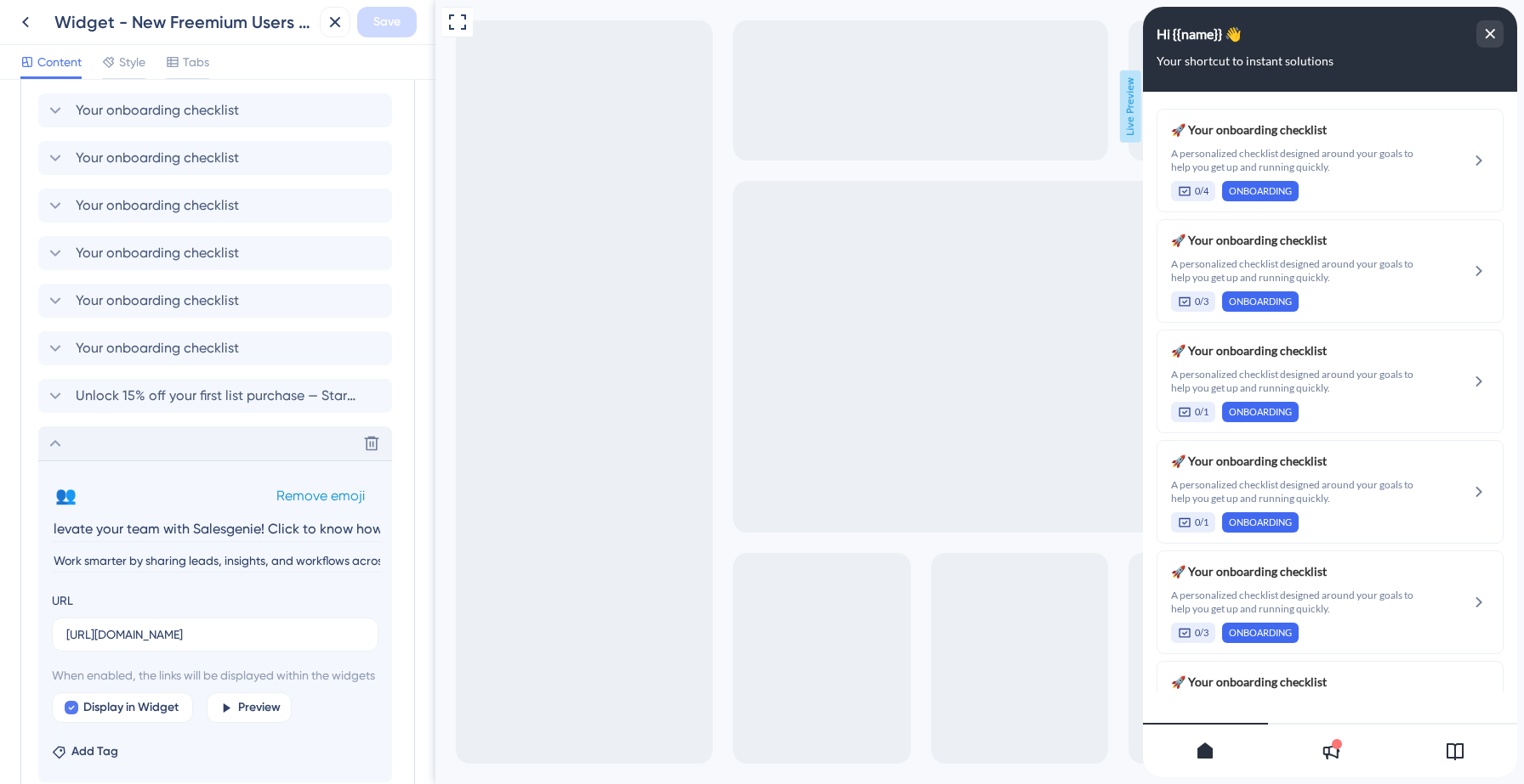
scroll to position [1000, 0]
click at [188, 635] on input "https://data-axle-tl3p.help.userguiding.com/en/articles/15741-teams-plan-placeh…" at bounding box center [215, 632] width 298 height 19
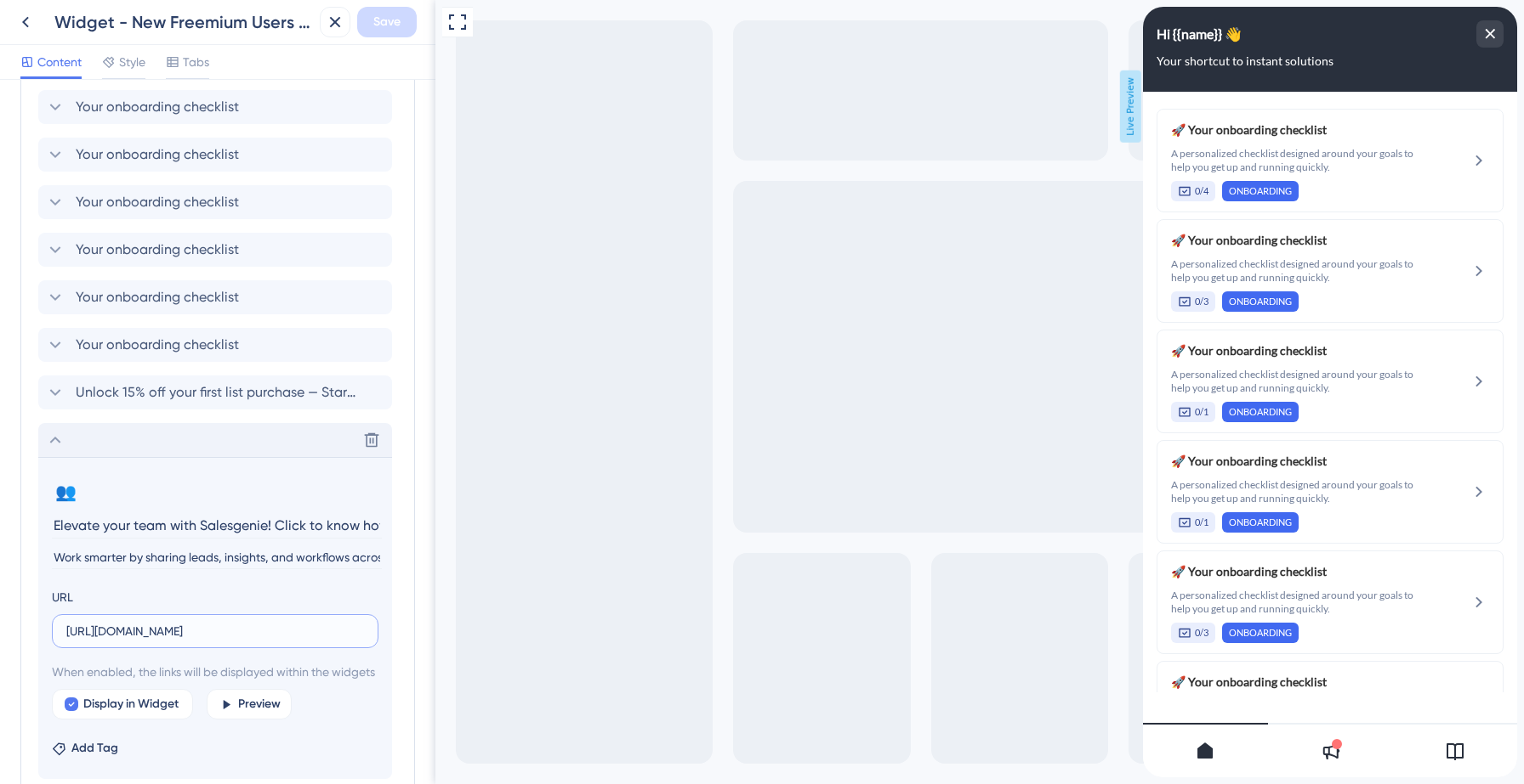
paste input "6053-what-is-salesgenie-team"
type input "https://data-axle-tl3p.help.userguiding.com/en/articles/16053-what-is-salesgeni…"
click at [387, 23] on span "Save" at bounding box center [387, 22] width 27 height 21
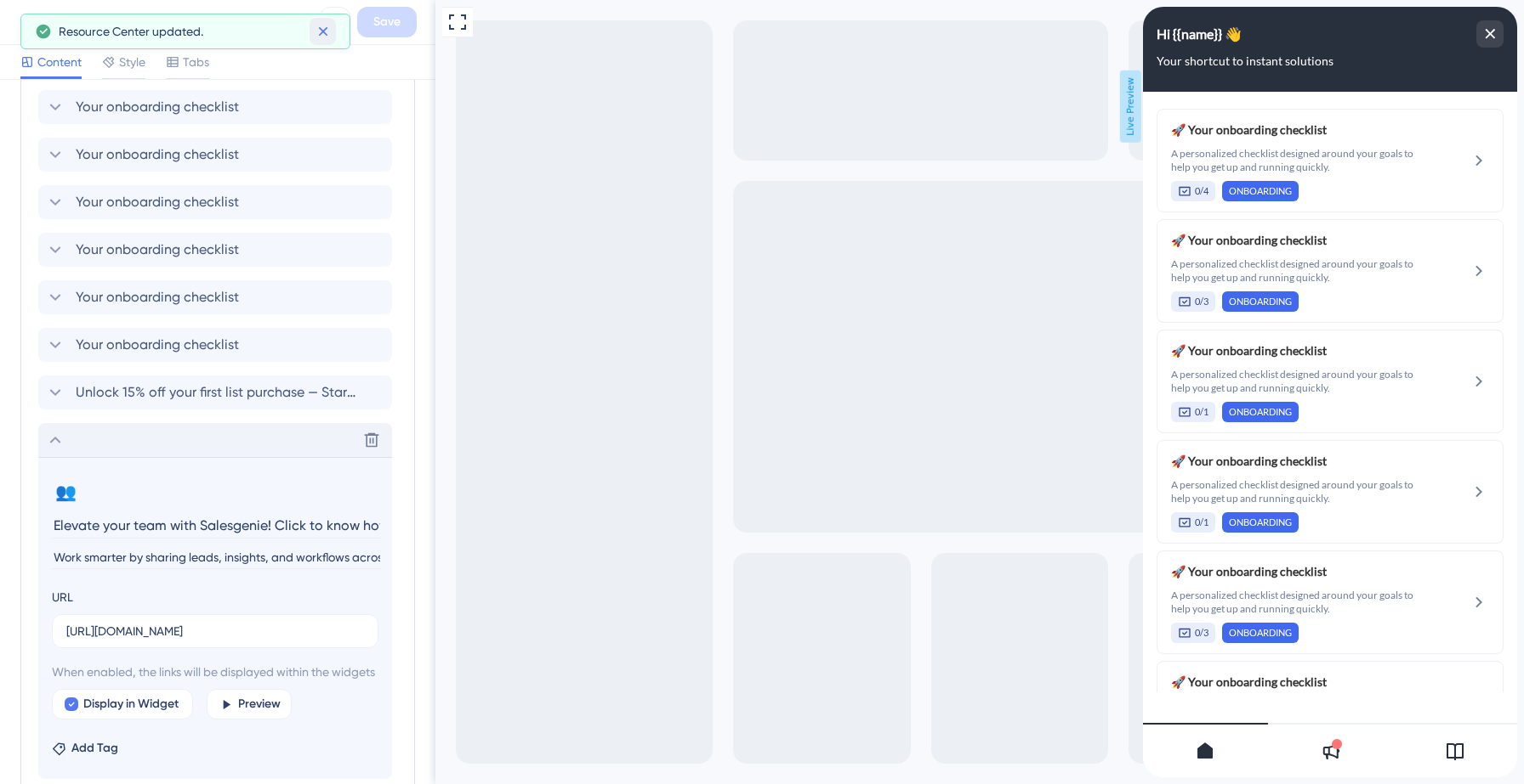
click at [319, 30] on icon at bounding box center [323, 32] width 17 height 17
click at [29, 20] on icon at bounding box center [26, 22] width 21 height 21
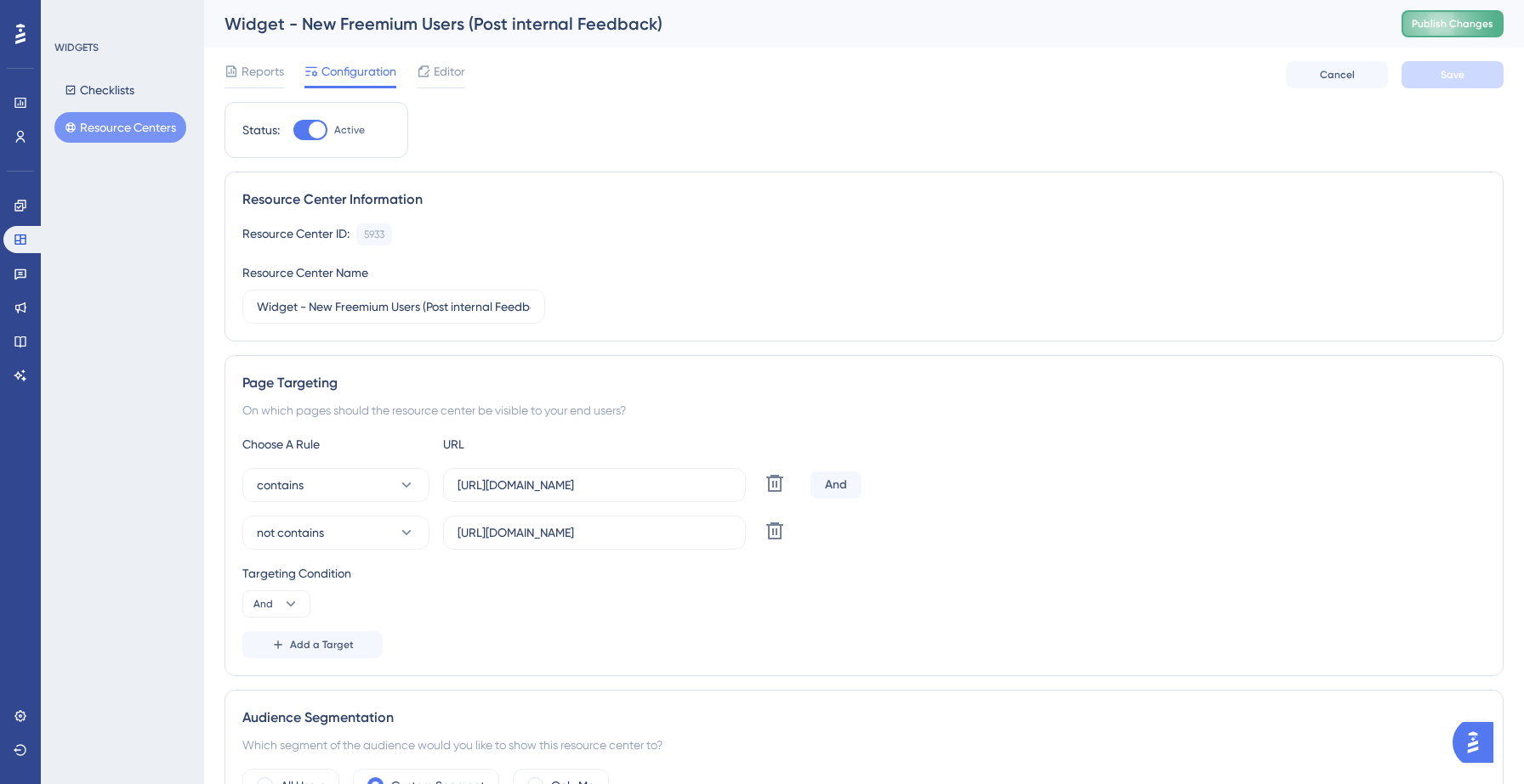
click at [1425, 19] on span "Publish Changes" at bounding box center [1452, 24] width 81 height 14
click at [100, 125] on button "Resource Centers" at bounding box center [120, 127] width 131 height 30
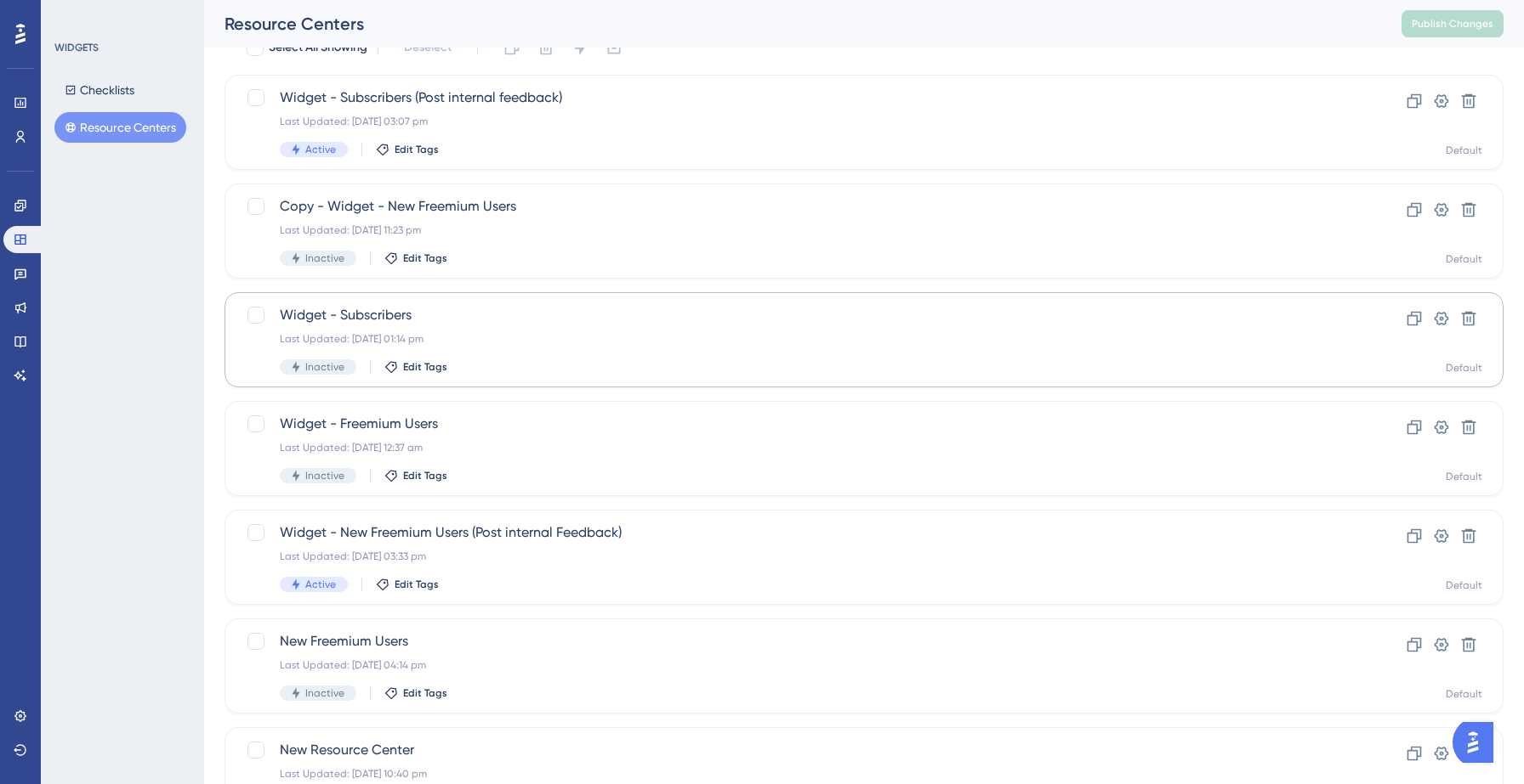
scroll to position [105, 0]
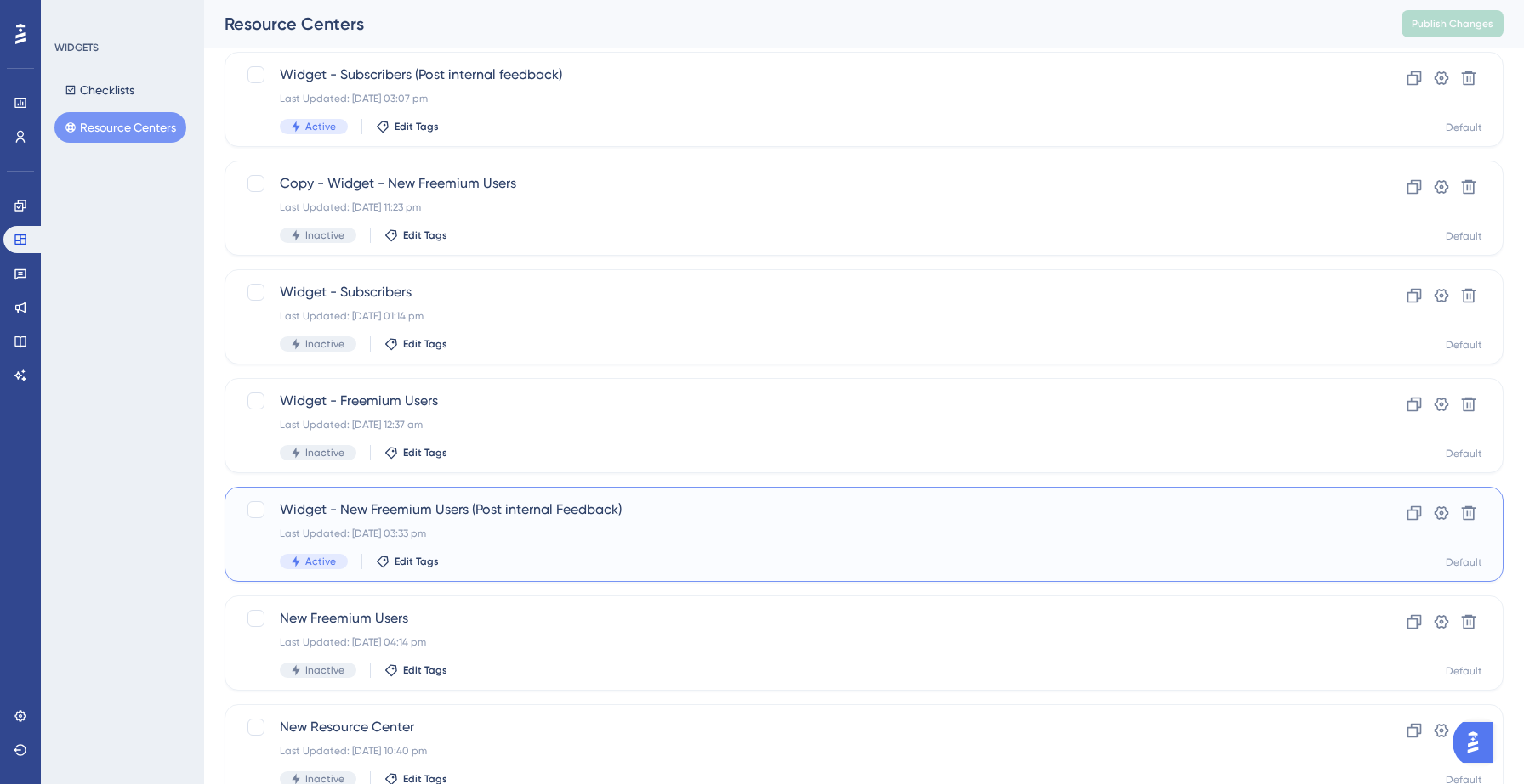
click at [494, 529] on div "Last Updated: 22 Sept 2025 03:33 pm" at bounding box center [795, 533] width 1032 height 14
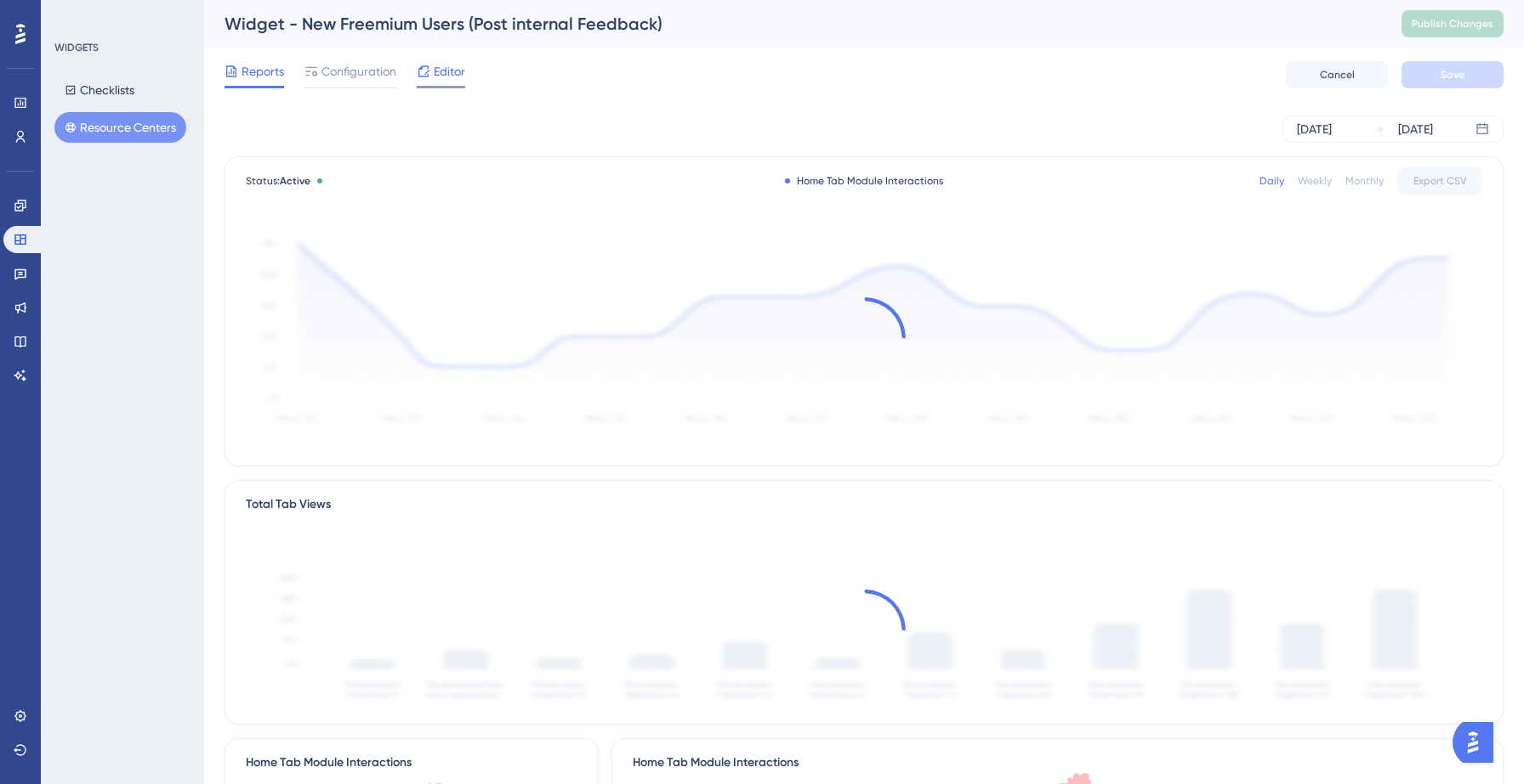
click at [445, 83] on div "Editor" at bounding box center [441, 74] width 48 height 27
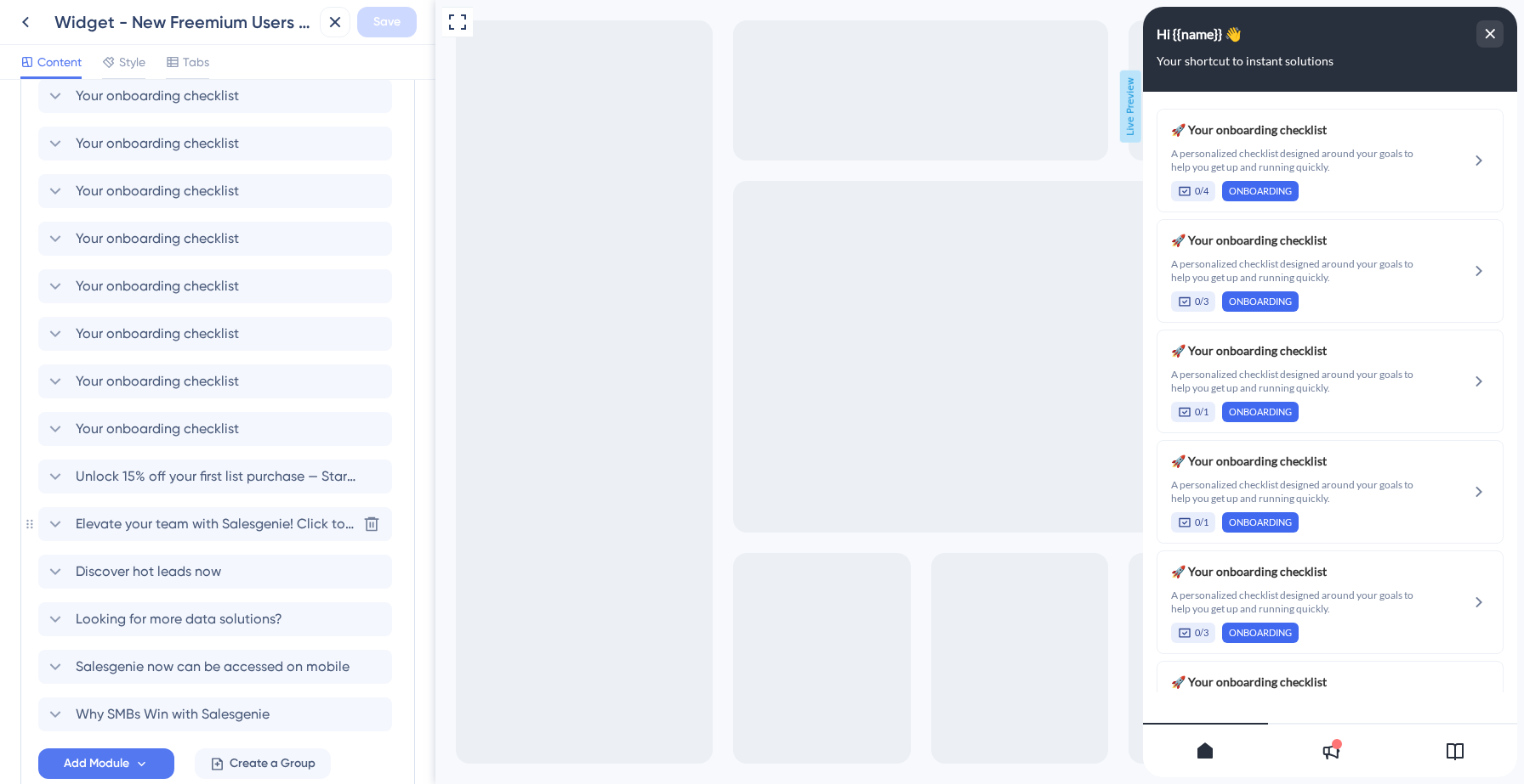
scroll to position [924, 0]
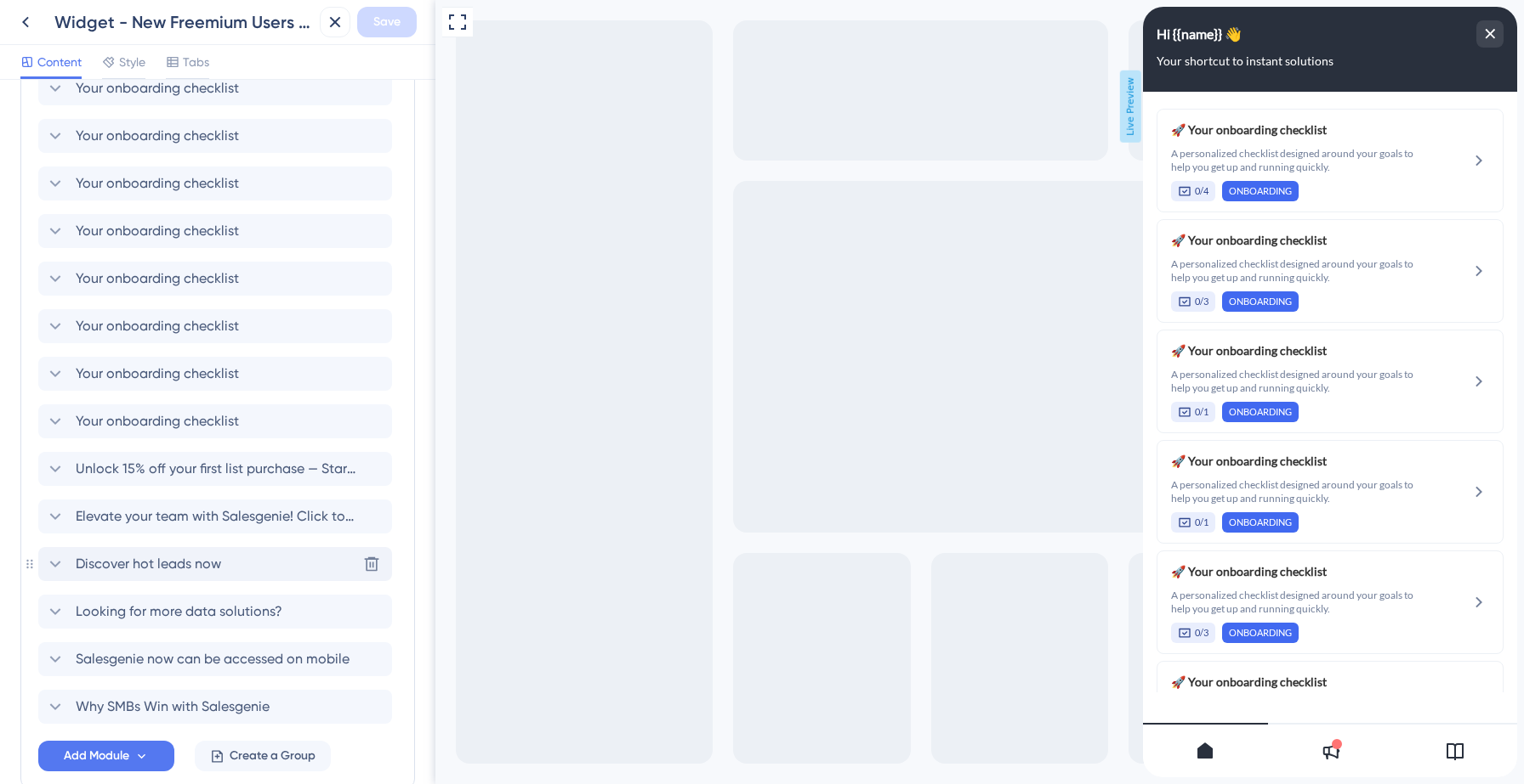
click at [158, 560] on span "Discover hot leads now" at bounding box center [148, 564] width 145 height 21
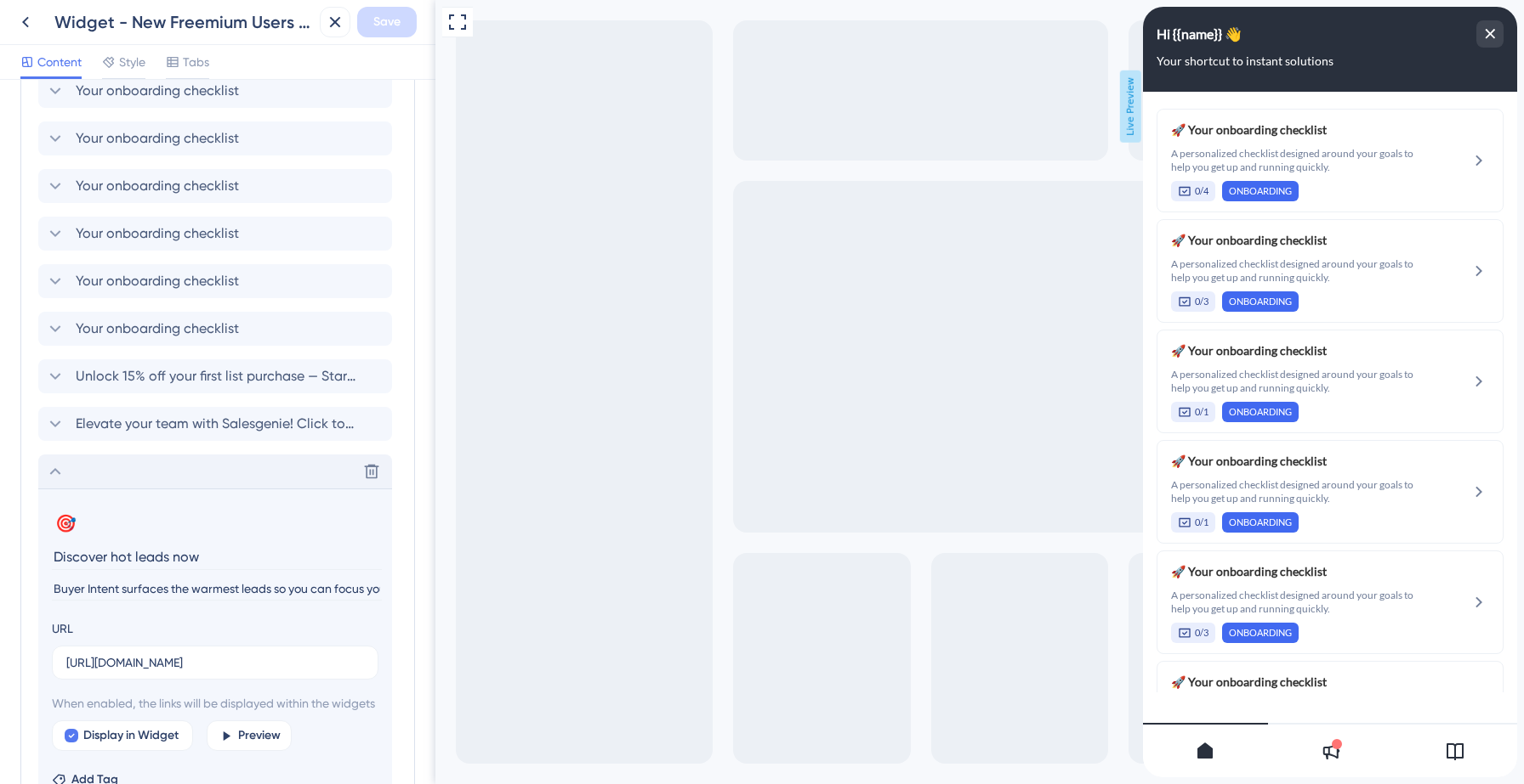
scroll to position [1024, 0]
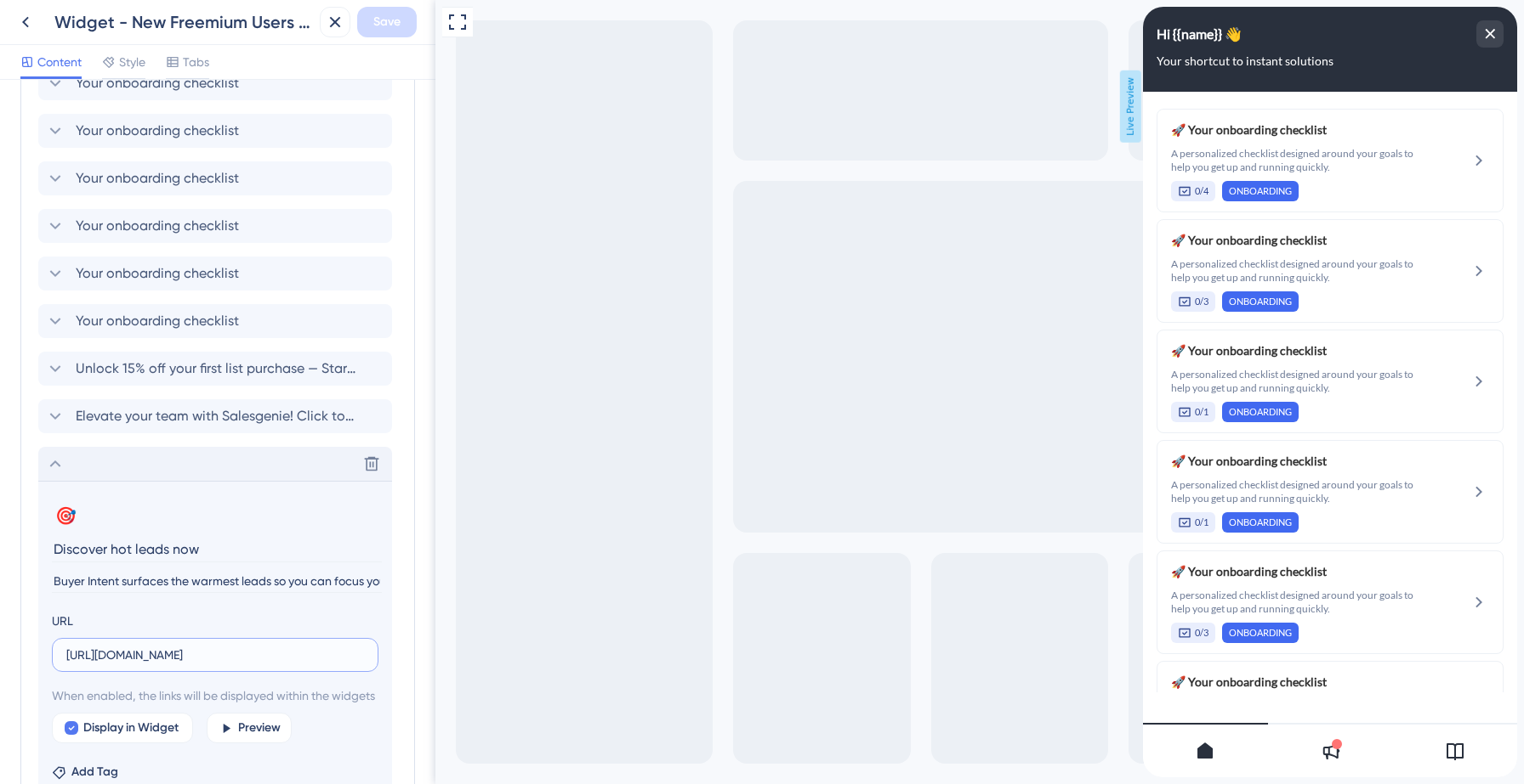
click at [170, 653] on input "https://data-axle-tl3p.help.userguiding.com/en/articles/15708-reach-the-right-b…" at bounding box center [215, 655] width 298 height 19
paste input "6141-how-can-i-search-business-buyer-intent-data"
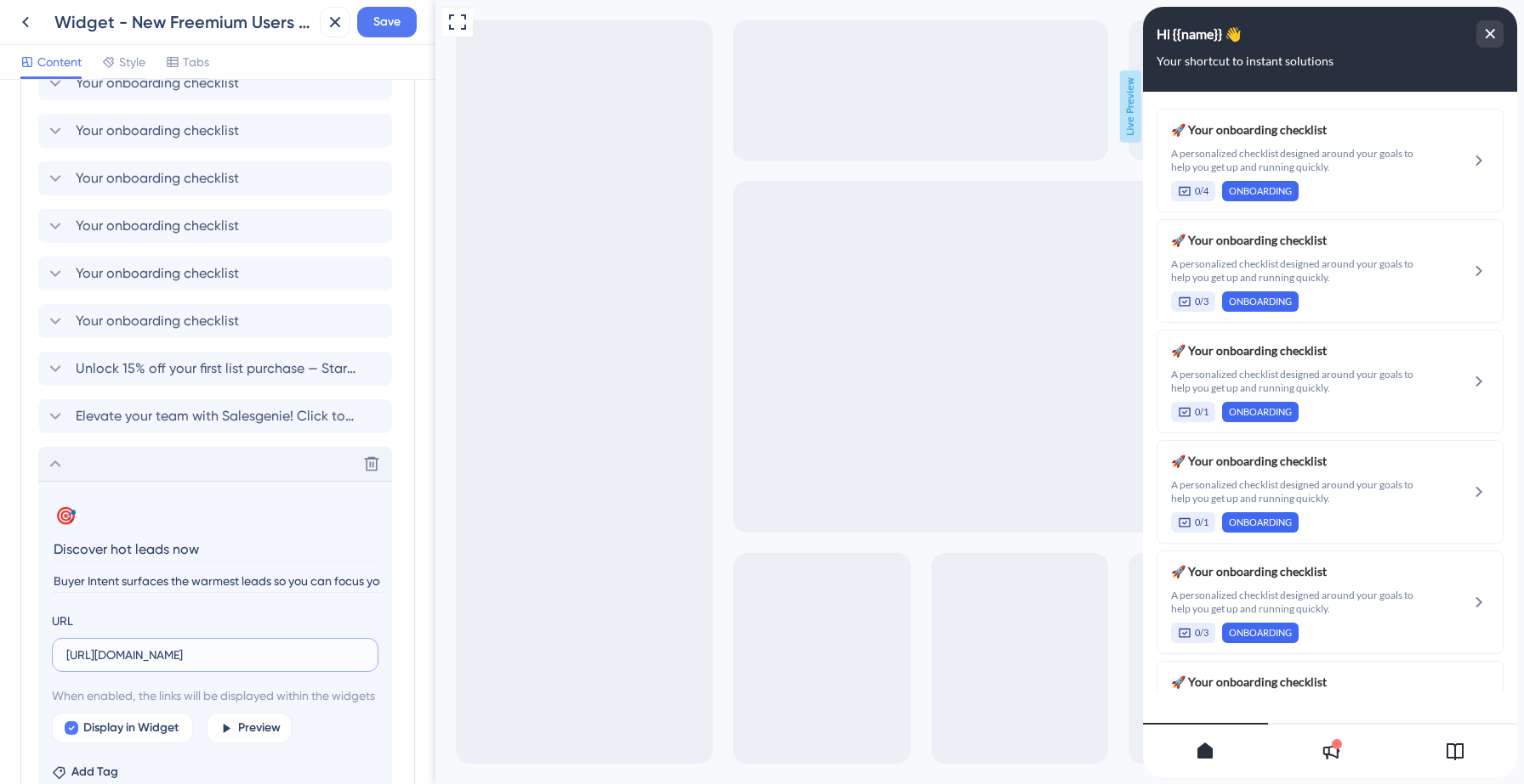
type input "https://data-axle-tl3p.help.userguiding.com/en/articles/16141-how-can-i-search-…"
click at [125, 550] on input "Discover hot leads now" at bounding box center [216, 549] width 330 height 26
click at [134, 551] on input "Discover hot leads now" at bounding box center [216, 549] width 330 height 26
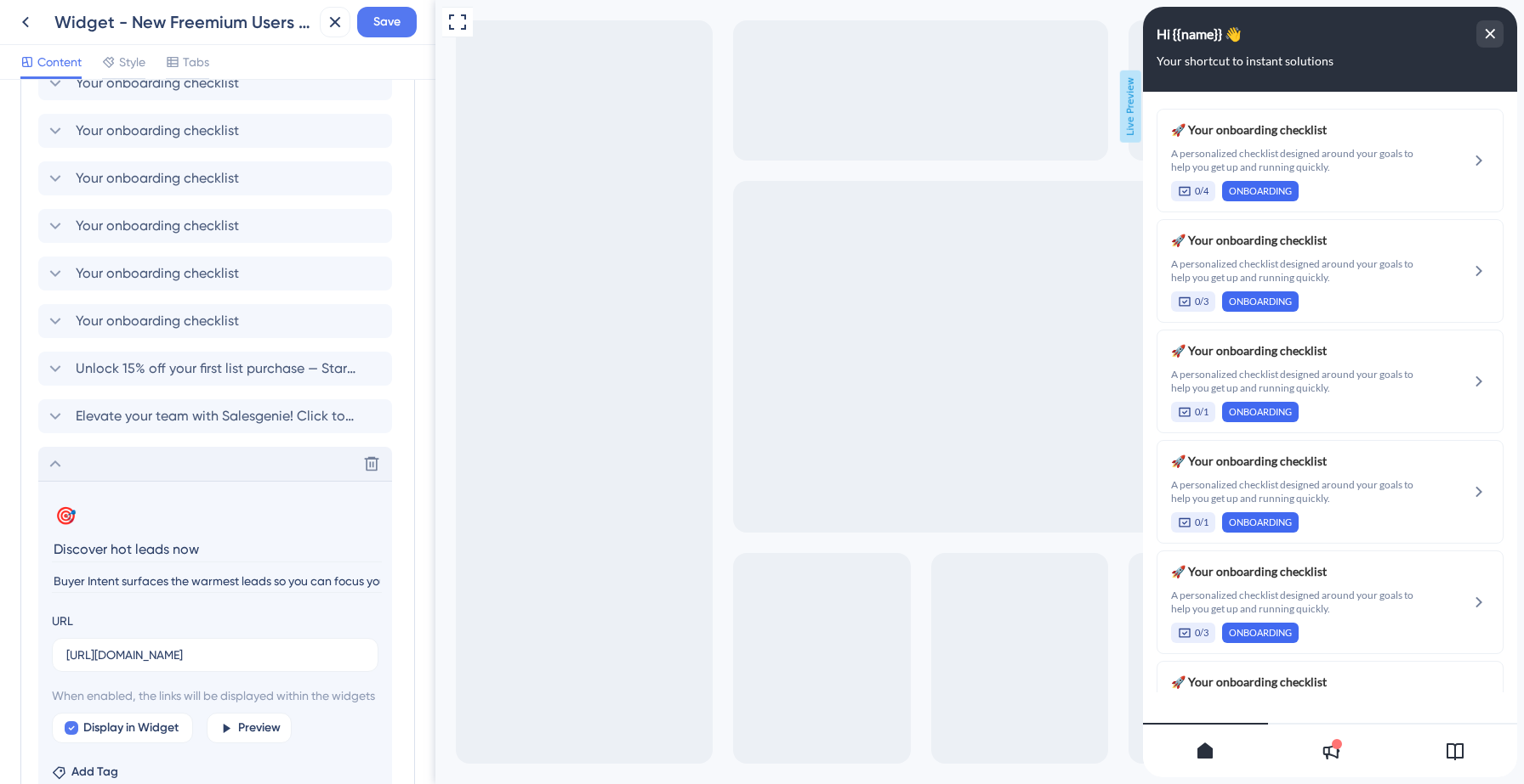
click at [134, 551] on input "Discover hot leads now" at bounding box center [216, 549] width 330 height 26
type input "Discover leads with high purchasing intent"
click at [396, 29] on span "Save" at bounding box center [387, 22] width 27 height 21
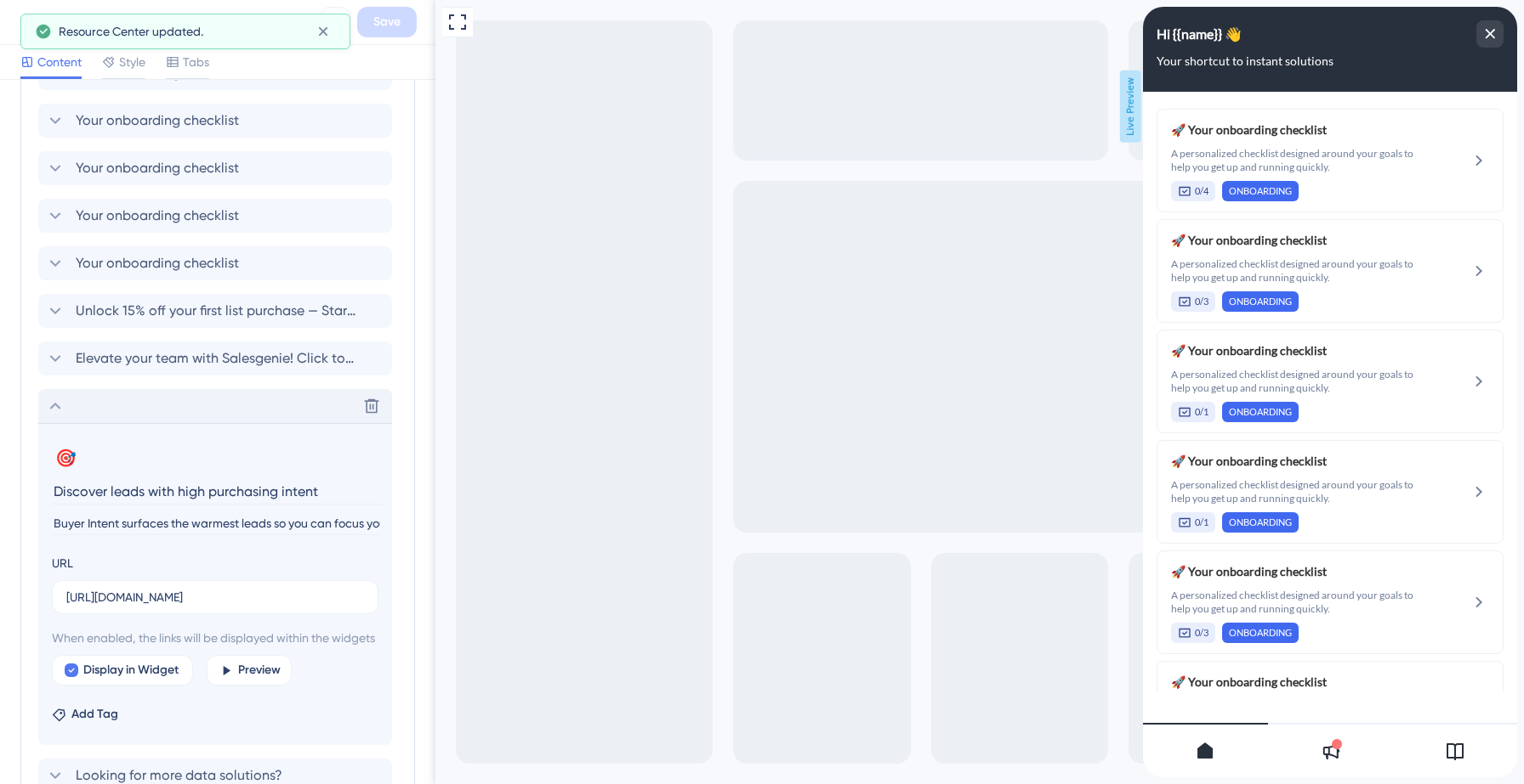
scroll to position [1083, 0]
click at [142, 592] on input "https://data-axle-tl3p.help.userguiding.com/en/articles/16141-how-can-i-search-…" at bounding box center [215, 596] width 298 height 19
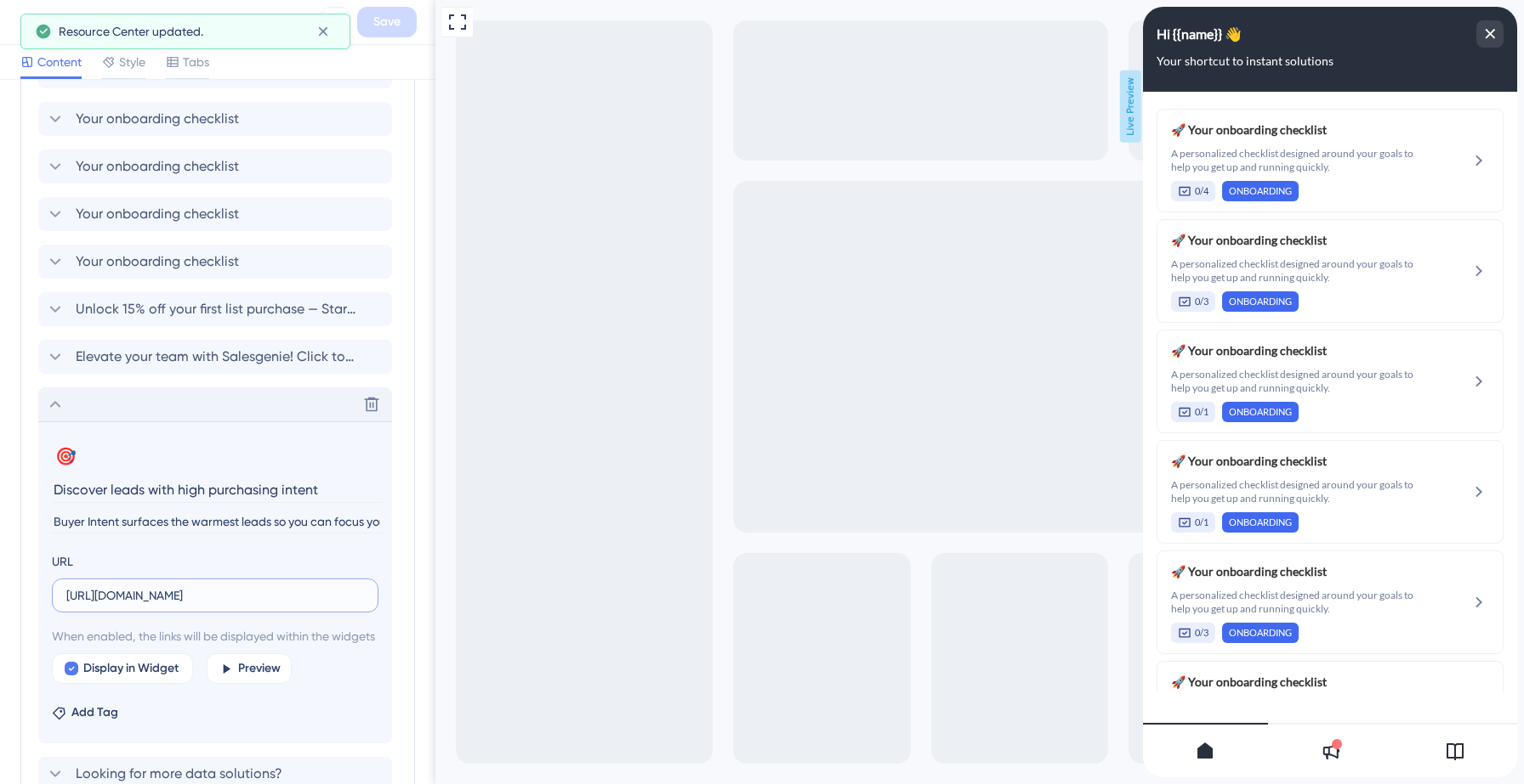
click at [142, 592] on input "https://data-axle-tl3p.help.userguiding.com/en/articles/16141-how-can-i-search-…" at bounding box center [215, 596] width 298 height 19
click at [113, 596] on input "https://data-axle-tl3p.help.userguiding.com/en/articles/16141-how-can-i-search-…" at bounding box center [215, 596] width 298 height 19
click at [54, 406] on icon at bounding box center [55, 405] width 21 height 21
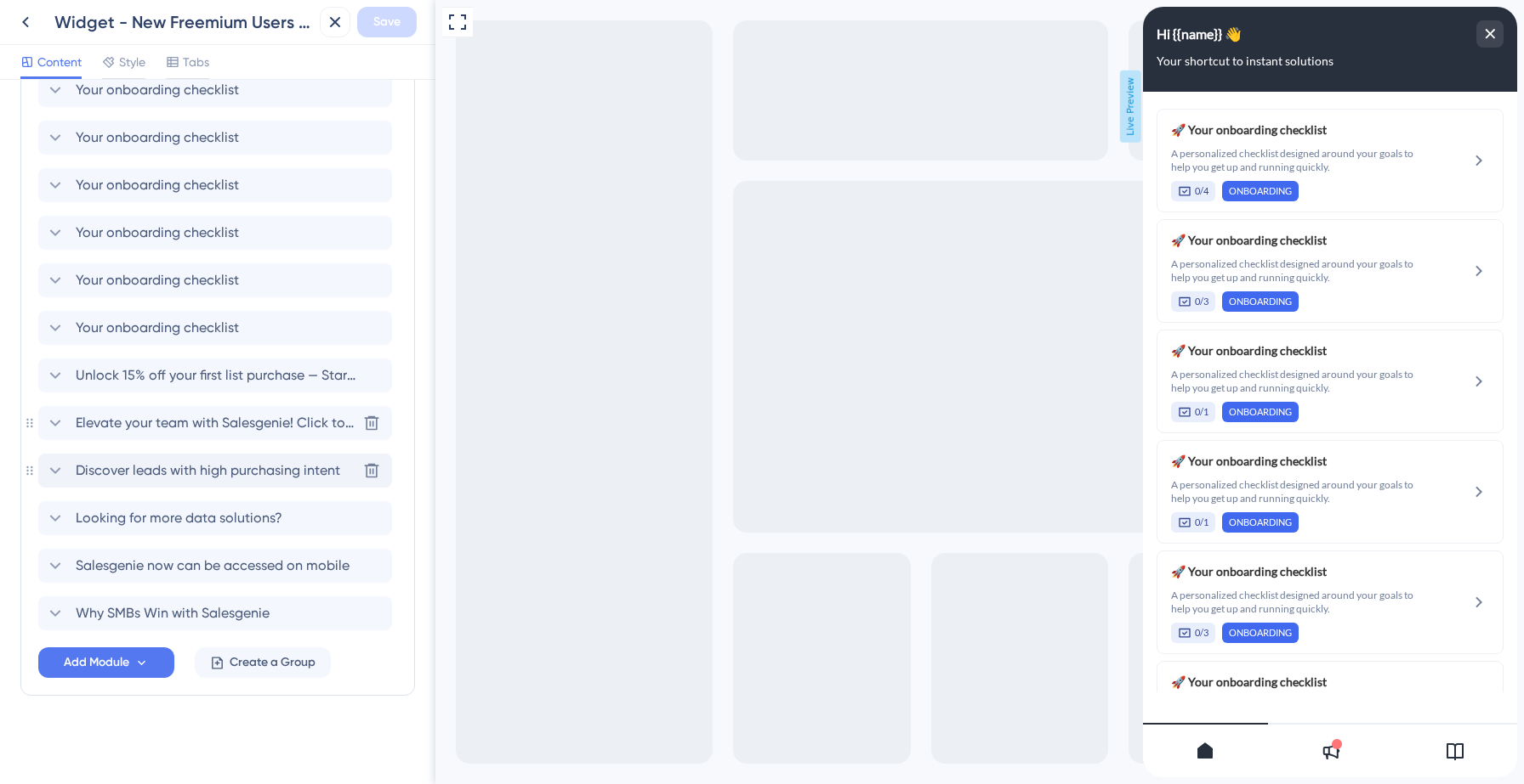
scroll to position [1017, 0]
click at [26, 25] on icon at bounding box center [26, 22] width 7 height 11
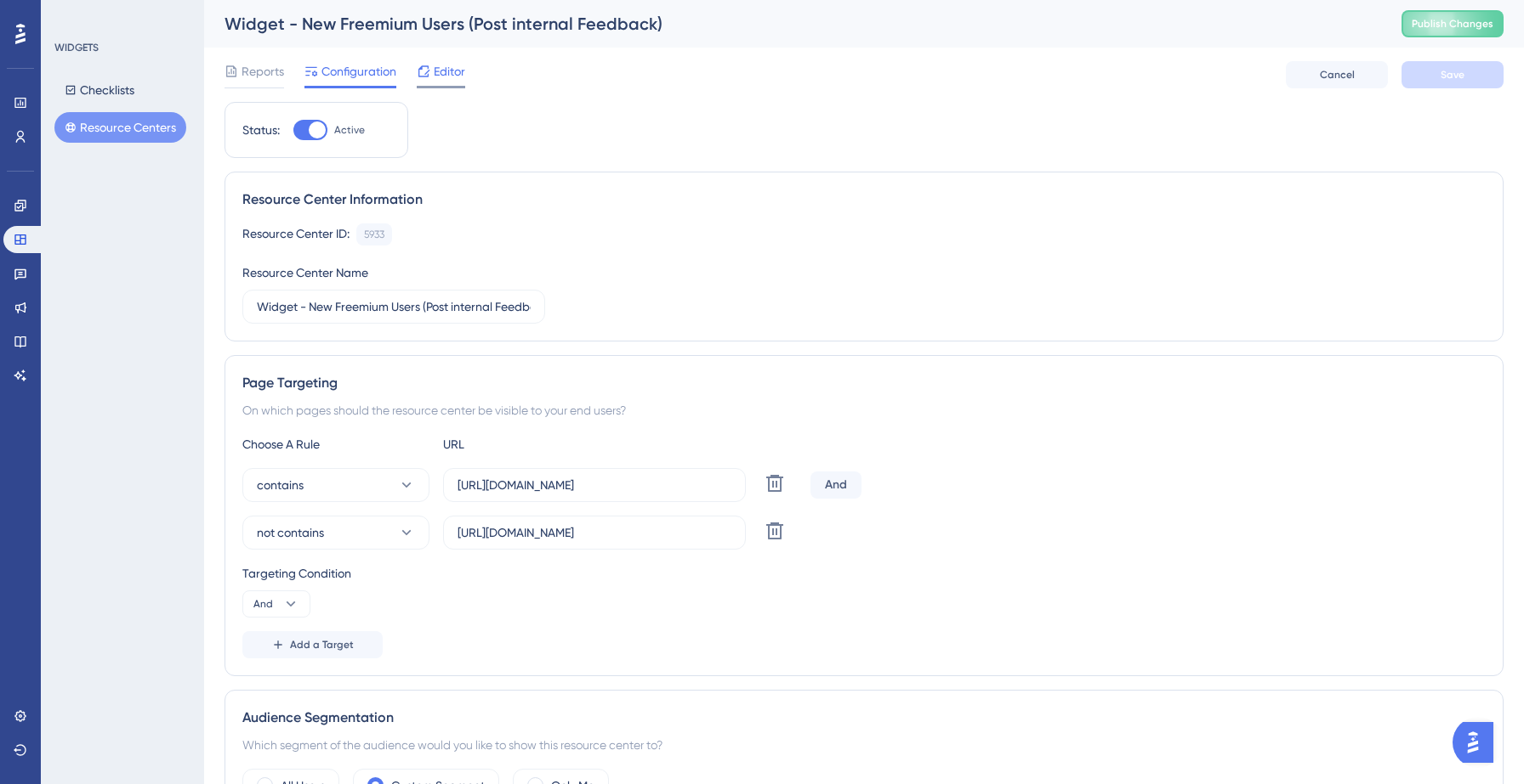
click at [441, 73] on span "Editor" at bounding box center [449, 72] width 31 height 21
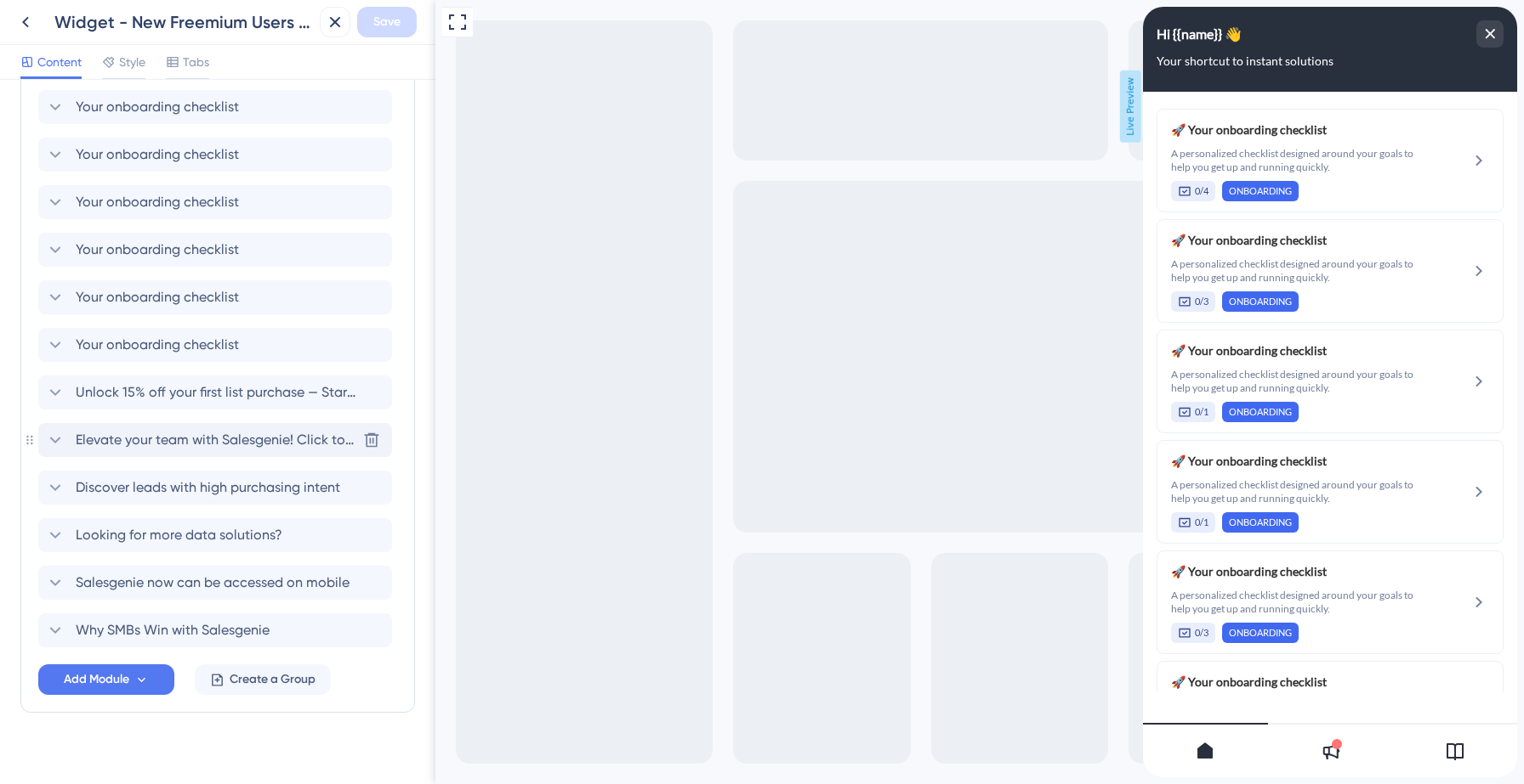
scroll to position [1017, 0]
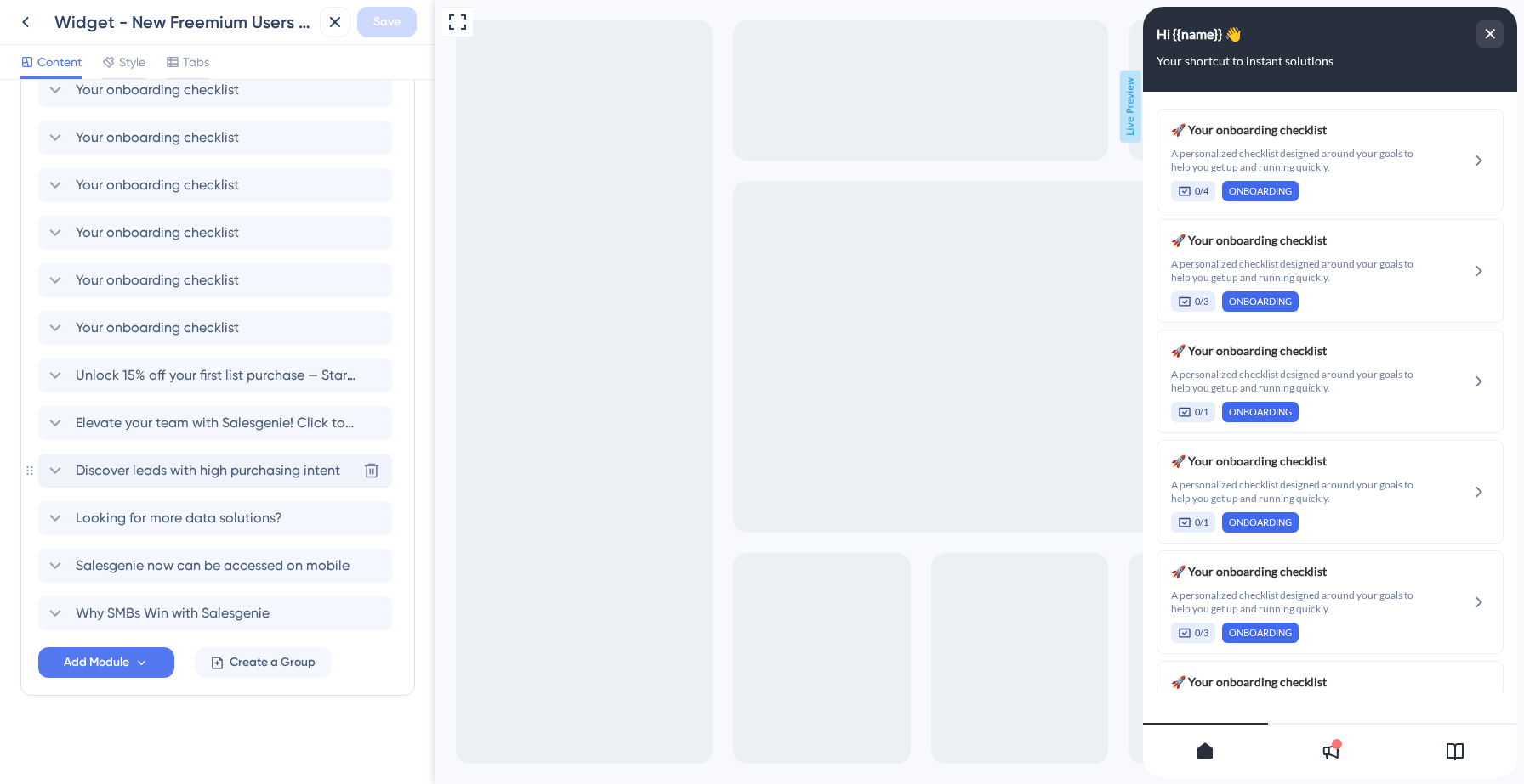
click at [59, 468] on icon at bounding box center [55, 471] width 21 height 21
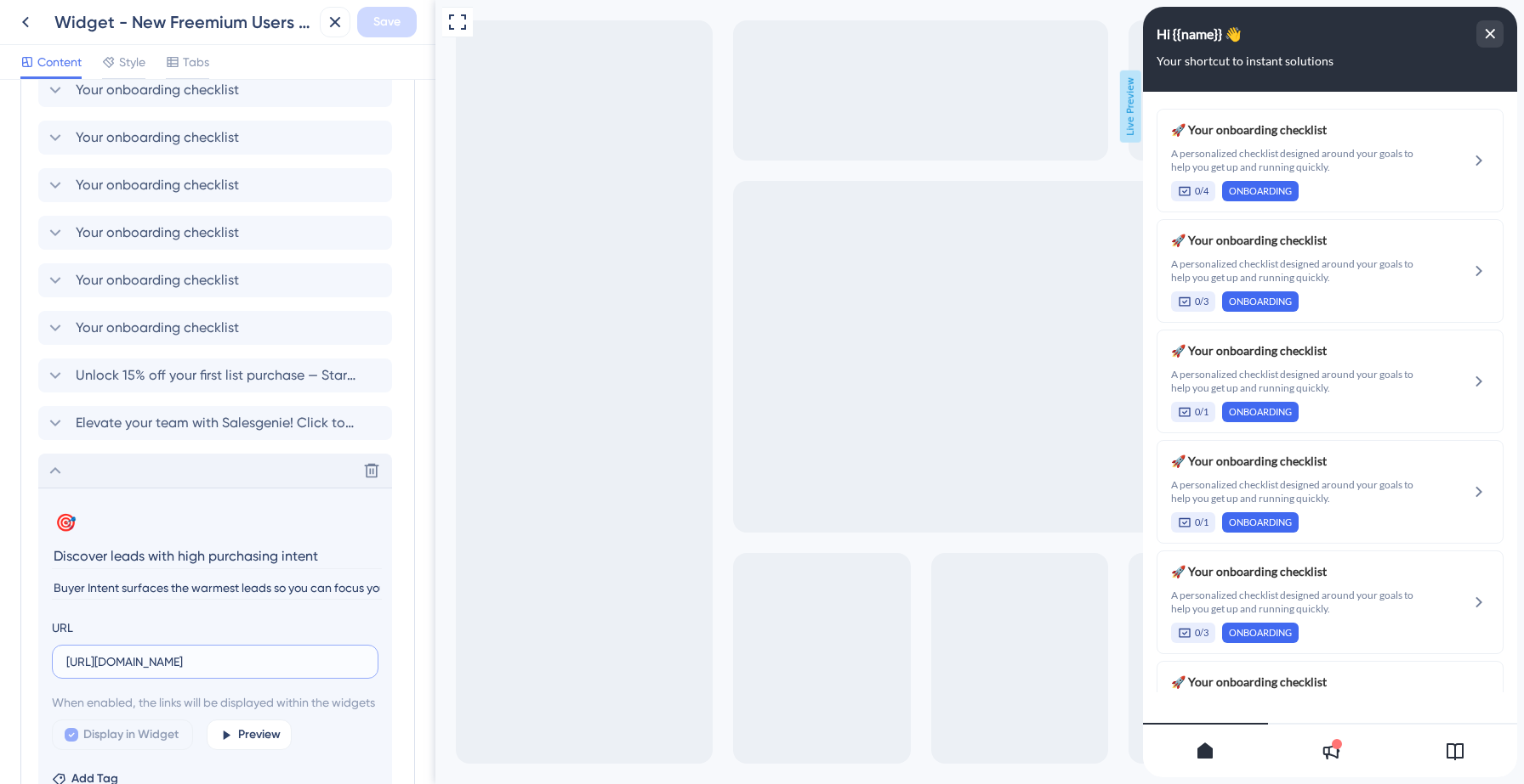
click at [179, 666] on input "https://data-axle-tl3p.help.userguiding.com/en/articles/16141-how-can-i-search-…" at bounding box center [215, 662] width 298 height 19
click at [55, 471] on icon at bounding box center [55, 471] width 21 height 21
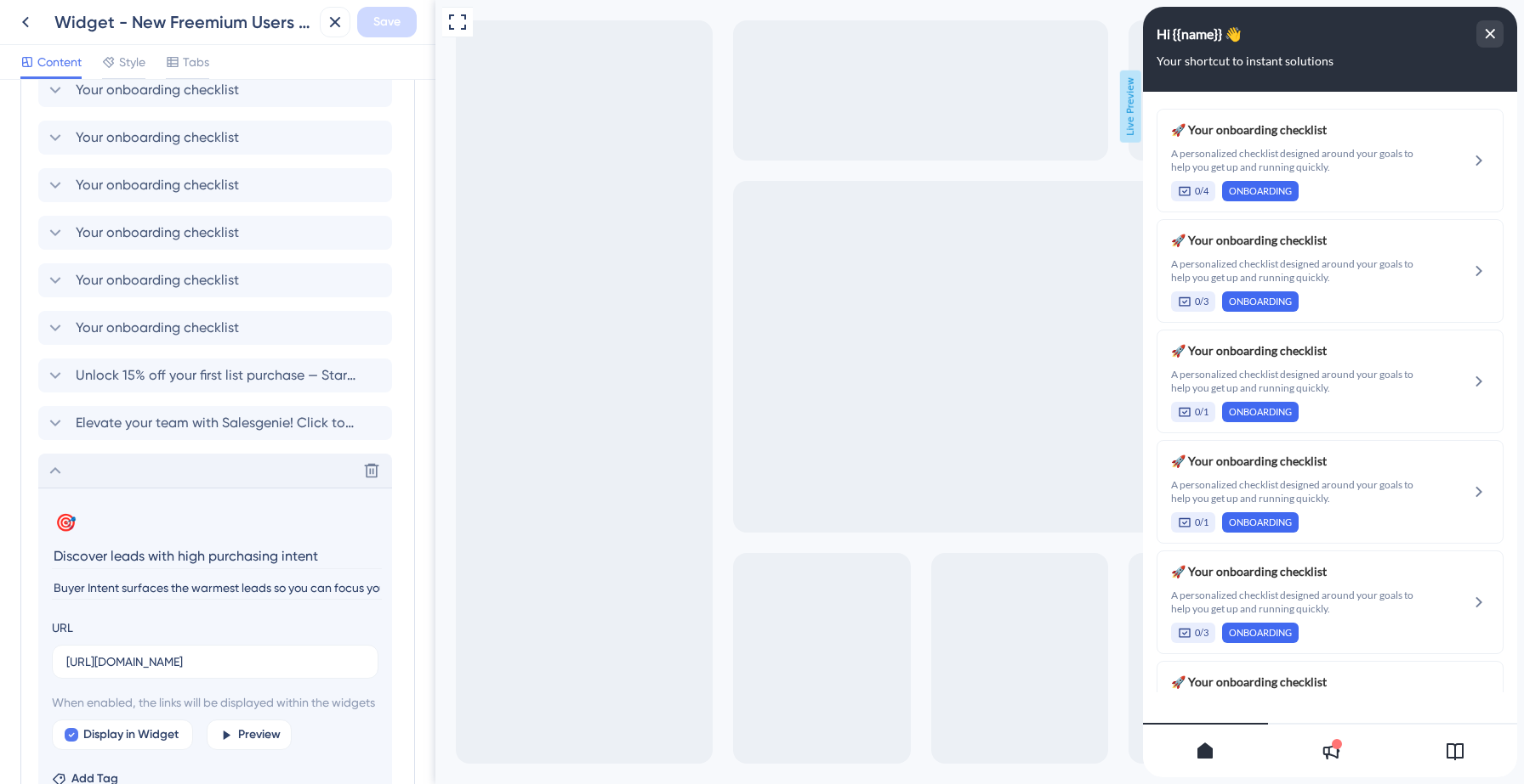
scroll to position [0, 0]
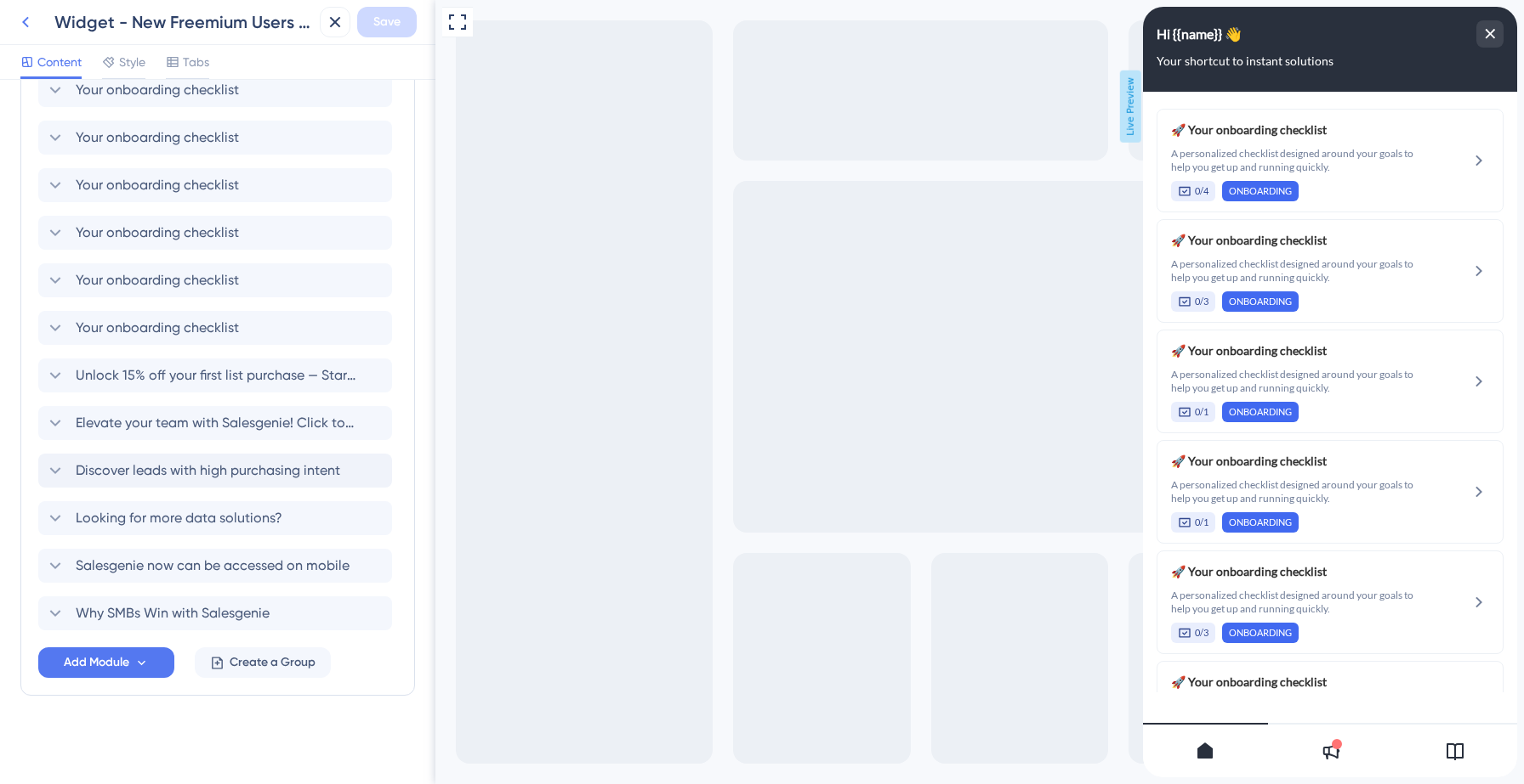
click at [28, 30] on icon at bounding box center [26, 22] width 21 height 21
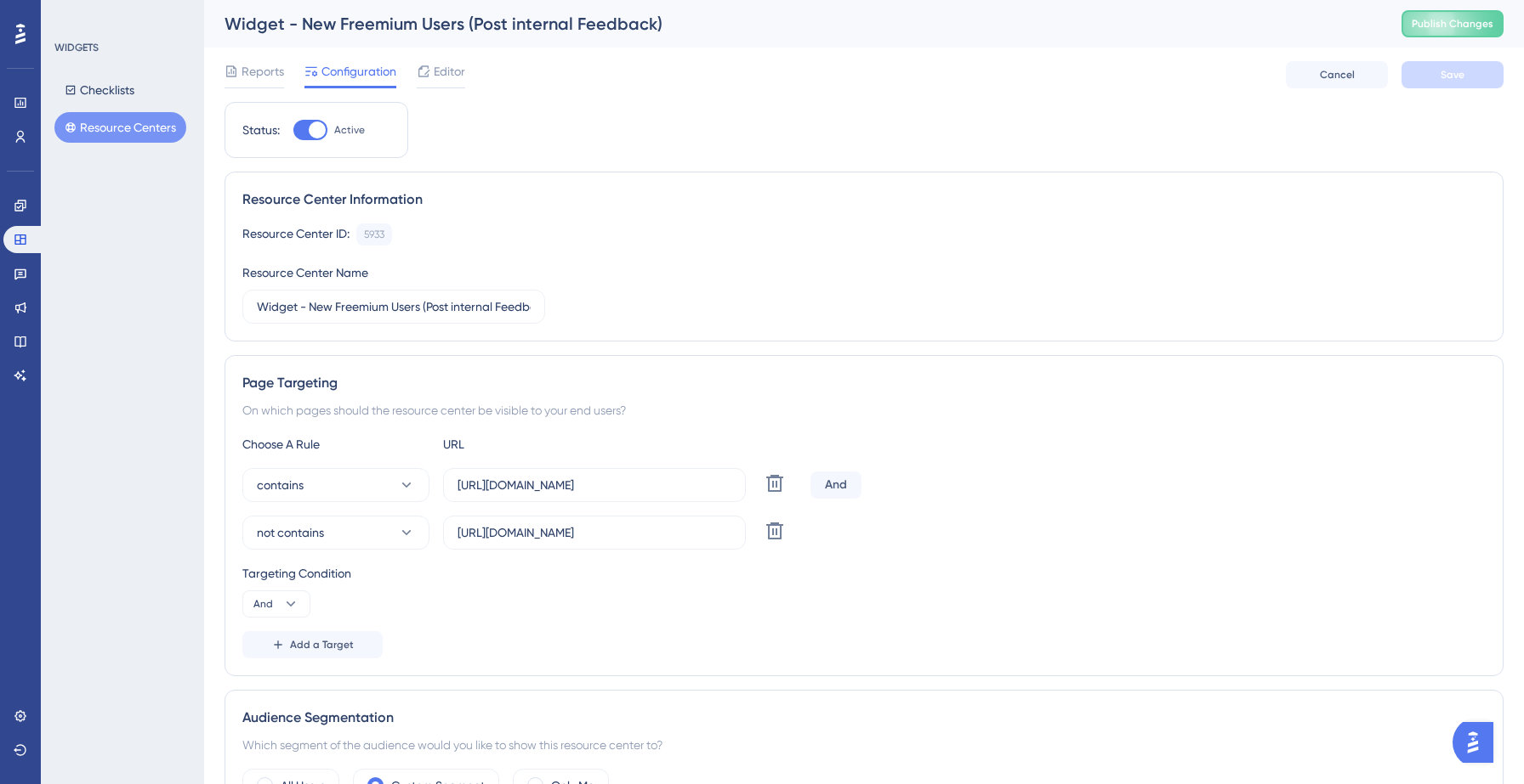
click at [711, 217] on div "Resource Center Information Resource Center ID: 5933 Copy Resource Center Name …" at bounding box center [864, 257] width 1278 height 170
click at [1444, 21] on span "Publish Changes" at bounding box center [1452, 24] width 81 height 14
click at [10, 340] on link at bounding box center [20, 341] width 34 height 27
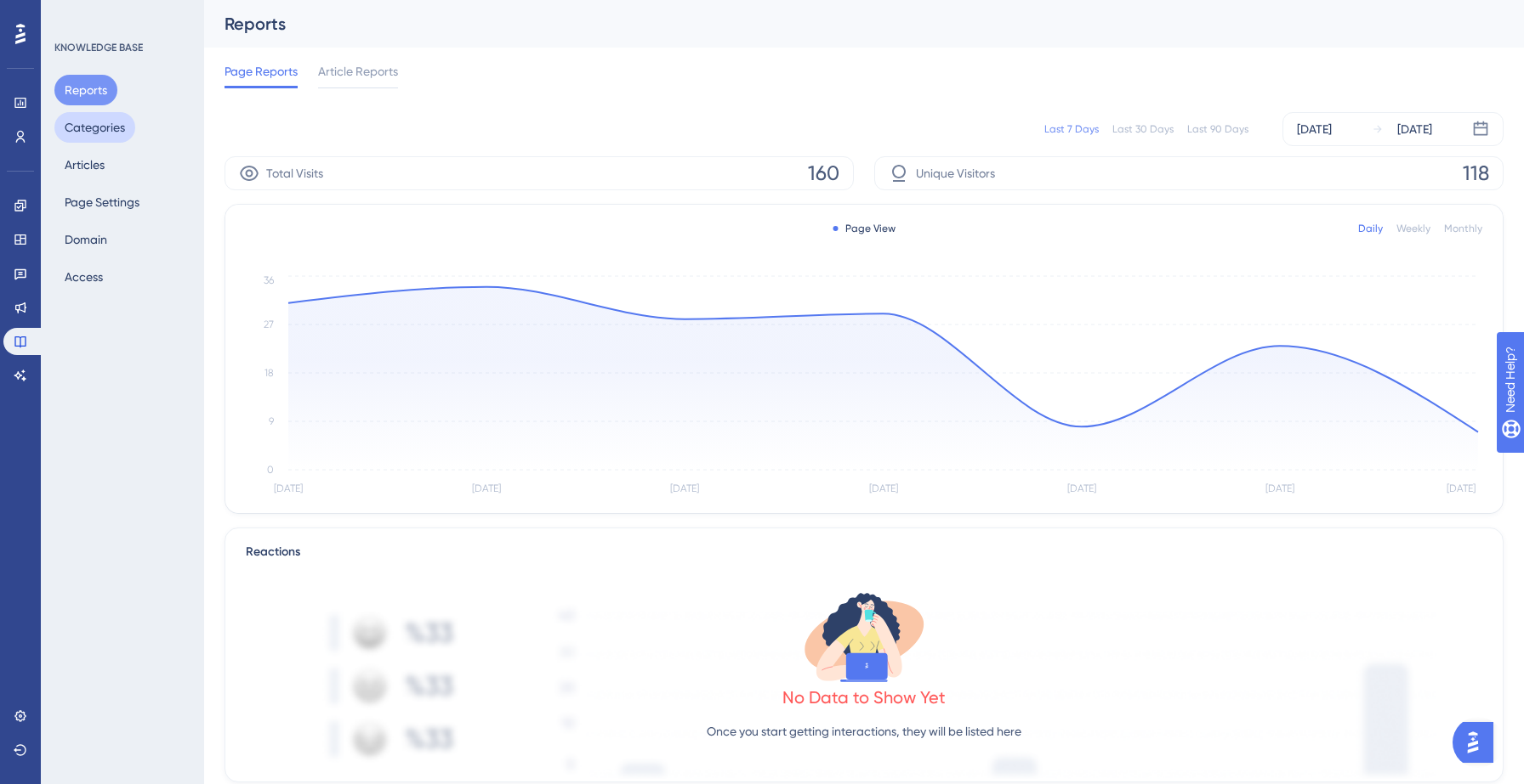
click at [90, 130] on button "Categories" at bounding box center [94, 127] width 80 height 30
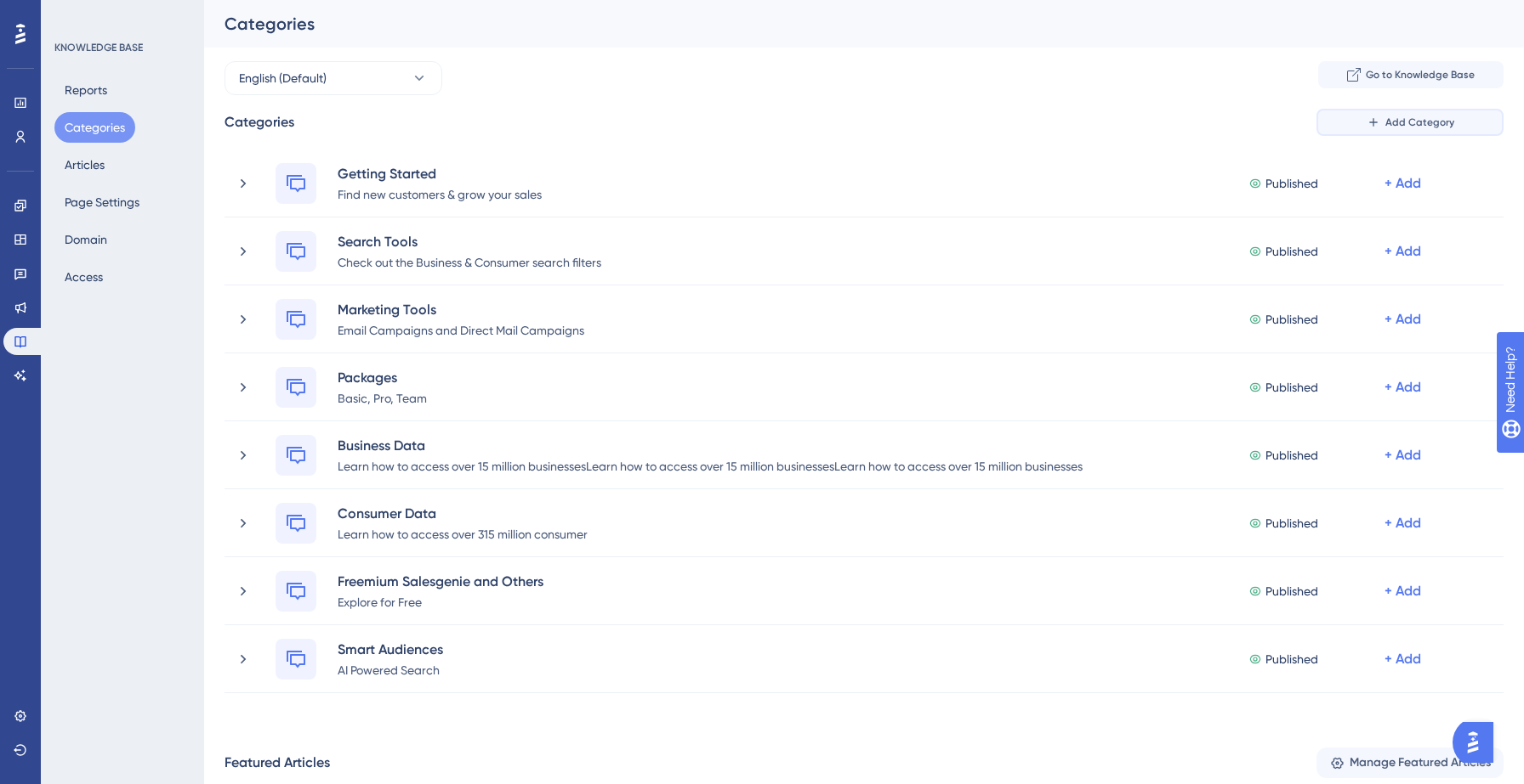
click at [1393, 124] on span "Add Category" at bounding box center [1419, 123] width 69 height 14
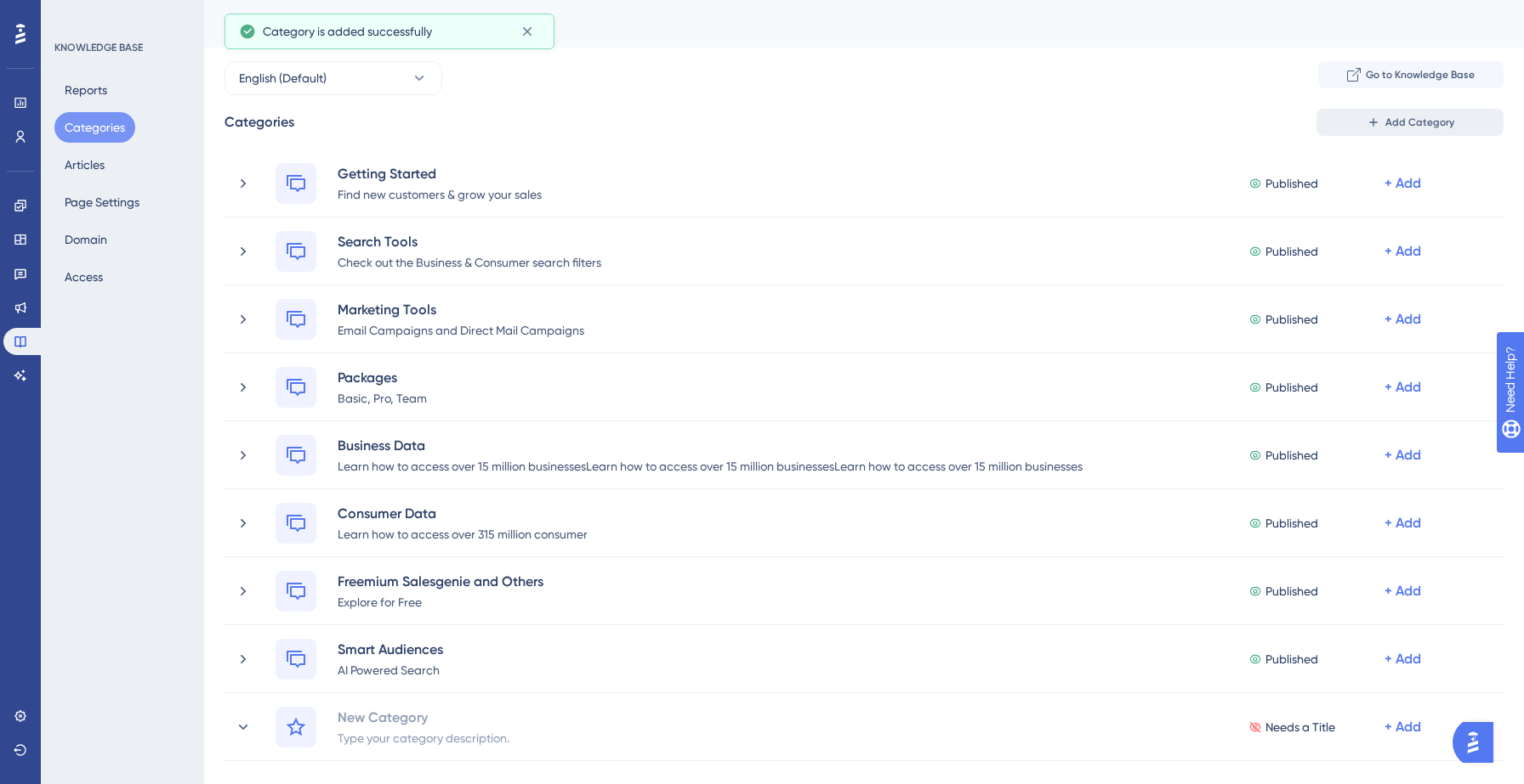
scroll to position [267, 0]
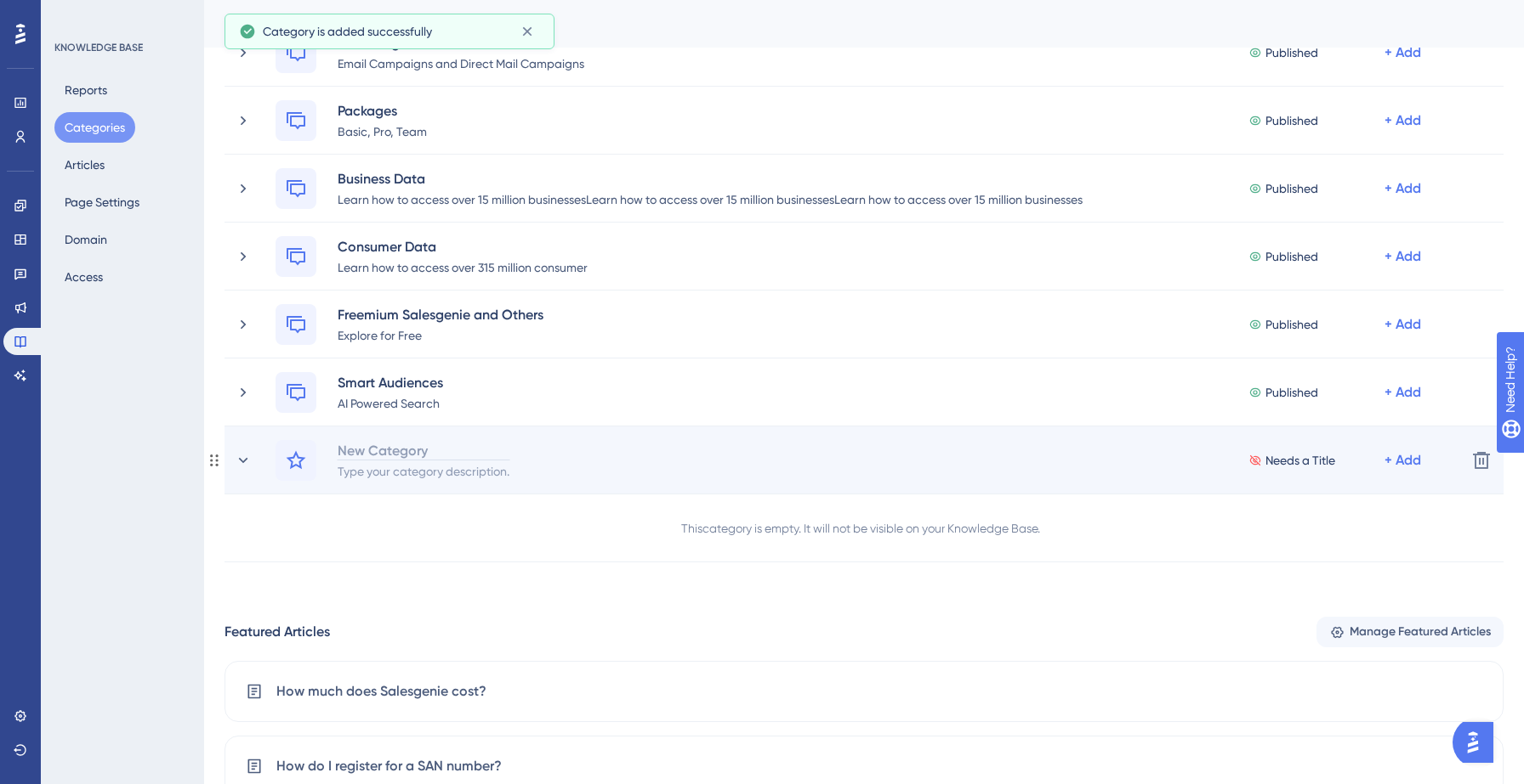
click at [413, 456] on div "New Category" at bounding box center [423, 450] width 174 height 21
click at [1408, 456] on div "+ Add" at bounding box center [1402, 461] width 36 height 21
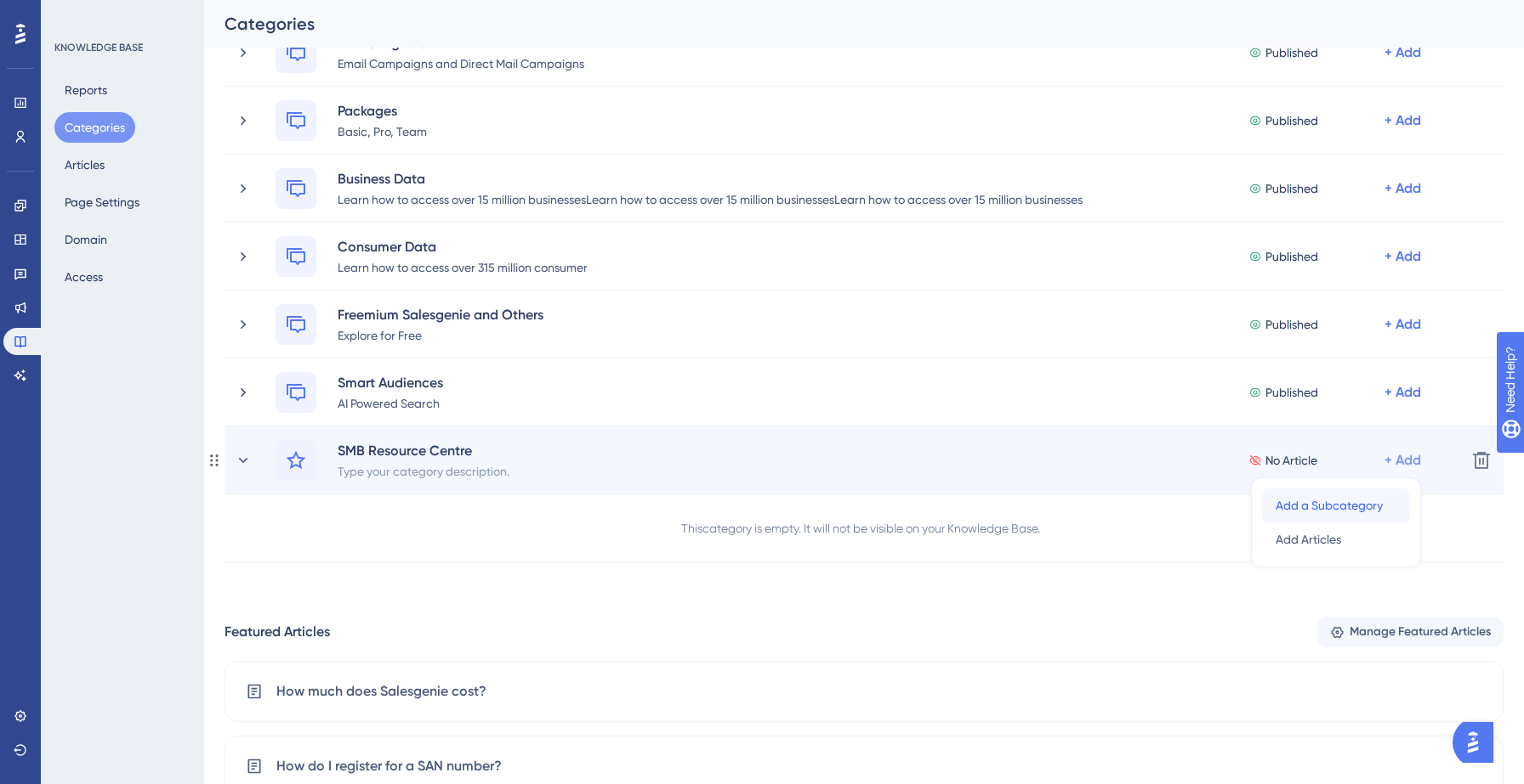
click at [1330, 507] on span "Add a Subcategory" at bounding box center [1329, 506] width 107 height 21
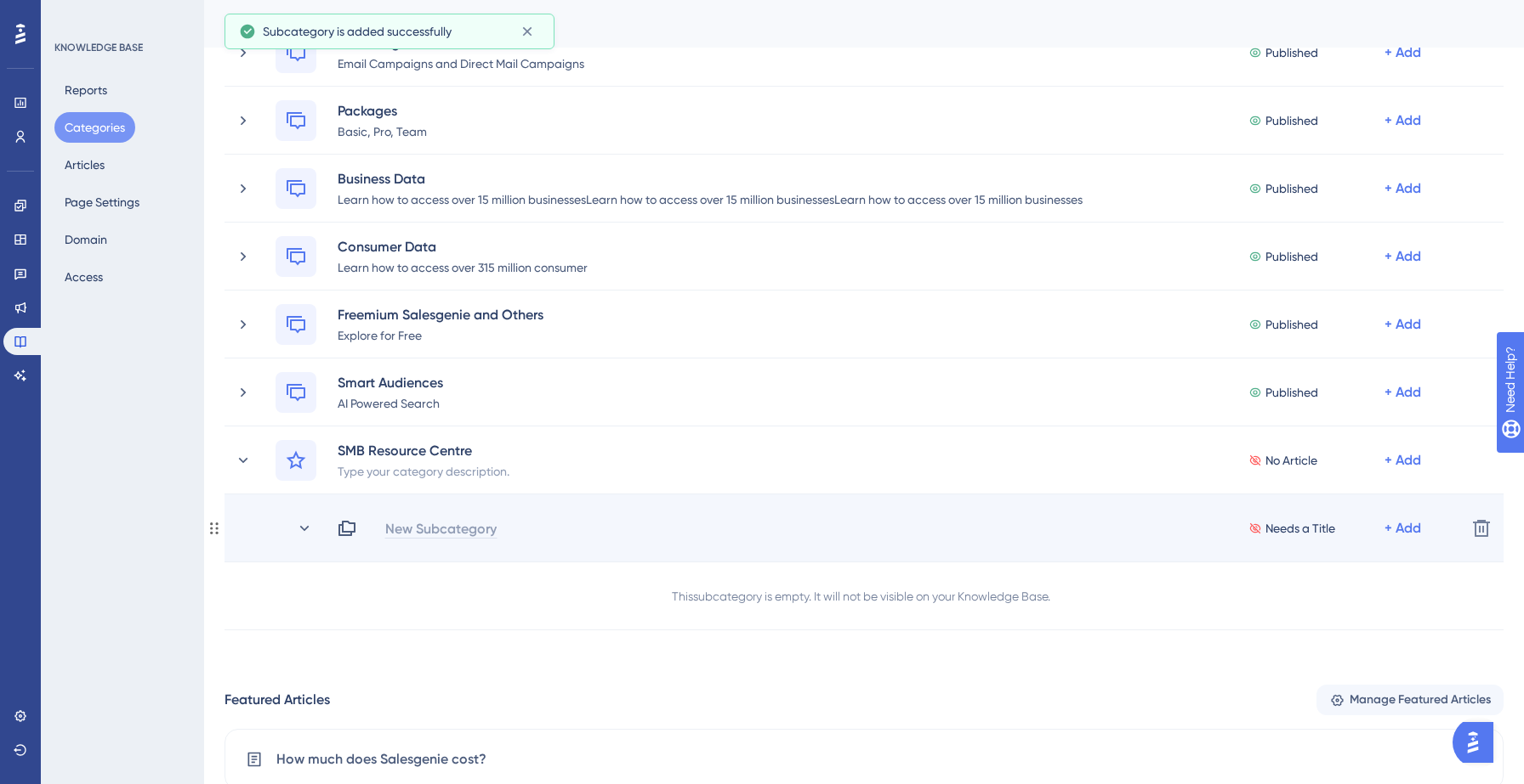
click at [441, 529] on div "New Subcategory" at bounding box center [440, 529] width 113 height 21
click at [464, 525] on div "New Subcategory" at bounding box center [440, 529] width 113 height 21
paste div
click at [1478, 523] on icon at bounding box center [1482, 529] width 21 height 21
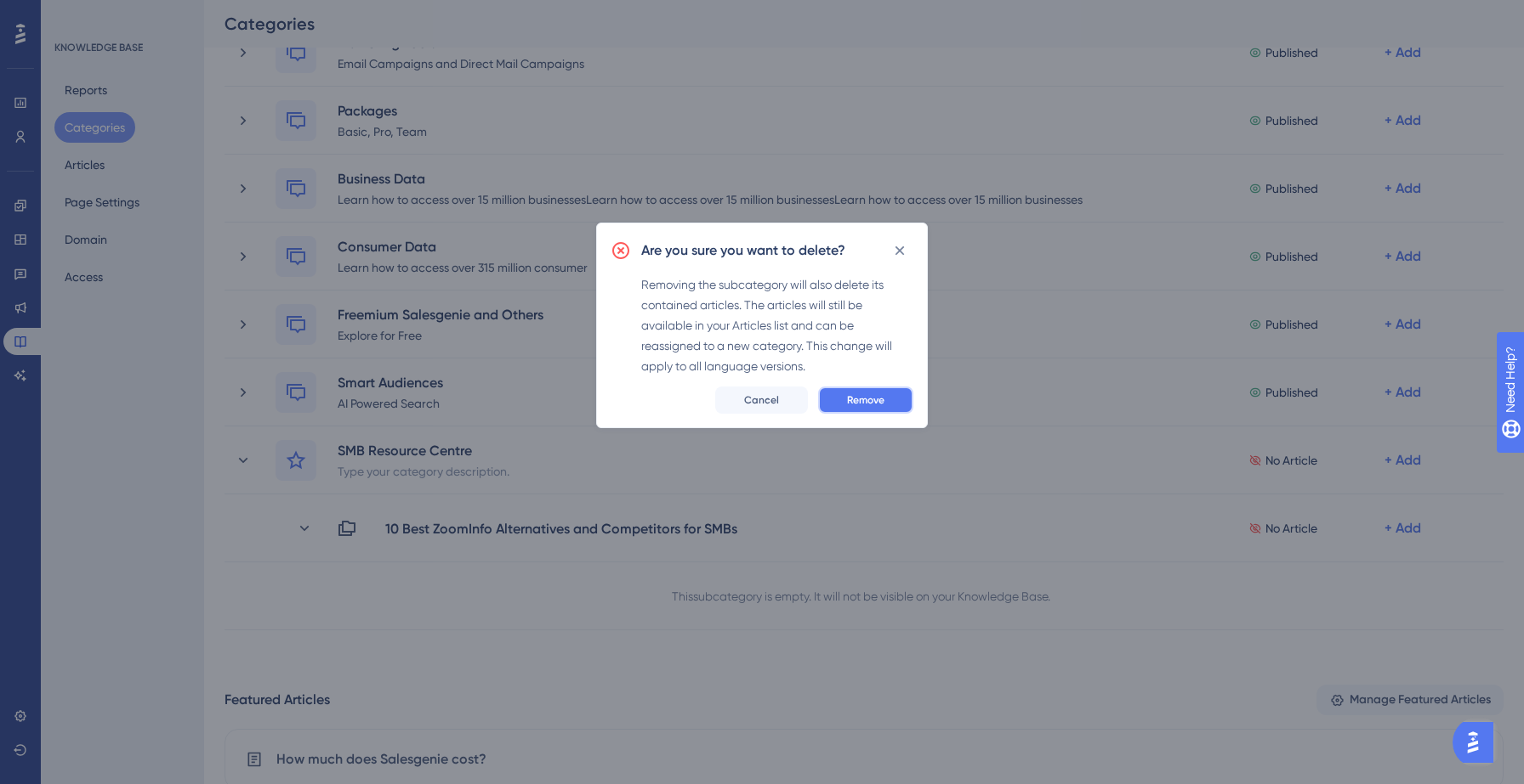
click at [879, 402] on span "Remove" at bounding box center [865, 400] width 37 height 14
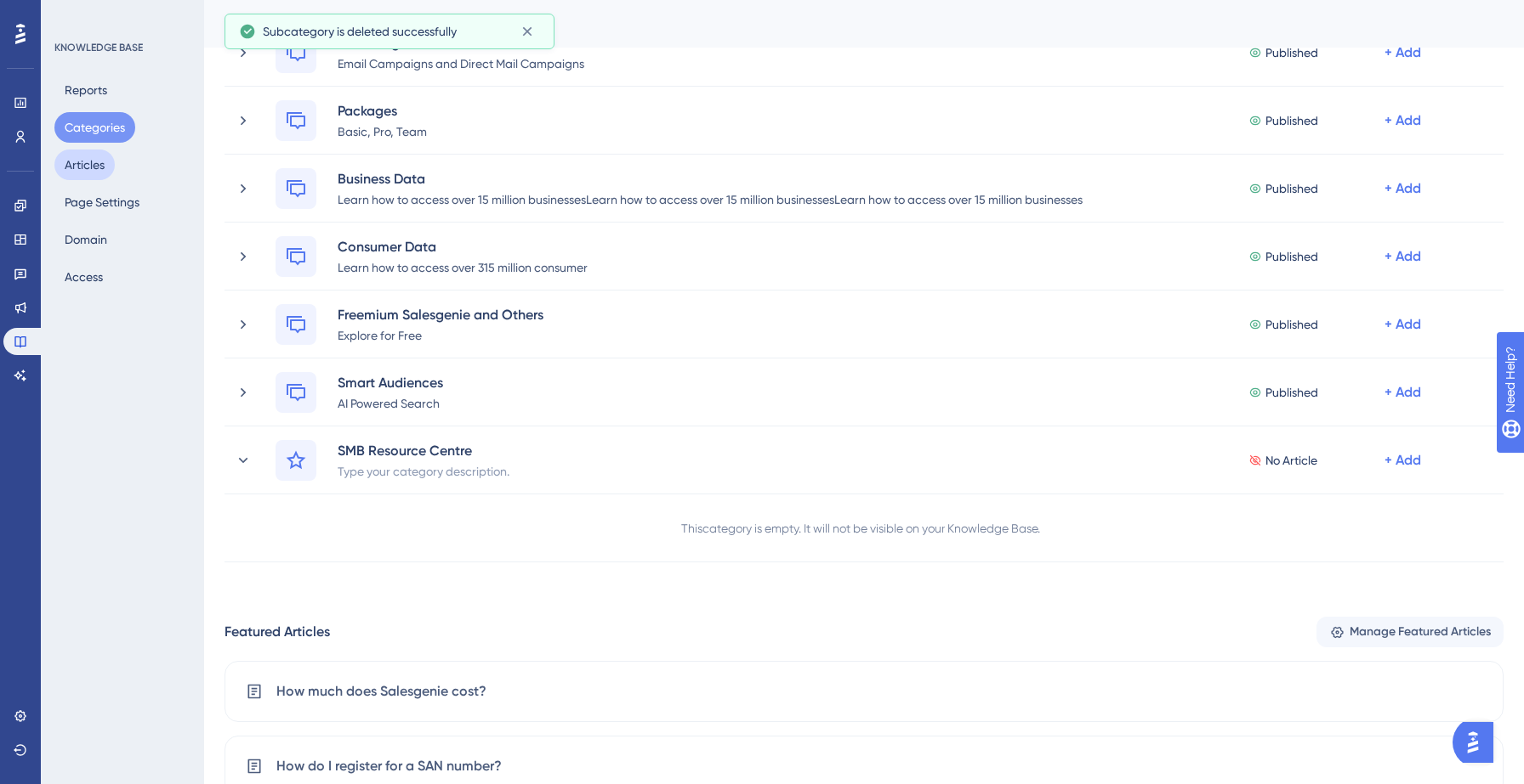
click at [87, 166] on button "Articles" at bounding box center [85, 164] width 61 height 30
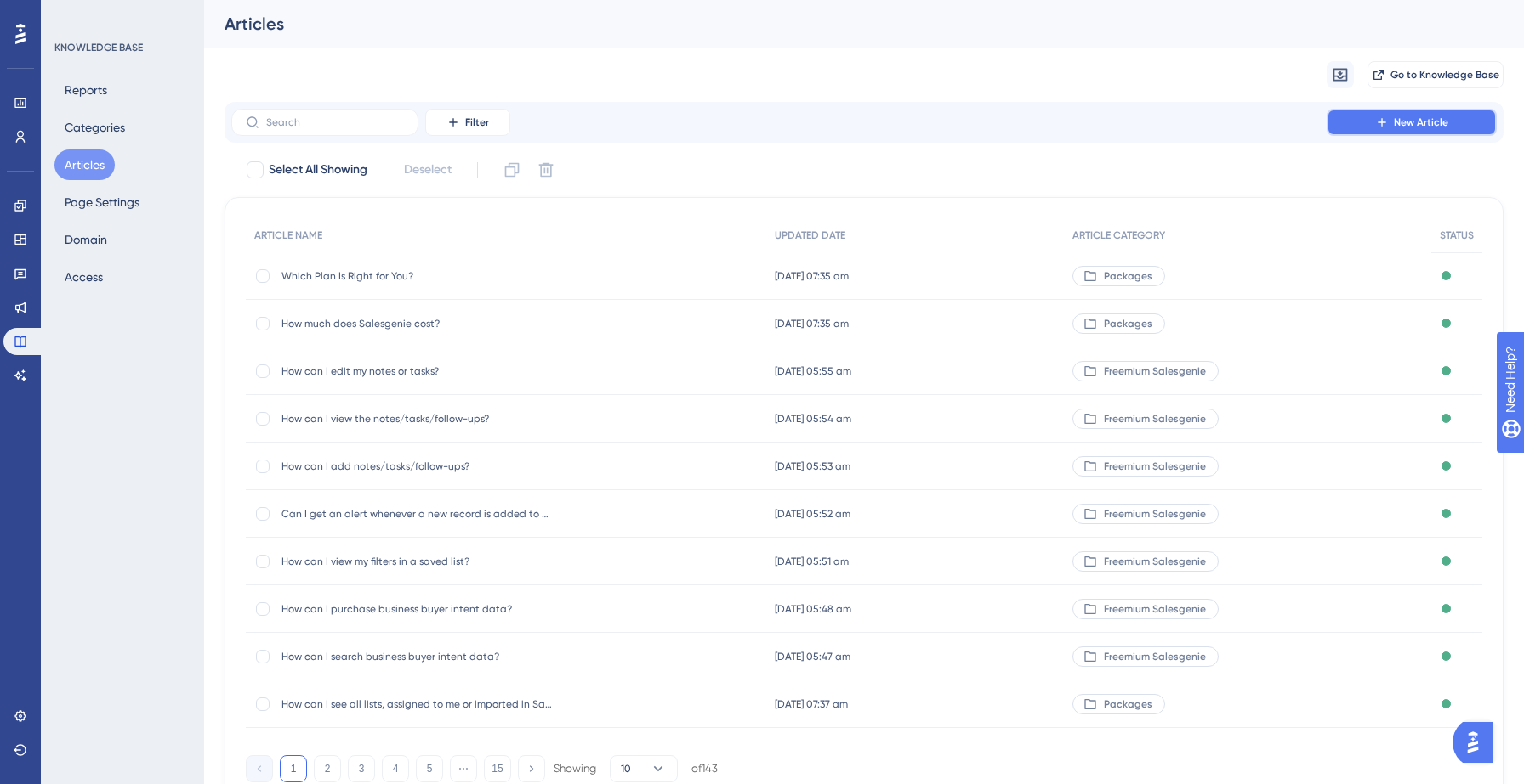
click at [1431, 112] on button "New Article" at bounding box center [1411, 122] width 170 height 27
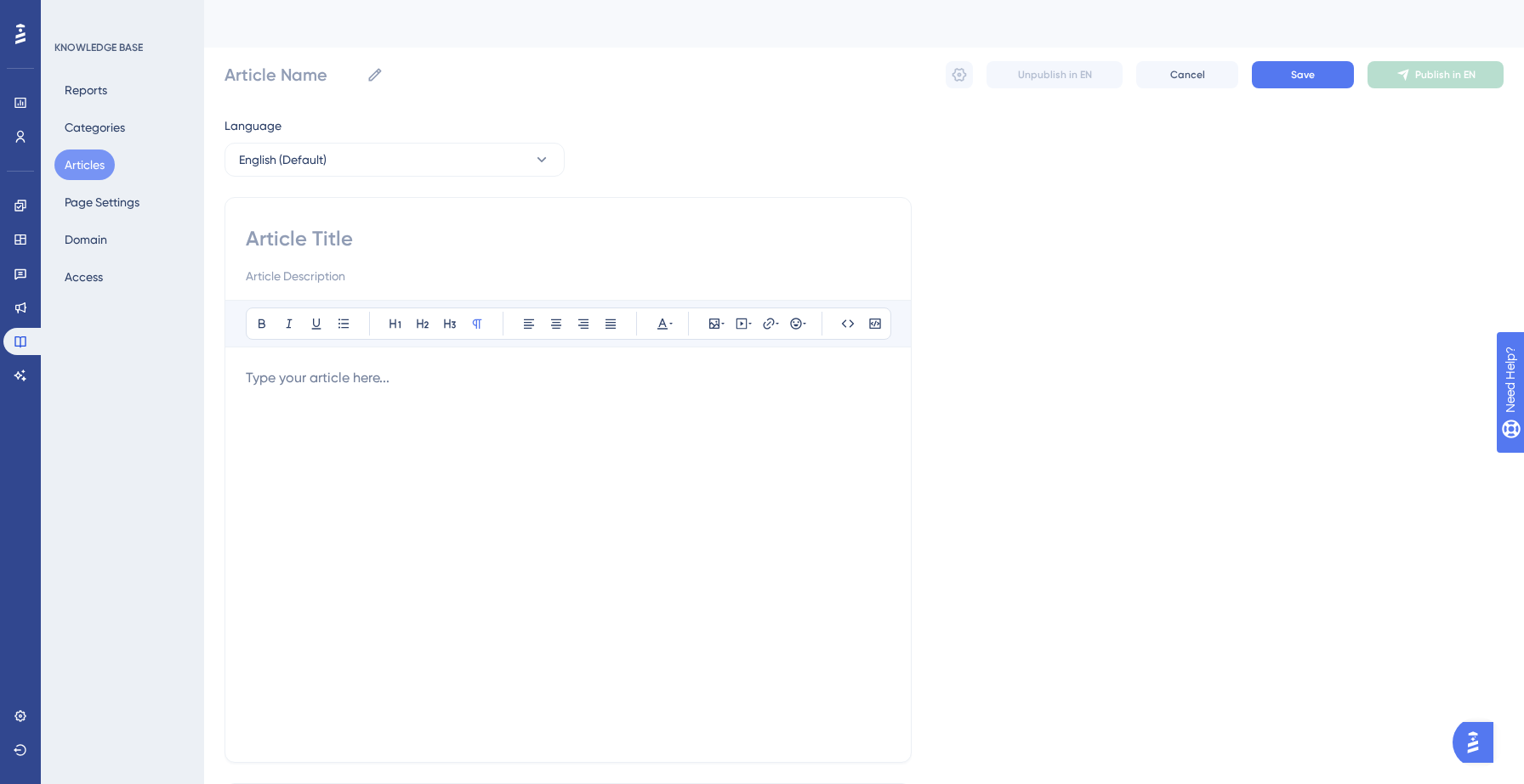
click at [264, 239] on input at bounding box center [567, 238] width 644 height 27
paste input "10 Best ZoomInfo Alternatives and Competitors for SMBs"
type input "10 Best ZoomInfo Alternatives and Competitors for SMBs"
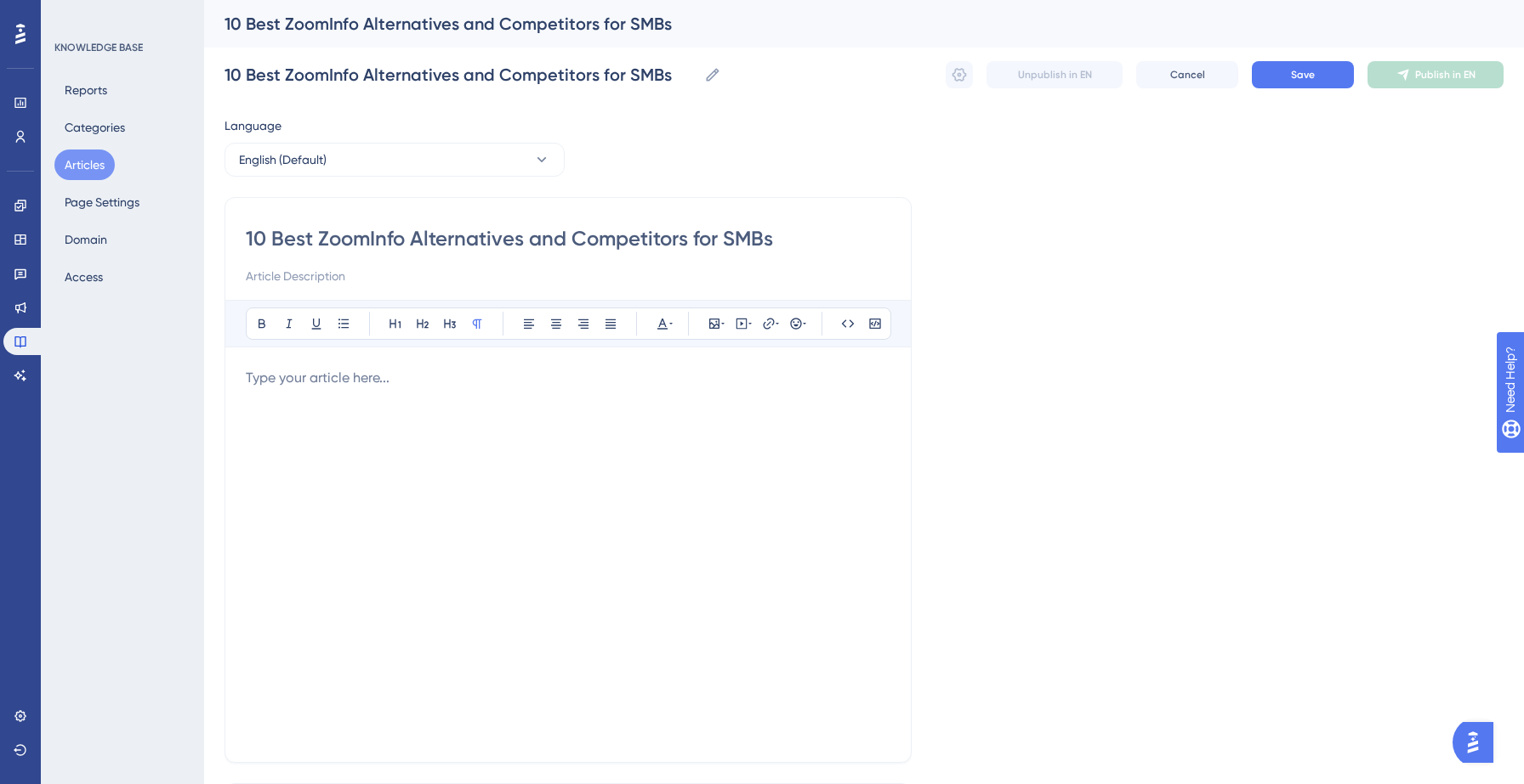
type input "10 Best ZoomInfo Alternatives and Competitors for SMBs"
click at [309, 392] on div at bounding box center [567, 555] width 644 height 374
click at [515, 243] on input "10 Best ZoomInfo Alternatives and Competitors for SMBs" at bounding box center [567, 238] width 644 height 27
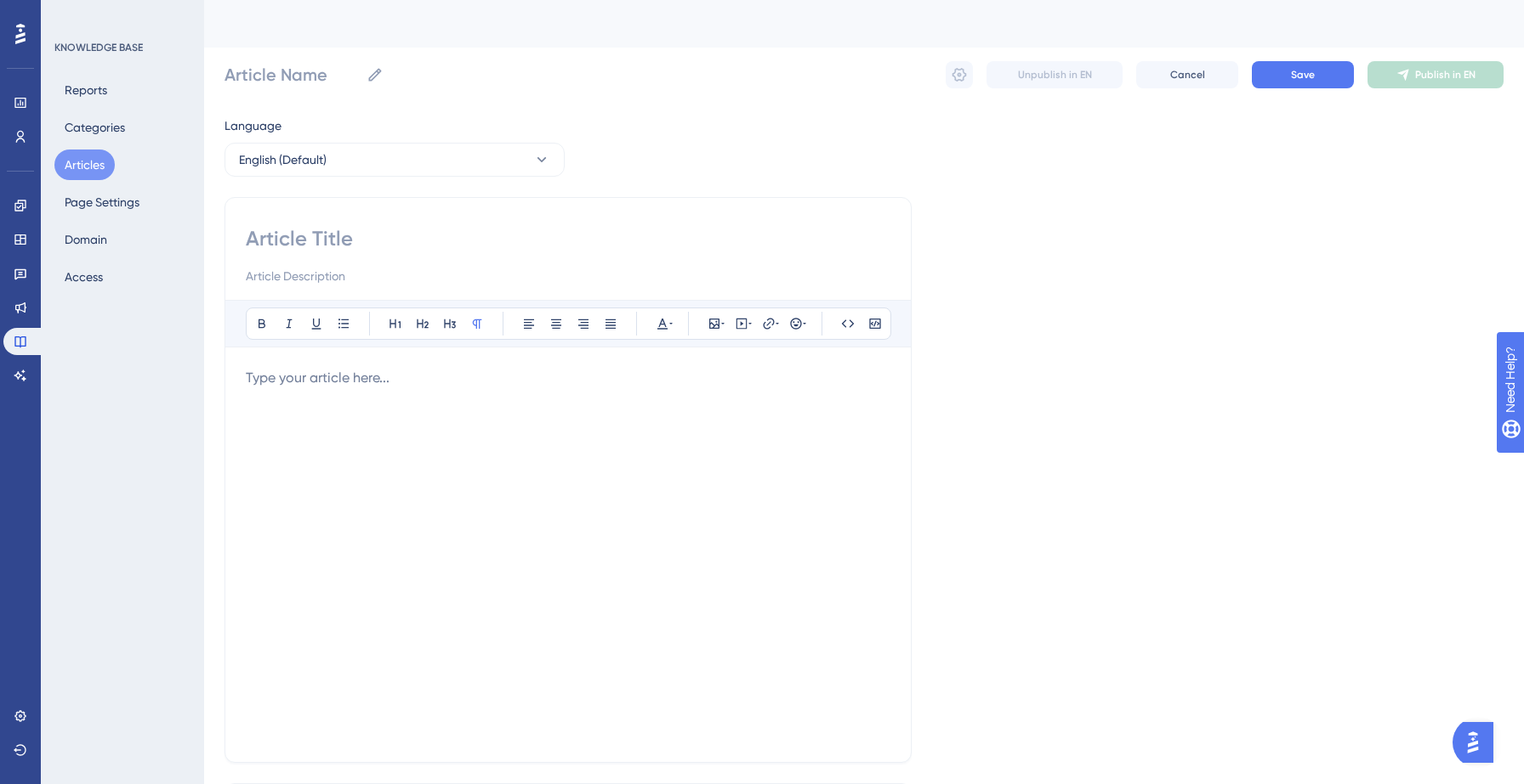
click at [392, 386] on p at bounding box center [567, 379] width 644 height 21
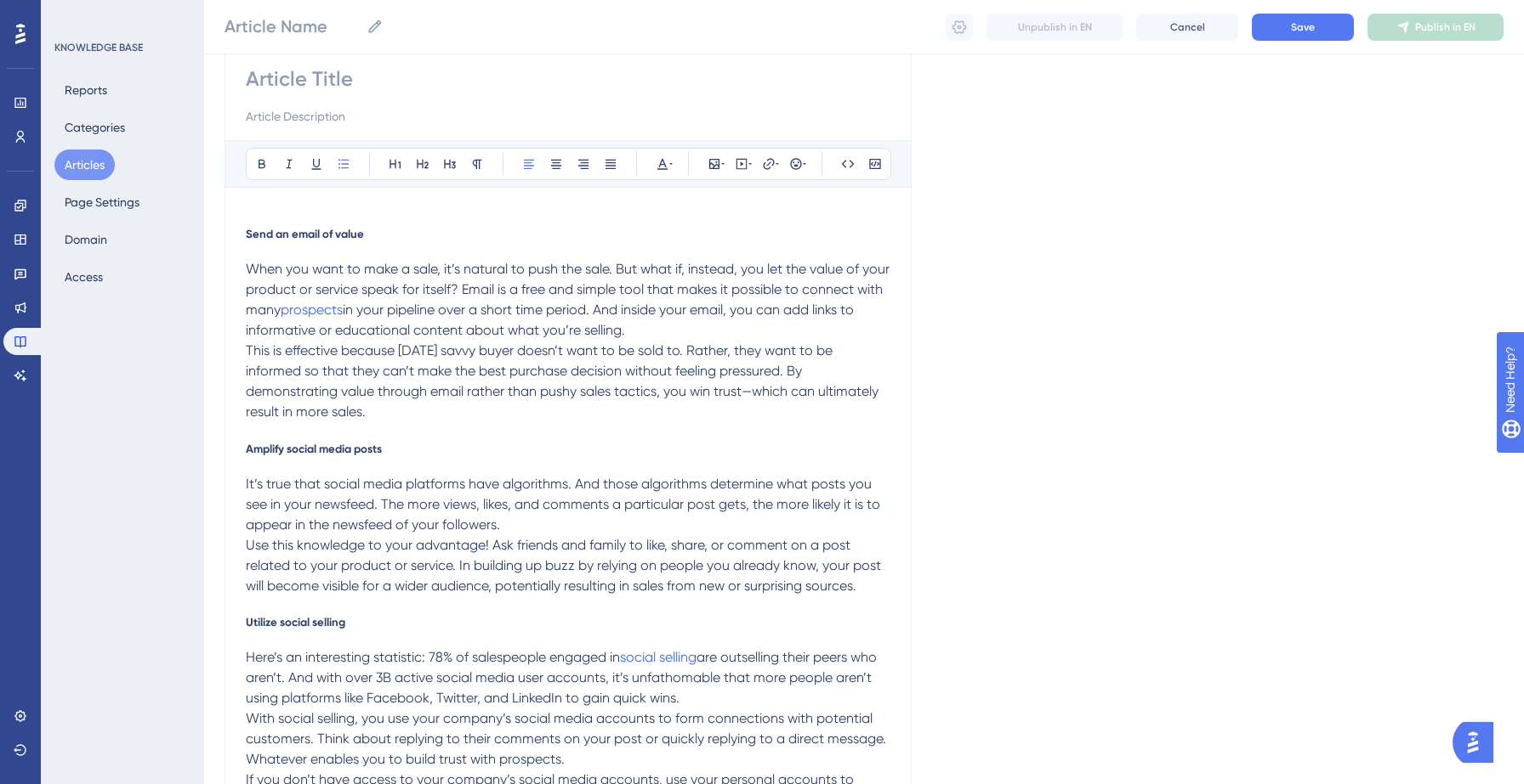
scroll to position [146, 0]
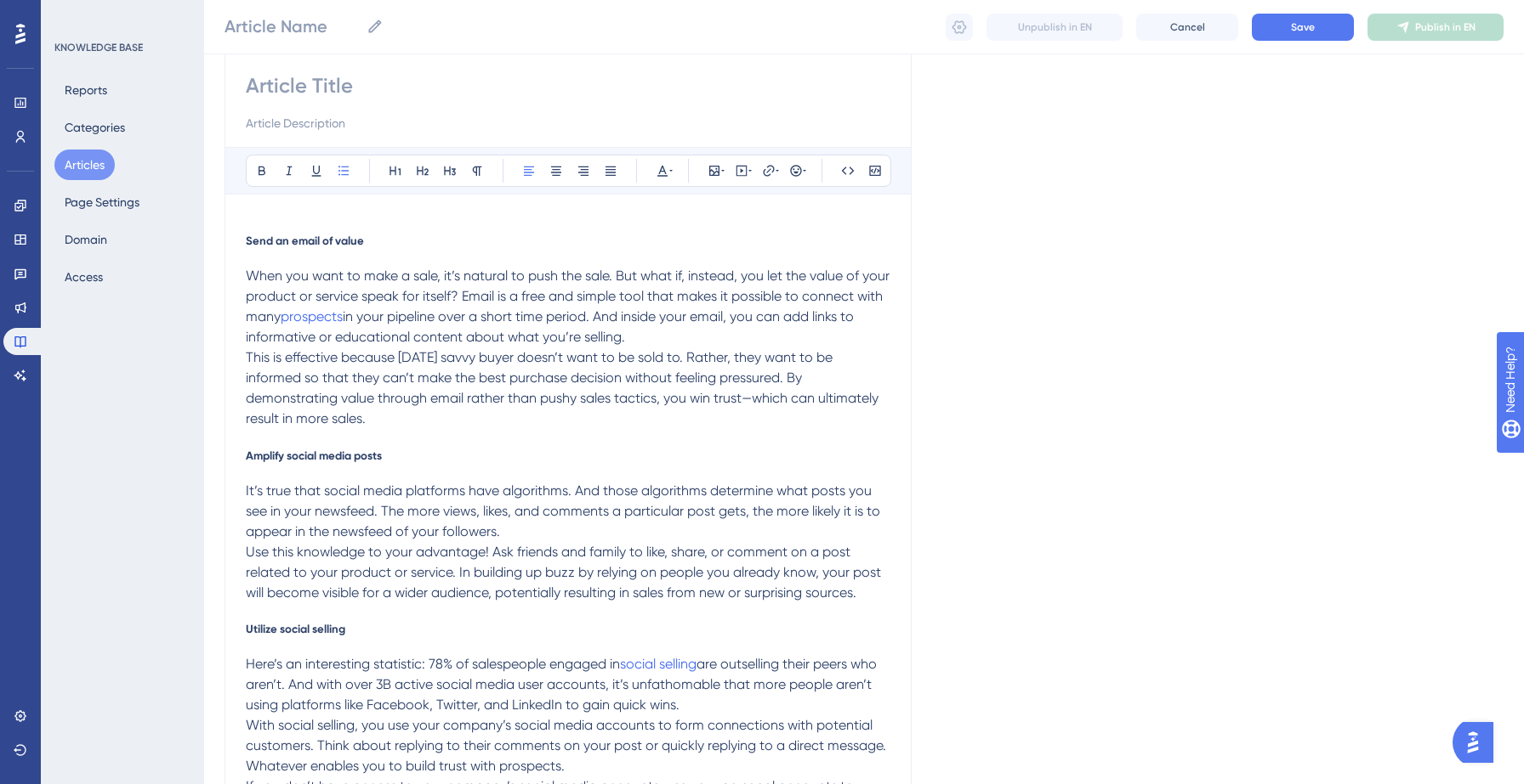
click at [246, 243] on span "Send an email of value" at bounding box center [304, 240] width 118 height 14
click at [247, 455] on span "Amplify social media posts" at bounding box center [313, 456] width 136 height 14
click at [246, 628] on span "Utilize social selling" at bounding box center [295, 629] width 99 height 14
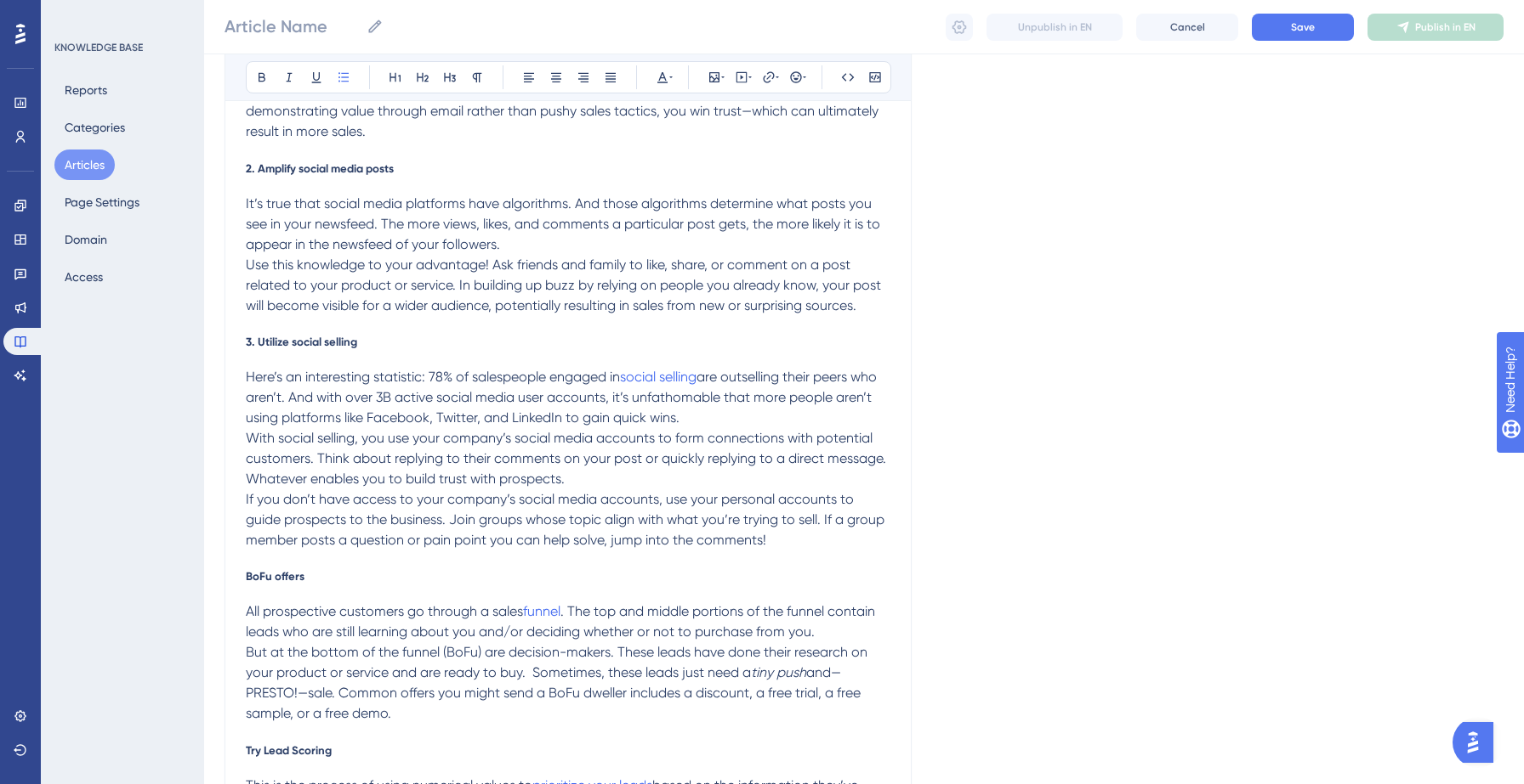
scroll to position [434, 0]
click at [246, 579] on span "BoFu offers" at bounding box center [275, 576] width 59 height 14
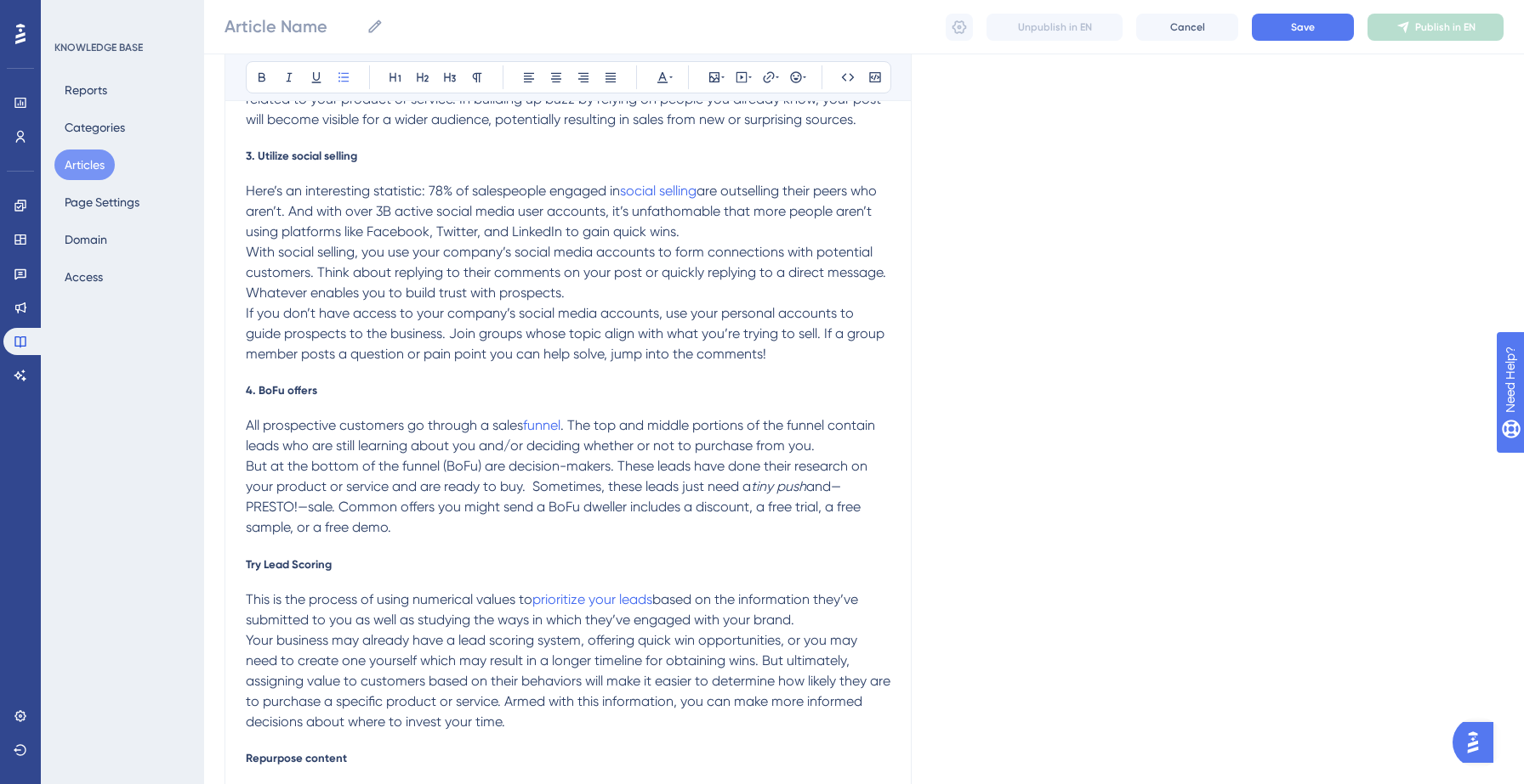
scroll to position [628, 0]
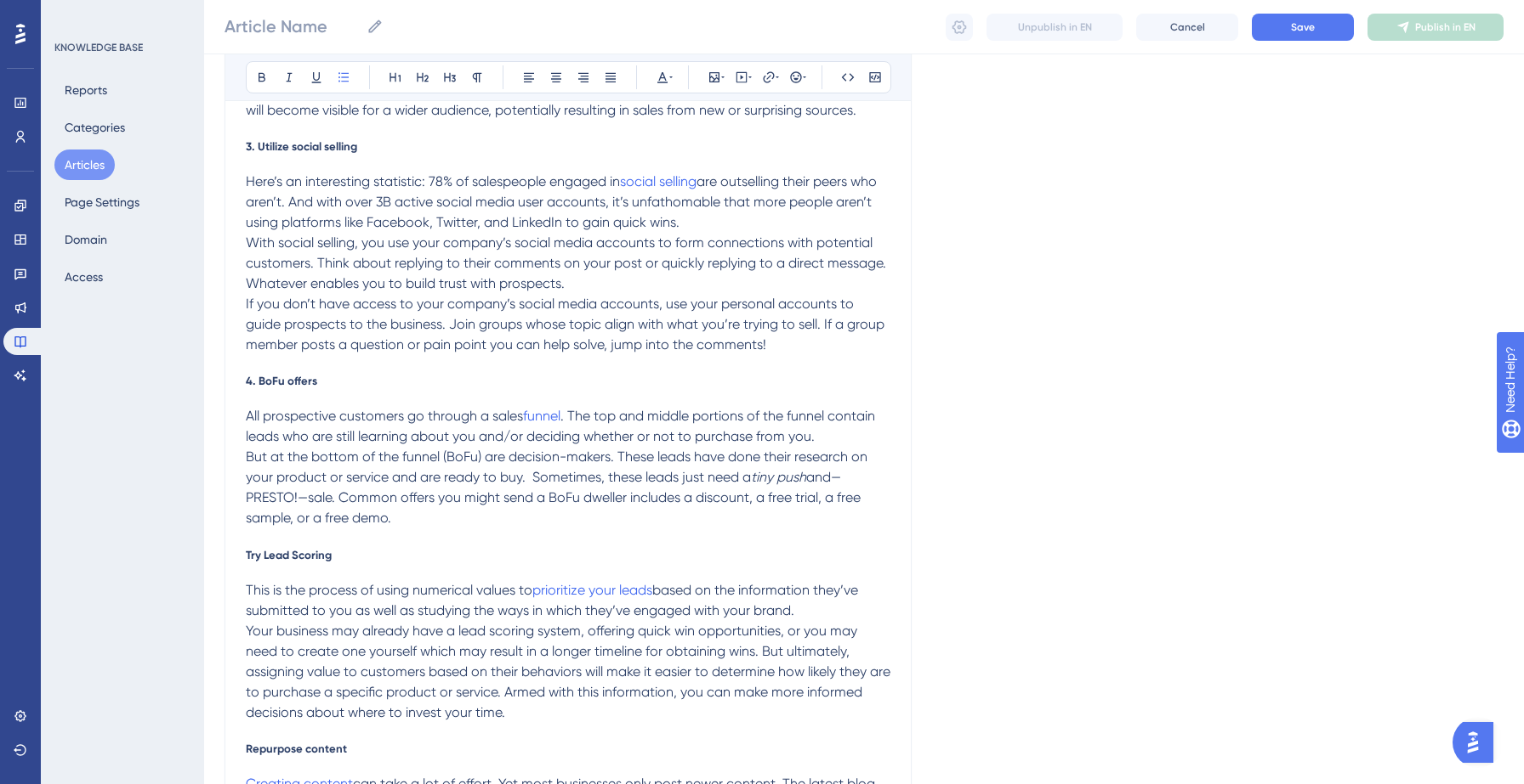
click at [244, 554] on div "Bold Italic Underline Bullet Point Heading 1 Heading 2 Heading 3 Normal Align L…" at bounding box center [568, 605] width 687 height 2087
click at [247, 556] on span "Try Lead Scoring" at bounding box center [288, 555] width 86 height 14
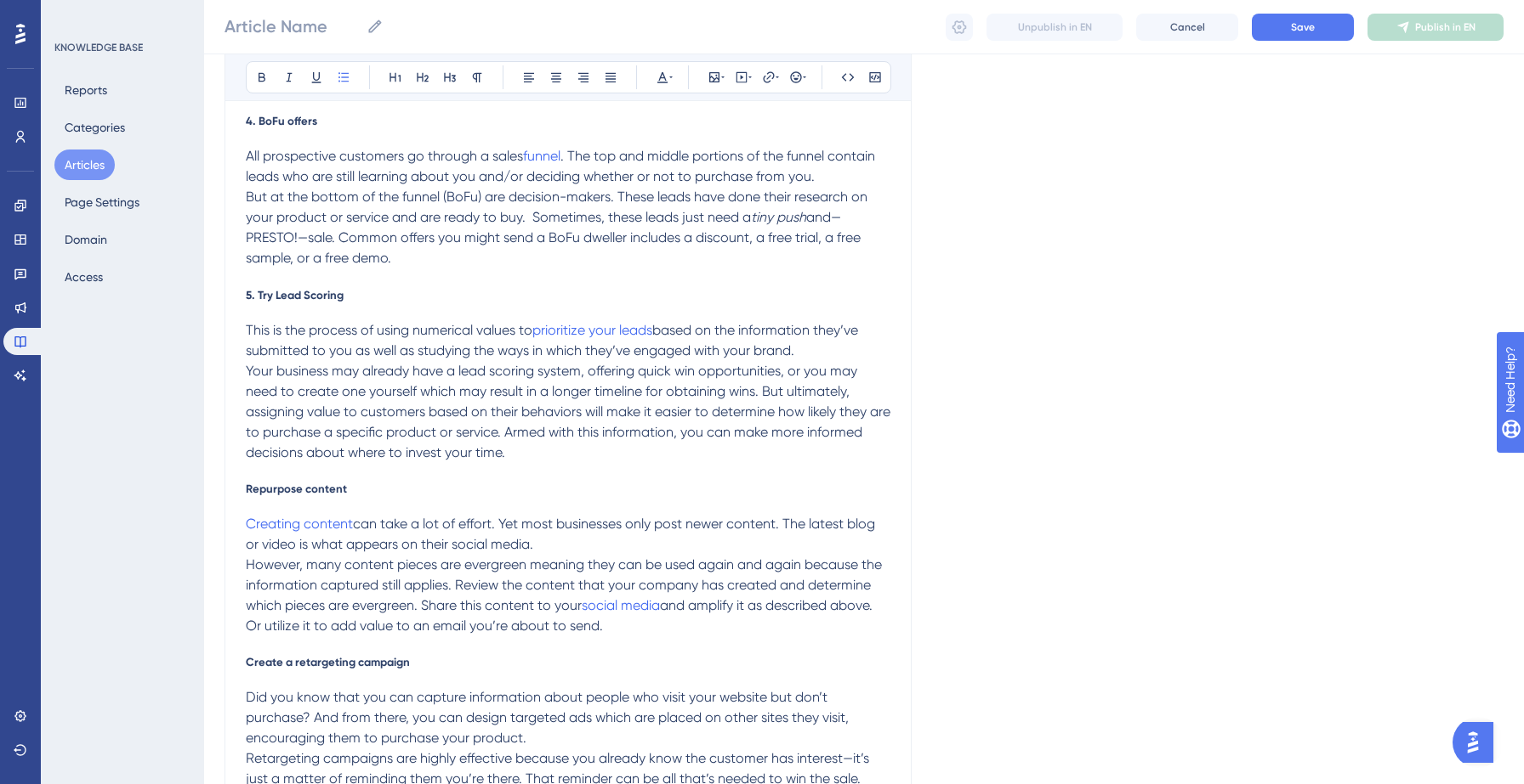
scroll to position [893, 0]
click at [247, 481] on span "Repurpose content" at bounding box center [296, 484] width 101 height 14
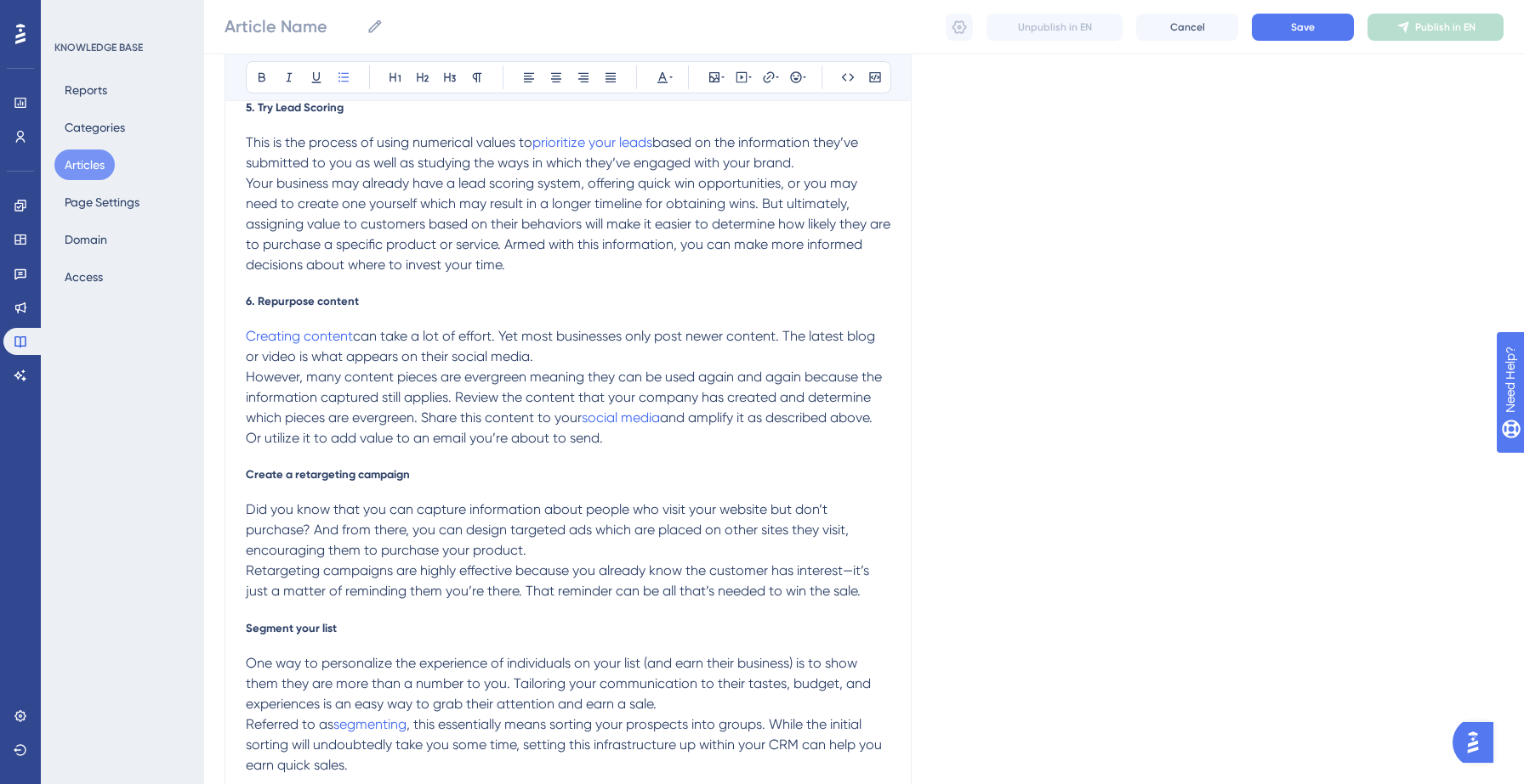
scroll to position [1080, 0]
click at [241, 472] on div "Bold Italic Underline Bullet Point Heading 1 Heading 2 Heading 3 Normal Align L…" at bounding box center [568, 154] width 687 height 2087
click at [247, 474] on span "Create a retargeting campaign" at bounding box center [328, 471] width 164 height 14
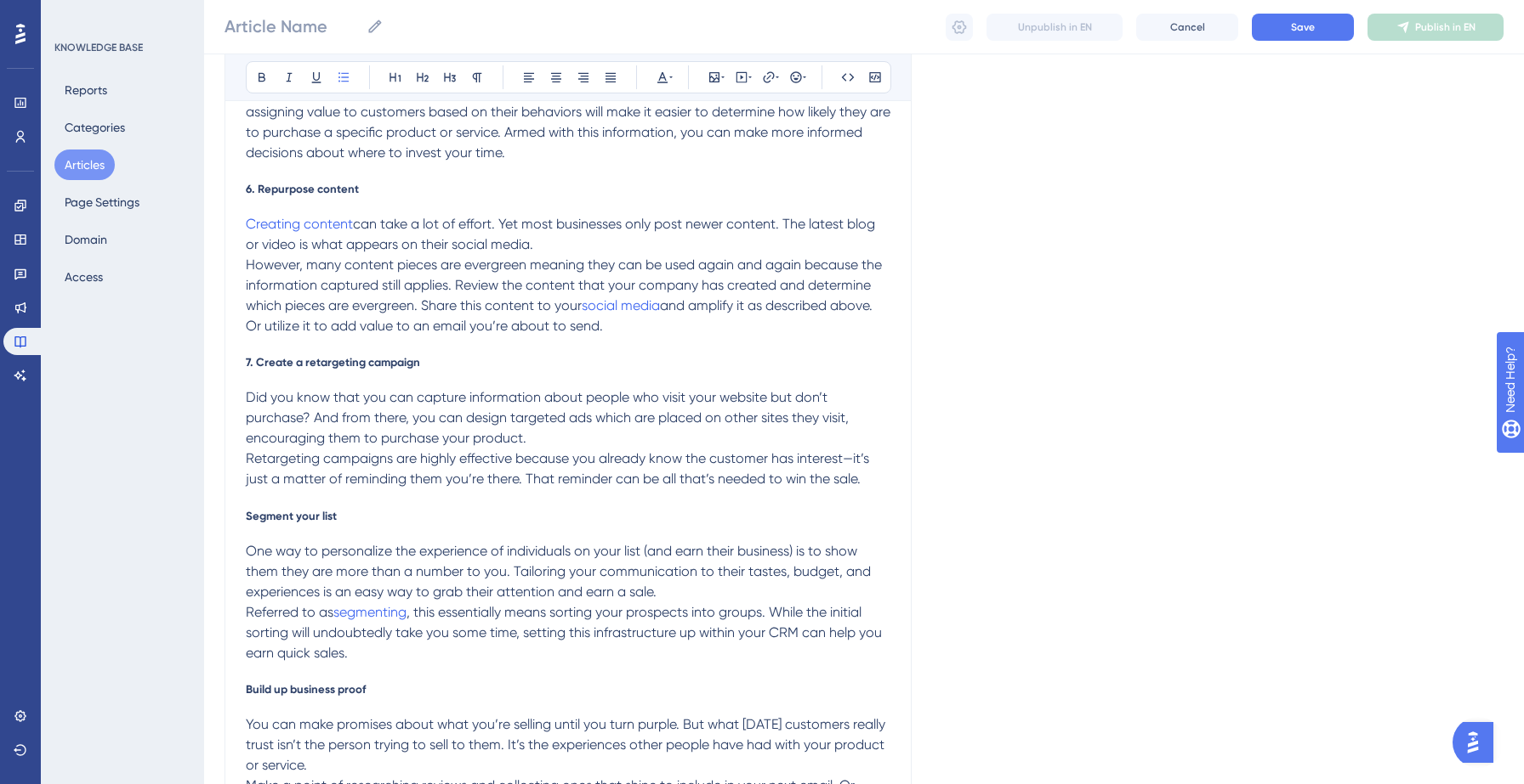
scroll to position [1243, 0]
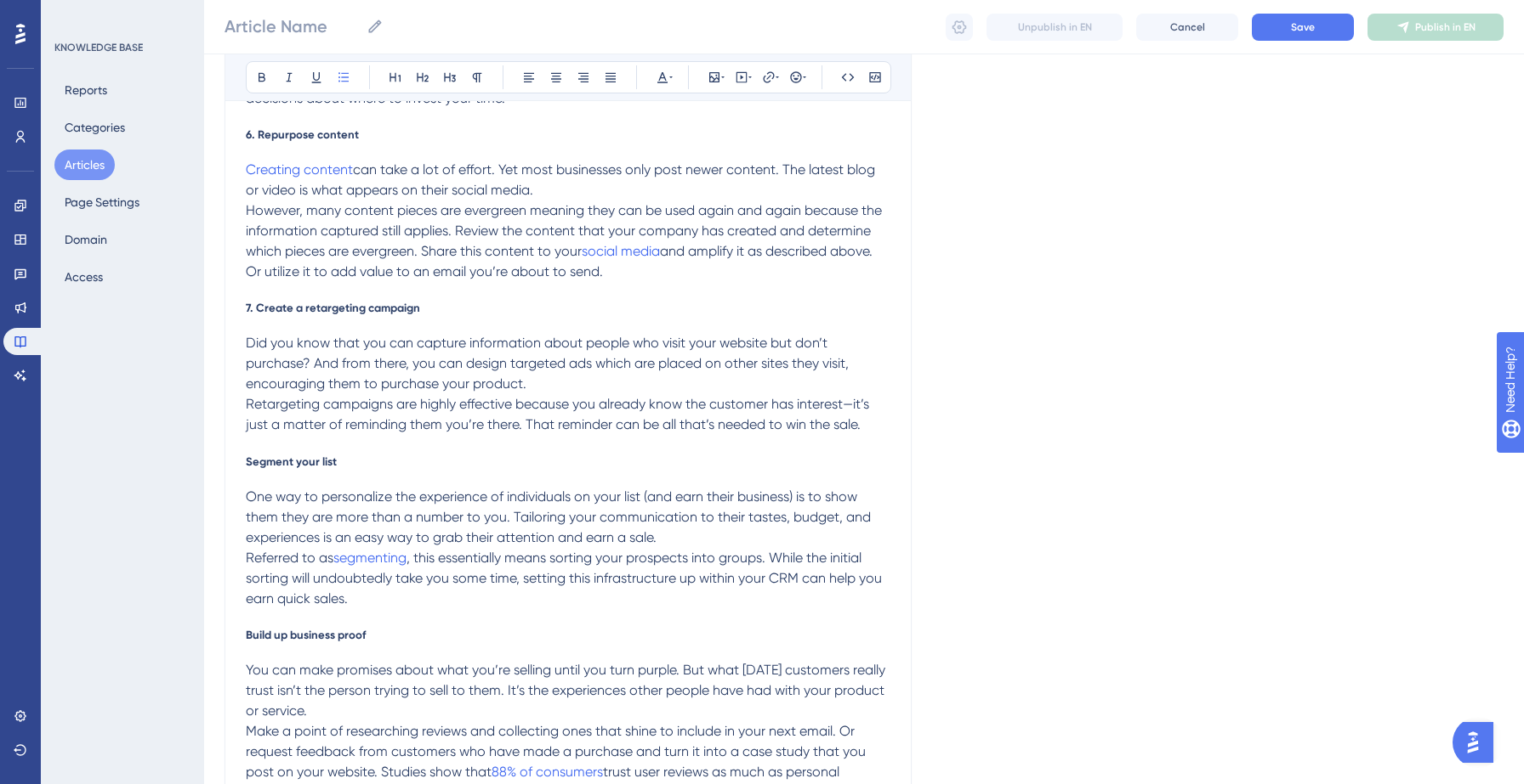
click at [247, 462] on span "Segment your list" at bounding box center [291, 462] width 91 height 14
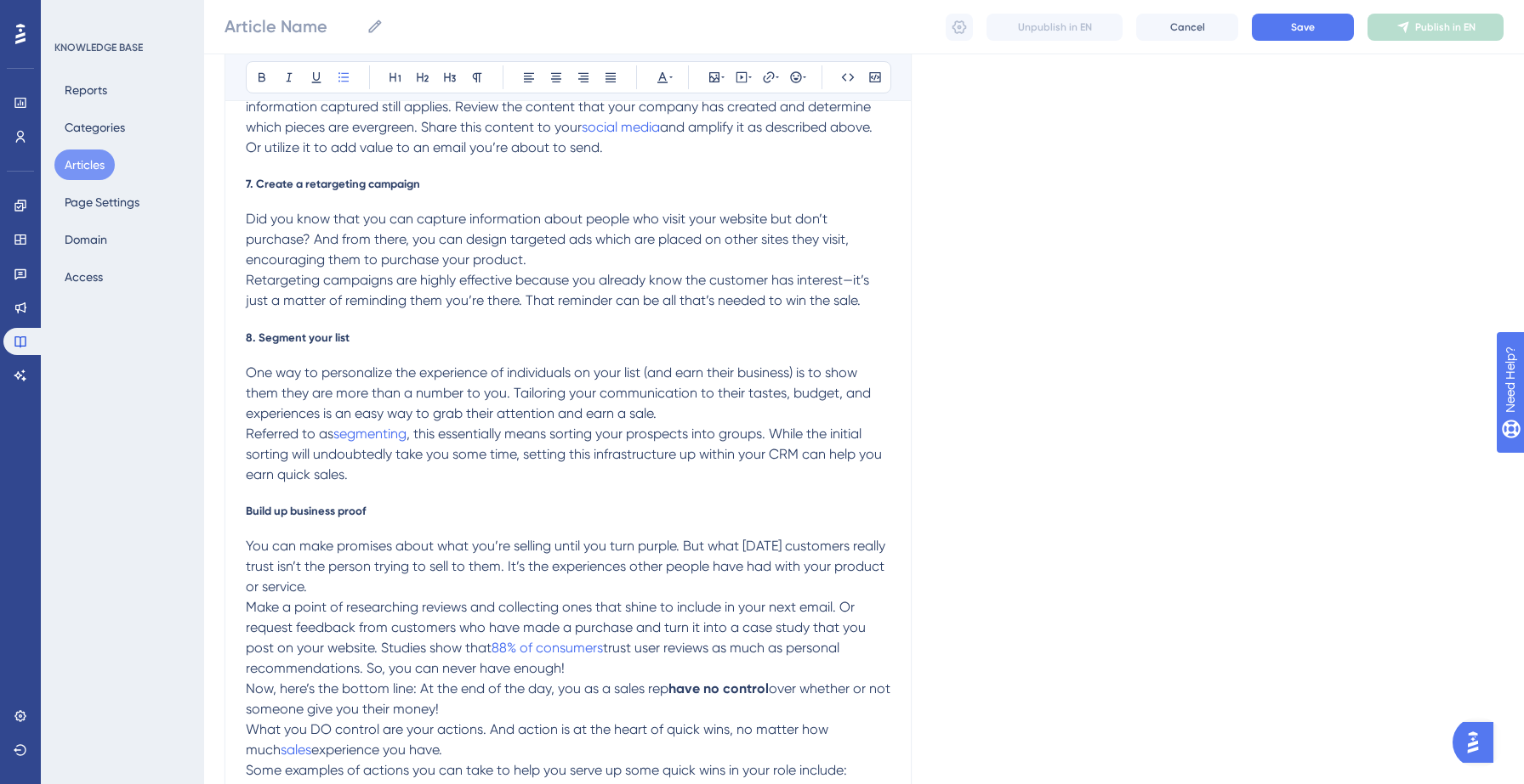
scroll to position [1380, 0]
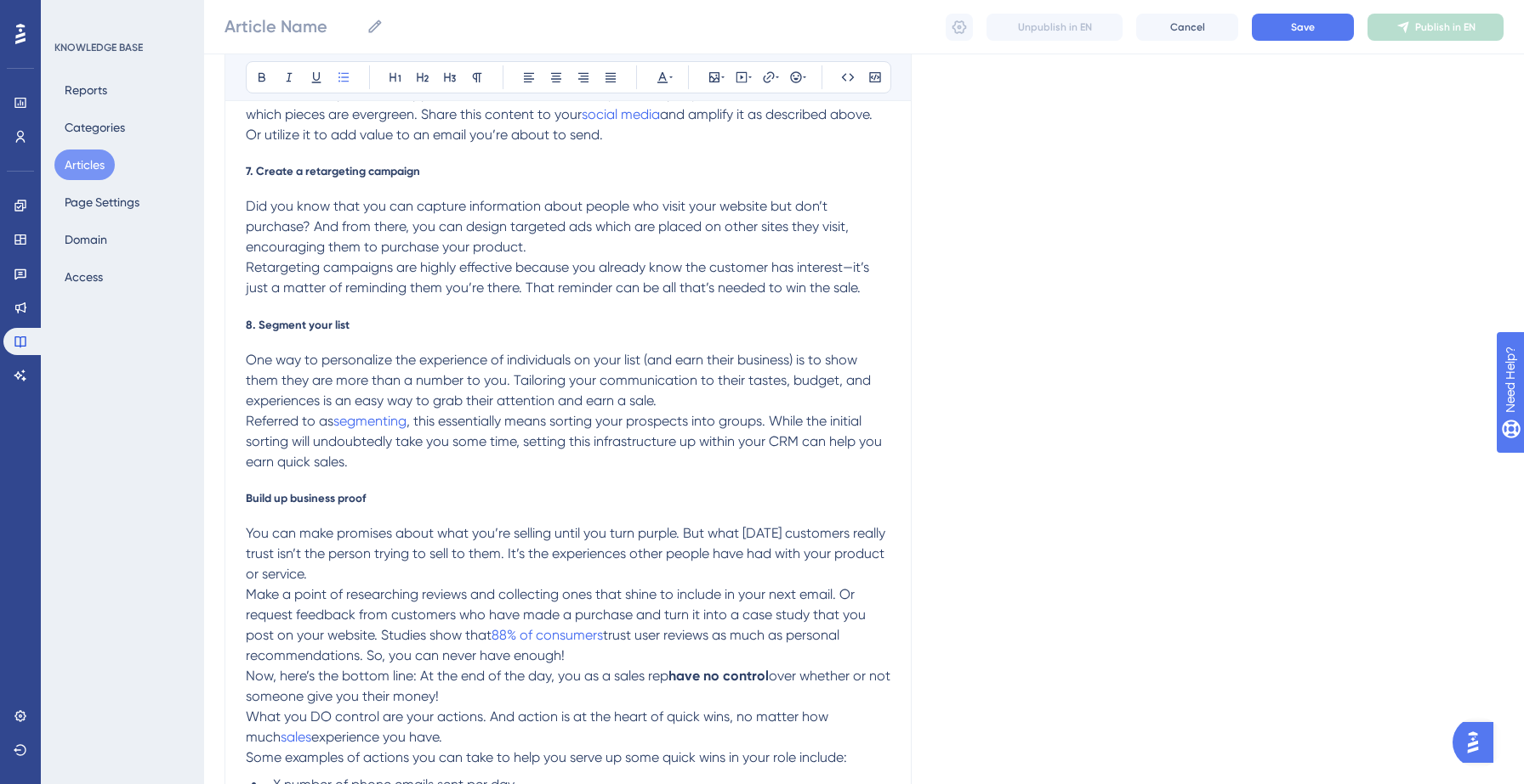
click at [248, 500] on span "Build up business proof" at bounding box center [305, 498] width 120 height 14
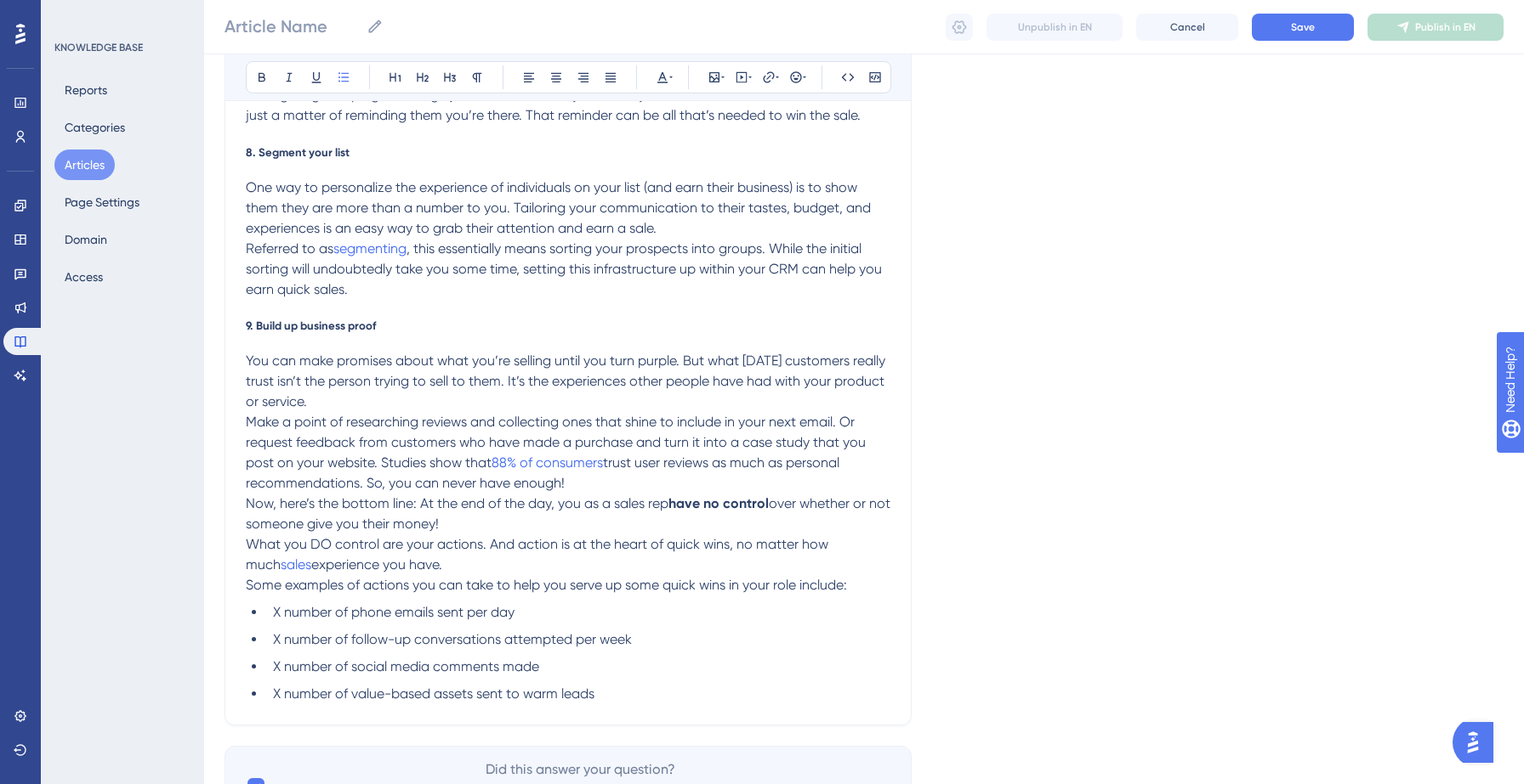
scroll to position [1553, 0]
click at [490, 525] on p "Now, here’s the bottom line: At the end of the day, you as a sales rep have no …" at bounding box center [567, 513] width 644 height 41
click at [475, 564] on p "What you DO control are your actions. And action is at the heart of quick wins,…" at bounding box center [567, 553] width 644 height 41
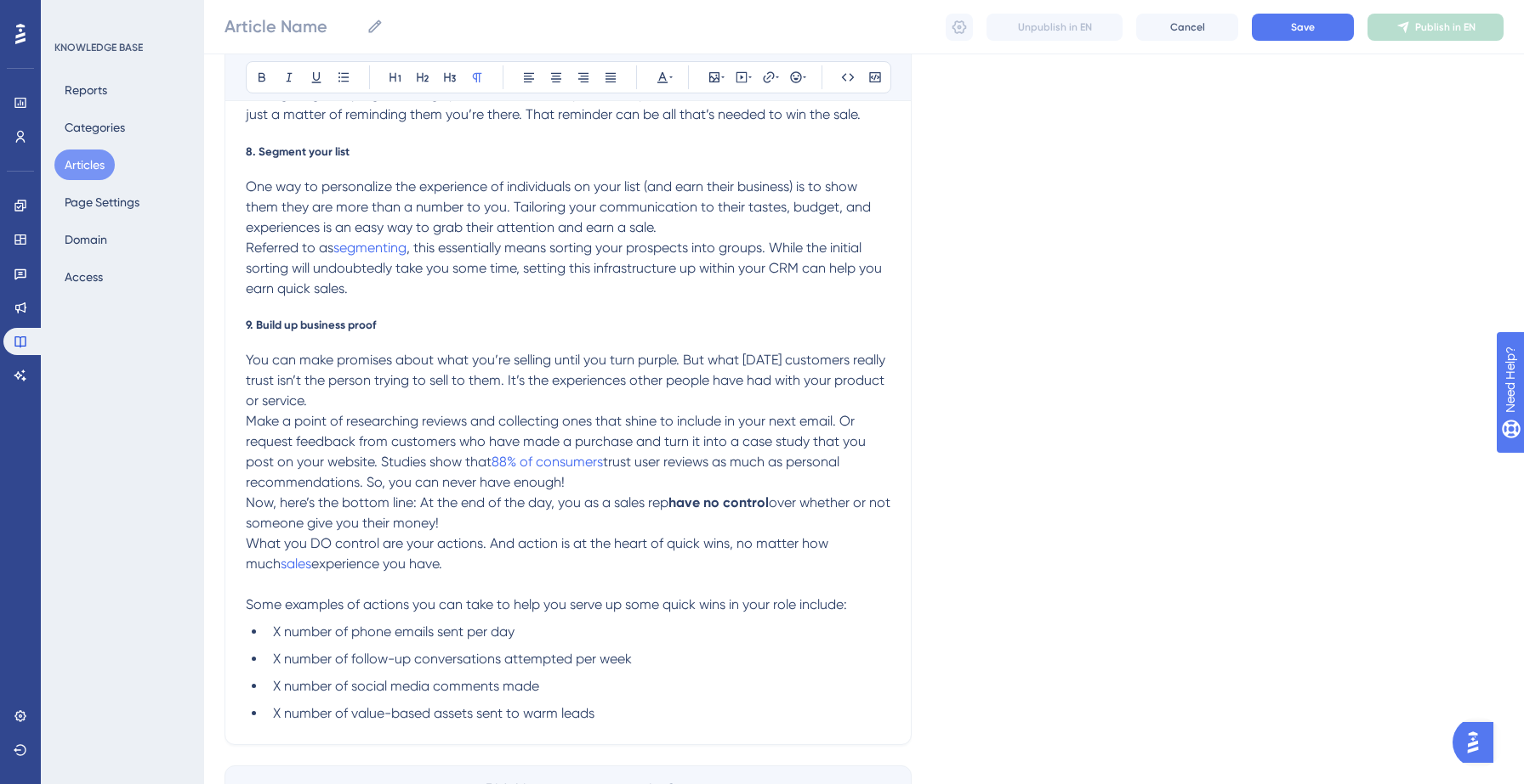
click at [503, 527] on p "Now, here’s the bottom line: At the end of the day, you as a sales rep have no …" at bounding box center [567, 513] width 644 height 41
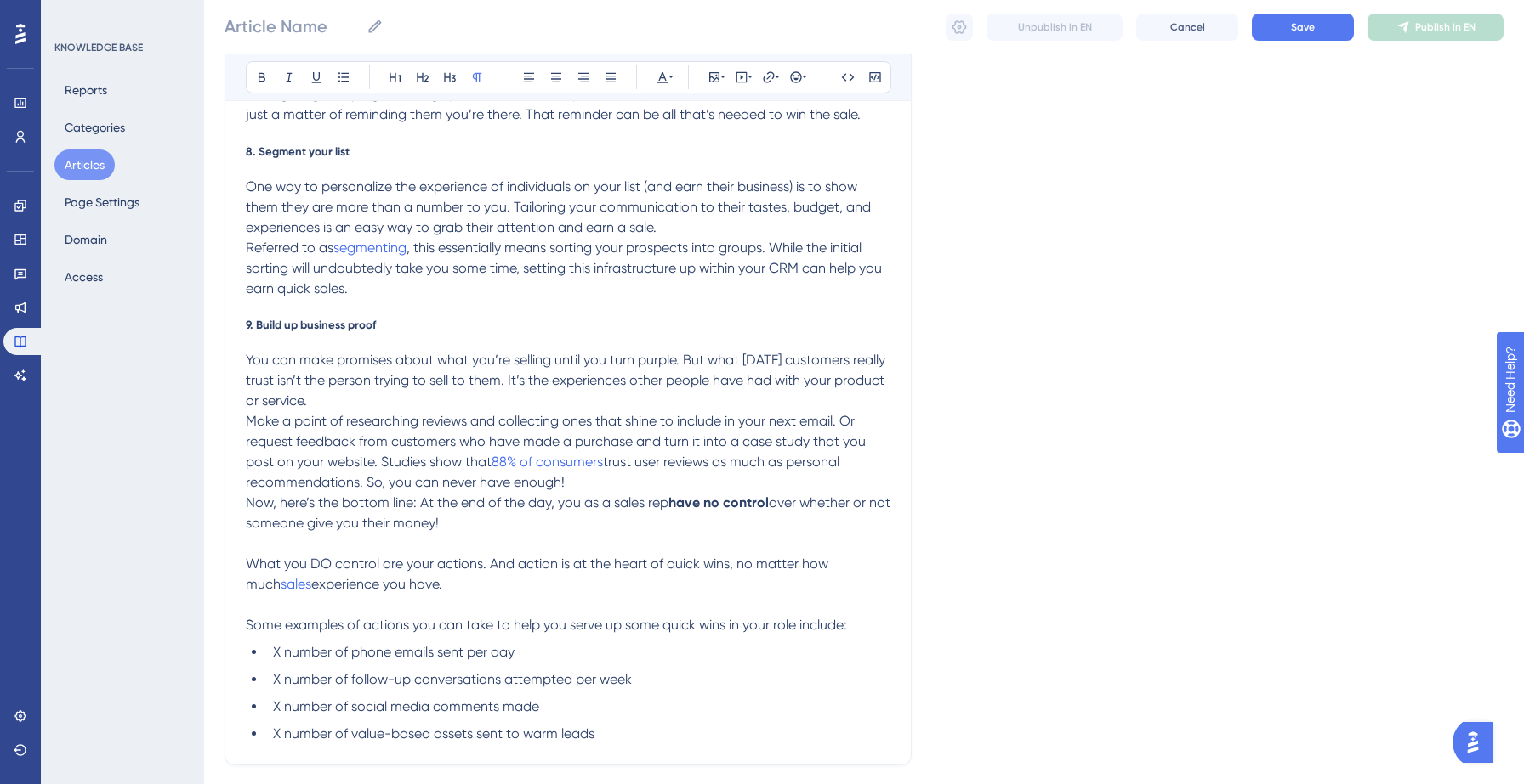
click at [678, 481] on p "Make a point of researching reviews and collecting ones that shine to include i…" at bounding box center [567, 452] width 644 height 81
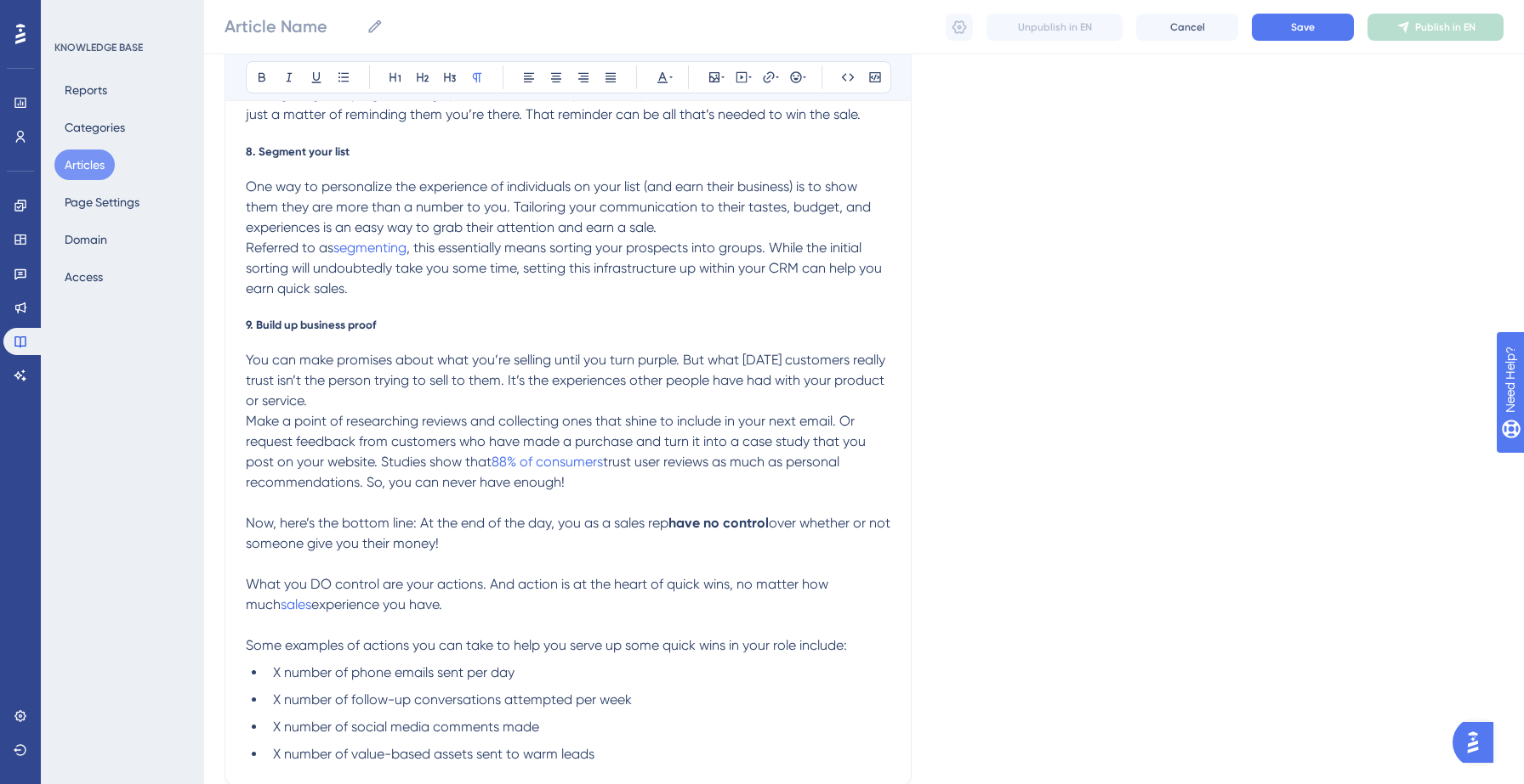
click at [526, 405] on p "You can make promises about what you’re selling until you turn purple. But what…" at bounding box center [567, 380] width 644 height 61
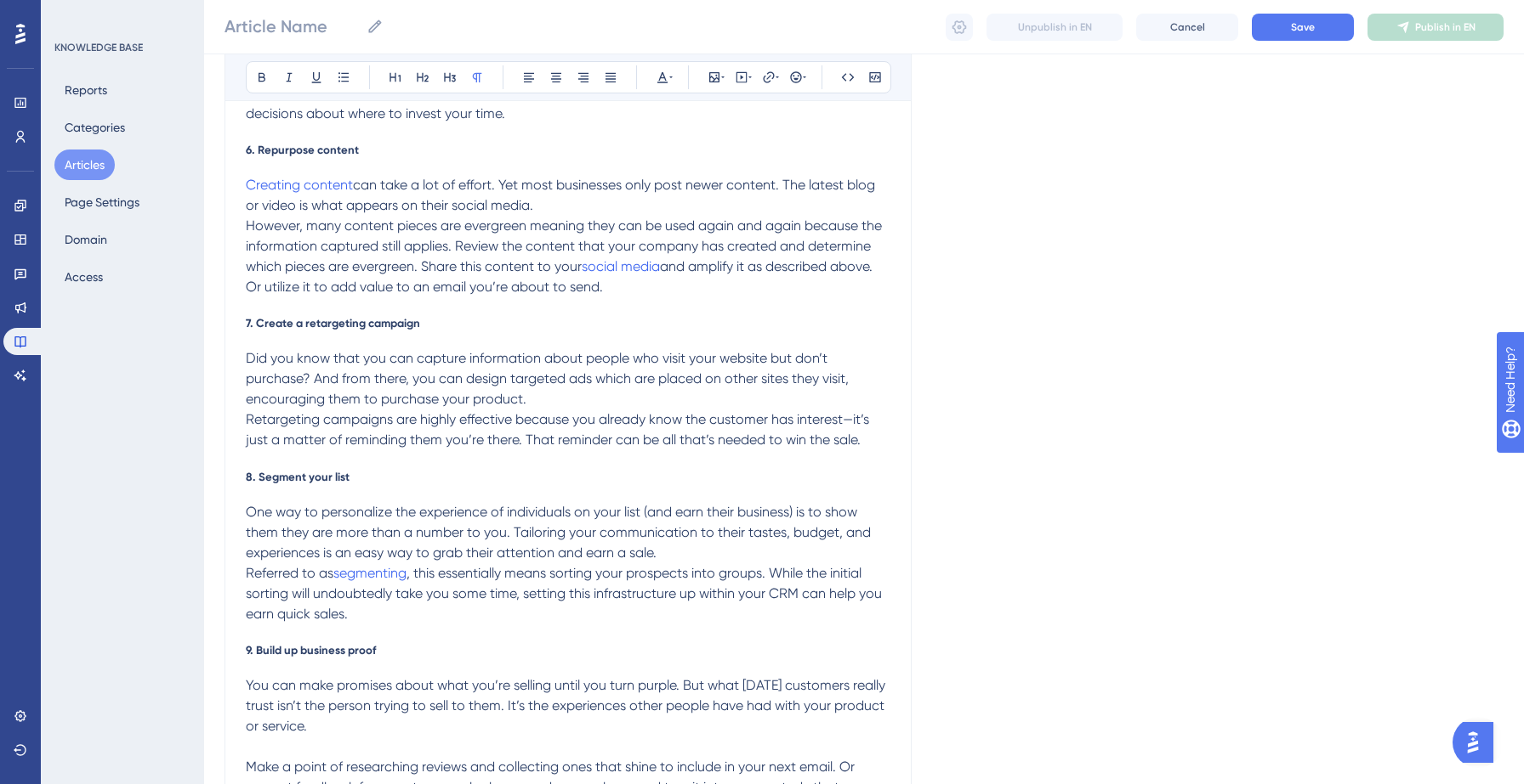
scroll to position [1228, 0]
click at [694, 564] on span ", this essentially means sorting your prospects into groups. While the initial …" at bounding box center [565, 593] width 639 height 57
click at [695, 555] on p "One way to personalize the experience of individuals on your list (and earn the…" at bounding box center [567, 532] width 644 height 61
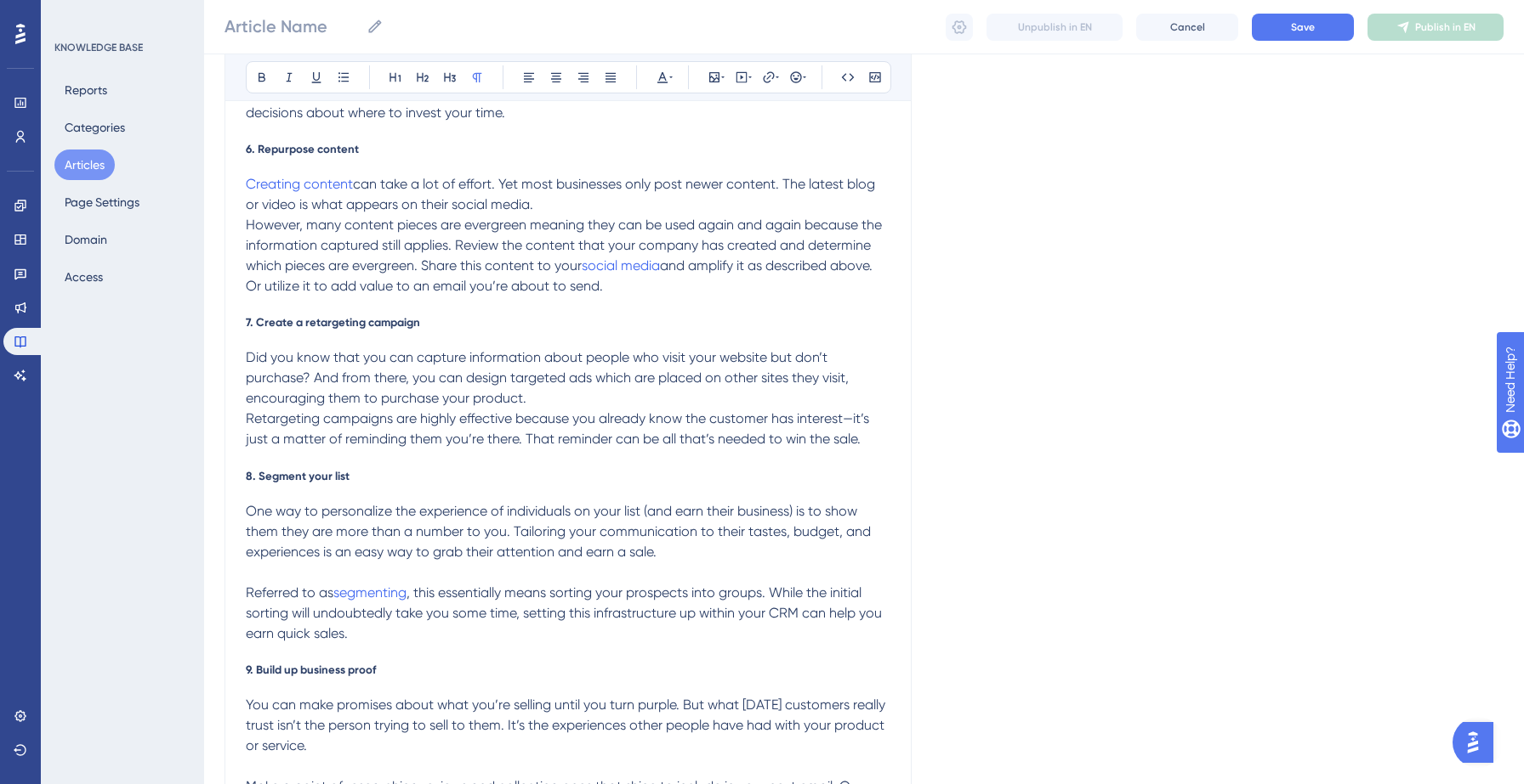
click at [604, 405] on p "Did you know that you can capture information about people who visit your websi…" at bounding box center [567, 378] width 644 height 61
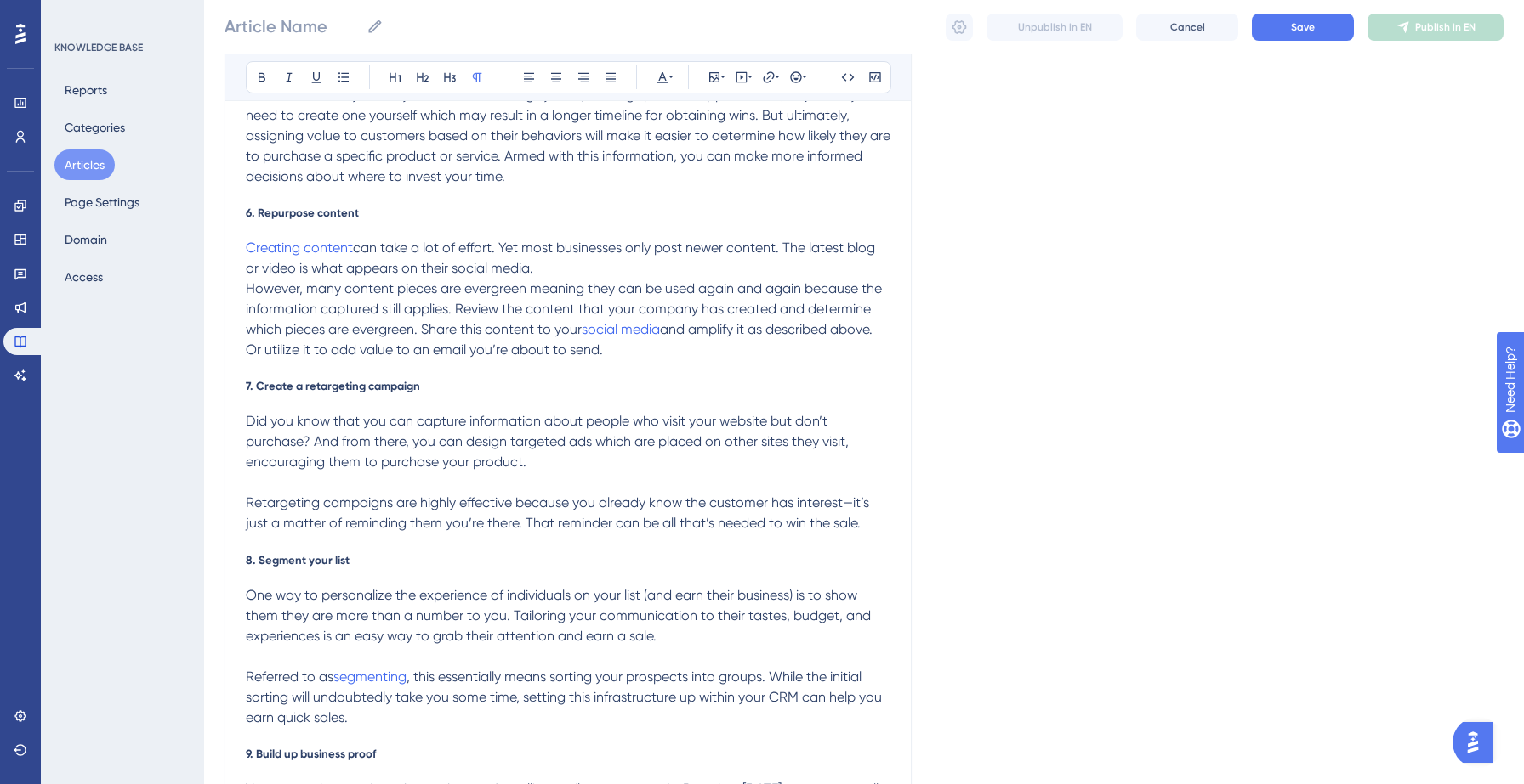
scroll to position [1136, 0]
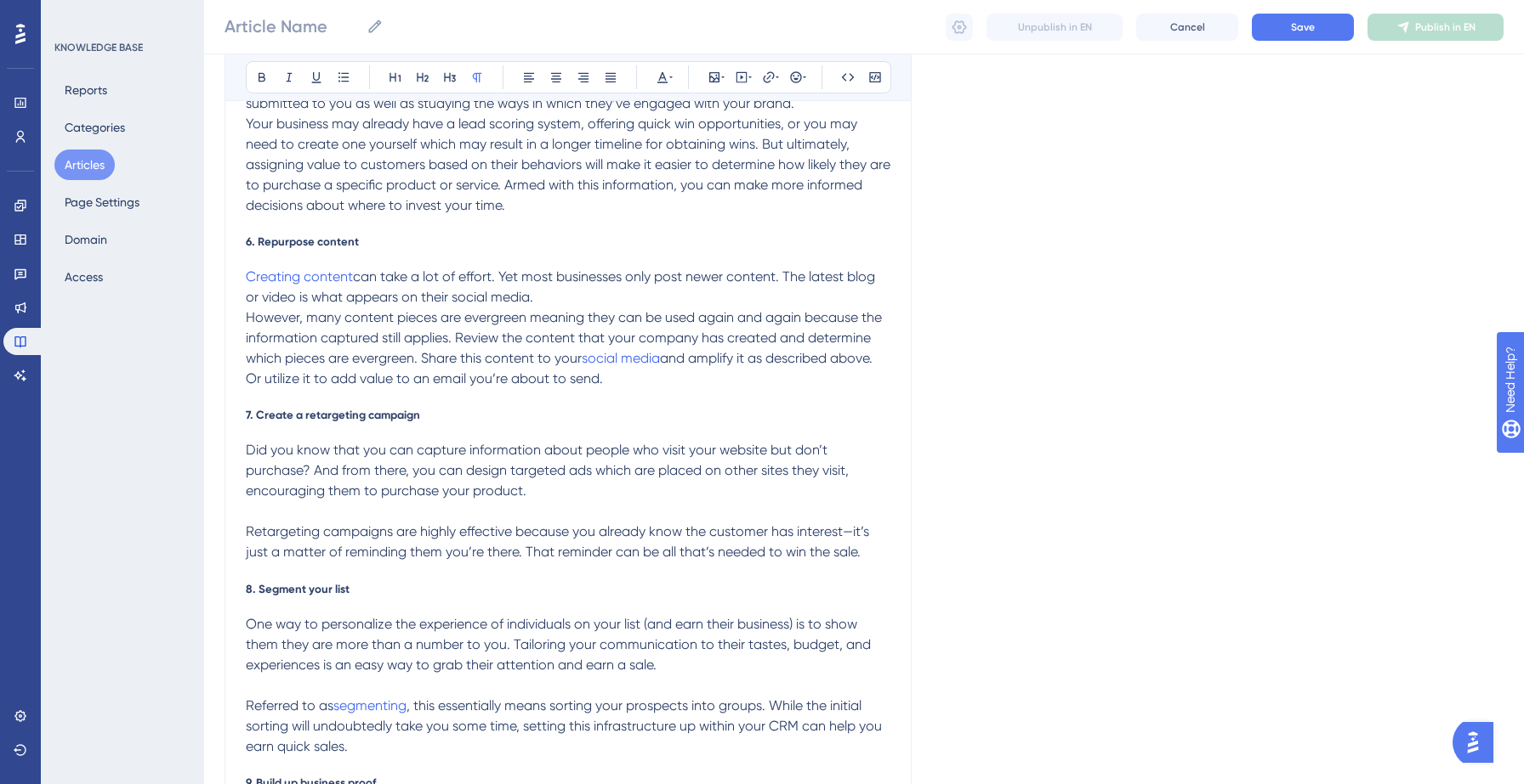
click at [602, 291] on p "Creating content can take a lot of effort. Yet most businesses only post newer …" at bounding box center [567, 287] width 644 height 41
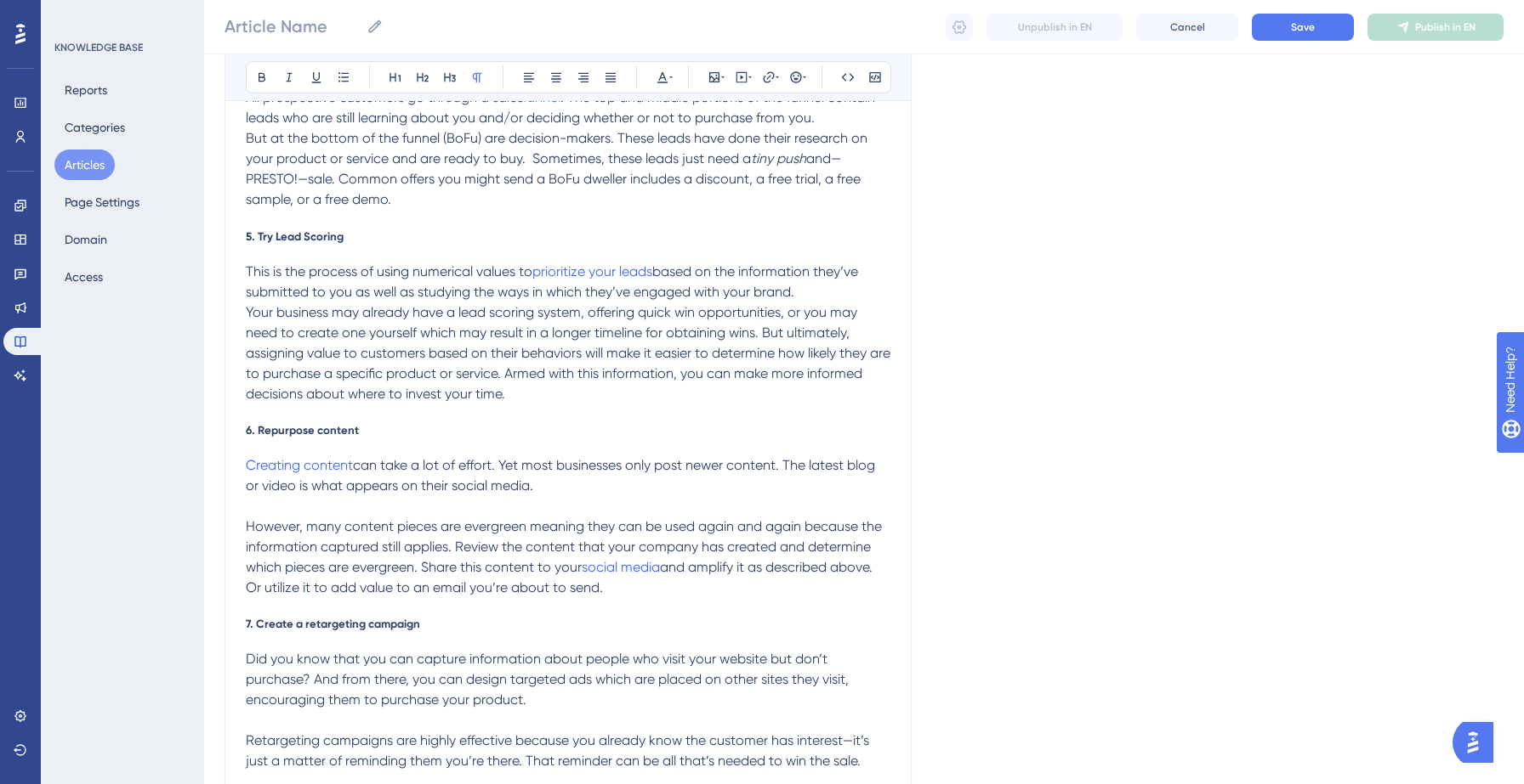
scroll to position [892, 0]
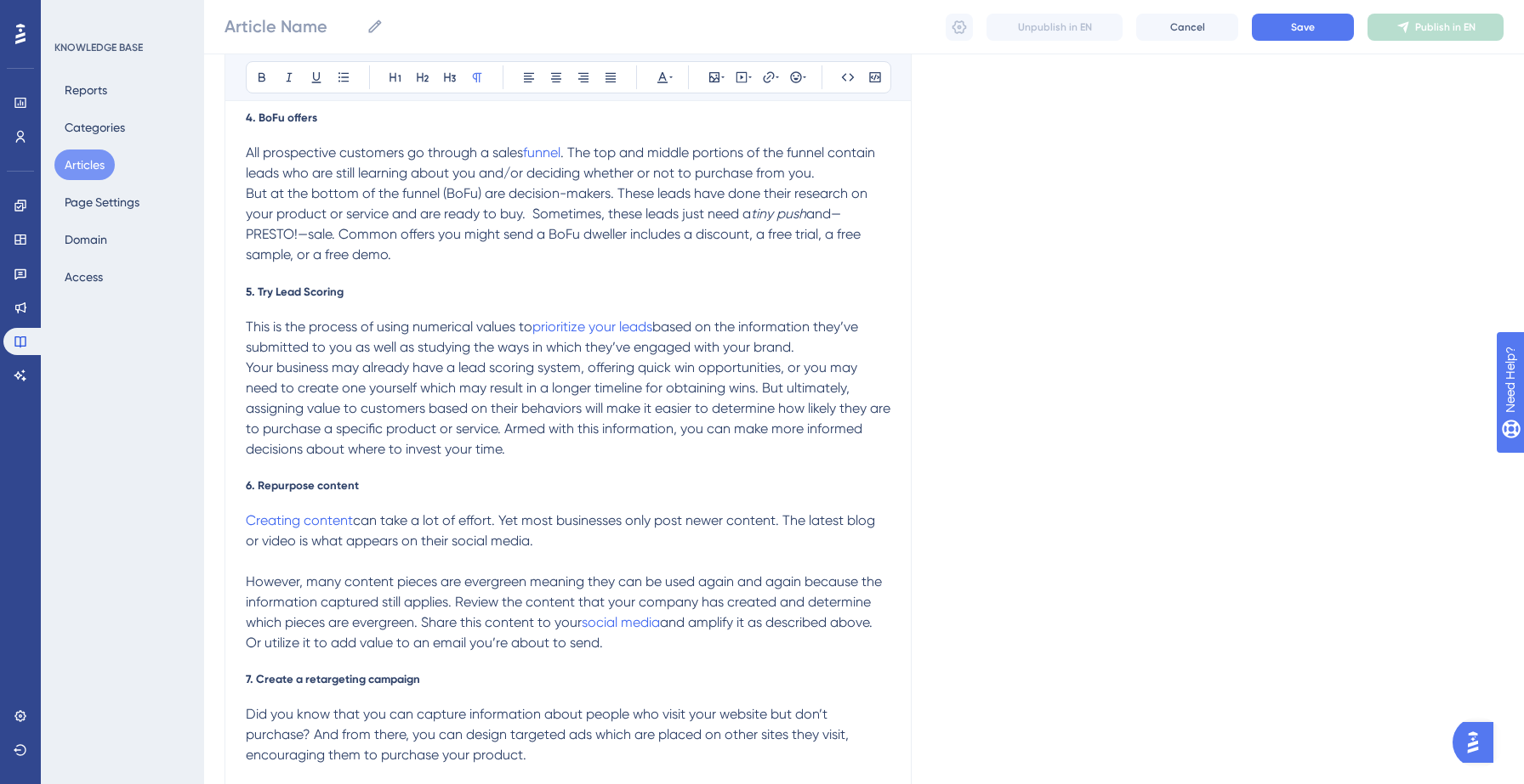
click at [818, 350] on p "This is the process of using numerical values to prioritize your leads based on…" at bounding box center [567, 337] width 644 height 41
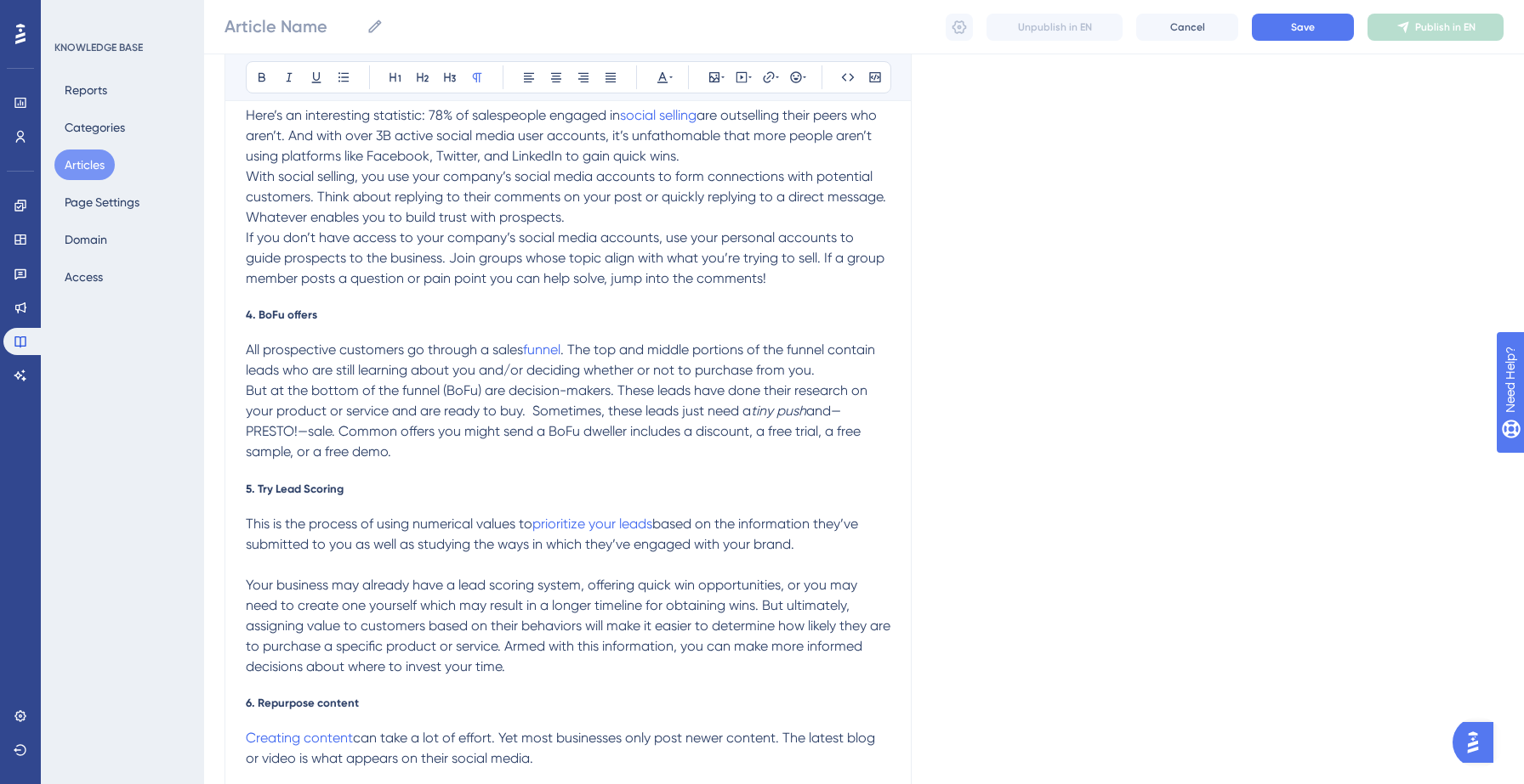
scroll to position [693, 0]
click at [859, 372] on p "All prospective customers go through a sales funnel . The top and middle portio…" at bounding box center [567, 361] width 644 height 41
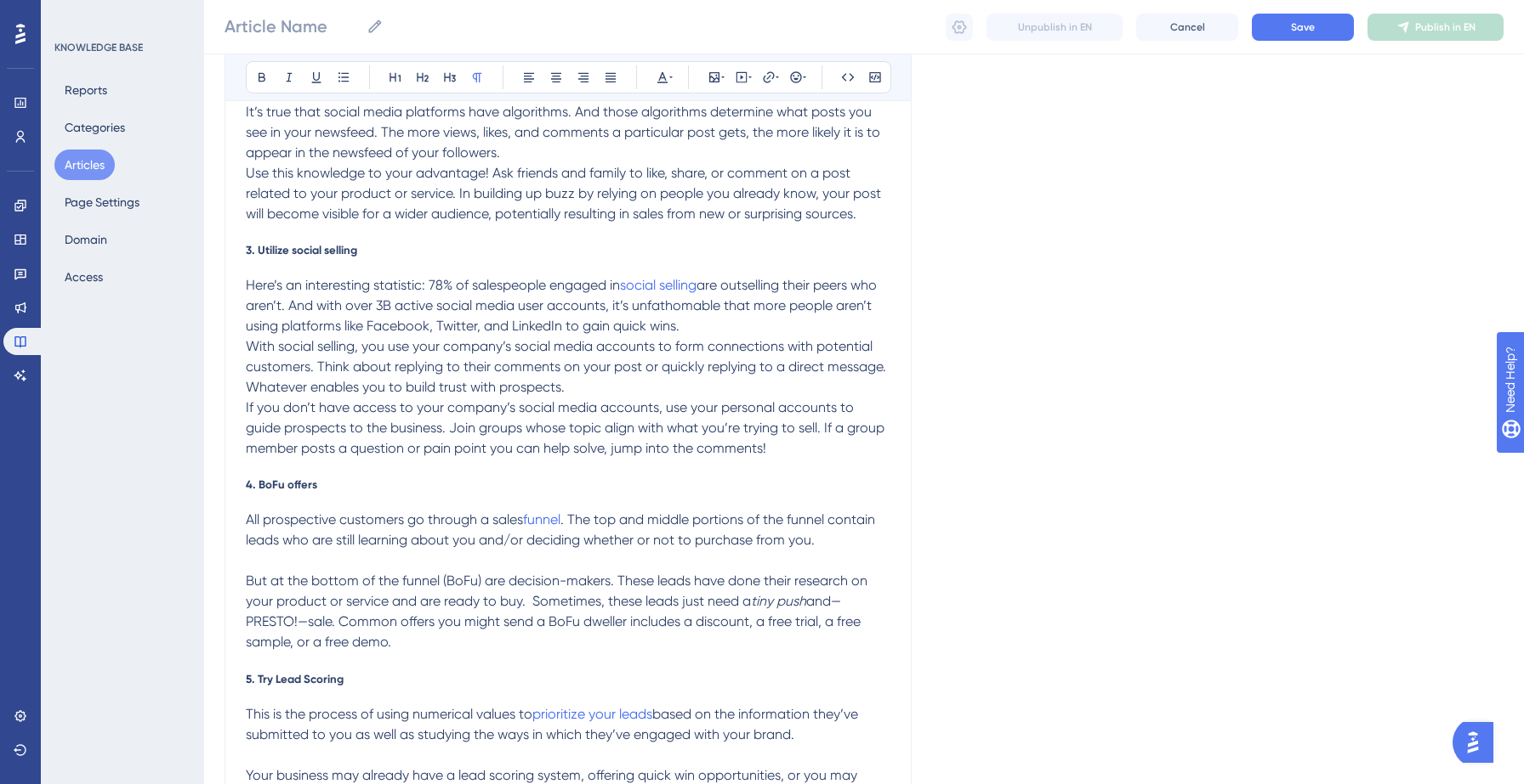
scroll to position [523, 0]
click at [667, 389] on p "With social selling, you use your company’s social media accounts to form conne…" at bounding box center [567, 369] width 644 height 61
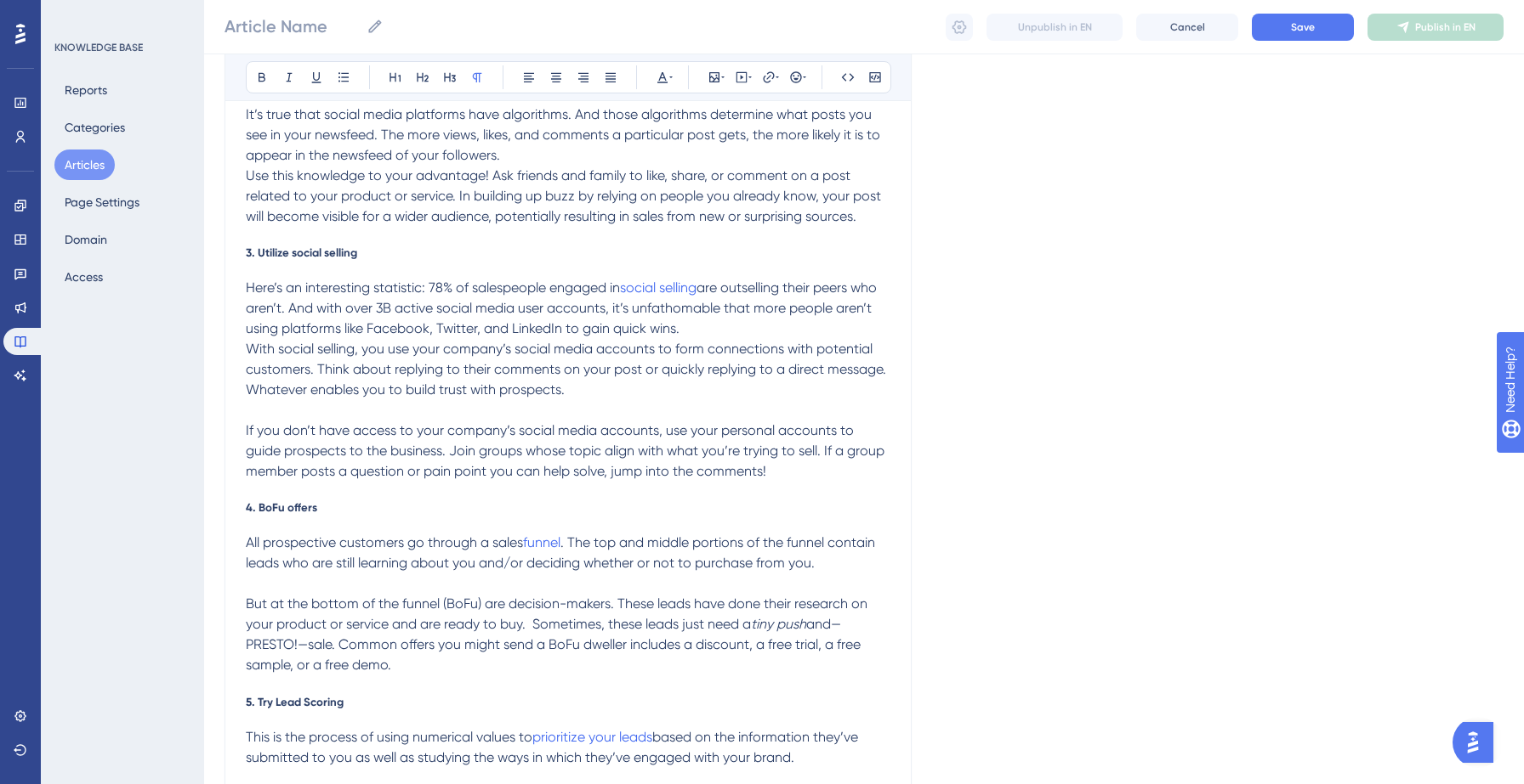
click at [728, 344] on span "With social selling, you use your company’s social media accounts to form conne…" at bounding box center [567, 369] width 644 height 57
click at [719, 327] on p "Here’s an interesting statistic: 78% of salespeople engaged in social selling a…" at bounding box center [567, 308] width 644 height 61
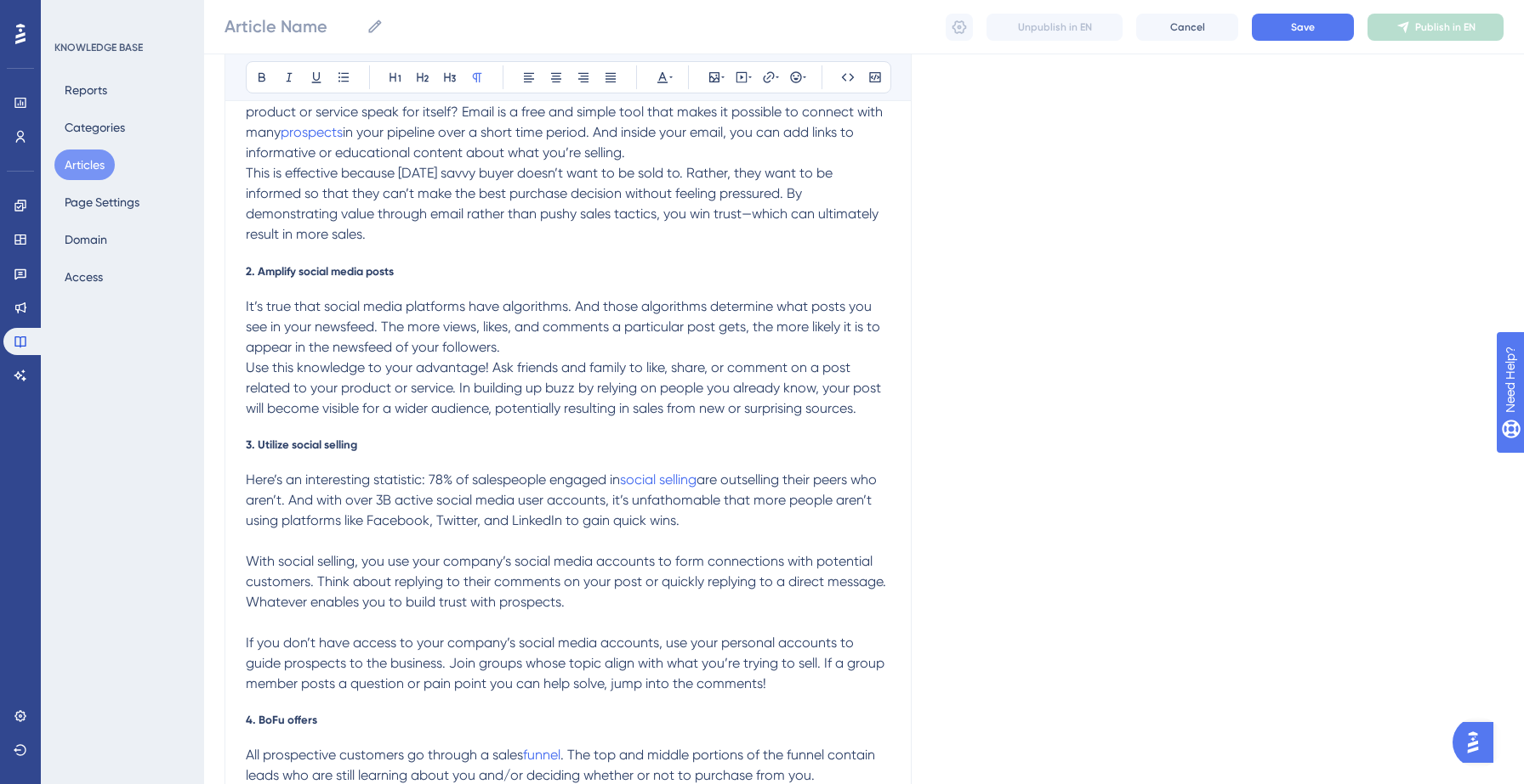
scroll to position [325, 0]
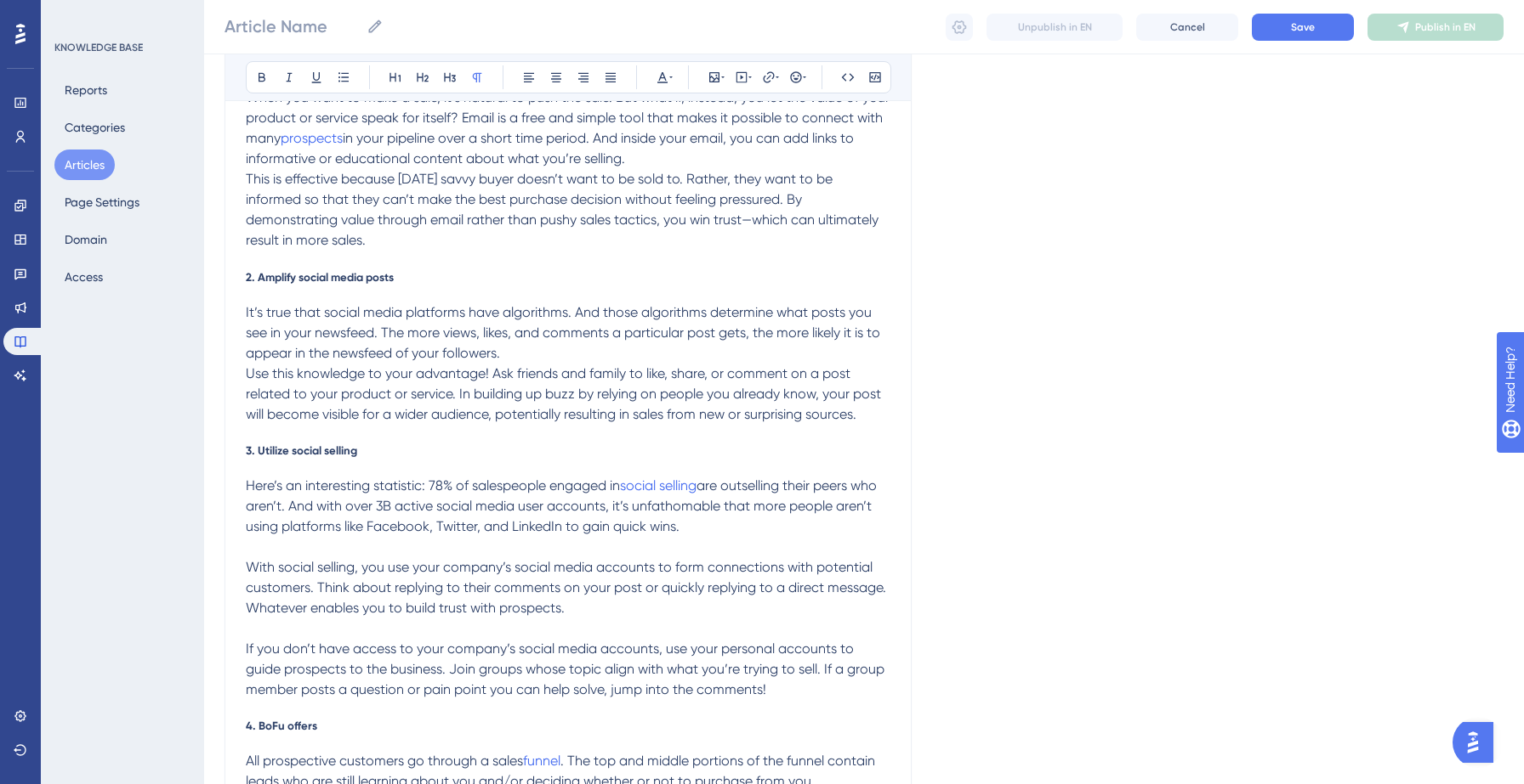
click at [568, 353] on p "It’s true that social media platforms have algorithms. And those algorithms det…" at bounding box center [567, 333] width 644 height 61
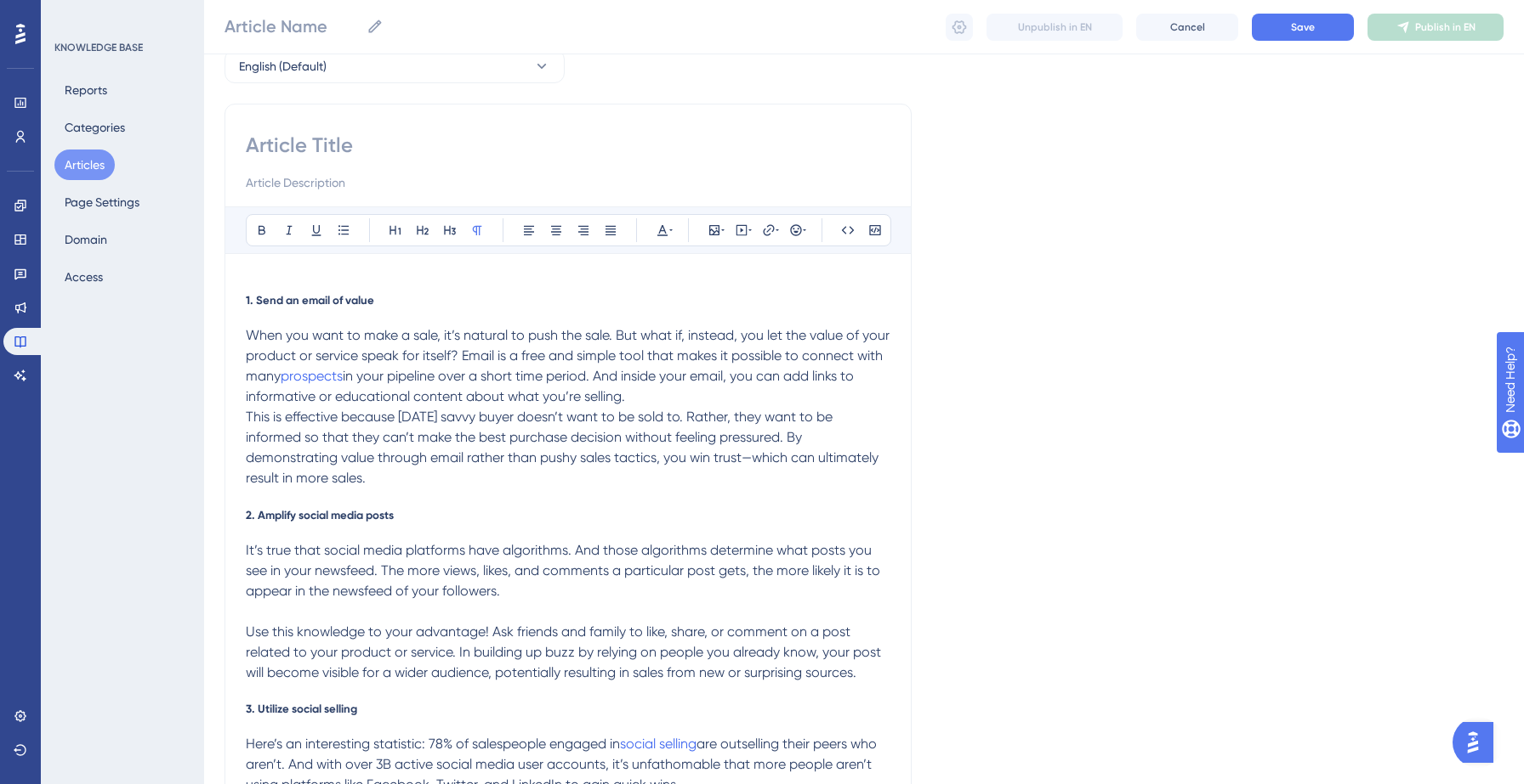
scroll to position [73, 0]
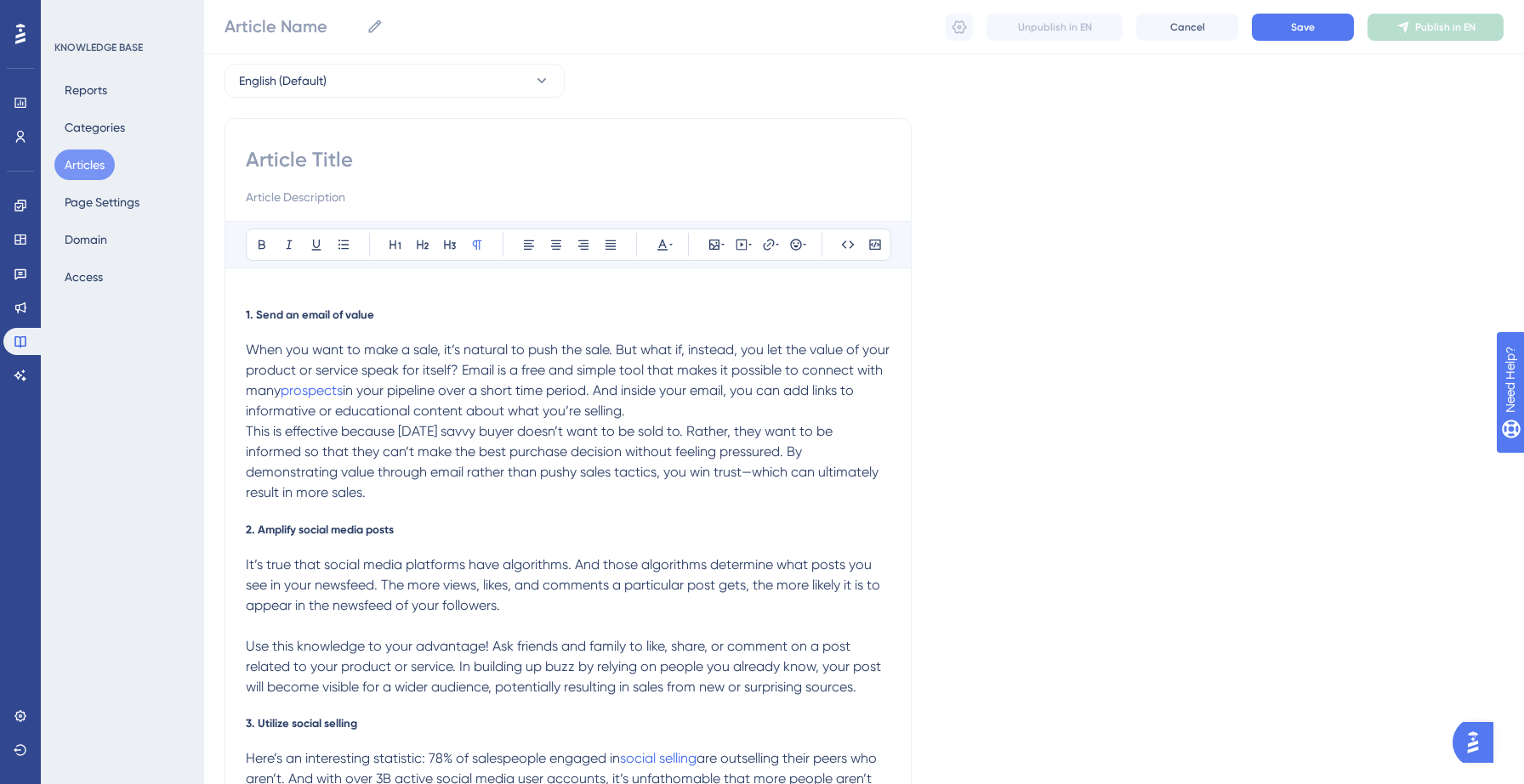
click at [667, 412] on p "When you want to make a sale, it’s natural to push the sale. But what if, inste…" at bounding box center [567, 380] width 644 height 81
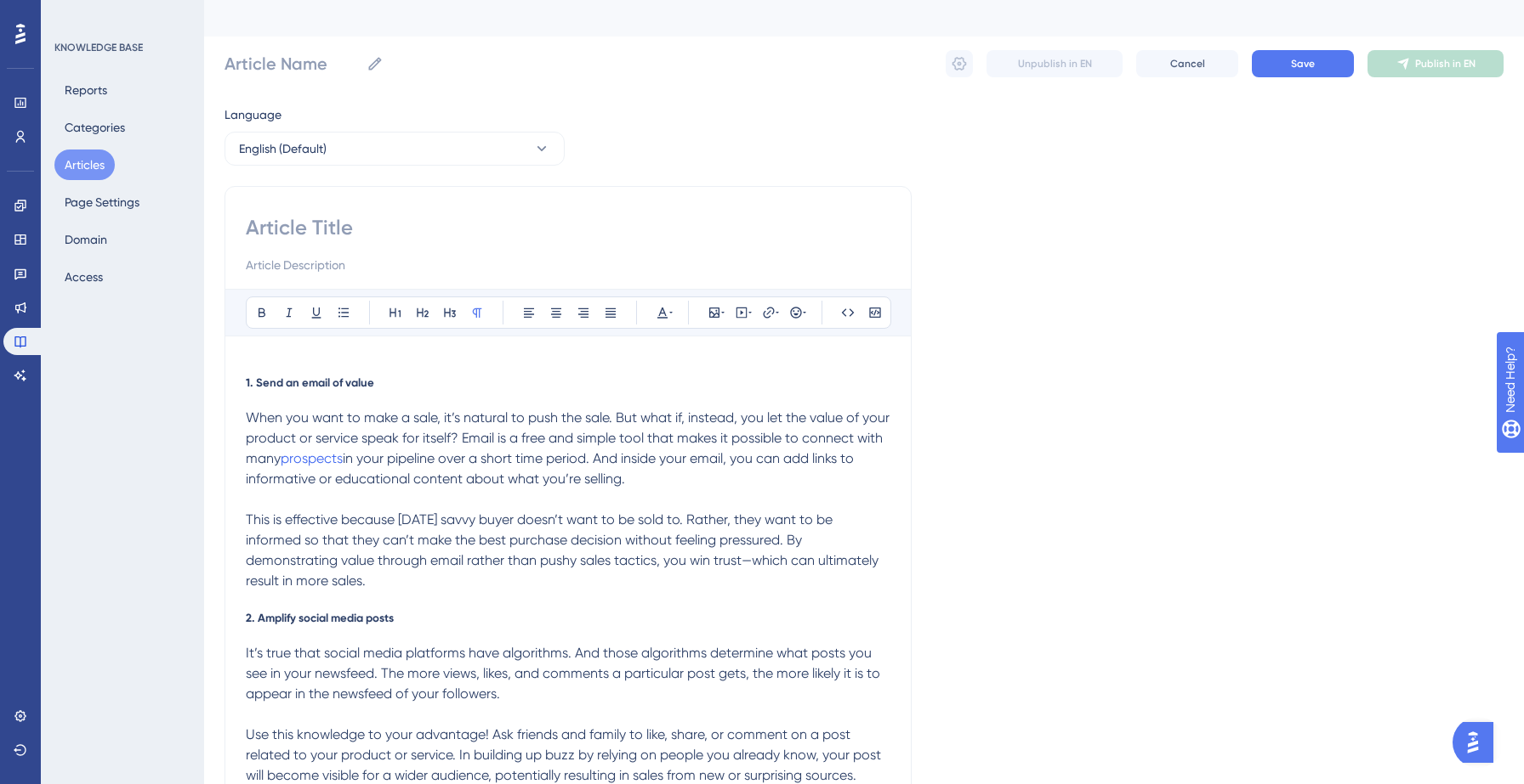
scroll to position [5, 0]
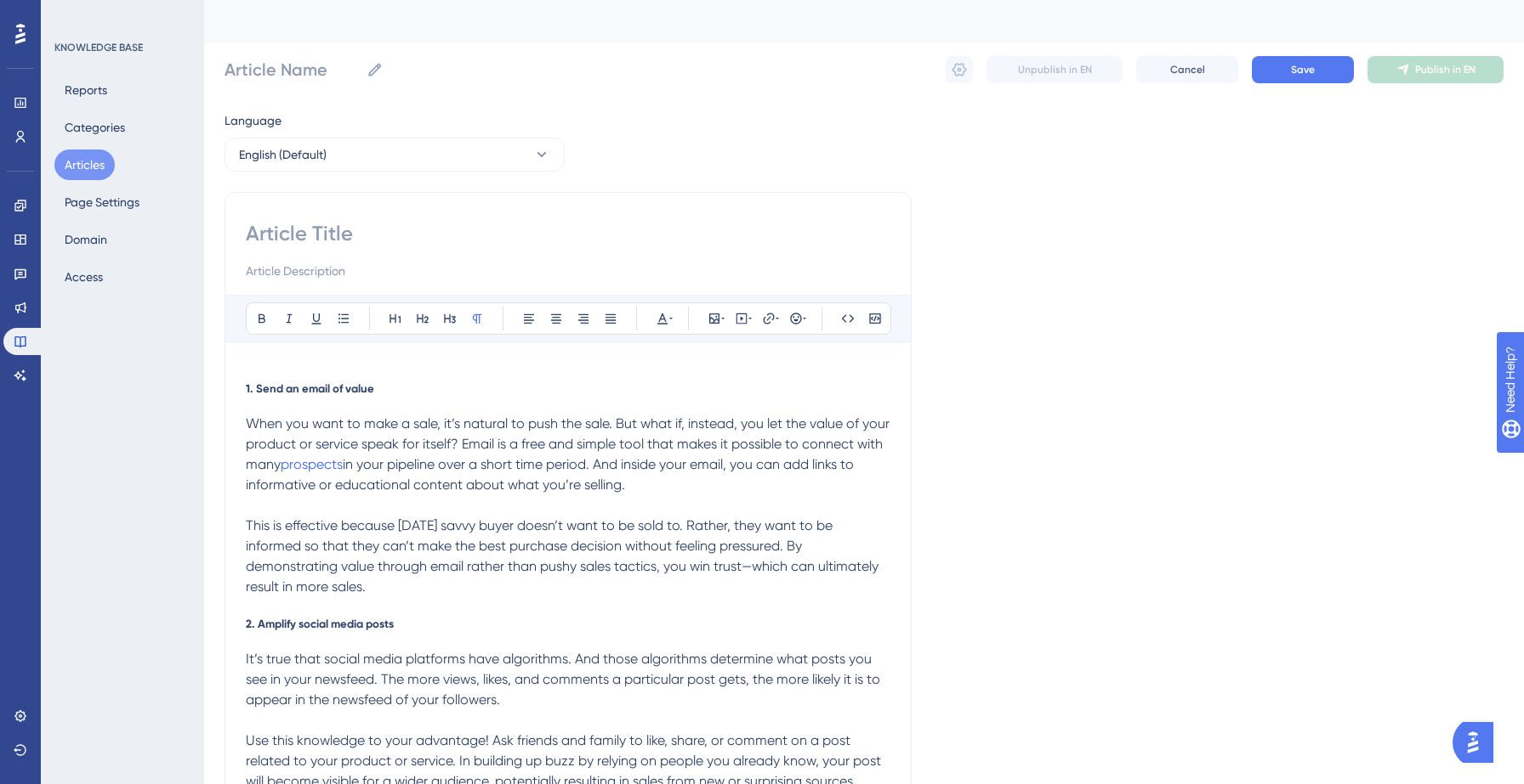
click at [272, 394] on span "1. Send an email of value" at bounding box center [310, 388] width 128 height 14
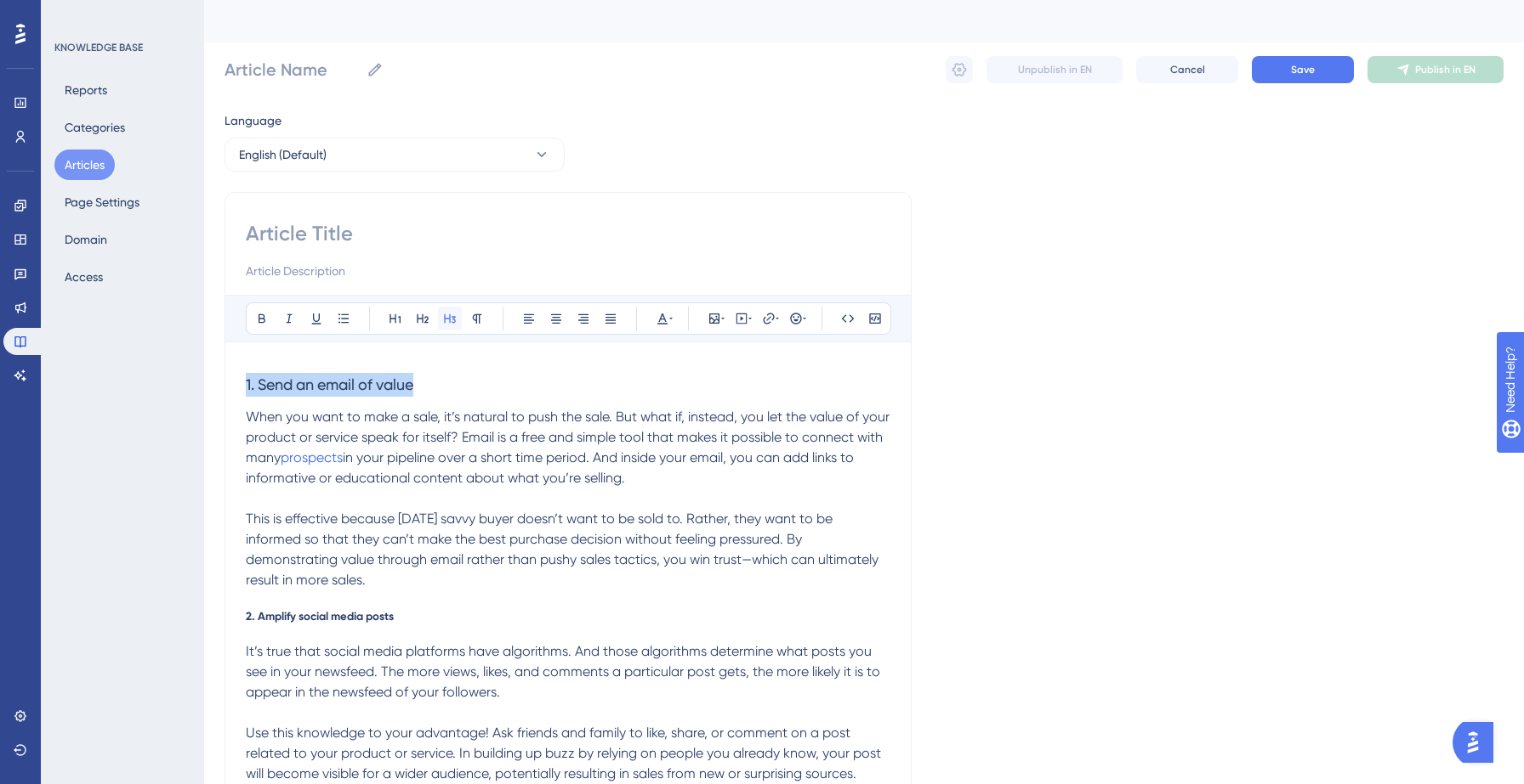
click at [446, 317] on icon at bounding box center [450, 319] width 14 height 14
click at [314, 615] on span "2. Amplify social media posts" at bounding box center [319, 616] width 148 height 14
click at [449, 322] on icon at bounding box center [450, 319] width 12 height 10
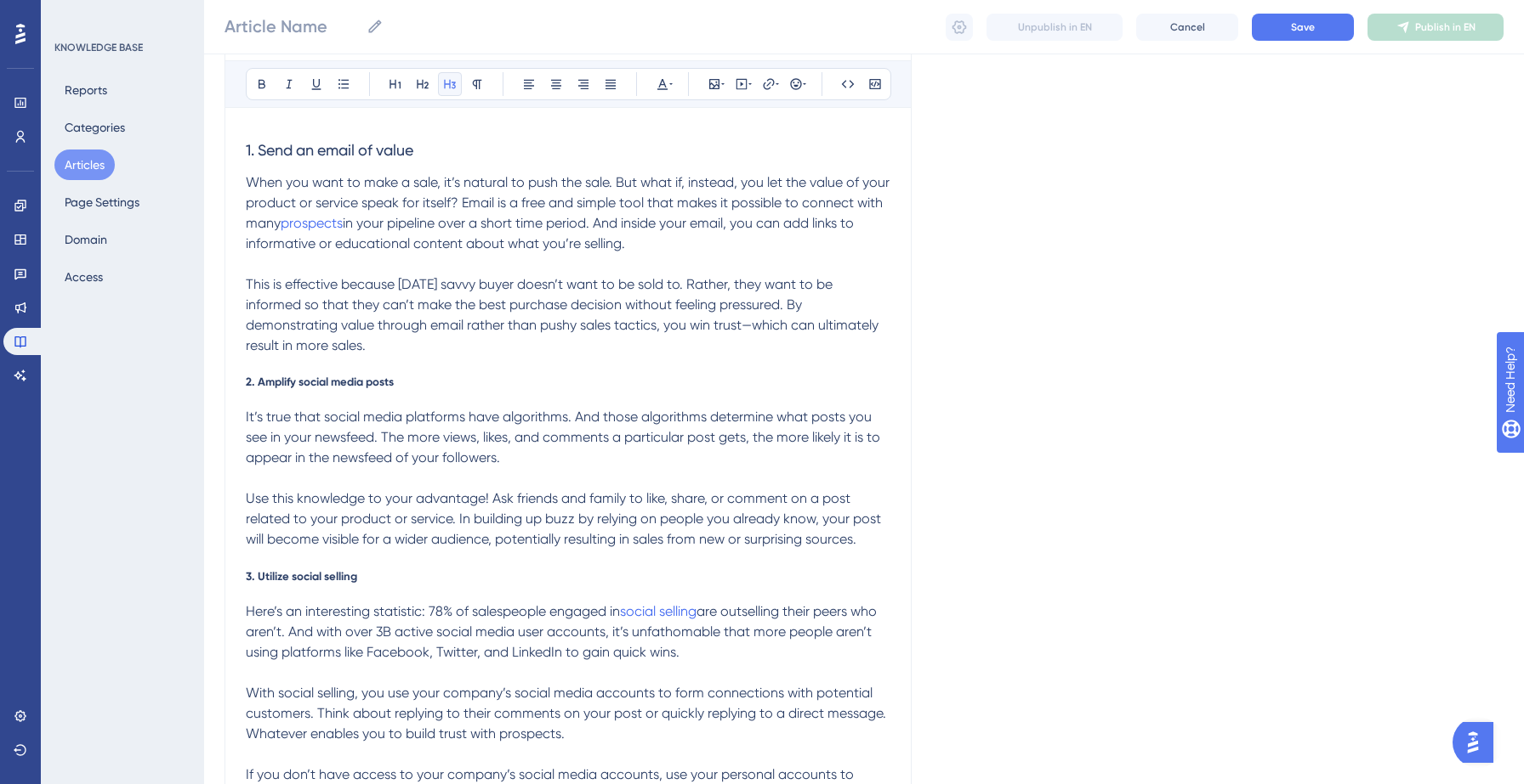
scroll to position [226, 0]
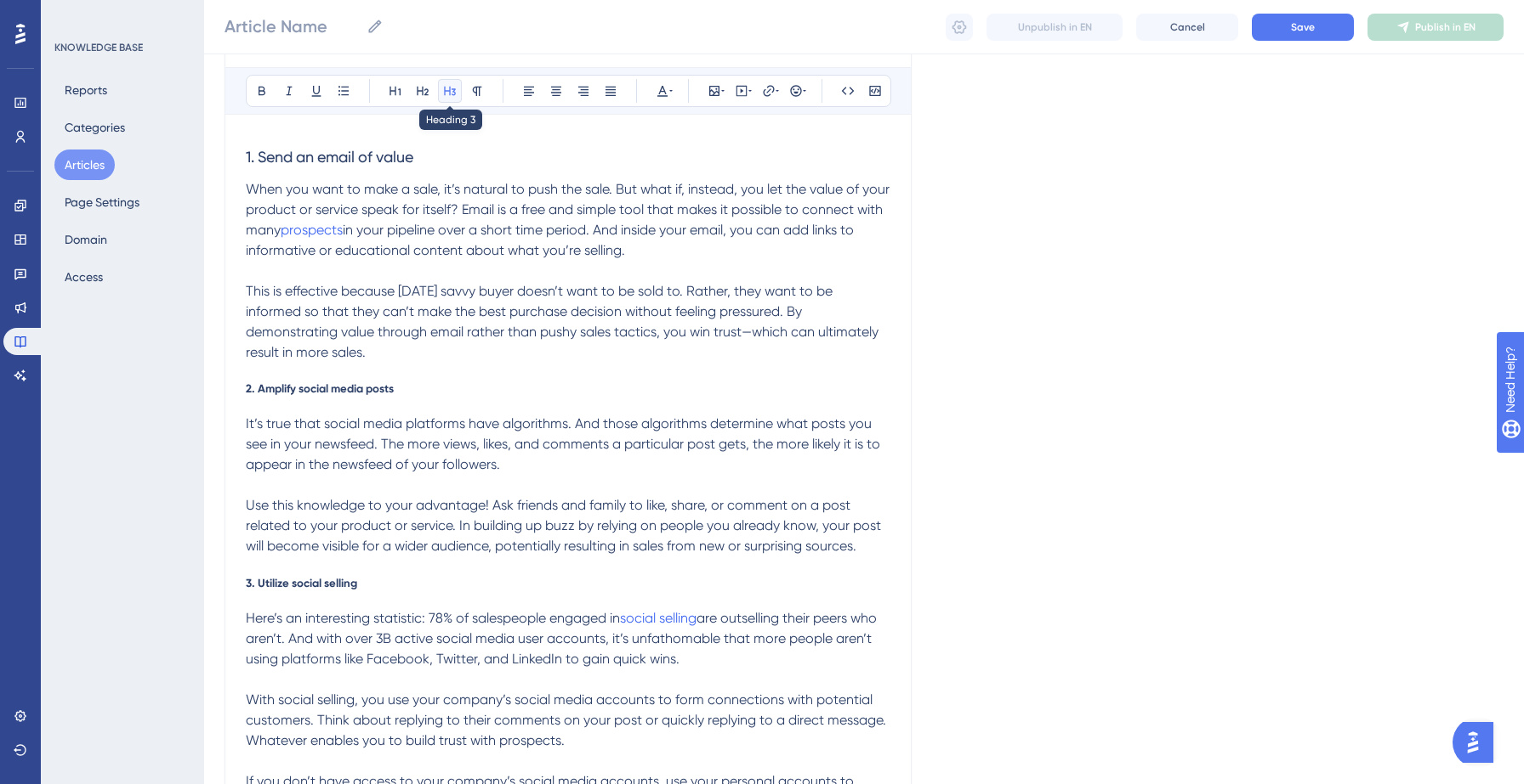
click at [450, 92] on icon at bounding box center [450, 91] width 14 height 14
click at [423, 91] on icon at bounding box center [423, 91] width 12 height 10
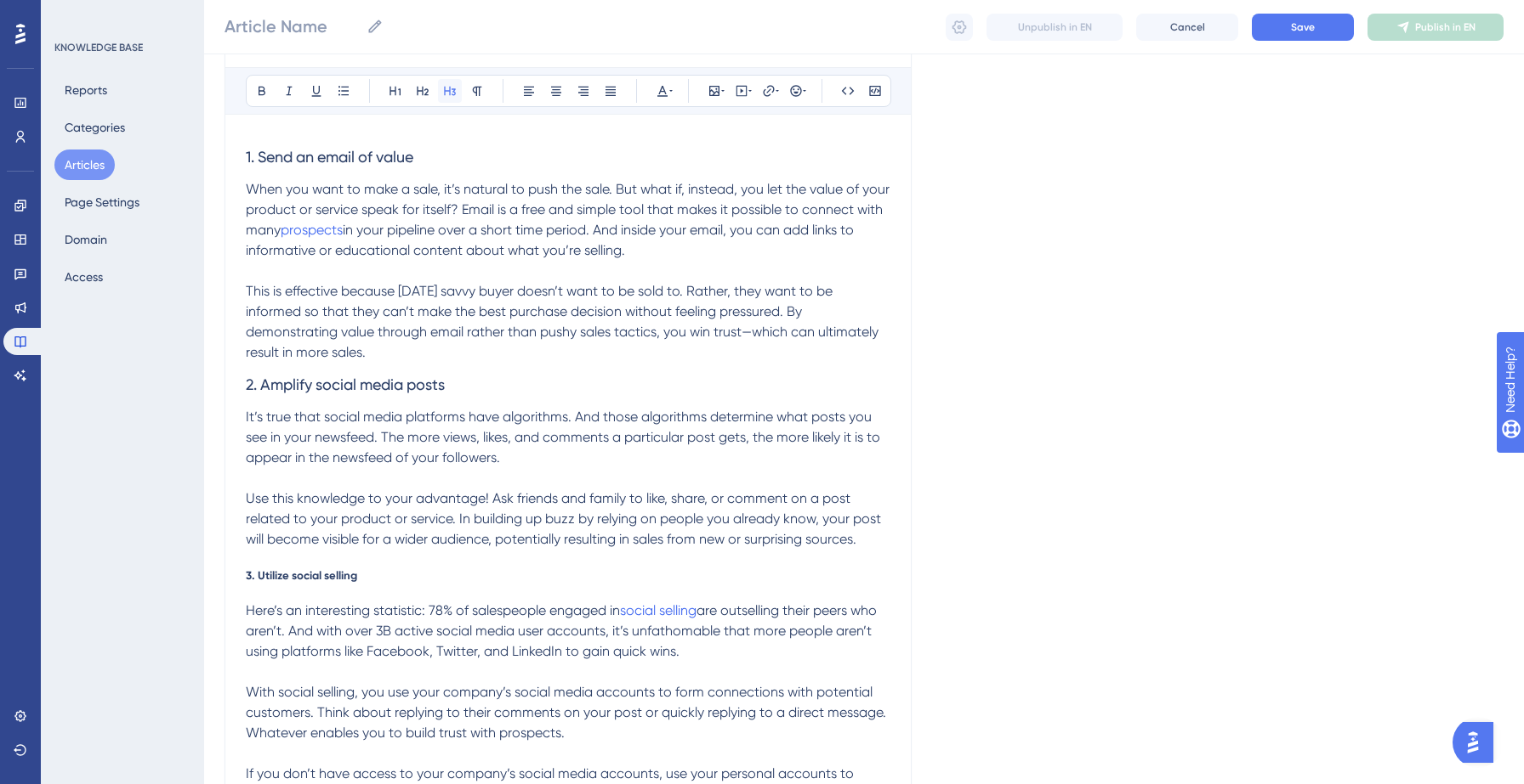
click at [447, 92] on icon at bounding box center [450, 91] width 14 height 14
click at [317, 577] on span "3. Utilize social selling" at bounding box center [301, 576] width 112 height 14
click at [443, 96] on icon at bounding box center [450, 91] width 14 height 14
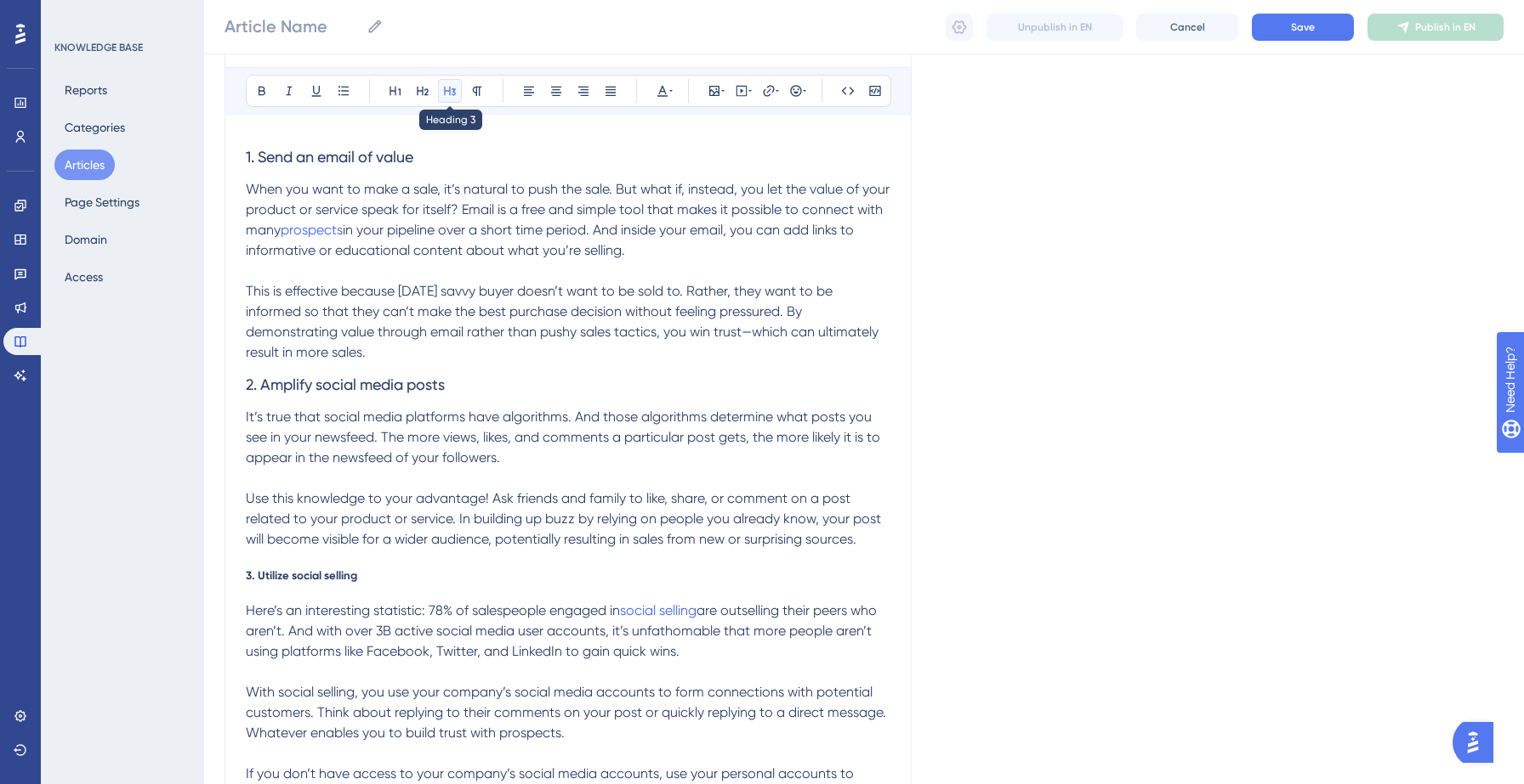
click at [445, 93] on icon at bounding box center [450, 91] width 12 height 10
click at [421, 95] on icon at bounding box center [423, 91] width 14 height 14
click at [445, 96] on icon at bounding box center [450, 91] width 14 height 14
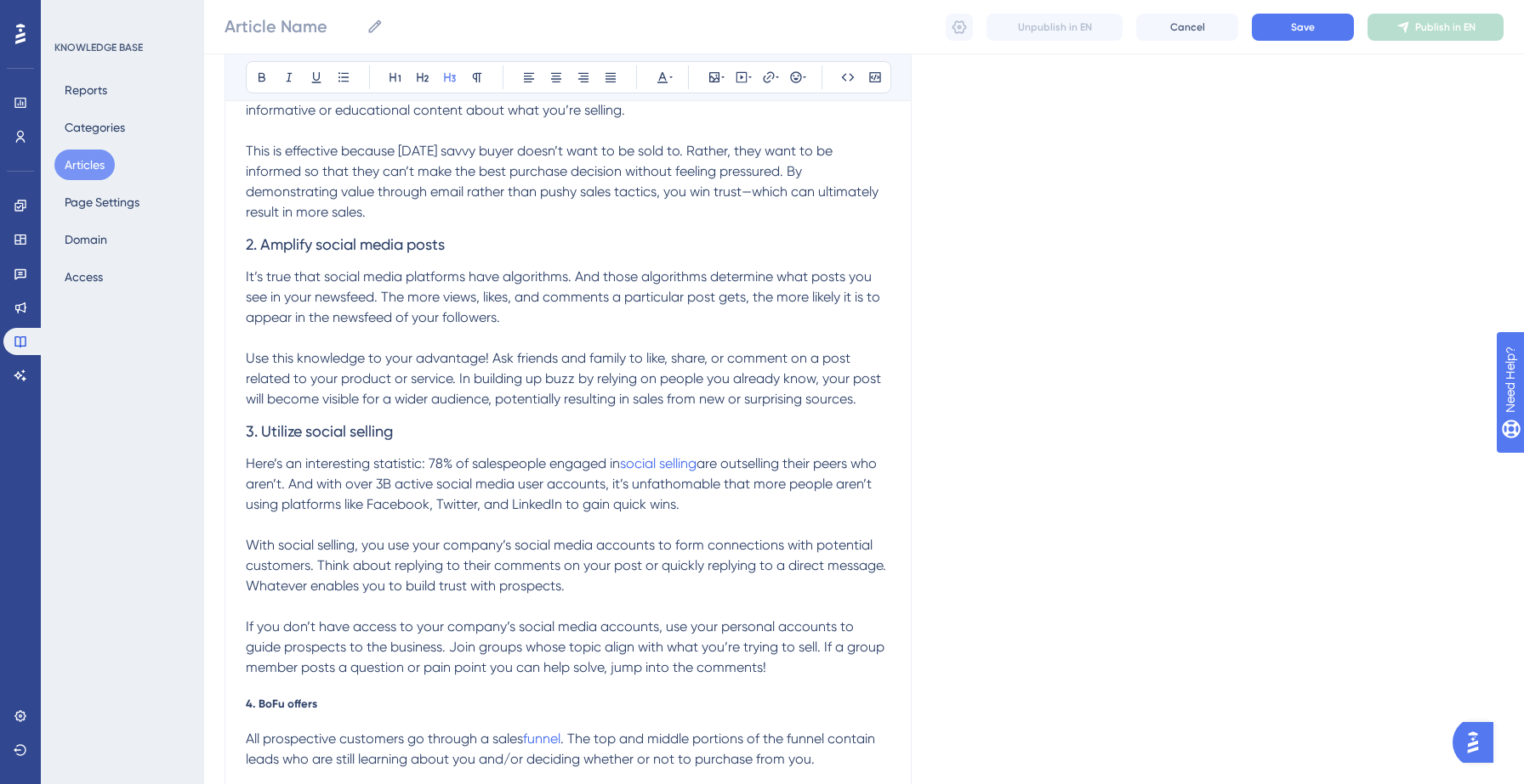
scroll to position [507, 0]
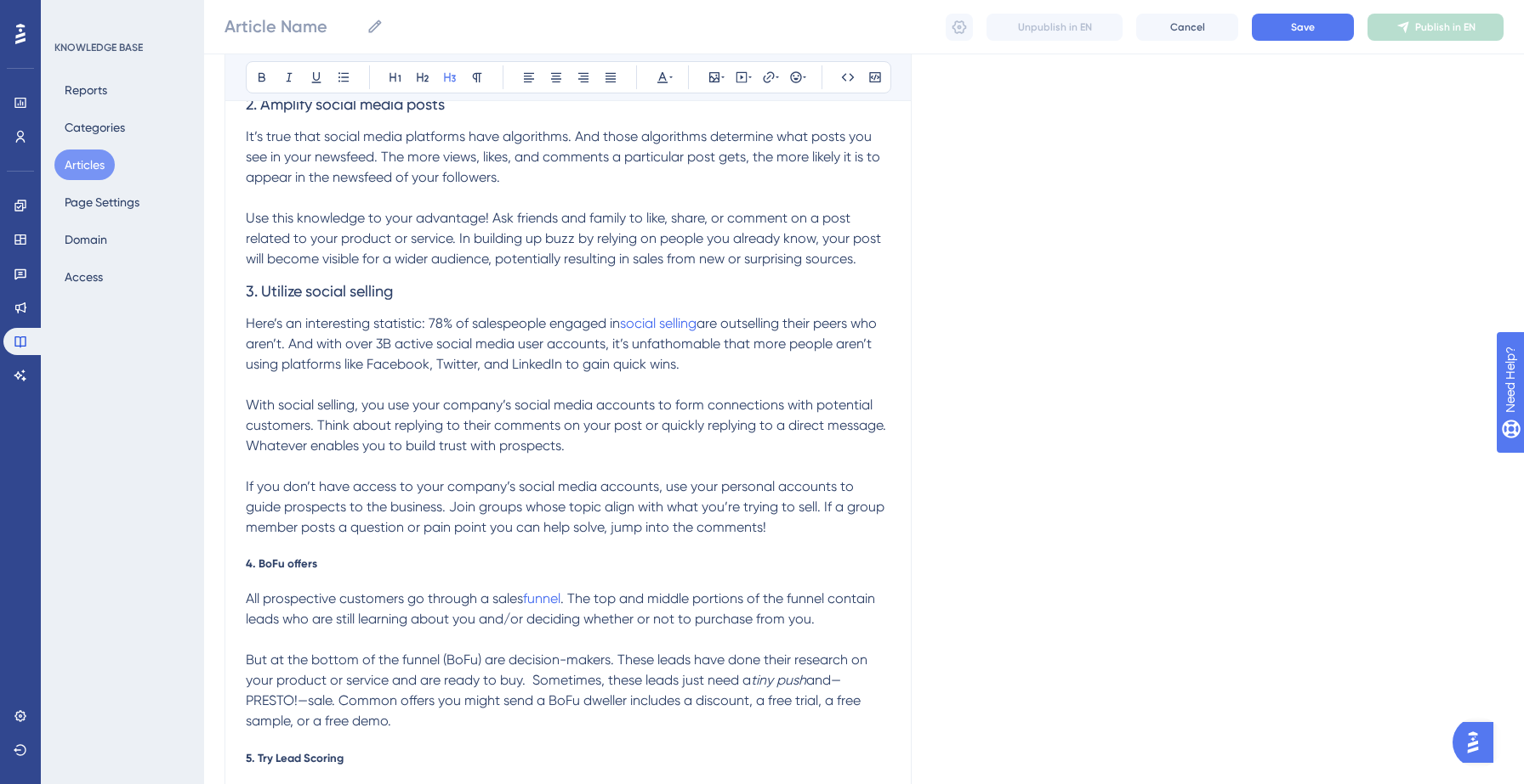
click at [473, 345] on span "are outselling their peers who aren’t. And with over 3B active social media use…" at bounding box center [562, 344] width 634 height 57
click at [291, 564] on span "4. BoFu offers" at bounding box center [281, 564] width 72 height 14
click at [444, 75] on icon at bounding box center [450, 78] width 12 height 10
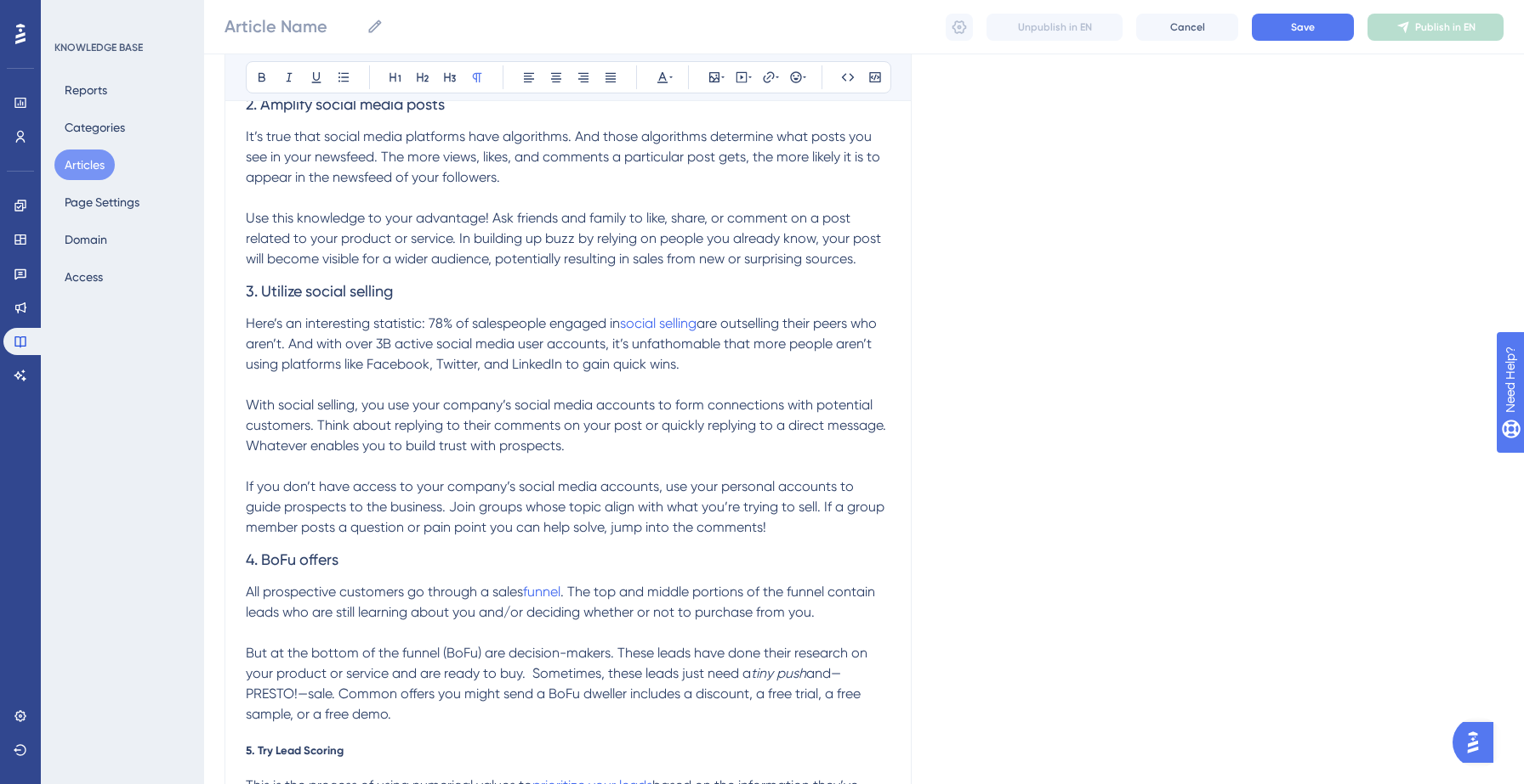
click at [458, 437] on span "With social selling, you use your company’s social media accounts to form conne…" at bounding box center [567, 425] width 644 height 57
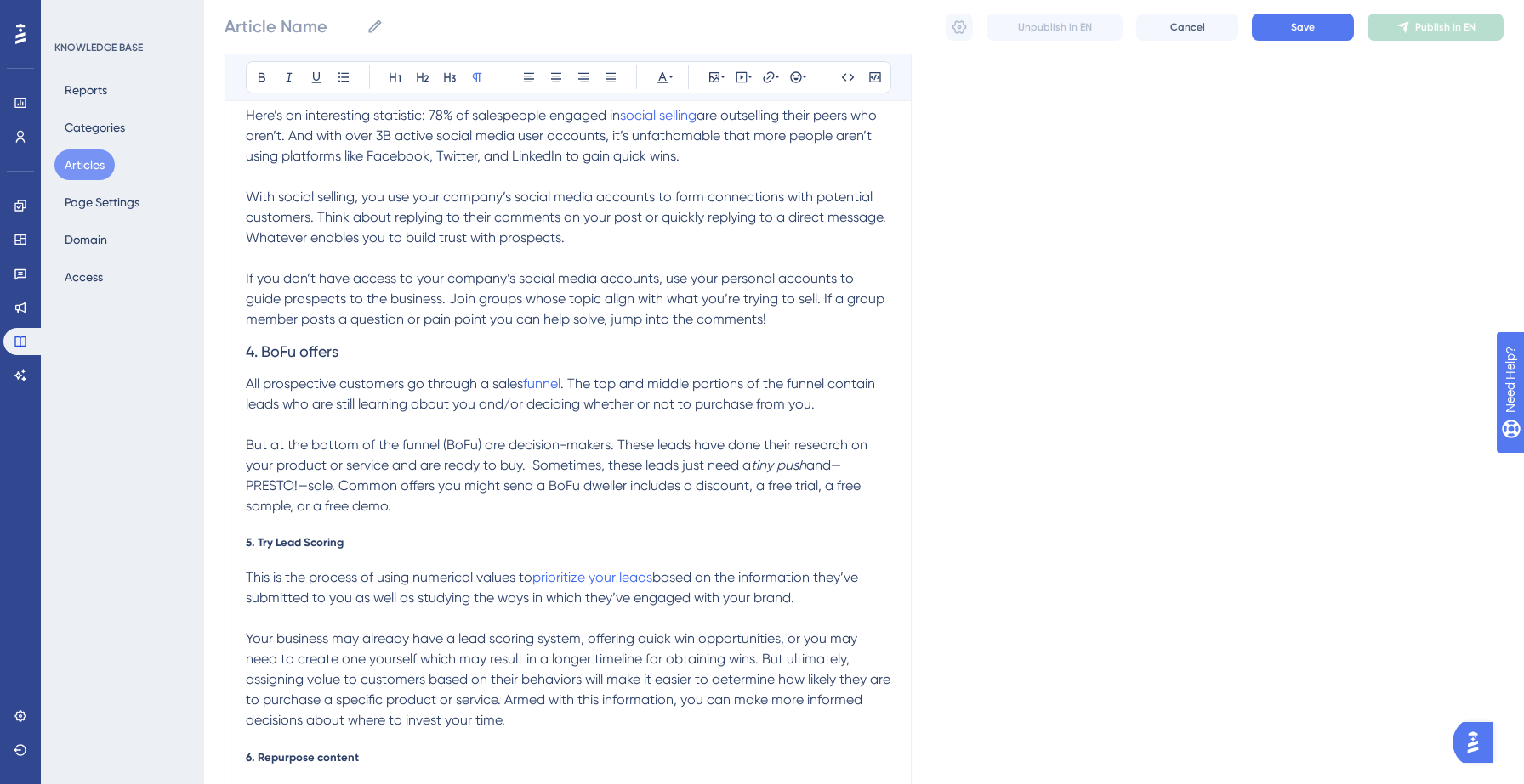
scroll to position [718, 0]
click at [305, 538] on span "5. Try Lead Scoring" at bounding box center [294, 539] width 98 height 14
click at [432, 118] on span "Here’s an interesting statistic: 78% of salespeople engaged in" at bounding box center [432, 112] width 375 height 16
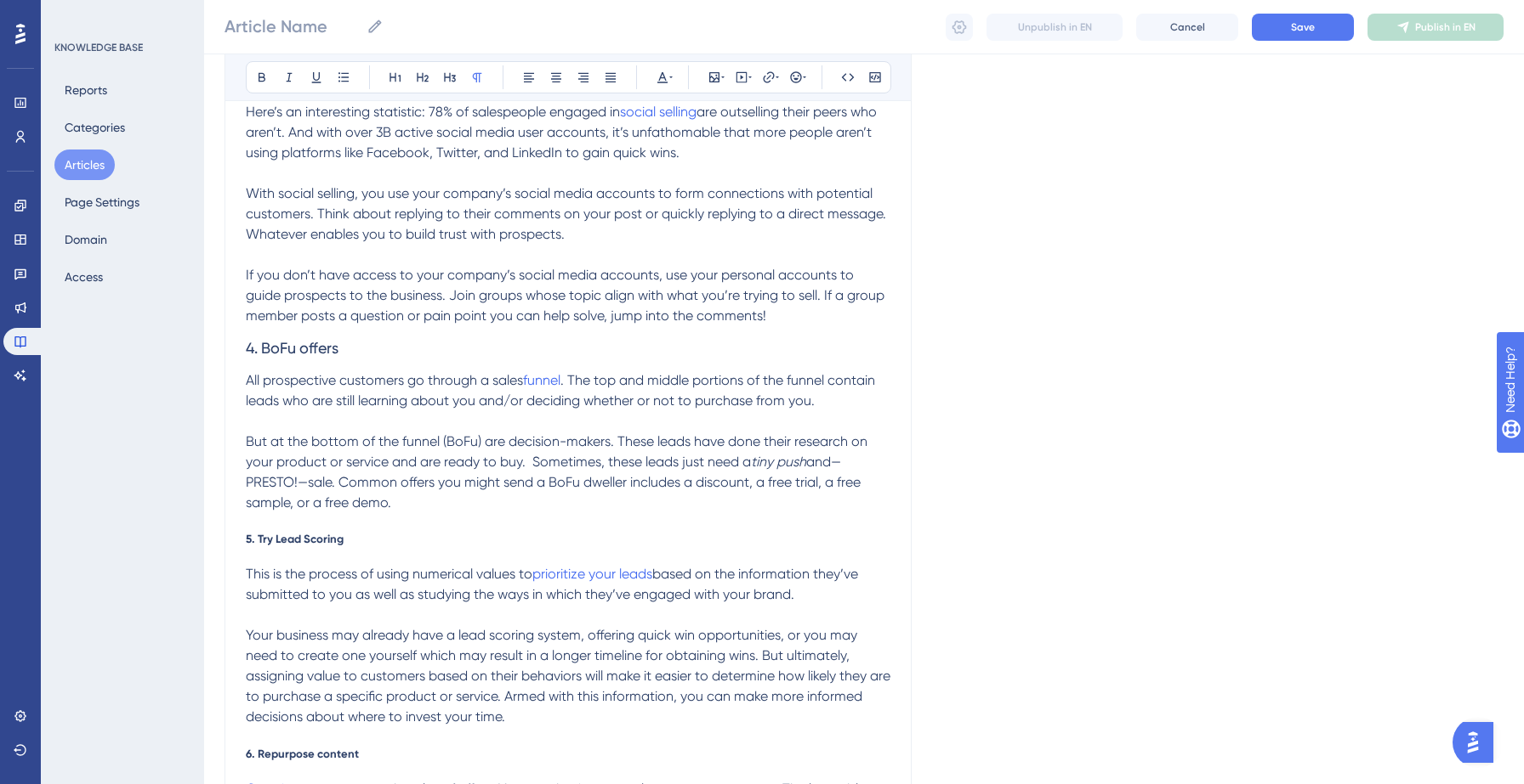
click at [284, 539] on span "5. Try Lead Scoring" at bounding box center [294, 539] width 98 height 14
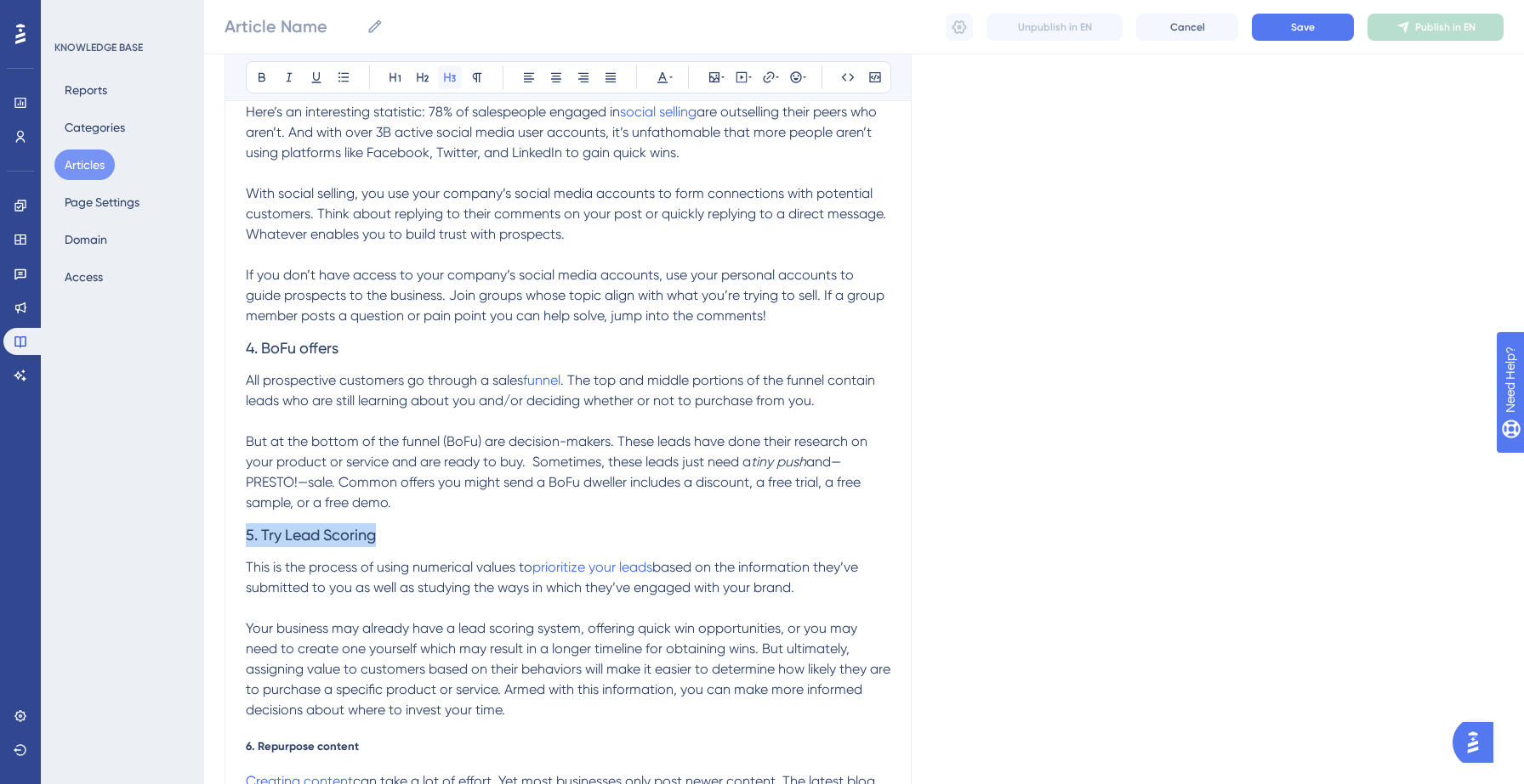
click at [451, 82] on icon at bounding box center [450, 78] width 14 height 14
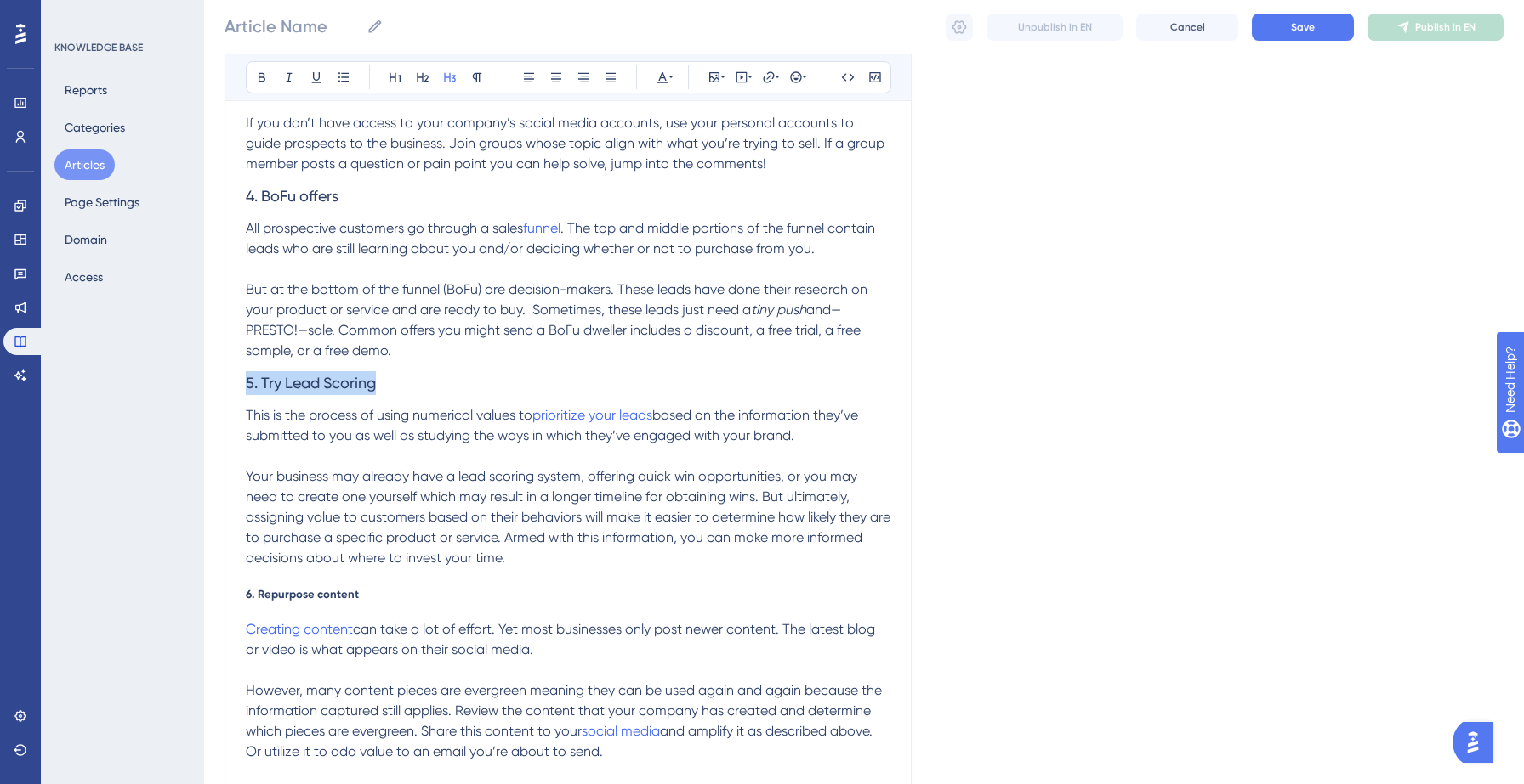
scroll to position [874, 0]
click at [410, 546] on span "Your business may already have a lead scoring system, offering quick win opport…" at bounding box center [569, 513] width 648 height 98
click at [297, 596] on span "6. Repurpose content" at bounding box center [302, 590] width 113 height 14
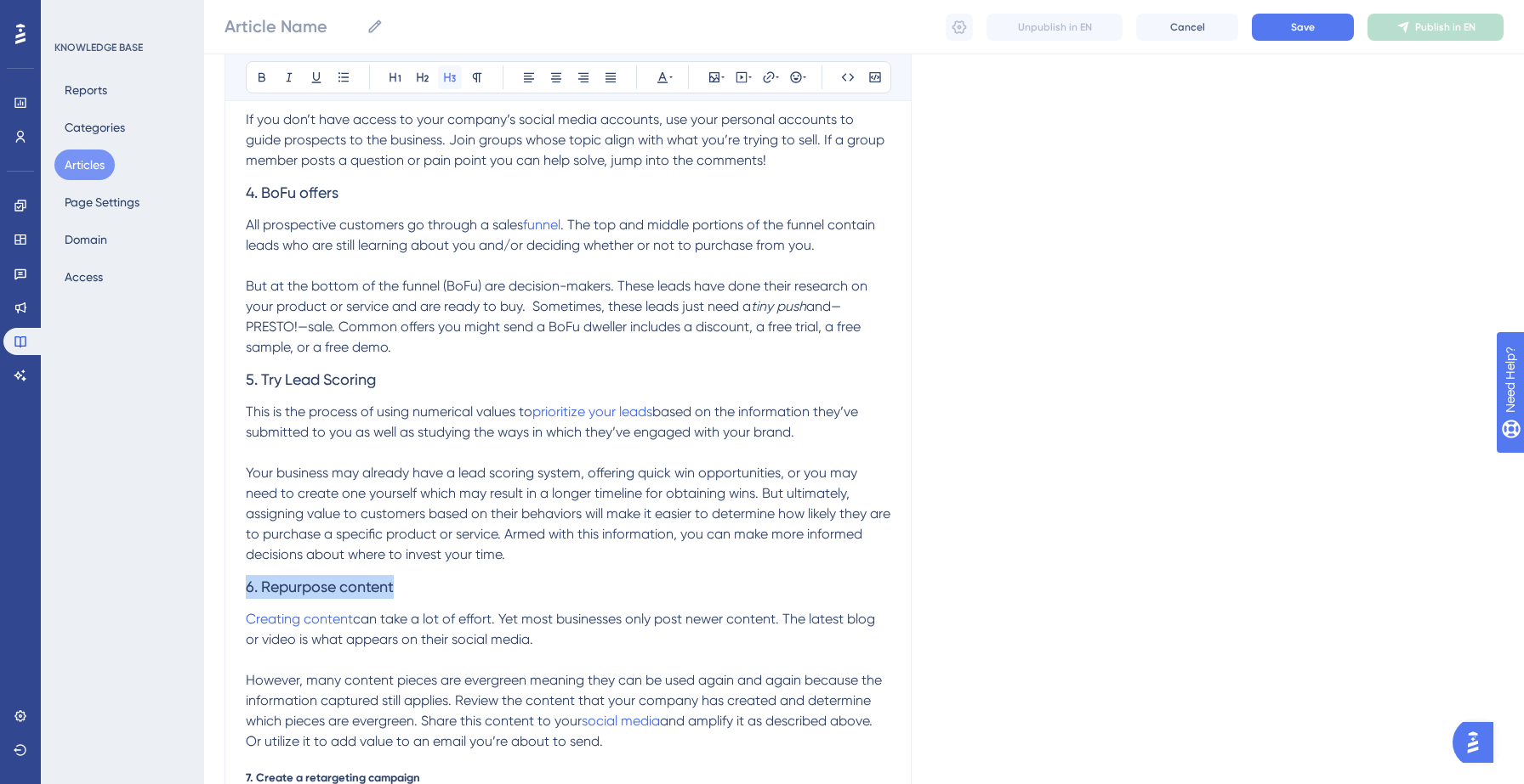
click at [451, 77] on icon at bounding box center [450, 78] width 14 height 14
click at [448, 623] on span "can take a lot of effort. Yet most businesses only post newer content. The late…" at bounding box center [561, 629] width 632 height 36
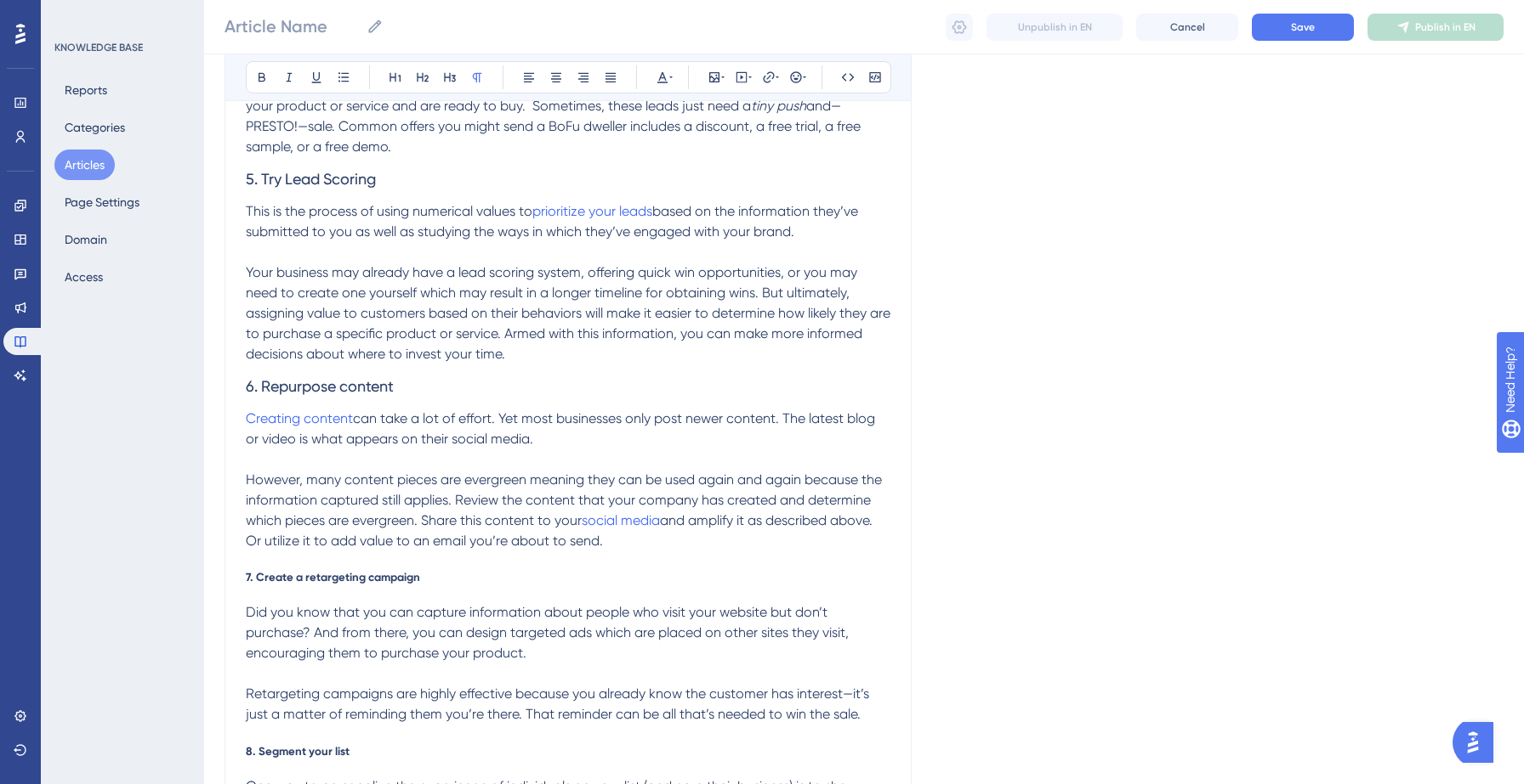
scroll to position [1125, 0]
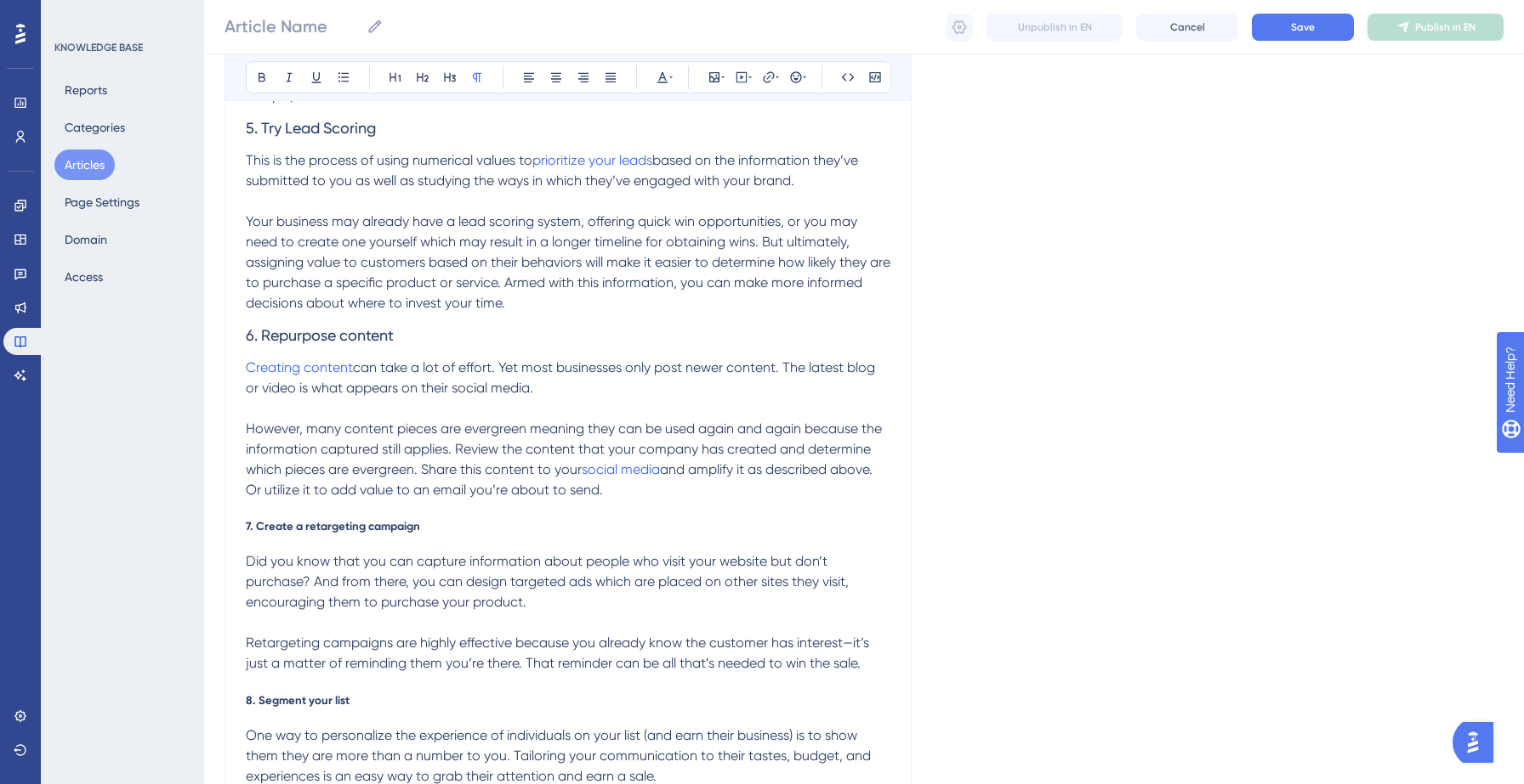
click at [349, 522] on span "7. Create a retargeting campaign" at bounding box center [333, 526] width 175 height 14
click at [349, 521] on span "7. Create a retargeting campaign" at bounding box center [333, 526] width 175 height 14
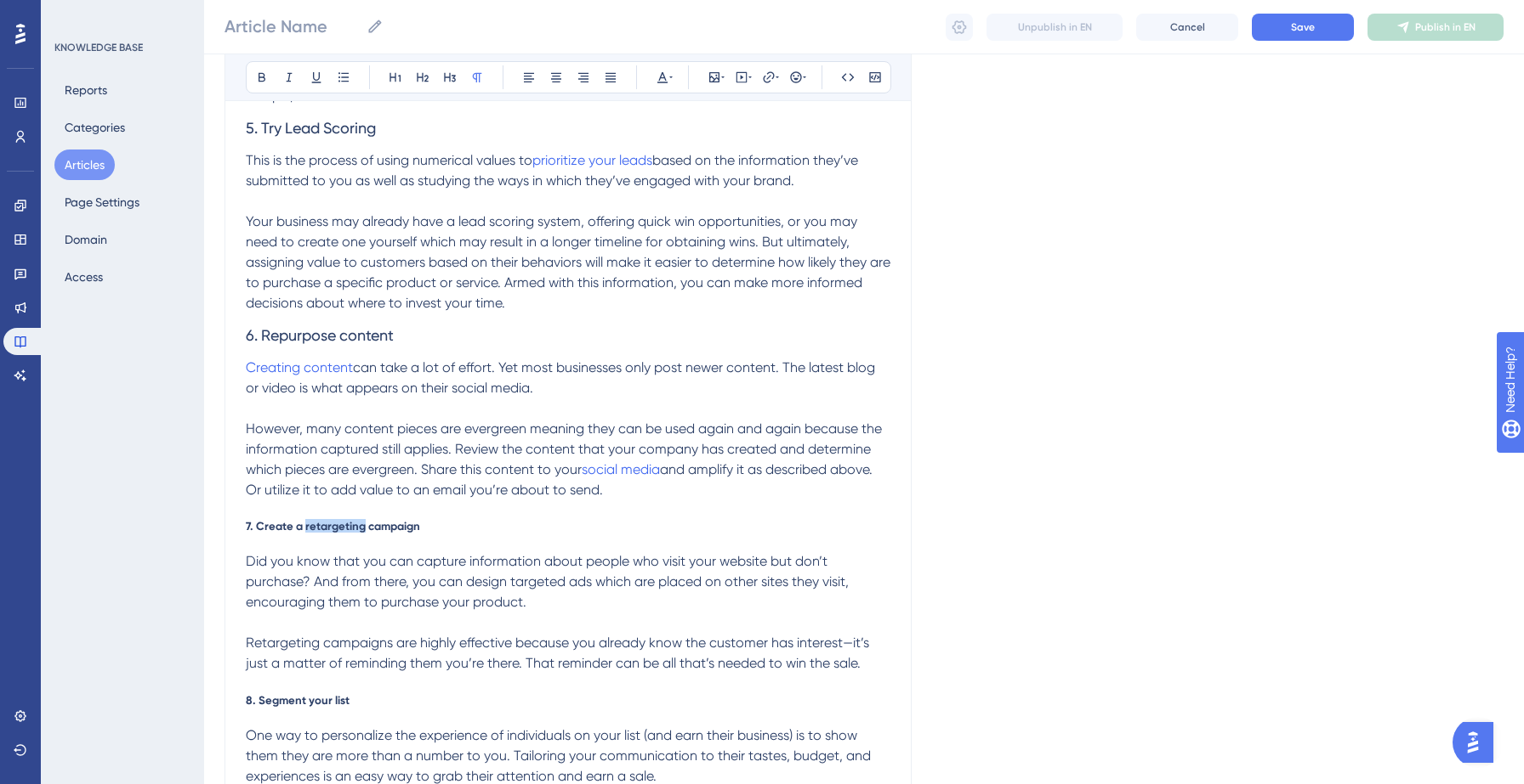
click at [349, 521] on span "7. Create a retargeting campaign" at bounding box center [333, 526] width 175 height 14
click at [451, 79] on icon at bounding box center [450, 78] width 14 height 14
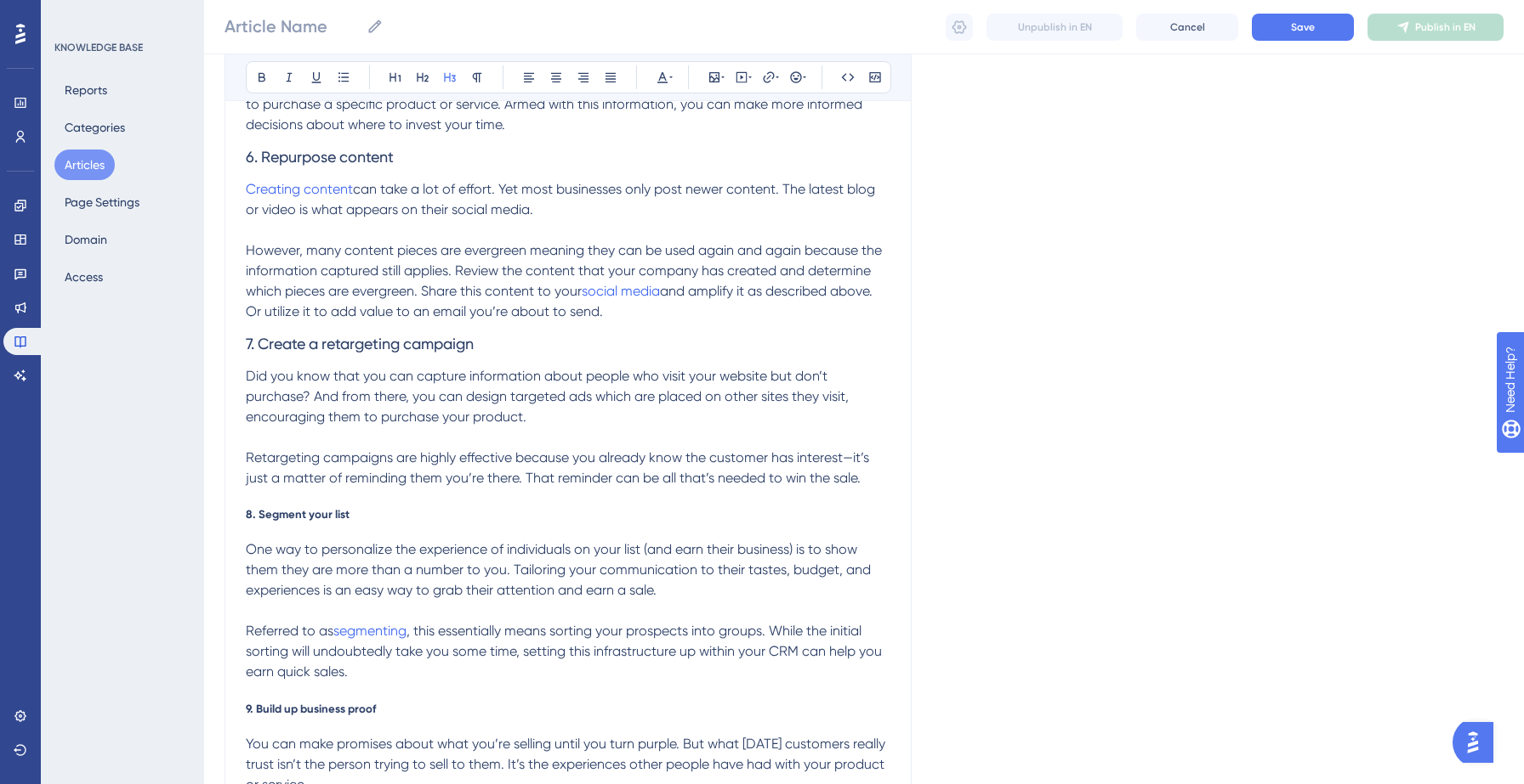
scroll to position [1348, 0]
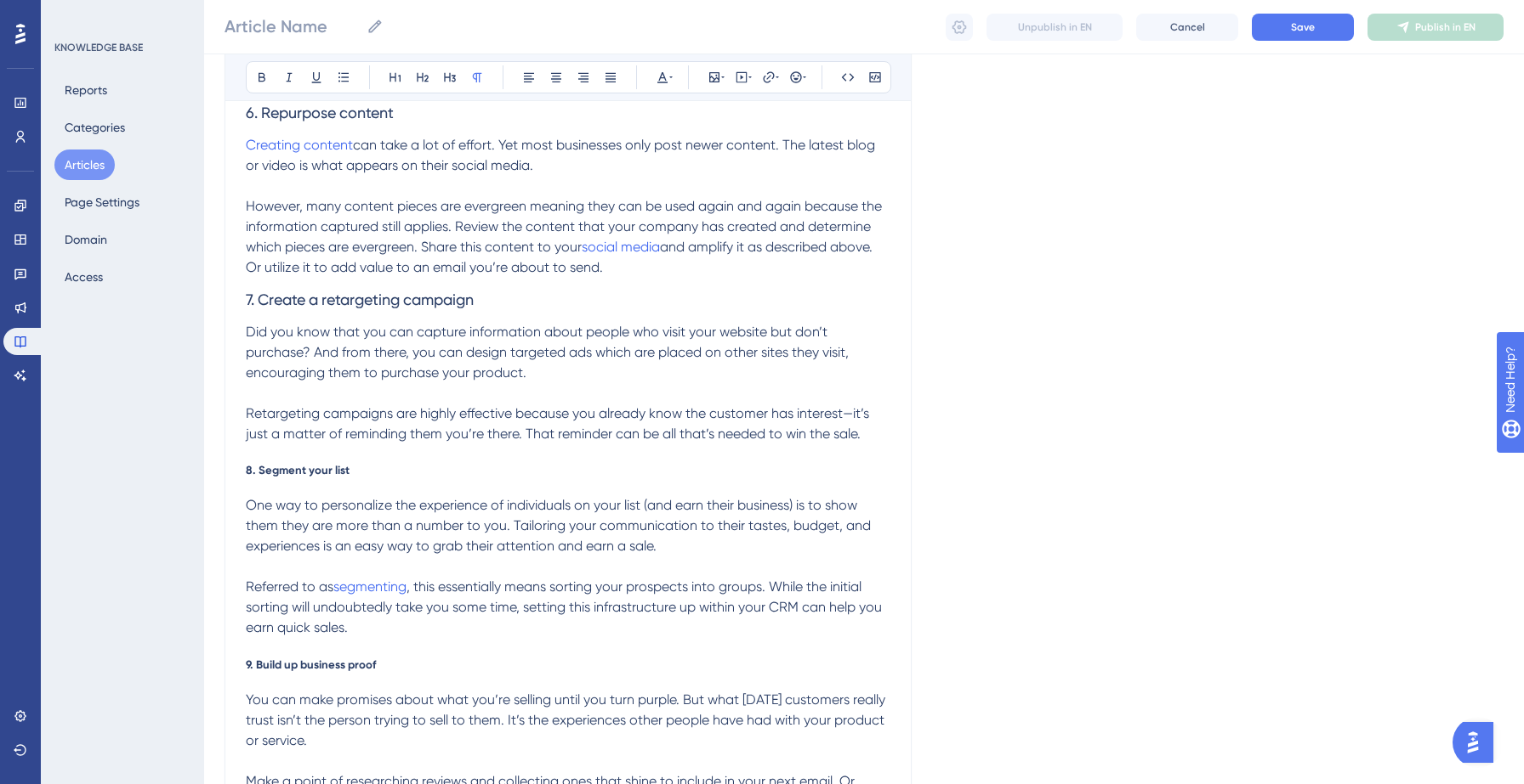
click at [289, 476] on div "1. Send an email of value When you want to make a sale, it’s natural to push th…" at bounding box center [567, 69] width 644 height 2112
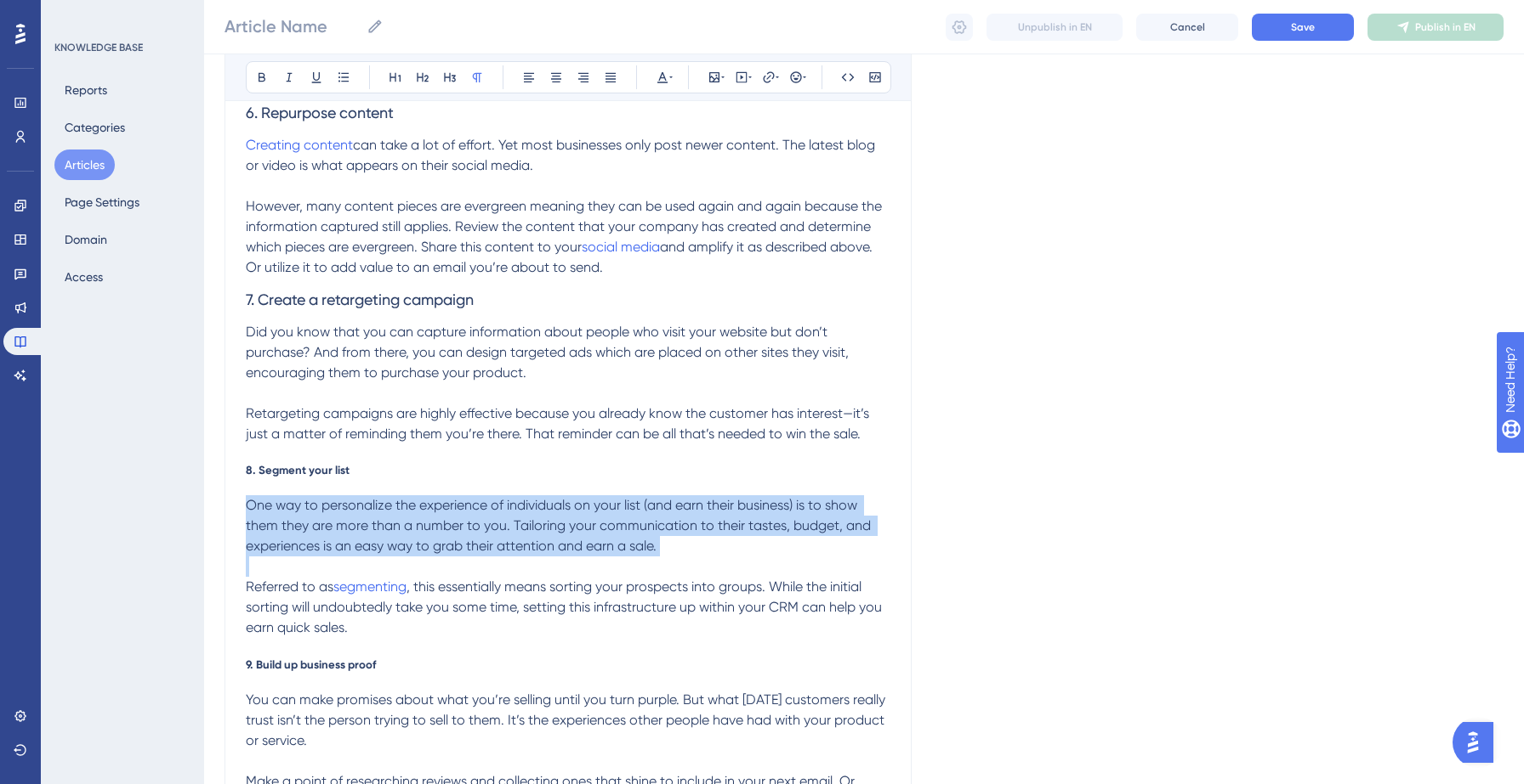
click at [289, 476] on div "1. Send an email of value When you want to make a sale, it’s natural to push th…" at bounding box center [567, 69] width 644 height 2112
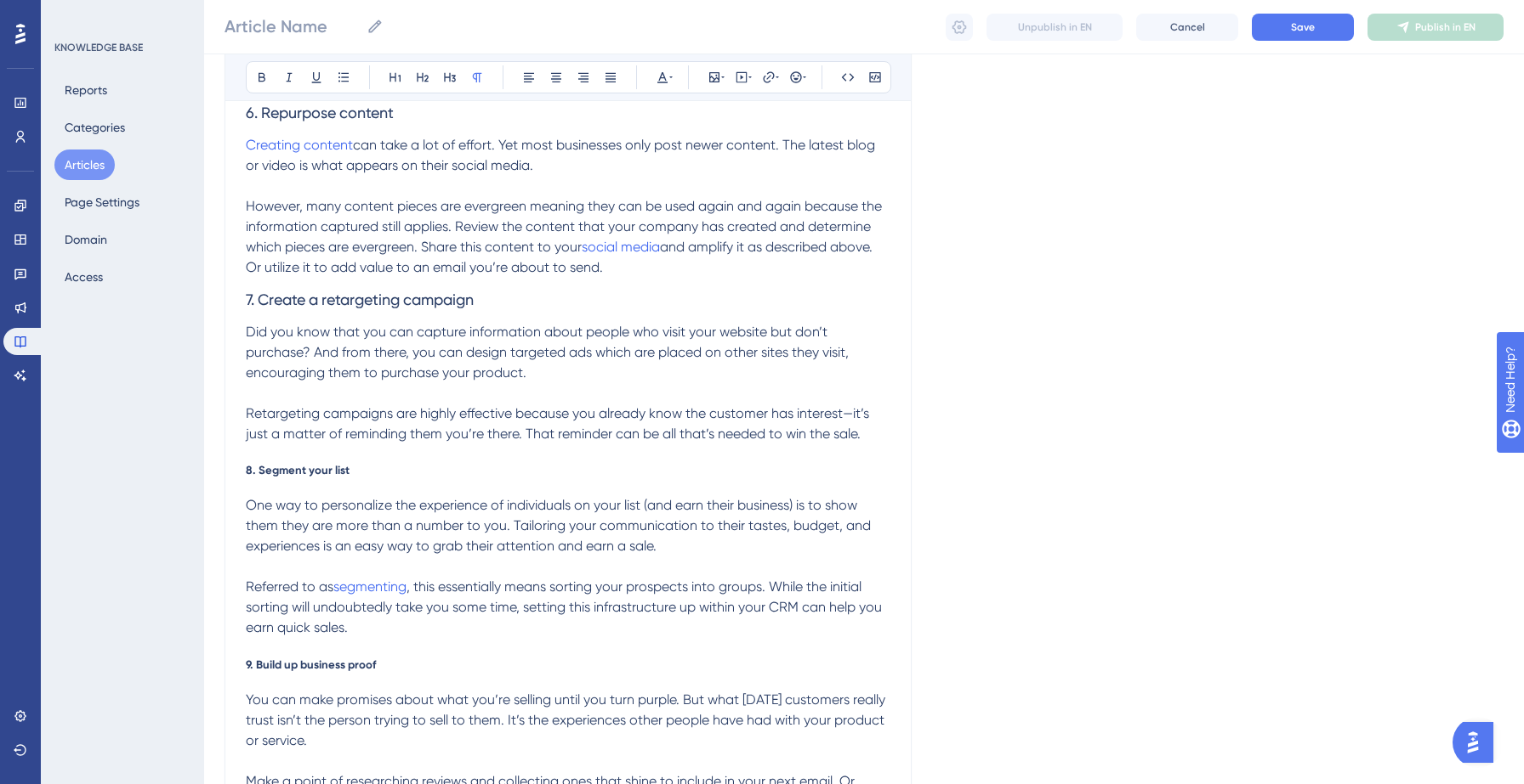
click at [290, 469] on span "8. Segment your list" at bounding box center [298, 470] width 104 height 14
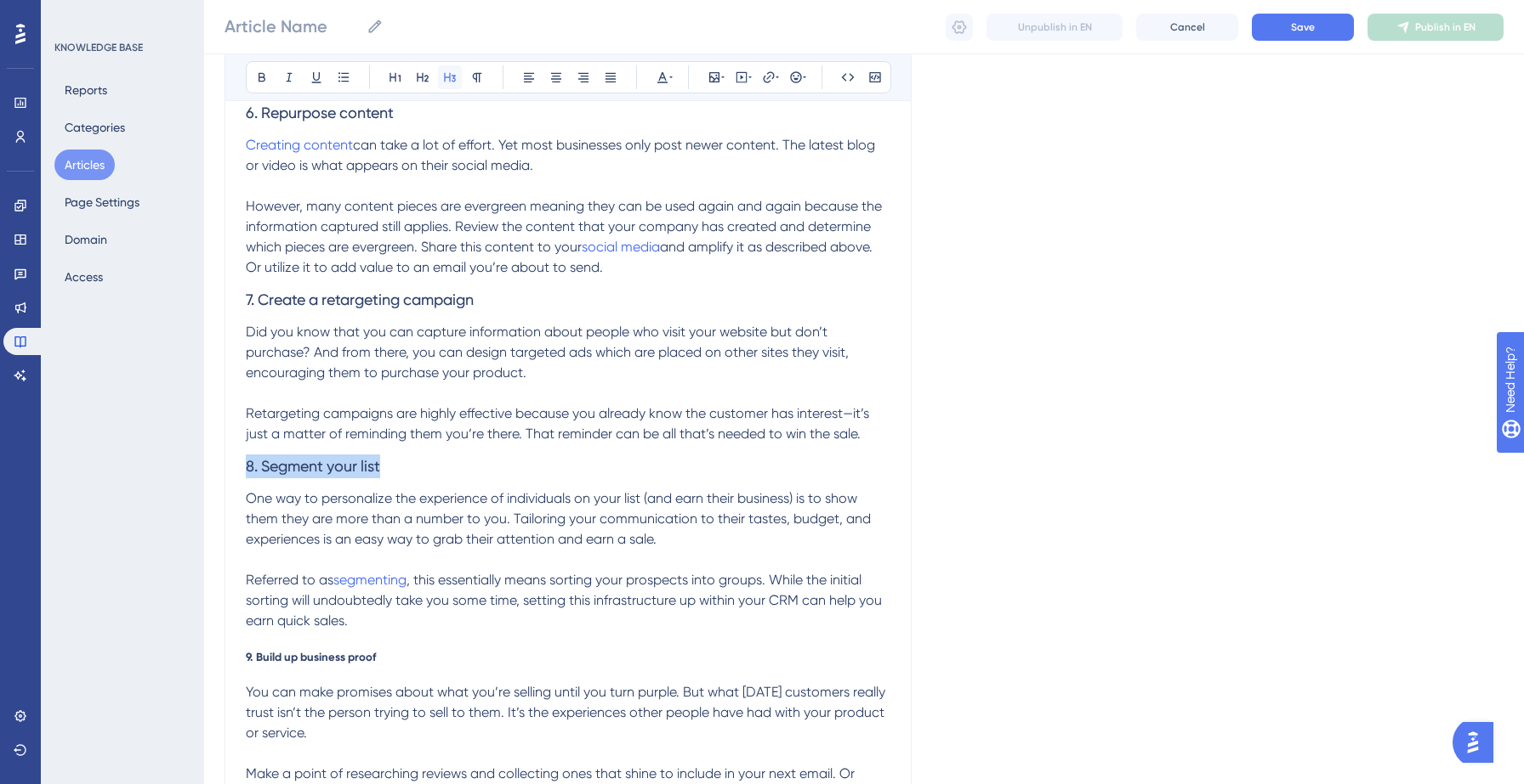
click at [444, 74] on icon at bounding box center [450, 78] width 12 height 10
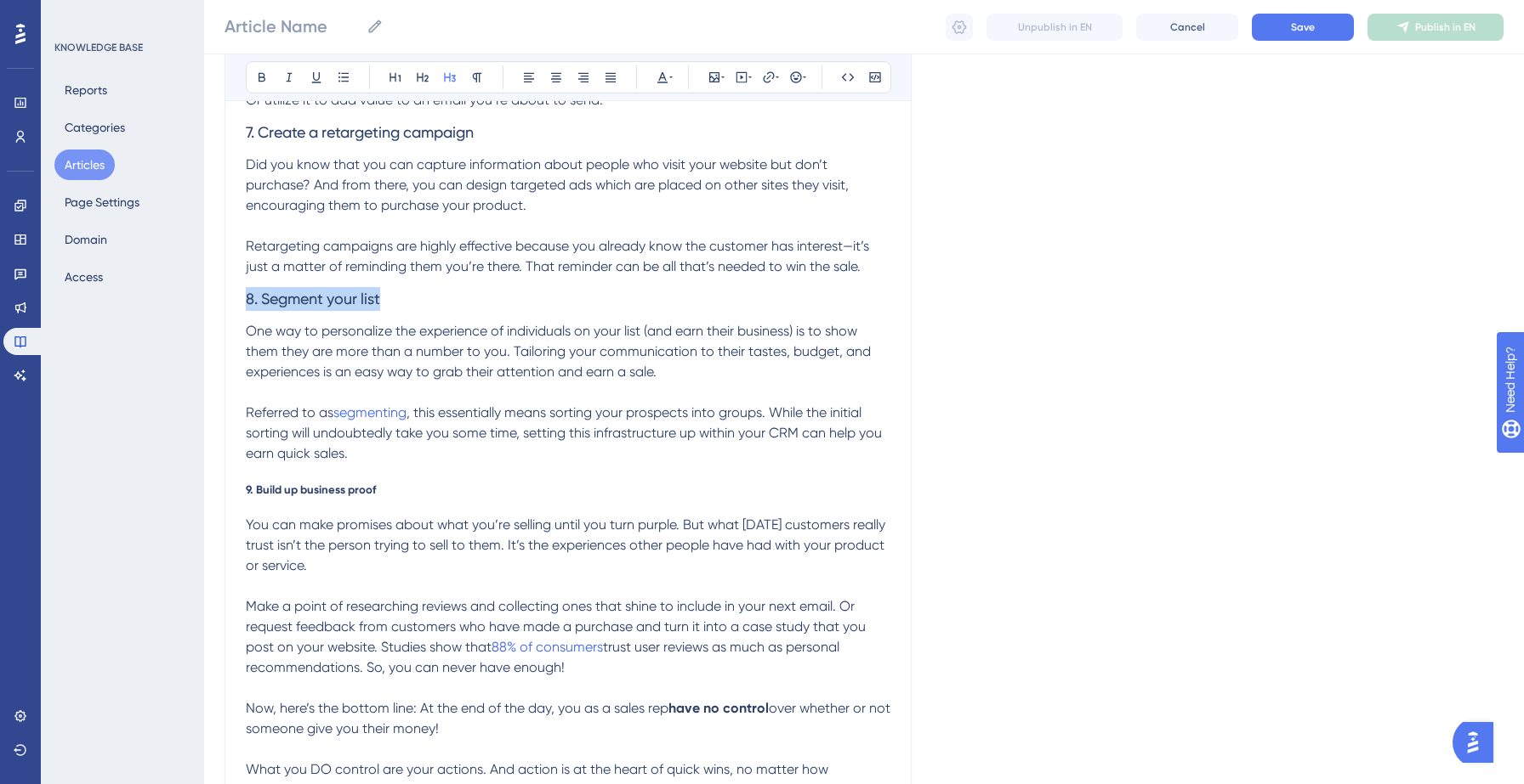
scroll to position [1539, 0]
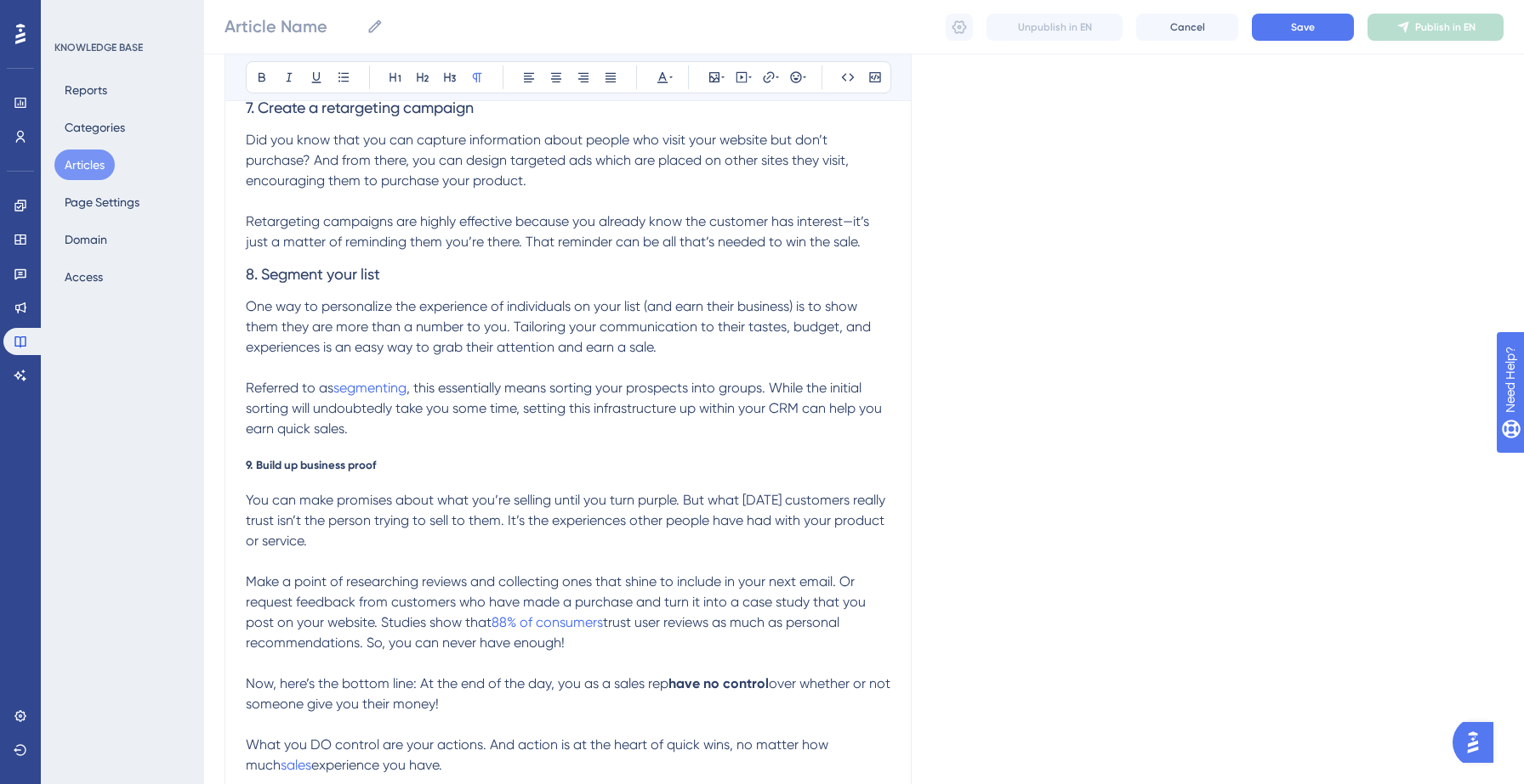
click at [309, 462] on span "9. Build up business proof" at bounding box center [311, 465] width 130 height 14
click at [454, 76] on icon at bounding box center [450, 78] width 12 height 10
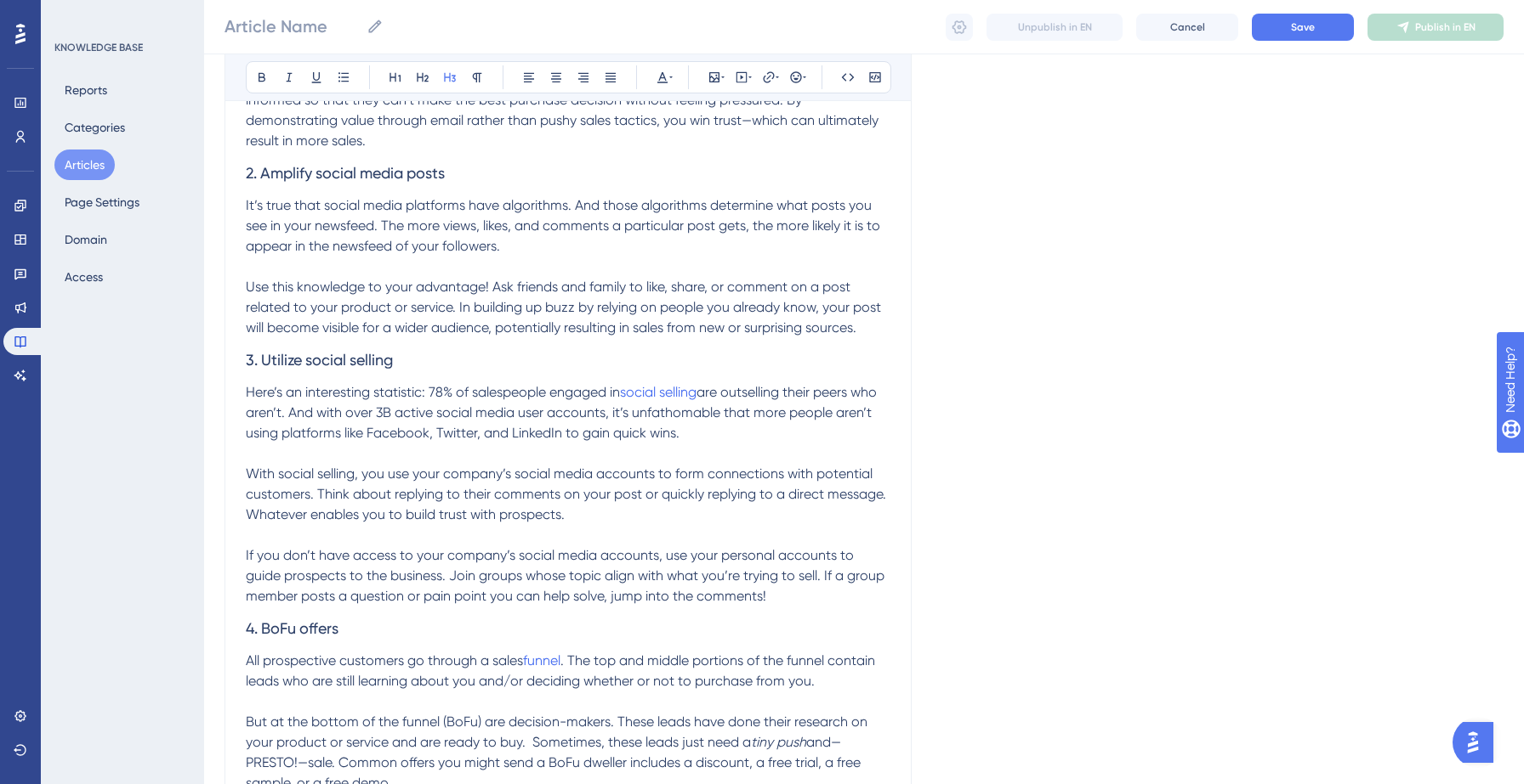
scroll to position [433, 0]
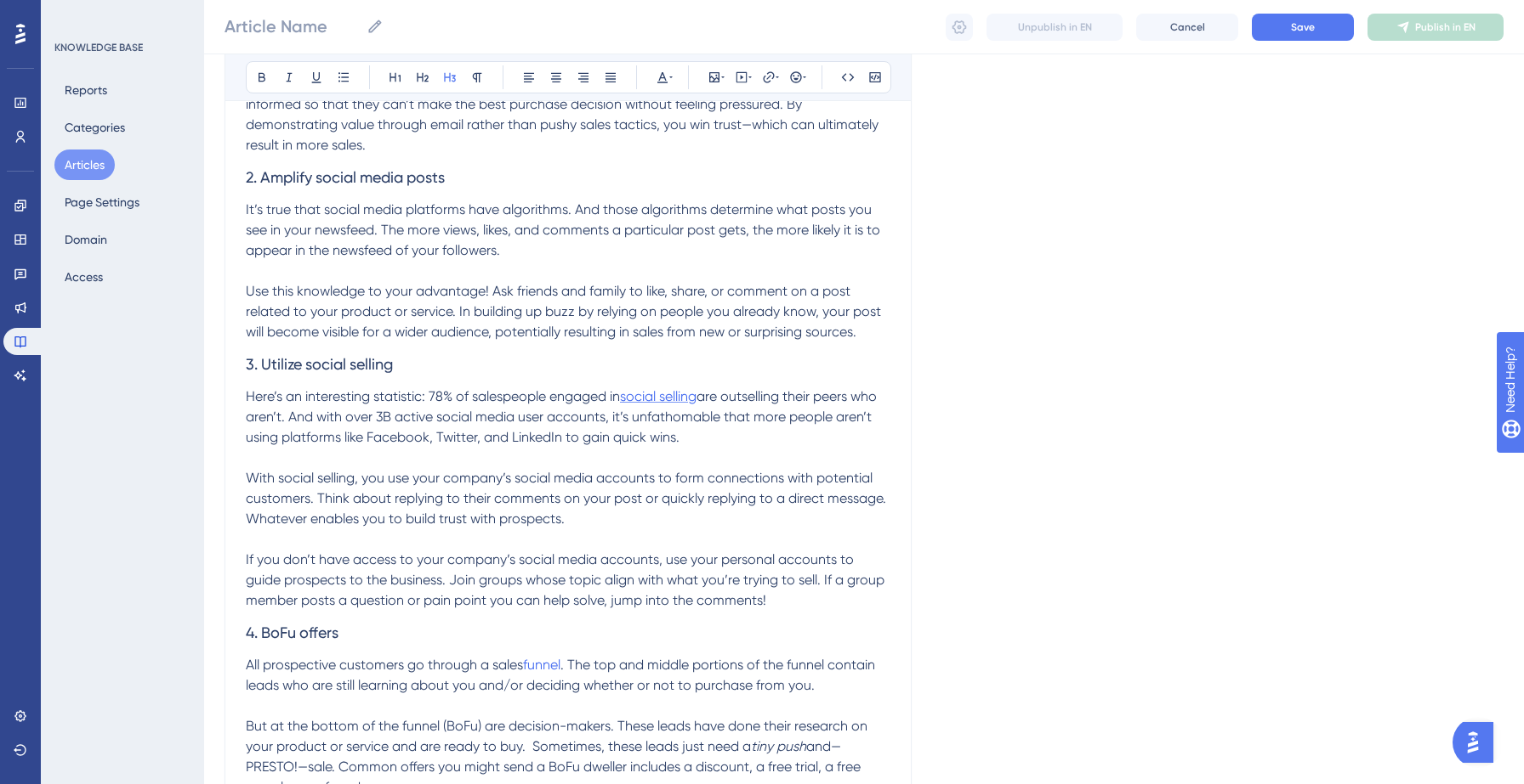
click at [669, 397] on span "social selling" at bounding box center [658, 396] width 76 height 16
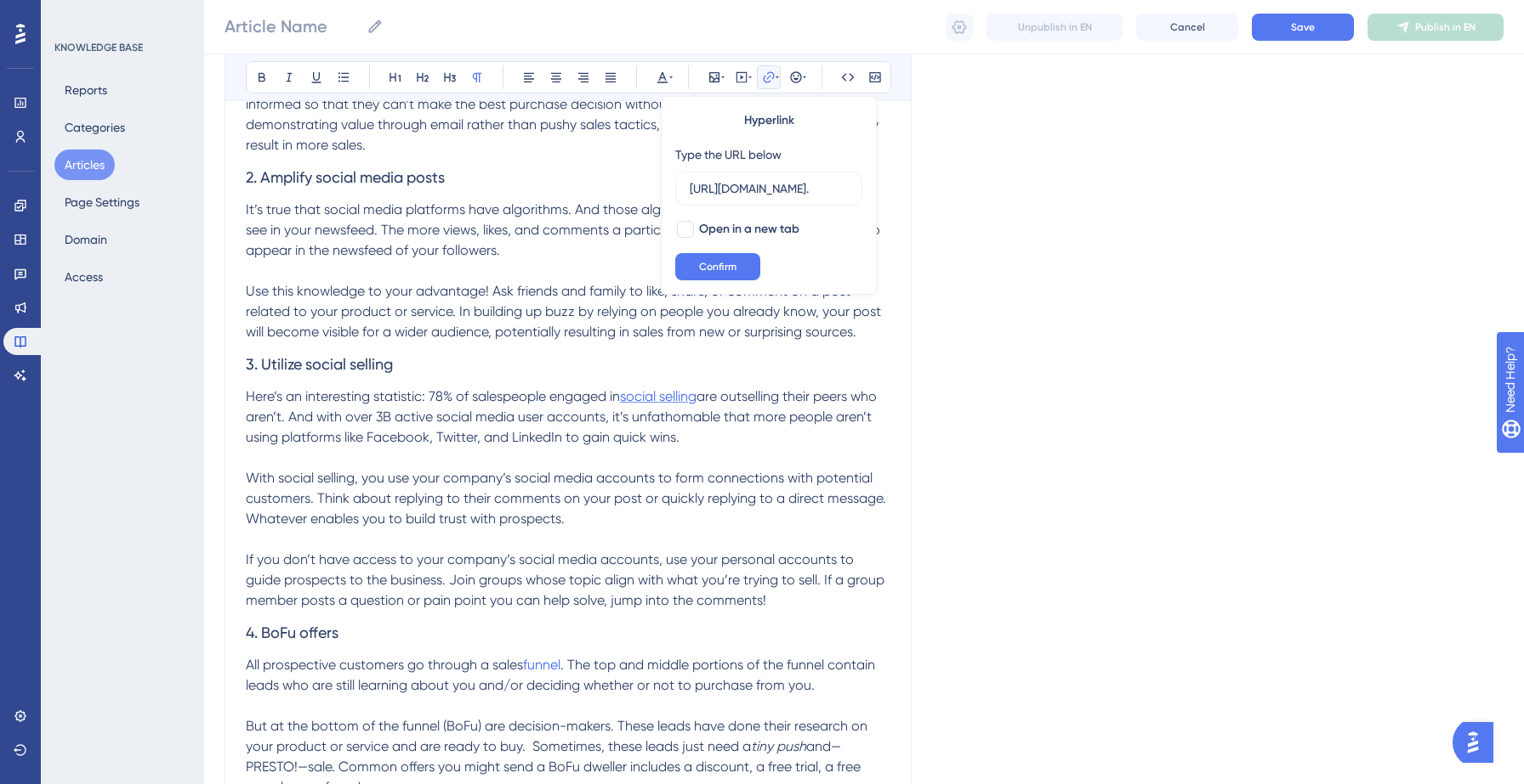
scroll to position [0, 669]
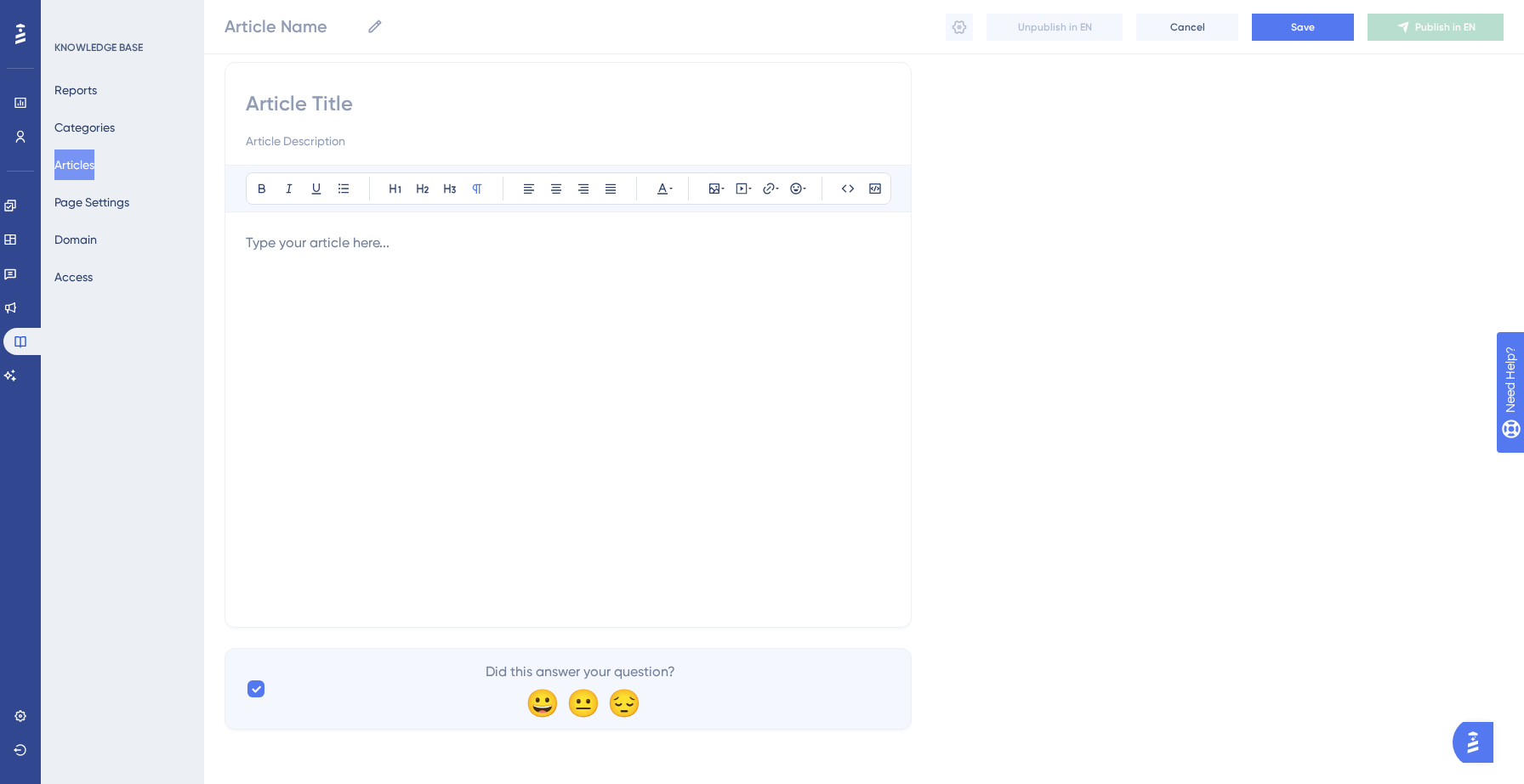
click at [383, 273] on div at bounding box center [567, 419] width 644 height 374
click at [364, 100] on input at bounding box center [567, 103] width 644 height 27
paste input "9 quick win sales ideas"
type input "9 quick win sales ideas"
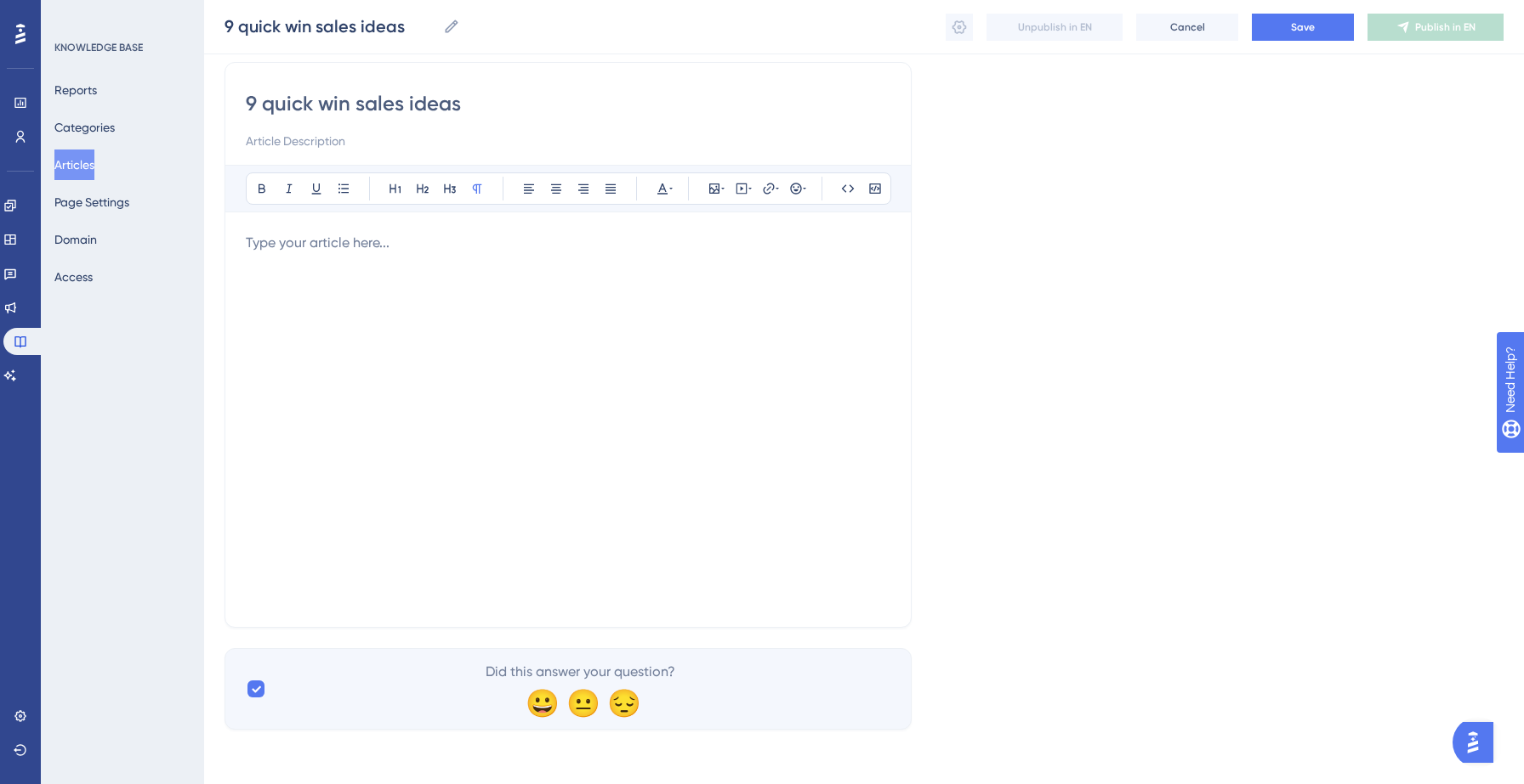
type input "9 quick win sales ideas"
click at [331, 249] on p at bounding box center [567, 243] width 644 height 21
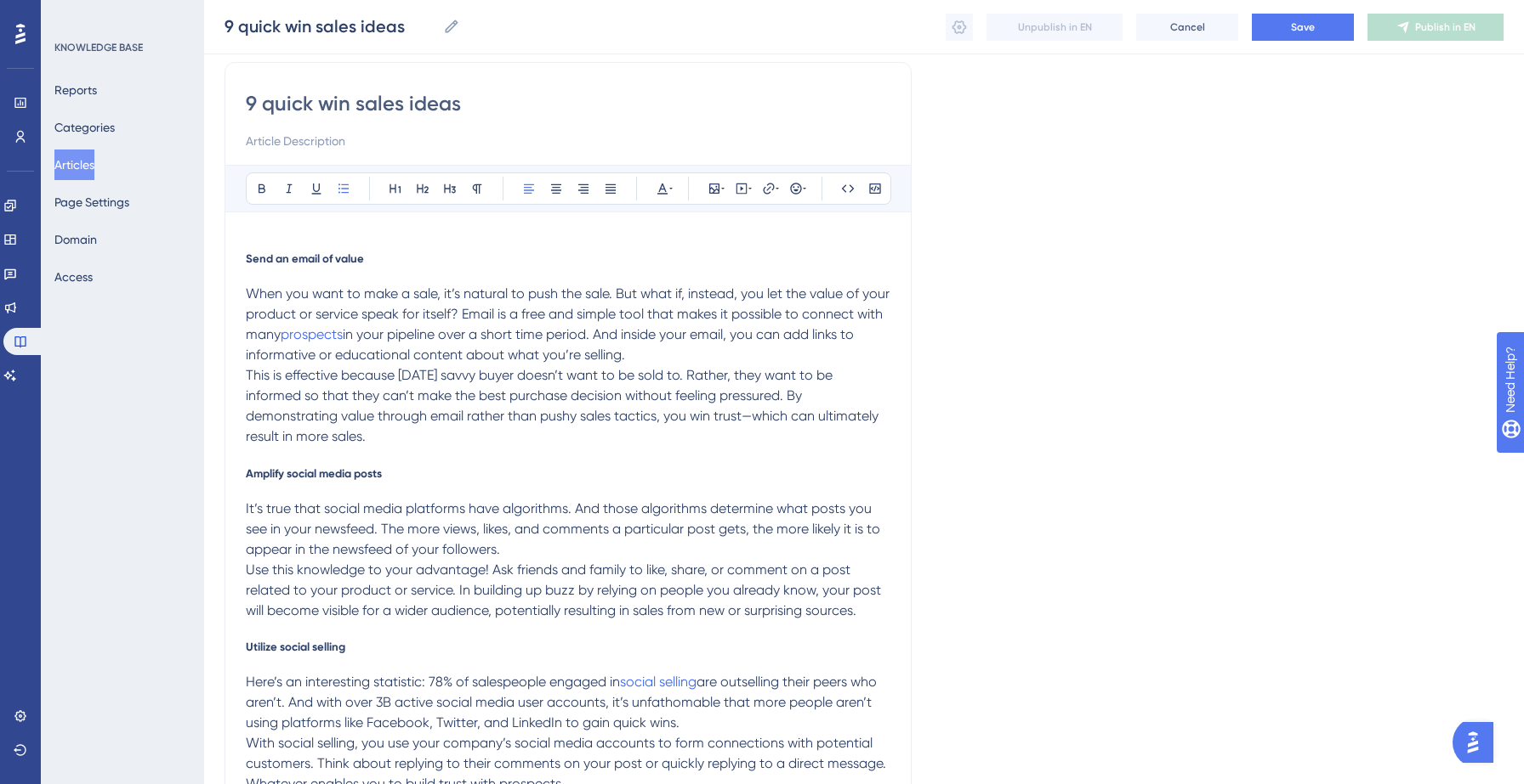
scroll to position [1469, 0]
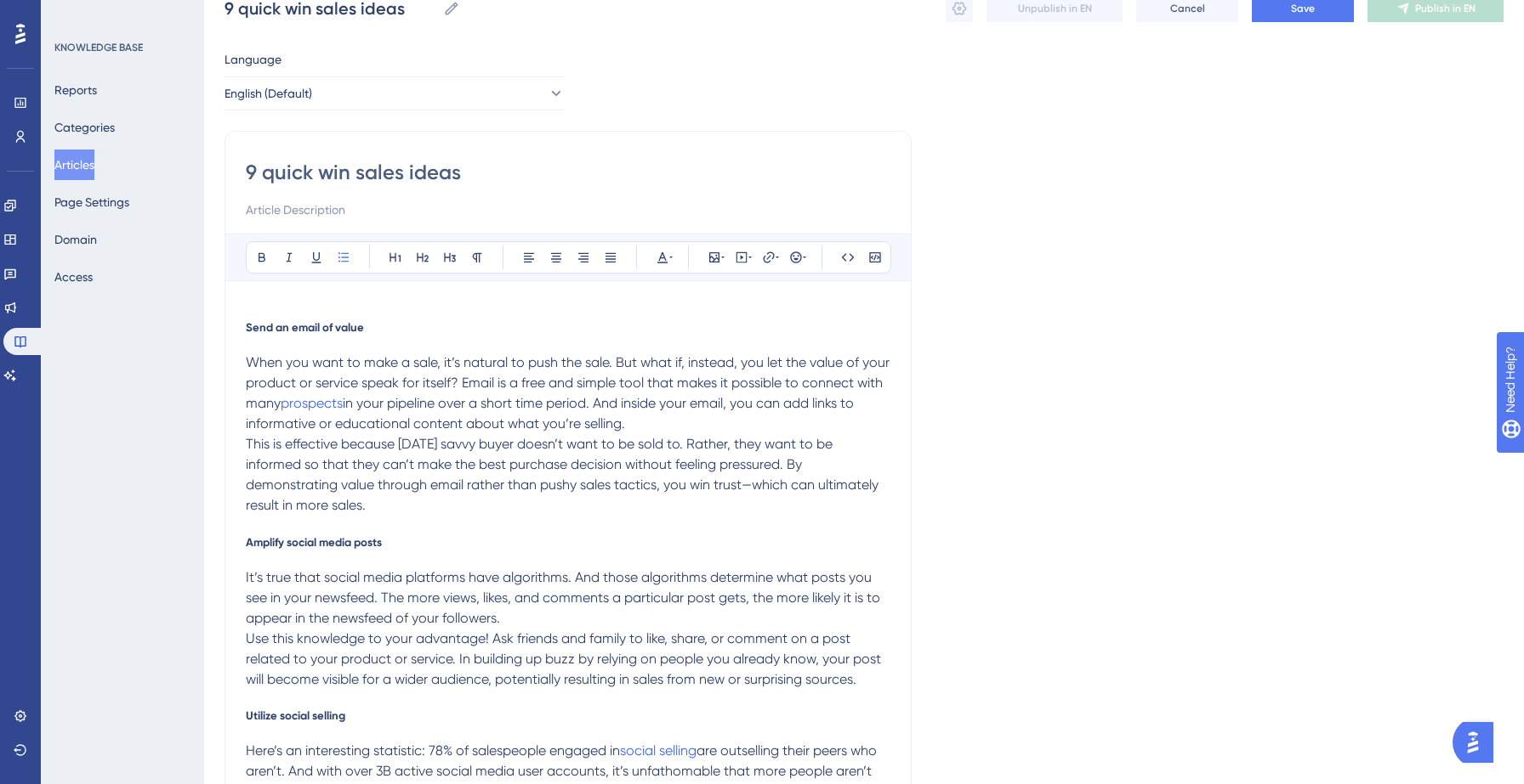
scroll to position [69, 0]
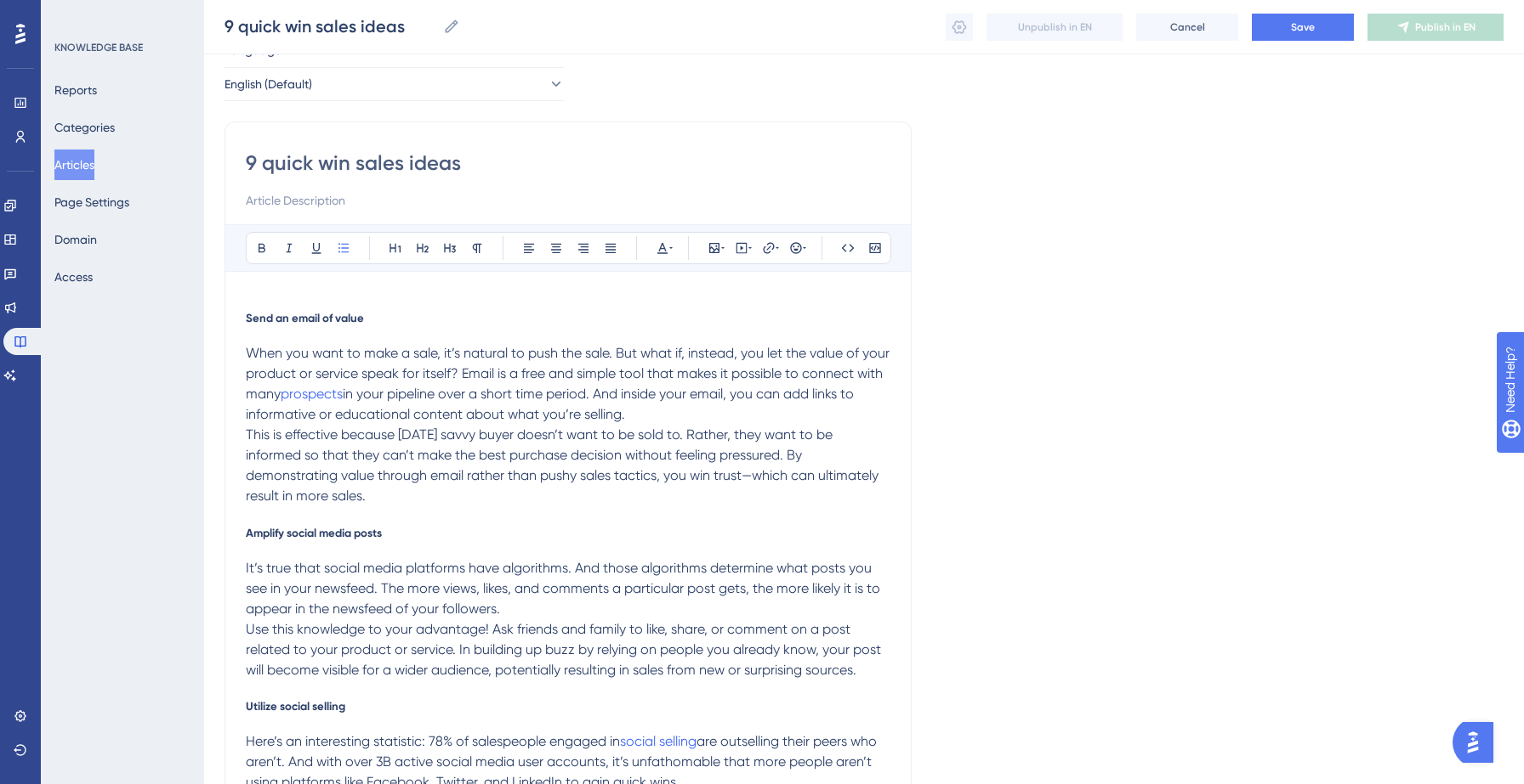
click at [253, 315] on span "Send an email of value" at bounding box center [304, 318] width 118 height 14
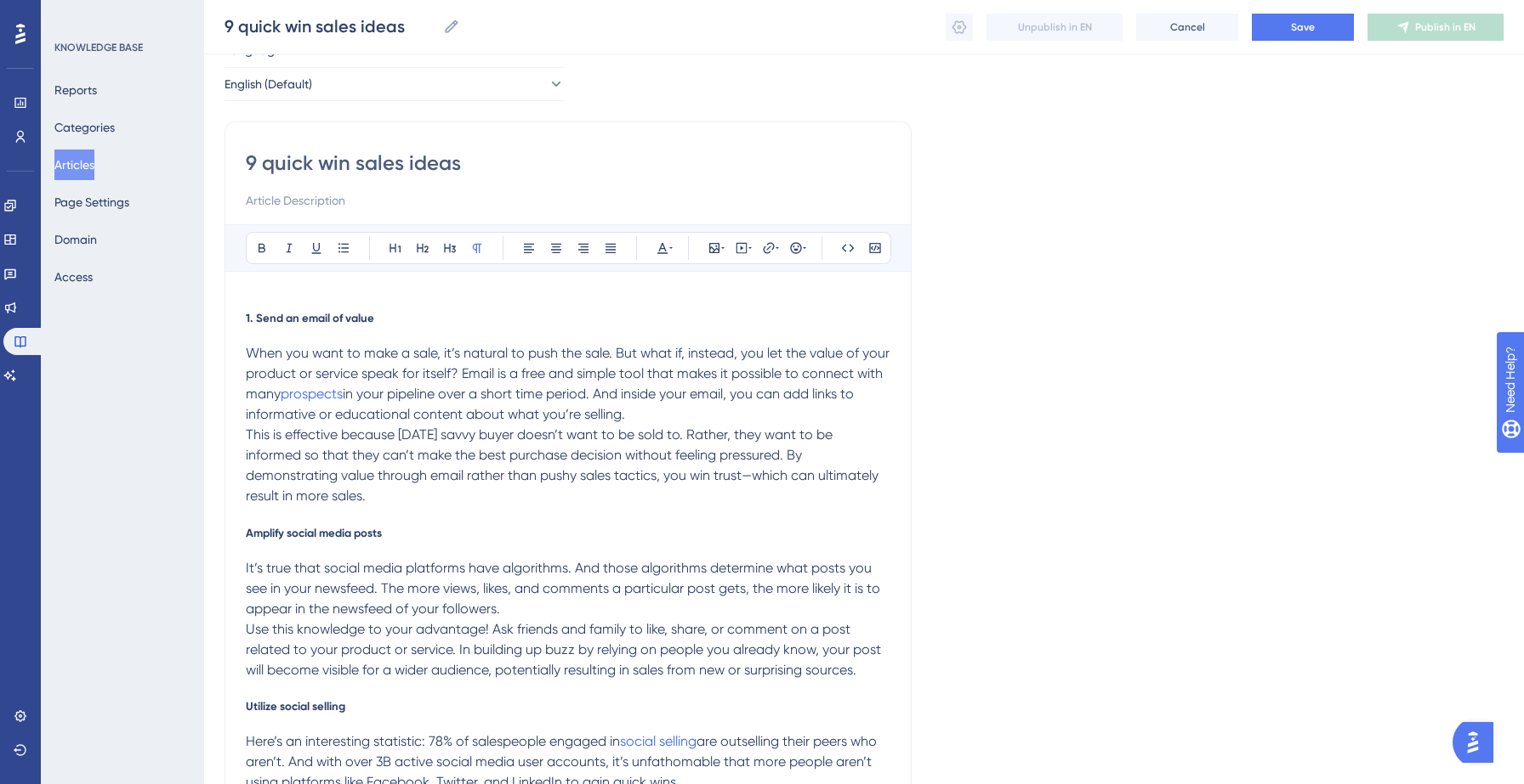
click at [287, 316] on span "1. Send an email of value" at bounding box center [310, 318] width 128 height 14
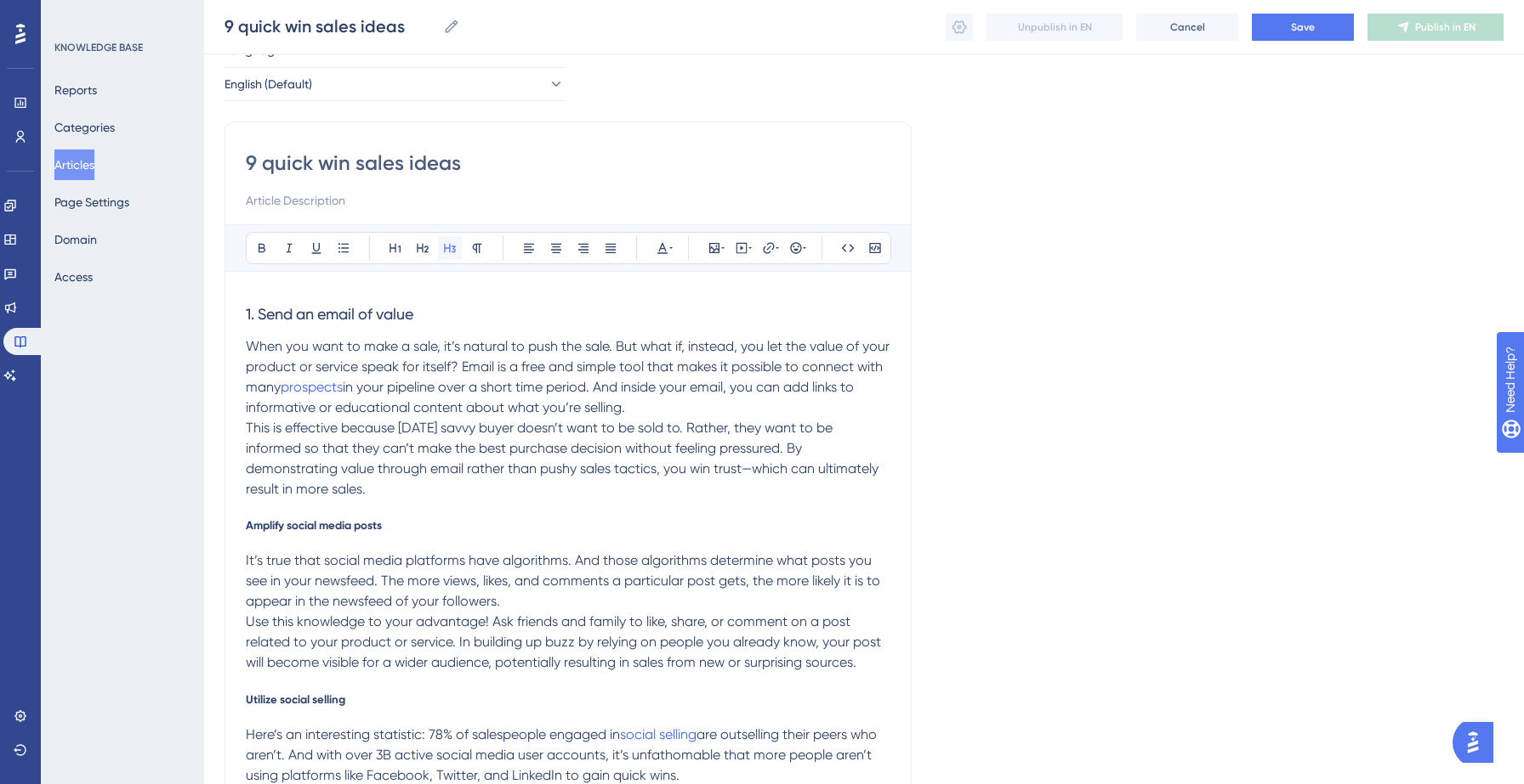
click at [448, 249] on icon at bounding box center [450, 248] width 14 height 14
click at [420, 472] on span "This is effective because today’s savvy buyer doesn’t want to be sold to. Rathe…" at bounding box center [563, 458] width 636 height 77
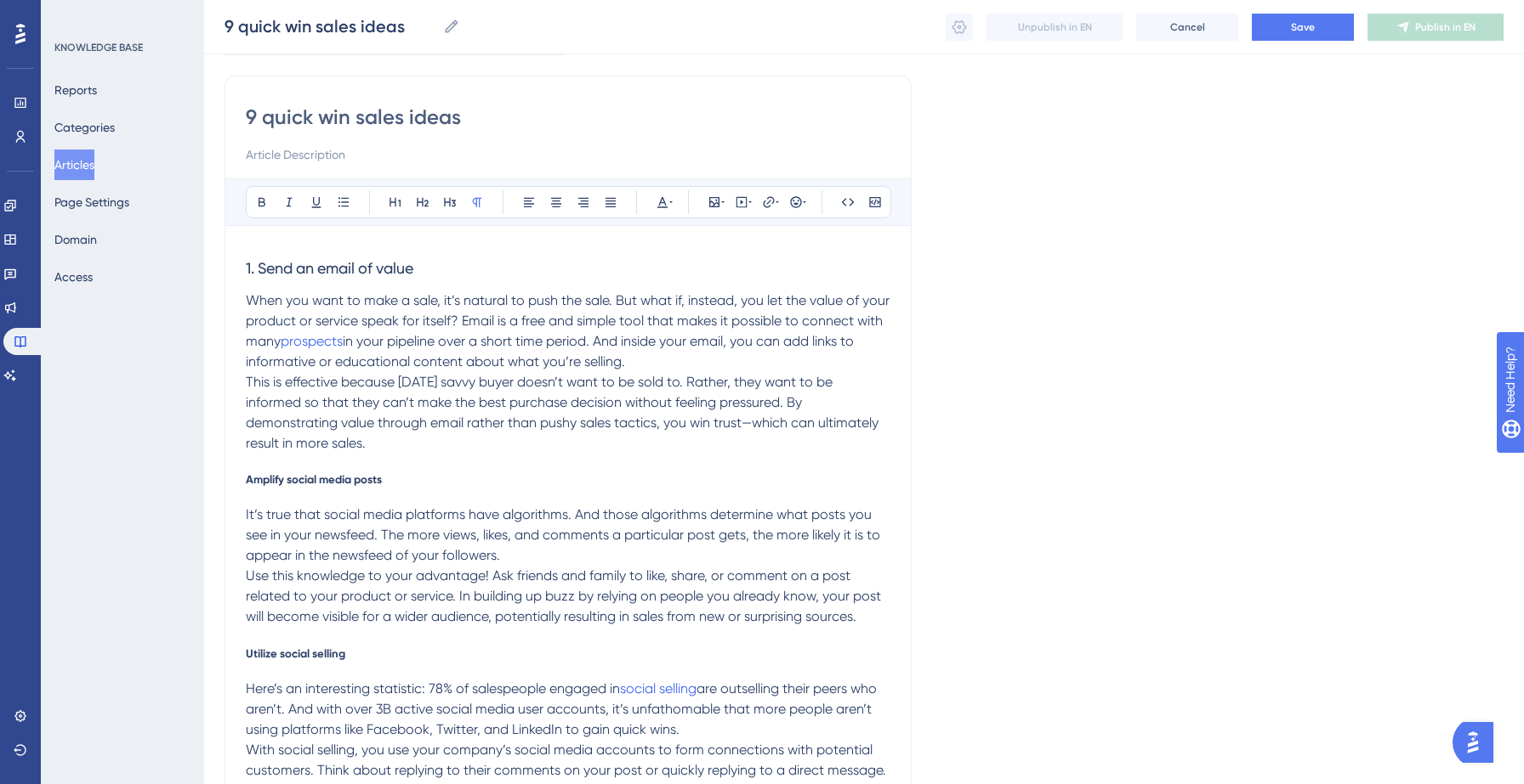
scroll to position [121, 0]
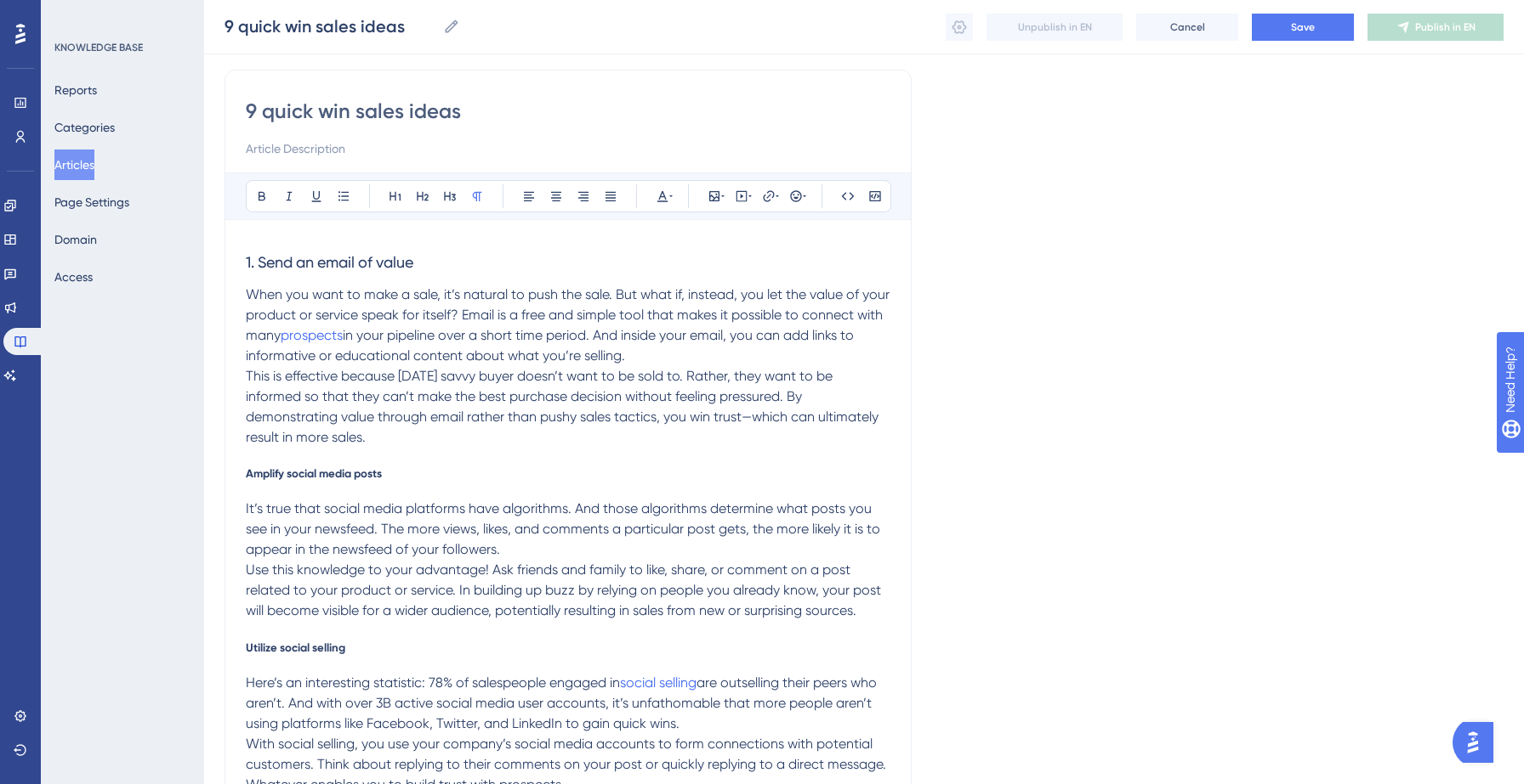
click at [681, 355] on p "When you want to make a sale, it’s natural to push the sale. But what if, inste…" at bounding box center [567, 325] width 644 height 81
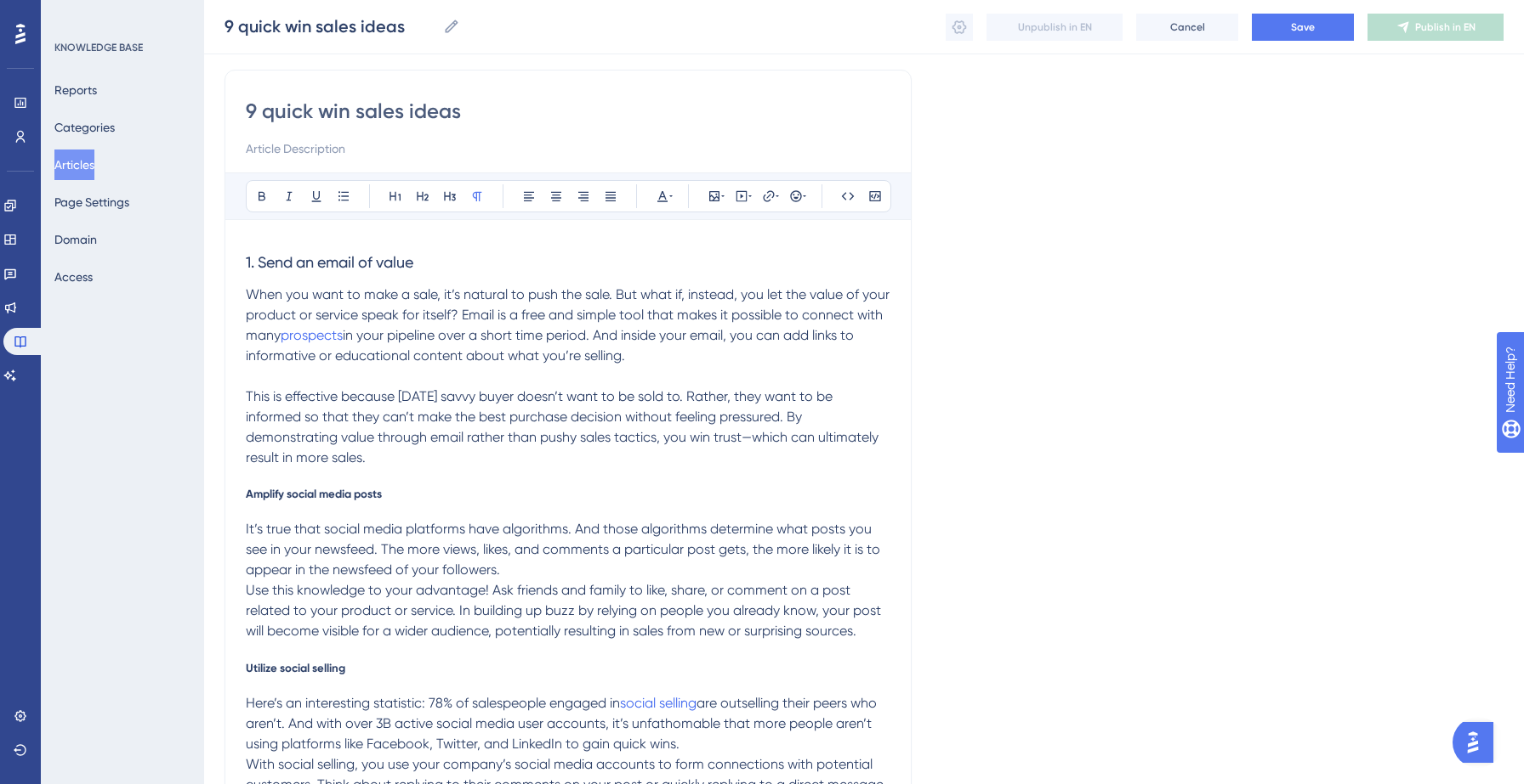
click at [452, 201] on icon at bounding box center [450, 196] width 14 height 14
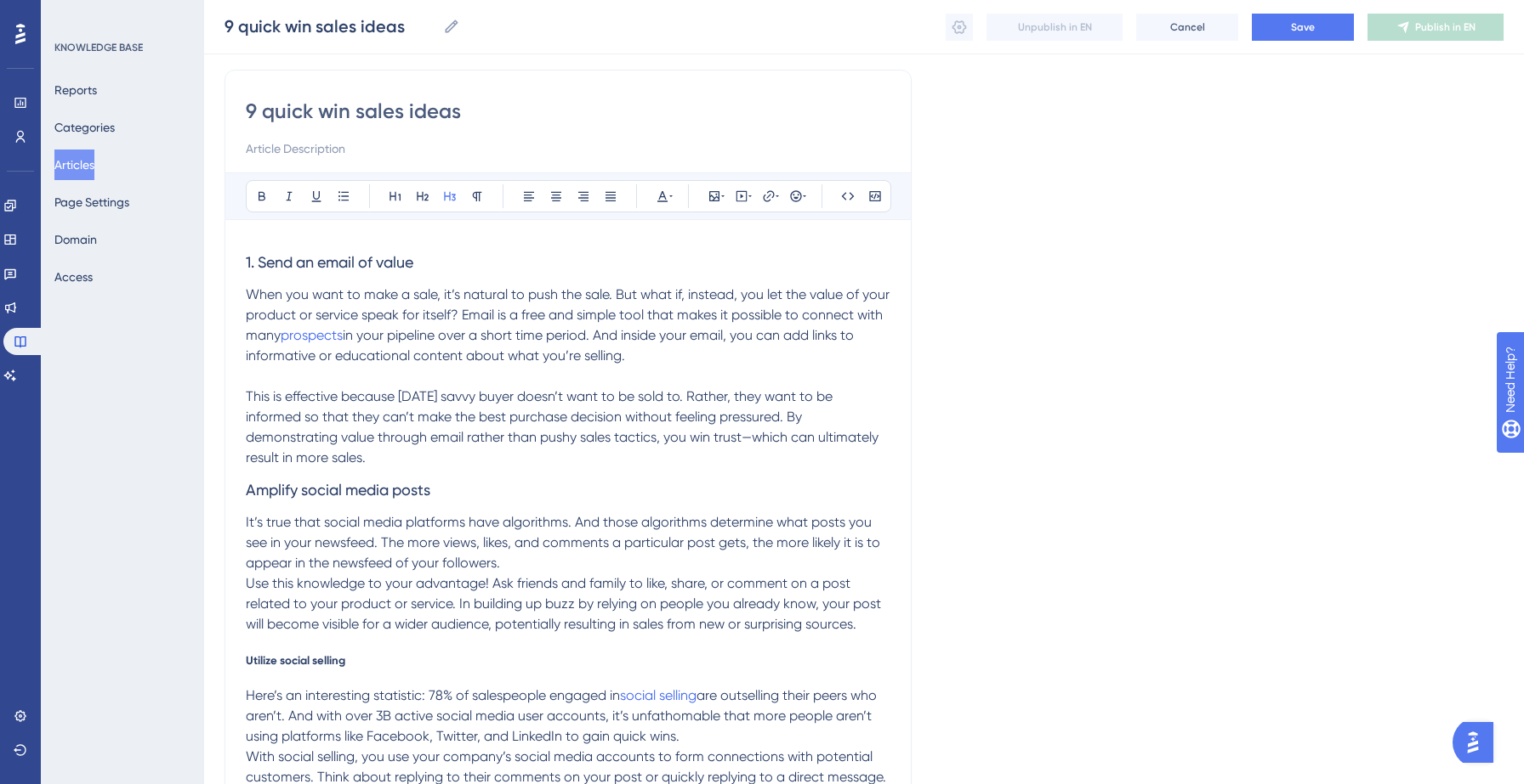
click at [484, 494] on h3 "Amplify social media posts" at bounding box center [567, 490] width 644 height 44
click at [520, 563] on p "It’s true that social media platforms have algorithms. And those algorithms det…" at bounding box center [567, 543] width 644 height 61
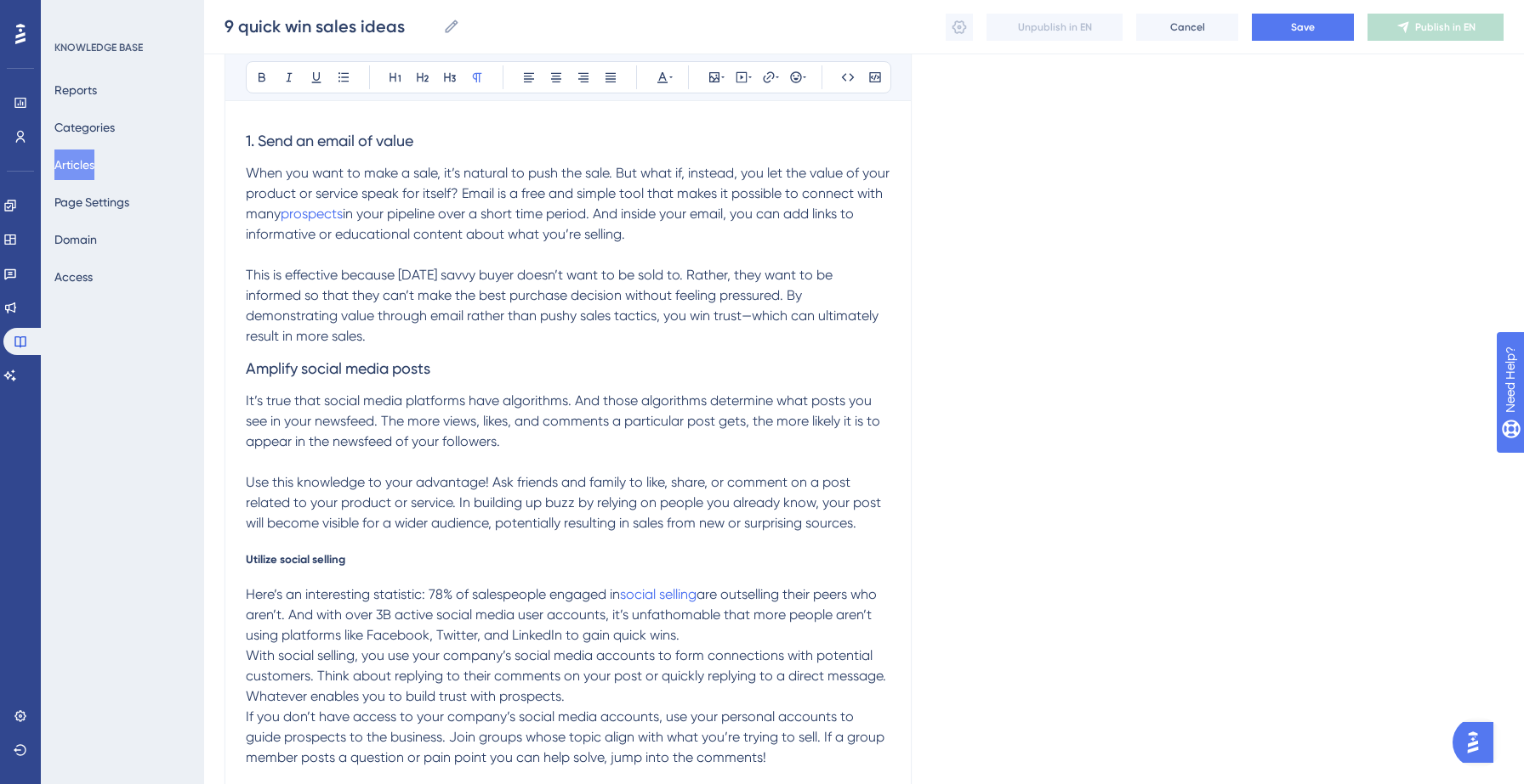
scroll to position [245, 0]
click at [335, 552] on span "Utilize social selling" at bounding box center [295, 556] width 99 height 14
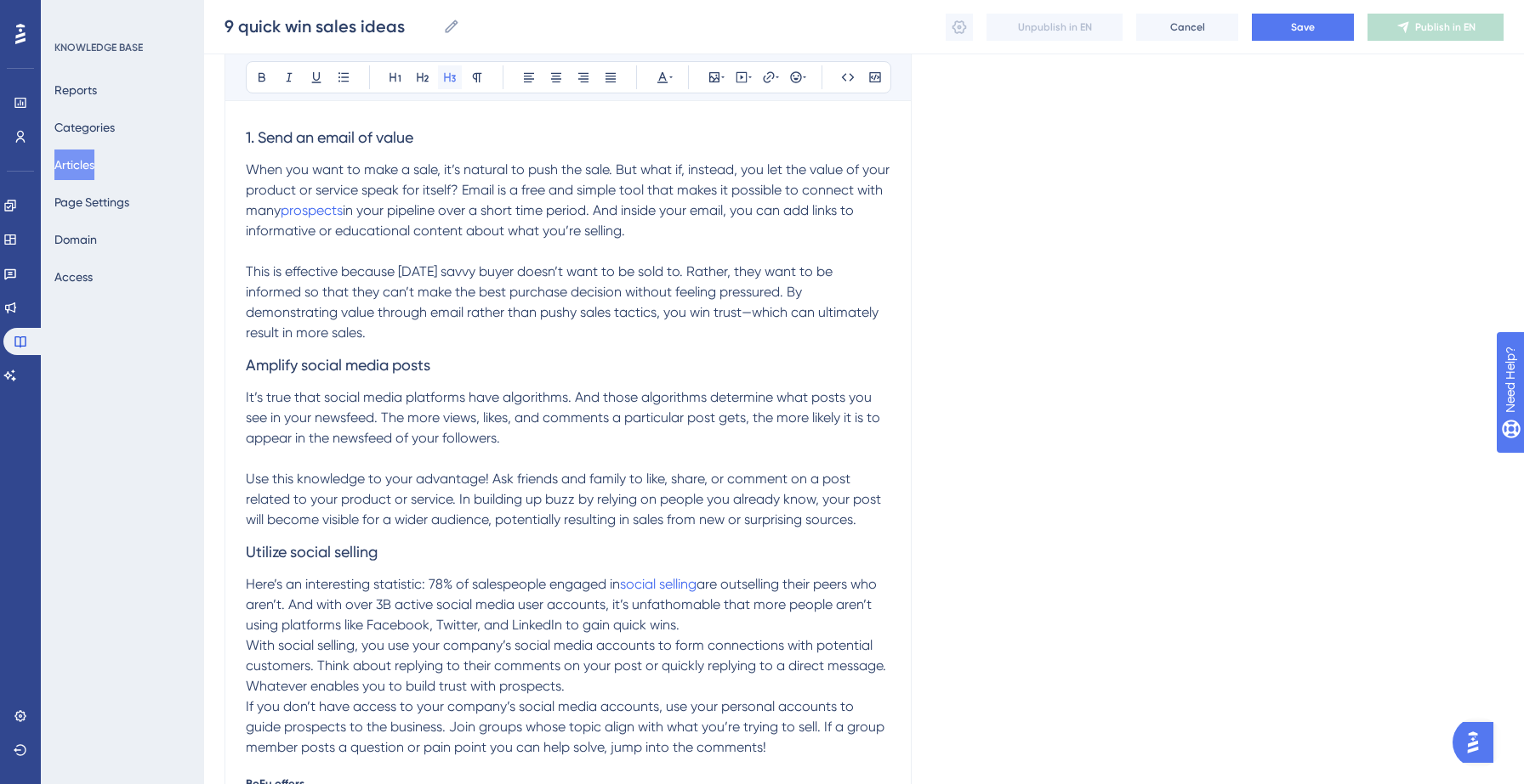
click at [454, 74] on icon at bounding box center [450, 78] width 14 height 14
click at [428, 550] on h3 "Utilize social selling" at bounding box center [567, 551] width 644 height 44
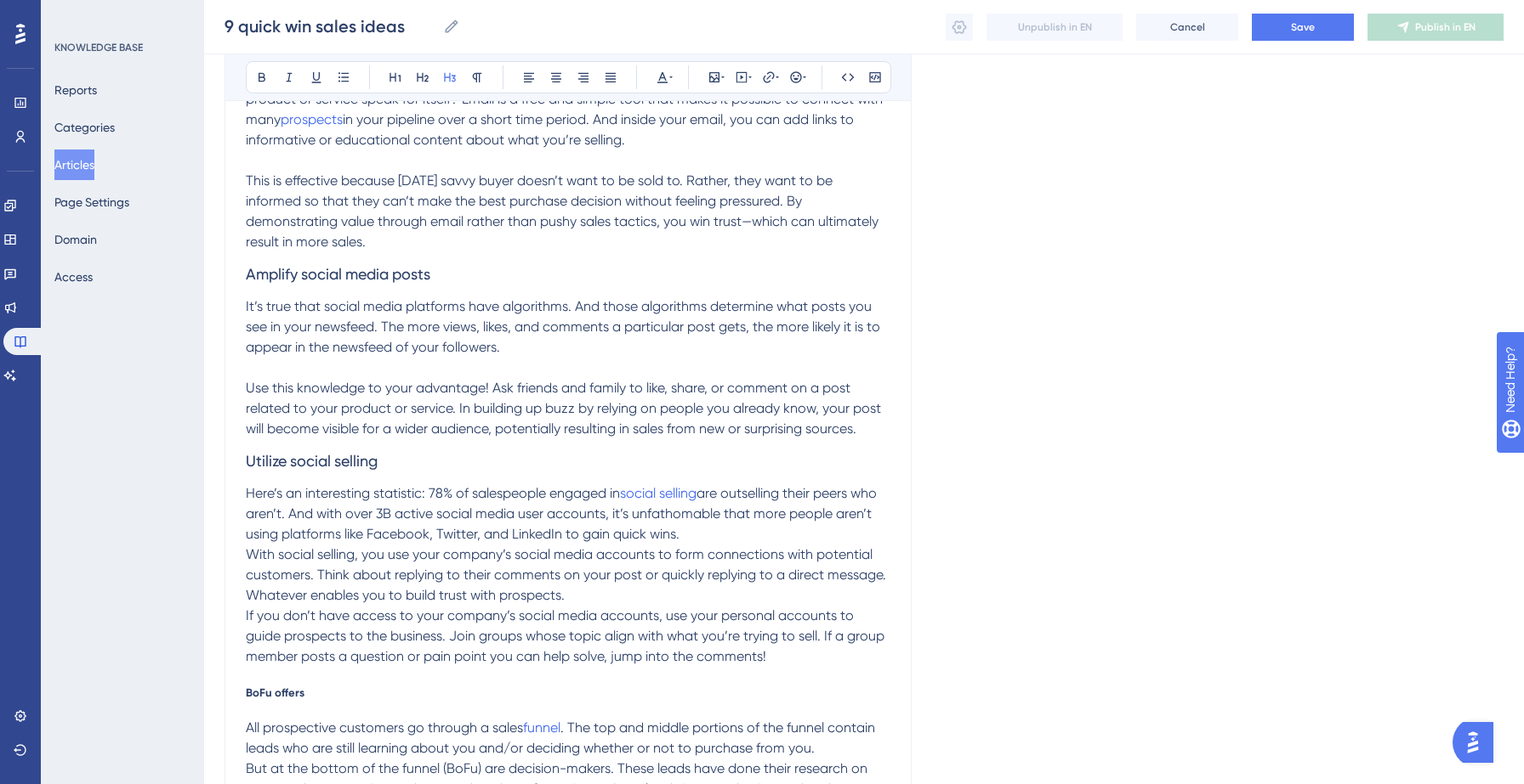
scroll to position [341, 0]
click at [714, 531] on p "Here’s an interesting statistic: 78% of salespeople engaged in social selling a…" at bounding box center [567, 509] width 644 height 61
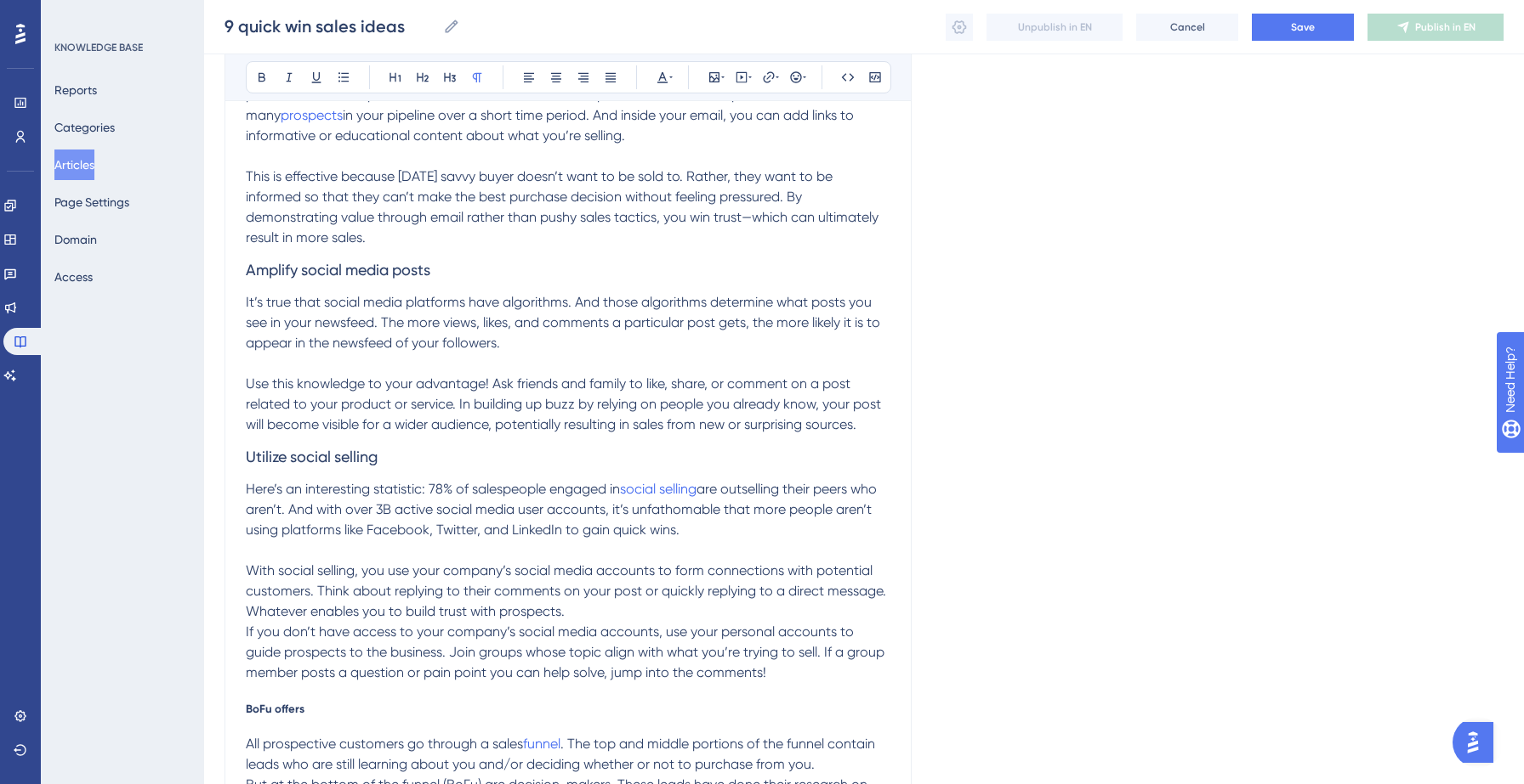
click at [608, 618] on p "With social selling, you use your company’s social media accounts to form conne…" at bounding box center [567, 591] width 644 height 61
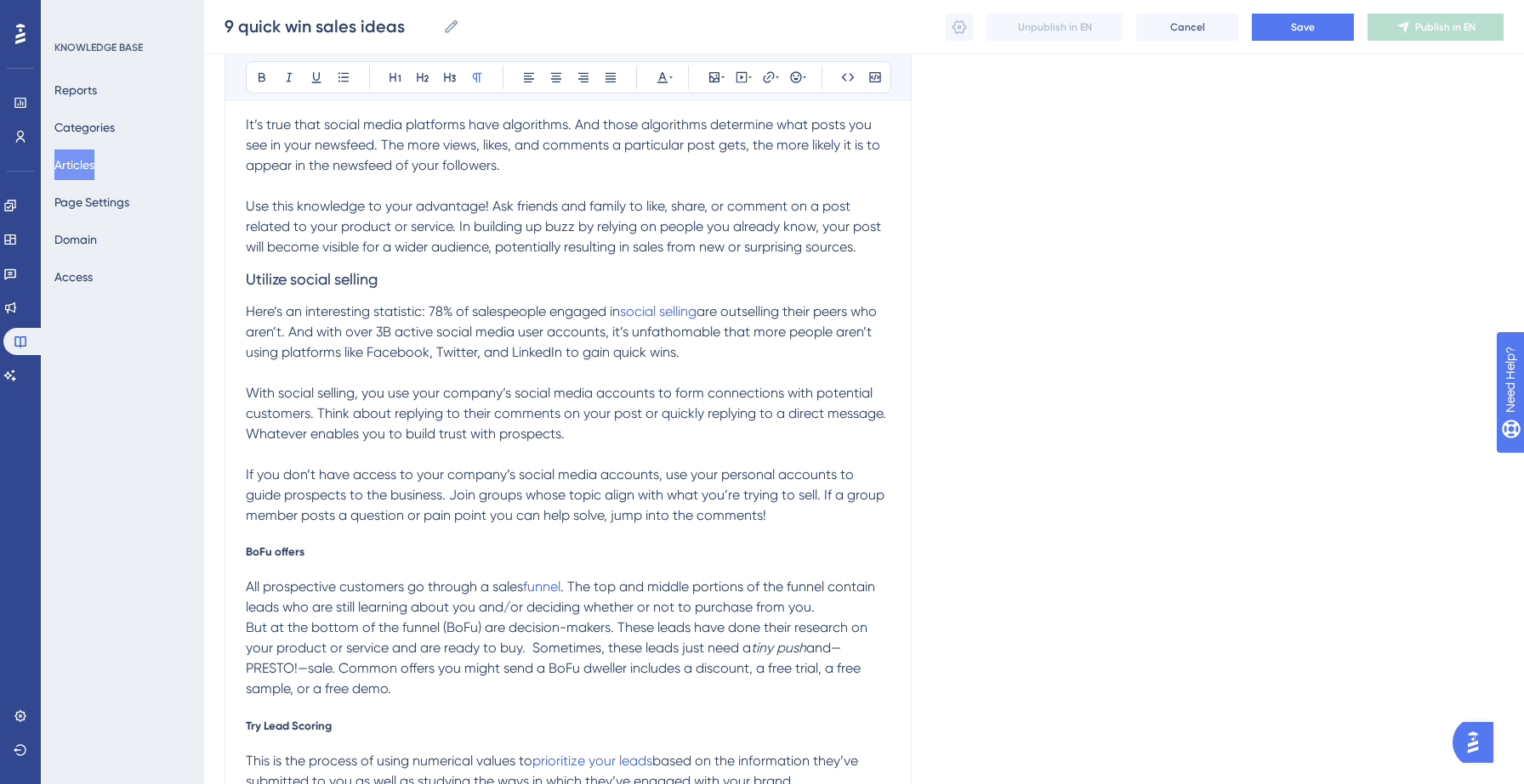
scroll to position [525, 0]
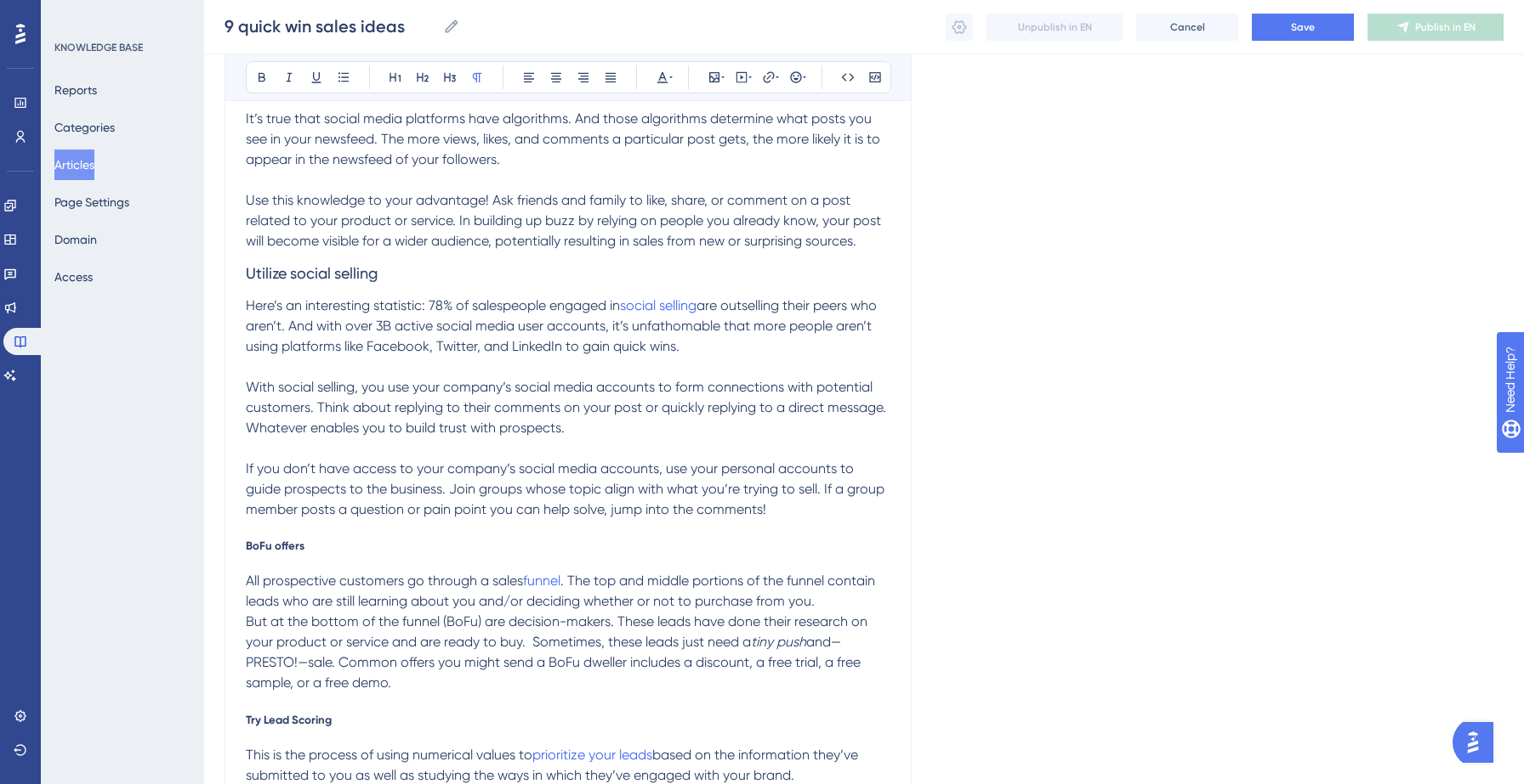
click at [303, 550] on span "BoFu offers" at bounding box center [275, 545] width 59 height 14
click at [450, 74] on icon at bounding box center [450, 78] width 12 height 10
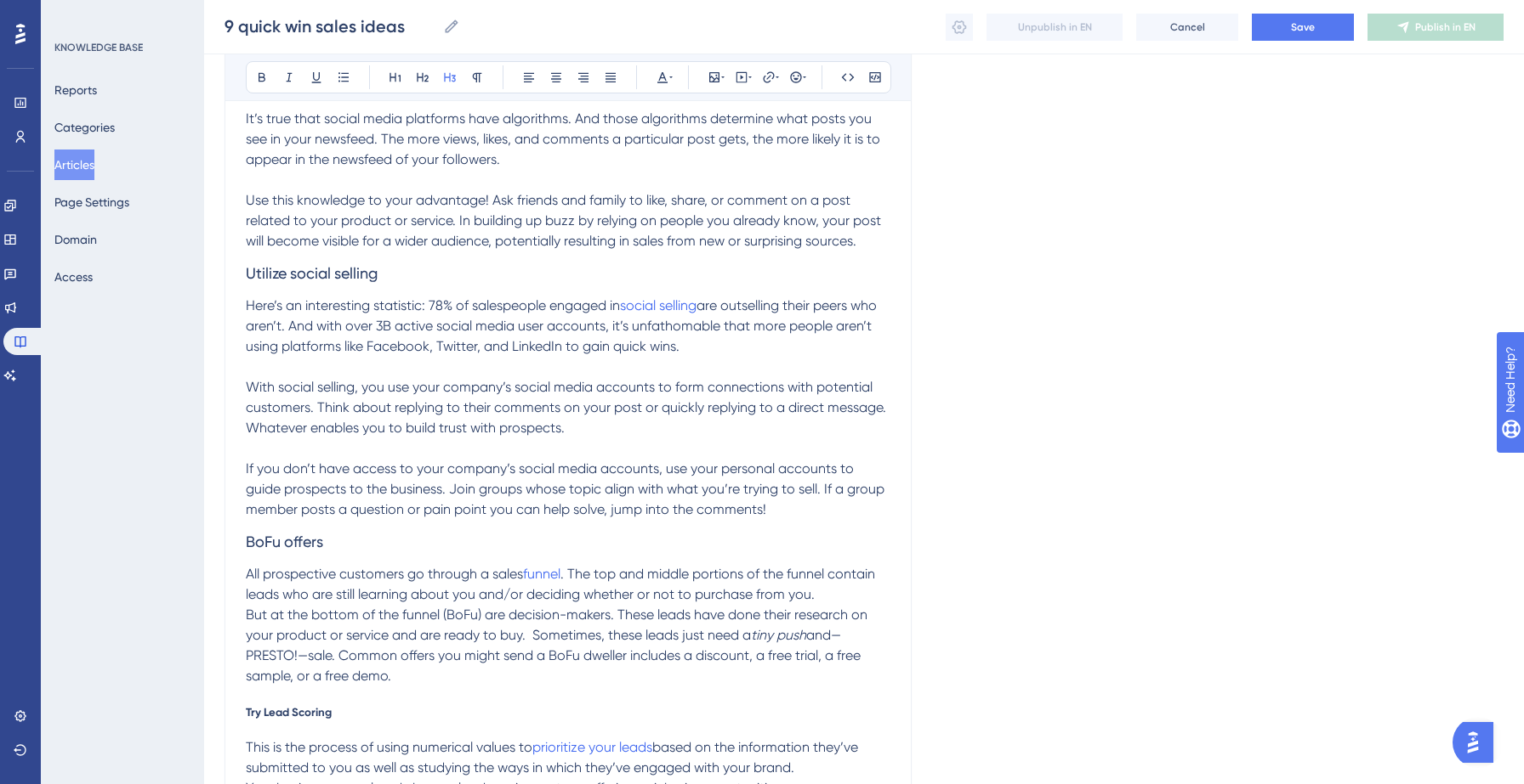
click at [388, 566] on span "All prospective customers go through a sales" at bounding box center [384, 574] width 277 height 16
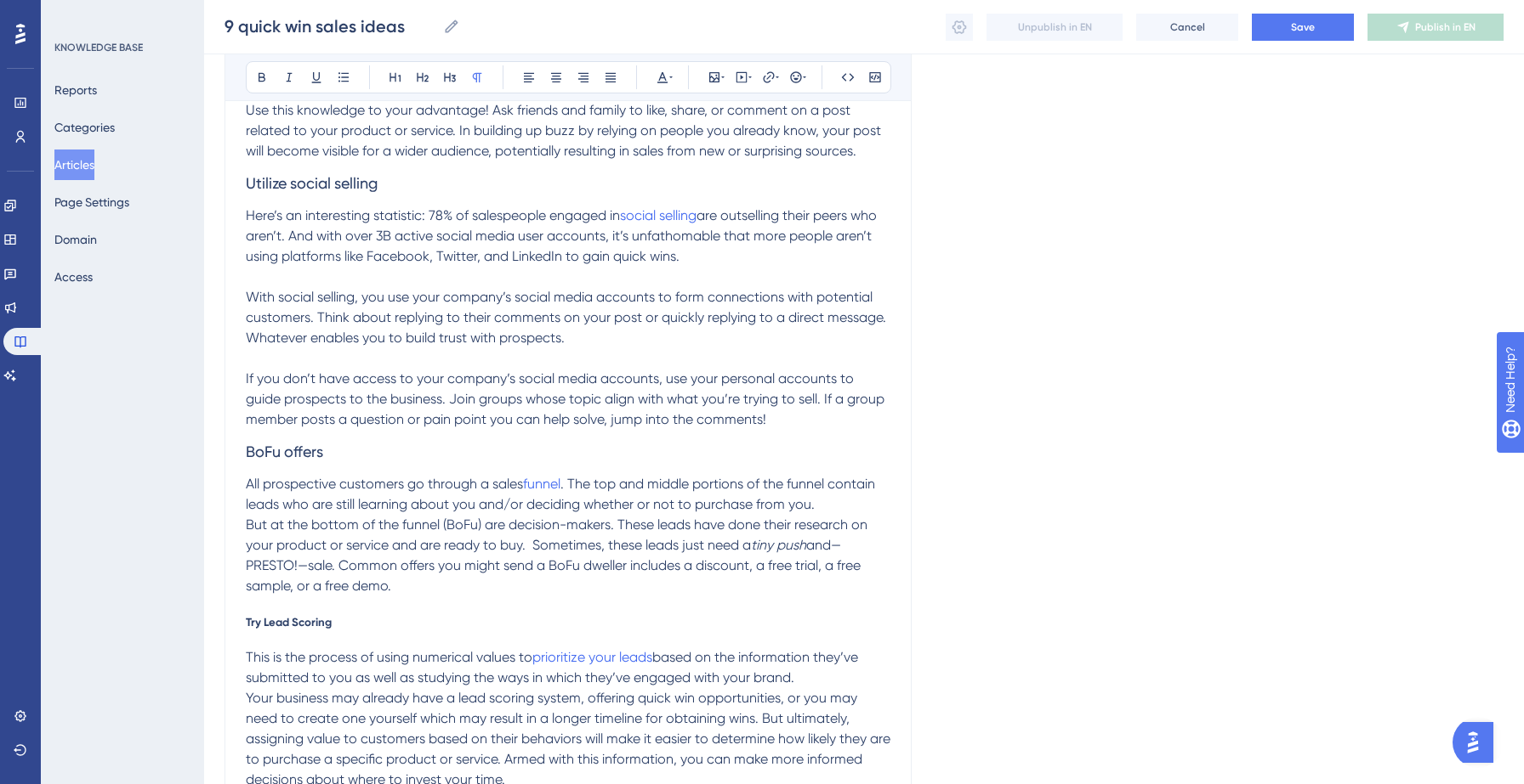
scroll to position [619, 0]
click at [837, 495] on p "All prospective customers go through a sales funnel . The top and middle portio…" at bounding box center [567, 490] width 644 height 41
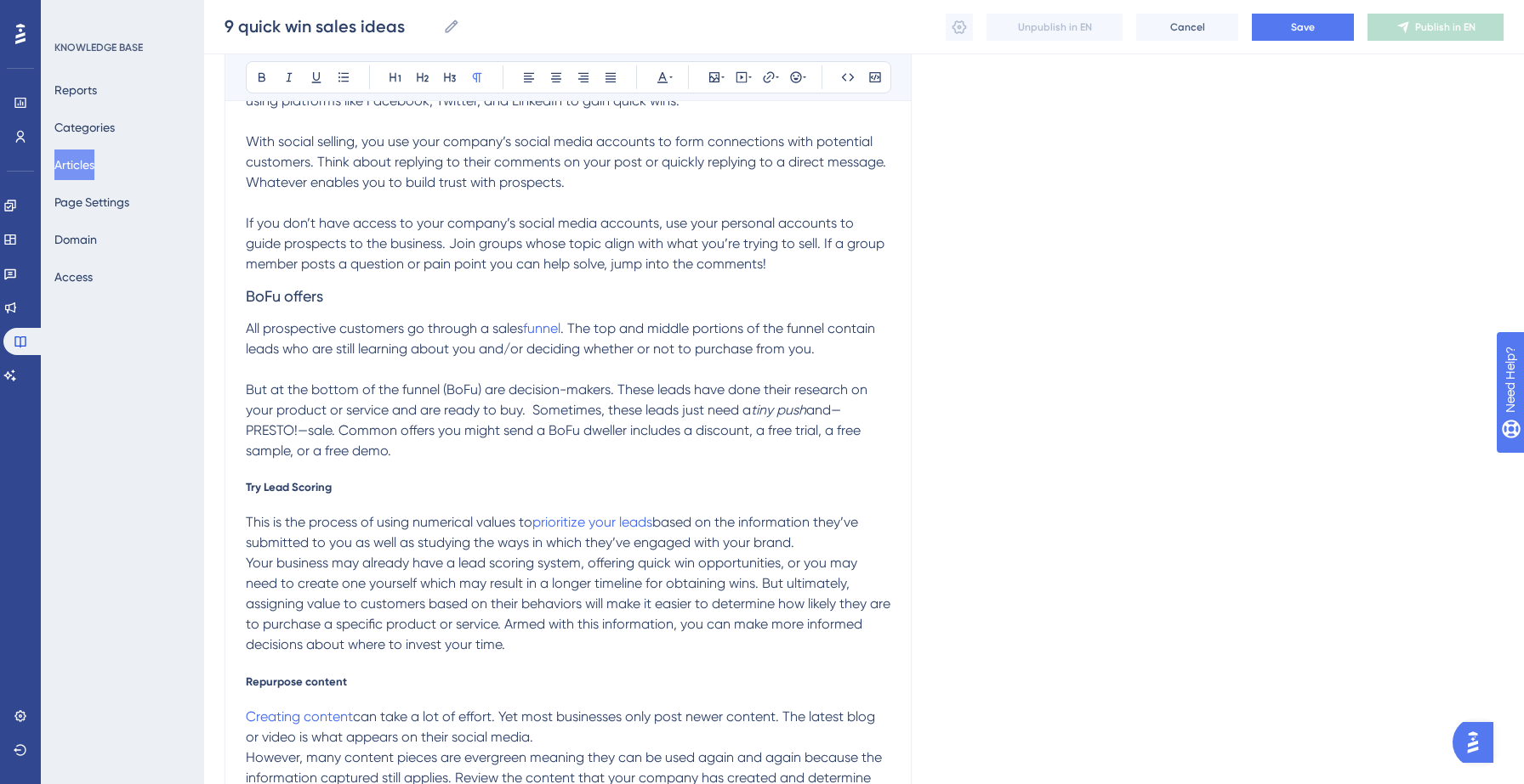
scroll to position [780, 0]
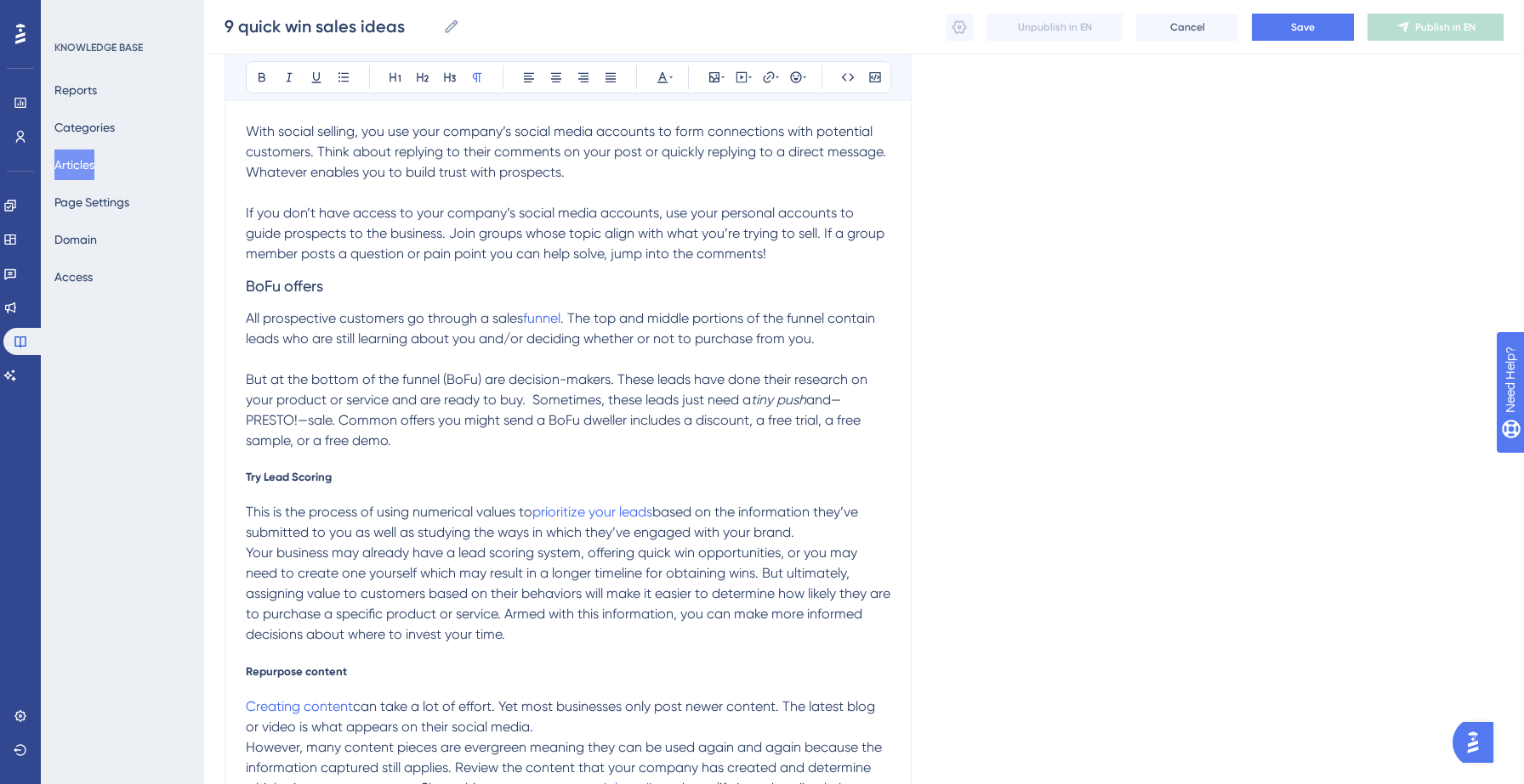
click at [294, 476] on span "Try Lead Scoring" at bounding box center [288, 477] width 86 height 14
click at [450, 76] on icon at bounding box center [450, 78] width 14 height 14
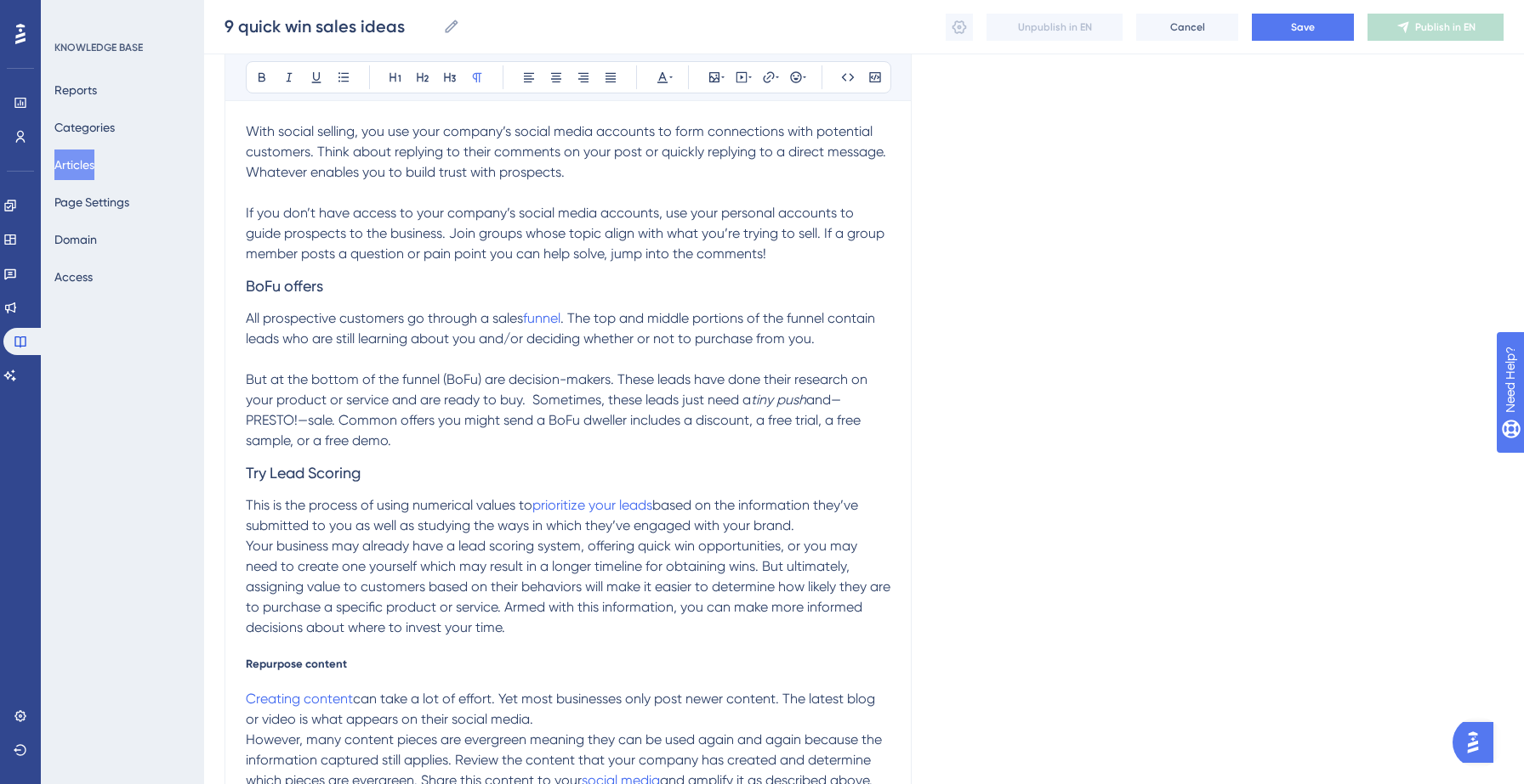
click at [419, 532] on span "based on the information they’ve submitted to you as well as studying the ways …" at bounding box center [554, 515] width 616 height 36
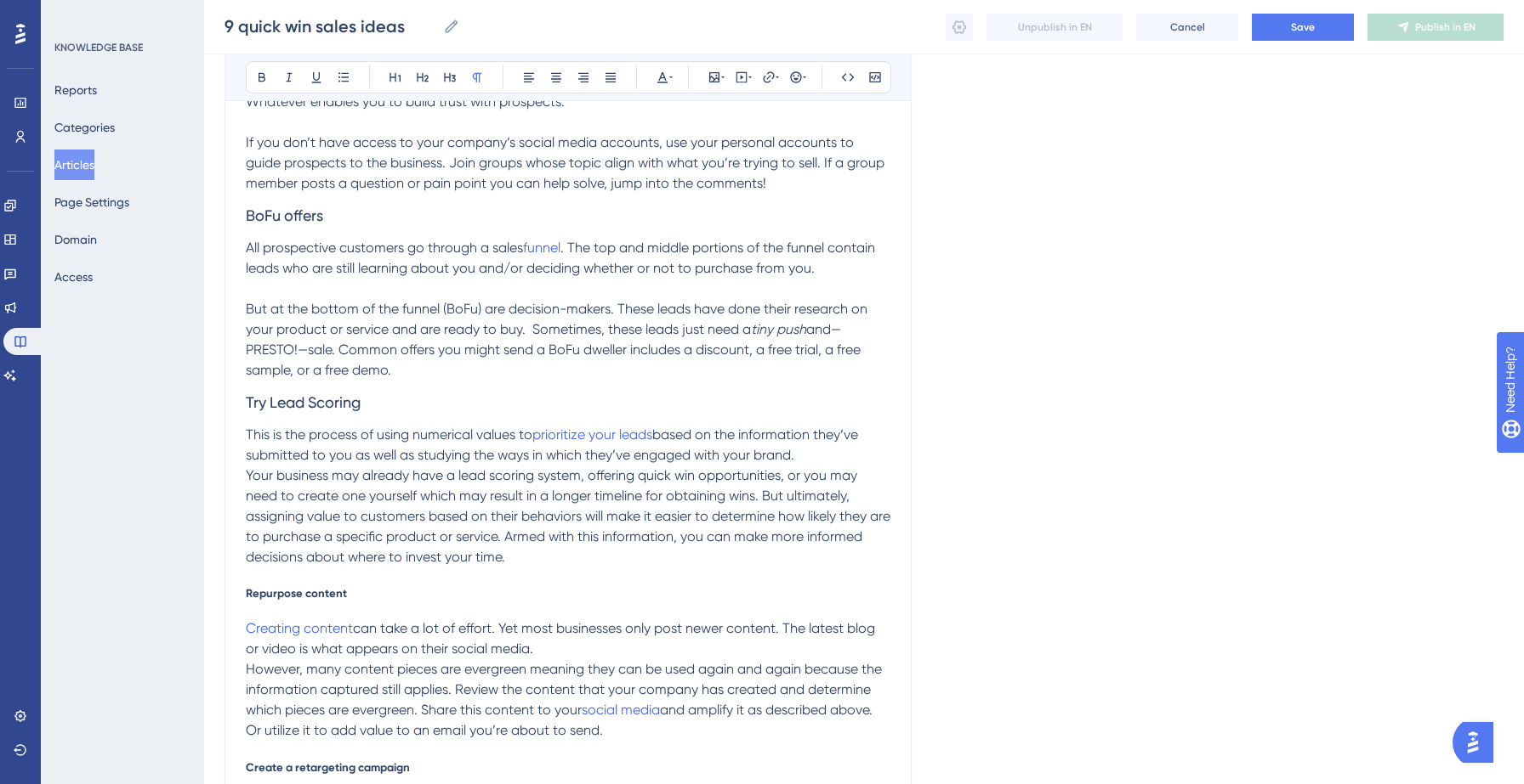
click at [814, 458] on p "This is the process of using numerical values to prioritize your leads based on…" at bounding box center [567, 445] width 644 height 41
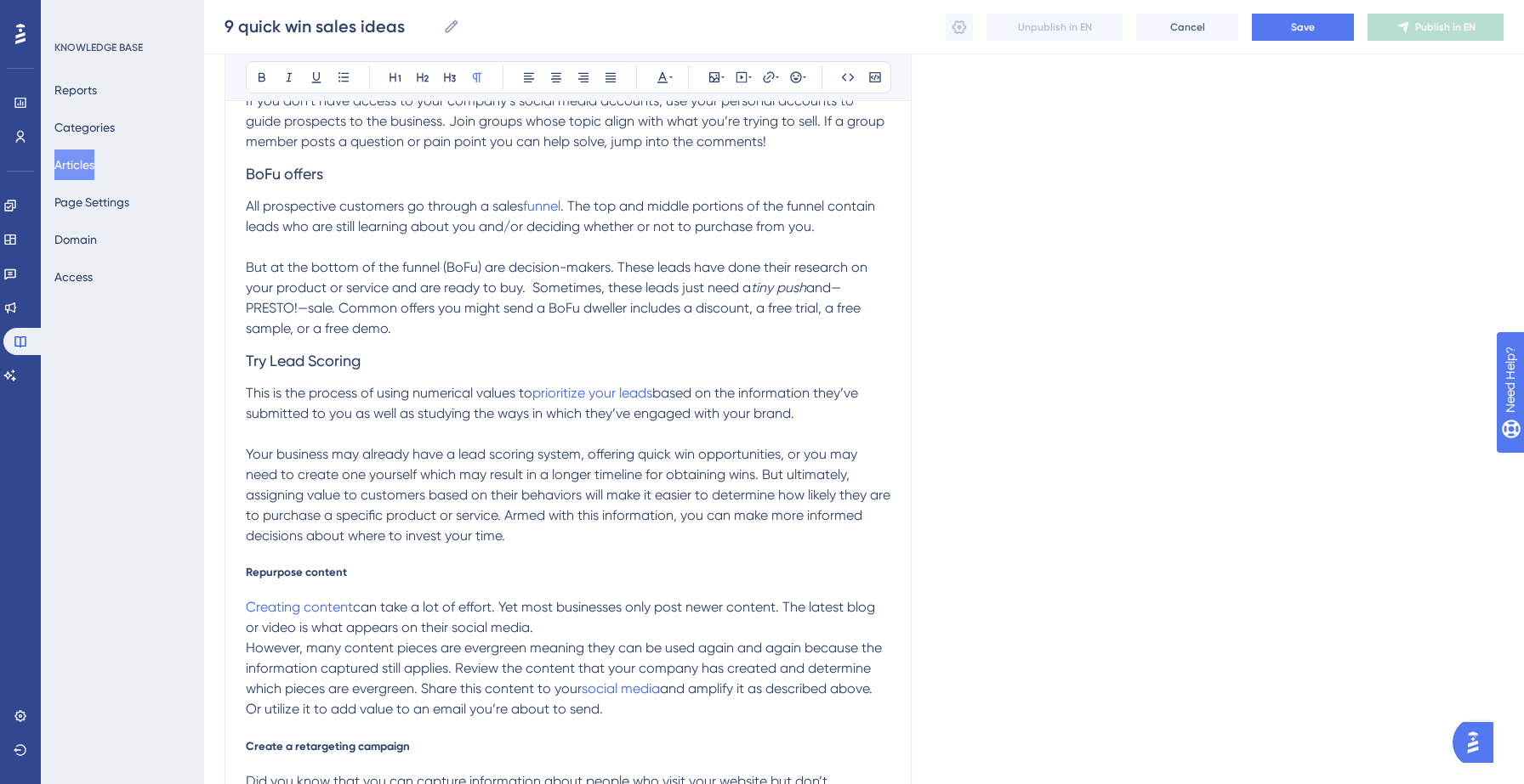
scroll to position [893, 0]
click at [319, 570] on span "Repurpose content" at bounding box center [296, 571] width 101 height 14
click at [454, 80] on icon at bounding box center [450, 78] width 14 height 14
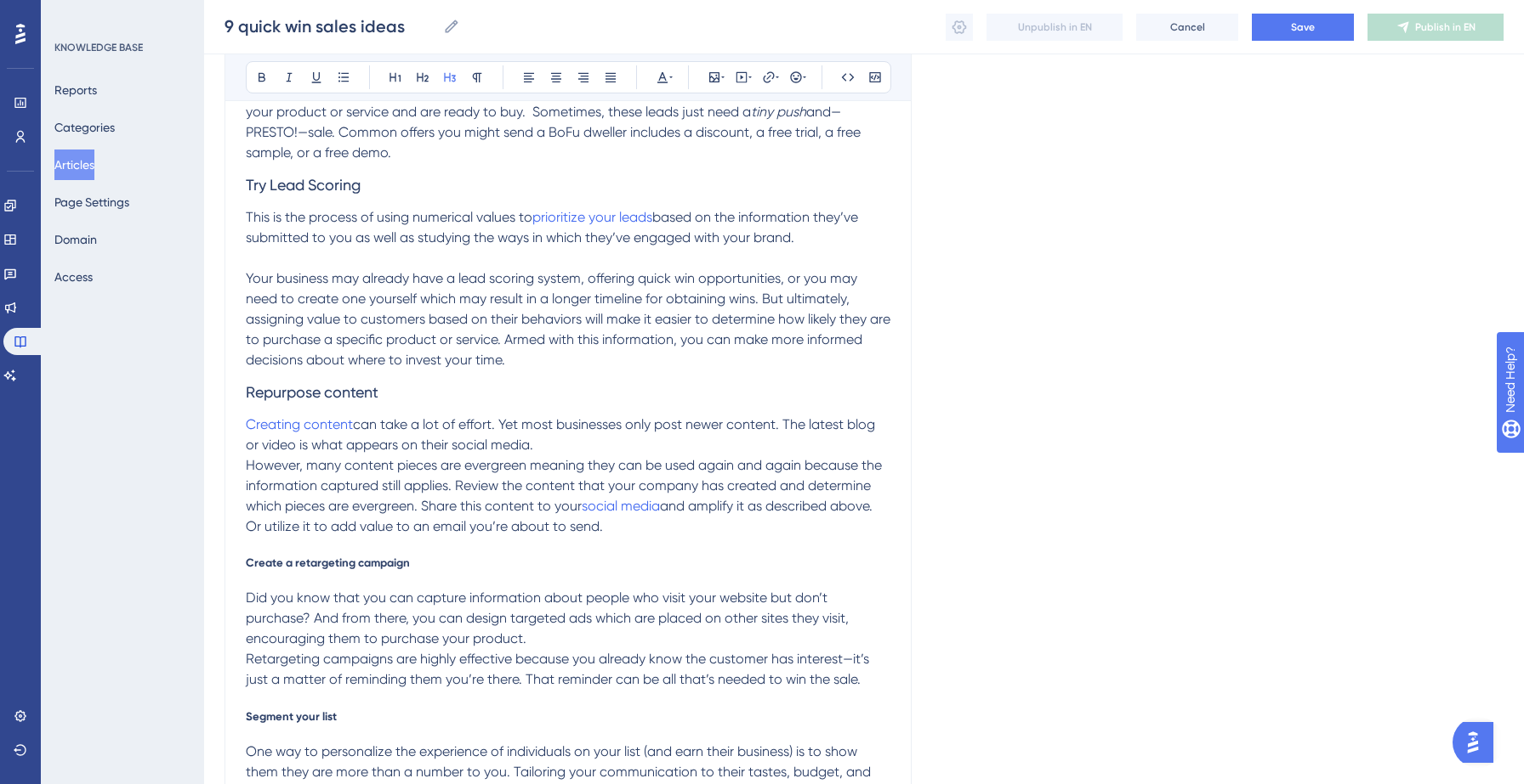
scroll to position [1072, 0]
click at [355, 558] on span "Create a retargeting campaign" at bounding box center [328, 559] width 164 height 14
click at [471, 327] on p "Your business may already have a lead scoring system, offering quick win opport…" at bounding box center [567, 316] width 644 height 102
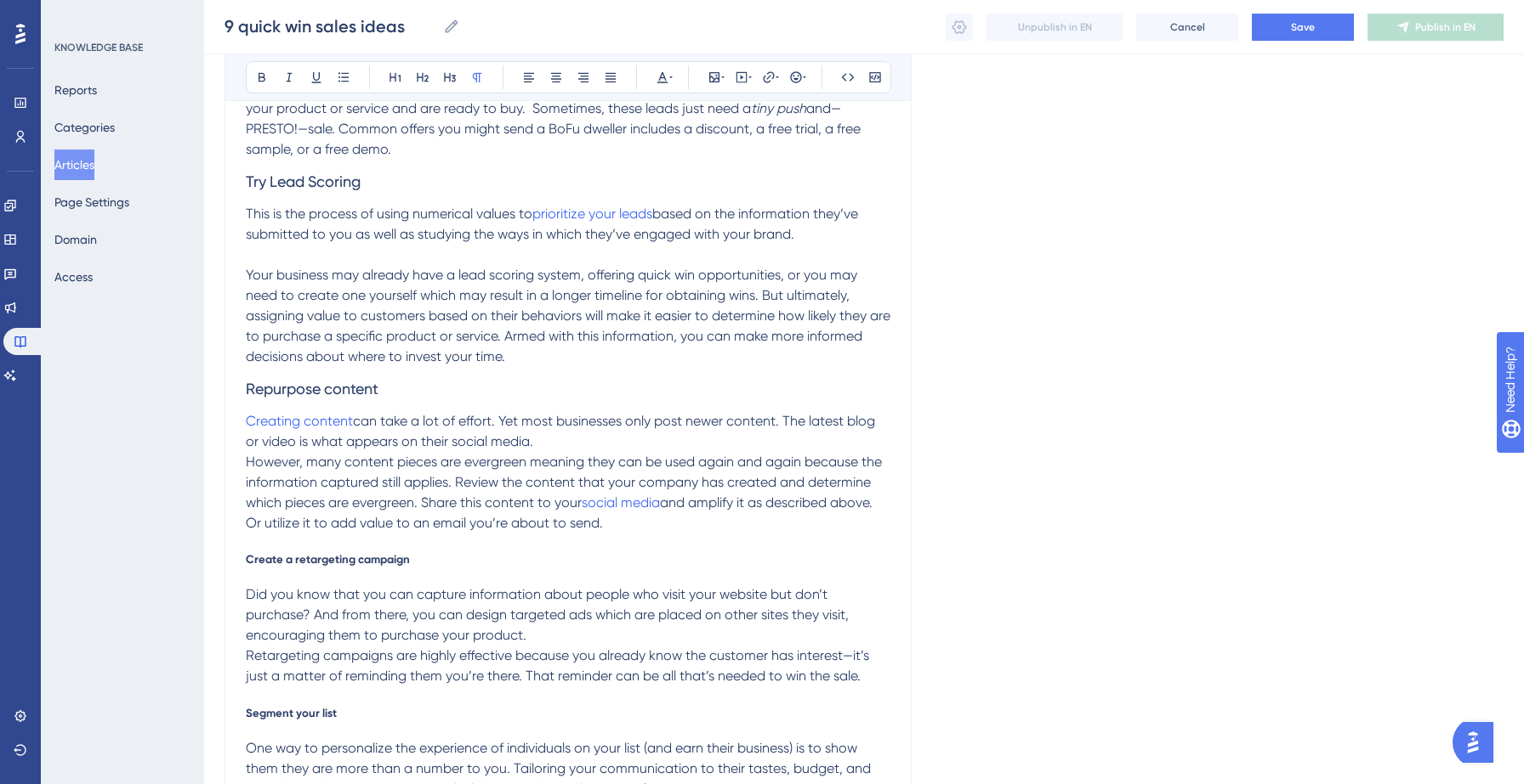
click at [349, 565] on span "Create a retargeting campaign" at bounding box center [328, 559] width 164 height 14
click at [441, 88] on button at bounding box center [450, 78] width 24 height 24
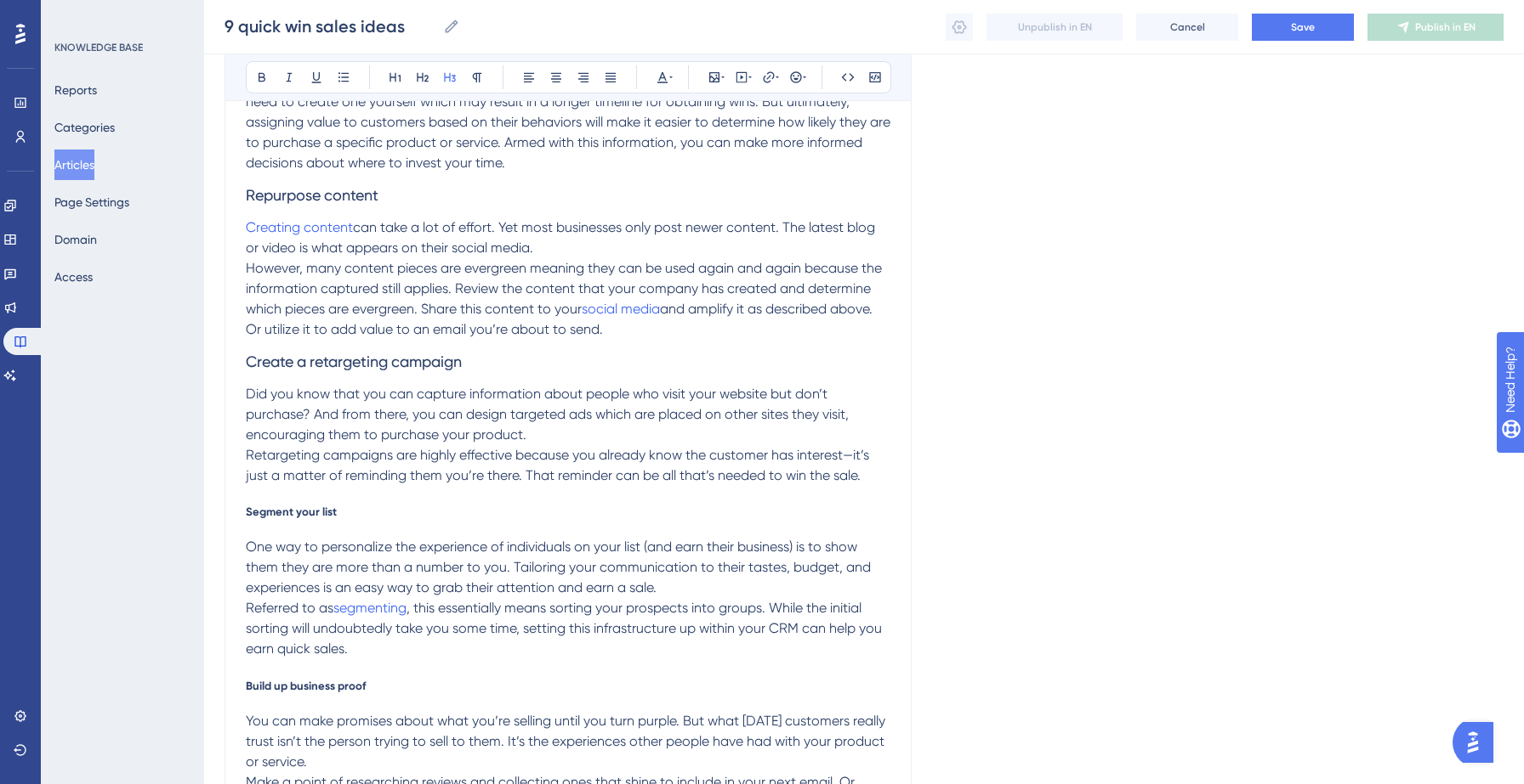
scroll to position [1268, 0]
click at [397, 500] on div "1. Send an email of value When you want to make a sale, it’s natural to push th…" at bounding box center [567, 78] width 644 height 1969
click at [278, 510] on span "Segment your list" at bounding box center [291, 509] width 91 height 14
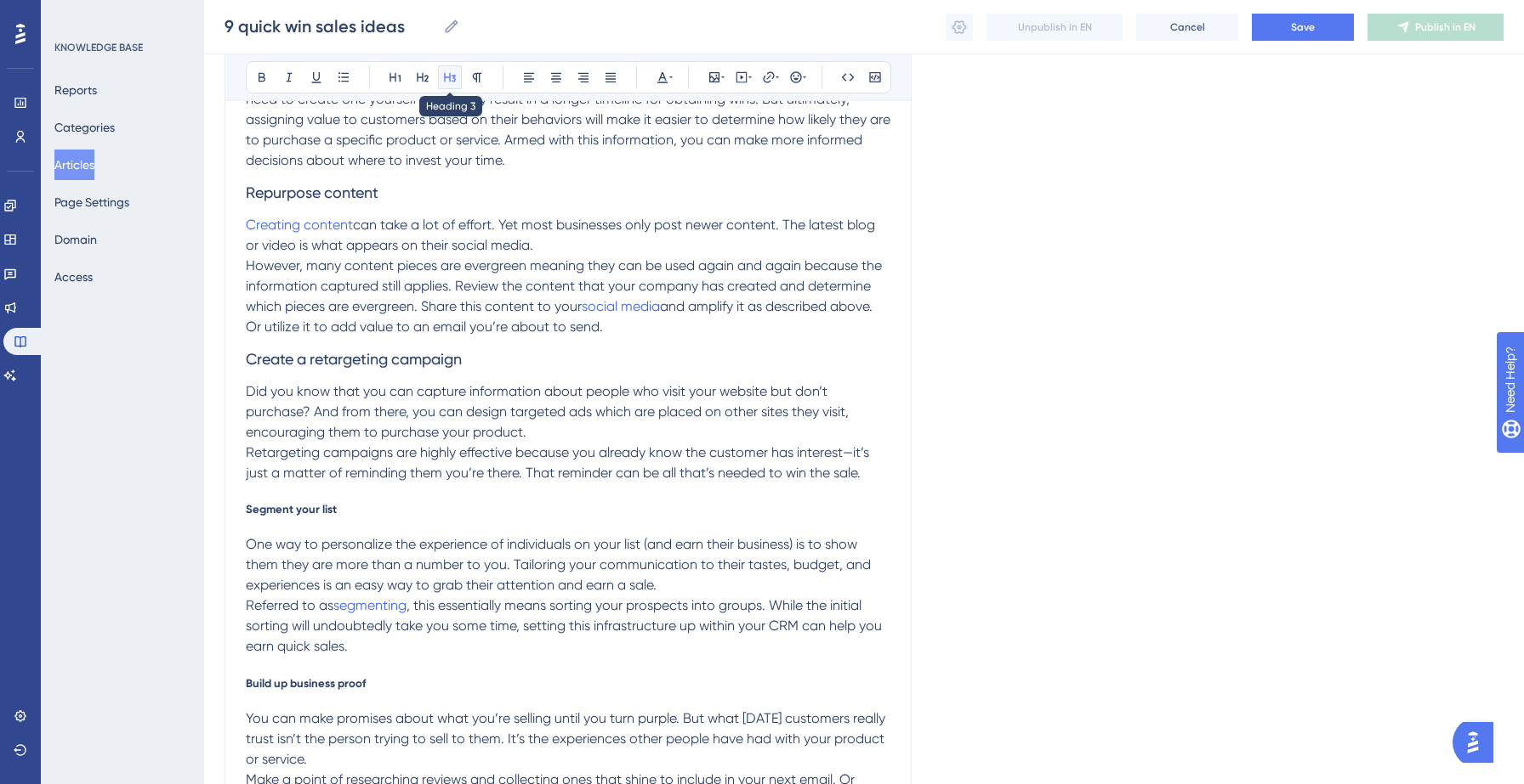
click at [445, 80] on icon at bounding box center [450, 78] width 12 height 10
click at [440, 440] on p "Did you know that you can capture information about people who visit your websi…" at bounding box center [567, 411] width 644 height 61
click at [306, 507] on span "Segment your list" at bounding box center [291, 509] width 91 height 14
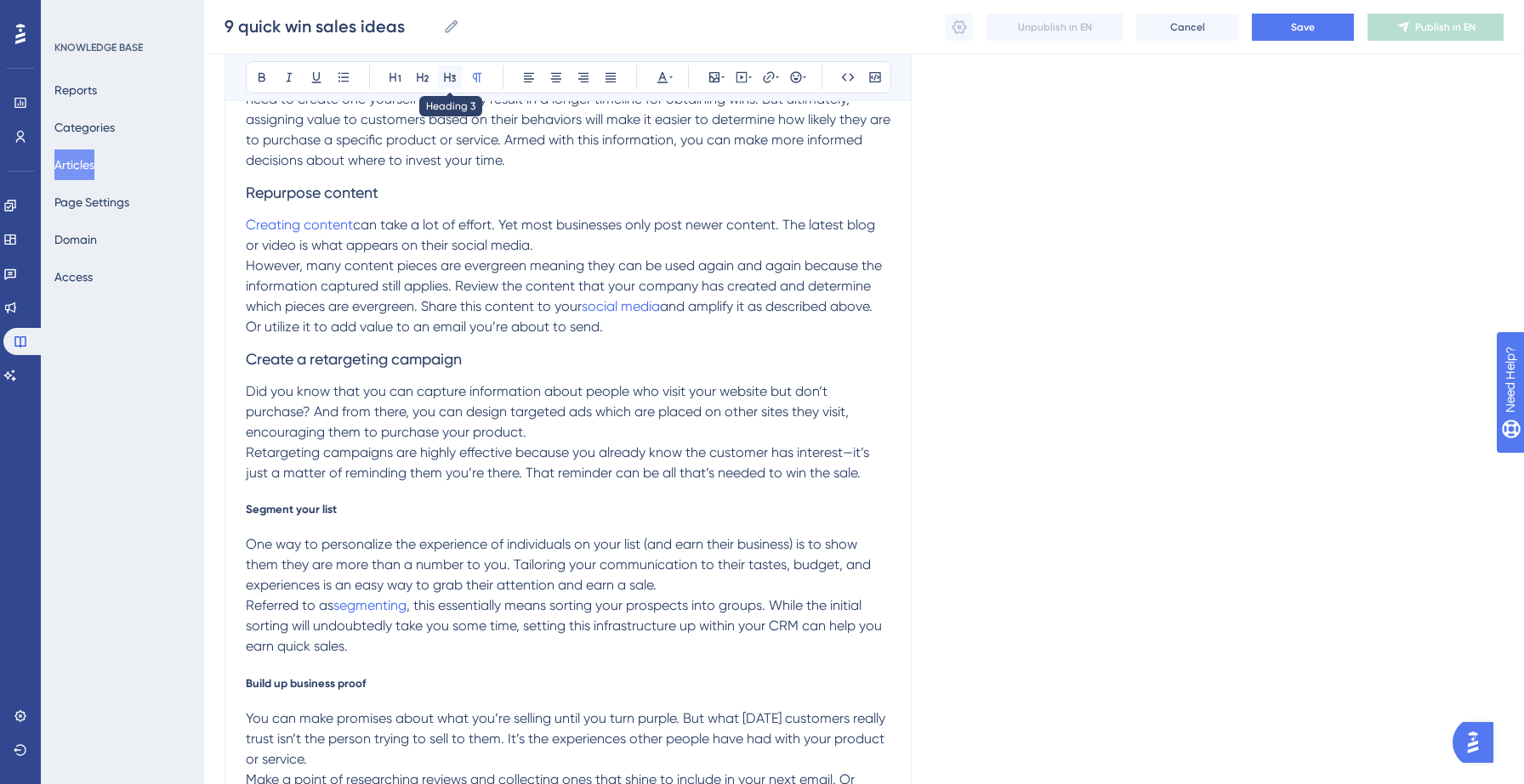
click at [447, 80] on icon at bounding box center [450, 78] width 14 height 14
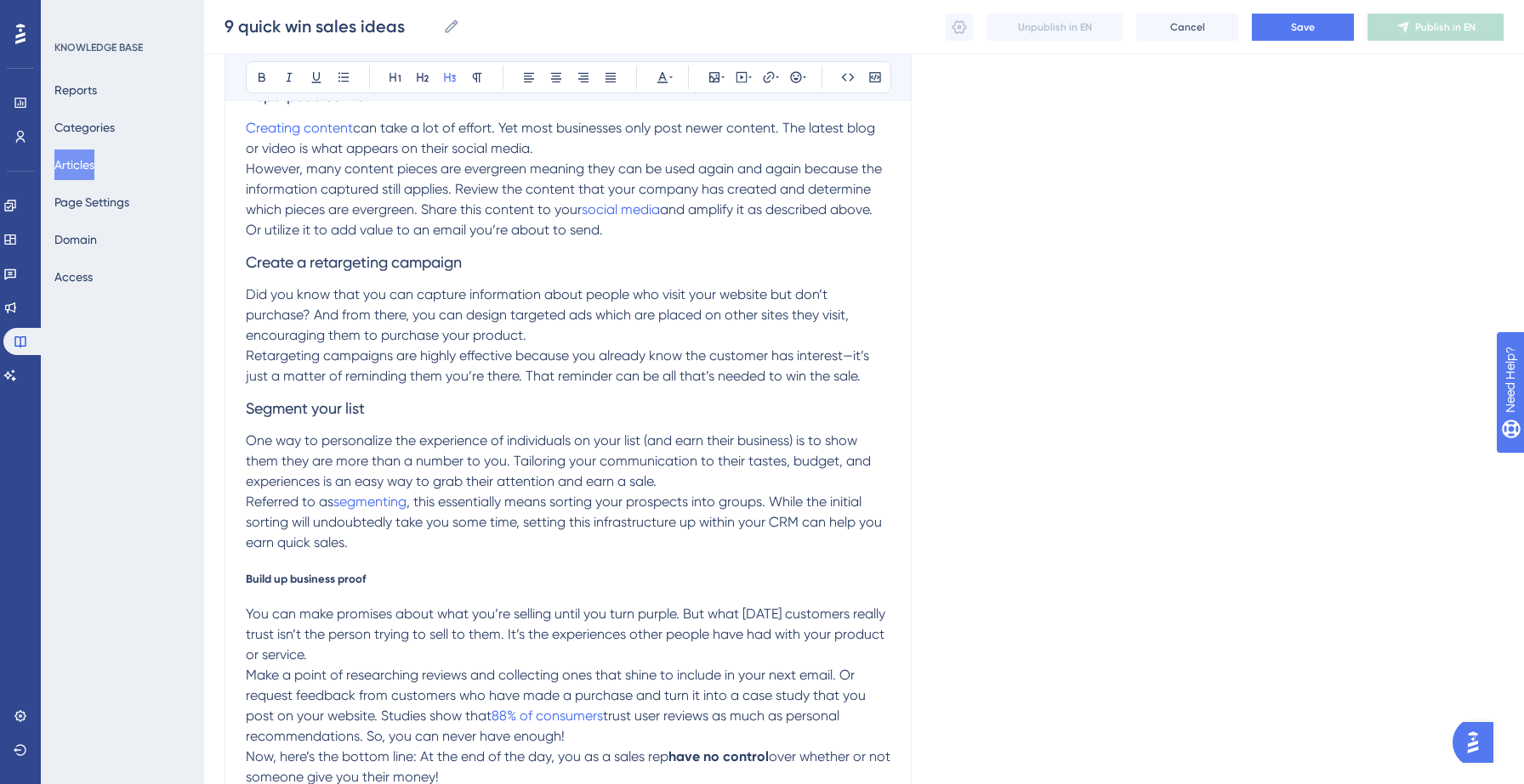
scroll to position [1411, 0]
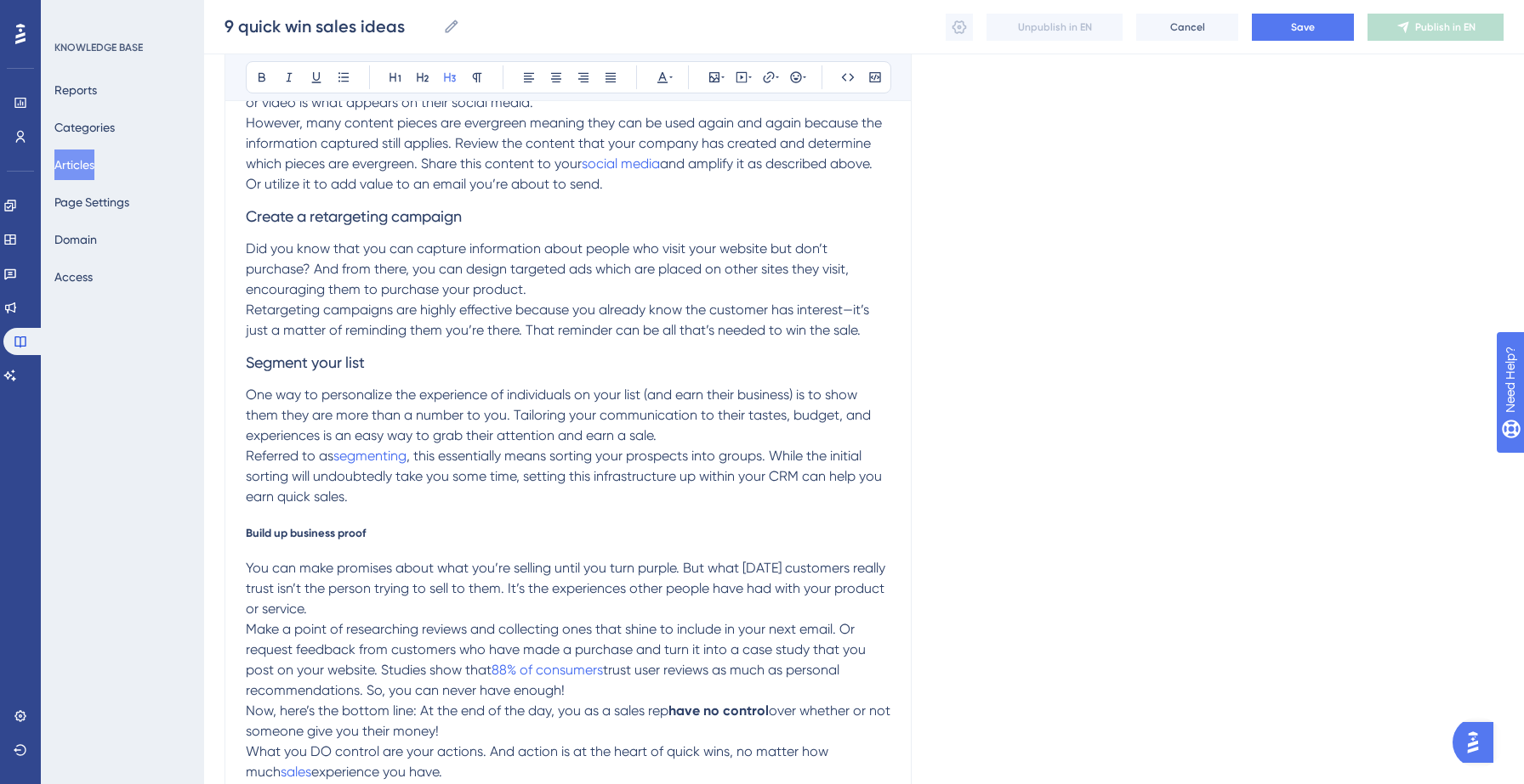
click at [466, 501] on p "Referred to as segmenting , this essentially means sorting your prospects into …" at bounding box center [567, 476] width 644 height 61
click at [296, 537] on span "Build up business proof" at bounding box center [305, 532] width 120 height 14
click at [449, 75] on icon at bounding box center [450, 78] width 14 height 14
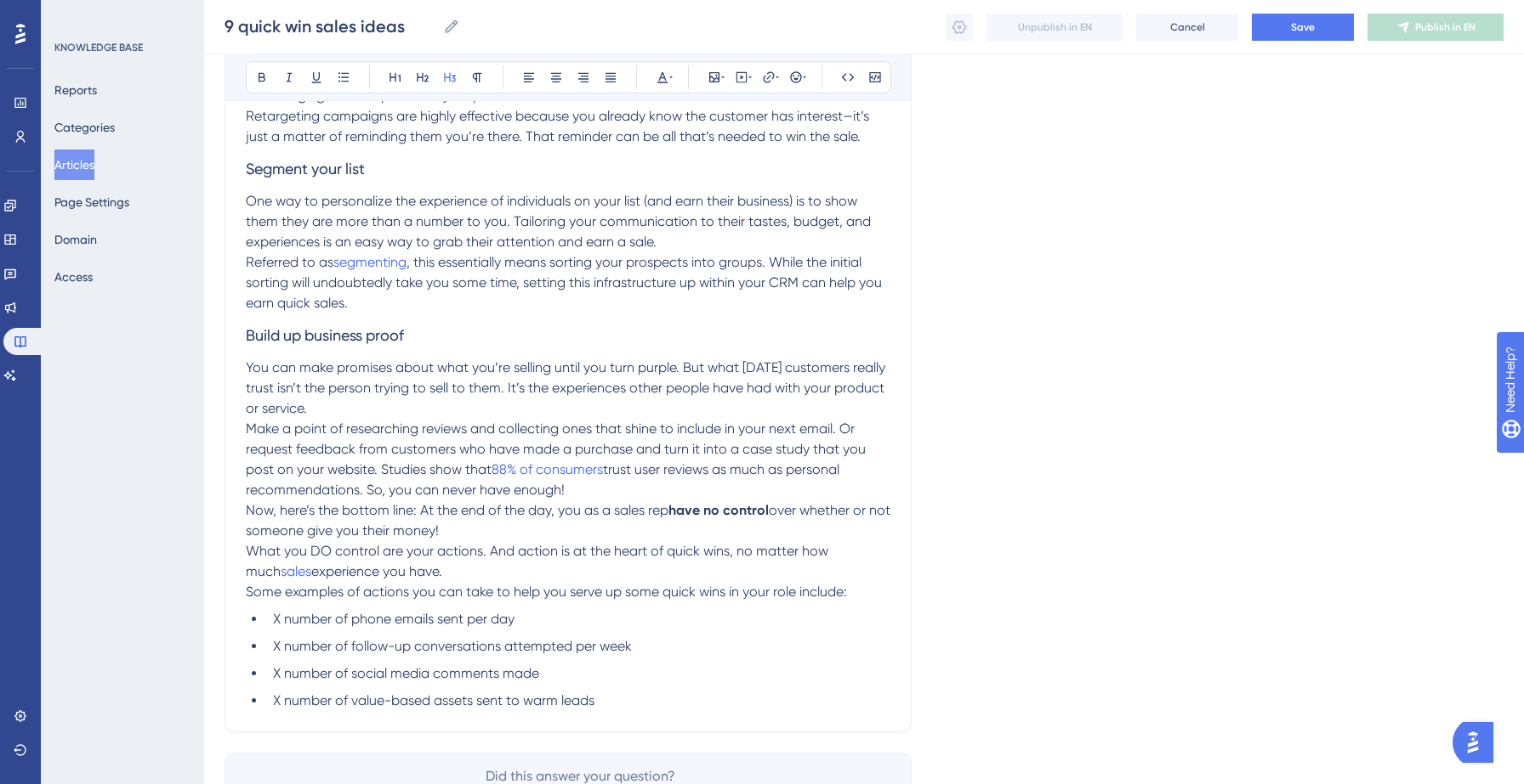
scroll to position [1605, 0]
click at [425, 406] on p "You can make promises about what you’re selling until you turn purple. But what…" at bounding box center [567, 387] width 644 height 61
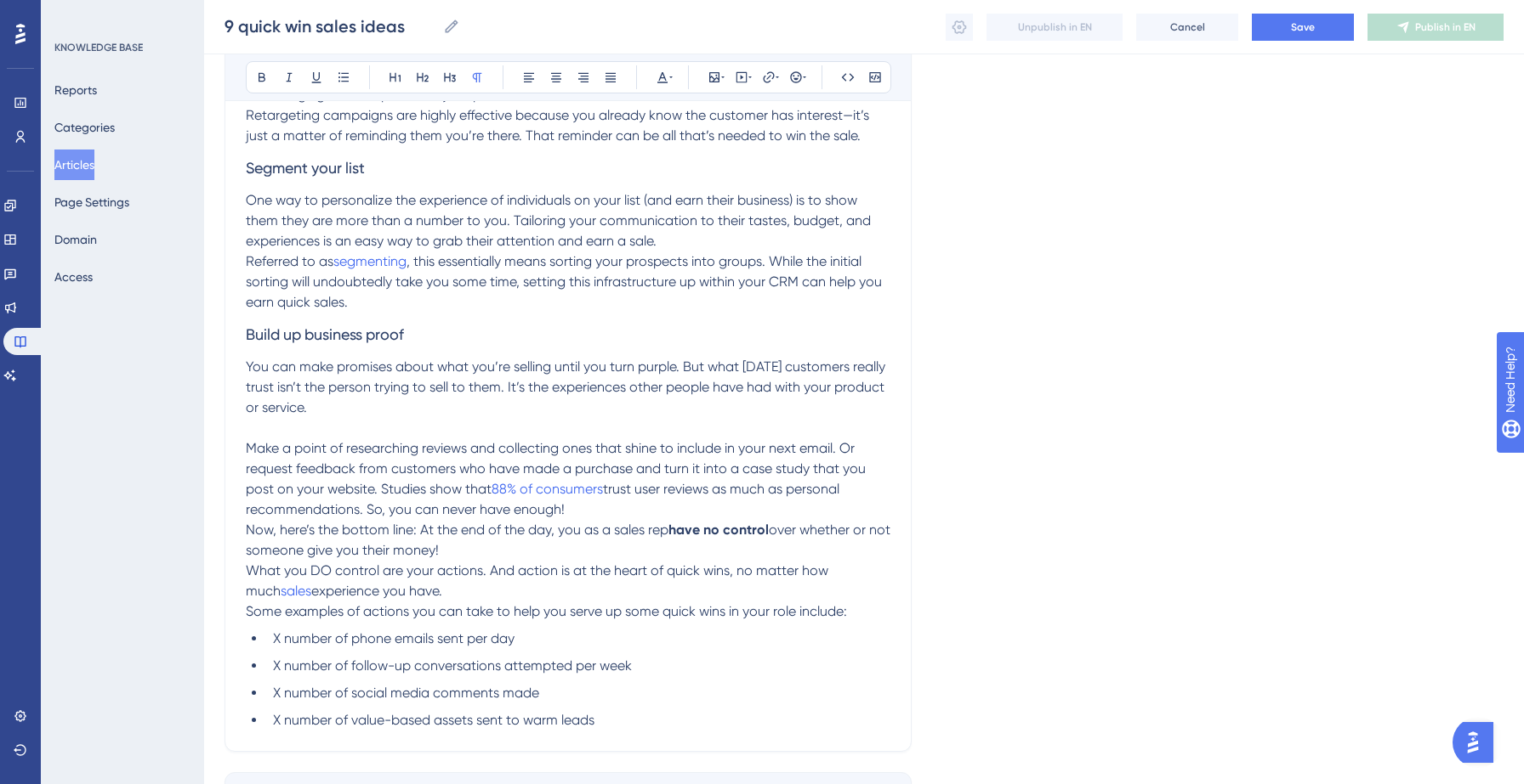
click at [587, 504] on p "Make a point of researching reviews and collecting ones that shine to include i…" at bounding box center [567, 479] width 644 height 81
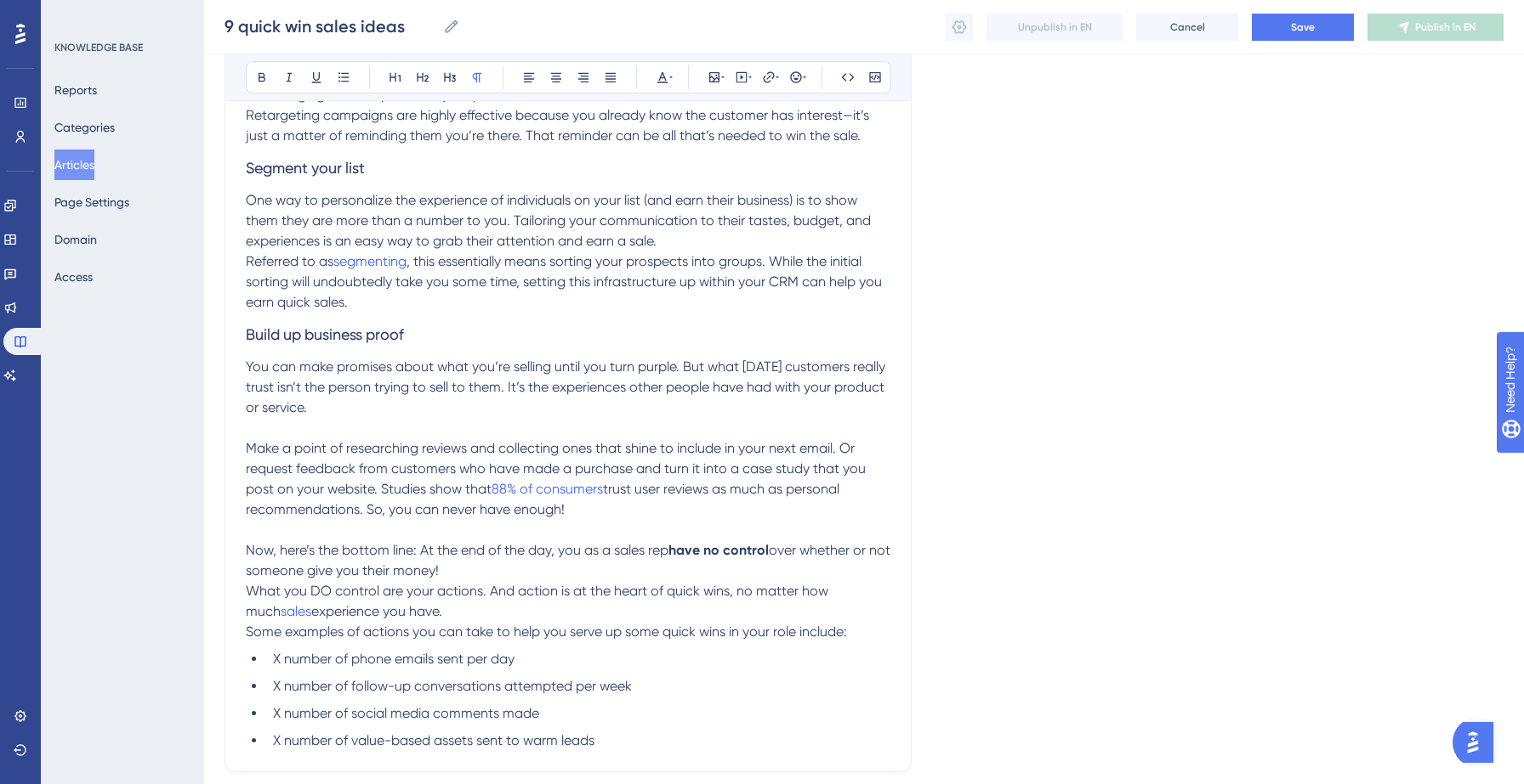
click at [544, 575] on p "Now, here’s the bottom line: At the end of the day, you as a sales rep have no …" at bounding box center [567, 560] width 644 height 41
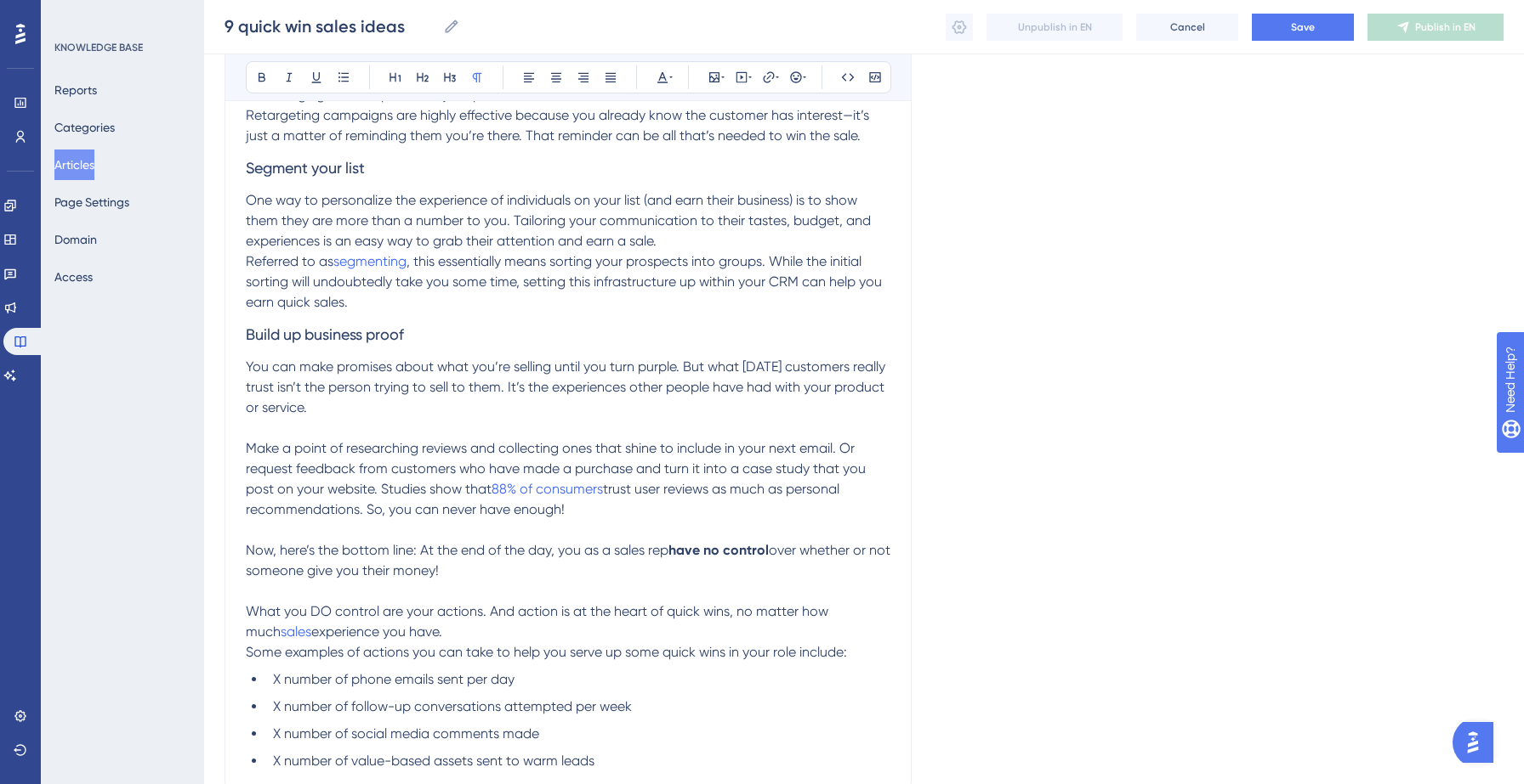
click at [509, 634] on p "What you DO control are your actions. And action is at the heart of quick wins,…" at bounding box center [567, 621] width 644 height 41
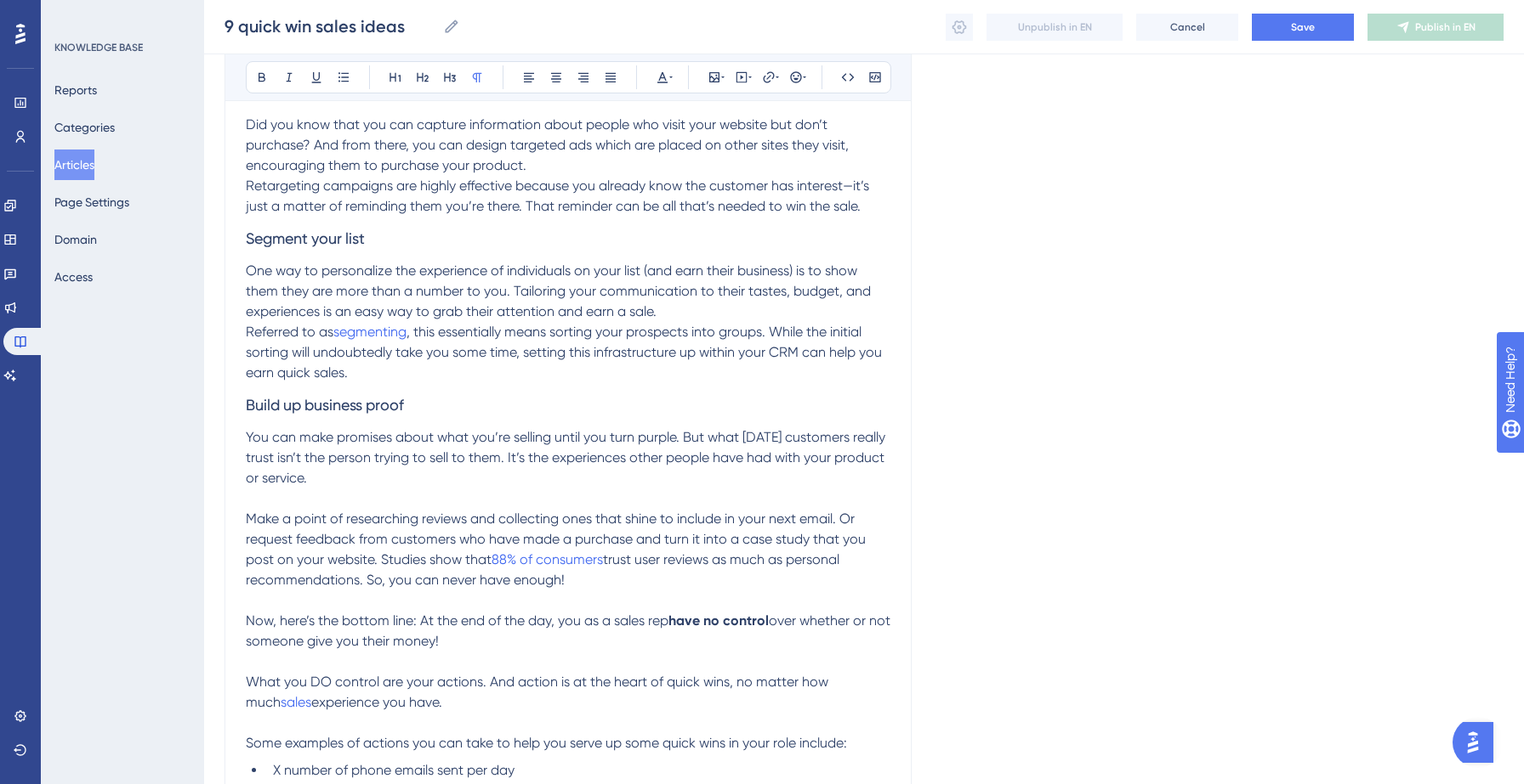
scroll to position [1529, 0]
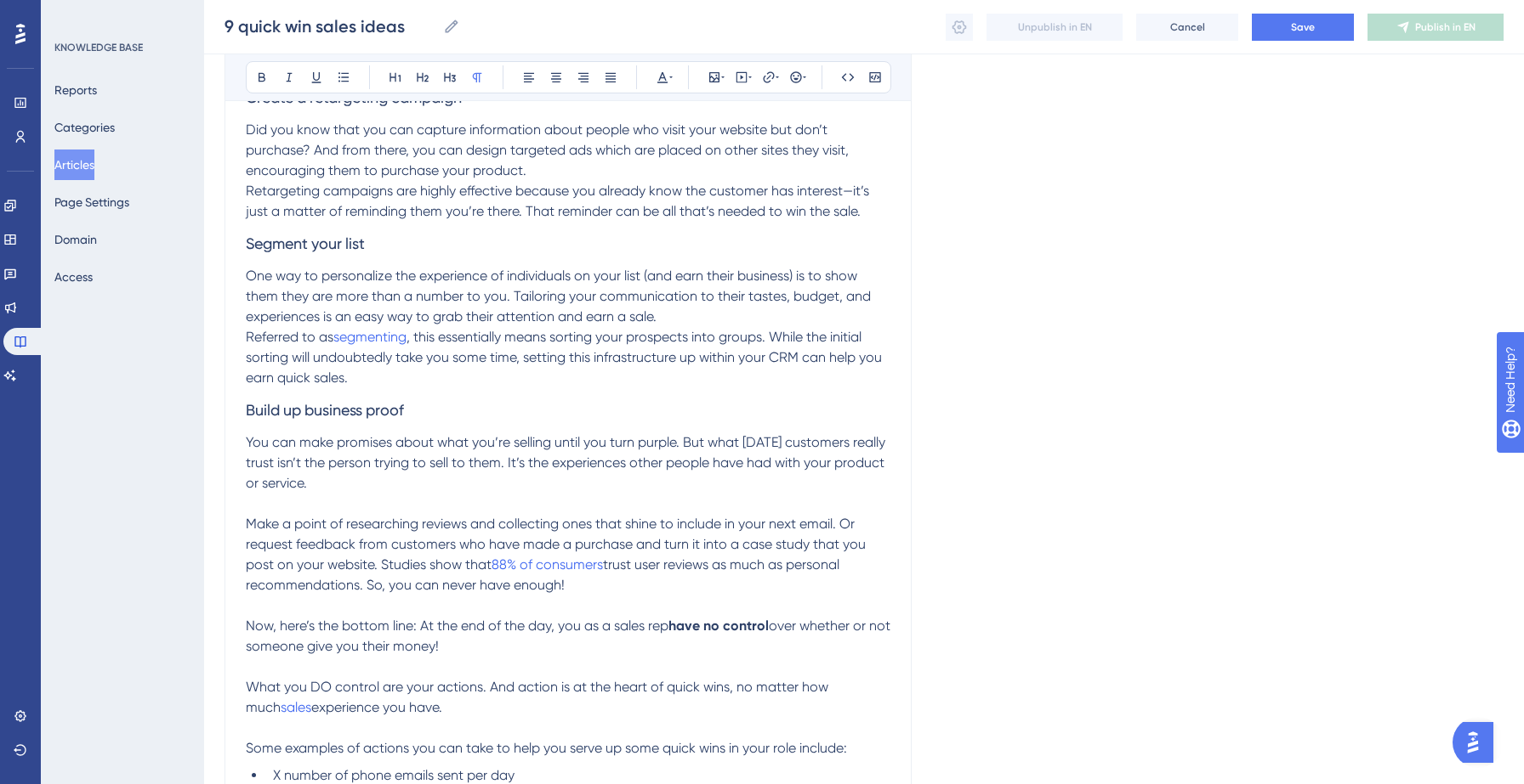
click at [675, 309] on p "One way to personalize the experience of individuals on your list (and earn the…" at bounding box center [567, 296] width 644 height 61
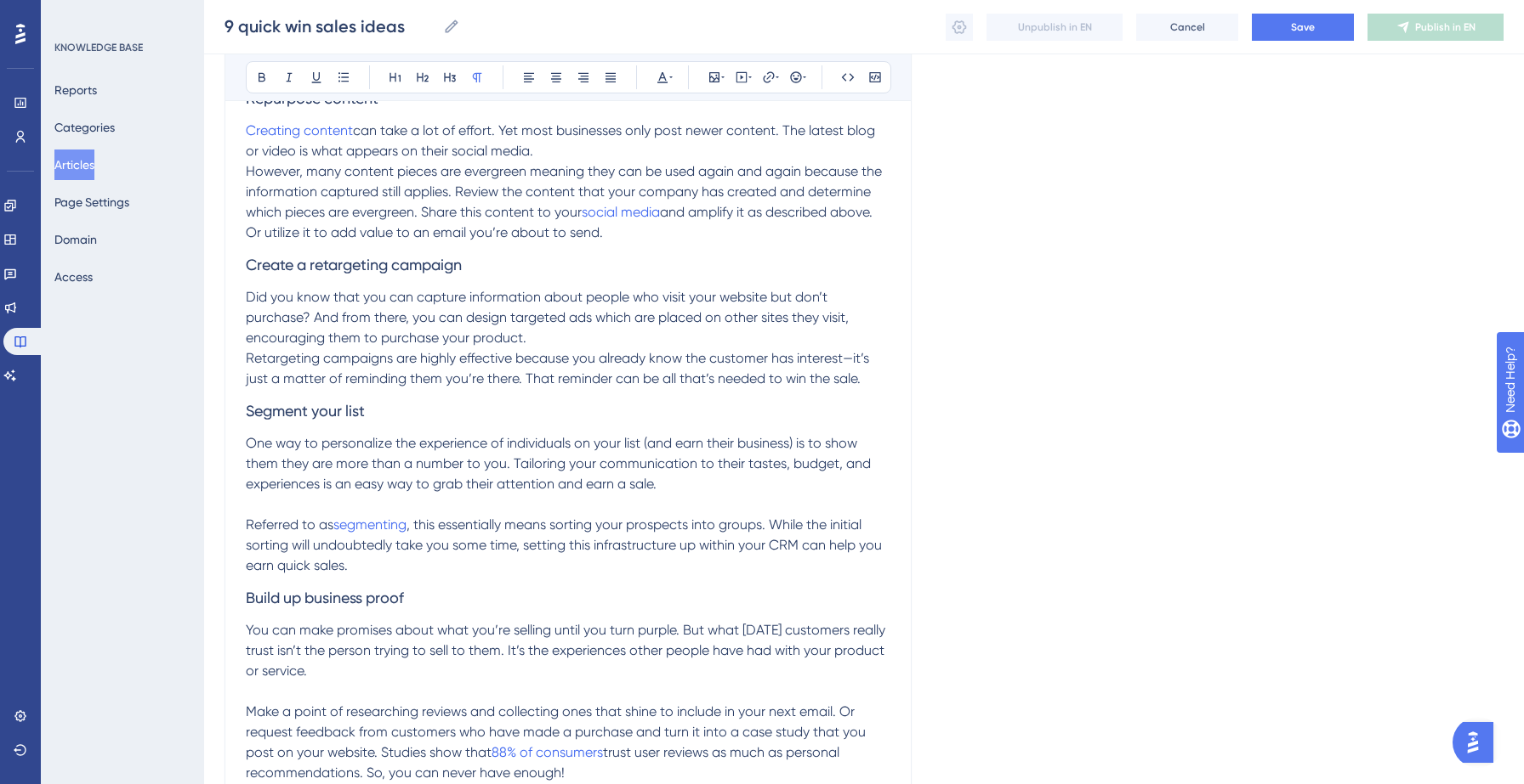
scroll to position [1358, 0]
click at [598, 335] on p "Did you know that you can capture information about people who visit your websi…" at bounding box center [567, 322] width 644 height 61
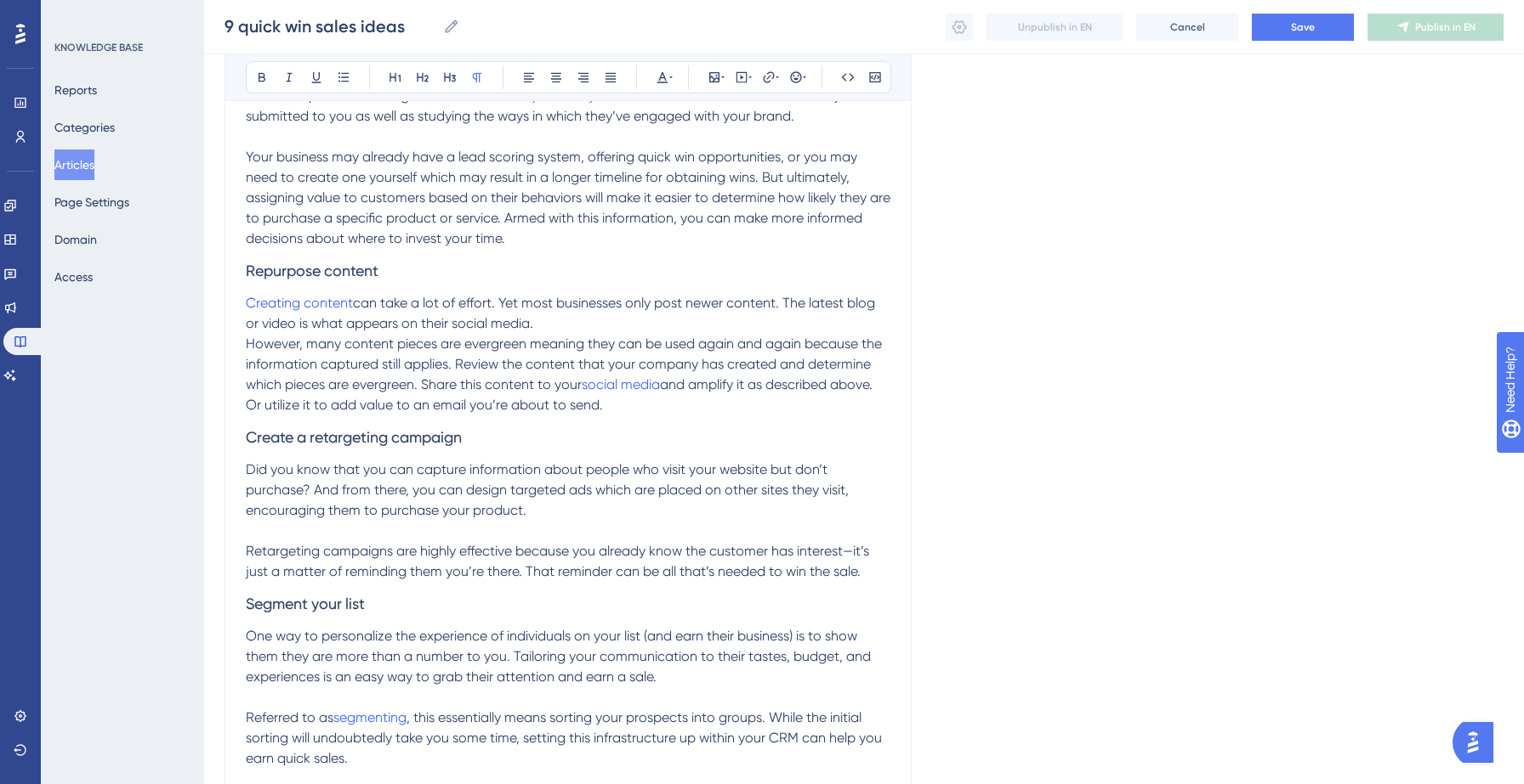
scroll to position [1157, 0]
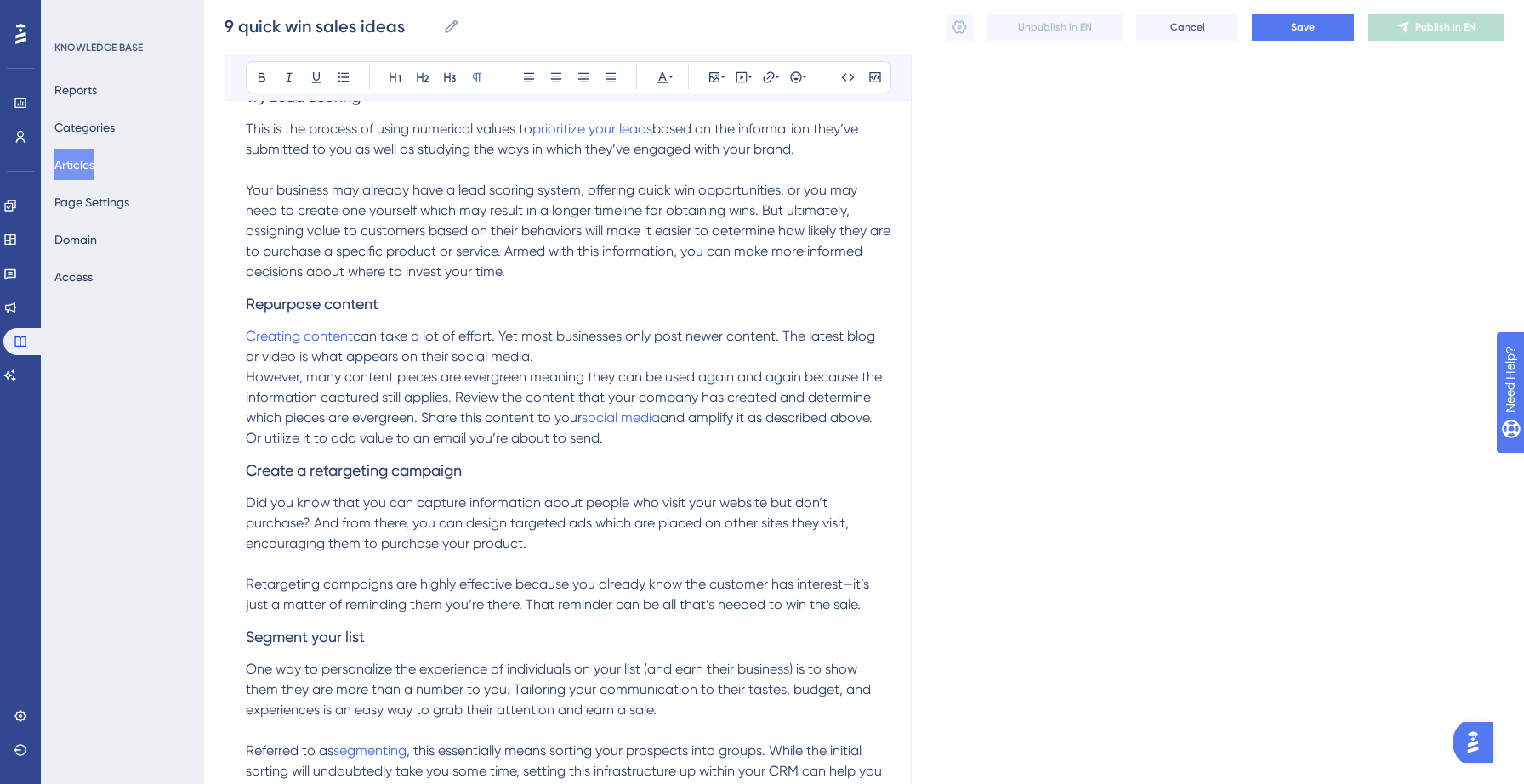
click at [576, 368] on p "However, many content pieces are evergreen meaning they can be used again and a…" at bounding box center [567, 408] width 644 height 81
click at [561, 360] on p "Creating content can take a lot of effort. Yet most businesses only post newer …" at bounding box center [567, 346] width 644 height 41
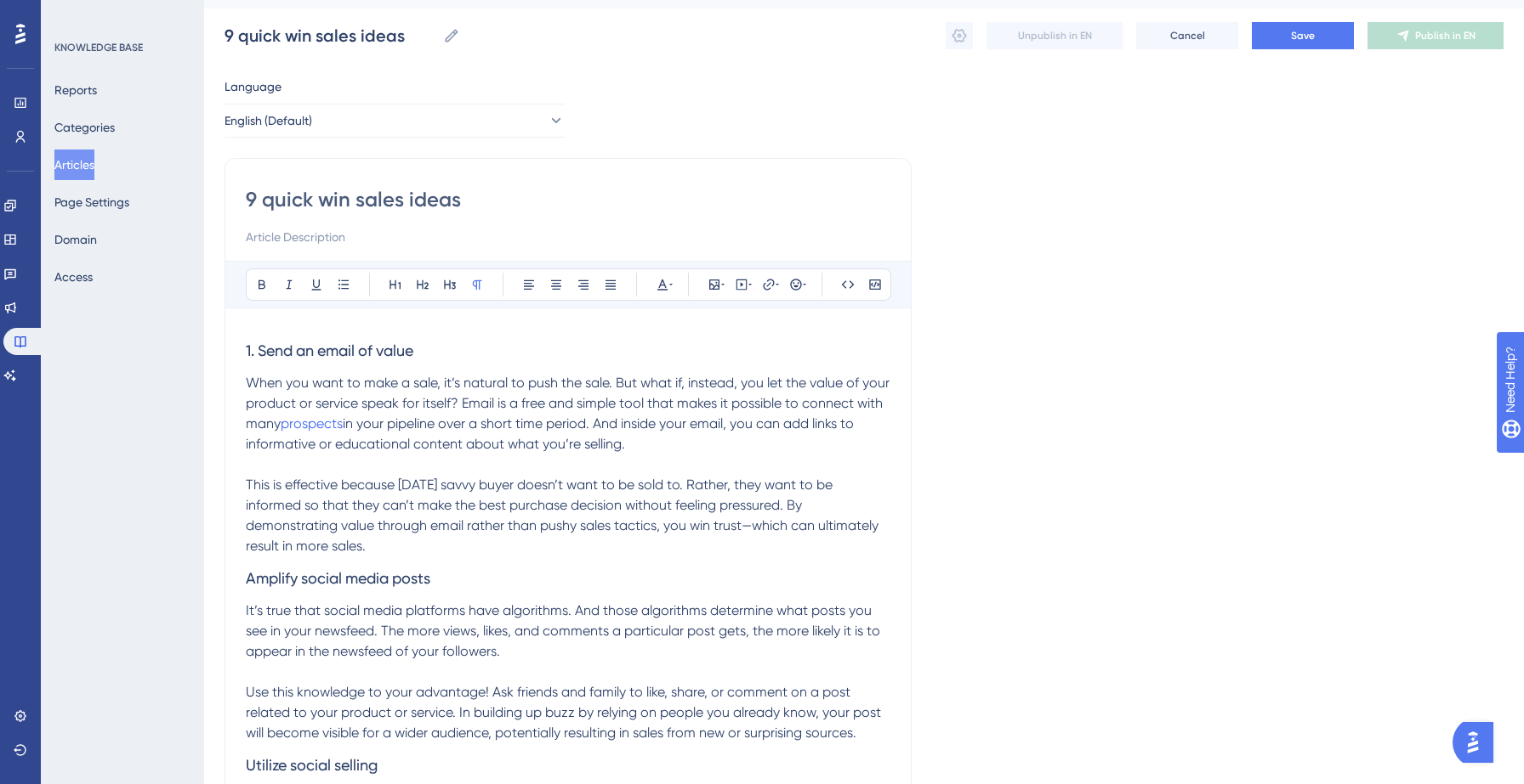
scroll to position [0, 0]
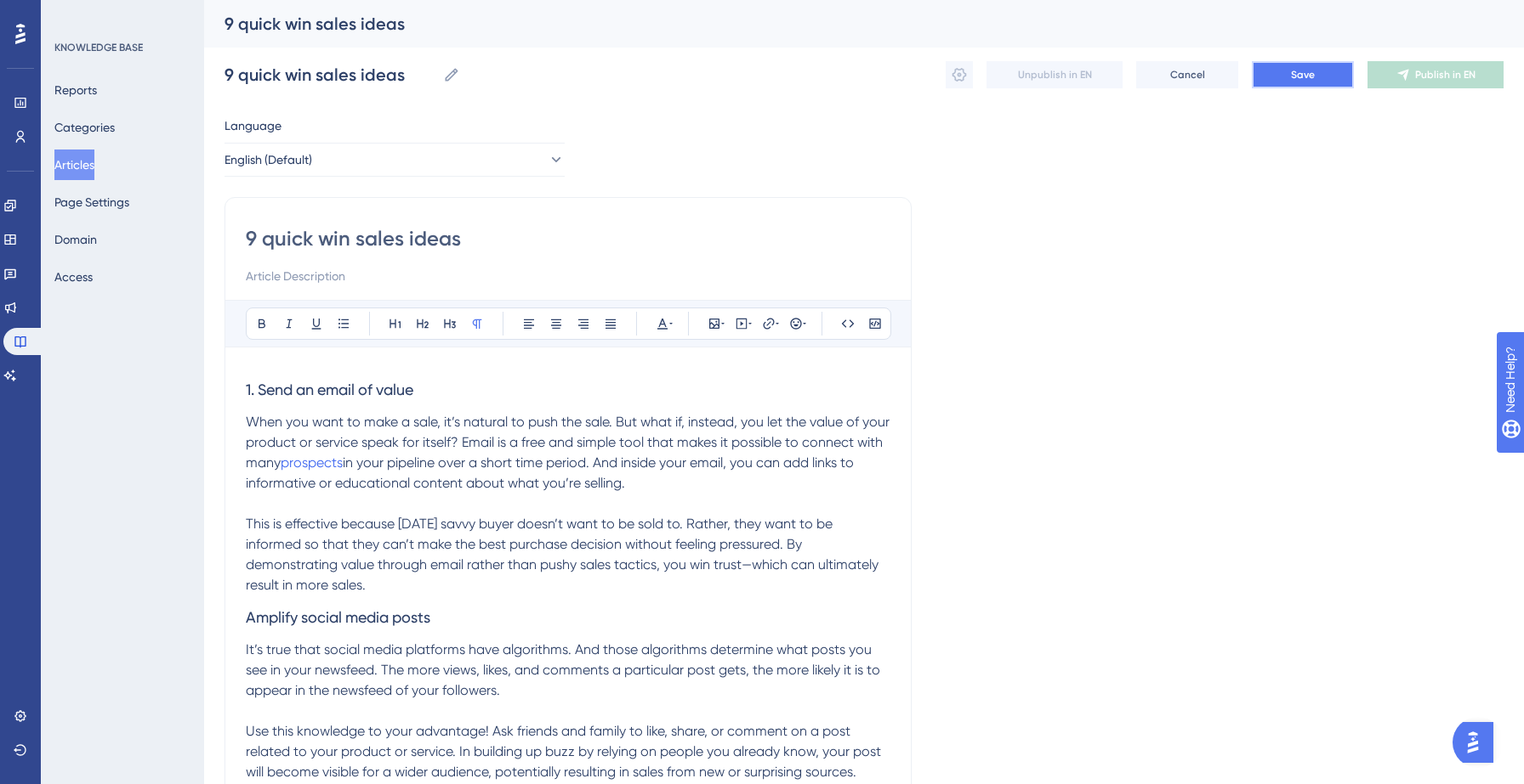
click at [1292, 81] on button "Save" at bounding box center [1303, 74] width 102 height 27
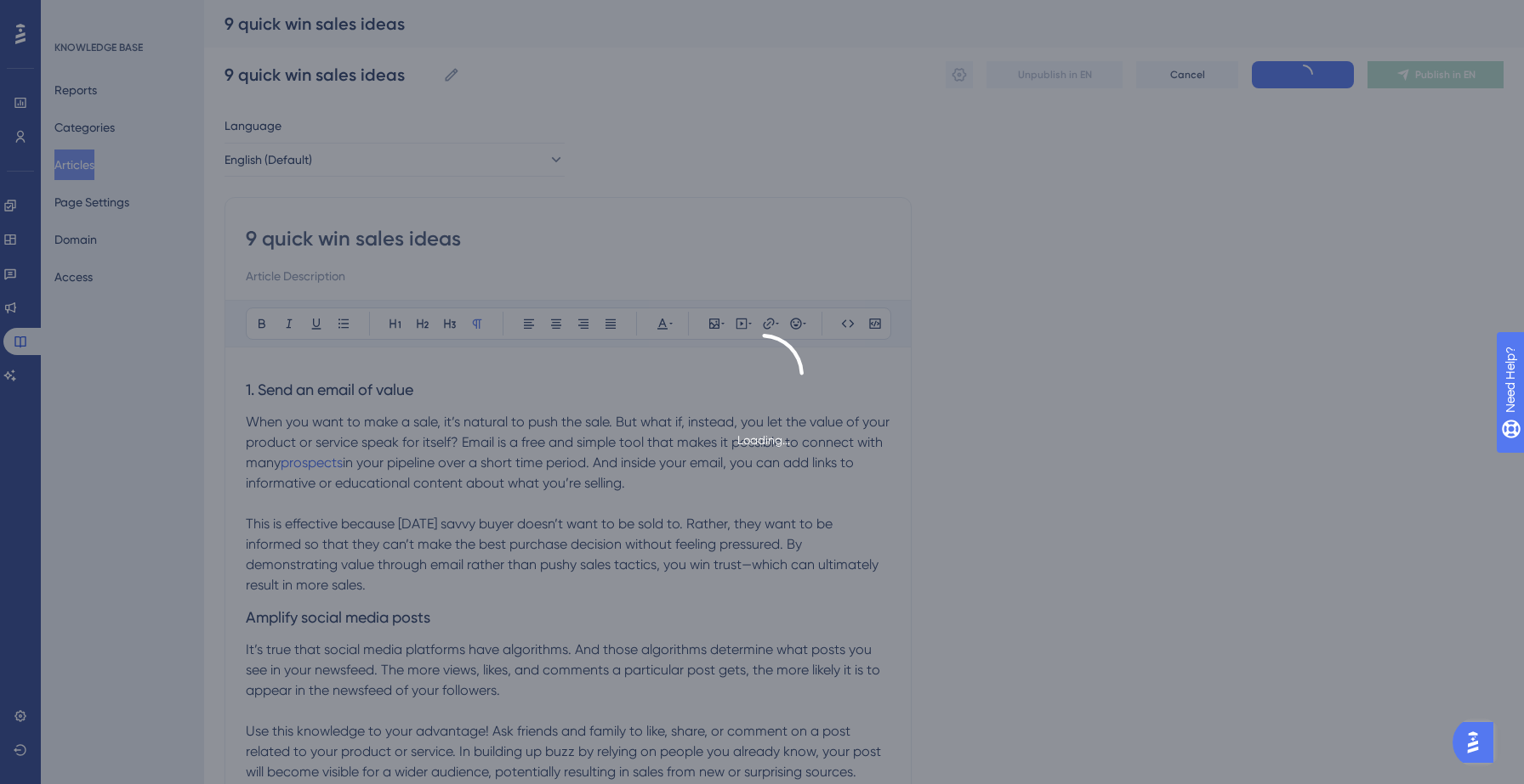
scroll to position [1678, 0]
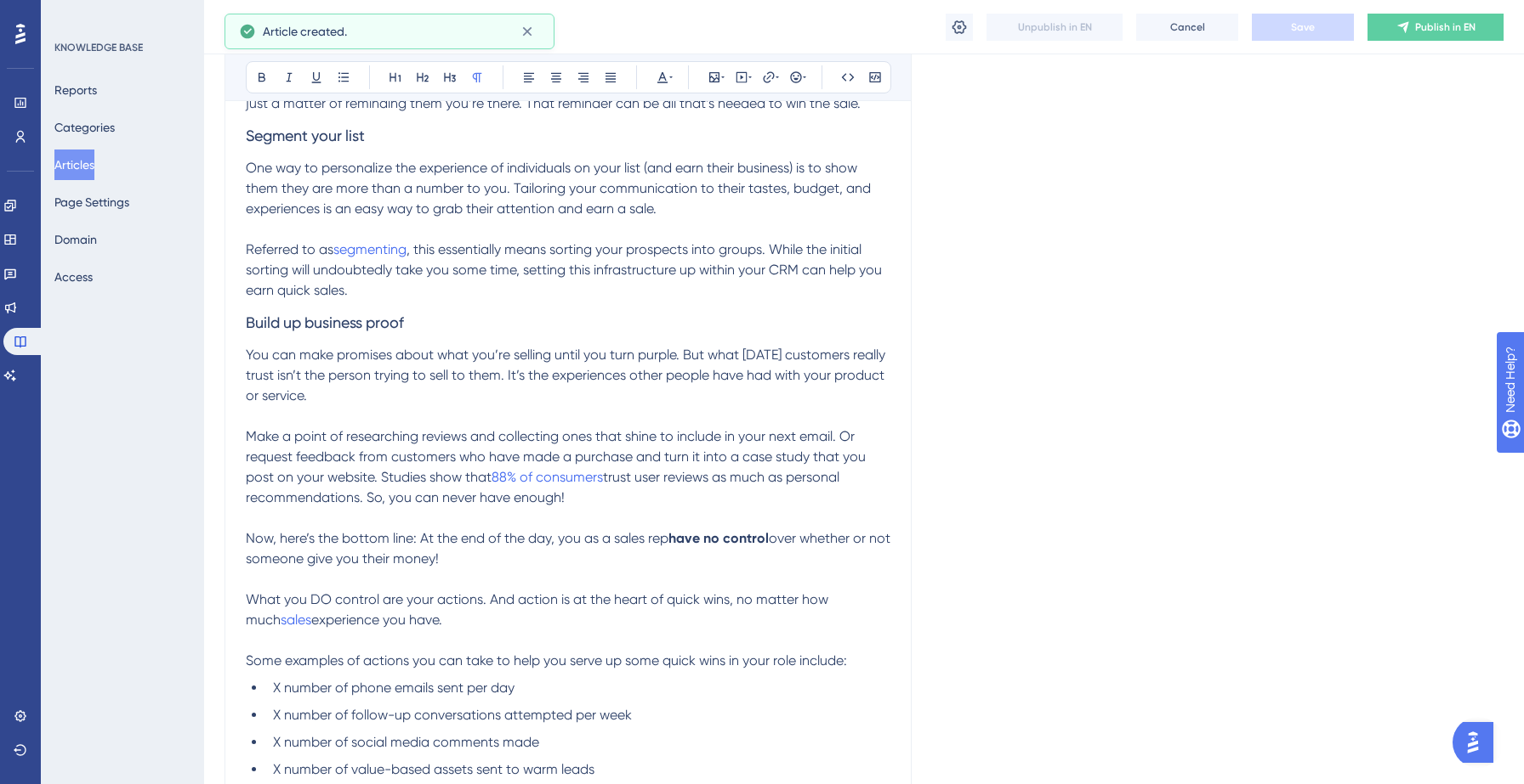
click at [416, 252] on span ", this essentially means sorting your prospects into groups. While the initial …" at bounding box center [565, 270] width 639 height 57
click at [426, 256] on span ", this essentially means sorting your prospects into groups. While the initial …" at bounding box center [565, 270] width 639 height 57
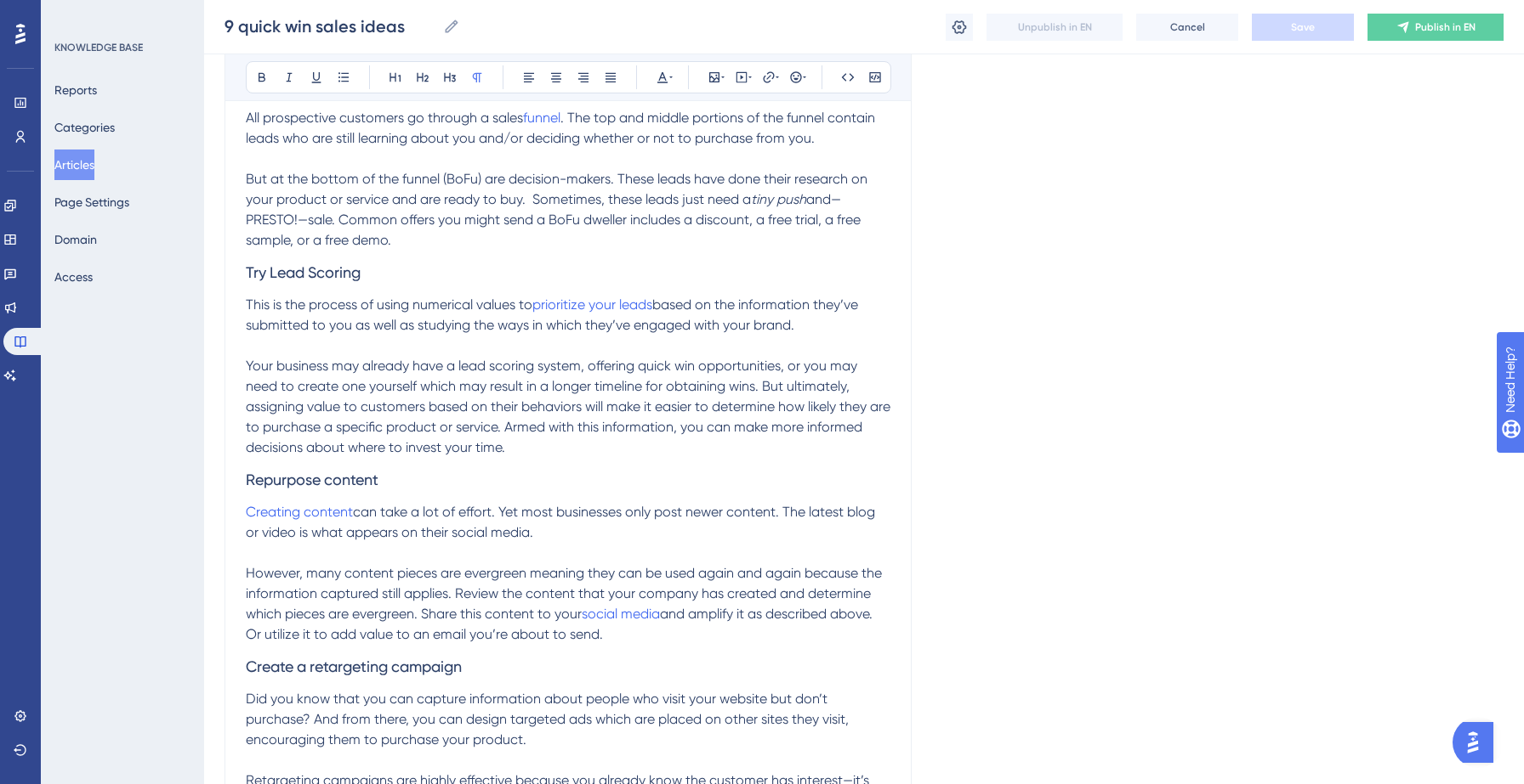
scroll to position [953, 0]
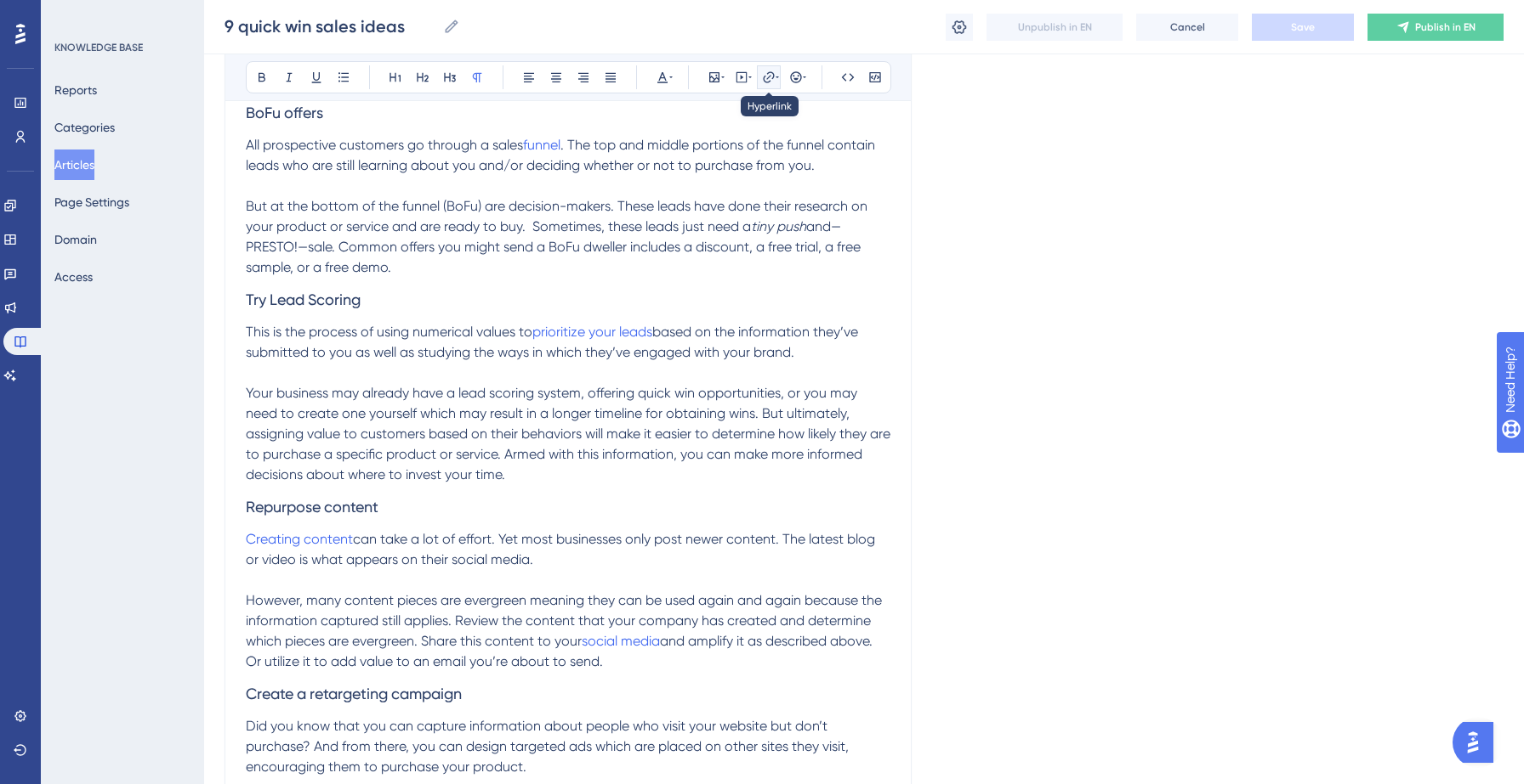
click at [768, 78] on icon at bounding box center [769, 78] width 14 height 14
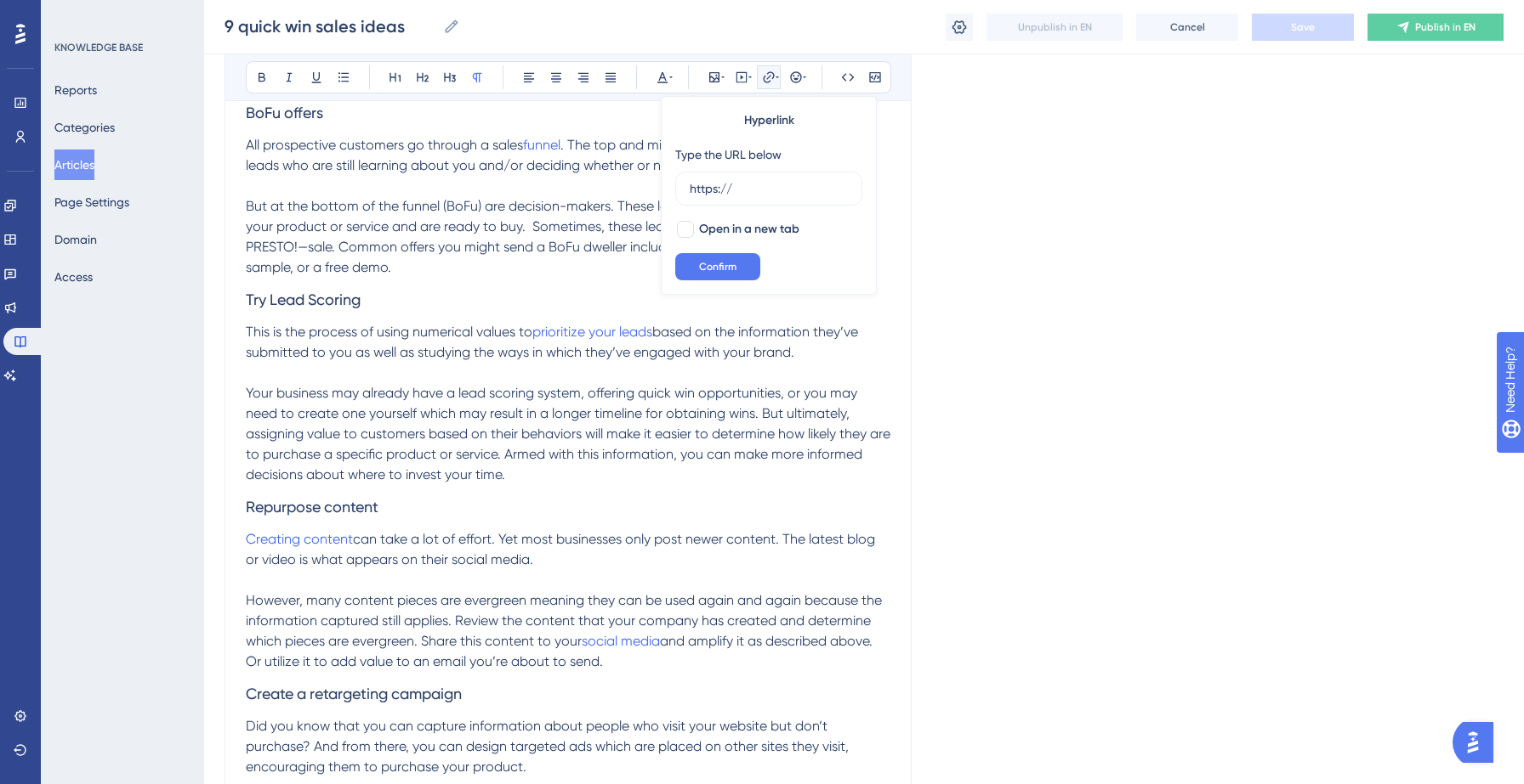
click at [626, 239] on span "and—PRESTO!—sale. Common offers you might send a BoFu dweller includes a discou…" at bounding box center [554, 247] width 618 height 57
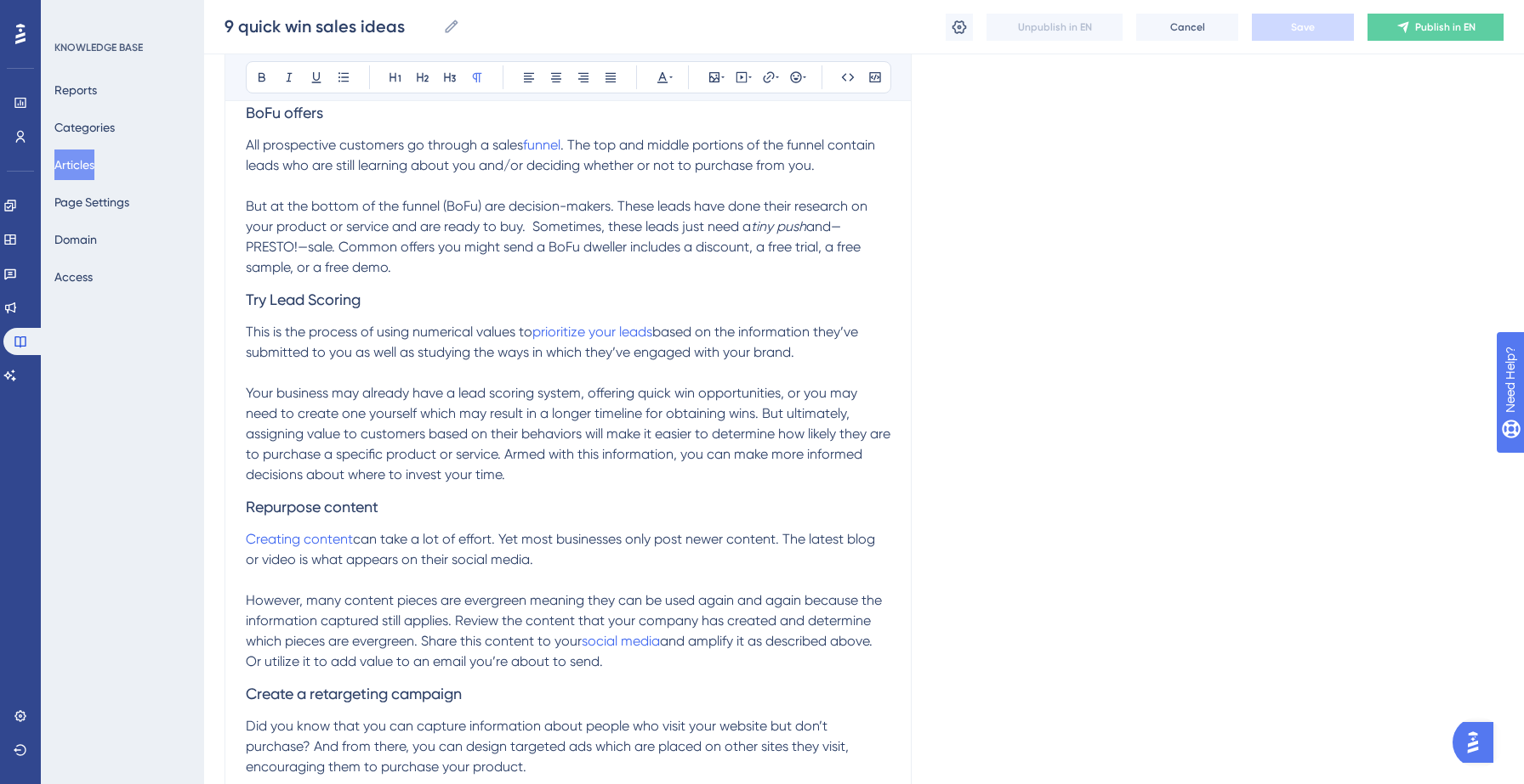
click at [568, 143] on span ". The top and middle portions of the funnel contain leads who are still learnin…" at bounding box center [561, 155] width 632 height 36
click at [565, 145] on span ". The top and middle portions of the funnel contain leads who are still learnin…" at bounding box center [561, 155] width 632 height 36
click at [558, 144] on span "funnel" at bounding box center [541, 144] width 37 height 16
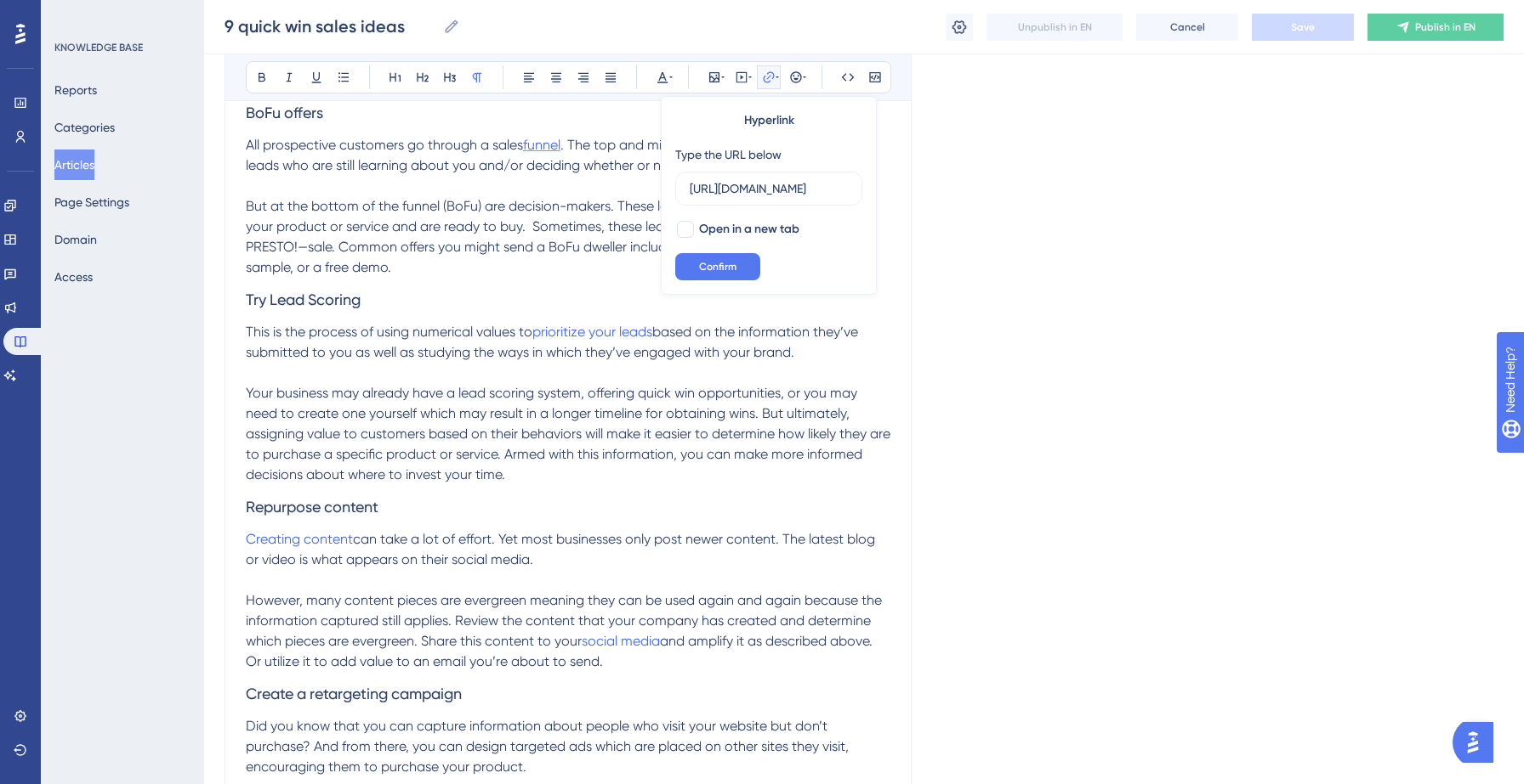
scroll to position [0, 222]
click at [735, 194] on input "https://www.salesgenie.com/blog/top-of-funnel-marketing-tactics/" at bounding box center [768, 188] width 158 height 19
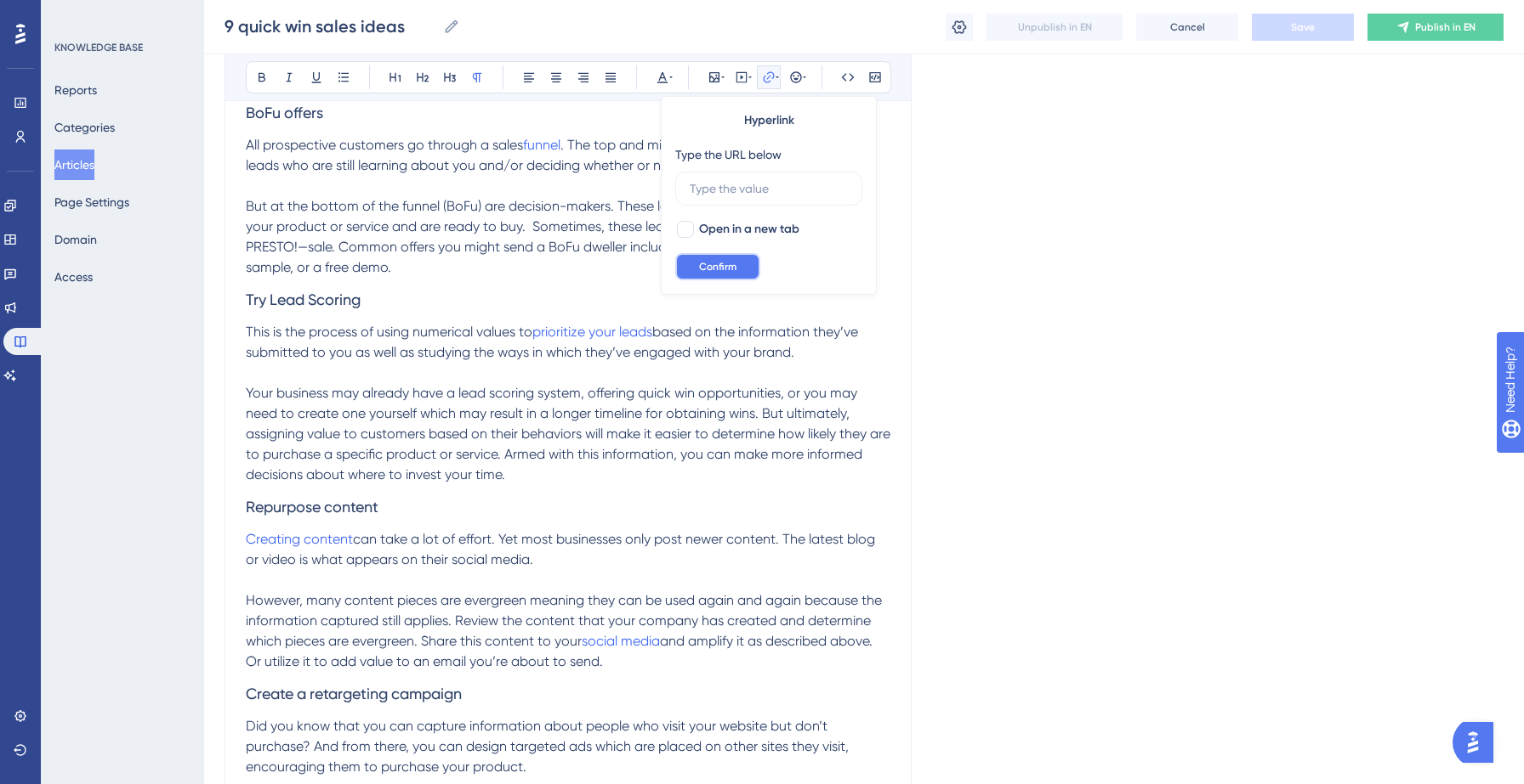
click at [738, 269] on button "Confirm" at bounding box center [718, 266] width 85 height 27
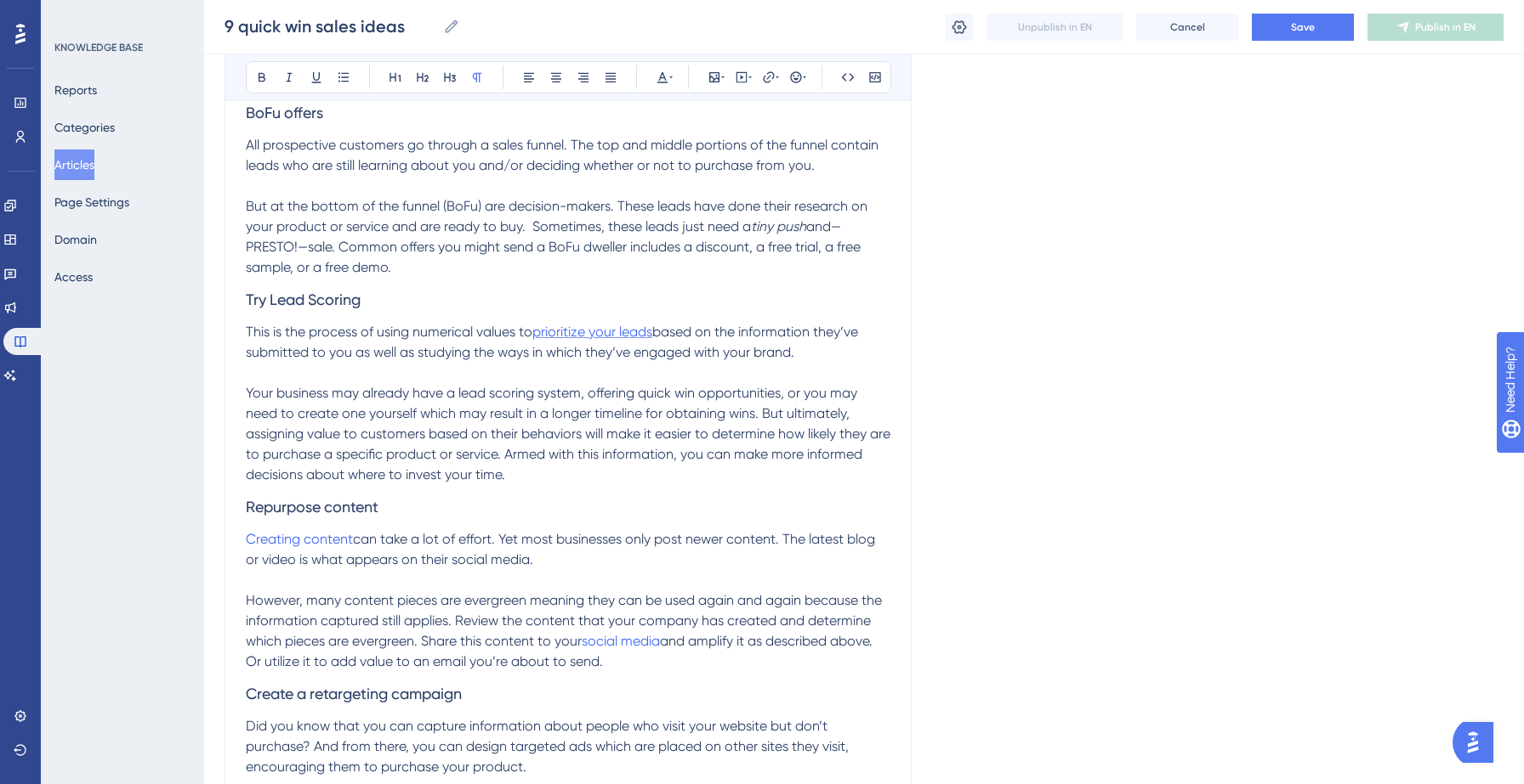
click at [598, 331] on span "prioritize your leads" at bounding box center [592, 332] width 120 height 16
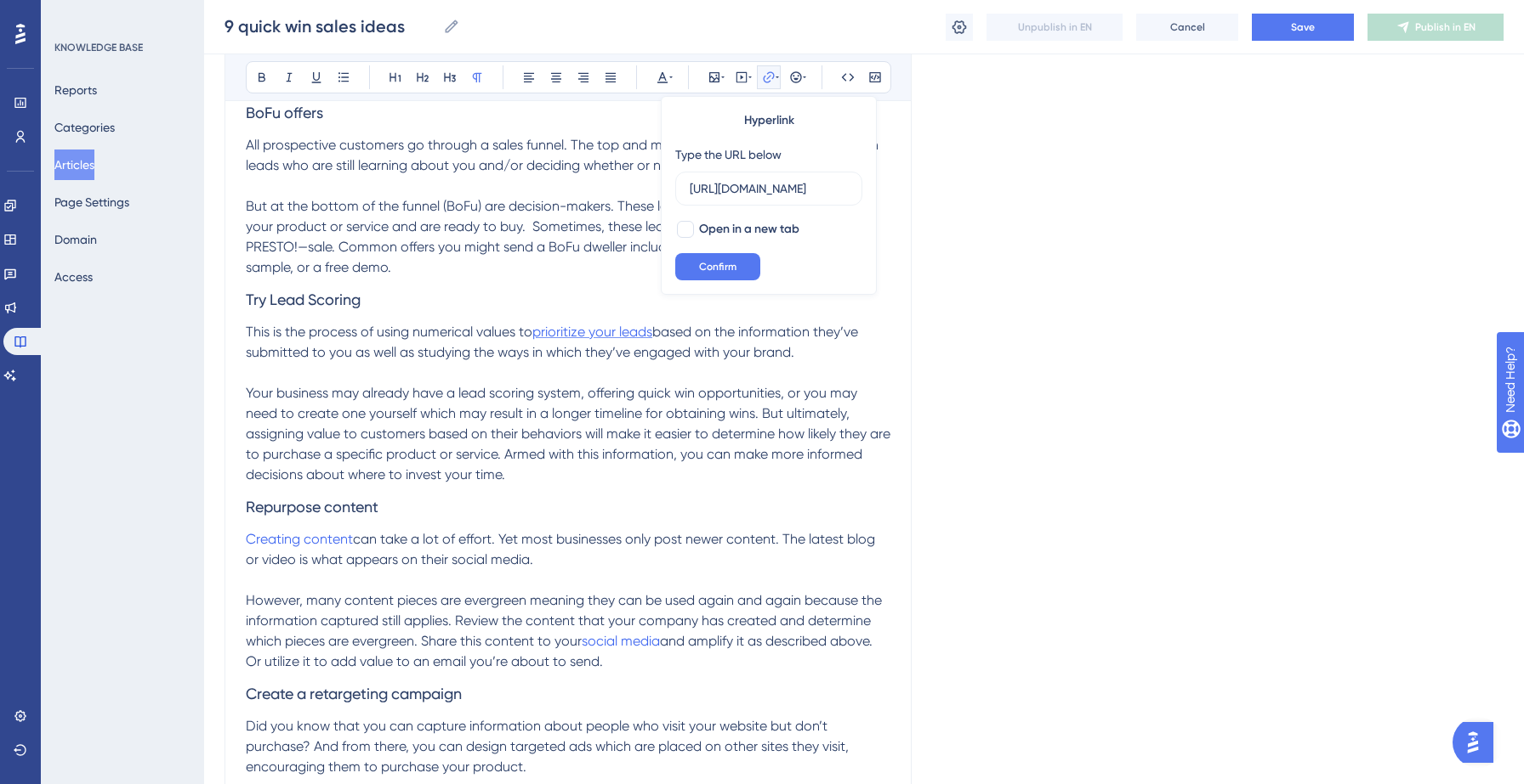
scroll to position [0, 128]
click at [740, 193] on input "https://www.salesgenie.com/blog/what-is-a-lead/" at bounding box center [768, 188] width 158 height 19
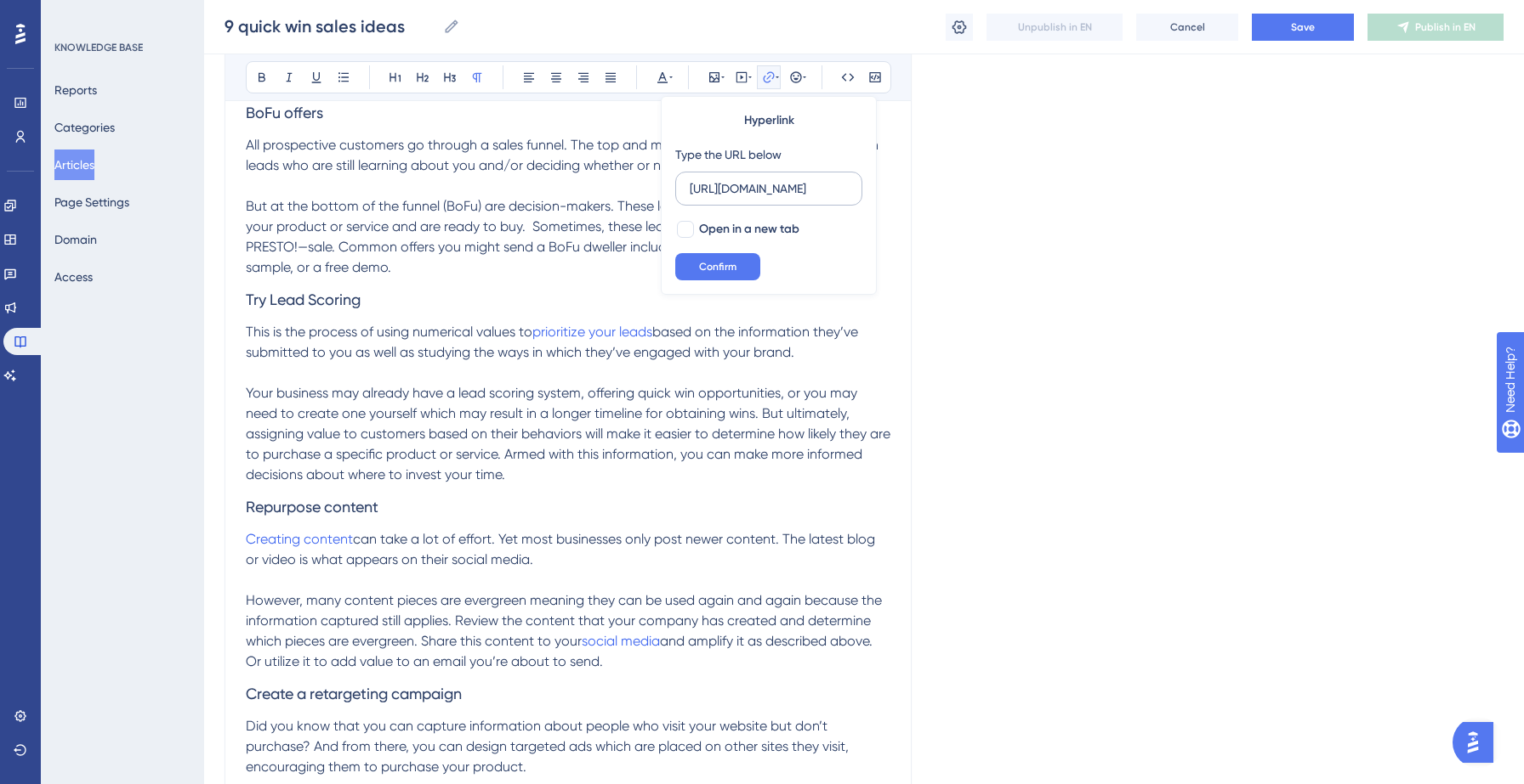
click at [740, 193] on input "https://www.salesgenie.com/blog/what-is-a-lead/" at bounding box center [768, 188] width 158 height 19
click at [725, 267] on span "Confirm" at bounding box center [717, 267] width 37 height 14
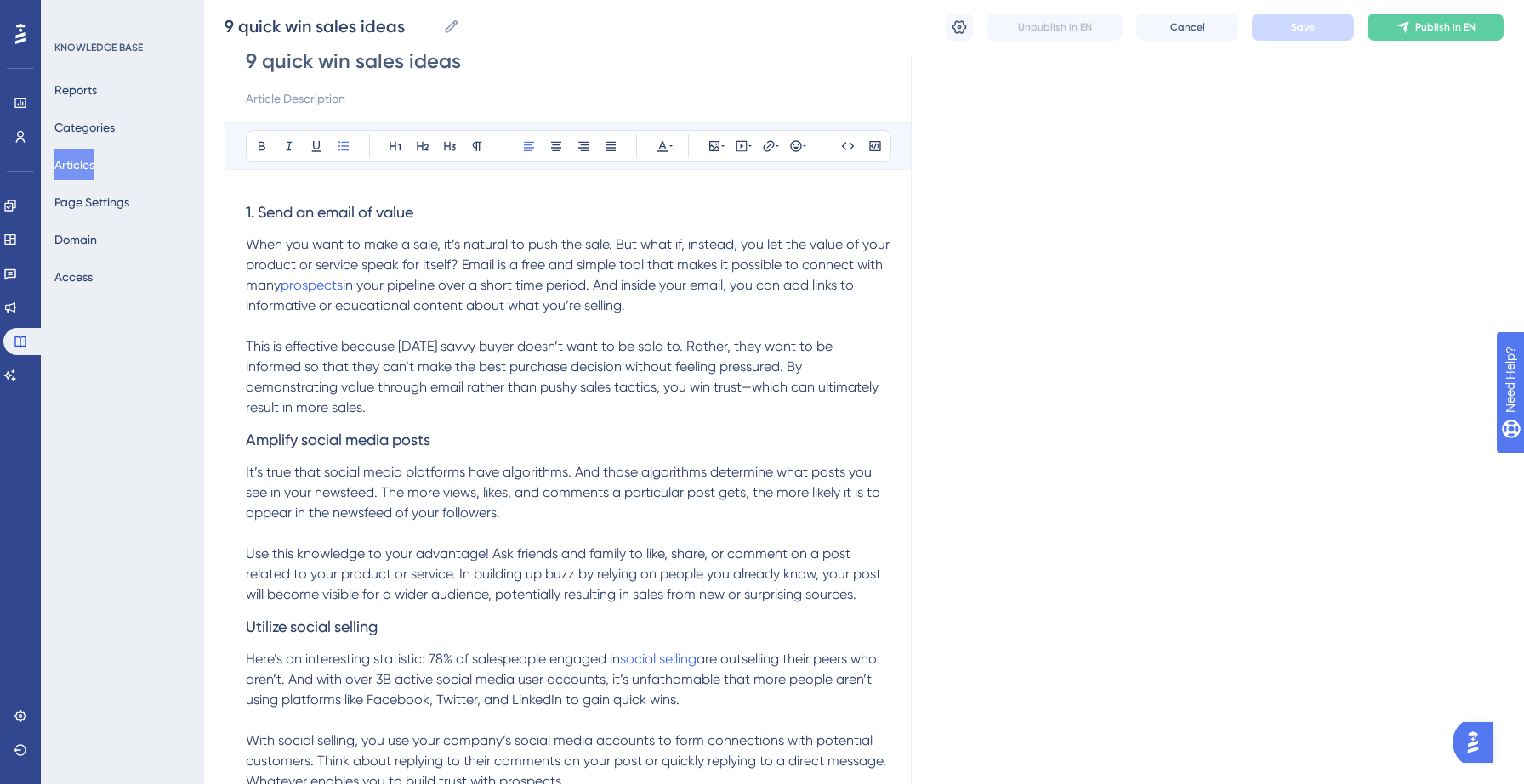
scroll to position [172, 0]
click at [339, 286] on span "prospects" at bounding box center [311, 284] width 62 height 16
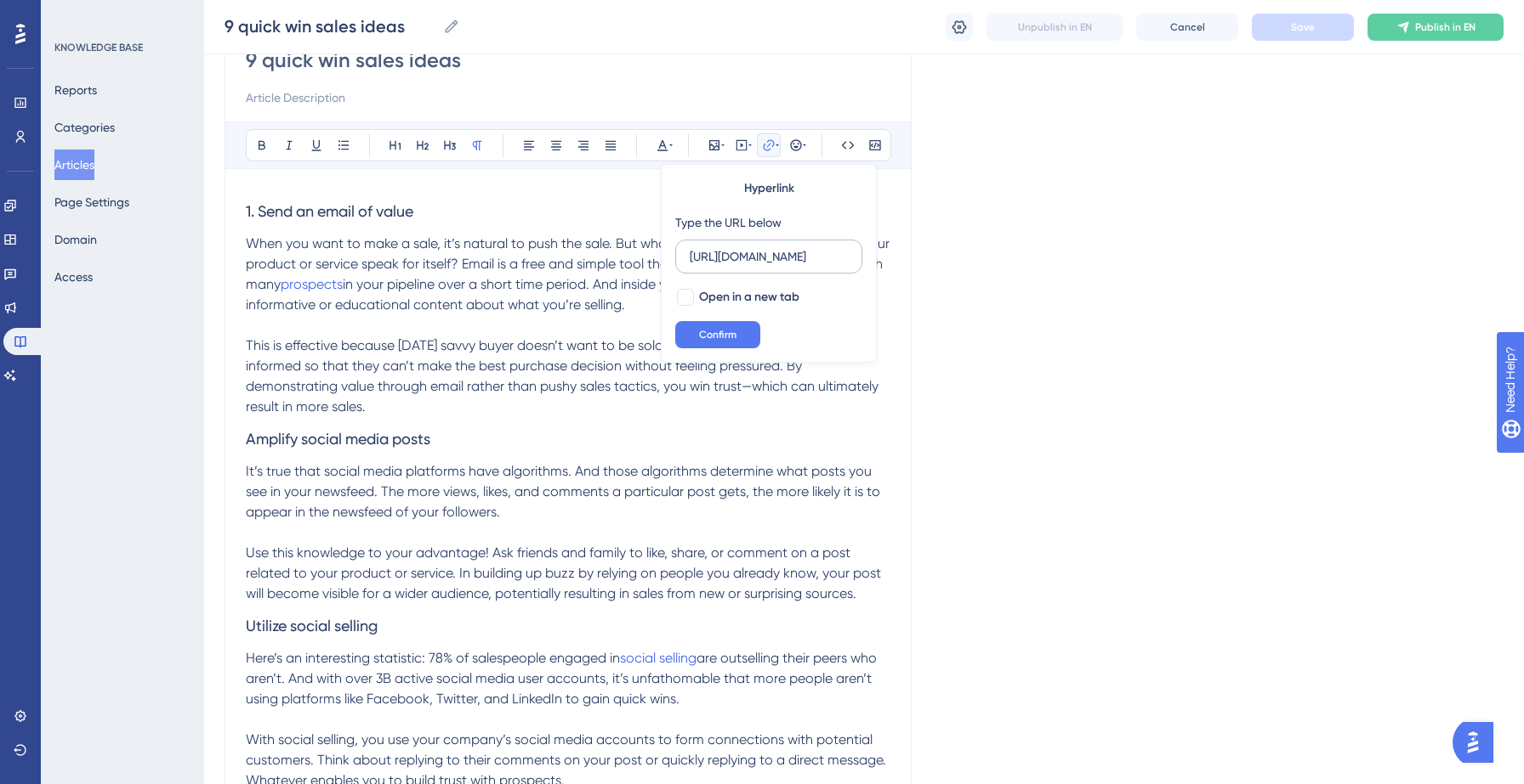
click at [686, 264] on label "[URL][DOMAIN_NAME]" at bounding box center [769, 256] width 187 height 34
click at [689, 264] on input "[URL][DOMAIN_NAME]" at bounding box center [768, 257] width 158 height 19
click at [686, 264] on label "[URL][DOMAIN_NAME]" at bounding box center [769, 256] width 187 height 34
click at [689, 264] on input "[URL][DOMAIN_NAME]" at bounding box center [768, 257] width 158 height 19
click at [686, 264] on label "[URL][DOMAIN_NAME]" at bounding box center [769, 256] width 187 height 34
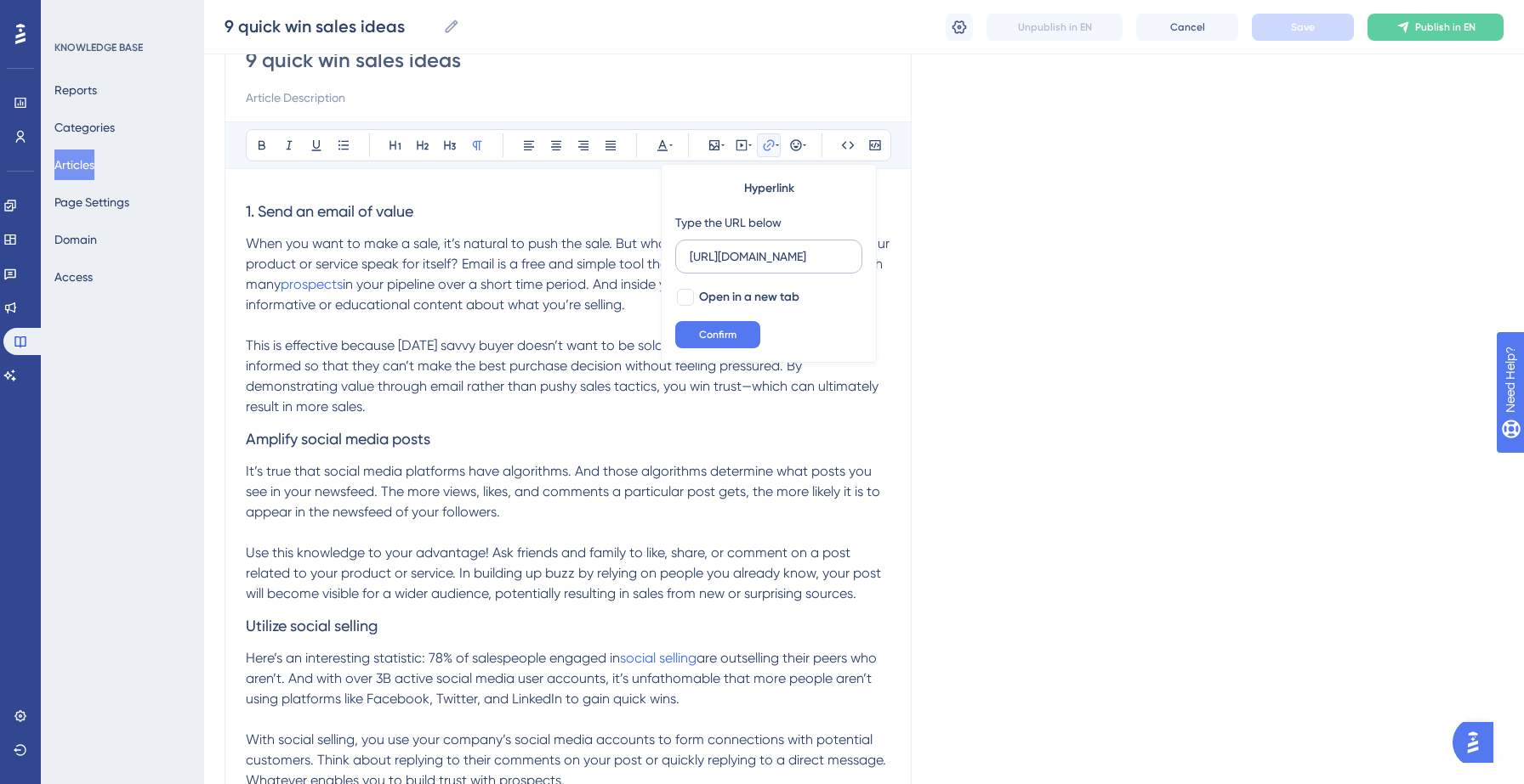
click at [689, 264] on input "[URL][DOMAIN_NAME]" at bounding box center [768, 257] width 158 height 19
click at [700, 264] on input "[URL][DOMAIN_NAME]" at bounding box center [768, 257] width 158 height 19
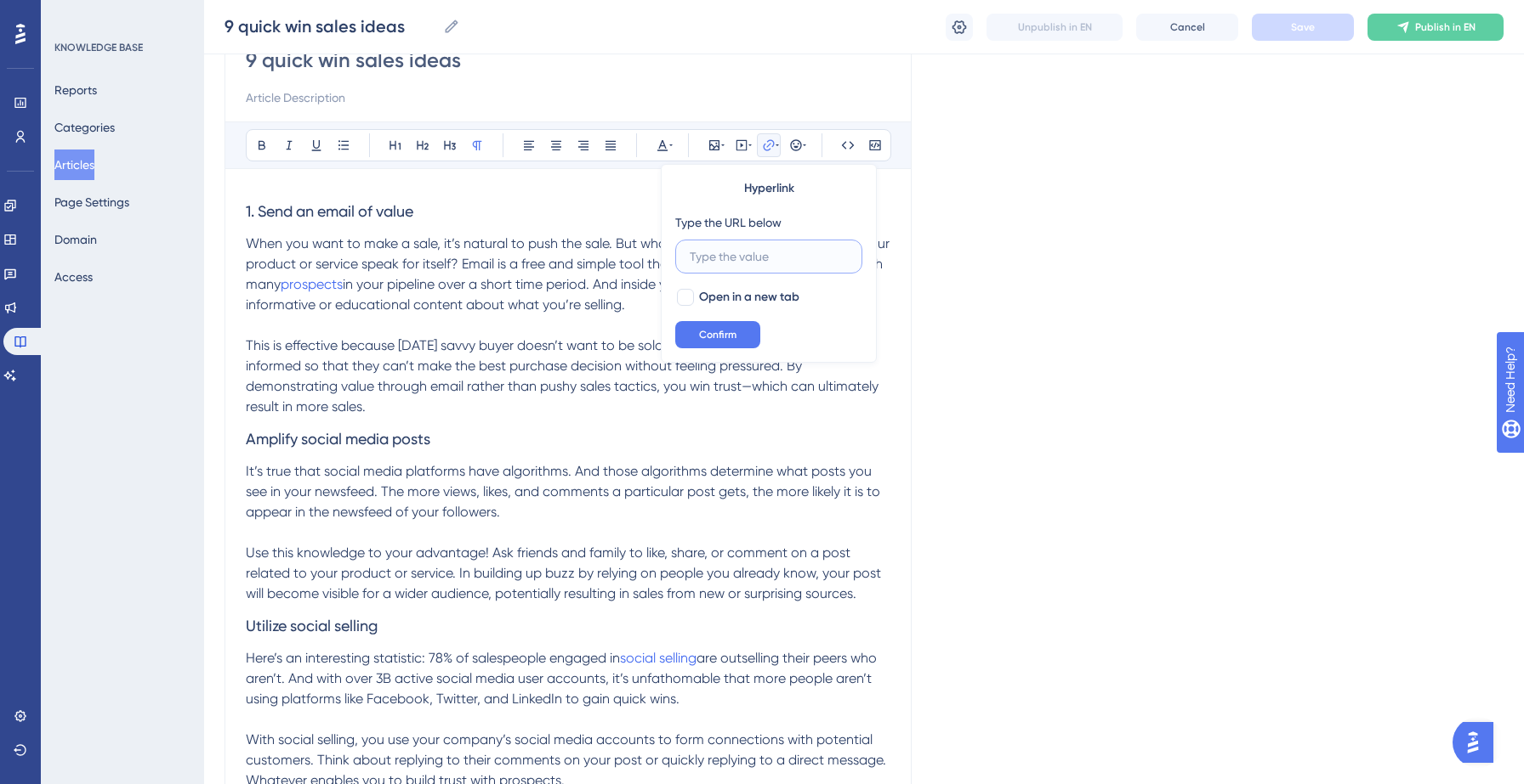
scroll to position [0, 0]
click at [726, 339] on span "Confirm" at bounding box center [717, 335] width 37 height 14
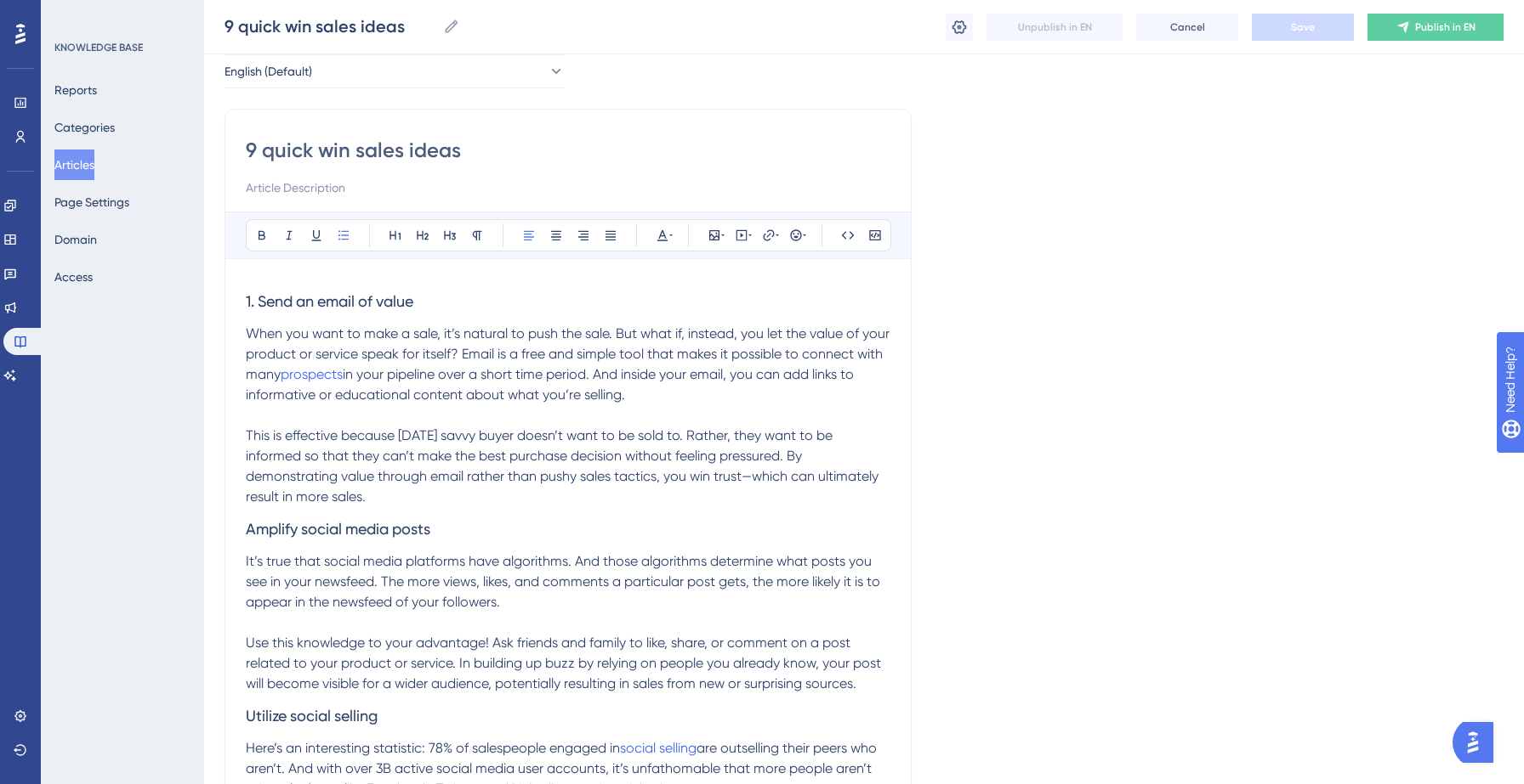
click at [458, 378] on span "in your pipeline over a short time period. And inside your email, you can add l…" at bounding box center [551, 385] width 612 height 36
click at [764, 235] on icon at bounding box center [768, 234] width 11 height 11
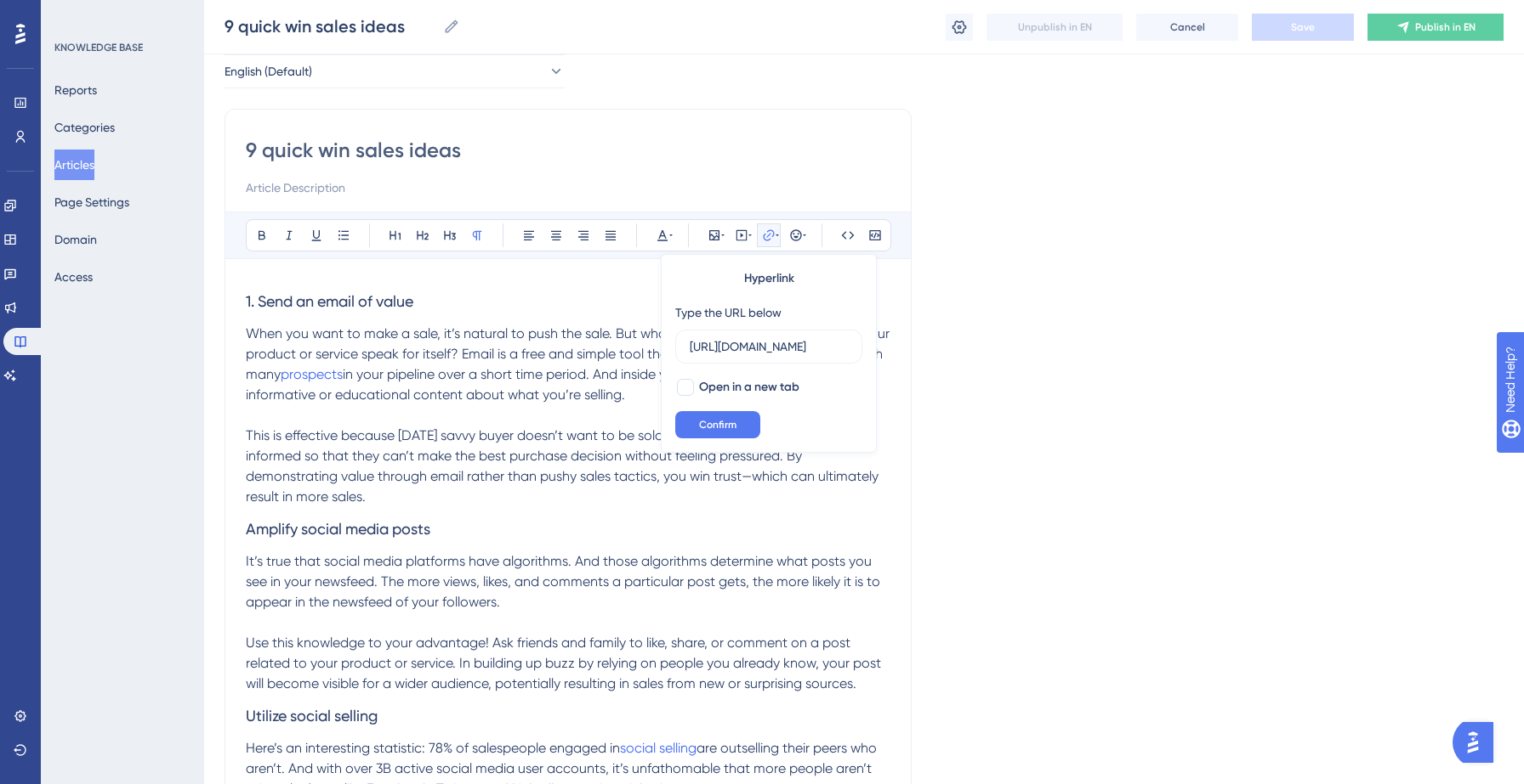
scroll to position [0, 303]
click at [736, 337] on input "[URL][DOMAIN_NAME]" at bounding box center [768, 347] width 158 height 19
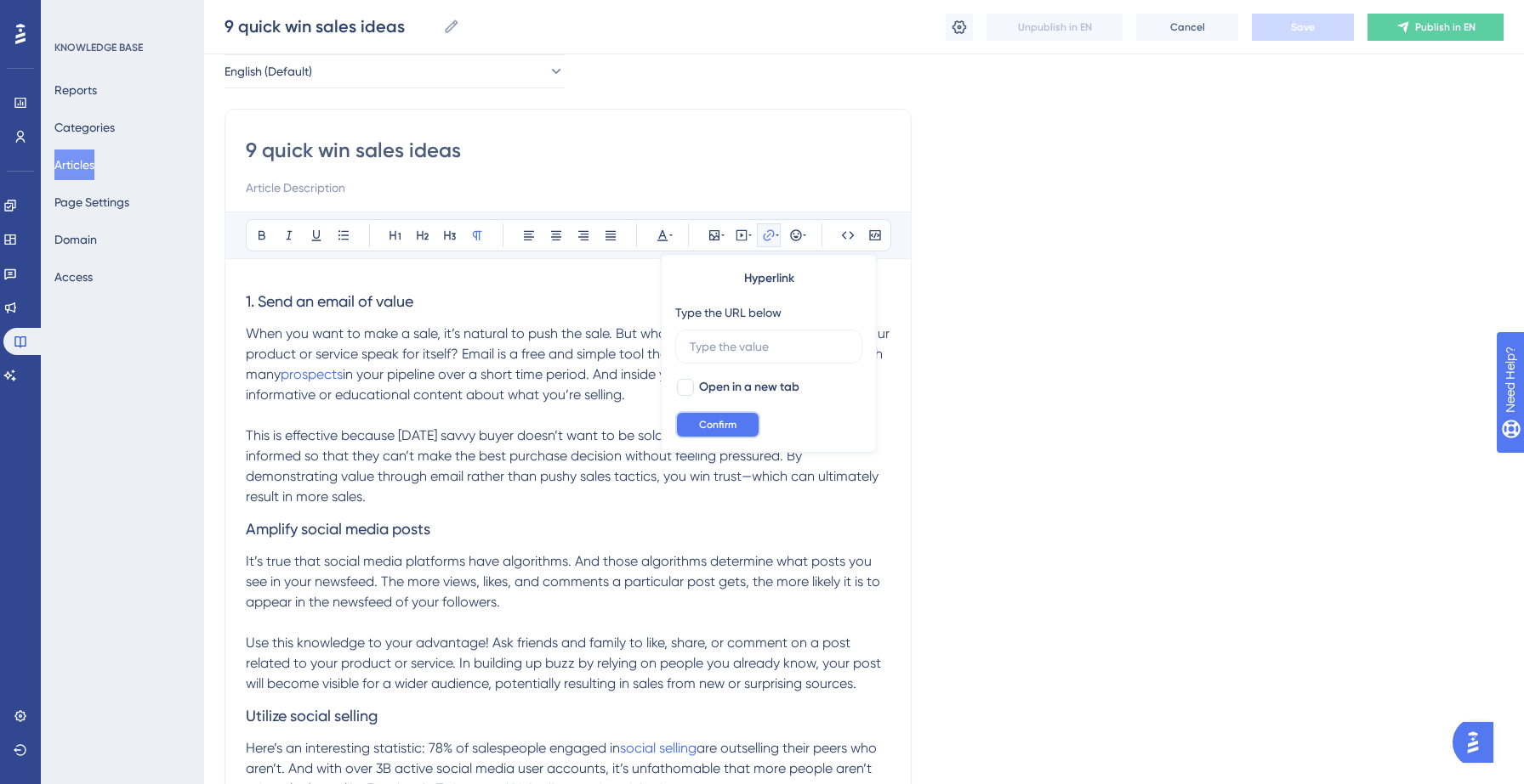
click at [706, 425] on span "Confirm" at bounding box center [717, 425] width 37 height 14
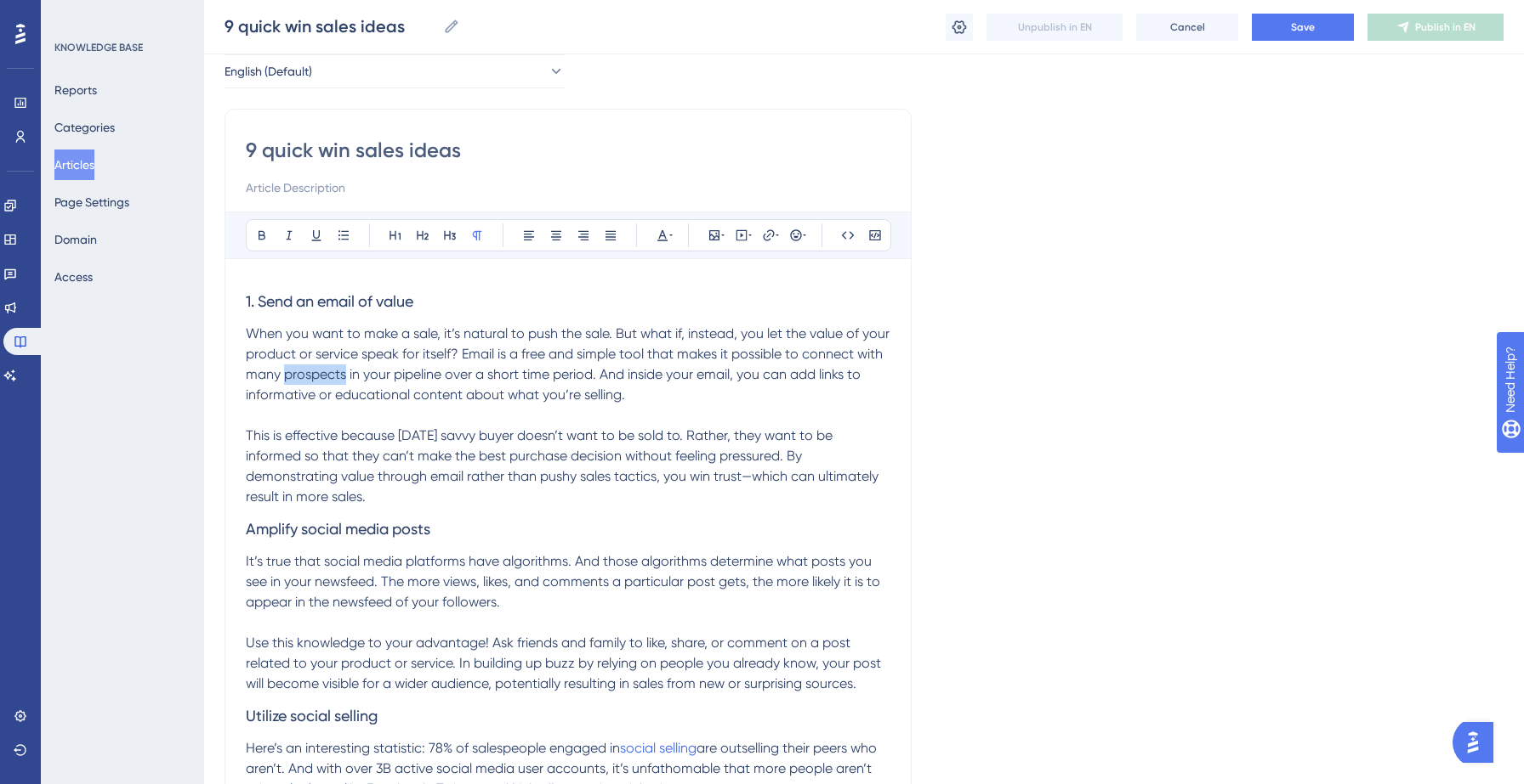
click at [582, 453] on span "This is effective because [DATE] savvy buyer doesn’t want to be sold to. Rather…" at bounding box center [563, 465] width 636 height 77
click at [1303, 15] on button "Save" at bounding box center [1303, 27] width 102 height 27
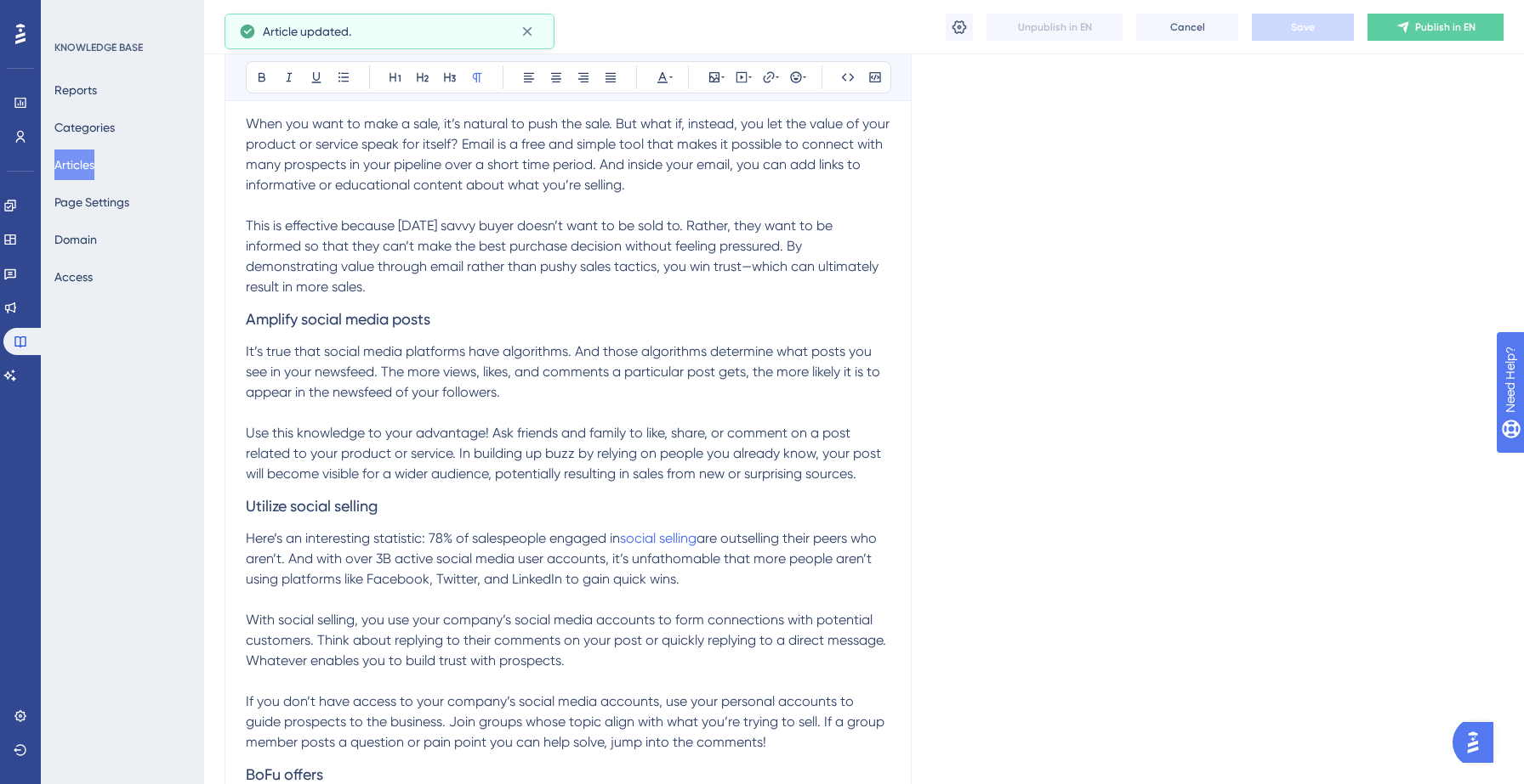
scroll to position [316, 0]
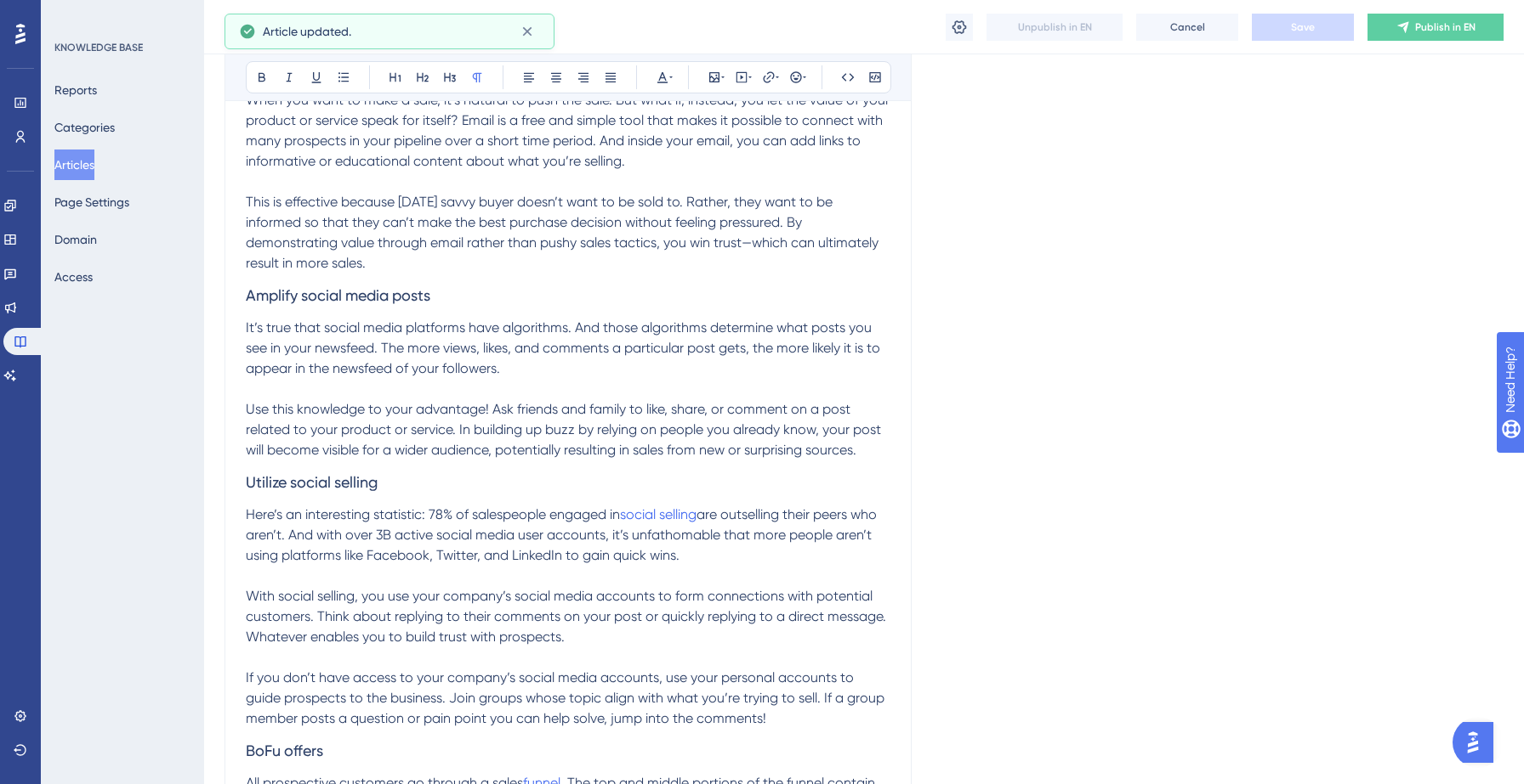
click at [730, 519] on span "are outselling their peers who aren’t. And with over 3B active social media use…" at bounding box center [562, 535] width 634 height 57
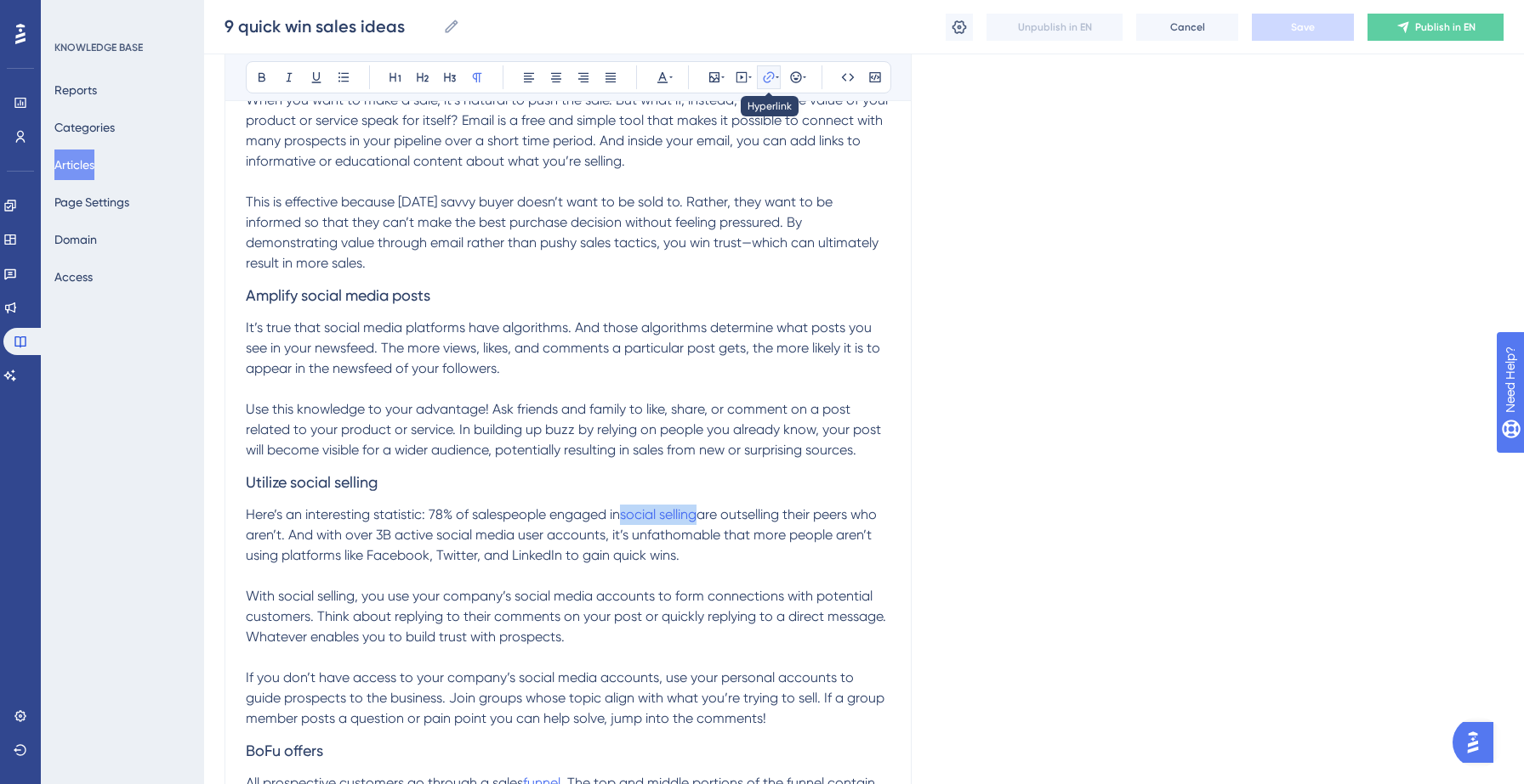
click at [763, 84] on button at bounding box center [769, 78] width 24 height 24
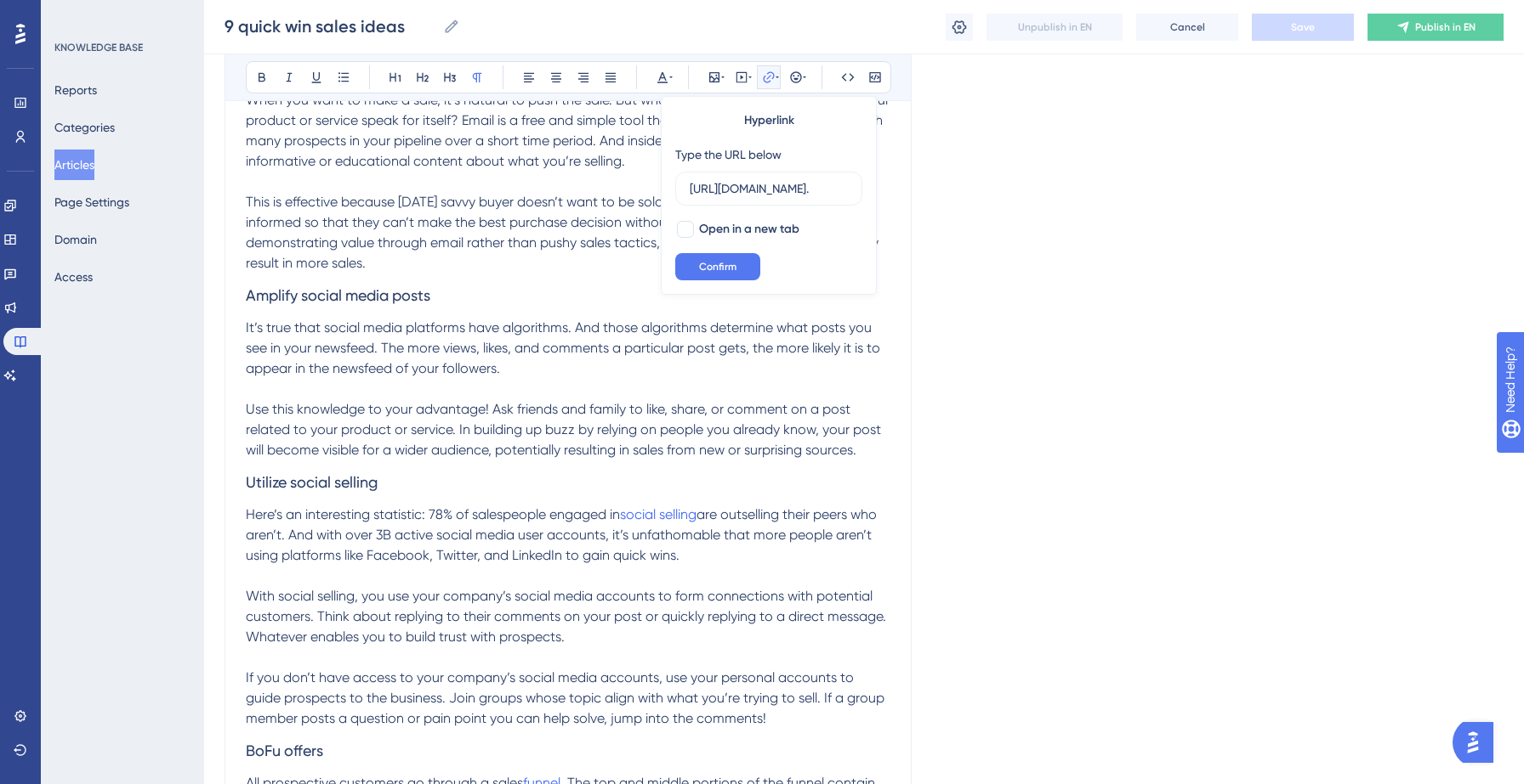
scroll to position [0, 669]
click at [732, 192] on input "[URL][DOMAIN_NAME]." at bounding box center [768, 188] width 158 height 19
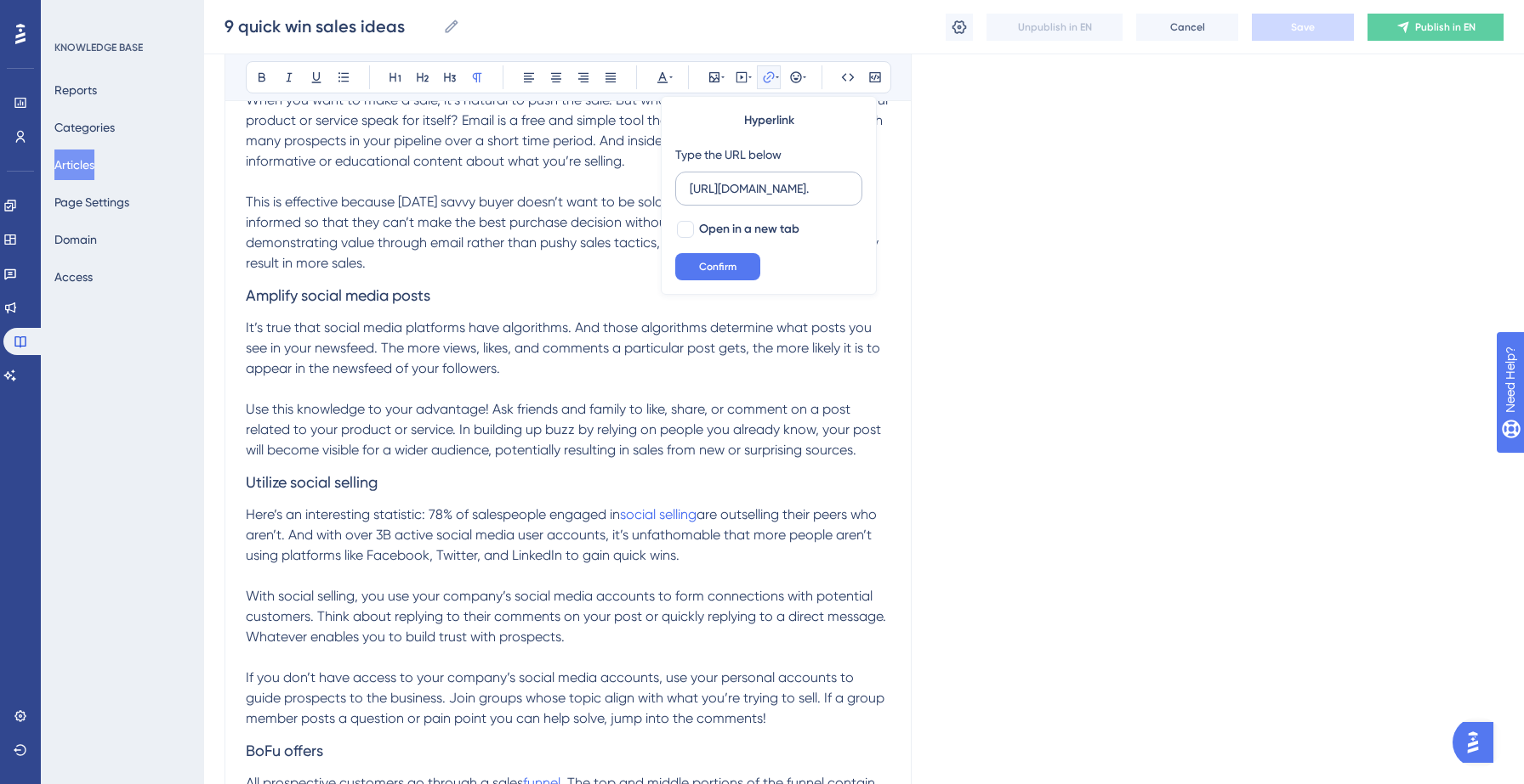
click at [732, 192] on input "[URL][DOMAIN_NAME]." at bounding box center [768, 188] width 158 height 19
click at [716, 267] on span "Confirm" at bounding box center [717, 267] width 37 height 14
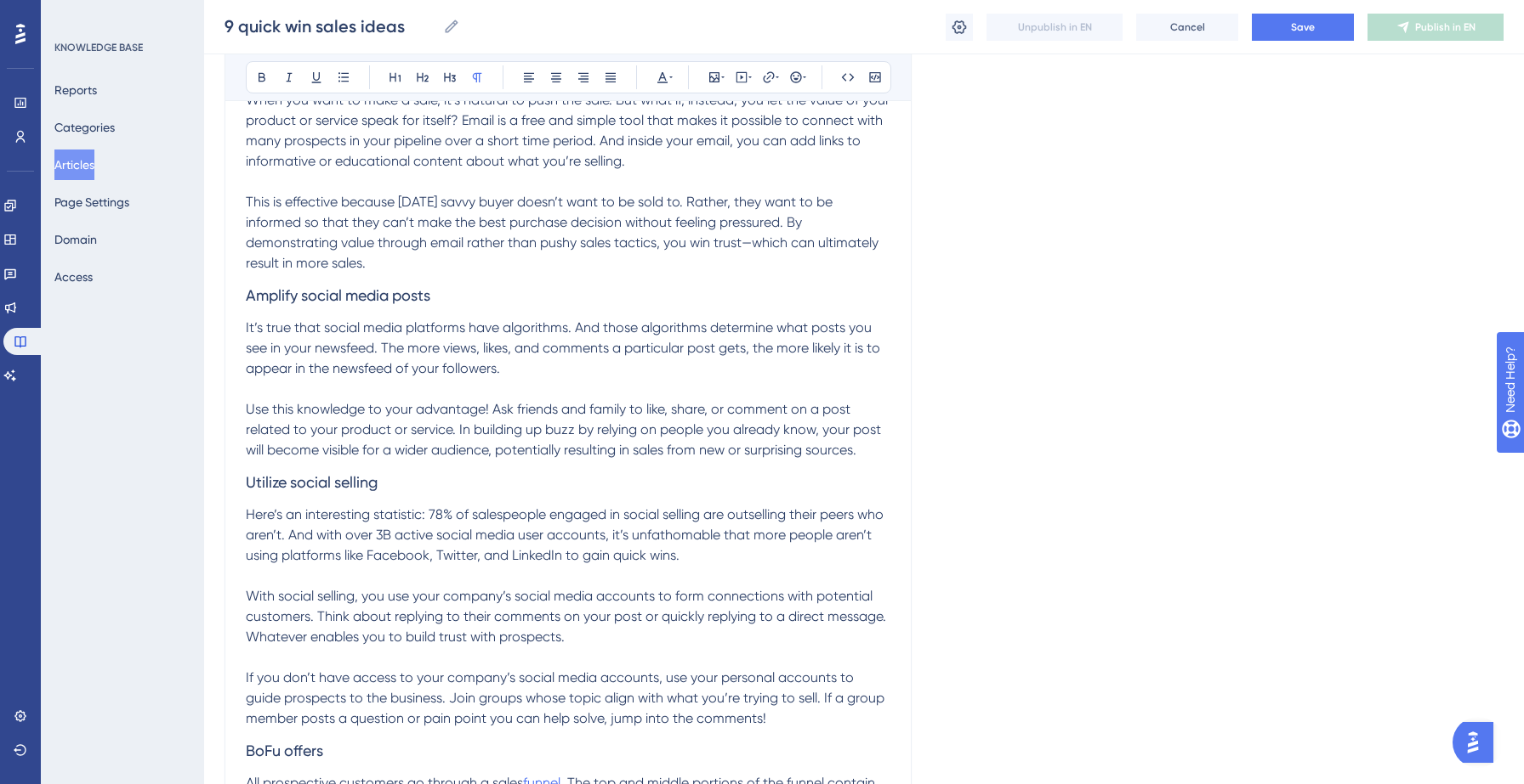
click at [782, 562] on p "Here’s an interesting statistic: 78% of salespeople engaged in social selling a…" at bounding box center [567, 535] width 644 height 61
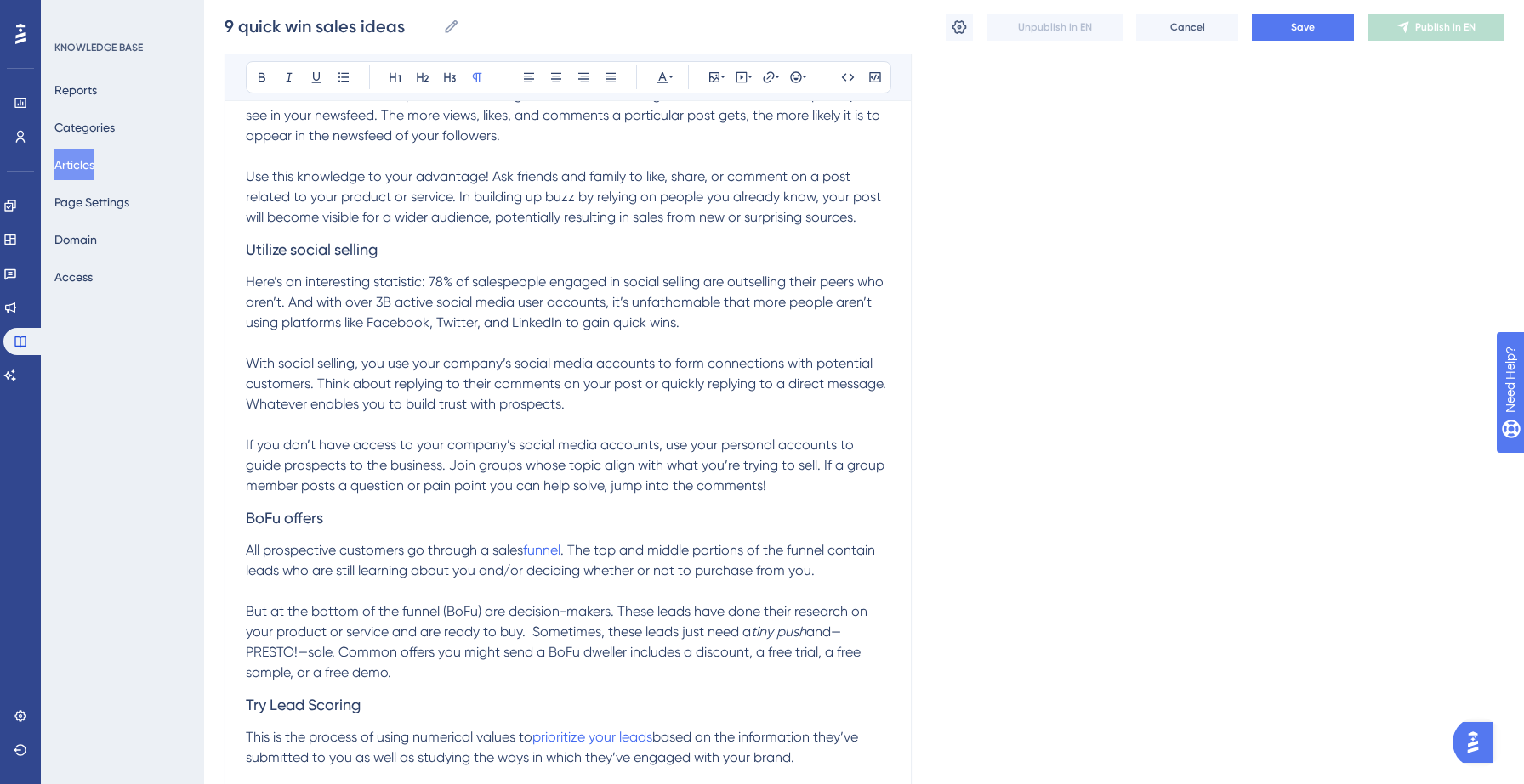
scroll to position [558, 0]
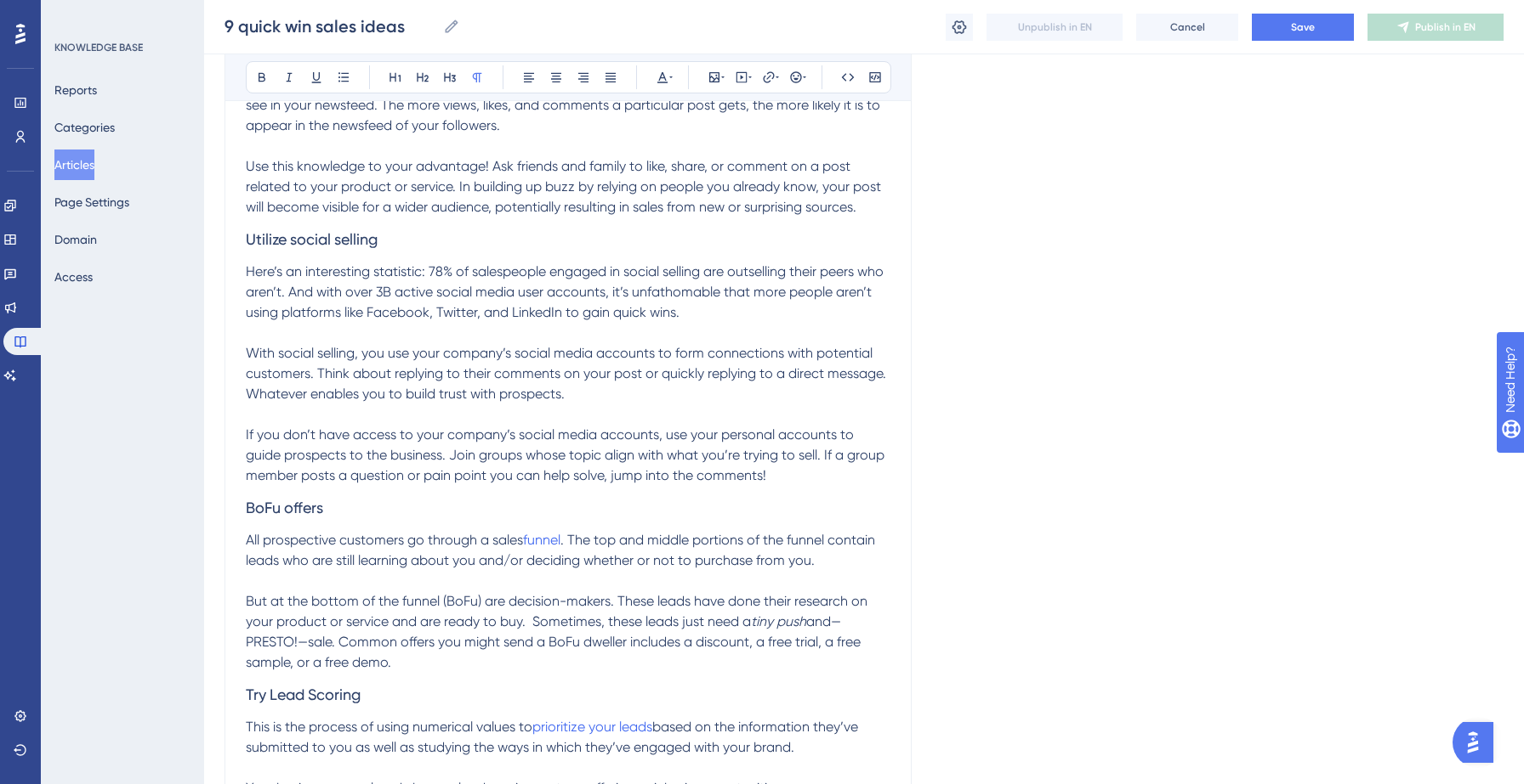
click at [585, 549] on p "All prospective customers go through a sales funnel . The top and middle portio…" at bounding box center [567, 550] width 644 height 41
click at [770, 80] on icon at bounding box center [768, 77] width 11 height 11
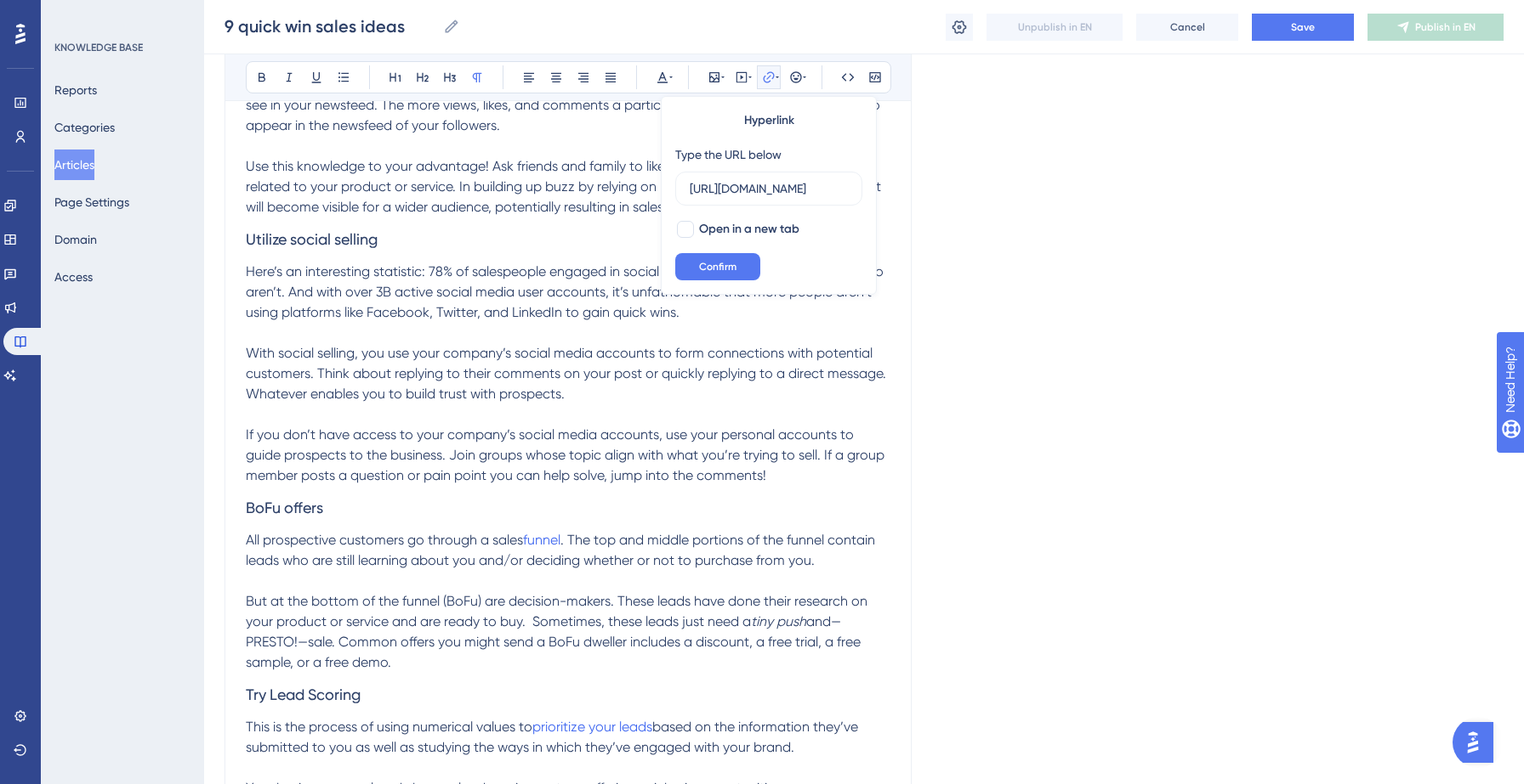
scroll to position [0, 222]
click at [752, 192] on input "[URL][DOMAIN_NAME]" at bounding box center [768, 188] width 158 height 19
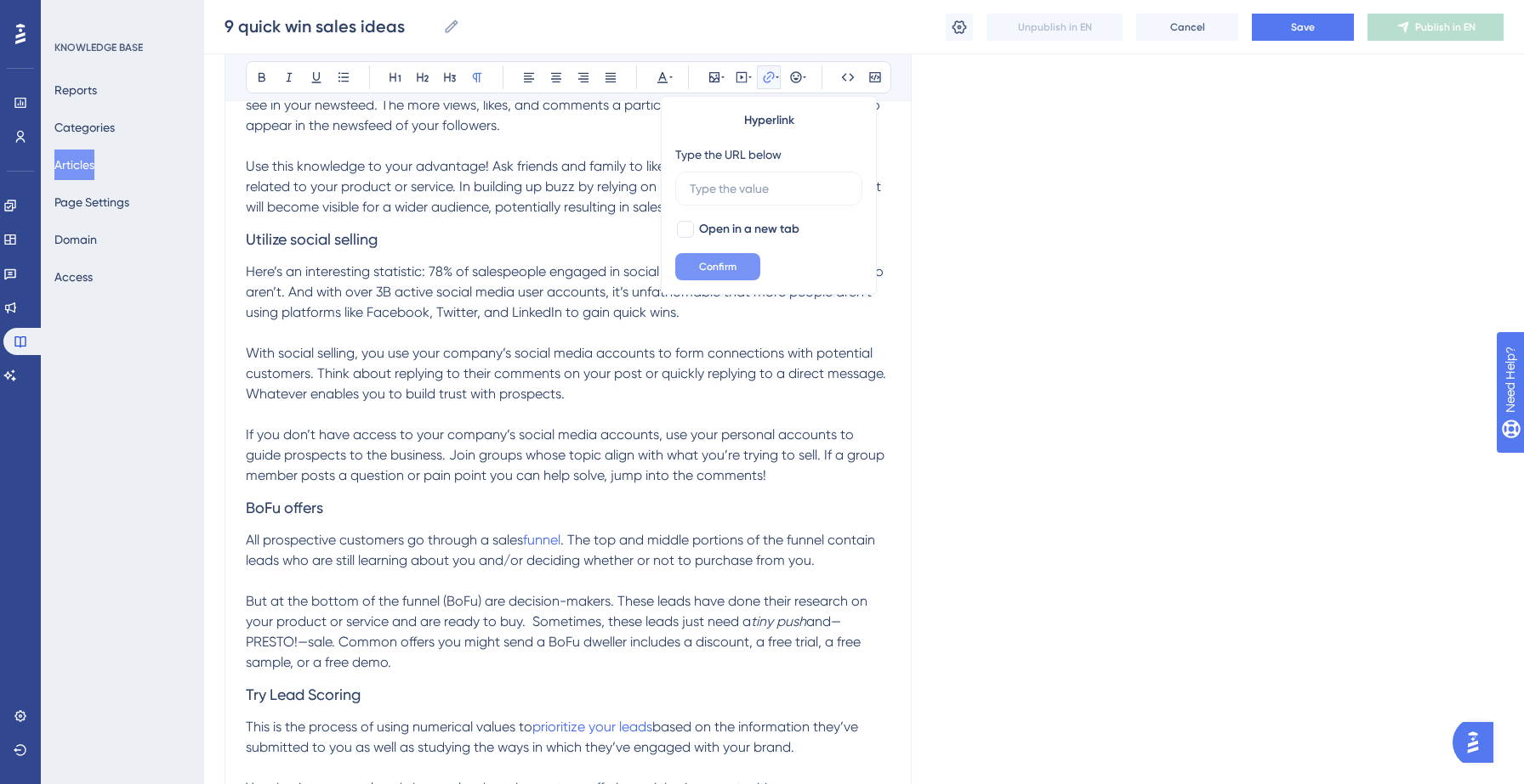
click at [728, 276] on button "Confirm" at bounding box center [718, 266] width 85 height 27
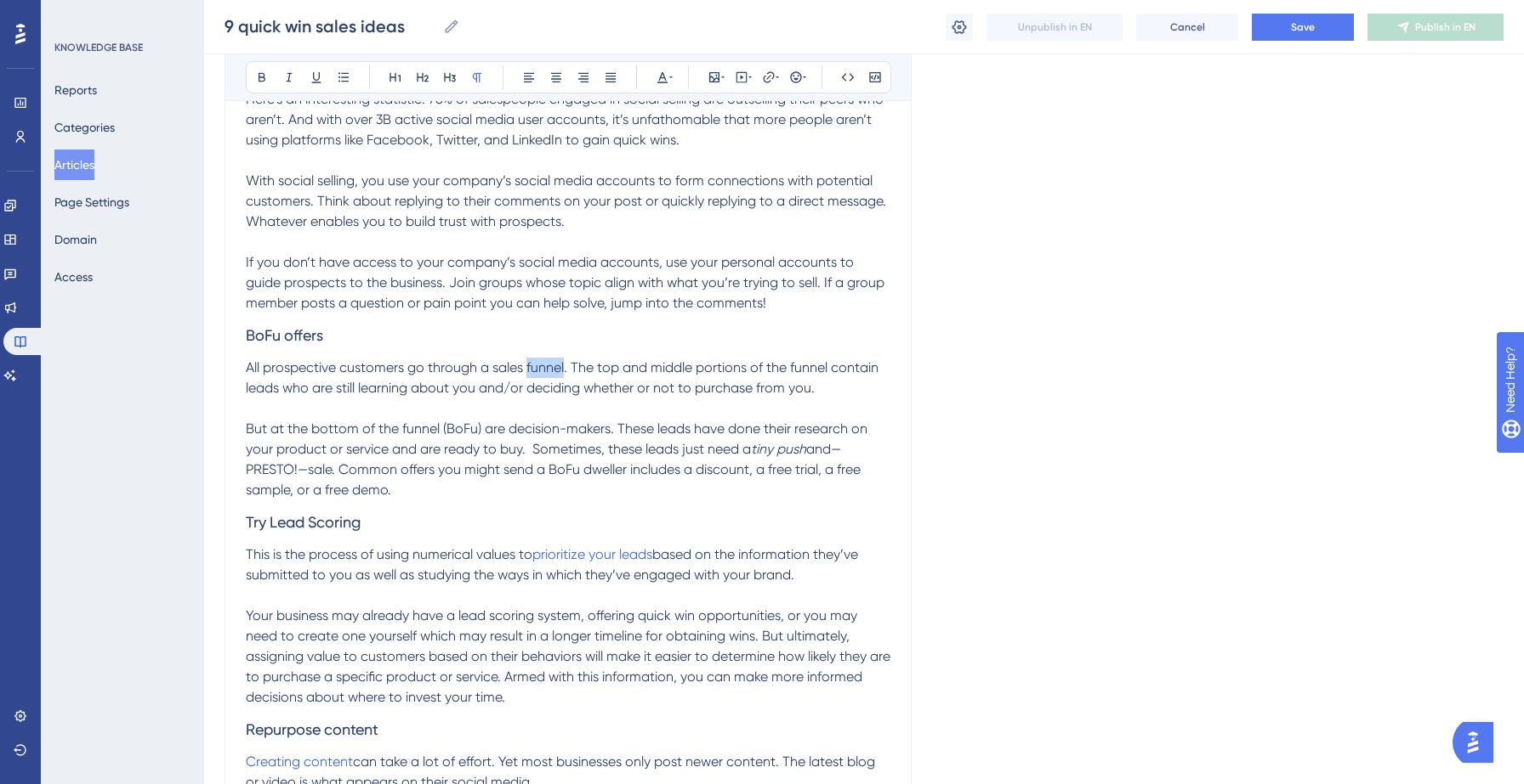
scroll to position [743, 0]
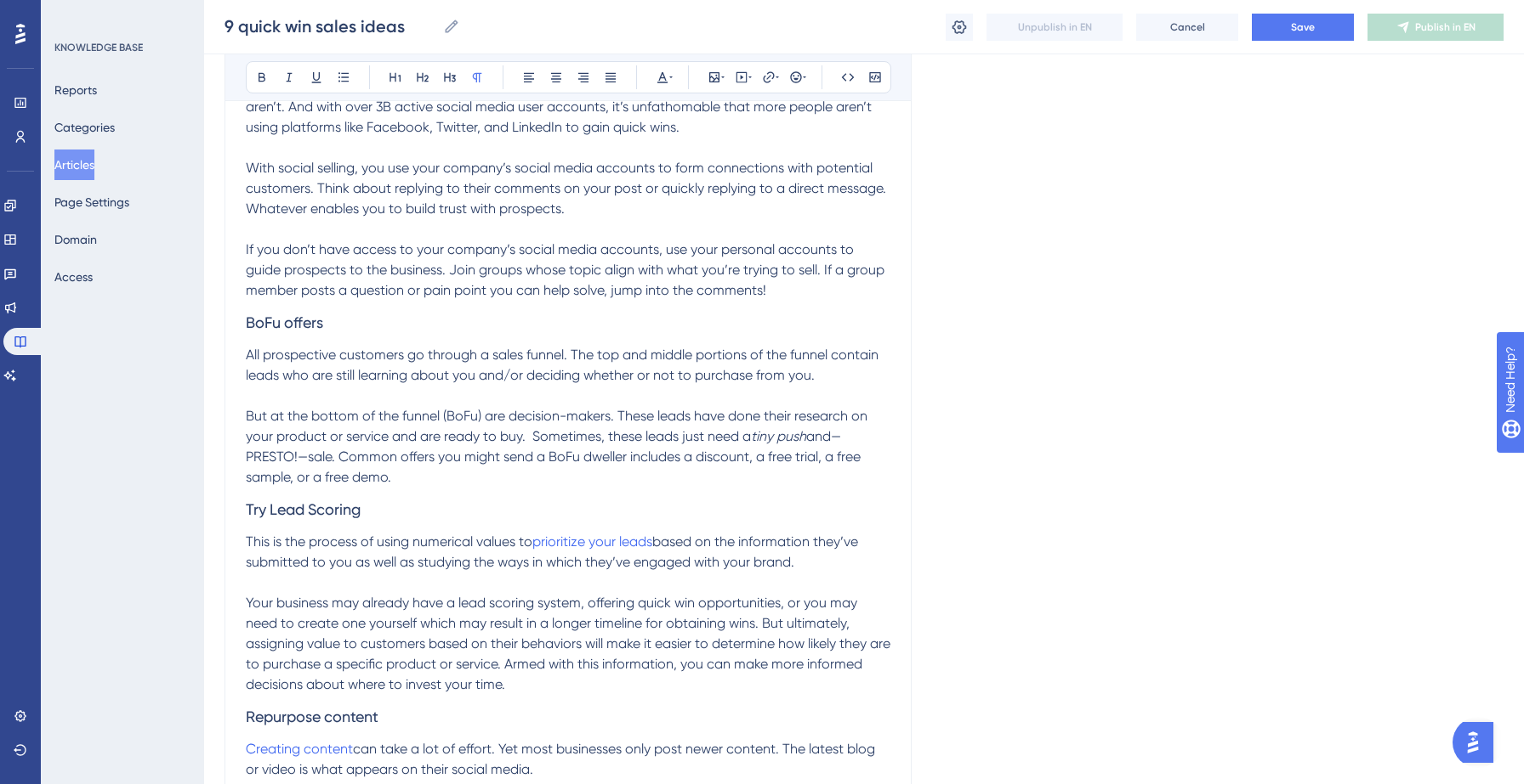
click at [676, 460] on span "and—PRESTO!—sale. Common offers you might send a BoFu dweller includes a discou…" at bounding box center [554, 456] width 618 height 57
click at [693, 545] on span "based on the information they’ve submitted to you as well as studying the ways …" at bounding box center [554, 551] width 616 height 36
click at [772, 81] on icon at bounding box center [769, 78] width 14 height 14
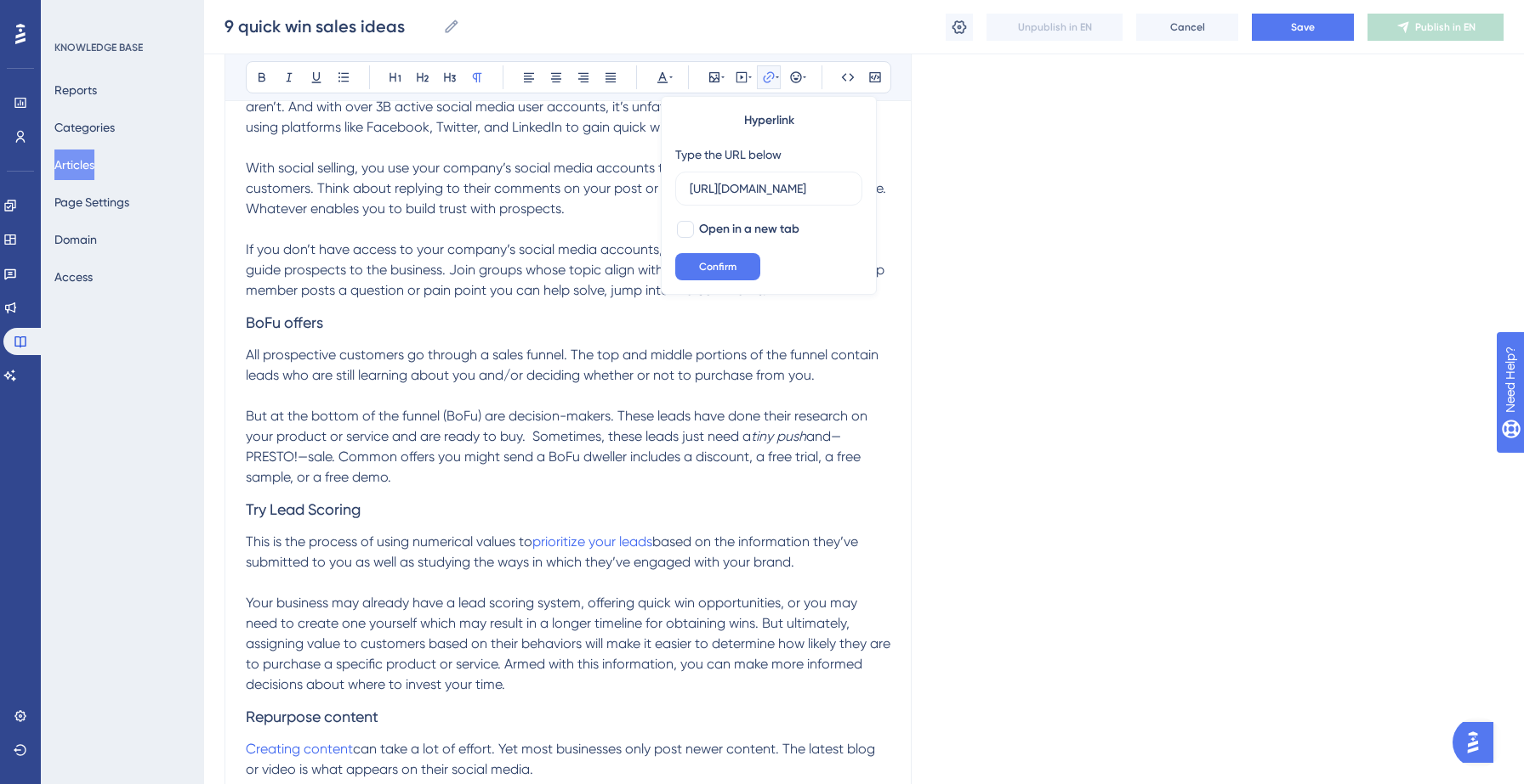
scroll to position [0, 128]
click at [764, 190] on input "[URL][DOMAIN_NAME]" at bounding box center [768, 188] width 158 height 19
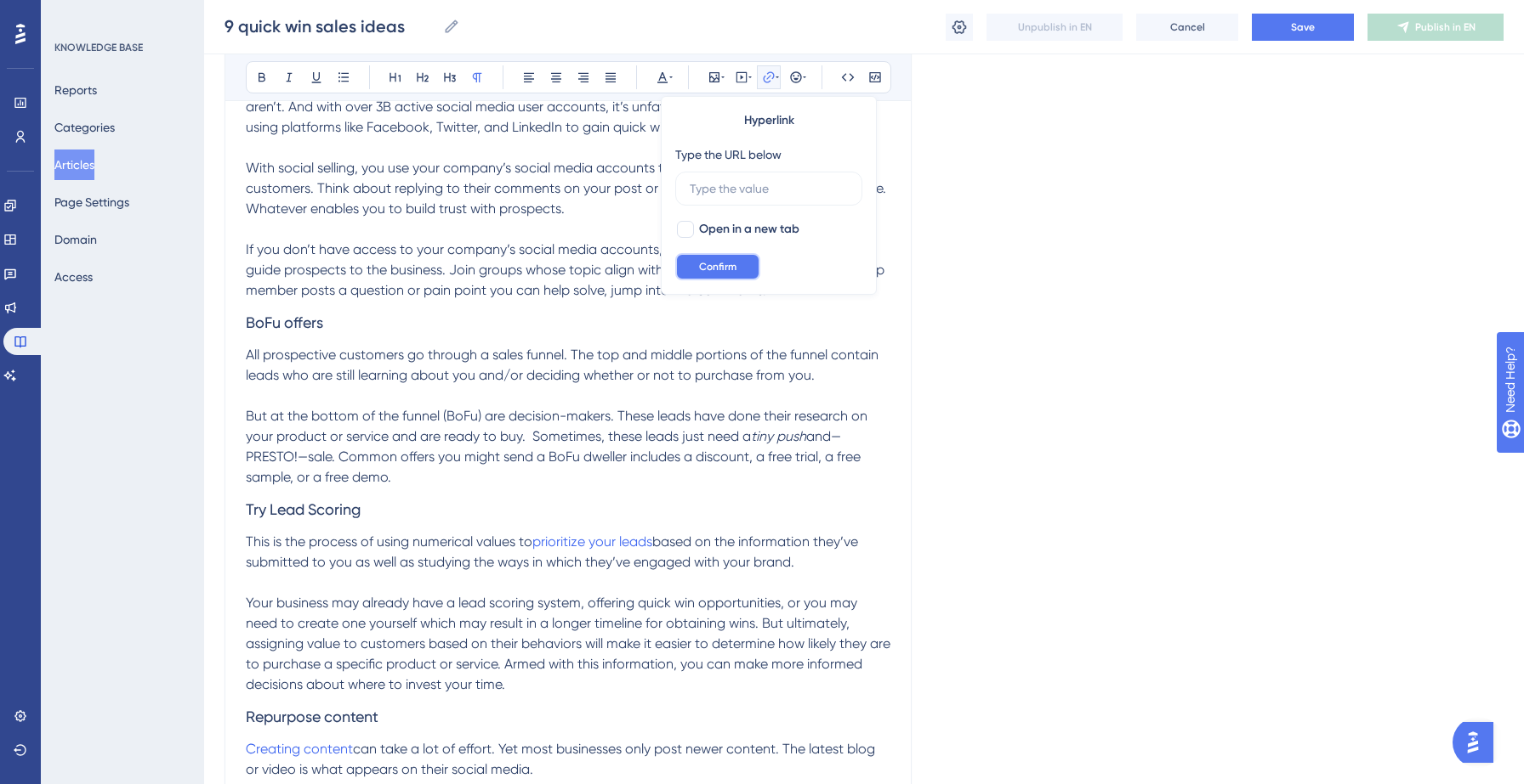
click at [712, 275] on button "Confirm" at bounding box center [718, 266] width 85 height 27
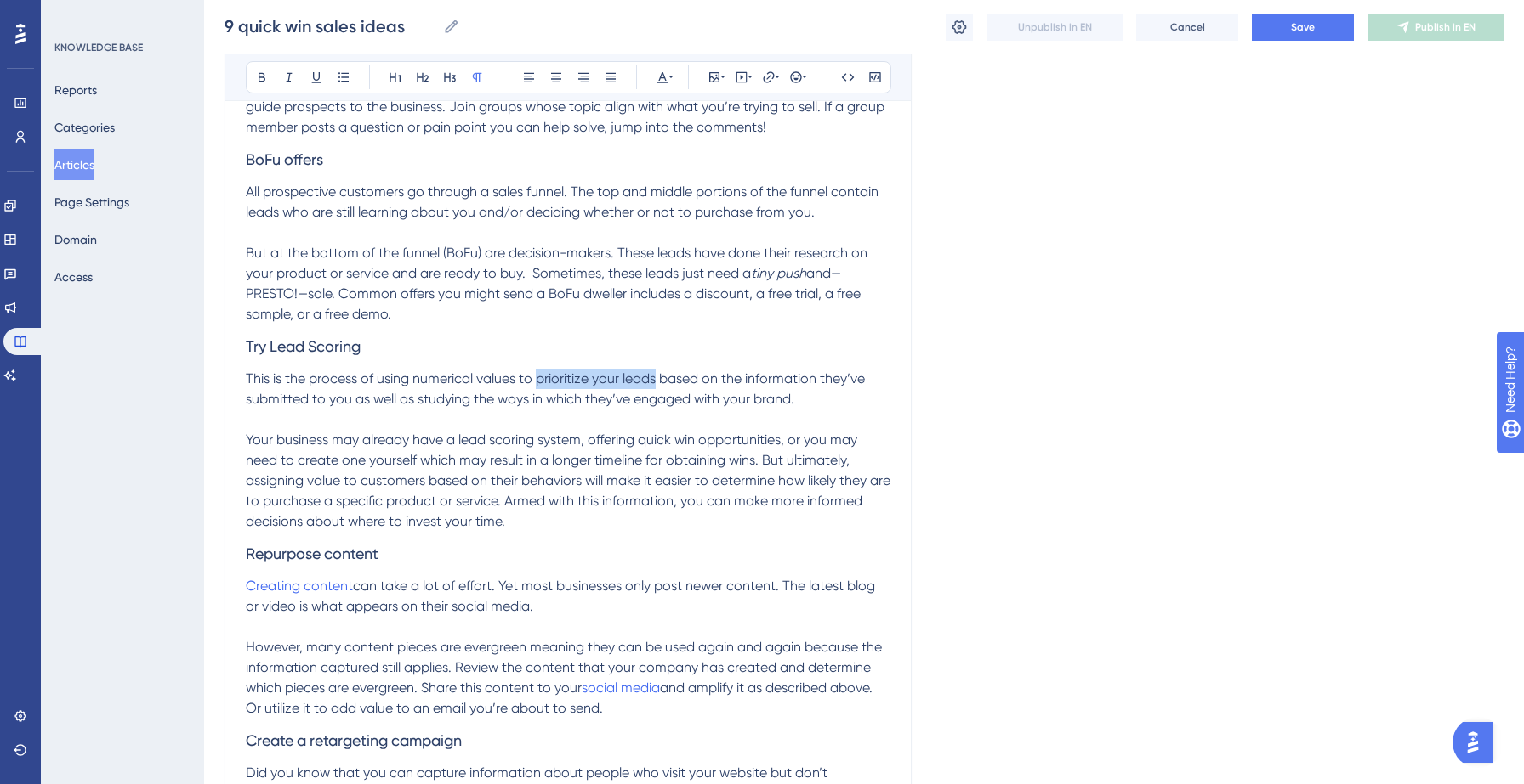
scroll to position [914, 0]
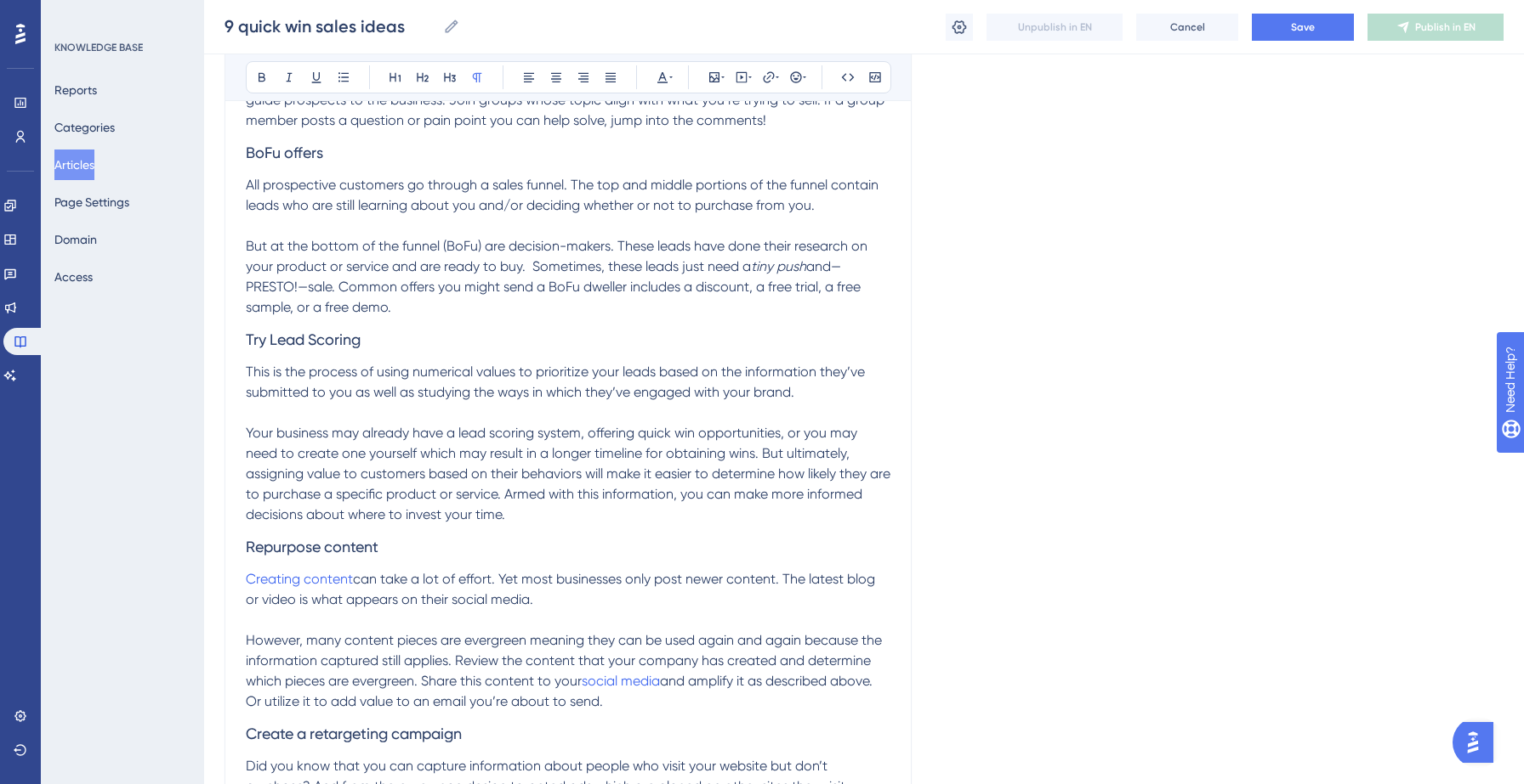
click at [753, 494] on span "Your business may already have a lead scoring system, offering quick win opport…" at bounding box center [569, 474] width 648 height 98
click at [377, 586] on span "can take a lot of effort. Yet most businesses only post newer content. The late…" at bounding box center [561, 590] width 632 height 36
click at [772, 79] on icon at bounding box center [769, 78] width 14 height 14
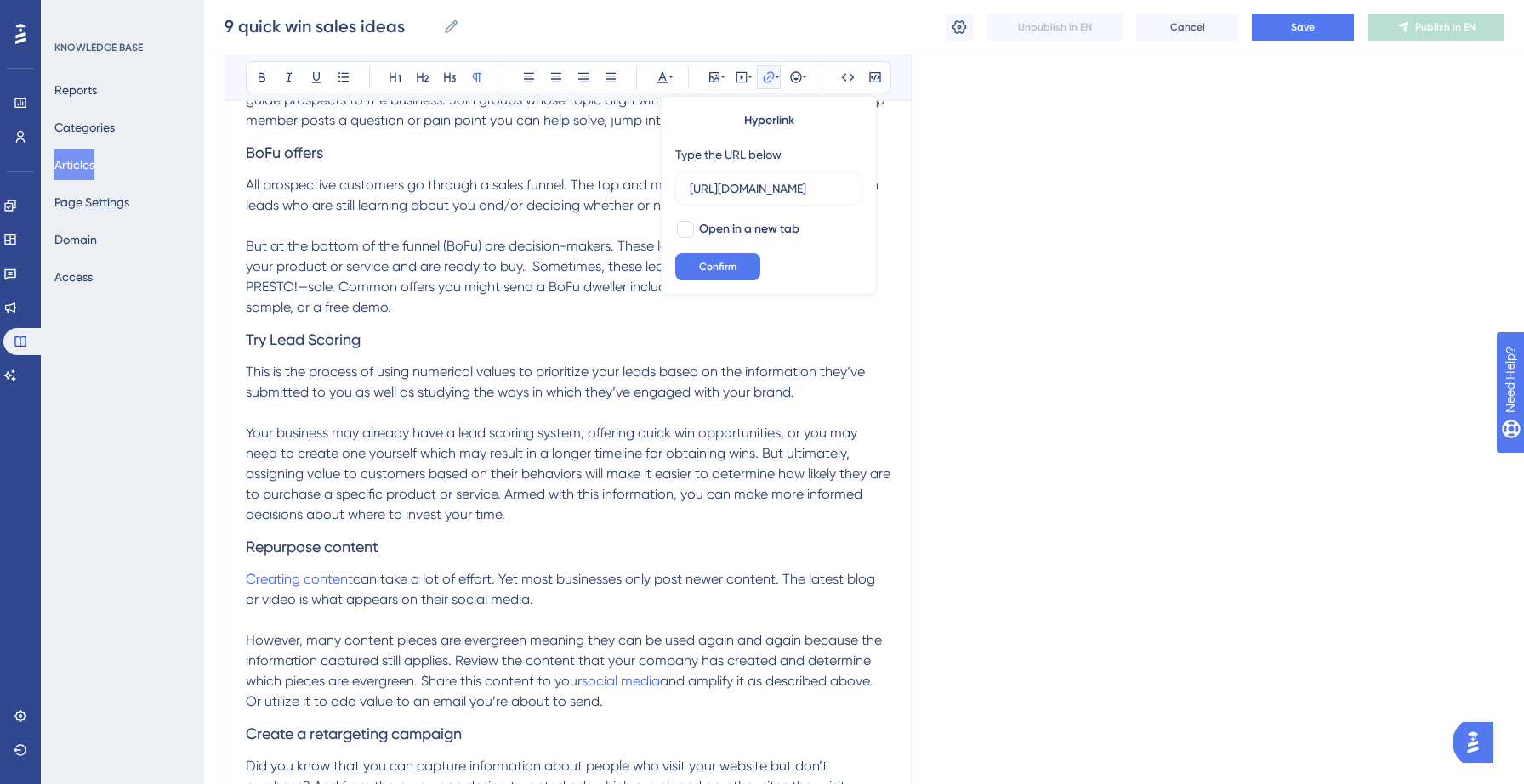
scroll to position [0, 203]
click at [746, 195] on input "[URL][DOMAIN_NAME]" at bounding box center [768, 188] width 158 height 19
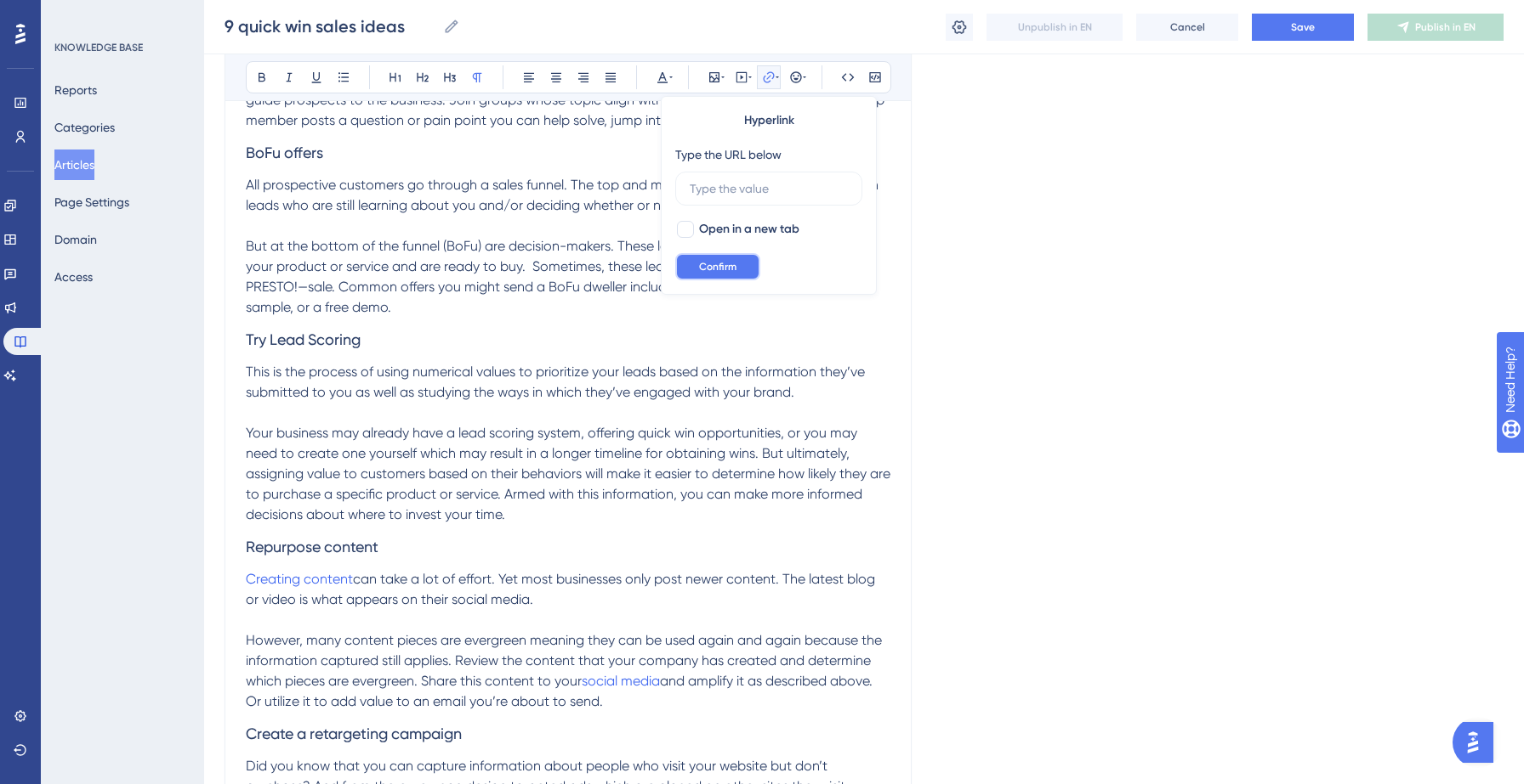
click at [718, 260] on span "Confirm" at bounding box center [717, 267] width 37 height 14
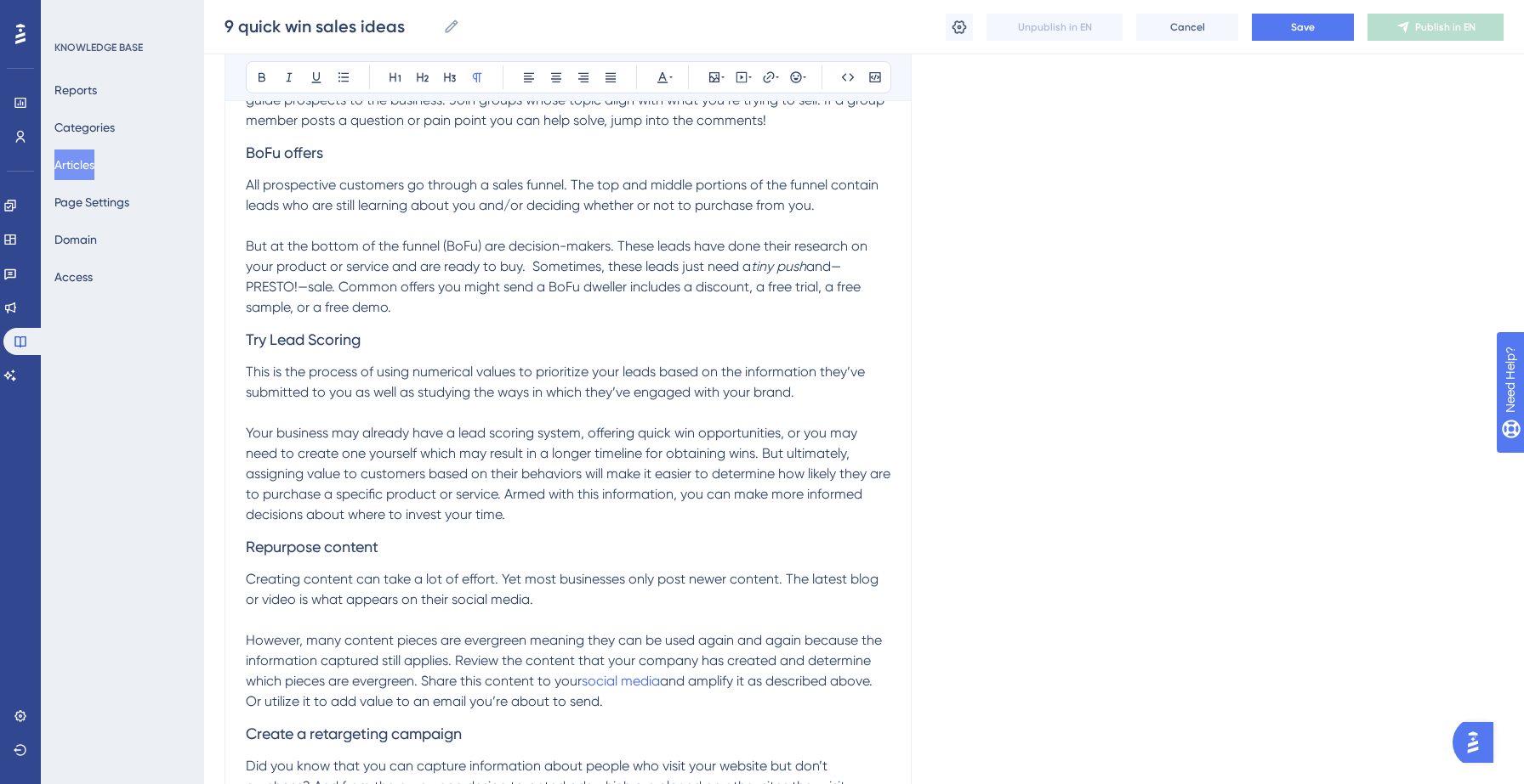
click at [679, 500] on span "Your business may already have a lead scoring system, offering quick win opport…" at bounding box center [569, 474] width 648 height 98
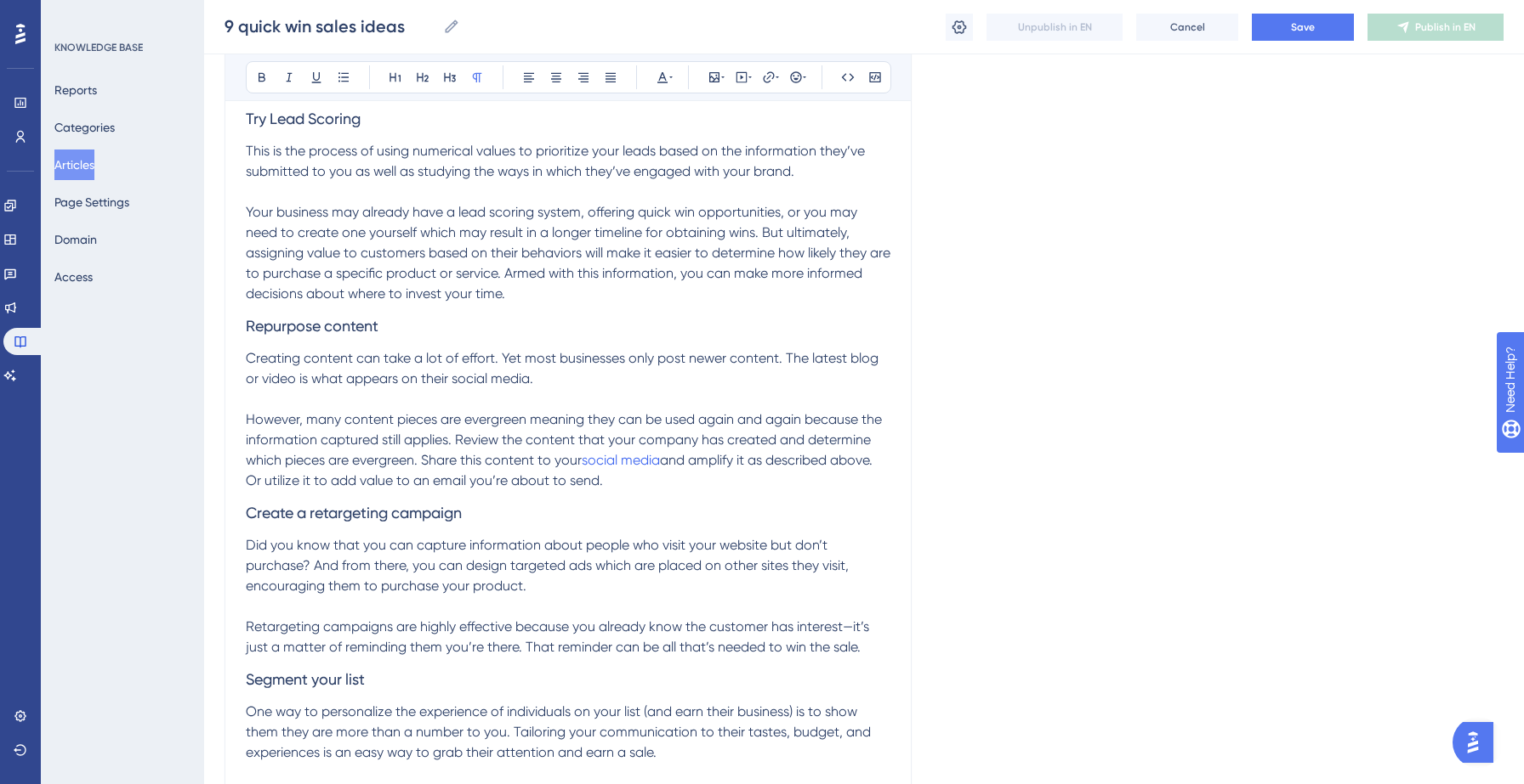
scroll to position [1137, 0]
click at [682, 461] on span "and amplify it as described above. Or utilize it to add value to an email you’r…" at bounding box center [560, 468] width 630 height 36
click at [776, 79] on icon at bounding box center [778, 78] width 3 height 14
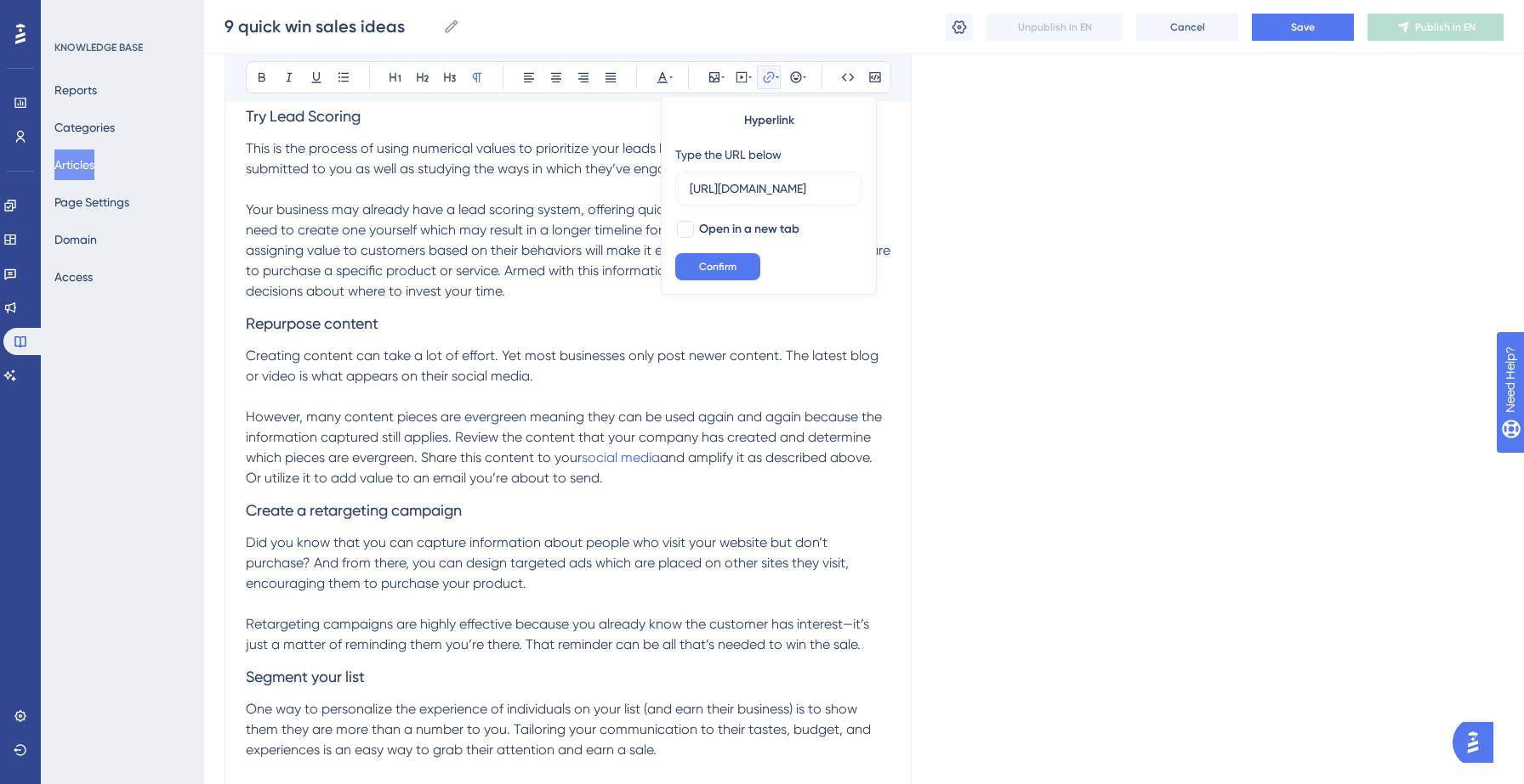
scroll to position [0, 213]
click at [747, 183] on input "[URL][DOMAIN_NAME]" at bounding box center [768, 188] width 158 height 19
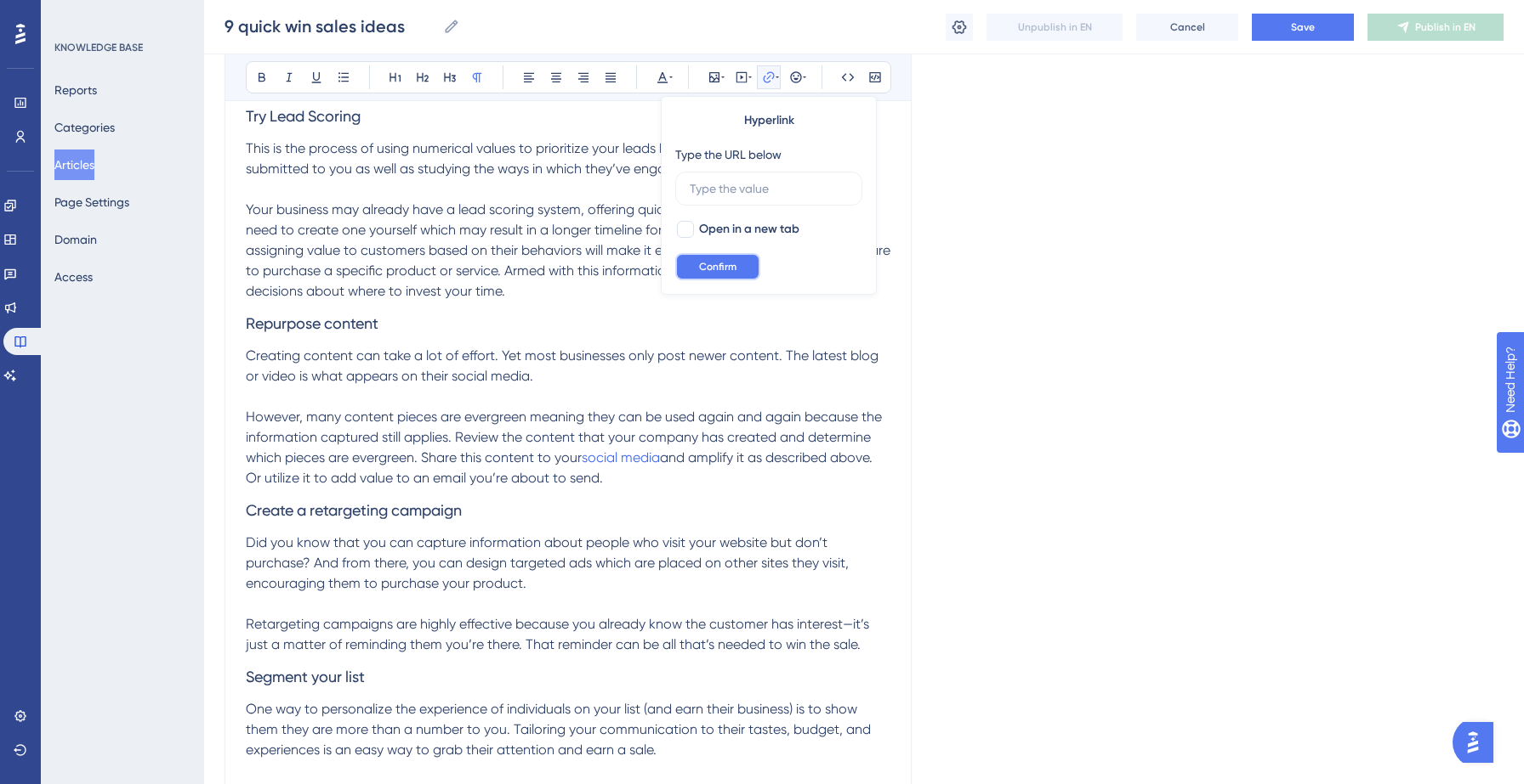
click at [713, 262] on span "Confirm" at bounding box center [717, 267] width 37 height 14
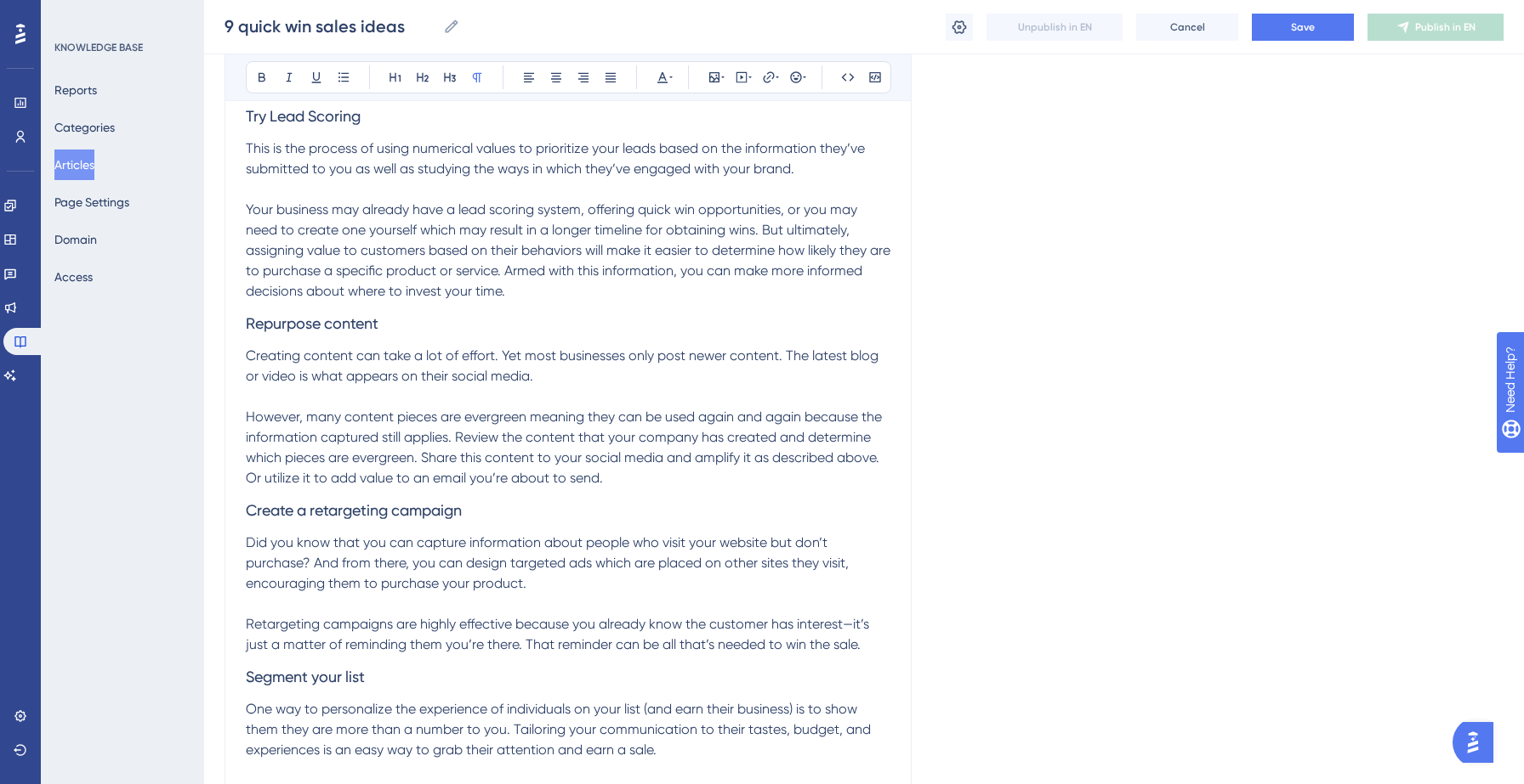
click at [721, 481] on p "However, many content pieces are evergreen meaning they can be used again and a…" at bounding box center [567, 448] width 644 height 81
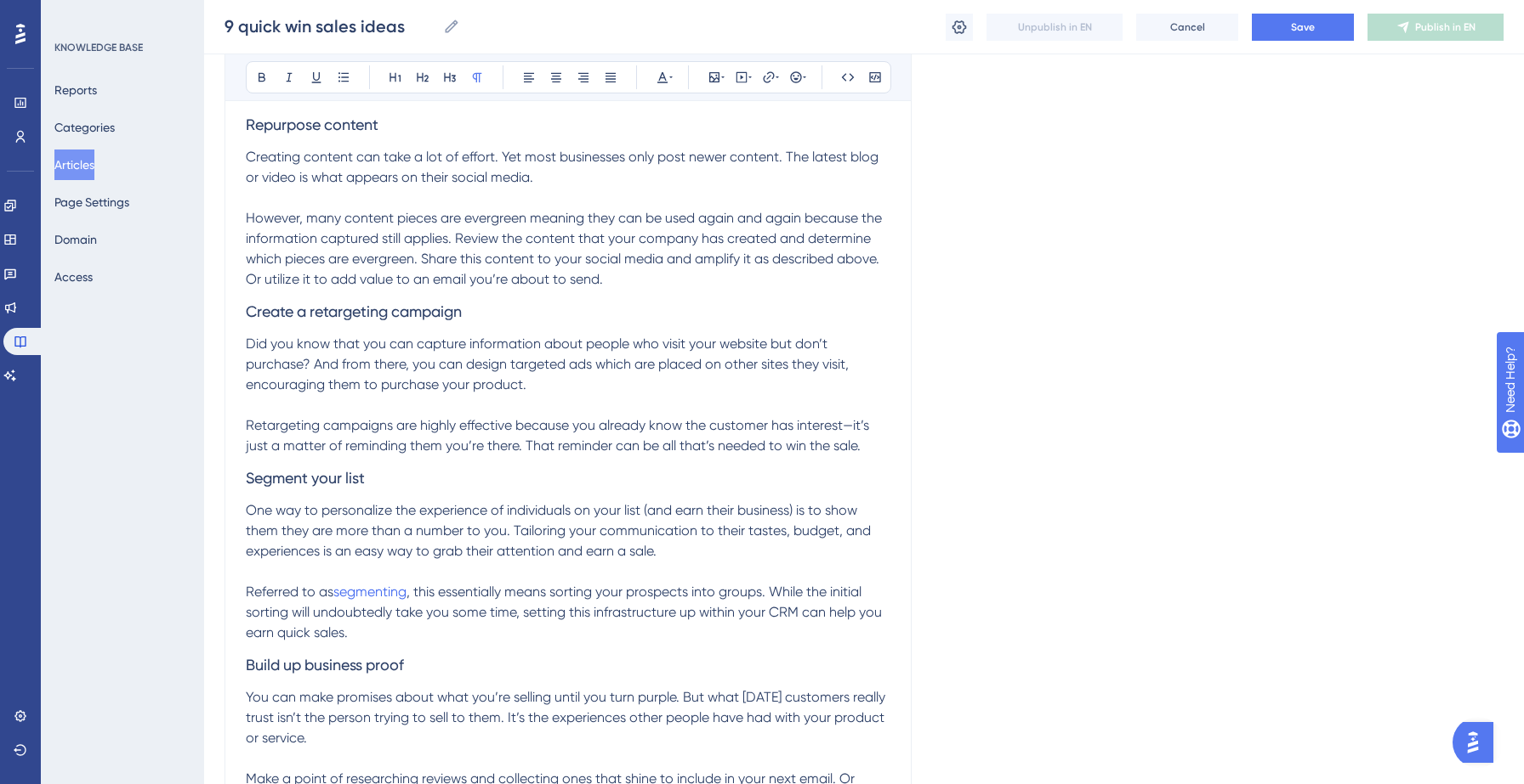
scroll to position [1339, 0]
click at [464, 594] on span ", this essentially means sorting your prospects into groups. While the initial …" at bounding box center [565, 609] width 639 height 57
click at [767, 81] on icon at bounding box center [768, 77] width 11 height 11
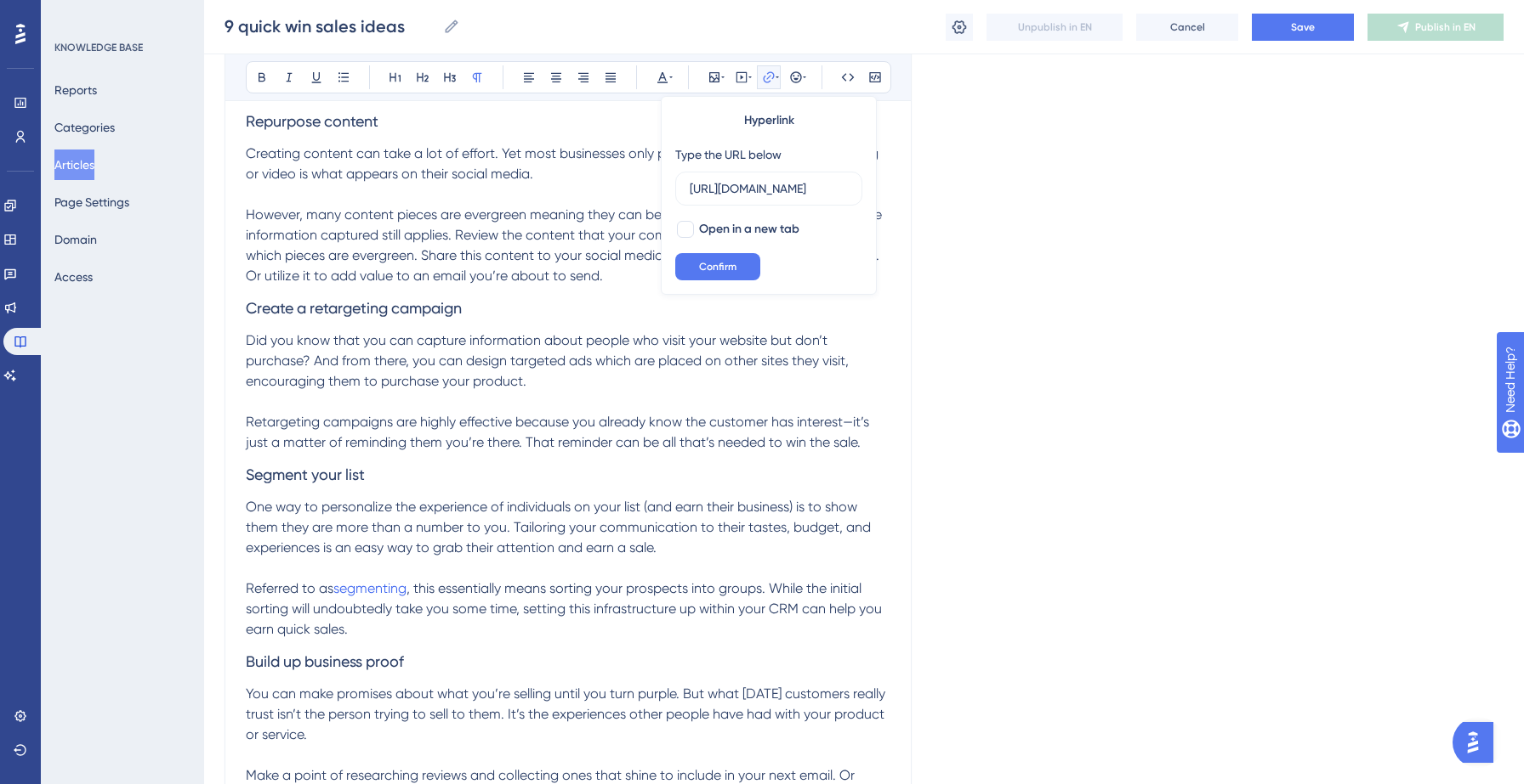
scroll to position [0, 381]
click at [746, 194] on input "[URL][DOMAIN_NAME]" at bounding box center [768, 188] width 158 height 19
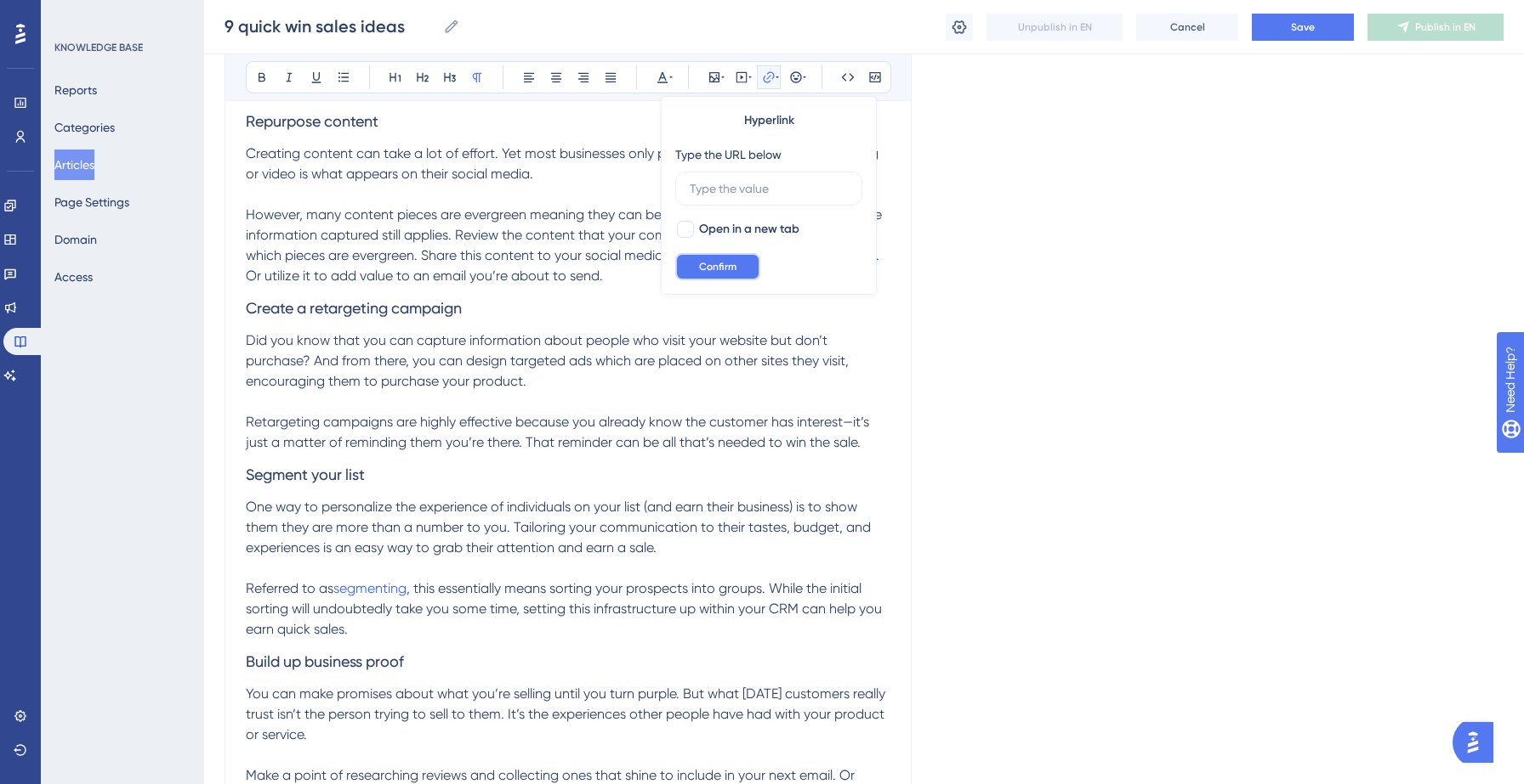
click at [714, 269] on span "Confirm" at bounding box center [717, 267] width 37 height 14
click at [634, 563] on p at bounding box center [567, 569] width 644 height 21
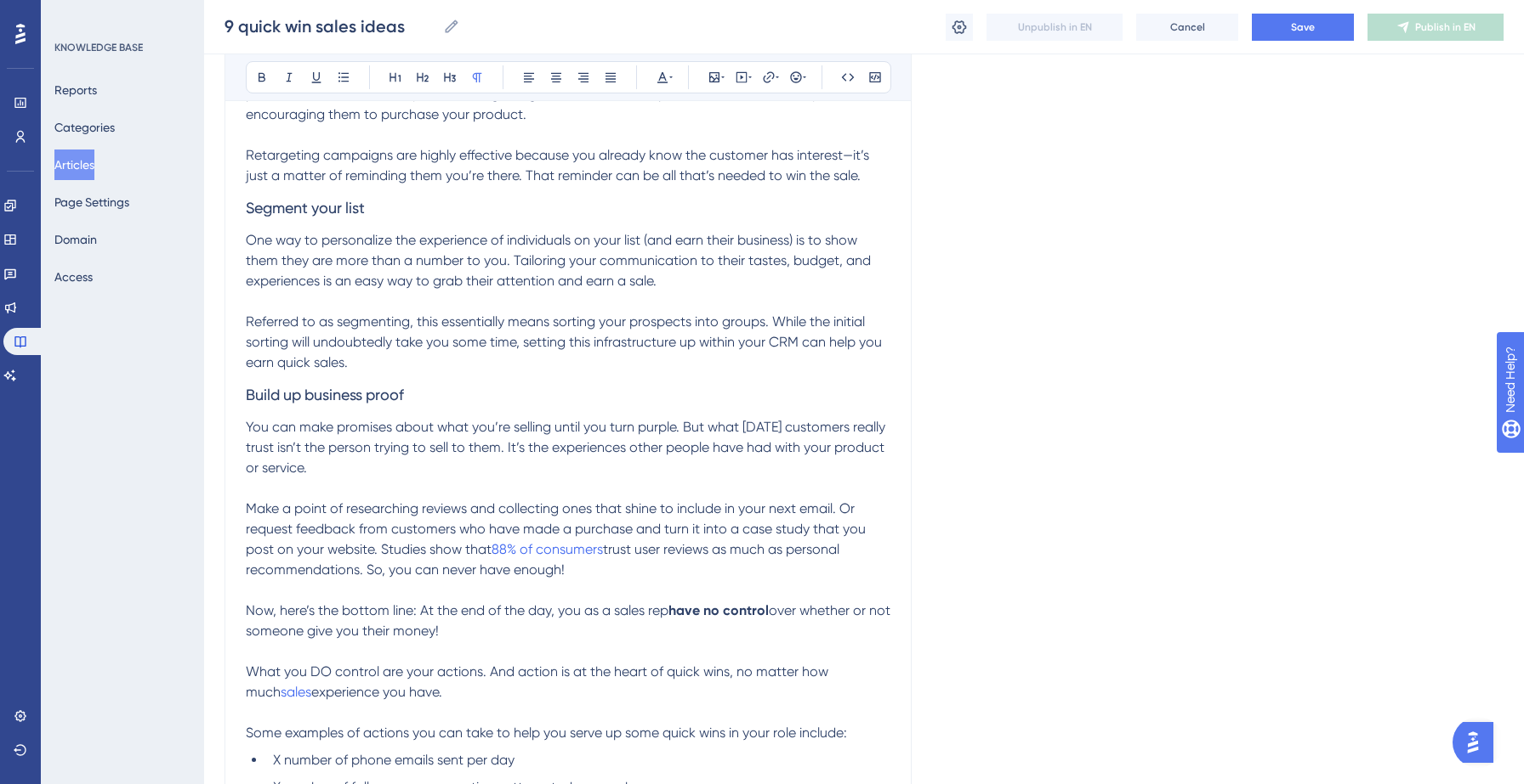
scroll to position [1636, 0]
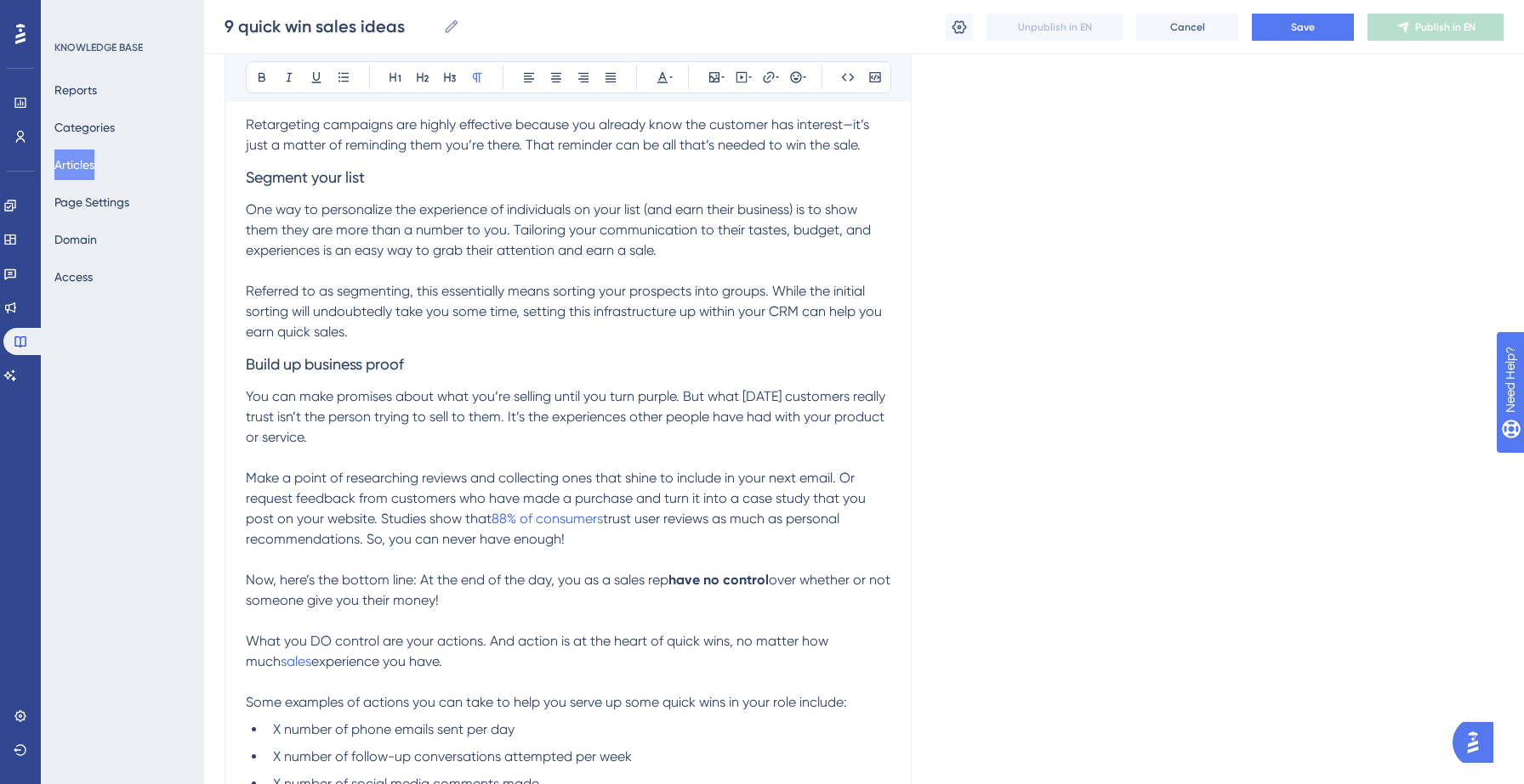
click at [620, 520] on span "trust user reviews as much as personal recommendations. So, you can never have …" at bounding box center [544, 529] width 597 height 36
click at [774, 75] on icon at bounding box center [768, 77] width 11 height 11
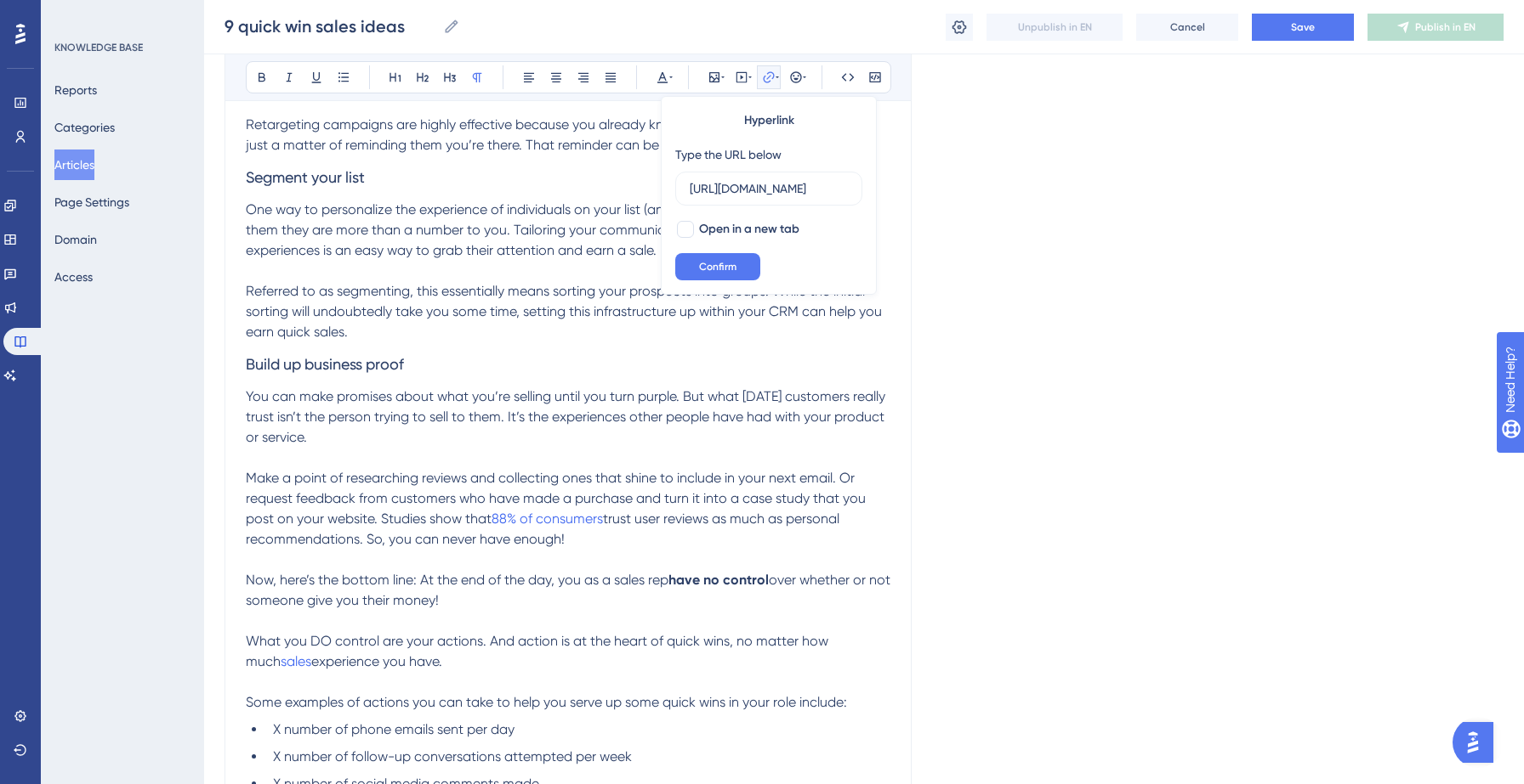
scroll to position [0, 93]
click at [739, 194] on input "[URL][DOMAIN_NAME]" at bounding box center [768, 188] width 158 height 19
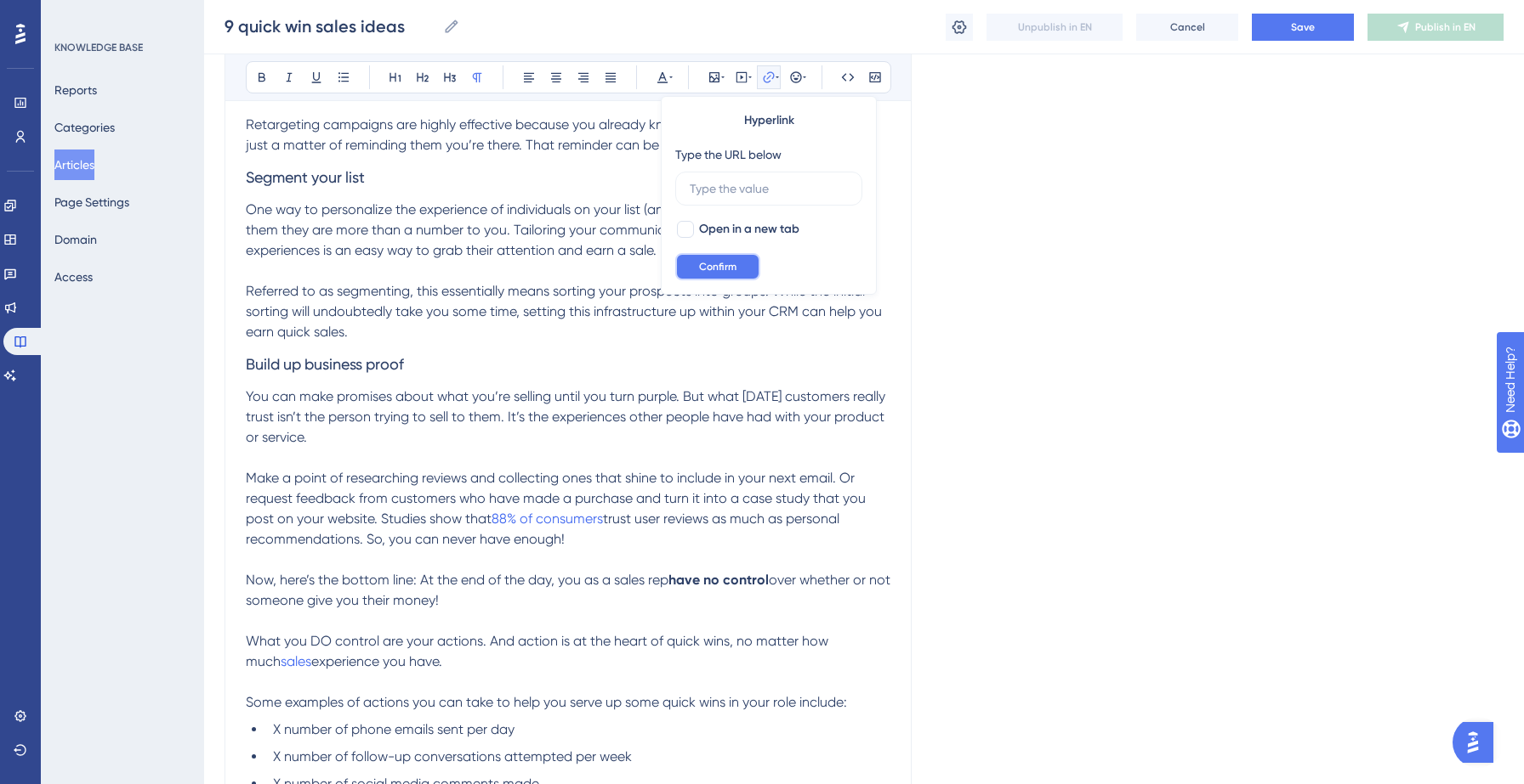
click at [715, 267] on span "Confirm" at bounding box center [717, 267] width 37 height 14
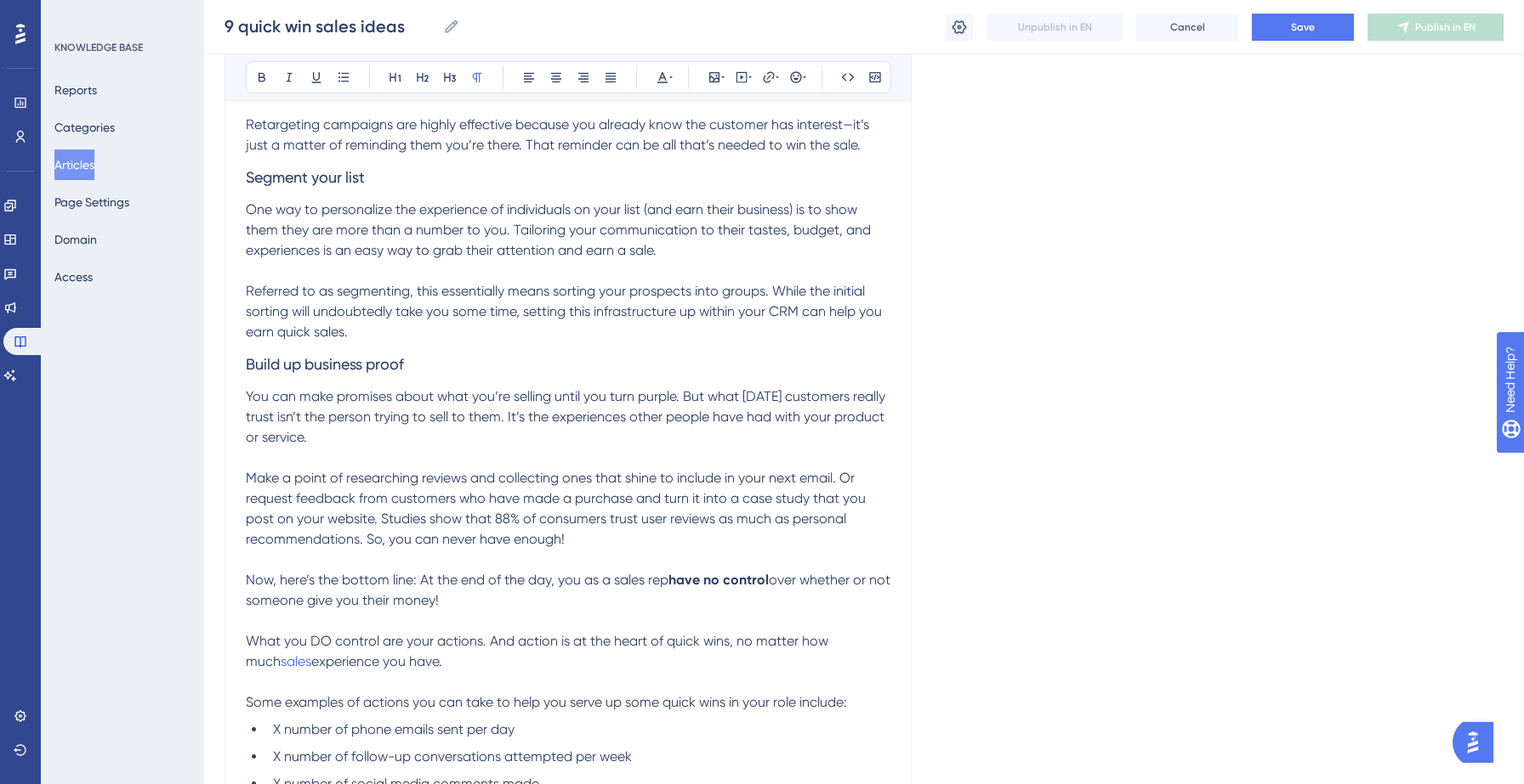
click at [680, 467] on p at bounding box center [567, 458] width 644 height 21
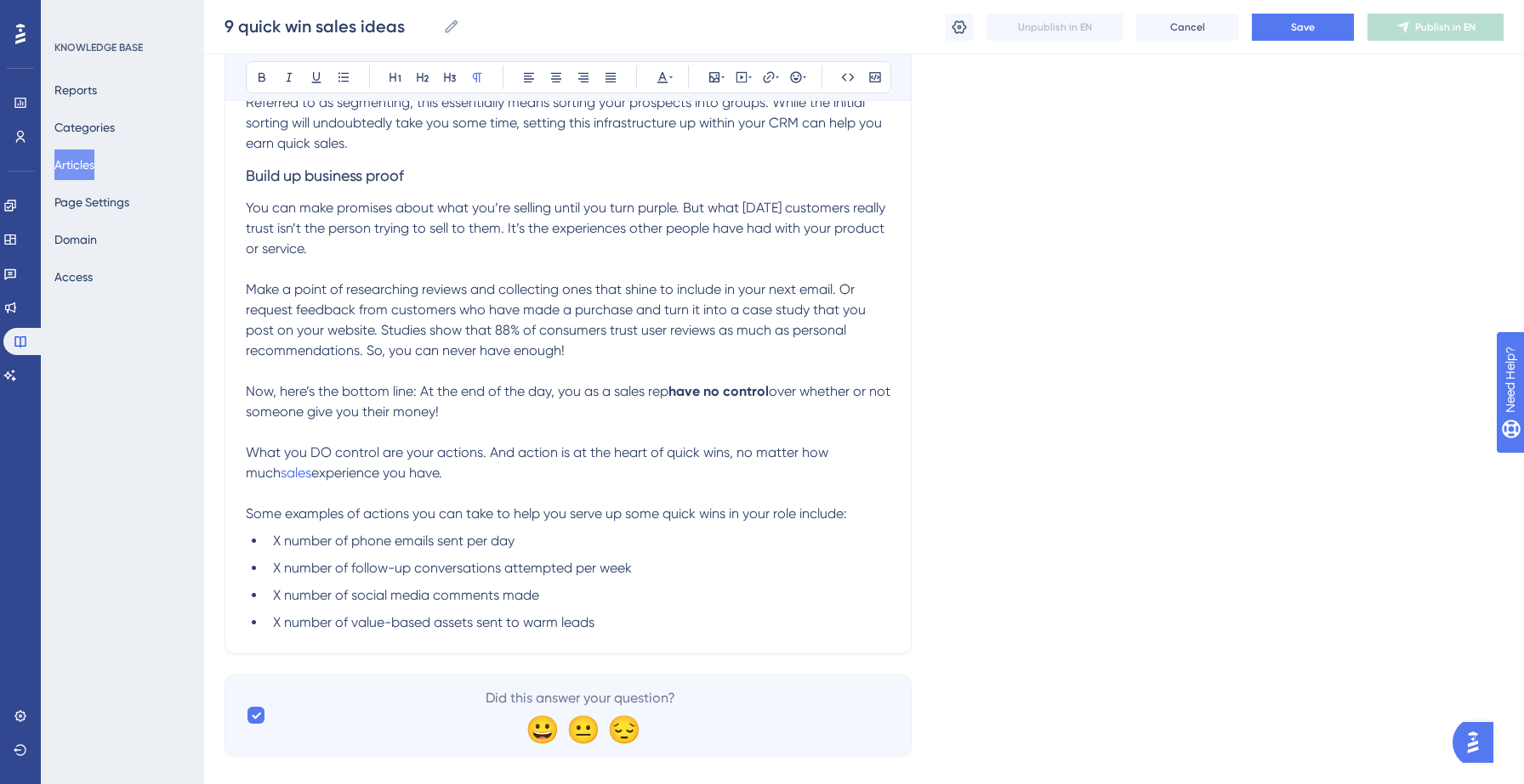
scroll to position [1852, 0]
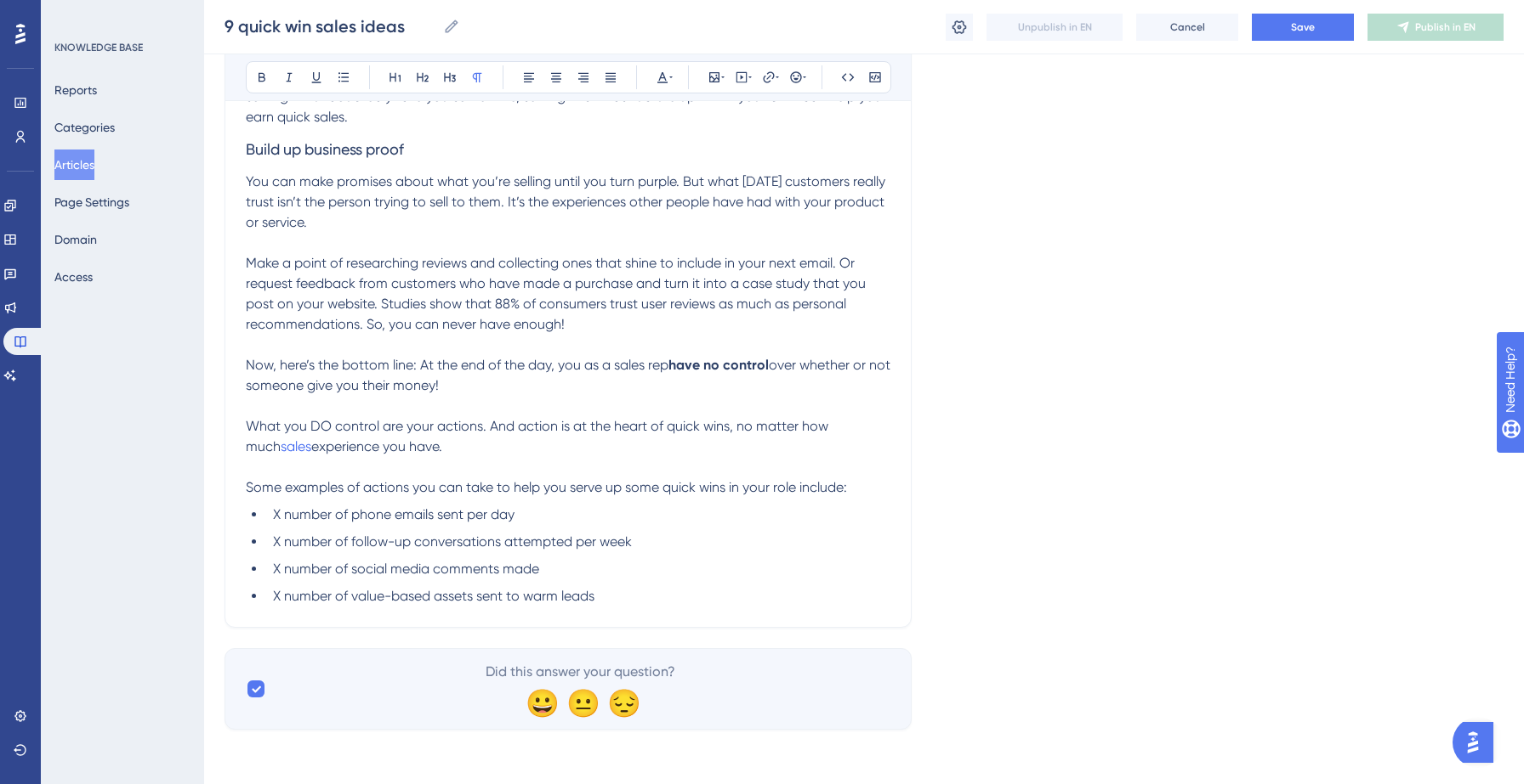
click at [347, 453] on span "experience you have." at bounding box center [376, 446] width 131 height 16
click at [771, 75] on icon at bounding box center [769, 78] width 14 height 14
click at [725, 182] on input "[URL][DOMAIN_NAME]" at bounding box center [768, 188] width 158 height 19
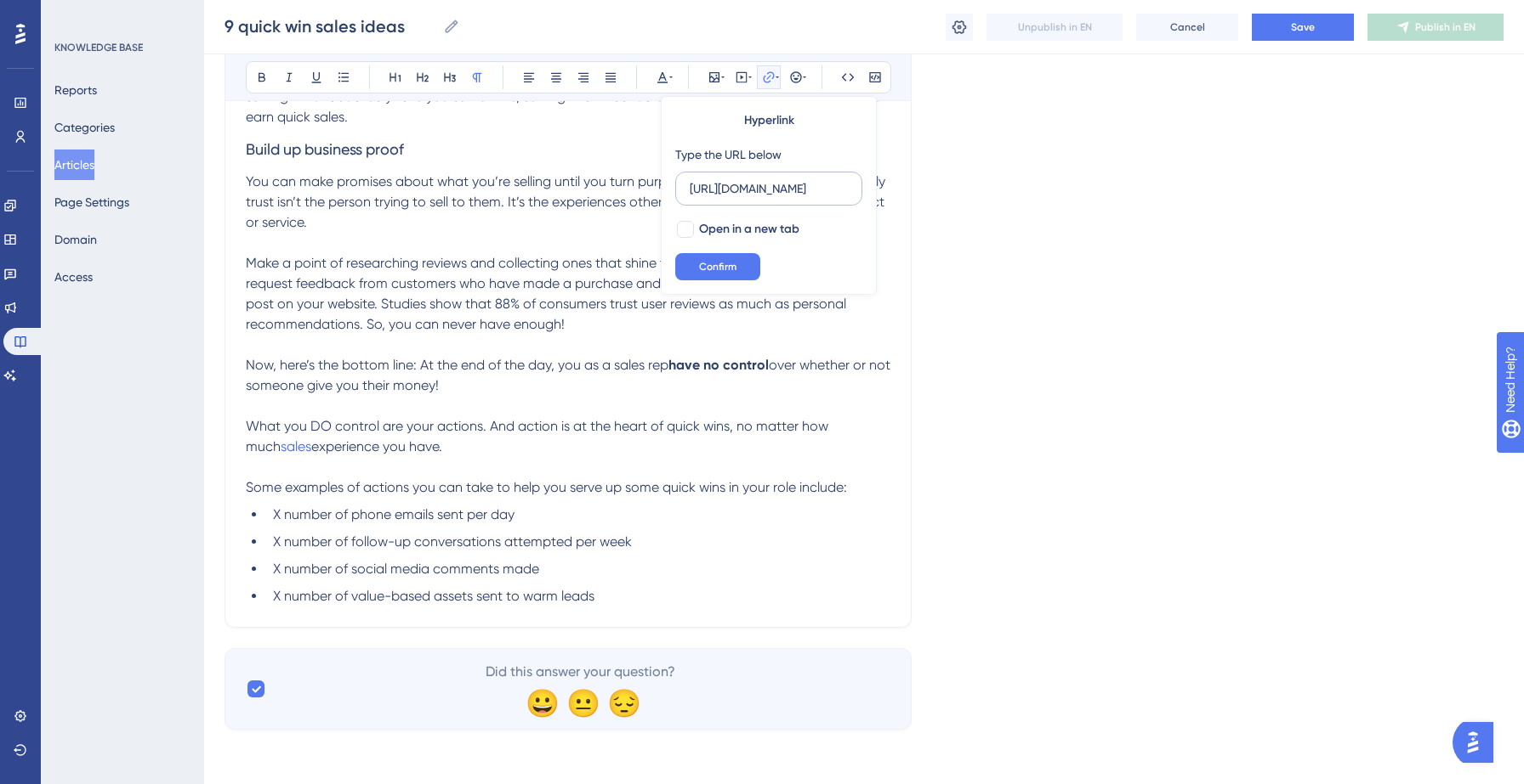
click at [725, 182] on input "[URL][DOMAIN_NAME]" at bounding box center [768, 188] width 158 height 19
click at [718, 267] on span "Confirm" at bounding box center [717, 267] width 37 height 14
click at [540, 414] on p at bounding box center [567, 406] width 644 height 21
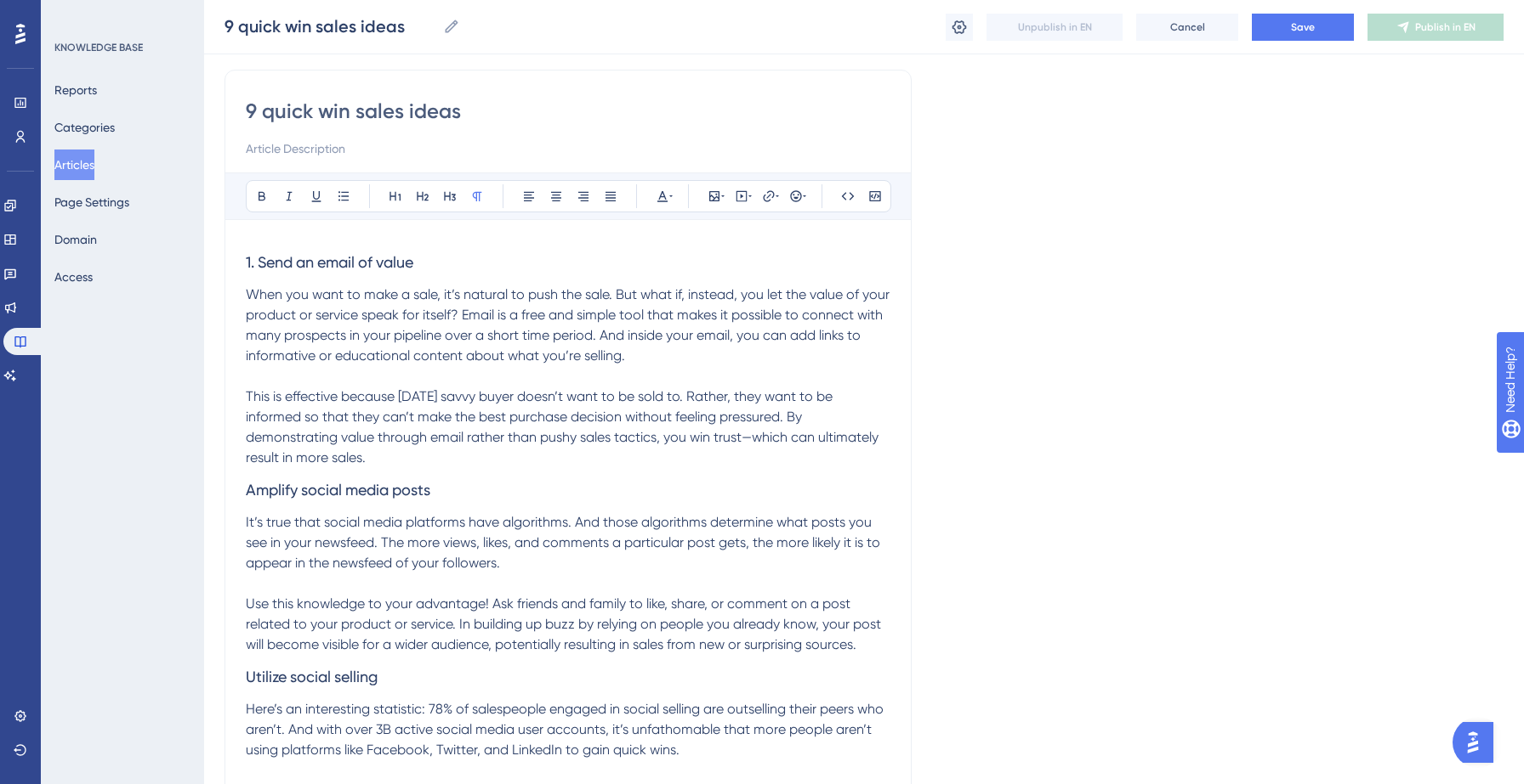
scroll to position [118, 0]
click at [251, 494] on span "Amplify social media posts" at bounding box center [337, 492] width 184 height 18
click at [249, 674] on span "Utilize social selling" at bounding box center [311, 679] width 131 height 18
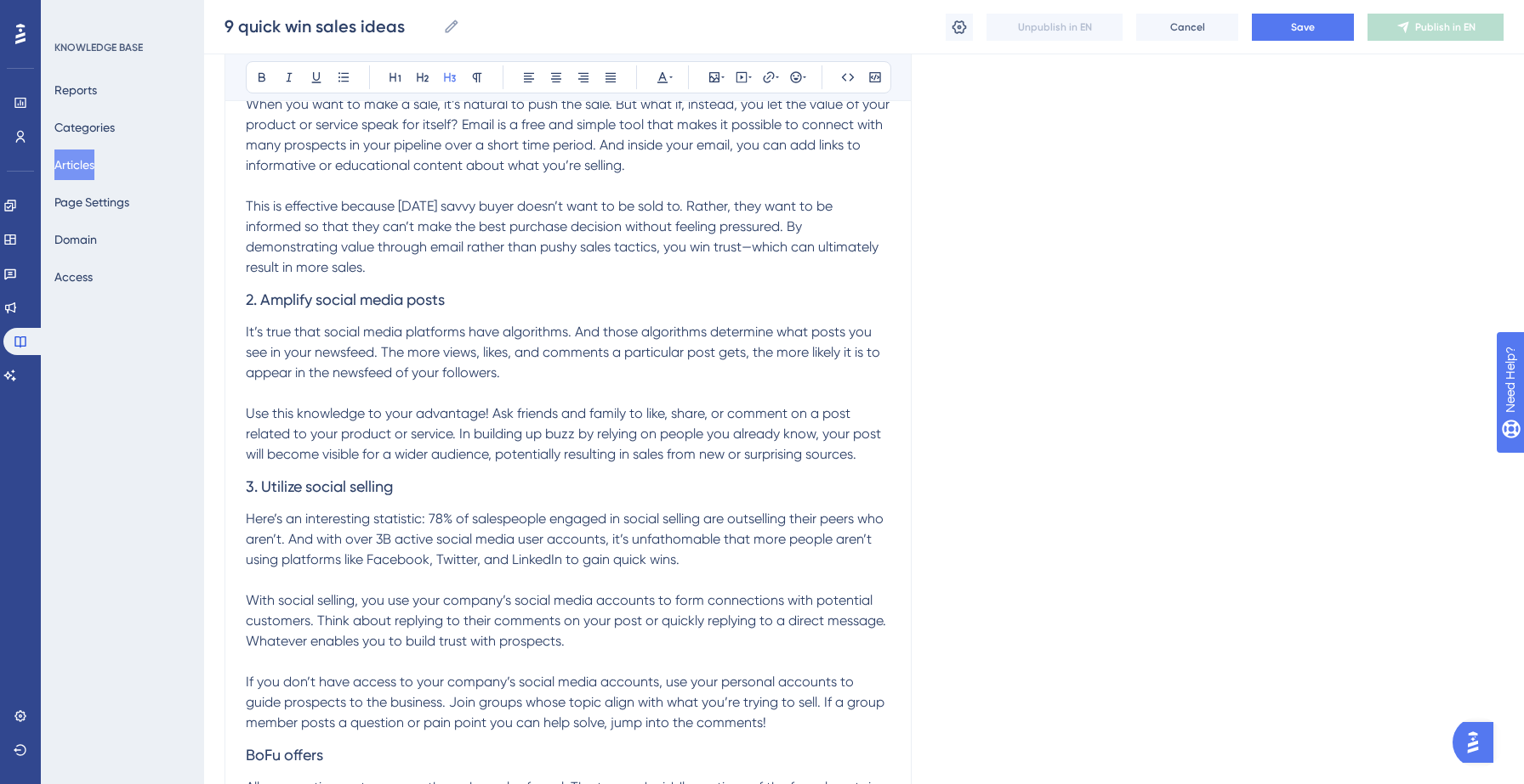
scroll to position [340, 0]
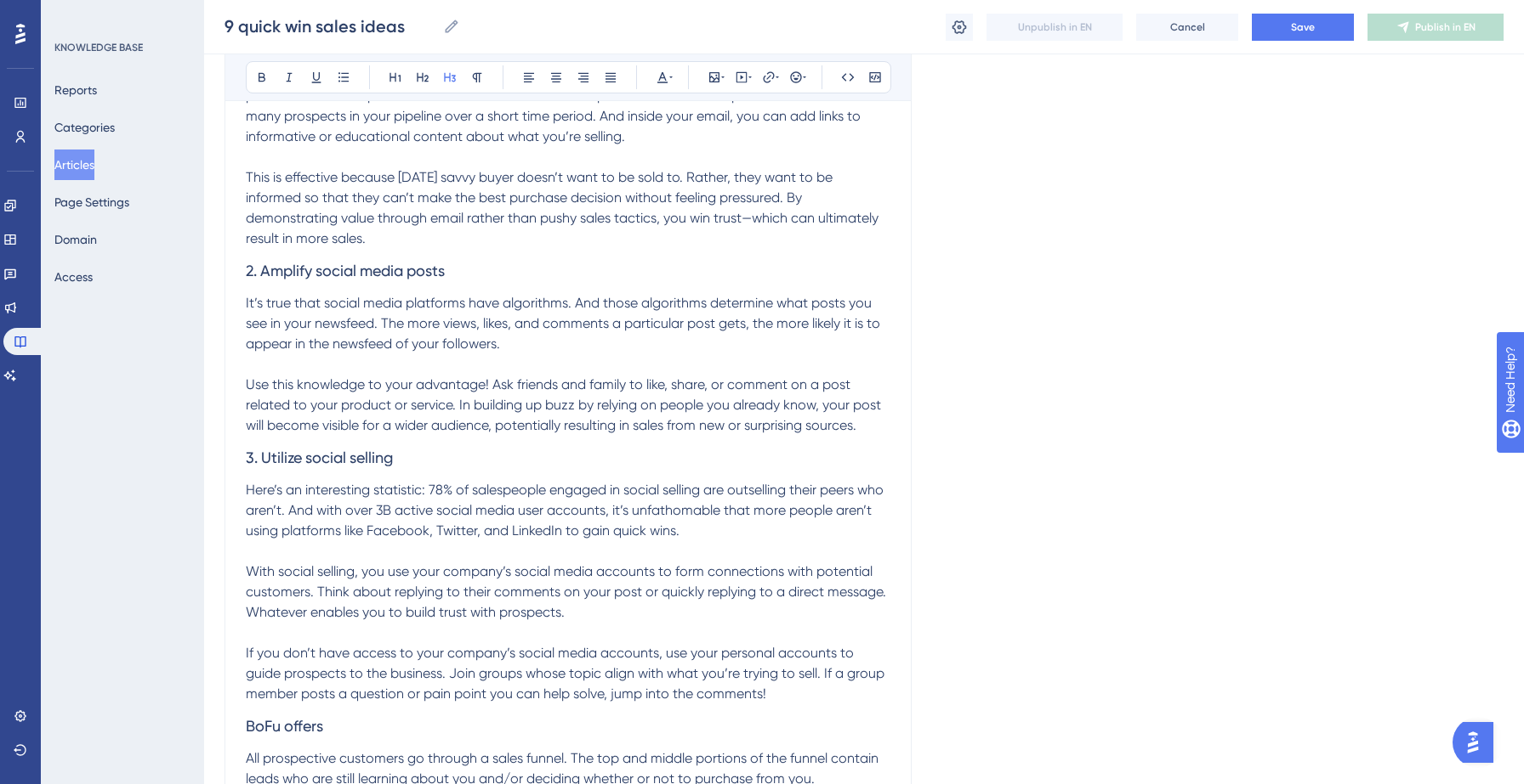
click at [249, 725] on span "BoFu offers" at bounding box center [284, 726] width 77 height 18
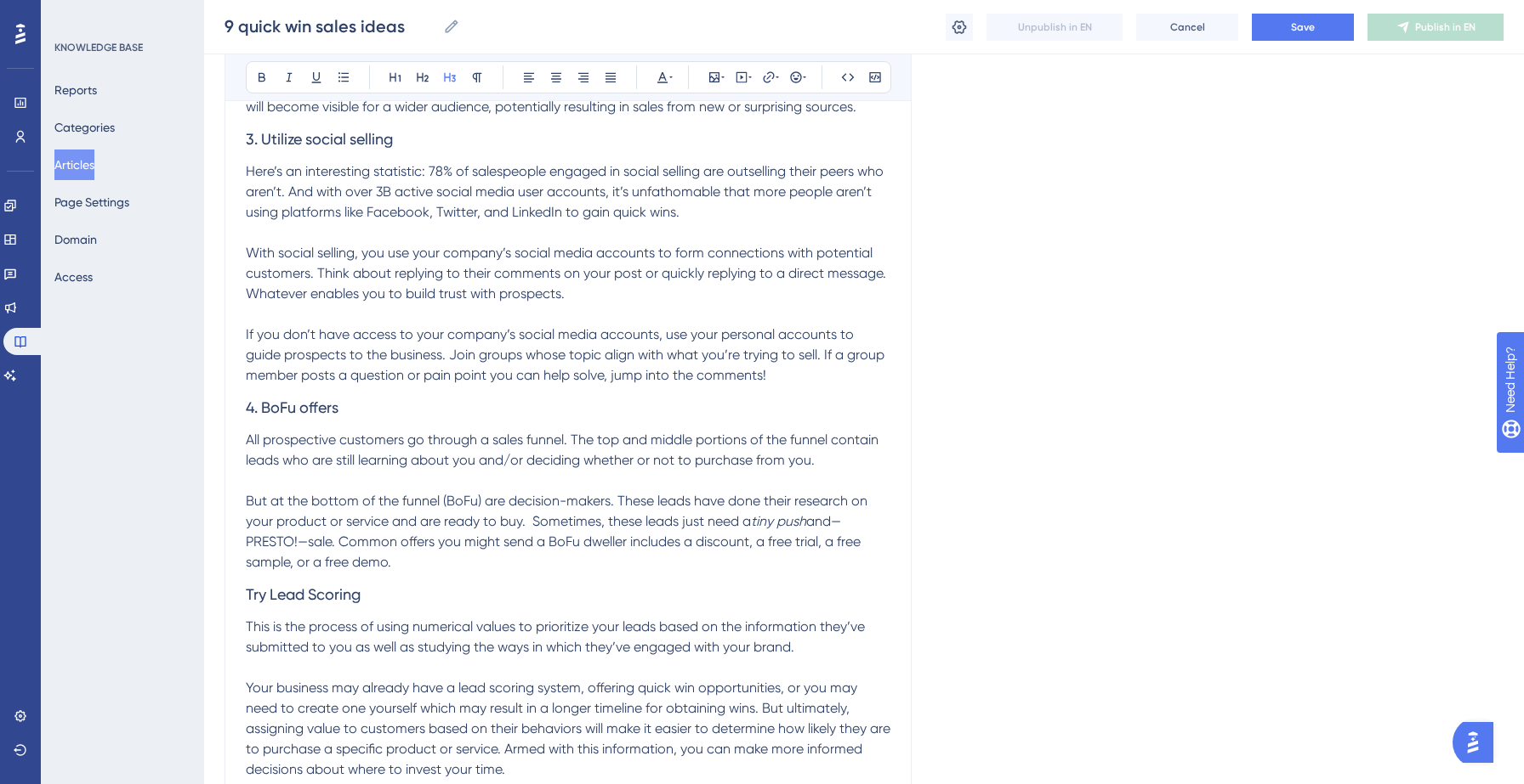
scroll to position [678, 0]
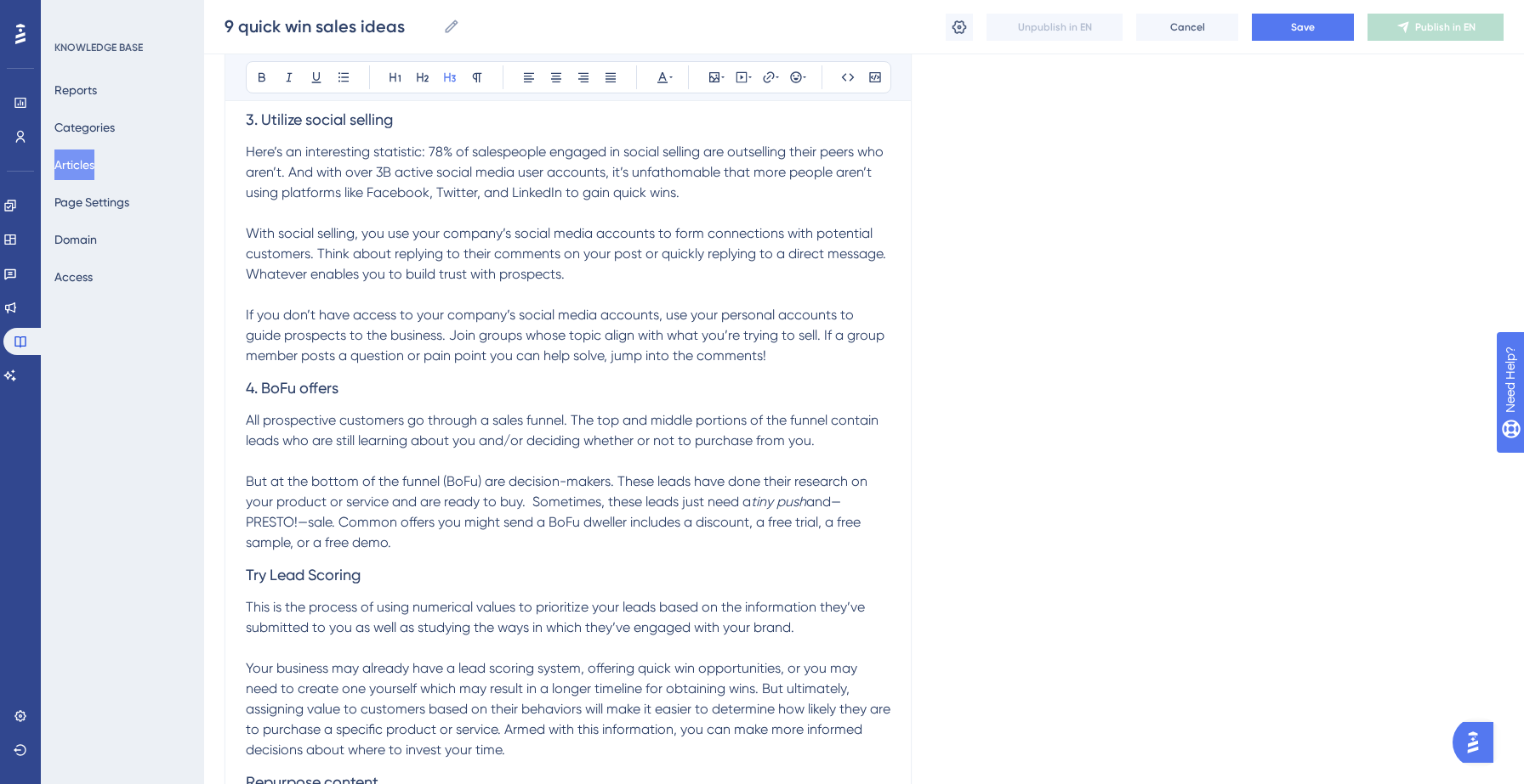
click at [246, 575] on span "Try Lead Scoring" at bounding box center [303, 575] width 115 height 18
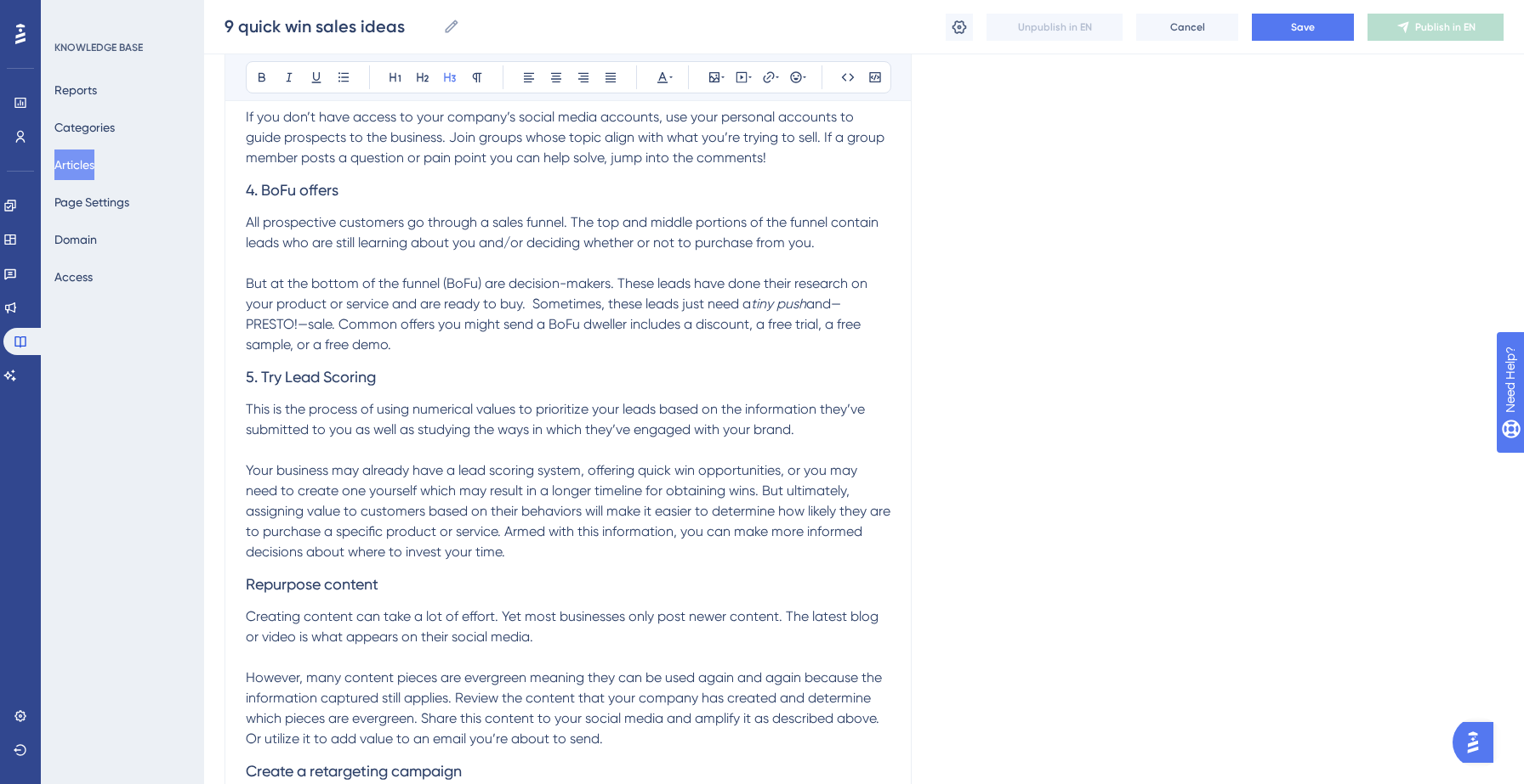
scroll to position [886, 0]
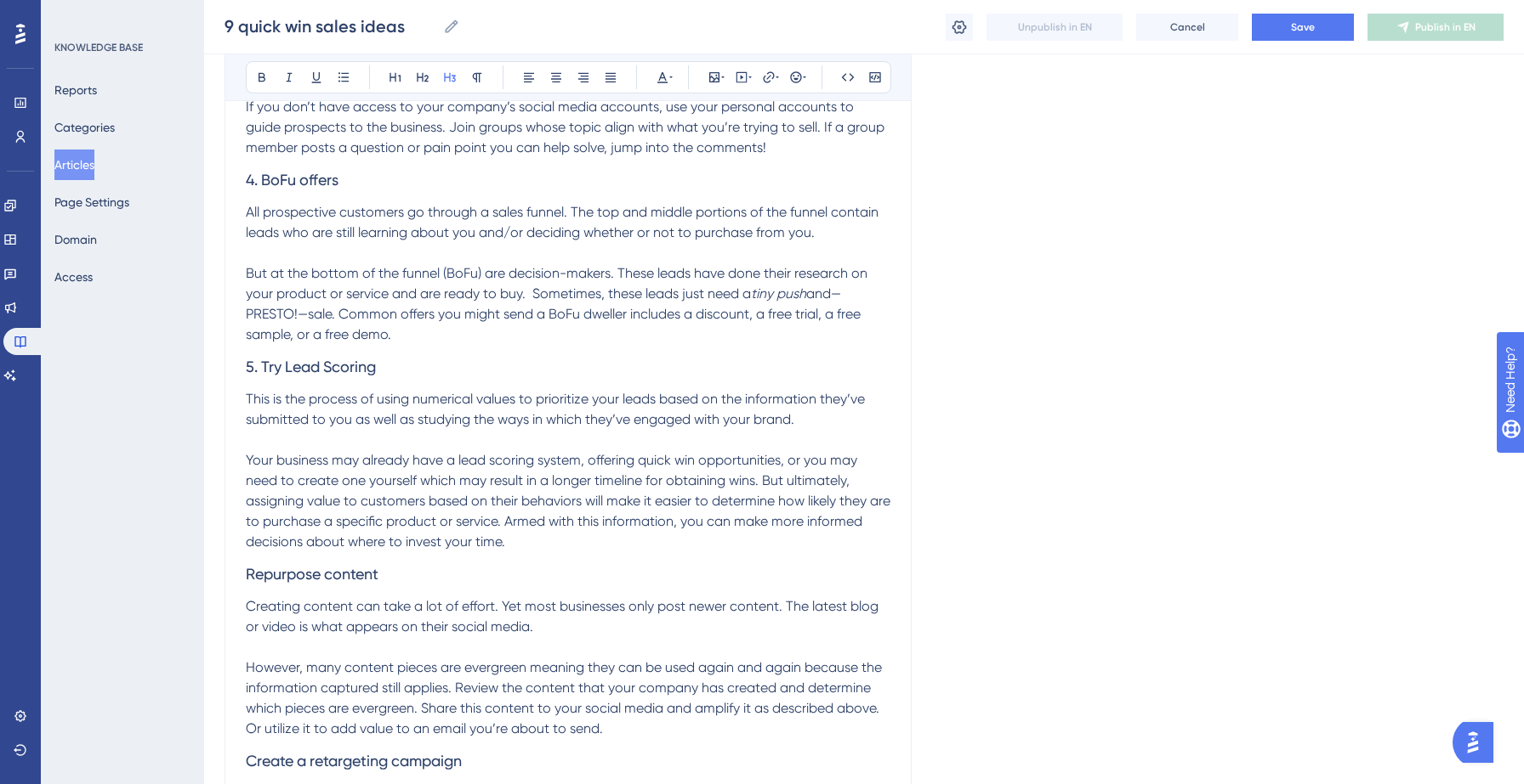
click at [248, 574] on span "Repurpose content" at bounding box center [311, 574] width 132 height 18
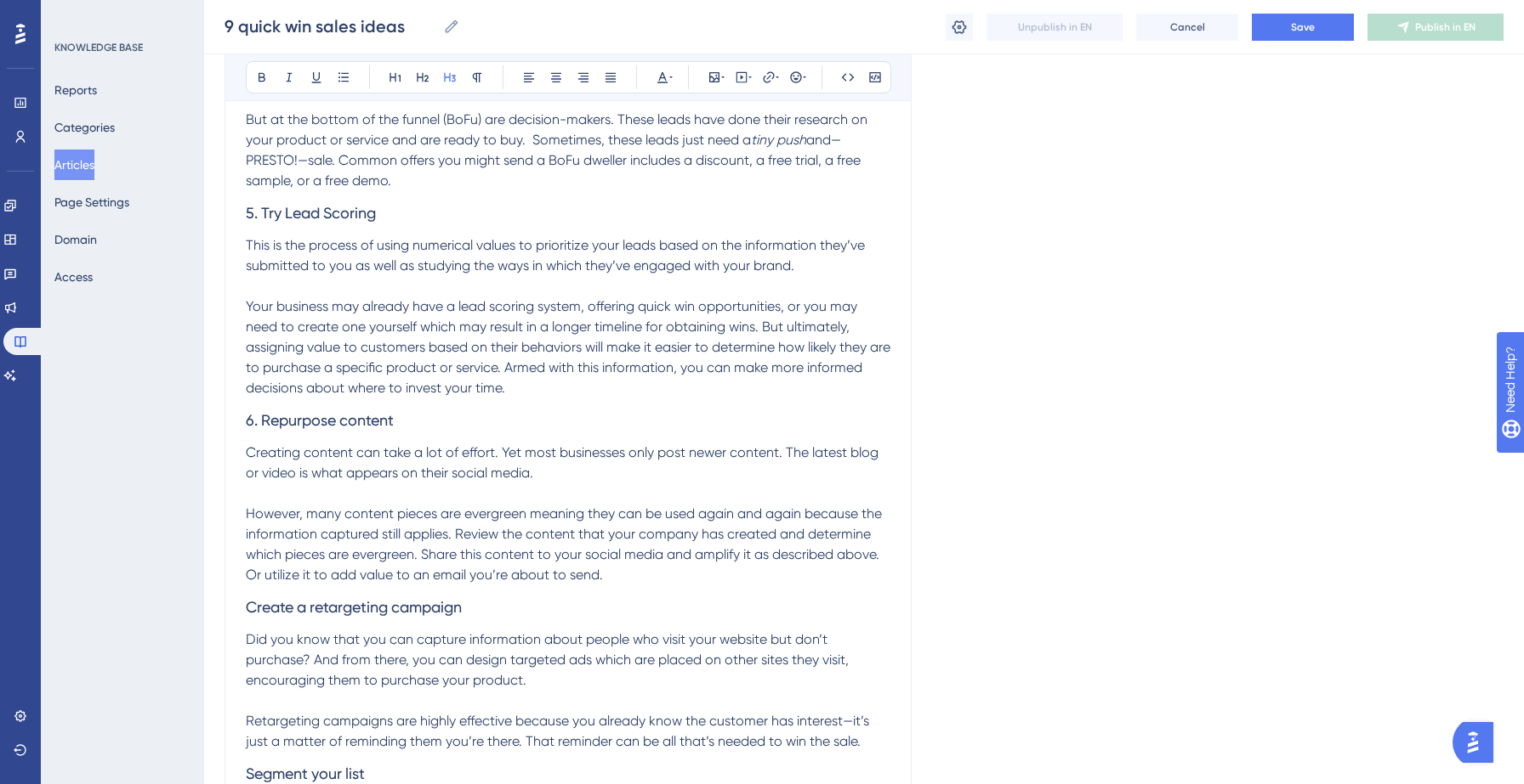
scroll to position [1061, 0]
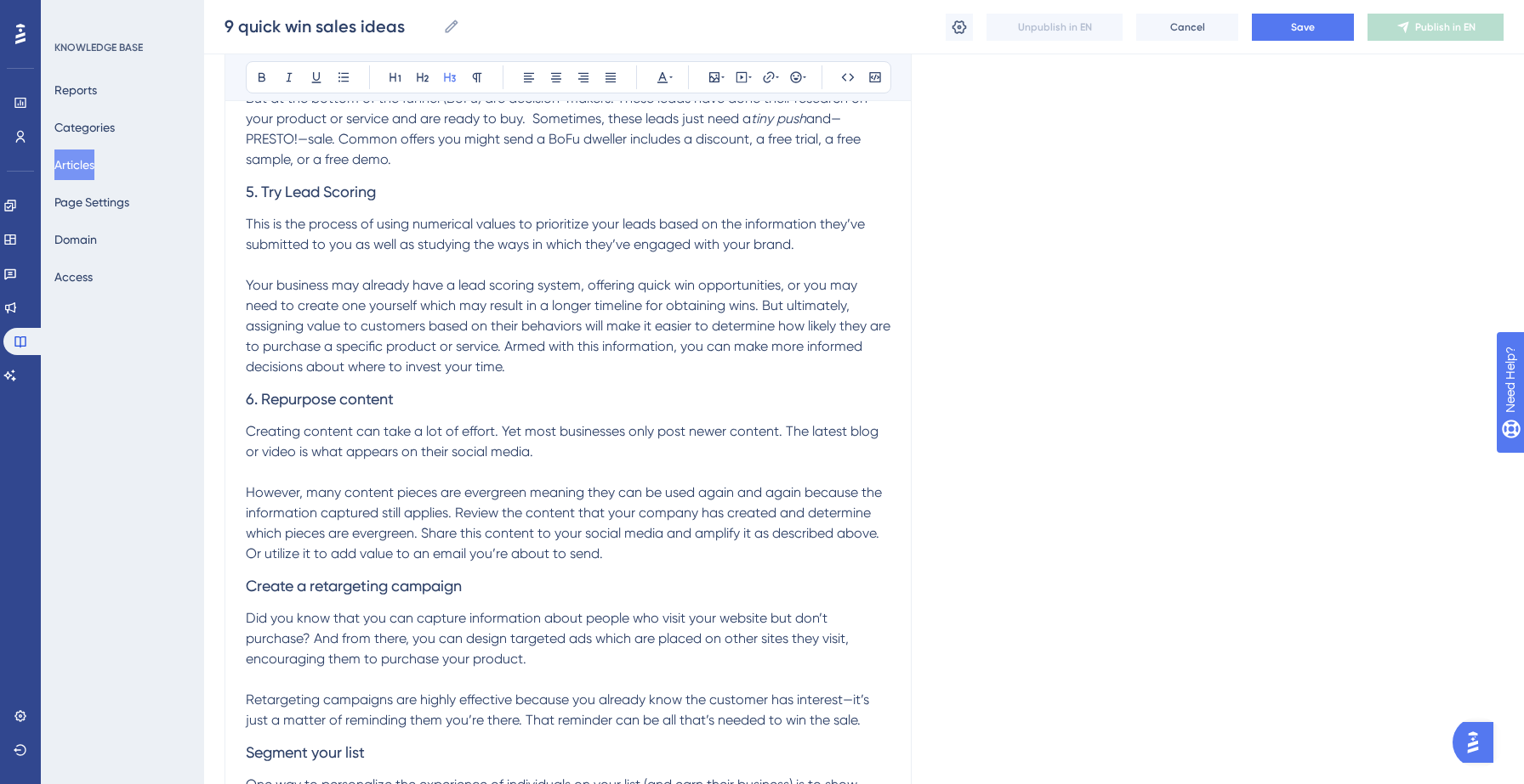
click at [247, 581] on span "Create a retargeting campaign" at bounding box center [354, 585] width 216 height 18
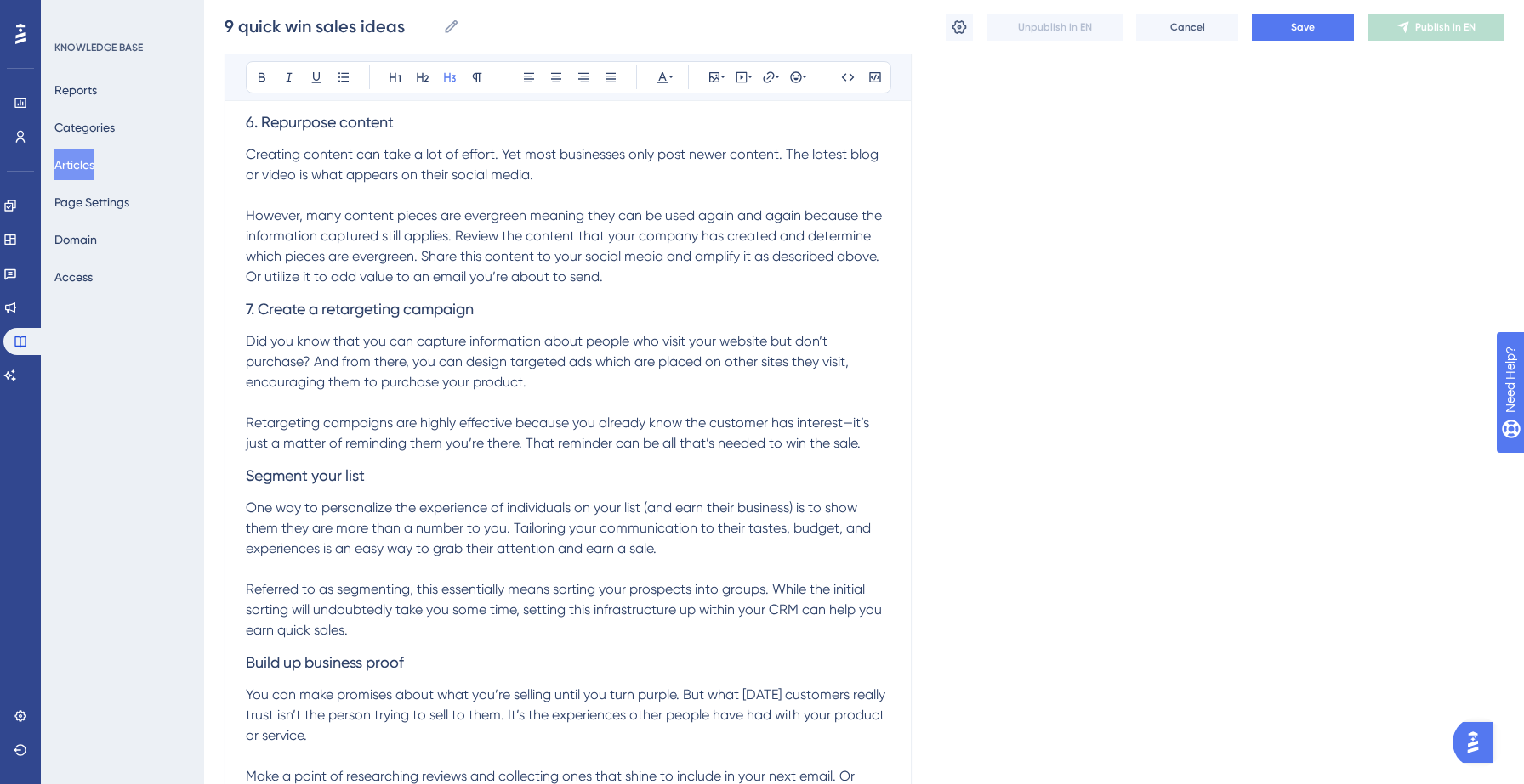
scroll to position [1342, 0]
click at [247, 475] on span "Segment your list" at bounding box center [305, 471] width 119 height 18
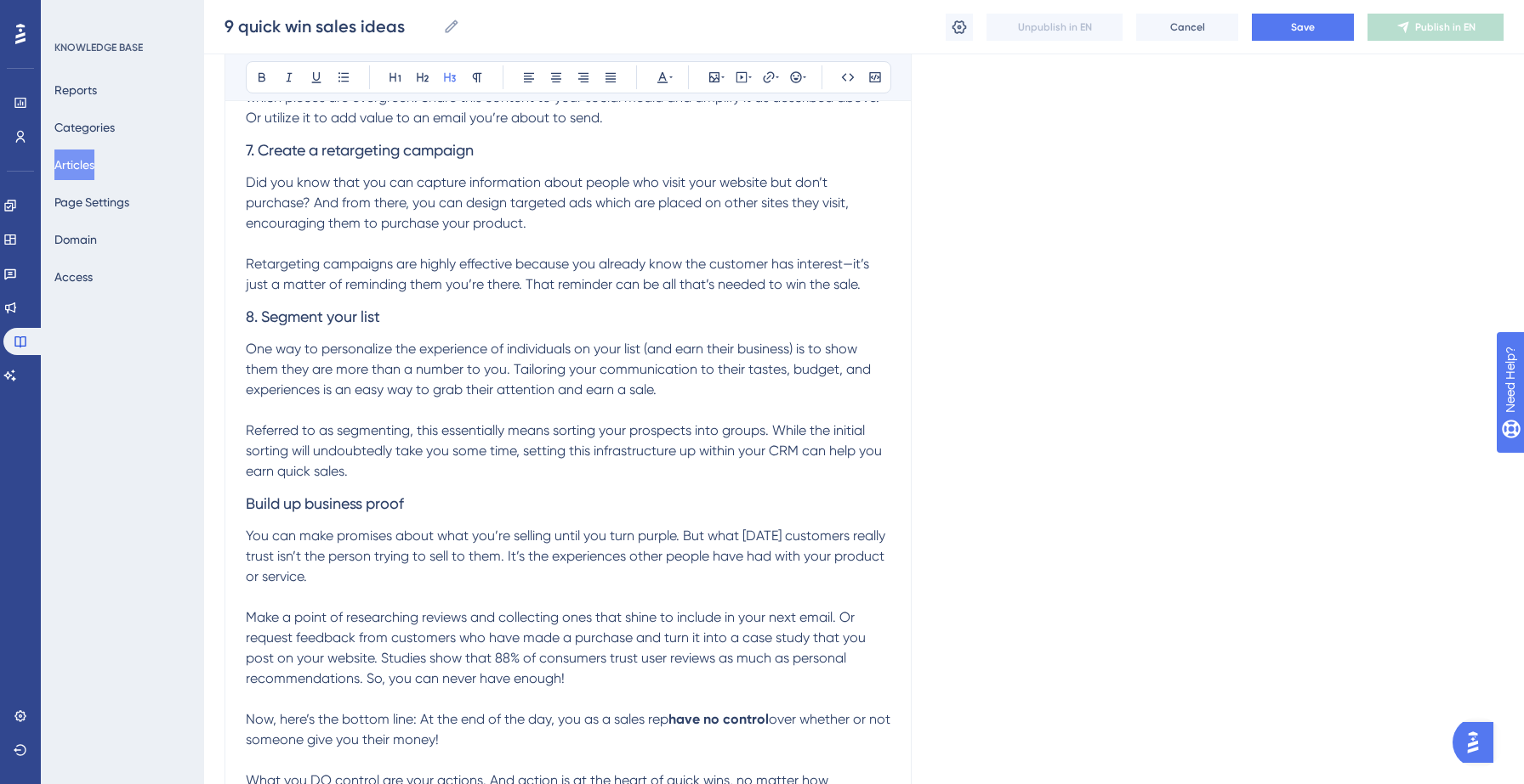
scroll to position [1500, 0]
click at [247, 499] on span "Build up business proof" at bounding box center [324, 500] width 158 height 18
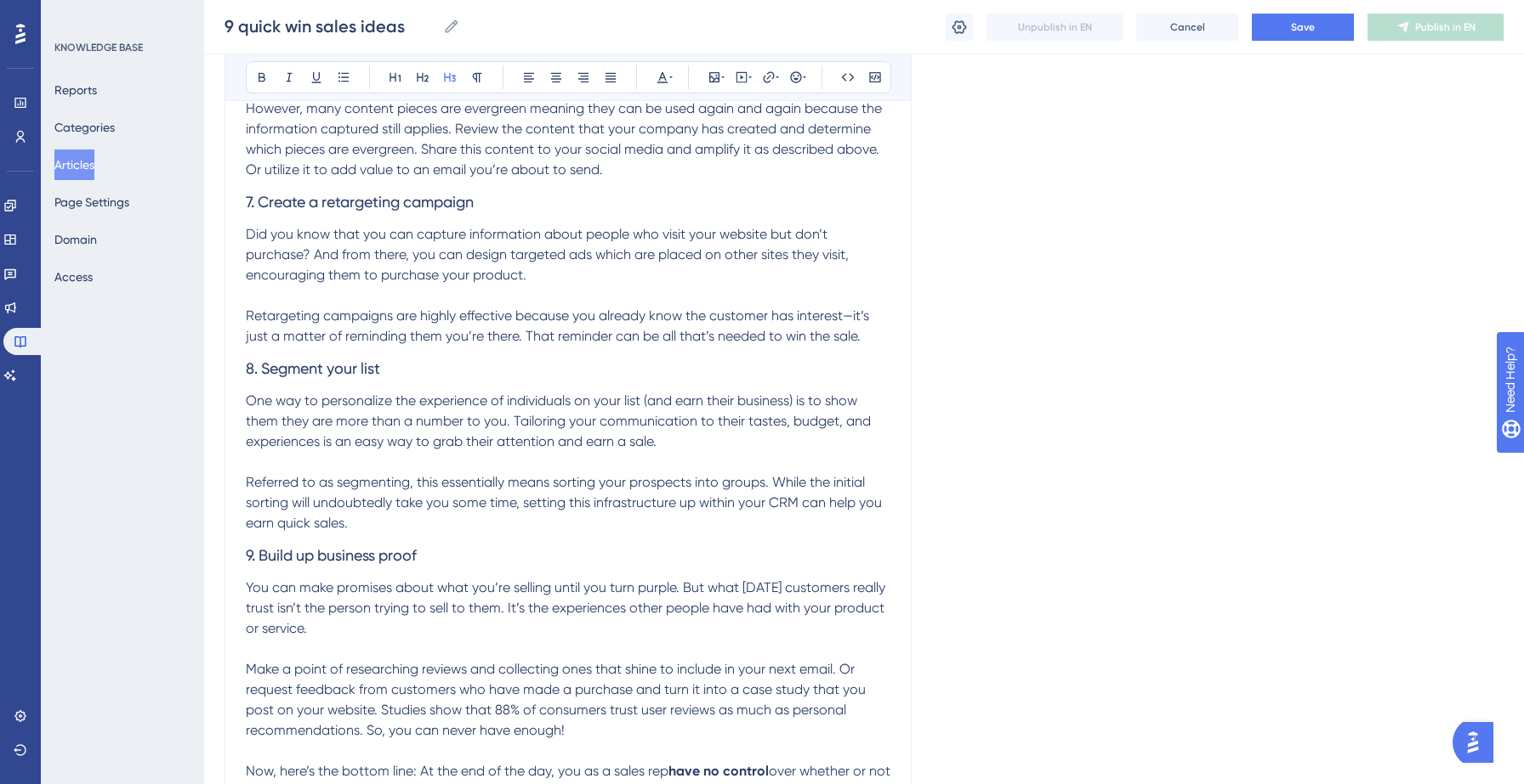
scroll to position [1379, 0]
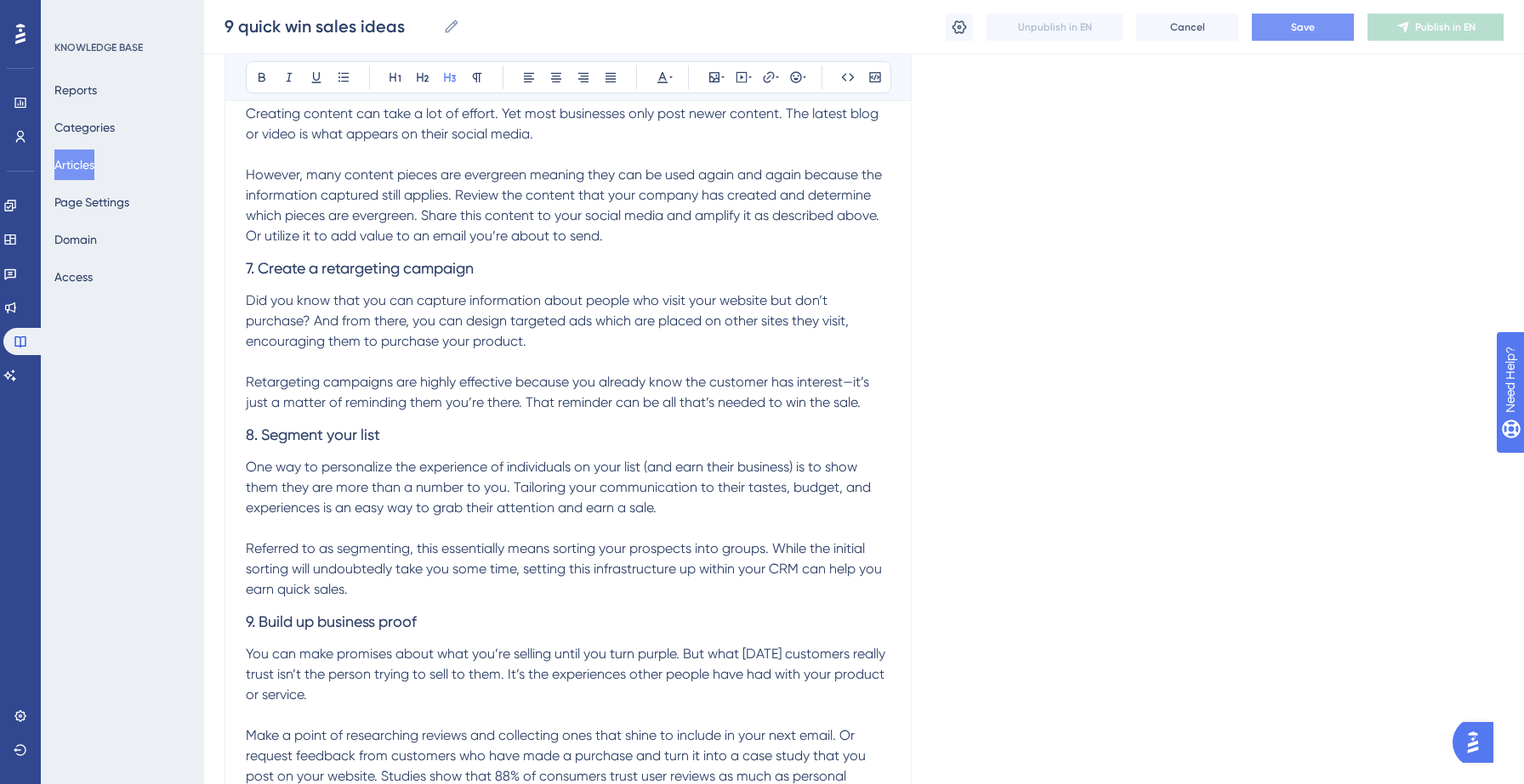
click at [1287, 34] on button "Save" at bounding box center [1303, 27] width 102 height 27
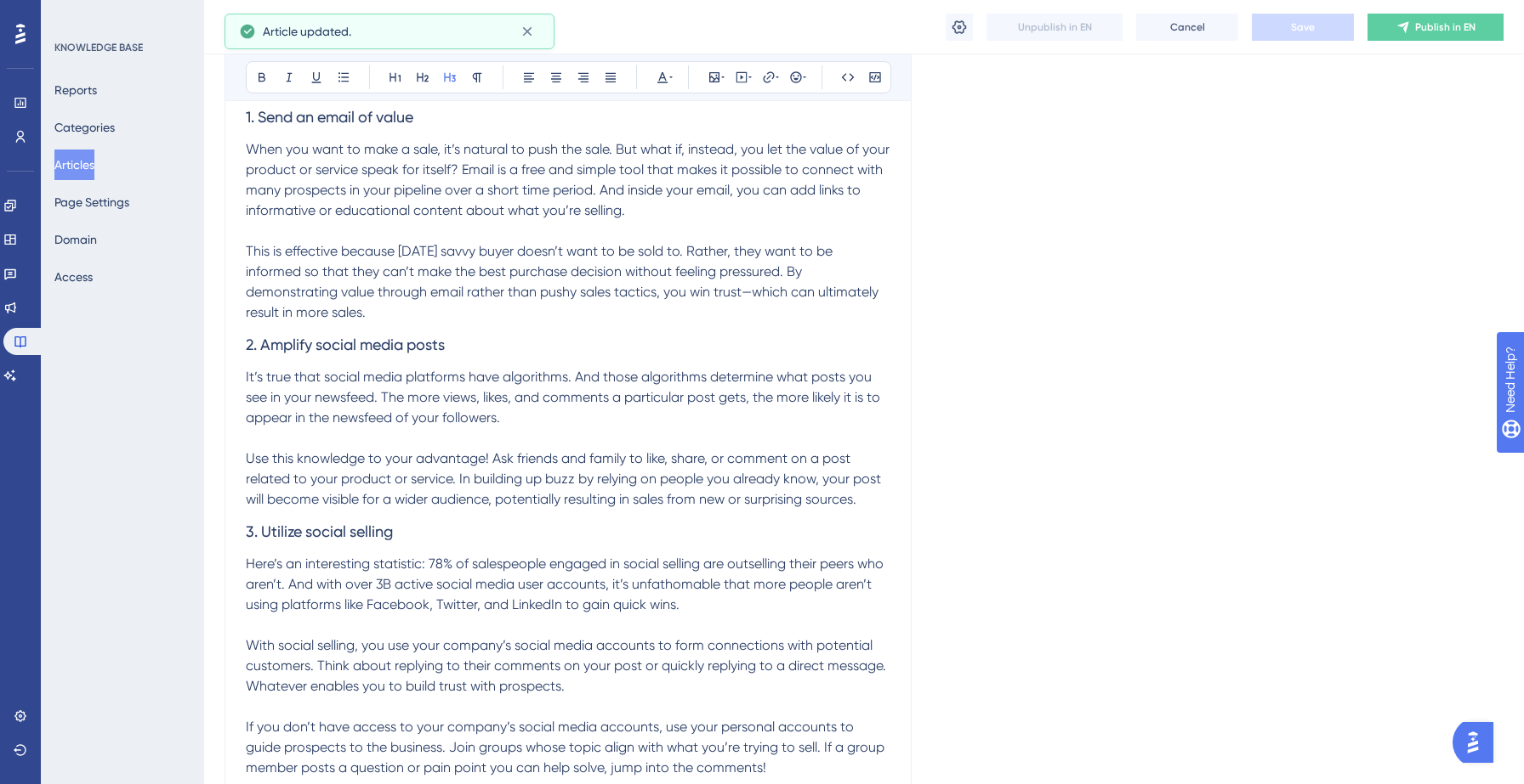
scroll to position [0, 0]
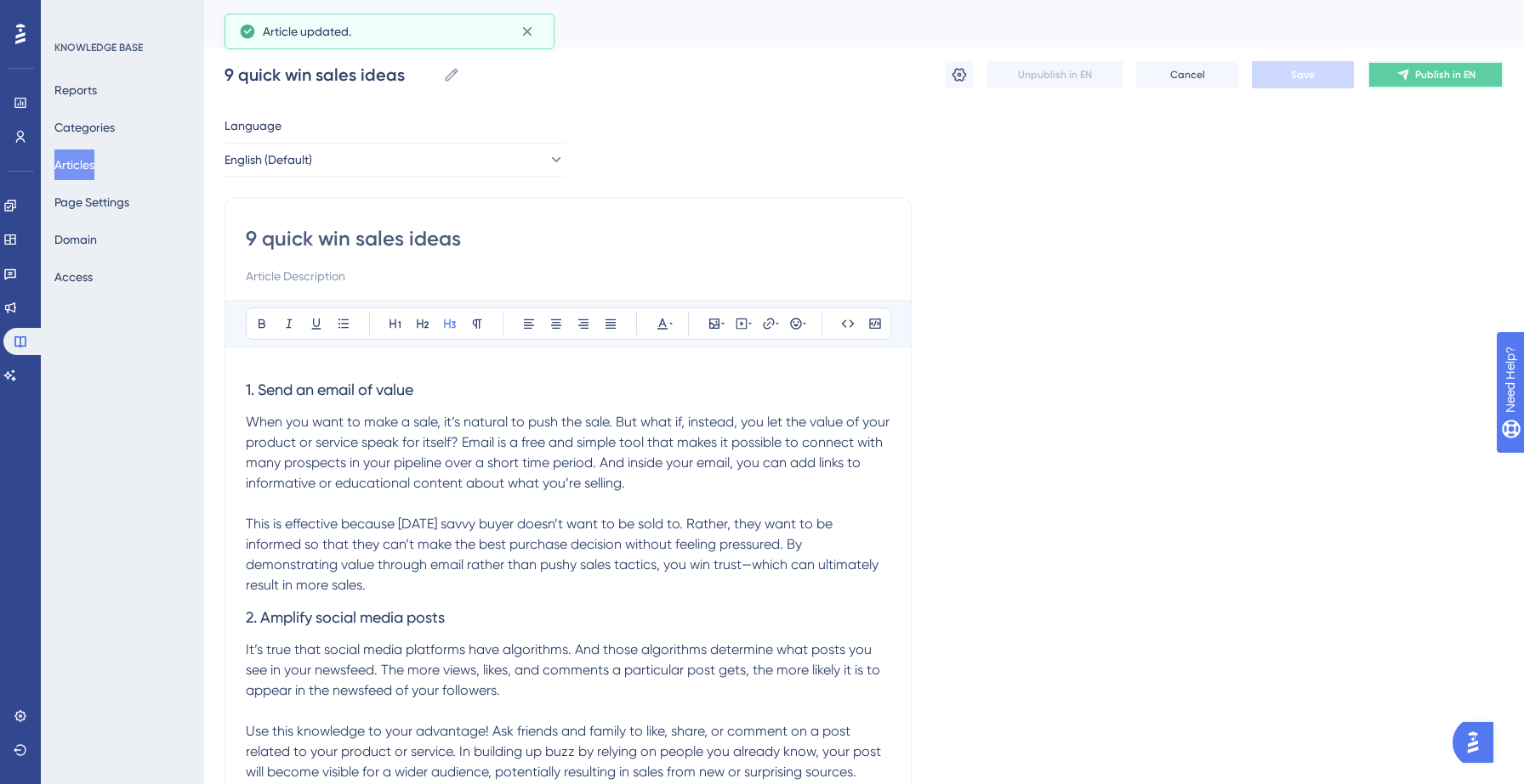
click at [1406, 67] on button "Publish in EN" at bounding box center [1435, 74] width 136 height 27
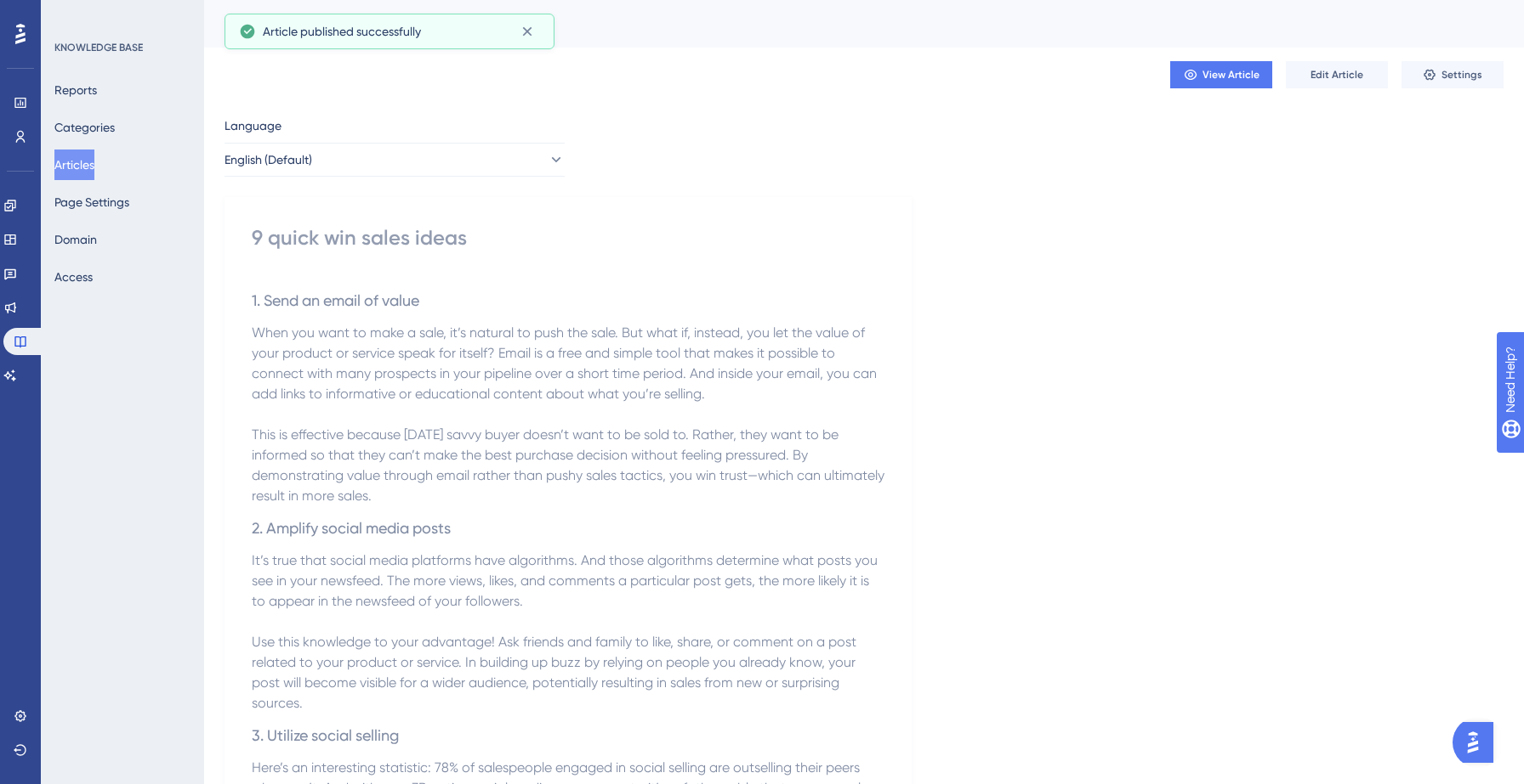
click at [89, 173] on button "Articles" at bounding box center [74, 164] width 40 height 30
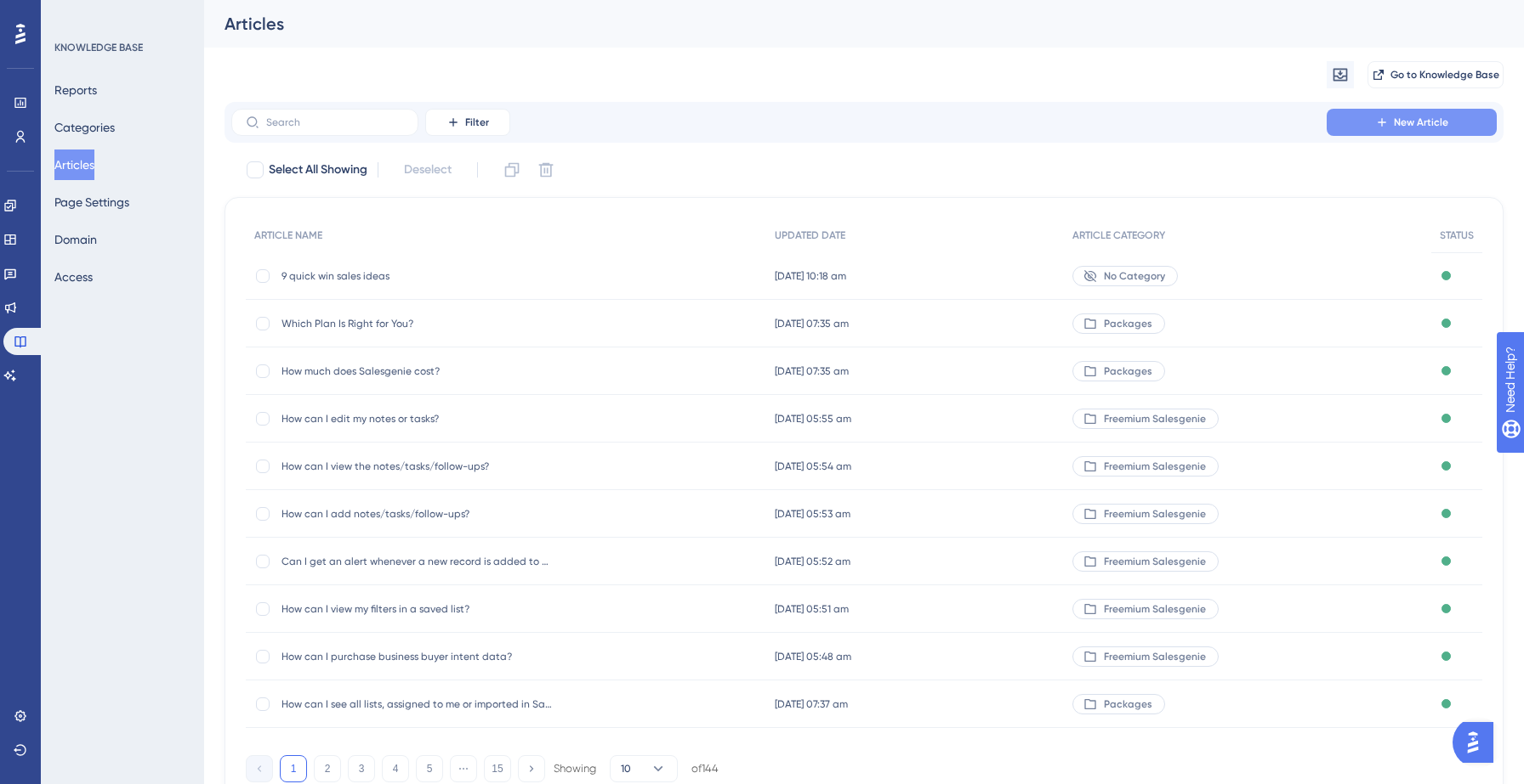
click at [1362, 122] on button "New Article" at bounding box center [1411, 122] width 170 height 27
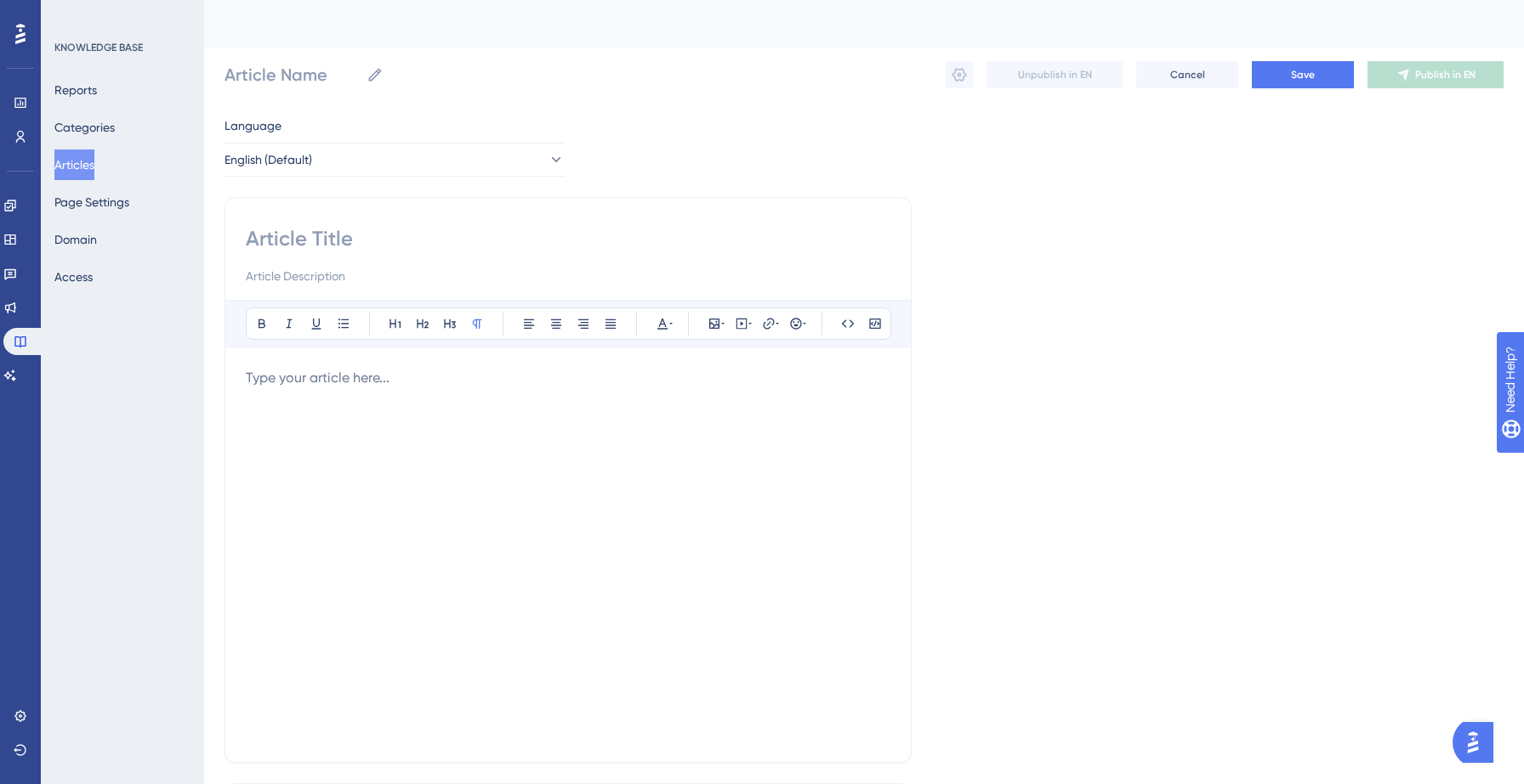
click at [268, 392] on div at bounding box center [567, 555] width 644 height 374
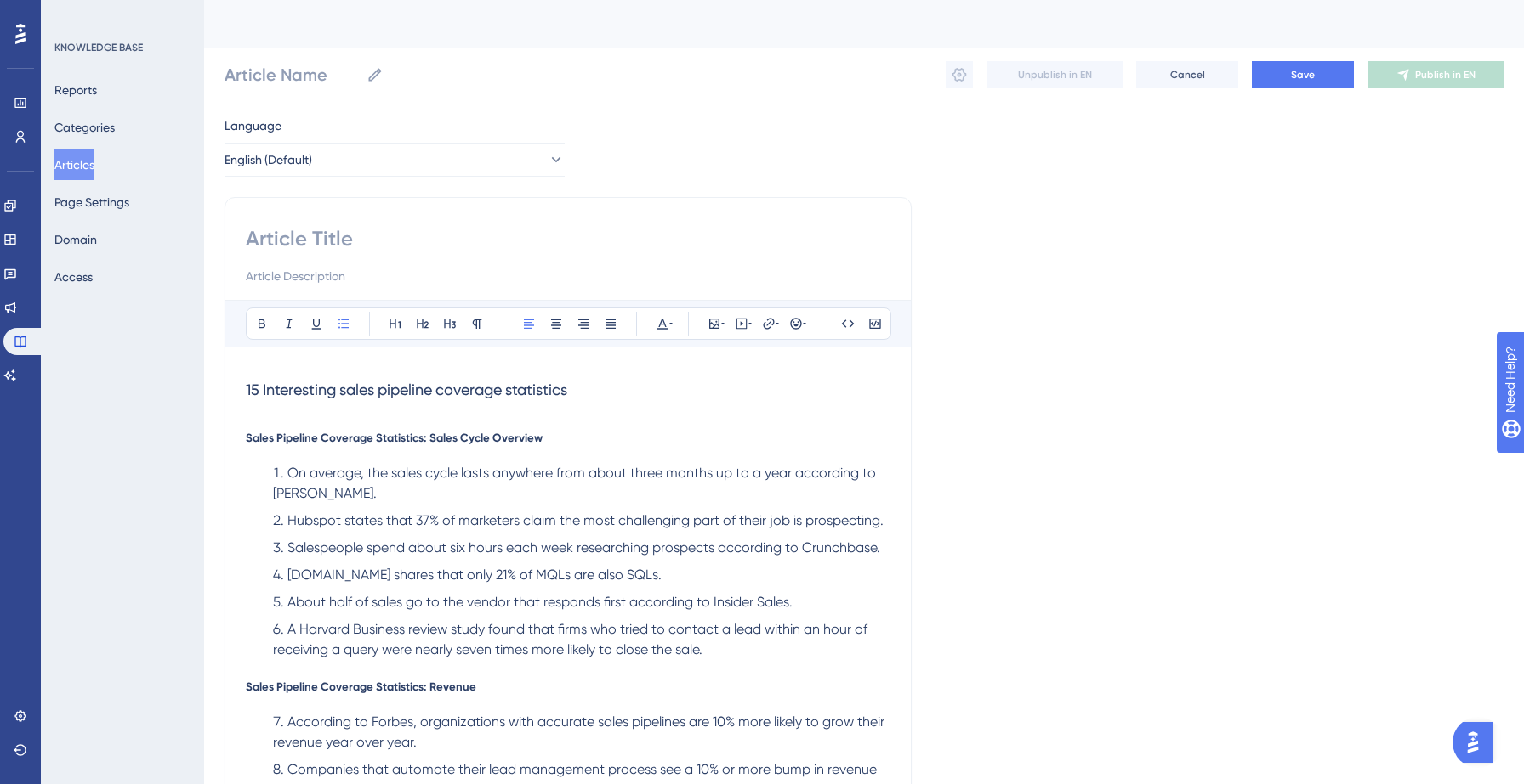
click at [318, 251] on input at bounding box center [567, 238] width 644 height 27
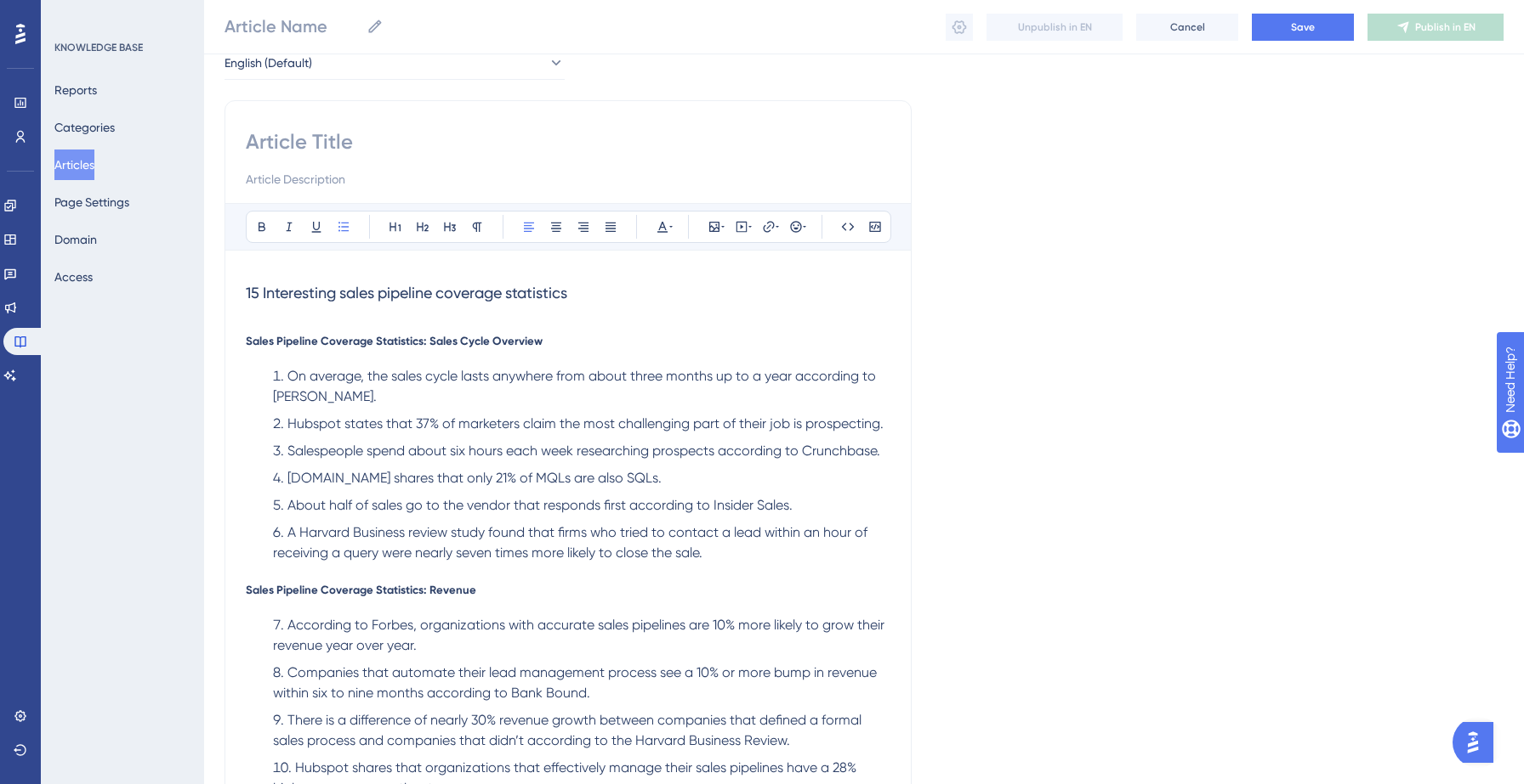
scroll to position [85, 0]
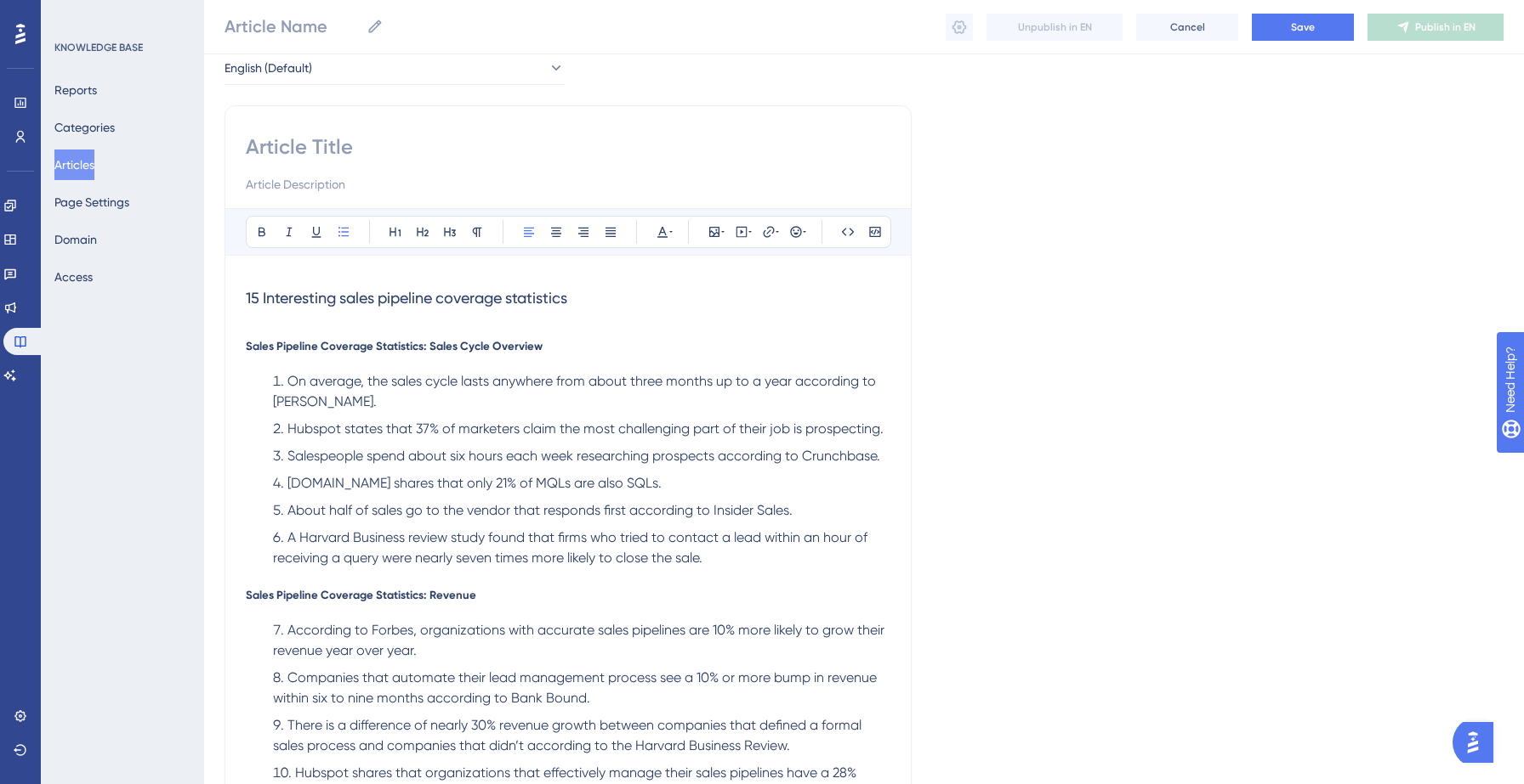
click at [343, 302] on span "15 Interesting sales pipeline coverage statistics" at bounding box center [407, 297] width 322 height 18
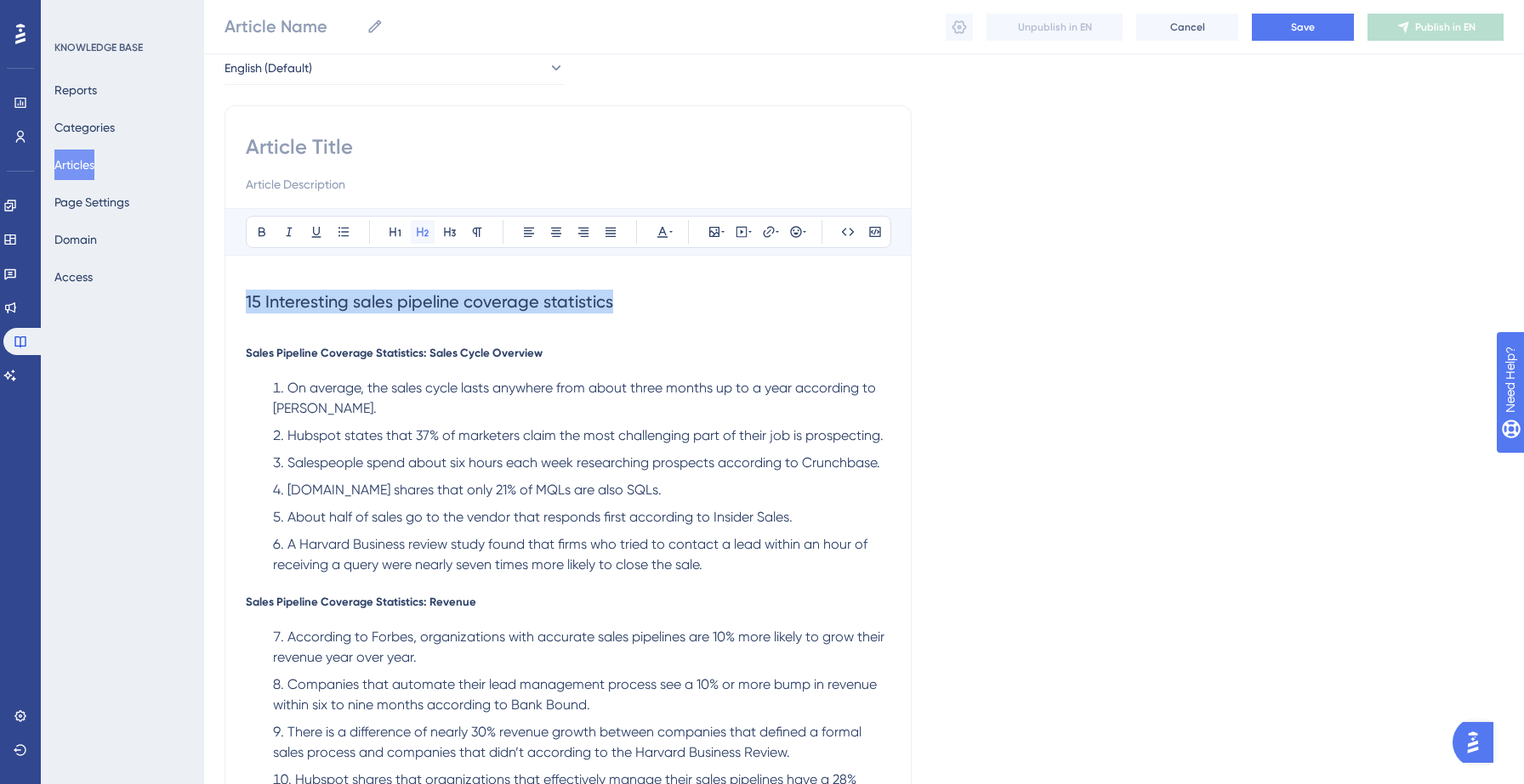
click at [421, 234] on icon at bounding box center [423, 232] width 14 height 14
click at [342, 350] on span "Sales Pipeline Coverage Statistics: Sales Cycle Overview" at bounding box center [394, 353] width 297 height 14
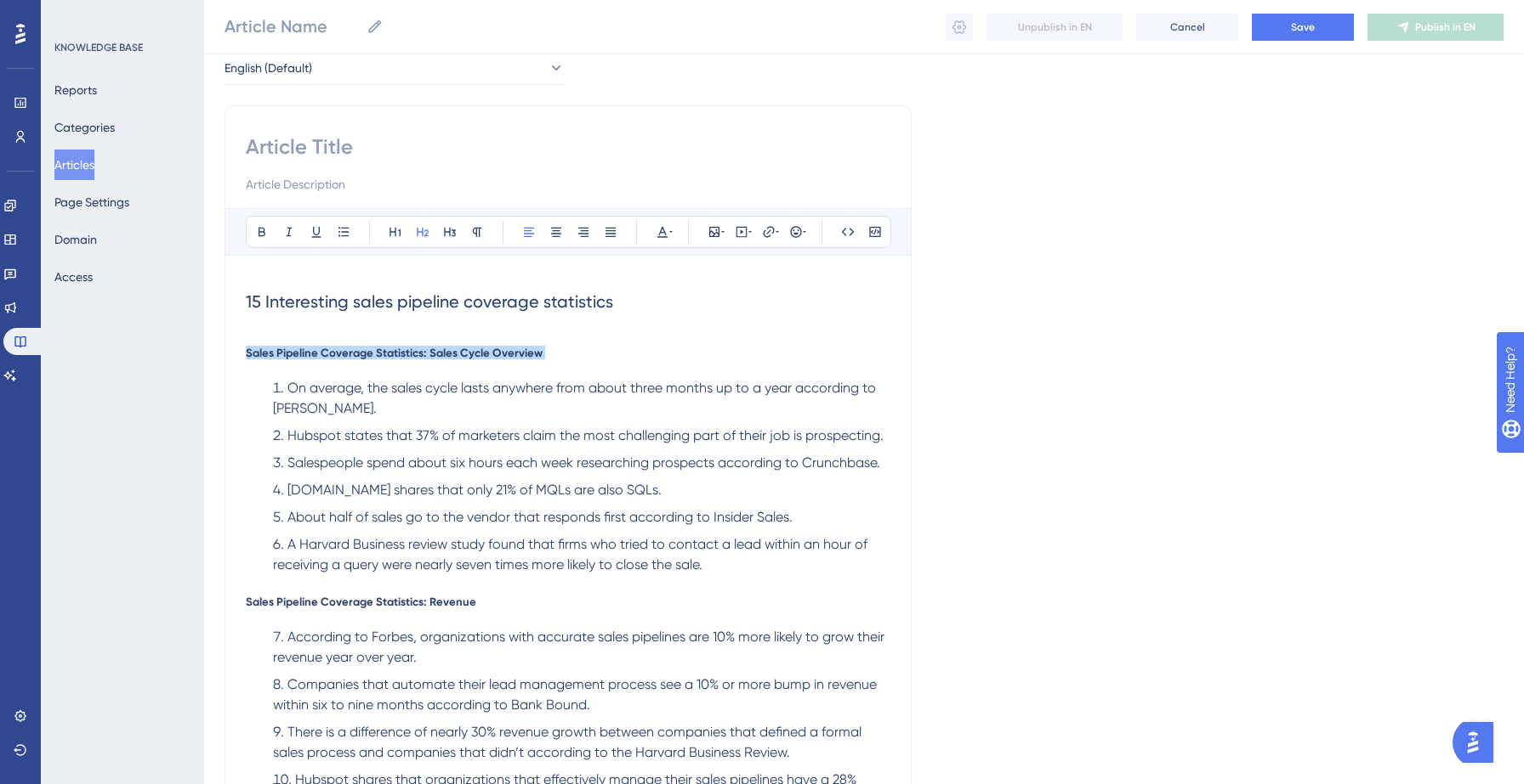
click at [342, 350] on span "Sales Pipeline Coverage Statistics: Sales Cycle Overview" at bounding box center [394, 353] width 297 height 14
click at [445, 230] on icon at bounding box center [450, 232] width 14 height 14
click at [414, 476] on ol "On average, the sales cycle lasts anywhere from about three months up to a year…" at bounding box center [567, 476] width 644 height 197
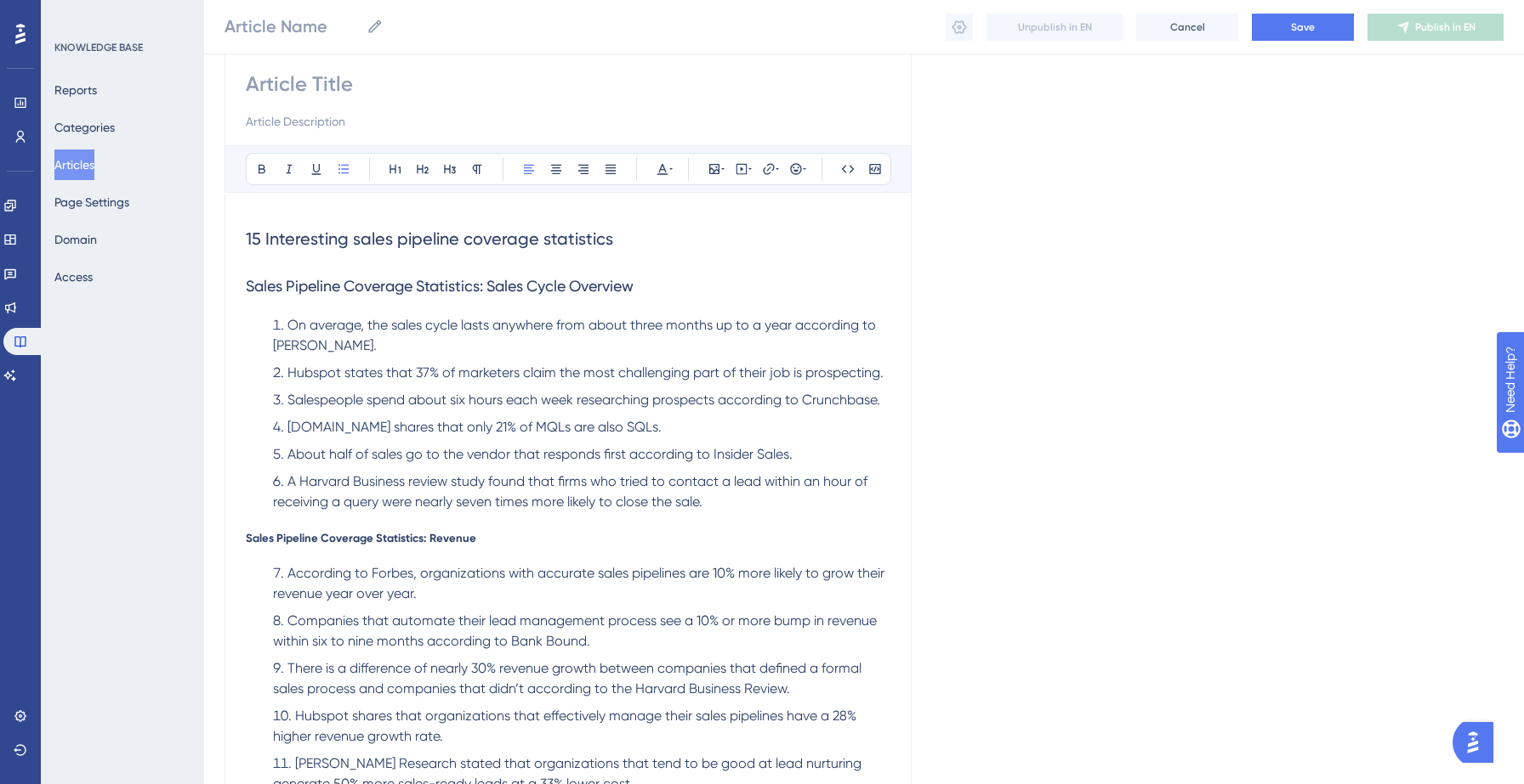
scroll to position [149, 0]
click at [347, 540] on span "Sales Pipeline Coverage Statistics: Revenue" at bounding box center [361, 537] width 230 height 14
click at [448, 172] on icon at bounding box center [450, 169] width 14 height 14
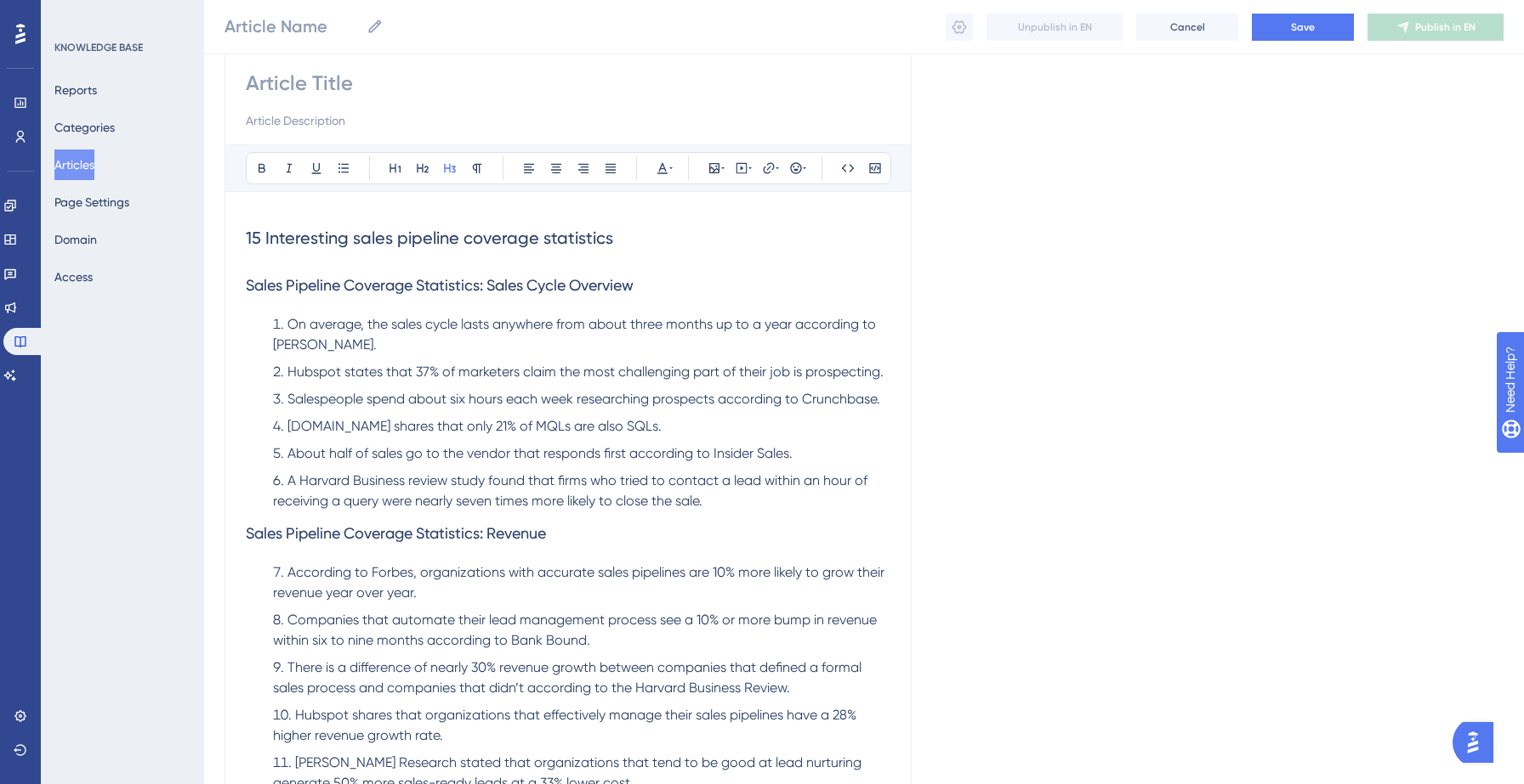
click at [421, 405] on span "Salespeople spend about six hours each week researching prospects according to …" at bounding box center [583, 398] width 592 height 16
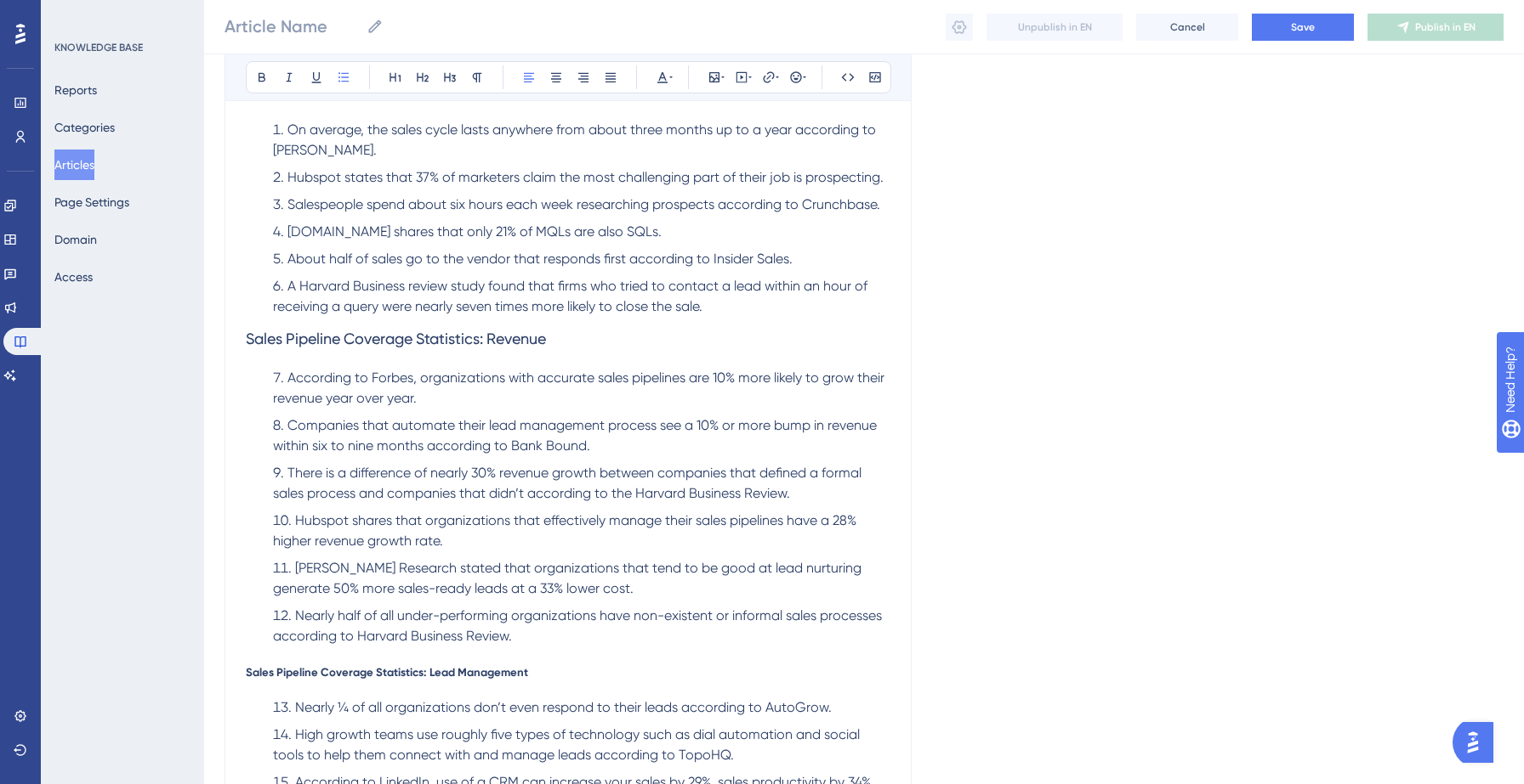
scroll to position [347, 0]
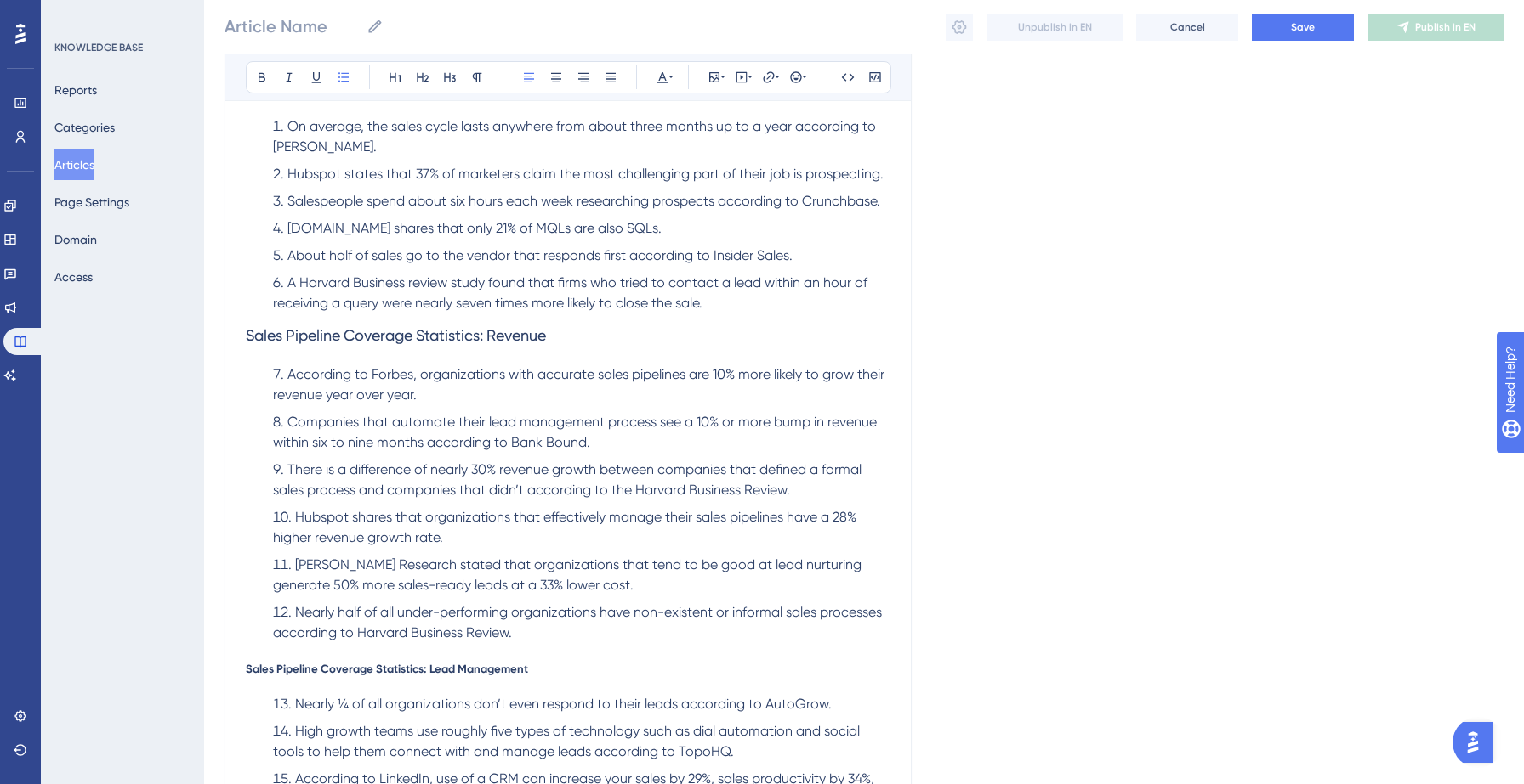
click at [304, 677] on div "15 Interesting sales pipeline coverage statistics Sales Pipeline Coverage Stati…" at bounding box center [567, 412] width 644 height 795
click at [305, 660] on div "15 Interesting sales pipeline coverage statistics Sales Pipeline Coverage Stati…" at bounding box center [567, 412] width 644 height 795
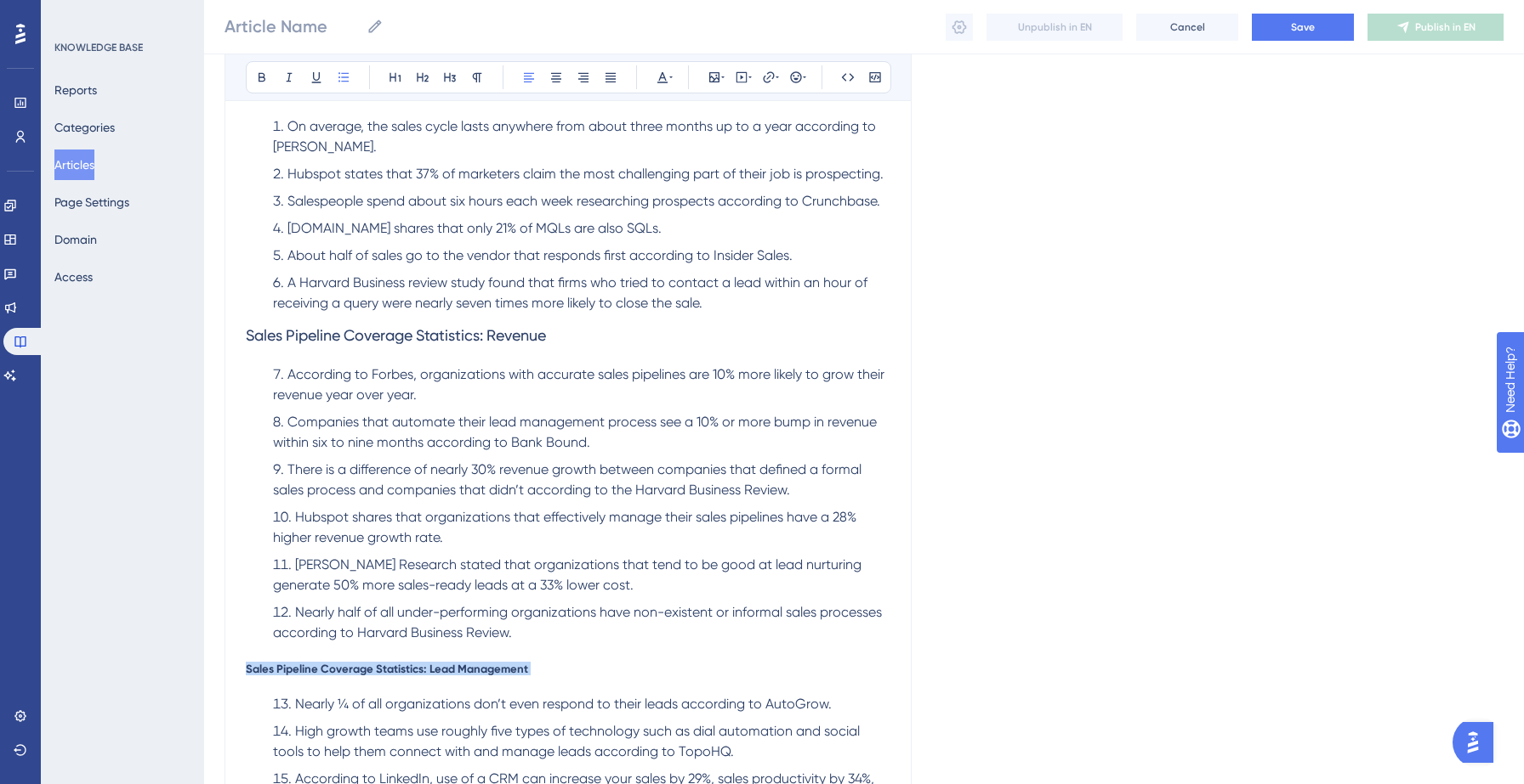
click at [305, 660] on div "15 Interesting sales pipeline coverage statistics Sales Pipeline Coverage Stati…" at bounding box center [567, 412] width 644 height 795
click at [453, 74] on icon at bounding box center [450, 78] width 14 height 14
click at [438, 439] on span "Companies that automate their lead management process see a 10% or more bump in…" at bounding box center [577, 432] width 607 height 36
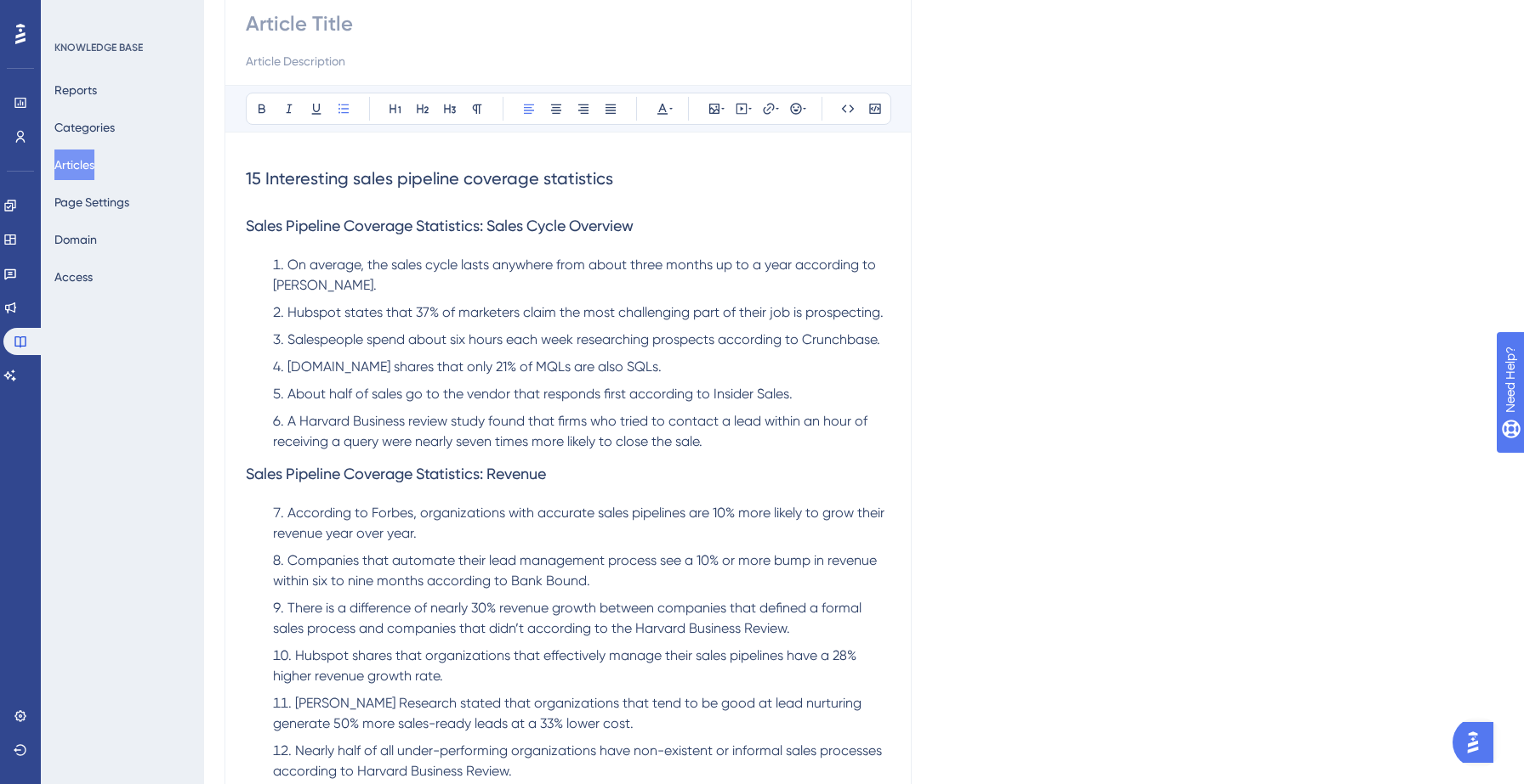
scroll to position [0, 0]
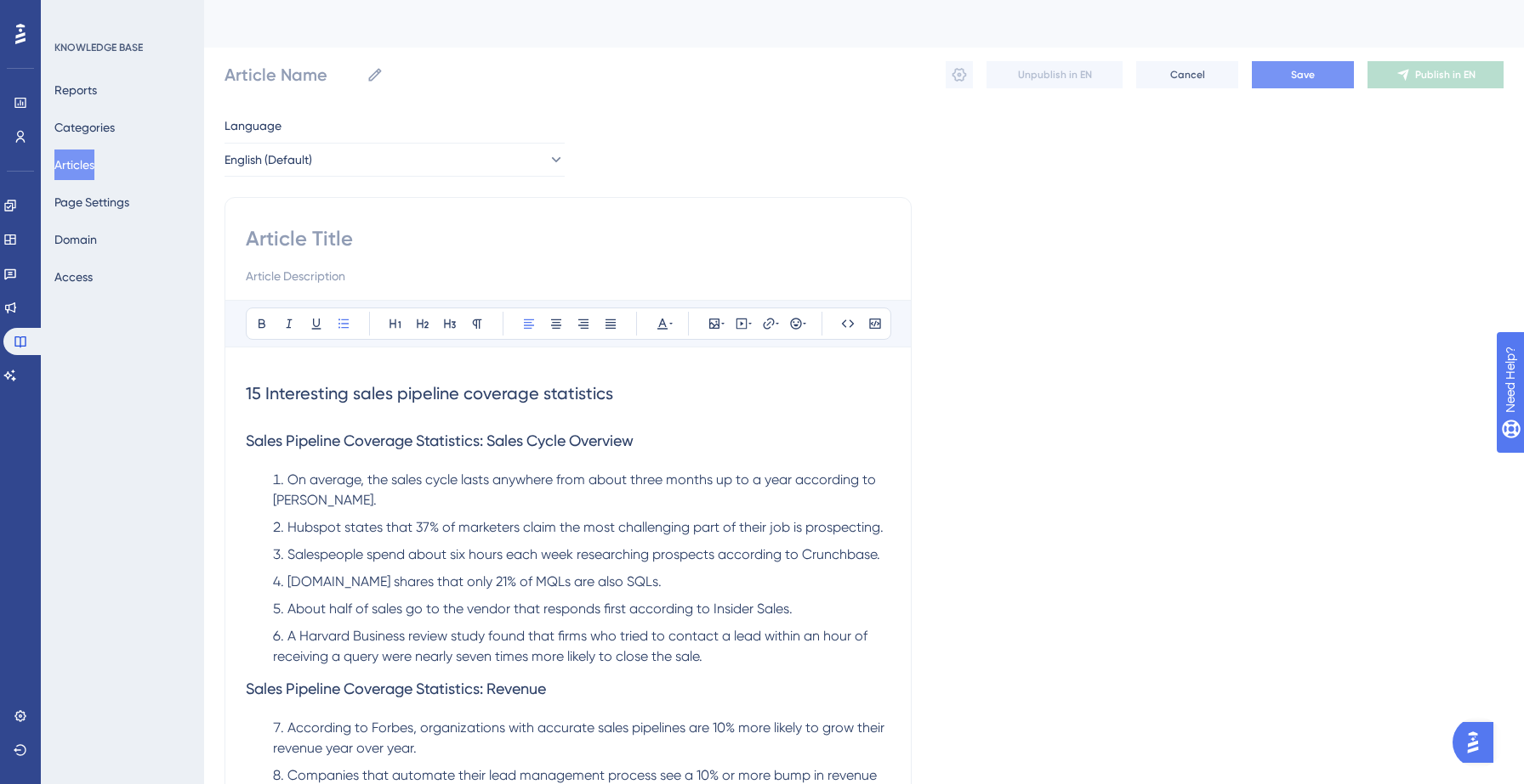
click at [1290, 67] on button "Save" at bounding box center [1303, 74] width 102 height 27
click at [354, 221] on div "Bold Italic Underline Bullet Point Heading 1 Heading 2 Heading 3 Normal Align L…" at bounding box center [568, 691] width 687 height 987
click at [335, 231] on input at bounding box center [567, 238] width 644 height 27
type input "Sales"
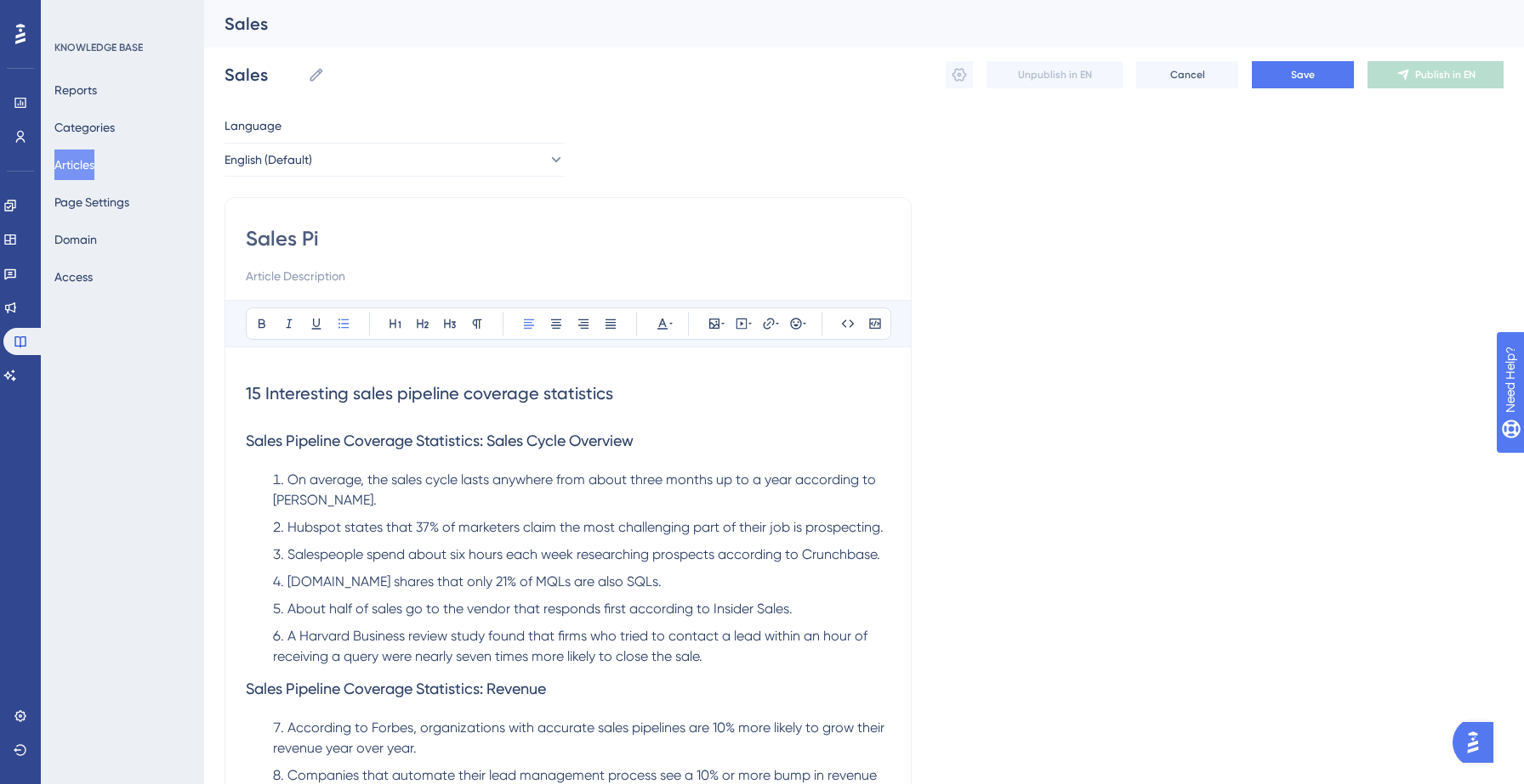
type input "Sales Pip"
type input "Sales Pipeline Facts to"
type input "Sales Pipeline Facts to Know"
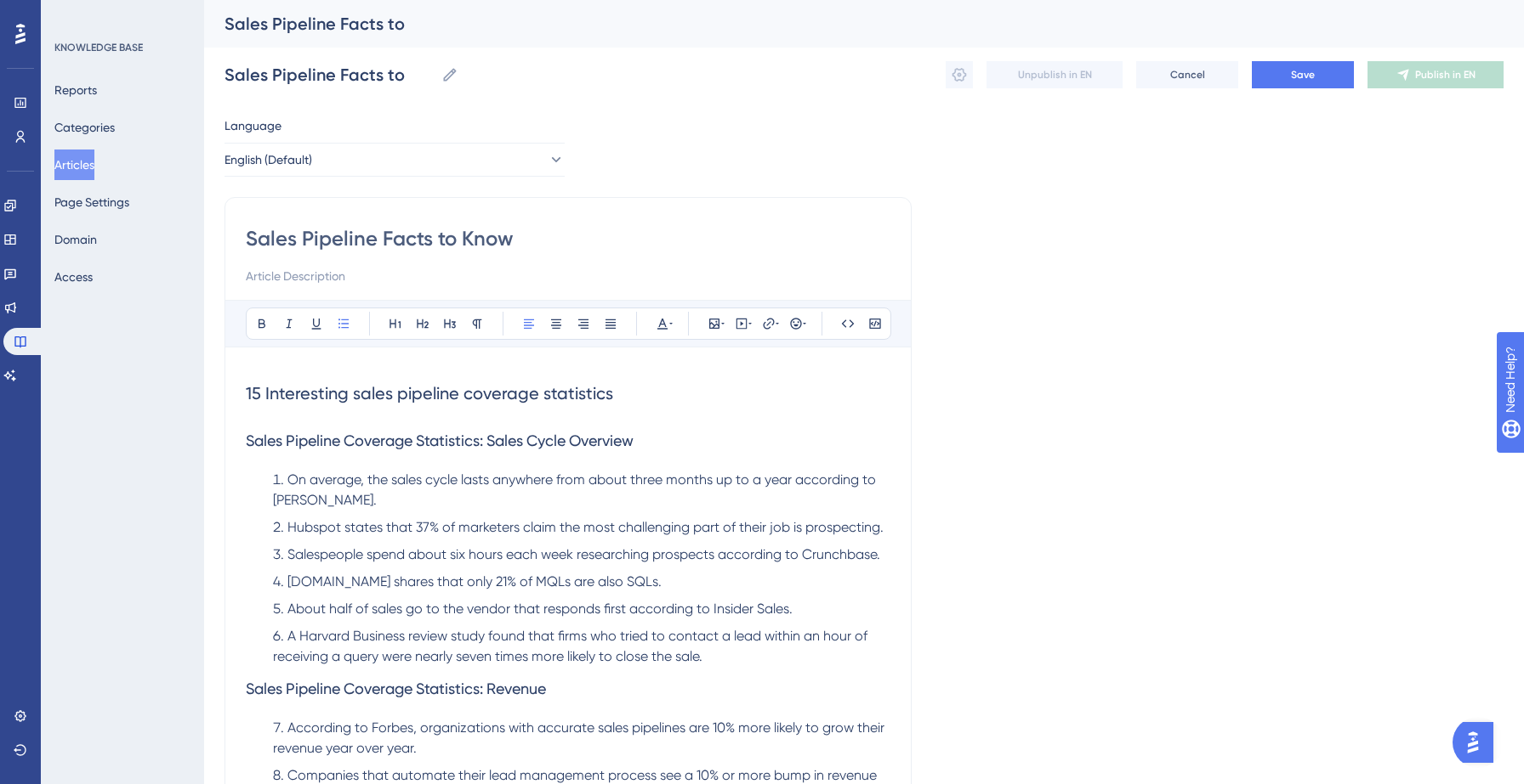
type input "Sales Pipeline Facts to Know"
click at [1309, 82] on button "Save" at bounding box center [1303, 74] width 102 height 27
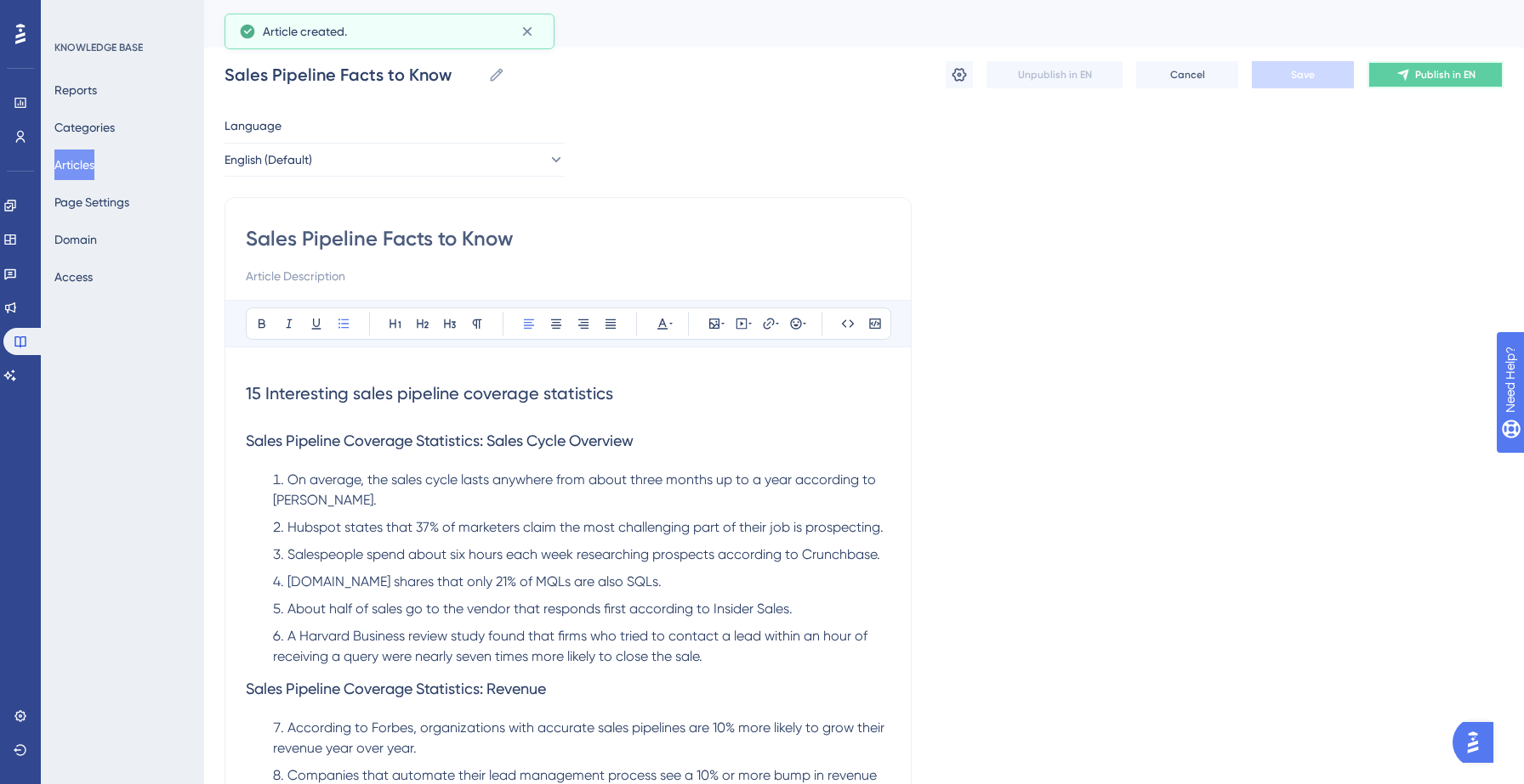
click at [1428, 75] on span "Publish in EN" at bounding box center [1445, 75] width 61 height 14
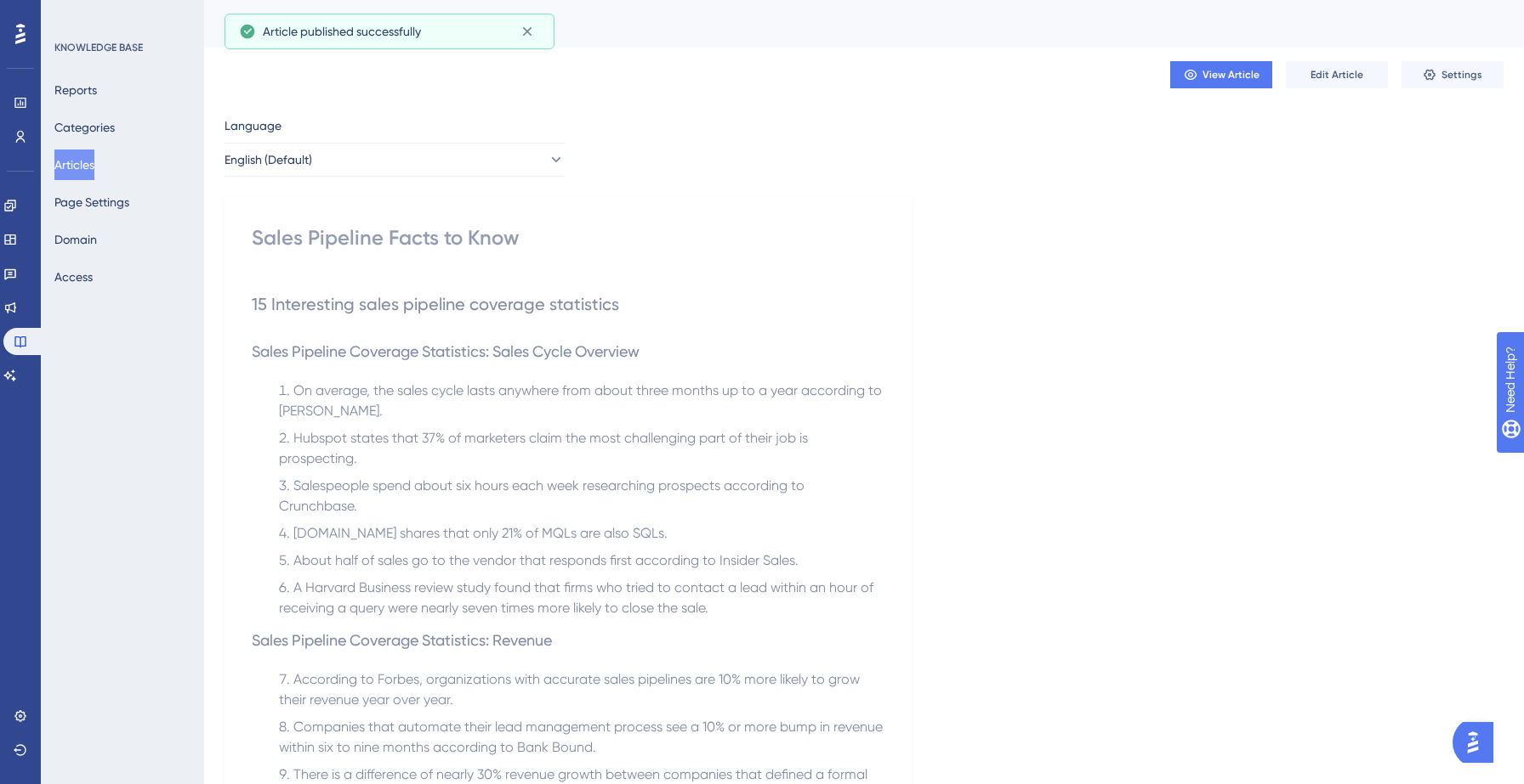
click at [89, 174] on button "Articles" at bounding box center [74, 164] width 40 height 30
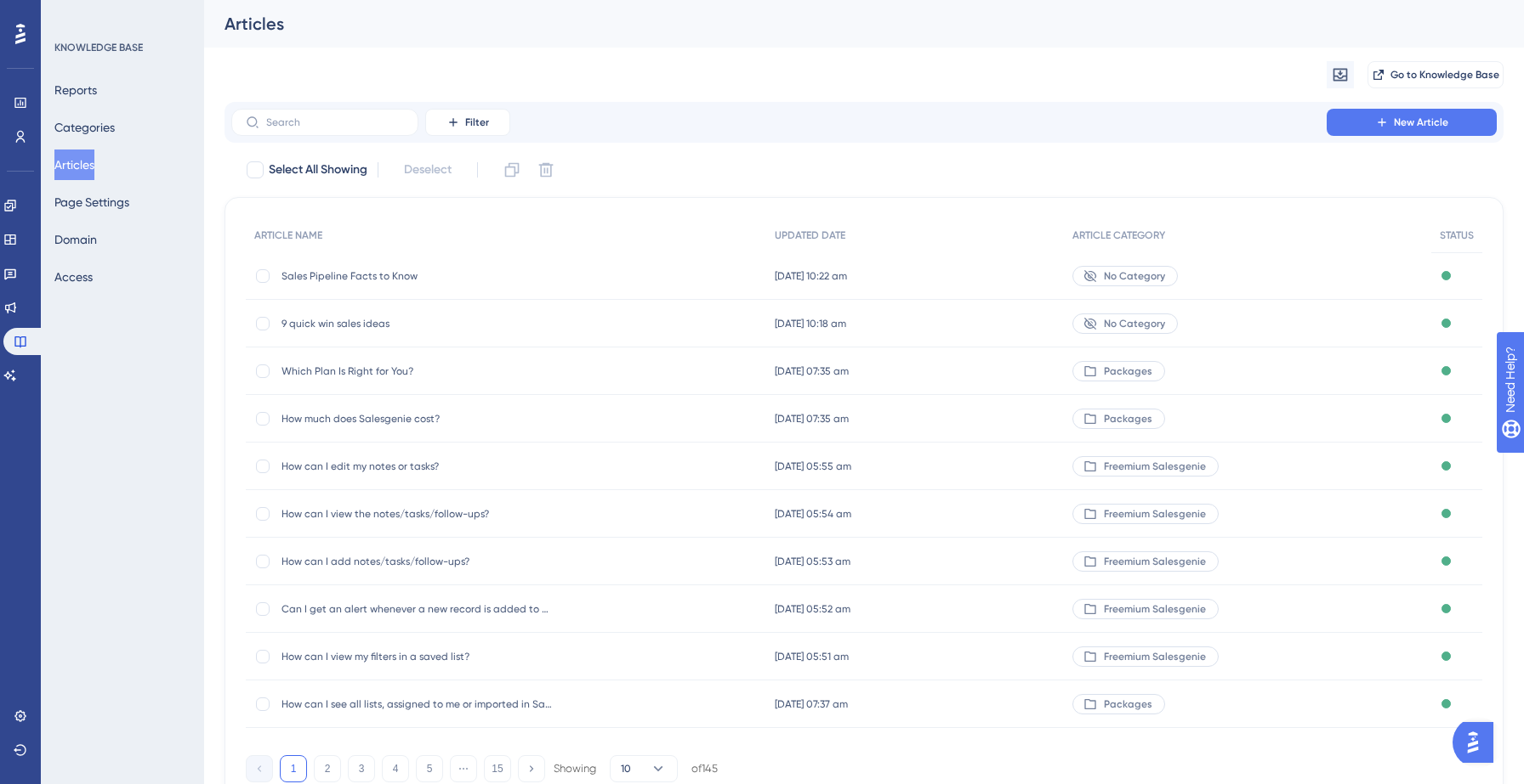
click at [1156, 325] on span "No Category" at bounding box center [1134, 324] width 61 height 14
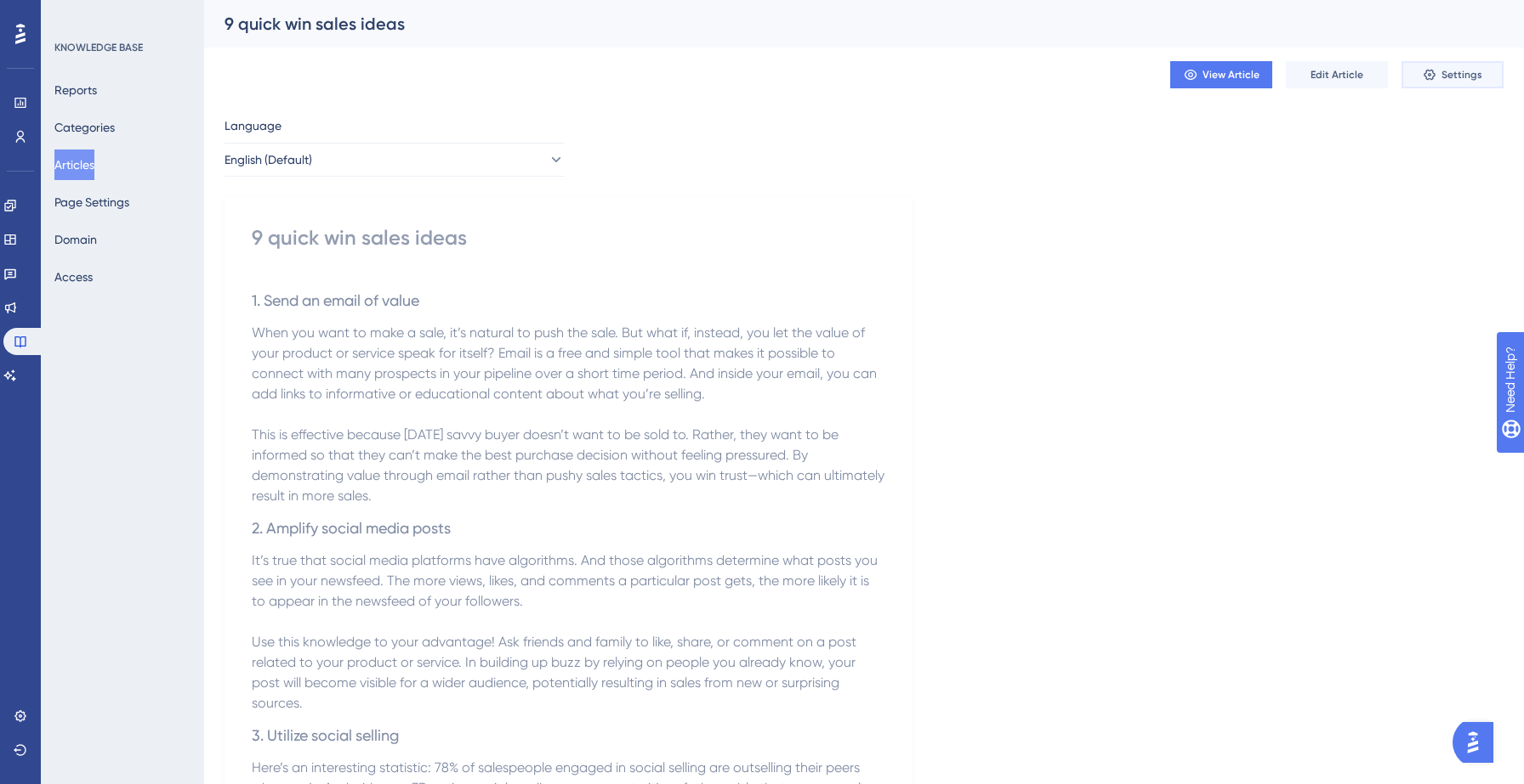
click at [1445, 75] on span "Settings" at bounding box center [1461, 75] width 41 height 14
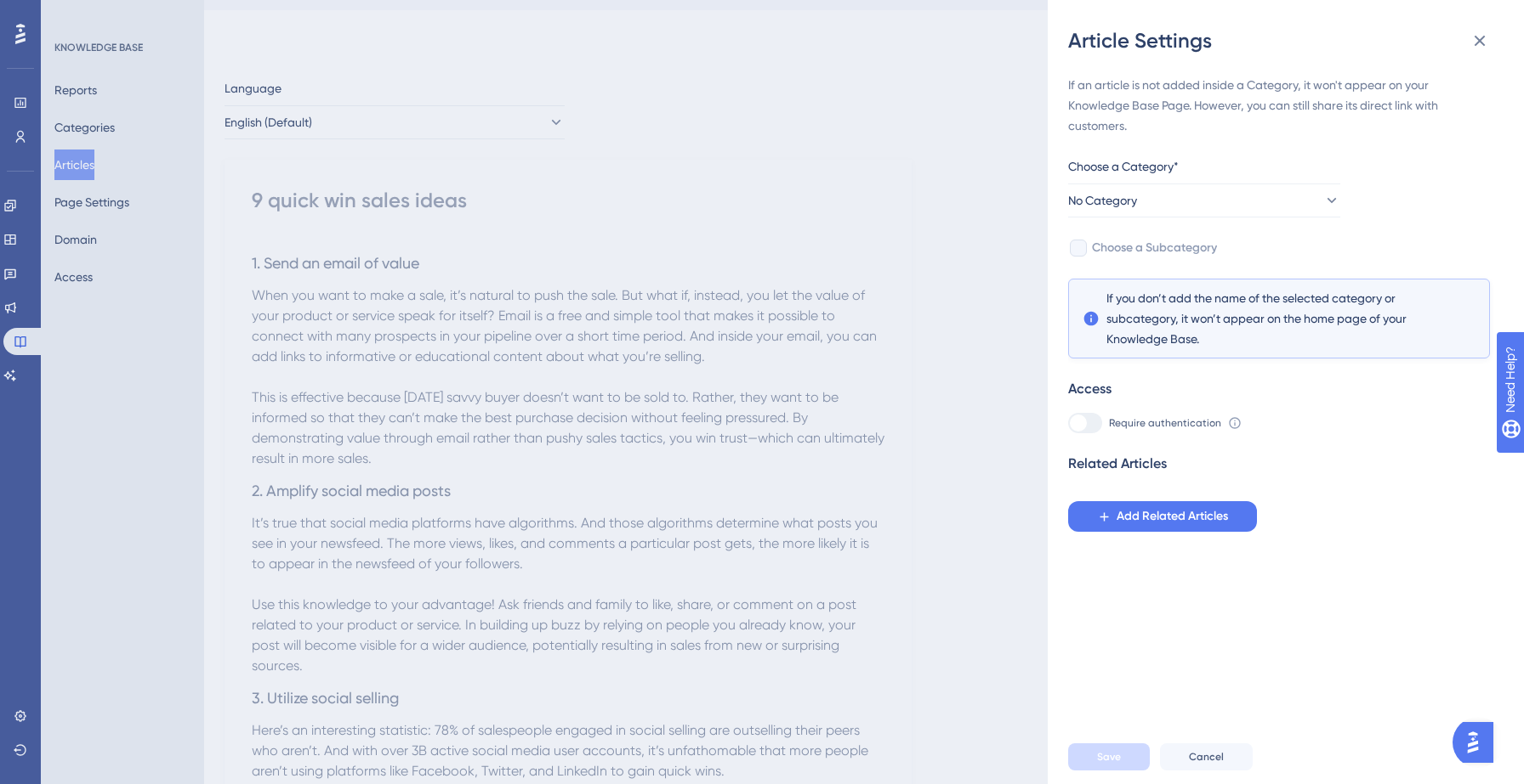
scroll to position [26, 0]
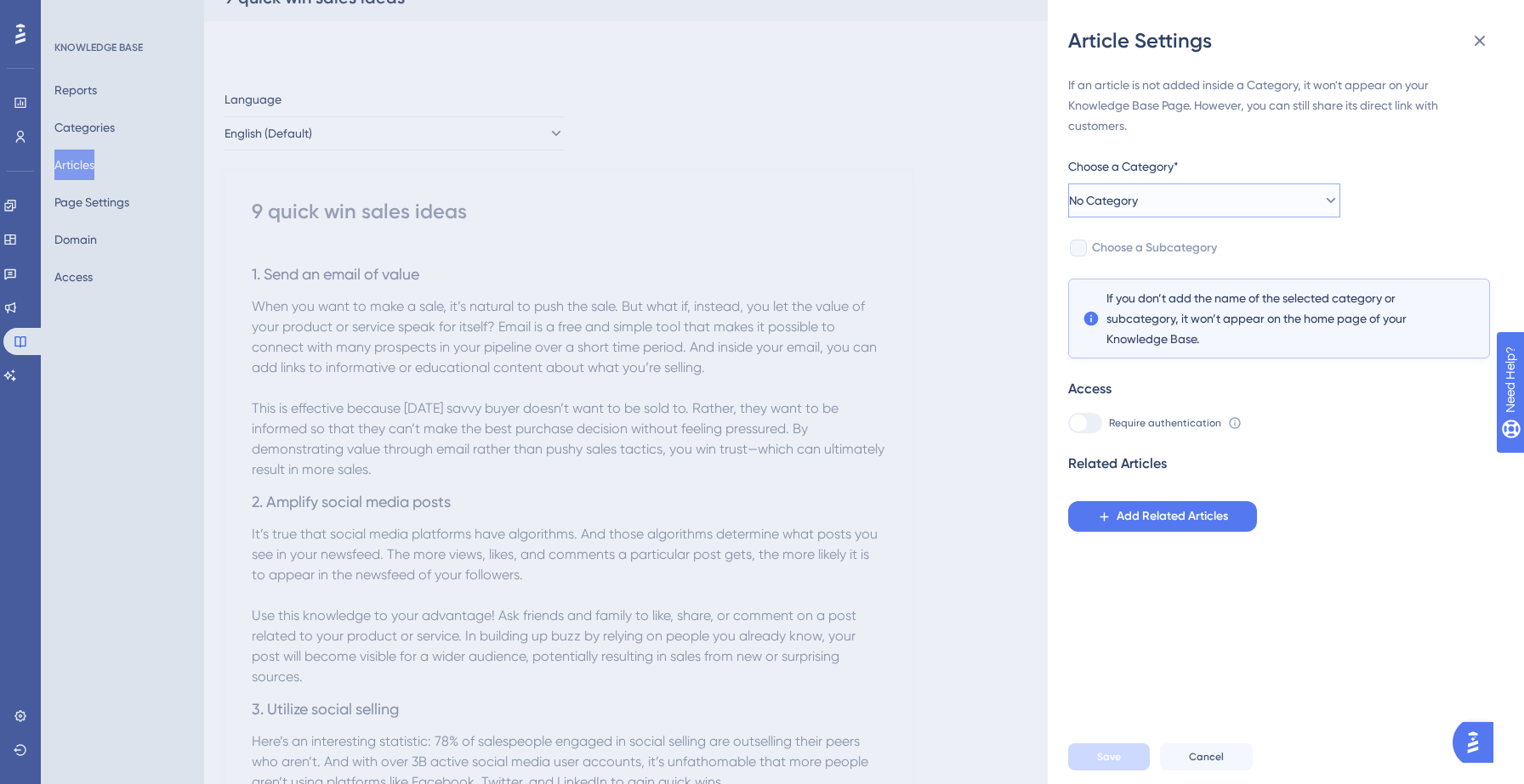
click at [1206, 200] on button "No Category" at bounding box center [1204, 200] width 272 height 34
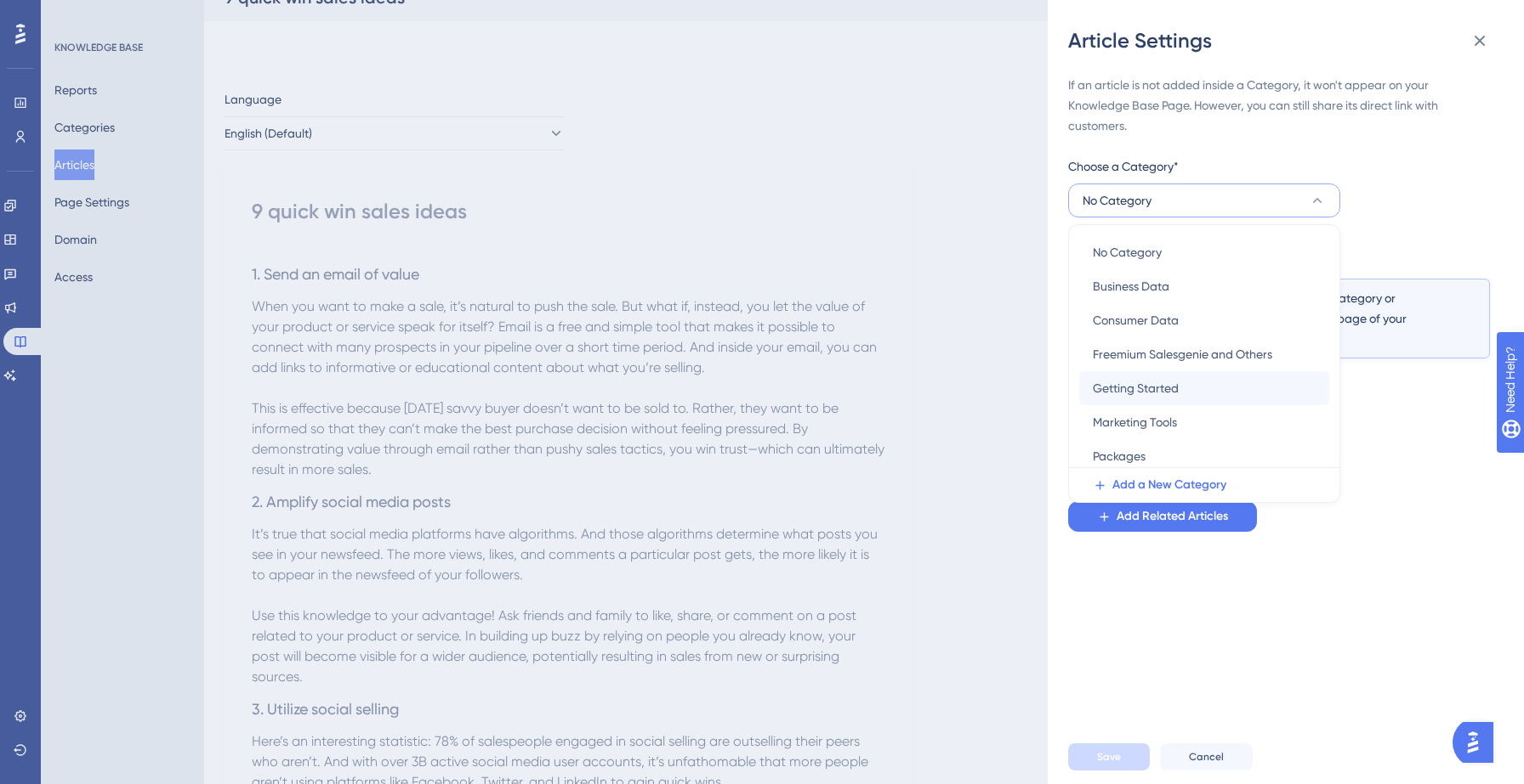
scroll to position [108, 0]
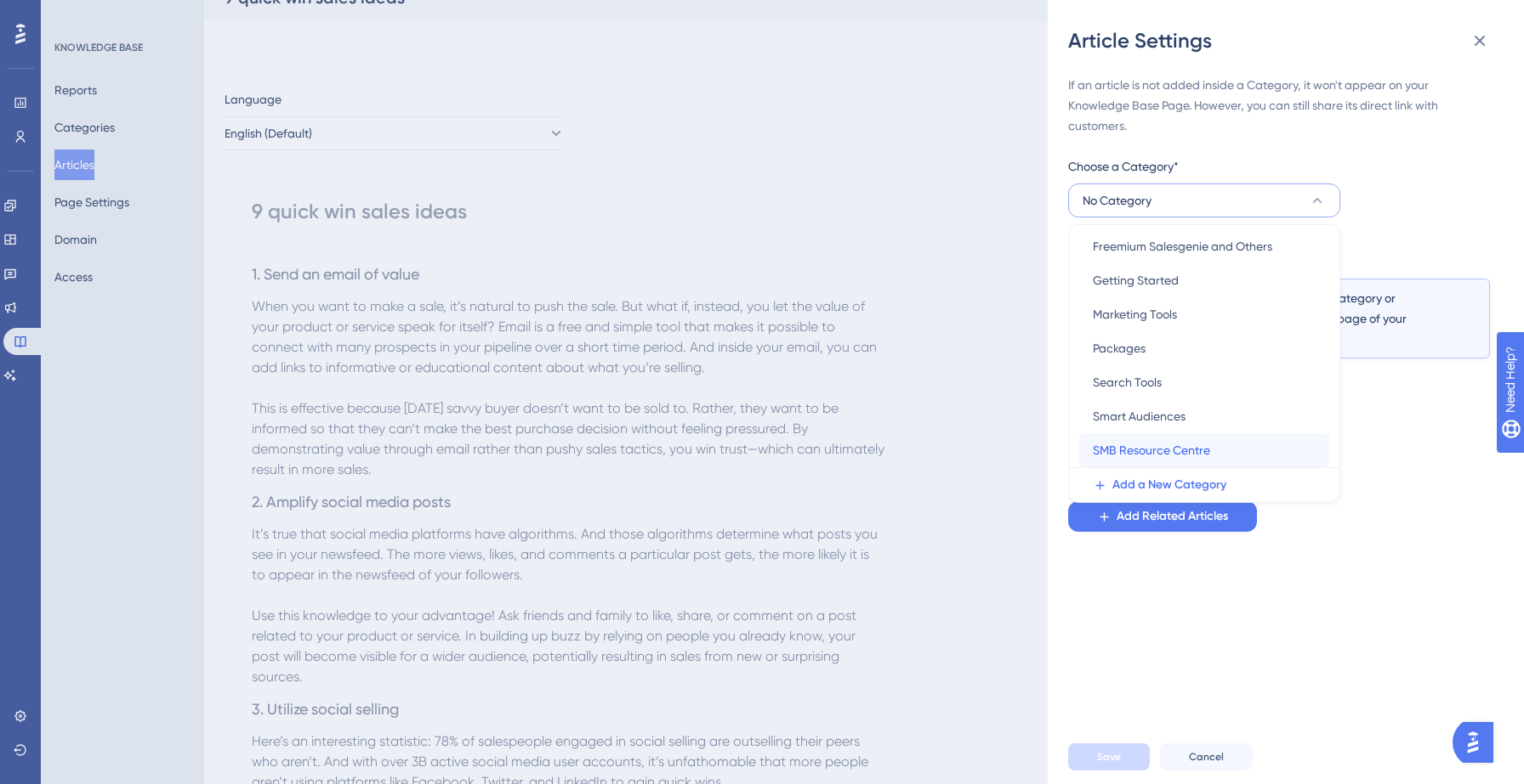
click at [1126, 441] on span "SMB Resource Centre" at bounding box center [1151, 450] width 118 height 21
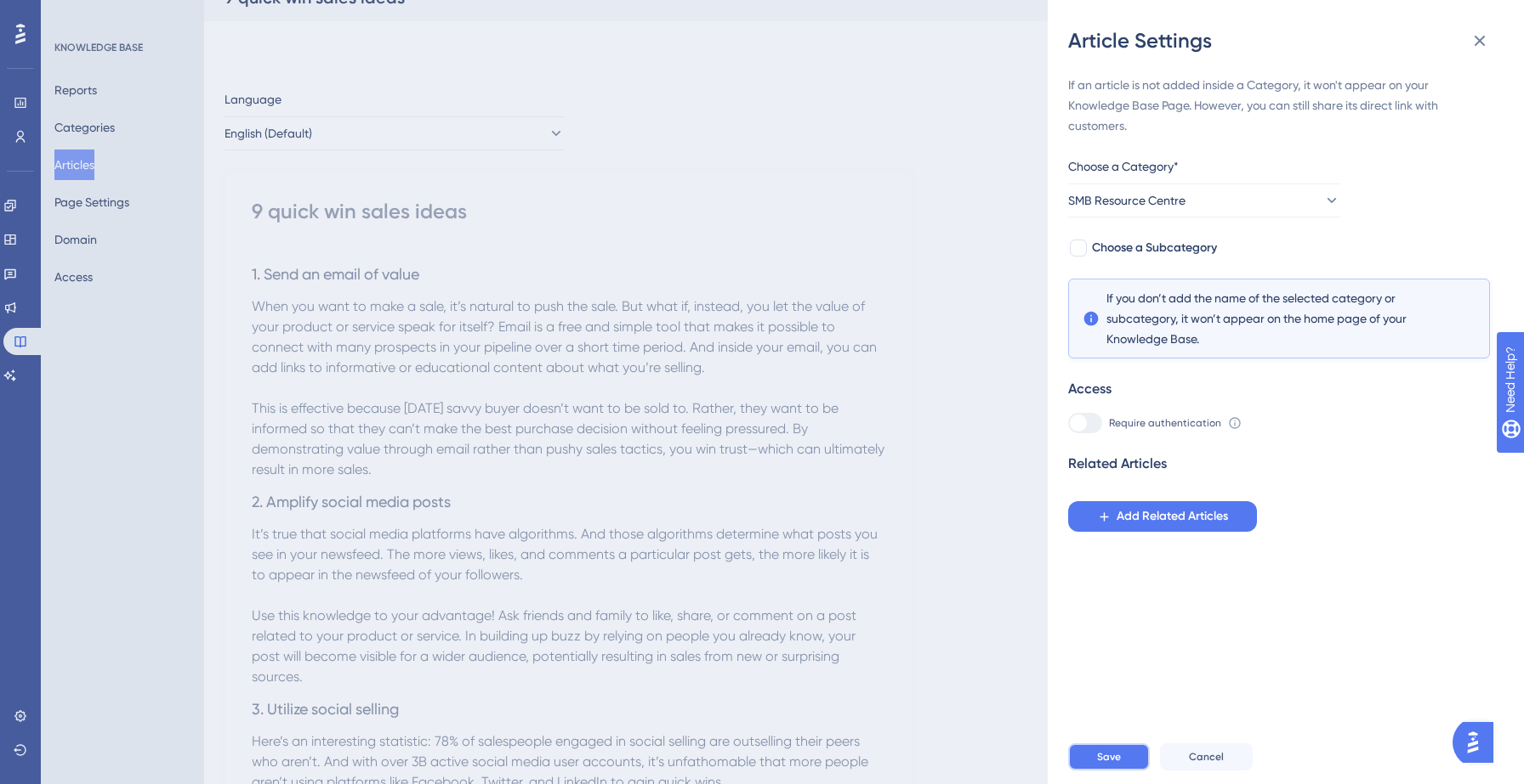
click at [1113, 753] on span "Save" at bounding box center [1109, 757] width 24 height 14
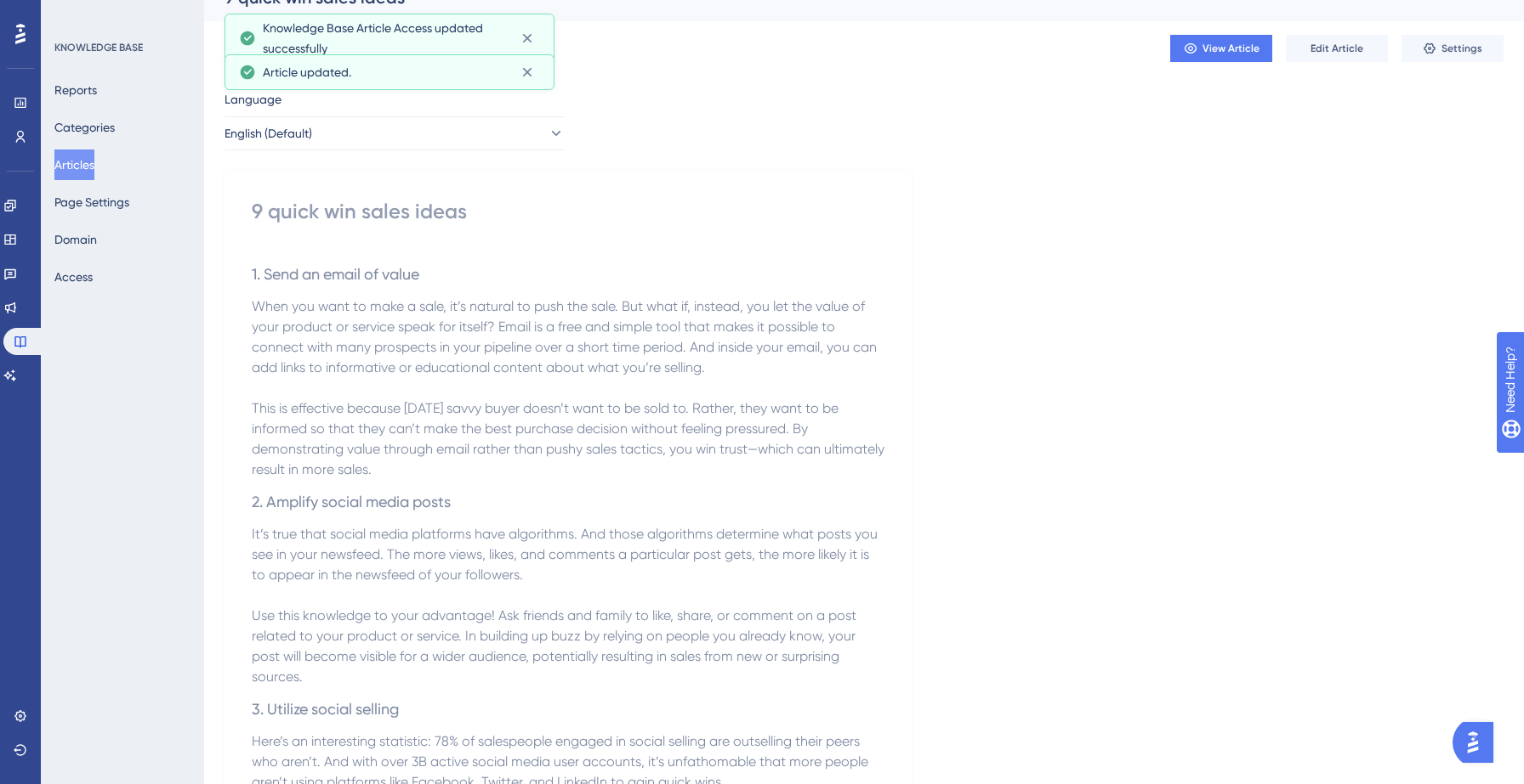
click at [92, 164] on button "Articles" at bounding box center [74, 164] width 40 height 30
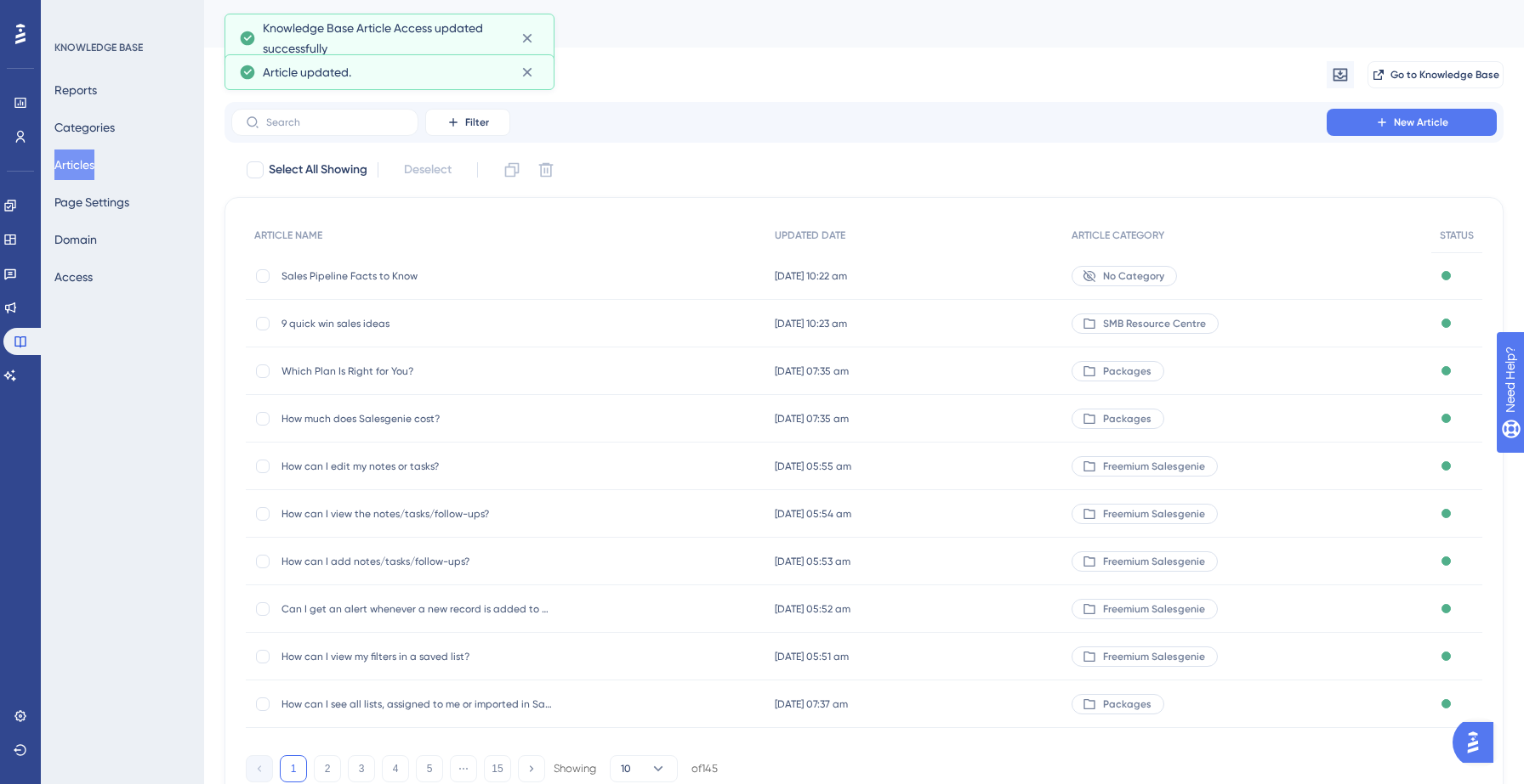
click at [1135, 278] on span "No Category" at bounding box center [1133, 277] width 61 height 14
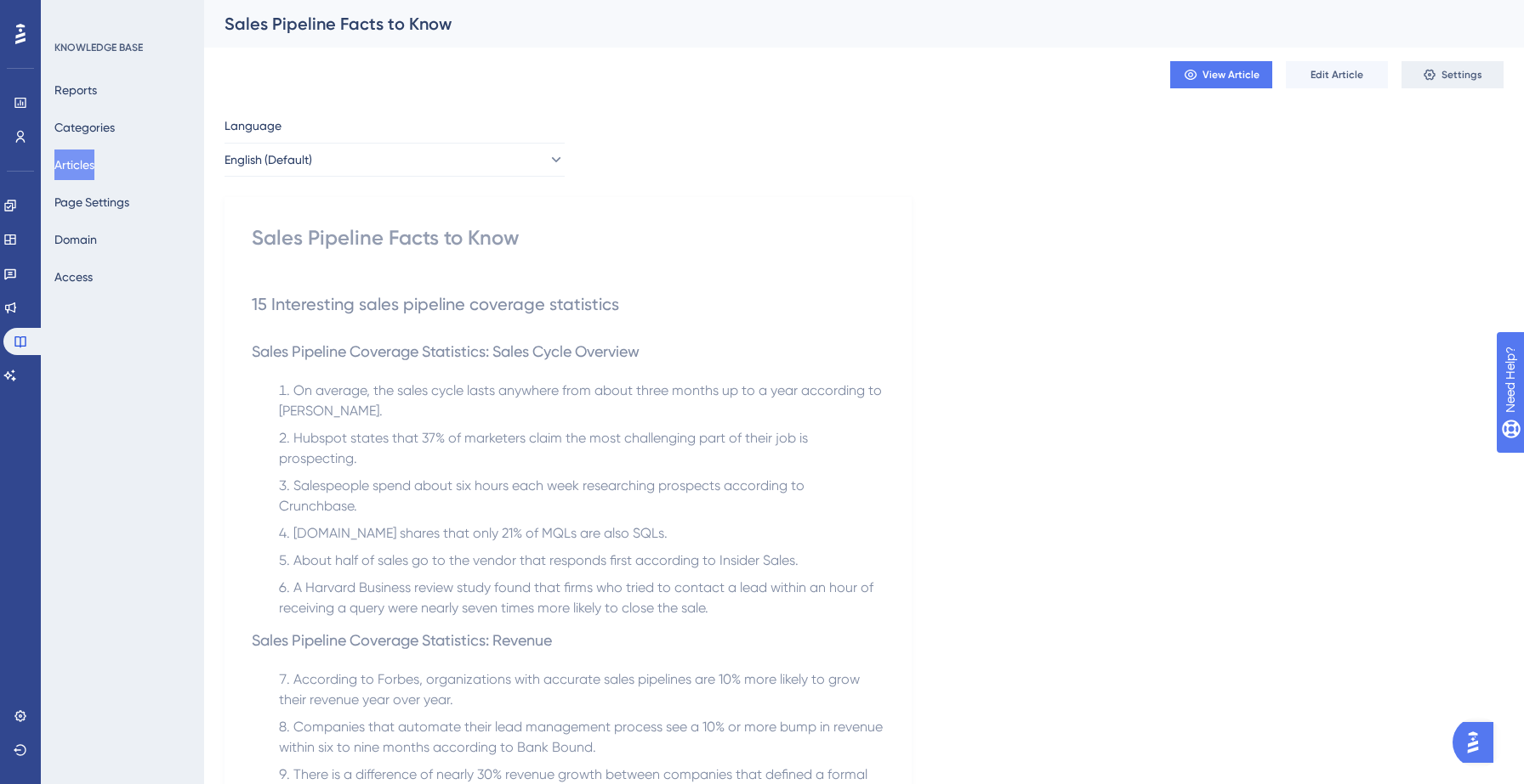
click at [1441, 66] on button "Settings" at bounding box center [1452, 74] width 102 height 27
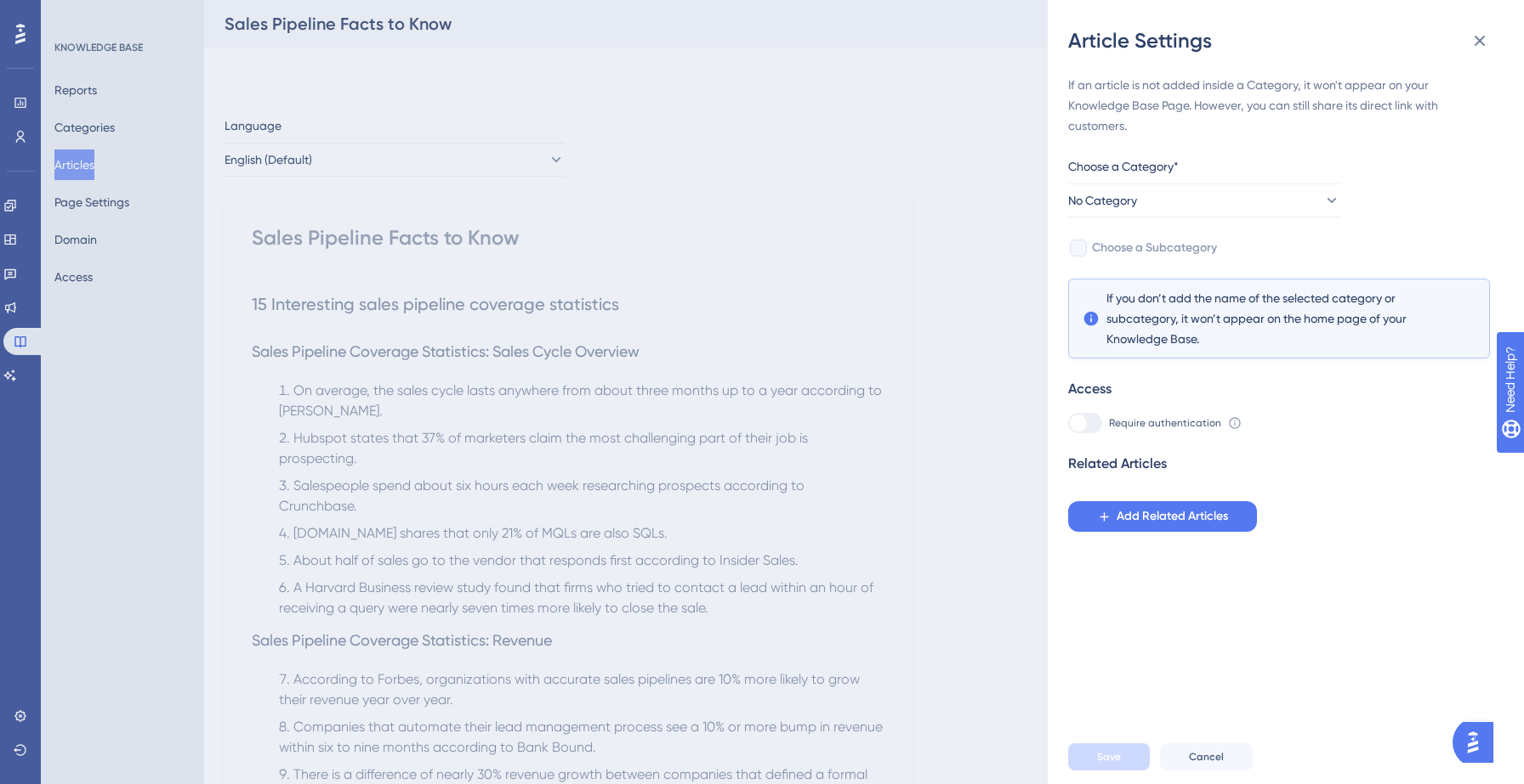
scroll to position [504, 0]
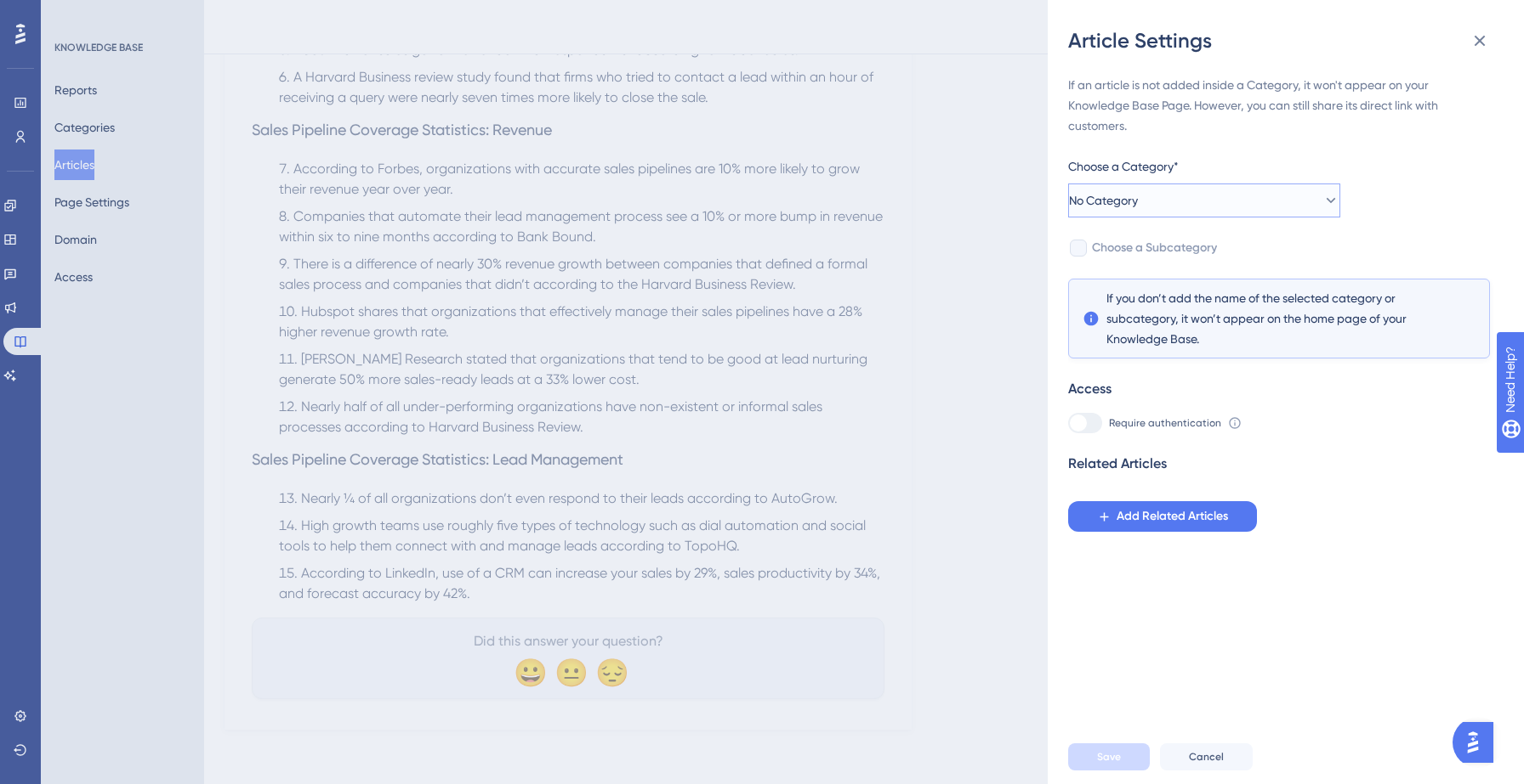
click at [1162, 207] on button "No Category" at bounding box center [1204, 200] width 272 height 34
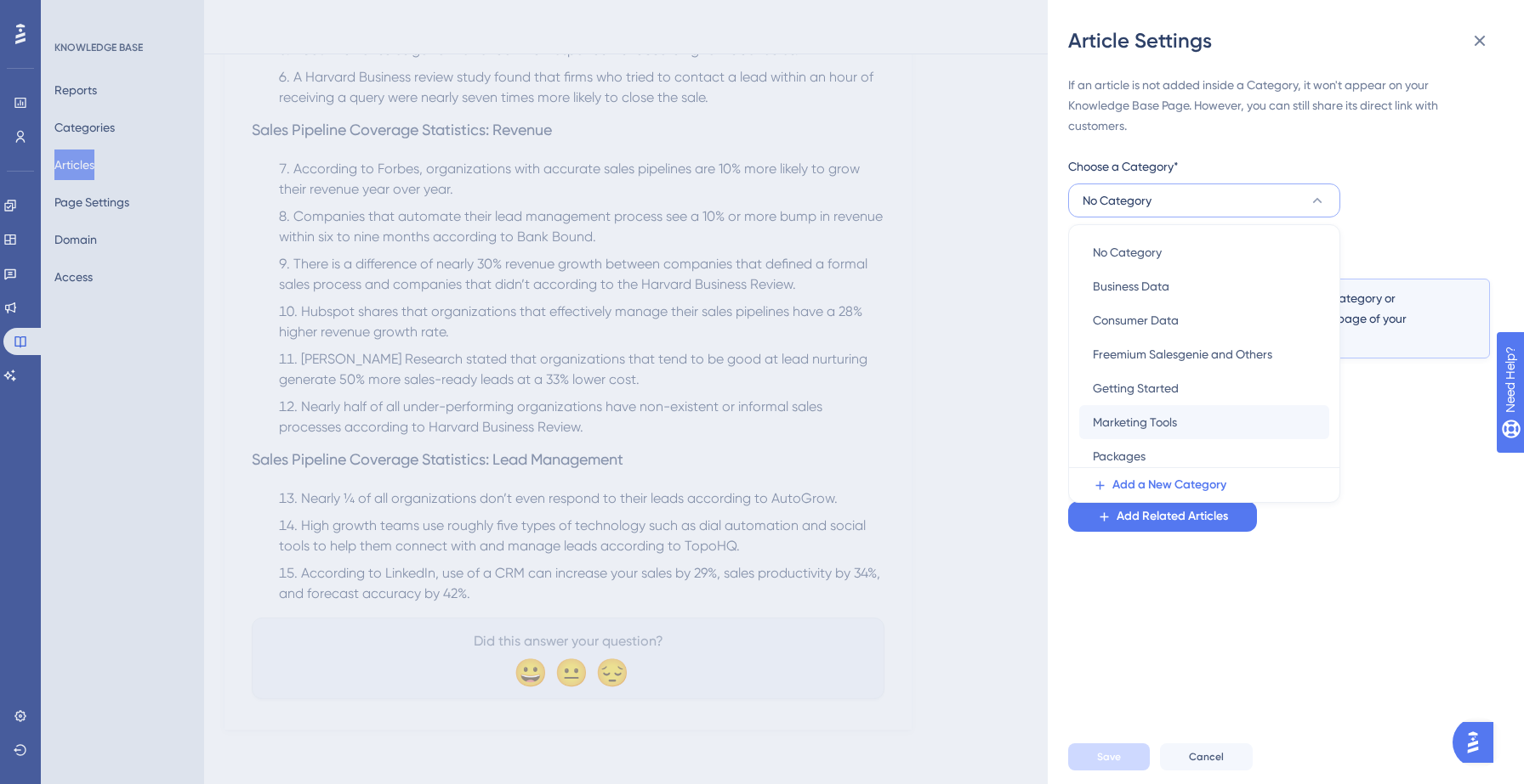
scroll to position [108, 0]
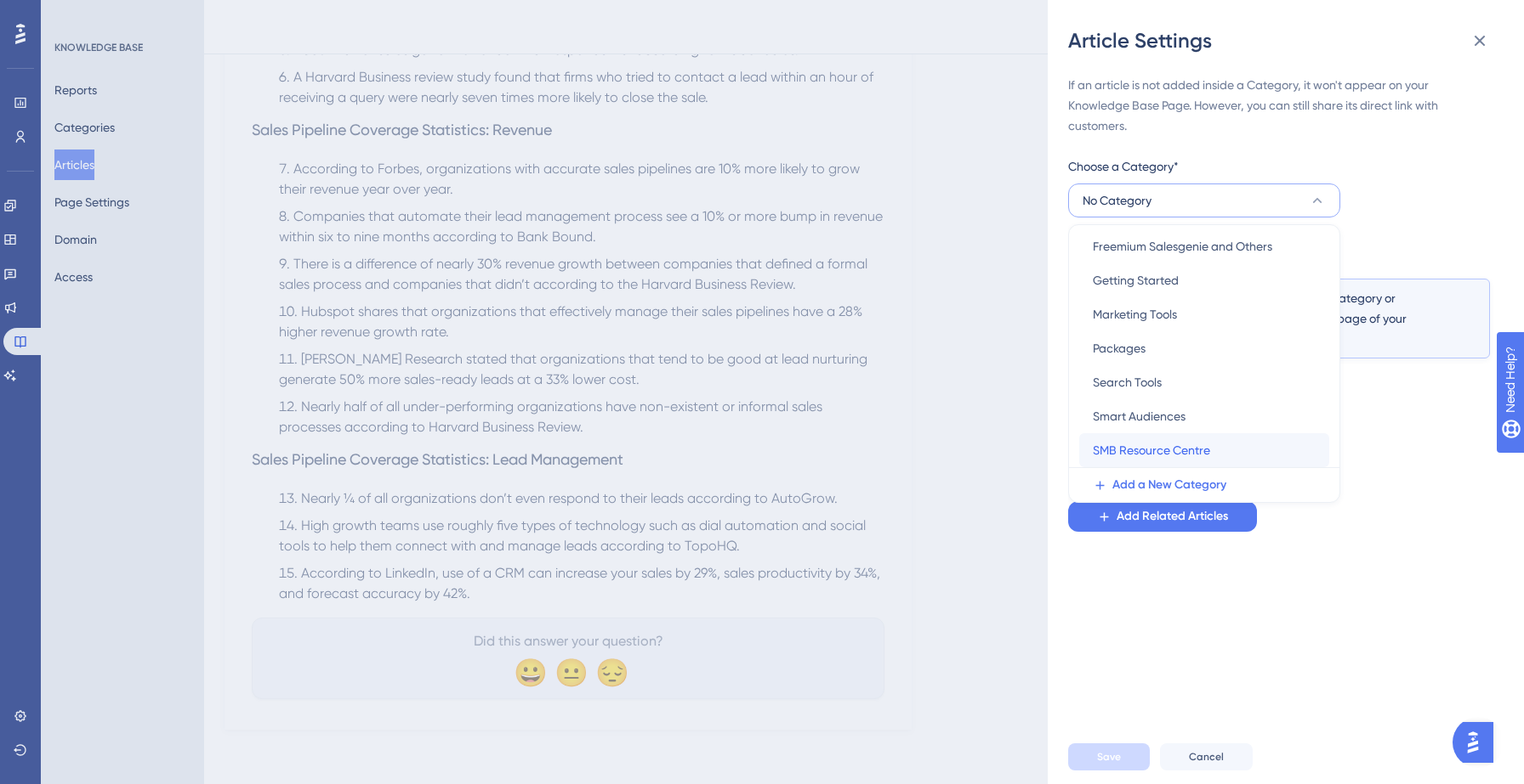
click at [1127, 442] on span "SMB Resource Centre" at bounding box center [1151, 450] width 118 height 21
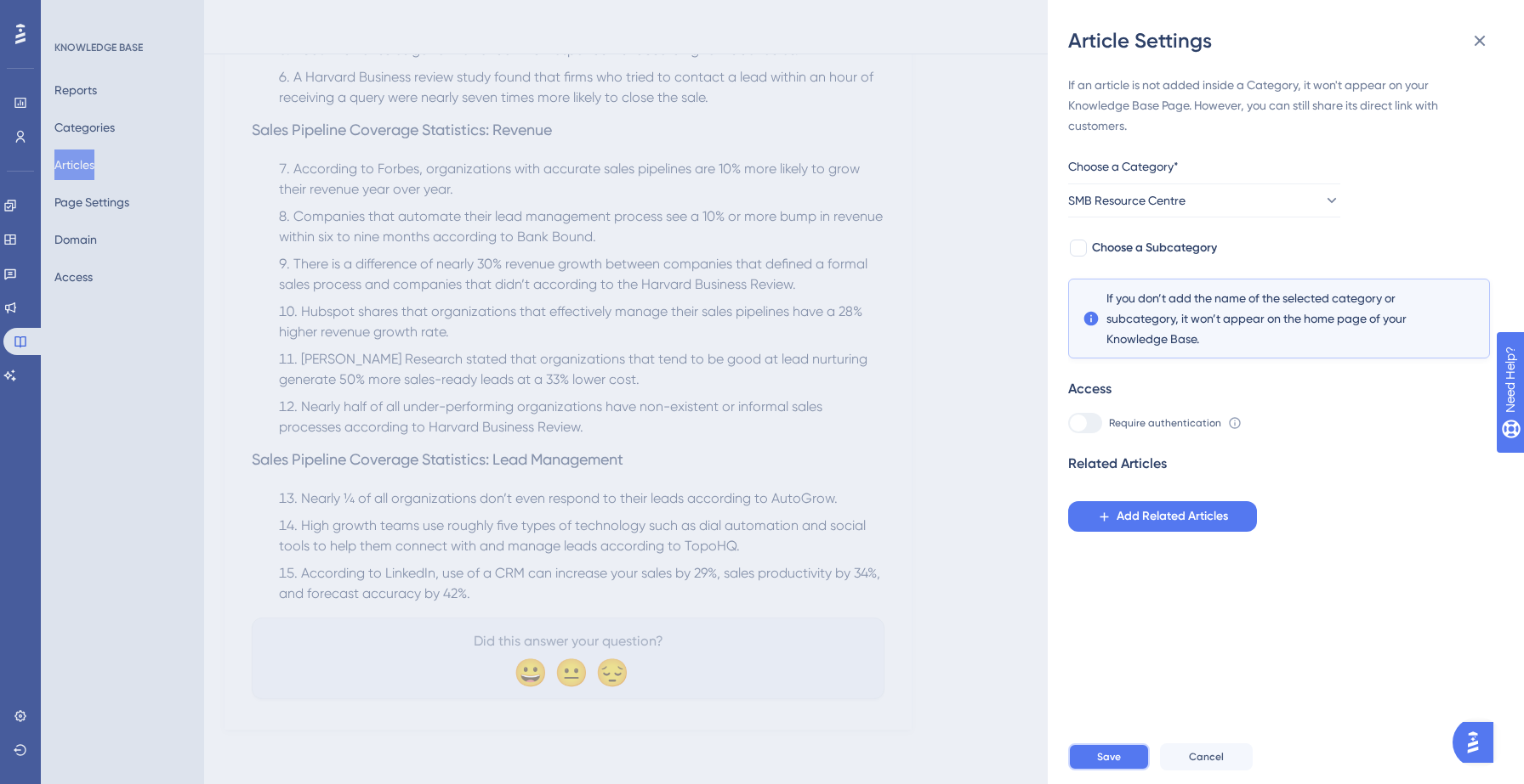
click at [1108, 761] on span "Save" at bounding box center [1109, 757] width 24 height 14
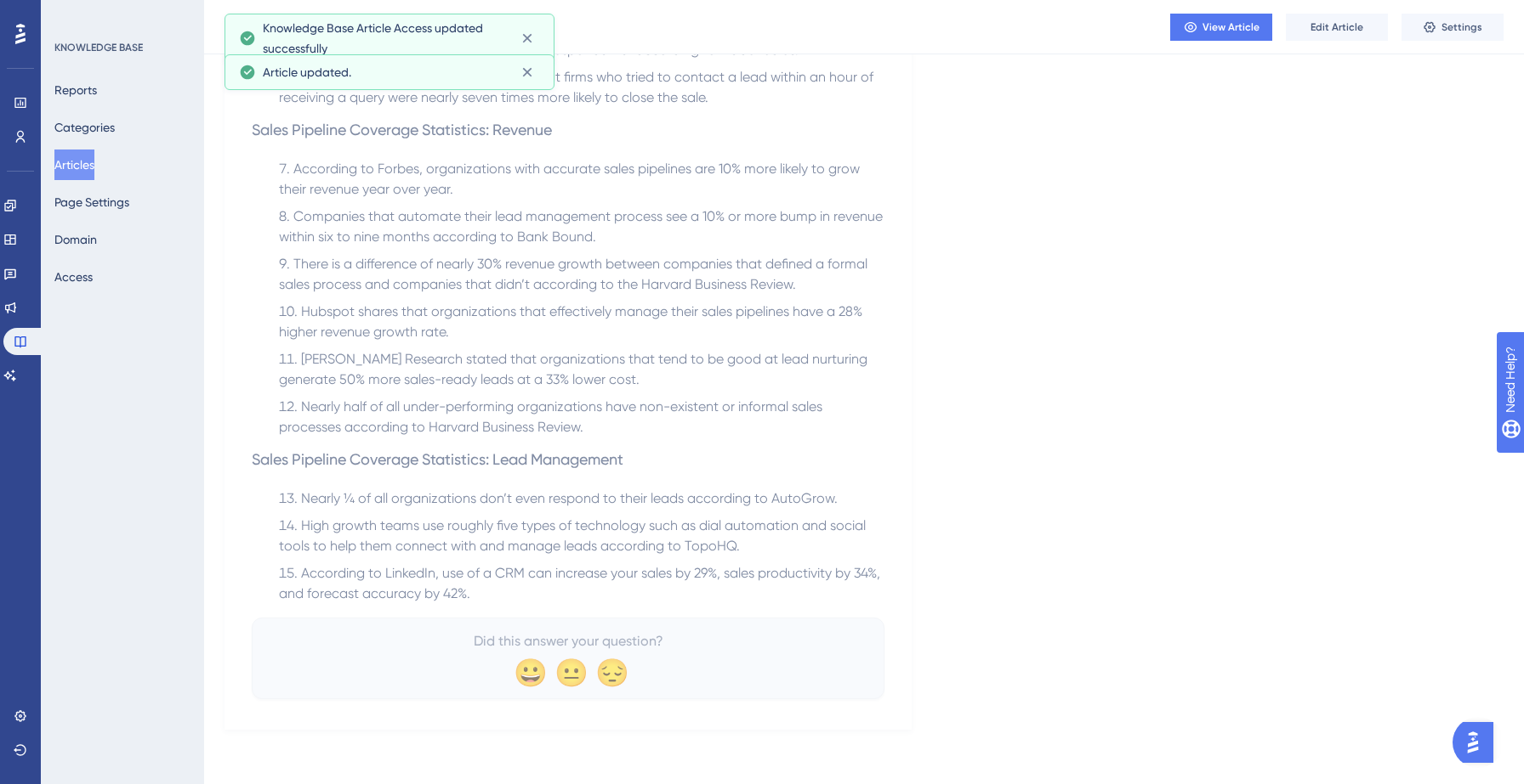
scroll to position [0, 0]
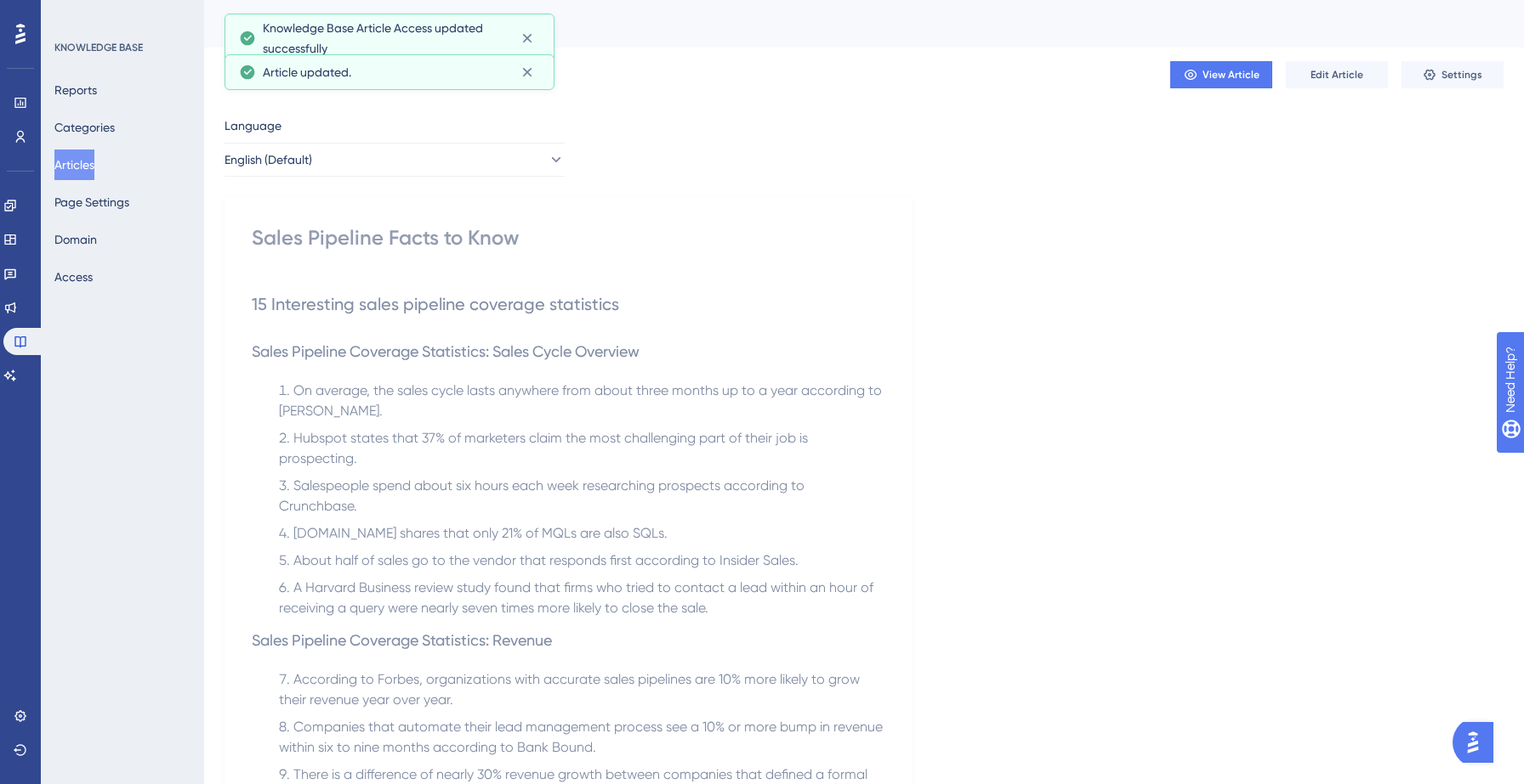
click at [85, 166] on button "Articles" at bounding box center [74, 164] width 40 height 30
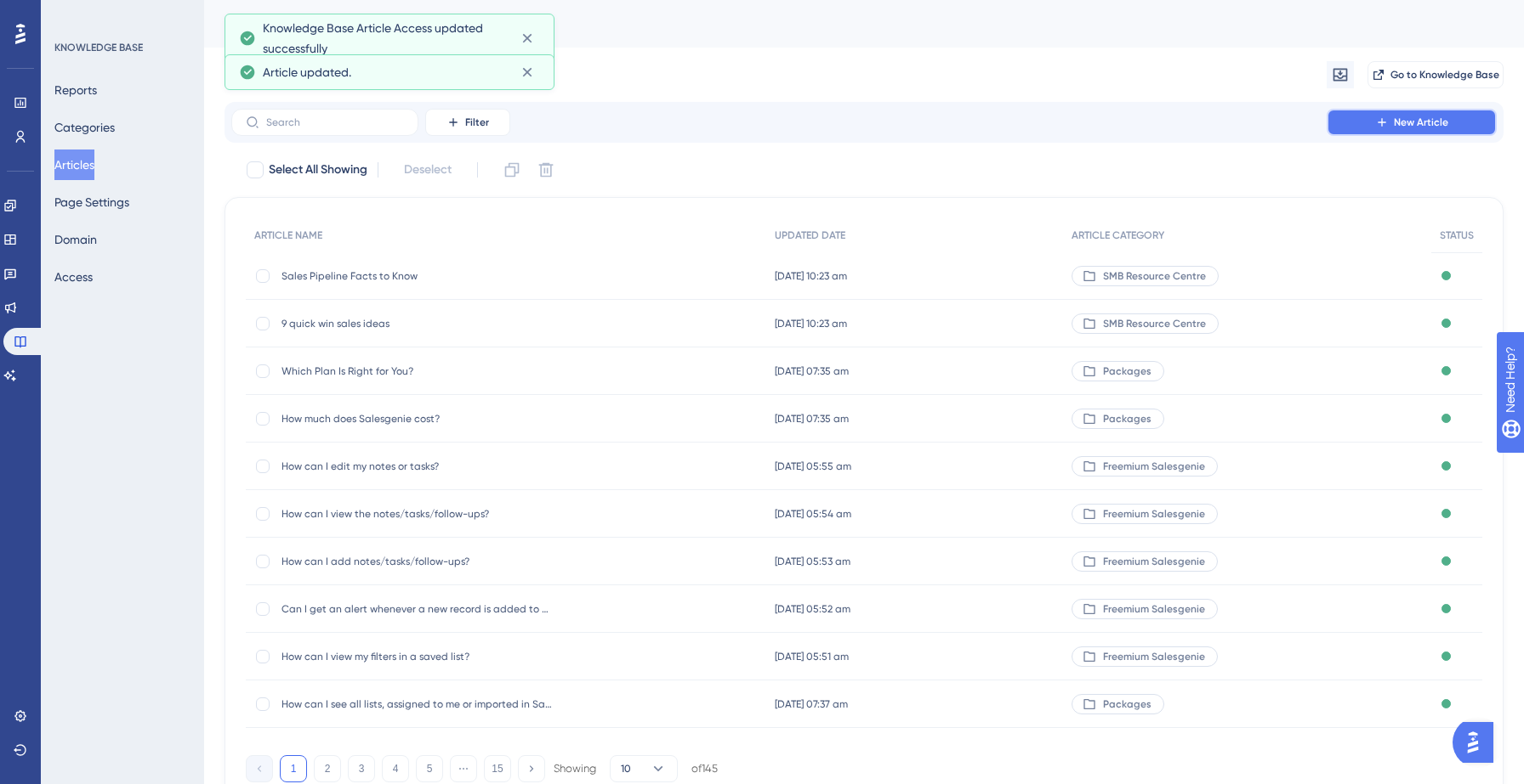
click at [1405, 118] on span "New Article" at bounding box center [1420, 123] width 54 height 14
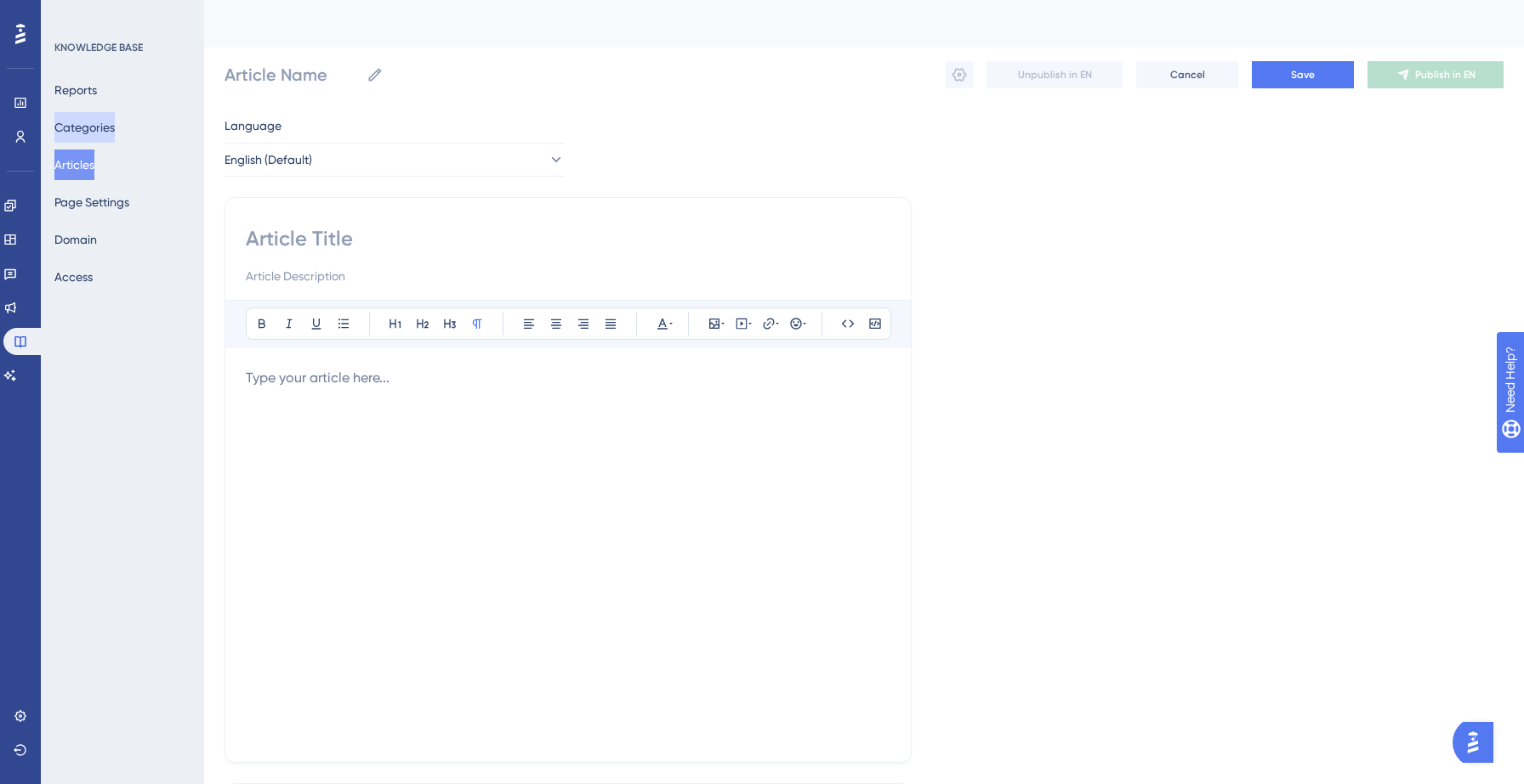
click at [94, 132] on button "Categories" at bounding box center [85, 127] width 61 height 30
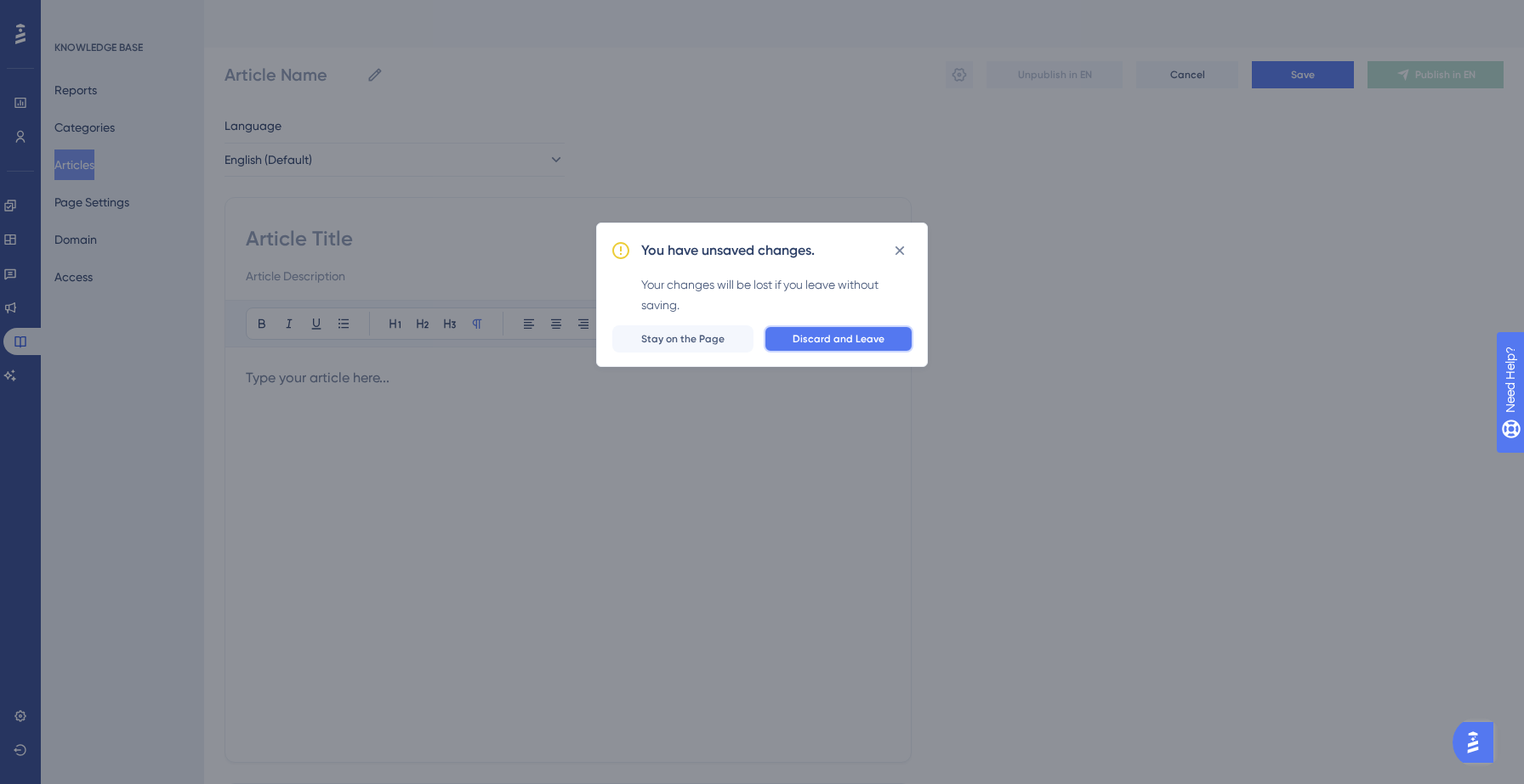
click at [825, 338] on span "Discard and Leave" at bounding box center [838, 339] width 92 height 14
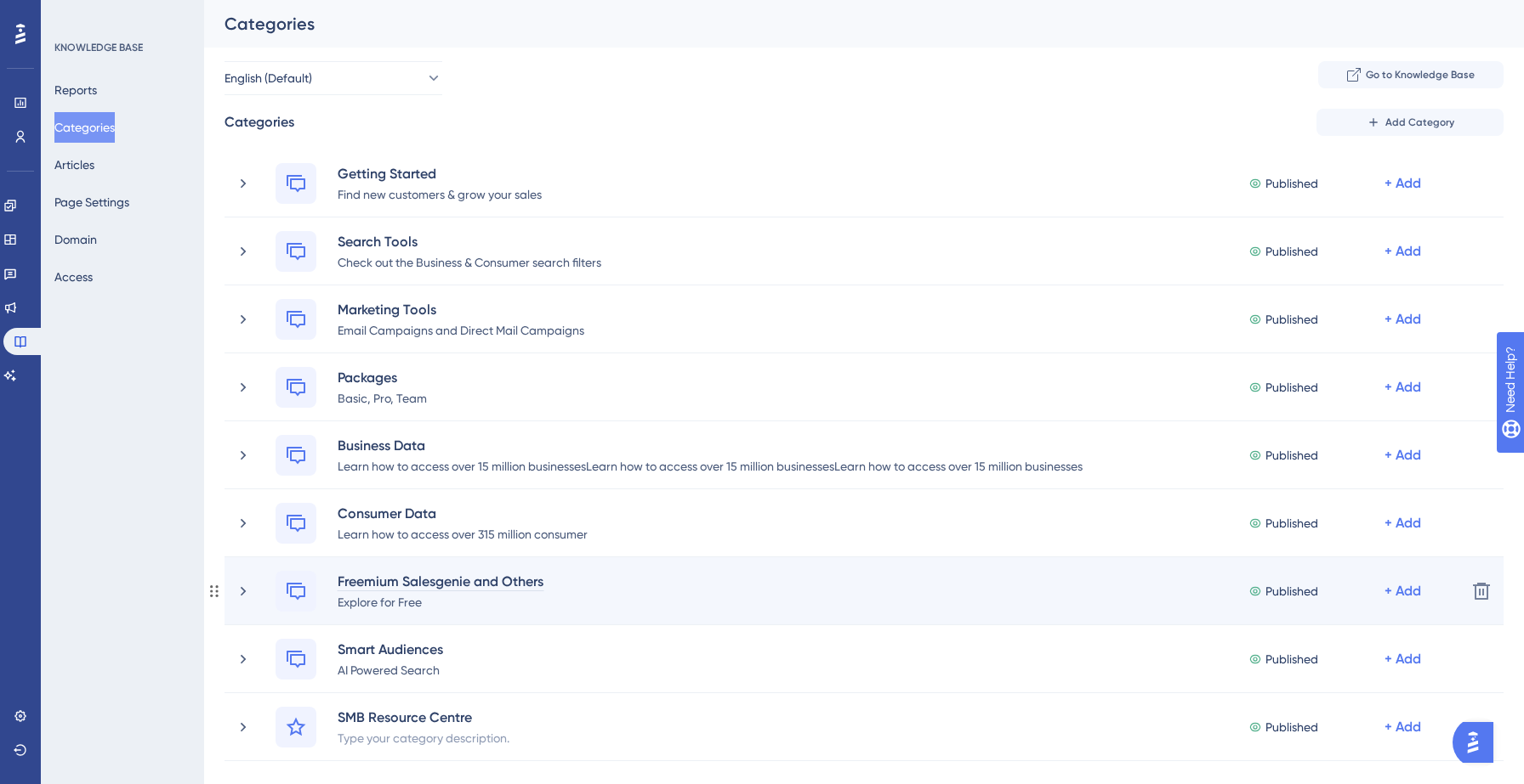
scroll to position [152, 0]
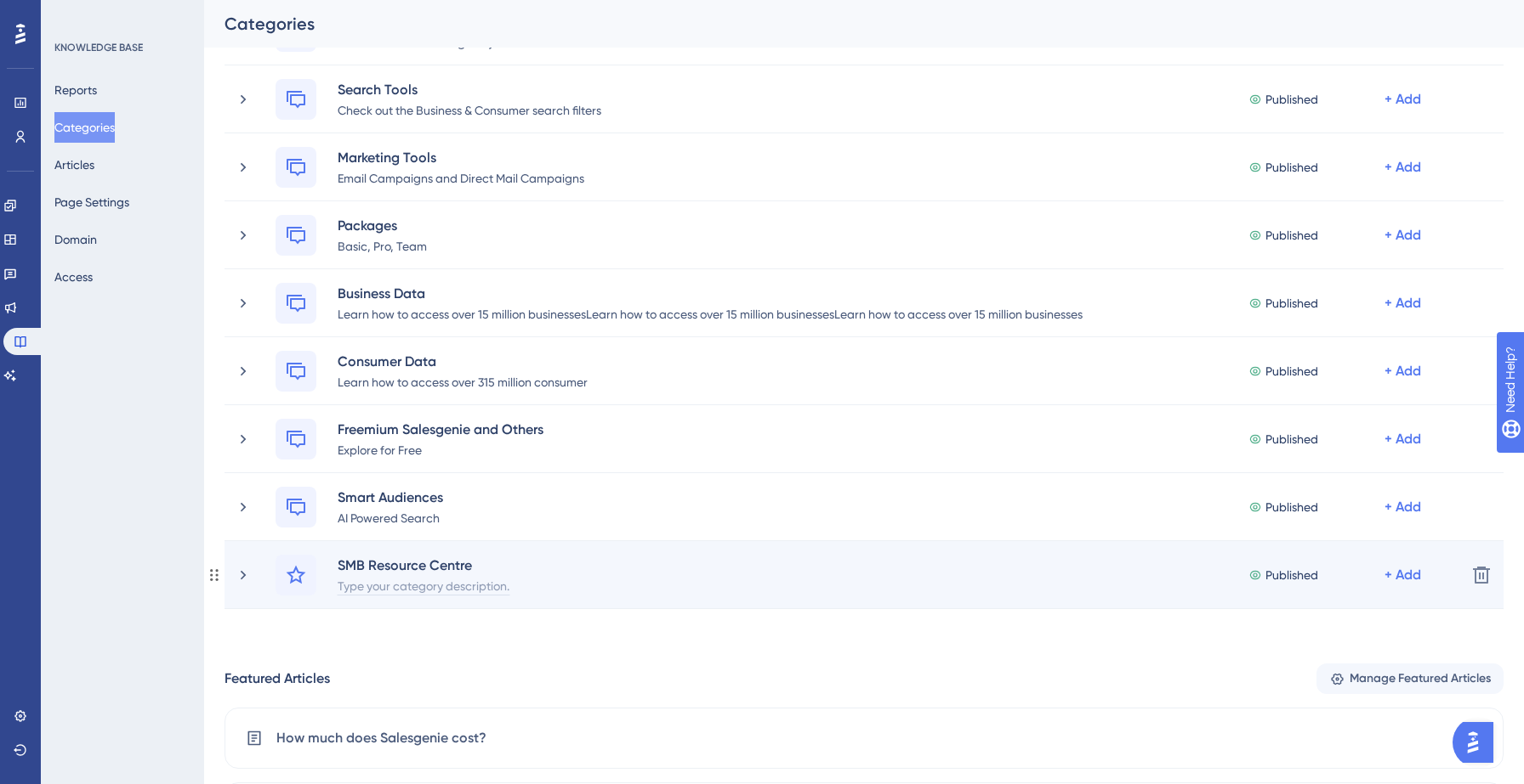
click at [439, 586] on div "Type your category description." at bounding box center [423, 585] width 174 height 21
paste div
click at [424, 583] on div "Type your category description." at bounding box center [423, 585] width 174 height 21
click at [448, 573] on div "SMB Resource Centre" at bounding box center [423, 565] width 174 height 21
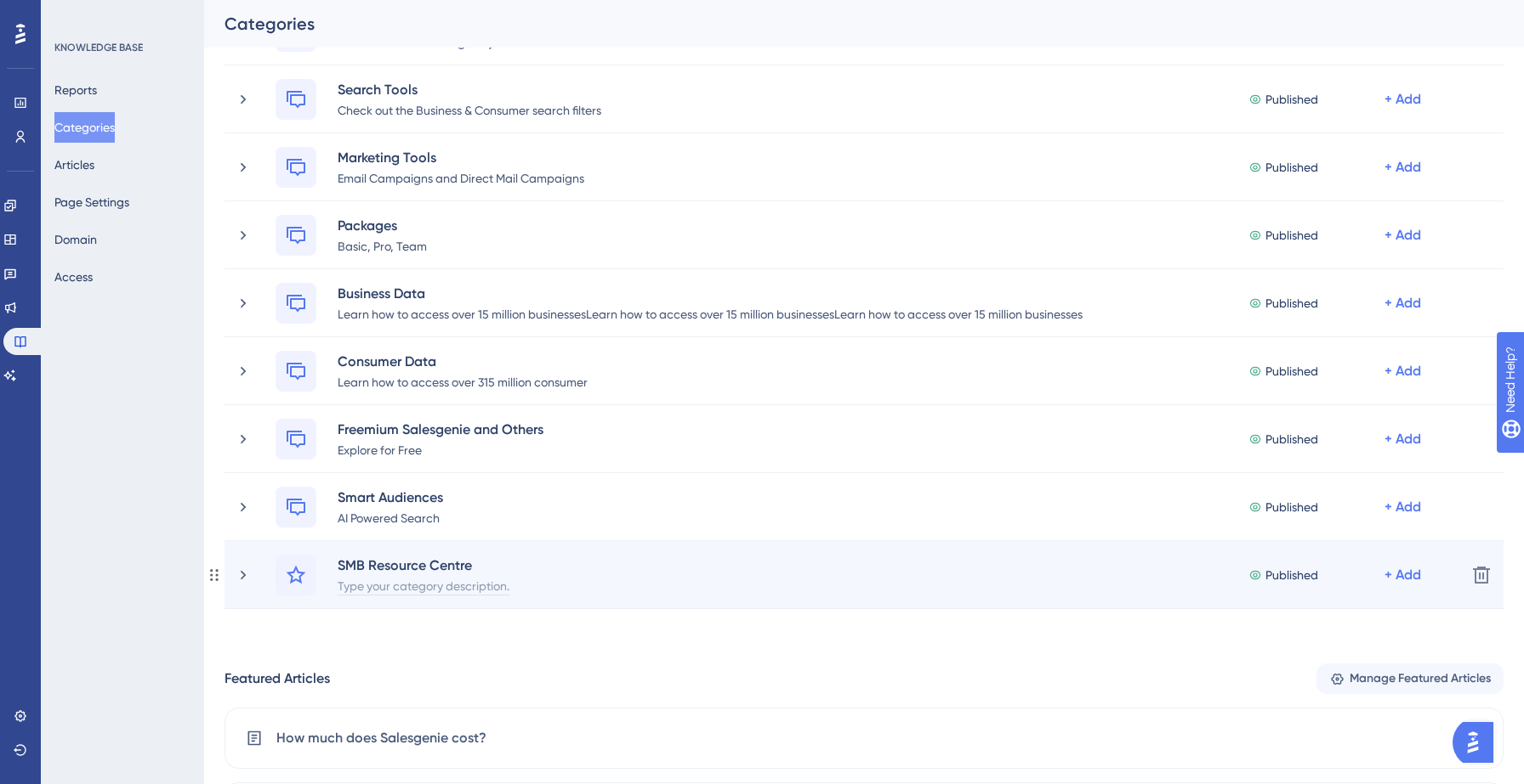
click at [448, 577] on div "Type your category description." at bounding box center [423, 585] width 174 height 21
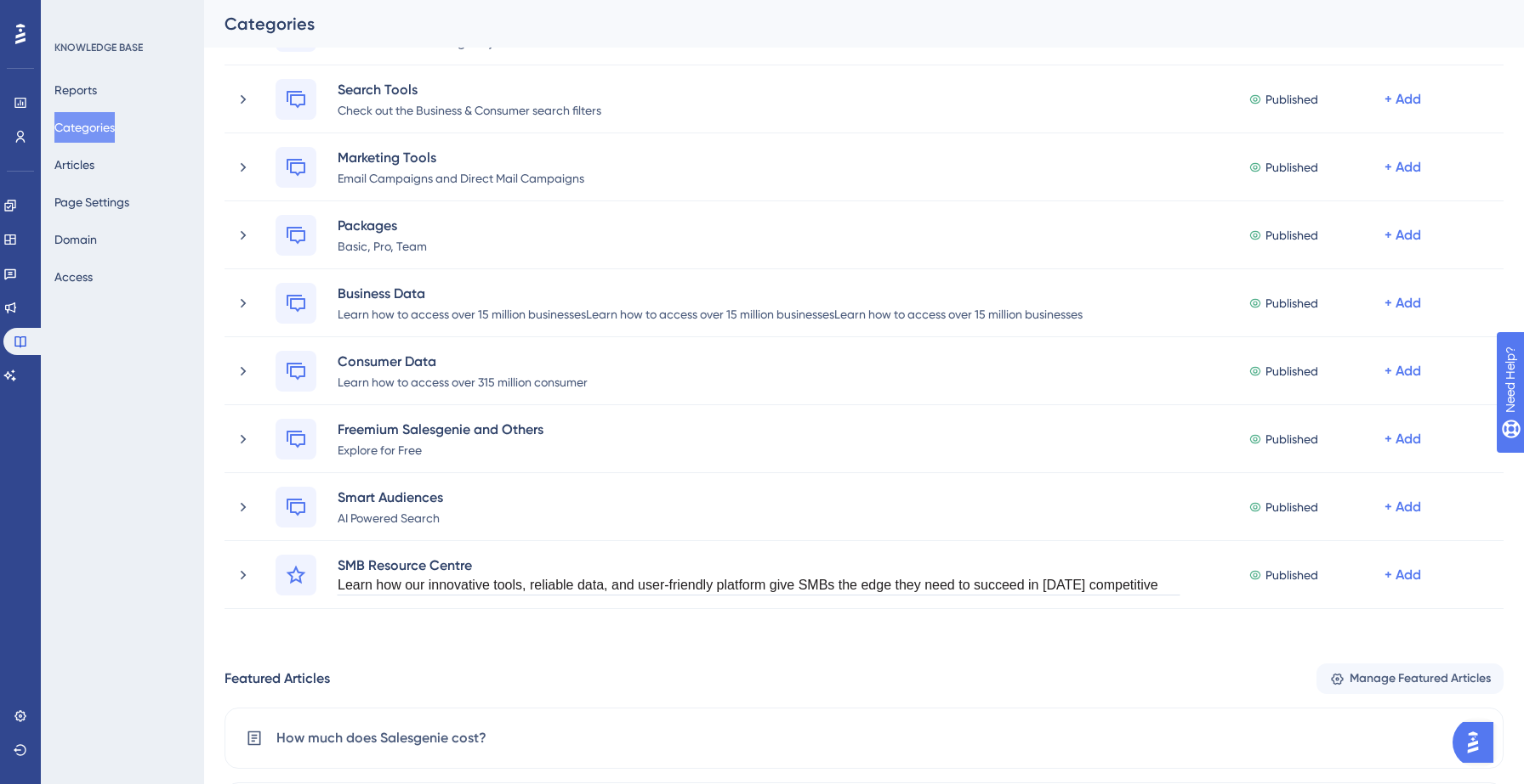
click at [437, 645] on div "Performance Users Engagement Widgets Feedback Product Updates Knowledge Base AI…" at bounding box center [864, 569] width 1320 height 1319
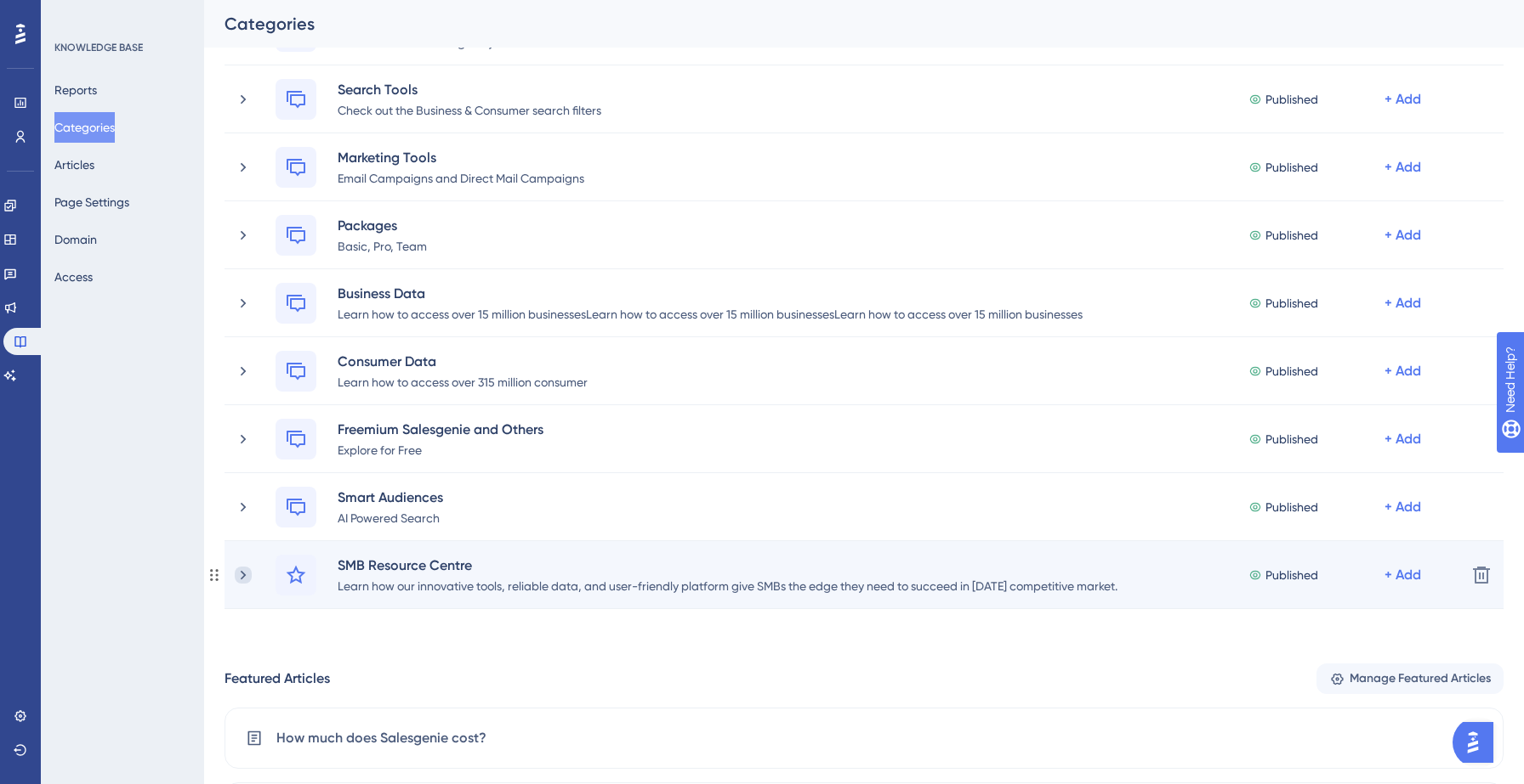
click at [246, 575] on icon at bounding box center [243, 576] width 17 height 17
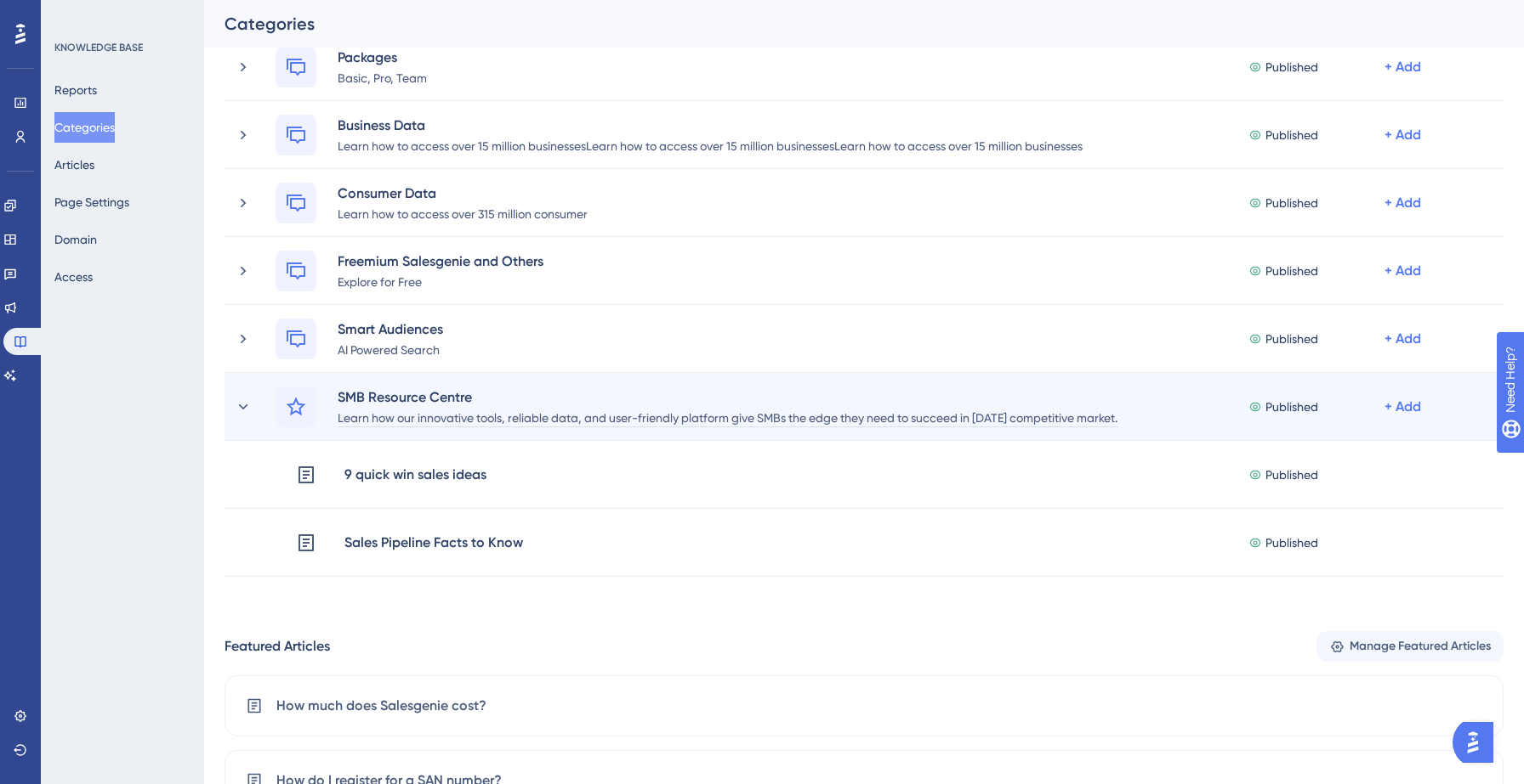
scroll to position [322, 0]
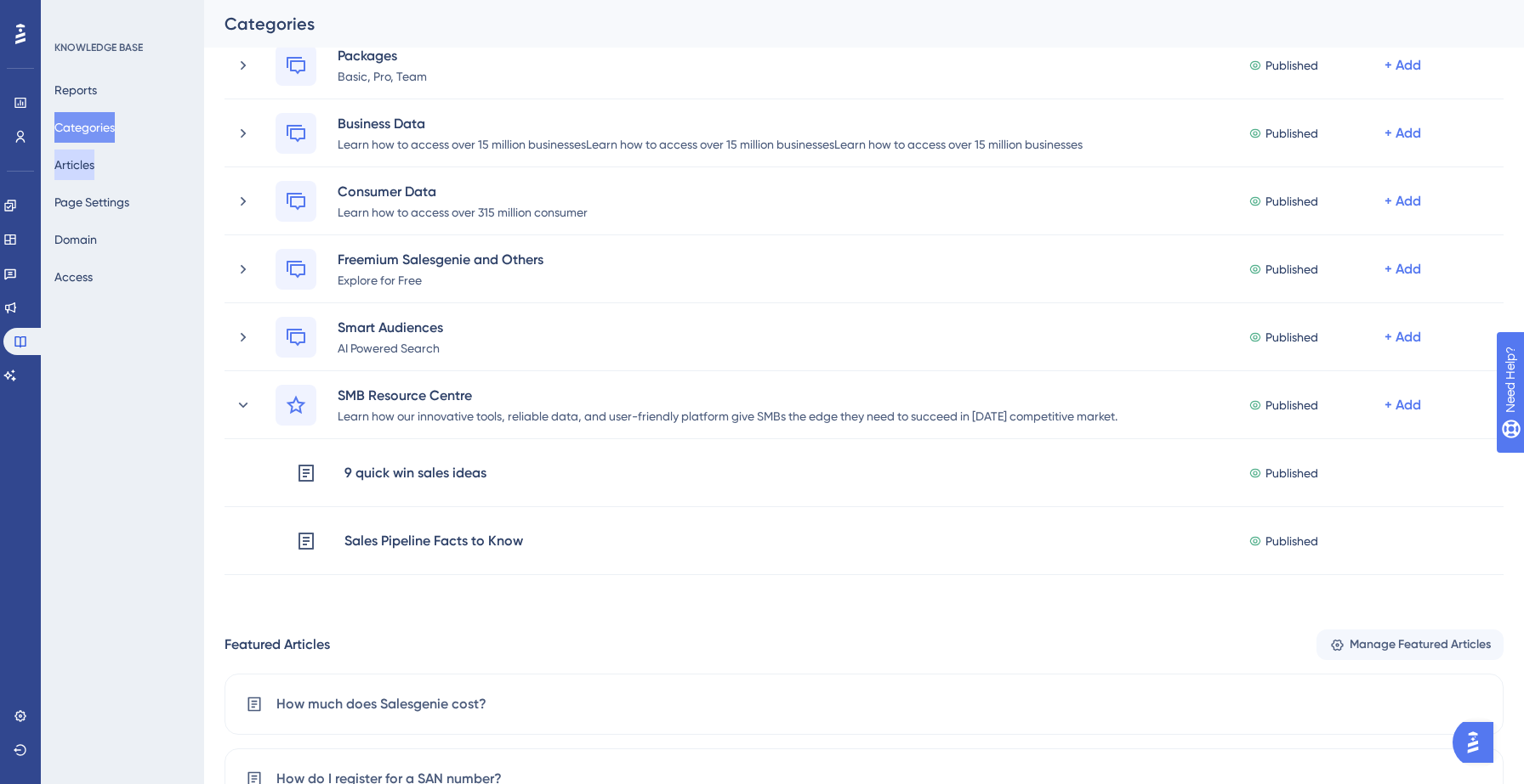
click at [83, 173] on button "Articles" at bounding box center [74, 164] width 40 height 30
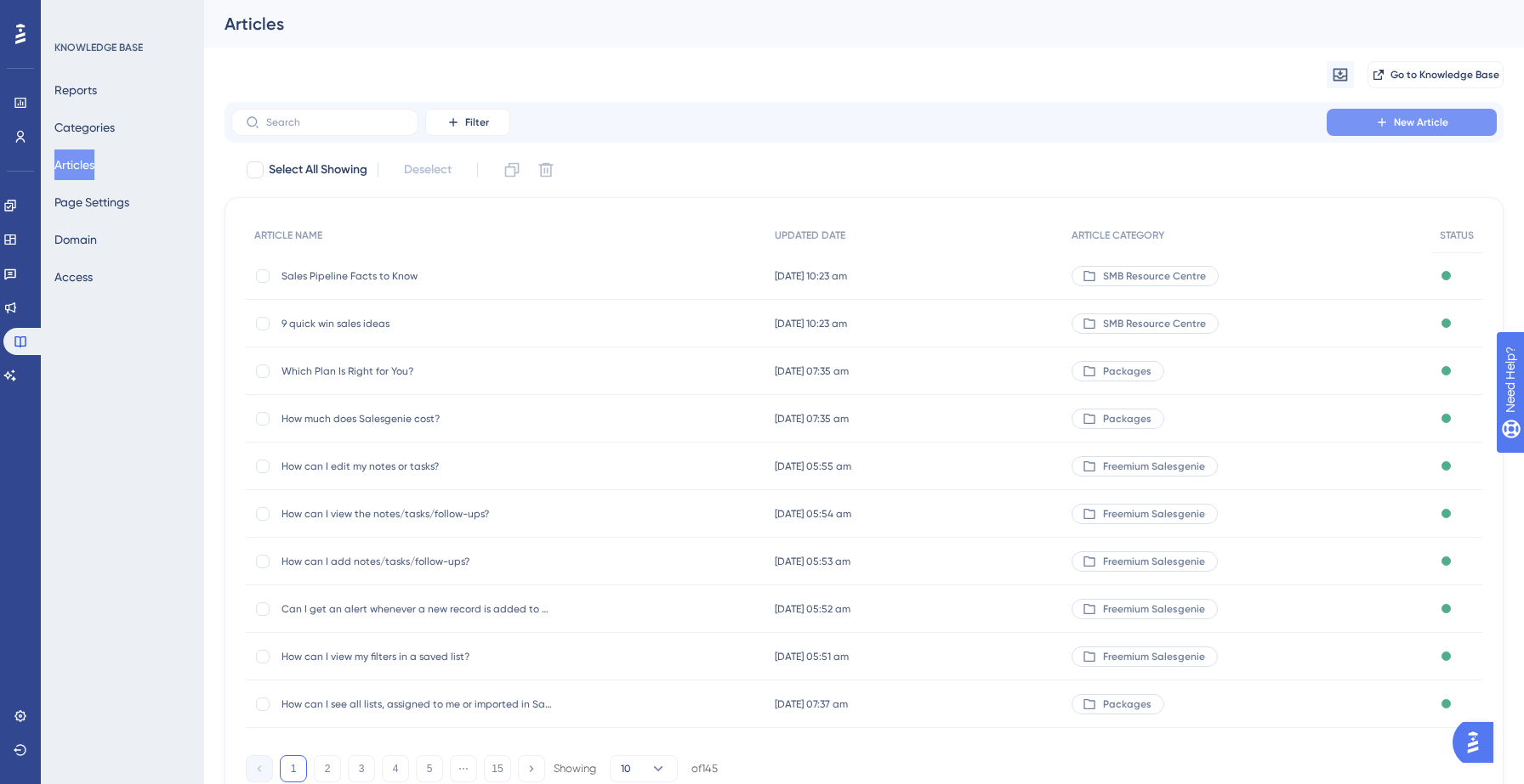
click at [1431, 127] on span "New Article" at bounding box center [1420, 123] width 54 height 14
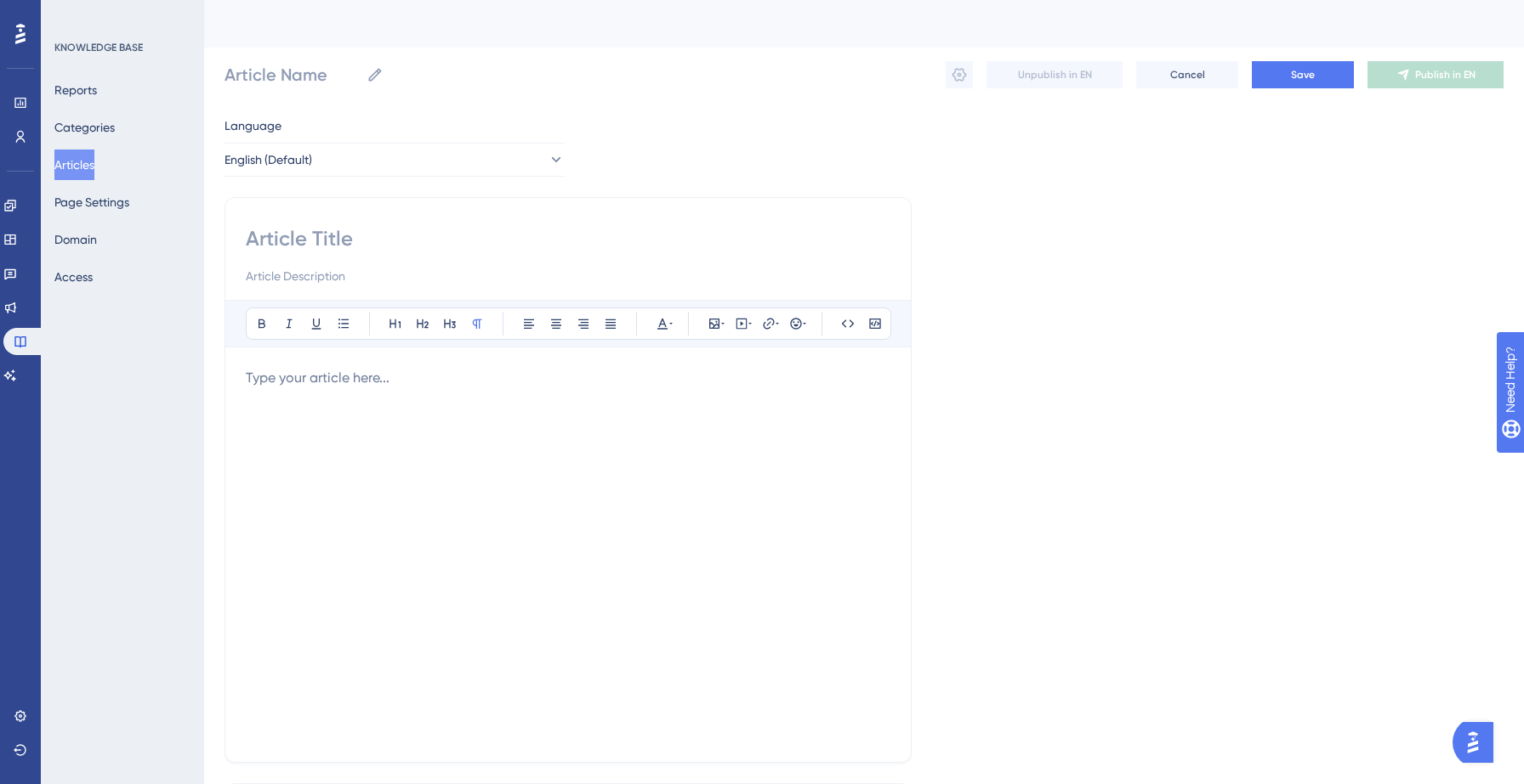
click at [412, 246] on input at bounding box center [567, 238] width 644 height 27
click at [324, 397] on div at bounding box center [567, 555] width 644 height 374
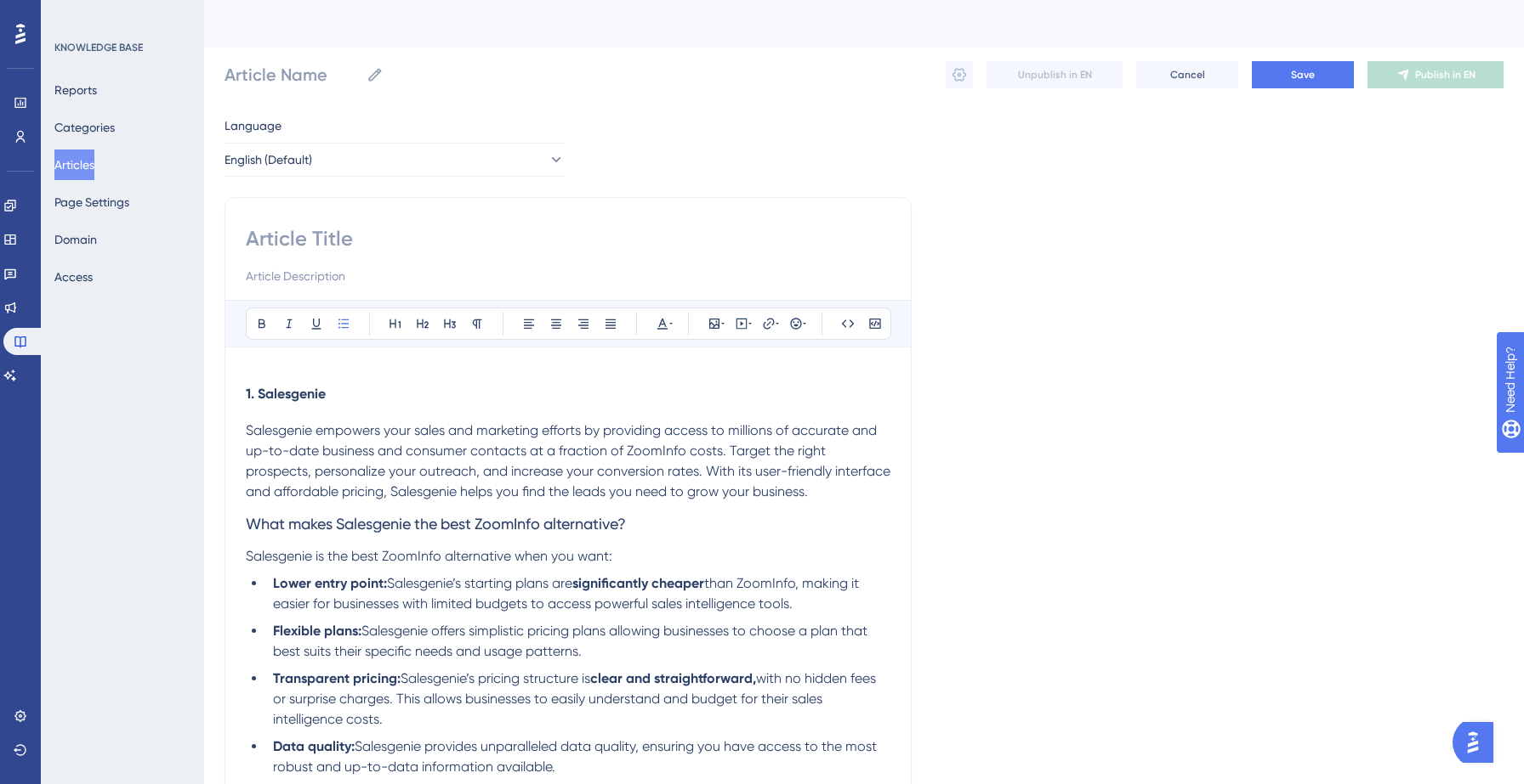
scroll to position [88, 0]
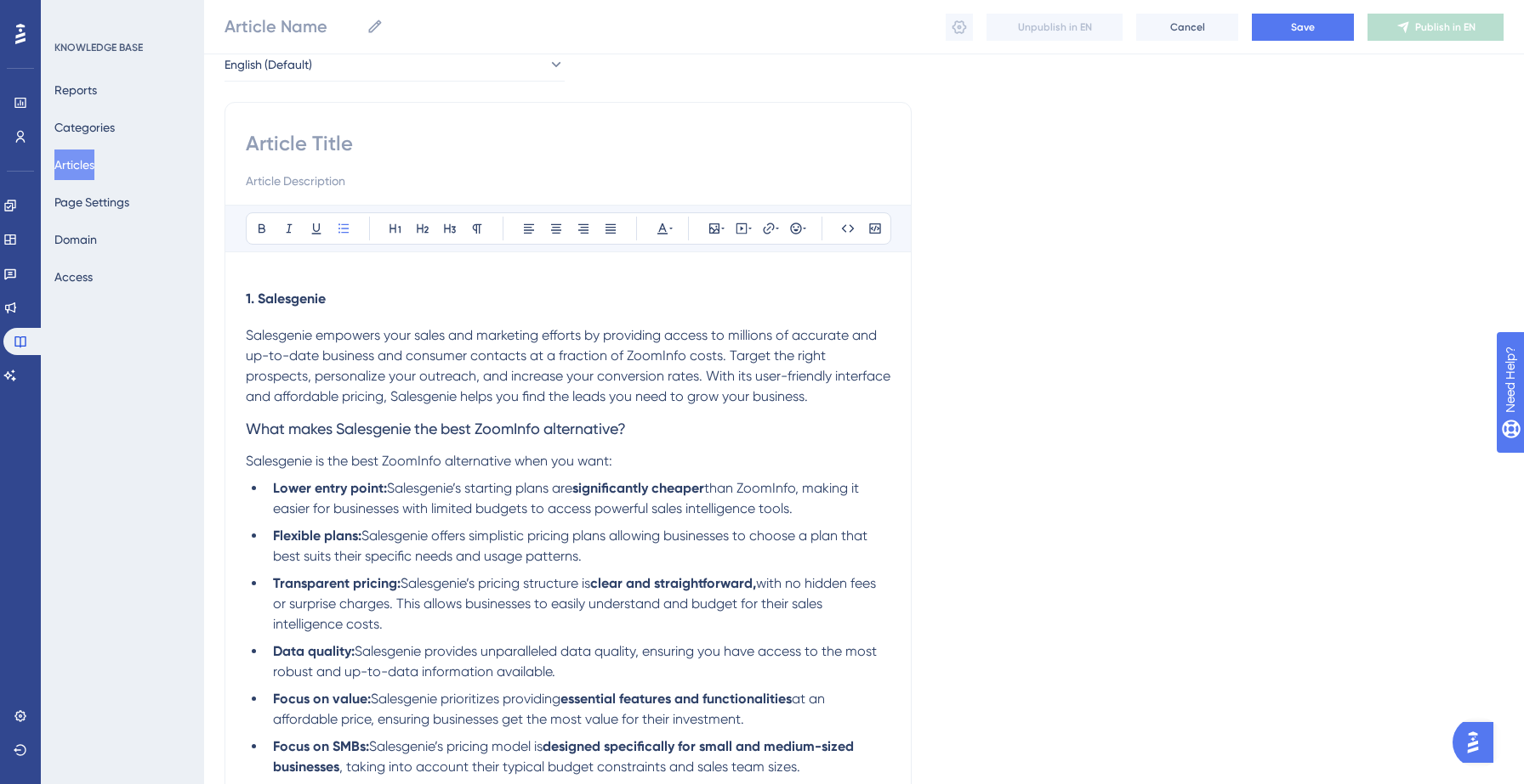
click at [258, 299] on span "1. Salesgenie" at bounding box center [285, 298] width 80 height 16
click at [324, 151] on input at bounding box center [567, 143] width 644 height 27
paste input "What makes Salesgenie the best ZoomInfo alternative?"
type input "What makes Salesgenie the best ZoomInfo alternative?"
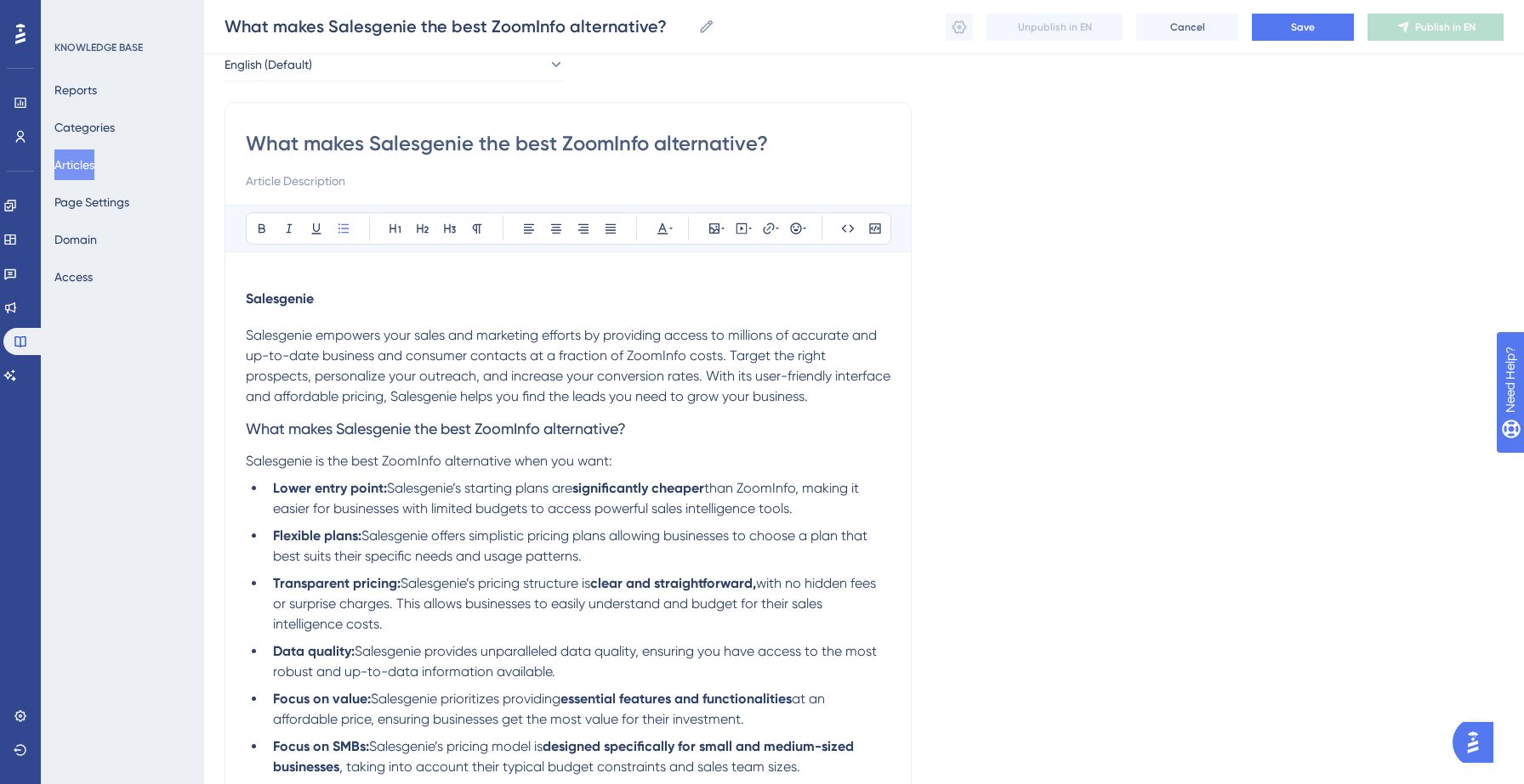
type input "What makes Salesgenie the best ZoomInfo alternative?"
click at [300, 300] on span "Salesgenie" at bounding box center [279, 298] width 68 height 16
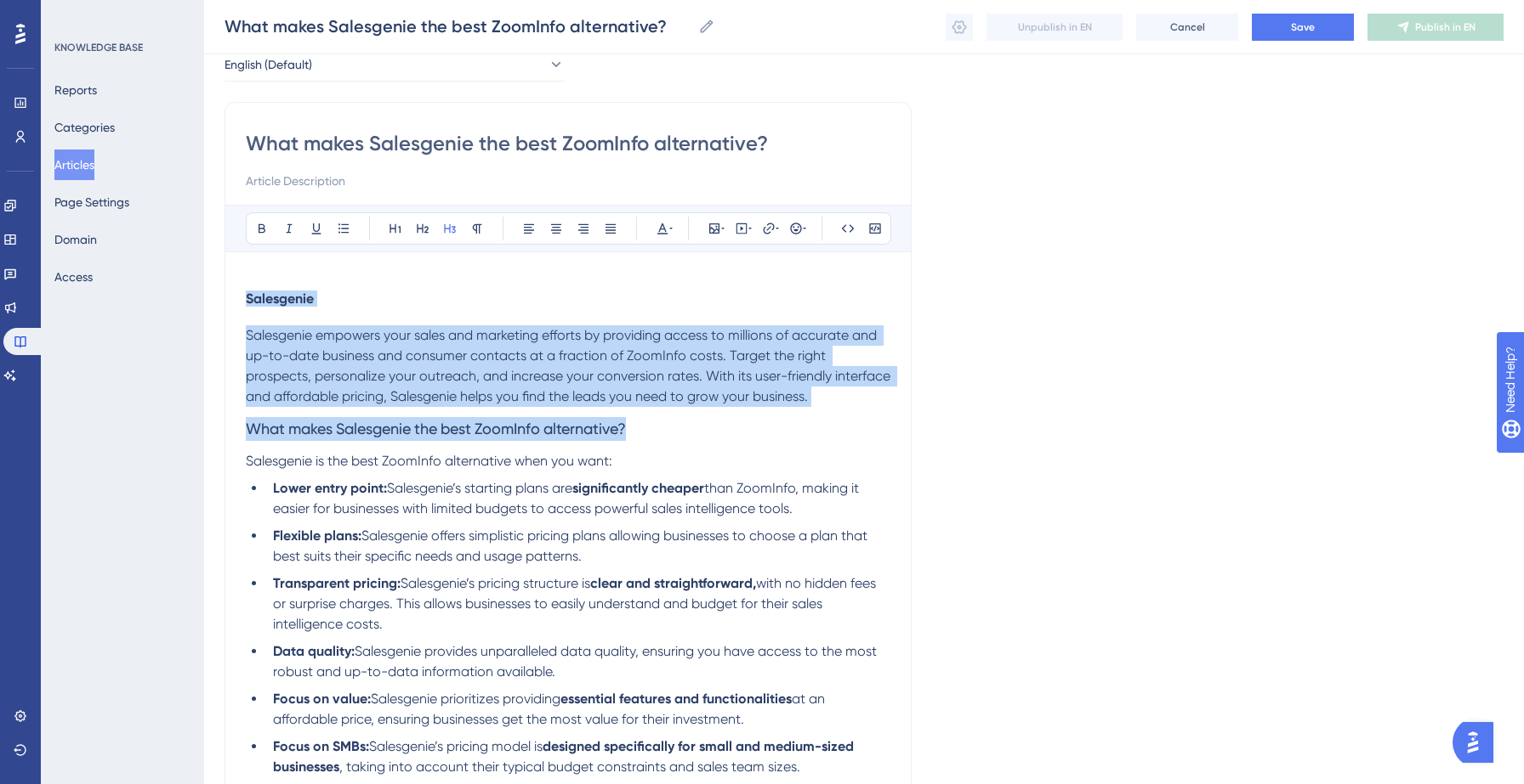
drag, startPoint x: 645, startPoint y: 426, endPoint x: 236, endPoint y: 302, distance: 427.4
click at [236, 302] on div "What makes Salesgenie the best ZoomInfo alternative? Bold Italic Underline Bull…" at bounding box center [568, 450] width 687 height 697
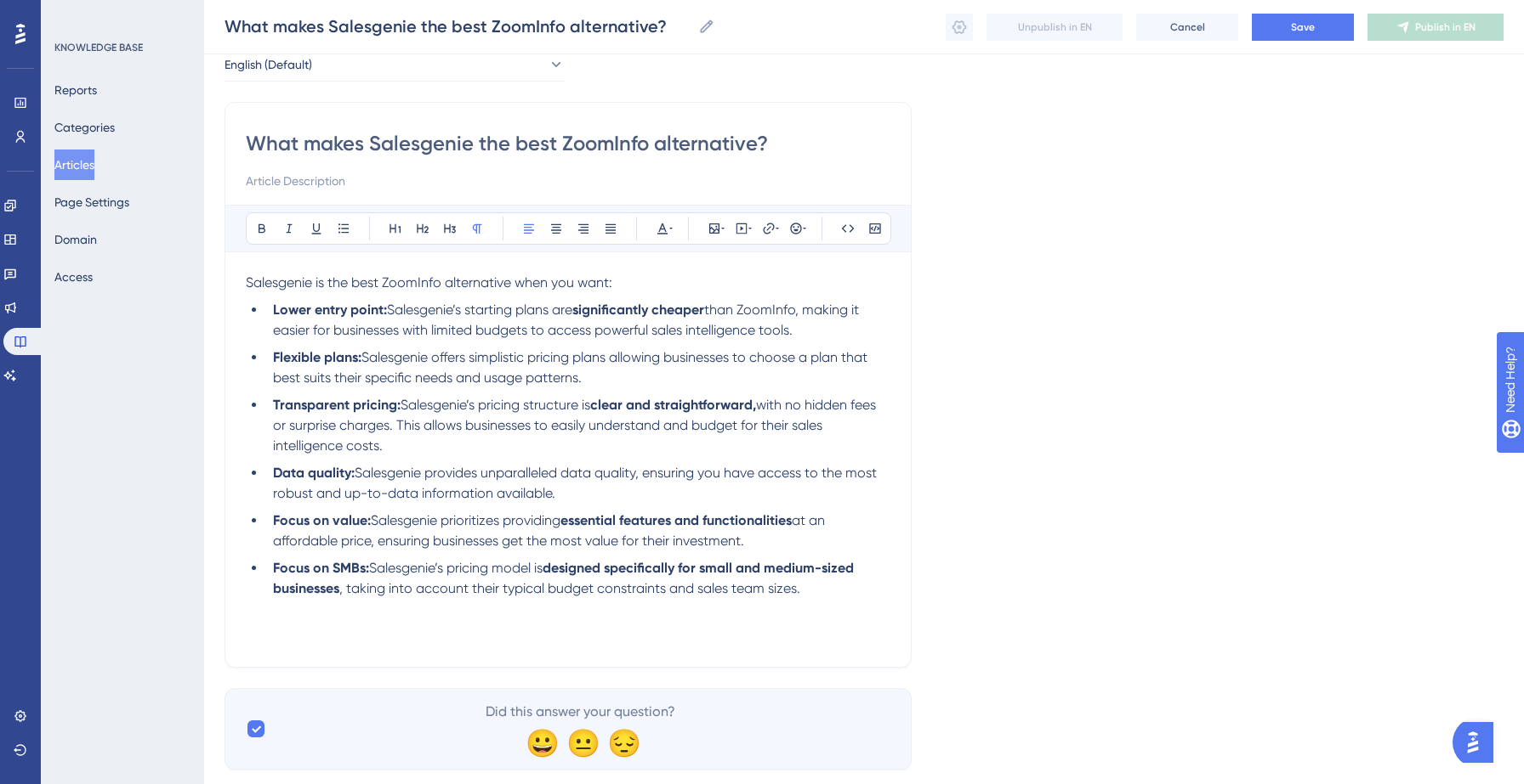
click at [323, 624] on div "Salesgenie is the best ZoomInfo alternative when you want: Lower entry point: S…" at bounding box center [567, 460] width 644 height 374
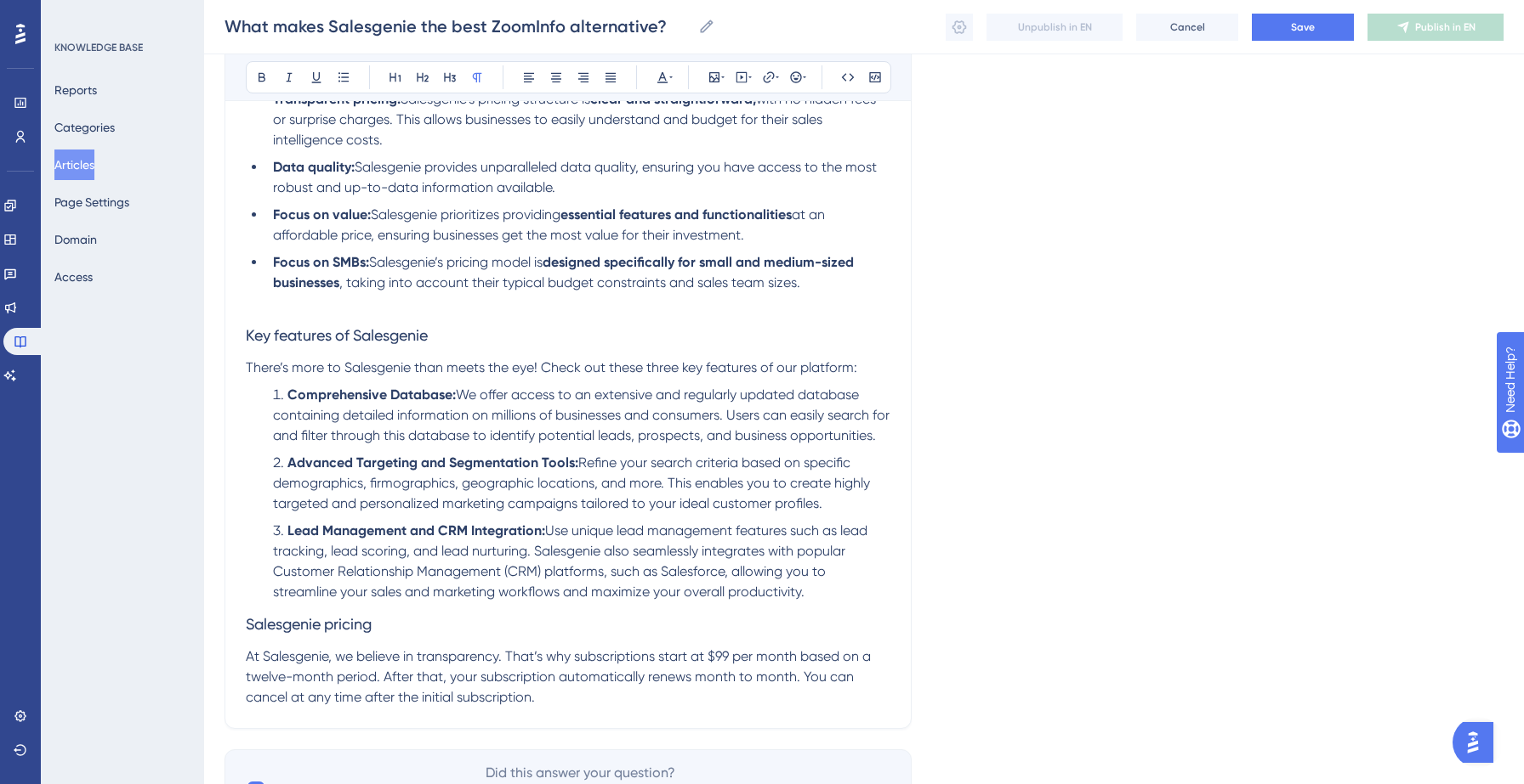
scroll to position [396, 0]
drag, startPoint x: 661, startPoint y: 570, endPoint x: 721, endPoint y: 578, distance: 60.5
click at [721, 578] on span "Use unique lead management features such as lead tracking, lead scoring, and le…" at bounding box center [572, 559] width 598 height 77
click at [426, 593] on span "Use unique lead management features such as lead tracking, lead scoring, and le…" at bounding box center [580, 559] width 613 height 77
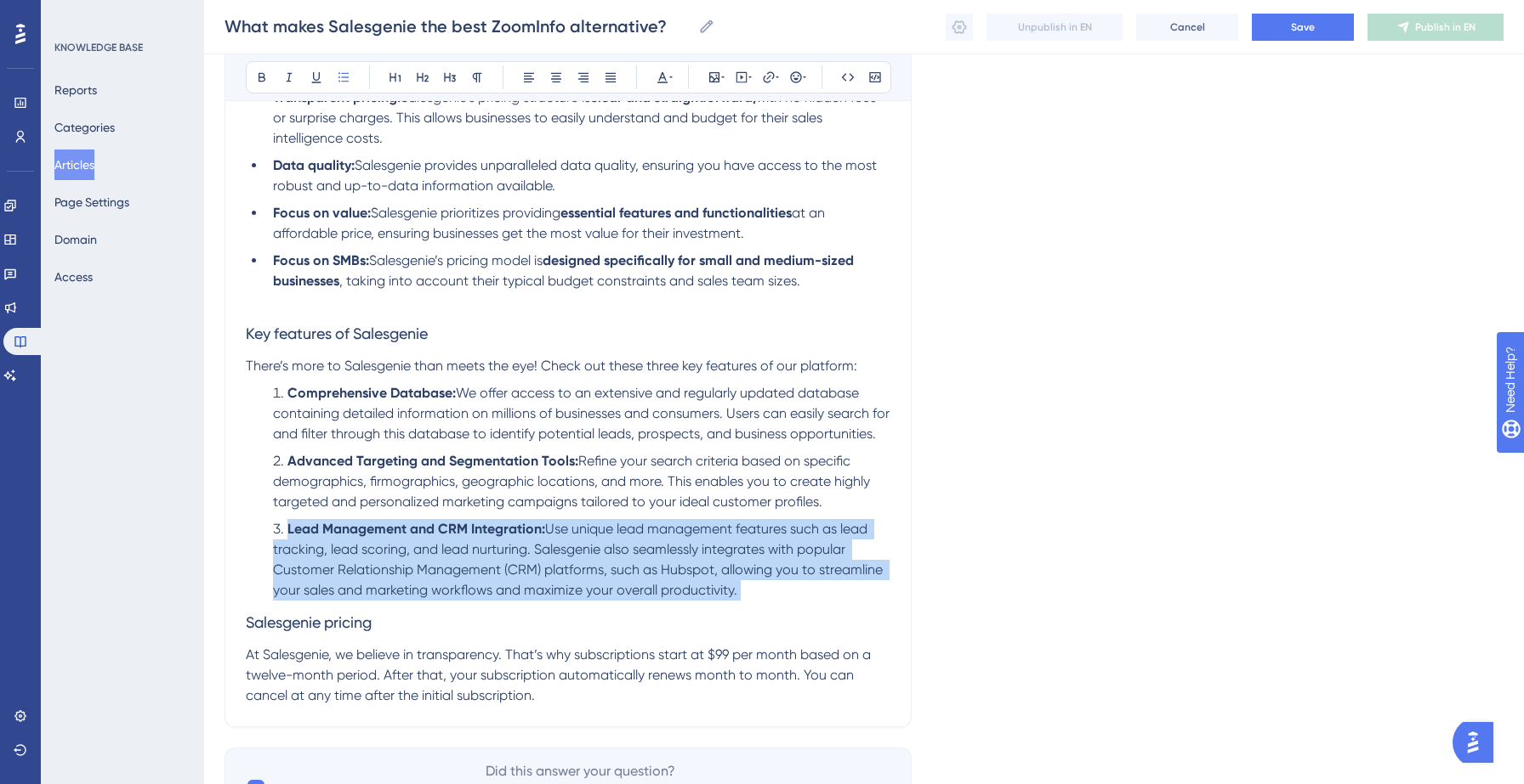
click at [426, 593] on span "Use unique lead management features such as lead tracking, lead scoring, and le…" at bounding box center [580, 559] width 613 height 77
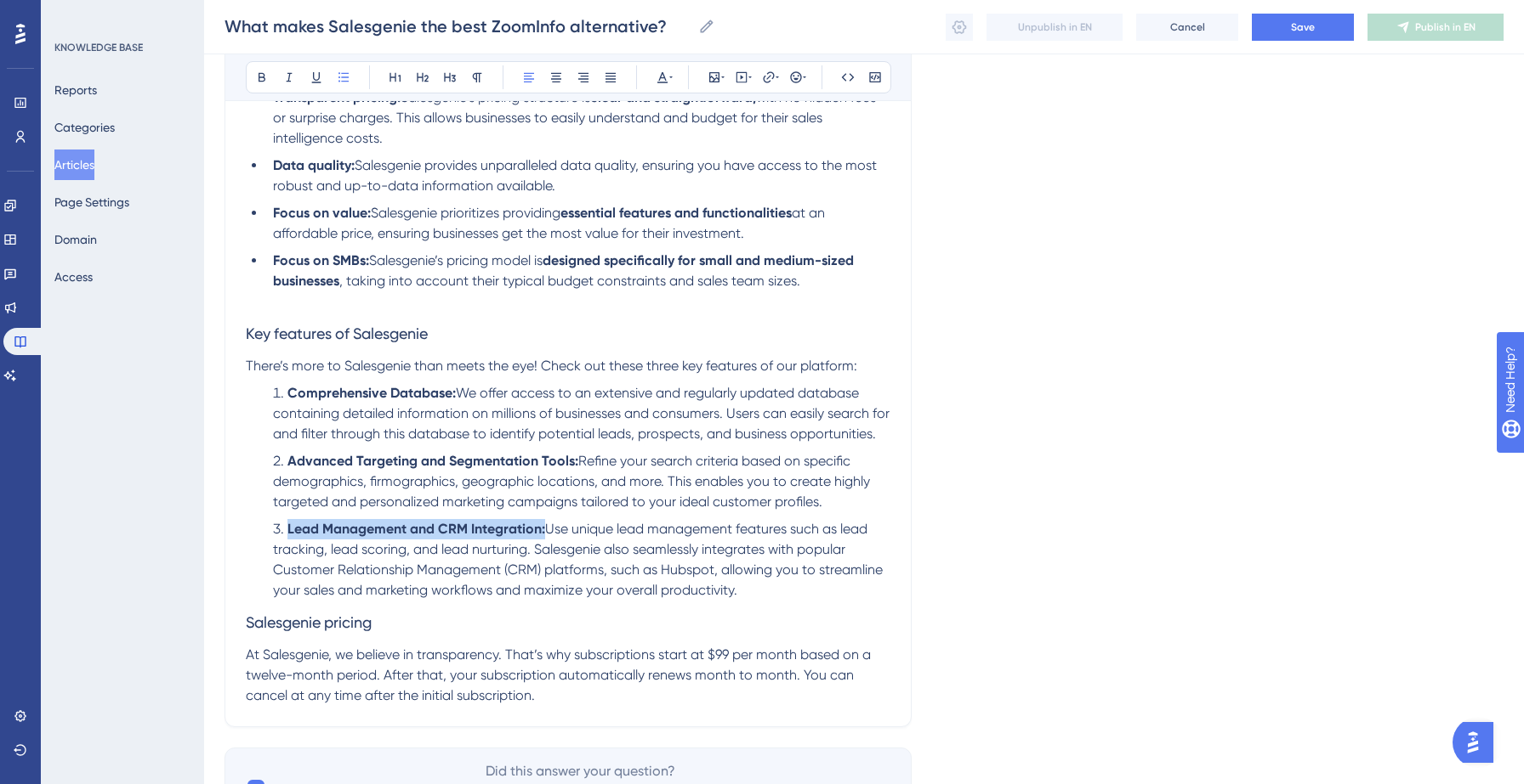
click at [426, 593] on span "Use unique lead management features such as lead tracking, lead scoring, and le…" at bounding box center [580, 559] width 613 height 77
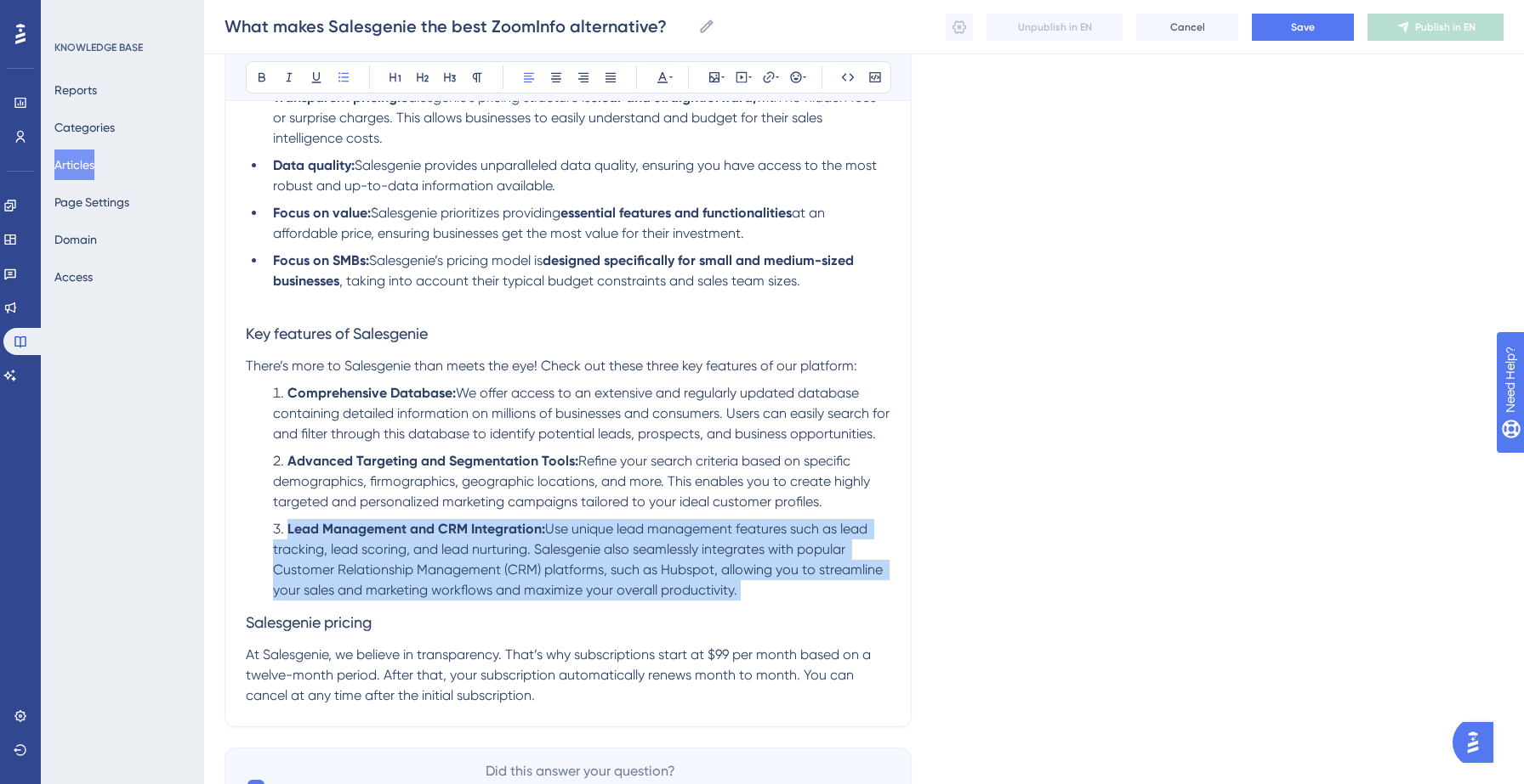
click at [426, 593] on span "Use unique lead management features such as lead tracking, lead scoring, and le…" at bounding box center [580, 559] width 613 height 77
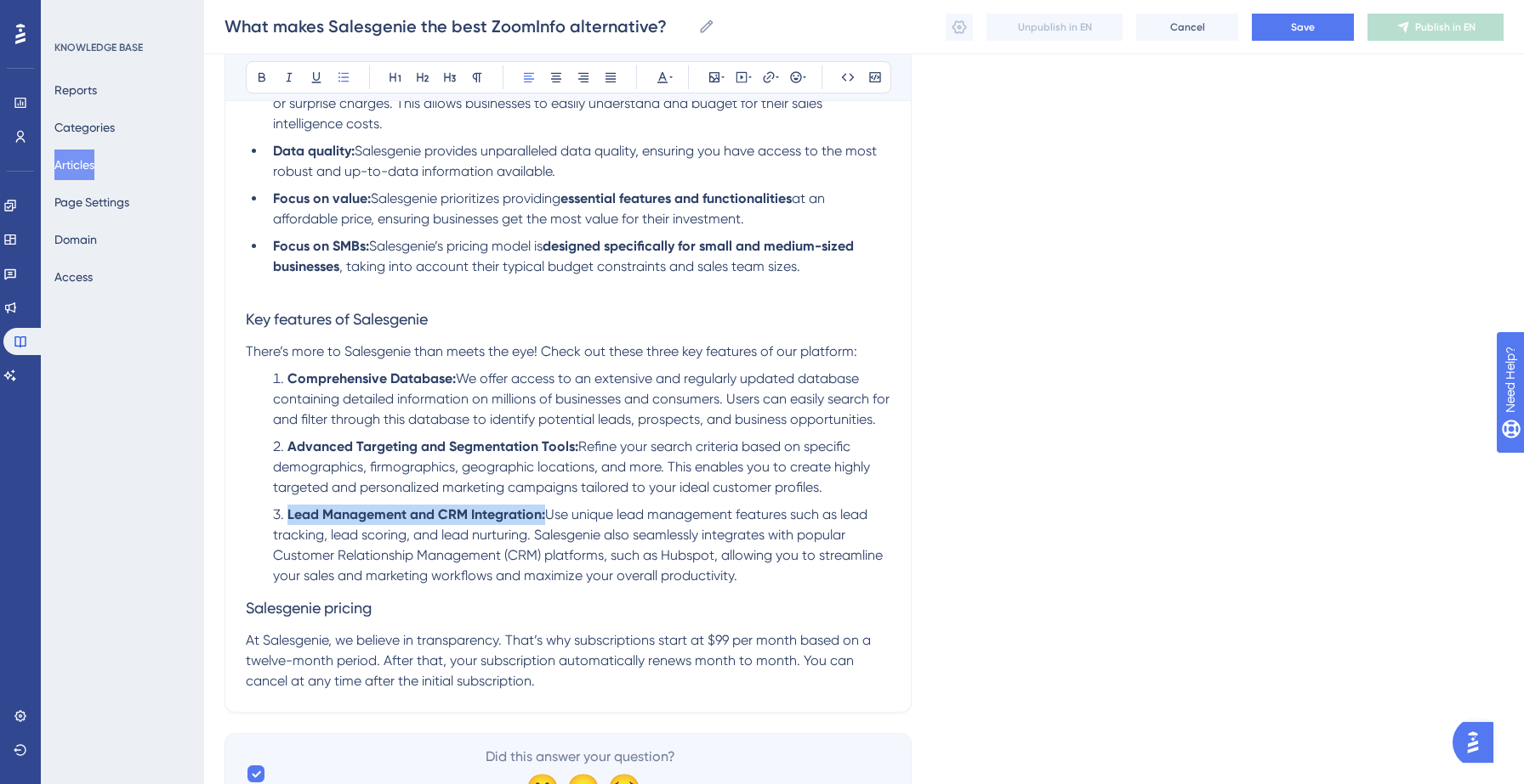
scroll to position [419, 0]
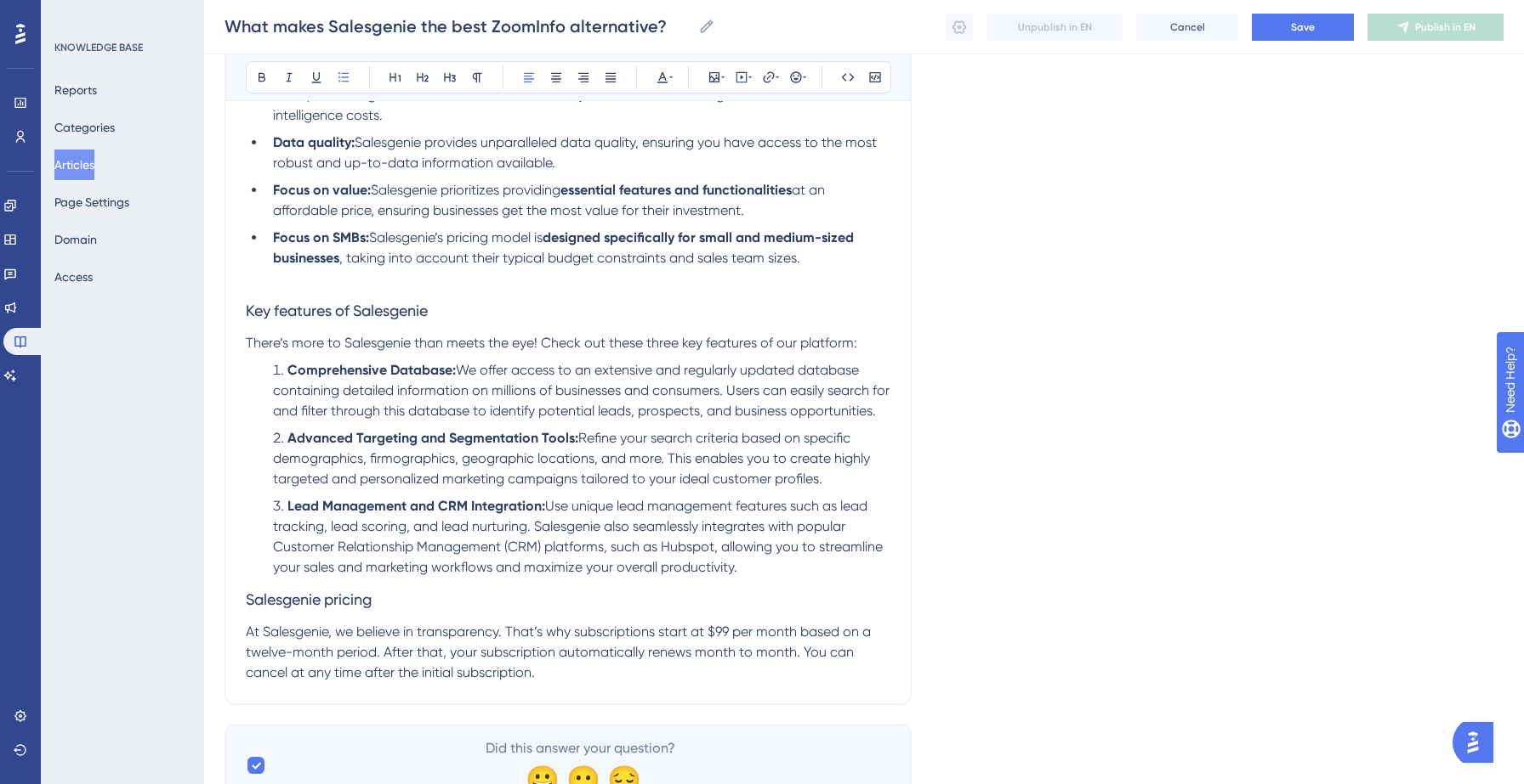
click at [362, 642] on span "At Salesgenie, we believe in transparency. That’s why subscriptions start at $9…" at bounding box center [560, 653] width 628 height 57
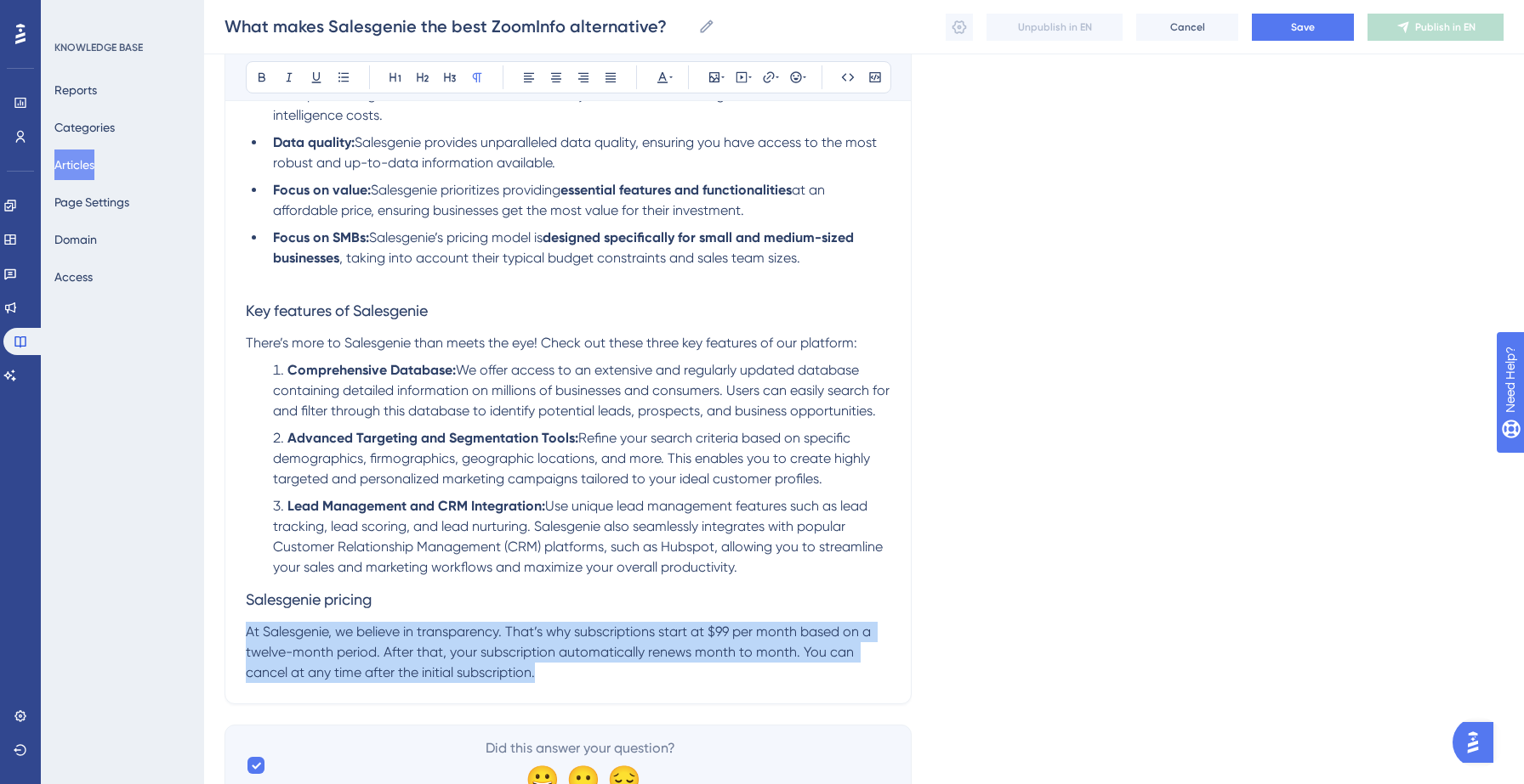
click at [362, 642] on span "At Salesgenie, we believe in transparency. That’s why subscriptions start at $9…" at bounding box center [560, 653] width 628 height 57
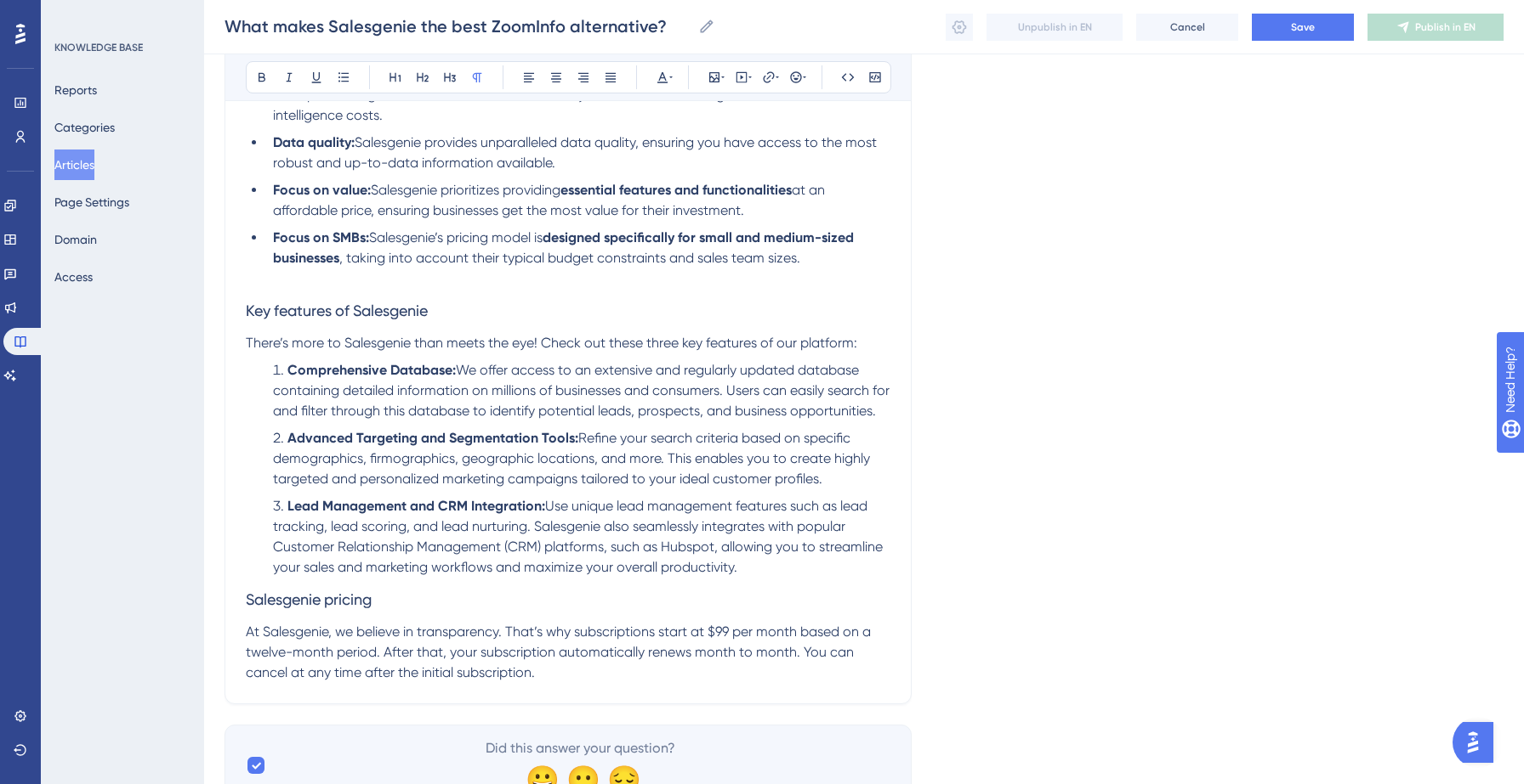
click at [362, 642] on span "At Salesgenie, we believe in transparency. That’s why subscriptions start at $9…" at bounding box center [560, 653] width 628 height 57
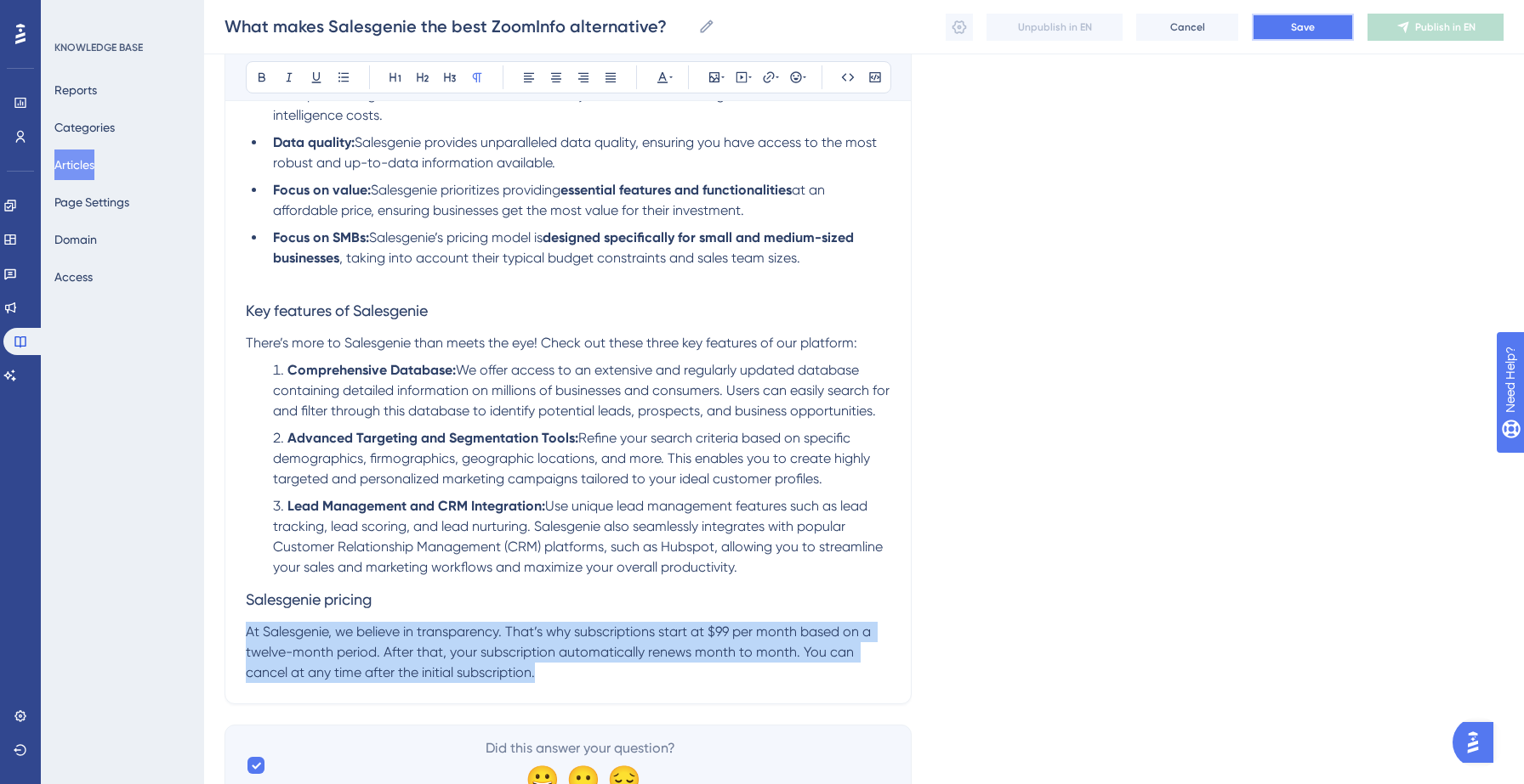
click at [1299, 26] on span "Save" at bounding box center [1303, 28] width 24 height 14
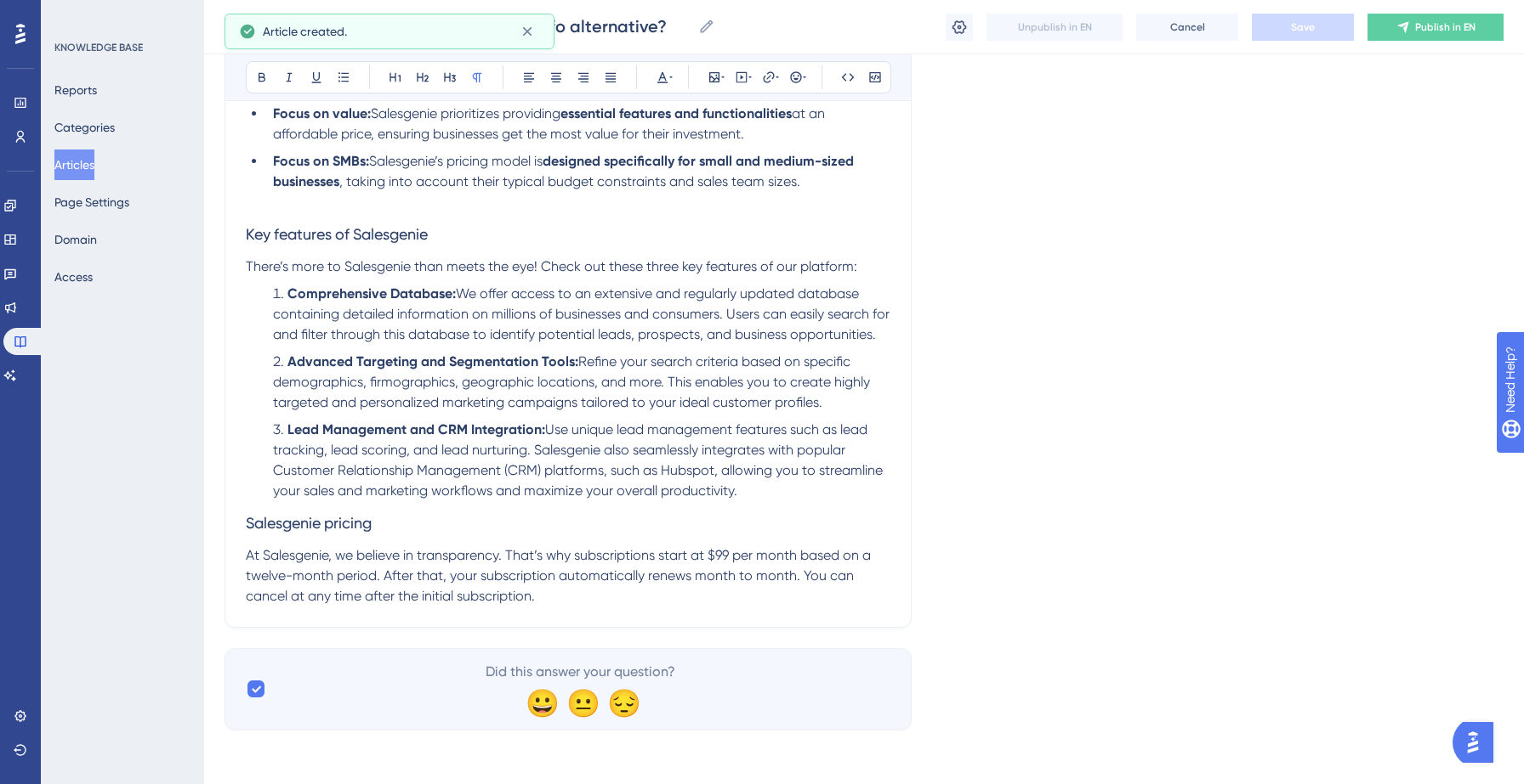
scroll to position [500, 0]
click at [513, 558] on span "At Salesgenie, we believe in transparency. That’s why subscriptions start at $9…" at bounding box center [560, 576] width 628 height 57
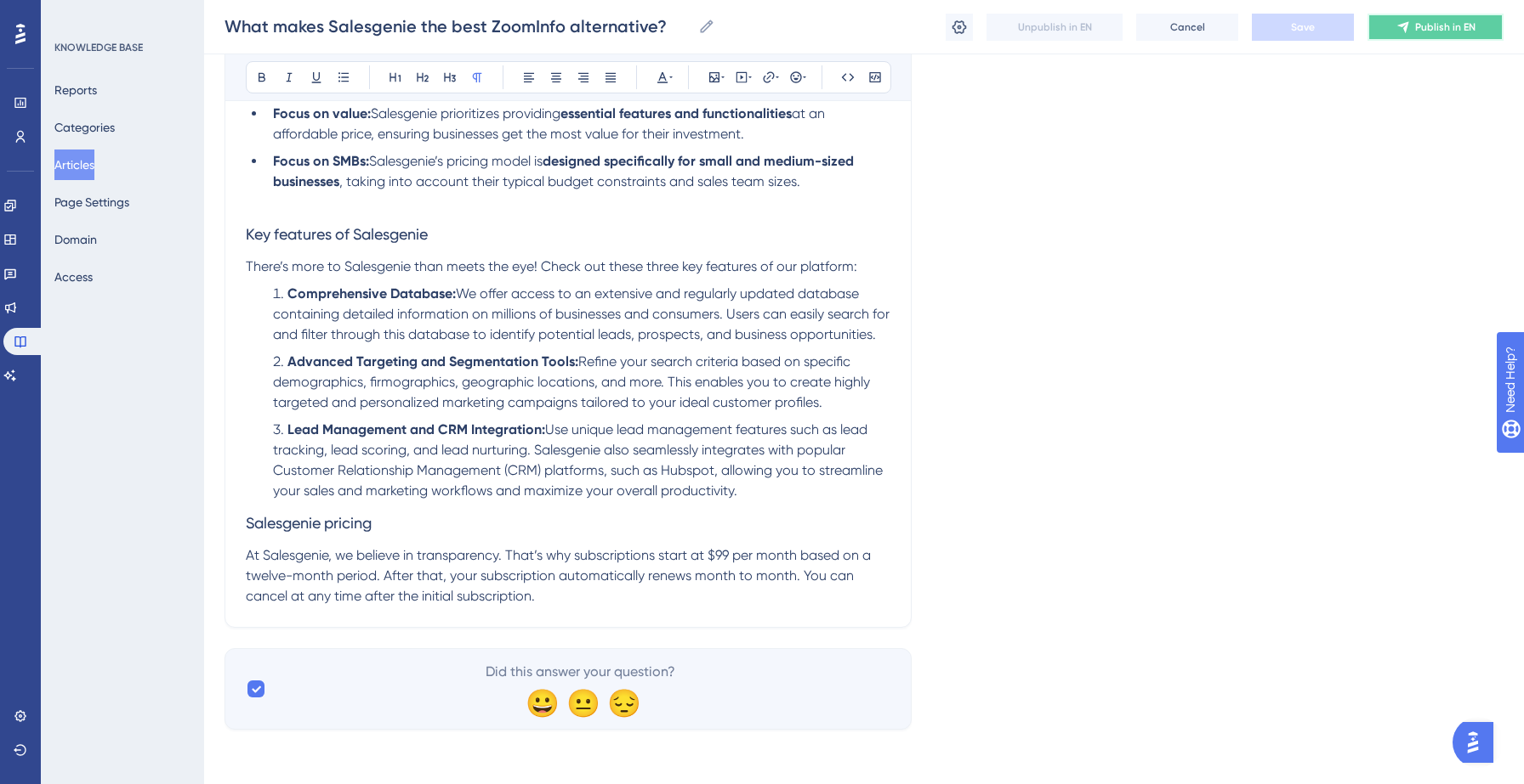
click at [1414, 36] on button "Publish in EN" at bounding box center [1435, 27] width 136 height 27
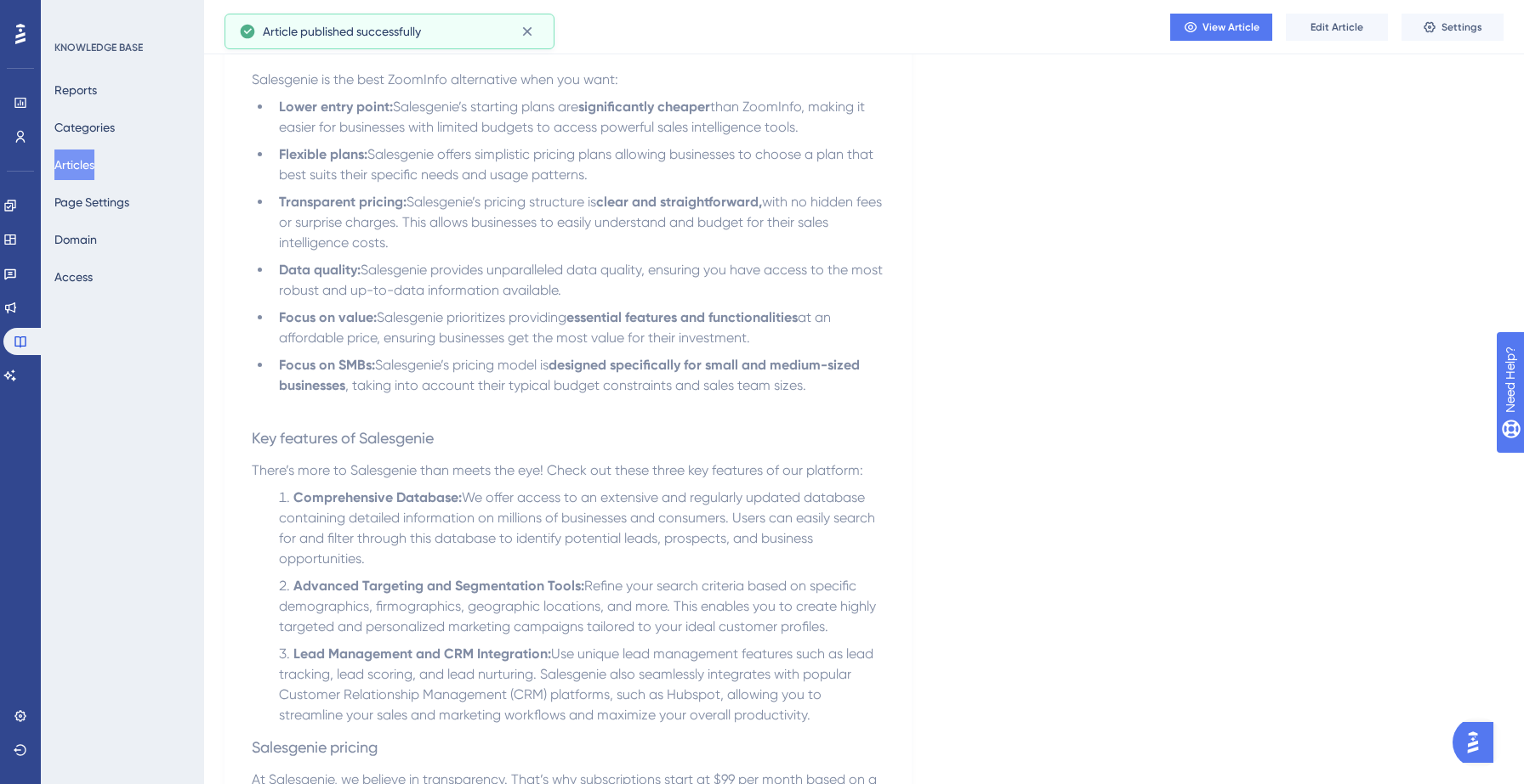
scroll to position [0, 0]
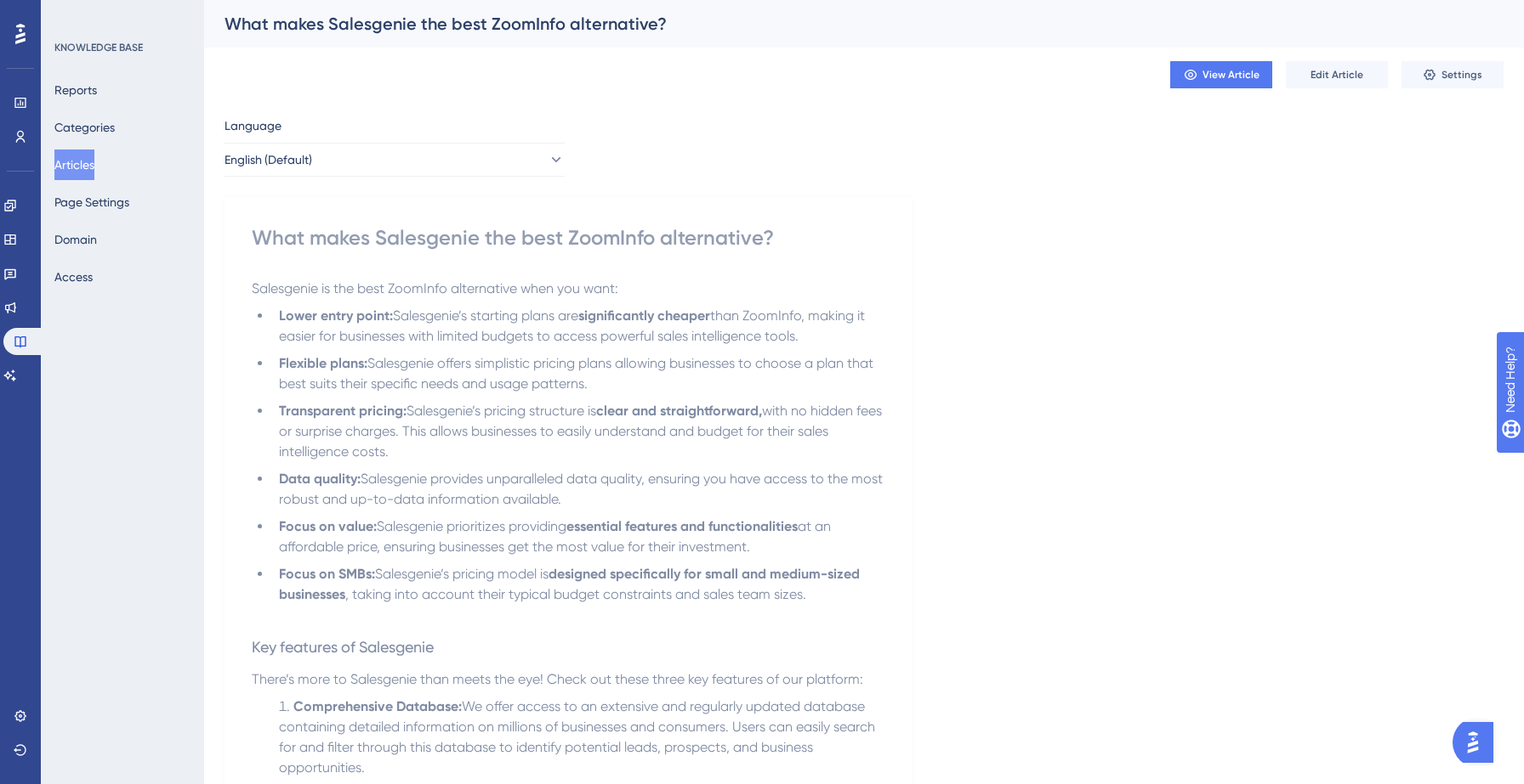
click at [88, 164] on button "Articles" at bounding box center [74, 164] width 40 height 30
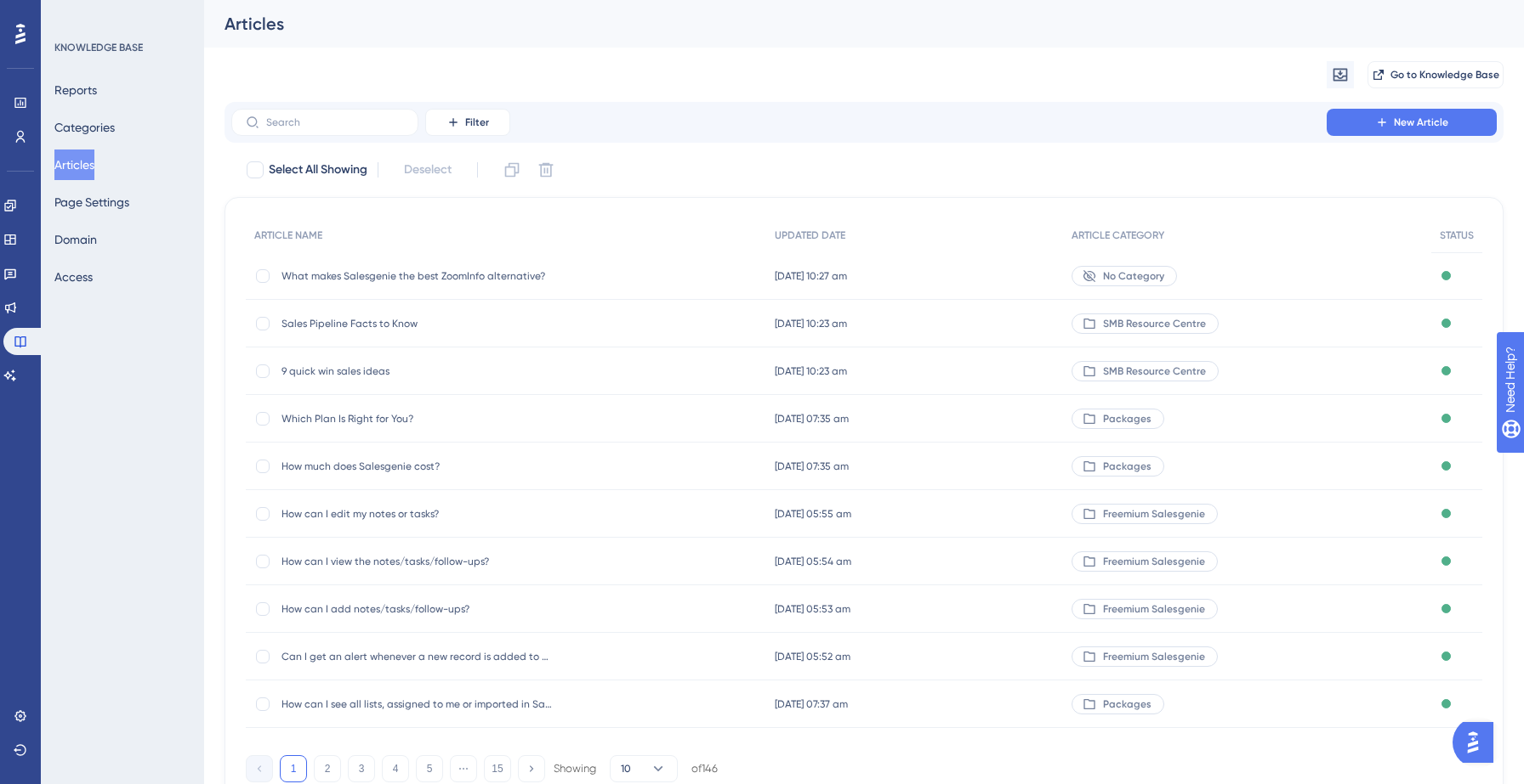
click at [1124, 275] on span "No Category" at bounding box center [1133, 277] width 61 height 14
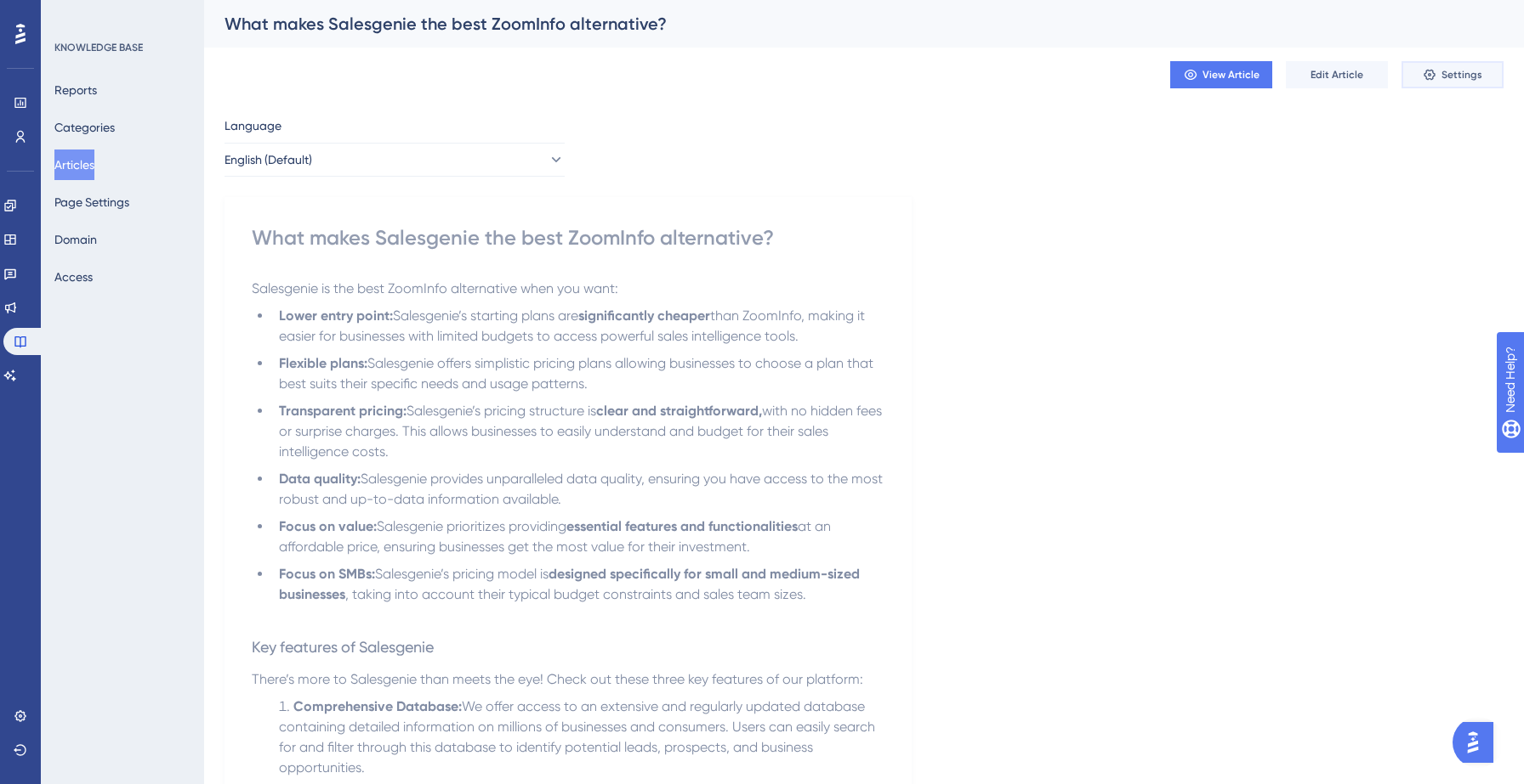
click at [1441, 72] on button "Settings" at bounding box center [1452, 74] width 102 height 27
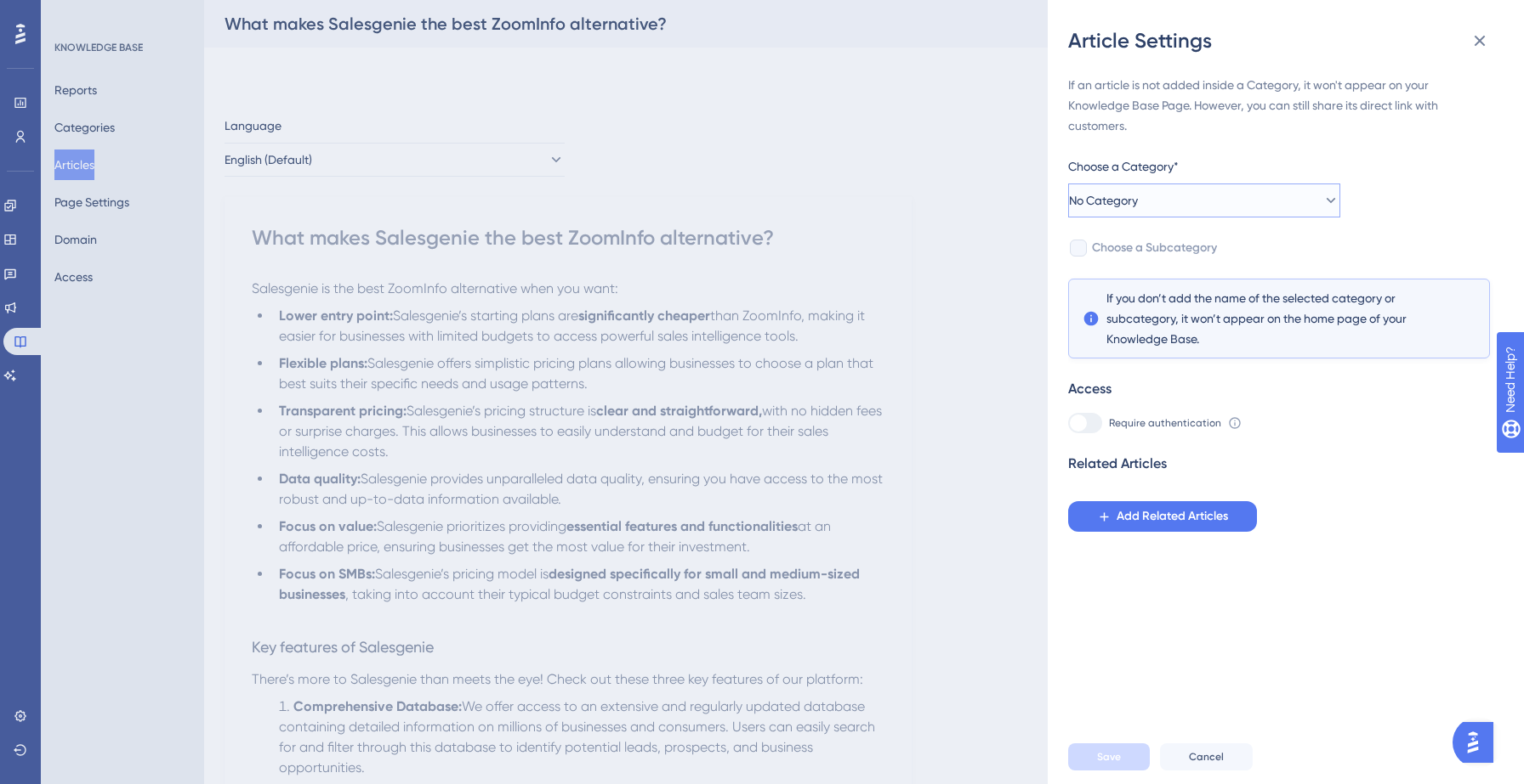
click at [1137, 201] on span "No Category" at bounding box center [1104, 201] width 69 height 21
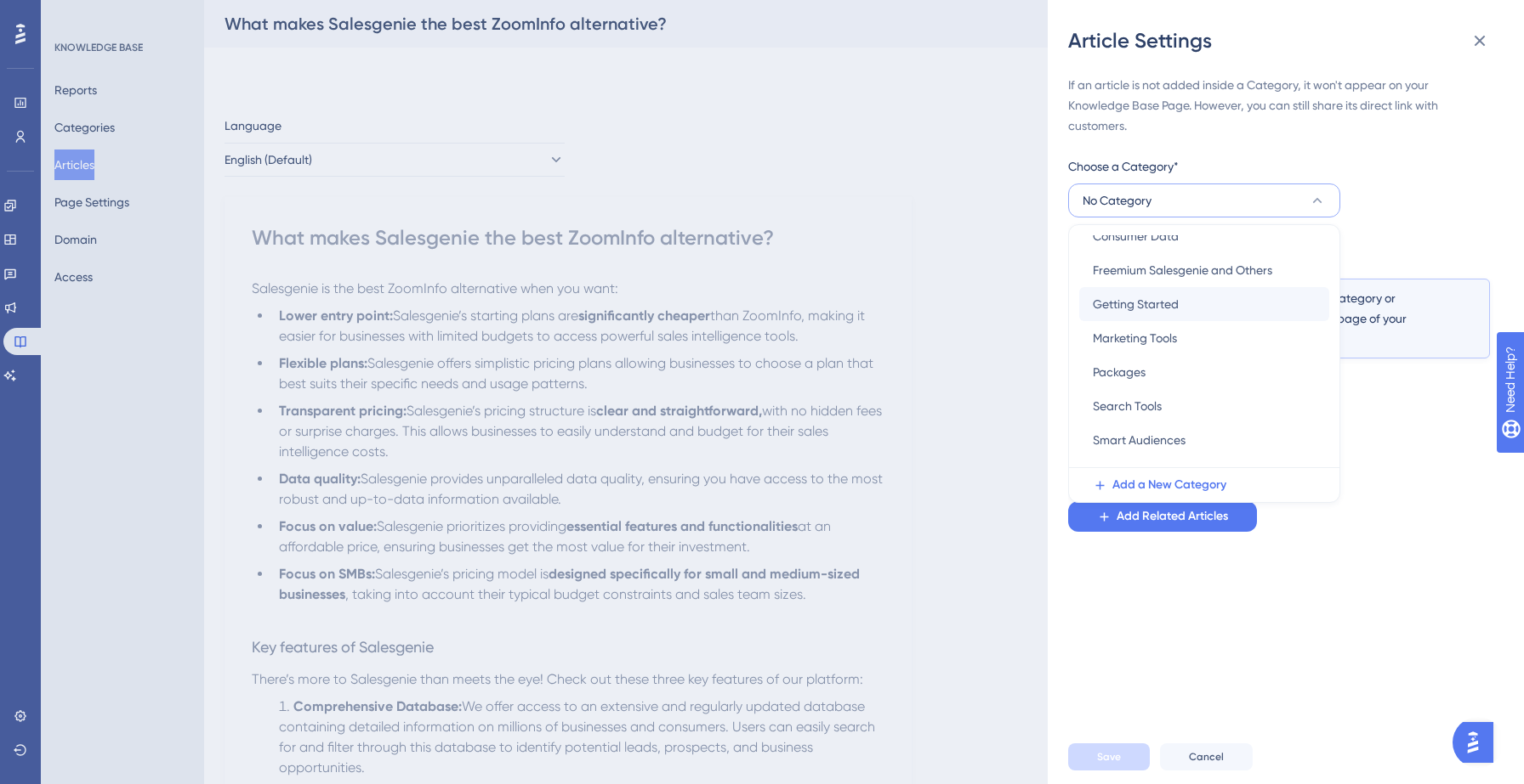
scroll to position [108, 0]
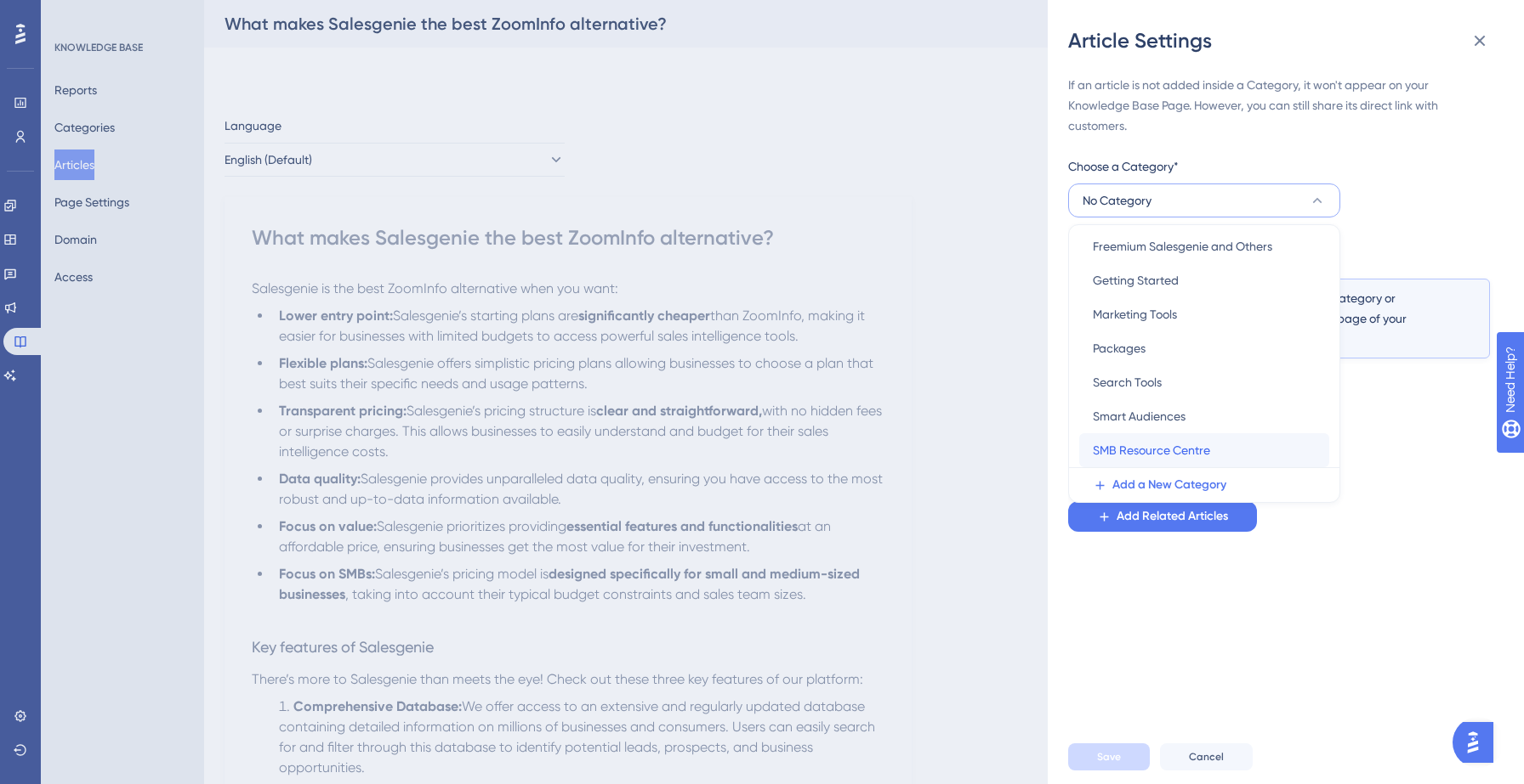
click at [1128, 441] on span "SMB Resource Centre" at bounding box center [1151, 450] width 118 height 21
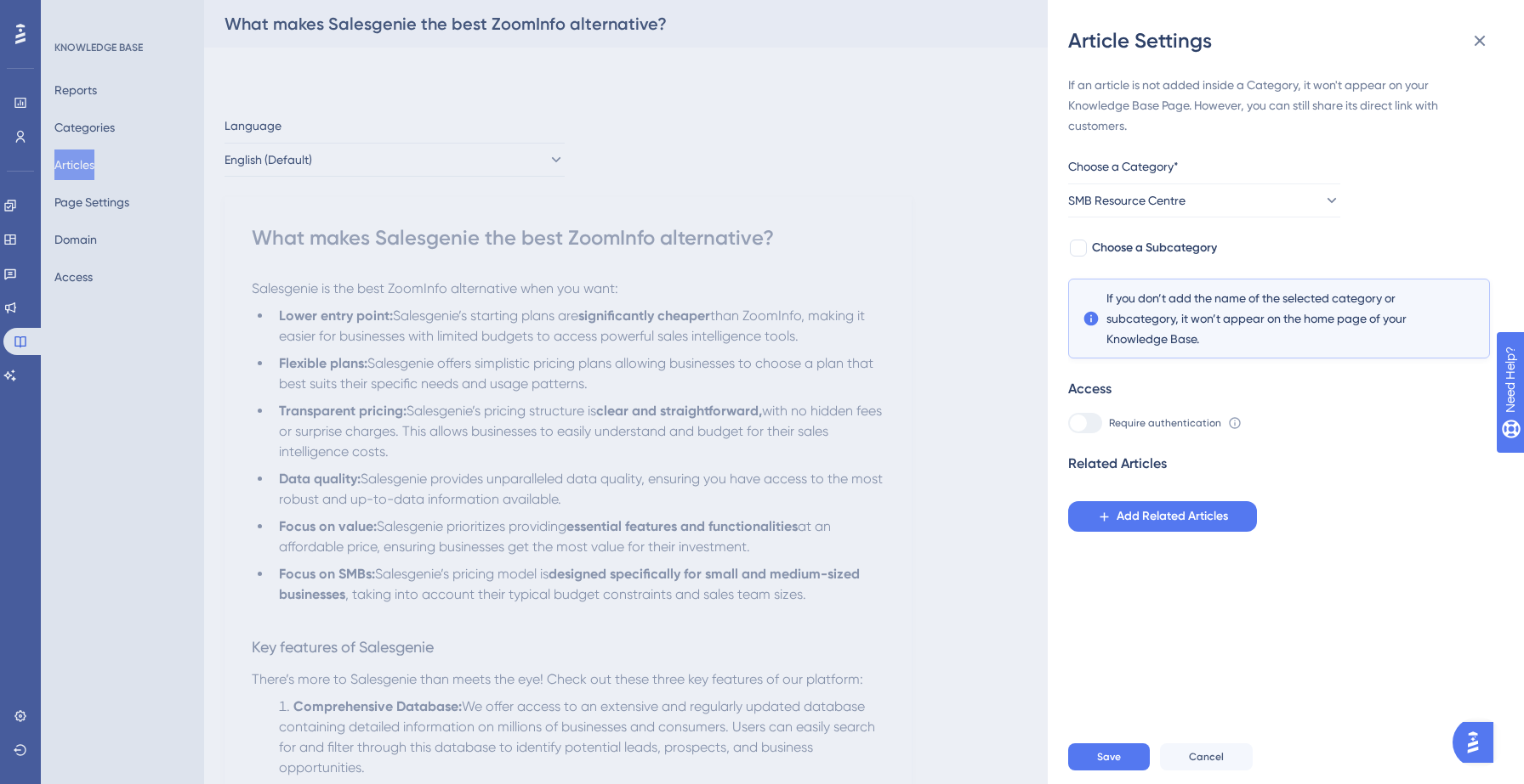
click at [1101, 706] on div "If an article is not added inside a Category, it won't appear on your Knowledge…" at bounding box center [1292, 392] width 449 height 675
click at [1101, 750] on span "Save" at bounding box center [1109, 757] width 24 height 14
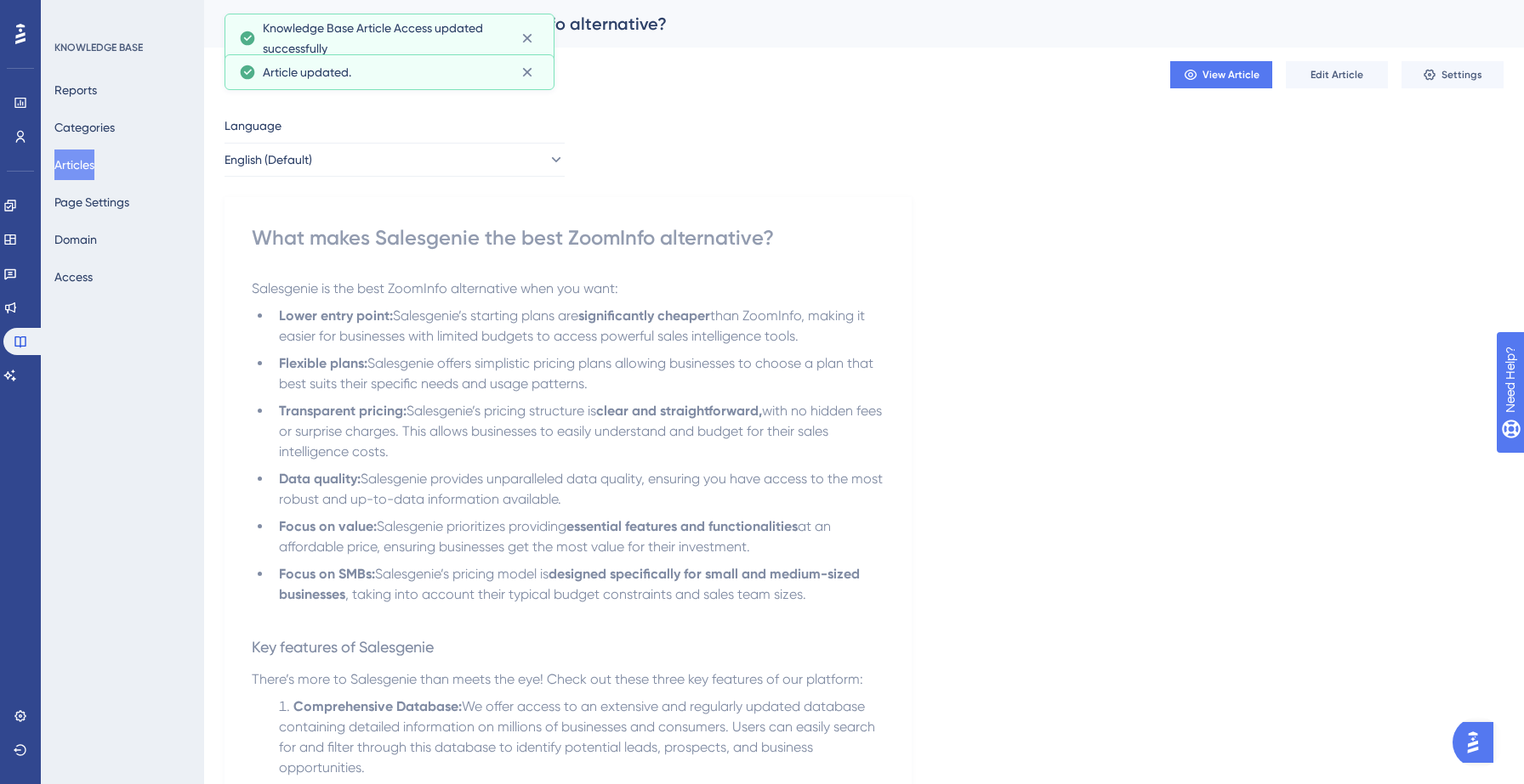
click at [94, 172] on button "Articles" at bounding box center [74, 164] width 40 height 30
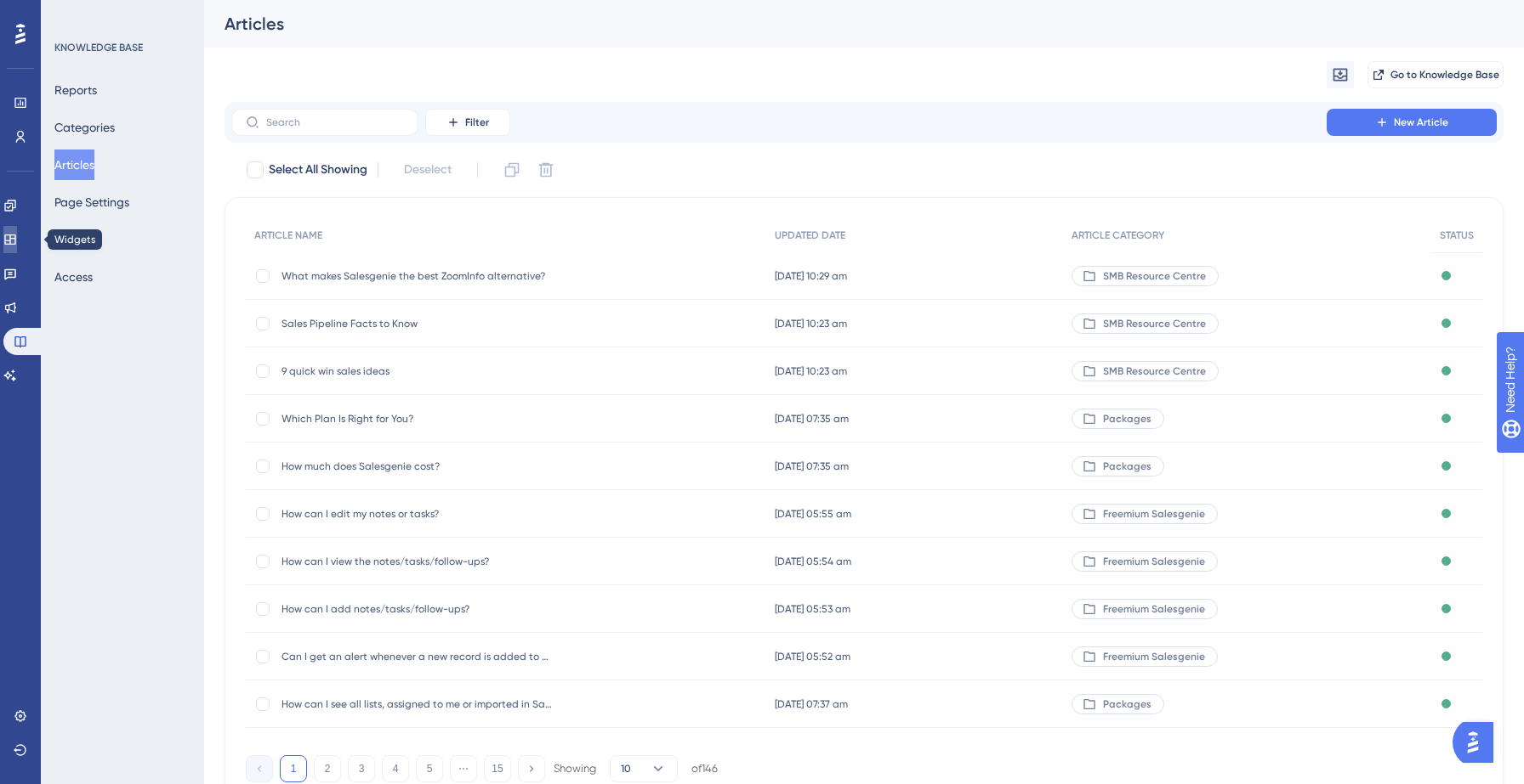
click at [17, 233] on icon at bounding box center [10, 239] width 14 height 14
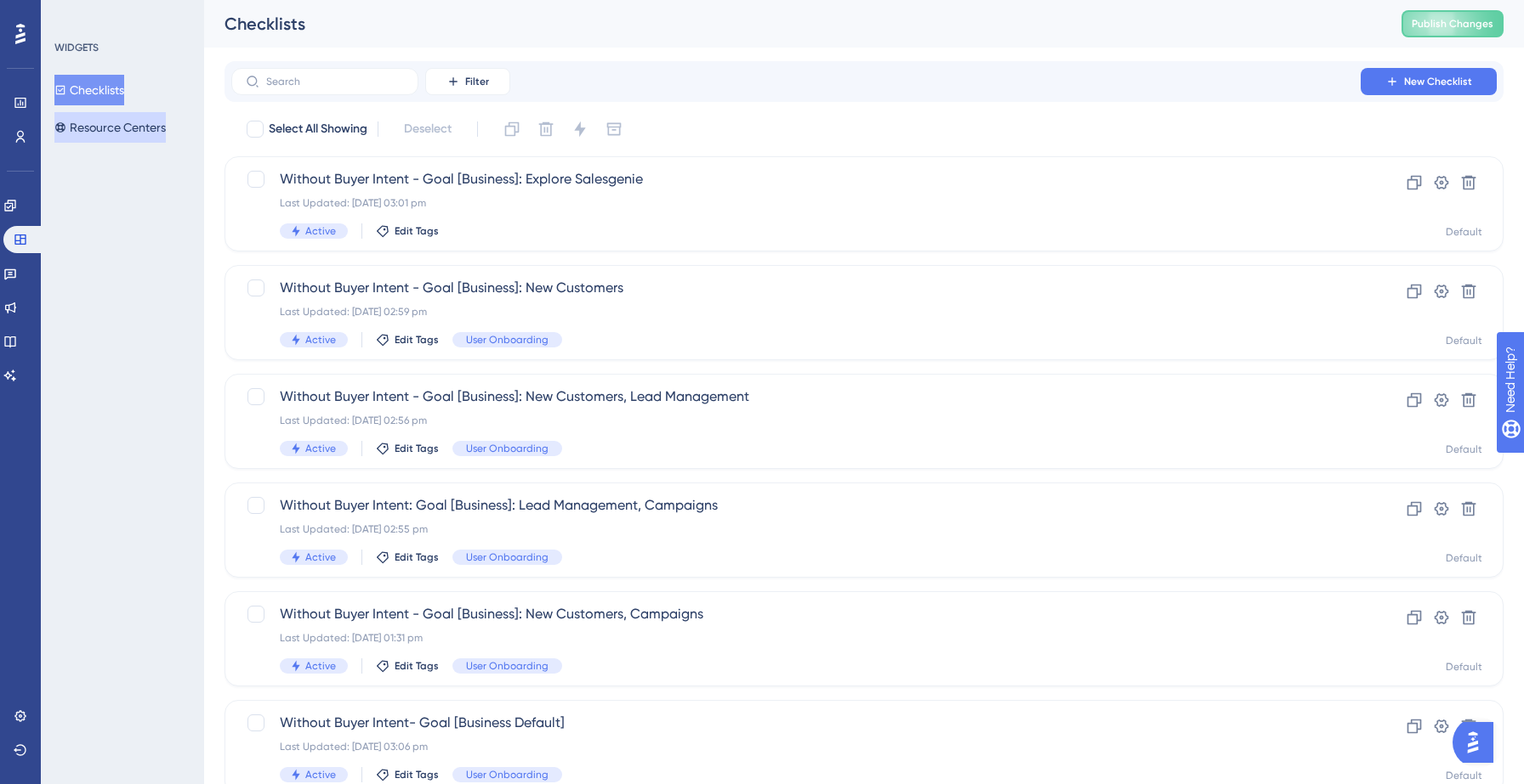
click at [120, 116] on button "Resource Centers" at bounding box center [110, 127] width 112 height 30
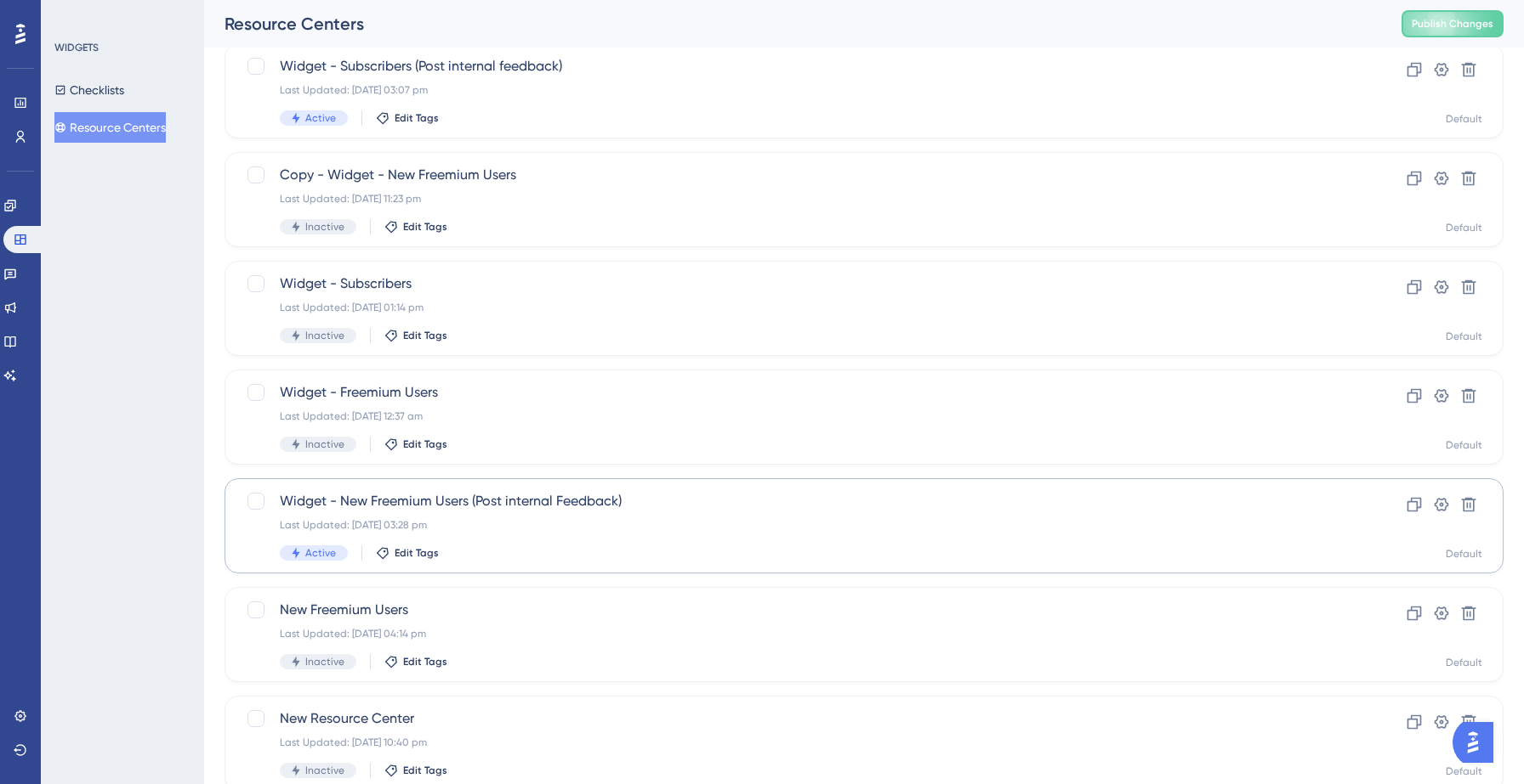
scroll to position [115, 0]
click at [494, 545] on div "Active Edit Tags" at bounding box center [795, 551] width 1032 height 16
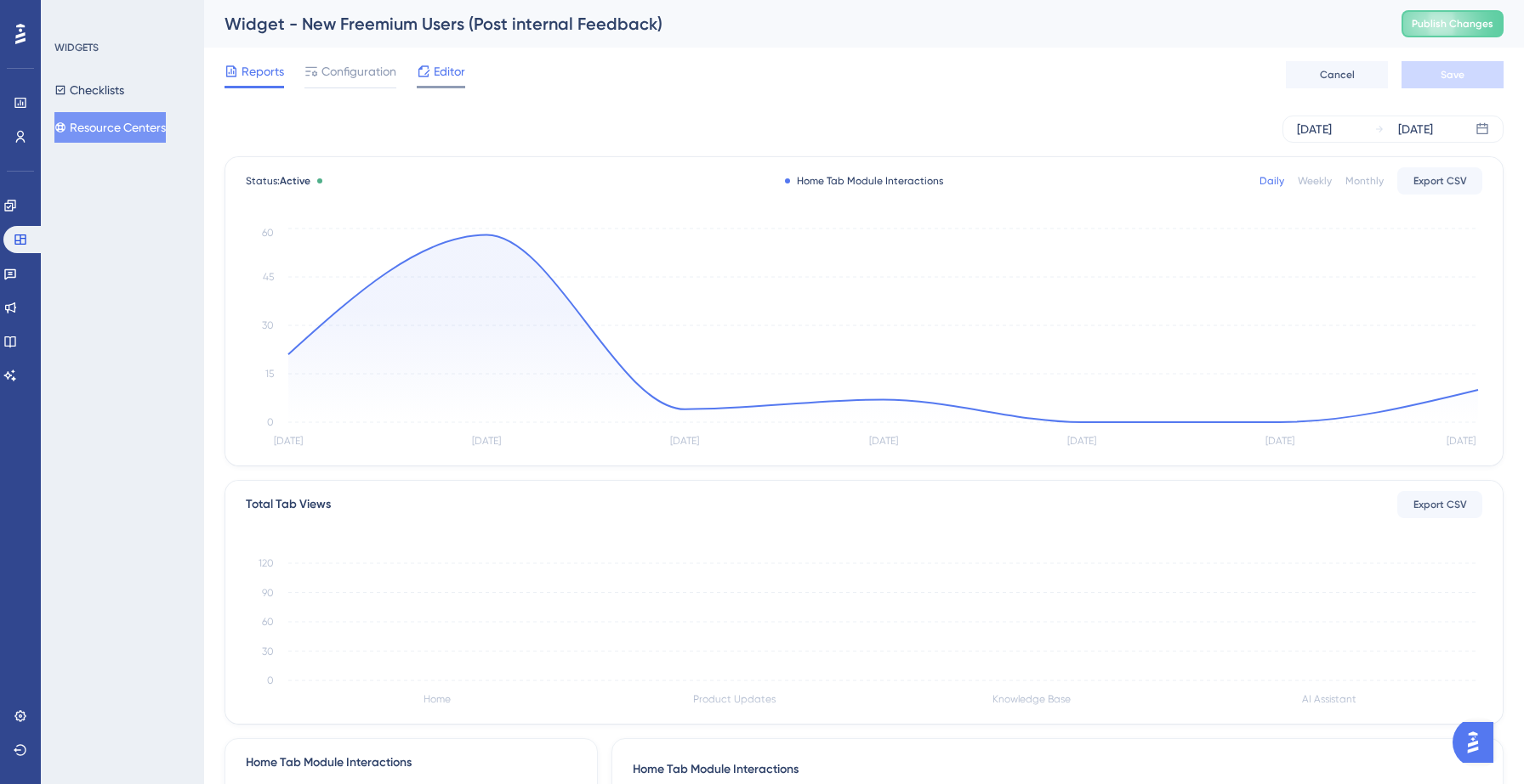
click at [434, 73] on span "Editor" at bounding box center [449, 72] width 31 height 21
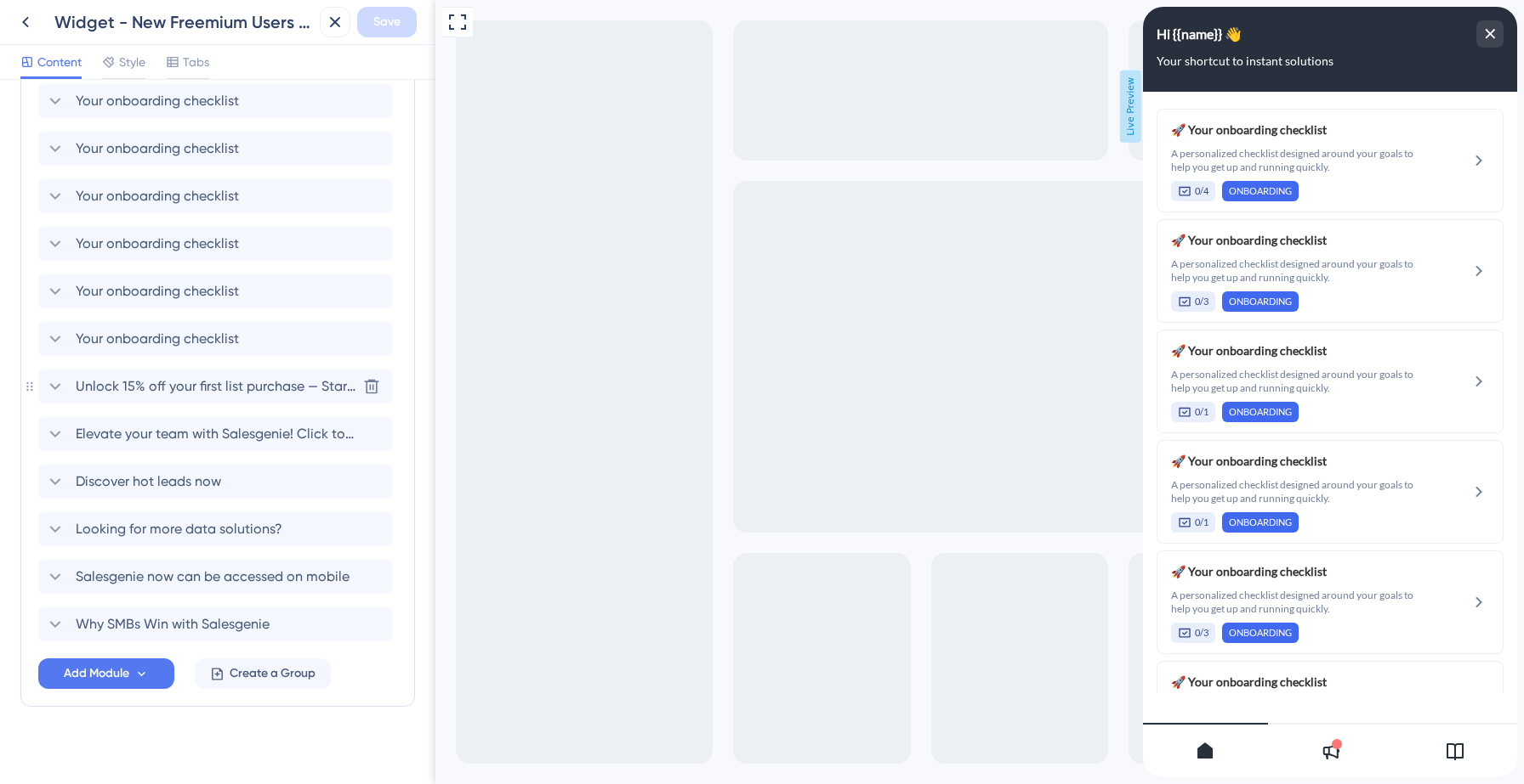
scroll to position [1017, 0]
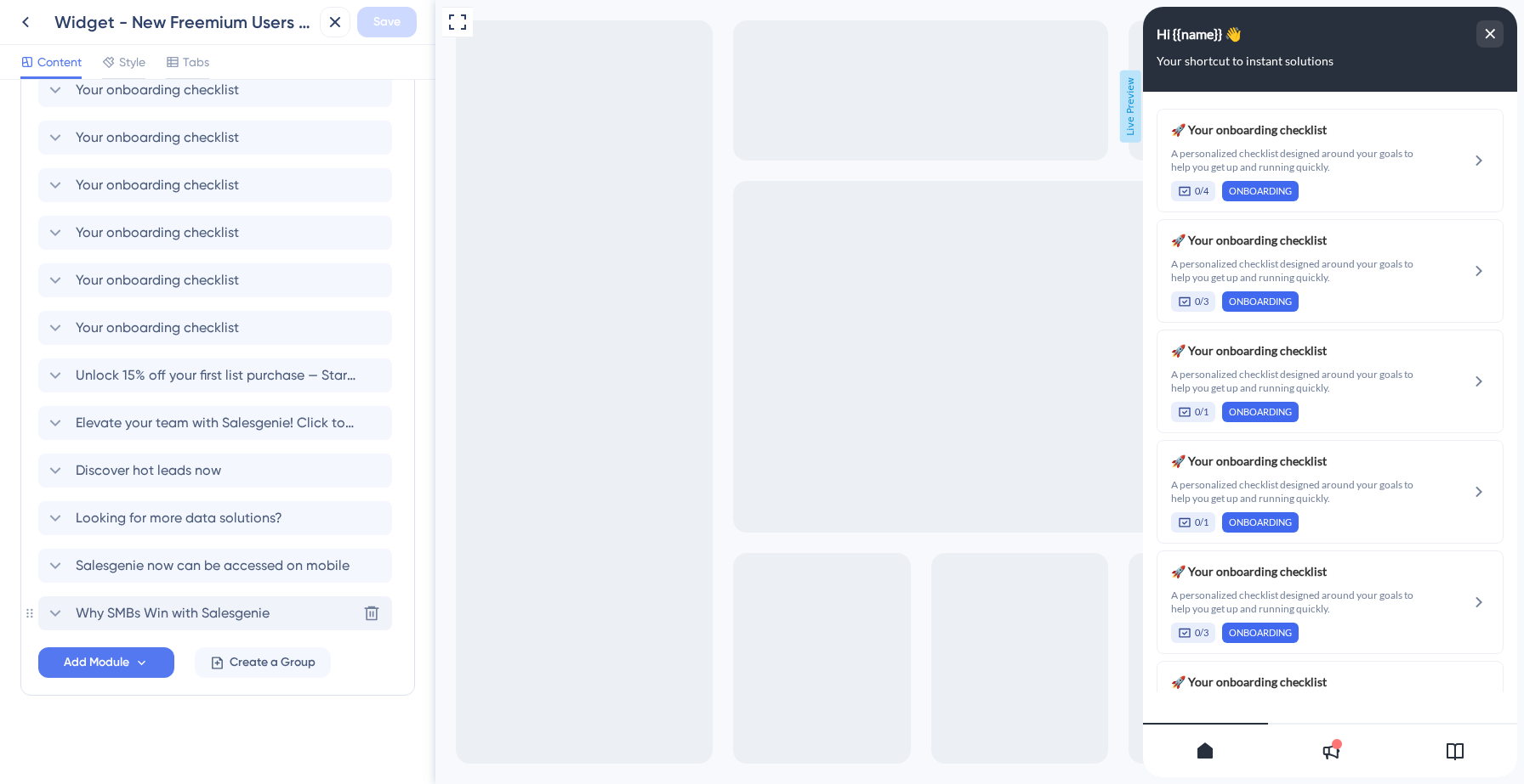
click at [157, 609] on span "Why SMBs Win with Salesgenie" at bounding box center [172, 614] width 194 height 21
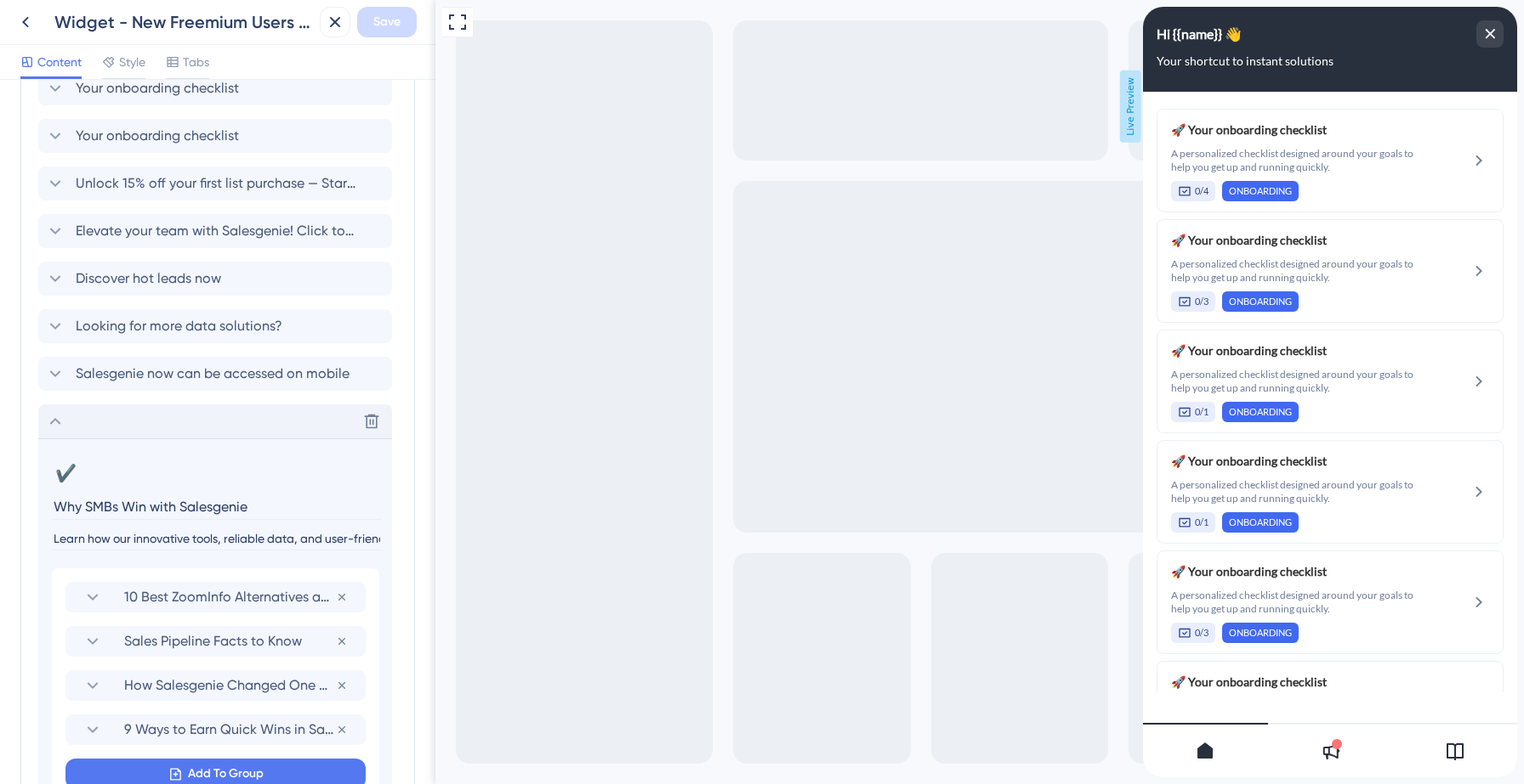
scroll to position [1210, 0]
click at [93, 595] on icon at bounding box center [93, 596] width 21 height 21
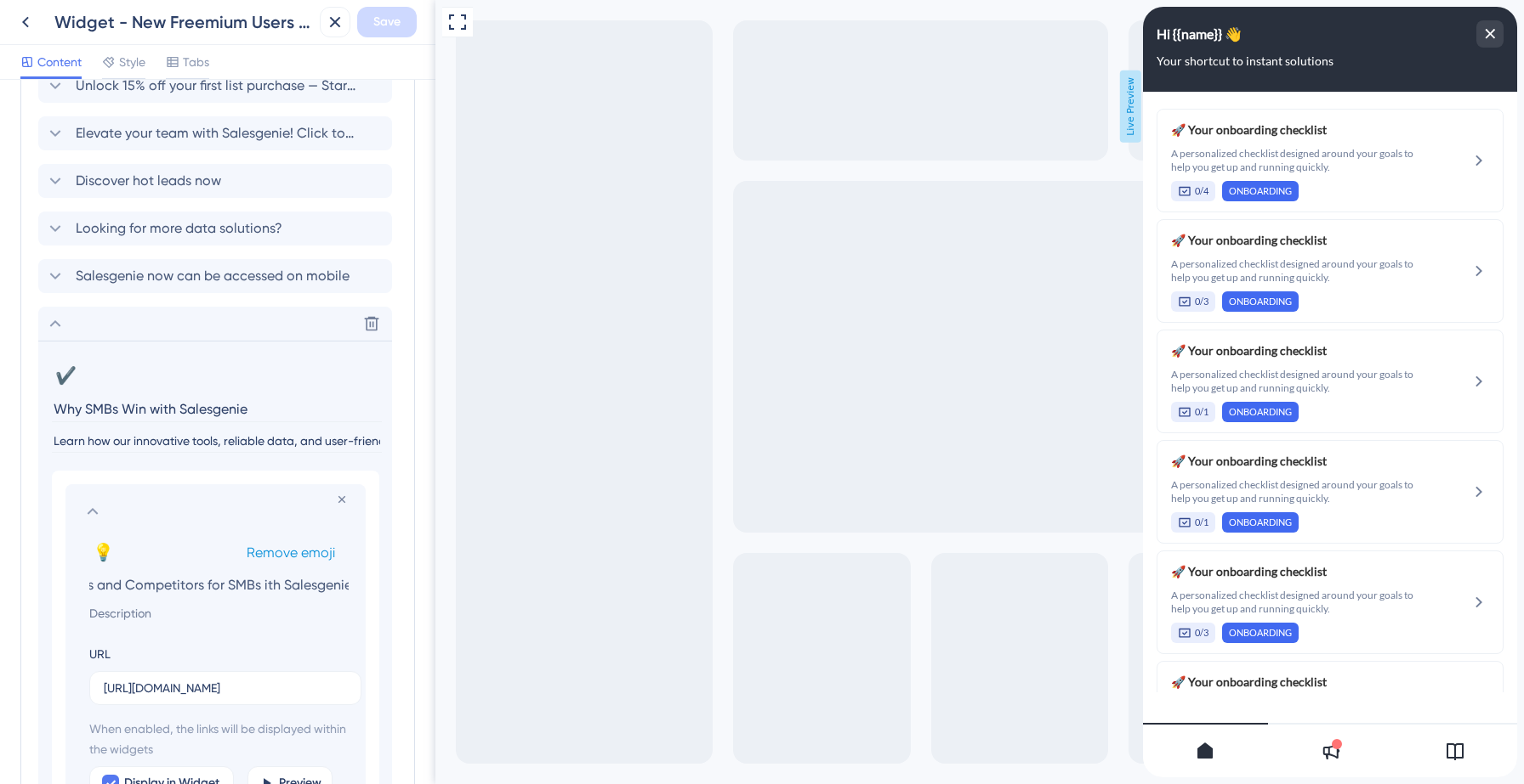
scroll to position [1328, 0]
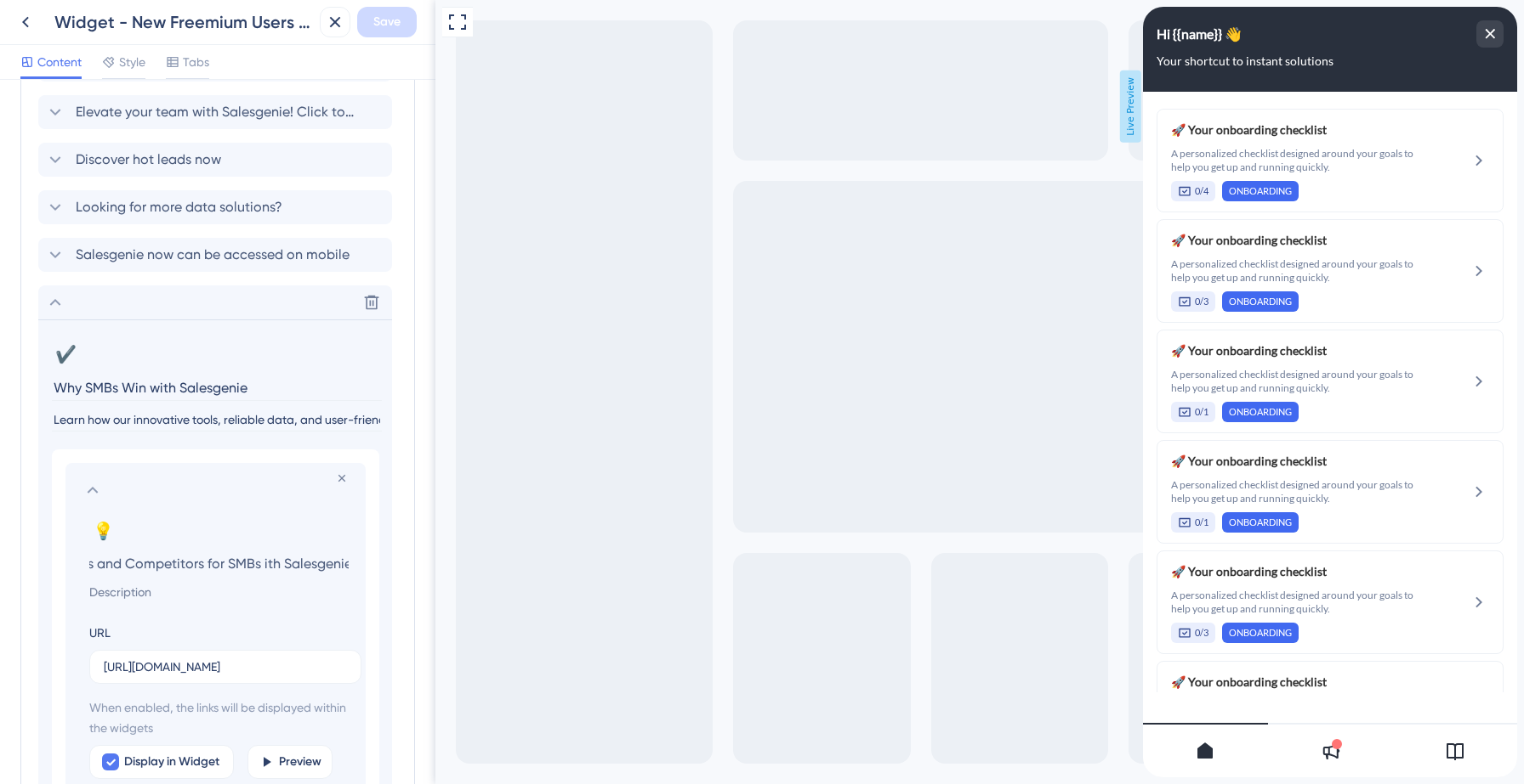
click at [90, 488] on icon at bounding box center [93, 490] width 21 height 21
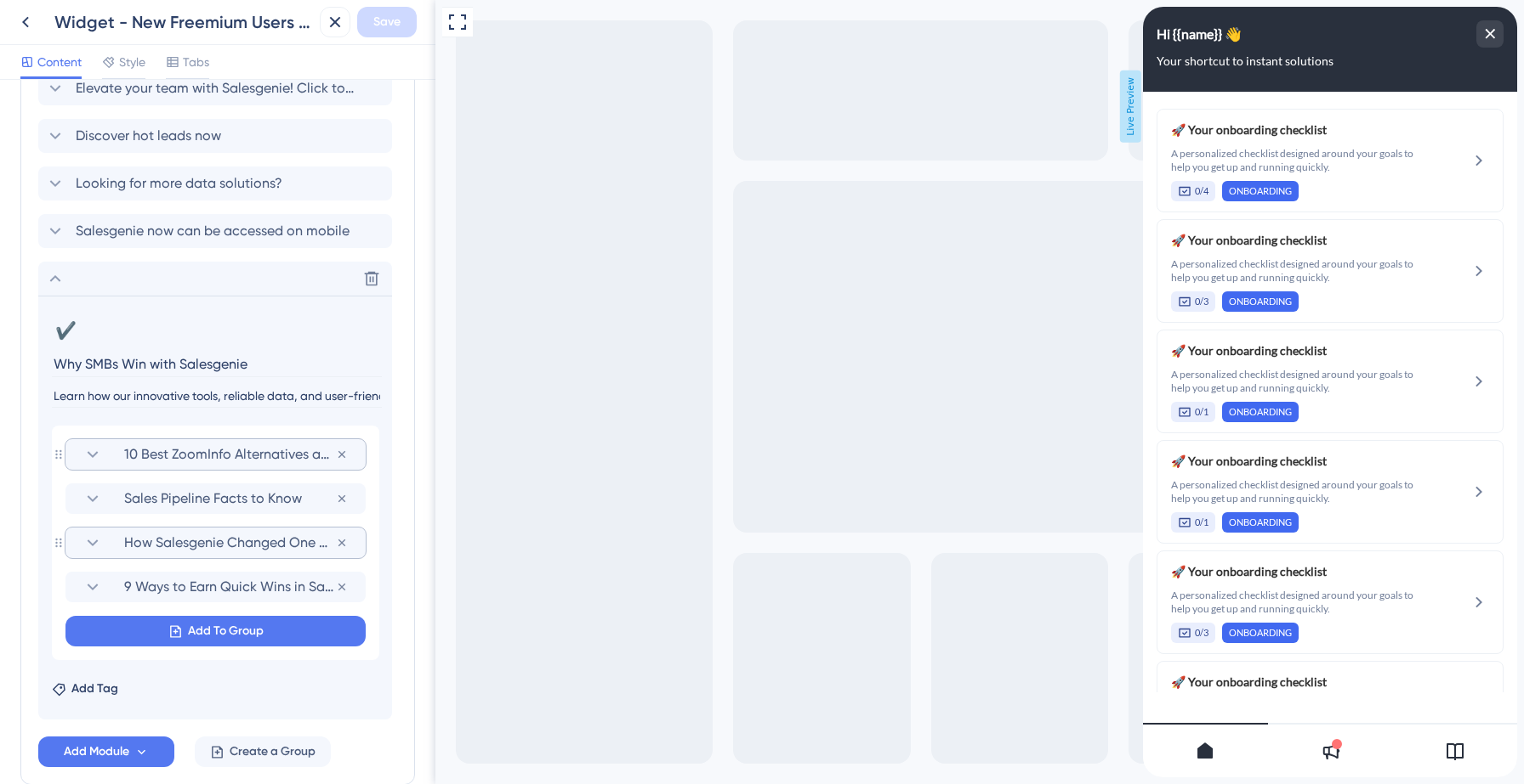
scroll to position [1353, 0]
click at [94, 583] on icon at bounding box center [93, 586] width 21 height 21
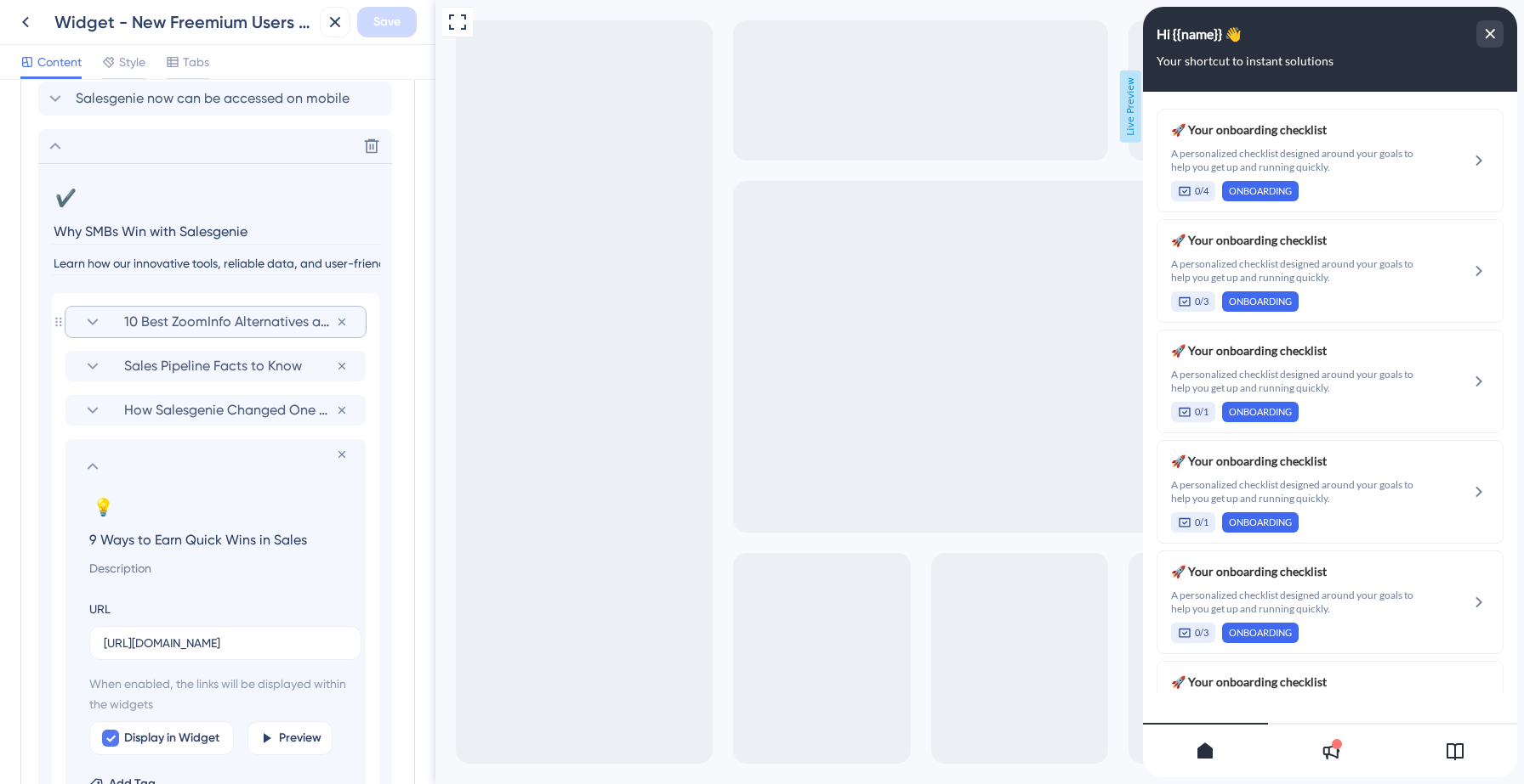
scroll to position [1491, 0]
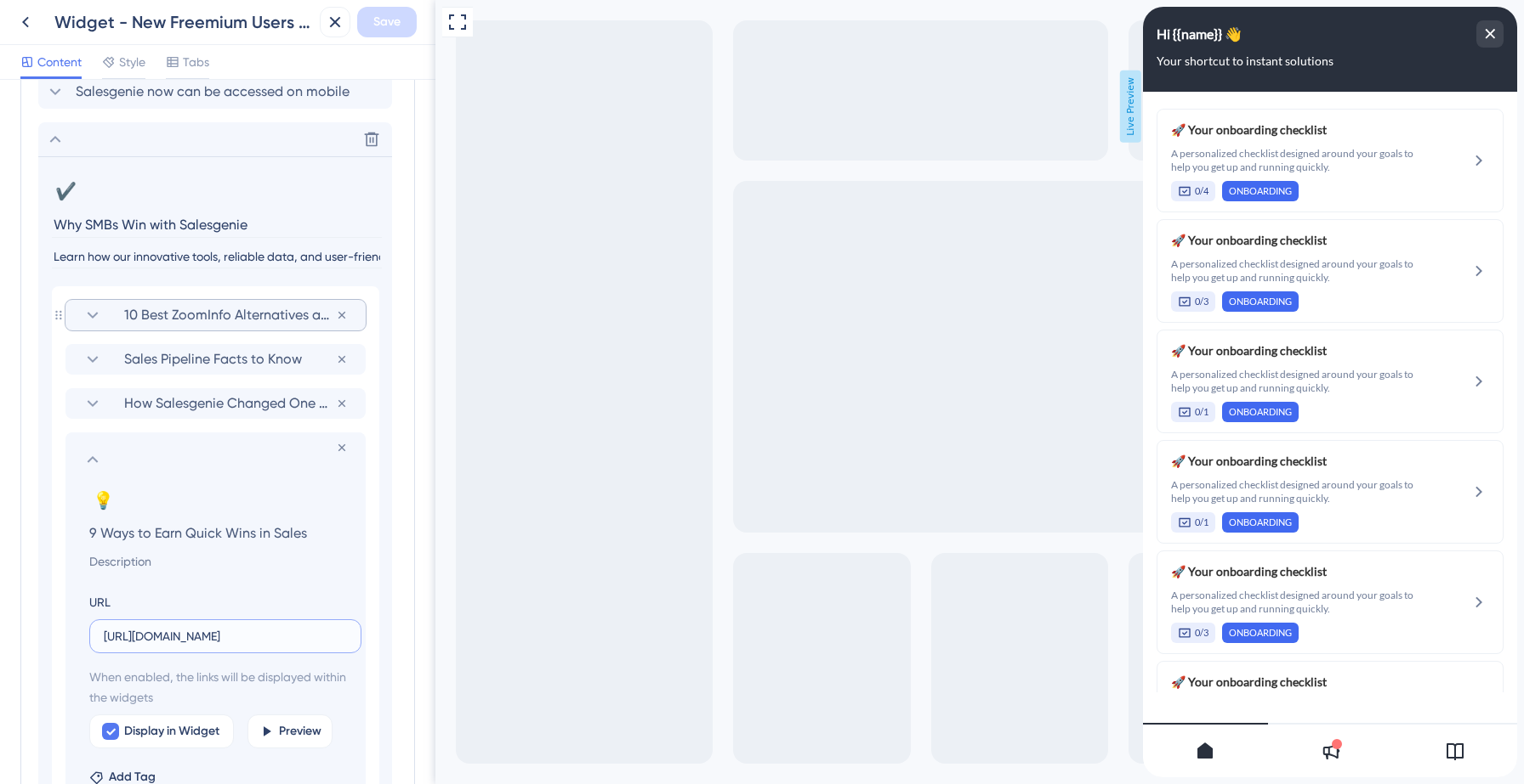
click at [207, 635] on input "[URL][DOMAIN_NAME]" at bounding box center [225, 636] width 243 height 19
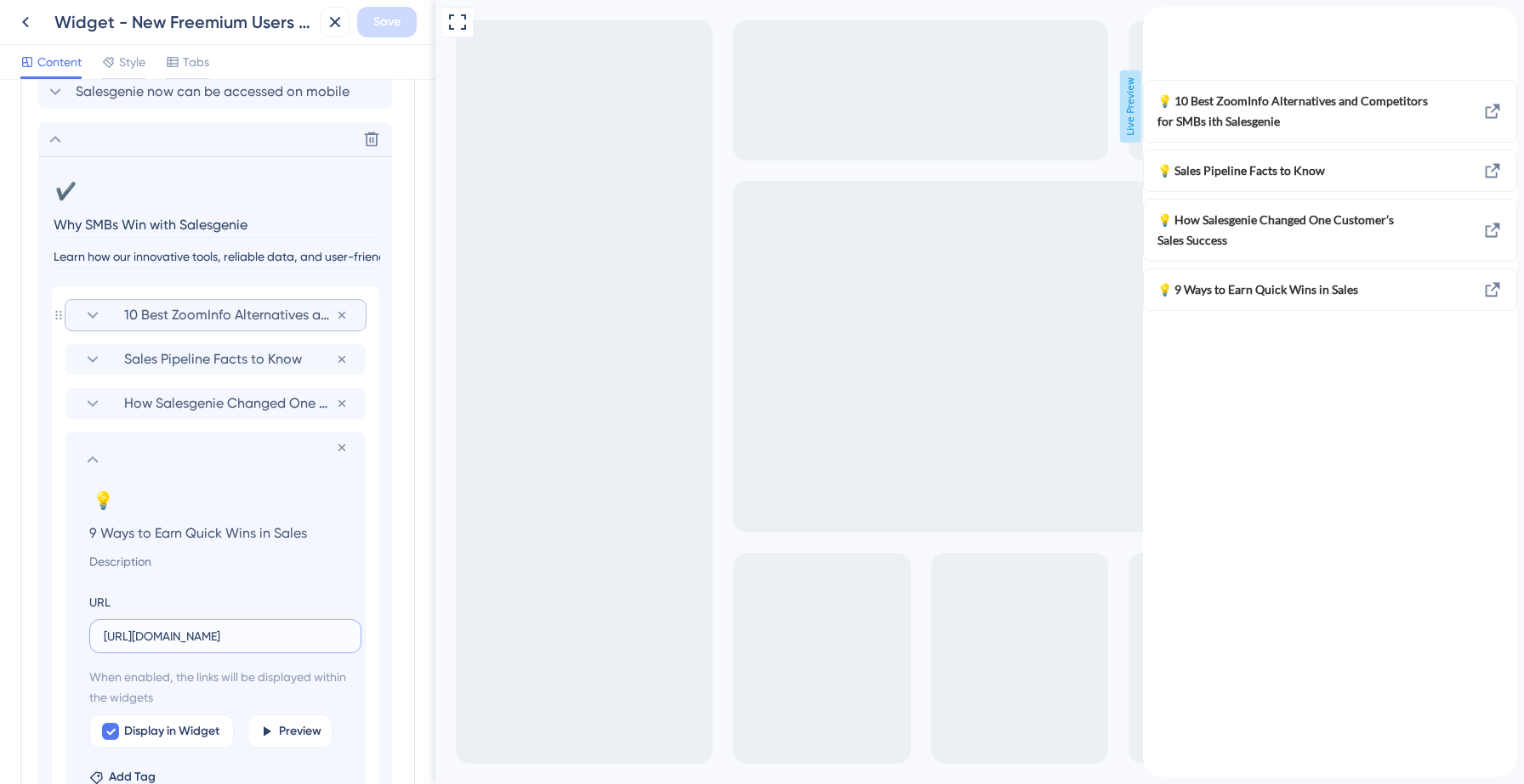
click at [207, 635] on input "[URL][DOMAIN_NAME]" at bounding box center [225, 636] width 243 height 19
paste input "[DOMAIN_NAME][URL]"
type input "[URL][DOMAIN_NAME]"
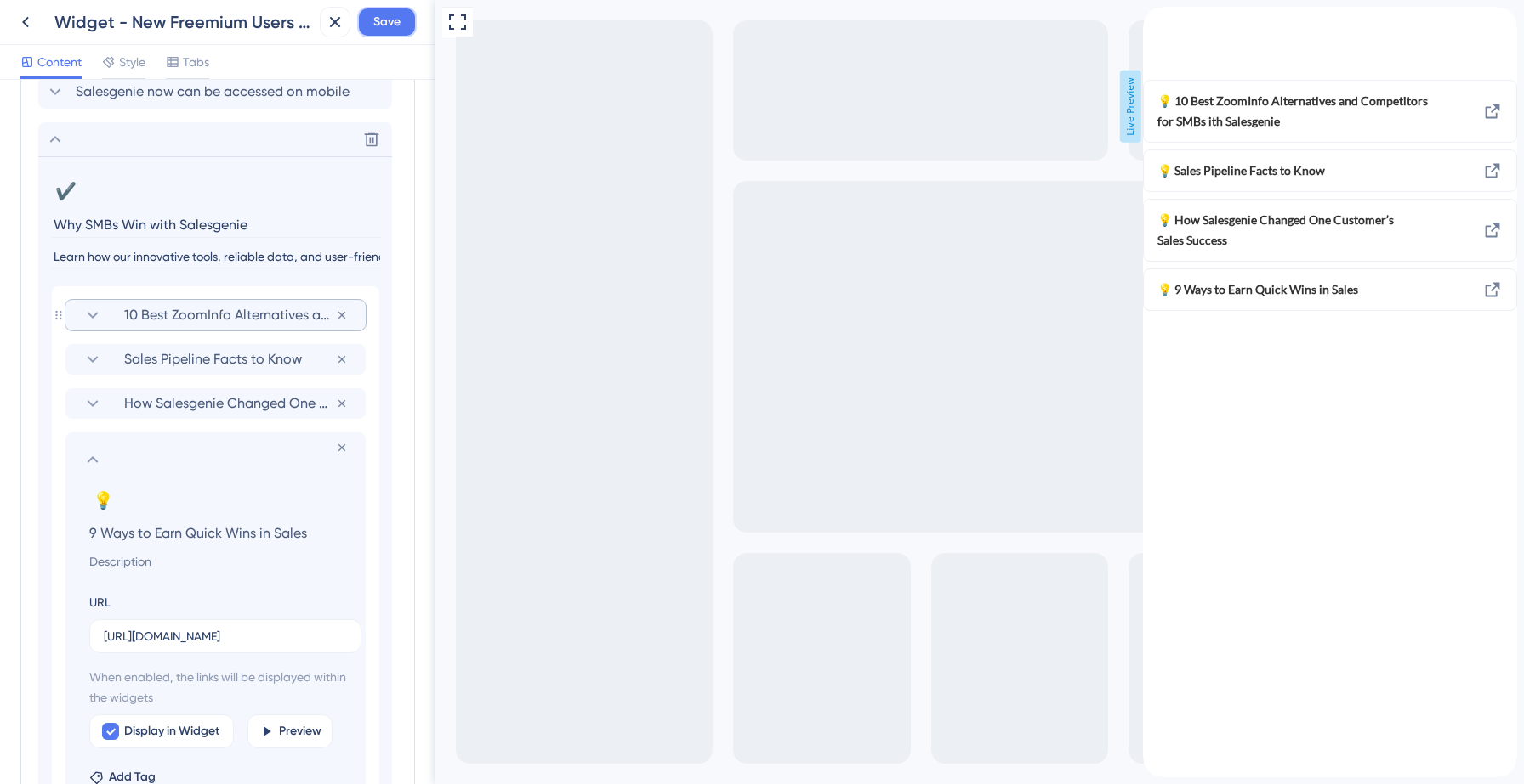
click at [374, 22] on span "Save" at bounding box center [387, 22] width 27 height 21
click at [93, 462] on icon at bounding box center [93, 460] width 21 height 21
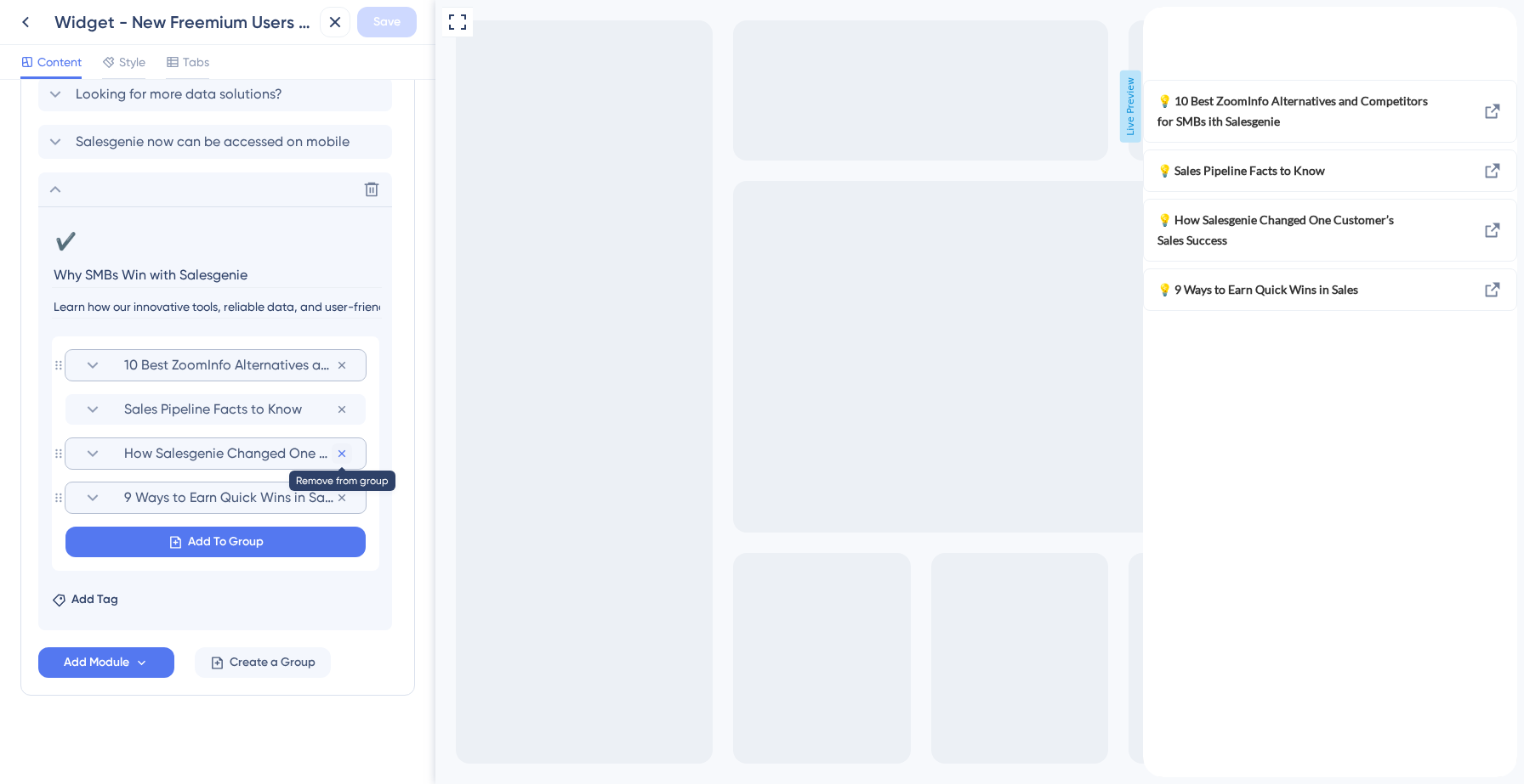
click at [337, 456] on icon at bounding box center [342, 454] width 14 height 14
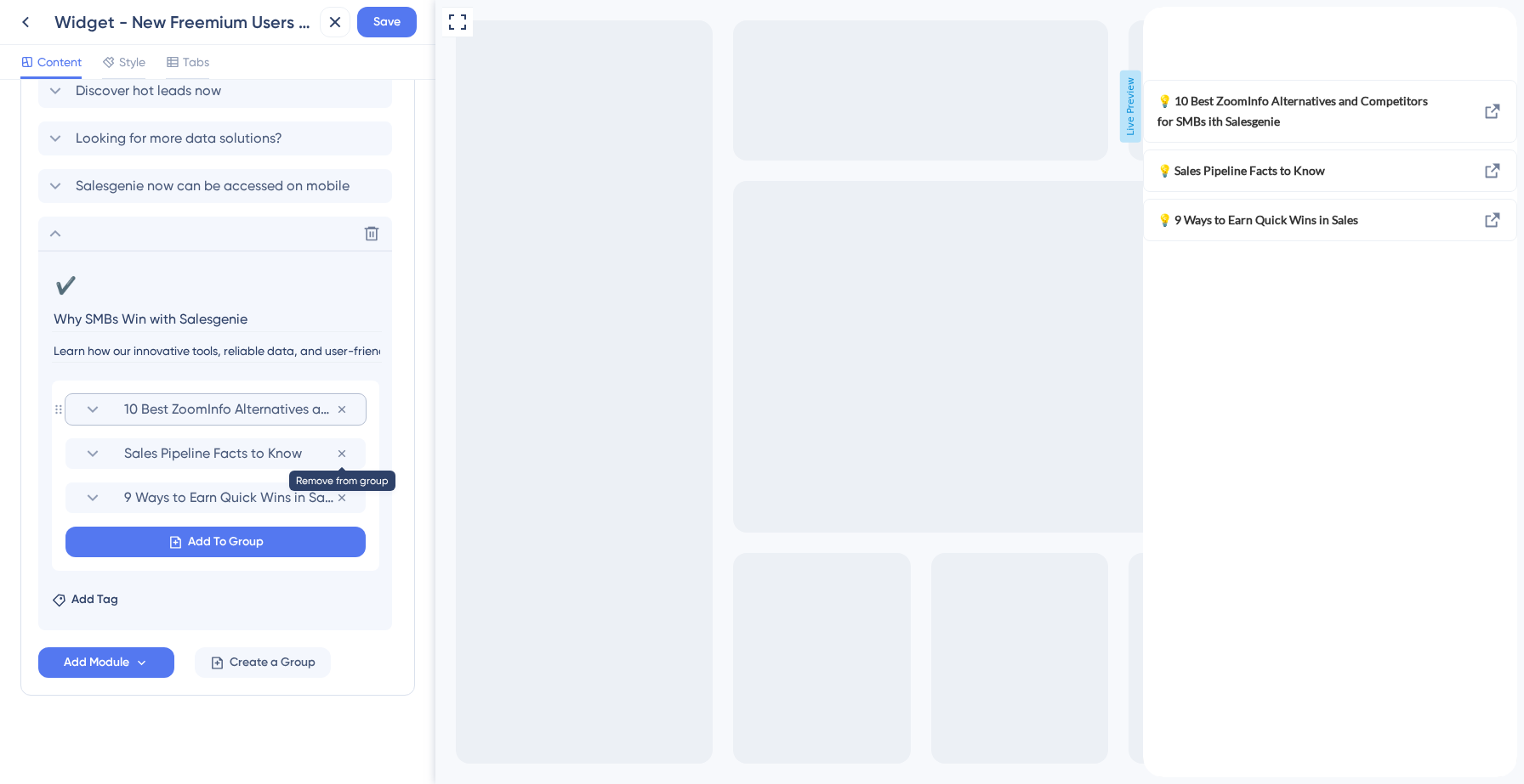
scroll to position [1397, 0]
click at [91, 456] on icon at bounding box center [93, 454] width 21 height 21
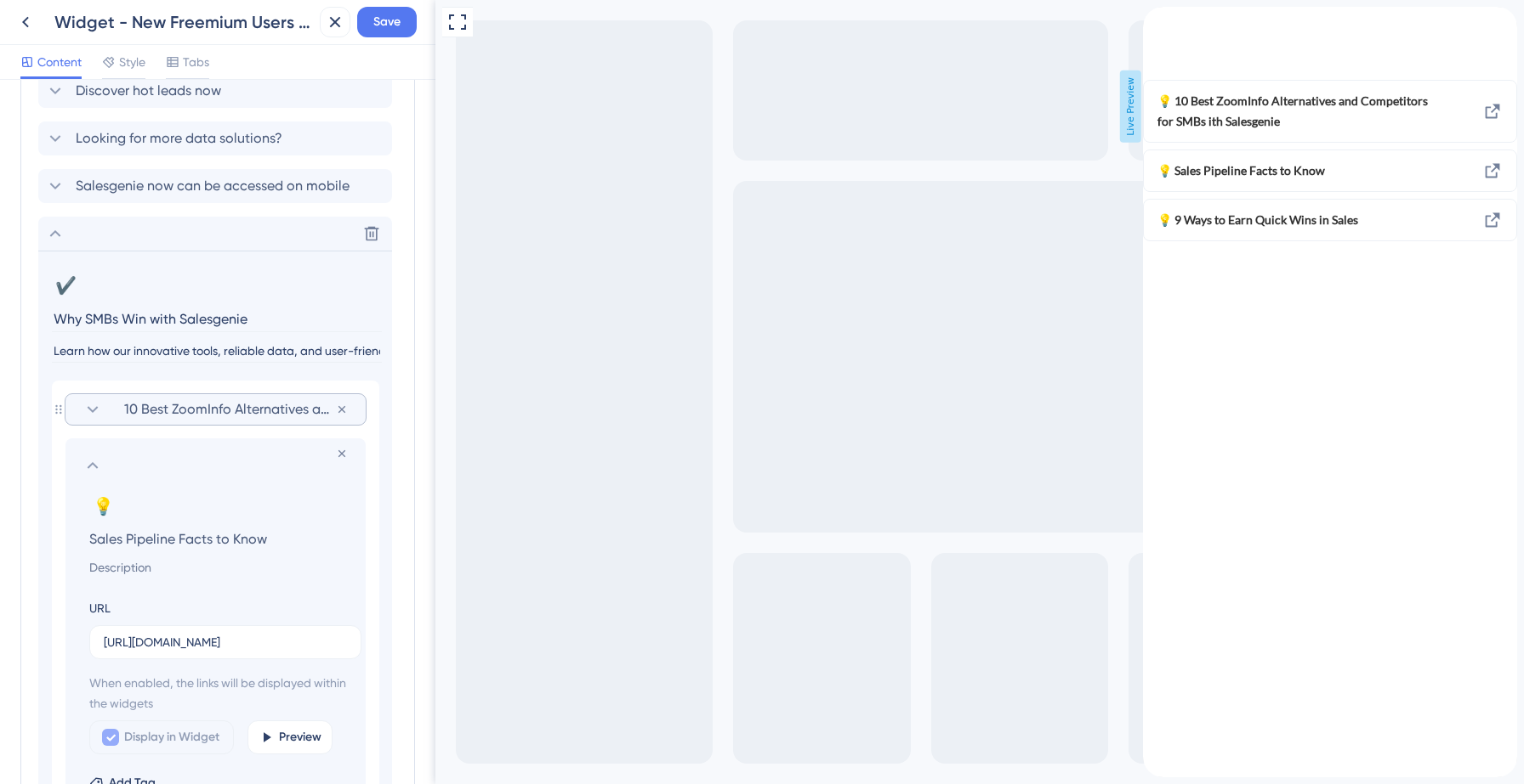
scroll to position [1491, 0]
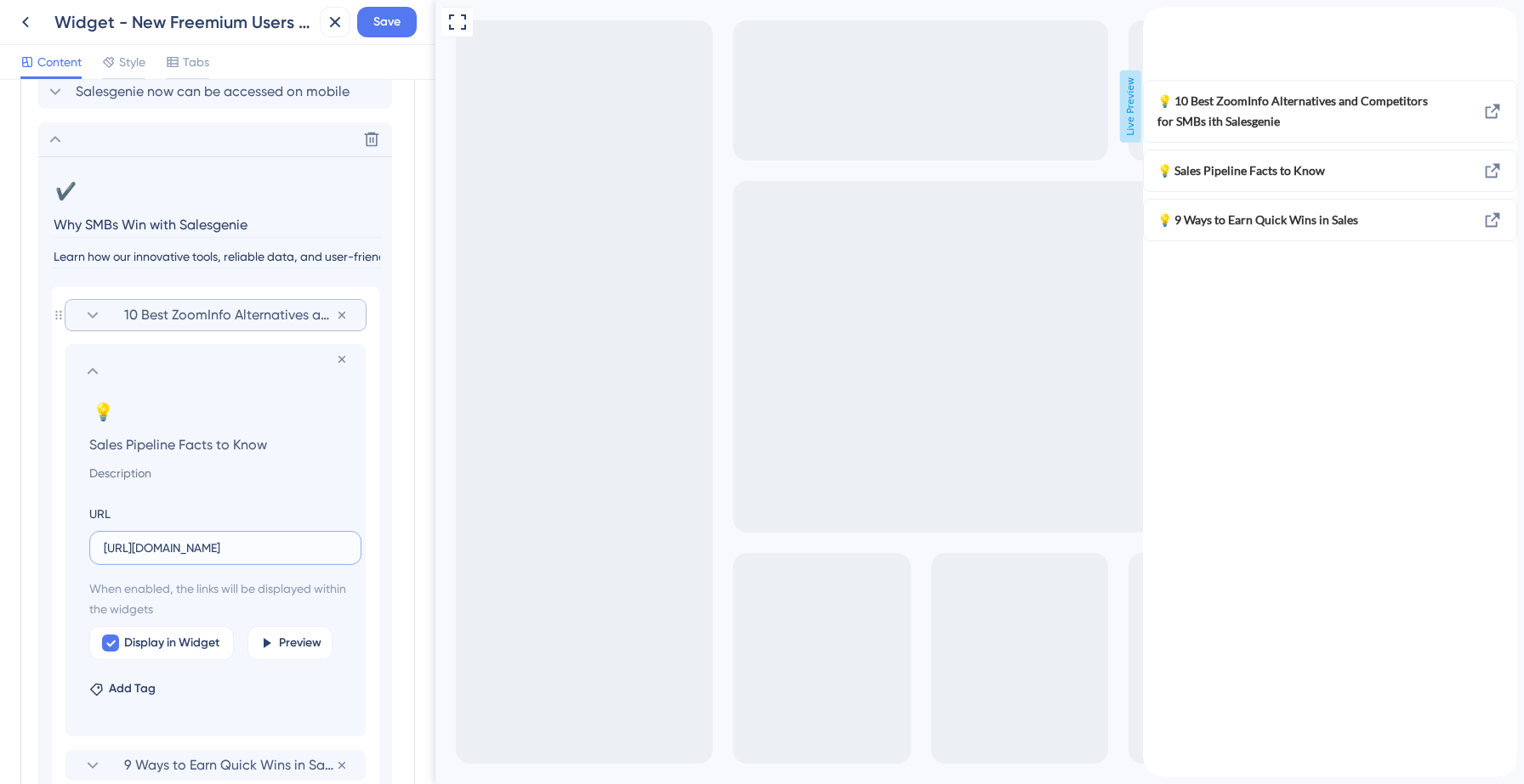
click at [130, 545] on input "[URL][DOMAIN_NAME]" at bounding box center [225, 548] width 243 height 19
paste input "[DOMAIN_NAME][URL]"
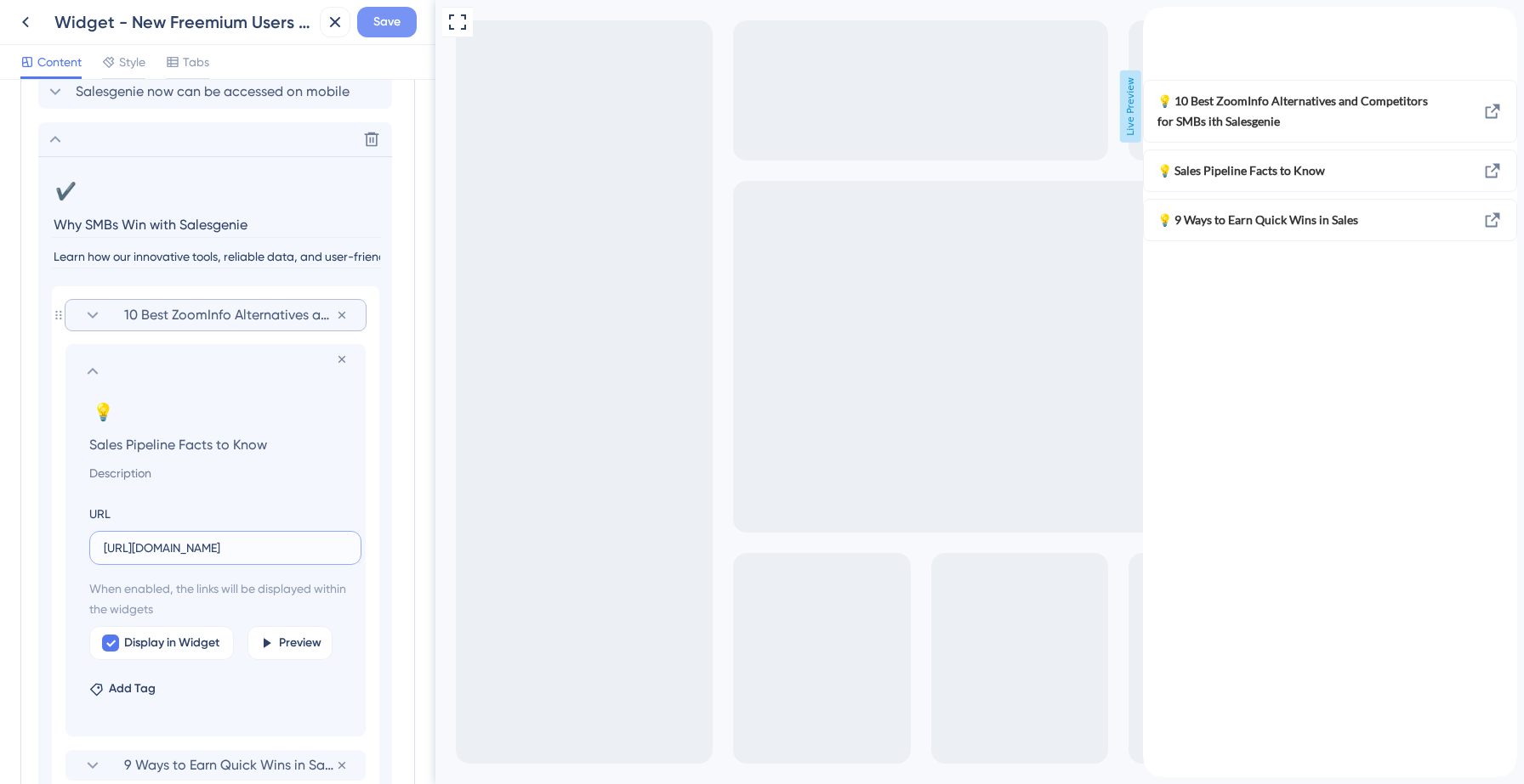
type input "[URL][DOMAIN_NAME]"
click at [398, 24] on span "Save" at bounding box center [387, 22] width 27 height 21
click at [95, 370] on icon at bounding box center [93, 372] width 21 height 21
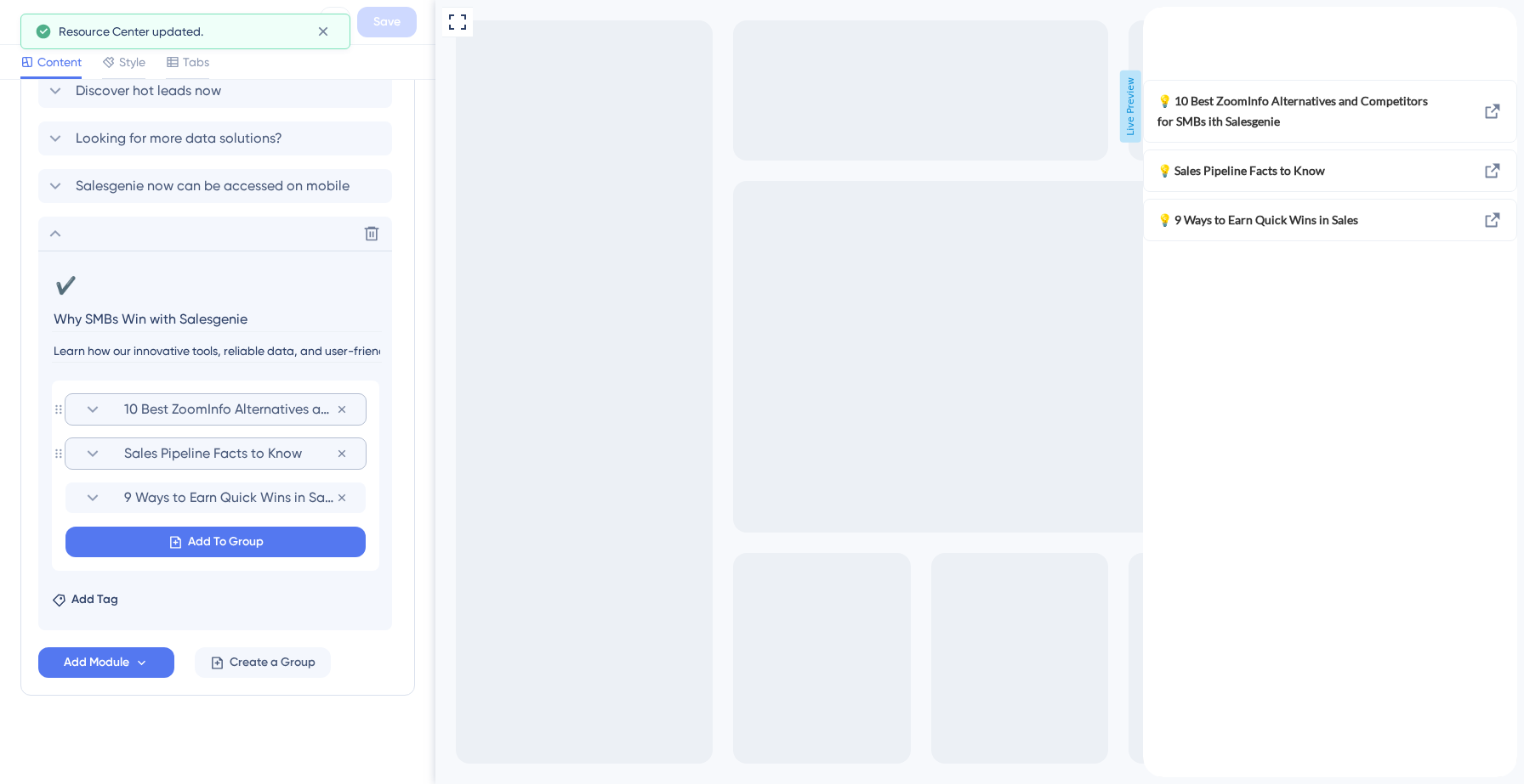
click at [98, 408] on icon at bounding box center [93, 410] width 21 height 21
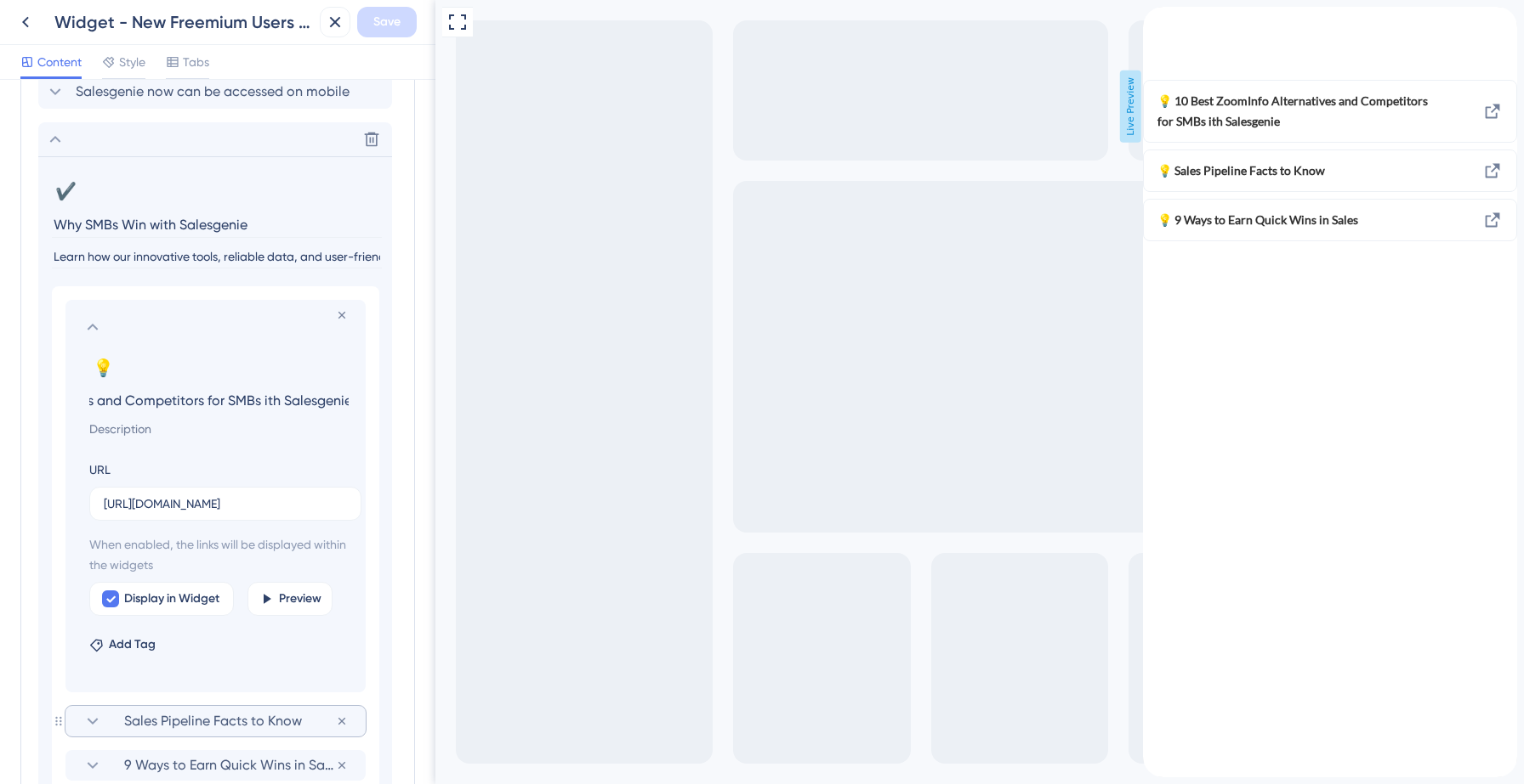
scroll to position [0, 0]
click at [178, 404] on input "10 Best ZoomInfo Alternatives and Competitors for SMBs ith Salesgenie" at bounding box center [218, 400] width 286 height 24
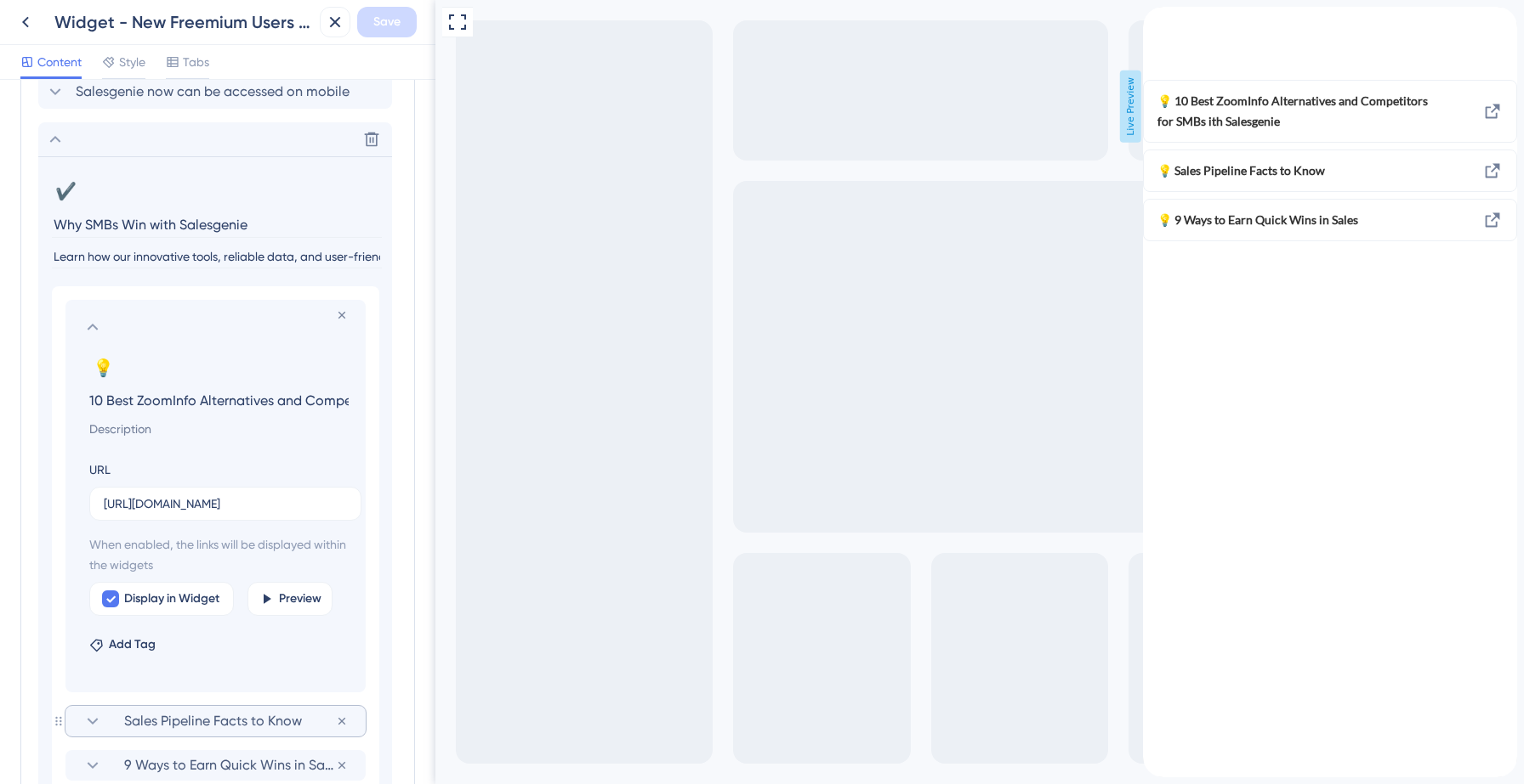
click at [178, 404] on input "10 Best ZoomInfo Alternatives and Competitors for SMBs ith Salesgenie" at bounding box center [218, 400] width 286 height 24
paste input "What makes Salesgenie the best ZoomInfo alternative?"
type input "What makes Salesgenie the best ZoomInfo alternative?"
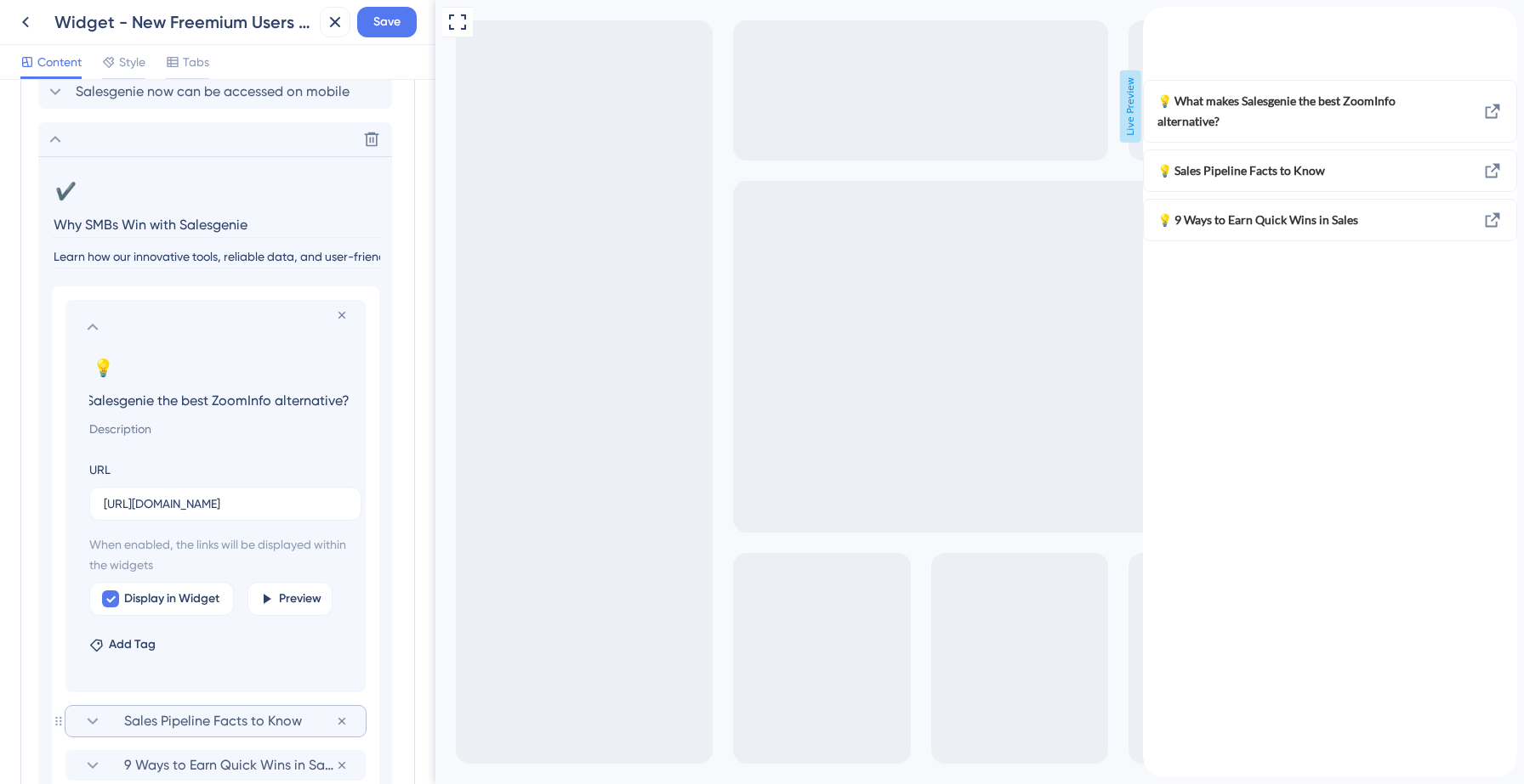
scroll to position [0, 0]
click at [184, 500] on input "[URL][DOMAIN_NAME]" at bounding box center [225, 504] width 243 height 19
paste input "[DOMAIN_NAME][URL]"
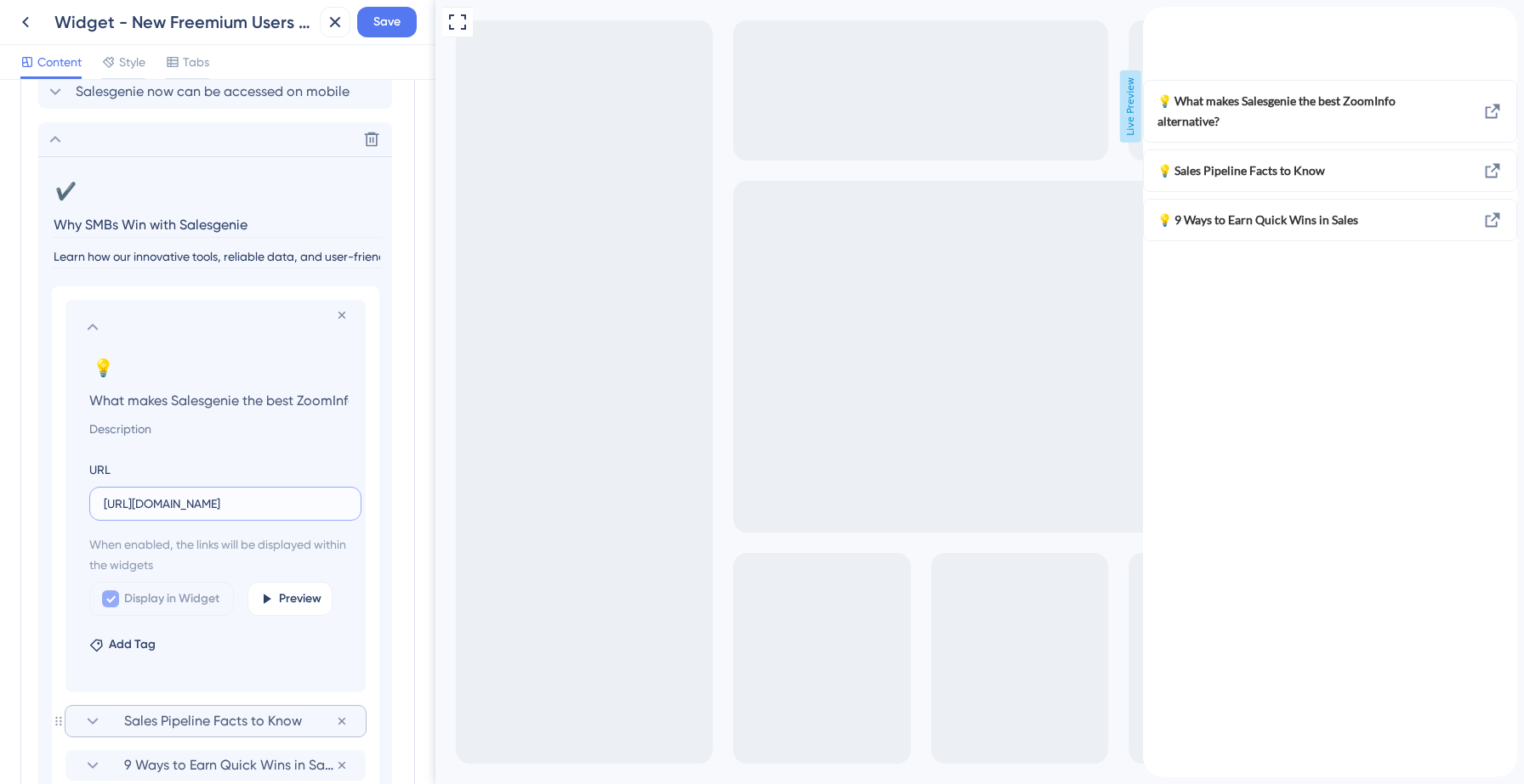
scroll to position [0, 410]
type input "[URL][DOMAIN_NAME]"
click at [393, 24] on span "Save" at bounding box center [387, 22] width 27 height 21
click at [54, 143] on icon at bounding box center [55, 139] width 21 height 21
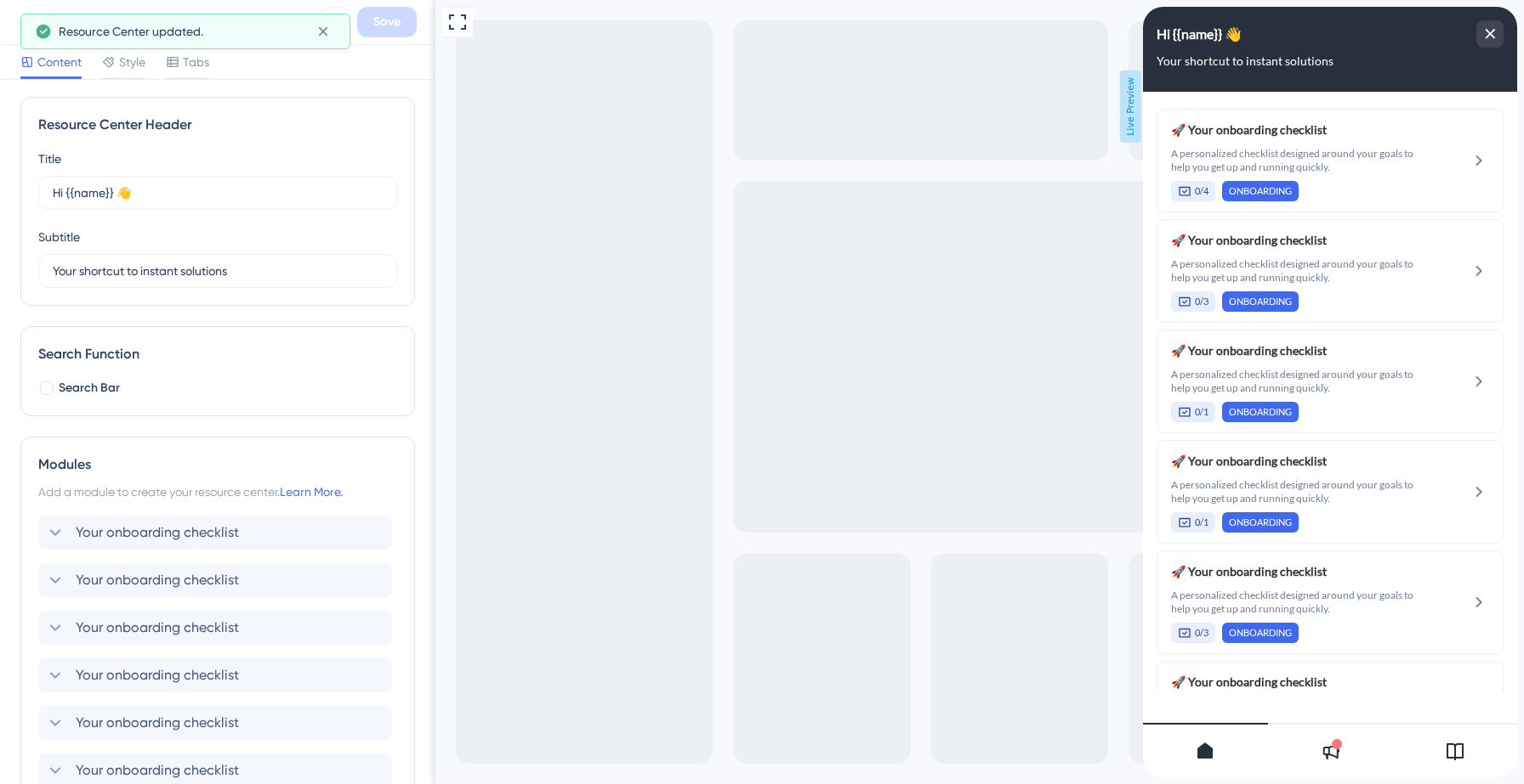
scroll to position [1, 0]
click at [29, 17] on icon at bounding box center [26, 22] width 21 height 21
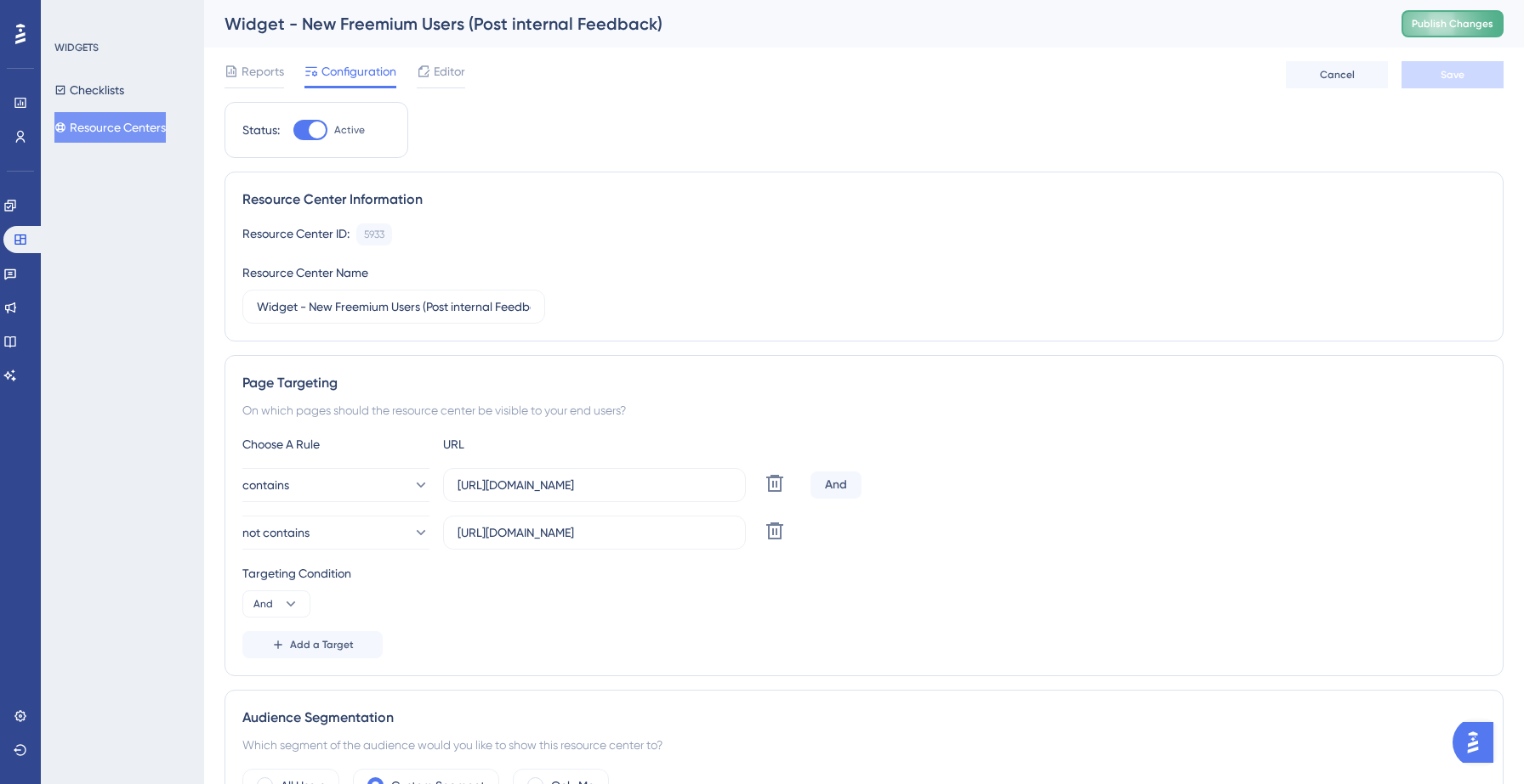
click at [1445, 27] on span "Publish Changes" at bounding box center [1452, 24] width 81 height 14
click at [444, 59] on div "Reports Configuration Editor Cancel Save" at bounding box center [864, 74] width 1278 height 54
click at [444, 67] on span "Editor" at bounding box center [449, 72] width 31 height 21
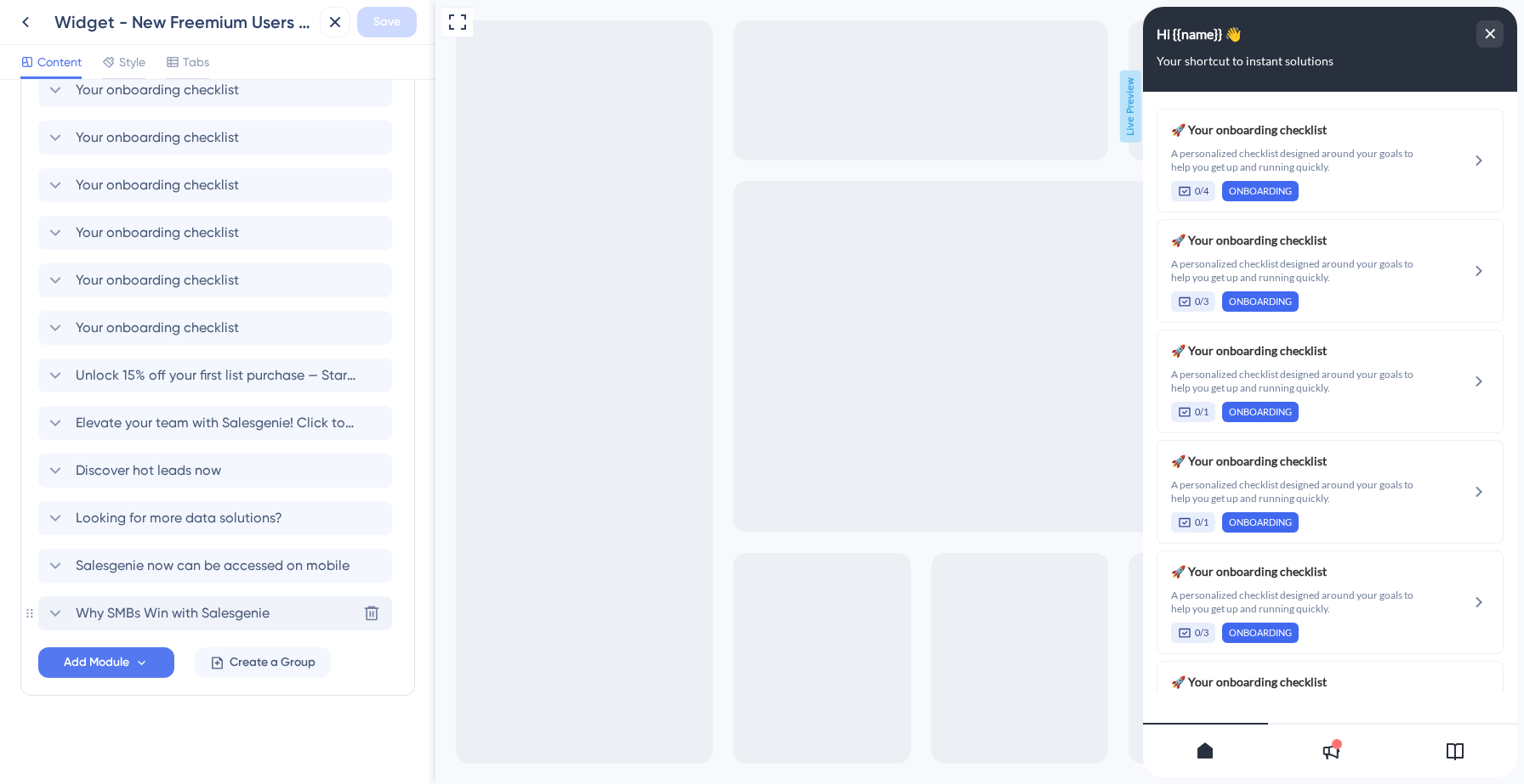
click at [53, 613] on icon at bounding box center [55, 614] width 11 height 7
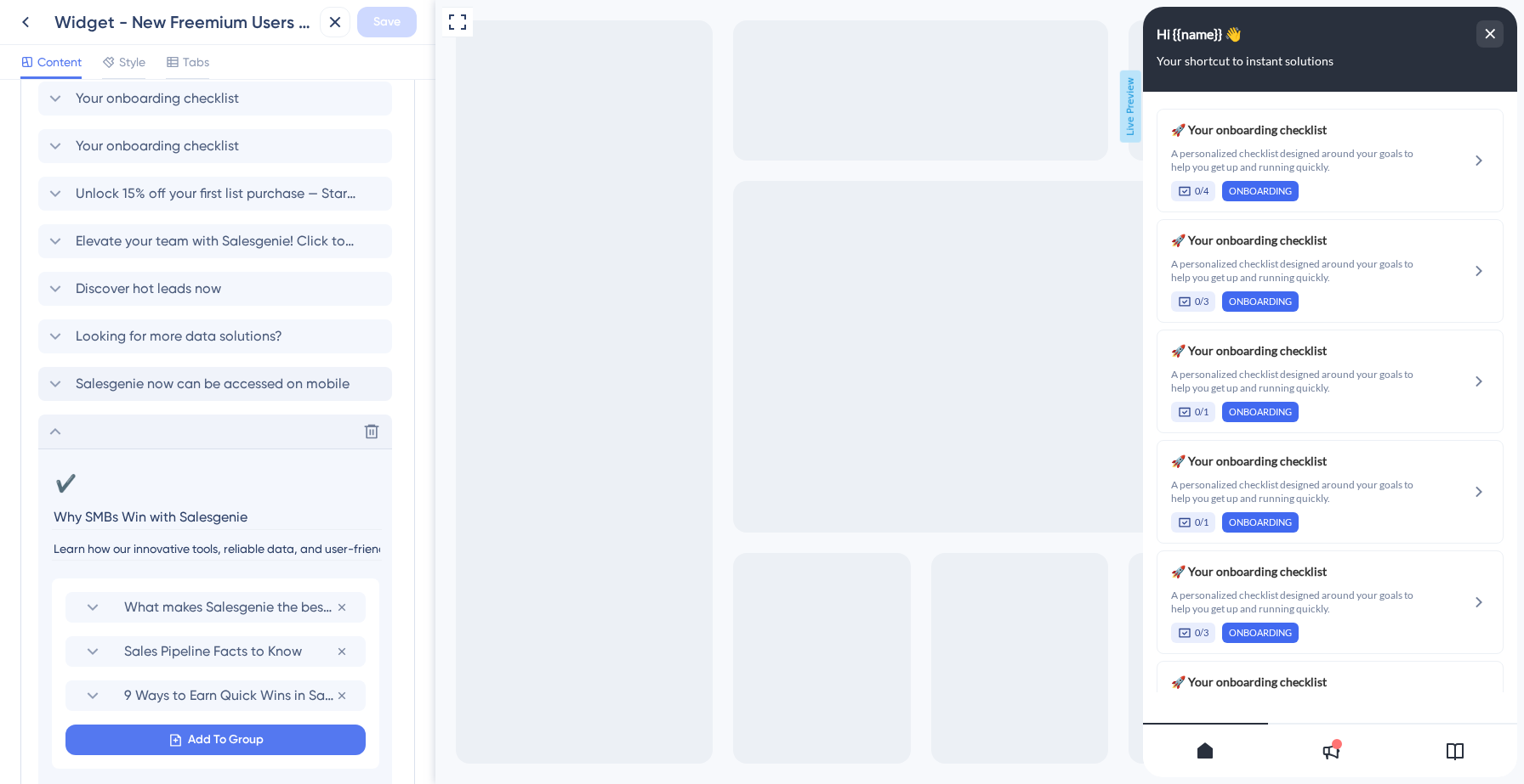
scroll to position [1203, 0]
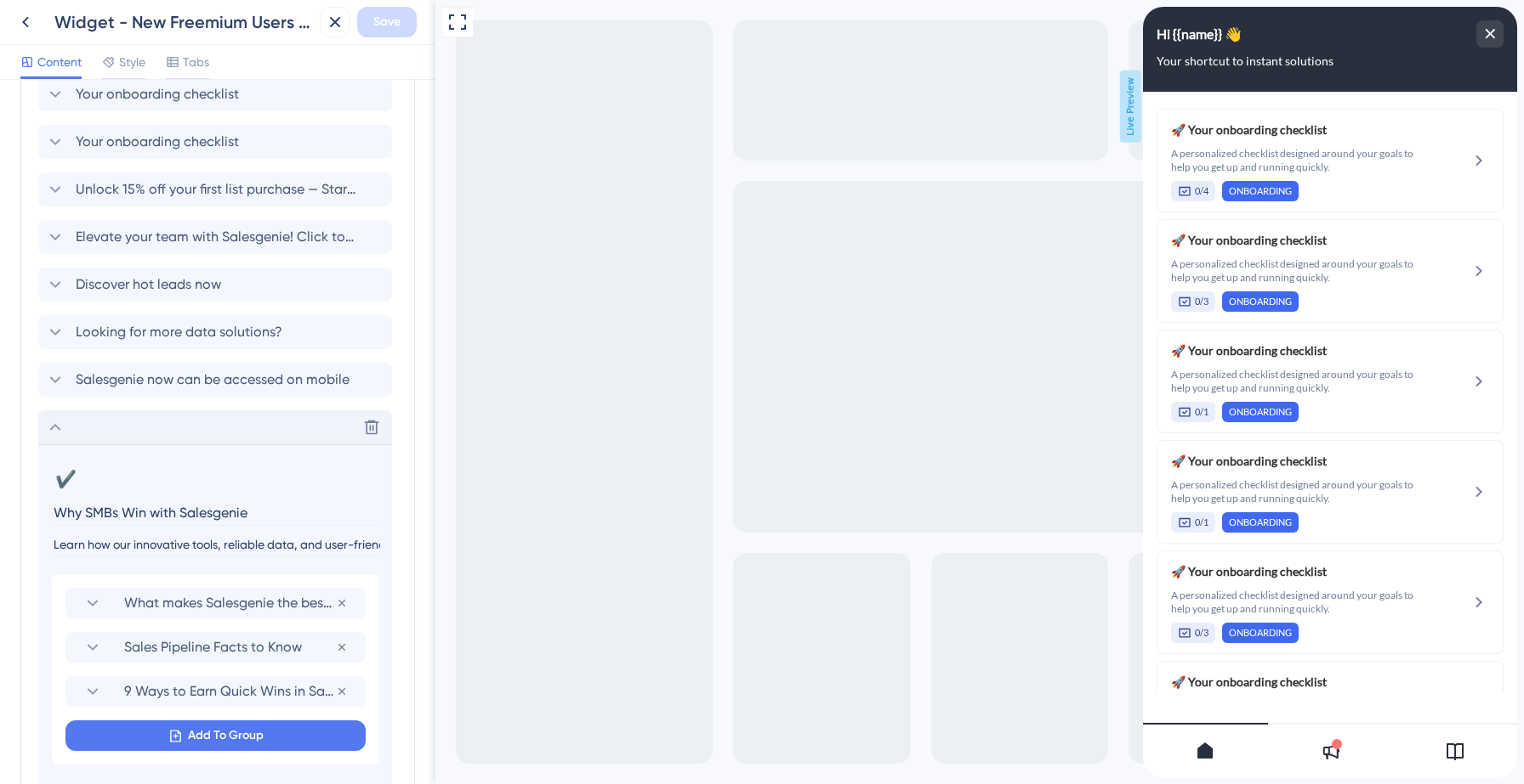
click at [154, 549] on input "Learn how our innovative tools, reliable data, and user-friendly platform give …" at bounding box center [216, 545] width 330 height 23
paste input "We know finding the time to seek out the latest and most beneficial information…"
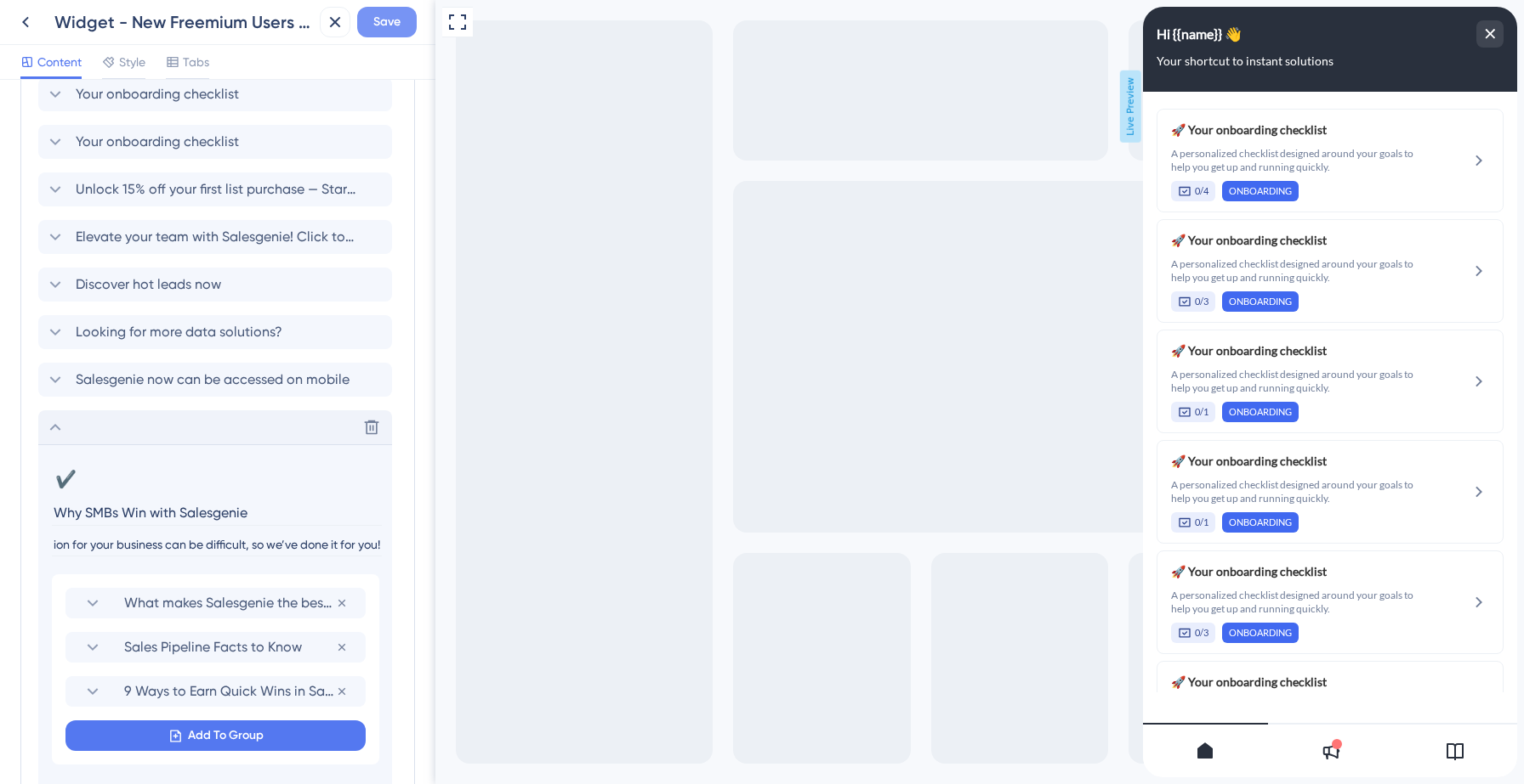
type input "We know finding the time to seek out the latest and most beneficial information…"
click at [393, 24] on span "Save" at bounding box center [387, 22] width 27 height 21
click at [61, 426] on icon at bounding box center [55, 428] width 21 height 21
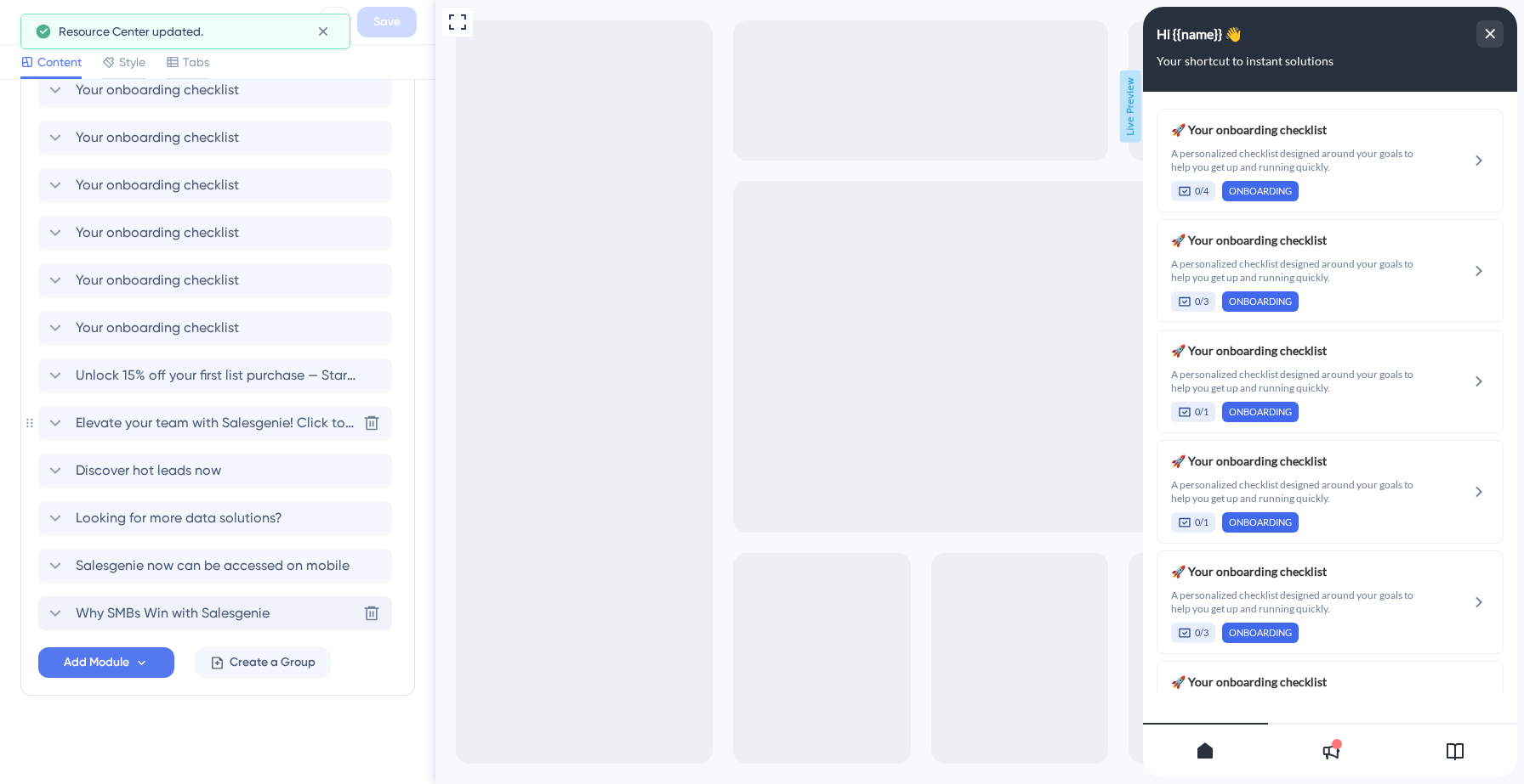
scroll to position [1017, 0]
click at [55, 570] on icon at bounding box center [55, 566] width 21 height 21
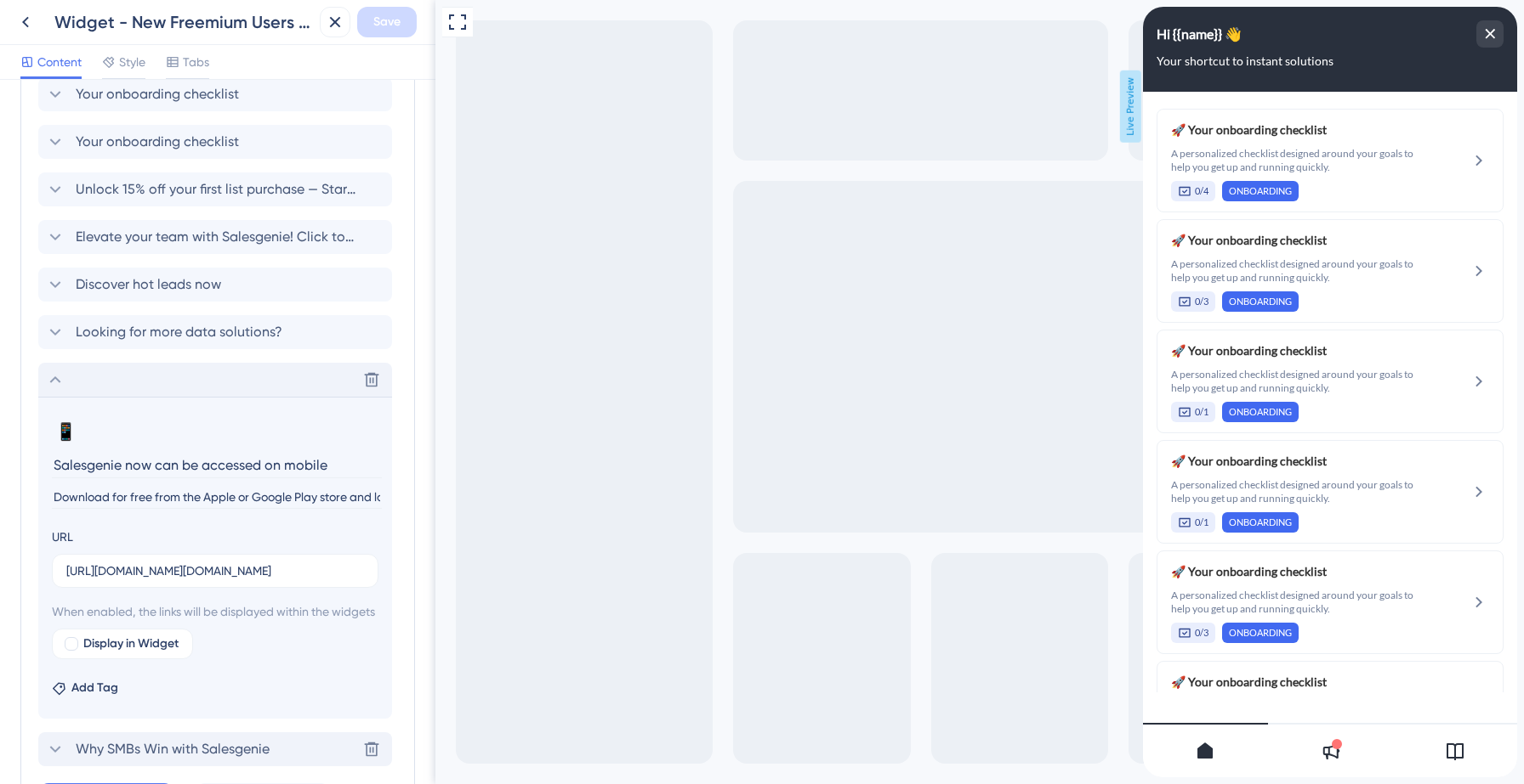
click at [160, 497] on input "Download for free from the Apple or Google Play store and log-in with your Sale…" at bounding box center [216, 497] width 330 height 23
paste input "[URL][DOMAIN_NAME]"
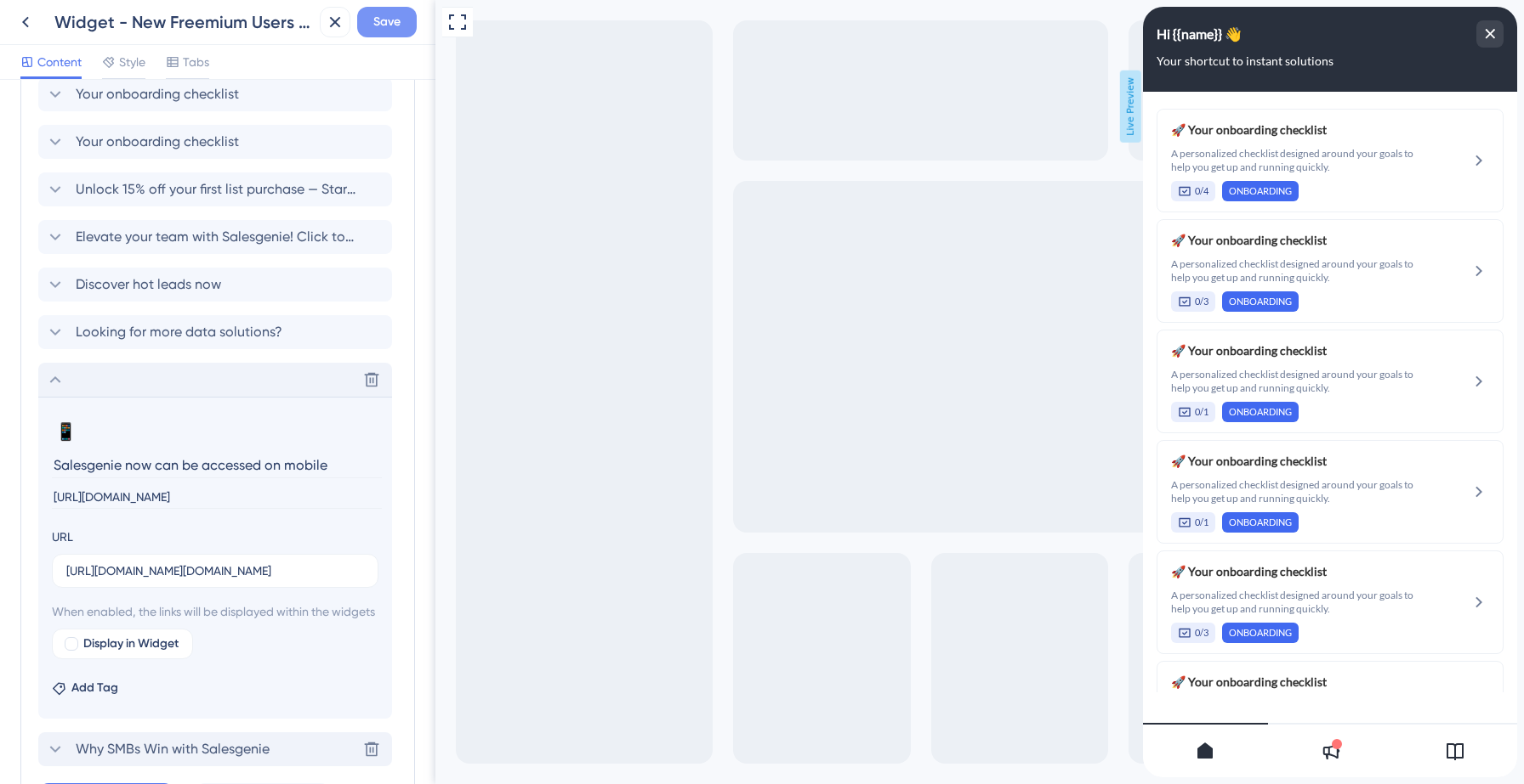
type input "[URL][DOMAIN_NAME]"
click at [394, 26] on span "Save" at bounding box center [387, 22] width 27 height 21
click at [326, 464] on input "Salesgenie now can be accessed on mobile" at bounding box center [216, 465] width 330 height 26
click at [231, 469] on input "Salesgenie now can be accessed on mobile app" at bounding box center [216, 465] width 330 height 26
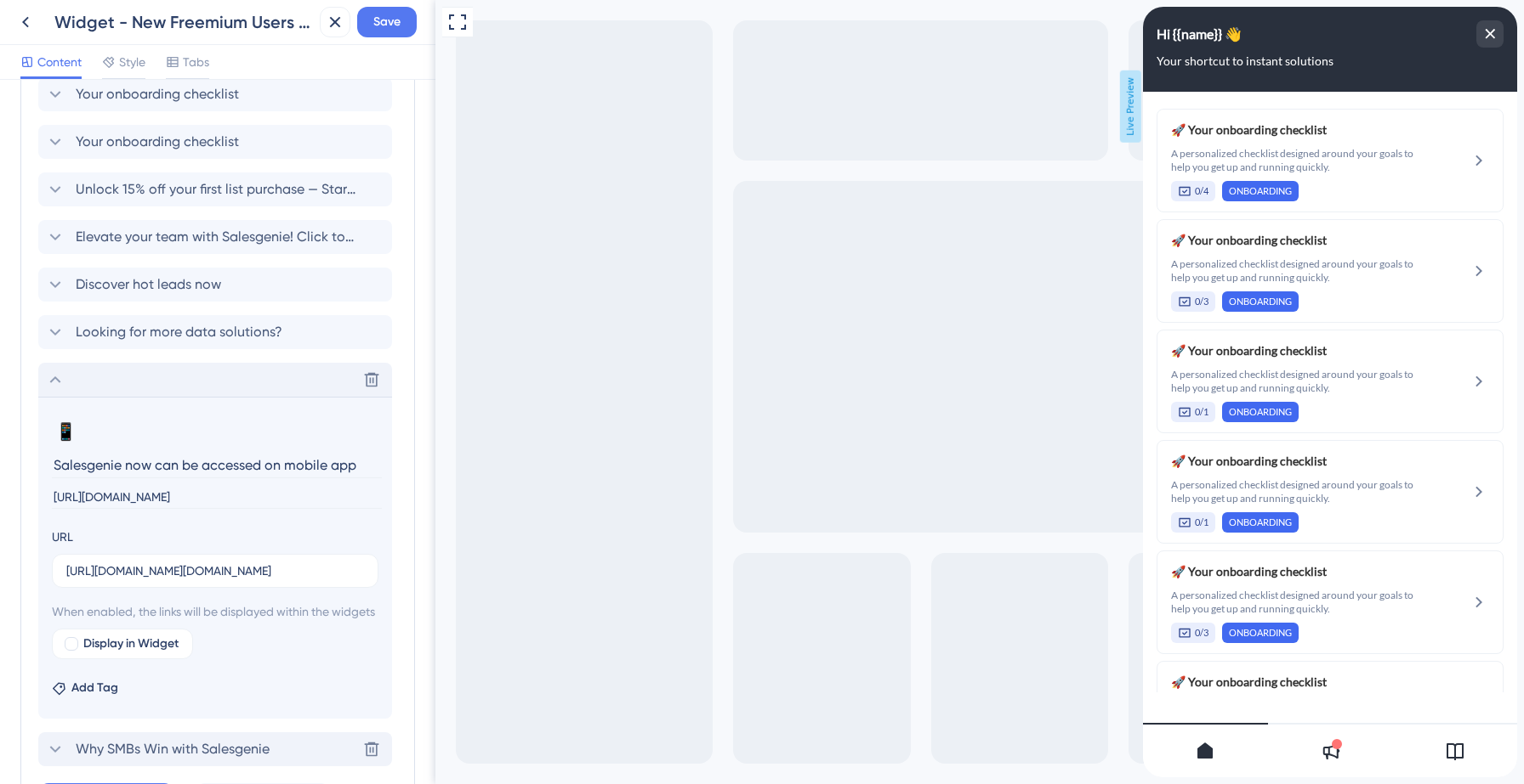
click at [231, 469] on input "Salesgenie now can be accessed on mobile app" at bounding box center [216, 465] width 330 height 26
type input "D"
type input "Access Salesgenie Mobile App"
click at [382, 32] on button "Save" at bounding box center [387, 22] width 60 height 30
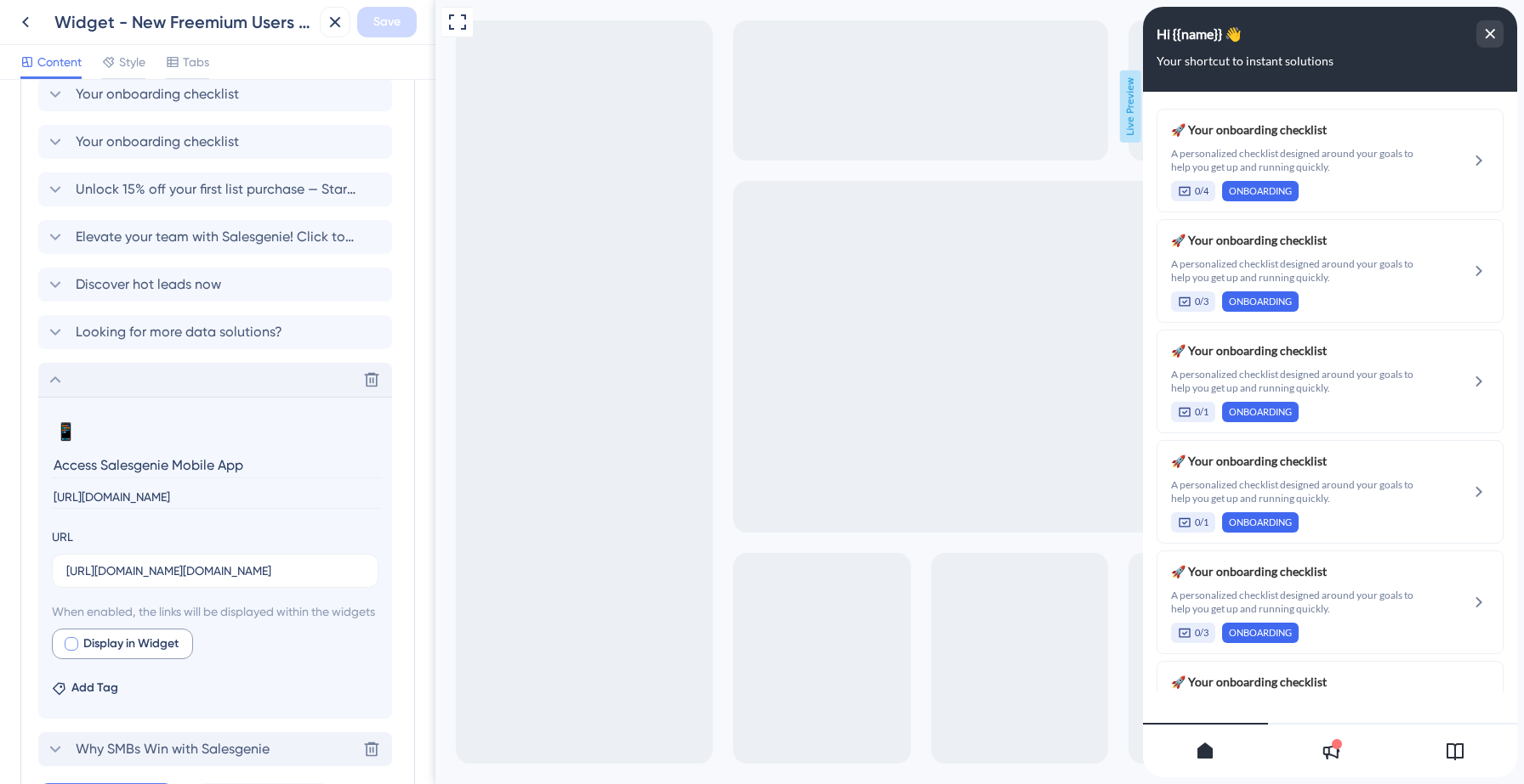
click at [69, 651] on div at bounding box center [72, 644] width 14 height 14
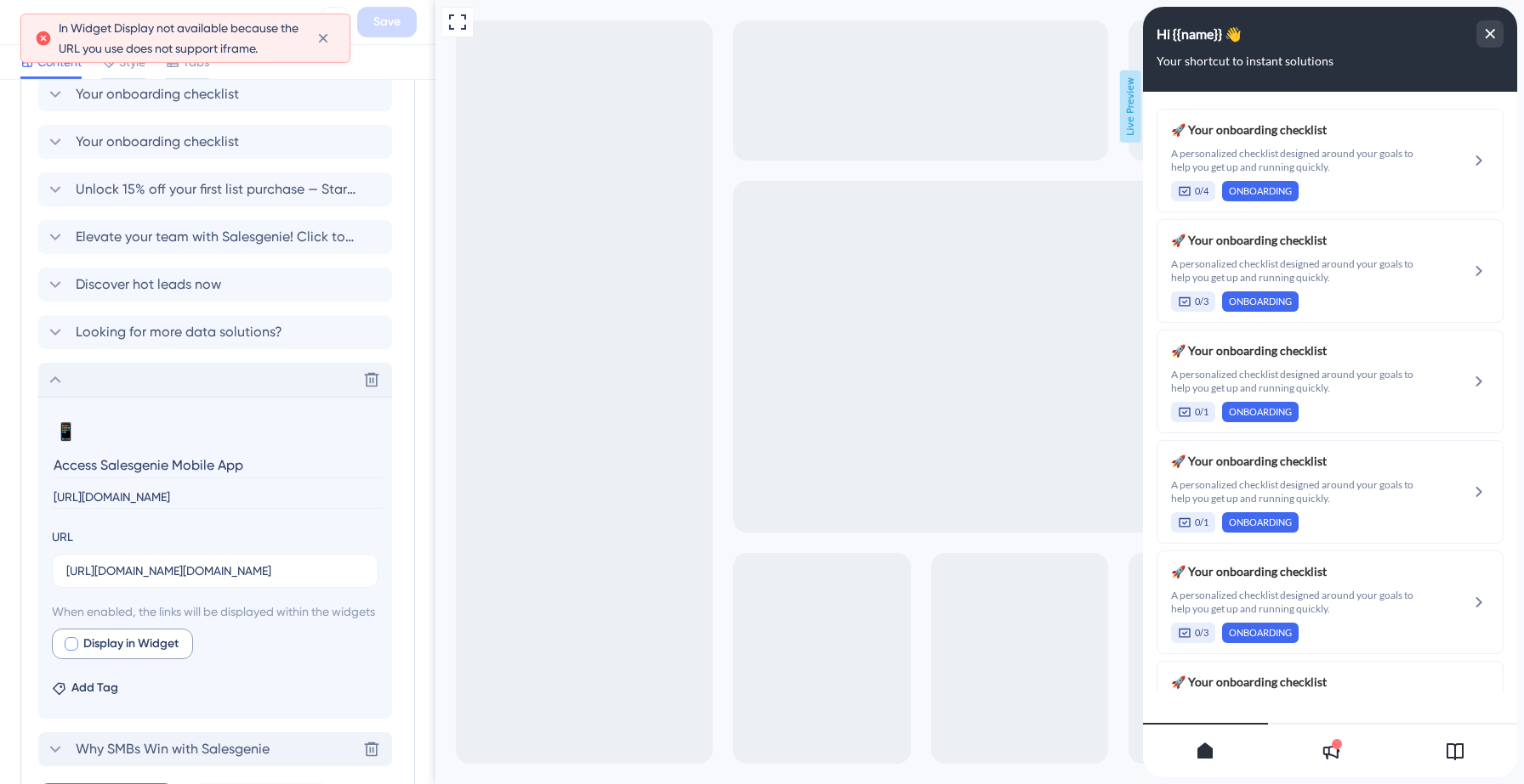
click at [75, 651] on div at bounding box center [72, 644] width 14 height 14
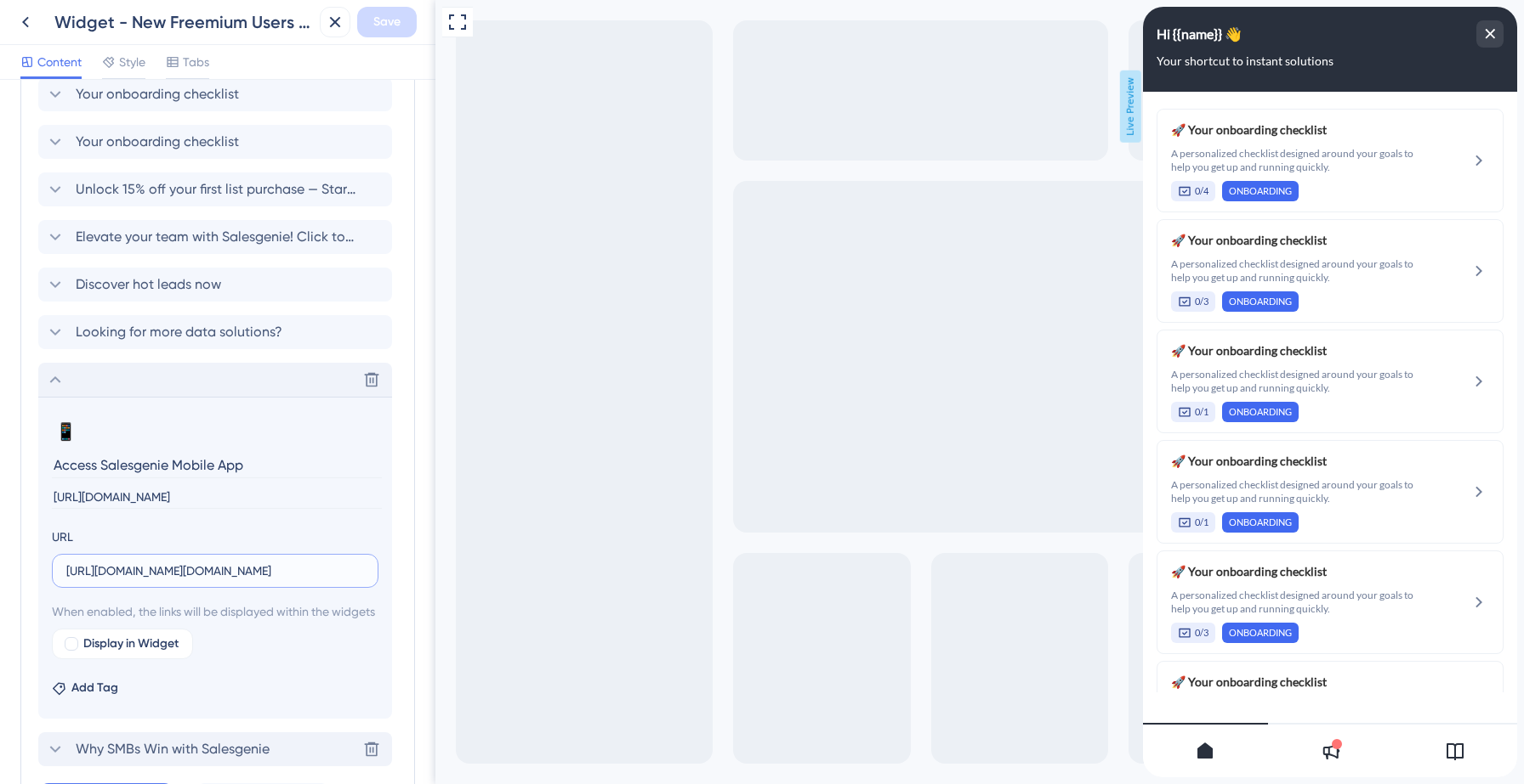
click at [160, 563] on input "[URL][DOMAIN_NAME][DOMAIN_NAME]" at bounding box center [215, 571] width 298 height 19
paste input "[DOMAIN_NAME][URL]"
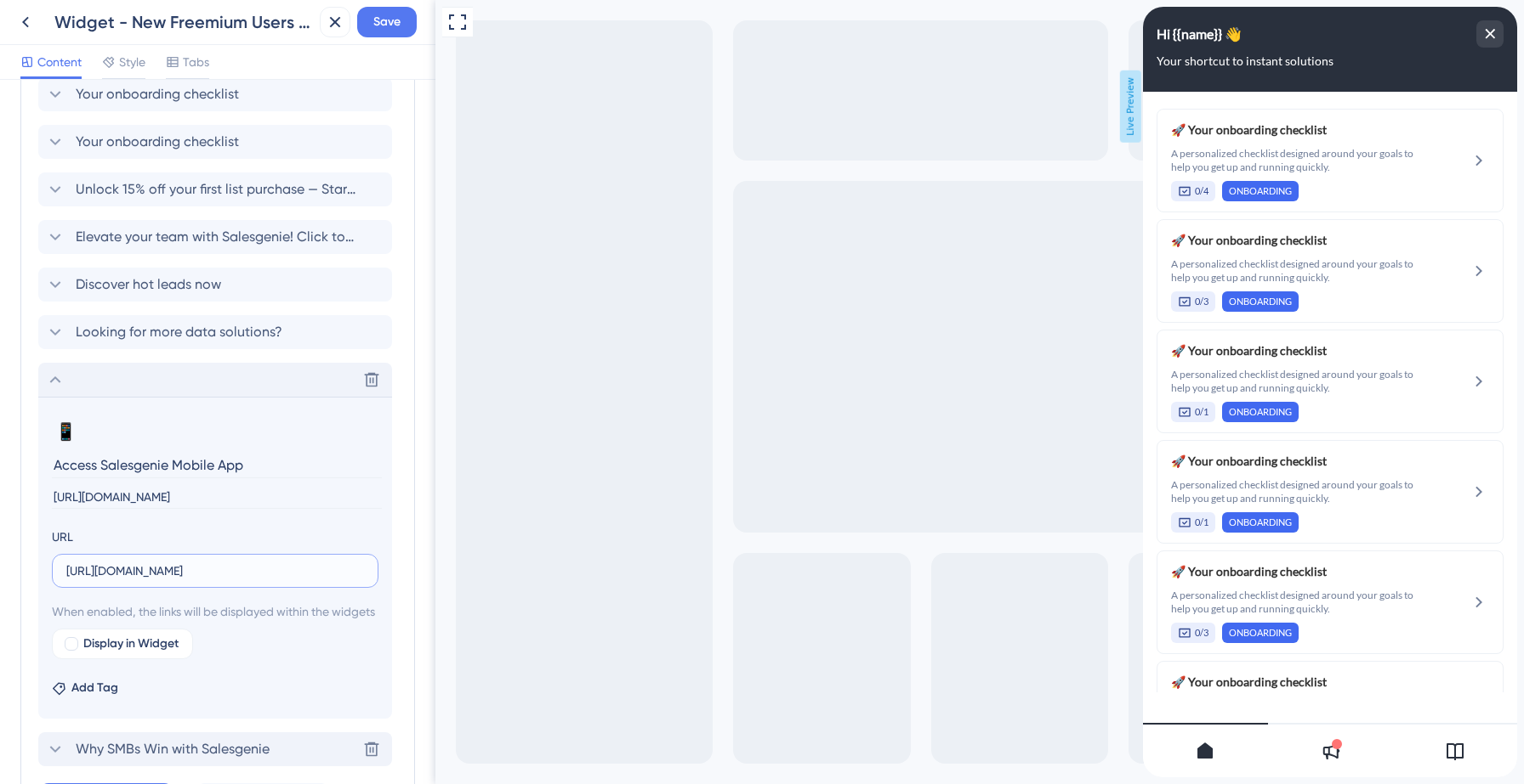
type input "[URL][DOMAIN_NAME]"
click at [108, 498] on input "[URL][DOMAIN_NAME]" at bounding box center [216, 497] width 330 height 23
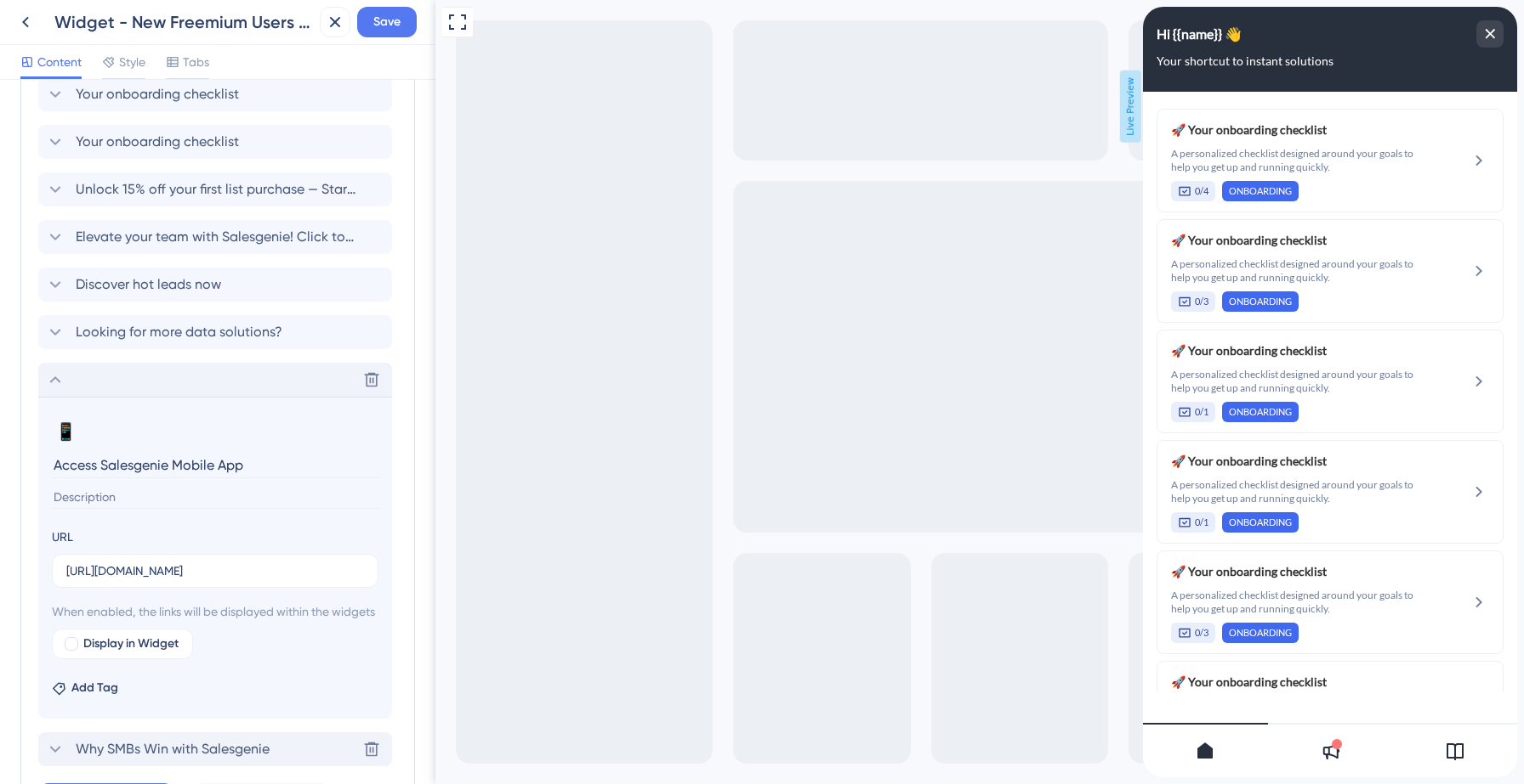
click at [142, 500] on input at bounding box center [216, 497] width 330 height 23
paste input "Salesgenie mobile app can be downloaded for free from the App Store (iOS) and G…"
type input "Salesgenie mobile app can be downloaded for free from the App Store (iOS) and G…"
click at [385, 24] on span "Save" at bounding box center [387, 22] width 27 height 21
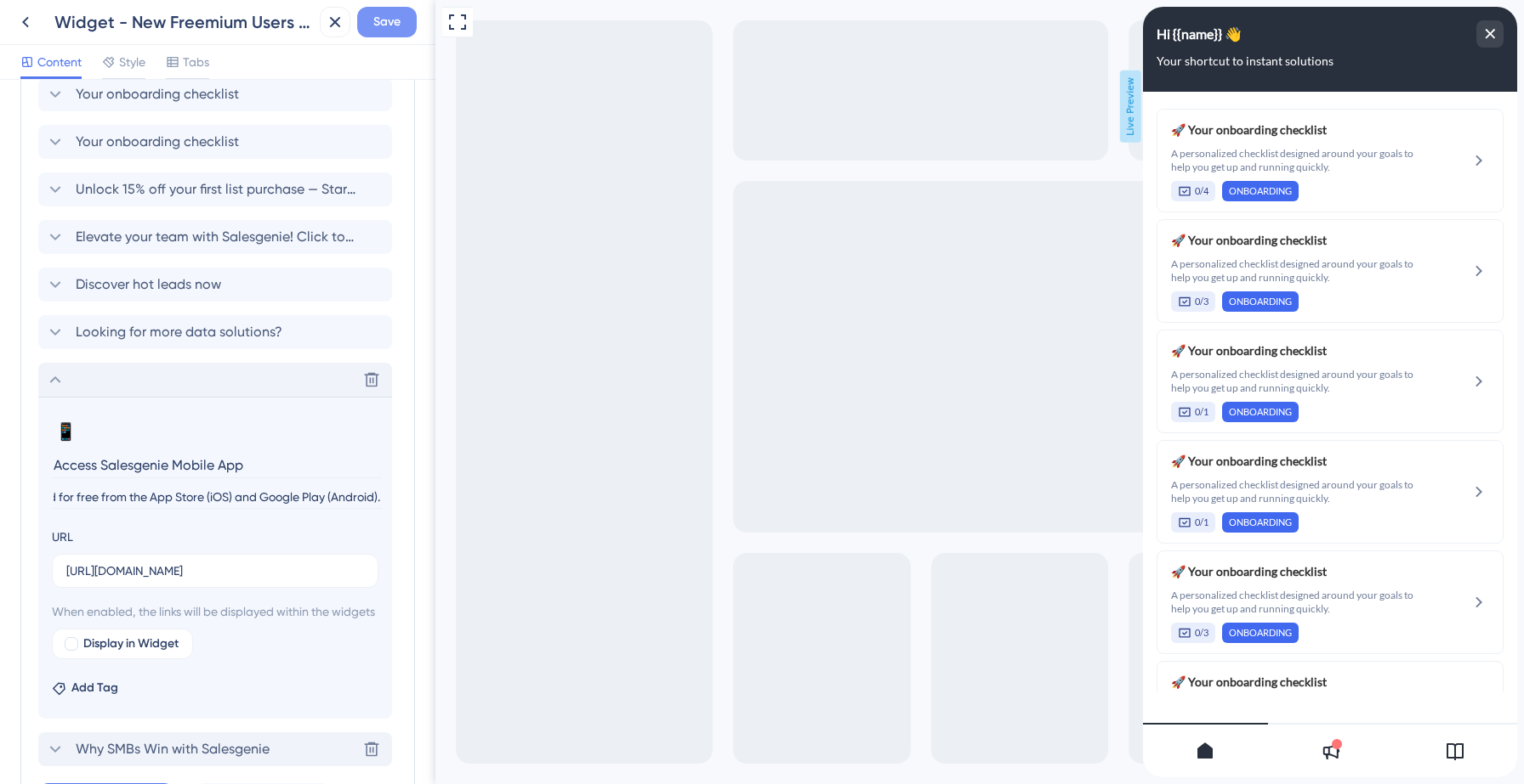
scroll to position [0, 0]
click at [68, 651] on div at bounding box center [72, 644] width 14 height 14
checkbox input "true"
click at [381, 18] on span "Save" at bounding box center [387, 22] width 27 height 21
click at [323, 35] on icon at bounding box center [323, 32] width 17 height 17
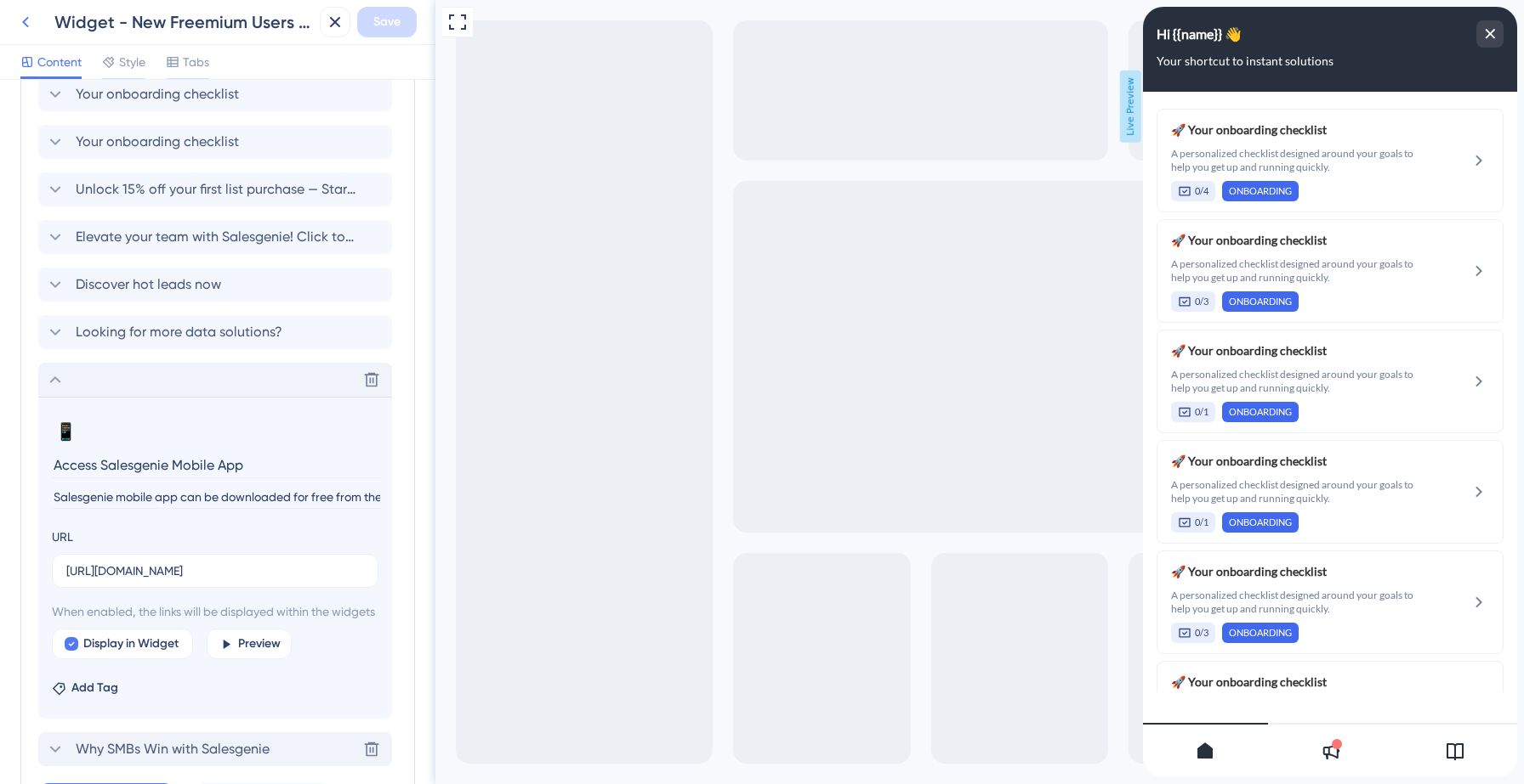
click at [27, 16] on icon at bounding box center [26, 22] width 21 height 21
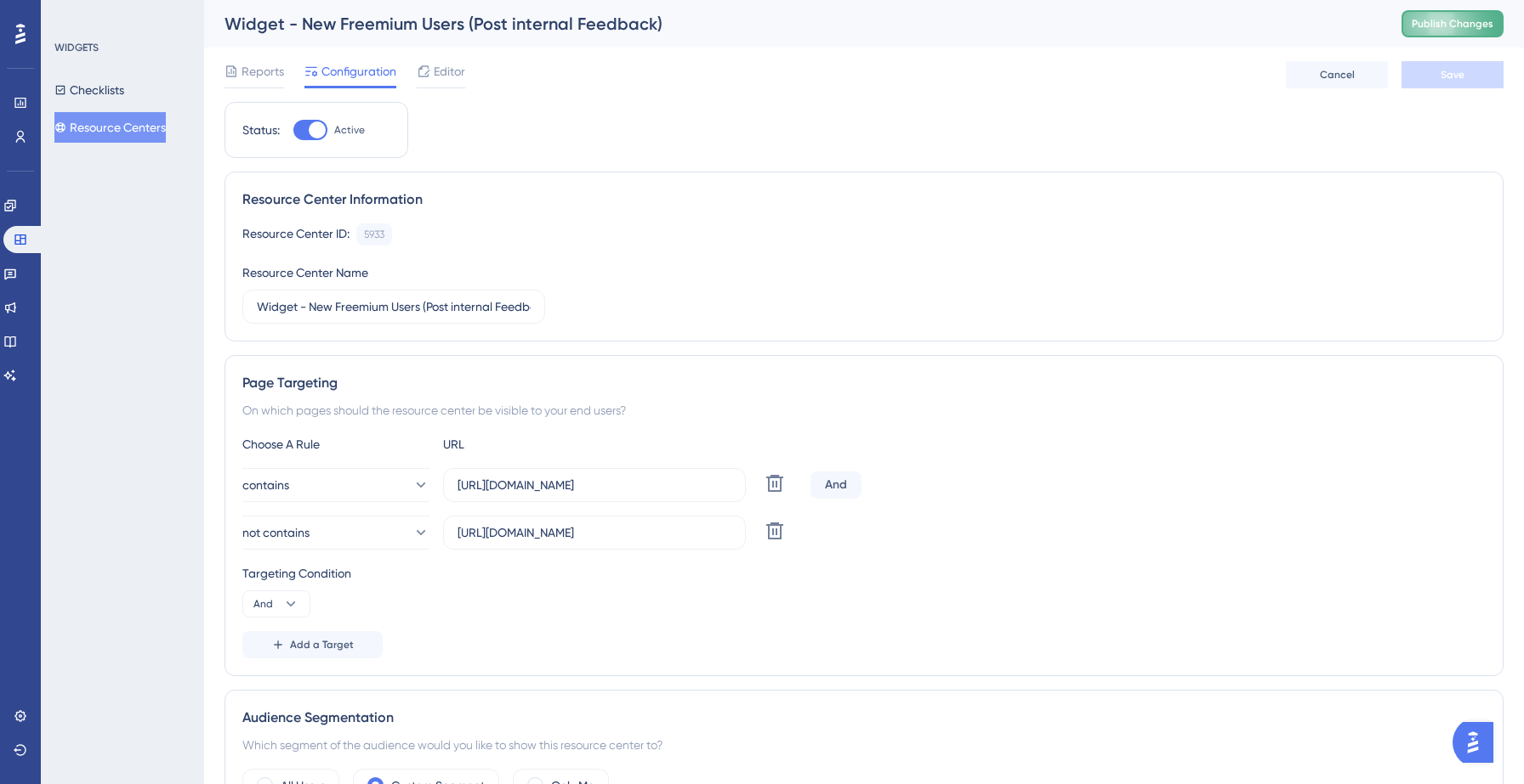
click at [1452, 28] on span "Publish Changes" at bounding box center [1452, 24] width 81 height 14
click at [439, 64] on span "Editor" at bounding box center [449, 72] width 31 height 21
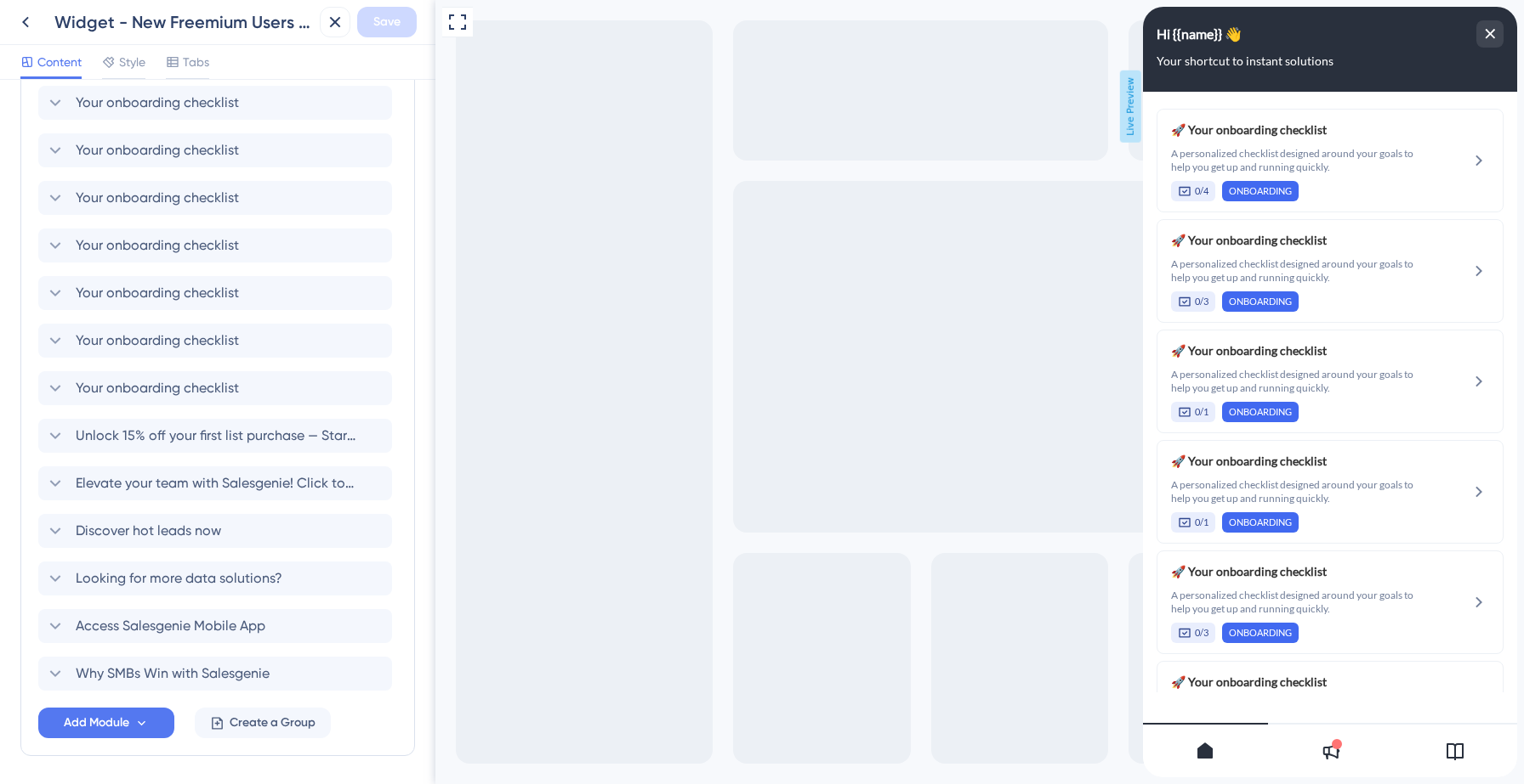
scroll to position [972, 0]
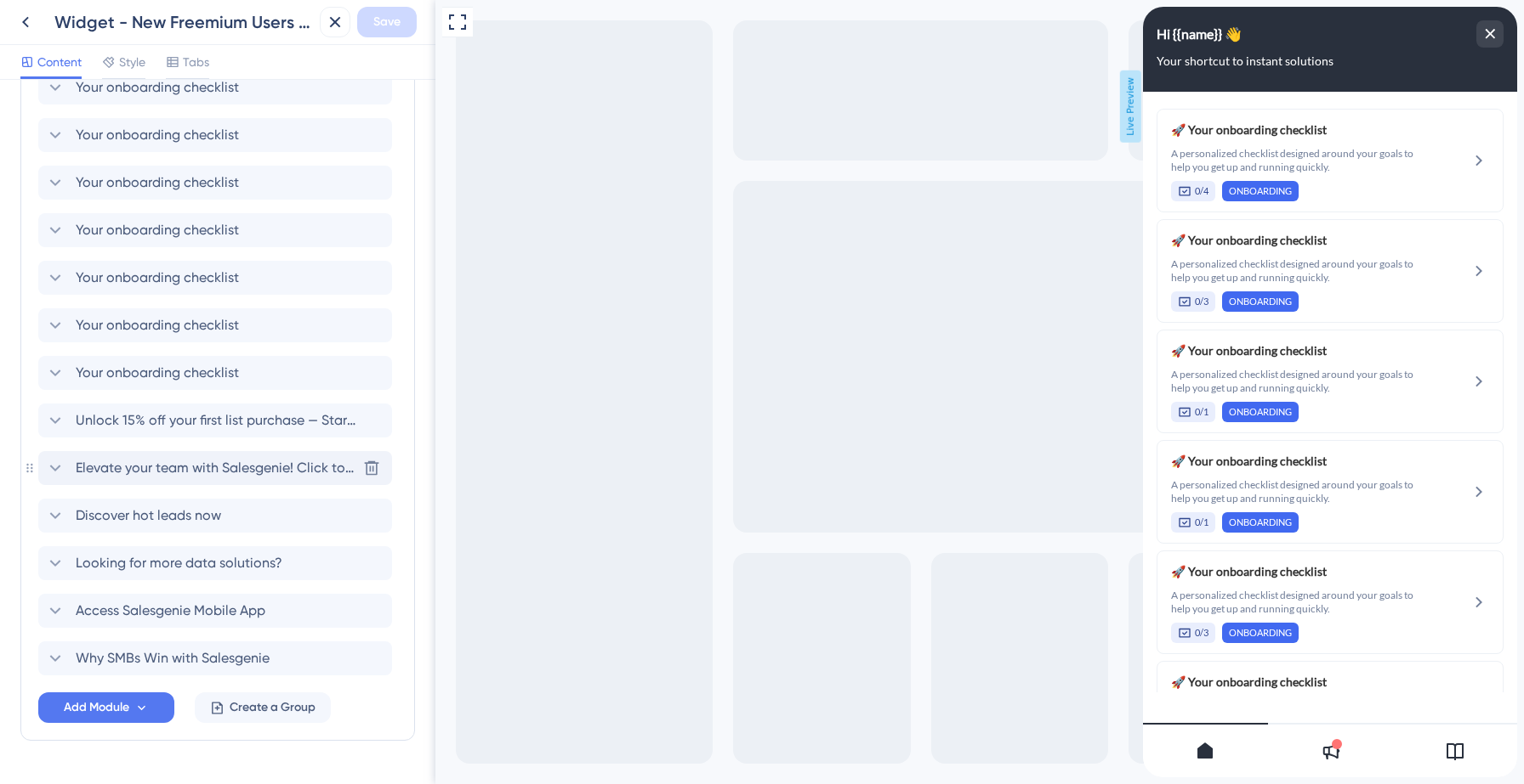
click at [141, 468] on span "Elevate your team with Salesgenie! Click to know how" at bounding box center [215, 468] width 280 height 21
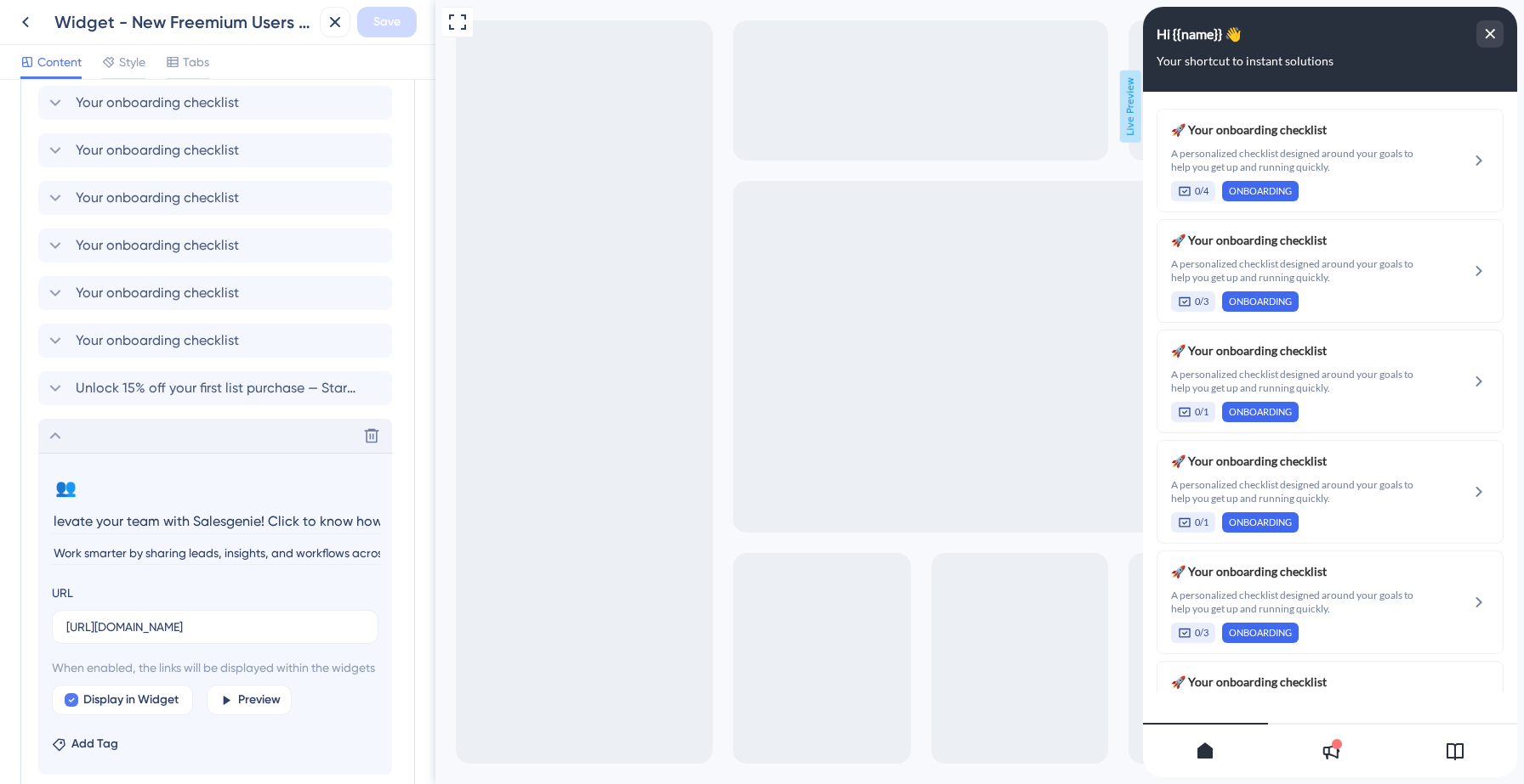
scroll to position [0, 0]
click at [148, 623] on input "[URL][DOMAIN_NAME]" at bounding box center [215, 628] width 298 height 19
paste input "6053-what-is-salesgenie-team"
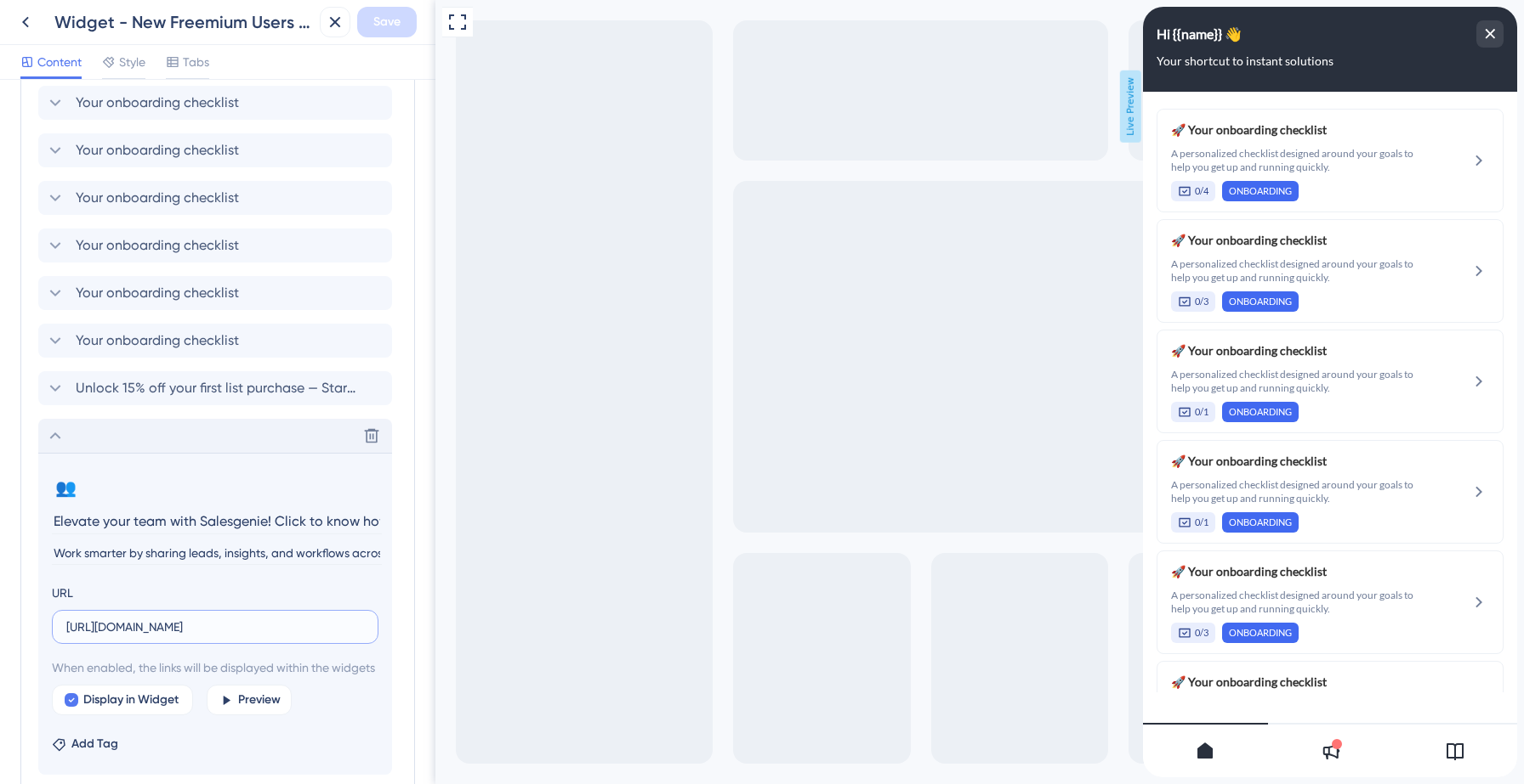
scroll to position [0, 197]
type input "[URL][DOMAIN_NAME]"
click at [376, 25] on span "Save" at bounding box center [387, 22] width 27 height 21
click at [321, 32] on icon at bounding box center [323, 32] width 17 height 17
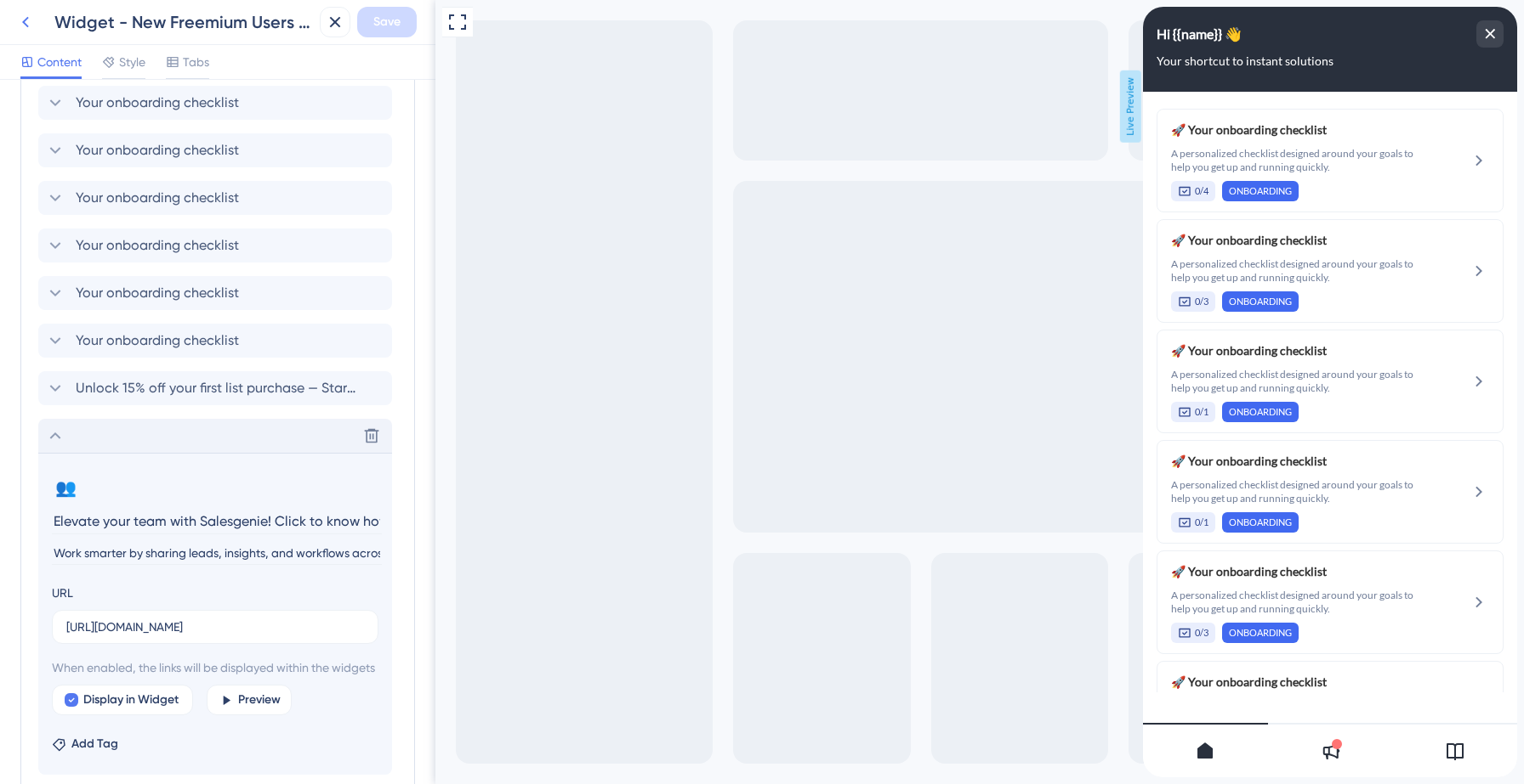
click at [38, 21] on button at bounding box center [25, 22] width 30 height 30
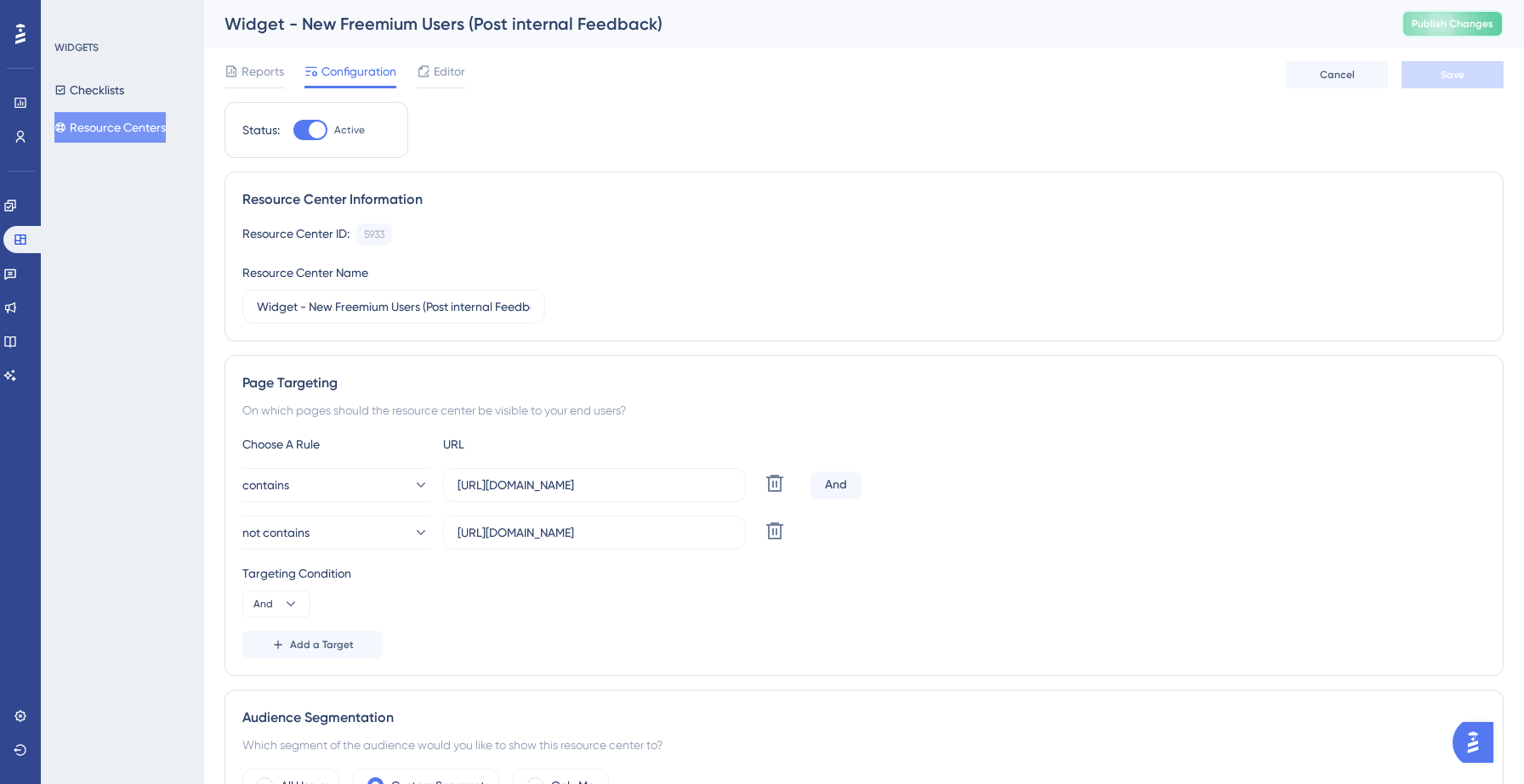
click at [1450, 17] on span "Publish Changes" at bounding box center [1452, 24] width 81 height 14
click at [451, 82] on div "Editor" at bounding box center [441, 74] width 48 height 27
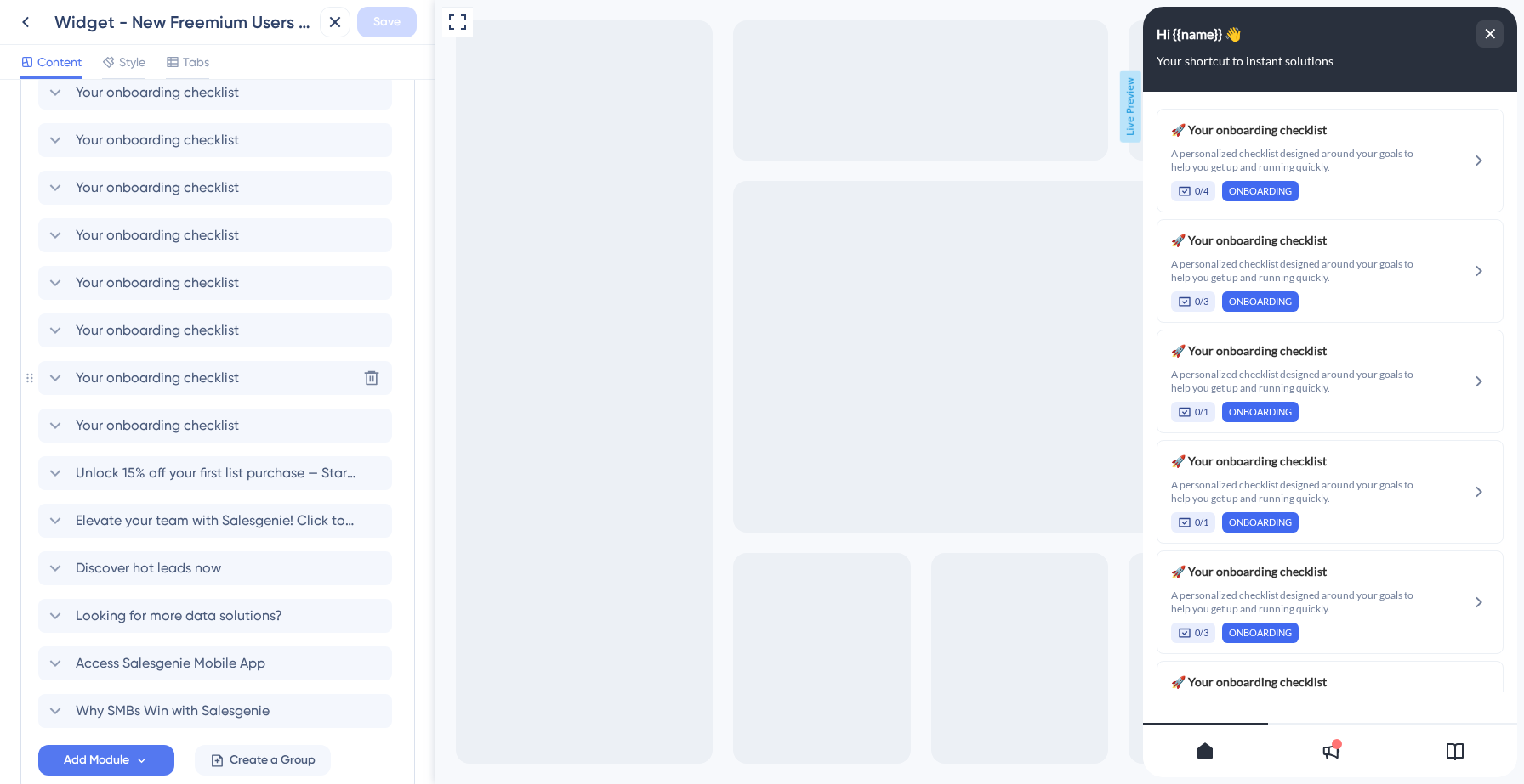
scroll to position [1017, 0]
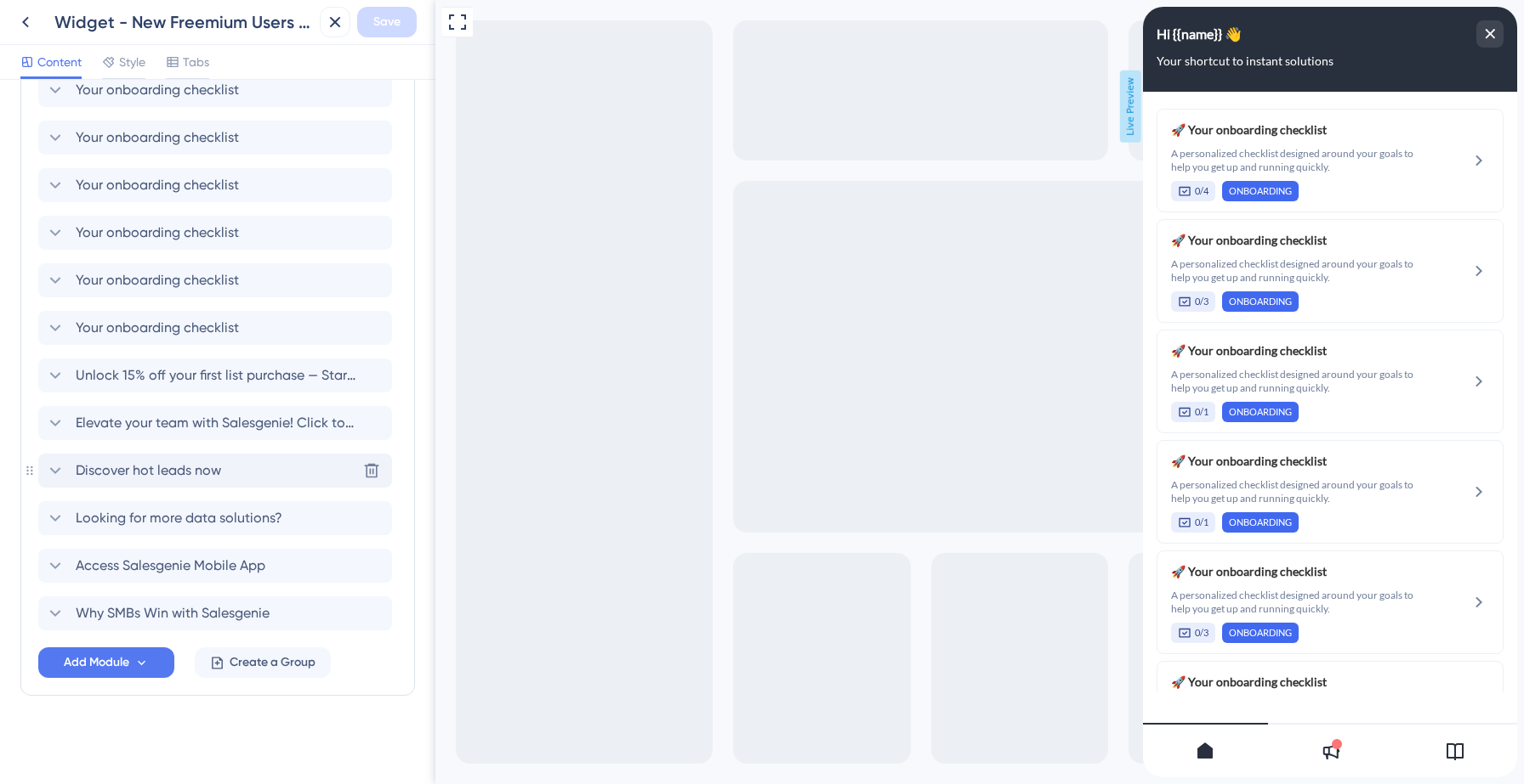
click at [117, 475] on span "Discover hot leads now" at bounding box center [148, 471] width 145 height 21
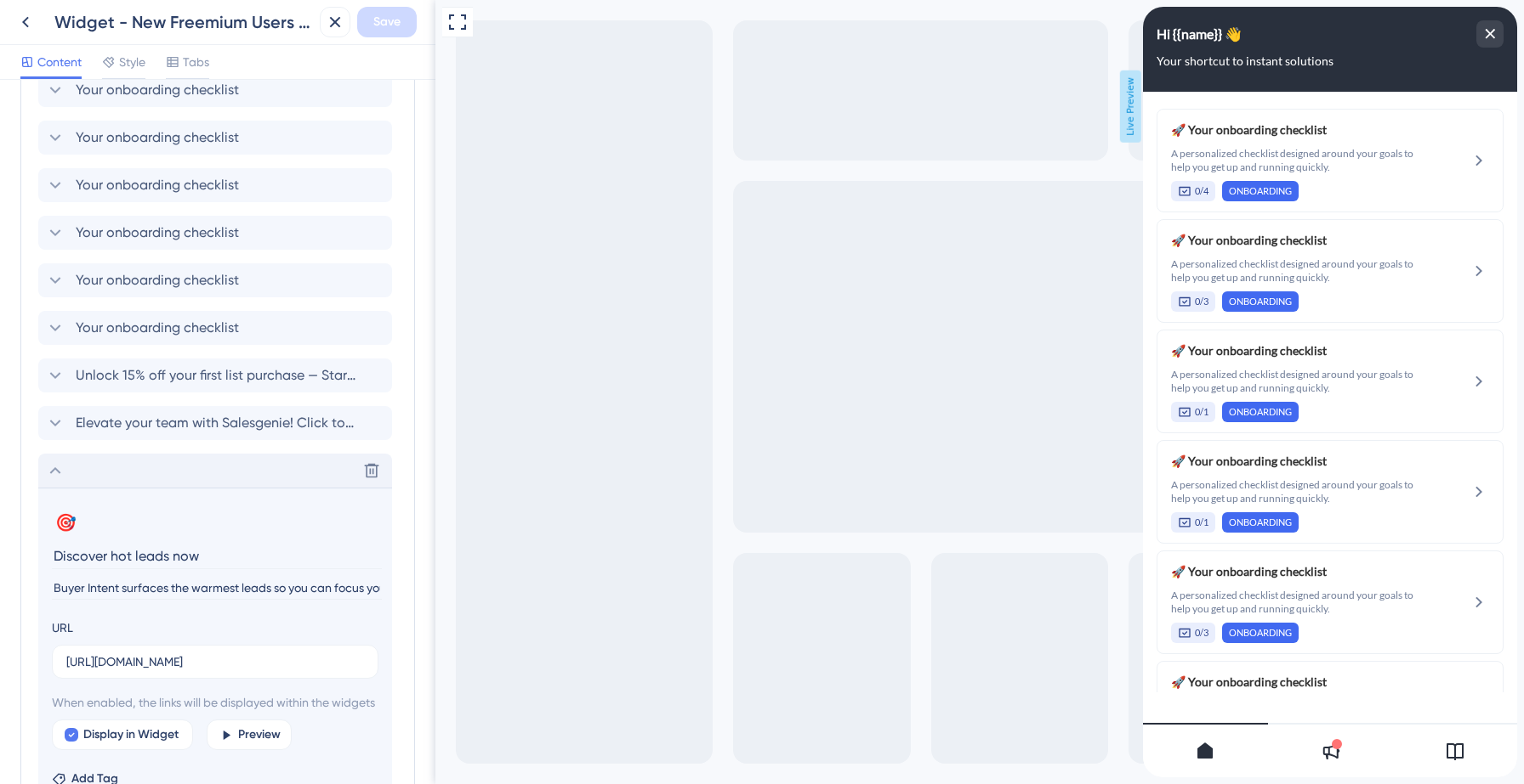
click at [119, 555] on input "Discover hot leads now" at bounding box center [216, 556] width 330 height 26
drag, startPoint x: 111, startPoint y: 556, endPoint x: 207, endPoint y: 556, distance: 96.0
click at [207, 556] on input "Discover hot leads now" at bounding box center [216, 556] width 330 height 26
type input "Discover Leads with High Purchasing Intent"
click at [186, 653] on input "[URL][DOMAIN_NAME]" at bounding box center [215, 662] width 298 height 19
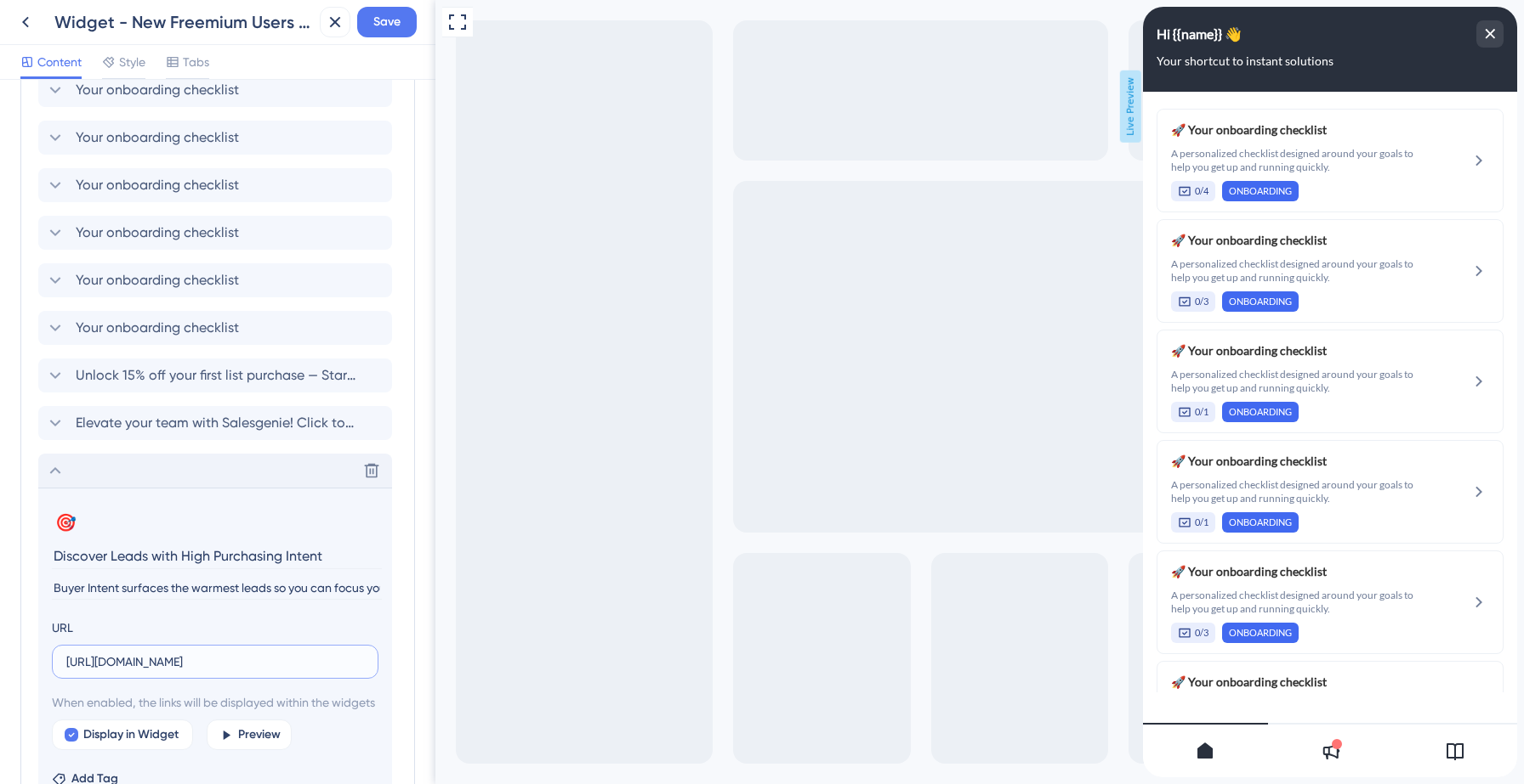
click at [186, 653] on input "[URL][DOMAIN_NAME]" at bounding box center [215, 662] width 298 height 19
paste input "6141-how-can-i-search-business-buyer-intent-data"
type input "[URL][DOMAIN_NAME]"
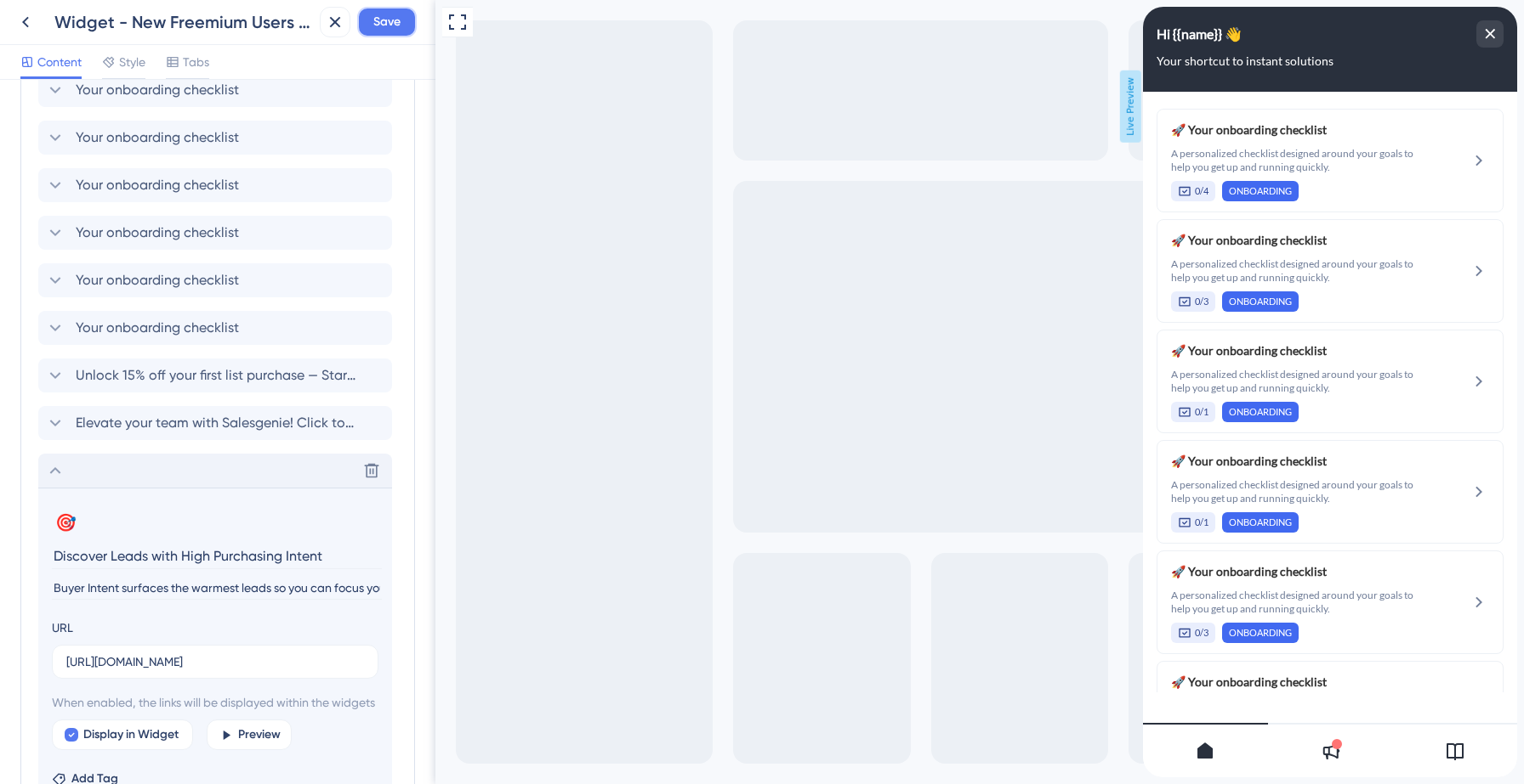
click at [375, 23] on span "Save" at bounding box center [387, 22] width 27 height 21
click at [320, 36] on icon at bounding box center [323, 32] width 17 height 17
click at [25, 23] on icon at bounding box center [26, 22] width 21 height 21
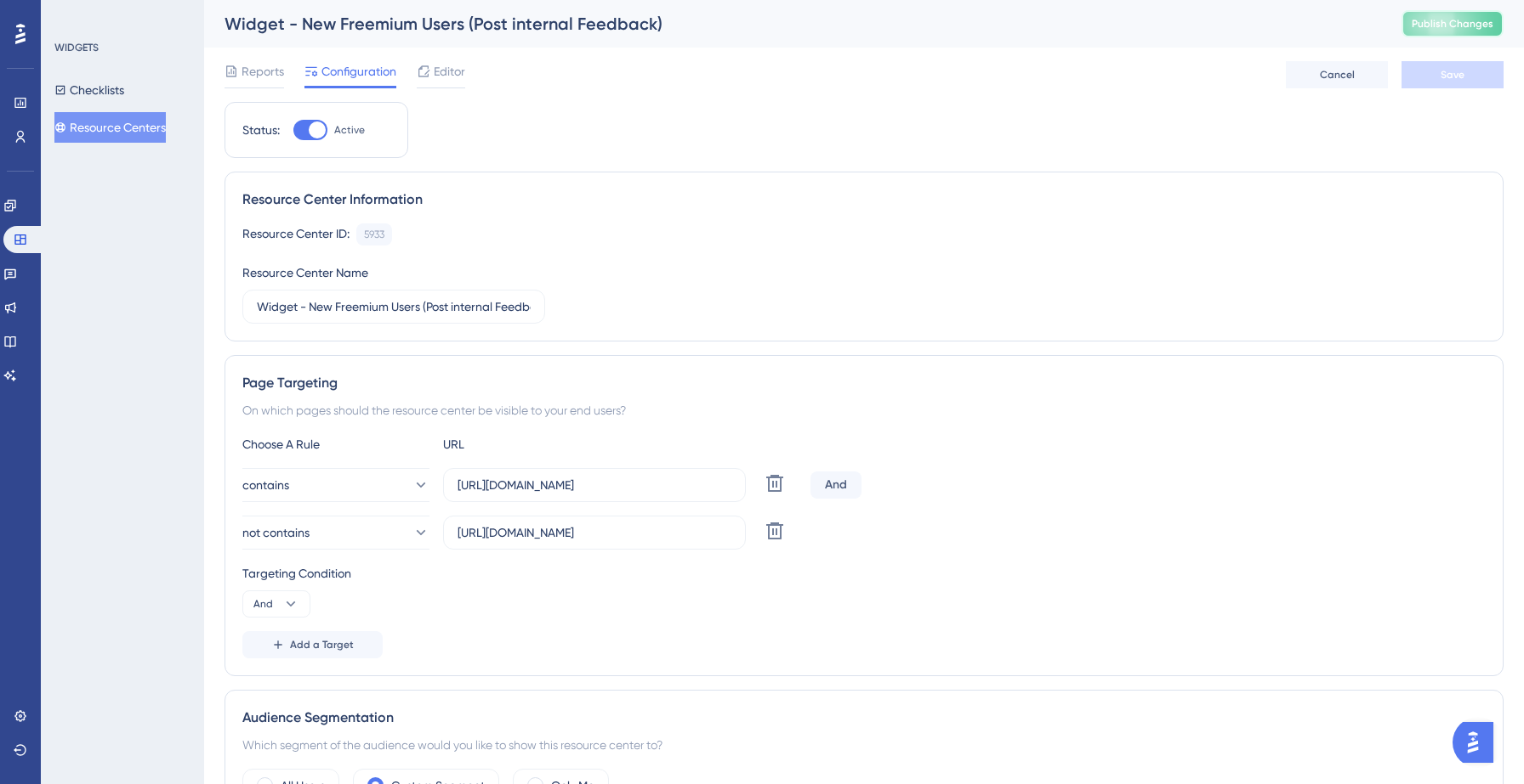
click at [1443, 25] on span "Publish Changes" at bounding box center [1452, 24] width 81 height 14
click at [17, 348] on link at bounding box center [10, 341] width 14 height 27
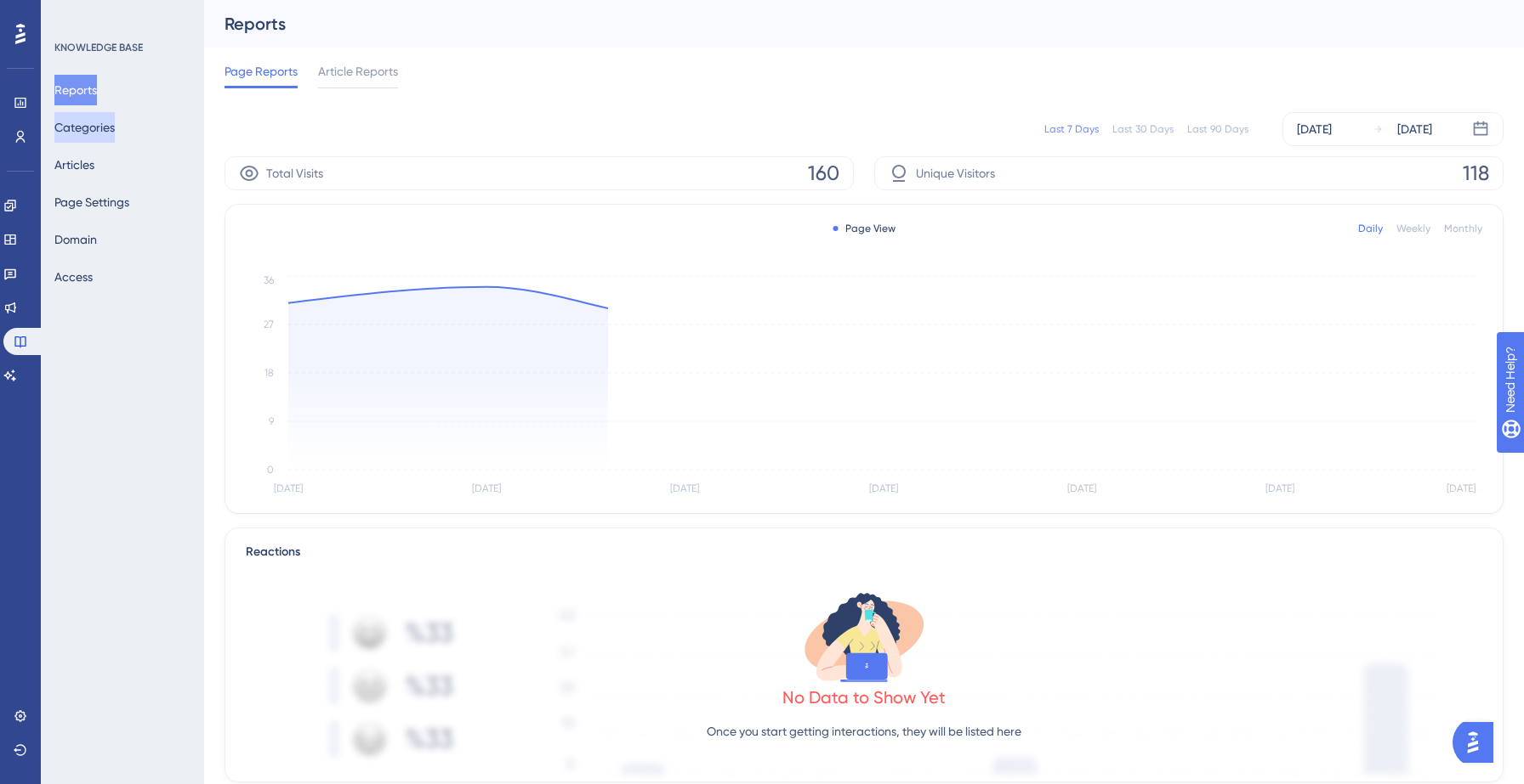
click at [101, 133] on button "Categories" at bounding box center [85, 127] width 61 height 30
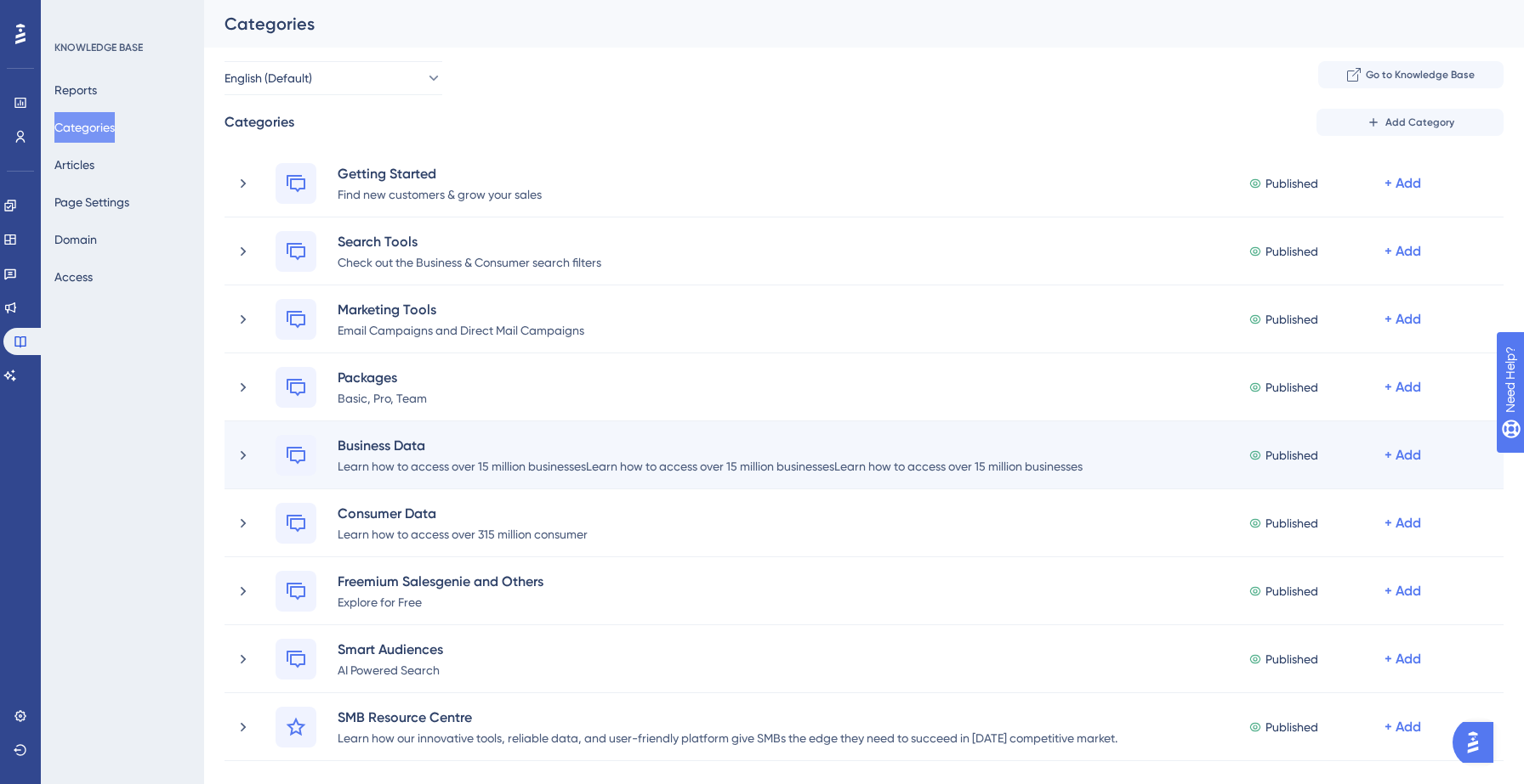
scroll to position [623, 0]
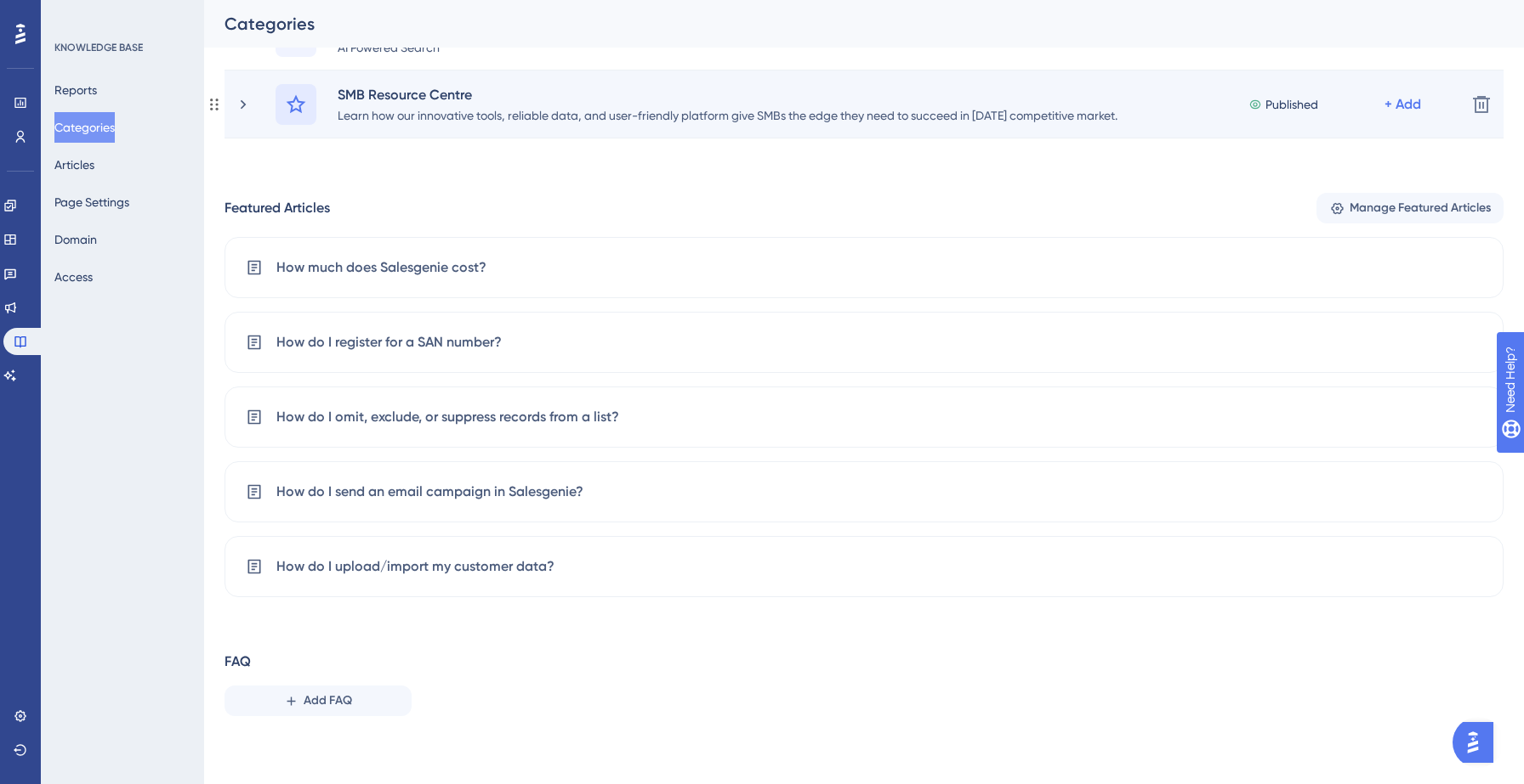
click at [294, 104] on icon at bounding box center [296, 105] width 21 height 21
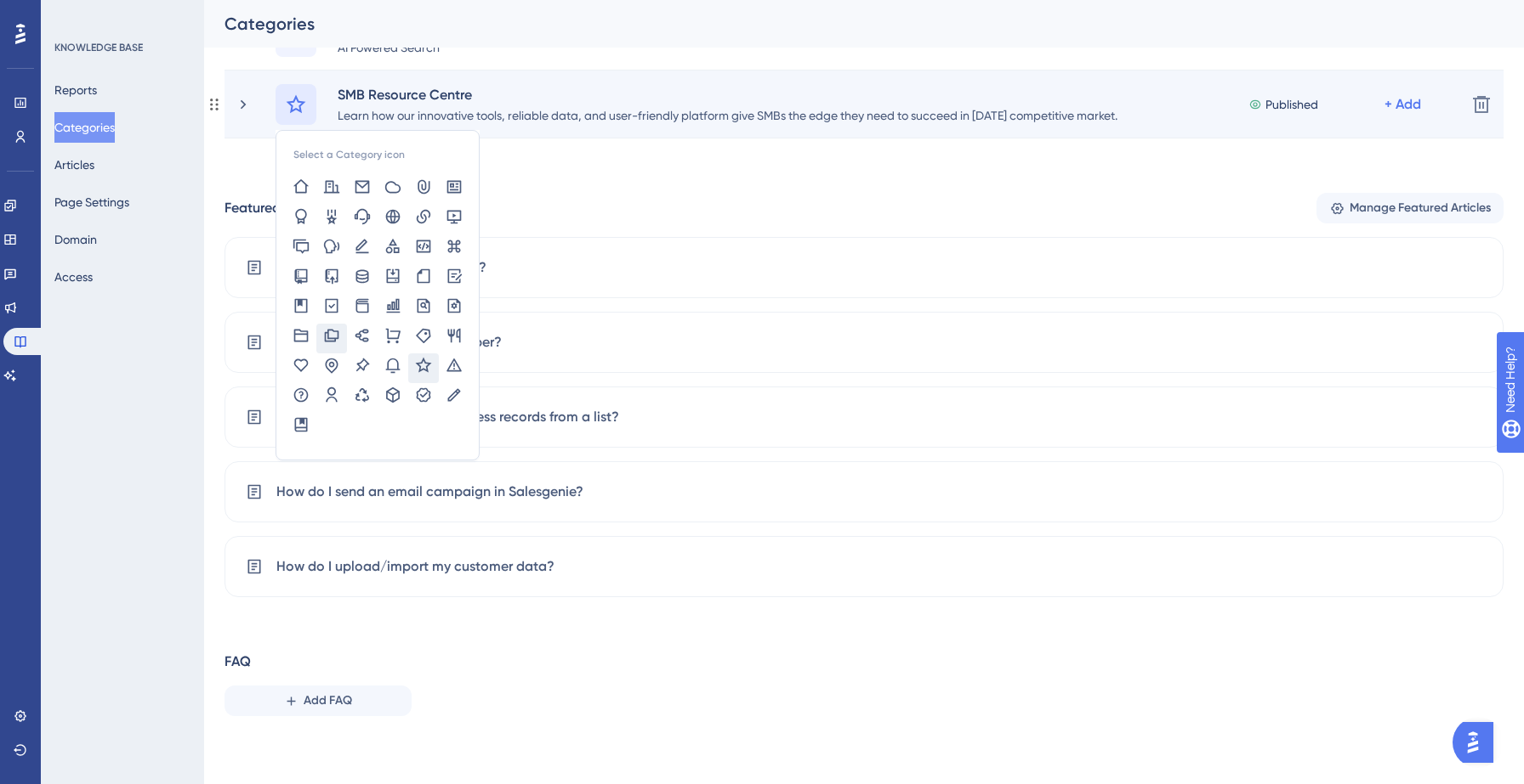
click at [330, 335] on icon at bounding box center [332, 335] width 15 height 13
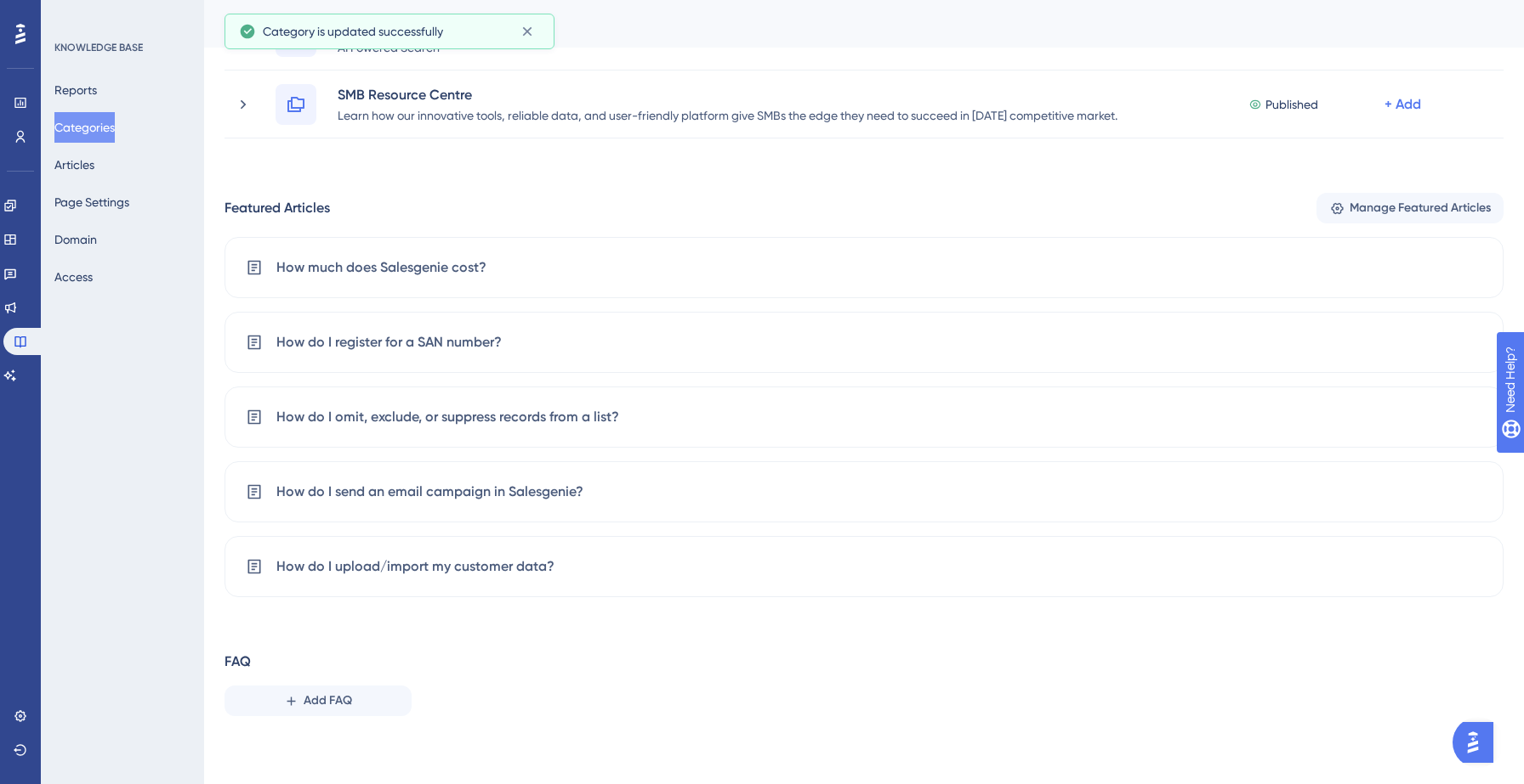
click at [107, 130] on button "Categories" at bounding box center [85, 127] width 61 height 30
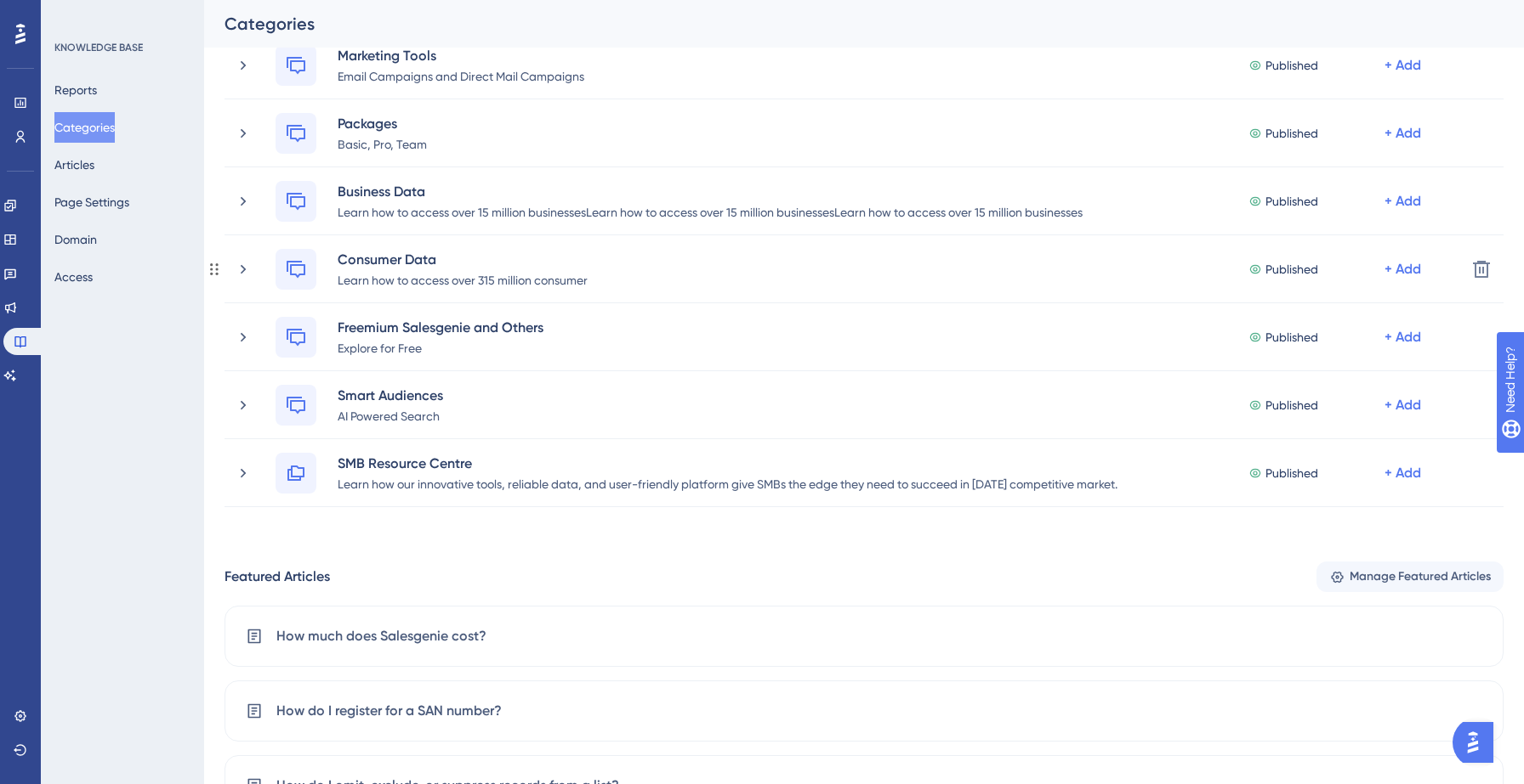
scroll to position [231, 0]
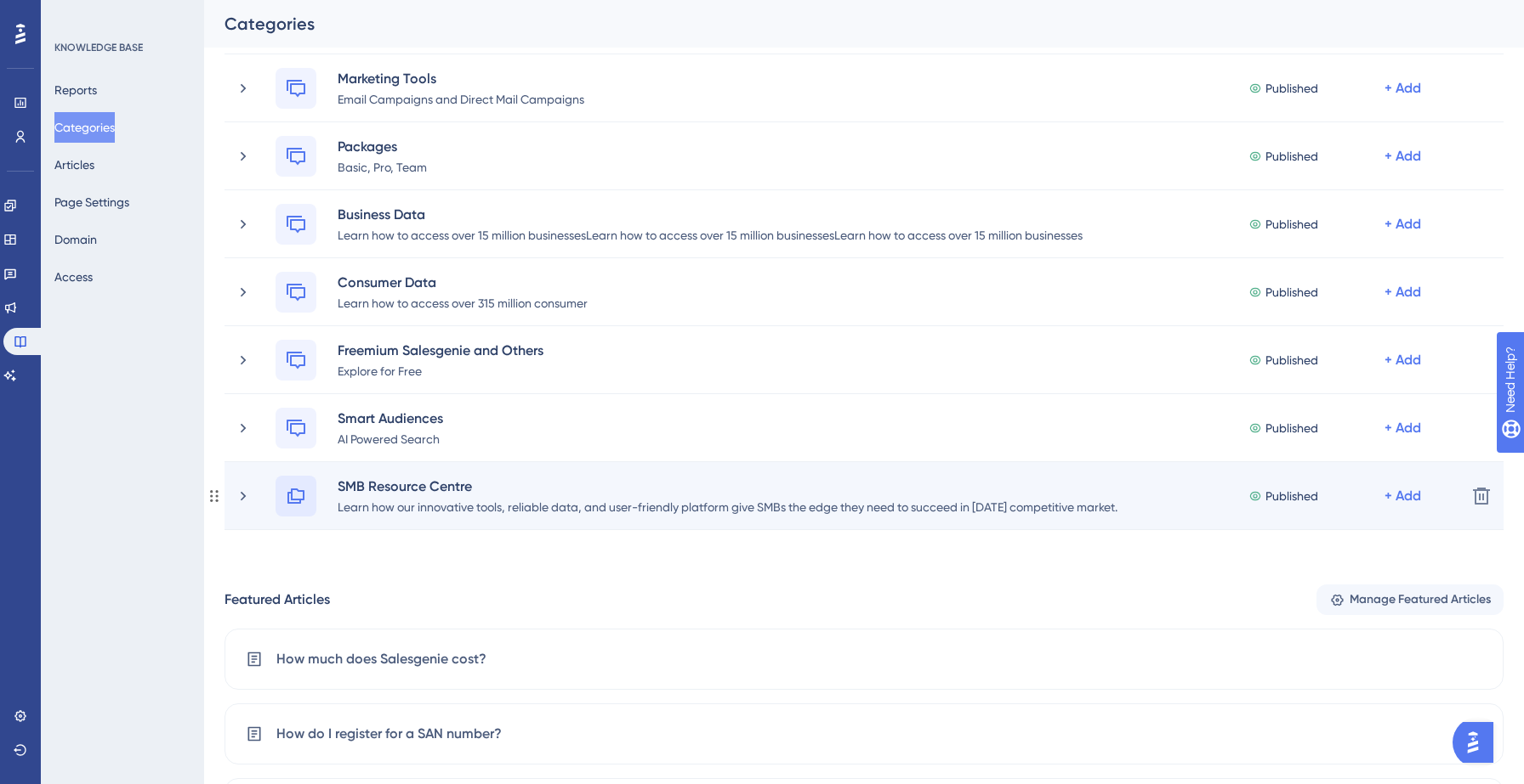
click at [289, 497] on icon at bounding box center [296, 496] width 21 height 21
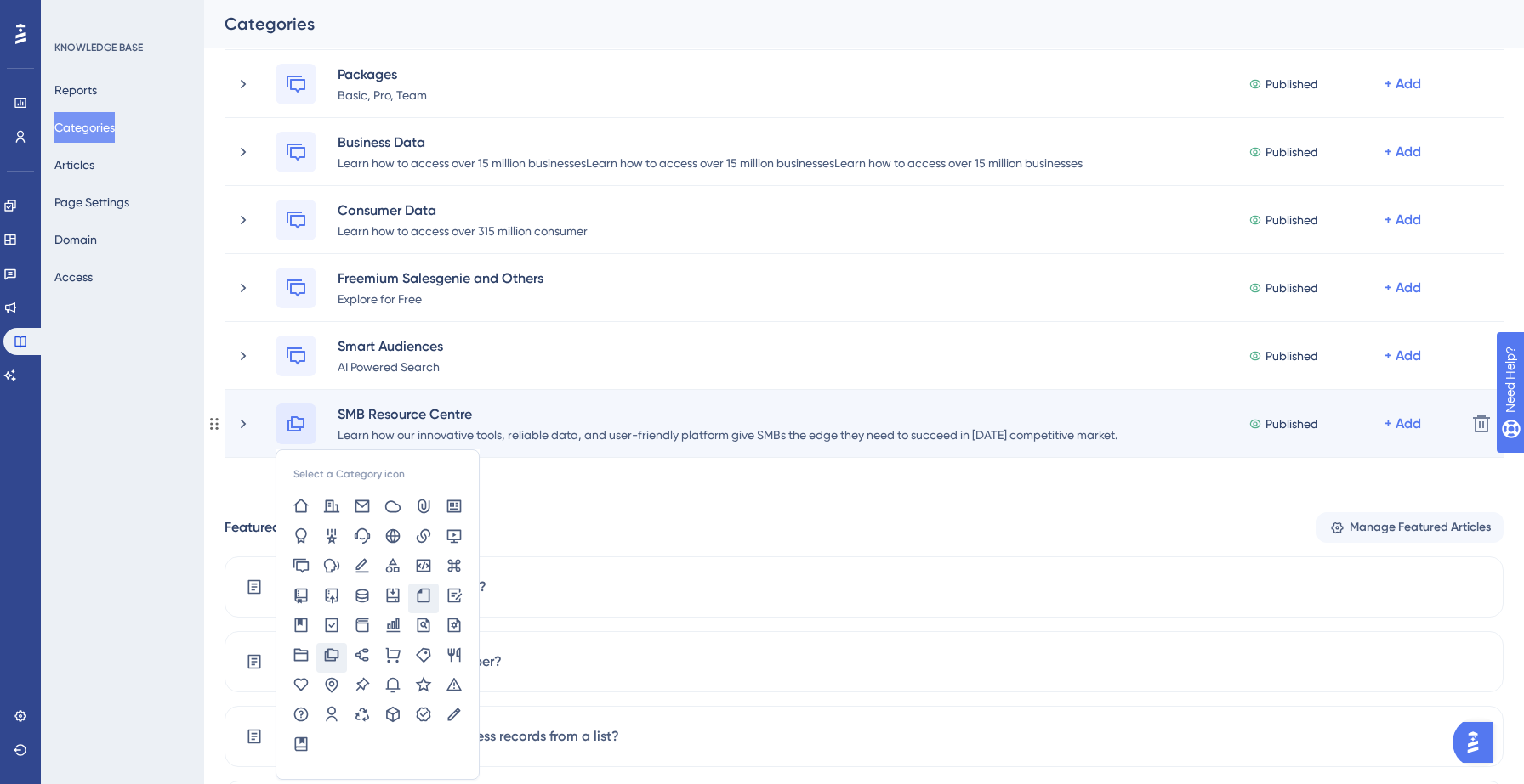
scroll to position [320, 0]
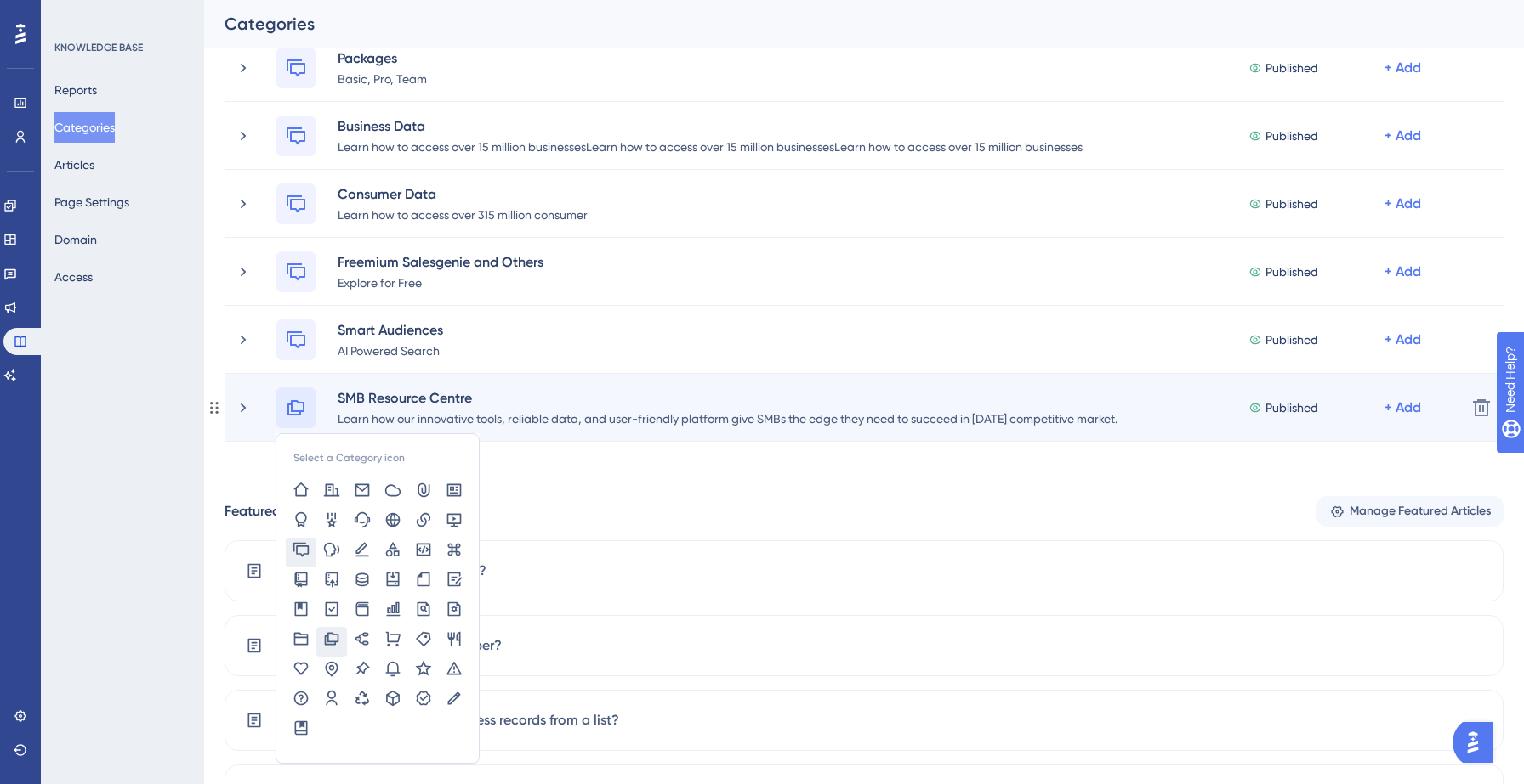
click at [304, 545] on icon at bounding box center [301, 550] width 17 height 17
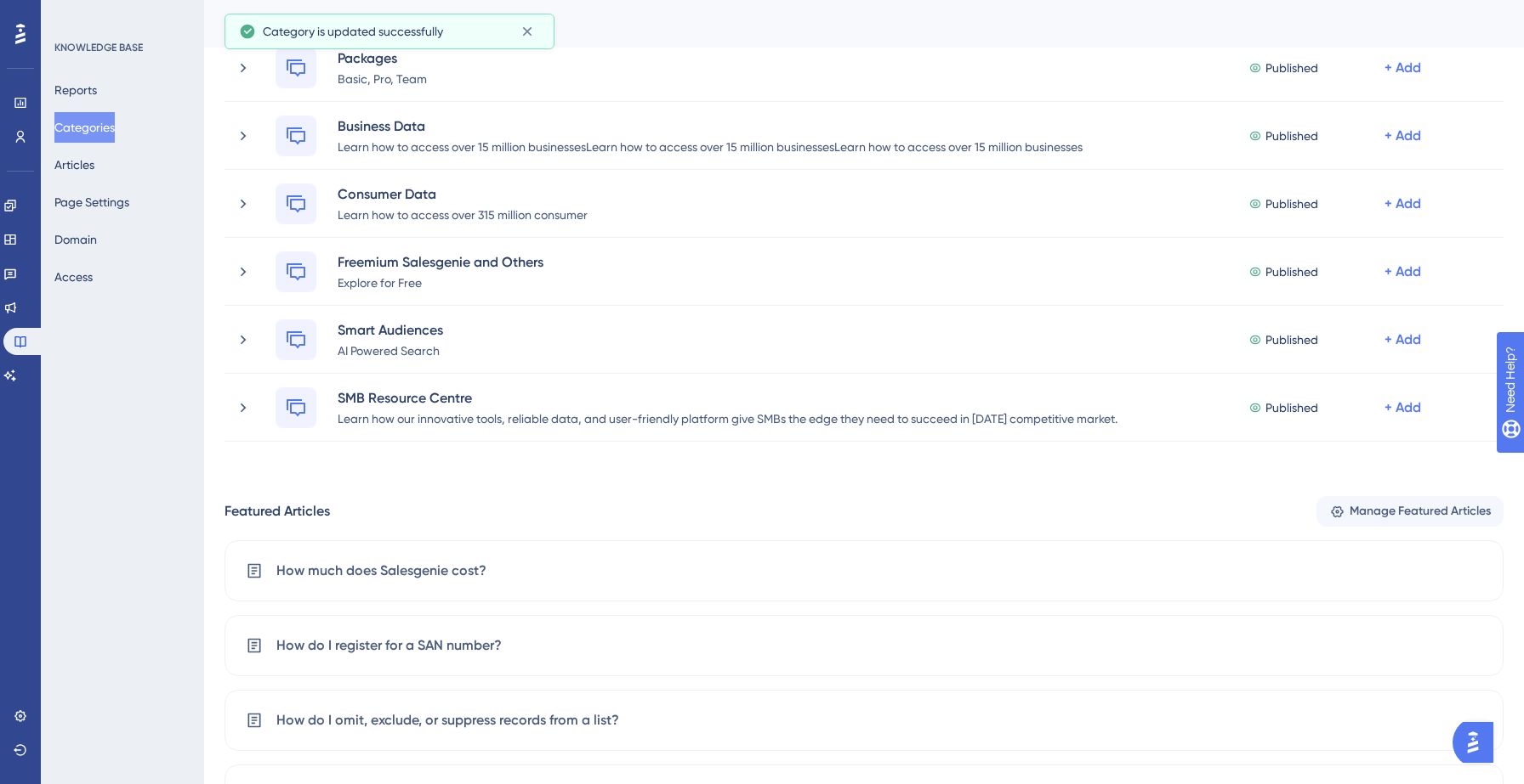
click at [126, 508] on div "KNOWLEDGE BASE Reports Categories Articles Page Settings Domain Access" at bounding box center [122, 392] width 163 height 784
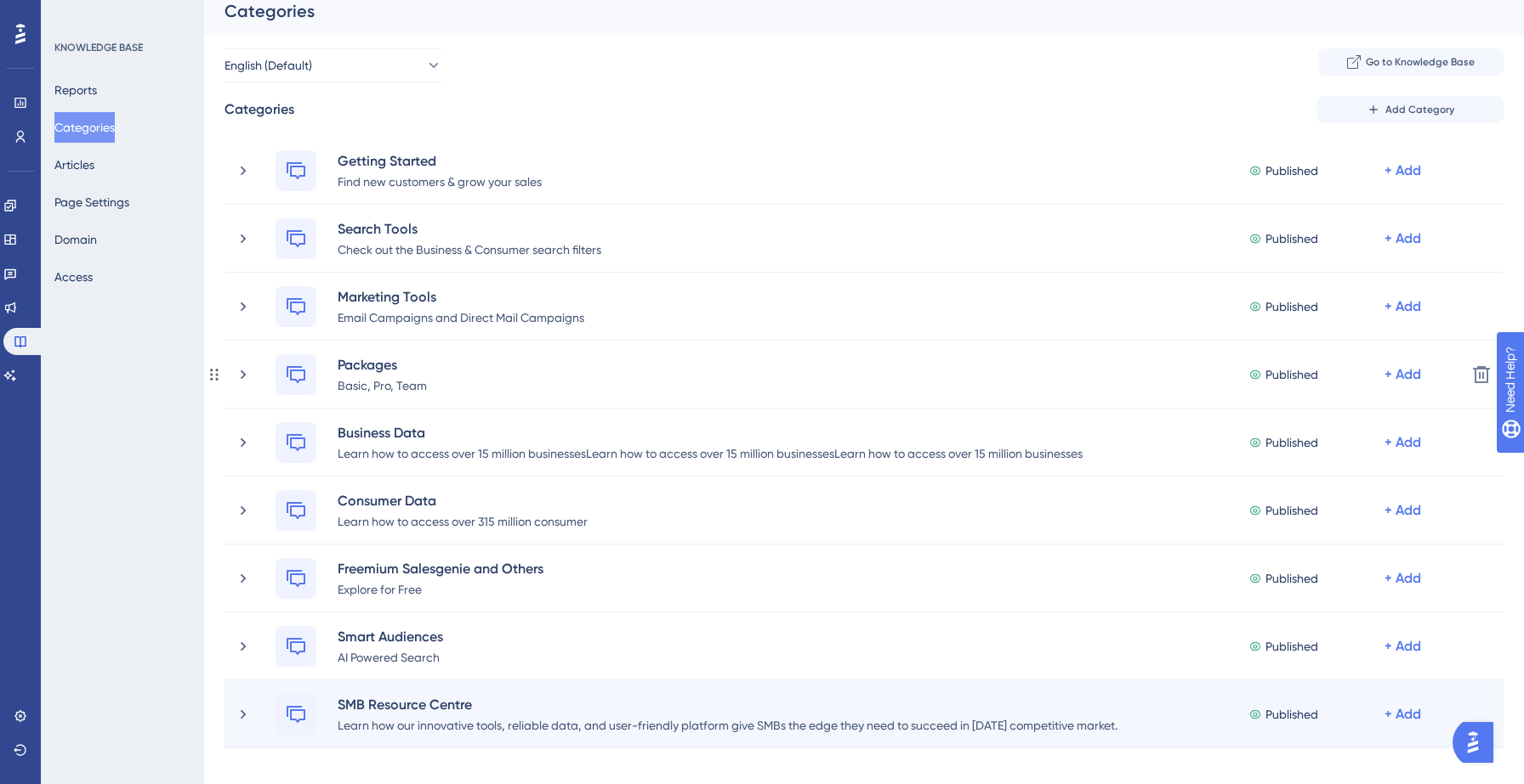
scroll to position [0, 0]
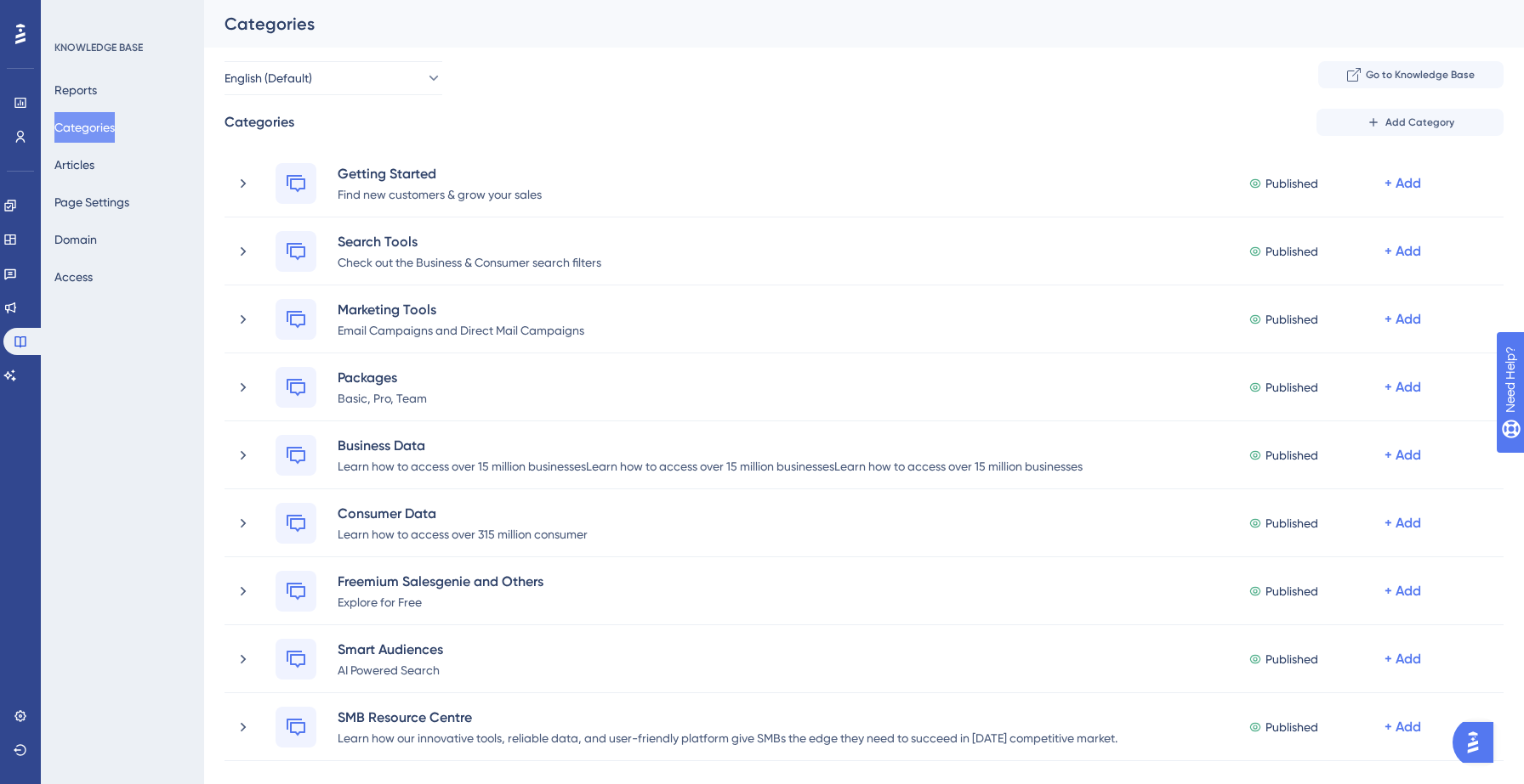
click at [559, 92] on div "English (Default) Go to Knowledge Base" at bounding box center [864, 78] width 1278 height 34
click at [94, 163] on button "Articles" at bounding box center [74, 164] width 40 height 30
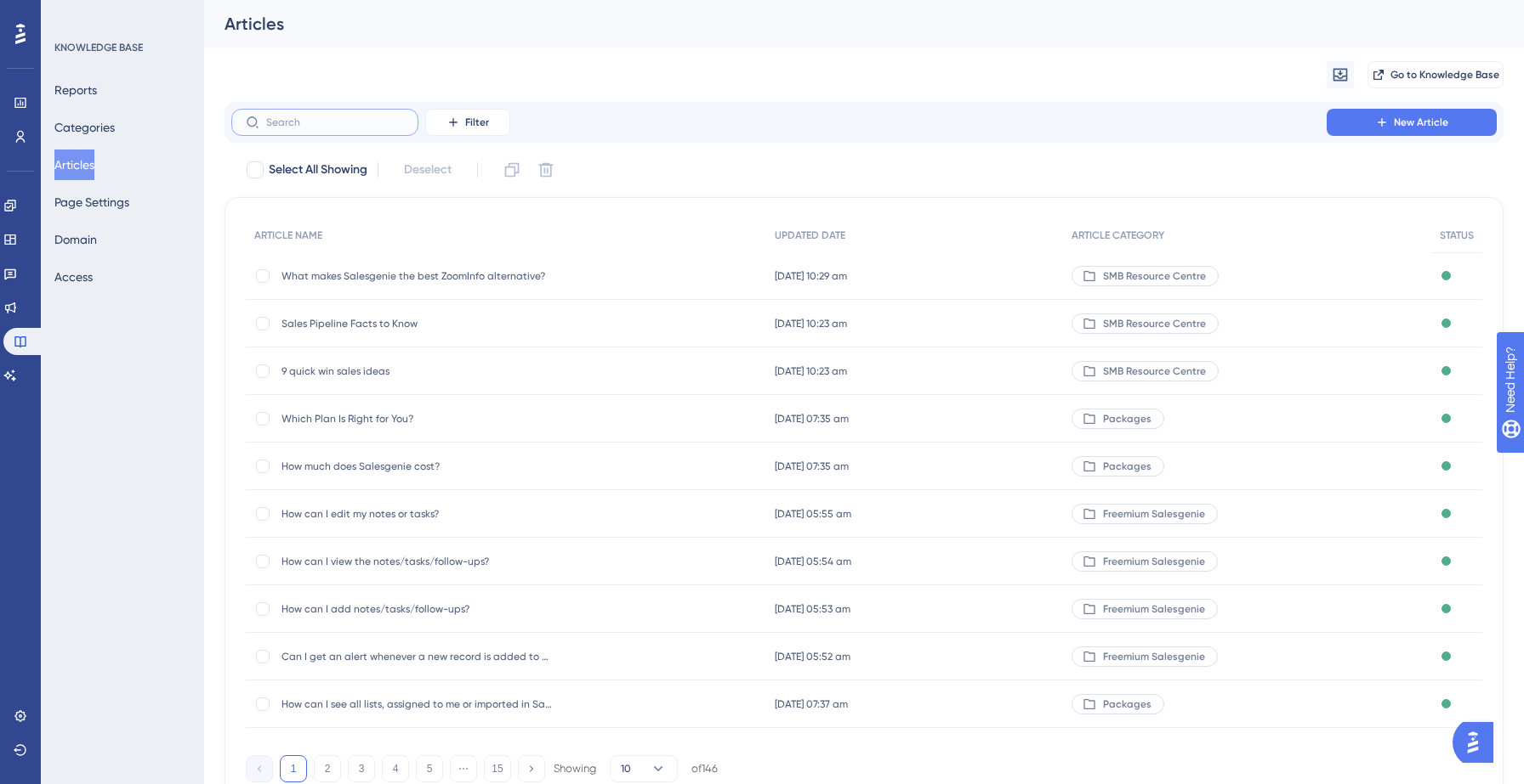
click at [344, 122] on input "text" at bounding box center [335, 123] width 138 height 12
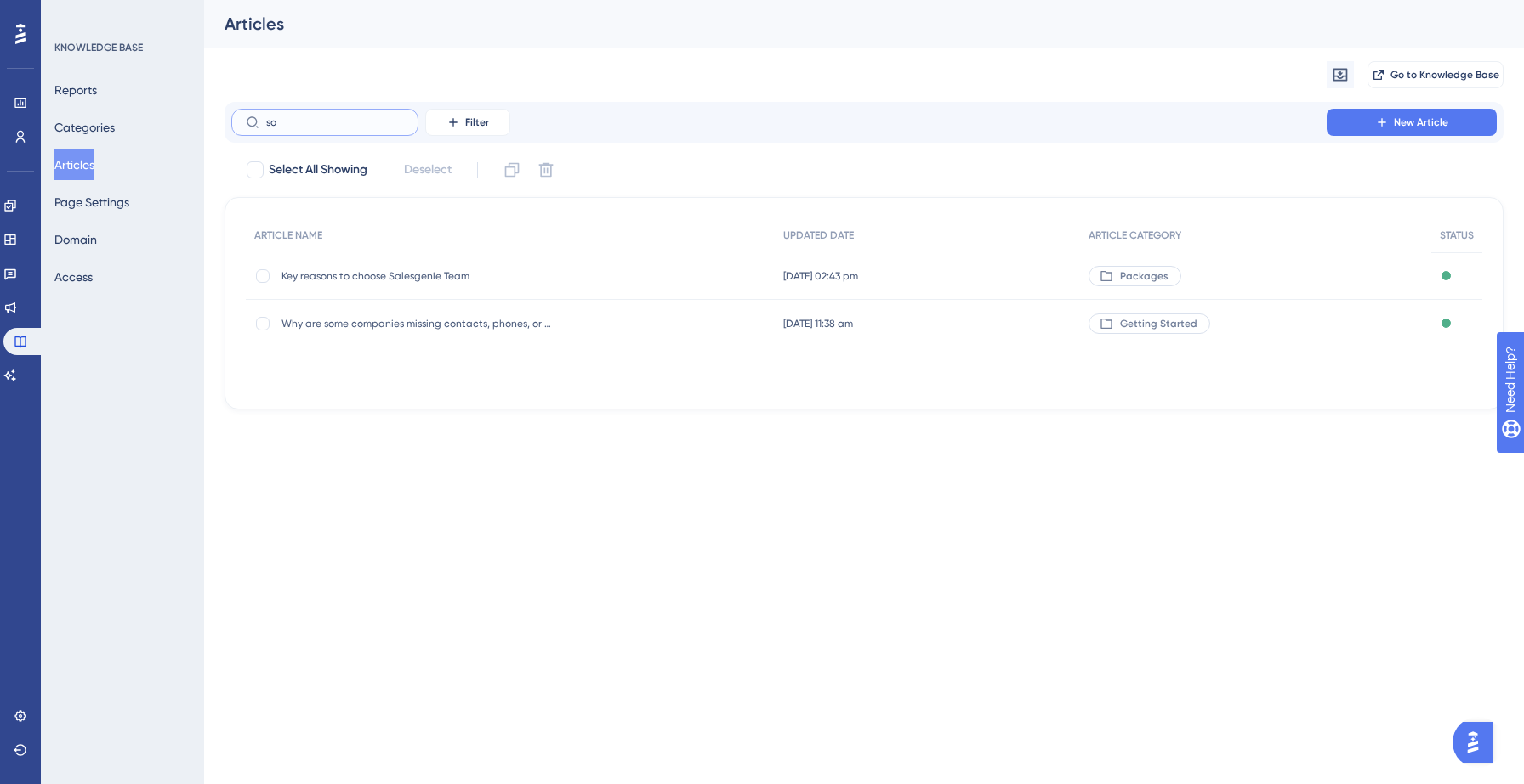
type input "sol"
checkbox input "true"
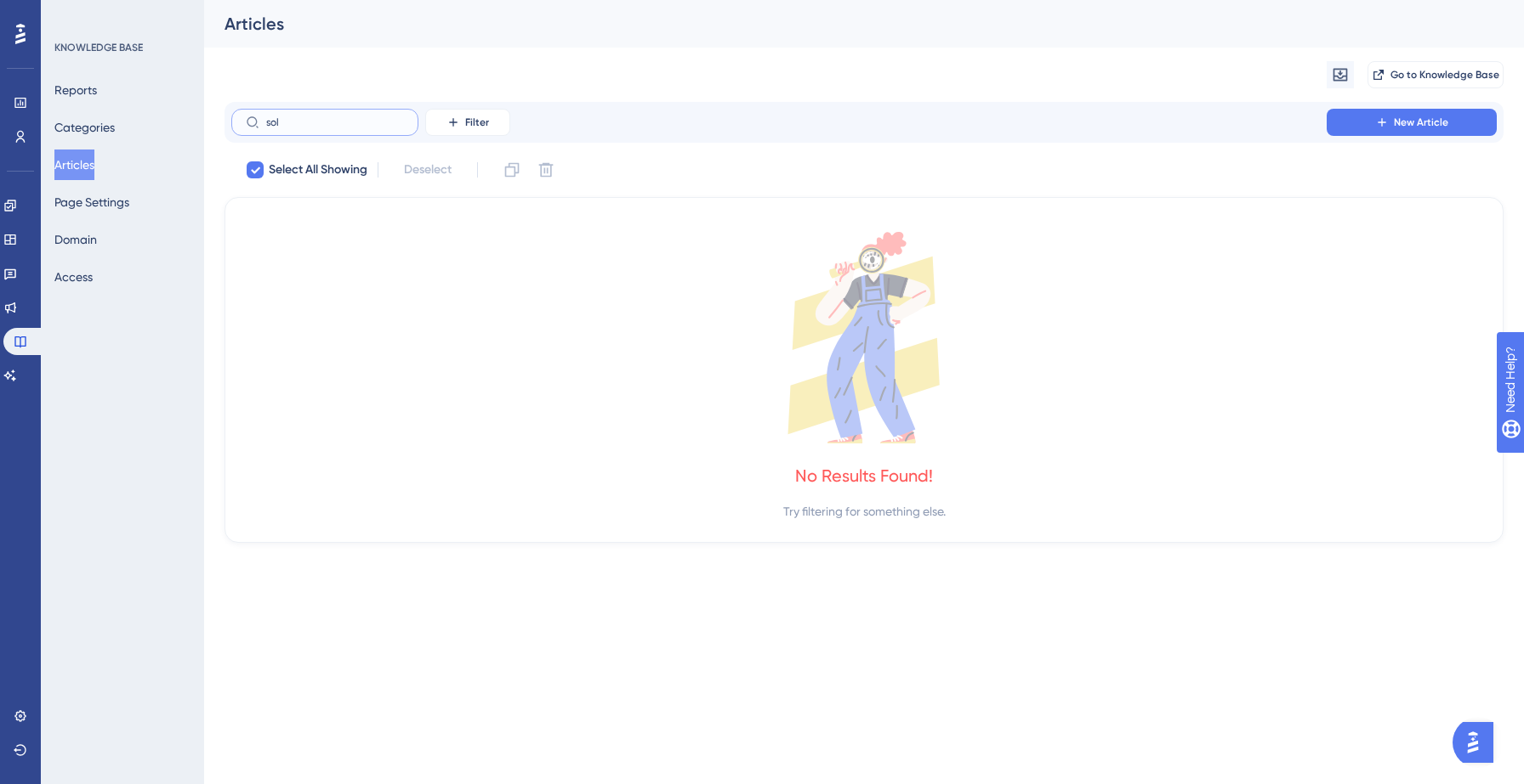
type input "so"
checkbox input "false"
type input "s"
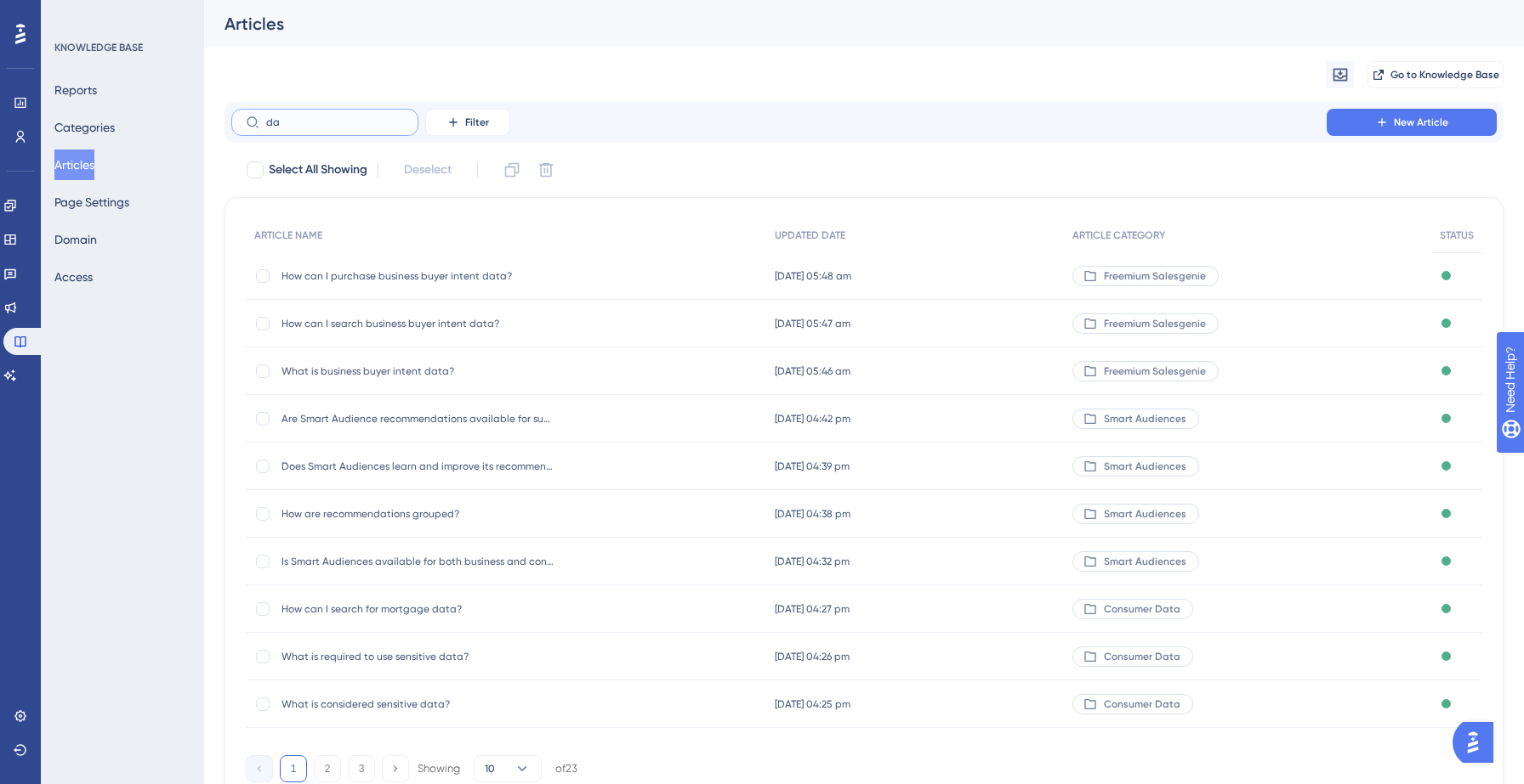
type input "d"
click at [614, 54] on div "Migrate from Go to Knowledge Base" at bounding box center [864, 74] width 1278 height 54
click at [77, 169] on button "Articles" at bounding box center [74, 164] width 40 height 30
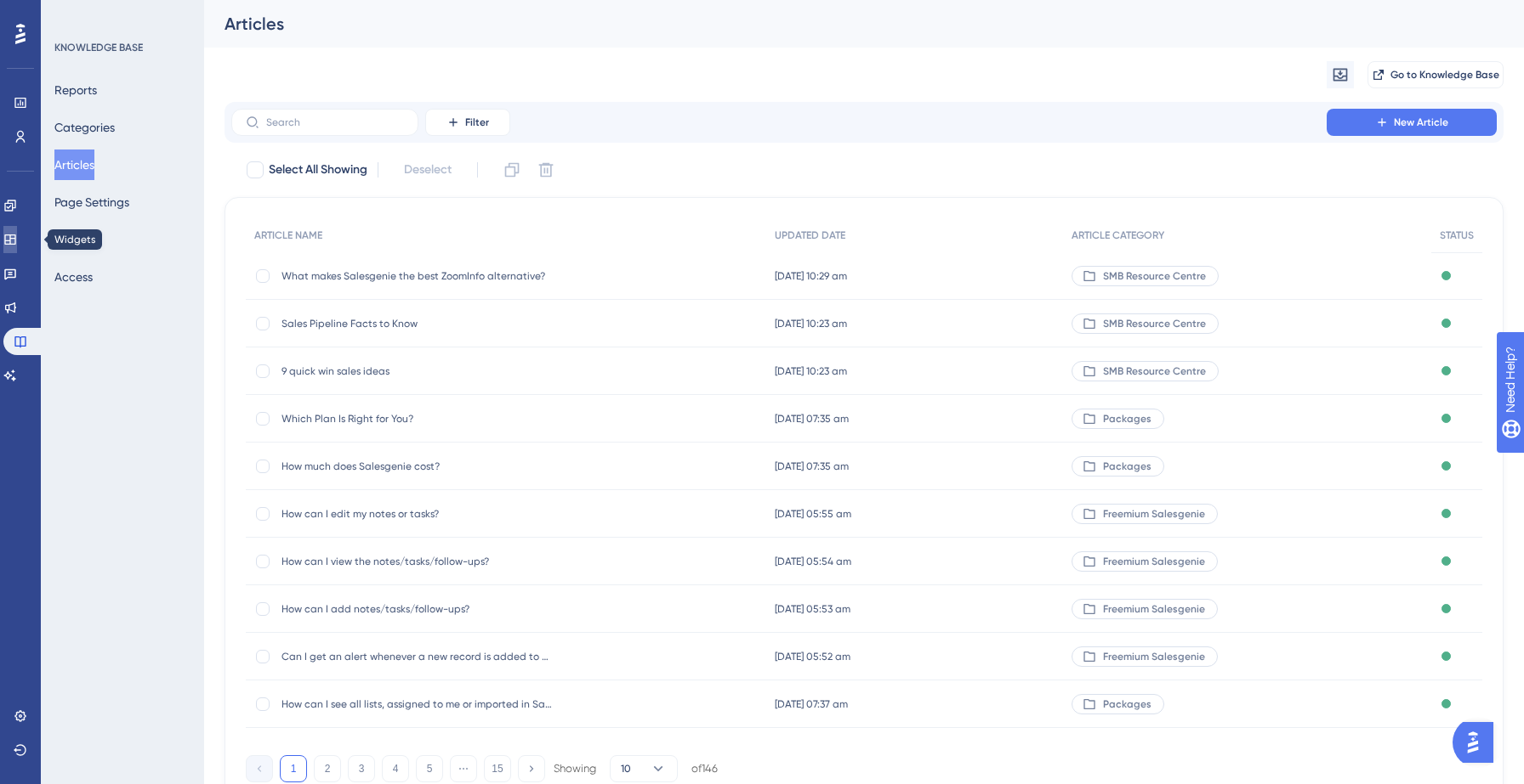
click at [16, 238] on icon at bounding box center [10, 239] width 11 height 10
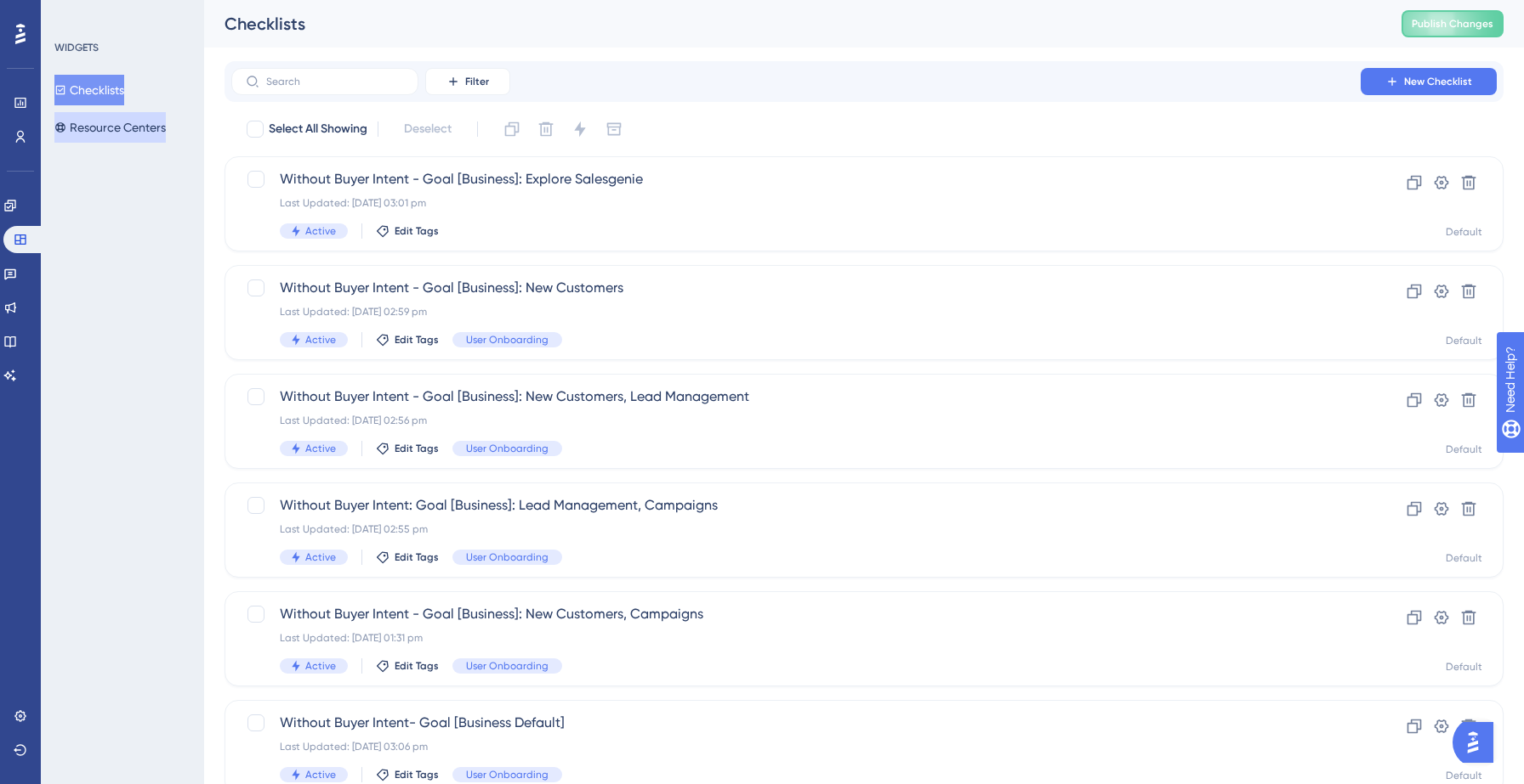
click at [113, 125] on button "Resource Centers" at bounding box center [110, 127] width 112 height 30
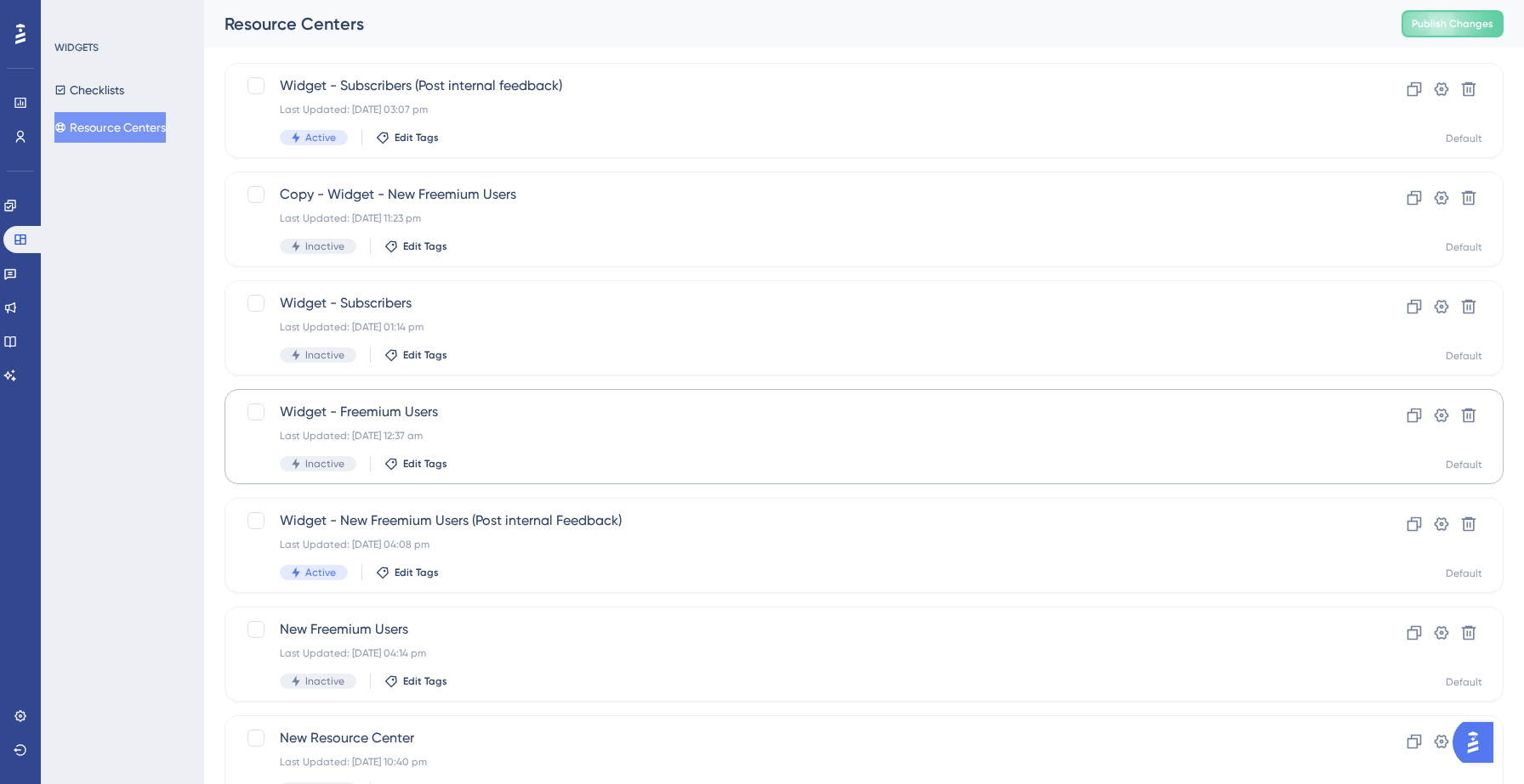
scroll to position [99, 0]
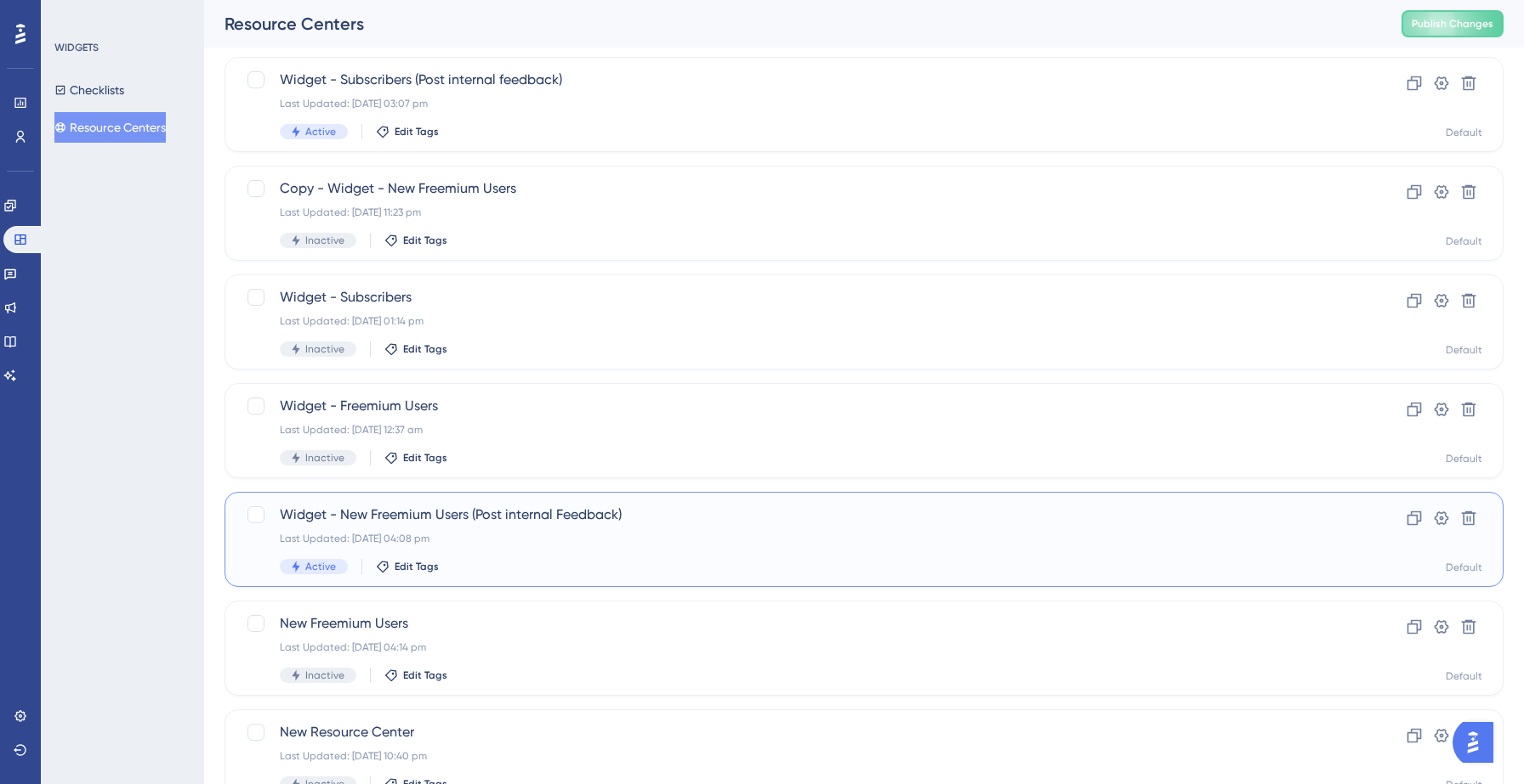
click at [470, 548] on div "Widget - New Freemium Users (Post internal Feedback) Last Updated: [DATE] 04:08…" at bounding box center [795, 539] width 1032 height 70
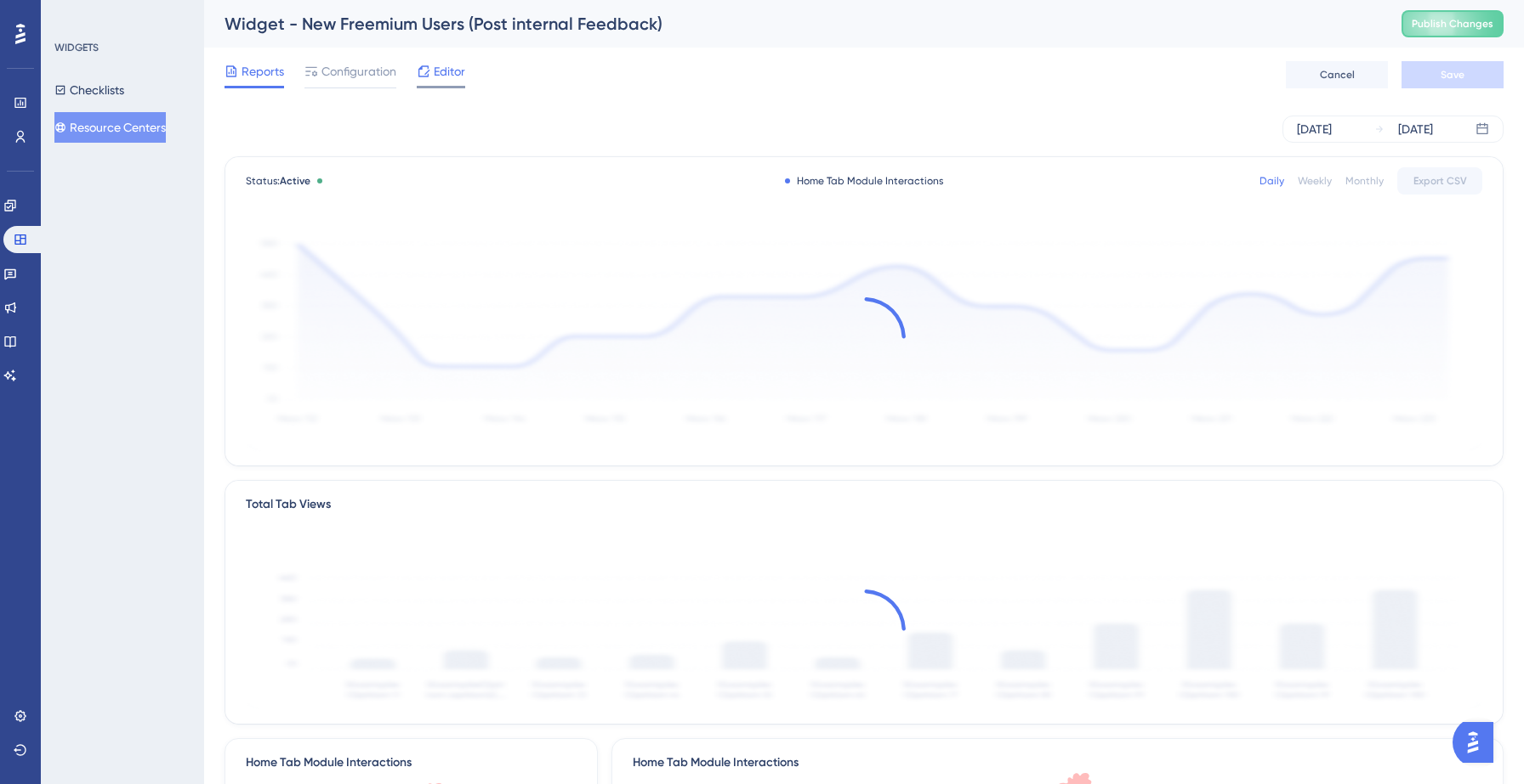
click at [436, 76] on span "Editor" at bounding box center [449, 72] width 31 height 21
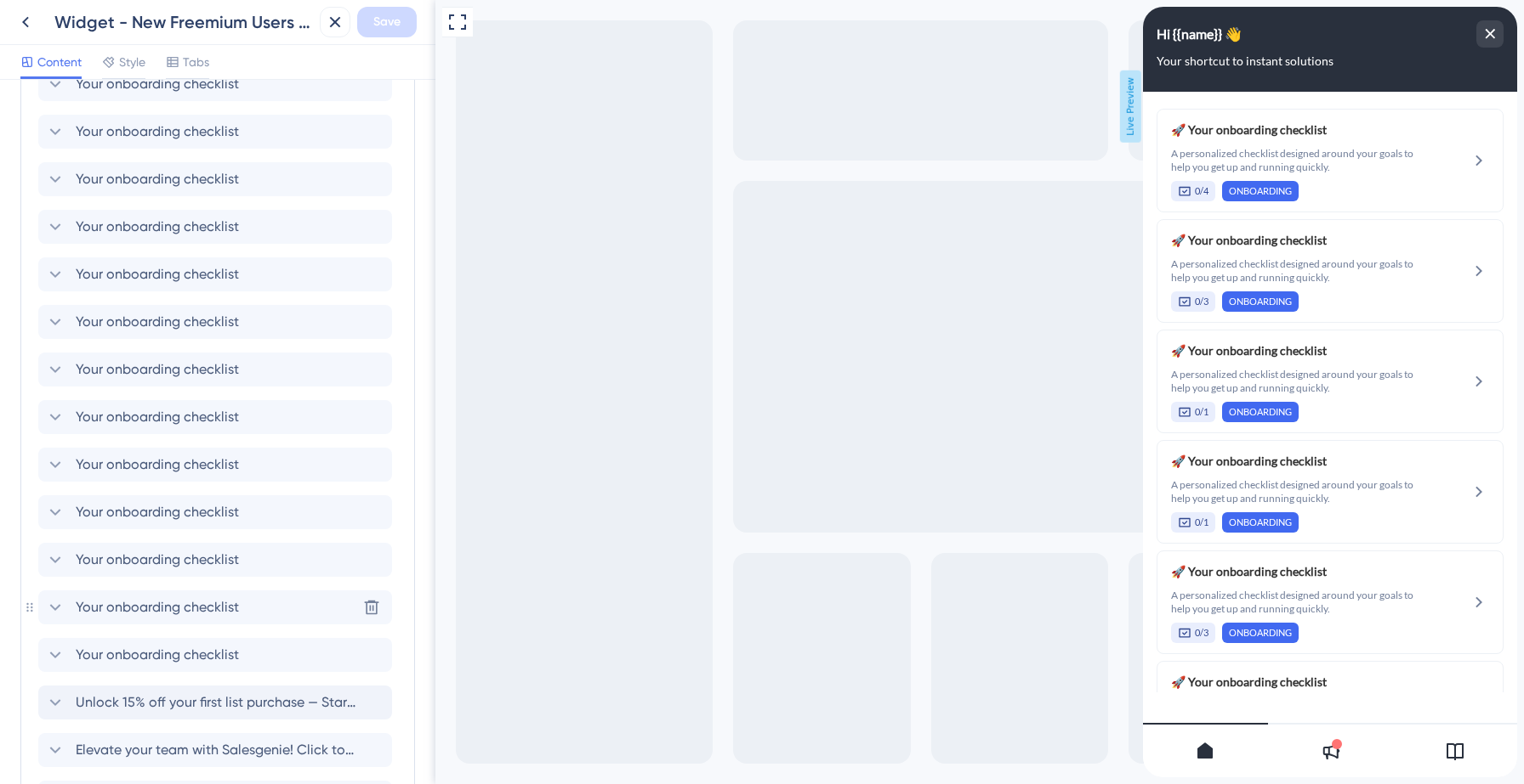
scroll to position [850, 0]
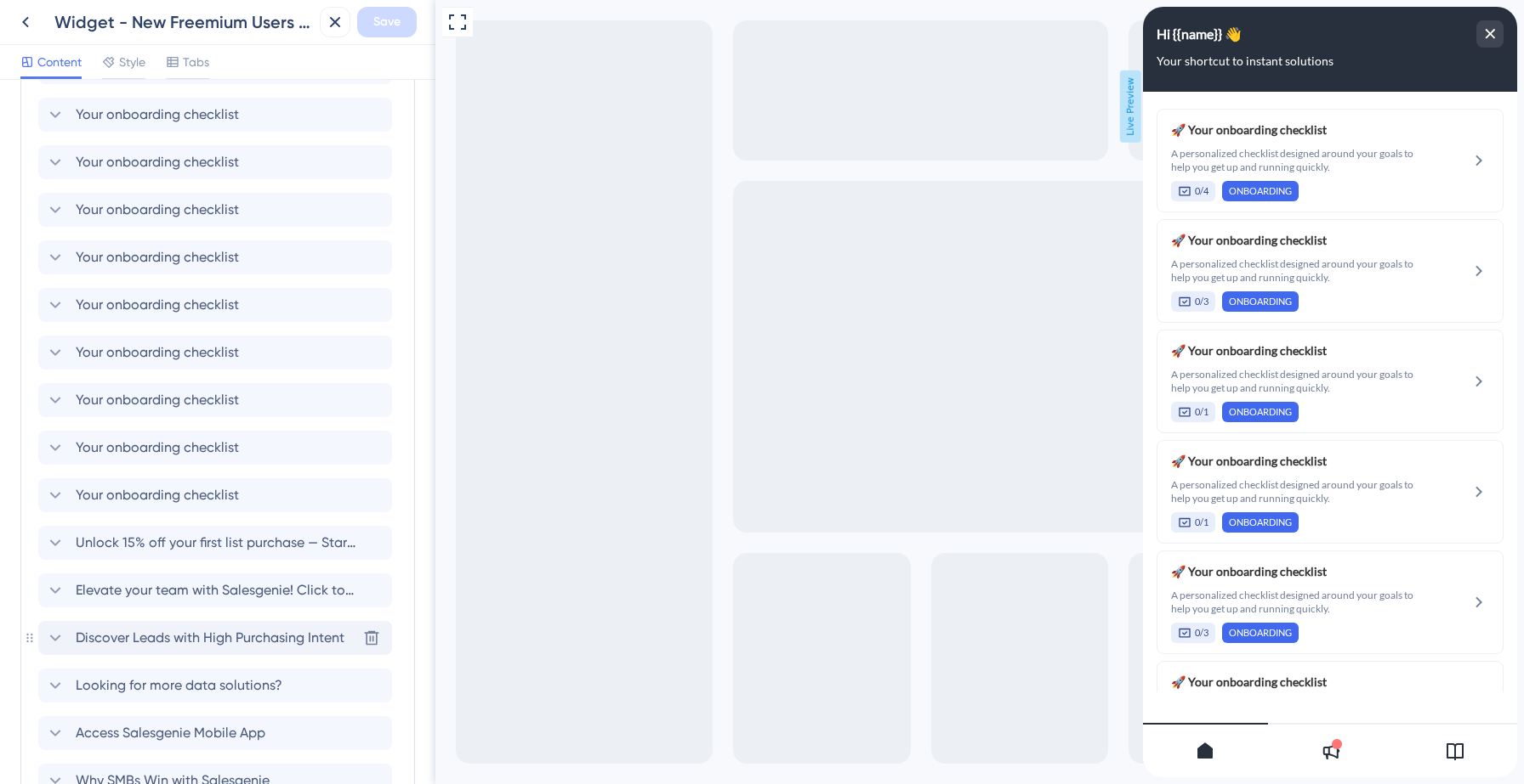
click at [99, 630] on span "Discover Leads with High Purchasing Intent" at bounding box center [209, 638] width 269 height 21
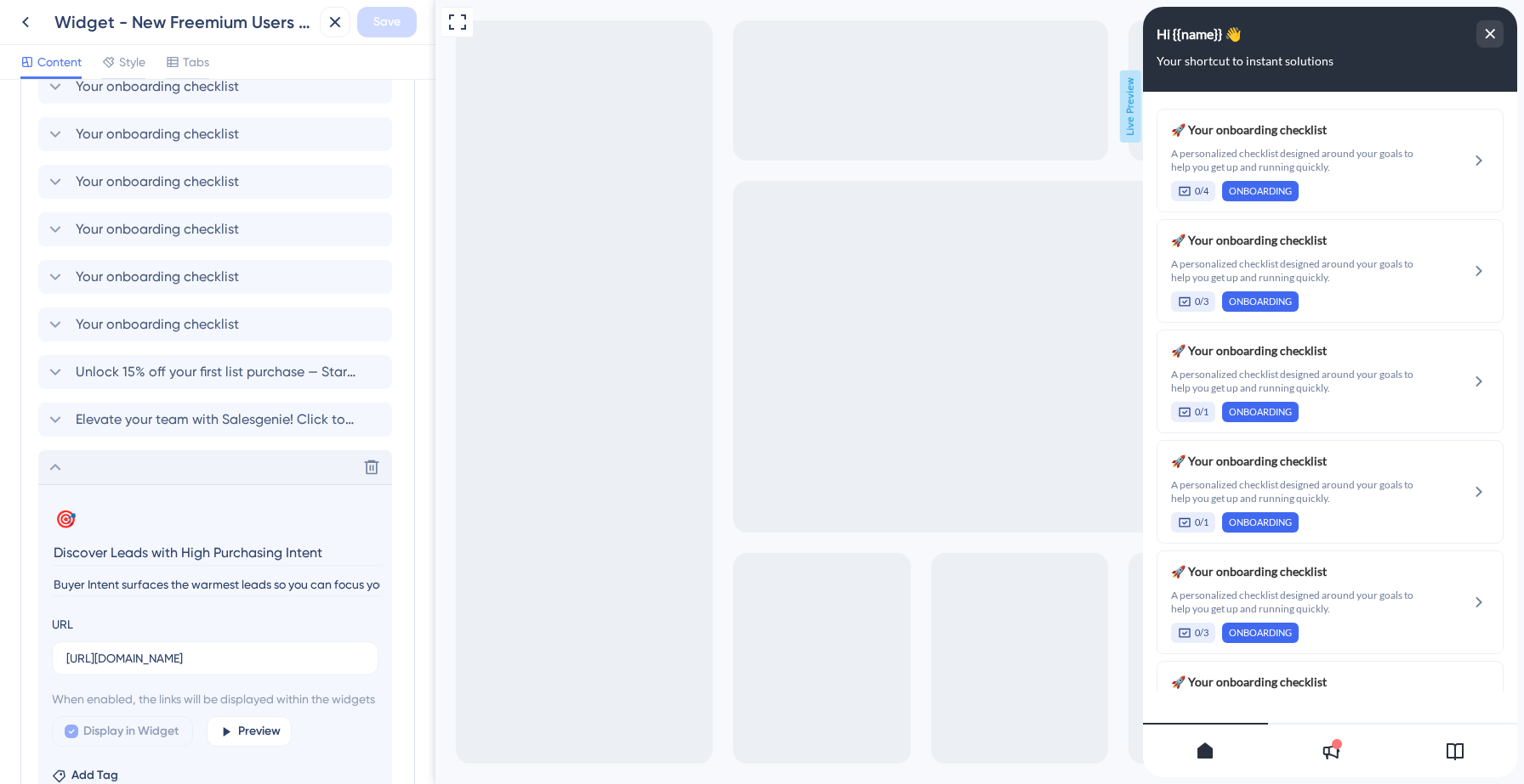
scroll to position [1029, 0]
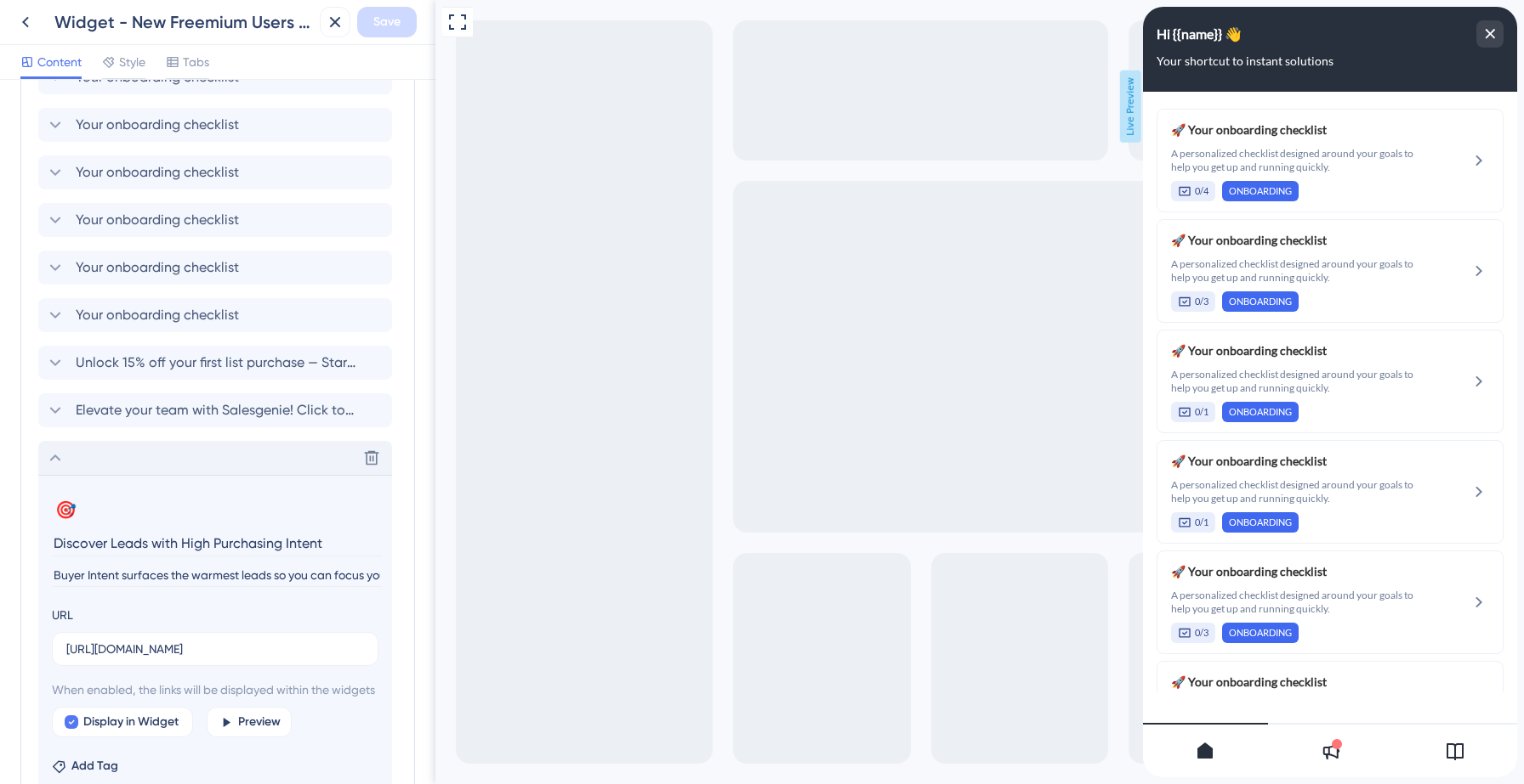
click at [56, 456] on icon at bounding box center [55, 458] width 11 height 7
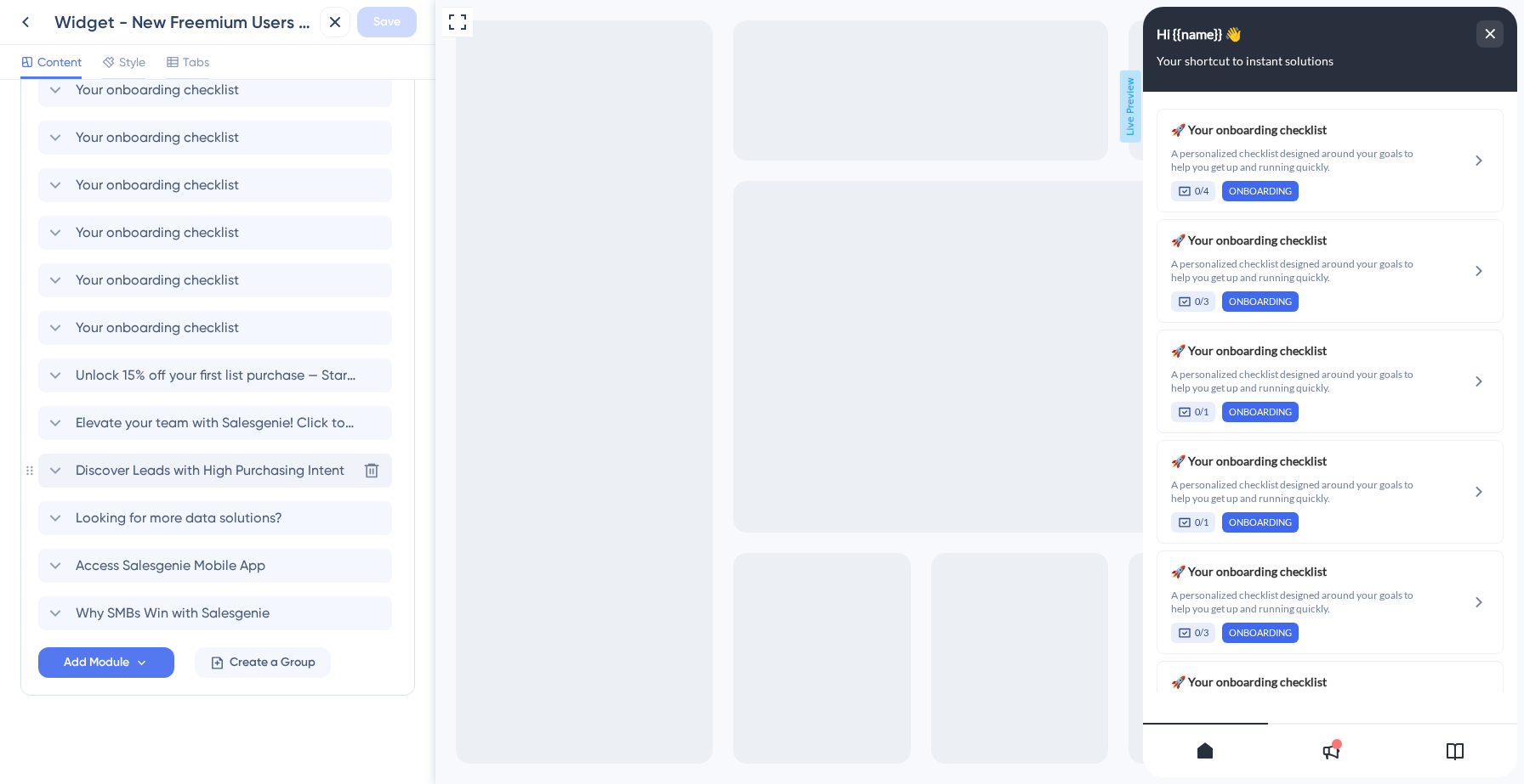
scroll to position [1017, 0]
click at [59, 375] on icon at bounding box center [55, 376] width 21 height 21
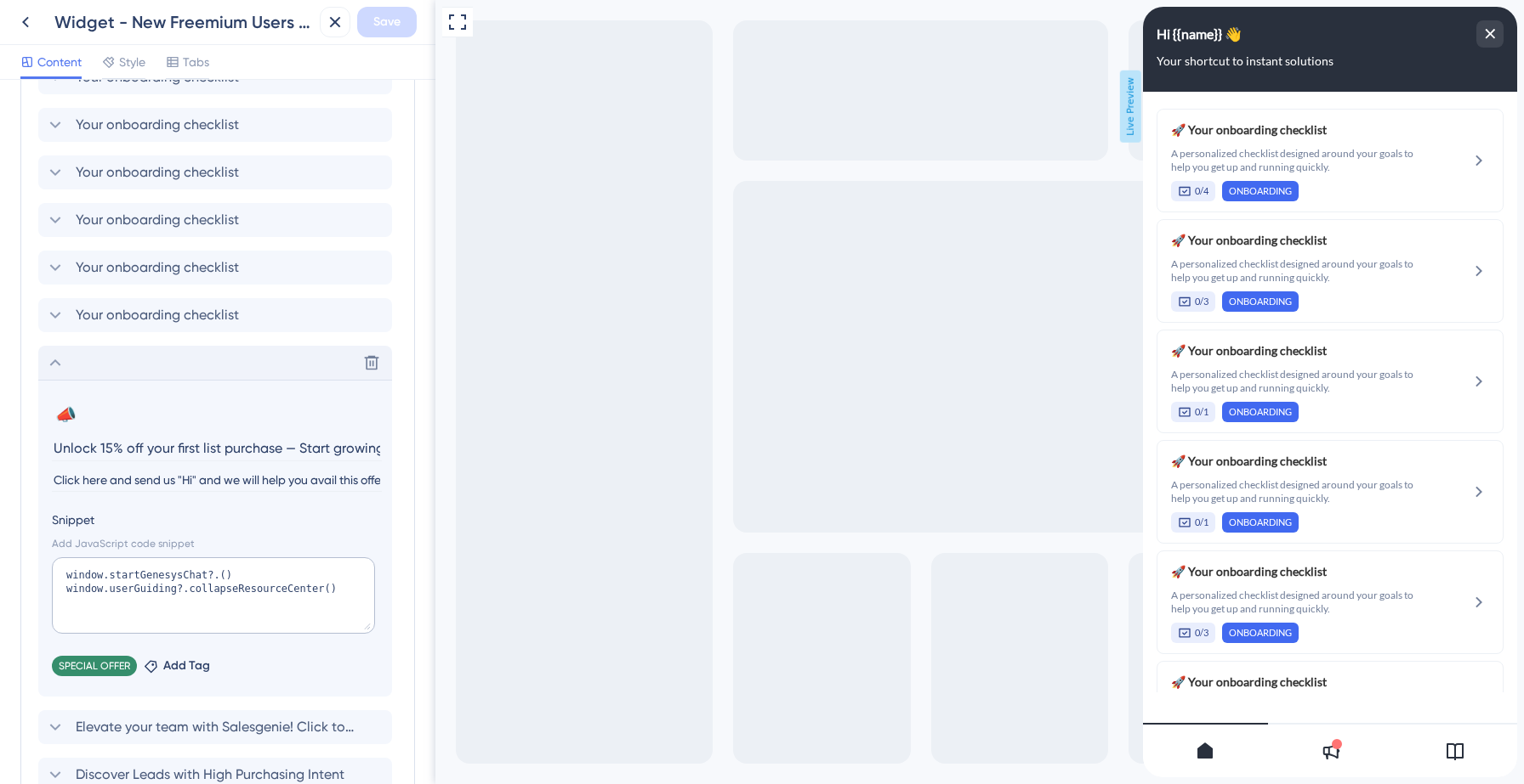
scroll to position [0, 95]
click at [130, 573] on textarea "window.startGenesysChat?.() window.userGuiding?.collapseResourceCenter()" at bounding box center [214, 596] width 323 height 76
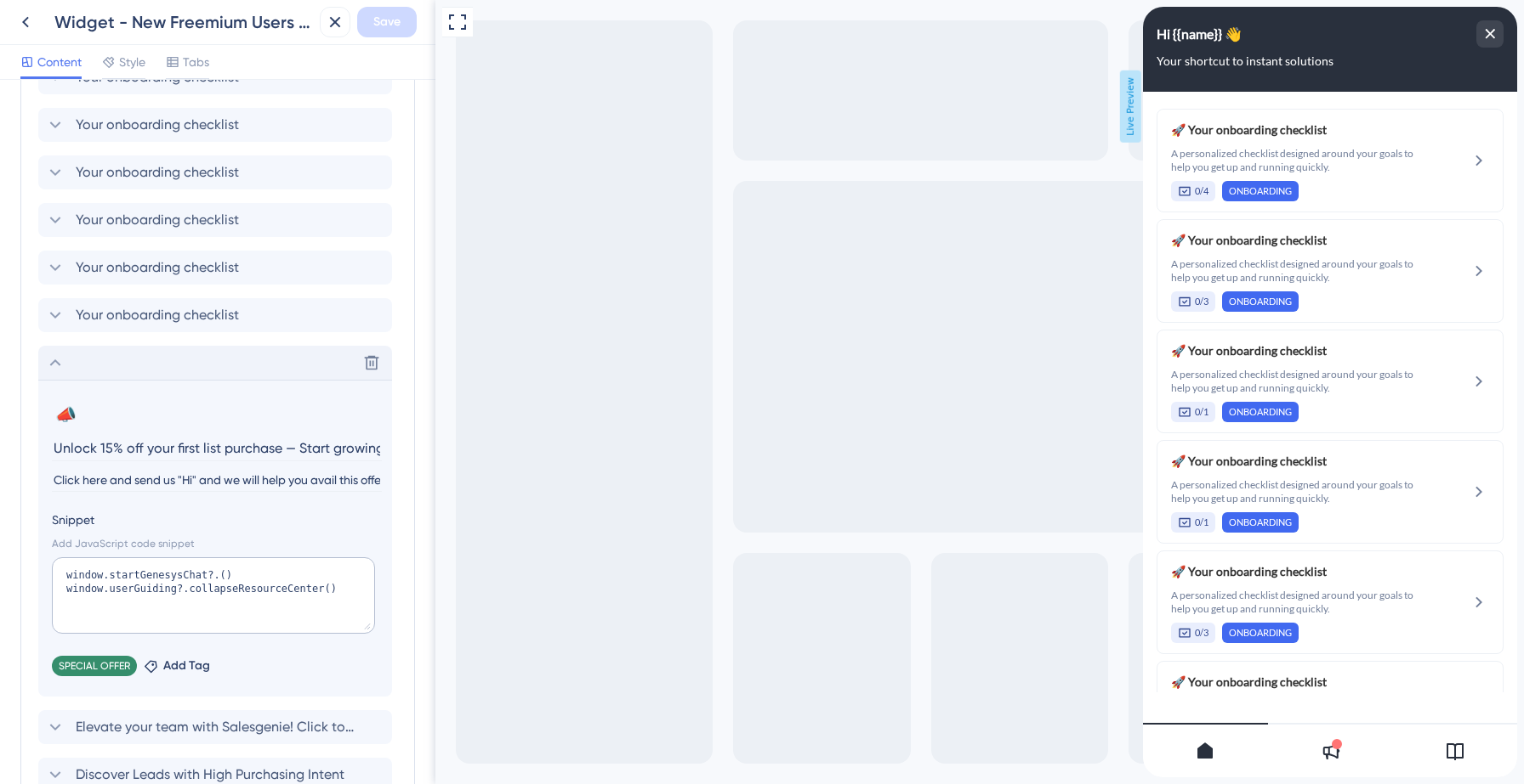
click at [52, 367] on icon at bounding box center [55, 363] width 21 height 21
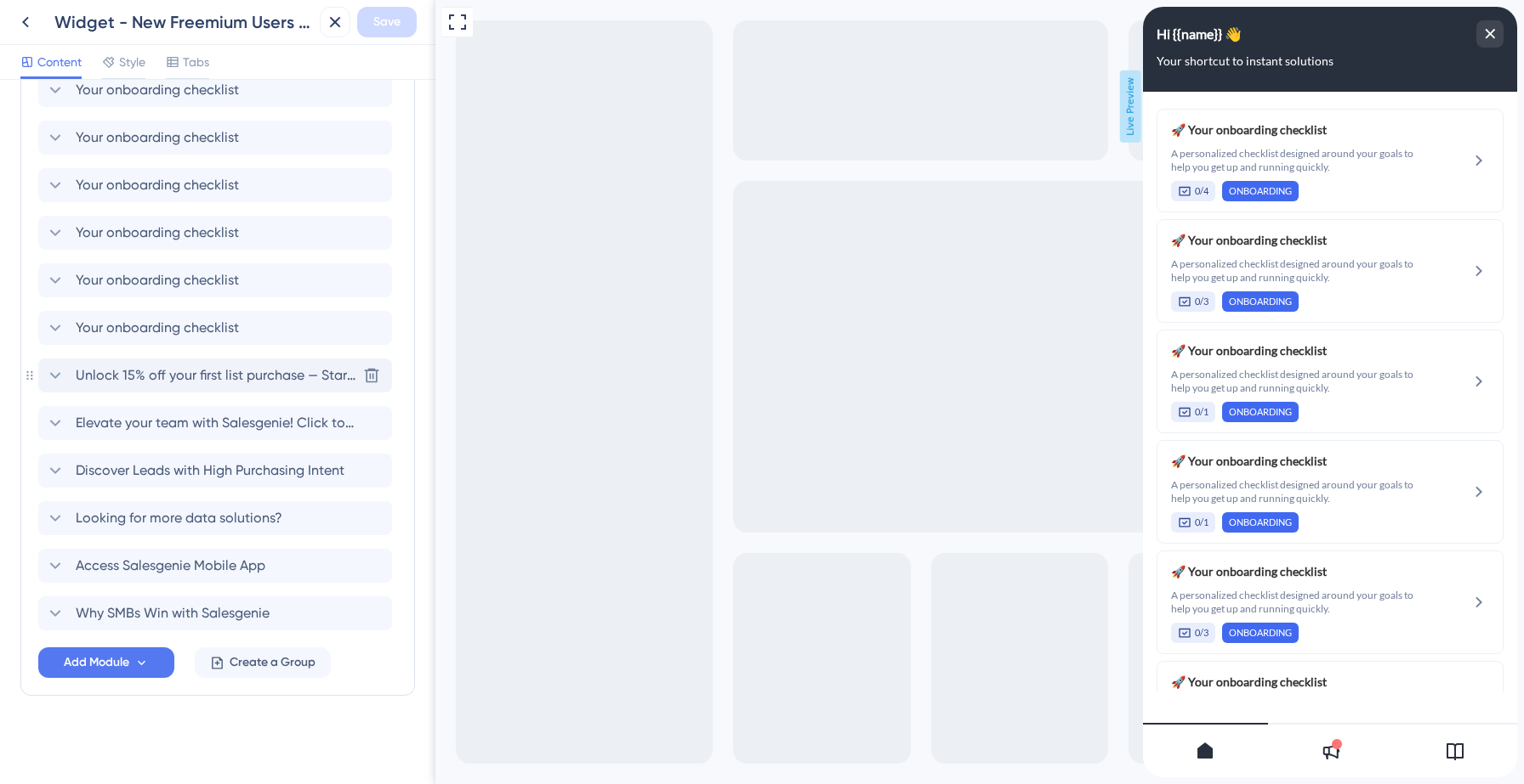
scroll to position [1017, 0]
click at [59, 518] on icon at bounding box center [55, 519] width 21 height 21
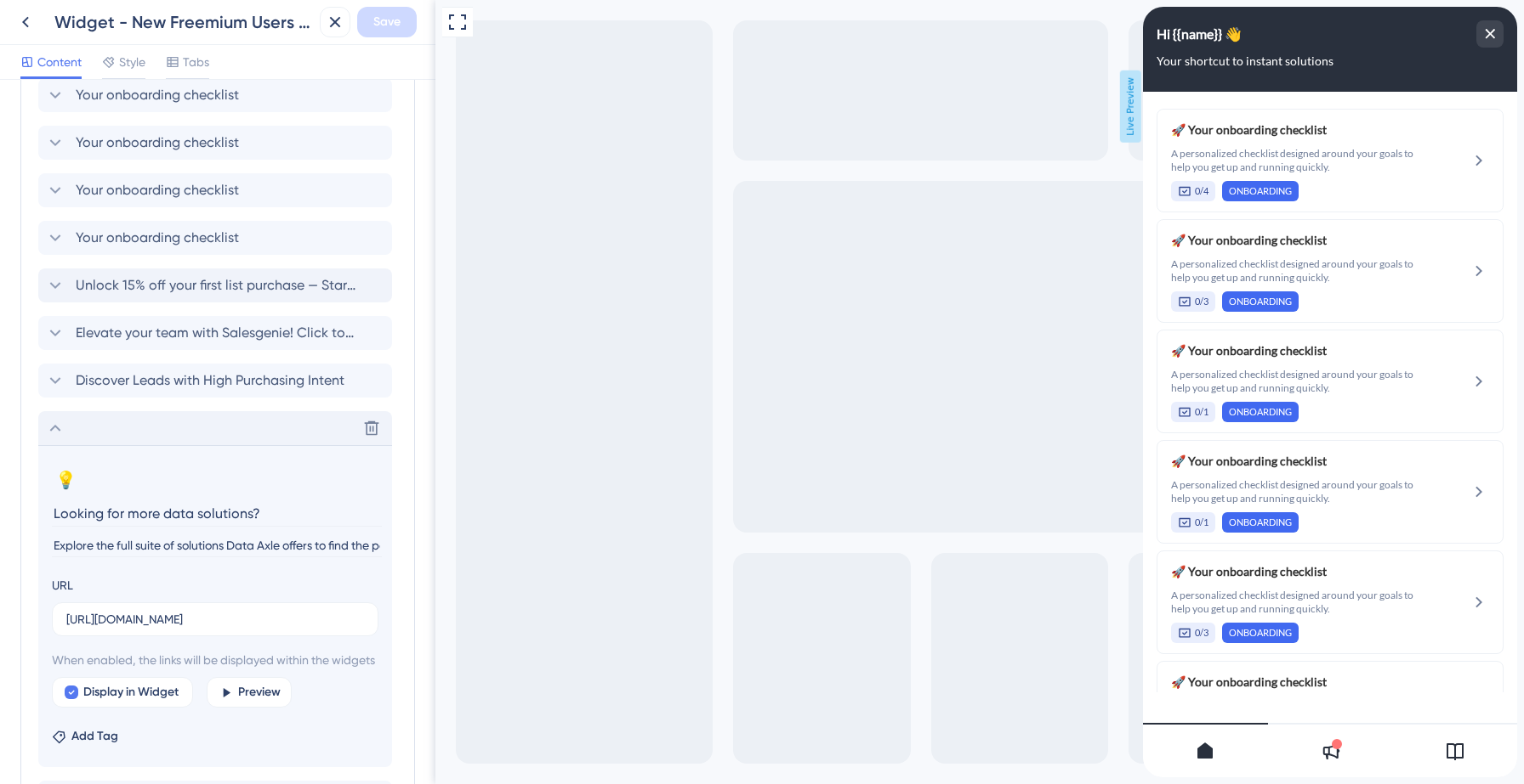
scroll to position [1109, 0]
click at [50, 430] on icon at bounding box center [55, 427] width 21 height 21
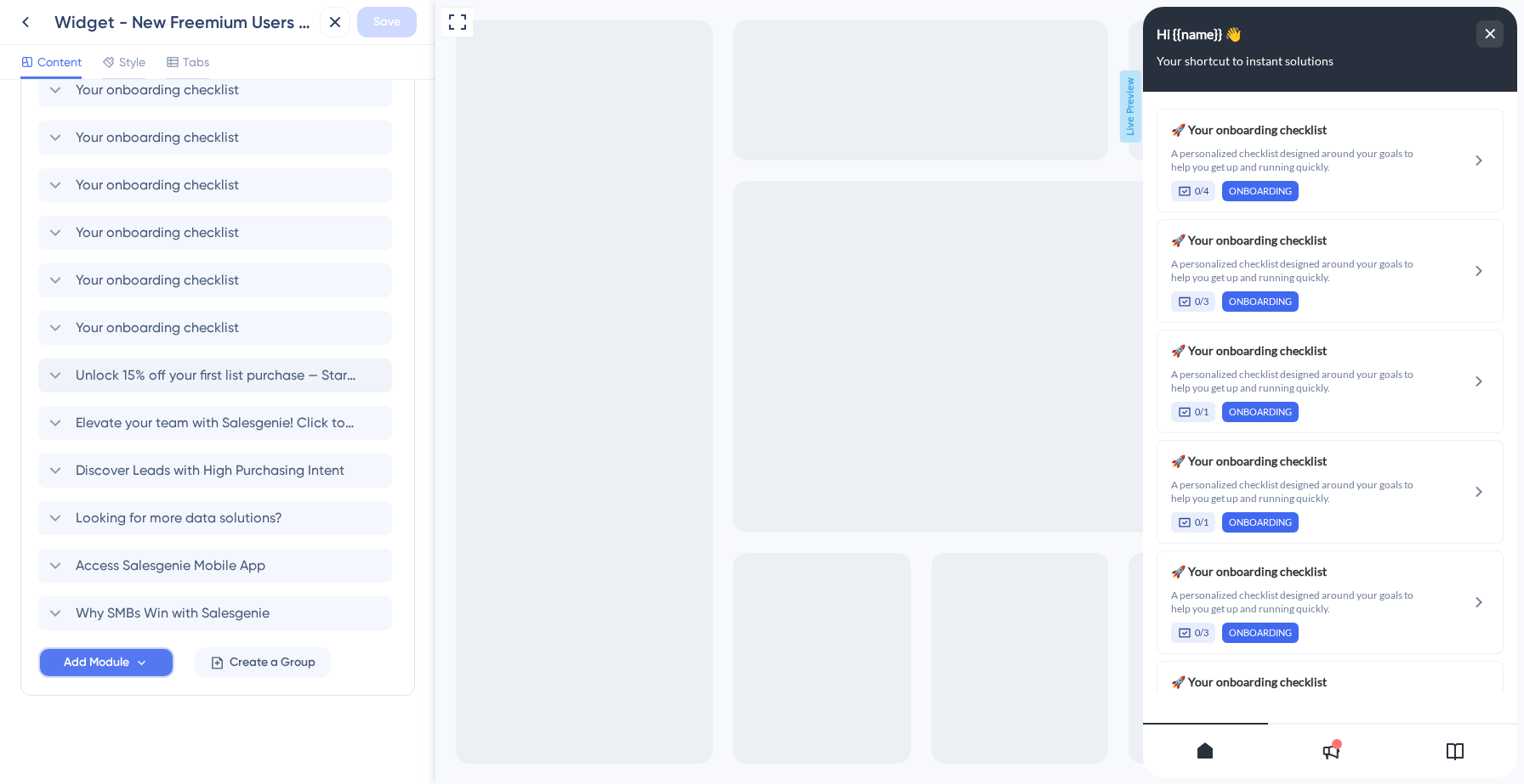
click at [108, 656] on span "Add Module" at bounding box center [97, 663] width 66 height 21
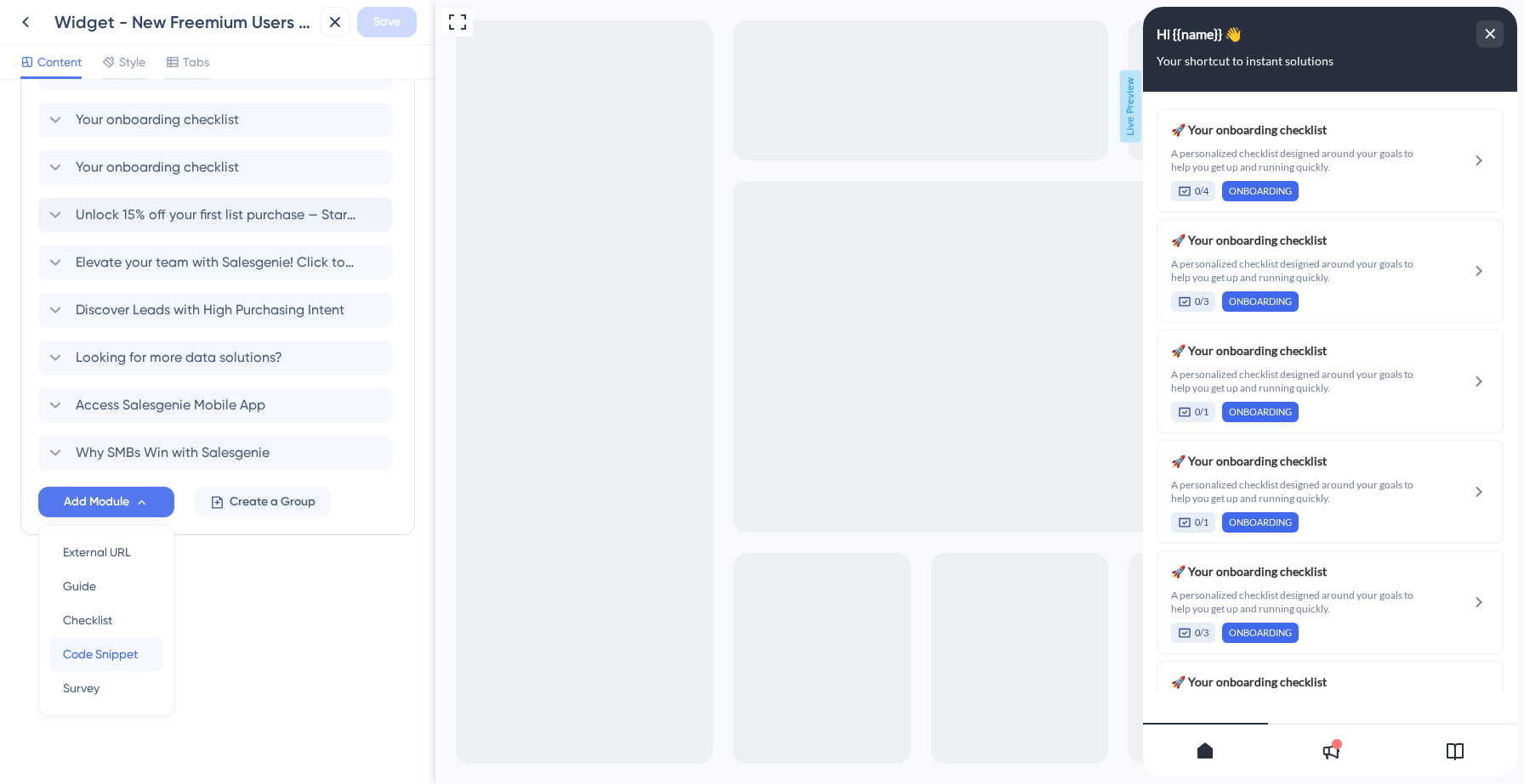
click at [94, 664] on span "Code Snippet" at bounding box center [100, 654] width 75 height 21
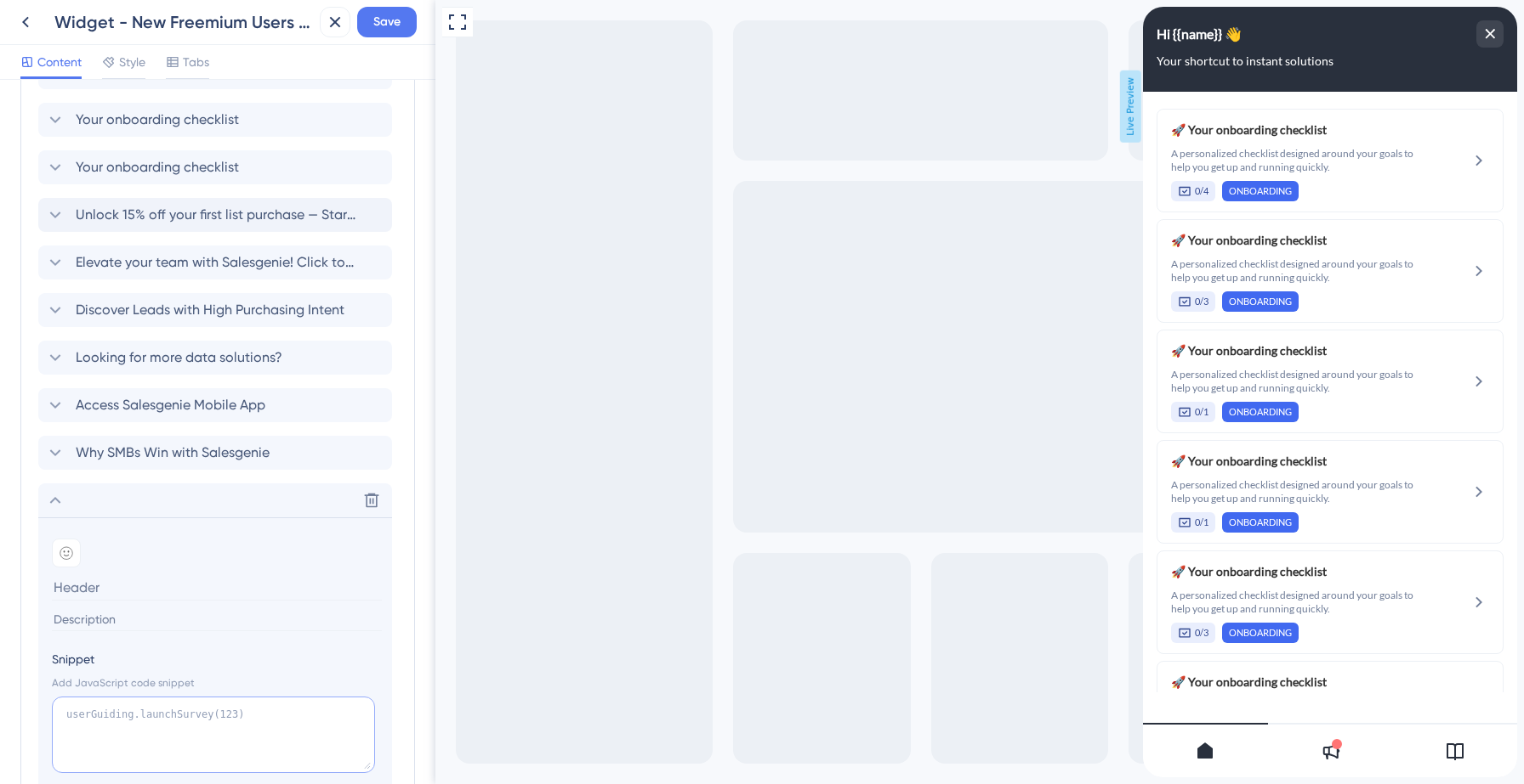
click at [136, 720] on textarea at bounding box center [214, 735] width 323 height 76
paste textarea "window.startGenesysChat?.() window.userGuiding?.collapseResourceCenter()"
type textarea "window.startGenesysChat?.() window.userGuiding?.collapseResourceCenter()"
click at [145, 353] on span "Looking for more data solutions?" at bounding box center [178, 358] width 207 height 21
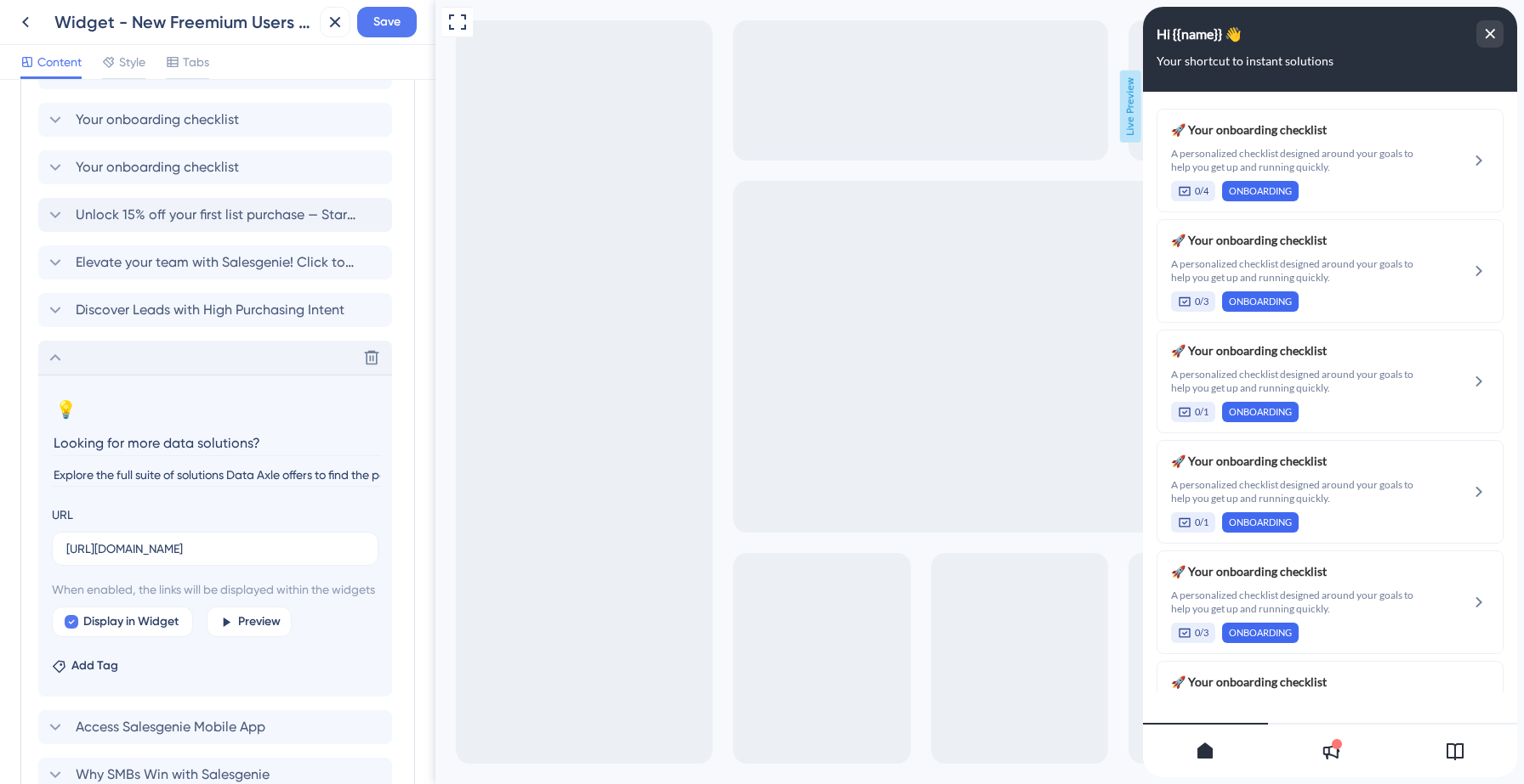
click at [121, 469] on input "Explore the full suite of solutions Data Axle offers to find the perfect fit fo…" at bounding box center [216, 475] width 330 height 23
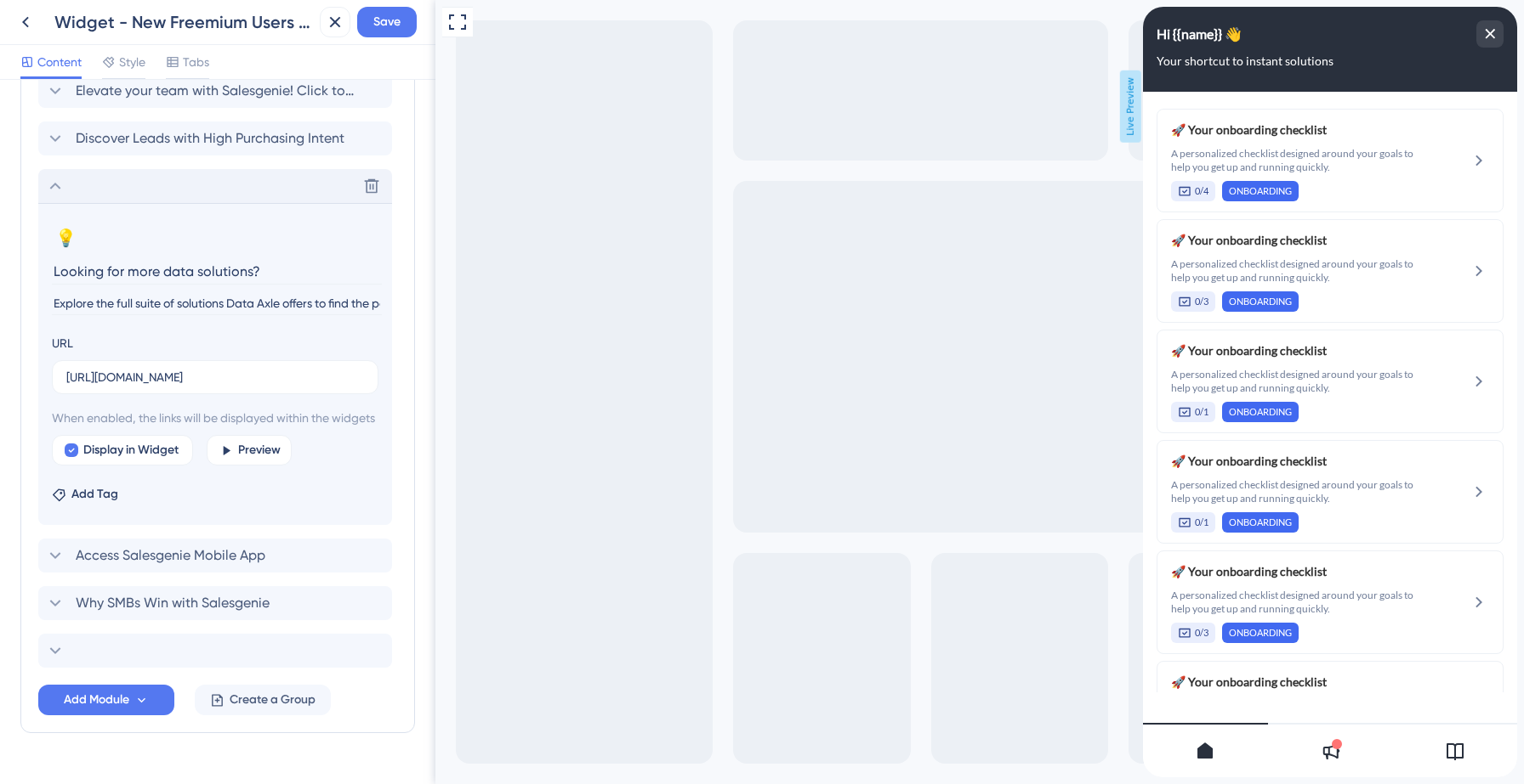
scroll to position [1407, 0]
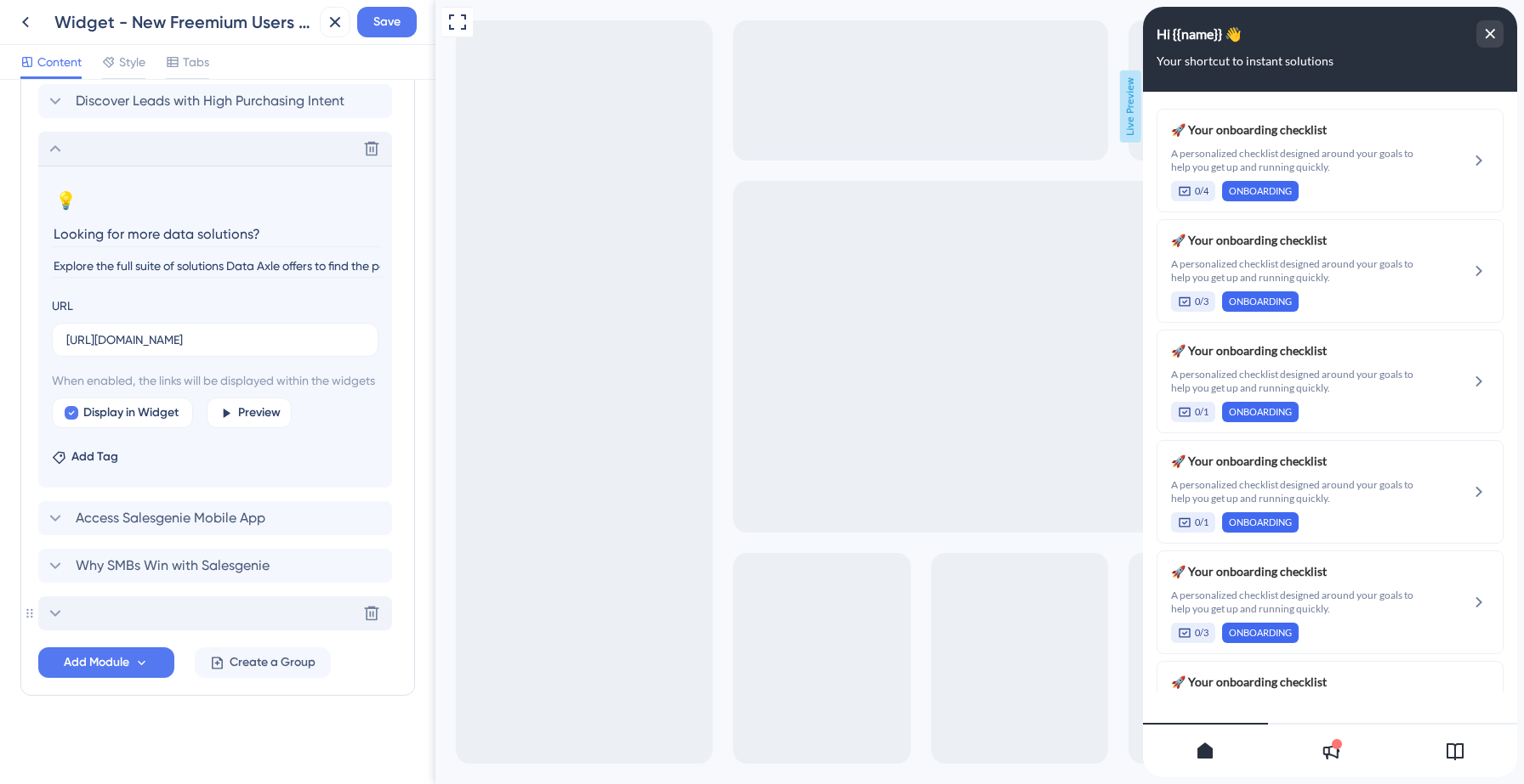
click at [90, 606] on div "Delete" at bounding box center [215, 613] width 354 height 34
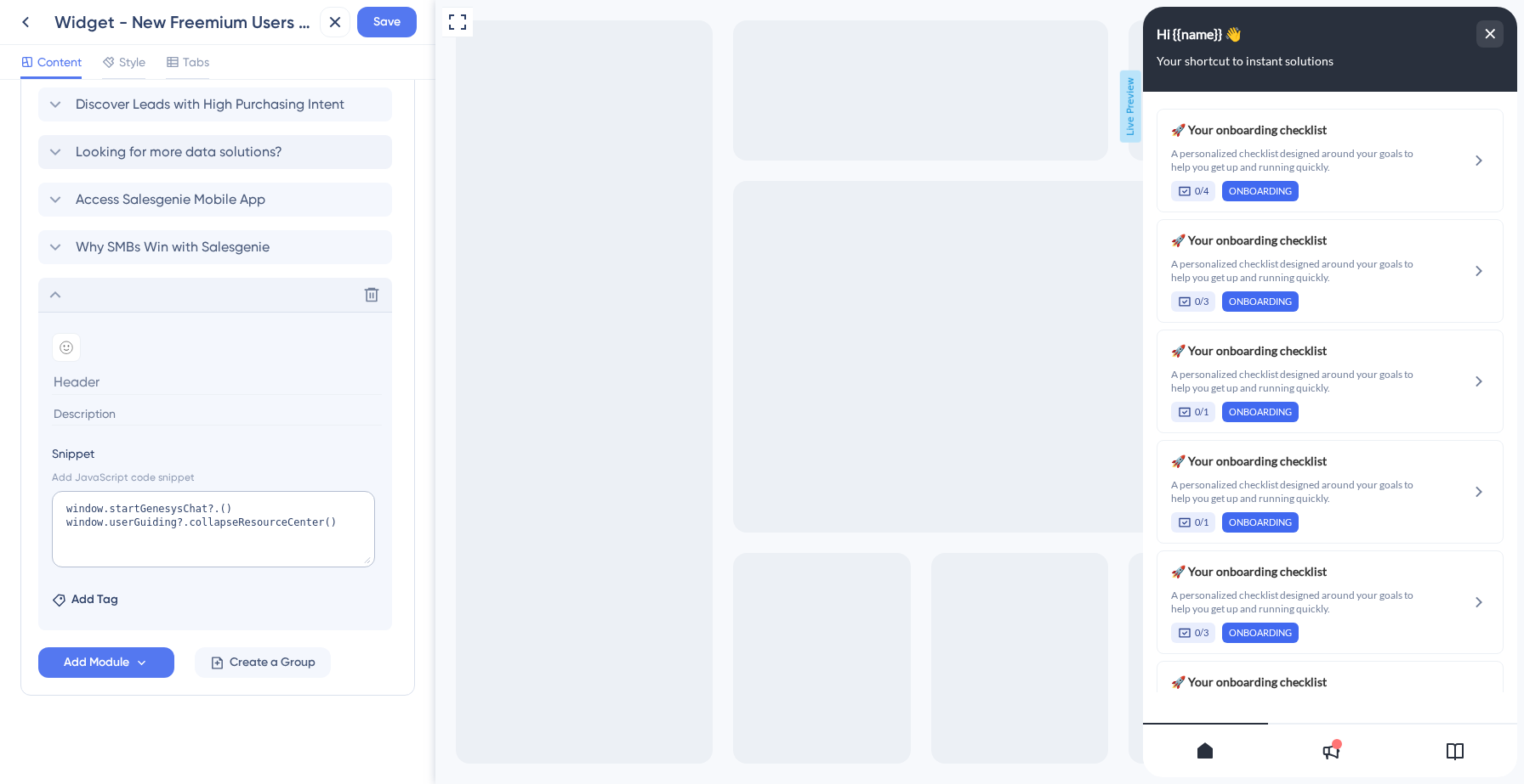
scroll to position [1383, 0]
type input "Explore the full suite of solutions Data Axle offers to find the perfect fit fo…"
click at [118, 431] on section "Add emoji Snippet Add JavaScript code snippet window.startGenesysChat?.() windo…" at bounding box center [215, 471] width 354 height 319
click at [122, 416] on input at bounding box center [216, 414] width 330 height 23
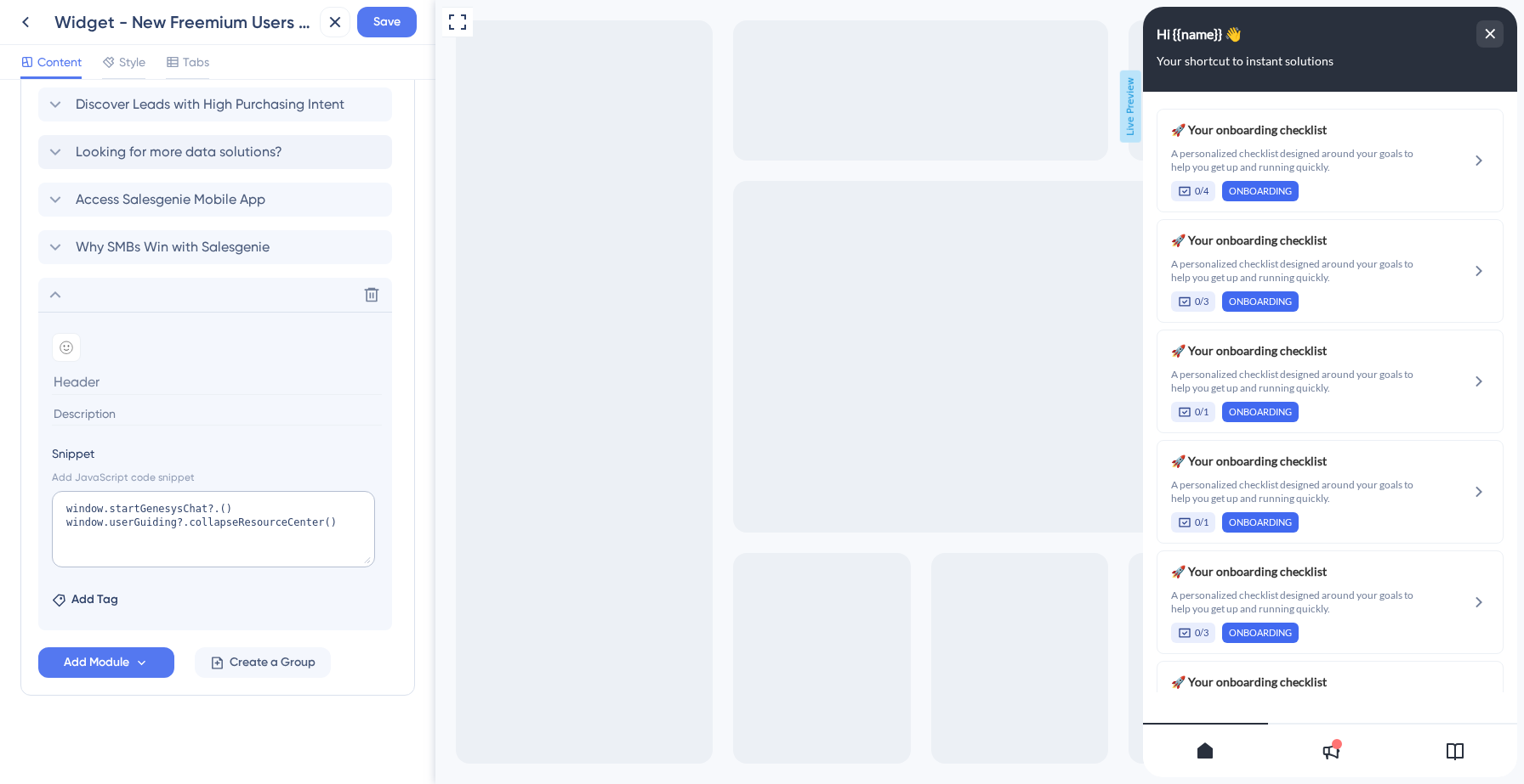
paste input "Explore the full suite of solutions Data Axle offers to find the perfect fit fo…"
type input "Explore the full suite of solutions Data Axle offers to find the perfect fit fo…"
click at [131, 149] on span "Looking for more data solutions?" at bounding box center [178, 152] width 207 height 21
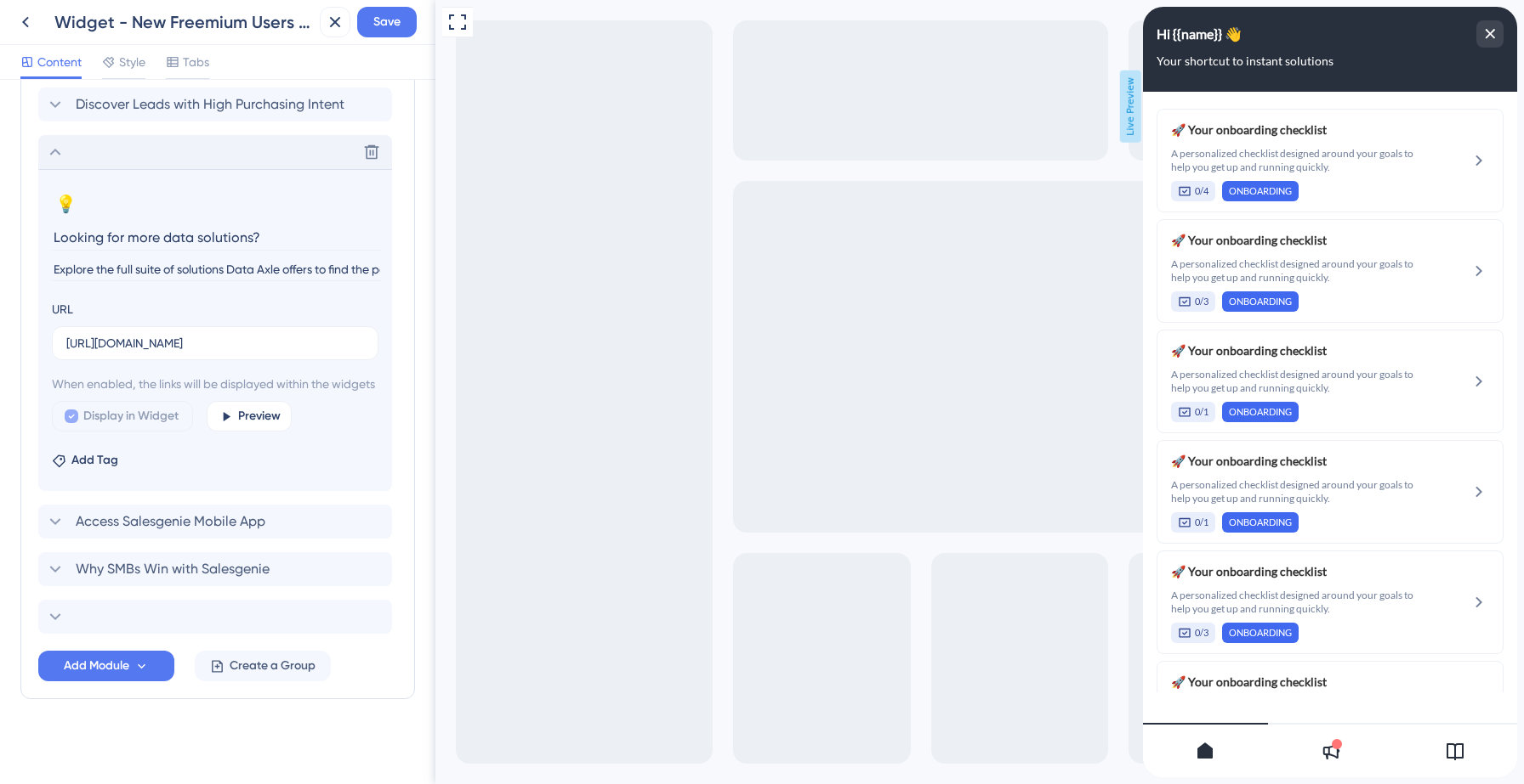
click at [144, 234] on input "Looking for more data solutions?" at bounding box center [216, 238] width 330 height 26
click at [55, 627] on icon at bounding box center [55, 617] width 21 height 21
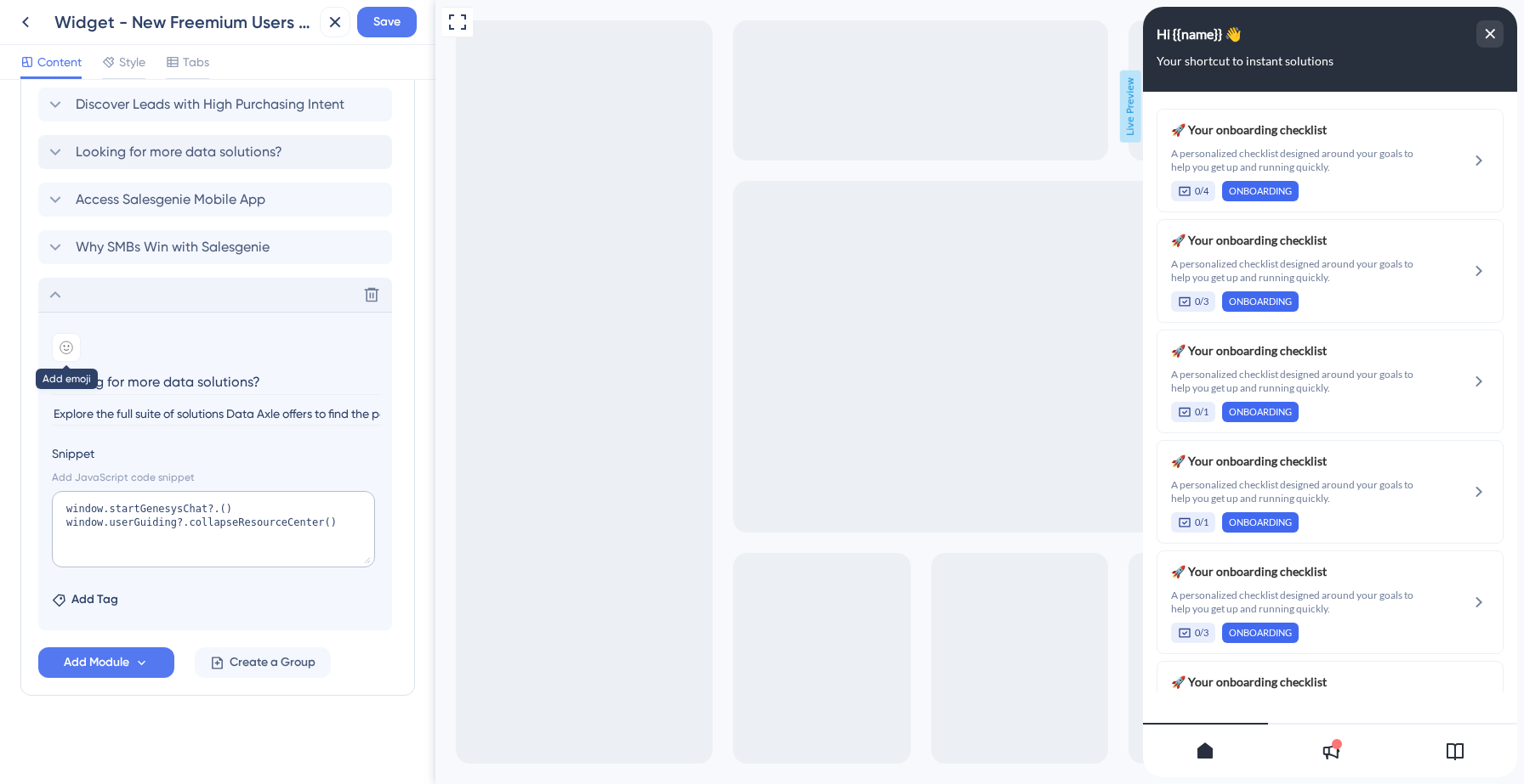
type input "Looking for more data solutions?"
click at [67, 347] on icon at bounding box center [67, 347] width 14 height 14
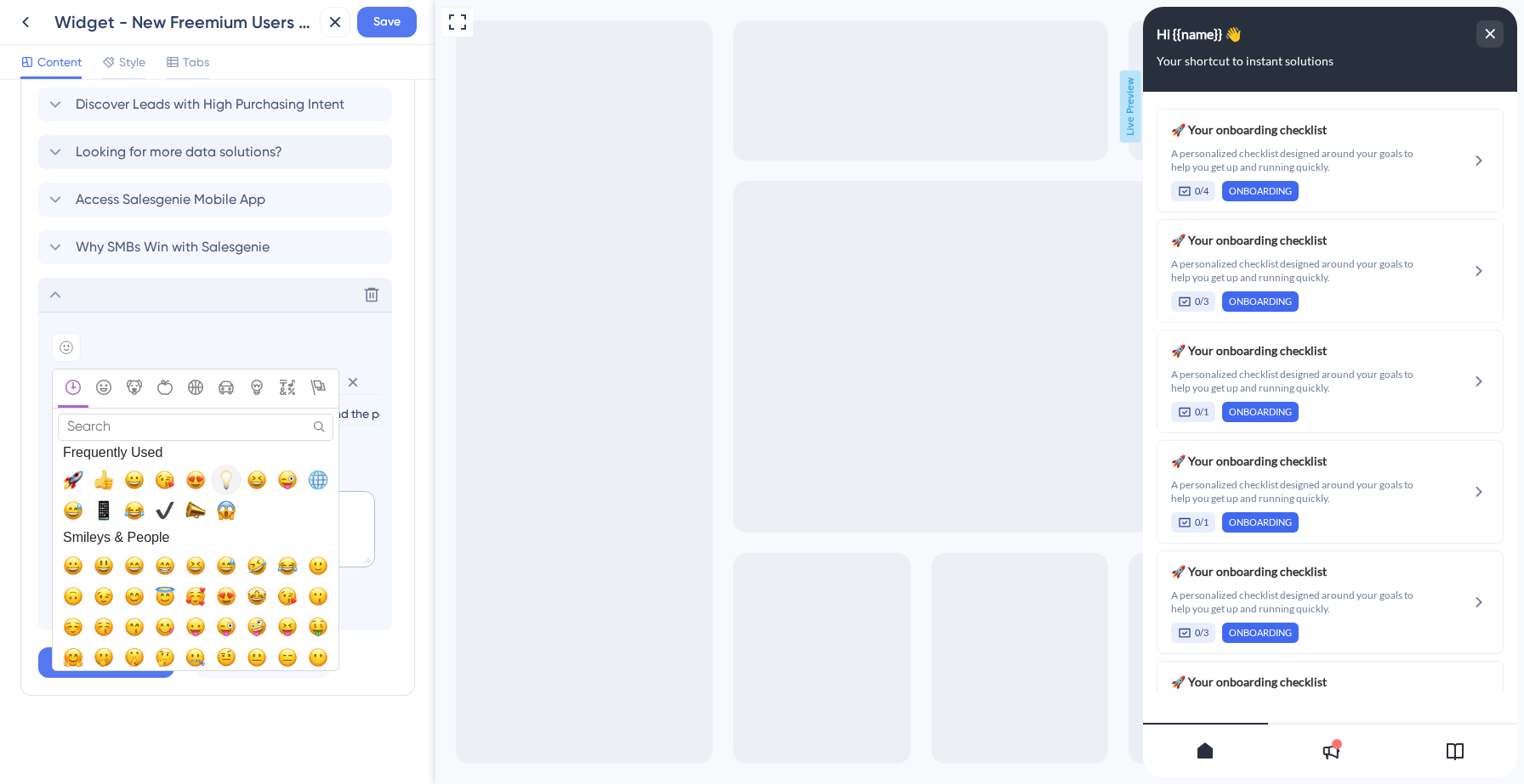
click at [227, 482] on span "💡, bulb" at bounding box center [227, 481] width 21 height 21
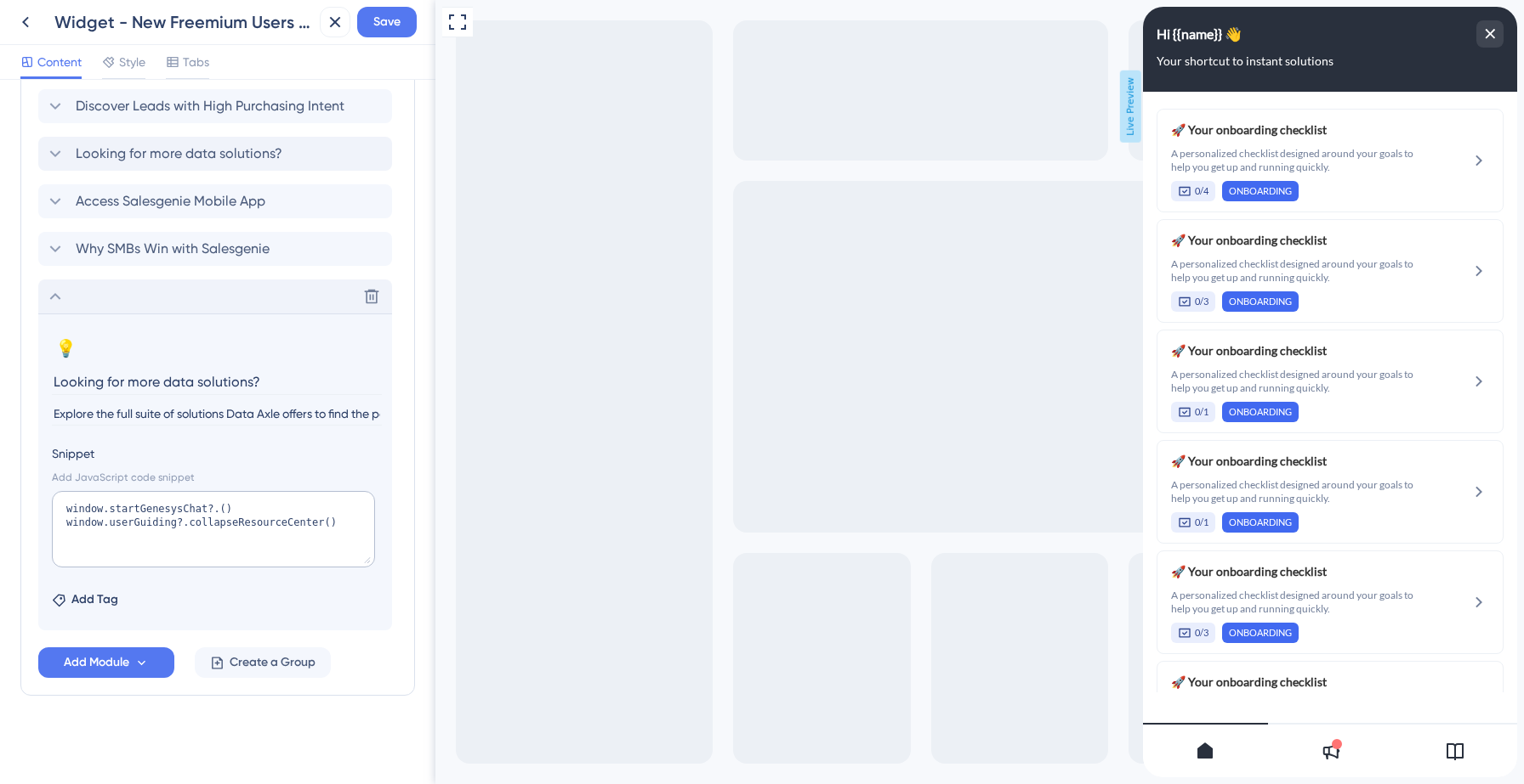
scroll to position [1381, 0]
click at [381, 19] on span "Save" at bounding box center [387, 22] width 27 height 21
click at [54, 296] on icon at bounding box center [55, 296] width 11 height 7
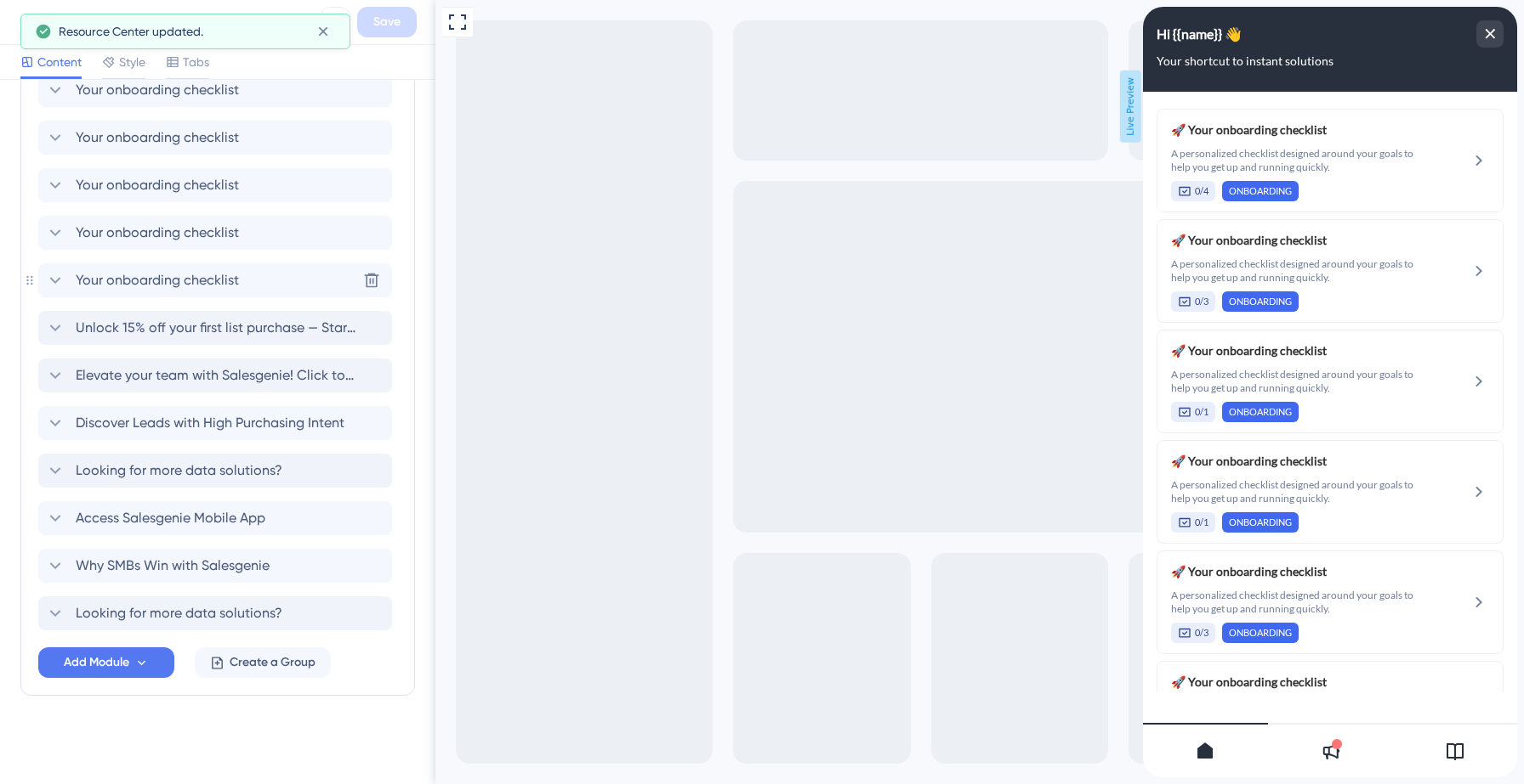
scroll to position [1065, 0]
drag, startPoint x: 296, startPoint y: 621, endPoint x: 294, endPoint y: 502, distance: 119.0
click at [294, 502] on div "Your onboarding checklist Your onboarding checklist Your onboarding checklist Y…" at bounding box center [217, 42] width 359 height 1176
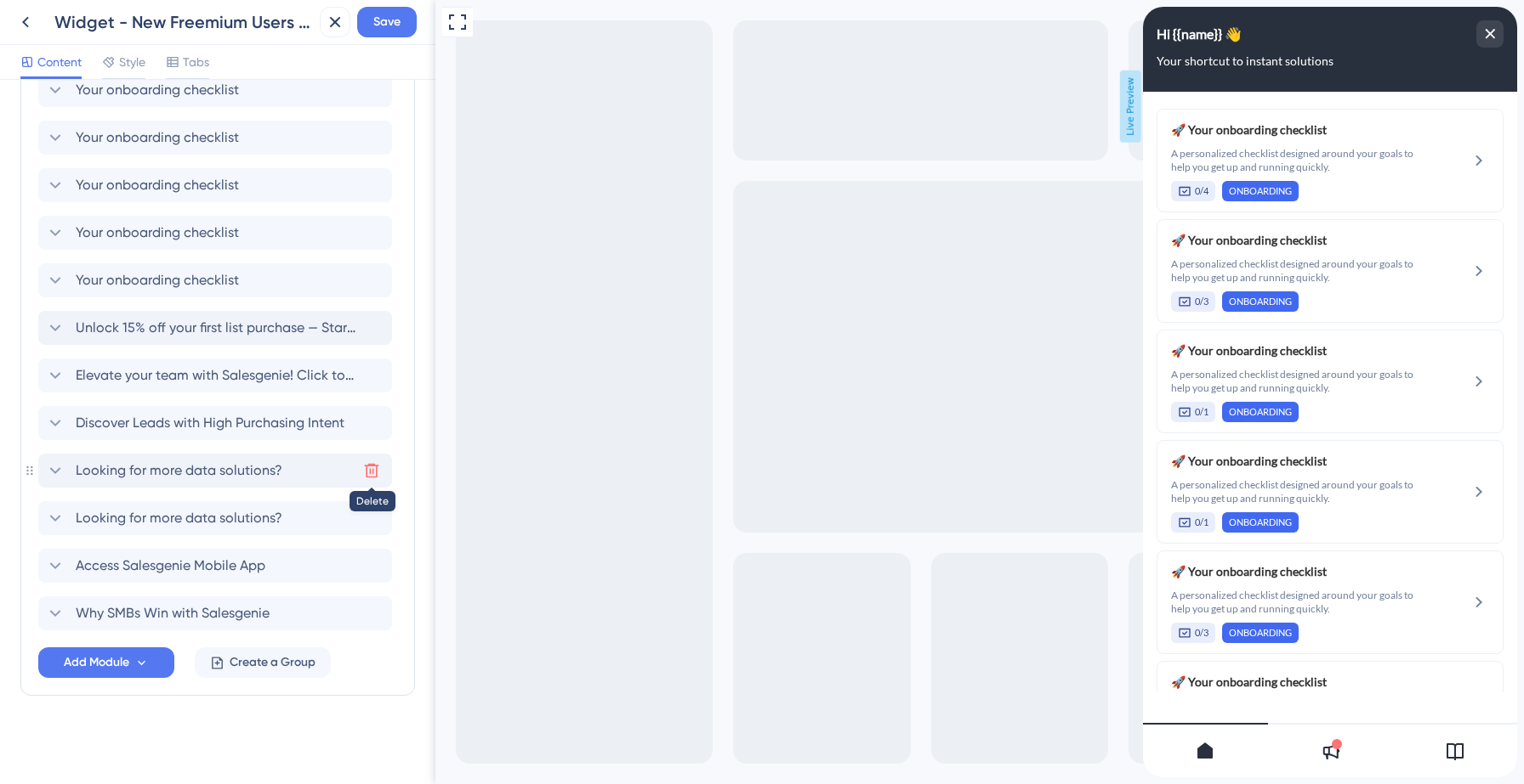
click at [372, 466] on icon at bounding box center [372, 471] width 15 height 15
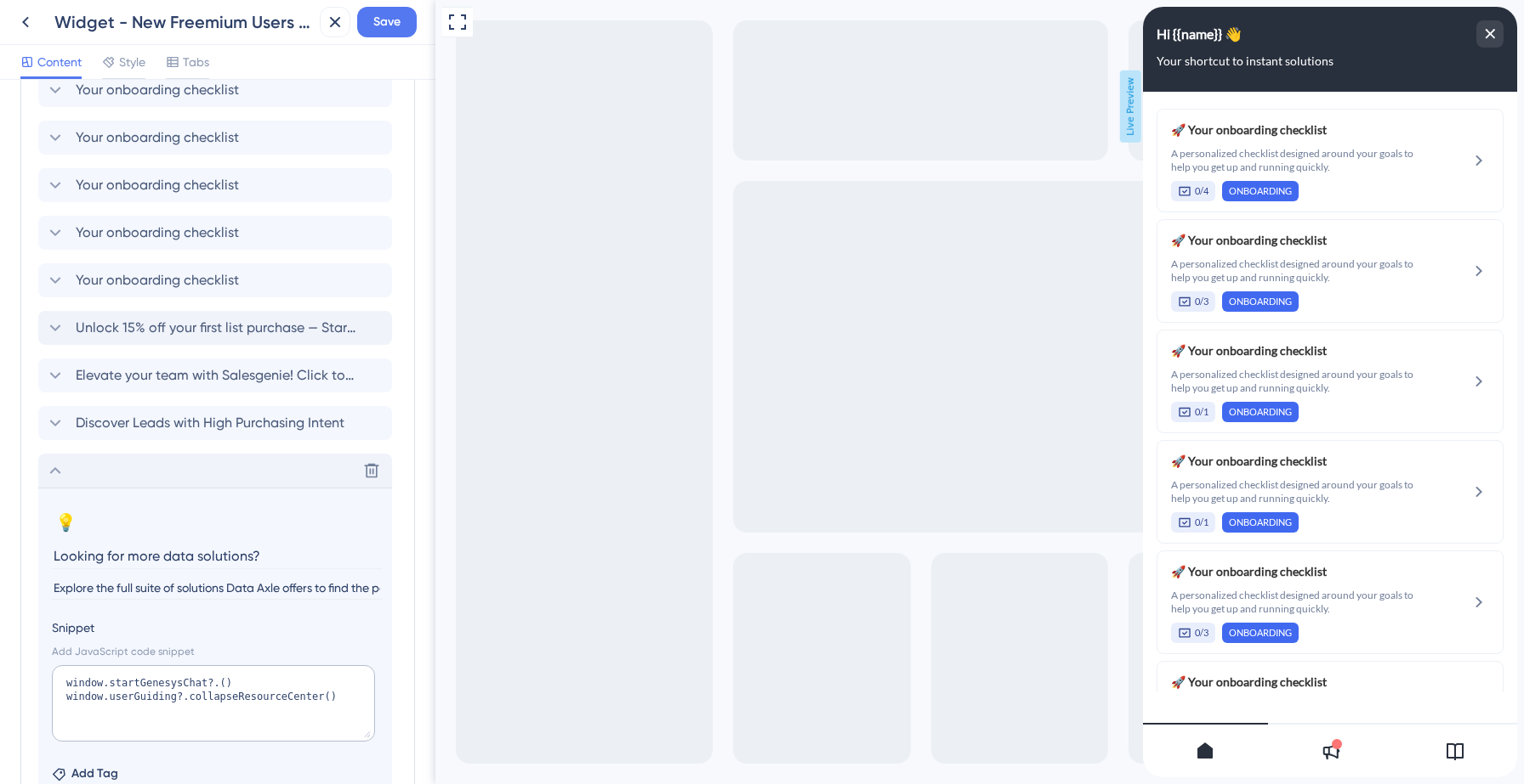
click at [63, 469] on icon at bounding box center [55, 471] width 21 height 21
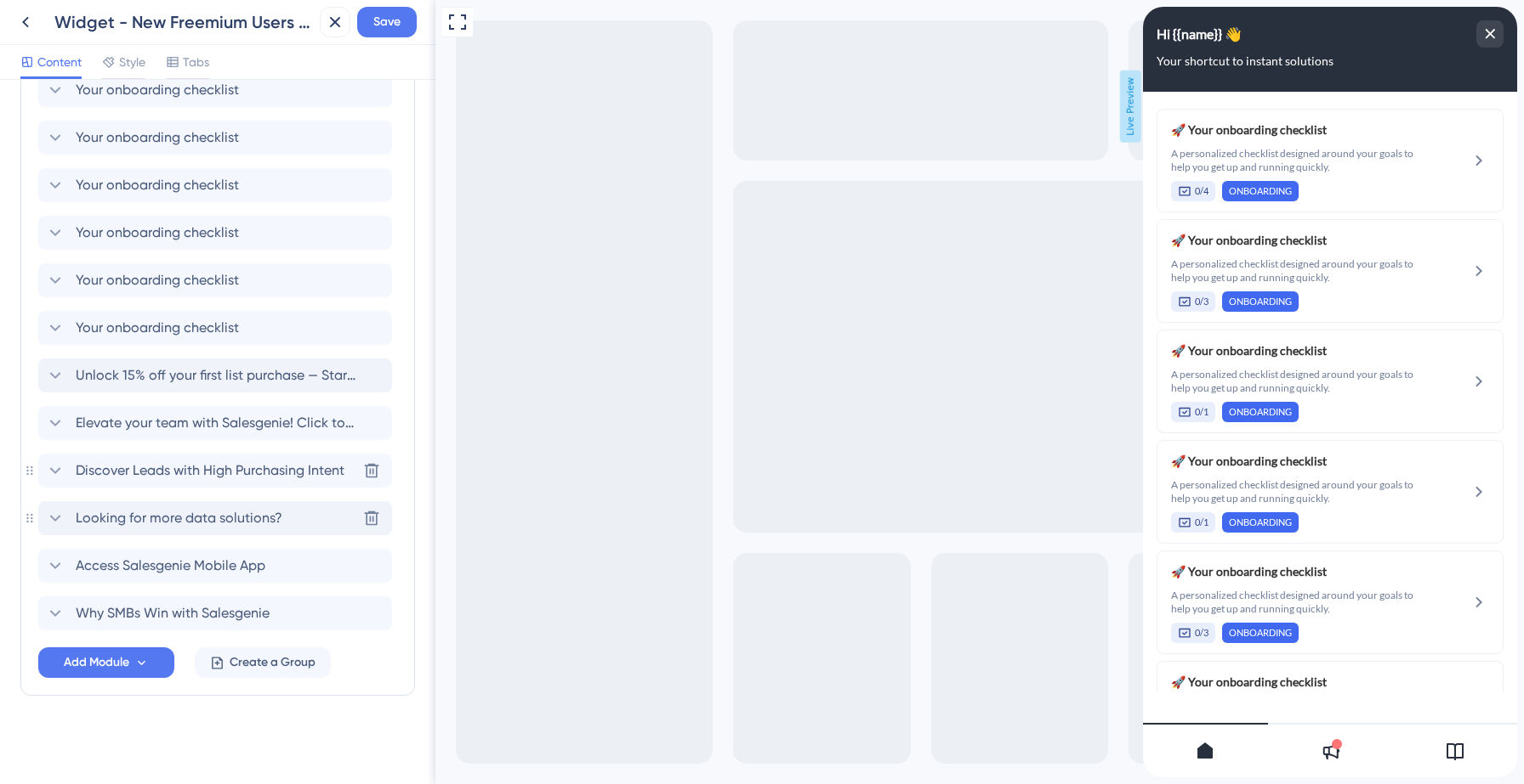
scroll to position [1017, 0]
click at [381, 23] on span "Save" at bounding box center [387, 22] width 27 height 21
click at [24, 22] on div "Resource Center updated." at bounding box center [185, 31] width 330 height 35
click at [317, 32] on icon at bounding box center [323, 32] width 17 height 17
click at [17, 24] on icon at bounding box center [26, 22] width 21 height 21
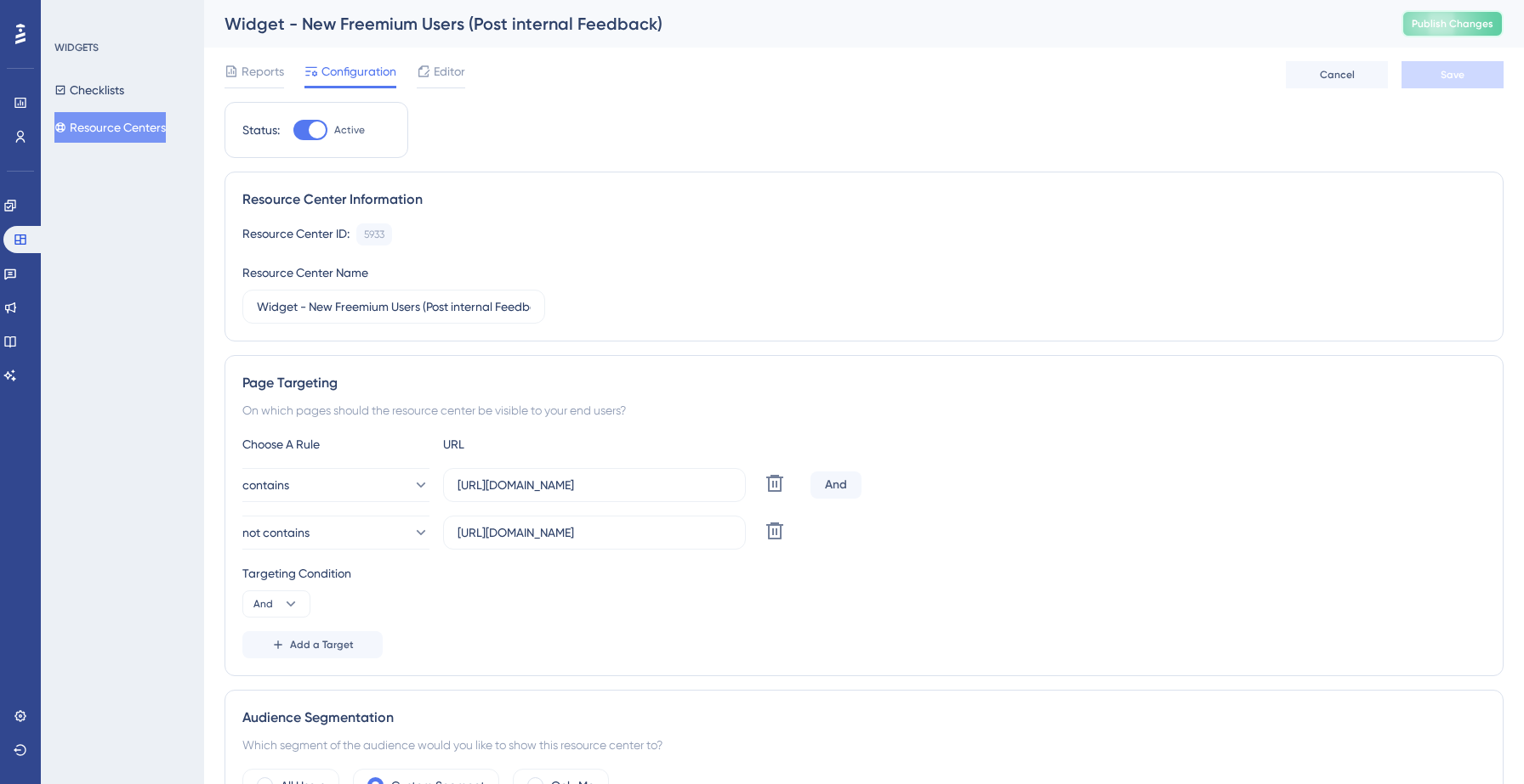
click at [1444, 31] on button "Publish Changes" at bounding box center [1452, 23] width 102 height 27
